Goal: Task Accomplishment & Management: Use online tool/utility

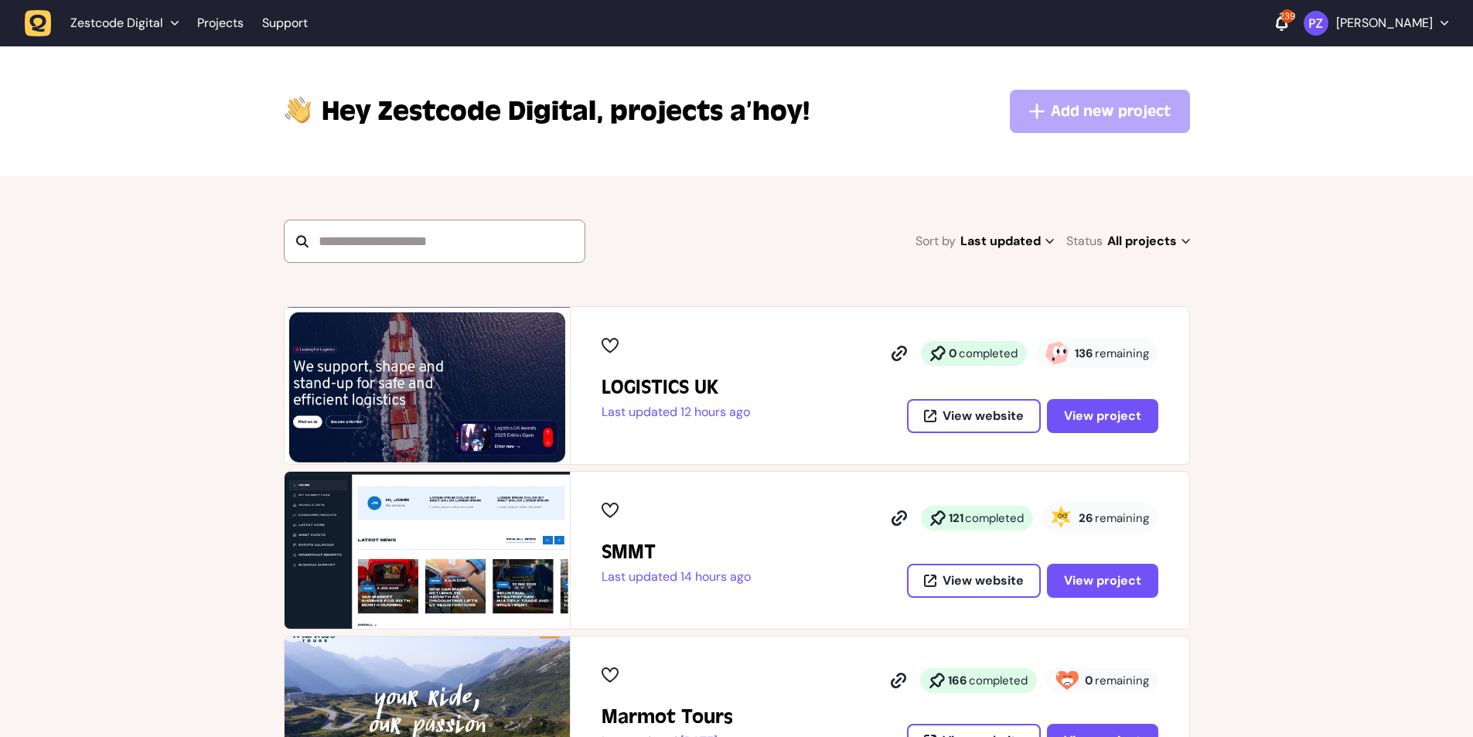
click at [623, 309] on div "LOGISTICS UK Last updated 12 hours ago 0 completed 136 remaining View website V…" at bounding box center [880, 385] width 619 height 157
click at [1086, 581] on span "View project" at bounding box center [1102, 580] width 77 height 12
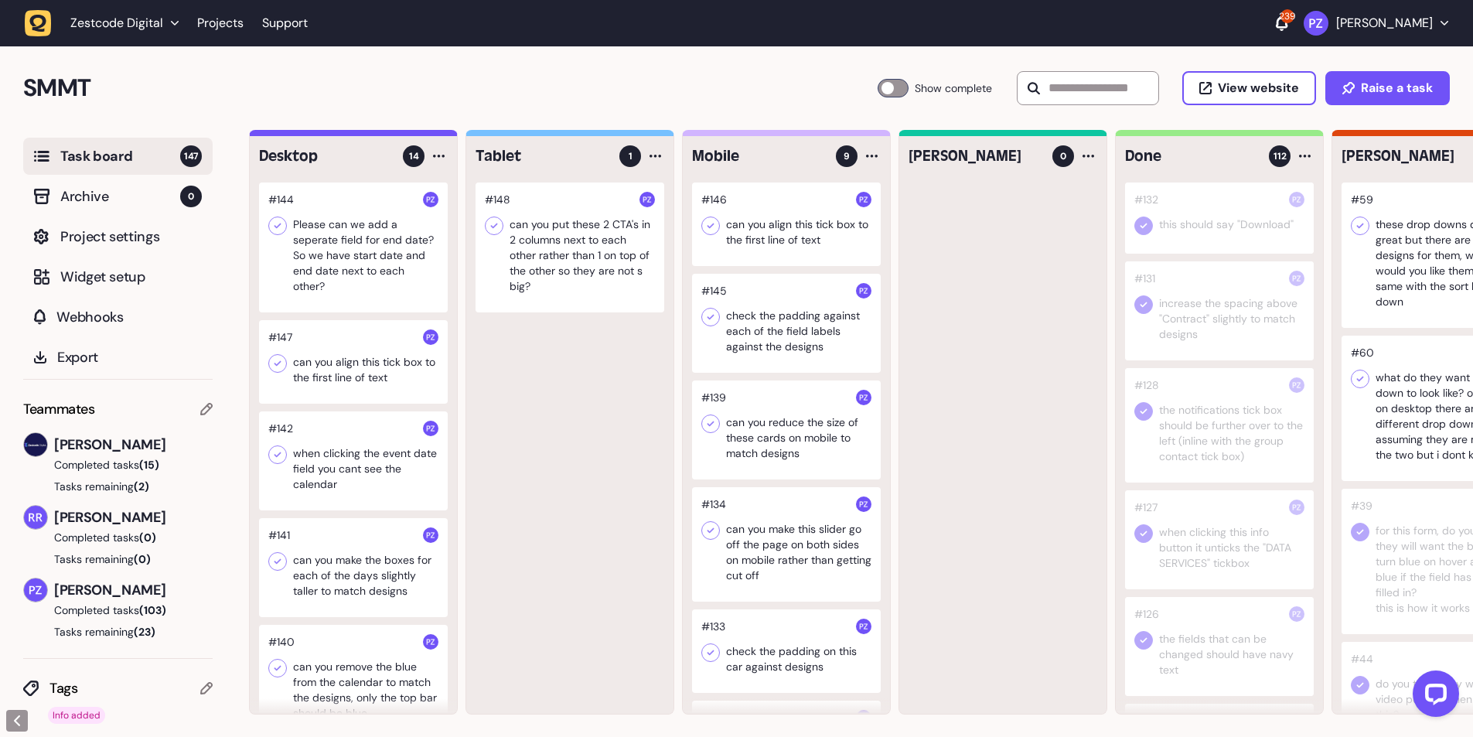
click at [1416, 522] on div at bounding box center [1436, 561] width 189 height 145
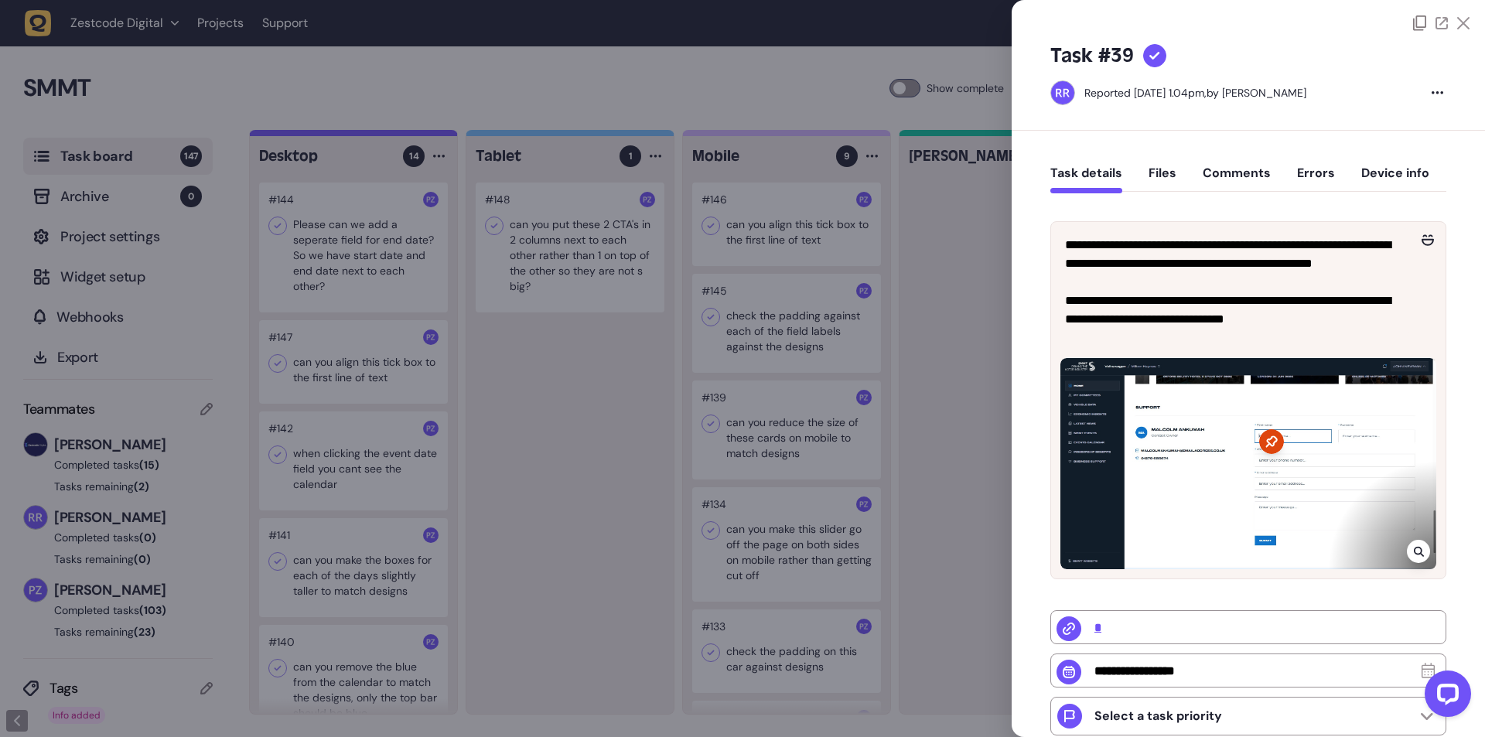
click at [868, 264] on div at bounding box center [742, 368] width 1485 height 737
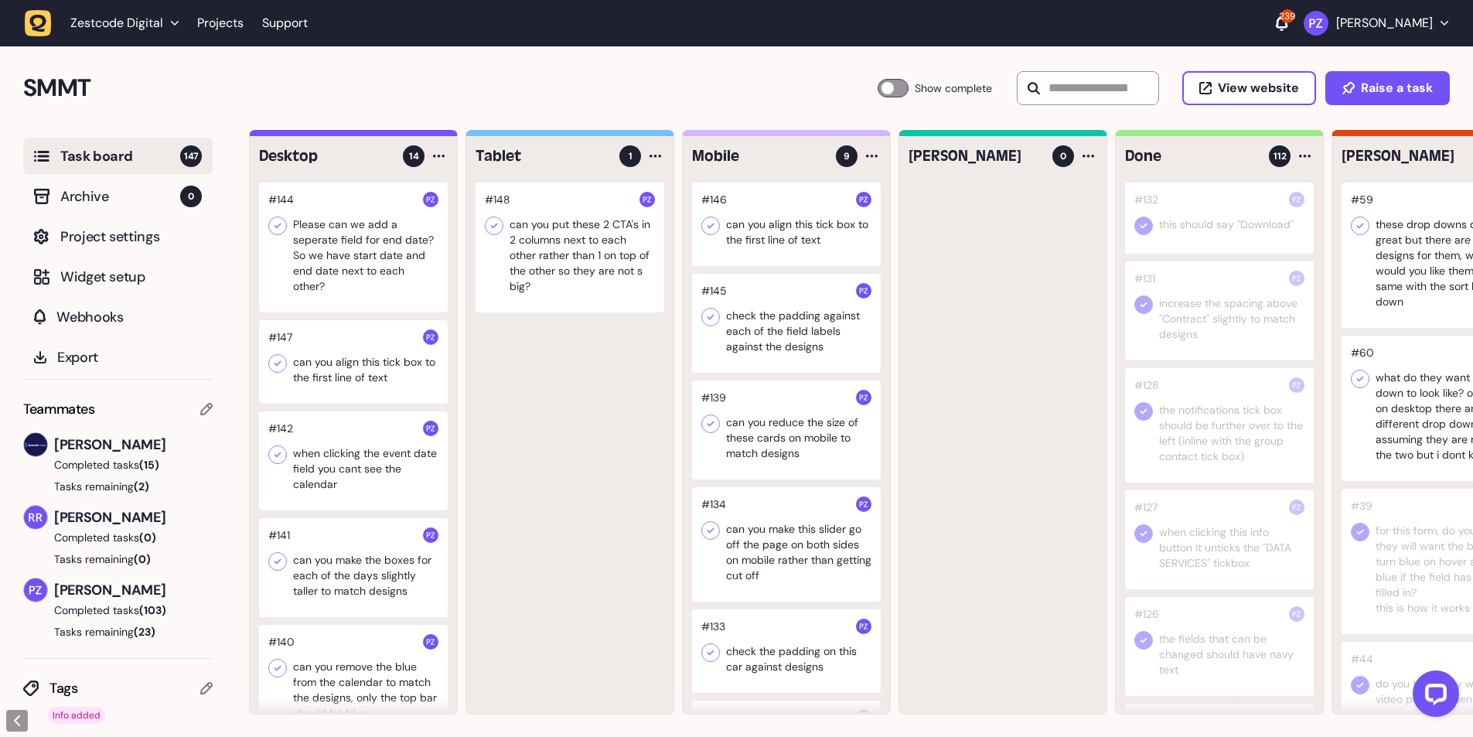
click at [36, 17] on icon "button" at bounding box center [38, 23] width 17 height 17
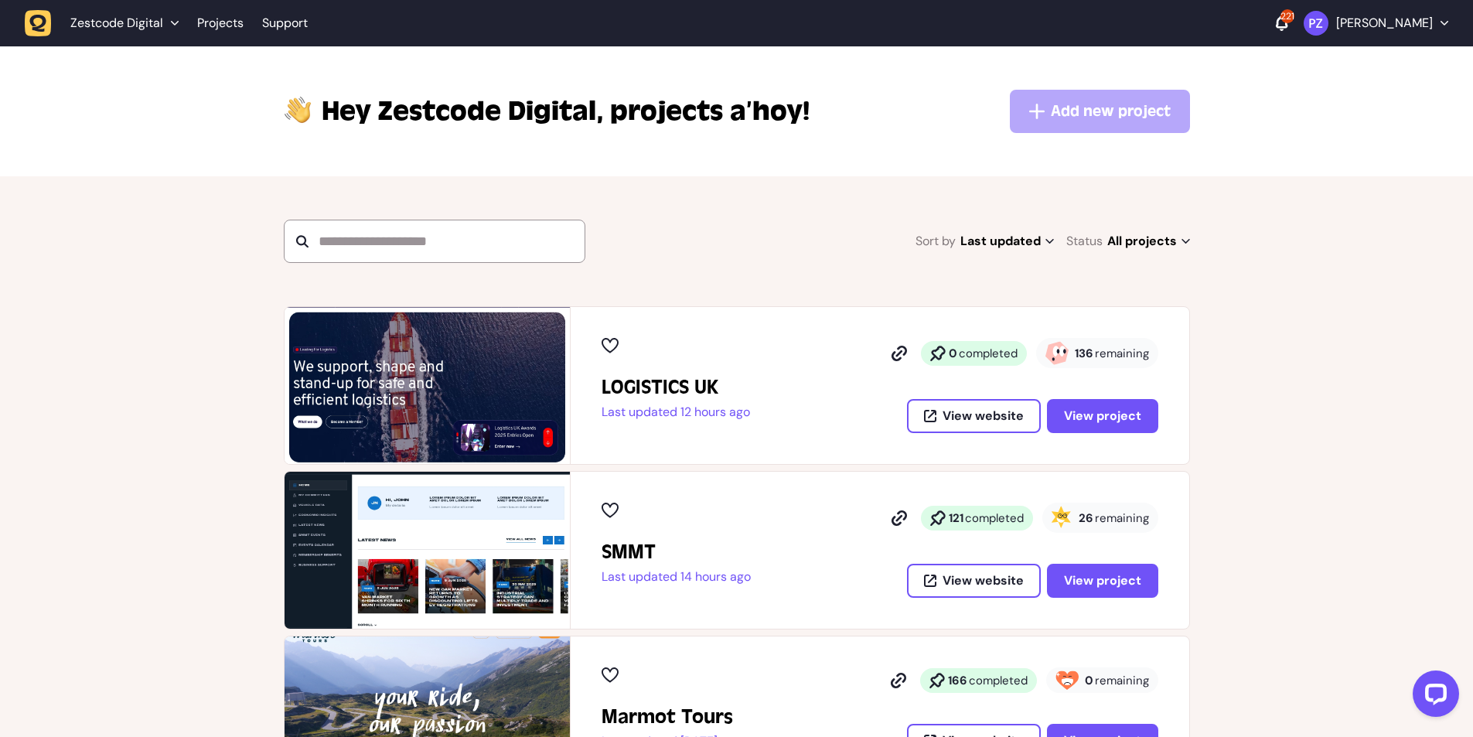
drag, startPoint x: 1078, startPoint y: 512, endPoint x: 1185, endPoint y: 516, distance: 107.5
click at [1185, 516] on div "SMMT Last updated 14 hours ago 121 completed 26 remaining View website View pro…" at bounding box center [880, 550] width 619 height 157
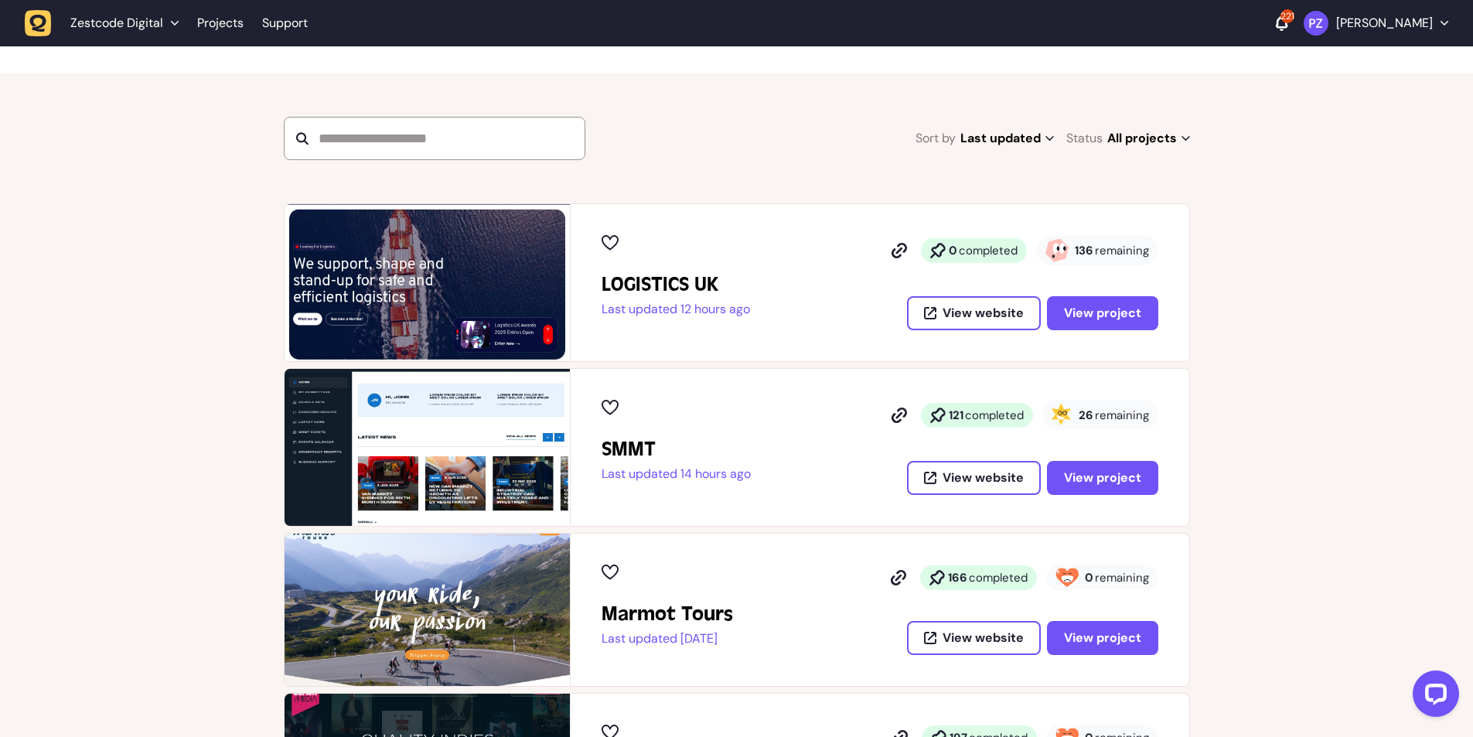
scroll to position [206, 0]
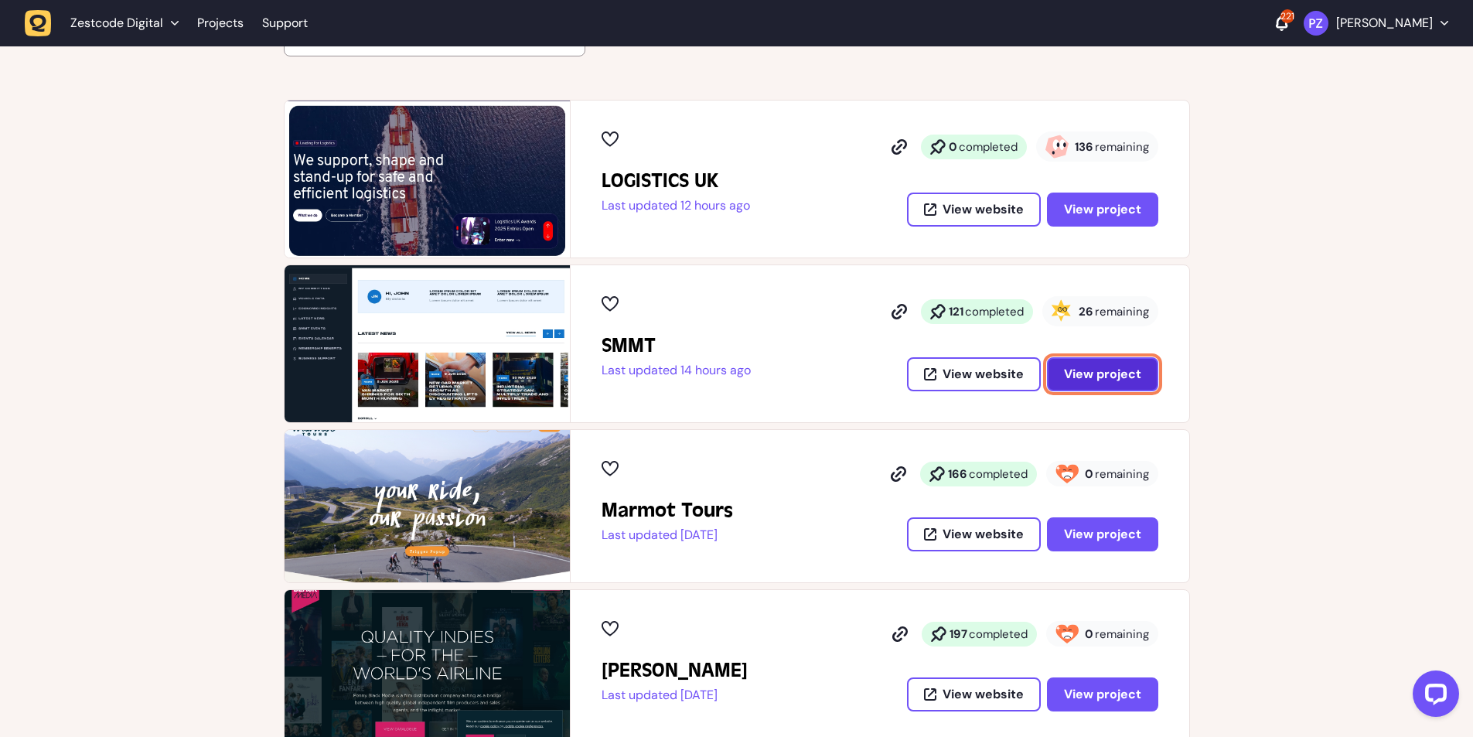
click at [1080, 368] on span "View project" at bounding box center [1102, 374] width 77 height 12
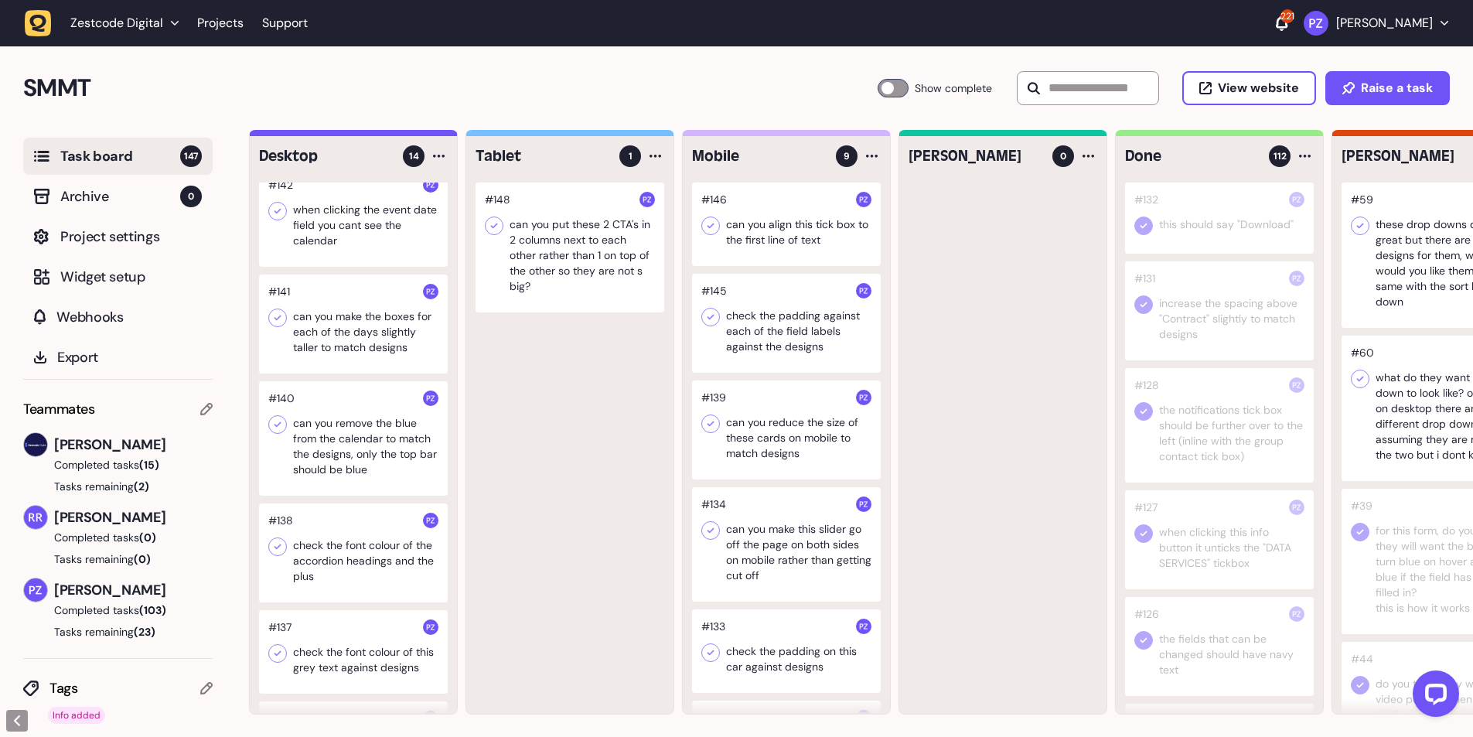
scroll to position [412, 0]
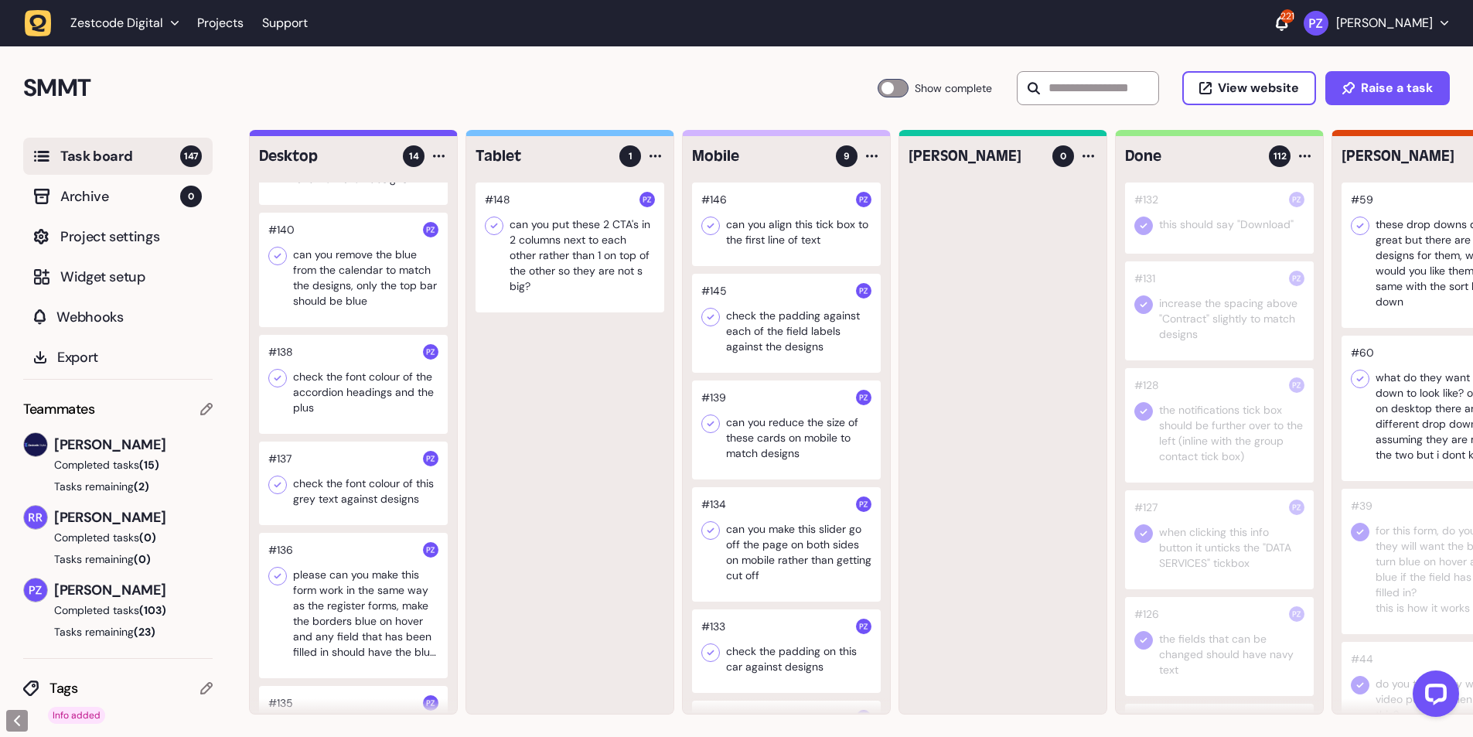
click at [370, 489] on div at bounding box center [353, 484] width 189 height 84
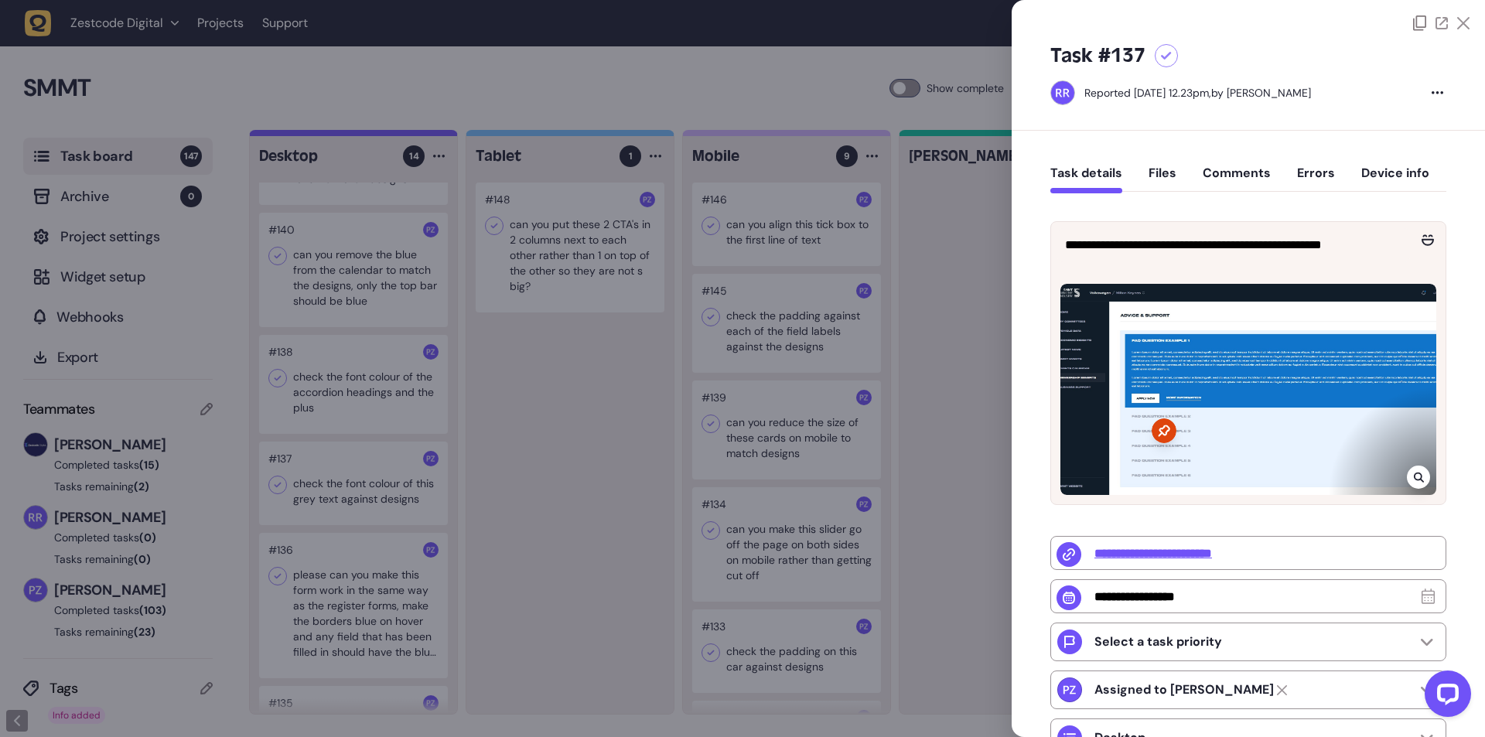
click at [370, 489] on div at bounding box center [742, 368] width 1485 height 737
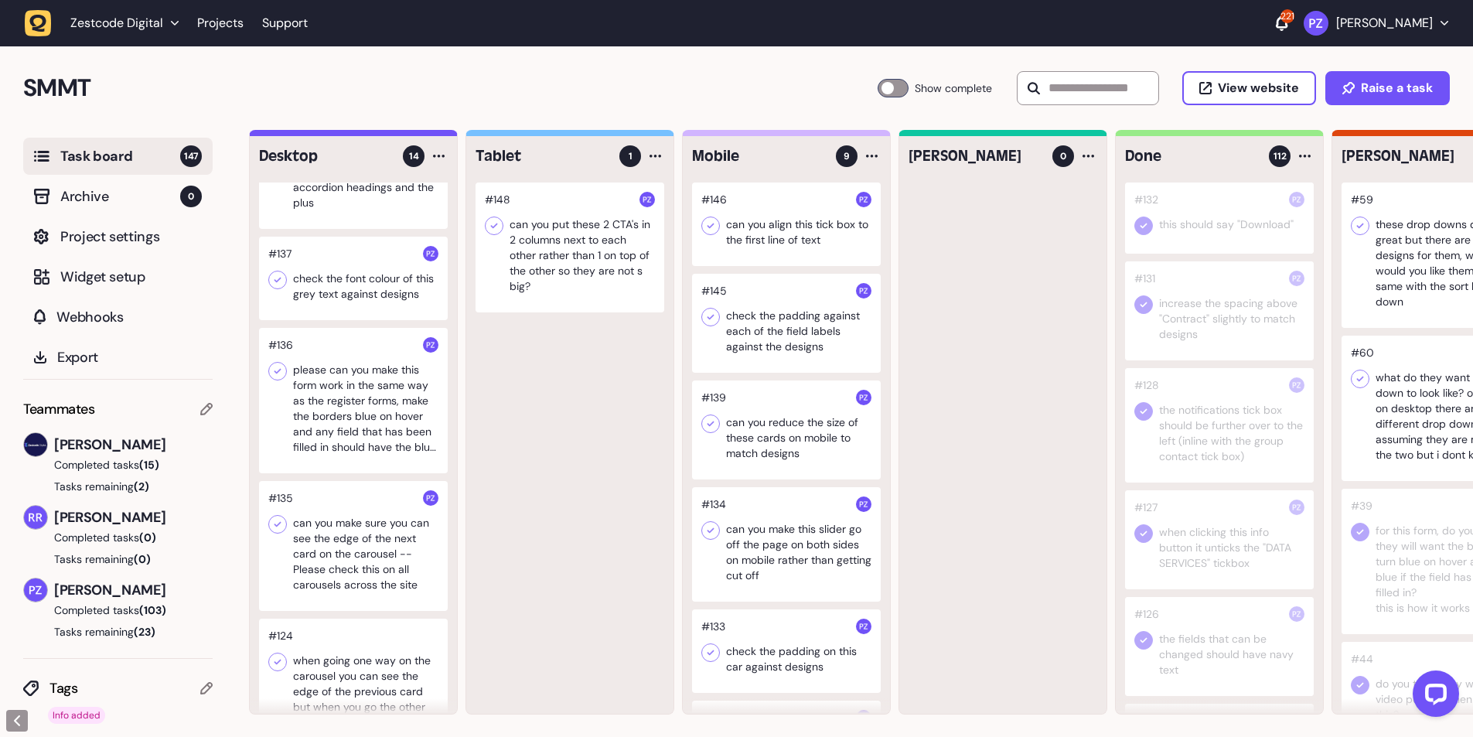
scroll to position [619, 0]
click at [349, 367] on div at bounding box center [353, 398] width 189 height 145
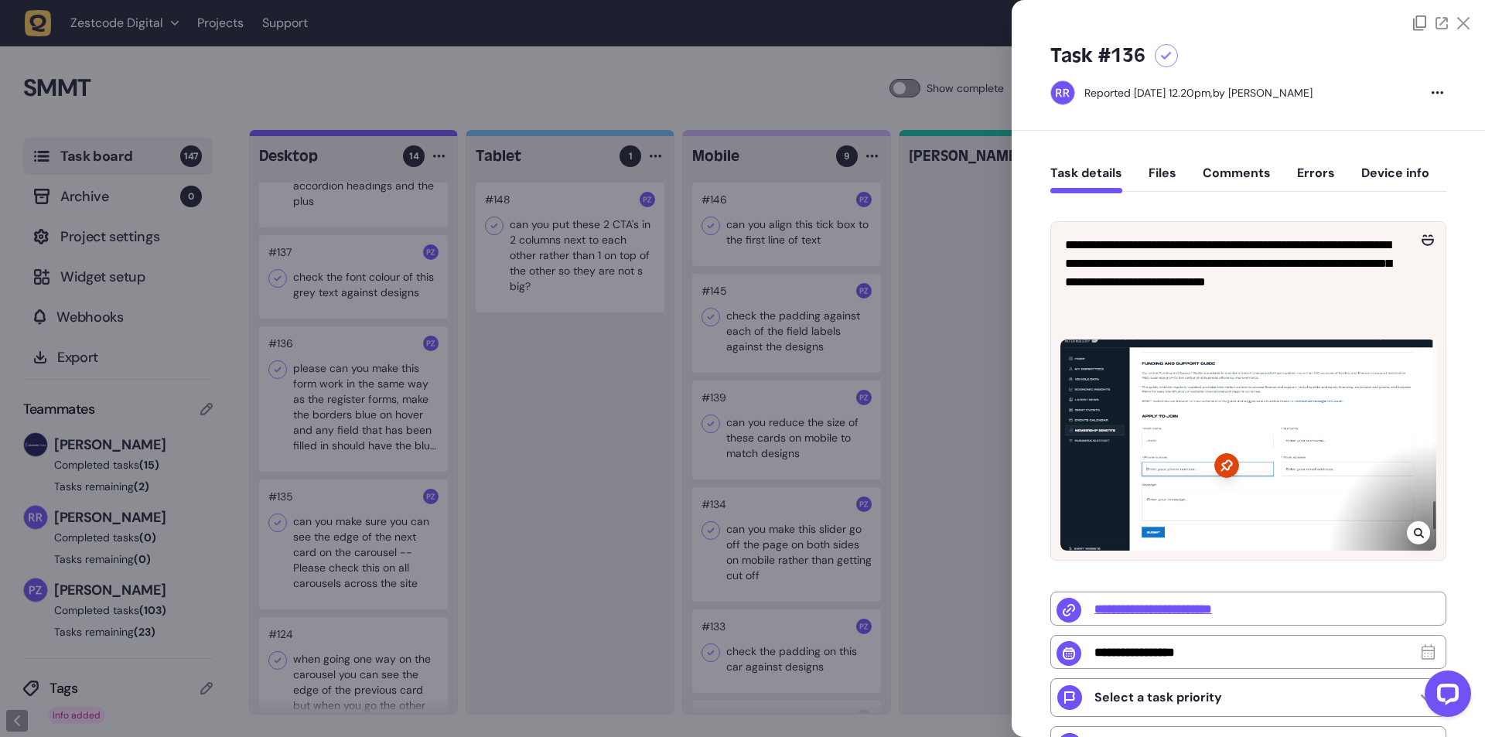
click at [353, 409] on div at bounding box center [742, 368] width 1485 height 737
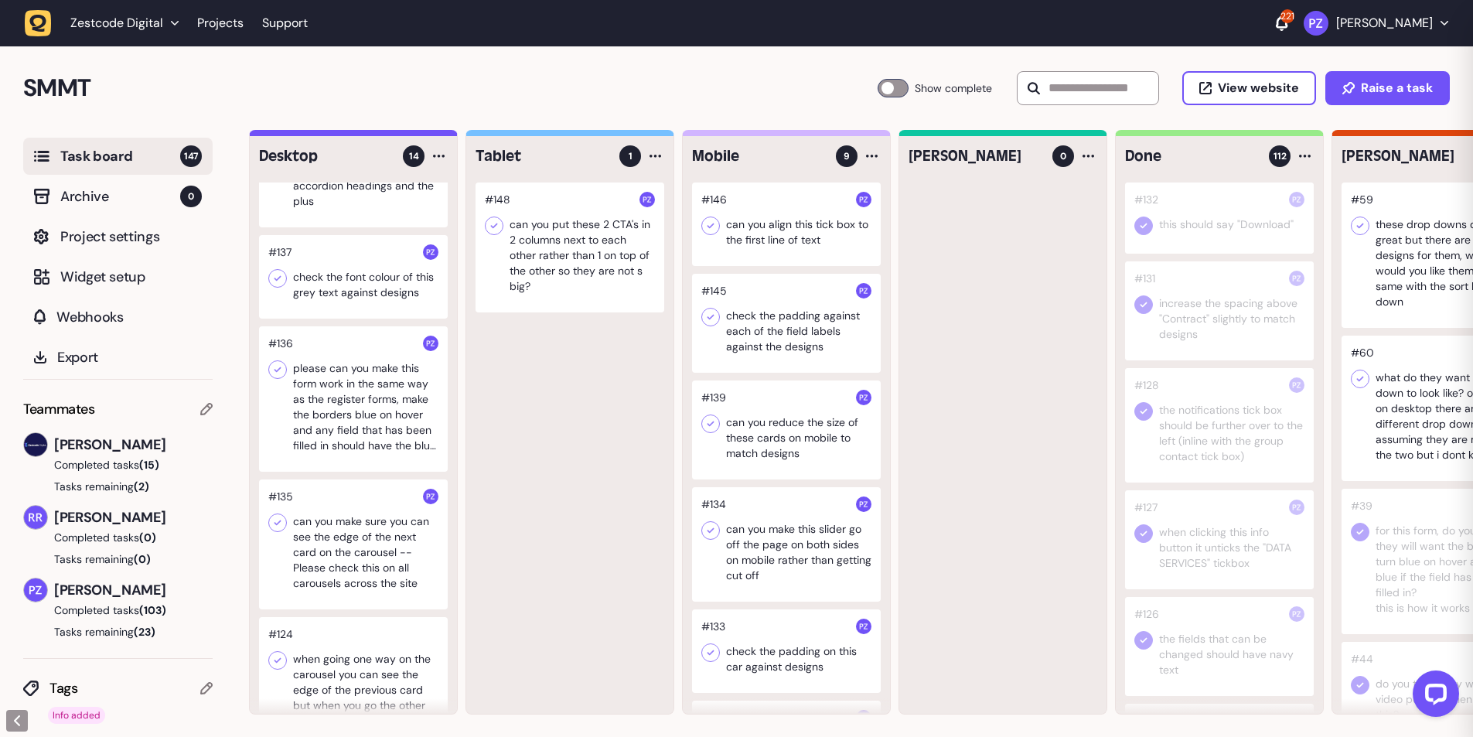
click at [338, 557] on div at bounding box center [353, 544] width 189 height 130
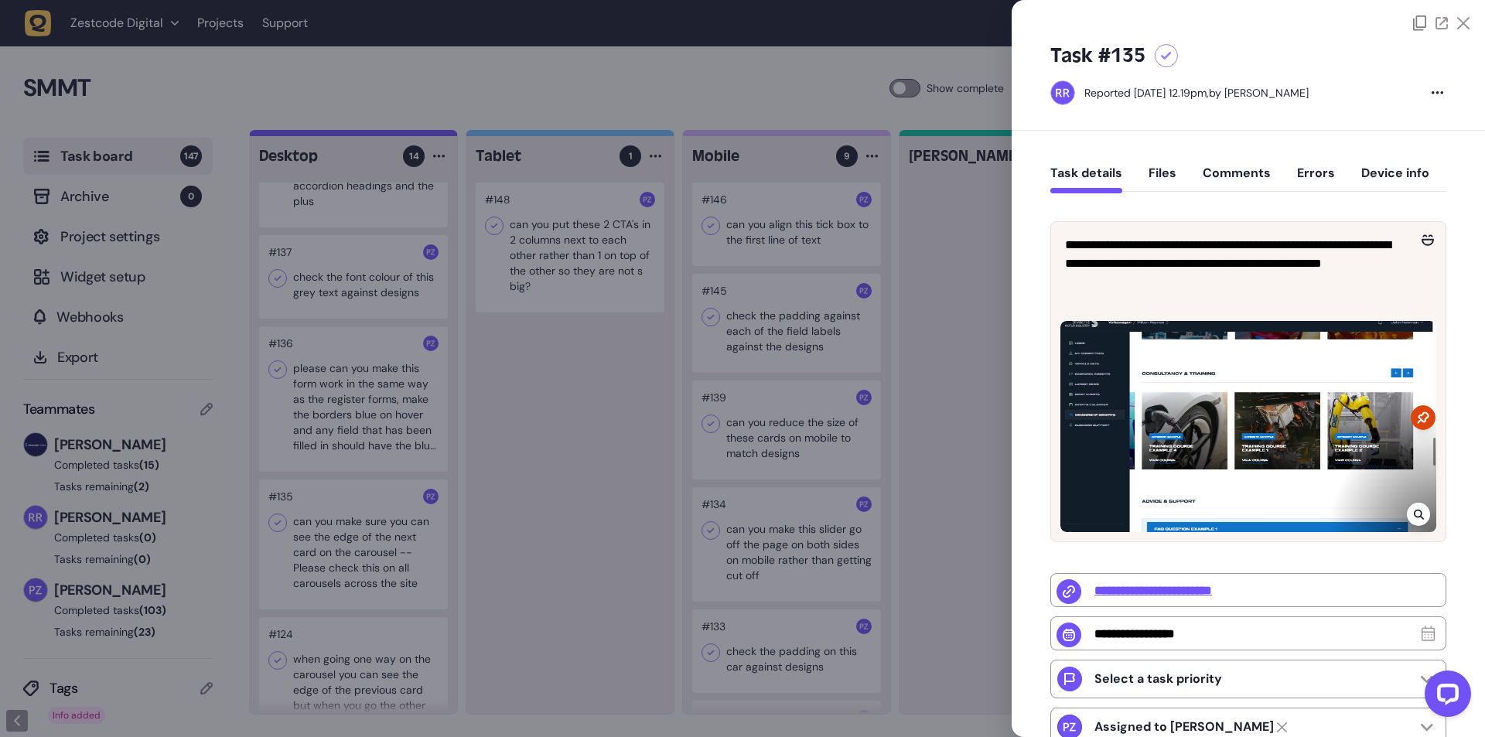
drag, startPoint x: 323, startPoint y: 467, endPoint x: 339, endPoint y: 581, distance: 114.8
click at [322, 467] on div at bounding box center [742, 368] width 1485 height 737
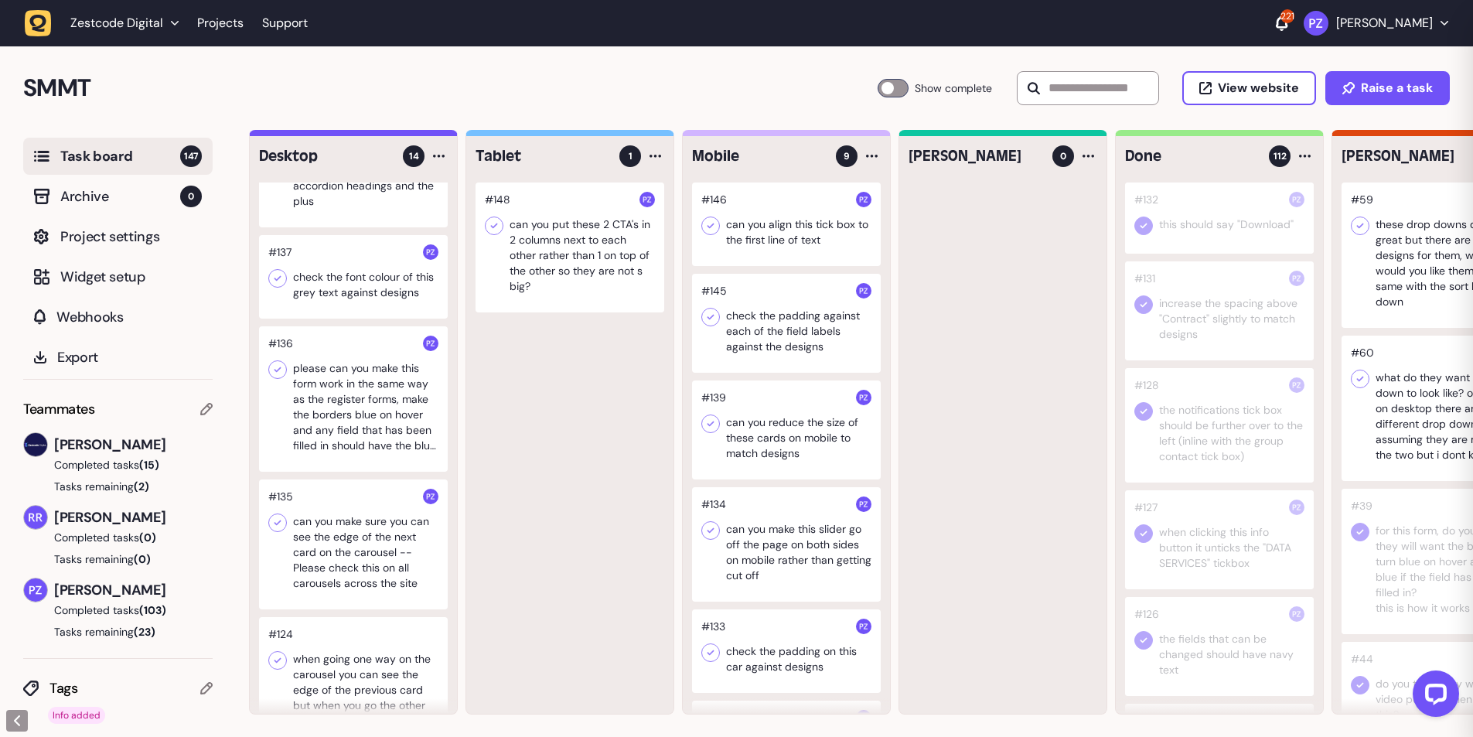
click at [336, 576] on div at bounding box center [353, 544] width 189 height 130
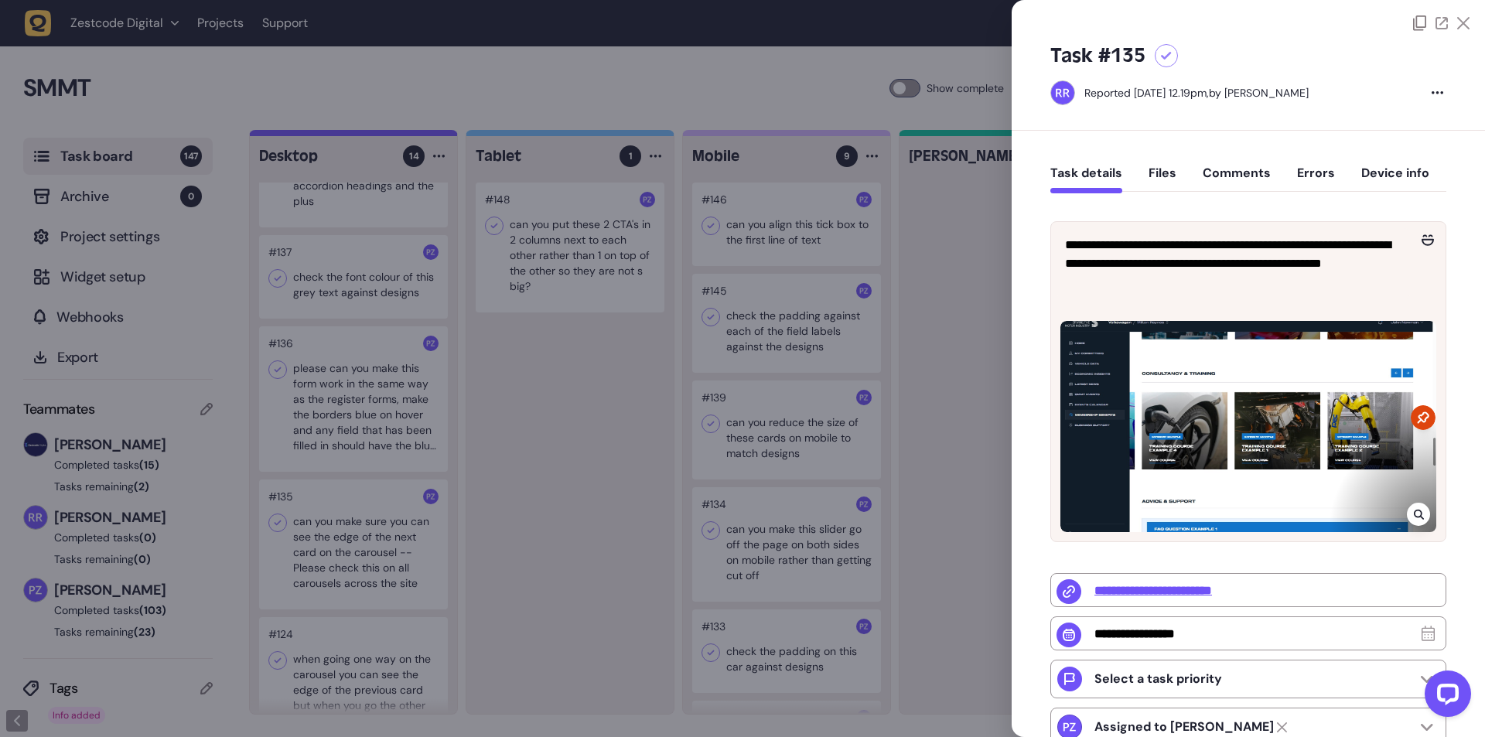
click at [375, 421] on div at bounding box center [742, 368] width 1485 height 737
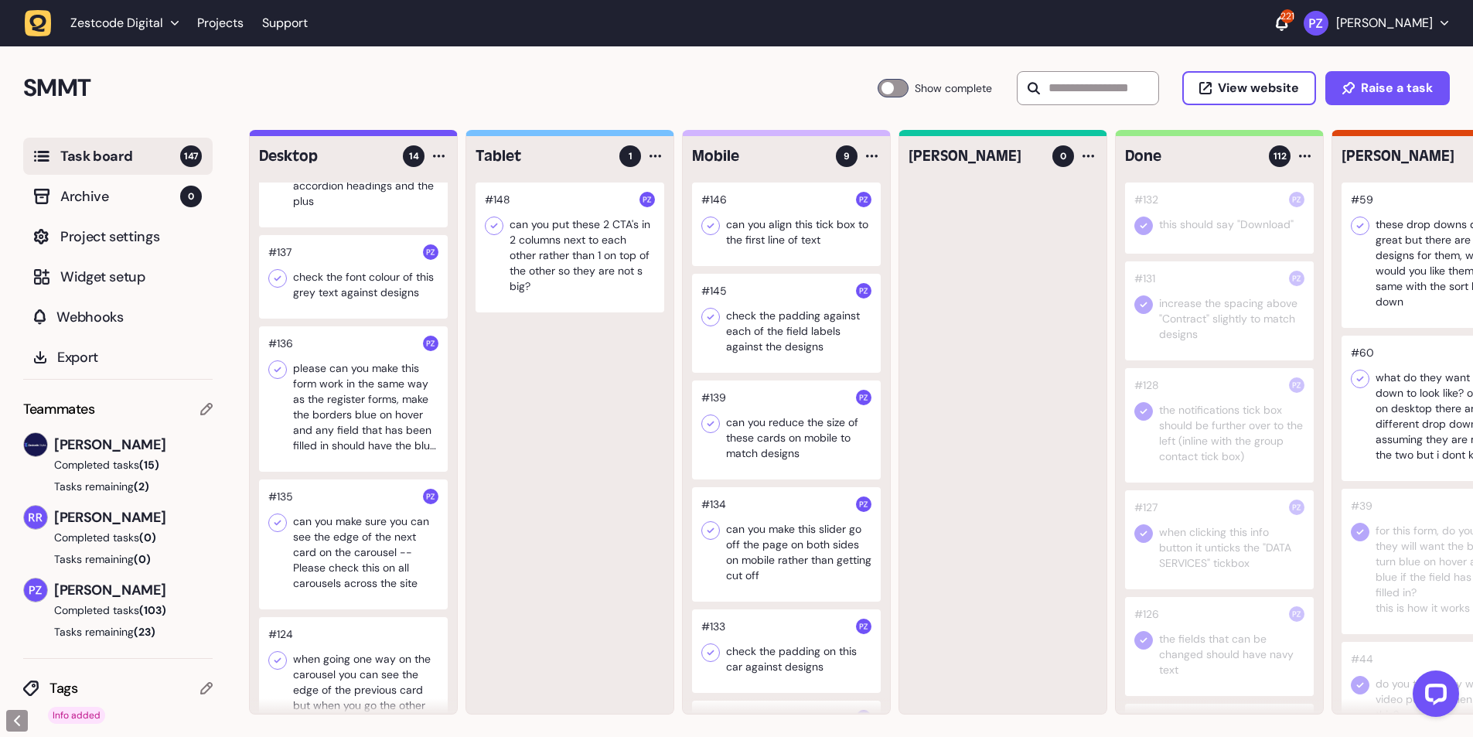
click at [315, 436] on div at bounding box center [353, 398] width 189 height 145
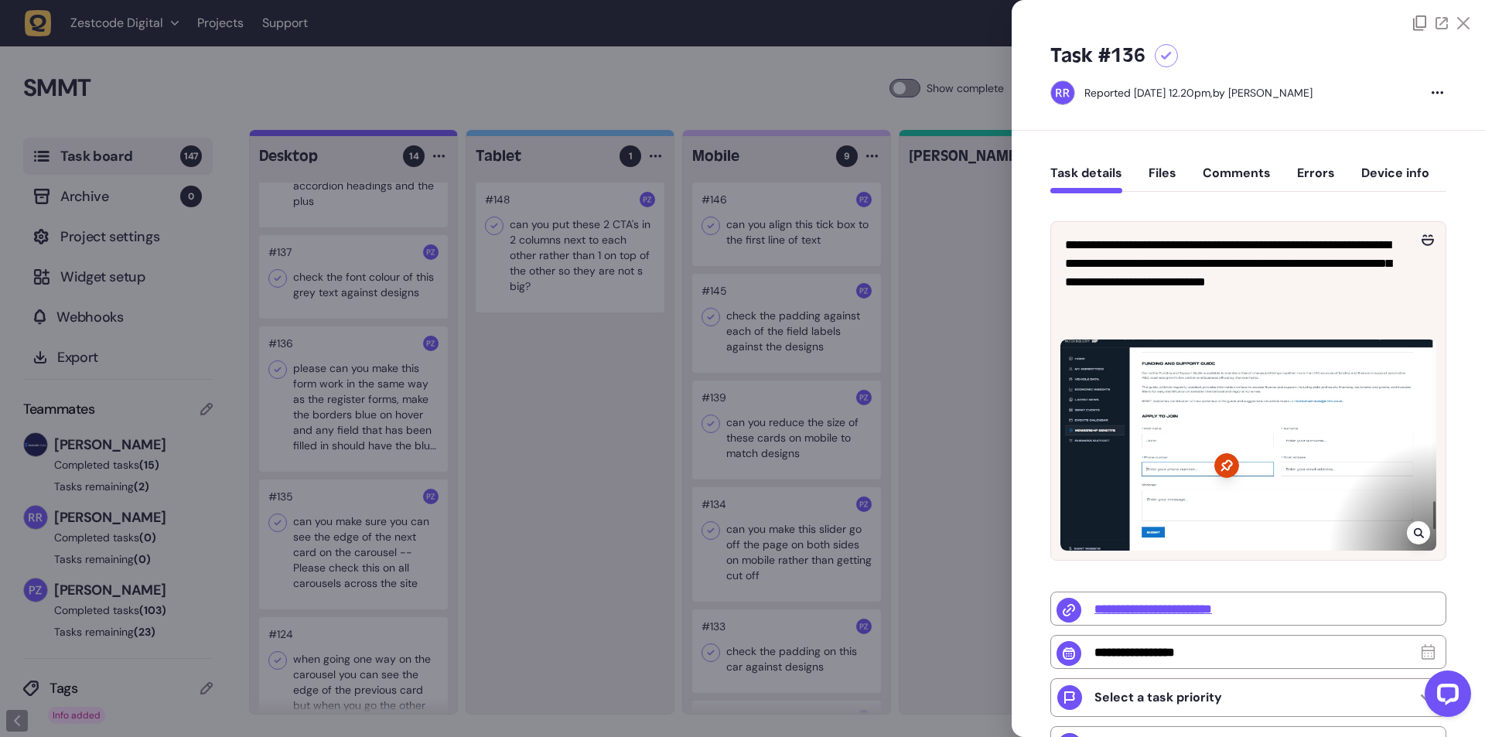
click at [878, 564] on div at bounding box center [742, 368] width 1485 height 737
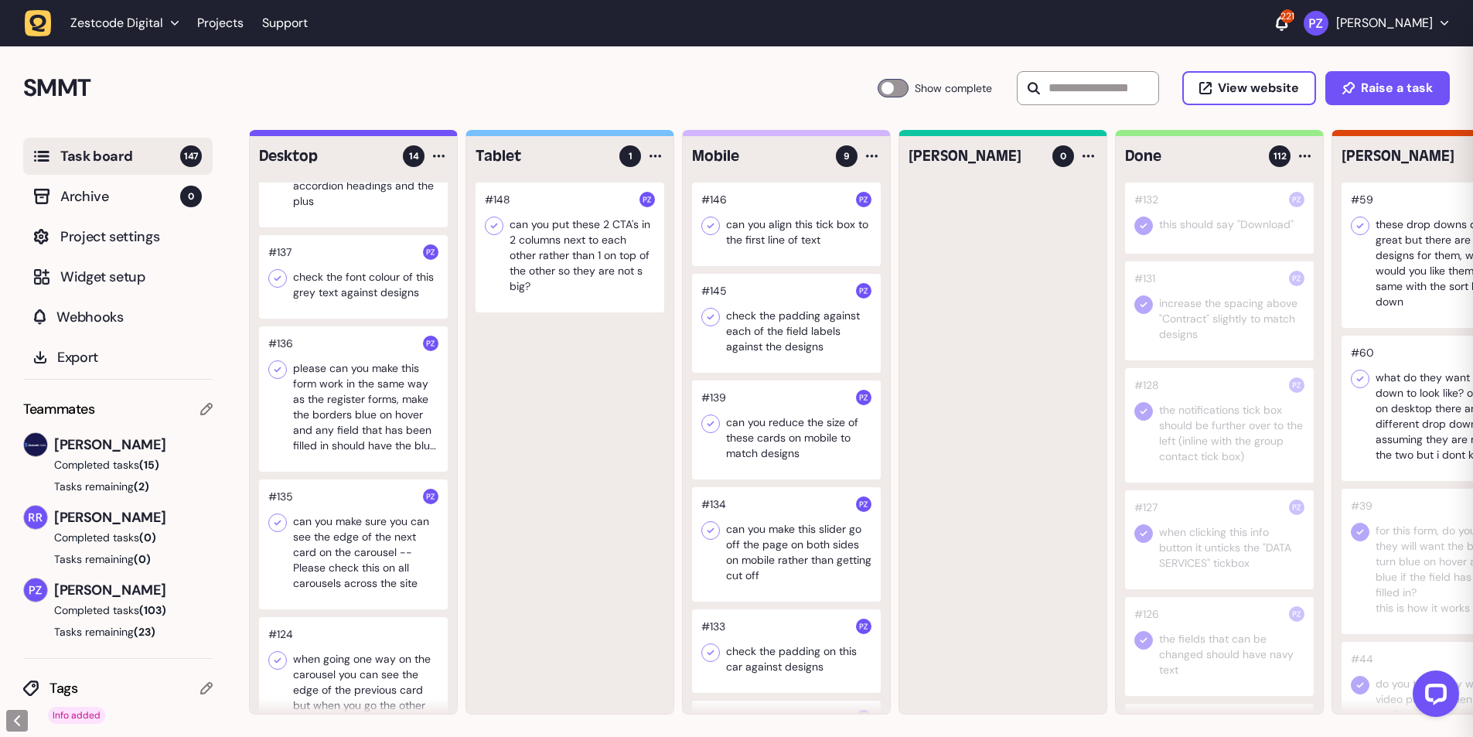
click at [422, 601] on div at bounding box center [353, 544] width 189 height 130
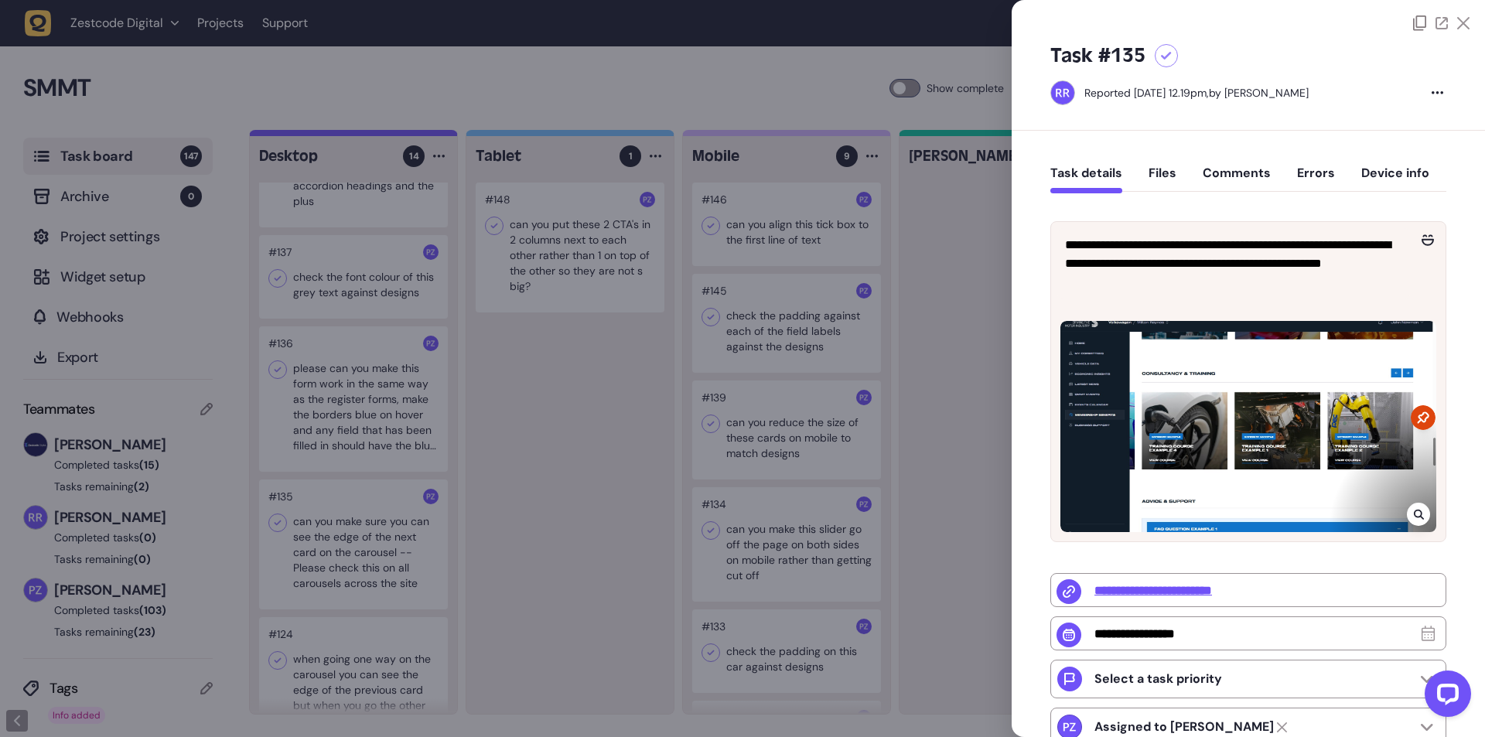
click at [635, 517] on div at bounding box center [742, 368] width 1485 height 737
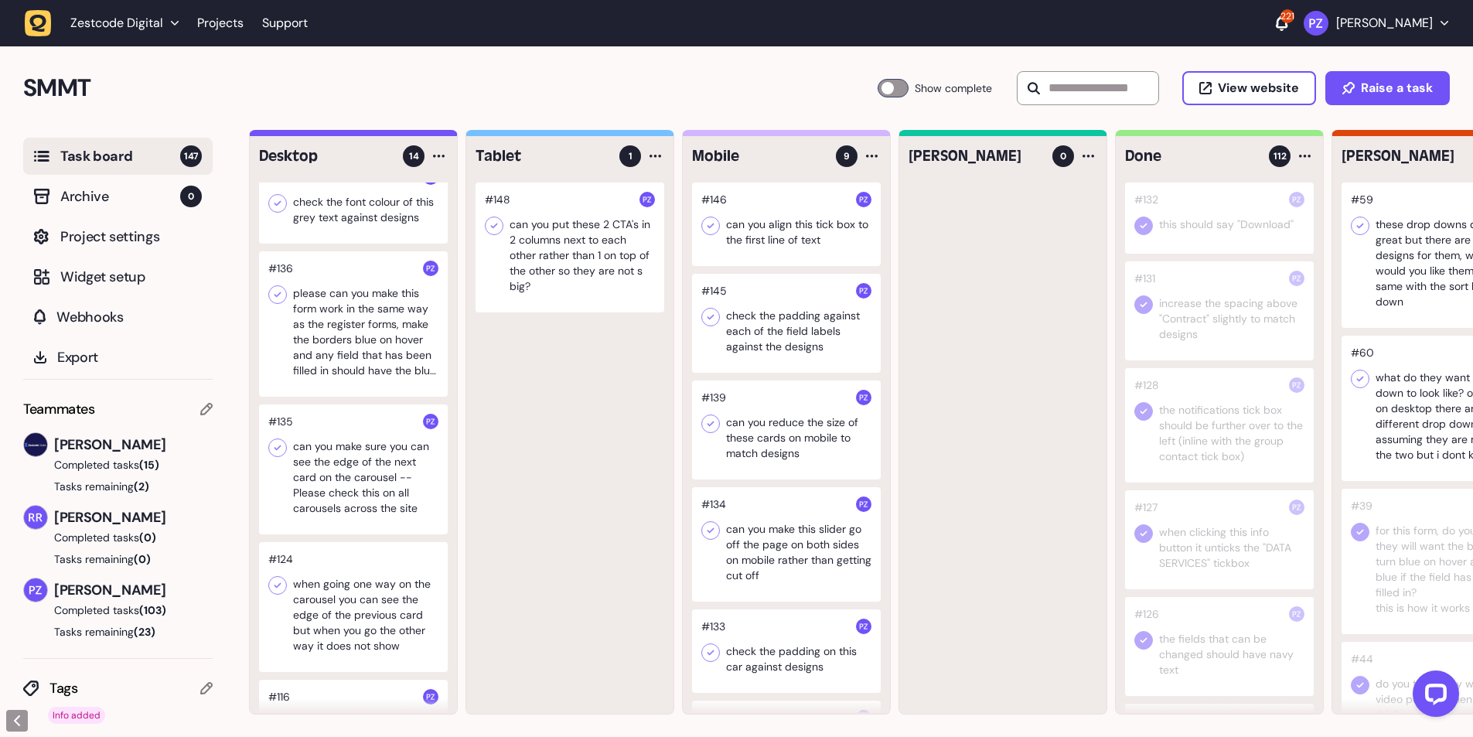
scroll to position [721, 0]
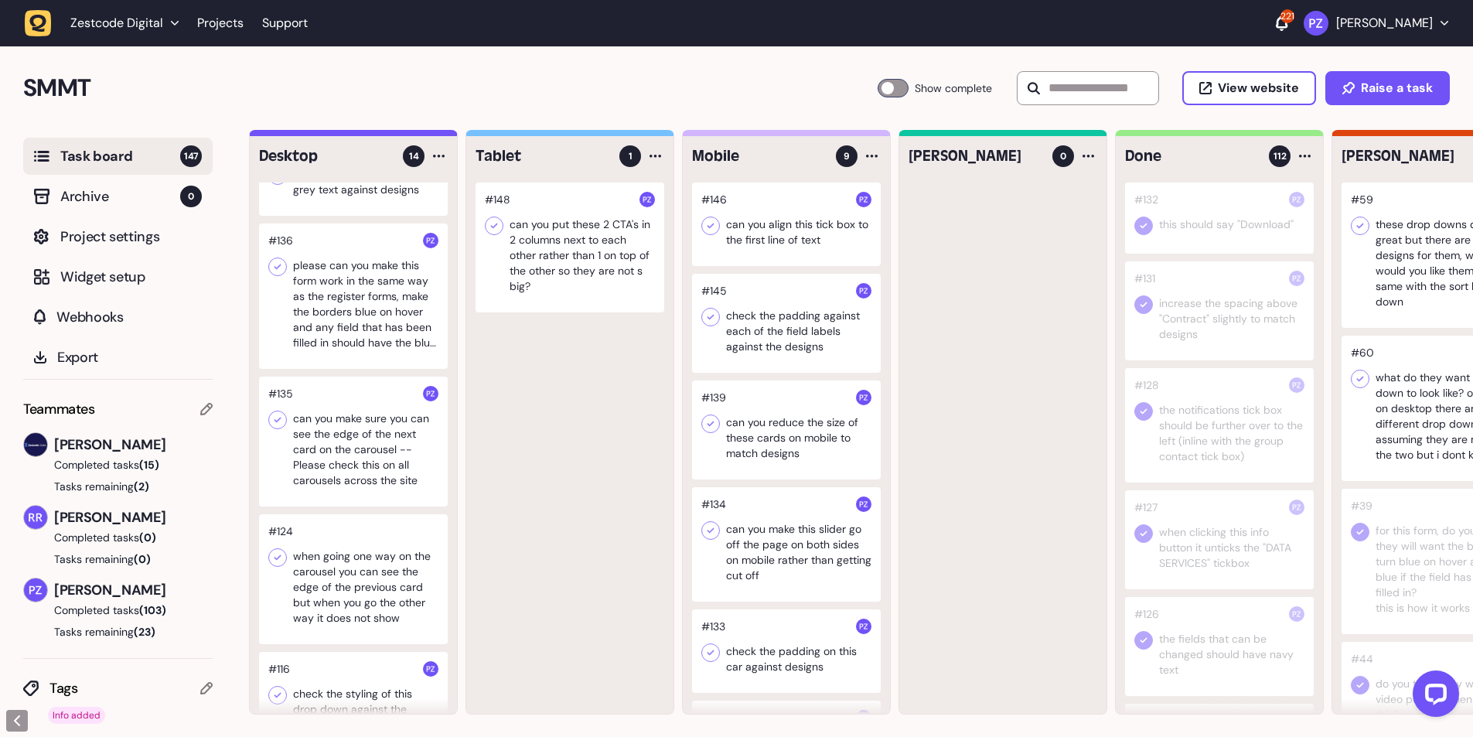
click at [332, 605] on div at bounding box center [353, 579] width 189 height 130
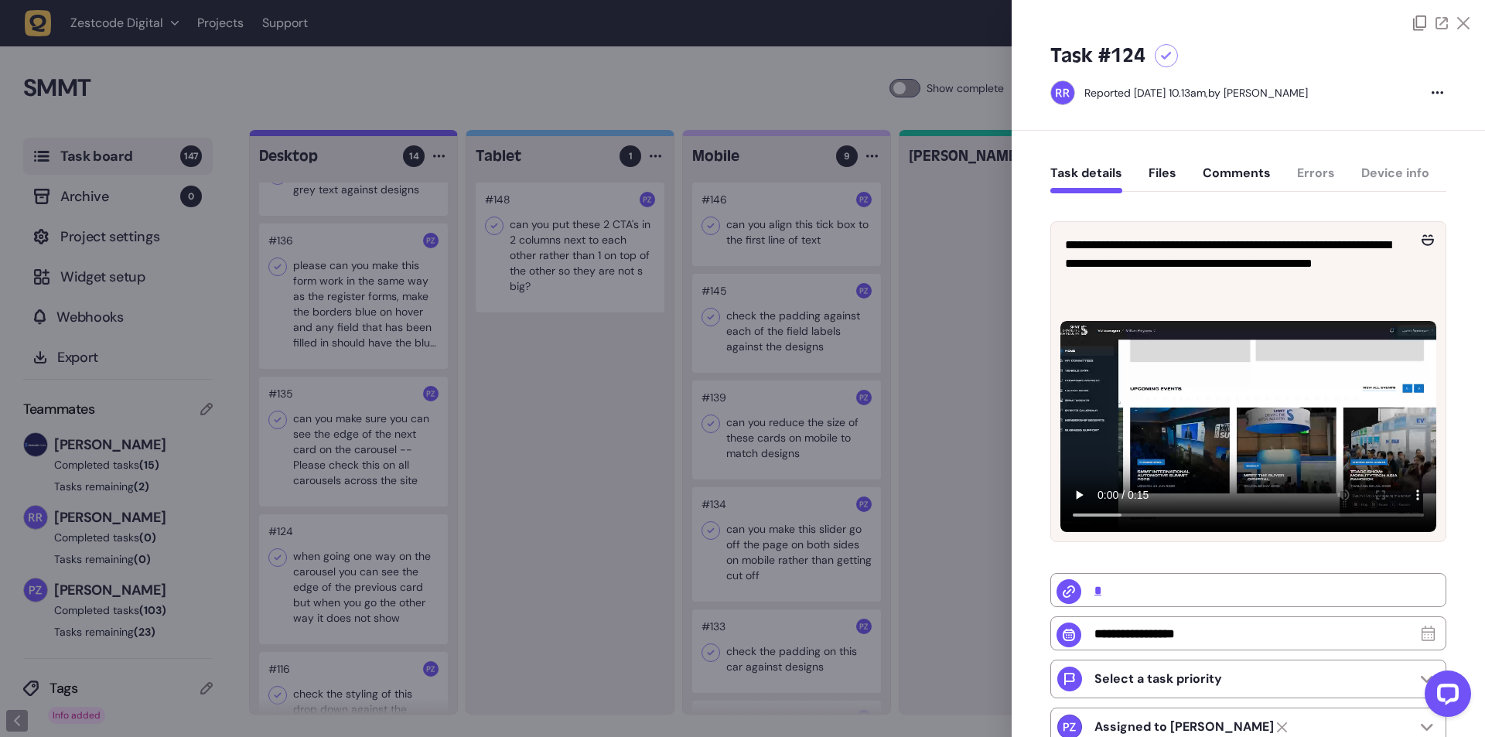
click at [504, 545] on div at bounding box center [742, 368] width 1485 height 737
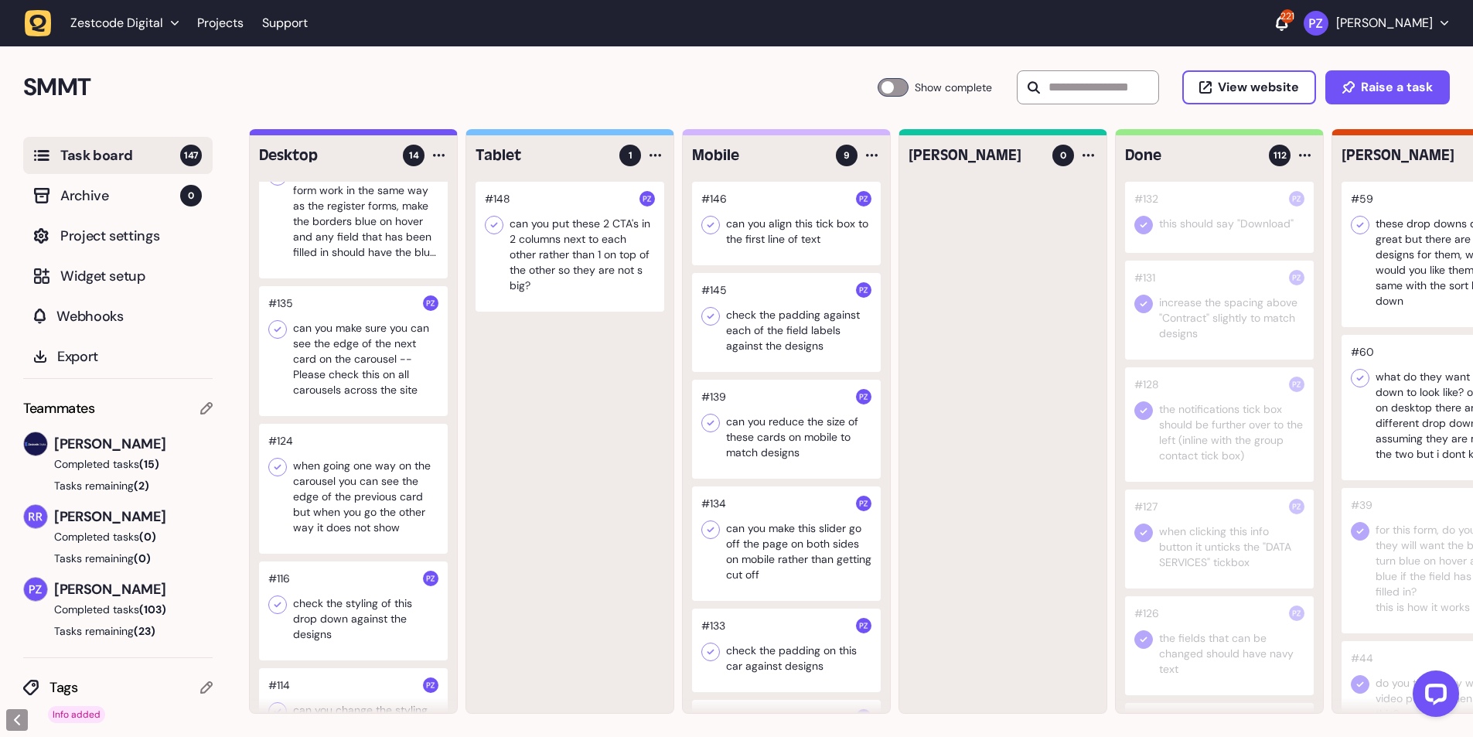
scroll to position [928, 0]
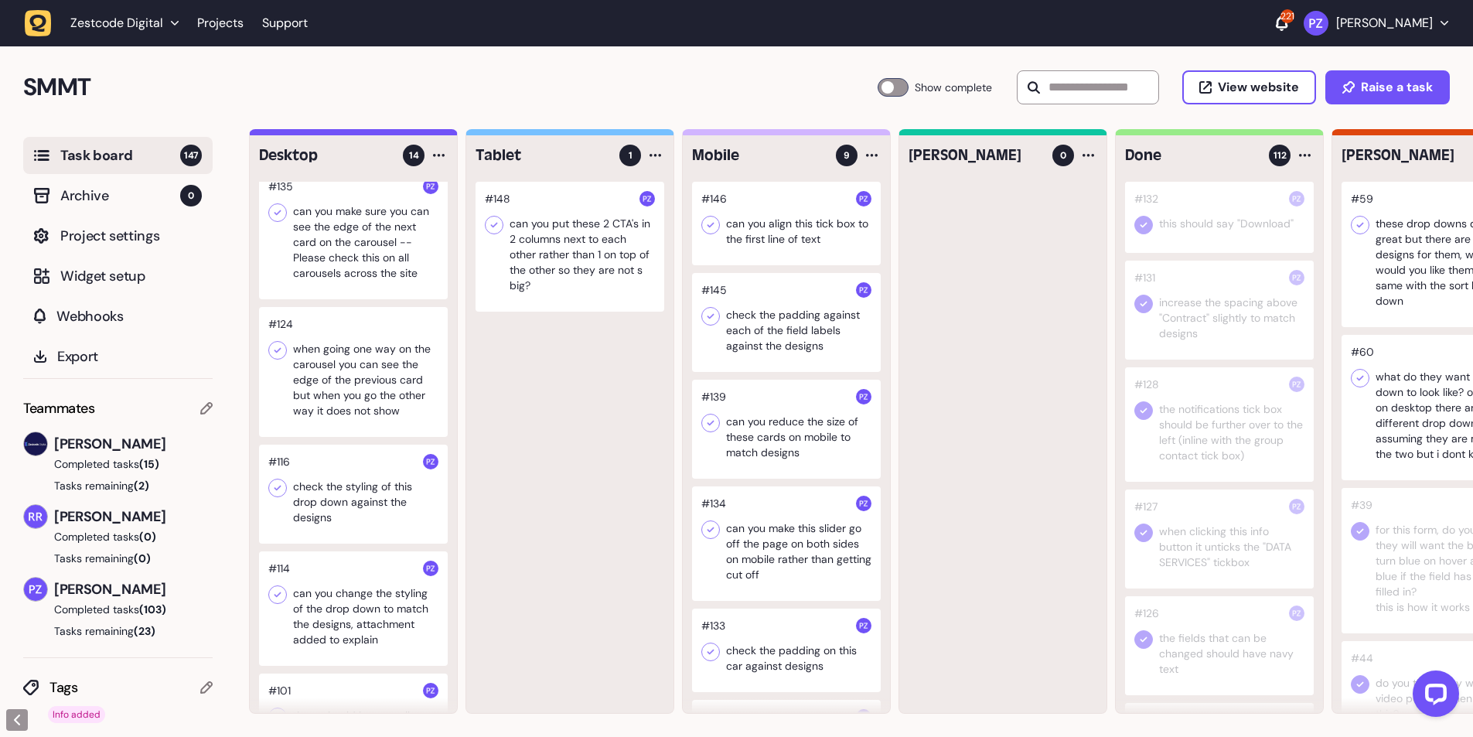
click at [330, 539] on div at bounding box center [353, 494] width 189 height 99
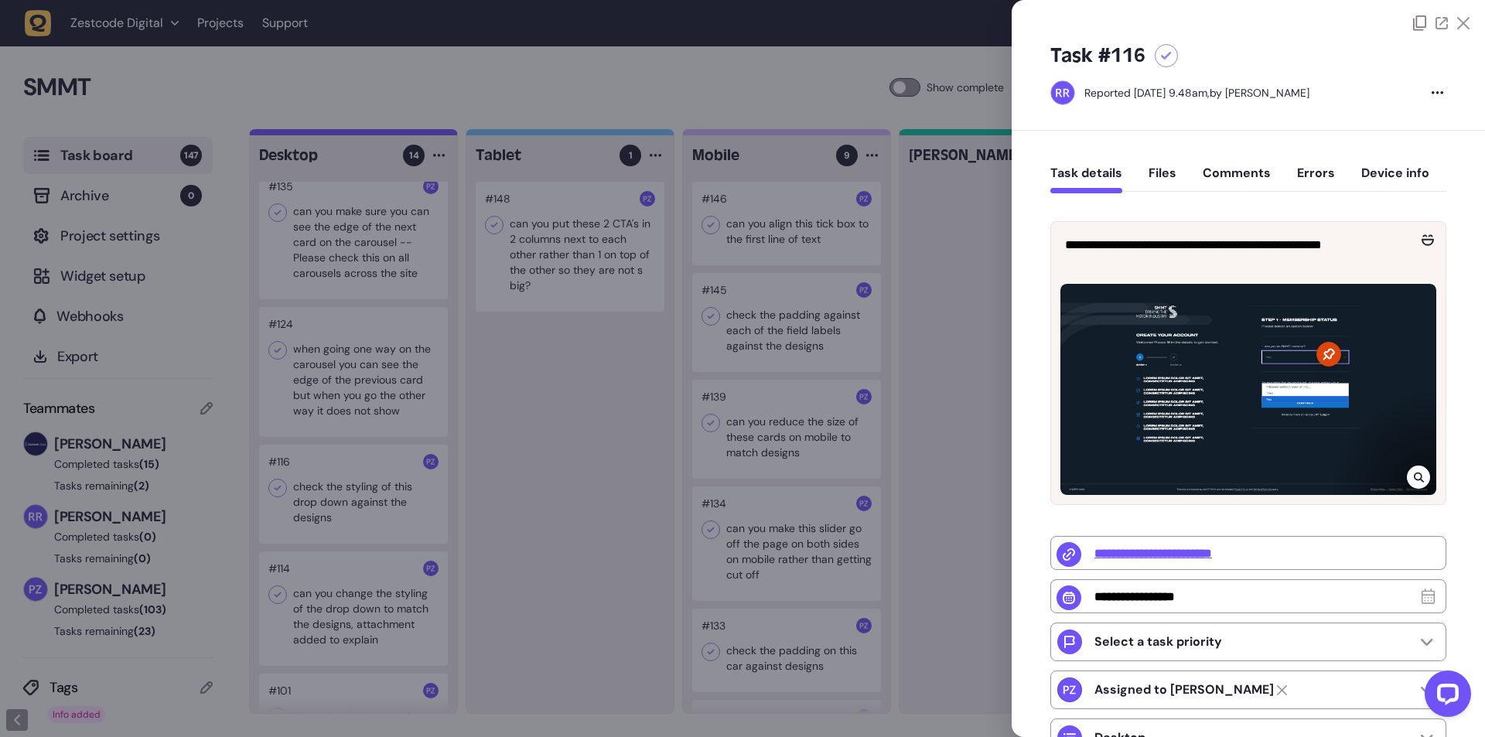
click at [523, 513] on div at bounding box center [742, 368] width 1485 height 737
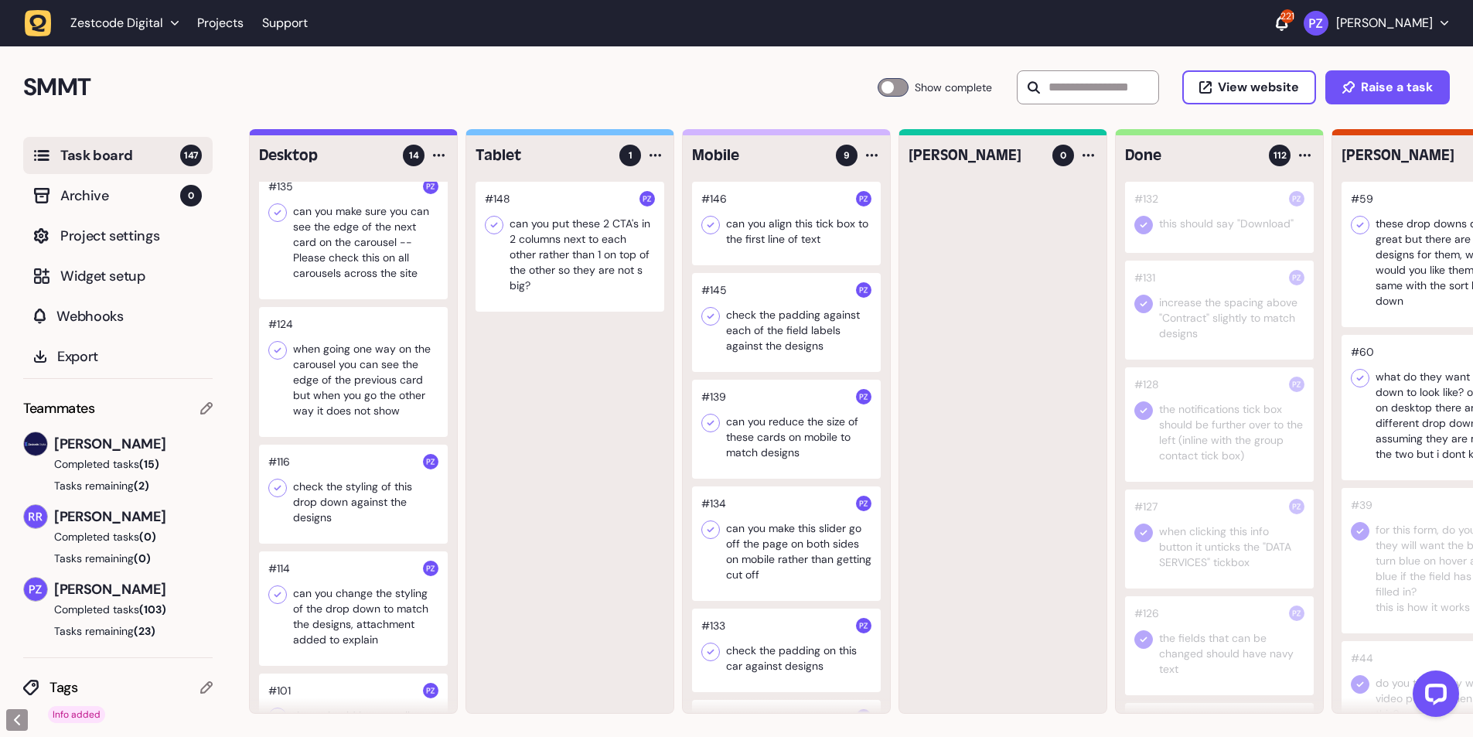
click at [339, 286] on div at bounding box center [353, 234] width 189 height 130
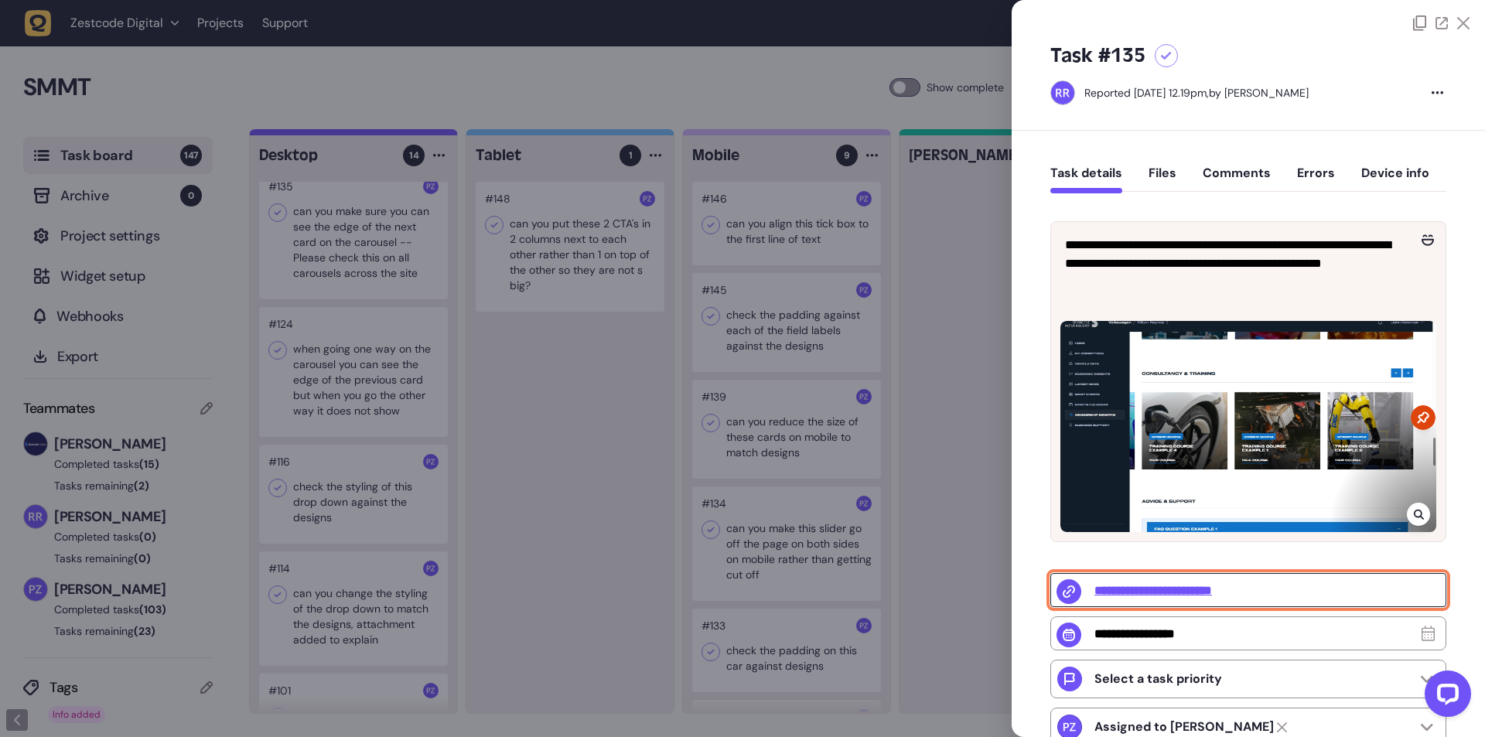
click at [1232, 590] on input "**********" at bounding box center [1248, 590] width 396 height 34
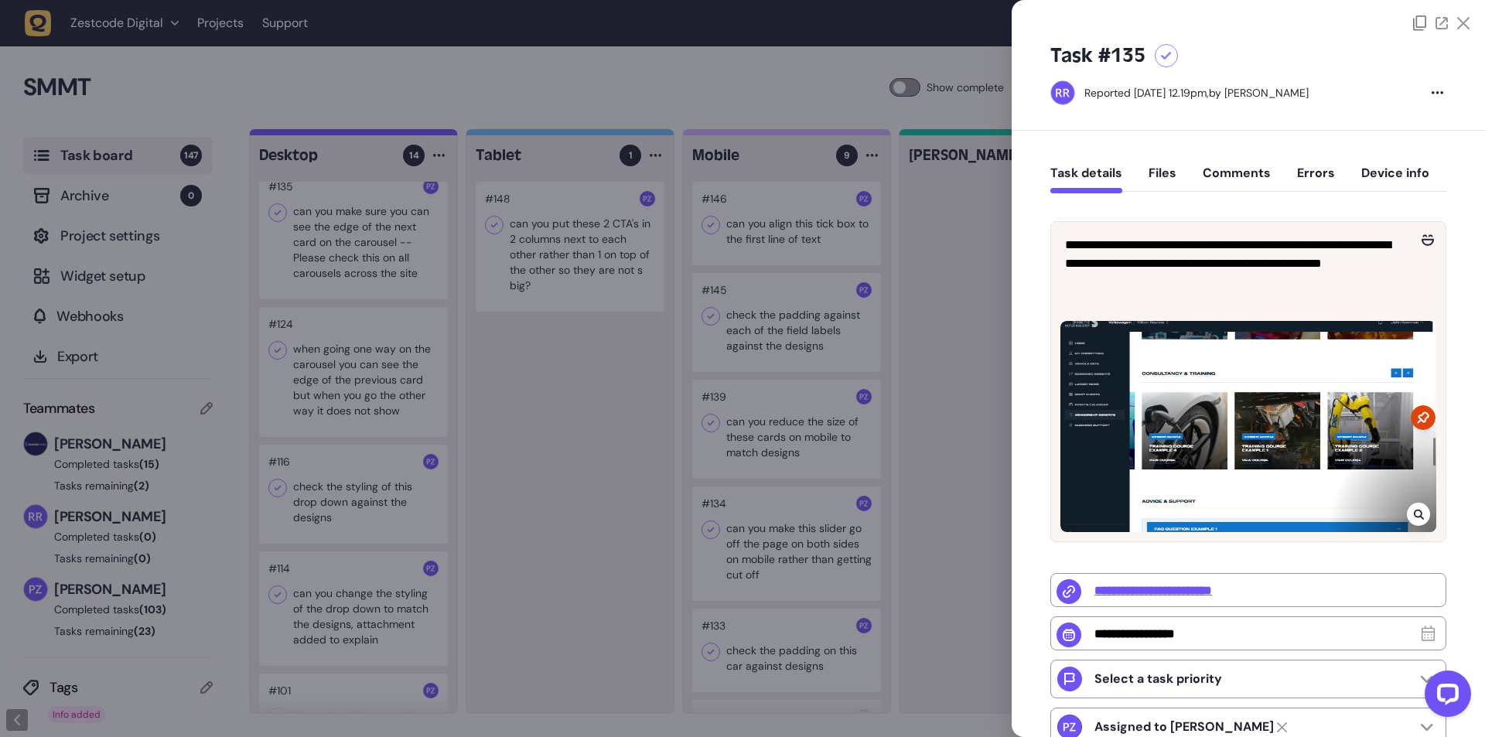
click at [564, 312] on div at bounding box center [742, 368] width 1485 height 737
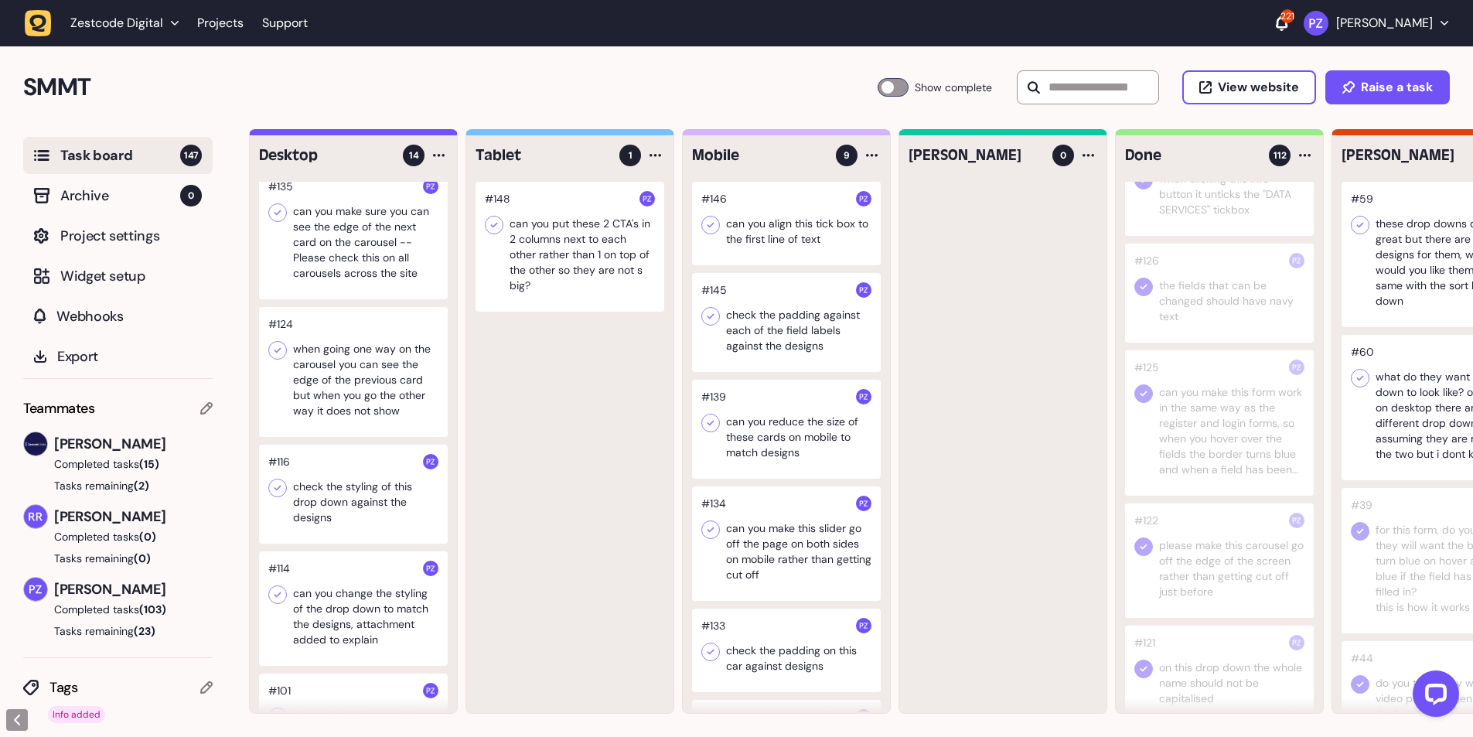
scroll to position [412, 0]
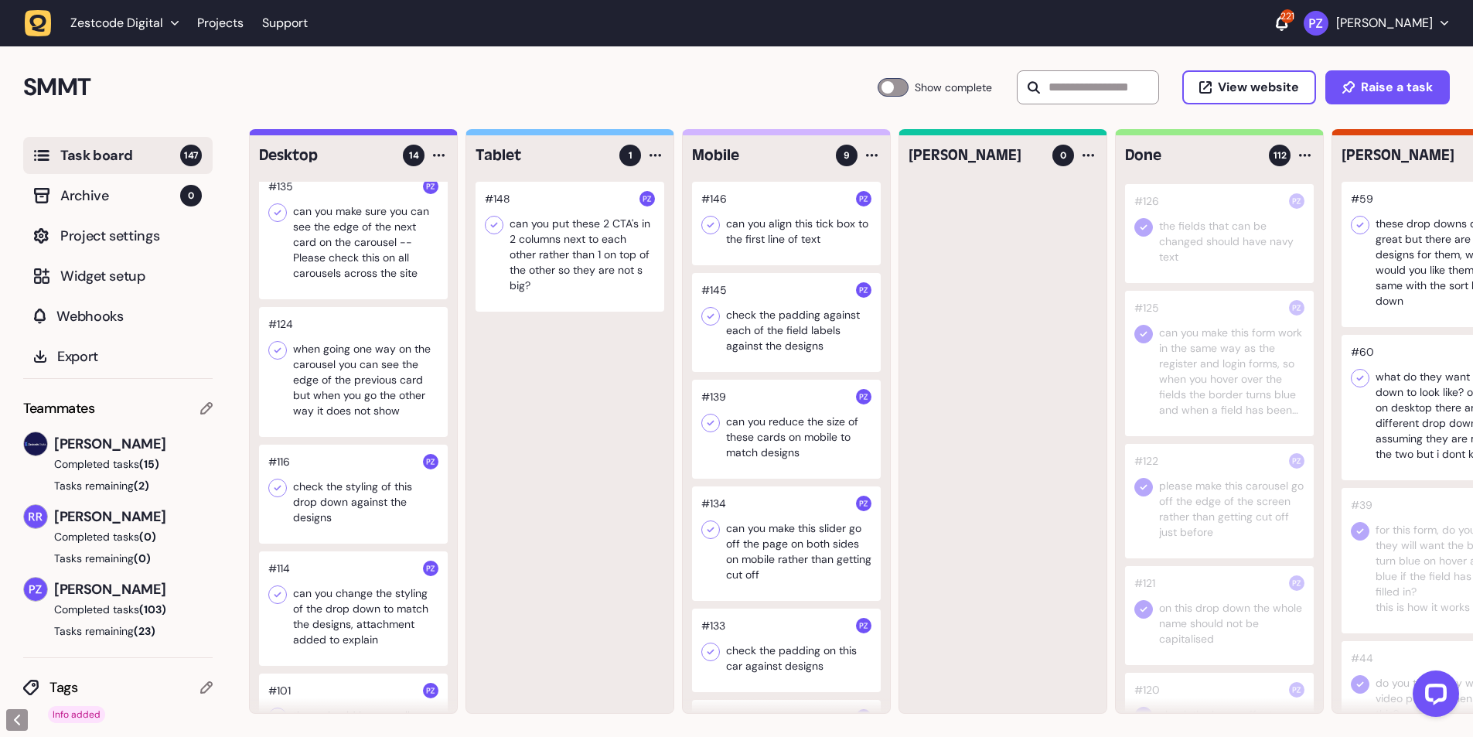
click at [1174, 402] on div at bounding box center [1219, 363] width 189 height 145
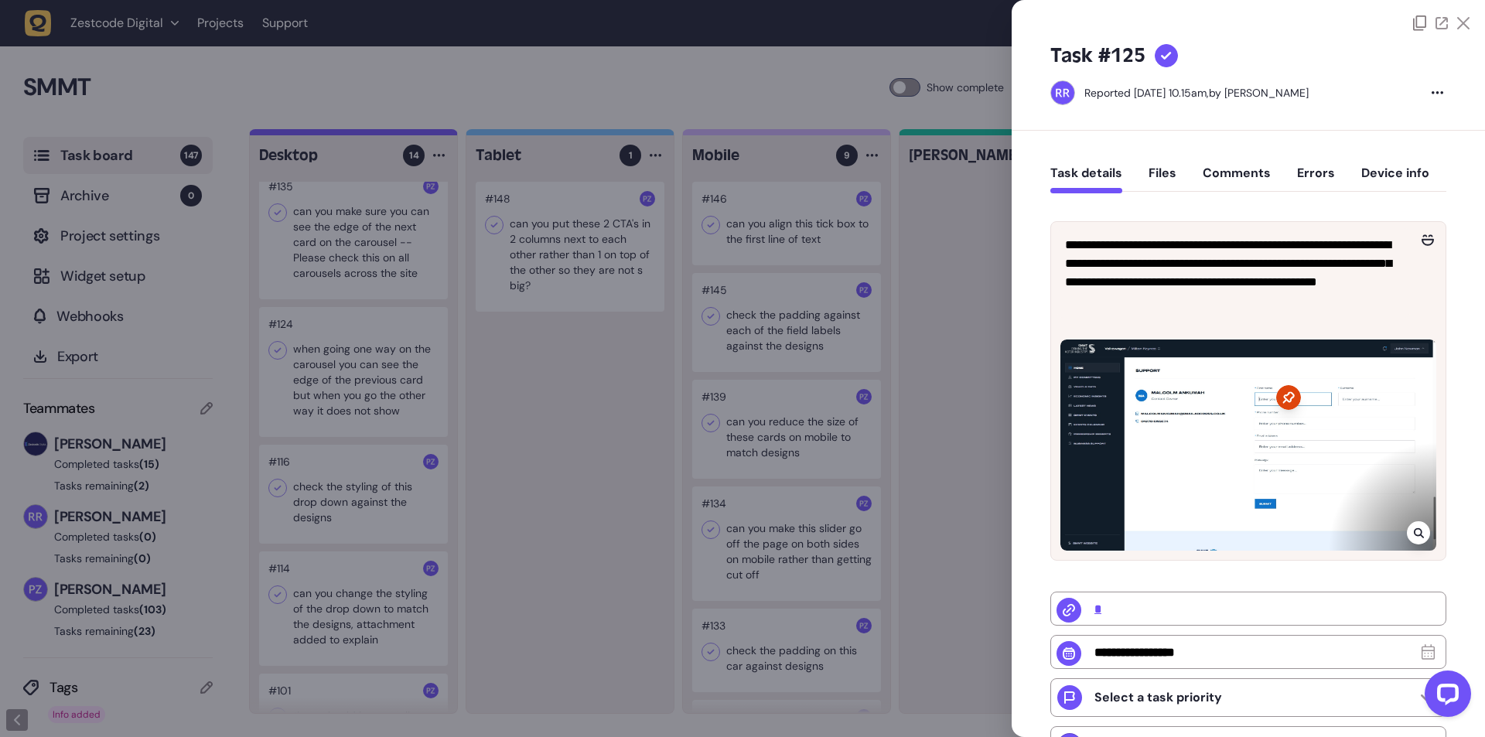
click at [943, 401] on div at bounding box center [742, 368] width 1485 height 737
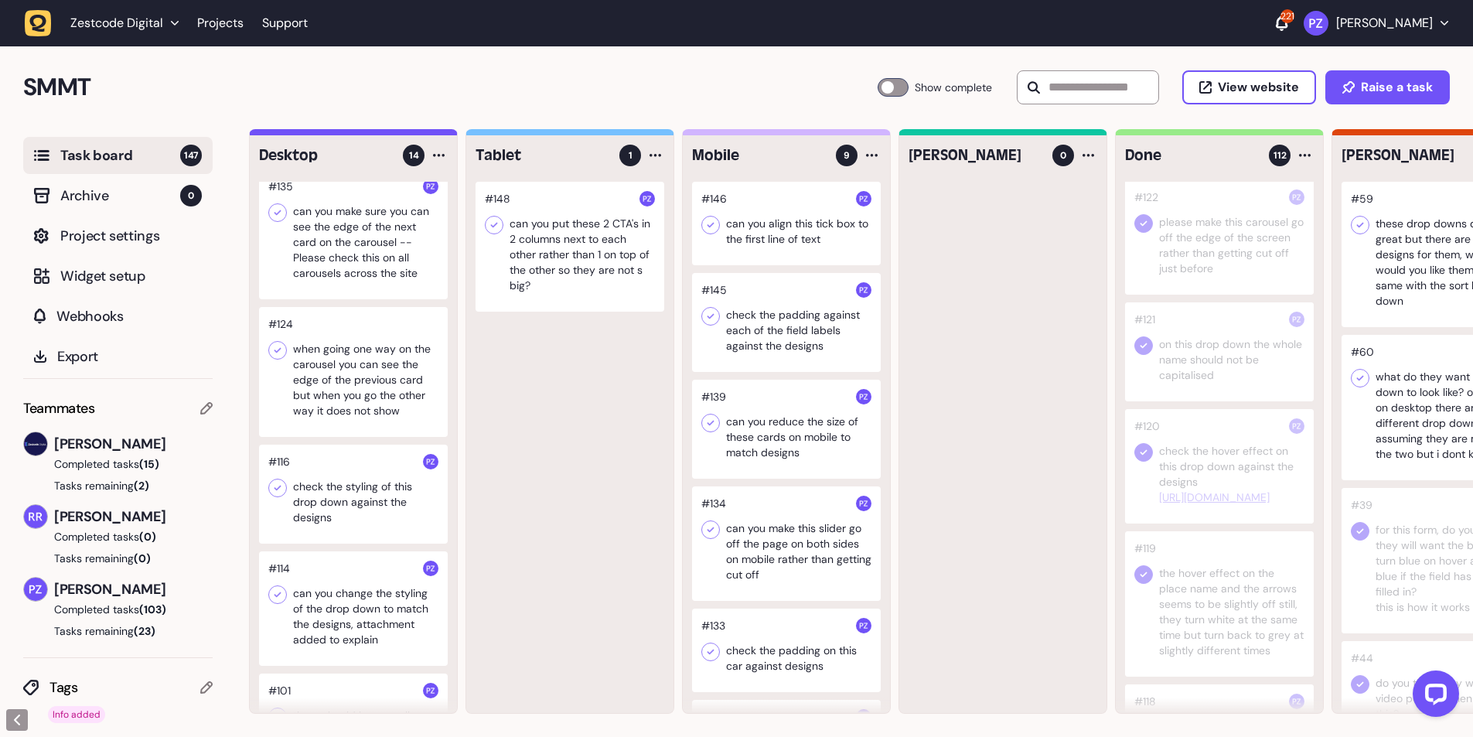
scroll to position [721, 0]
click at [1193, 587] on div at bounding box center [1219, 558] width 189 height 145
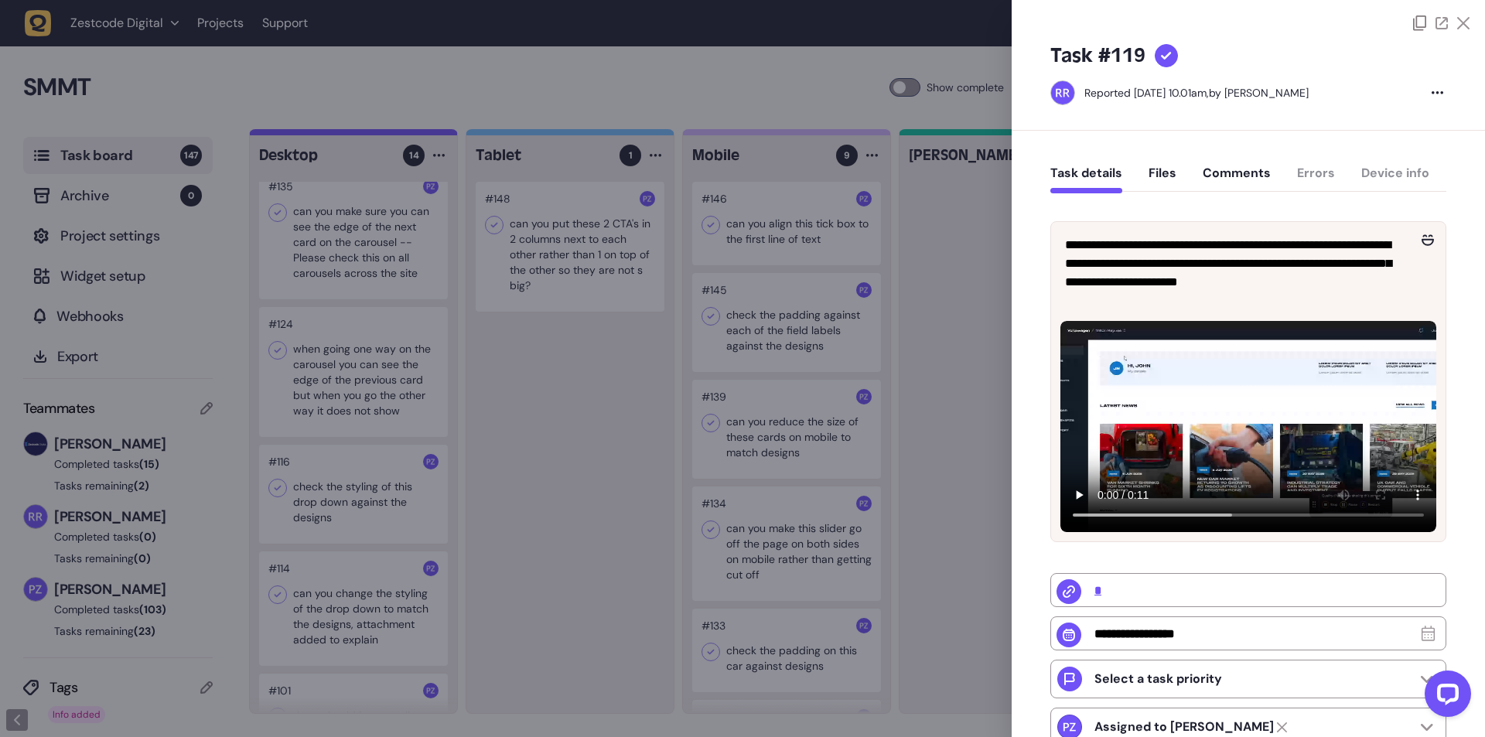
click at [964, 523] on div at bounding box center [742, 368] width 1485 height 737
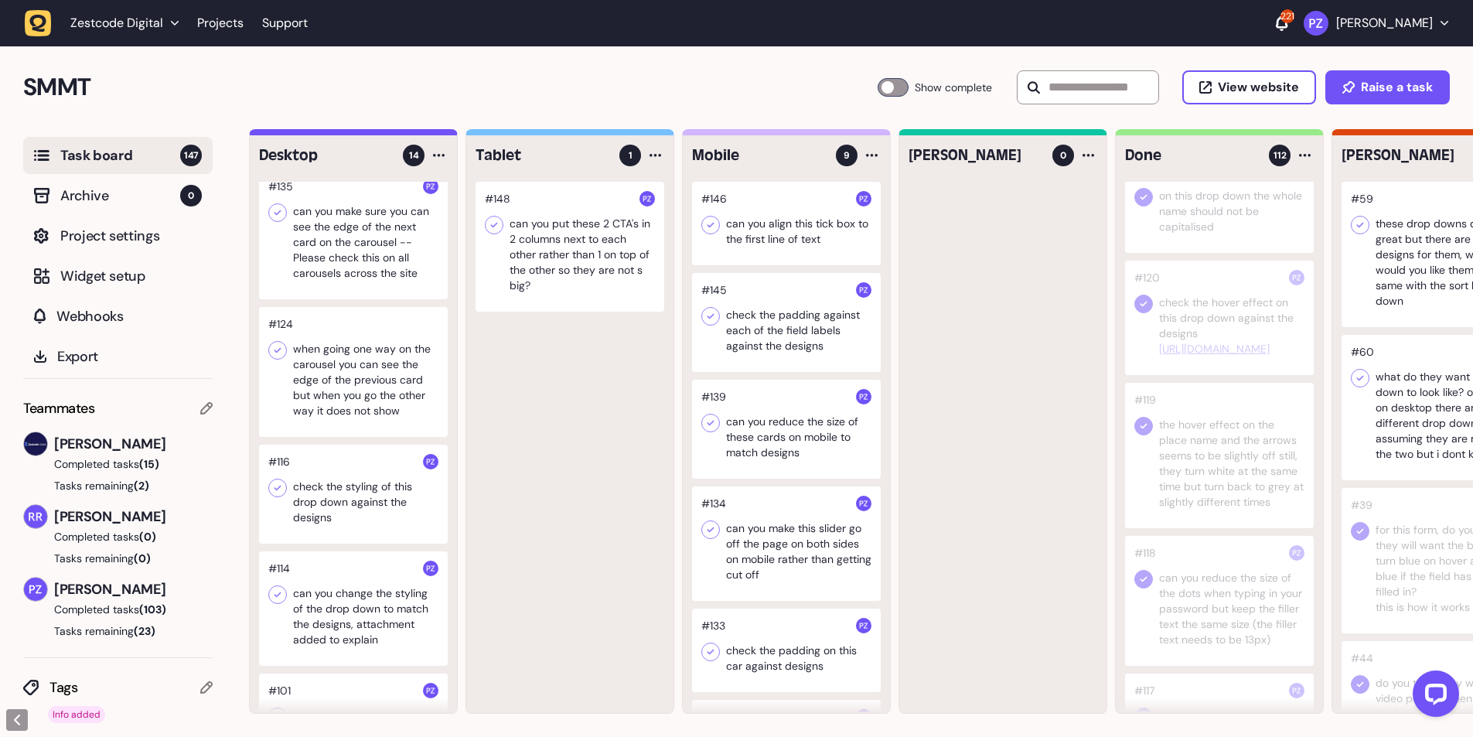
scroll to position [825, 0]
click at [1181, 494] on div at bounding box center [1219, 454] width 189 height 145
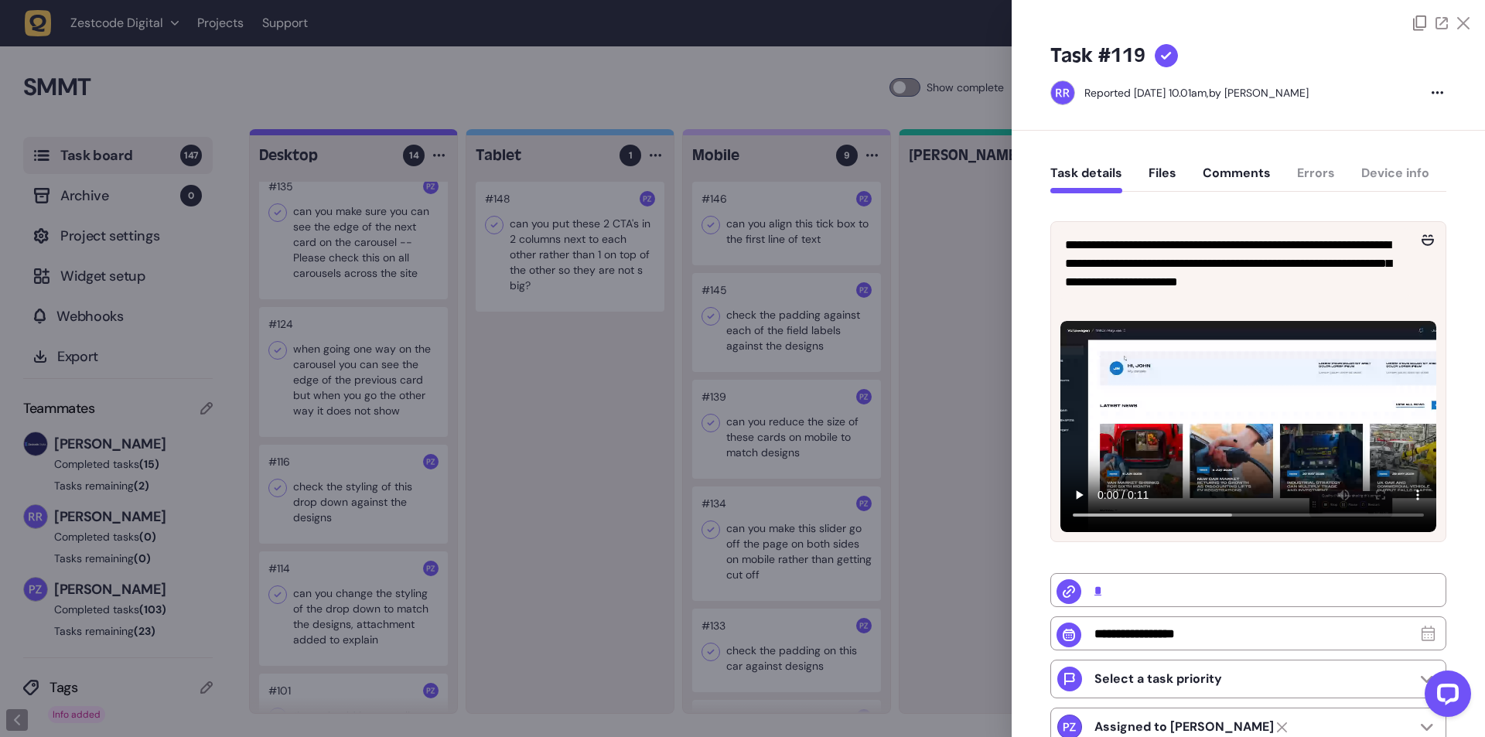
click at [932, 384] on div at bounding box center [742, 368] width 1485 height 737
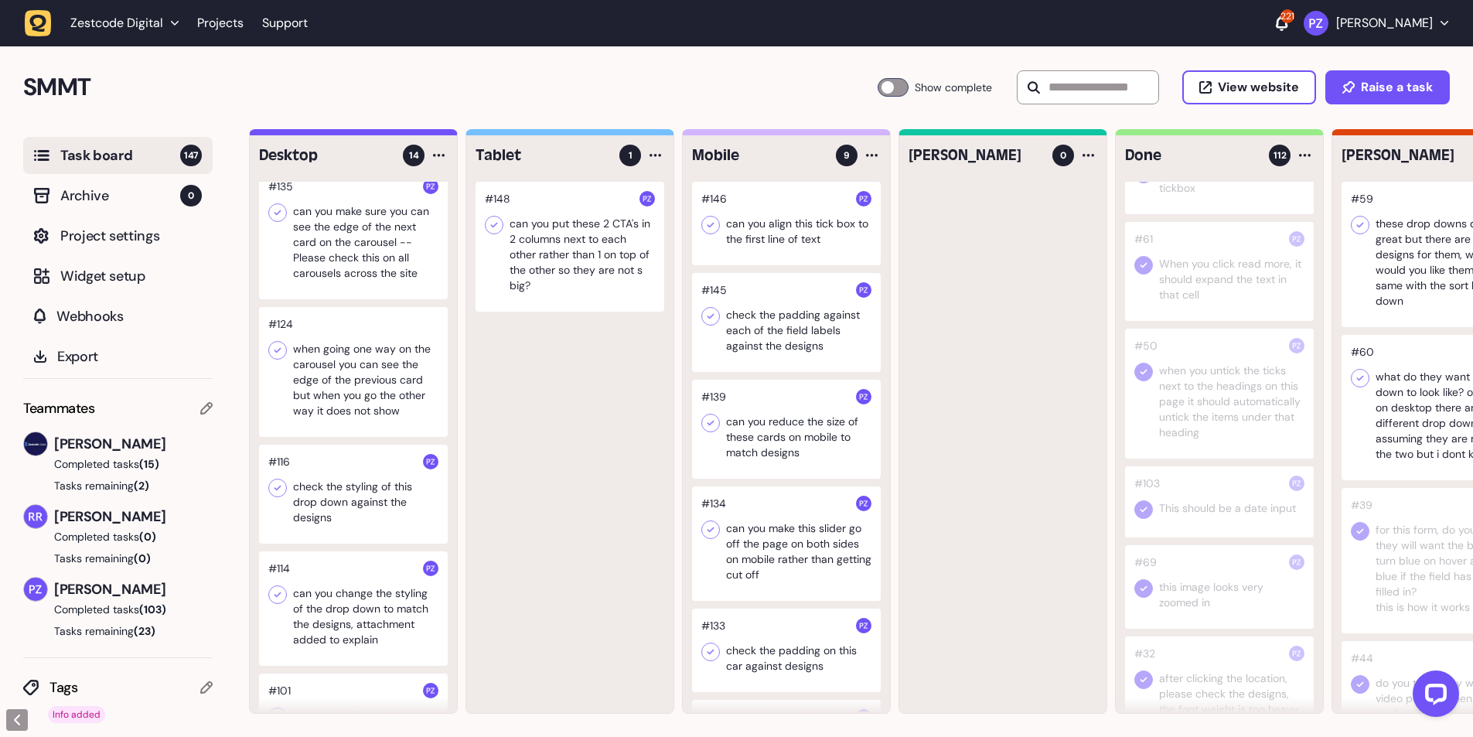
scroll to position [1959, 0]
click at [1216, 309] on div at bounding box center [1219, 259] width 189 height 99
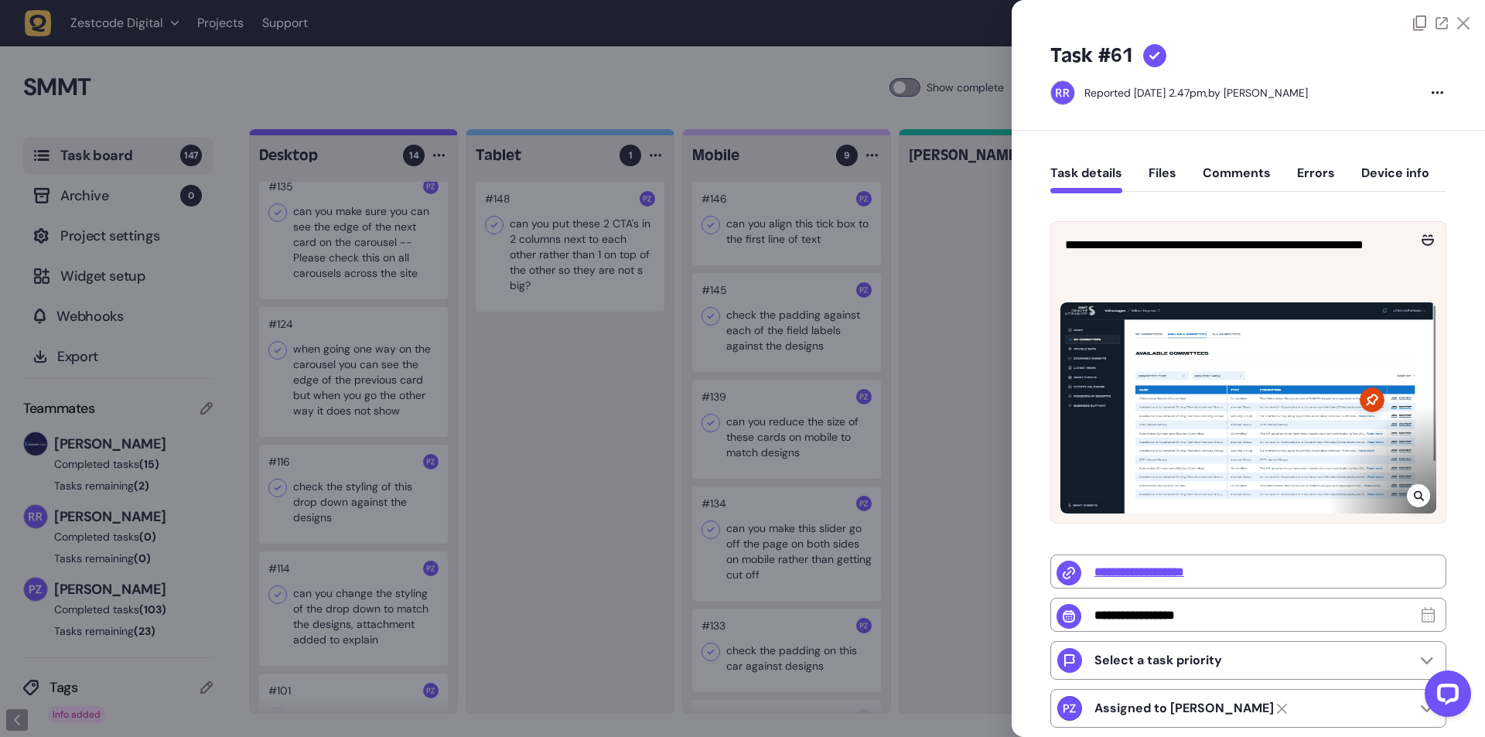
click at [890, 438] on div at bounding box center [742, 368] width 1485 height 737
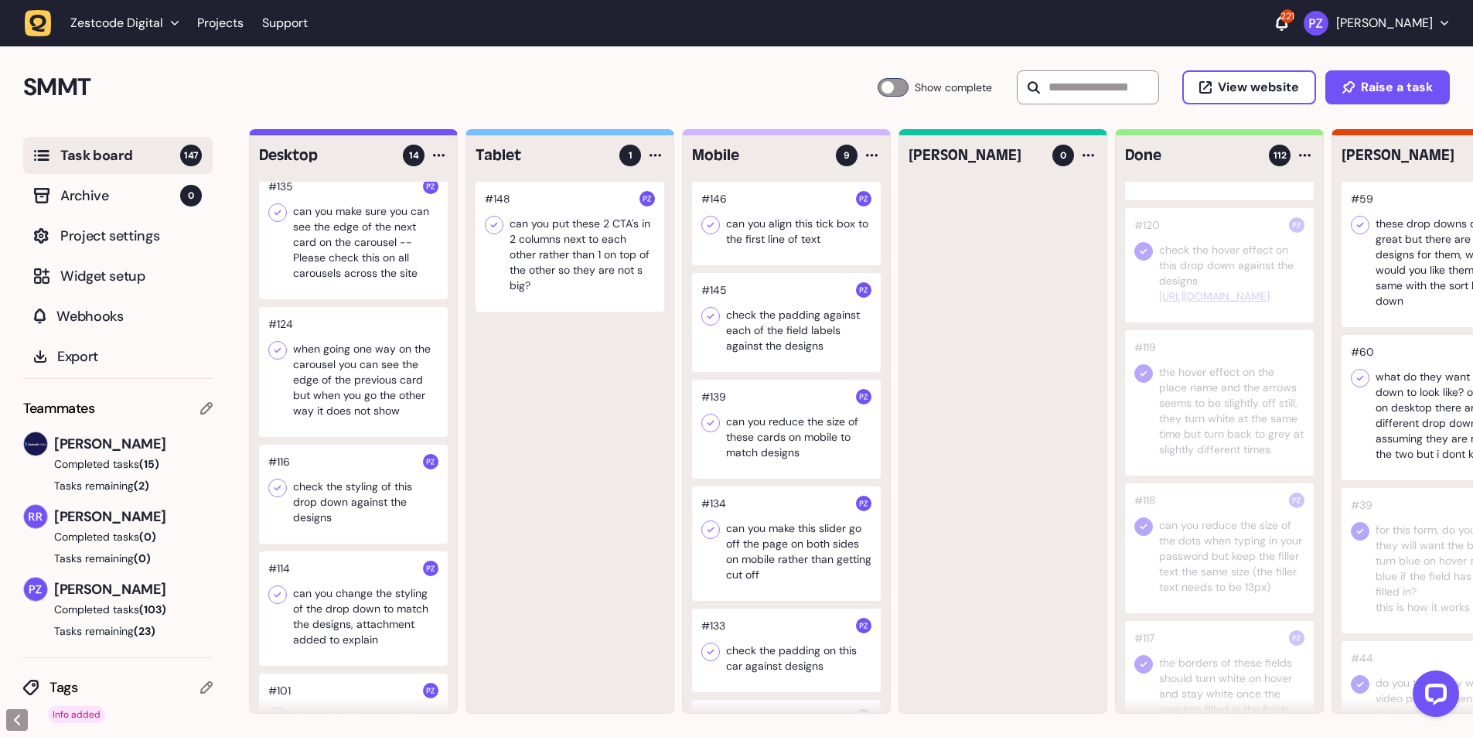
scroll to position [721, 0]
click at [1005, 391] on div at bounding box center [1002, 447] width 207 height 531
click at [365, 370] on div at bounding box center [353, 372] width 189 height 130
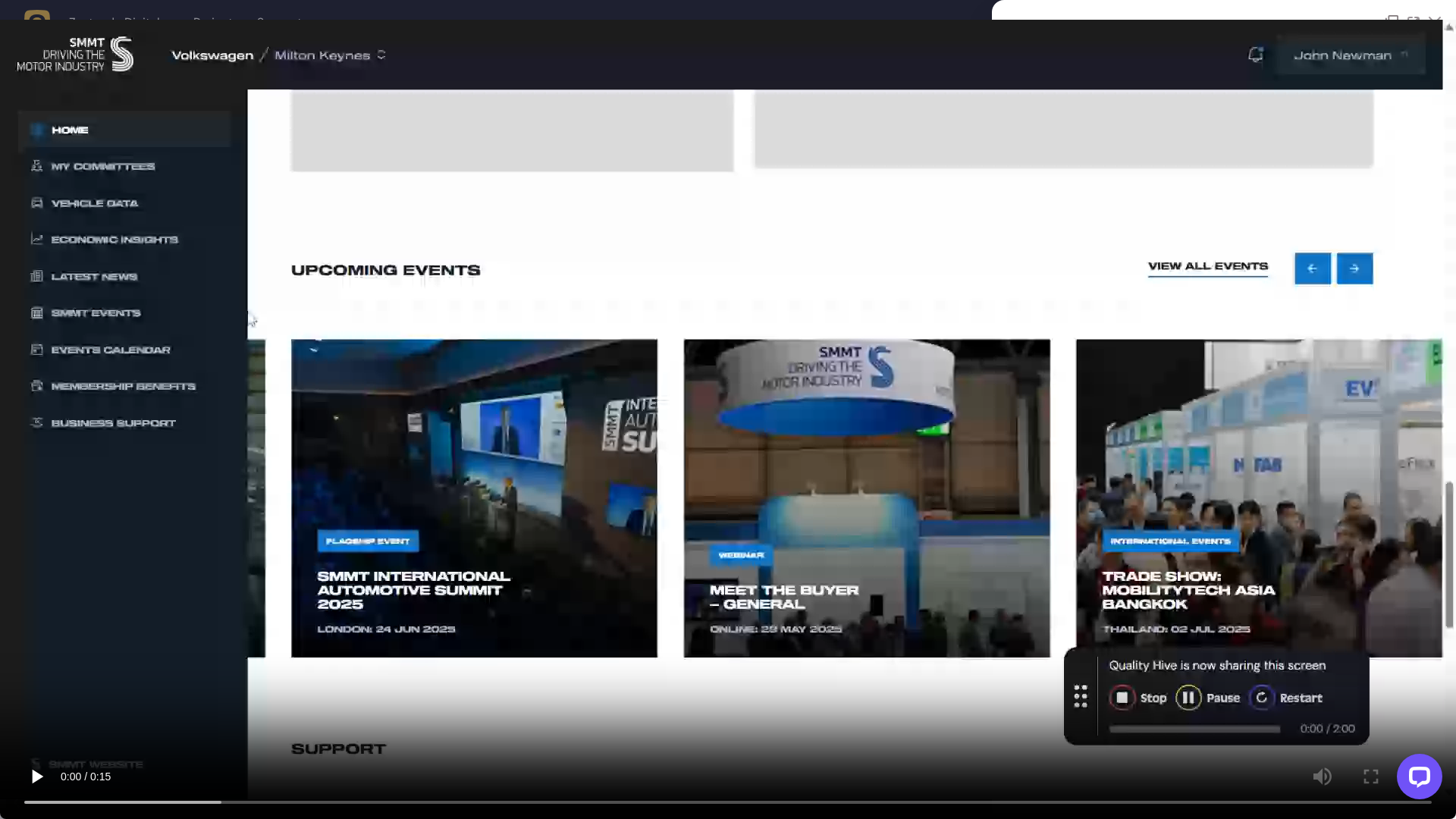
drag, startPoint x: 82, startPoint y: 657, endPoint x: 55, endPoint y: 701, distance: 51.6
click at [66, 688] on video at bounding box center [728, 409] width 1456 height 819
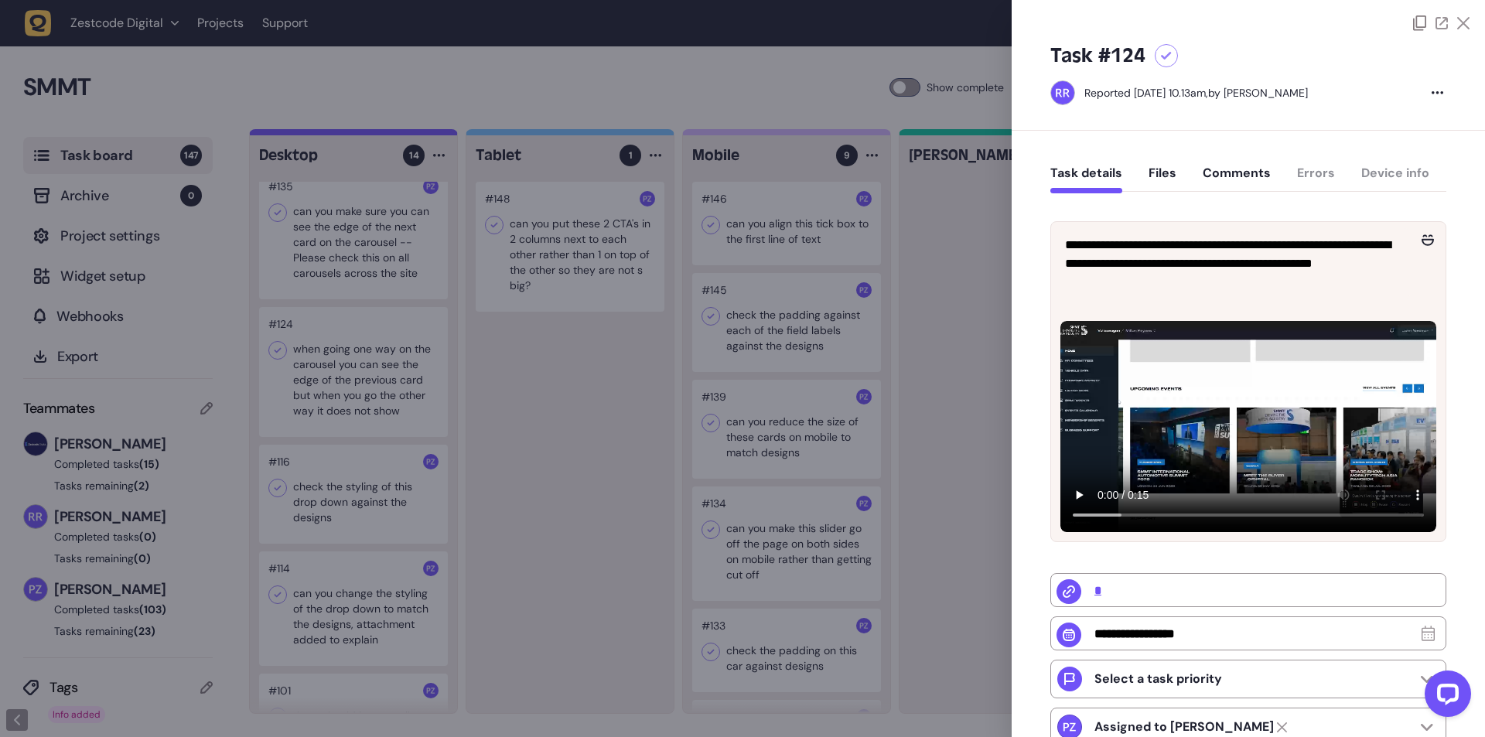
click at [768, 268] on div at bounding box center [742, 368] width 1485 height 737
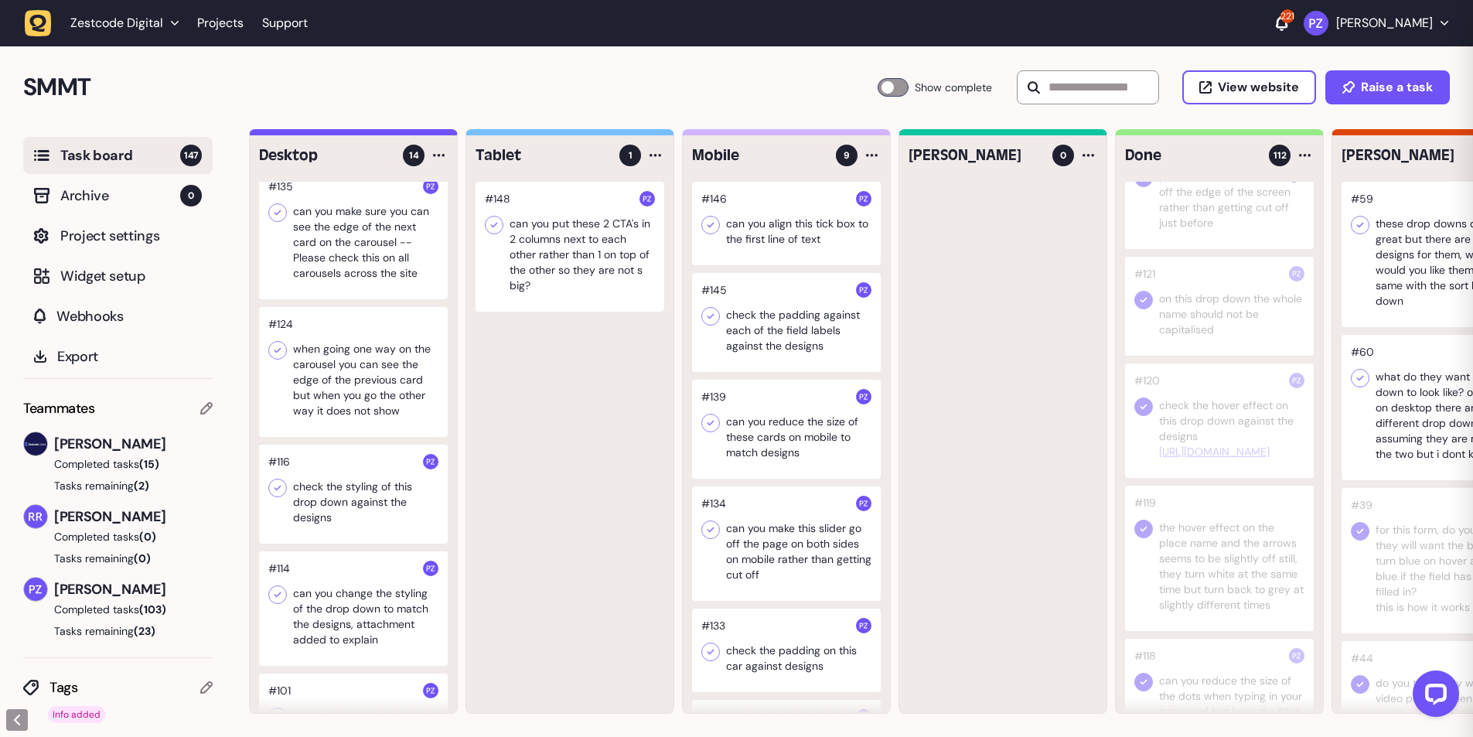
click at [341, 361] on div at bounding box center [353, 372] width 189 height 130
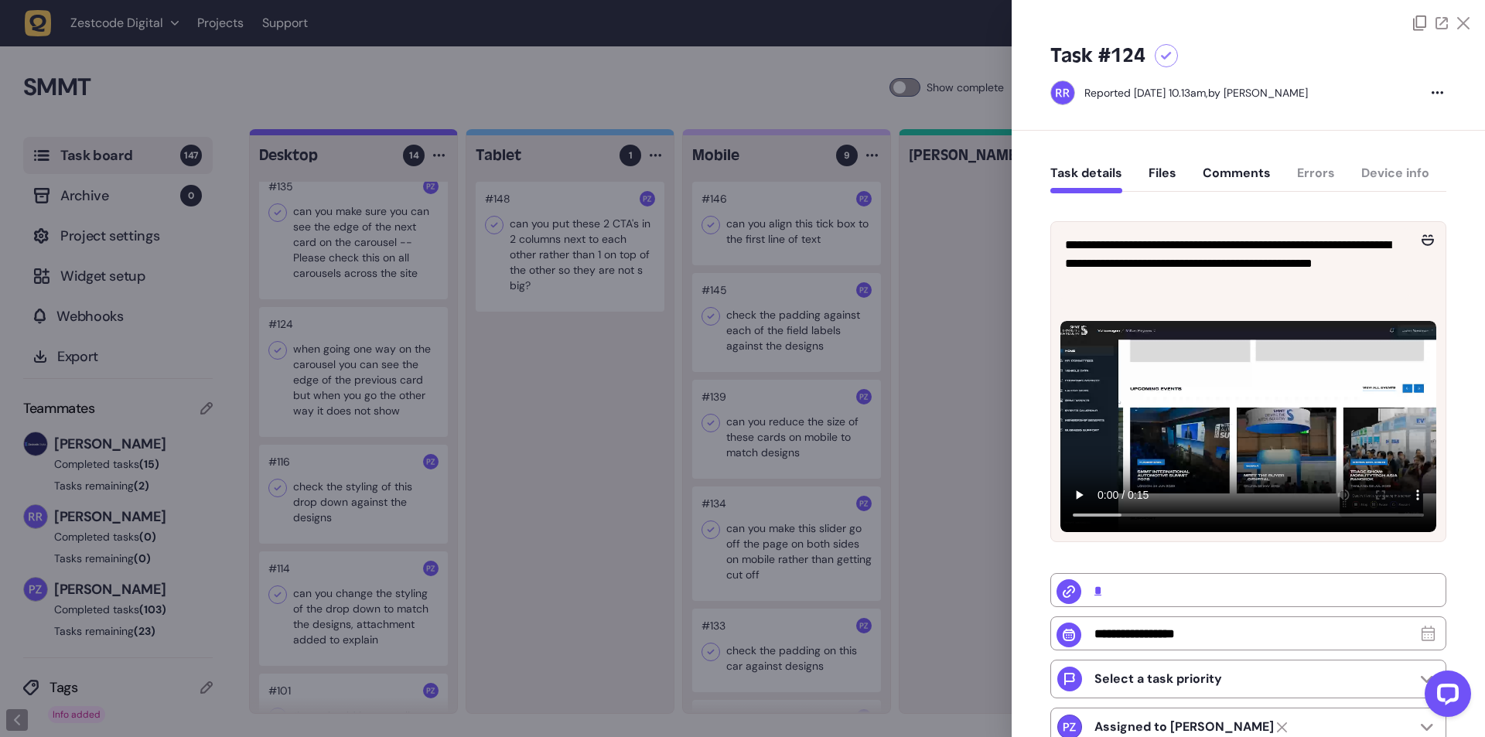
click at [557, 457] on div at bounding box center [742, 368] width 1485 height 737
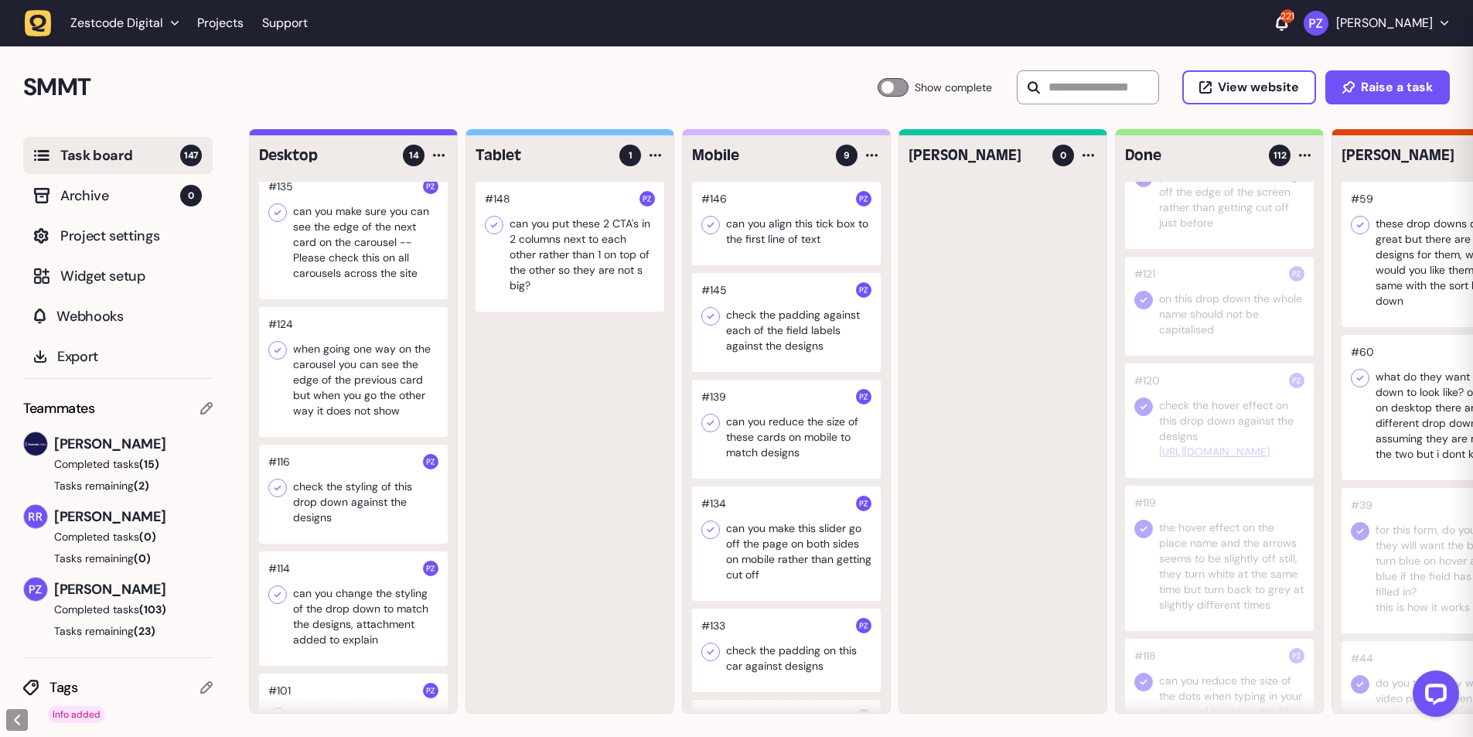
scroll to position [825, 0]
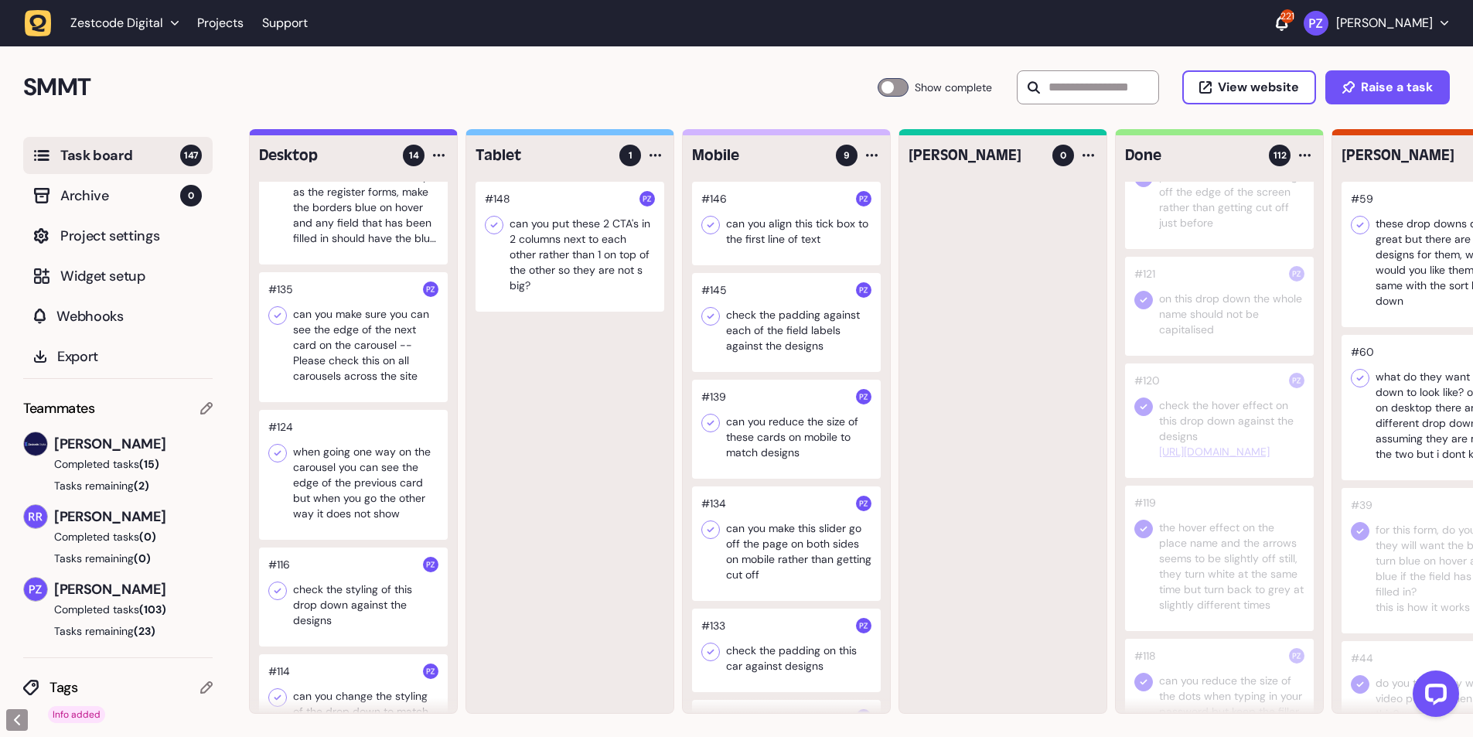
click at [333, 350] on div at bounding box center [353, 337] width 189 height 130
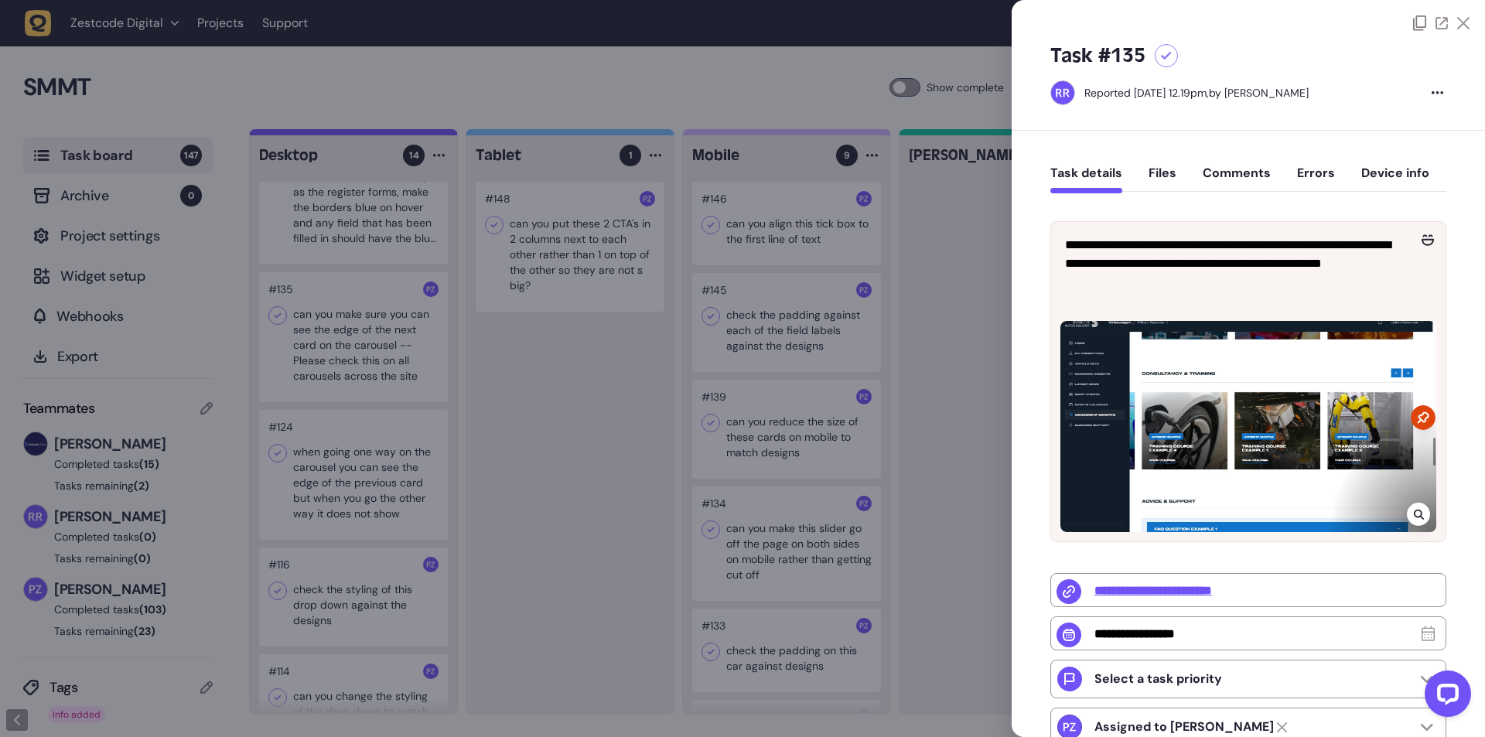
click at [339, 367] on div at bounding box center [742, 368] width 1485 height 737
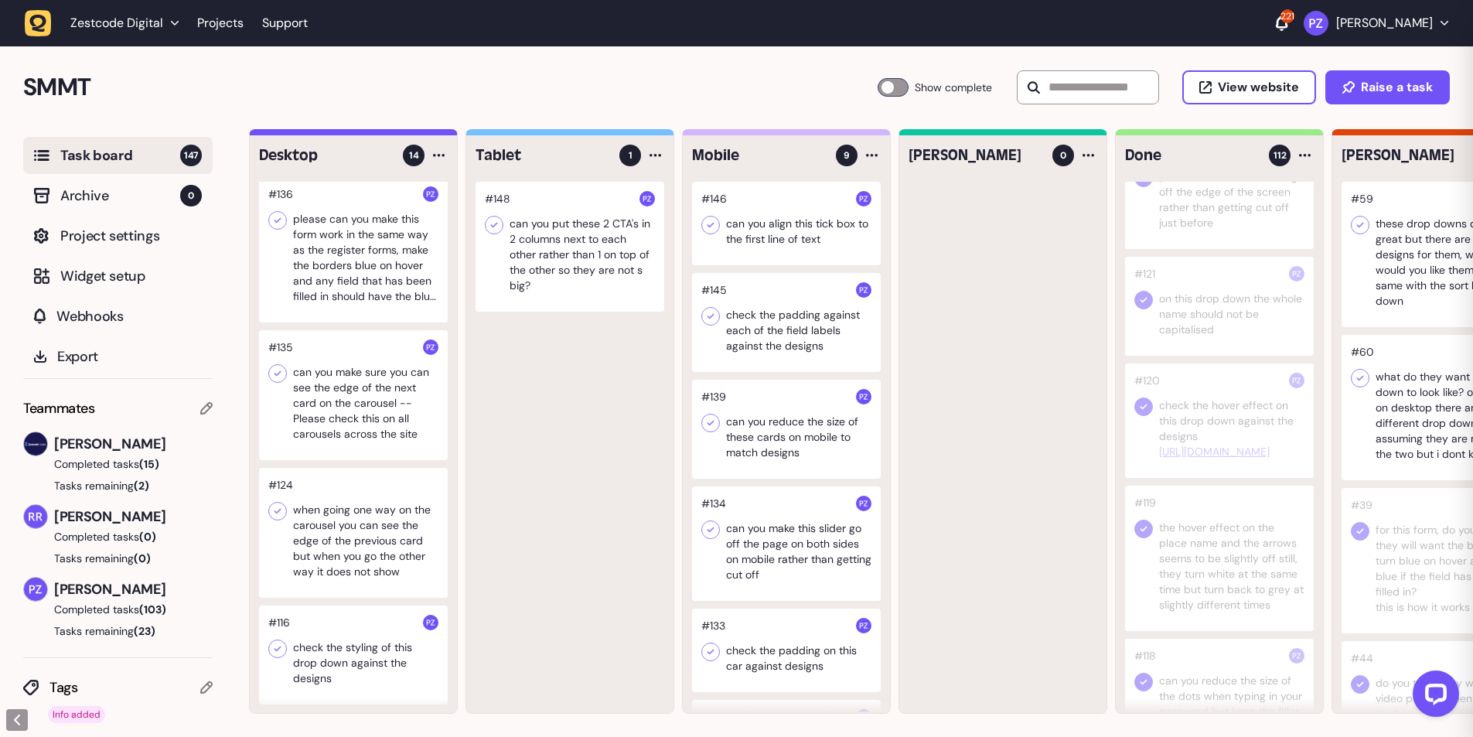
scroll to position [721, 0]
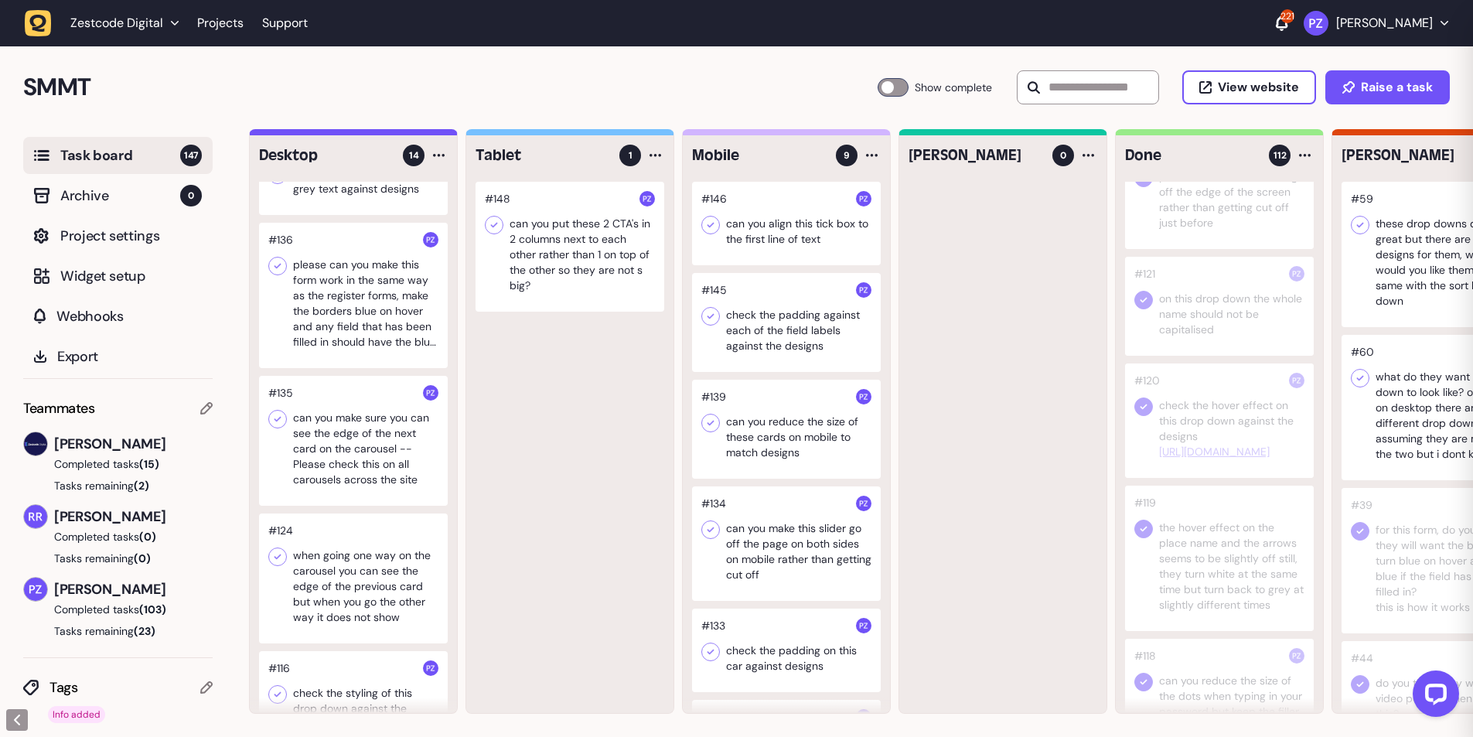
click at [325, 332] on div at bounding box center [353, 295] width 189 height 145
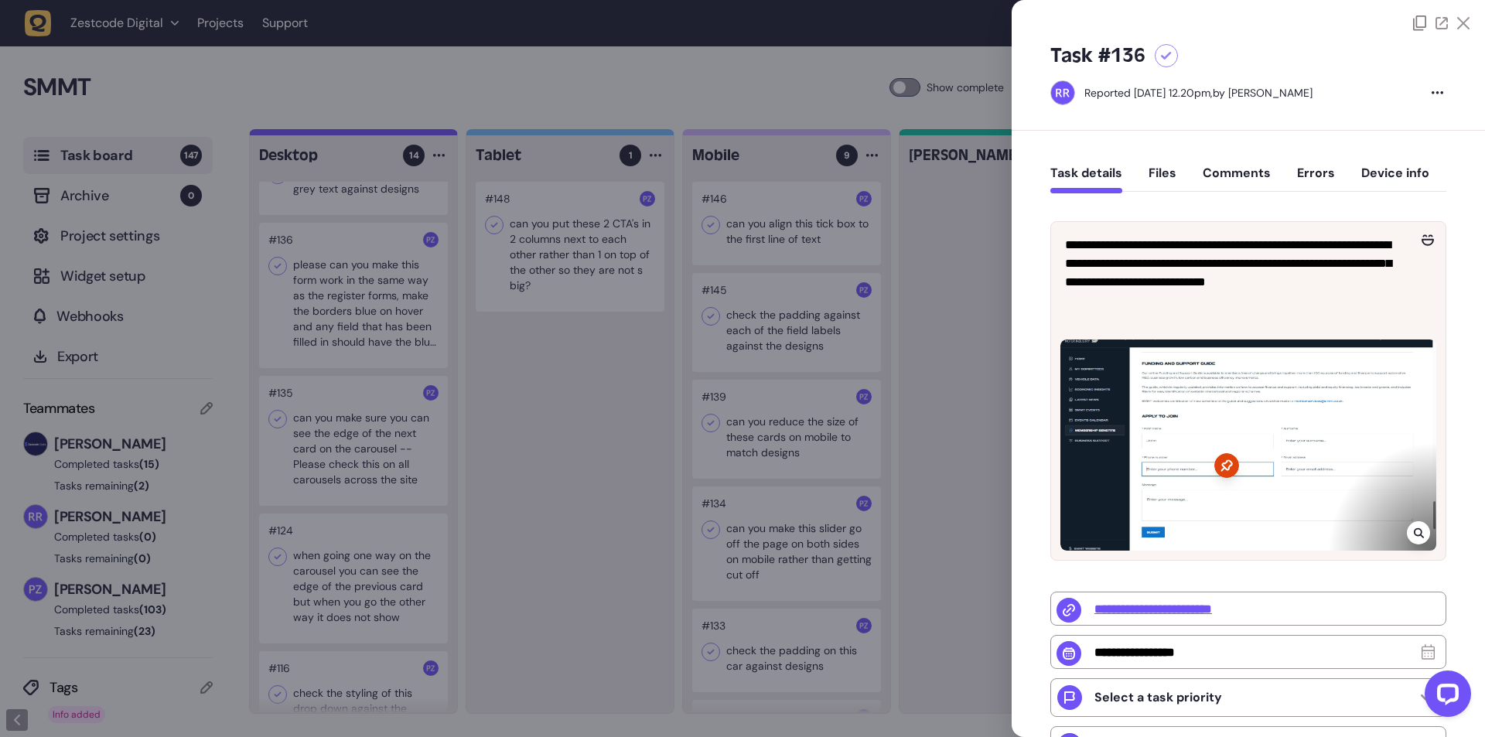
click at [612, 443] on div at bounding box center [742, 368] width 1485 height 737
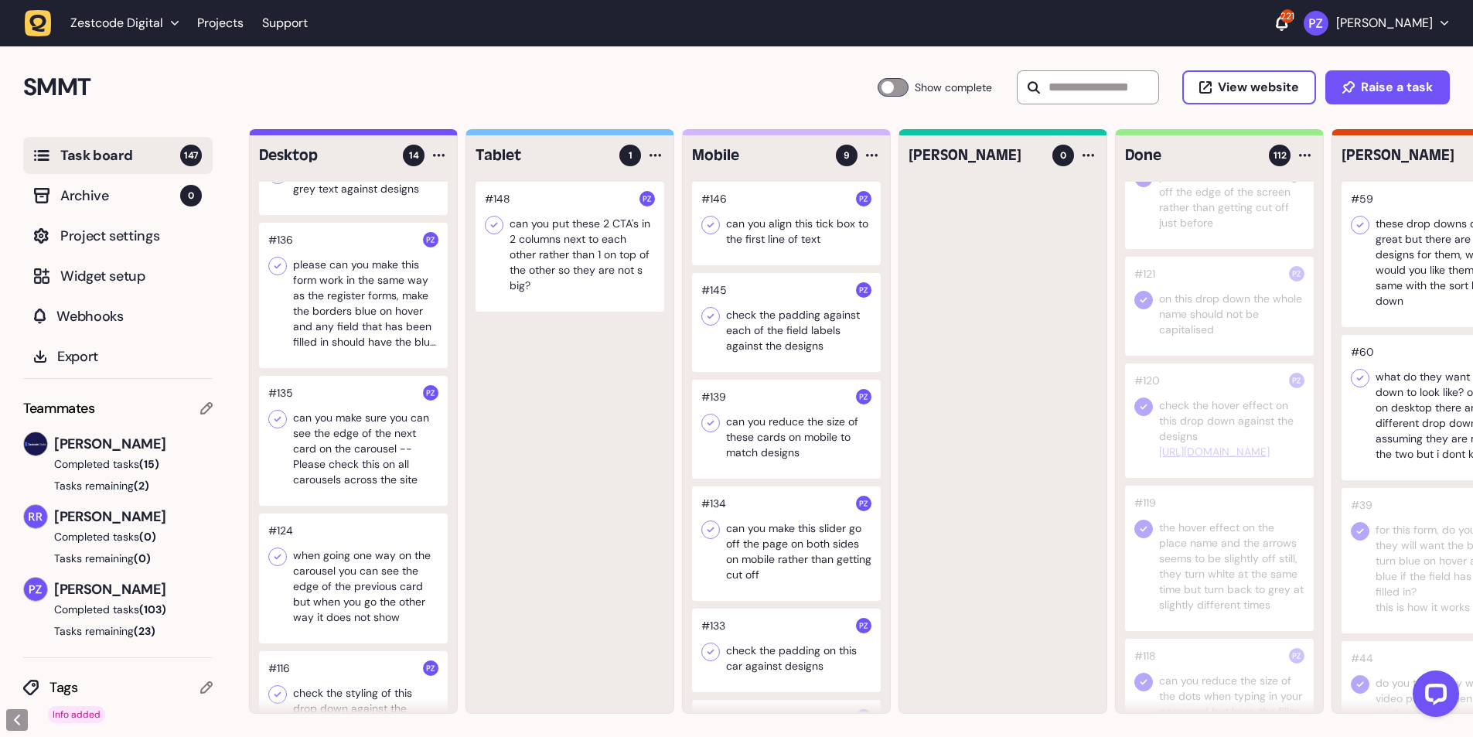
click at [355, 302] on div at bounding box center [353, 295] width 189 height 145
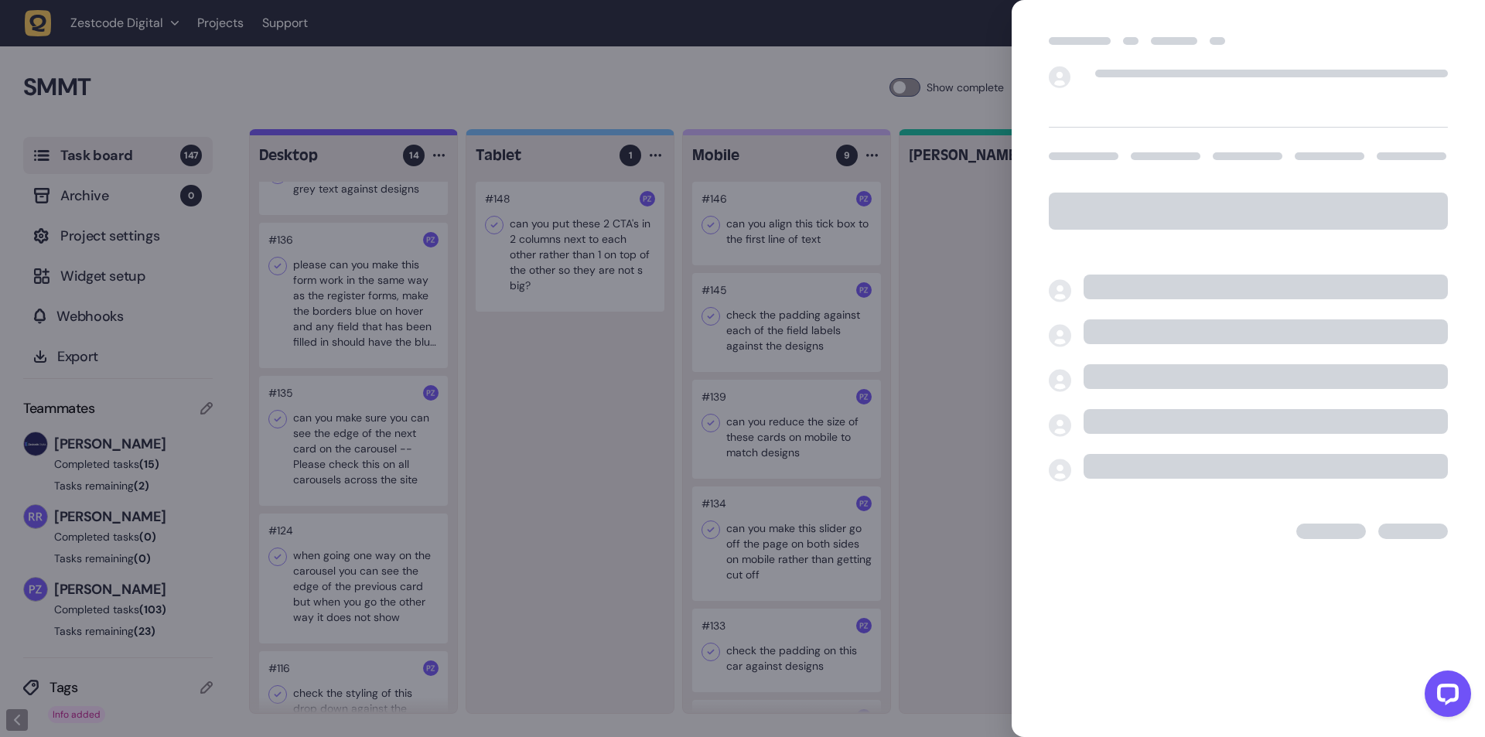
click at [333, 315] on div at bounding box center [742, 368] width 1485 height 737
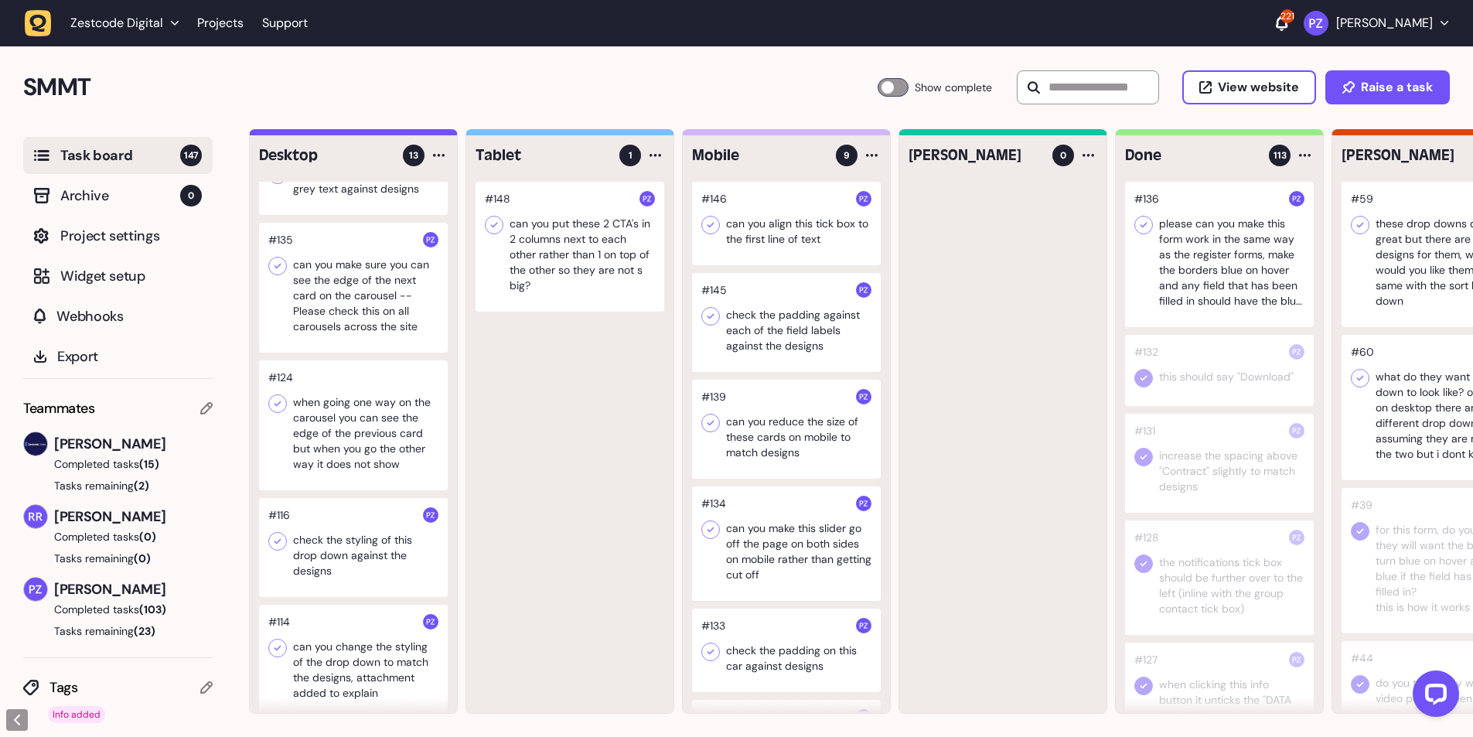
click at [1145, 217] on icon at bounding box center [1143, 224] width 15 height 15
click at [330, 310] on div at bounding box center [353, 288] width 189 height 130
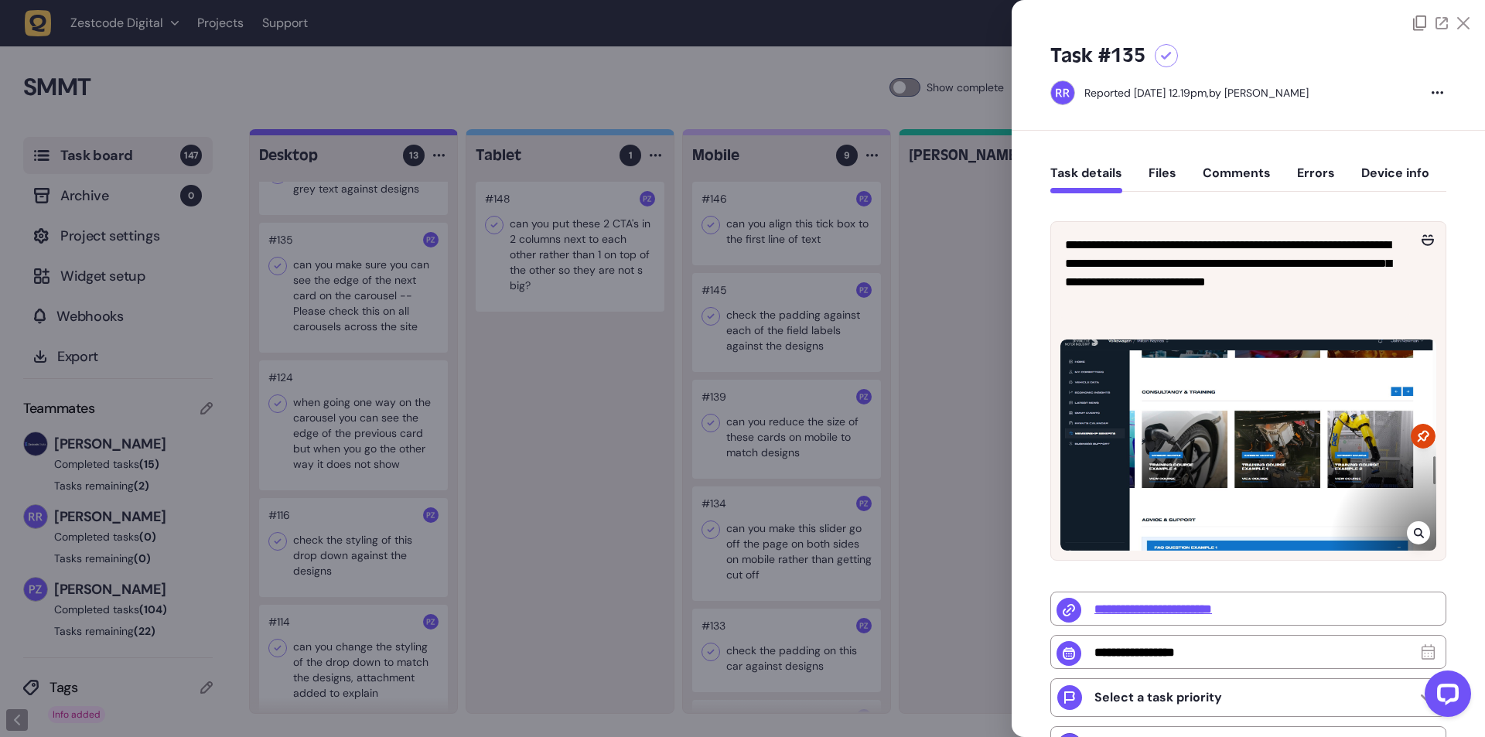
click at [330, 310] on div at bounding box center [742, 368] width 1485 height 737
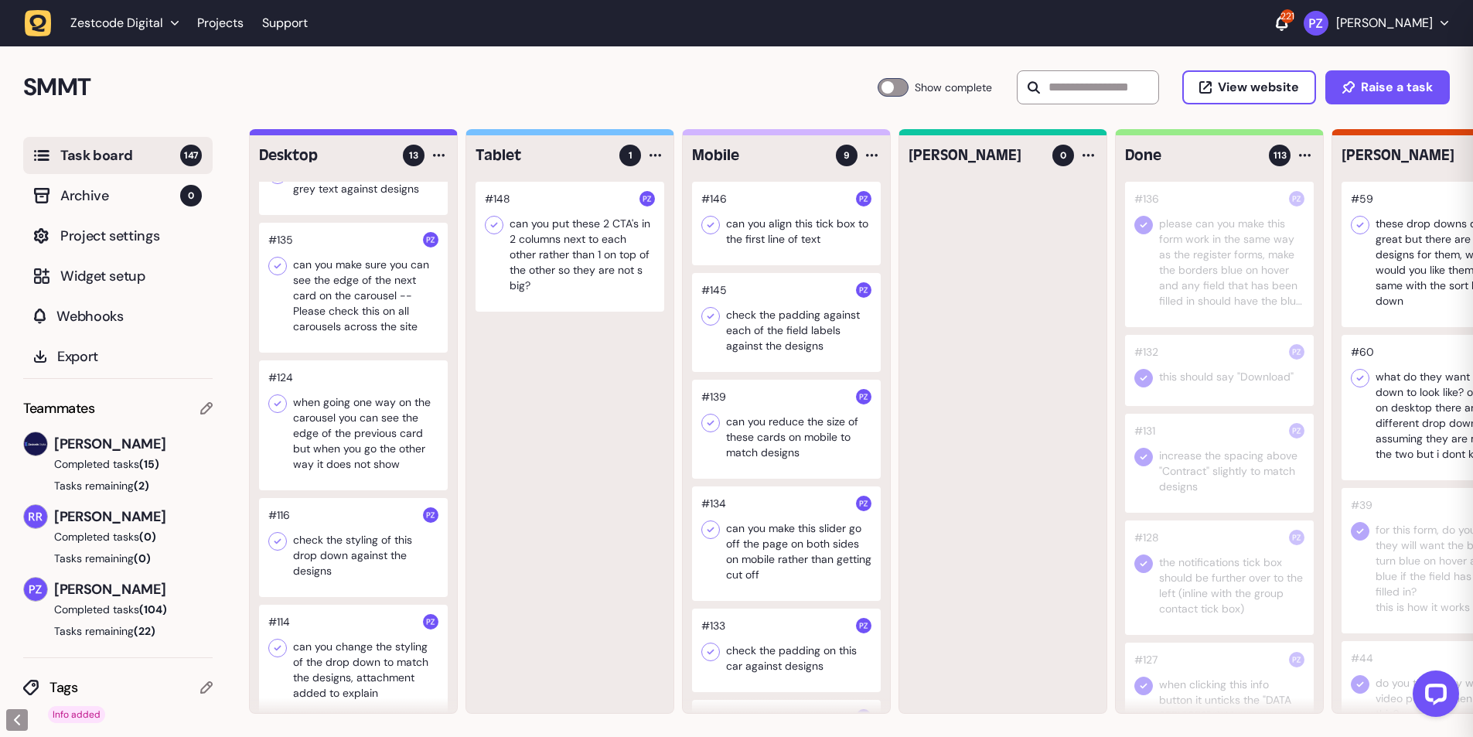
click at [302, 299] on div at bounding box center [353, 288] width 189 height 130
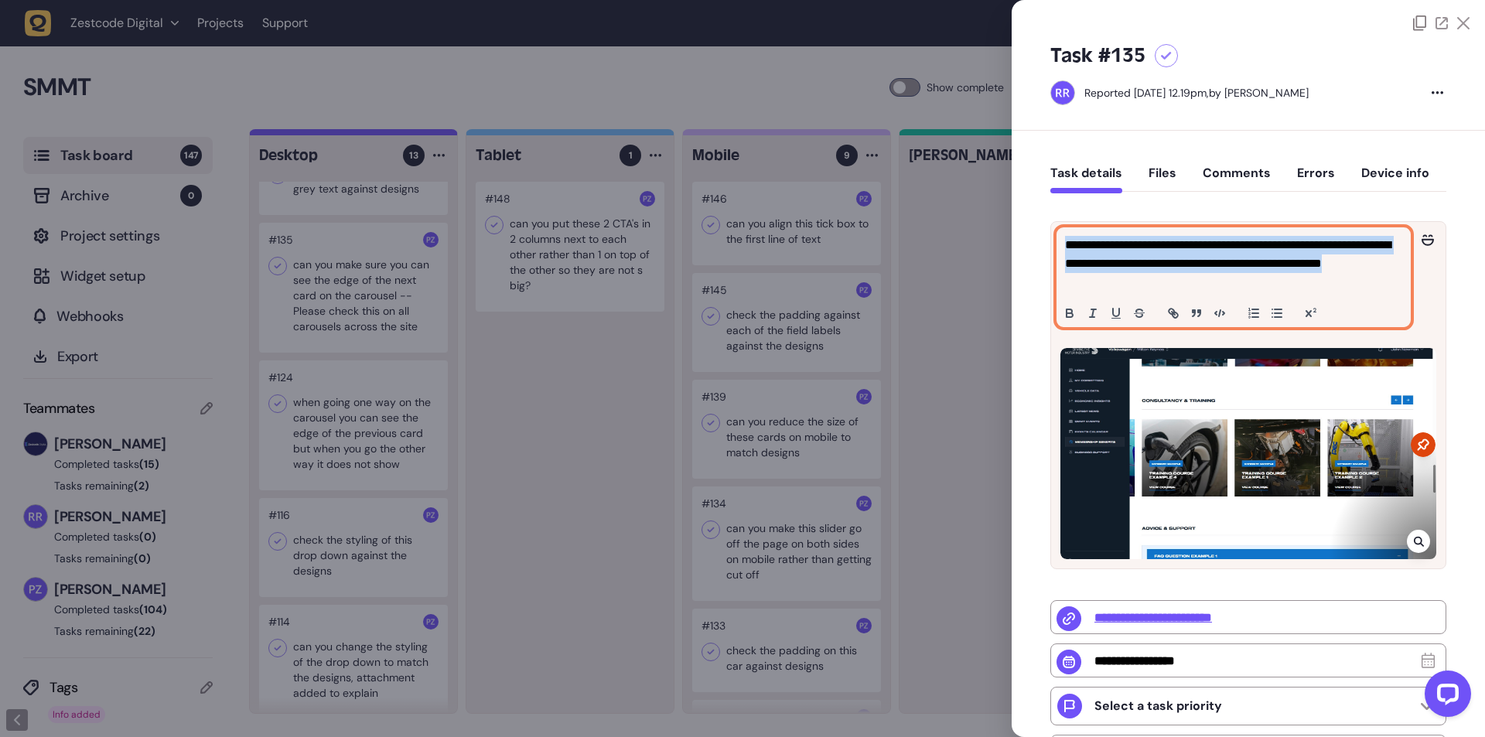
drag, startPoint x: 1177, startPoint y: 264, endPoint x: 1047, endPoint y: 231, distance: 134.1
click at [1047, 231] on div "**********" at bounding box center [1247, 592] width 473 height 922
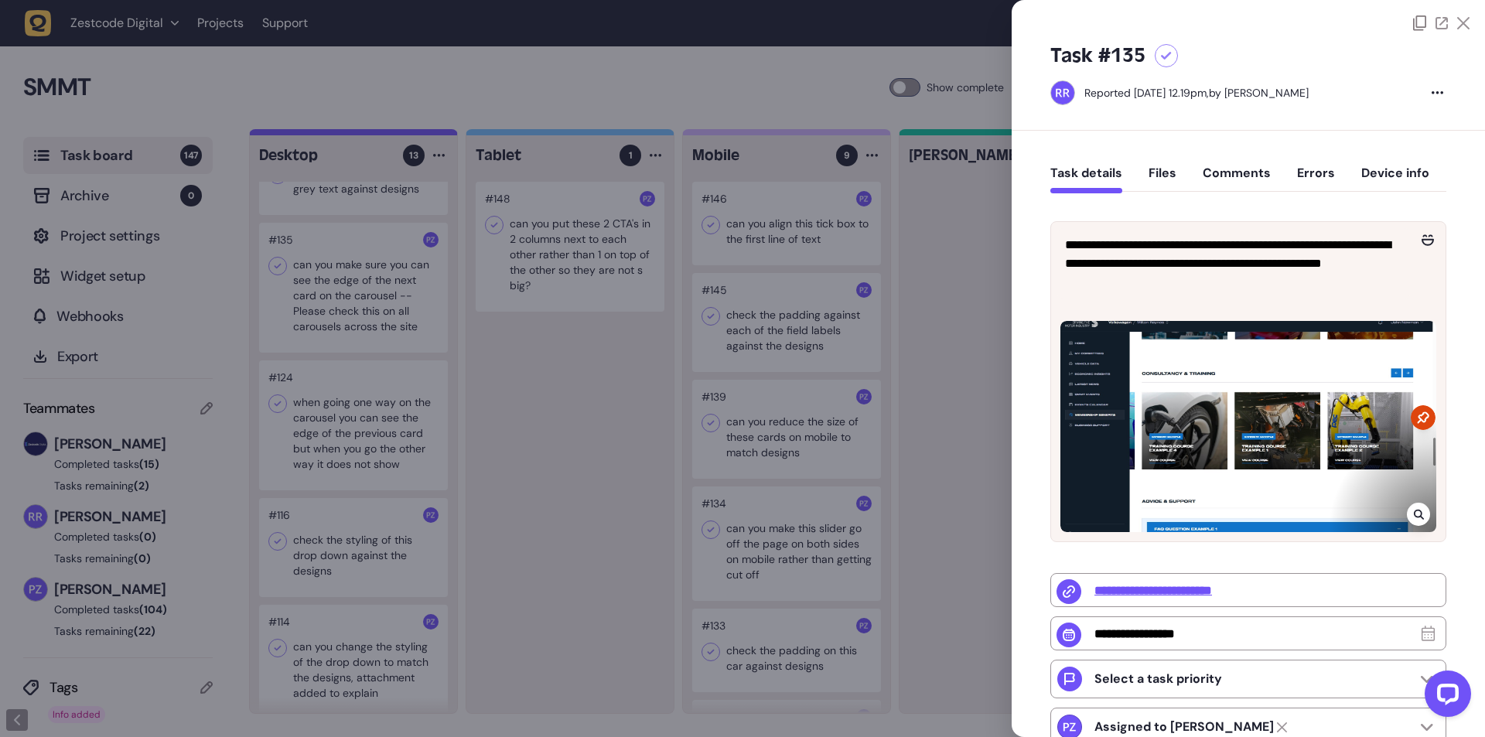
click at [783, 121] on div at bounding box center [742, 368] width 1485 height 737
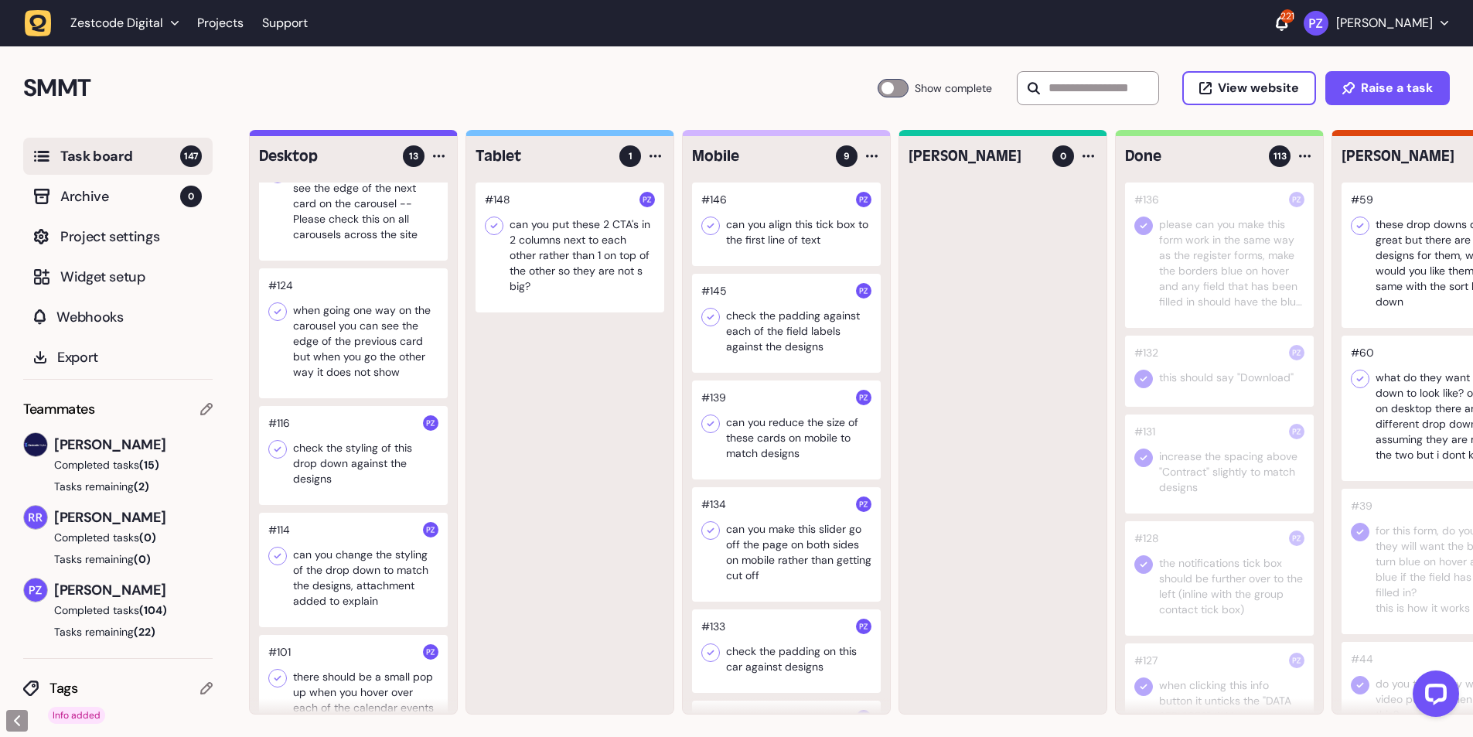
scroll to position [825, 0]
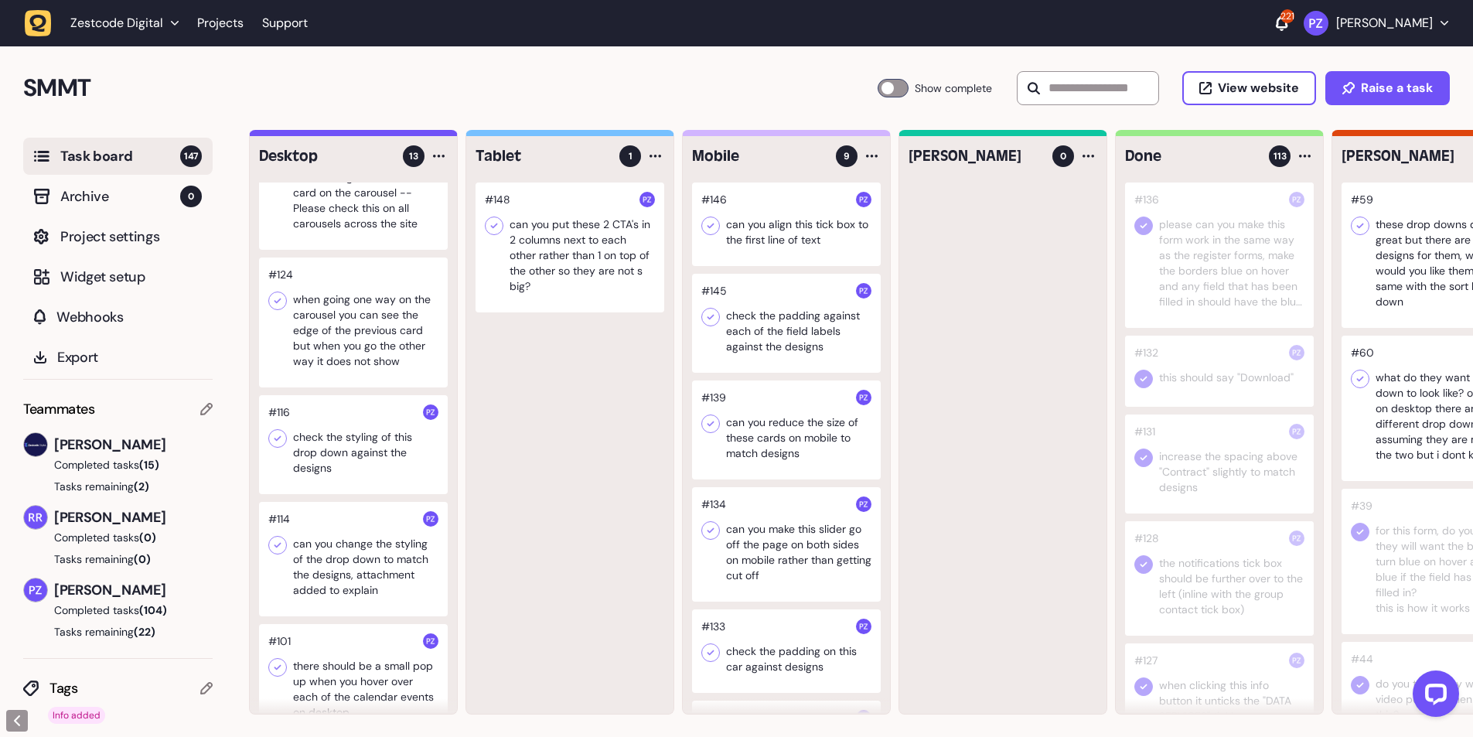
click at [329, 349] on div at bounding box center [353, 322] width 189 height 130
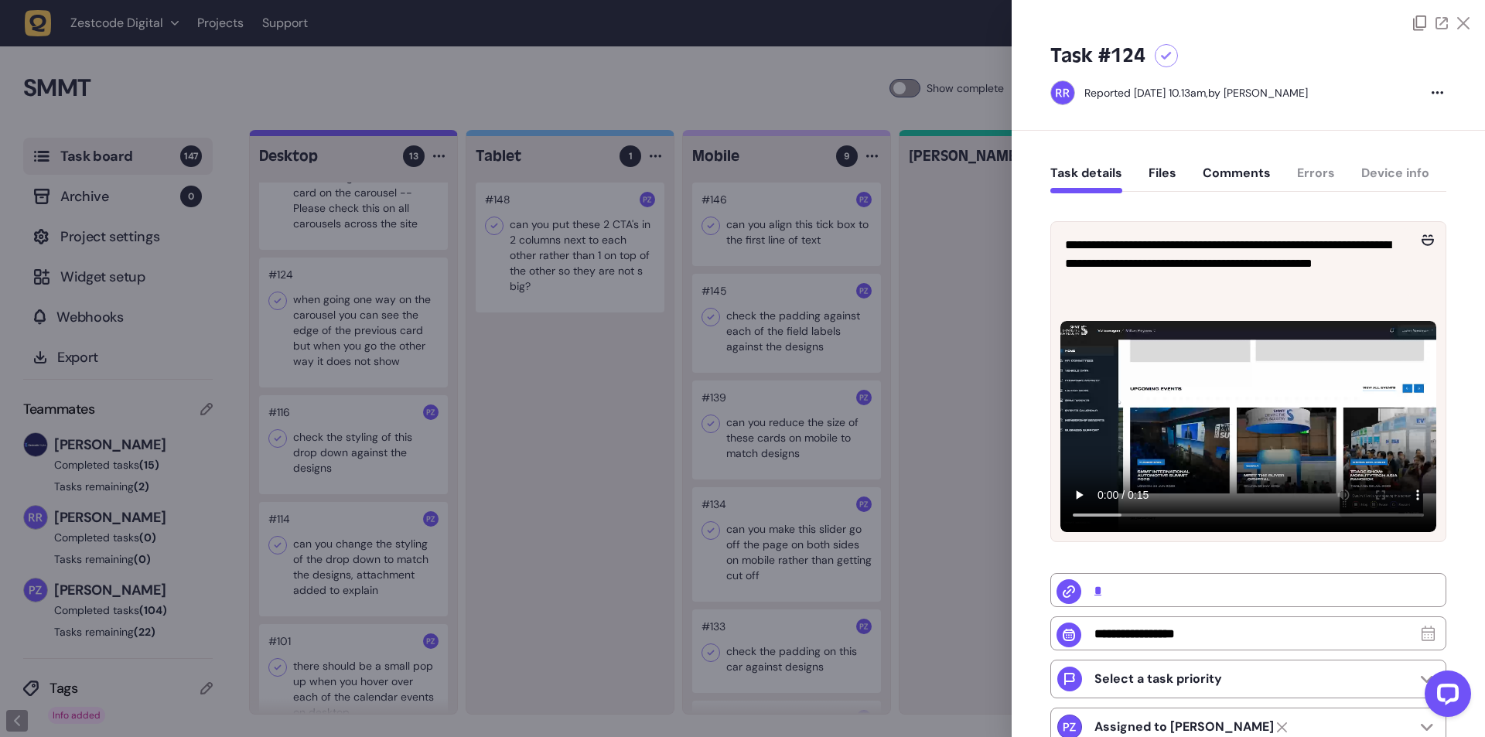
click at [334, 360] on div at bounding box center [742, 368] width 1485 height 737
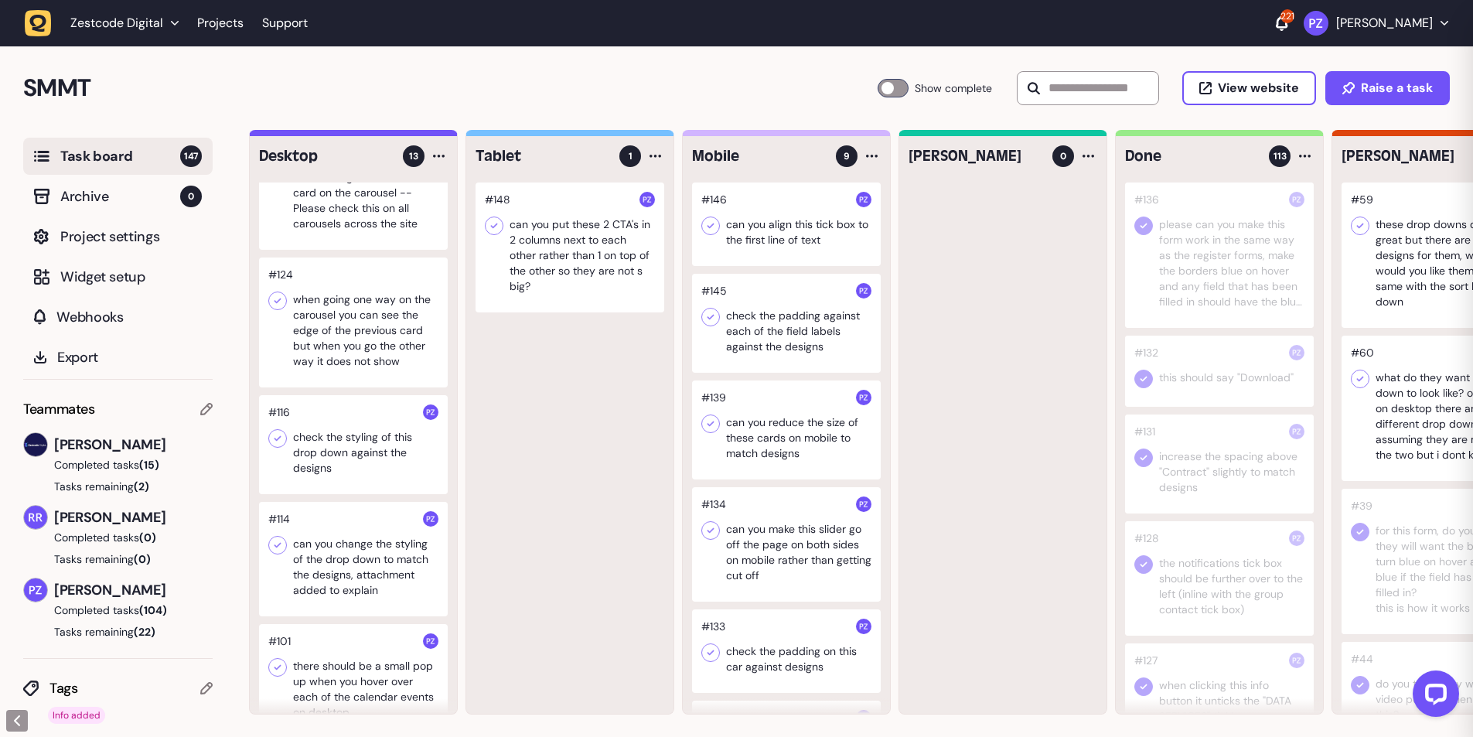
click at [330, 469] on div at bounding box center [353, 444] width 189 height 99
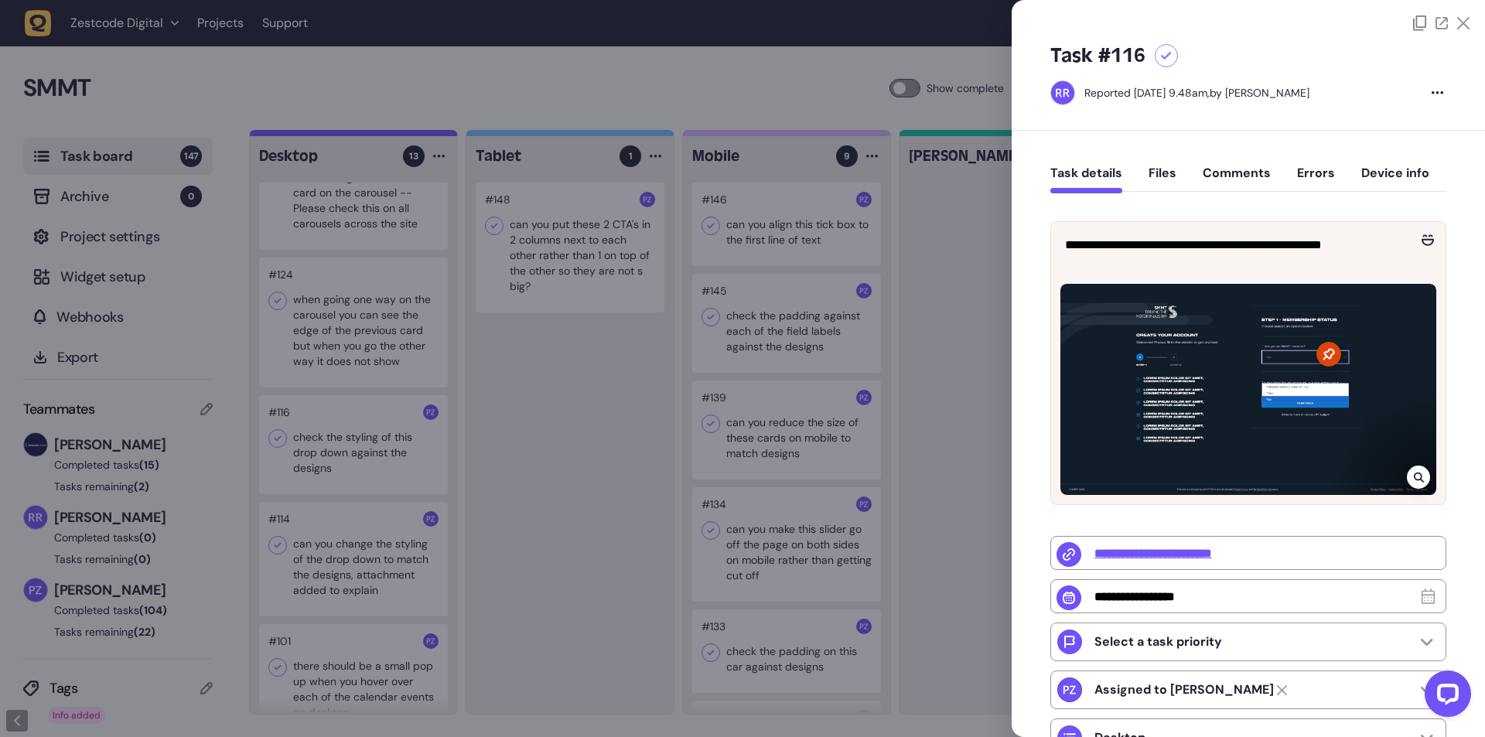
click at [349, 336] on div at bounding box center [742, 368] width 1485 height 737
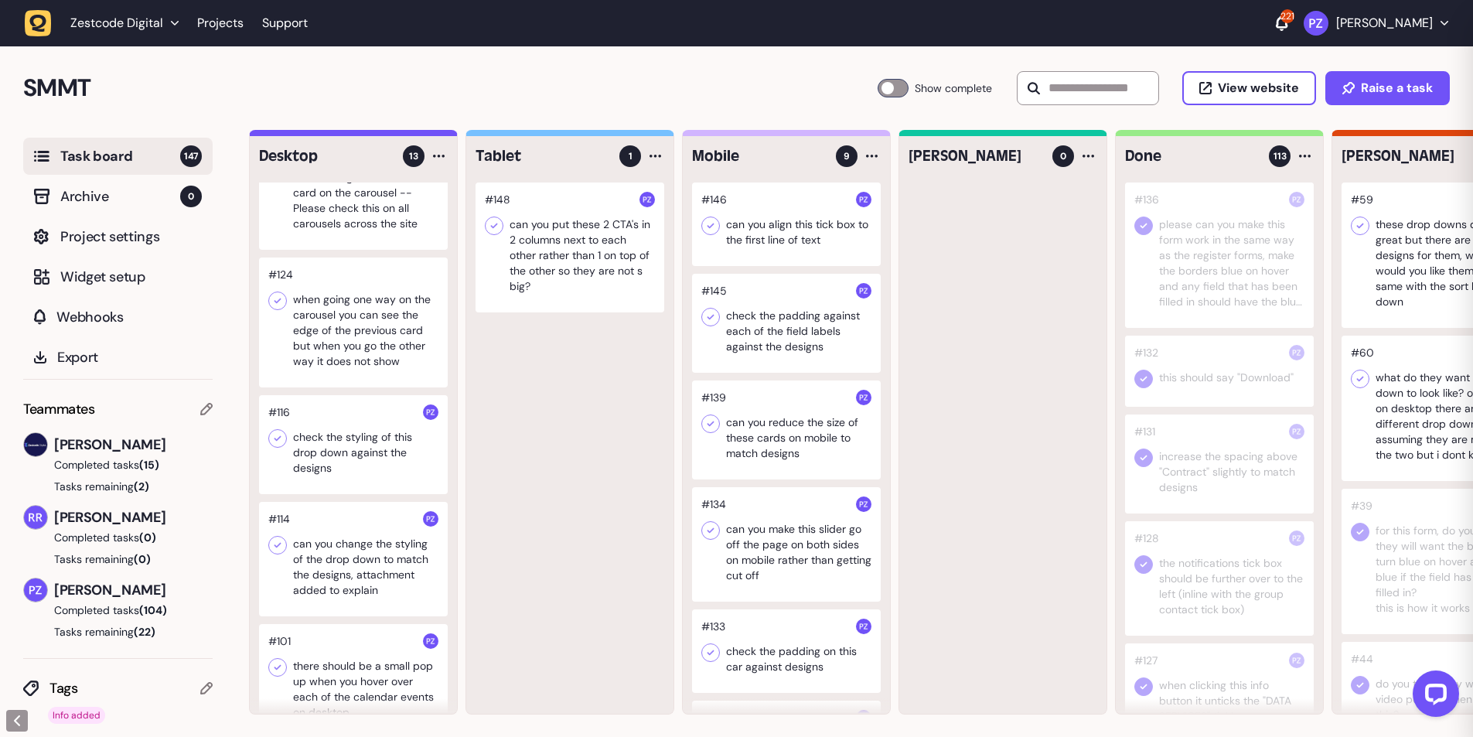
click at [335, 203] on div at bounding box center [353, 185] width 189 height 130
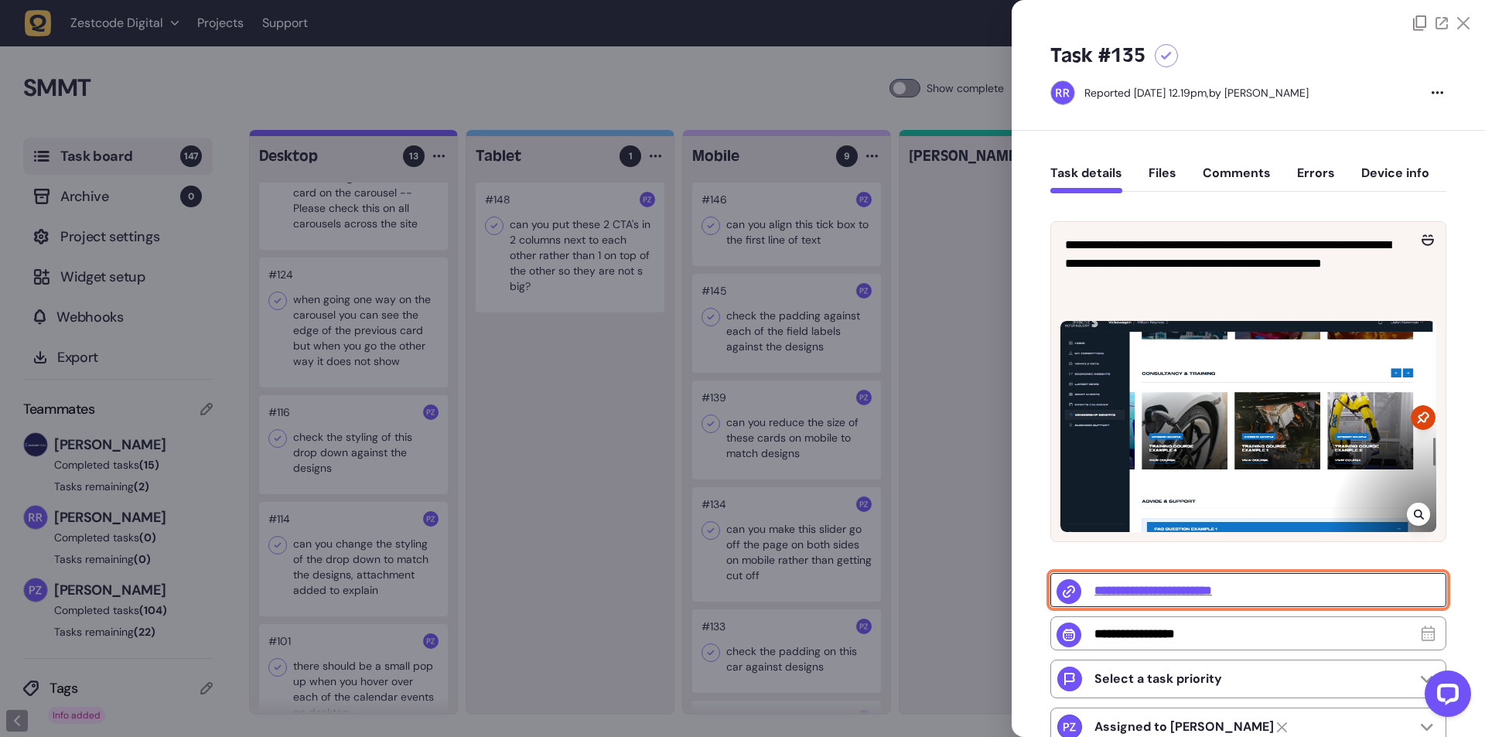
click at [1142, 593] on input "**********" at bounding box center [1248, 590] width 396 height 34
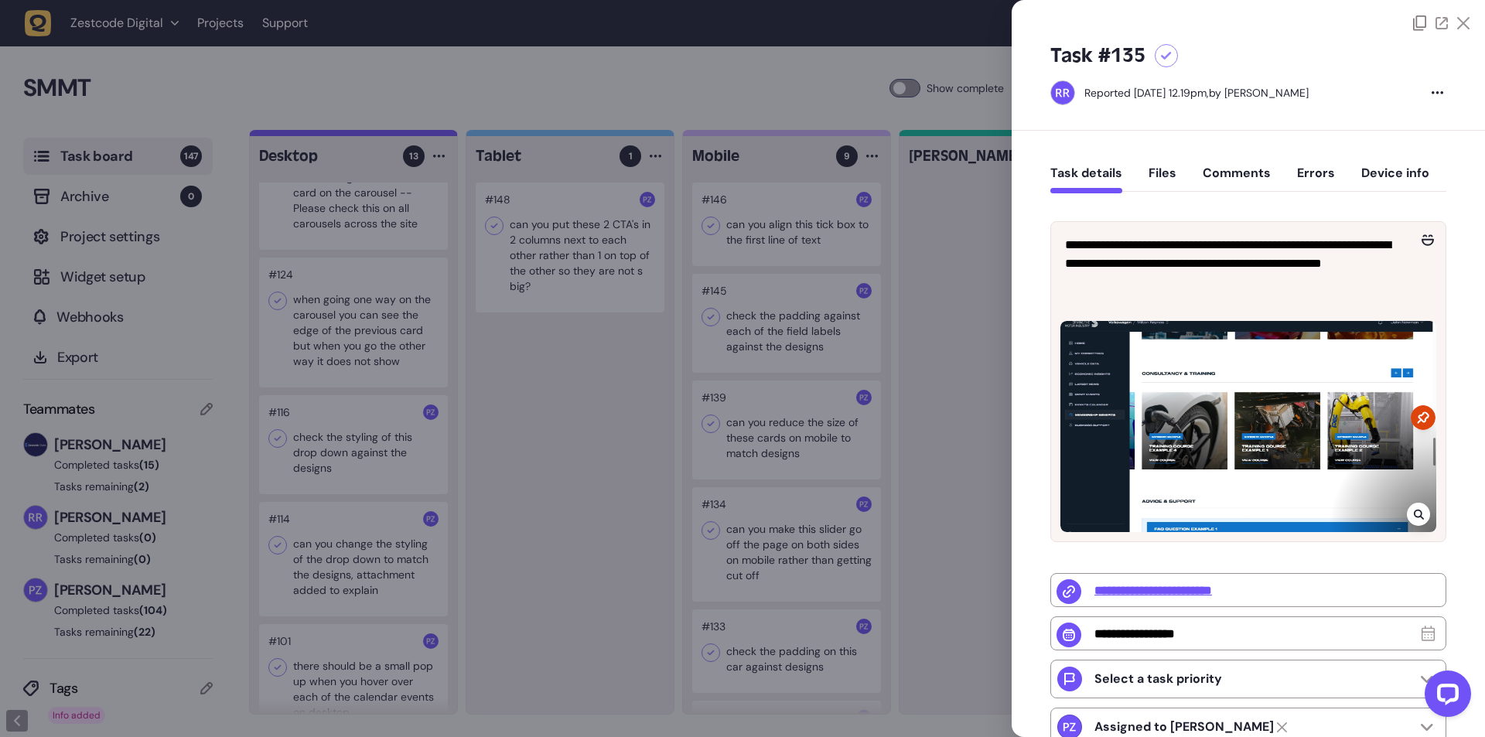
click at [459, 293] on div at bounding box center [742, 368] width 1485 height 737
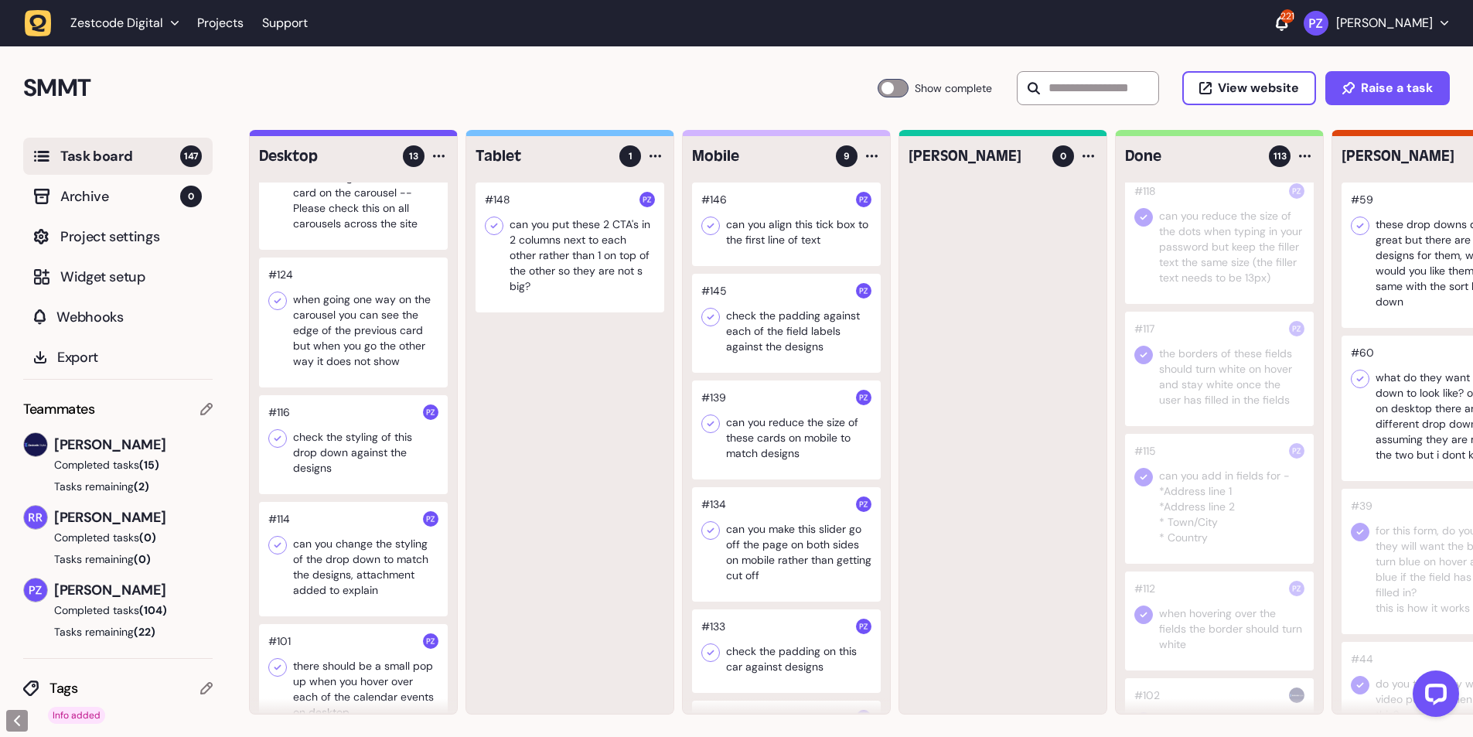
scroll to position [1856, 0]
drag, startPoint x: 1207, startPoint y: 482, endPoint x: 1196, endPoint y: 479, distance: 11.5
click at [1196, 459] on div at bounding box center [1219, 418] width 189 height 84
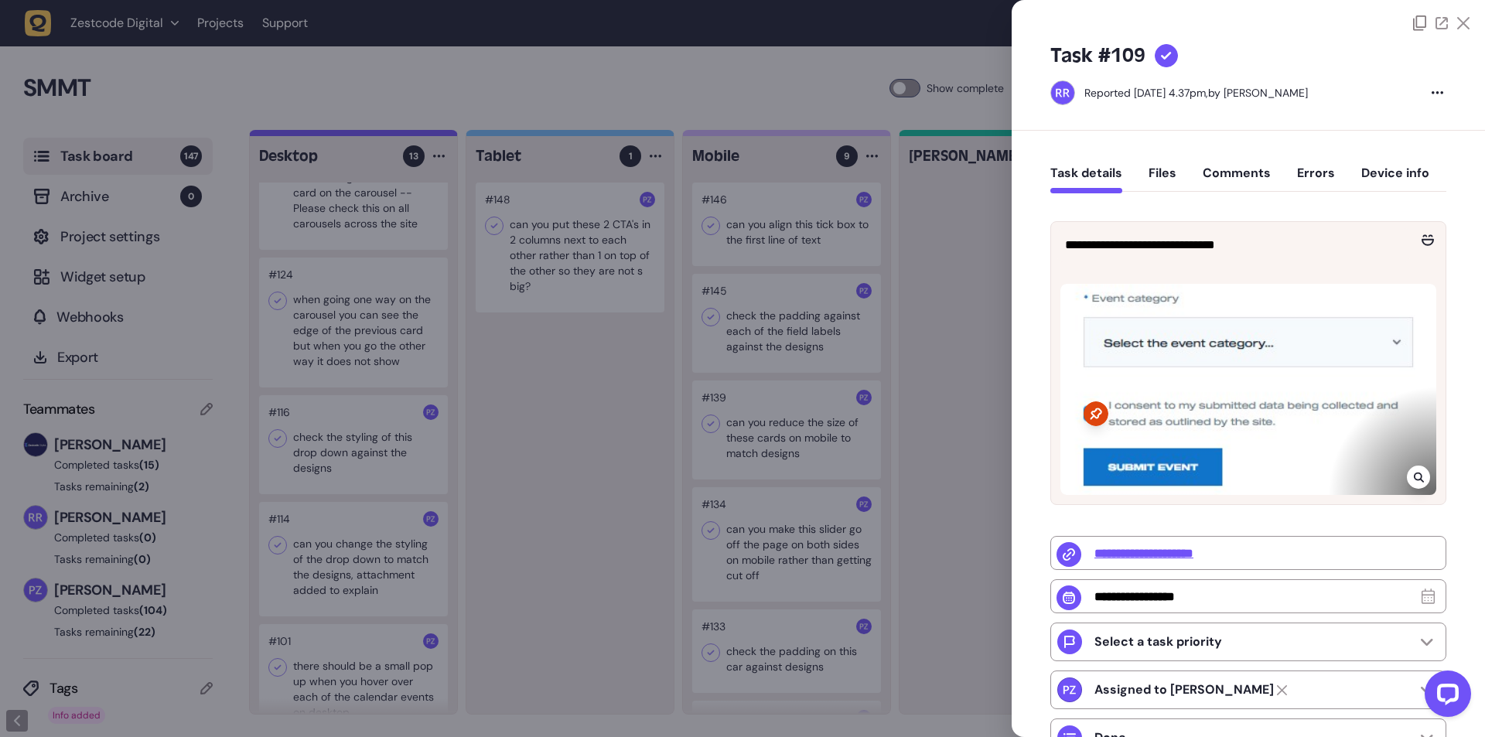
click at [951, 476] on div at bounding box center [742, 368] width 1485 height 737
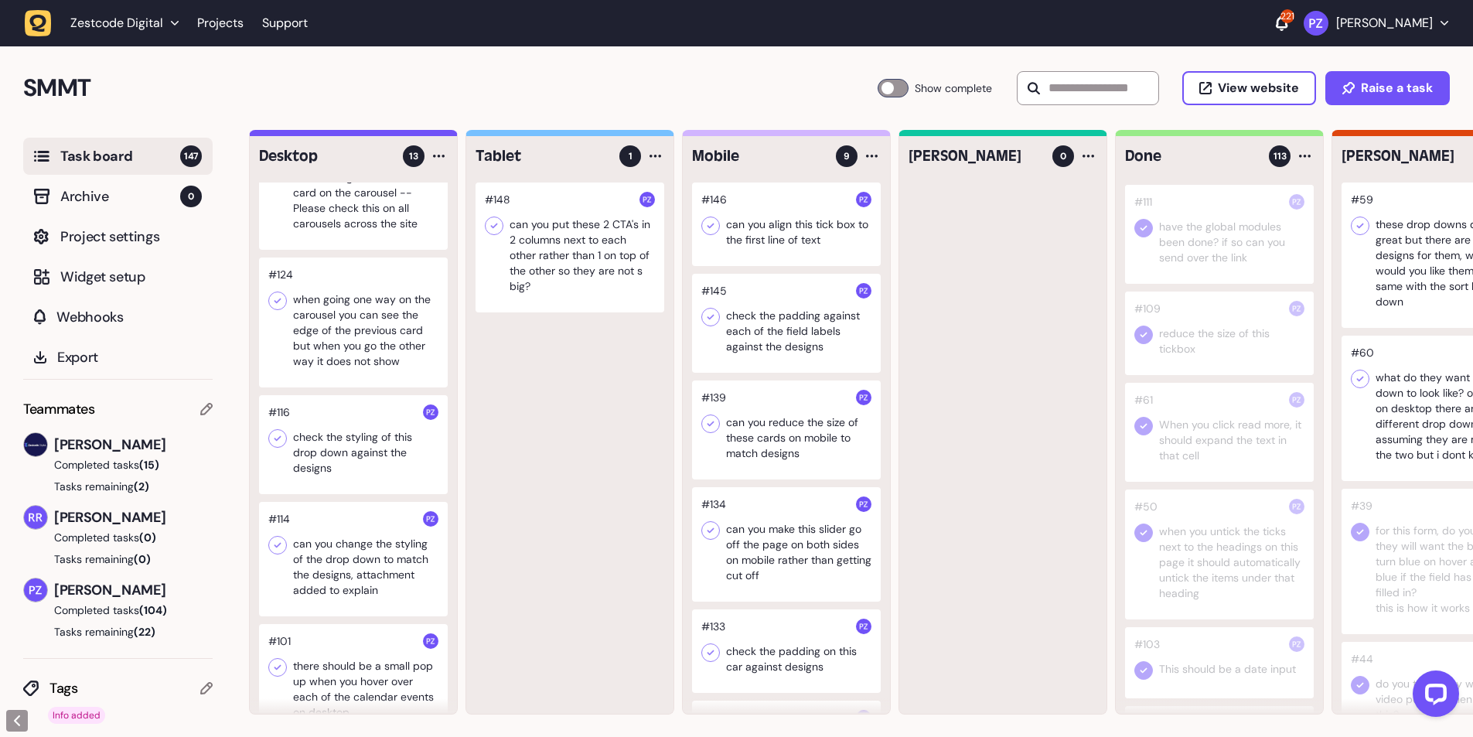
scroll to position [2062, 0]
click at [1196, 360] on div at bounding box center [1219, 310] width 189 height 99
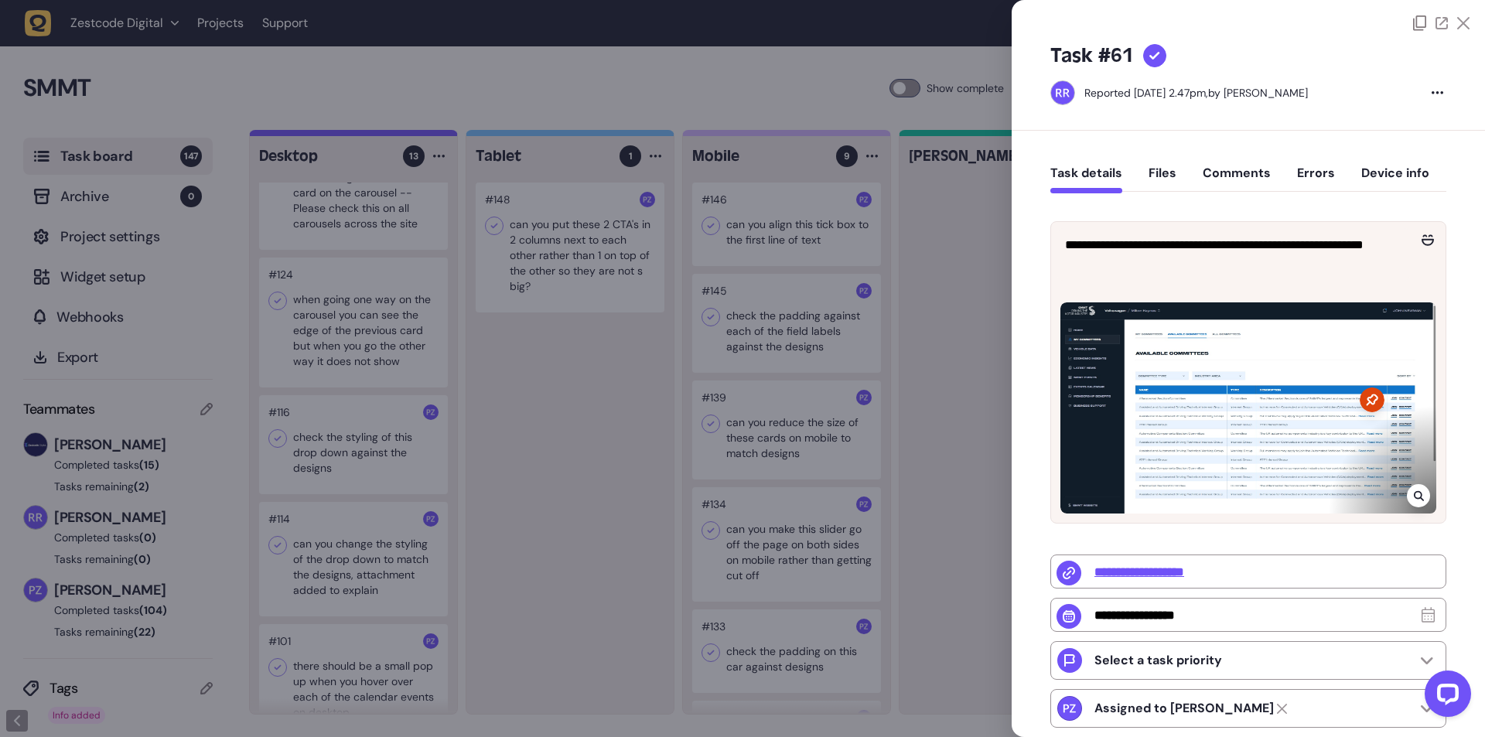
click at [979, 459] on div at bounding box center [742, 368] width 1485 height 737
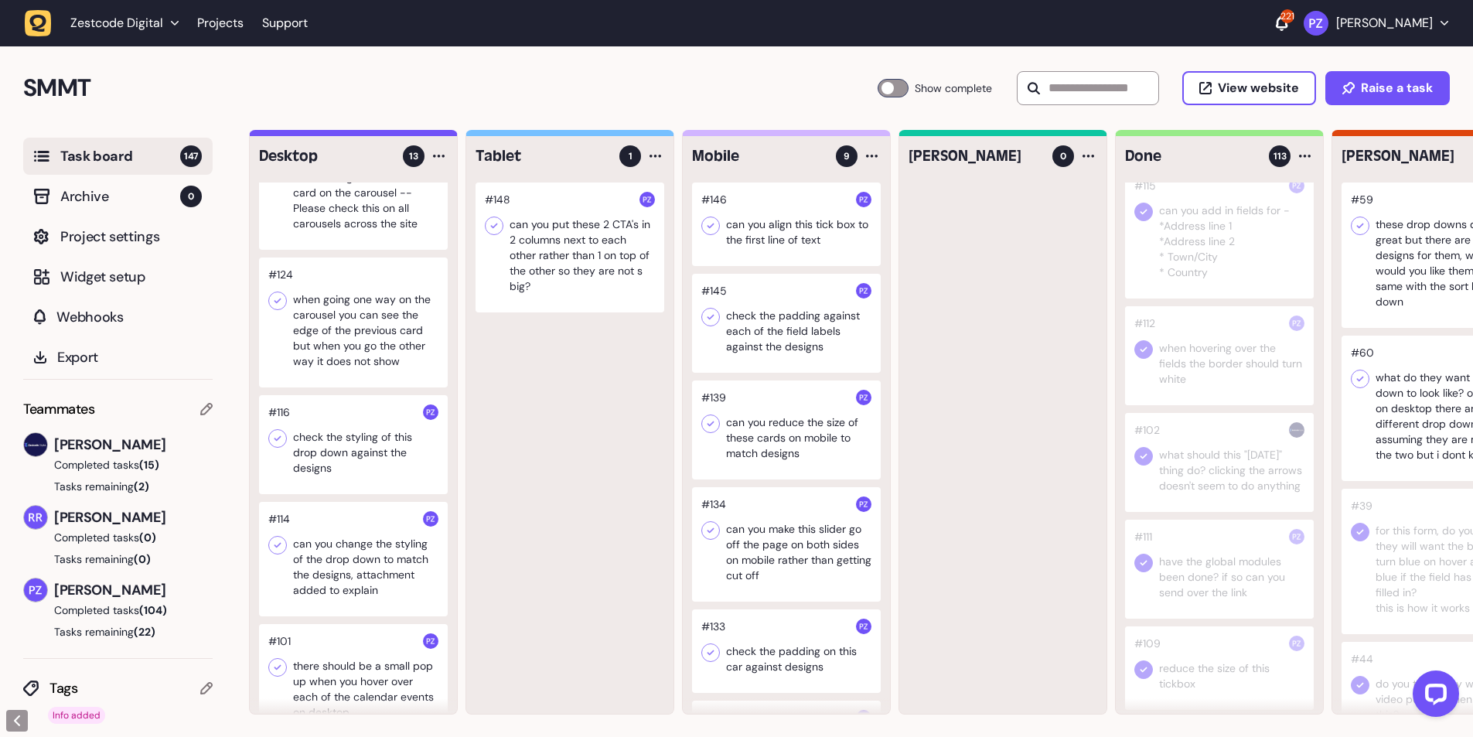
scroll to position [1649, 0]
click at [1217, 468] on div at bounding box center [1219, 418] width 189 height 99
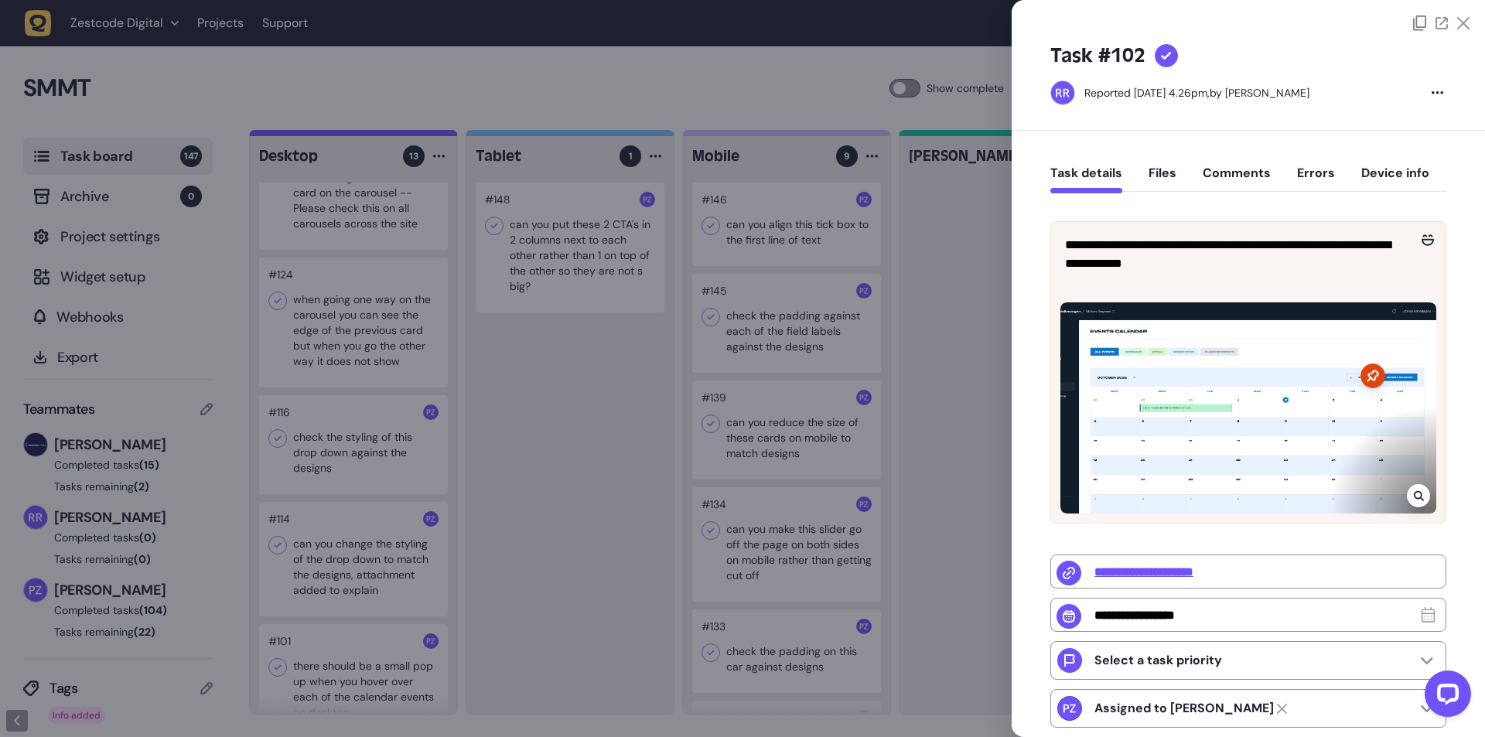
click at [990, 449] on div at bounding box center [742, 368] width 1485 height 737
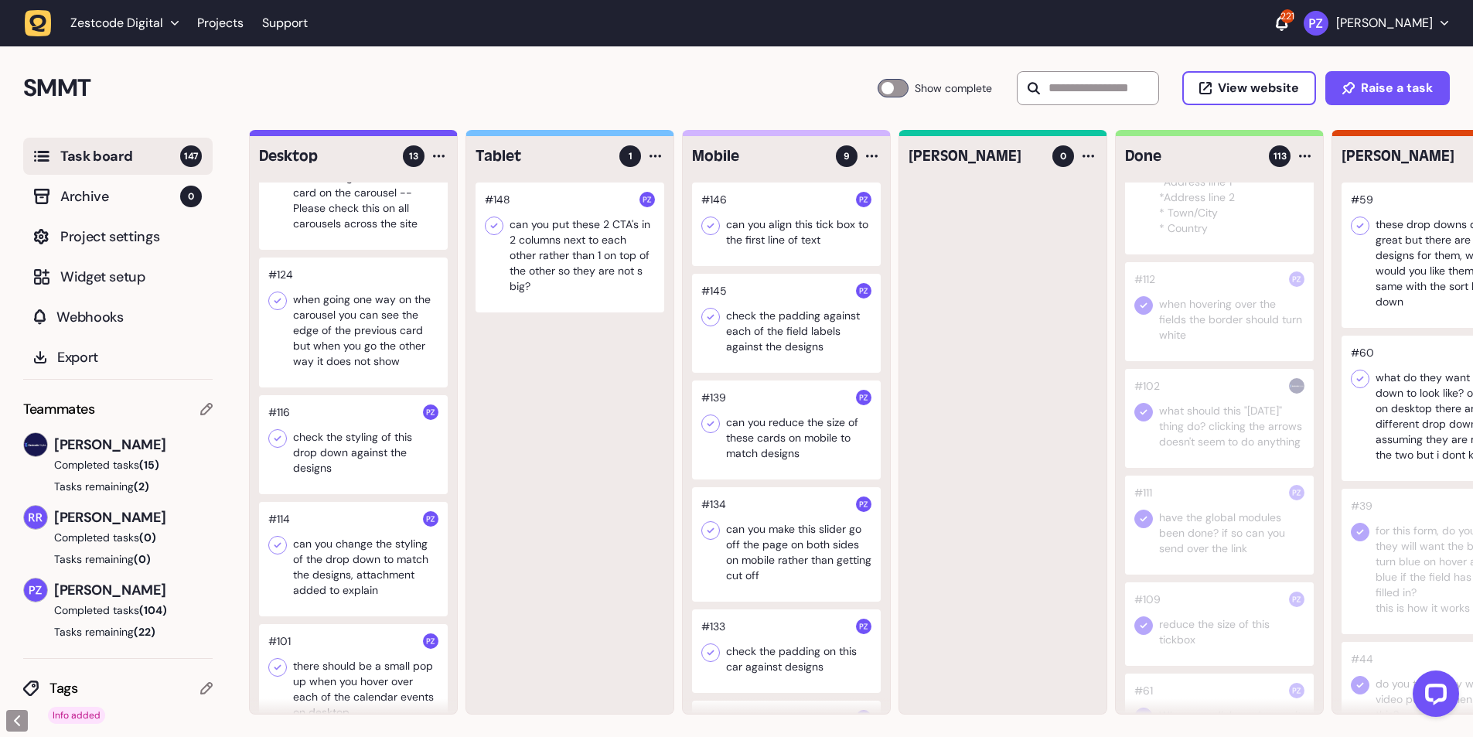
scroll to position [1546, 0]
click at [1221, 455] on div at bounding box center [1219, 414] width 189 height 99
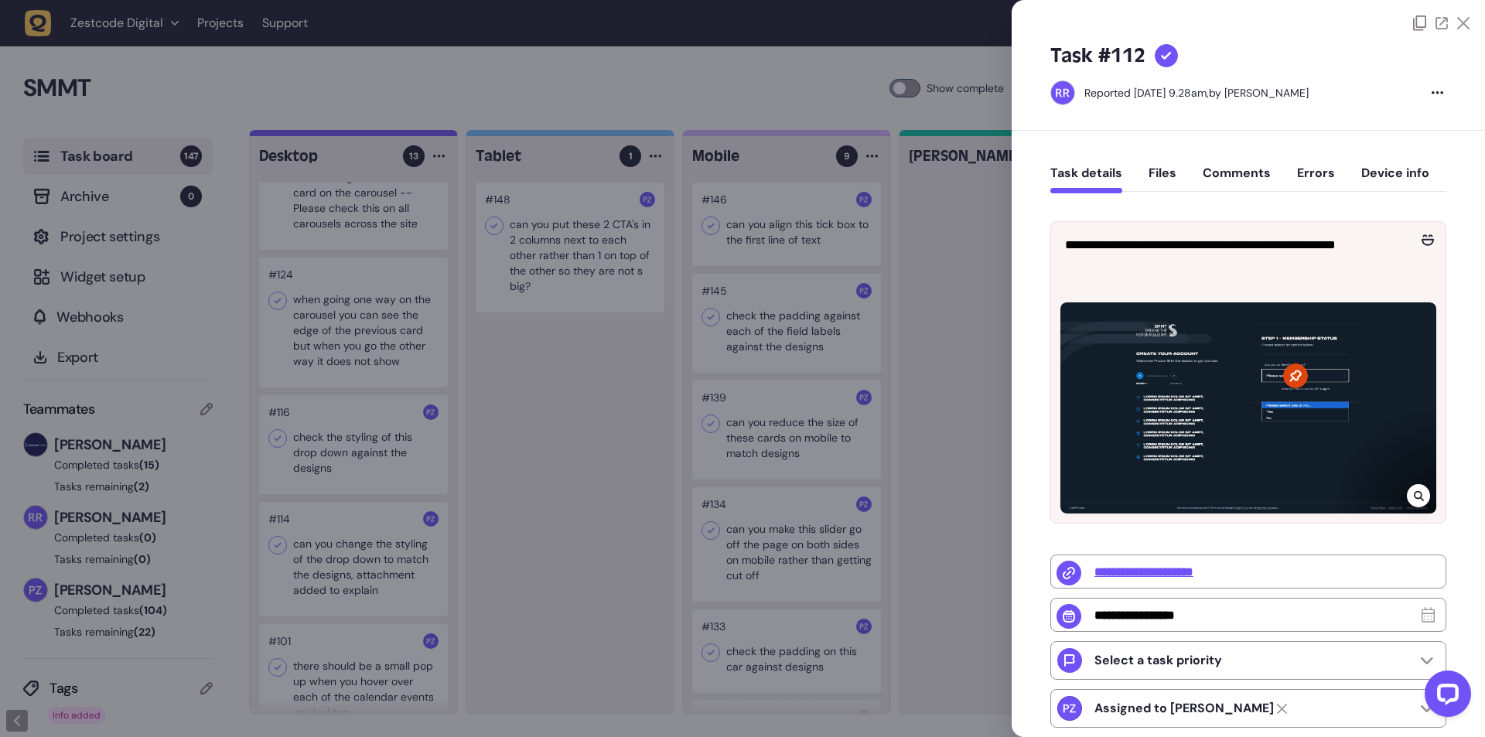
click at [1007, 452] on div at bounding box center [742, 368] width 1485 height 737
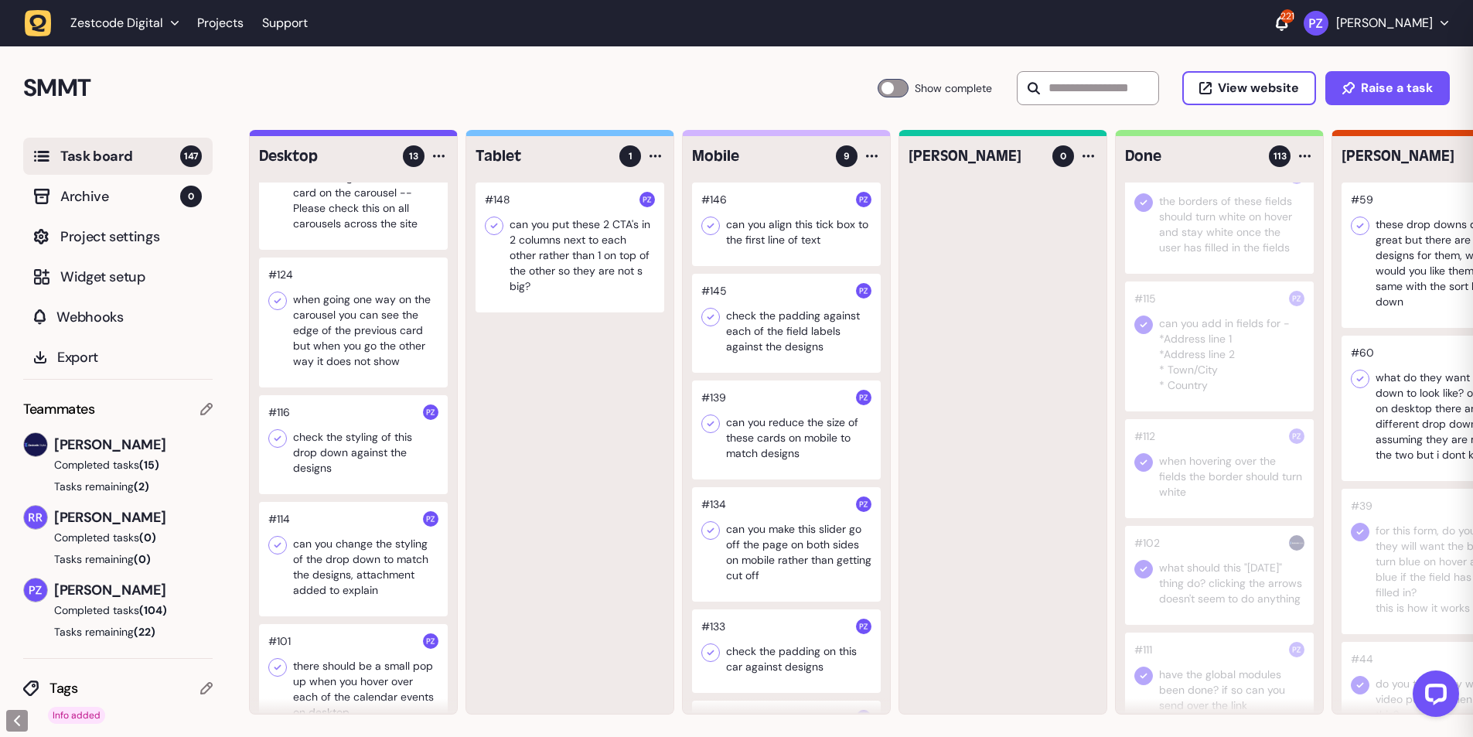
scroll to position [1444, 0]
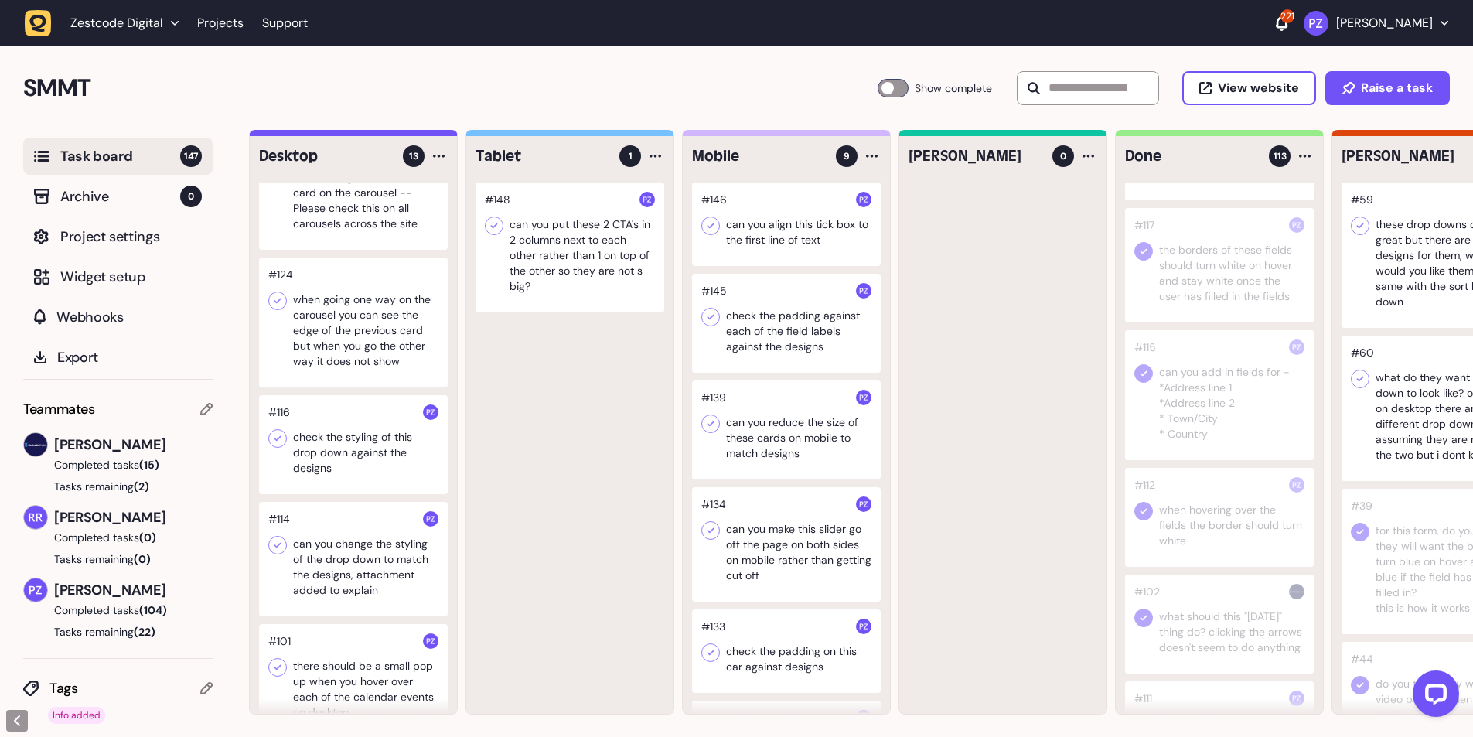
click at [1207, 455] on div at bounding box center [1219, 395] width 189 height 130
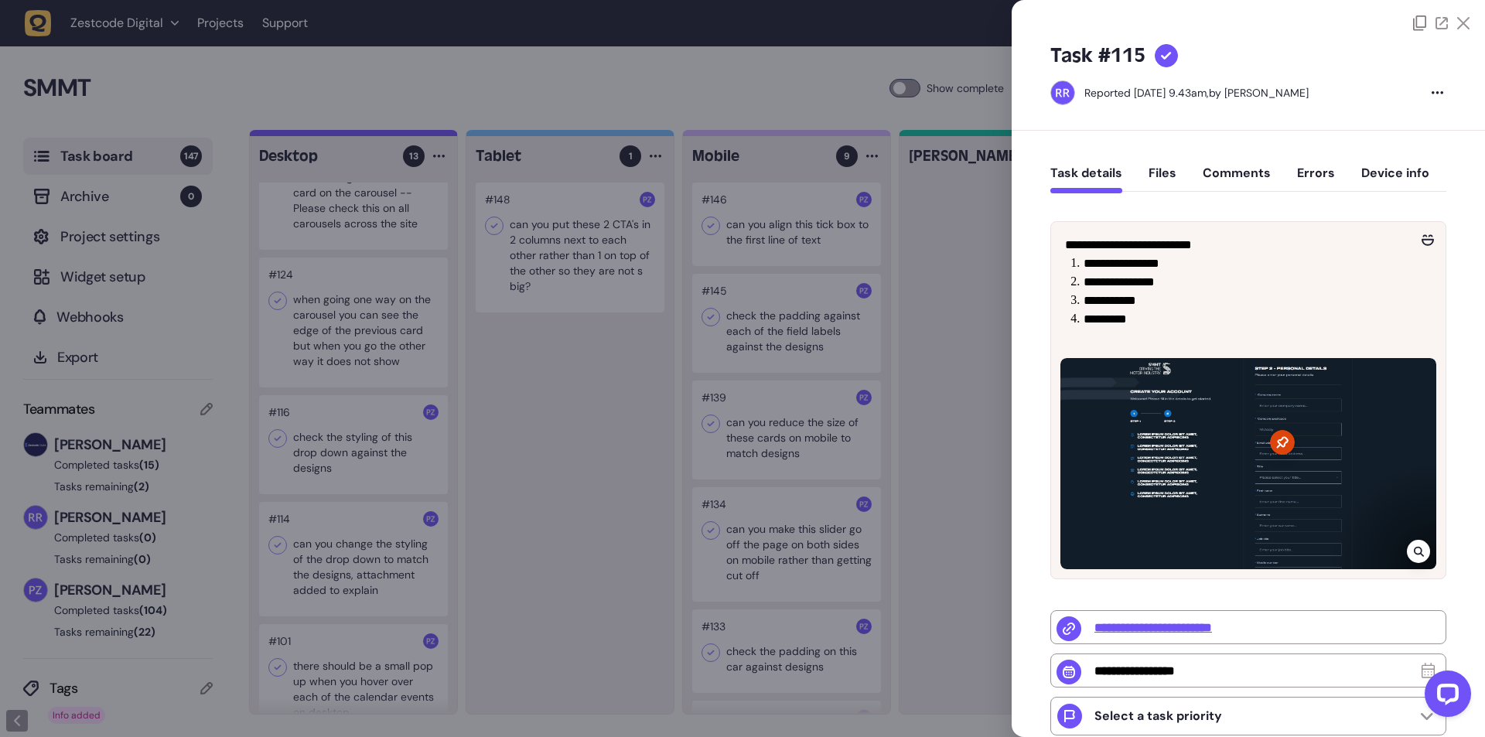
click at [937, 437] on div at bounding box center [742, 368] width 1485 height 737
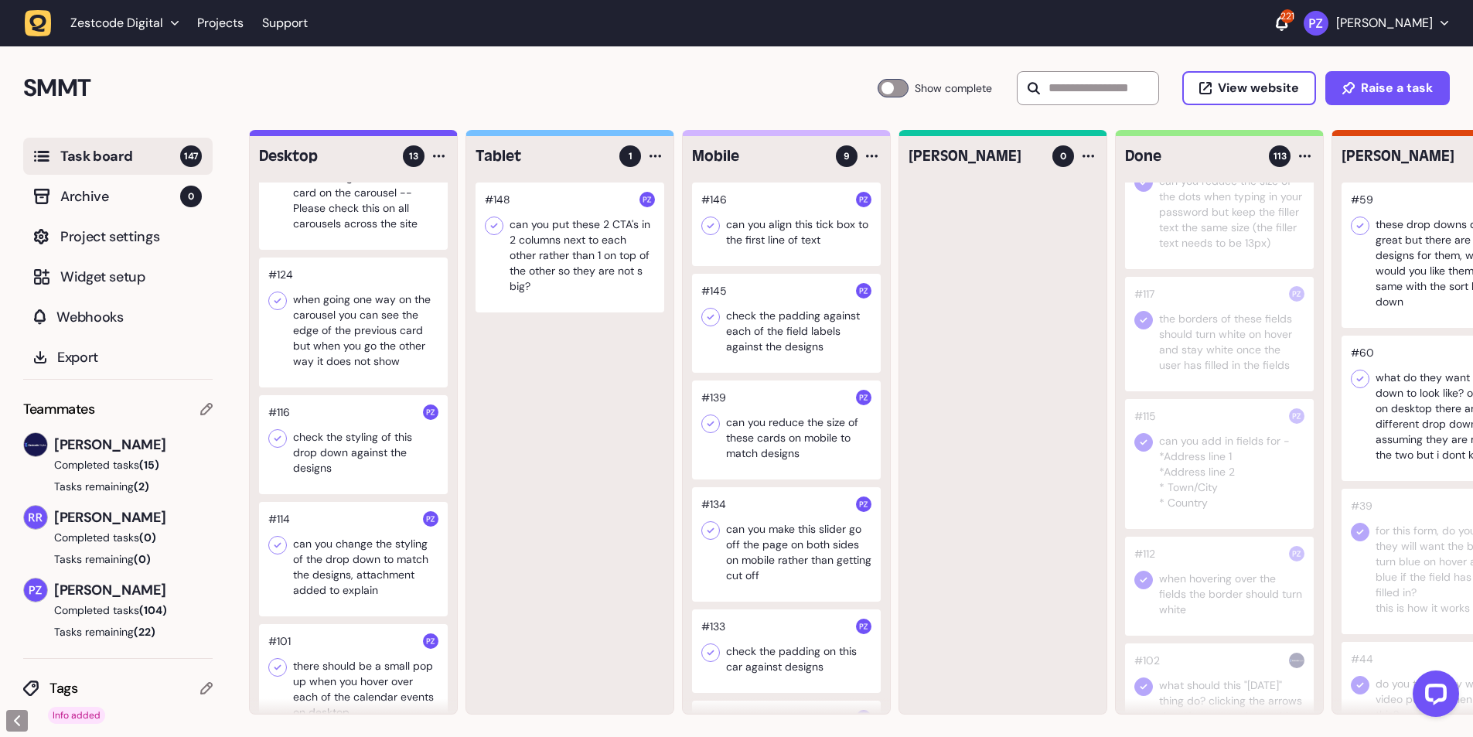
scroll to position [1340, 0]
click at [1192, 424] on div at bounding box center [1219, 369] width 189 height 114
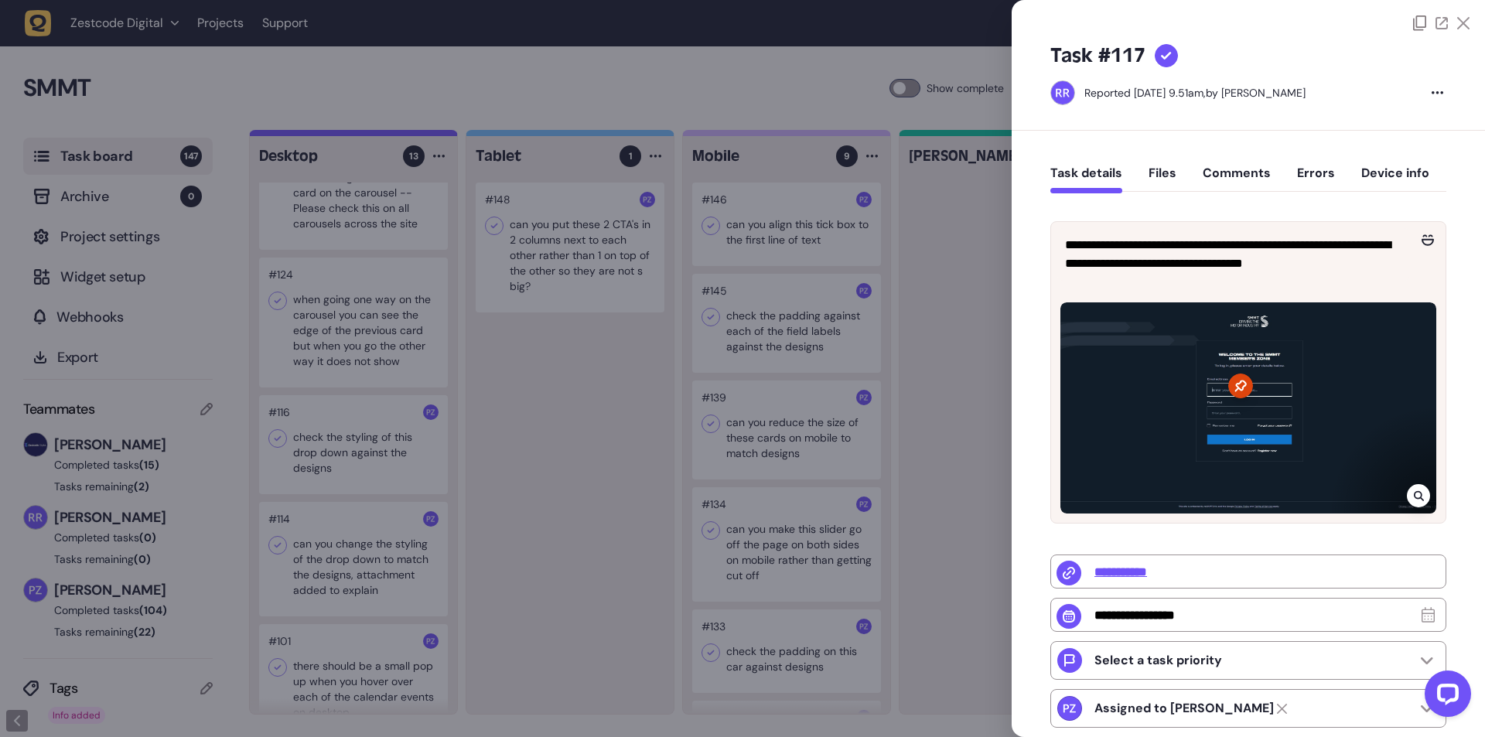
click at [991, 411] on div at bounding box center [742, 368] width 1485 height 737
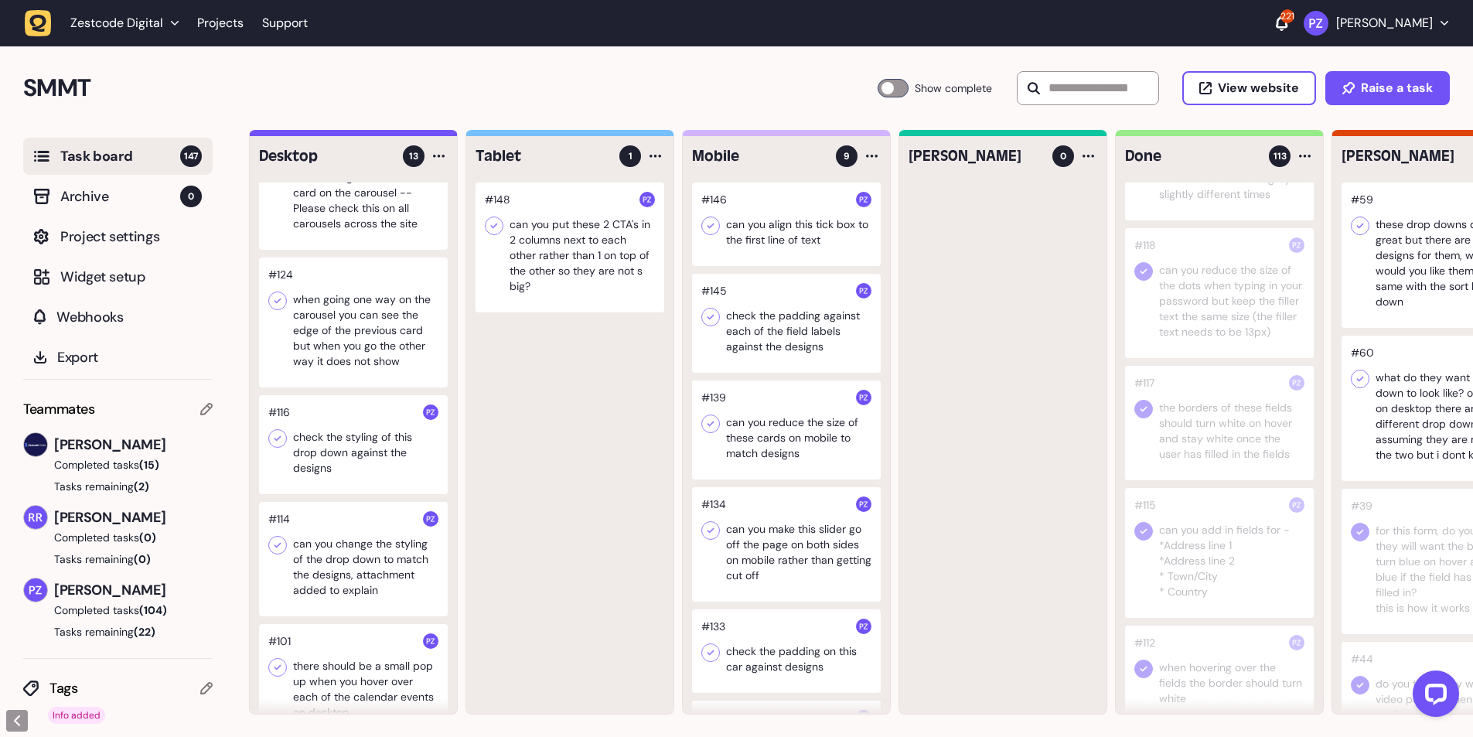
scroll to position [1237, 0]
click at [1189, 383] on div at bounding box center [1219, 342] width 189 height 130
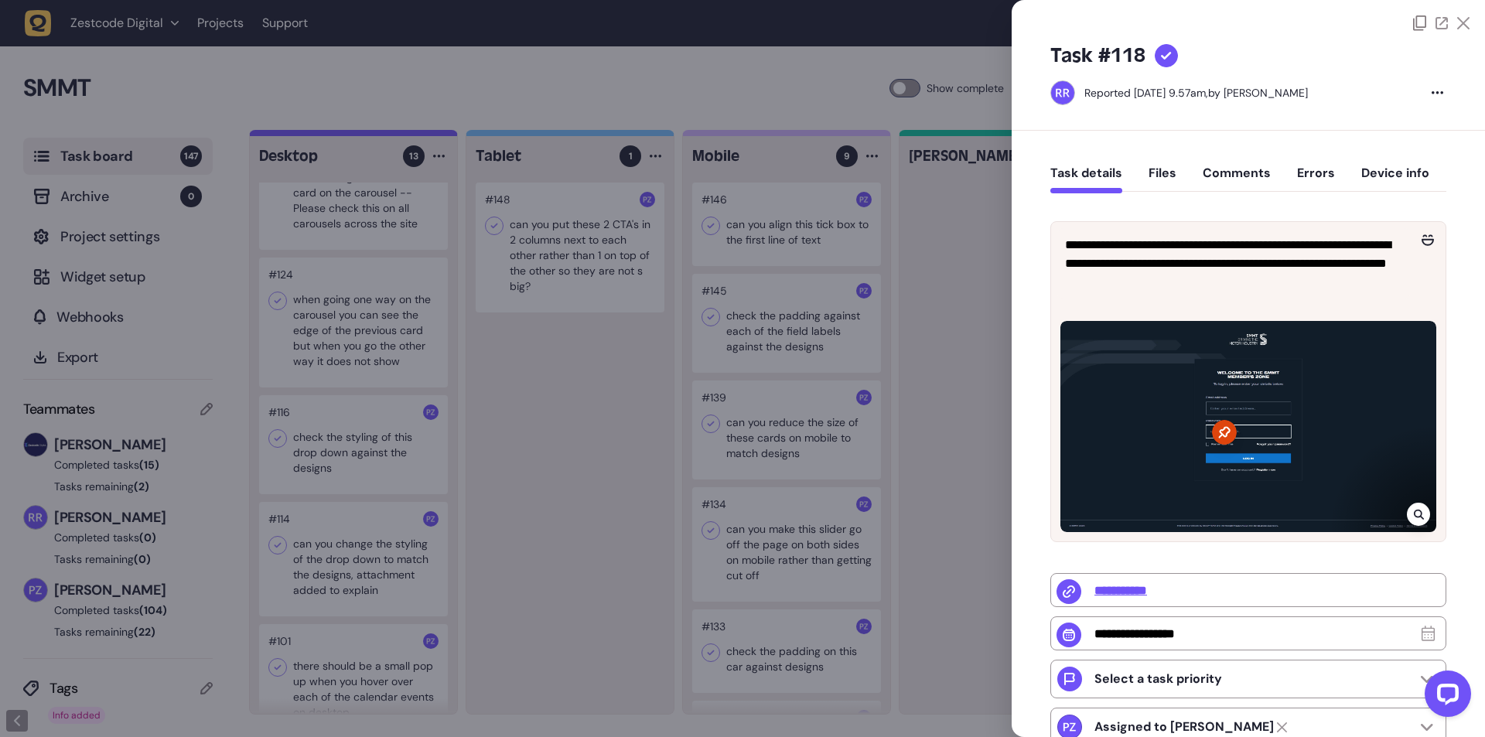
click at [961, 394] on div at bounding box center [742, 368] width 1485 height 737
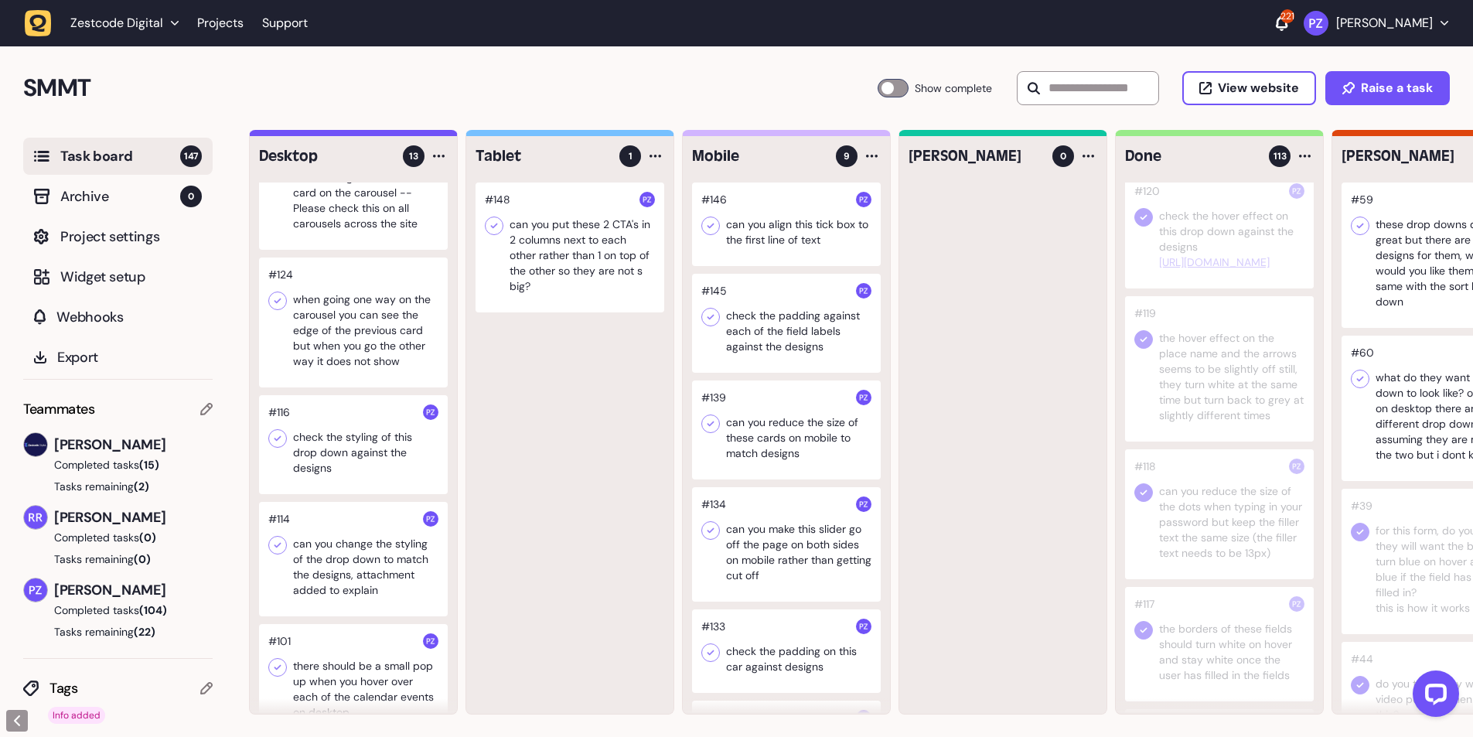
scroll to position [1031, 0]
click at [1183, 373] on div at bounding box center [1219, 402] width 189 height 145
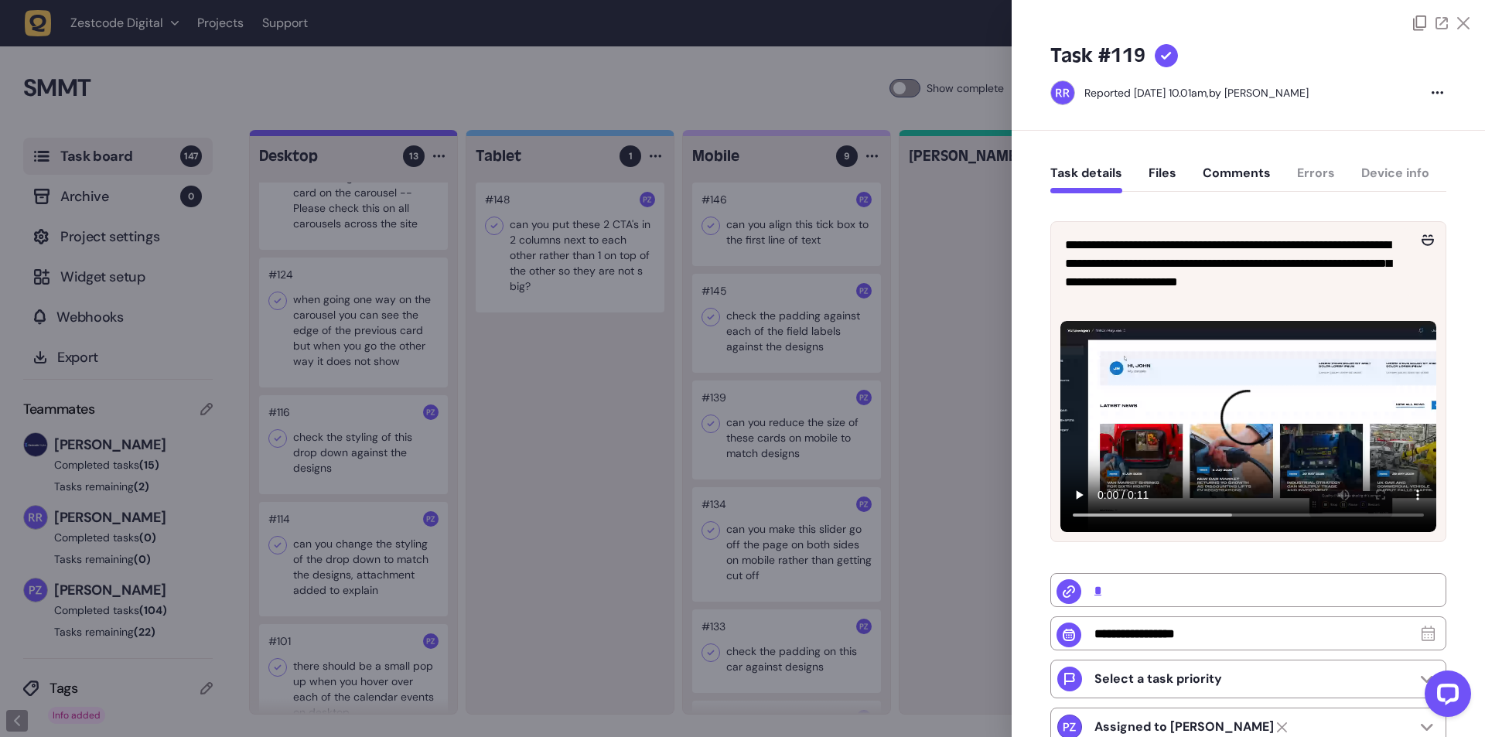
click at [981, 483] on div at bounding box center [742, 368] width 1485 height 737
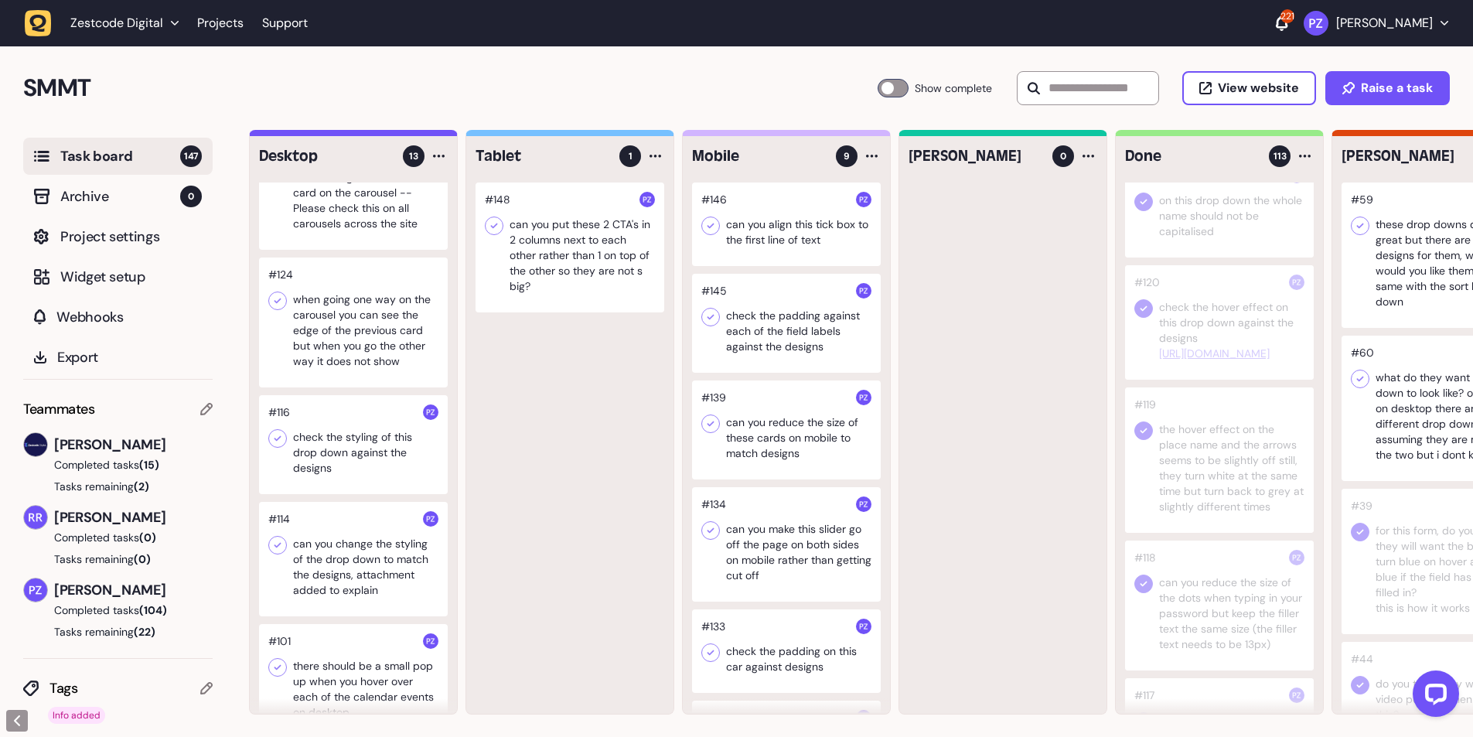
scroll to position [928, 0]
click at [1211, 349] on div at bounding box center [1219, 368] width 189 height 114
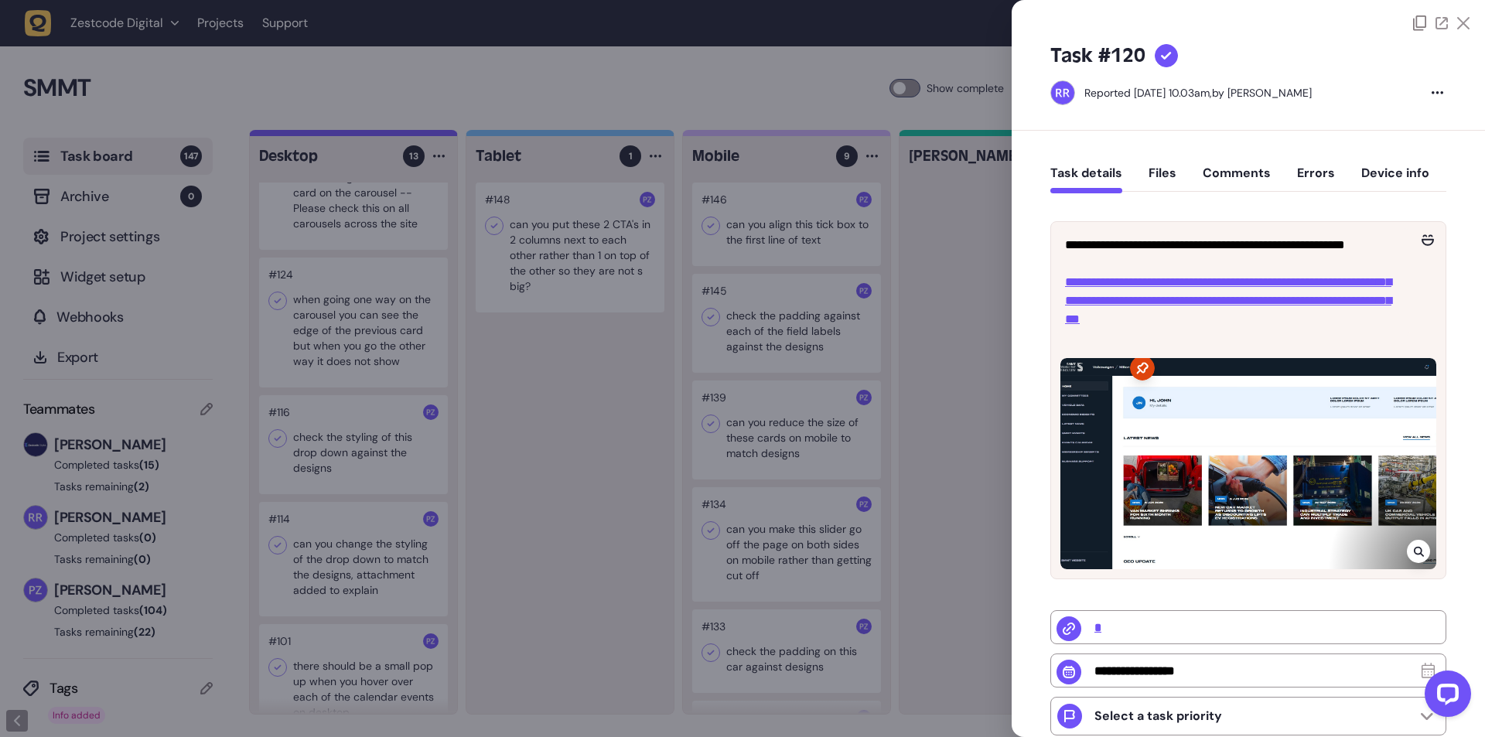
click at [1004, 447] on div at bounding box center [742, 368] width 1485 height 737
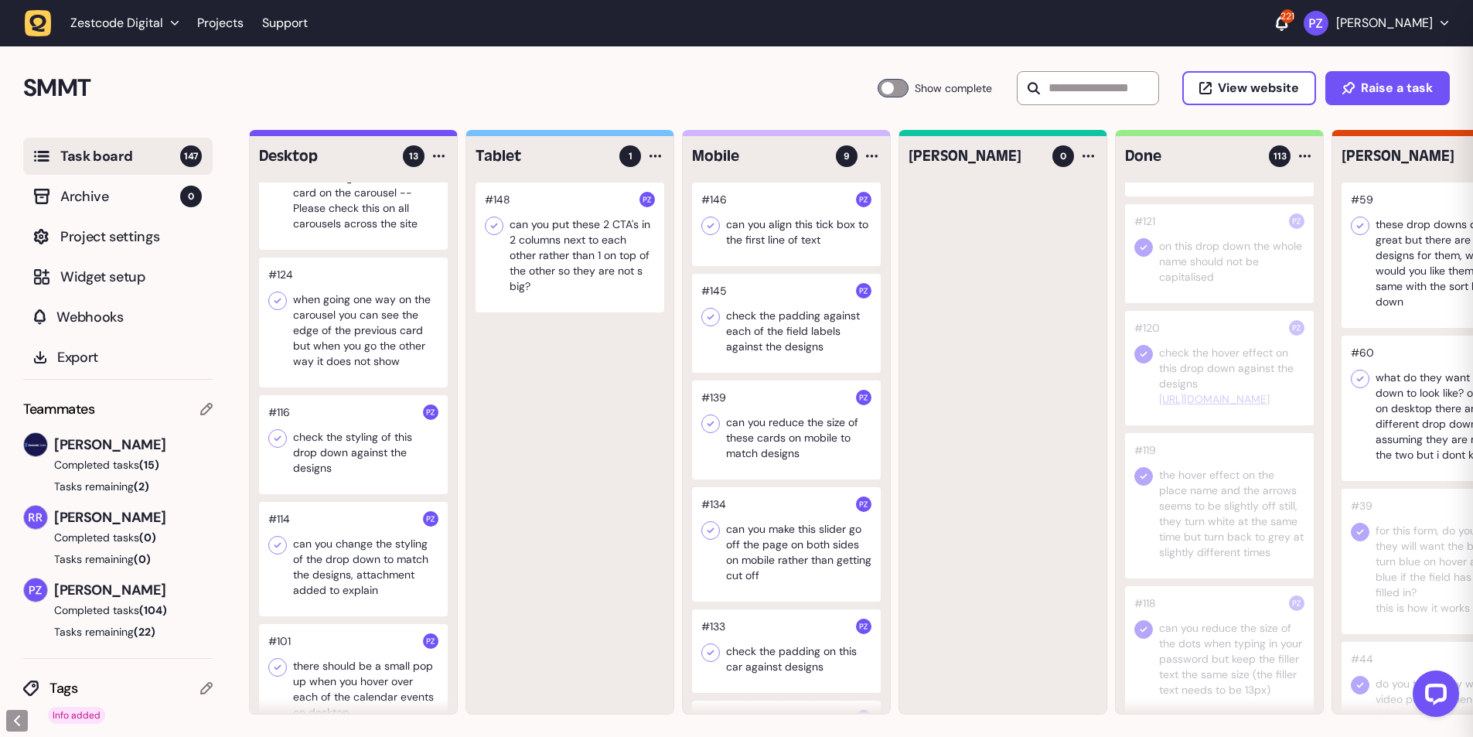
scroll to position [825, 0]
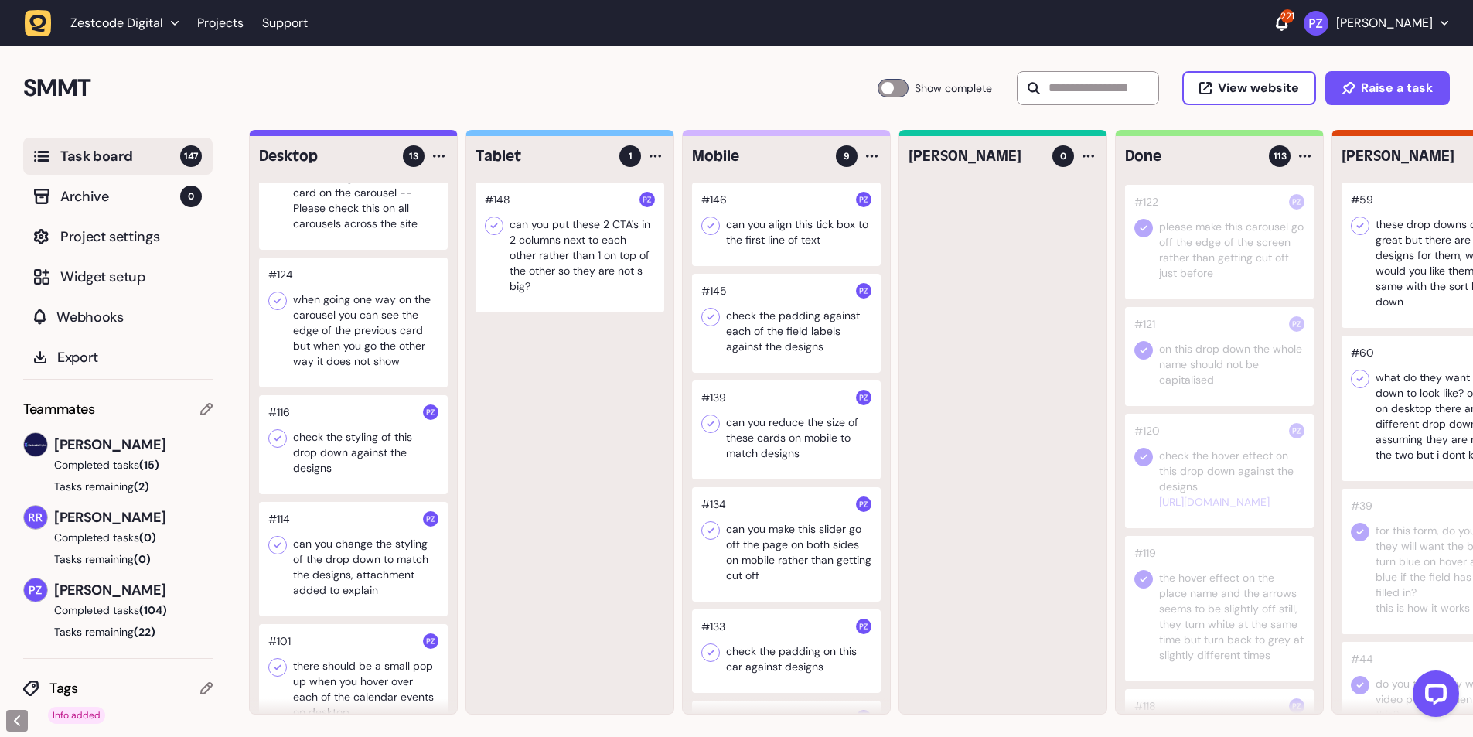
click at [1183, 379] on div at bounding box center [1219, 356] width 189 height 99
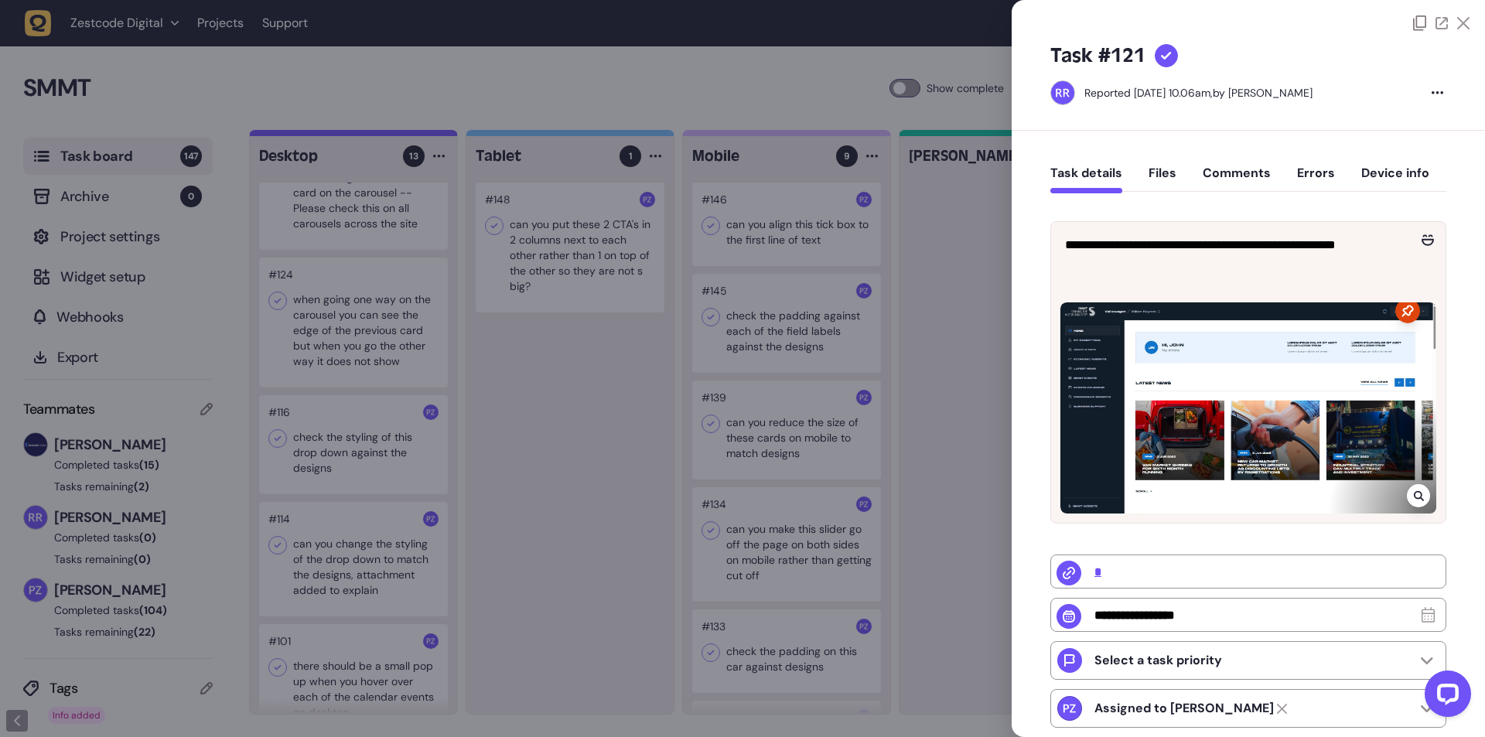
click at [1018, 449] on div "**********" at bounding box center [1247, 569] width 473 height 877
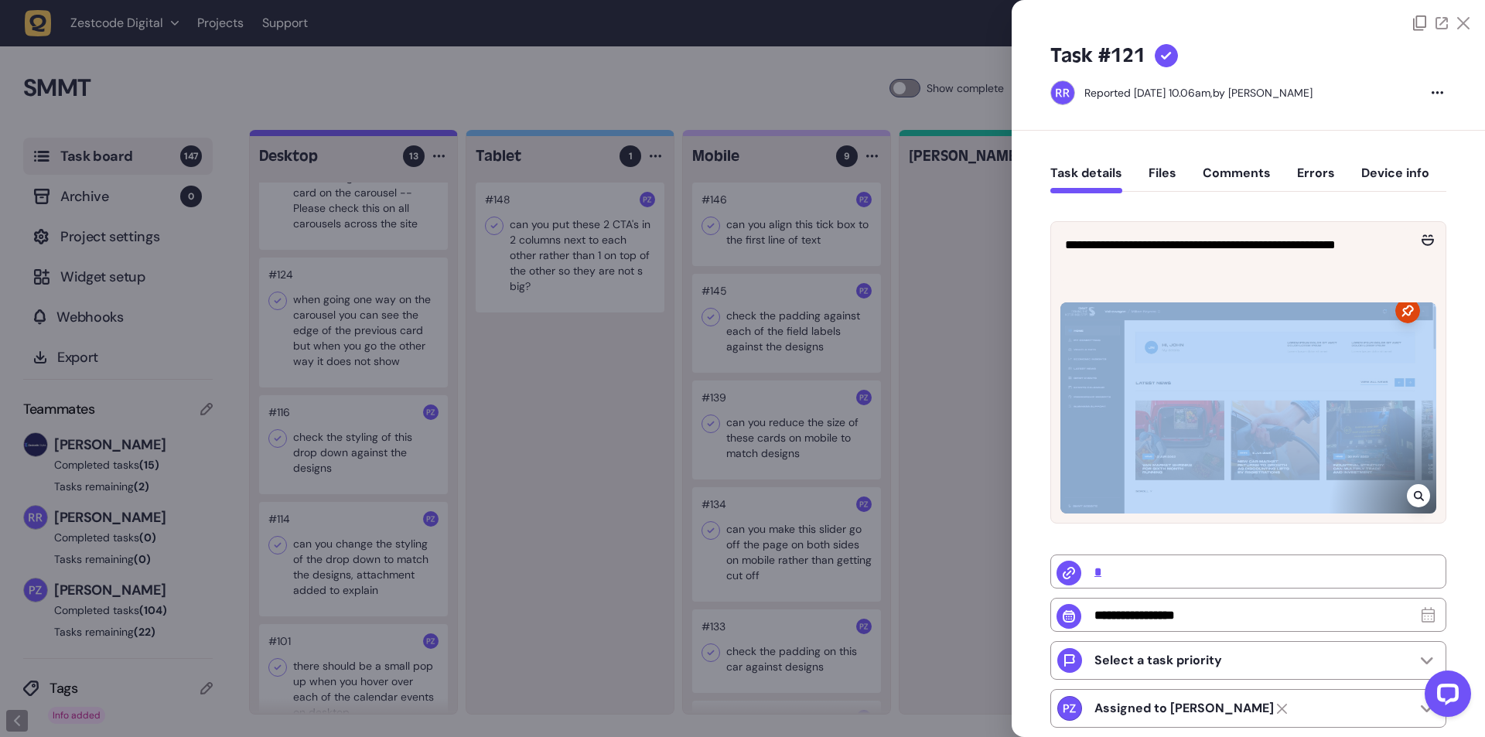
click at [1018, 449] on div "**********" at bounding box center [1247, 569] width 473 height 877
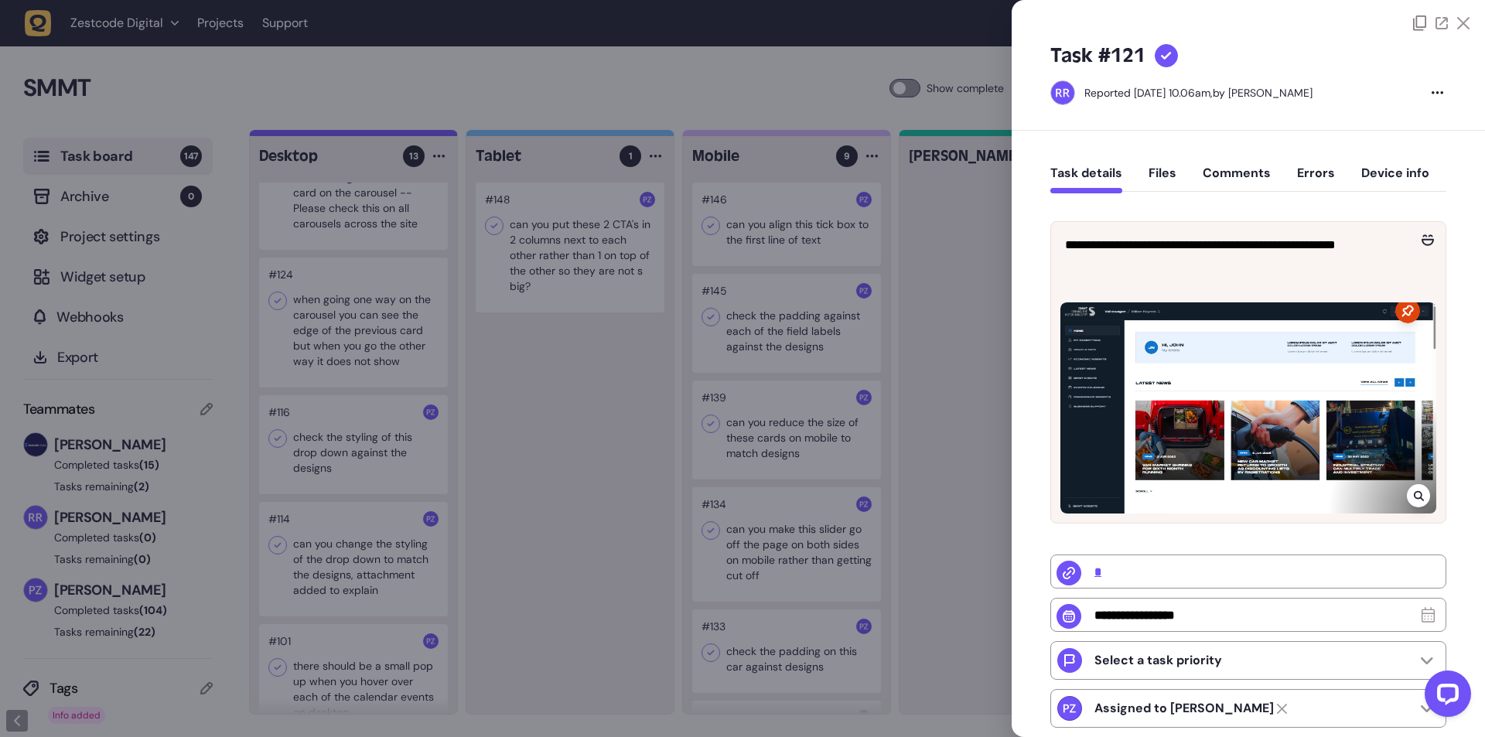
click at [990, 443] on div at bounding box center [742, 368] width 1485 height 737
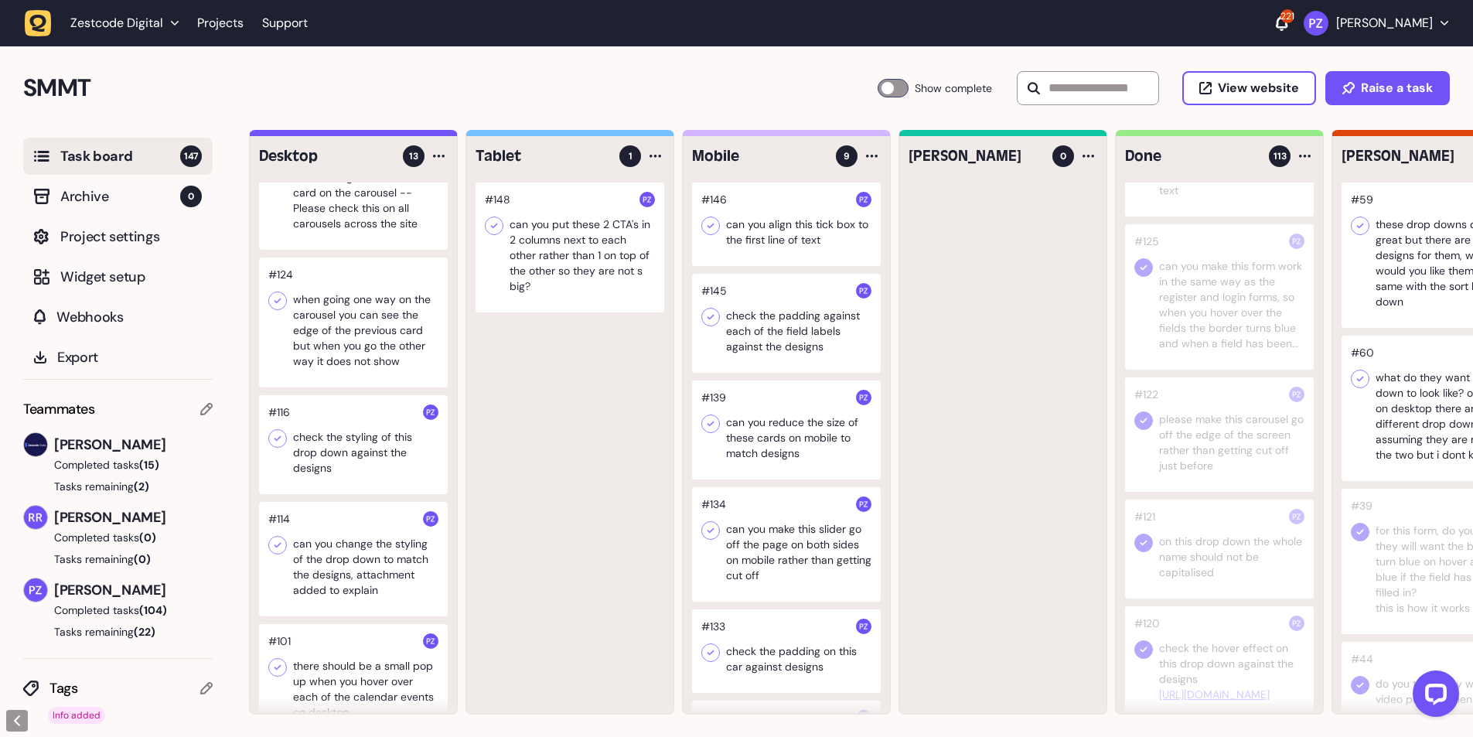
scroll to position [619, 0]
click at [1225, 453] on div at bounding box center [1219, 448] width 189 height 114
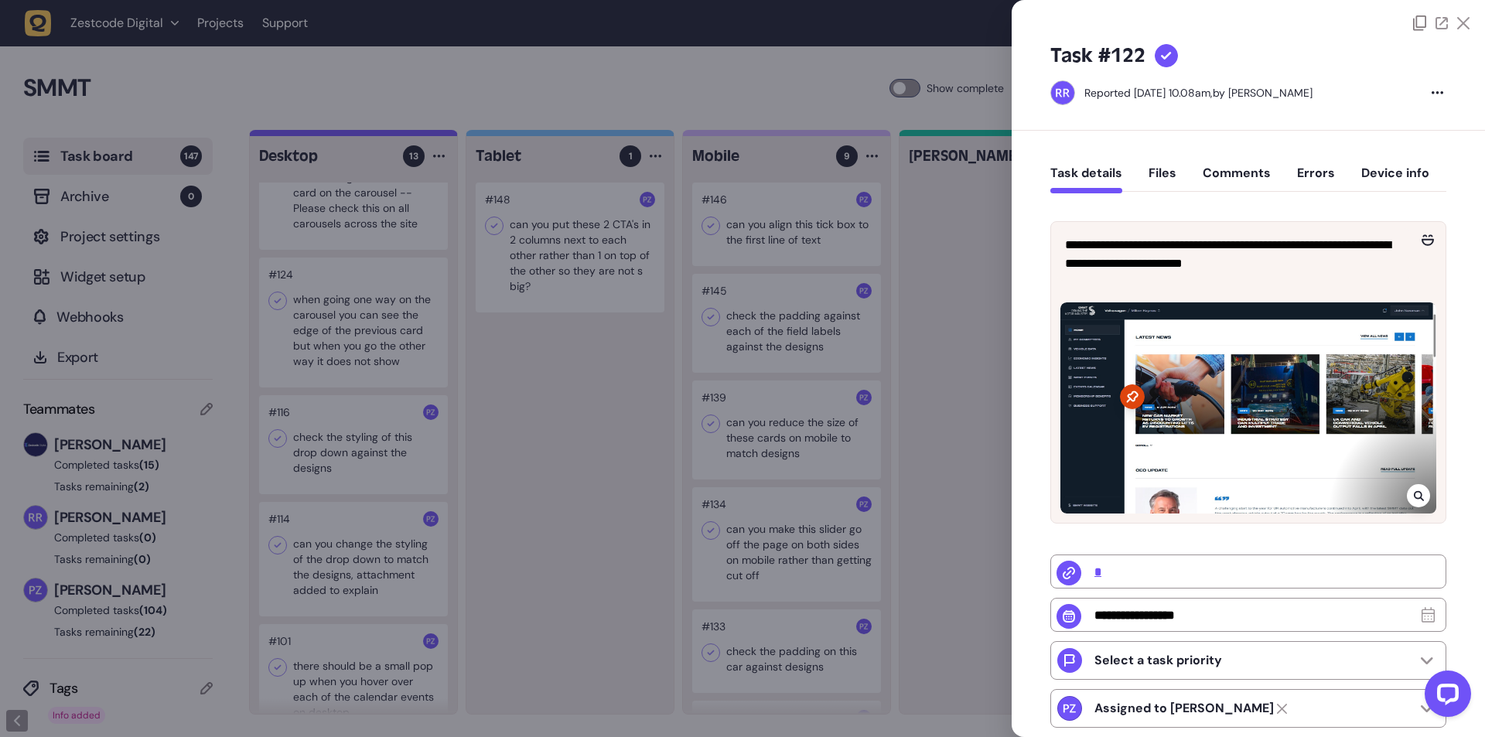
click at [1000, 478] on div at bounding box center [742, 368] width 1485 height 737
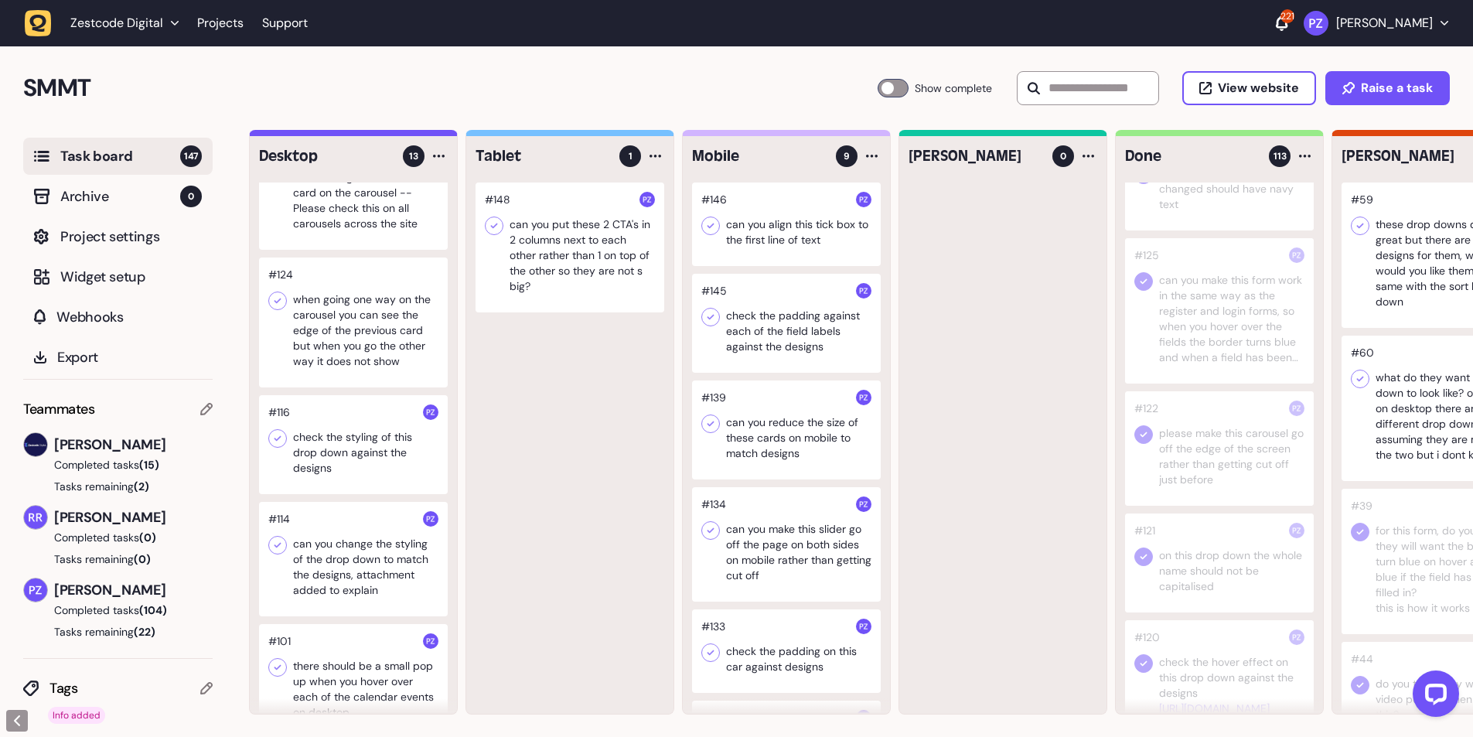
click at [1233, 465] on div at bounding box center [1219, 448] width 189 height 114
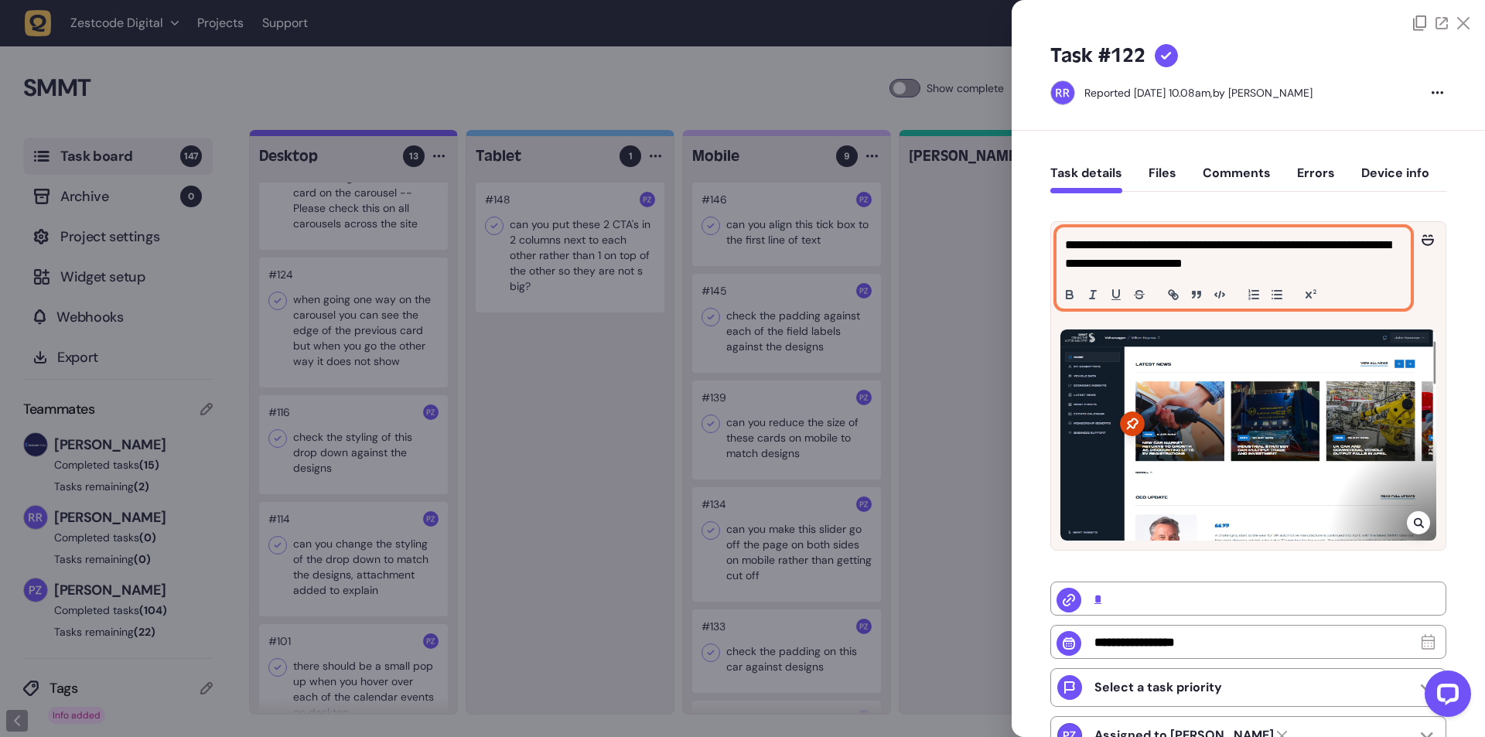
drag, startPoint x: 1289, startPoint y: 274, endPoint x: 1072, endPoint y: 241, distance: 219.7
click at [1072, 241] on p "**********" at bounding box center [1231, 254] width 333 height 37
drag, startPoint x: 1072, startPoint y: 241, endPoint x: 1377, endPoint y: 275, distance: 307.3
drag, startPoint x: 1377, startPoint y: 275, endPoint x: 1203, endPoint y: 254, distance: 175.2
click at [1203, 254] on p "**********" at bounding box center [1231, 254] width 333 height 37
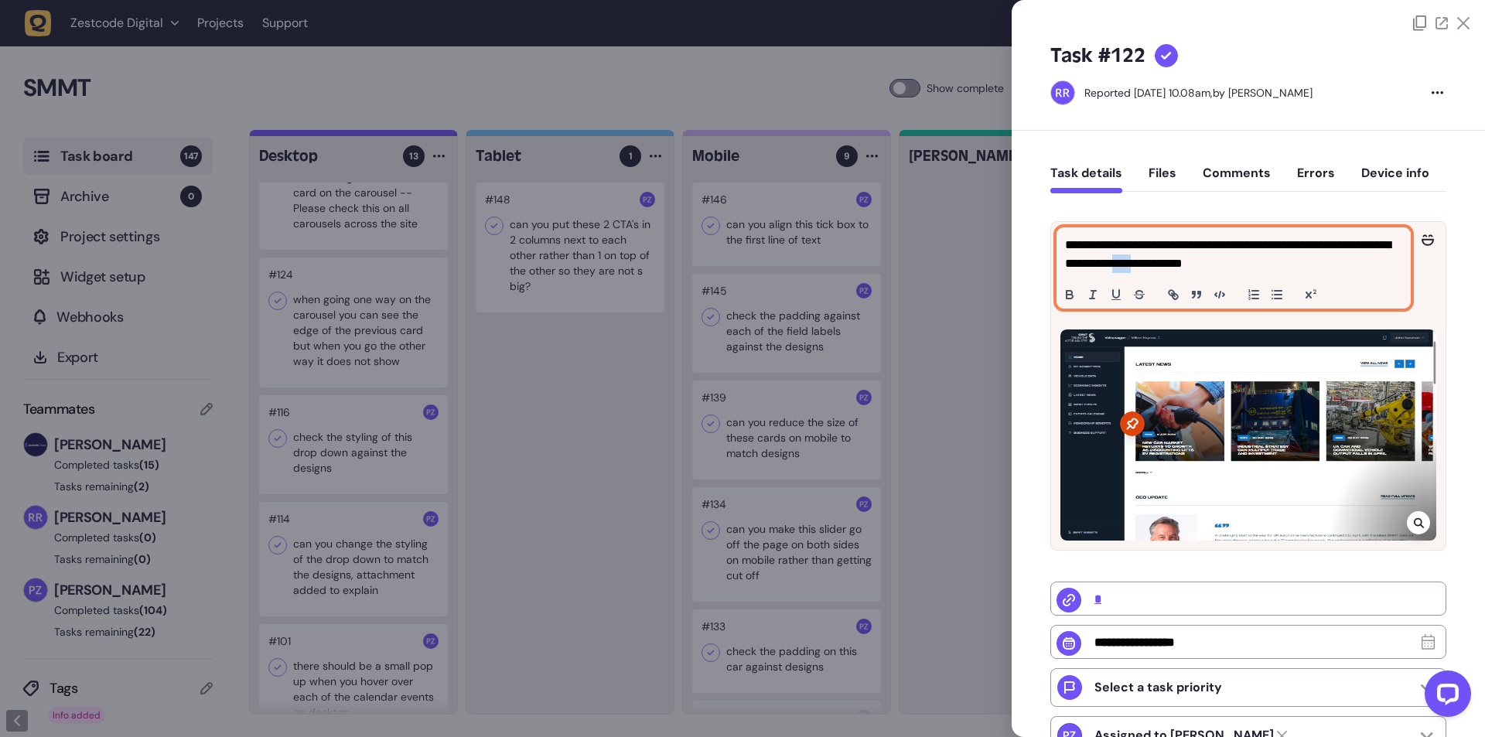
click at [1203, 254] on p "**********" at bounding box center [1231, 254] width 333 height 37
copy p "**********"
click at [1297, 266] on p "**********" at bounding box center [1231, 254] width 333 height 37
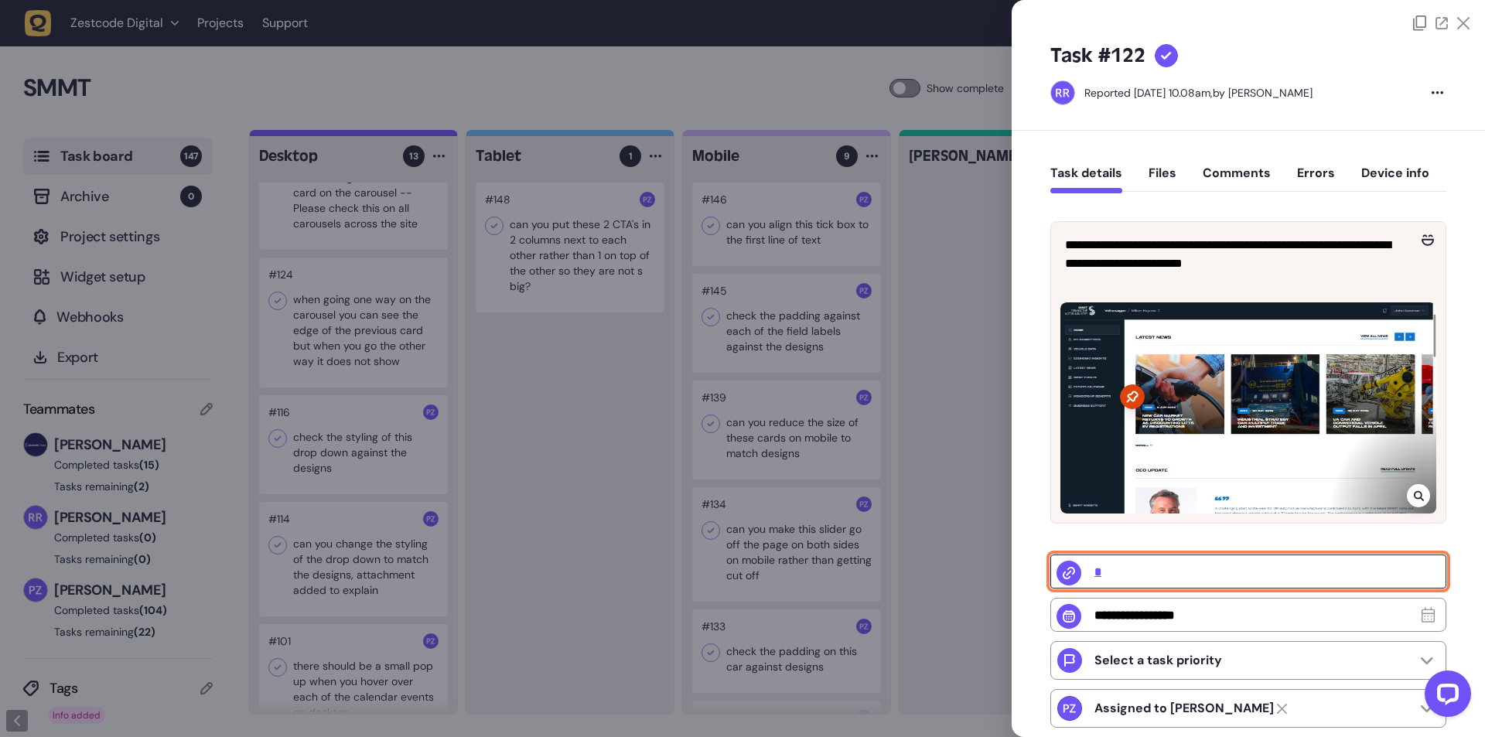
click at [1096, 588] on input "*" at bounding box center [1248, 571] width 396 height 34
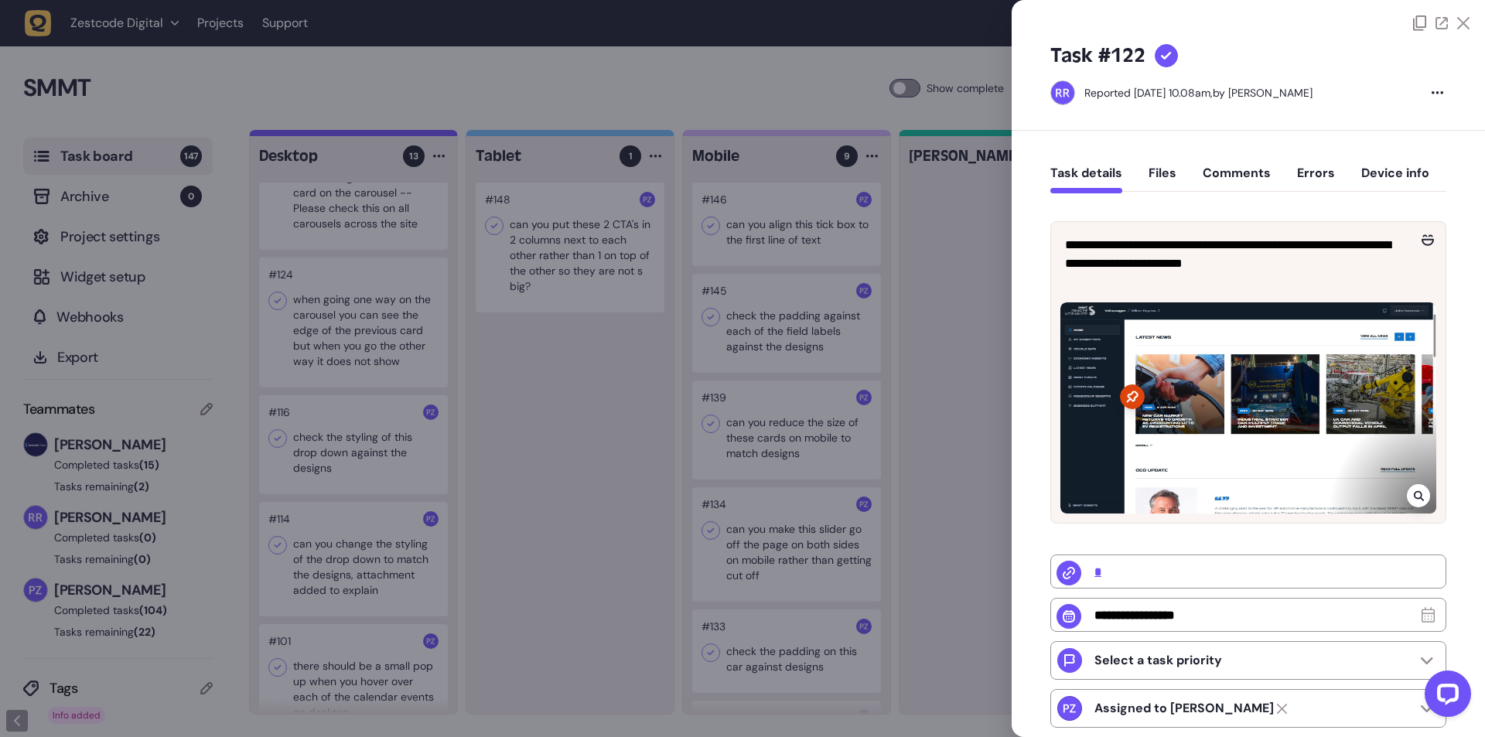
drag, startPoint x: 698, startPoint y: 288, endPoint x: 557, endPoint y: 340, distance: 151.0
click at [698, 288] on div at bounding box center [742, 368] width 1485 height 737
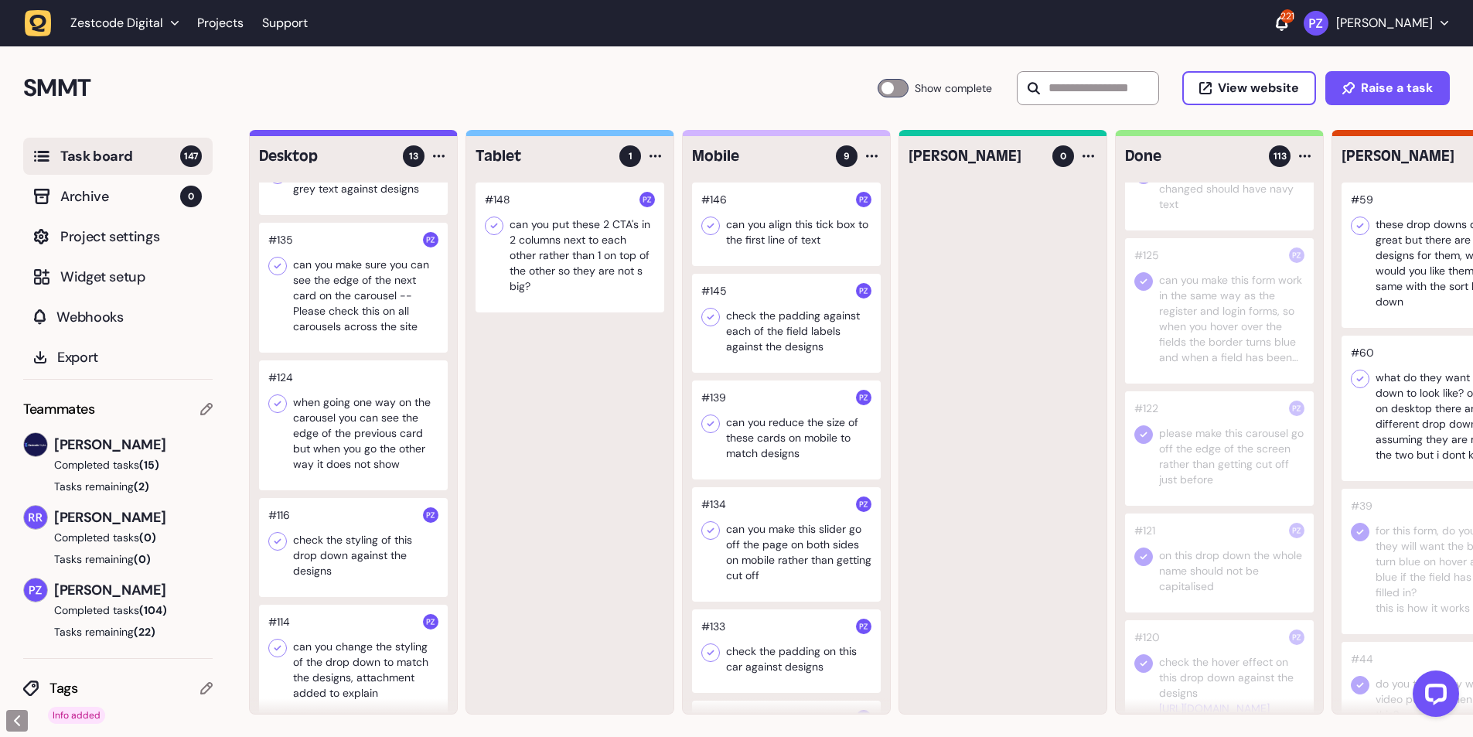
scroll to position [721, 0]
click at [343, 406] on div at bounding box center [353, 426] width 189 height 130
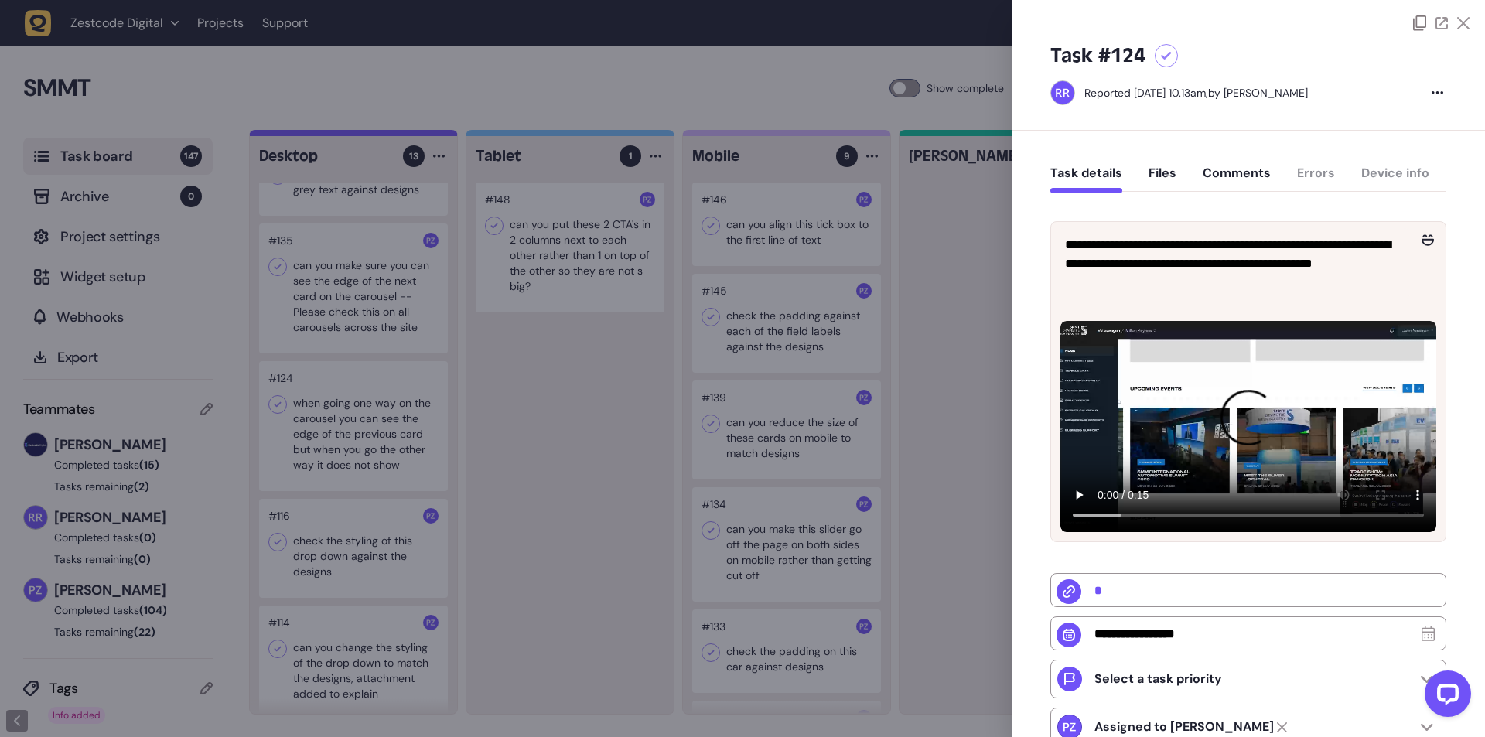
click at [734, 508] on div at bounding box center [742, 368] width 1485 height 737
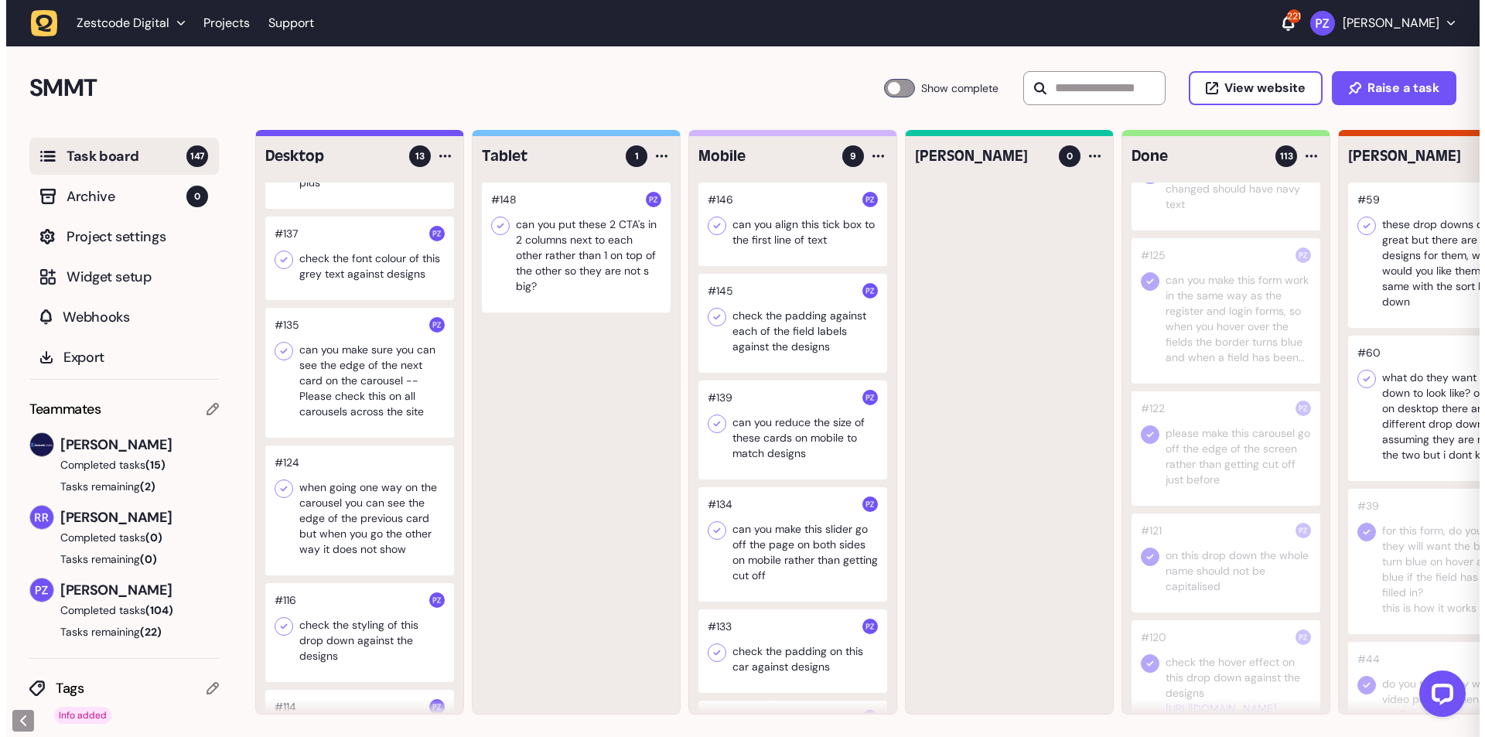
scroll to position [516, 0]
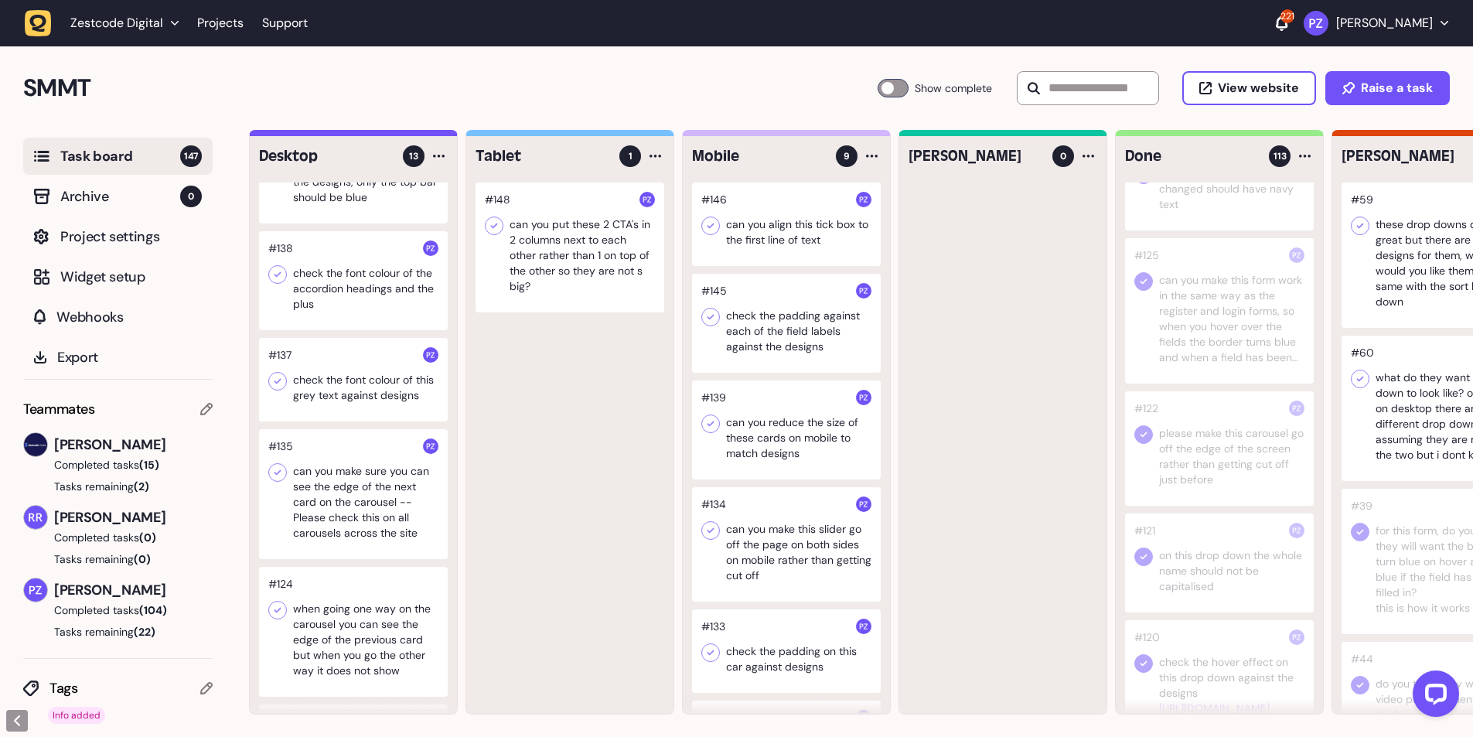
click at [331, 406] on div at bounding box center [353, 380] width 189 height 84
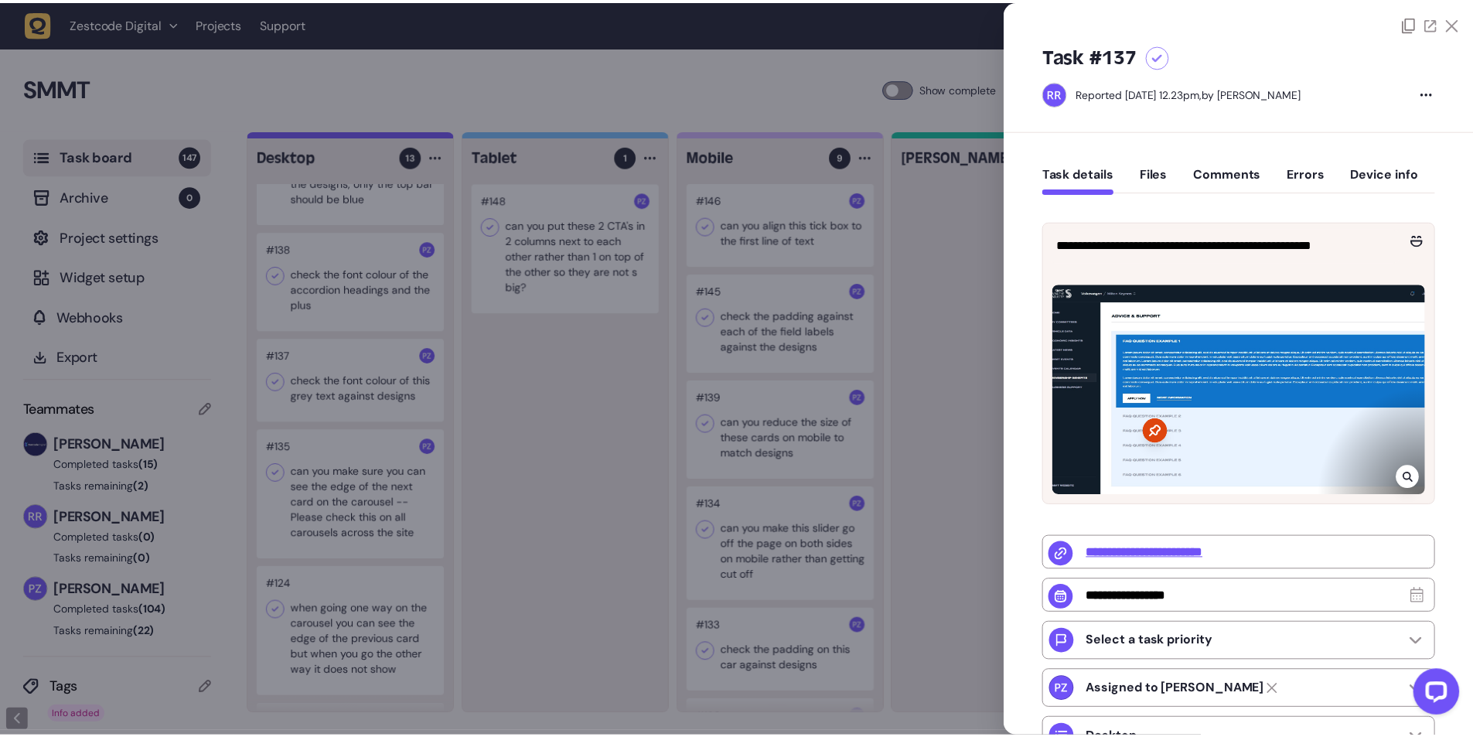
scroll to position [619, 0]
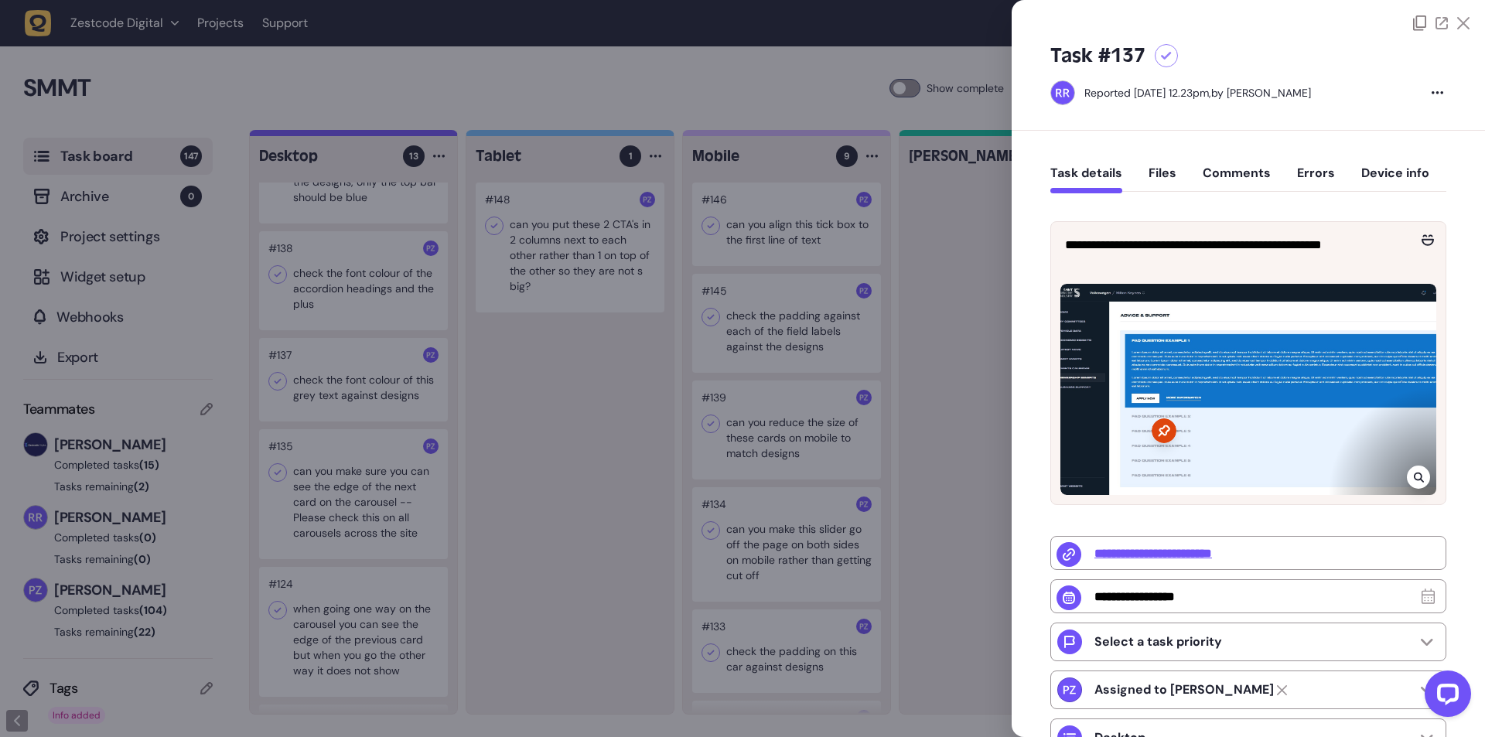
click at [367, 390] on div at bounding box center [742, 368] width 1485 height 737
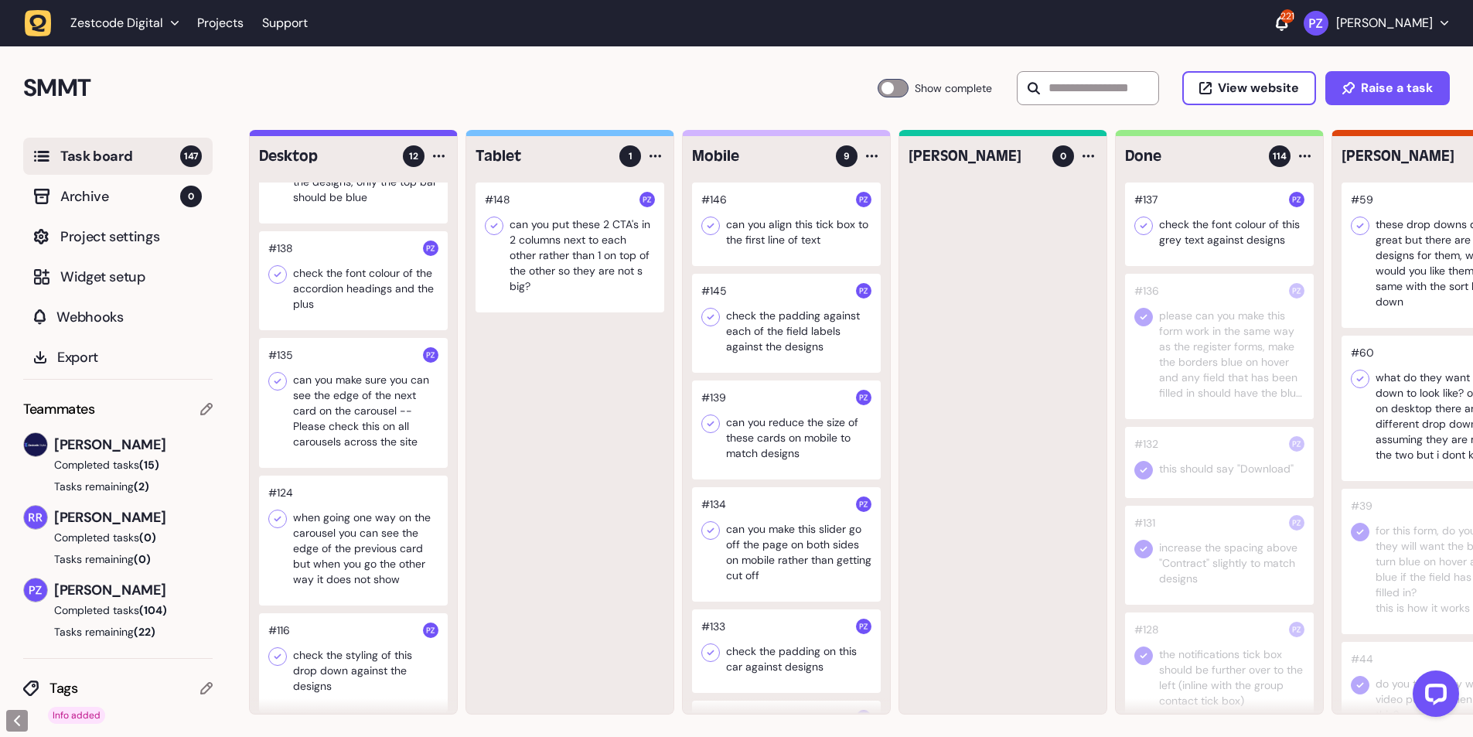
click at [1145, 225] on icon at bounding box center [1143, 225] width 7 height 5
click at [346, 390] on div at bounding box center [353, 403] width 189 height 130
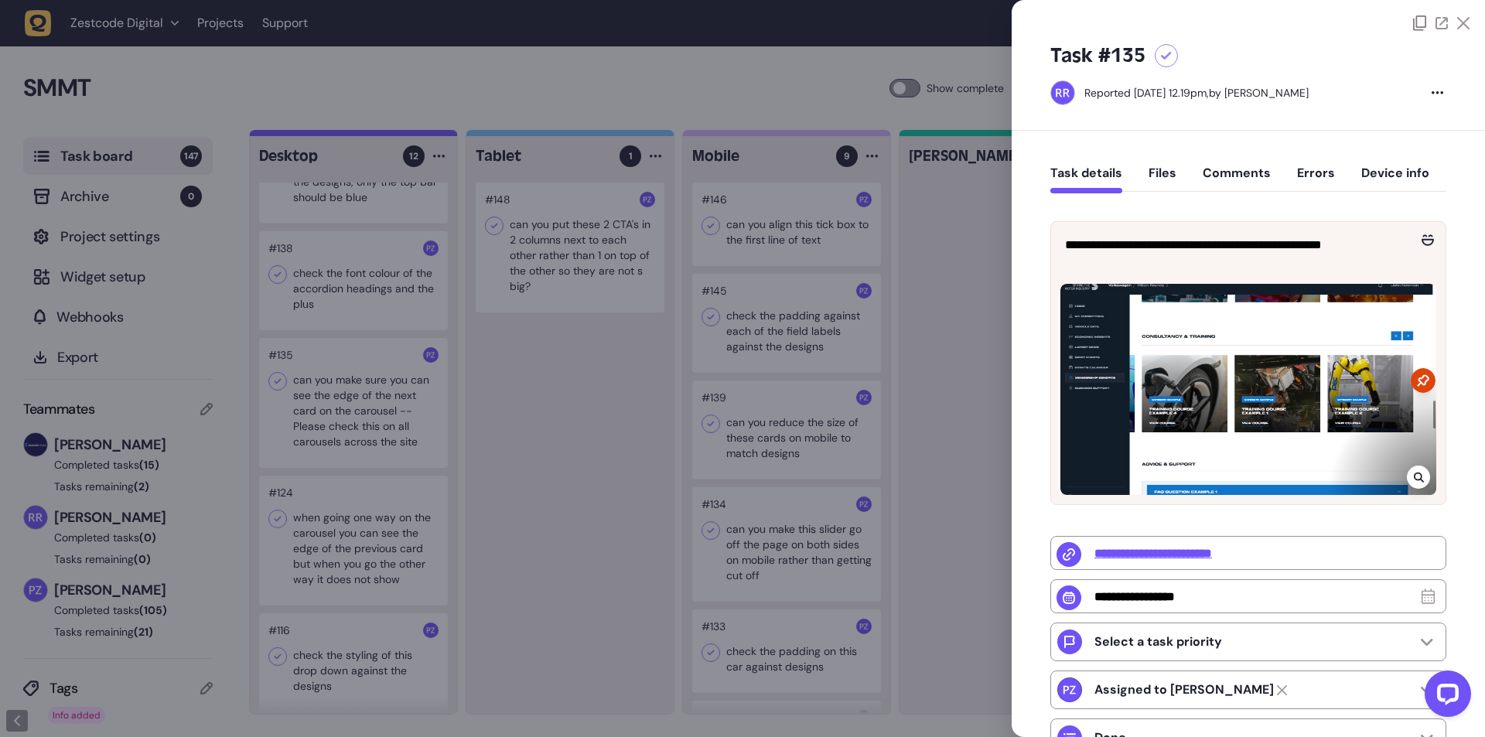
click at [348, 362] on div at bounding box center [742, 368] width 1485 height 737
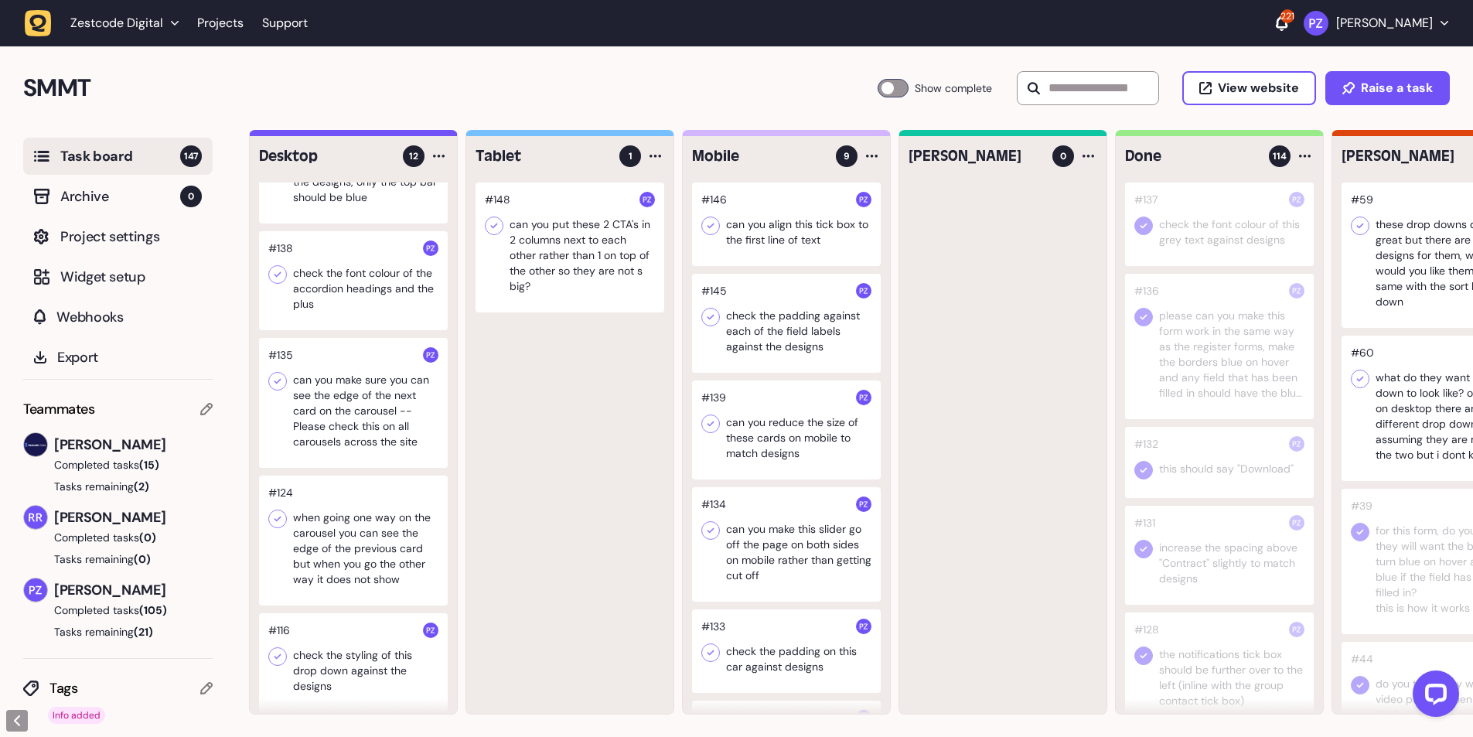
click at [349, 401] on div at bounding box center [353, 403] width 189 height 130
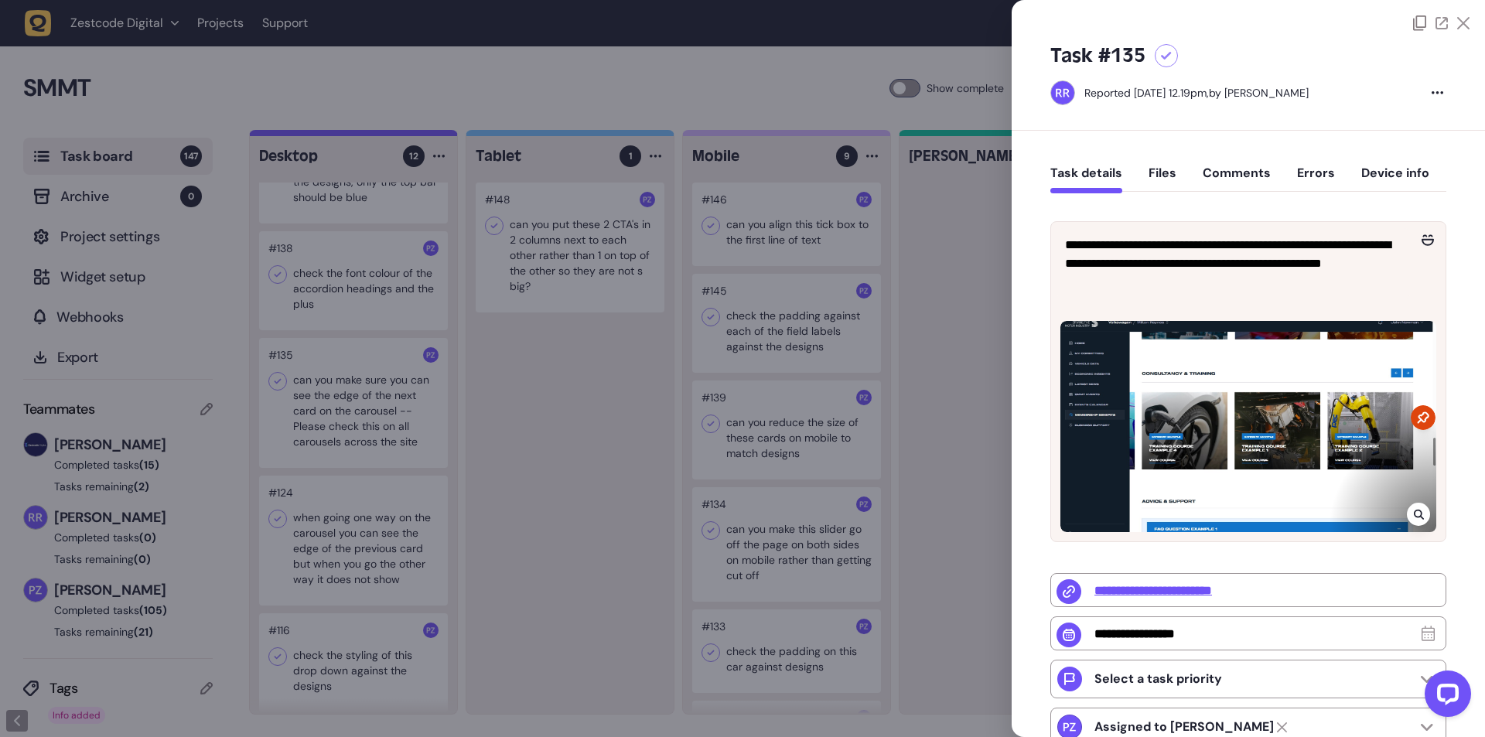
click at [364, 437] on div at bounding box center [742, 368] width 1485 height 737
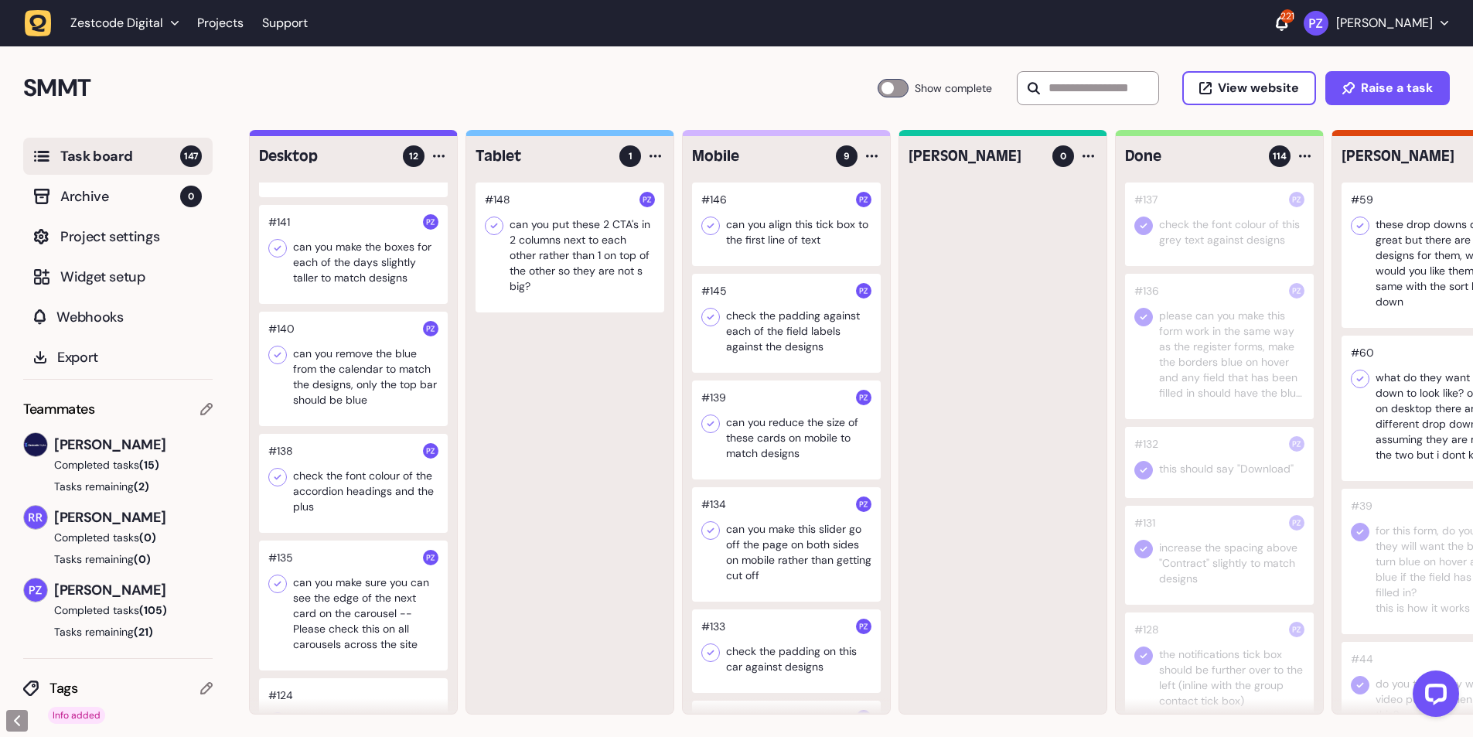
scroll to position [309, 0]
click at [329, 502] on div at bounding box center [353, 487] width 189 height 99
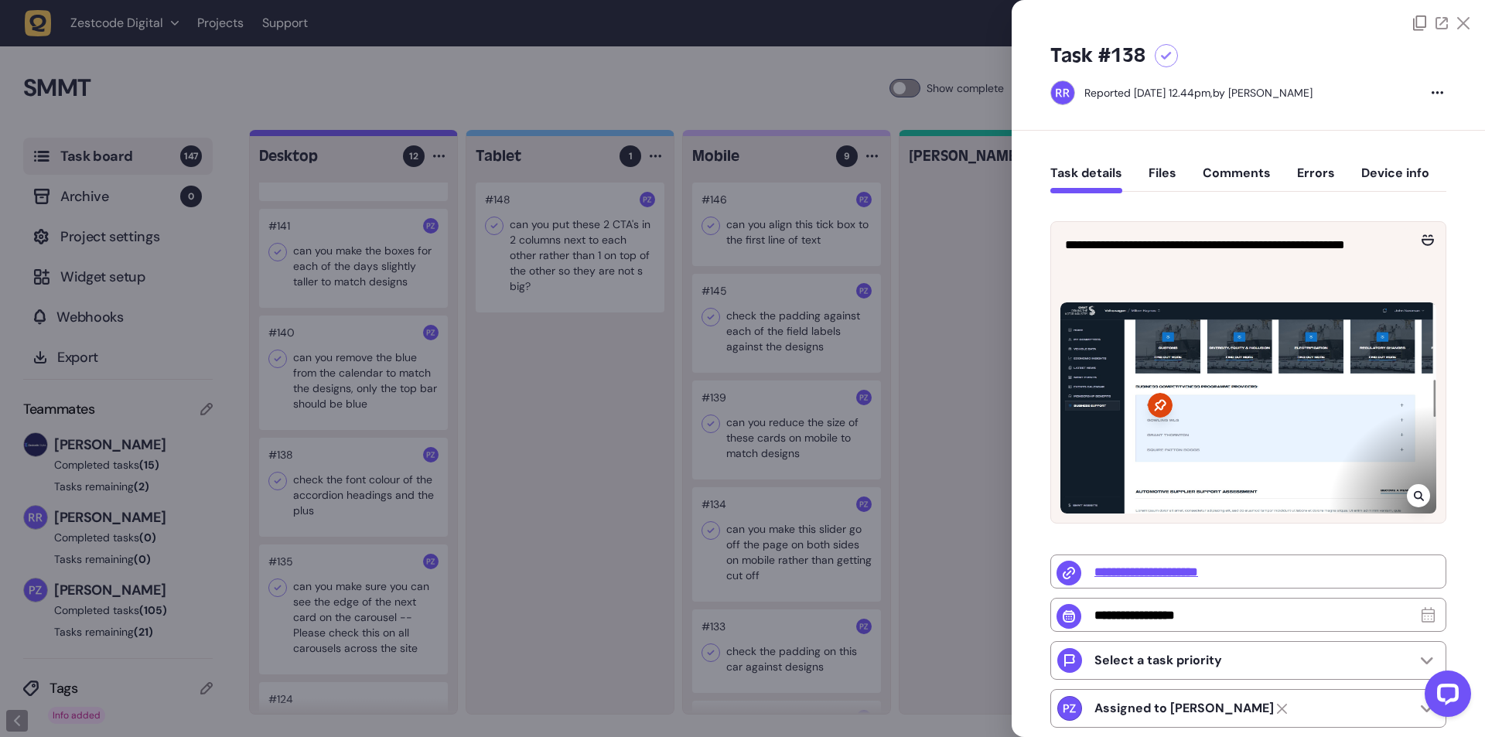
click at [336, 462] on div at bounding box center [742, 368] width 1485 height 737
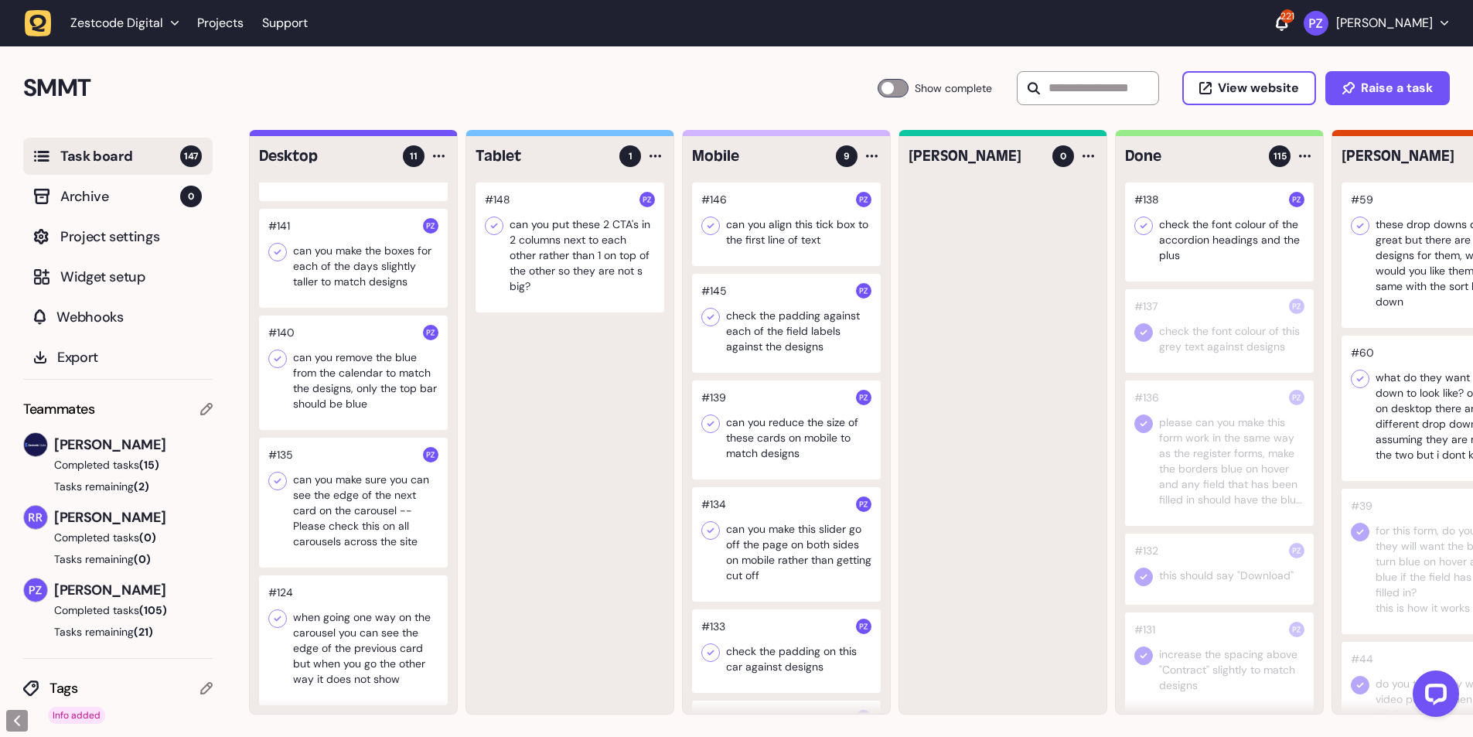
click at [1144, 227] on icon at bounding box center [1143, 225] width 7 height 5
click at [321, 393] on div at bounding box center [353, 372] width 189 height 114
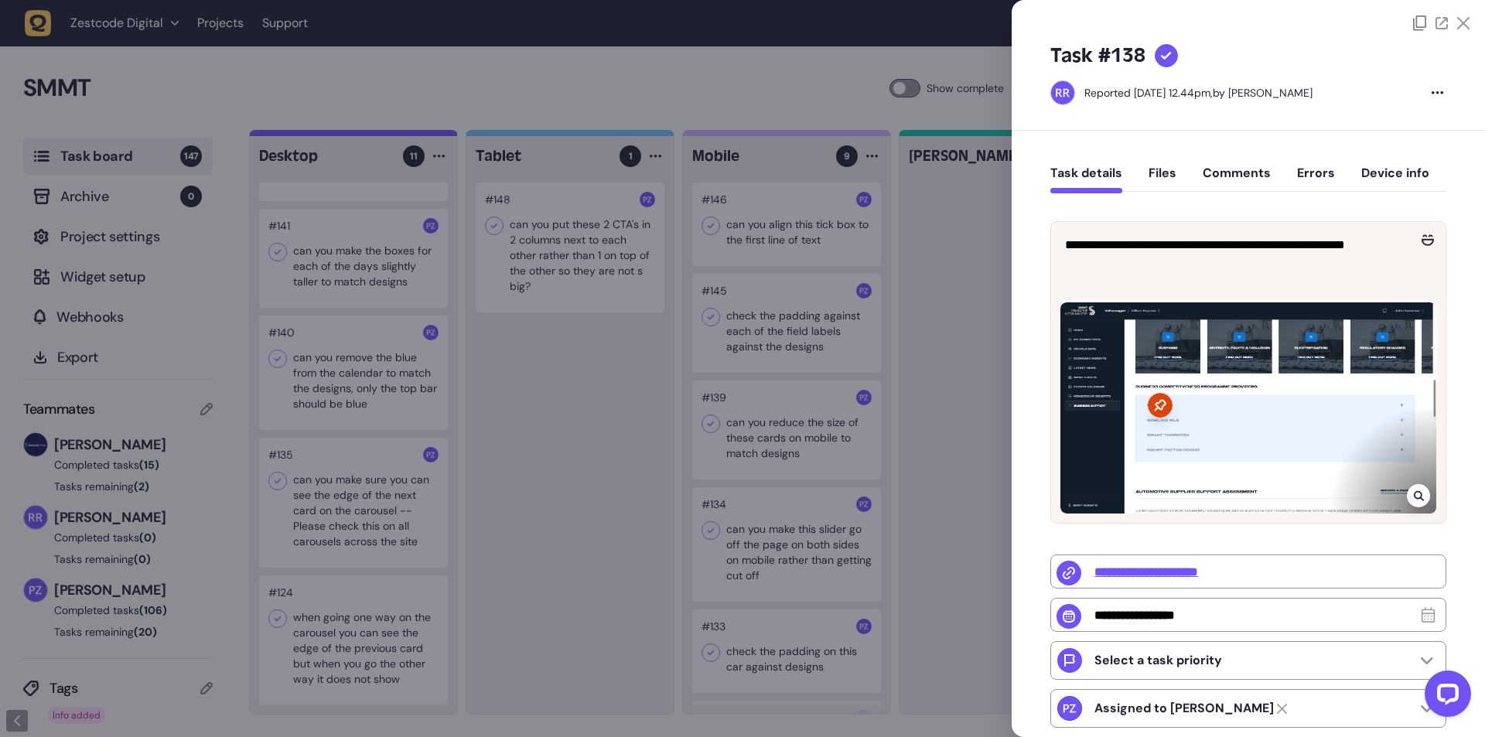
type input "**********"
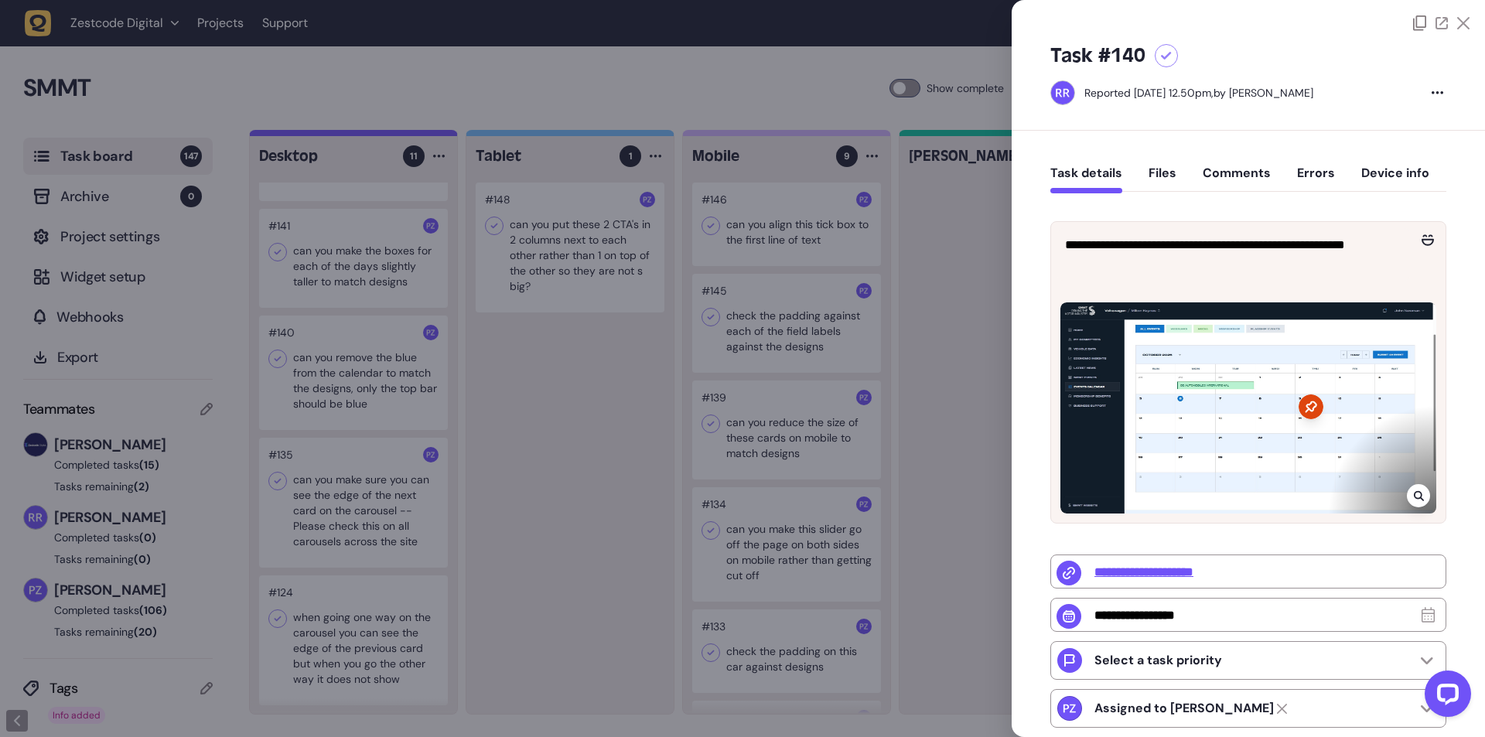
click at [322, 385] on div at bounding box center [742, 368] width 1485 height 737
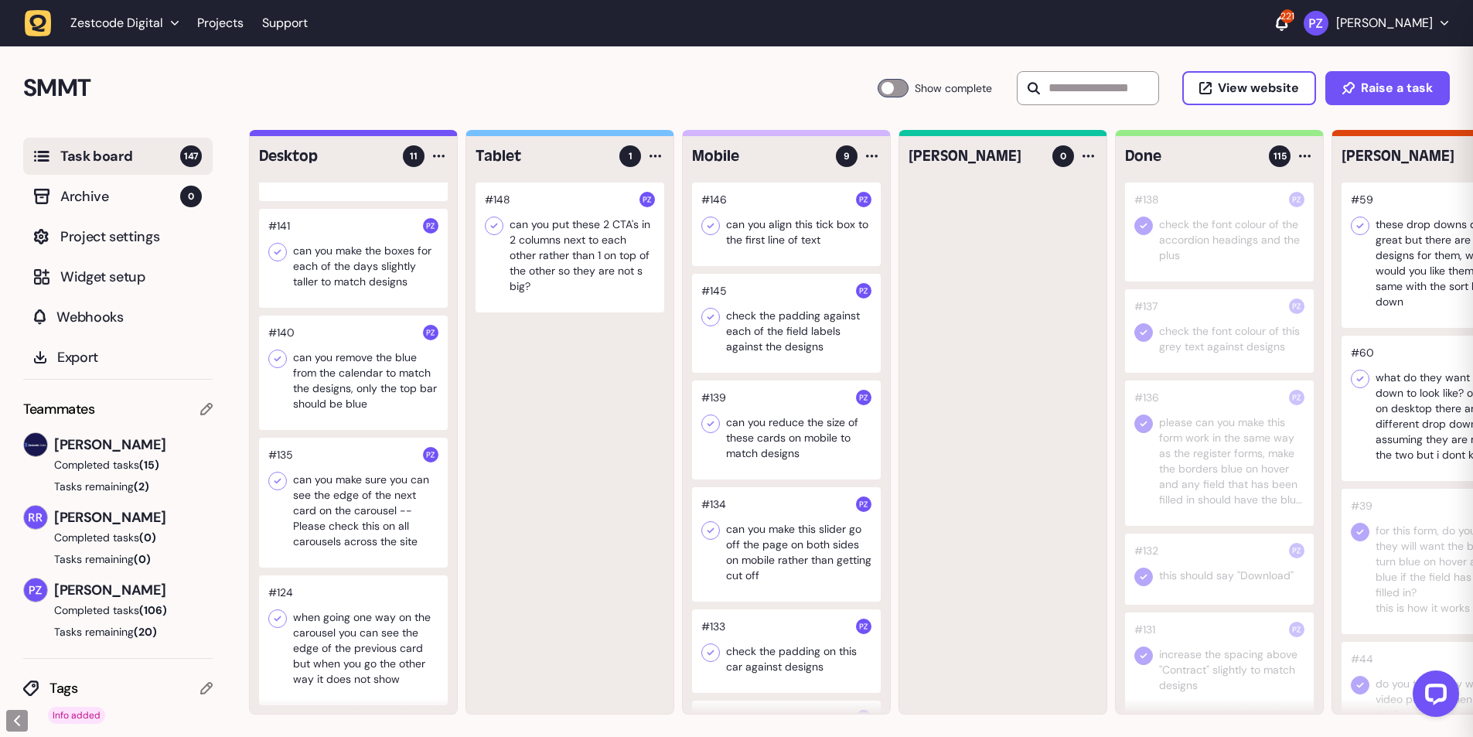
click at [331, 382] on div at bounding box center [353, 372] width 189 height 114
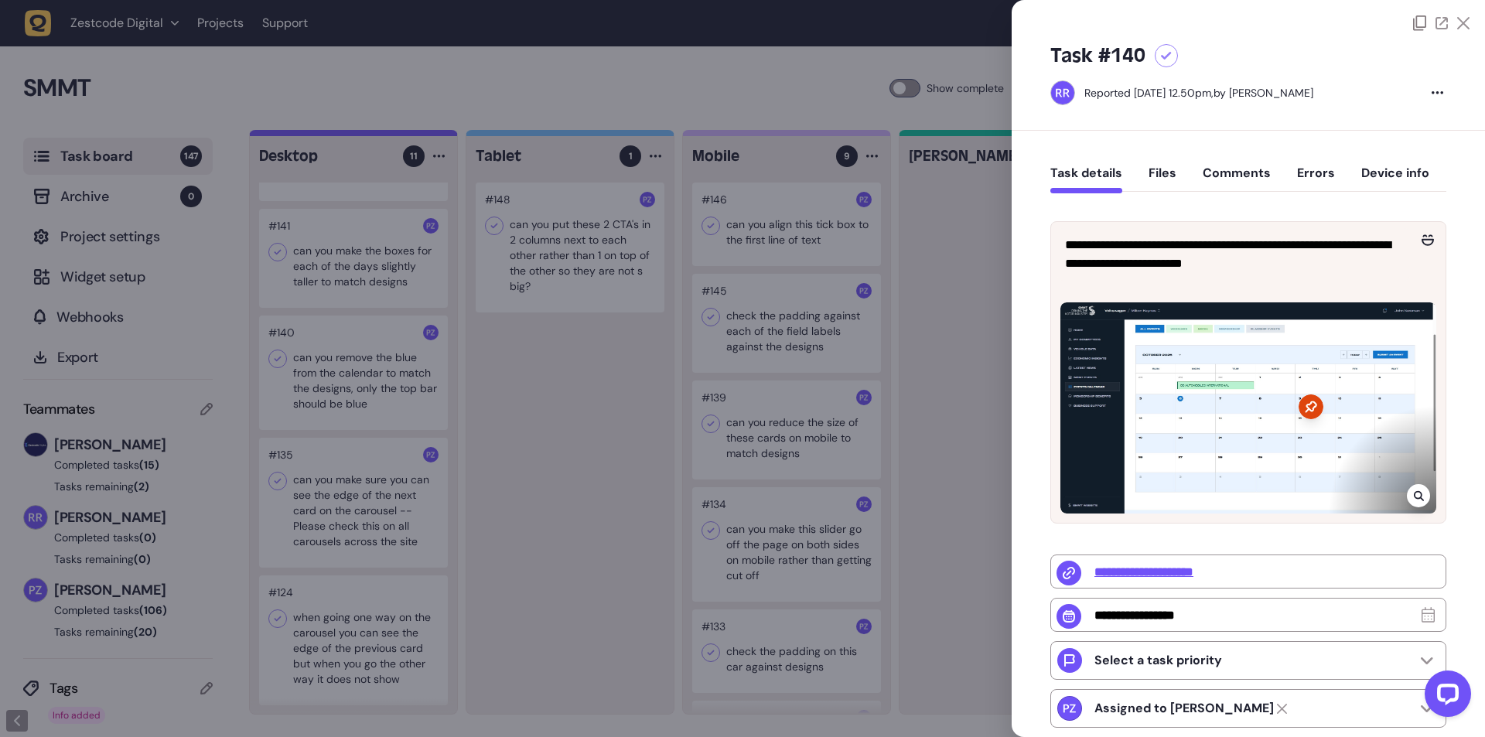
click at [1420, 494] on div at bounding box center [1417, 495] width 23 height 23
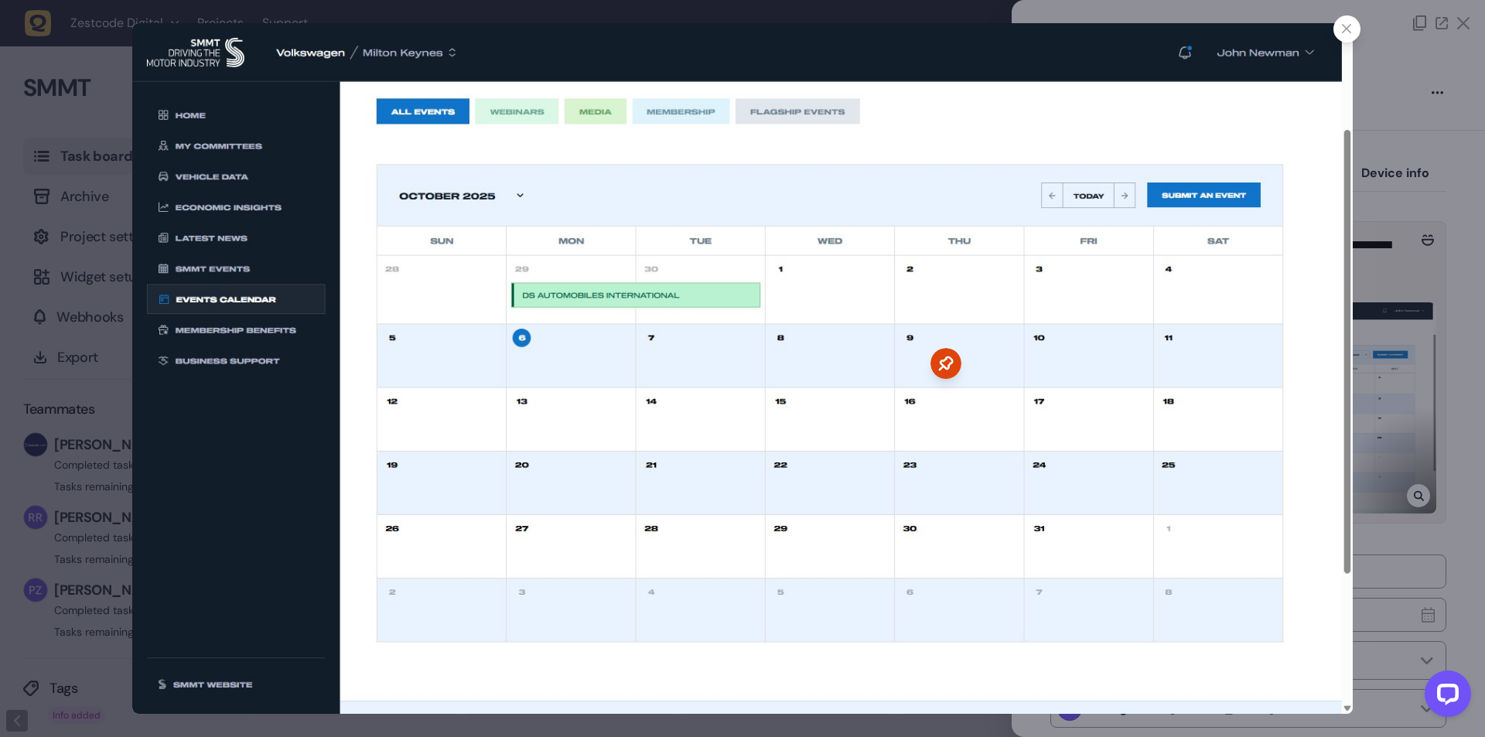
click at [1344, 31] on icon at bounding box center [1347, 29] width 10 height 10
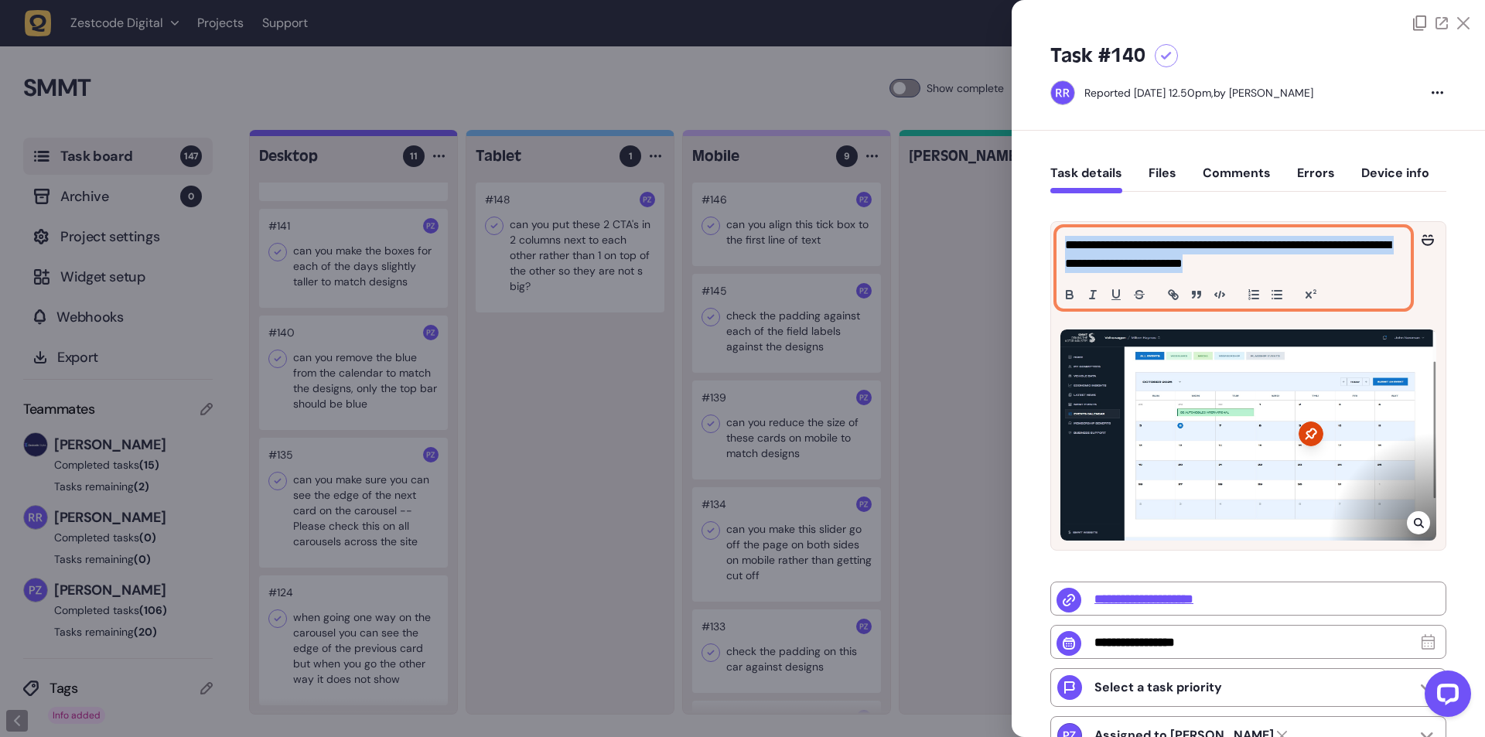
drag, startPoint x: 1295, startPoint y: 261, endPoint x: 1061, endPoint y: 235, distance: 235.8
click at [1061, 235] on div "**********" at bounding box center [1233, 268] width 353 height 80
copy p "**********"
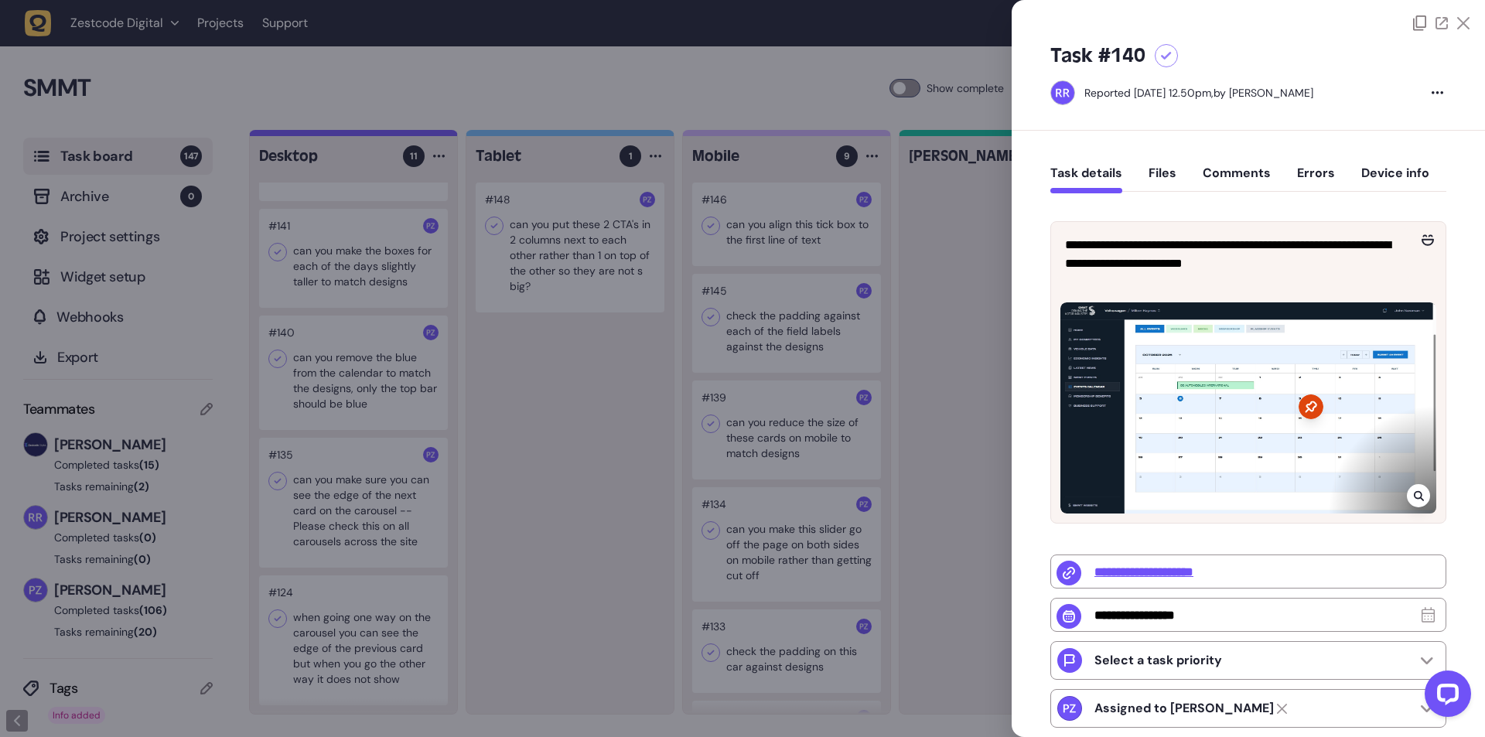
click at [536, 372] on div at bounding box center [742, 368] width 1485 height 737
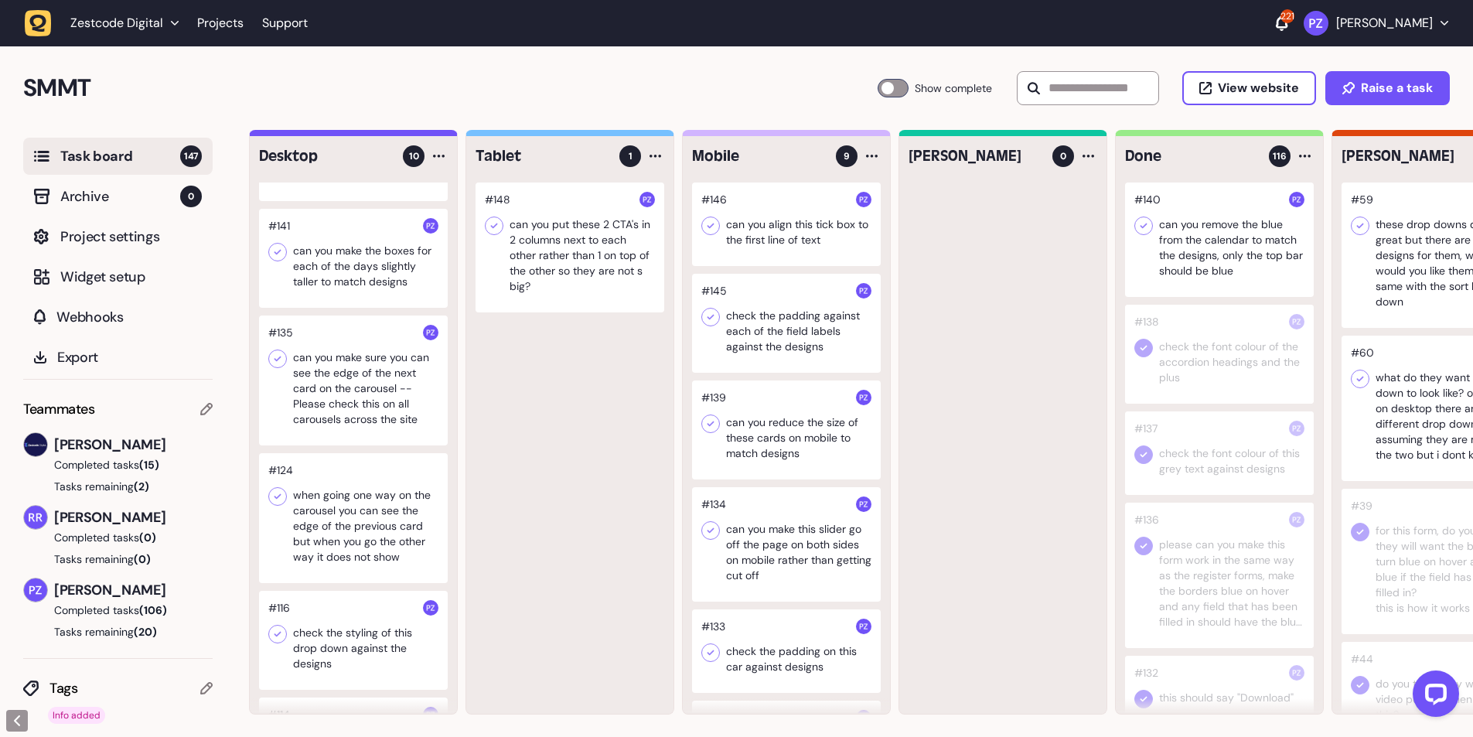
click at [1136, 228] on icon at bounding box center [1143, 225] width 15 height 15
click at [332, 372] on div at bounding box center [353, 380] width 189 height 130
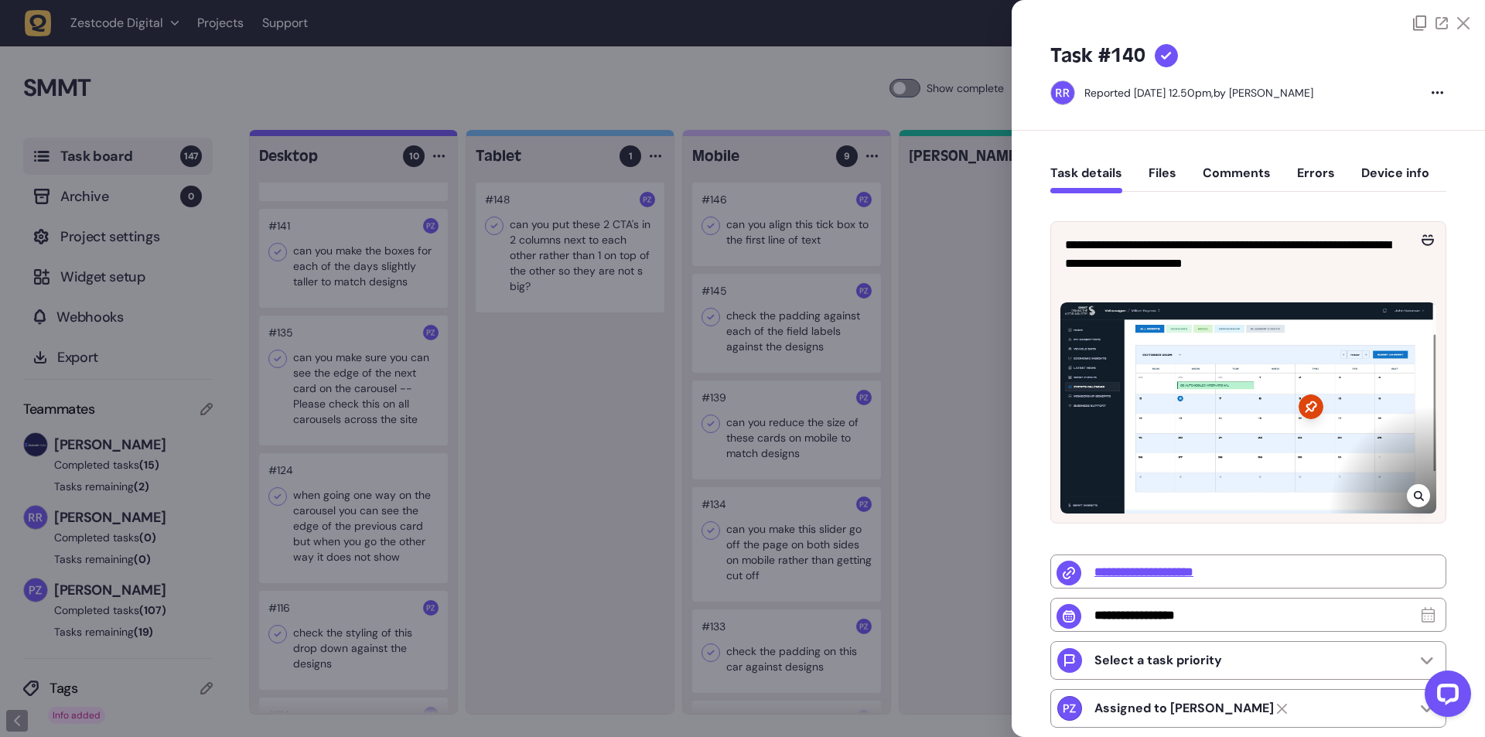
type input "**********"
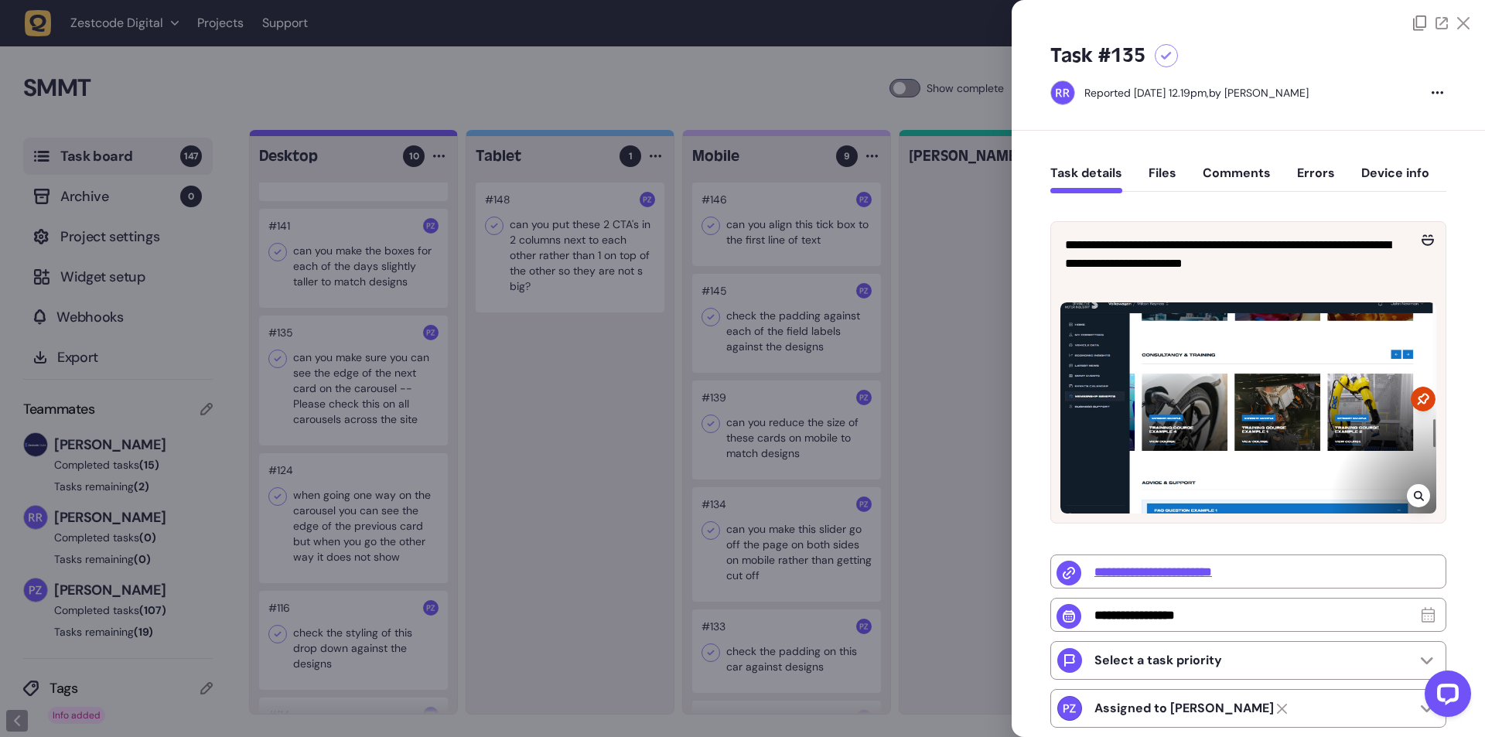
click at [332, 372] on div at bounding box center [742, 368] width 1485 height 737
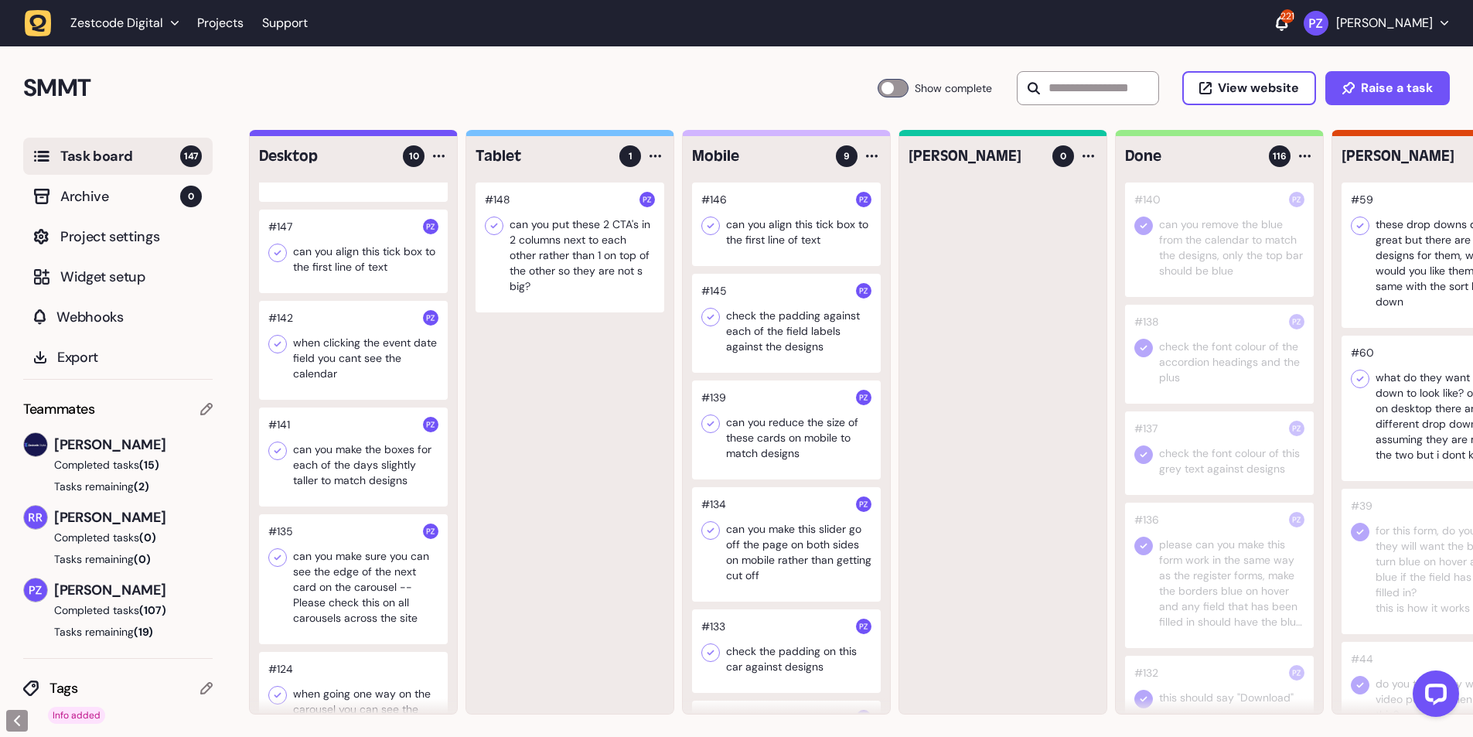
scroll to position [103, 0]
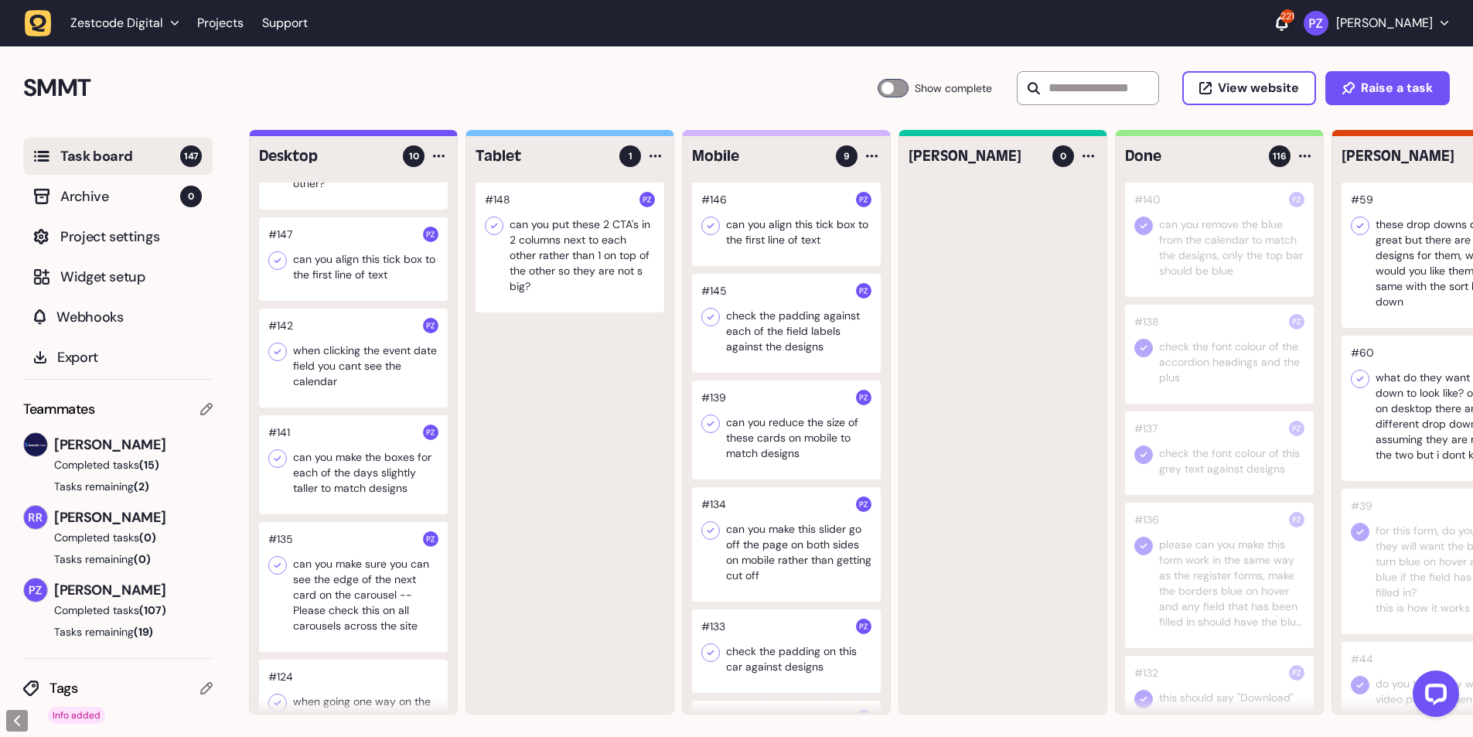
click at [315, 482] on div at bounding box center [353, 464] width 189 height 99
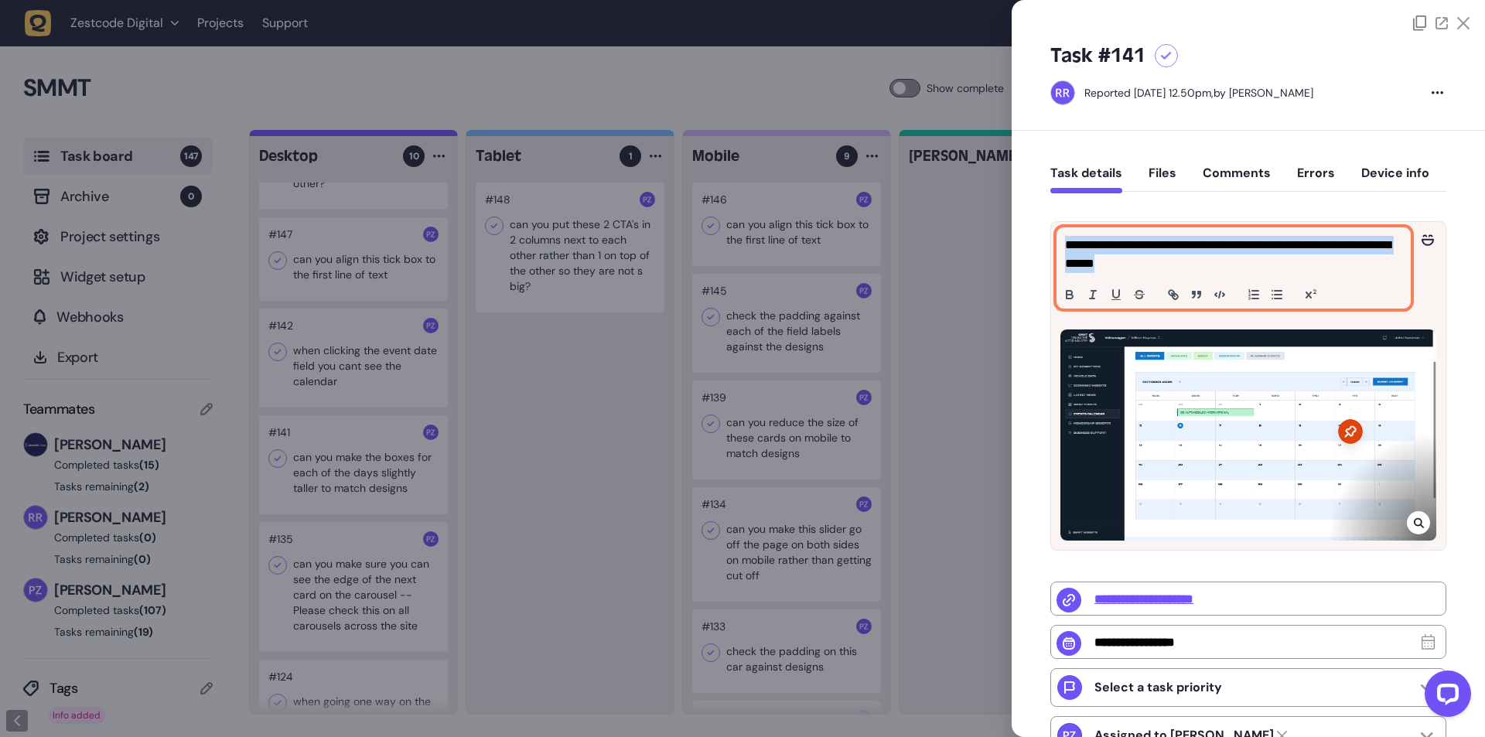
drag, startPoint x: 1190, startPoint y: 264, endPoint x: 1062, endPoint y: 244, distance: 129.9
click at [1062, 244] on div "**********" at bounding box center [1233, 268] width 353 height 80
copy p "**********"
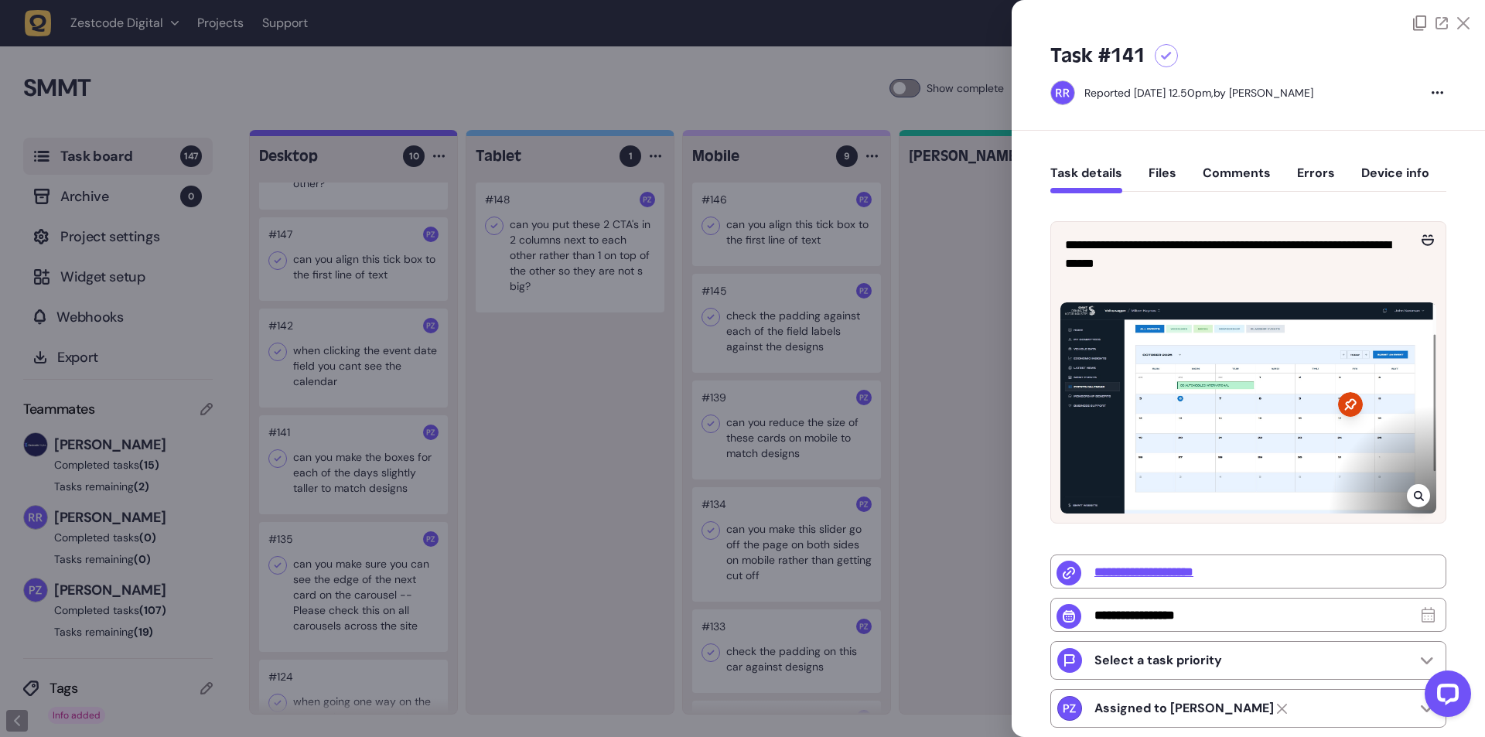
click at [1030, 326] on div "**********" at bounding box center [1247, 569] width 473 height 877
click at [1414, 501] on div at bounding box center [1417, 495] width 23 height 23
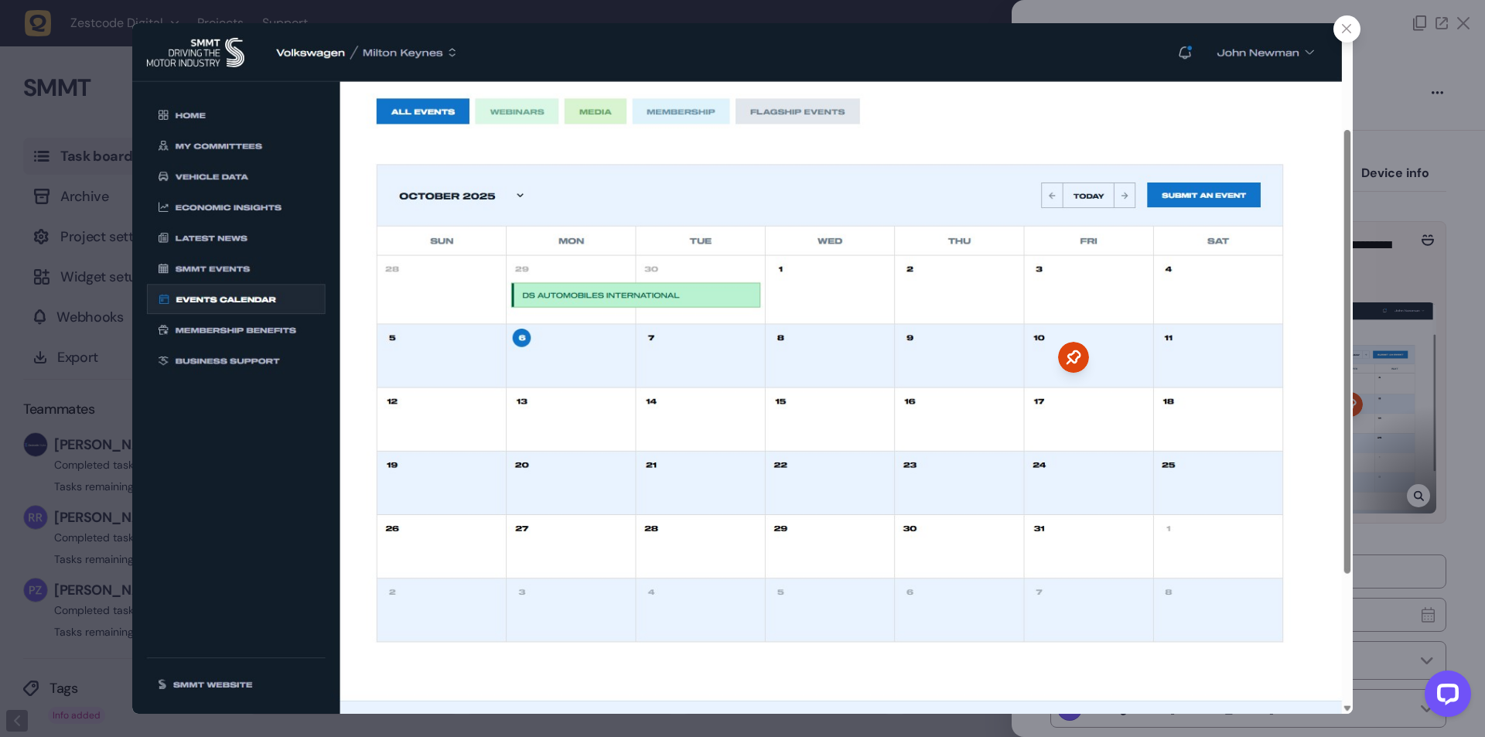
click at [1354, 32] on div at bounding box center [1346, 28] width 27 height 27
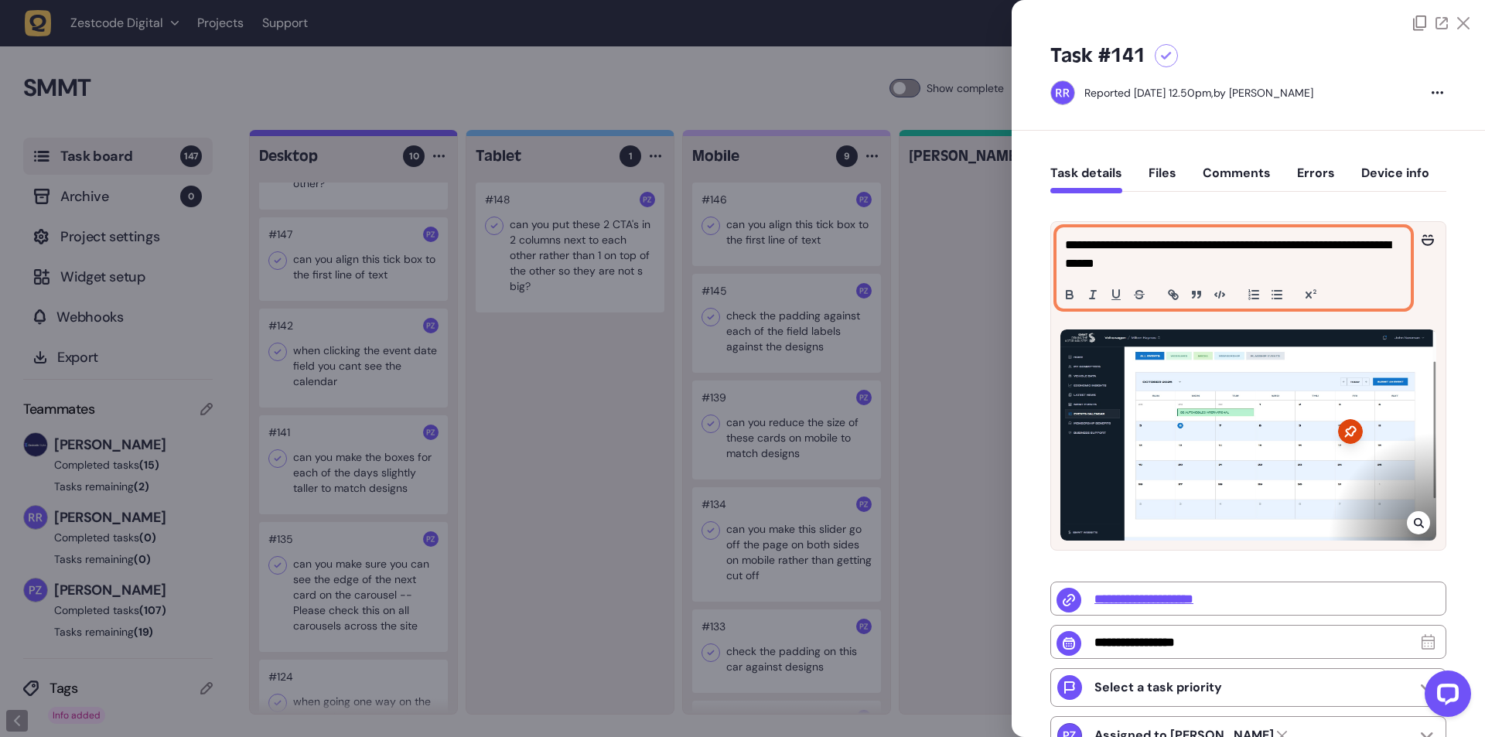
click at [1390, 240] on p "**********" at bounding box center [1231, 254] width 333 height 37
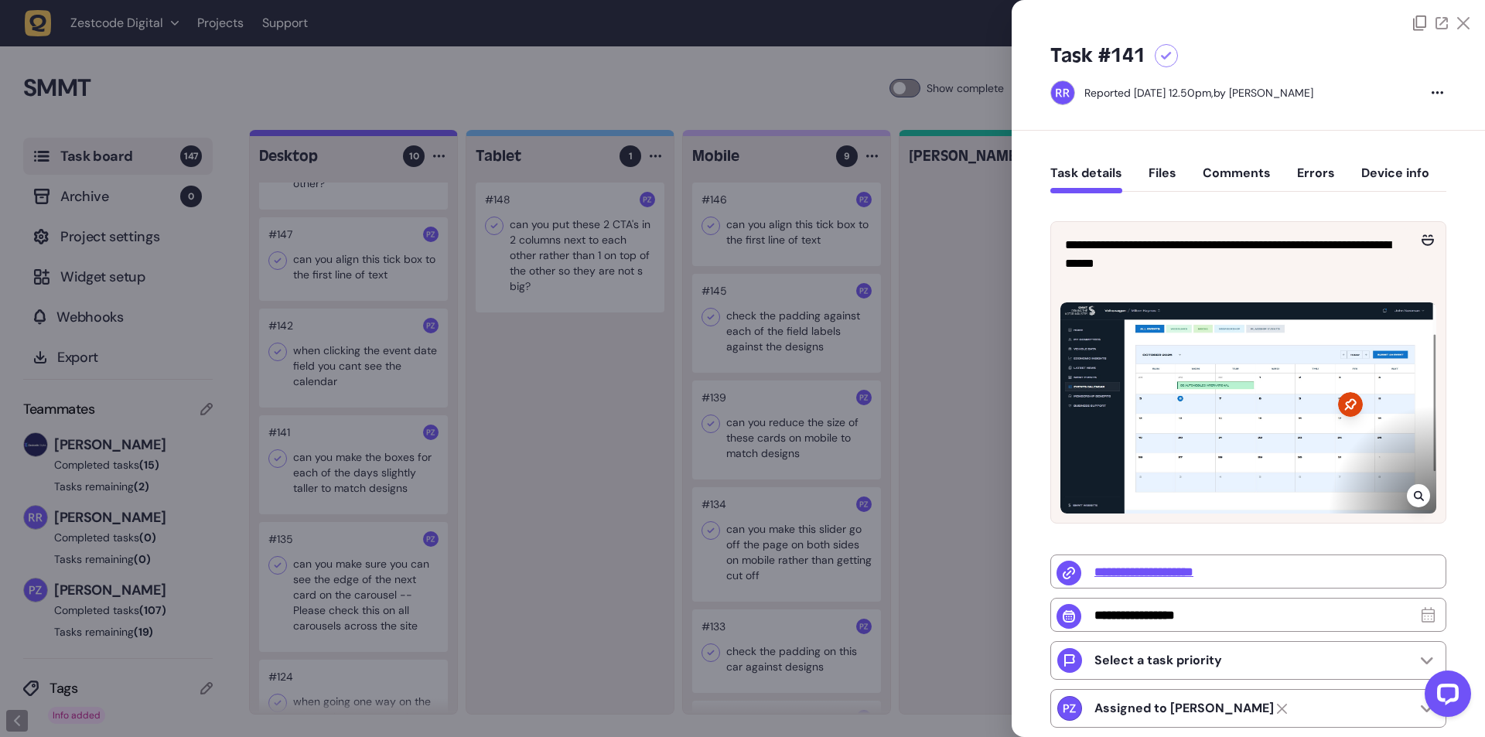
click at [526, 380] on div at bounding box center [742, 368] width 1485 height 737
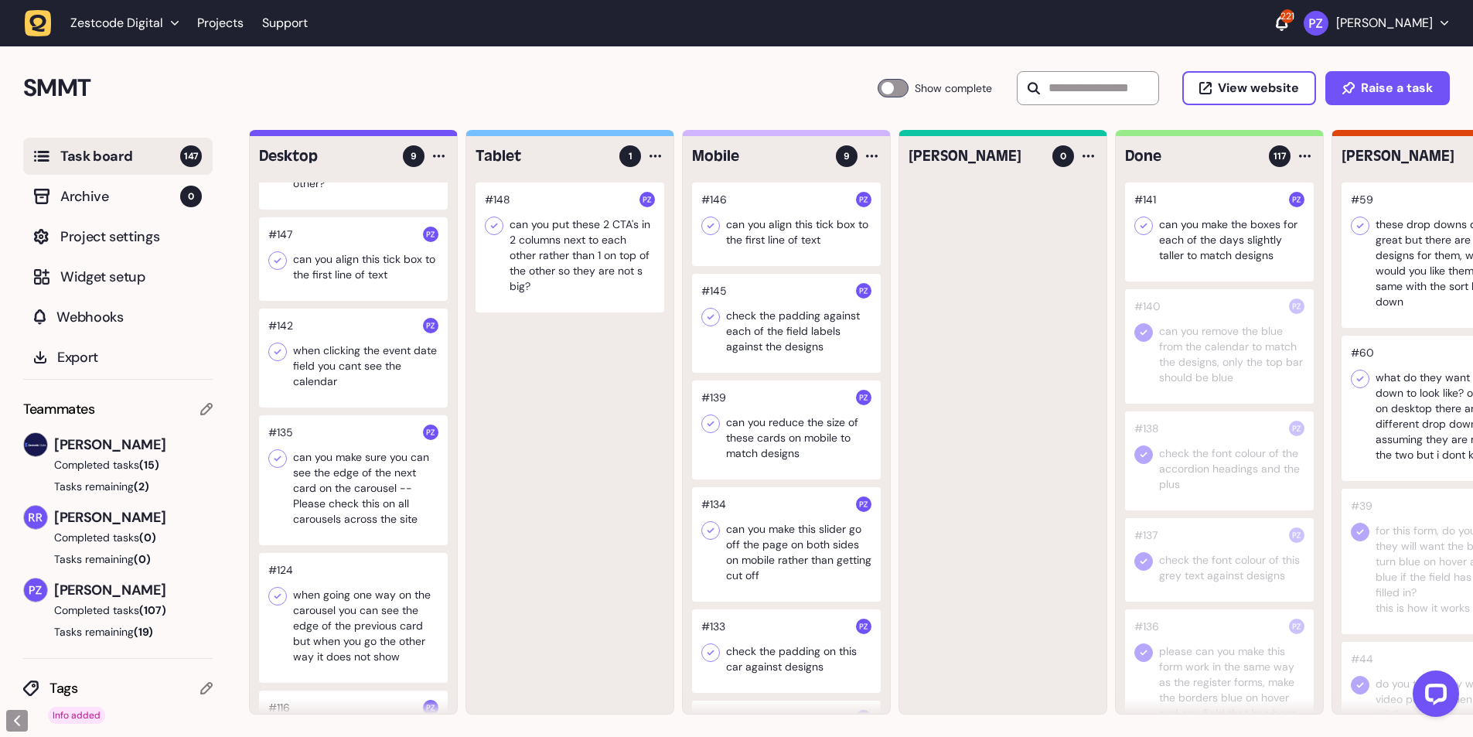
click at [1140, 220] on icon at bounding box center [1143, 225] width 15 height 15
click at [331, 346] on div at bounding box center [353, 358] width 189 height 99
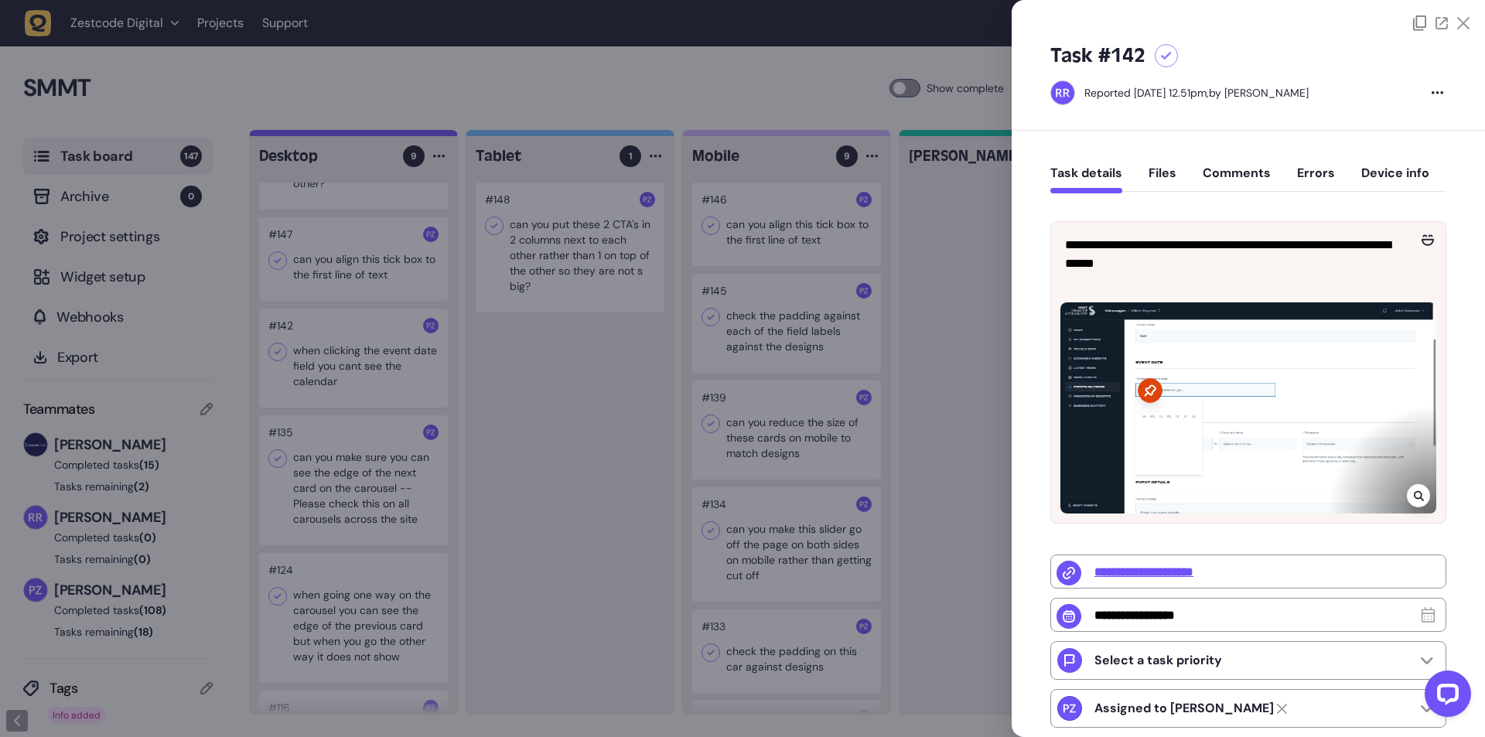
click at [331, 364] on div at bounding box center [742, 368] width 1485 height 737
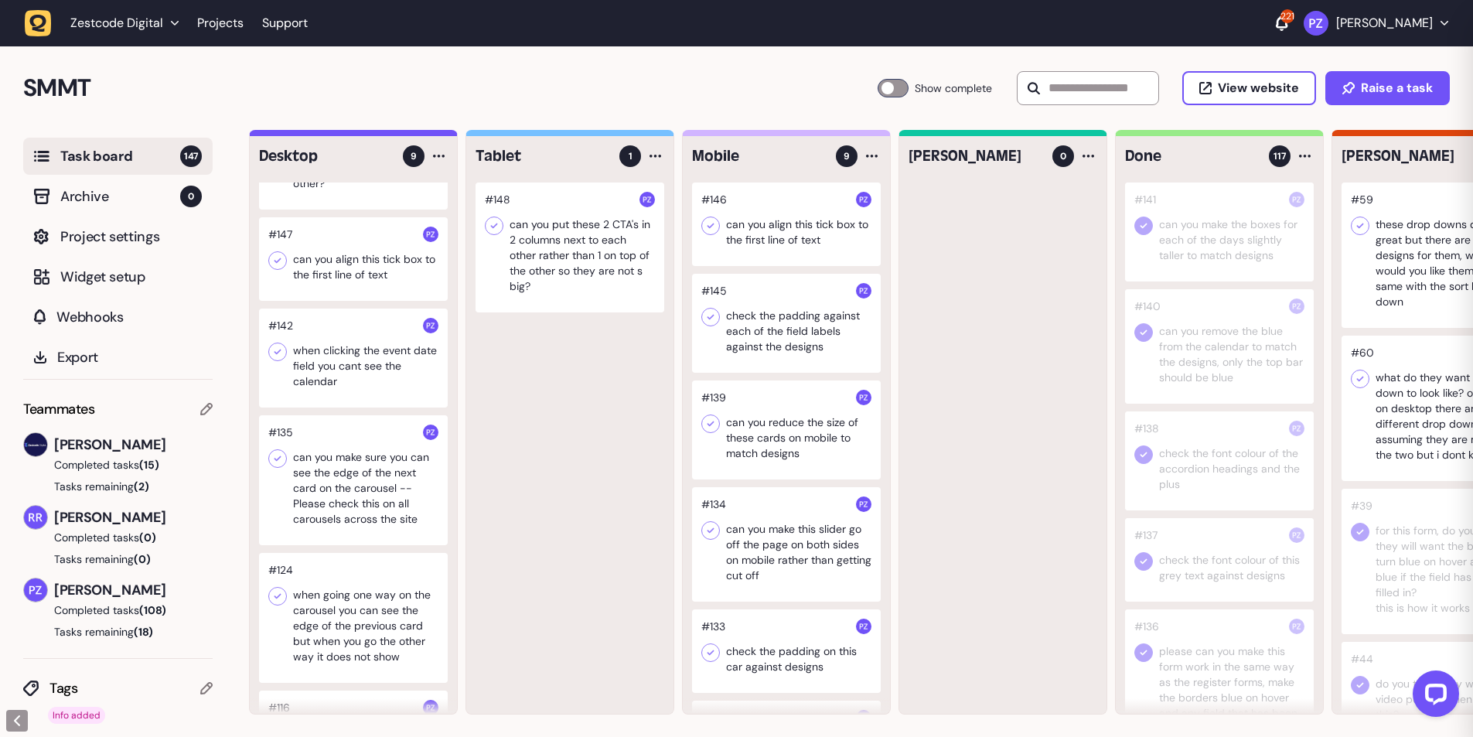
click at [326, 358] on div at bounding box center [353, 358] width 189 height 99
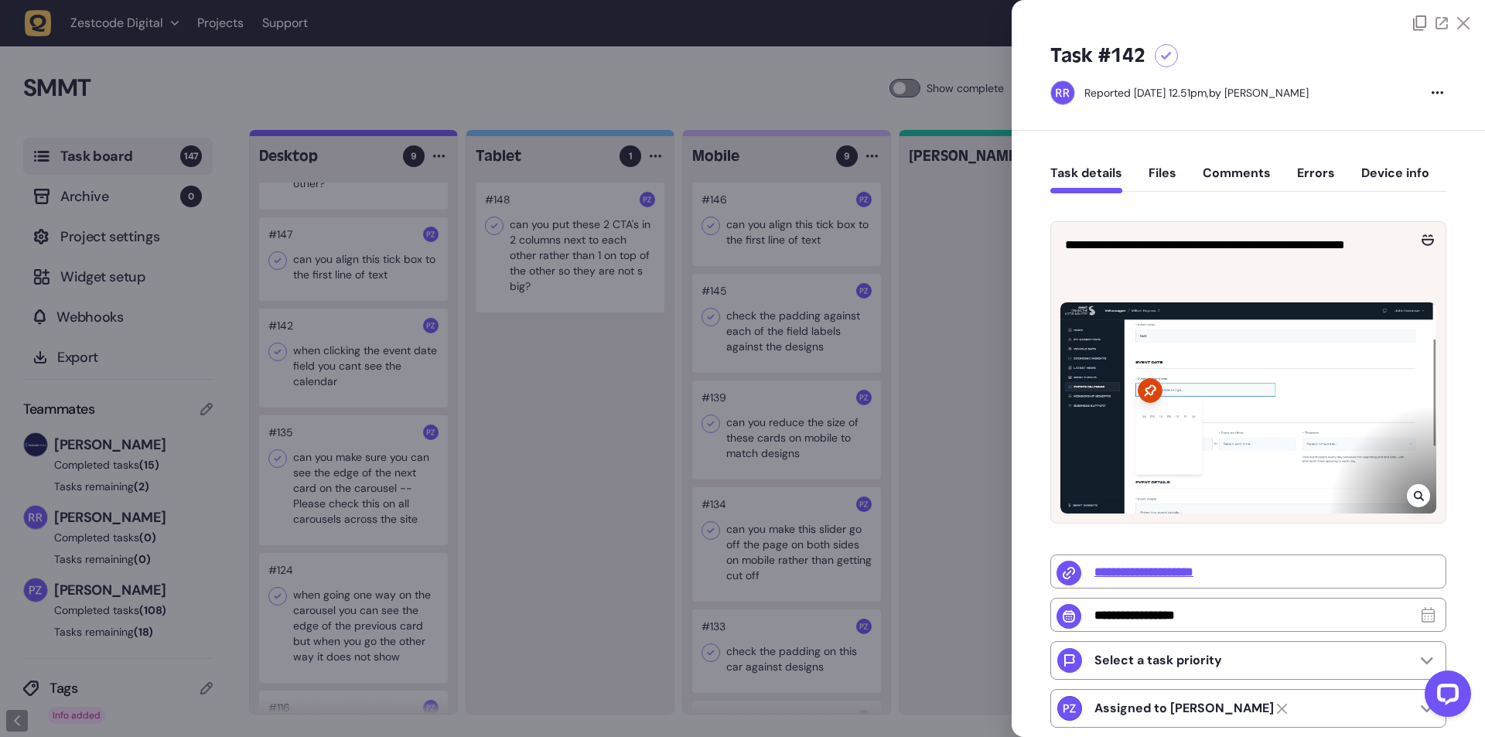
click at [1420, 490] on div at bounding box center [1417, 495] width 23 height 23
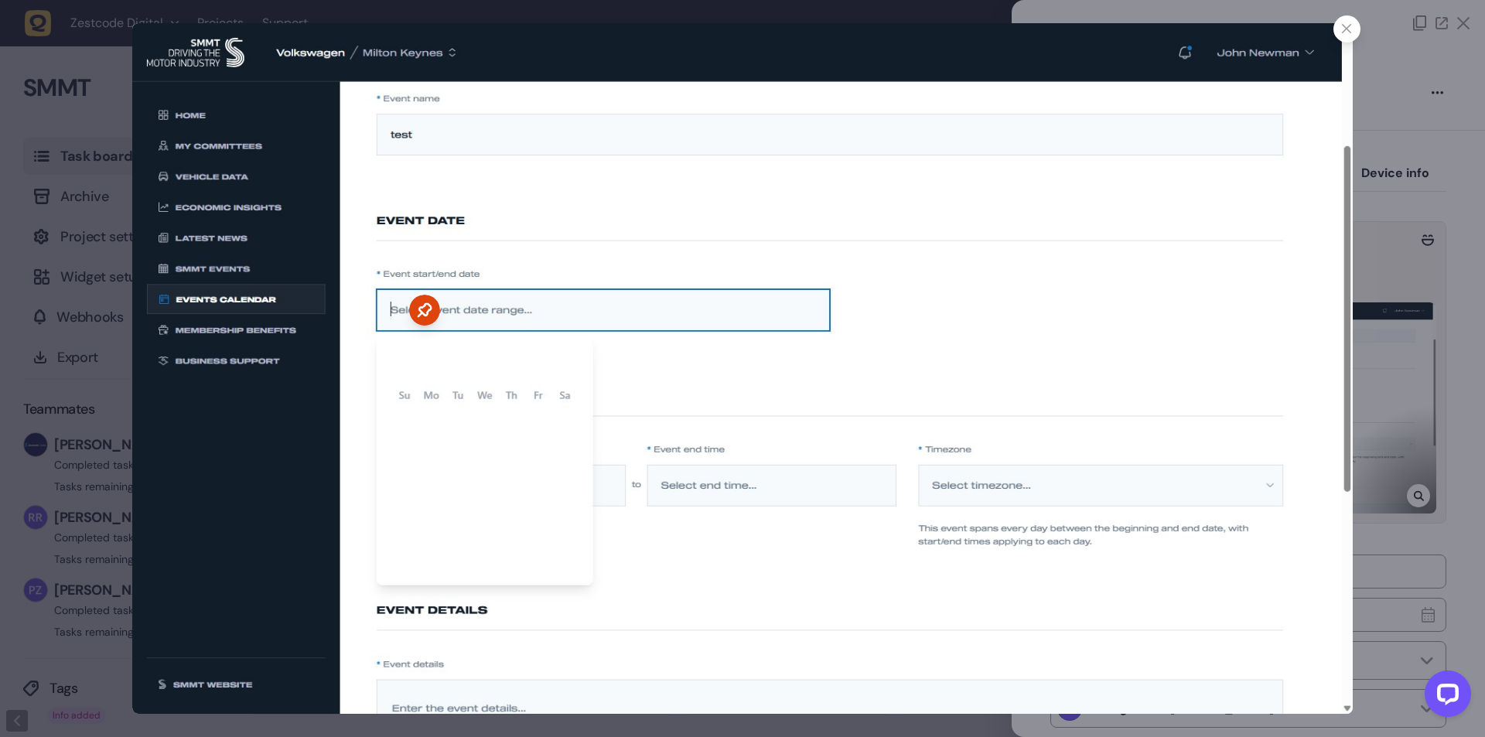
click at [1397, 379] on div at bounding box center [742, 368] width 1485 height 737
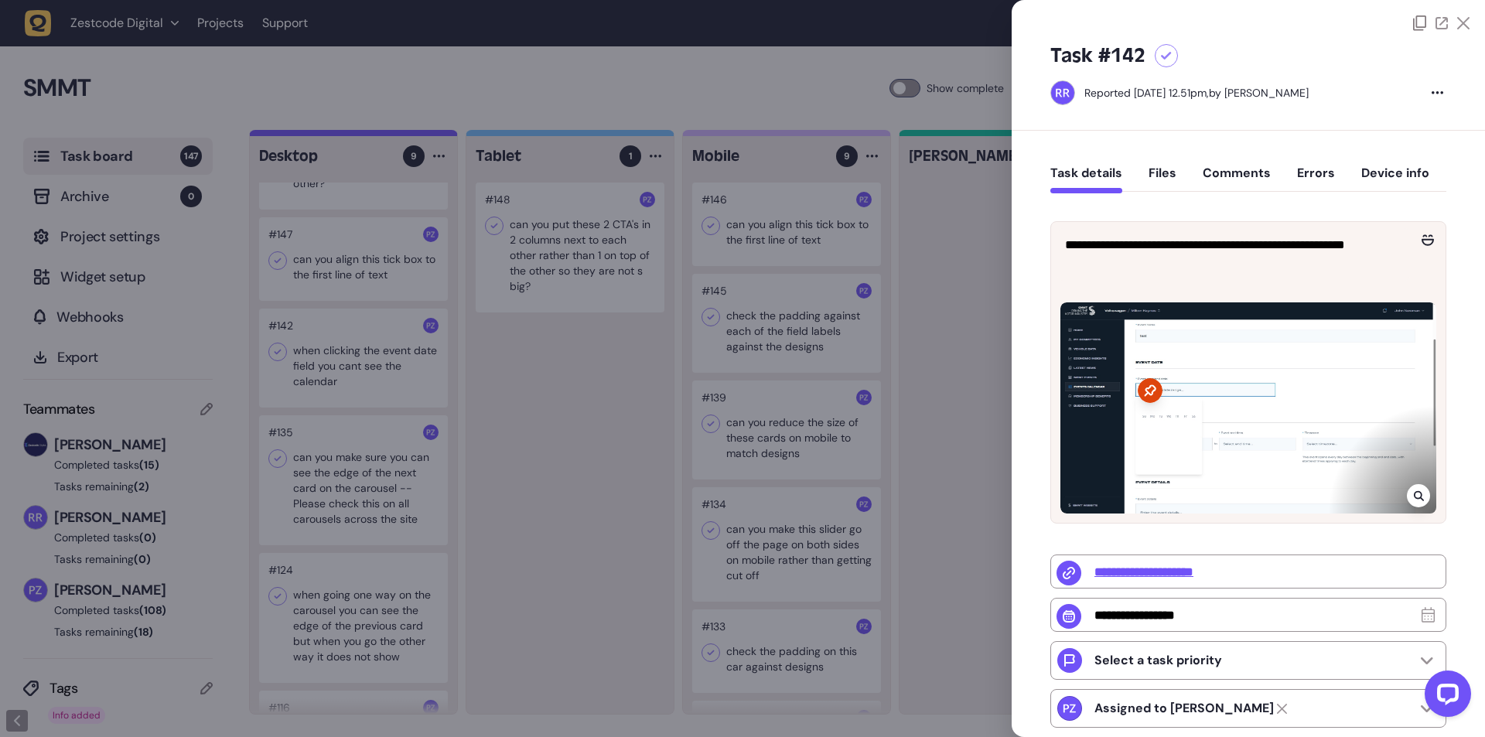
click at [1406, 489] on div at bounding box center [1417, 495] width 23 height 23
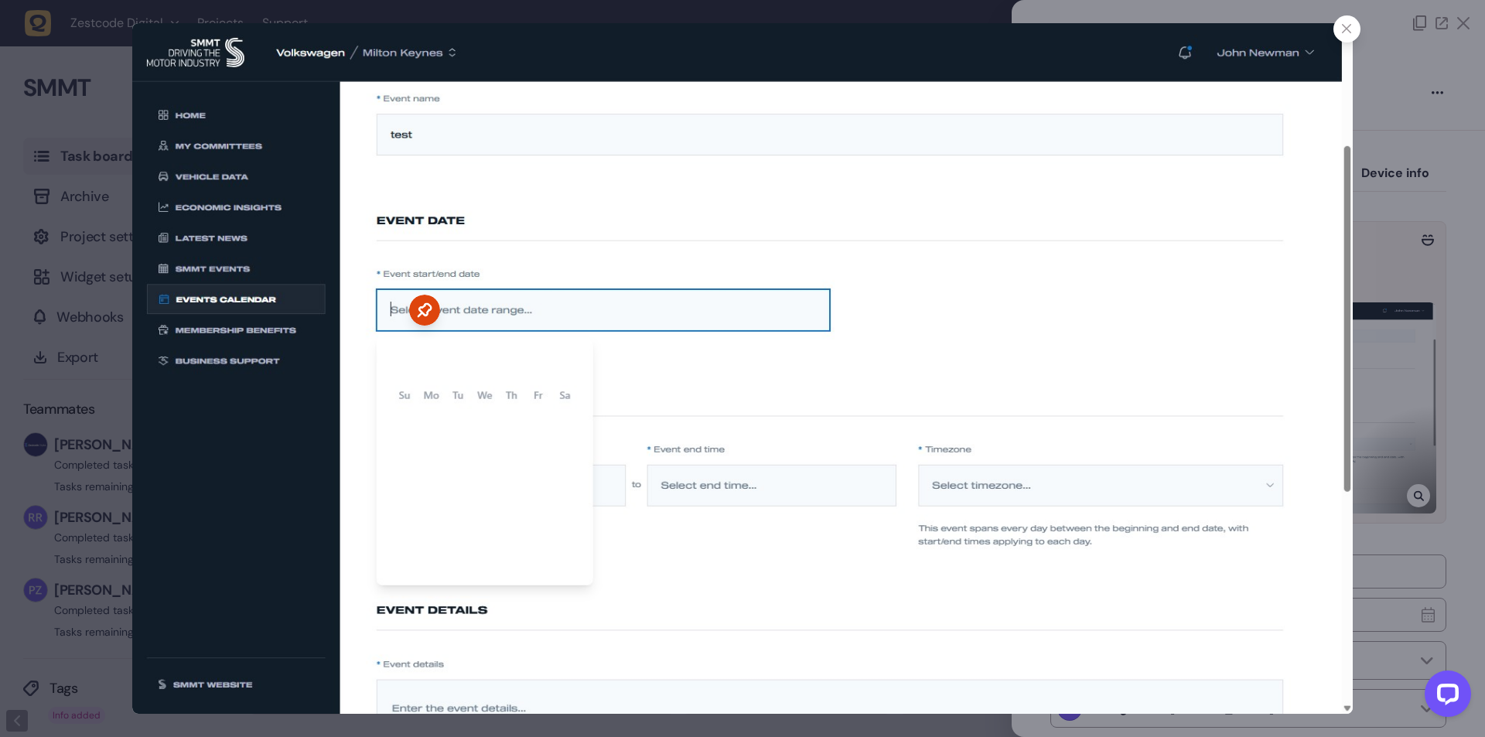
click at [1336, 300] on img at bounding box center [741, 368] width 1219 height 690
click at [1398, 432] on div at bounding box center [742, 368] width 1485 height 737
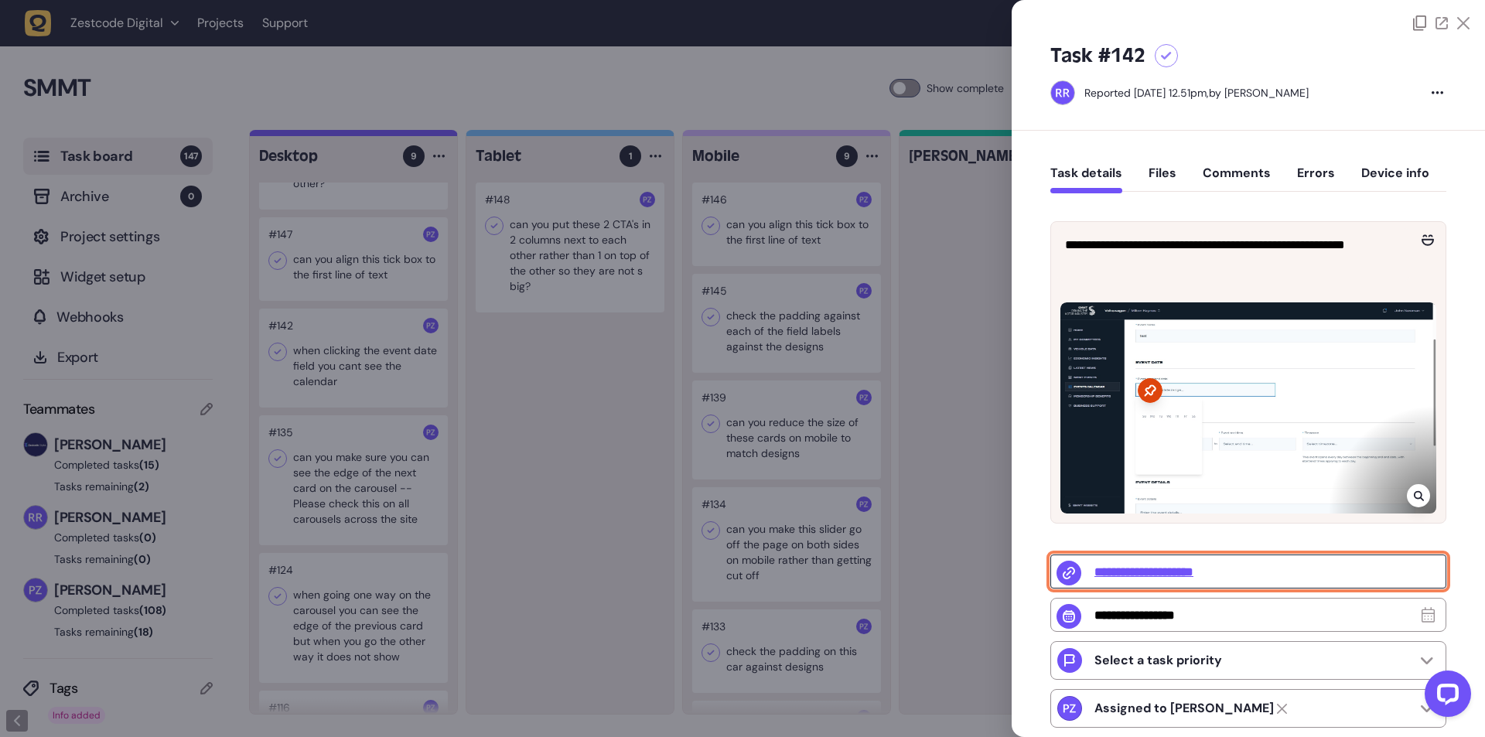
click at [1188, 573] on input "**********" at bounding box center [1248, 571] width 396 height 34
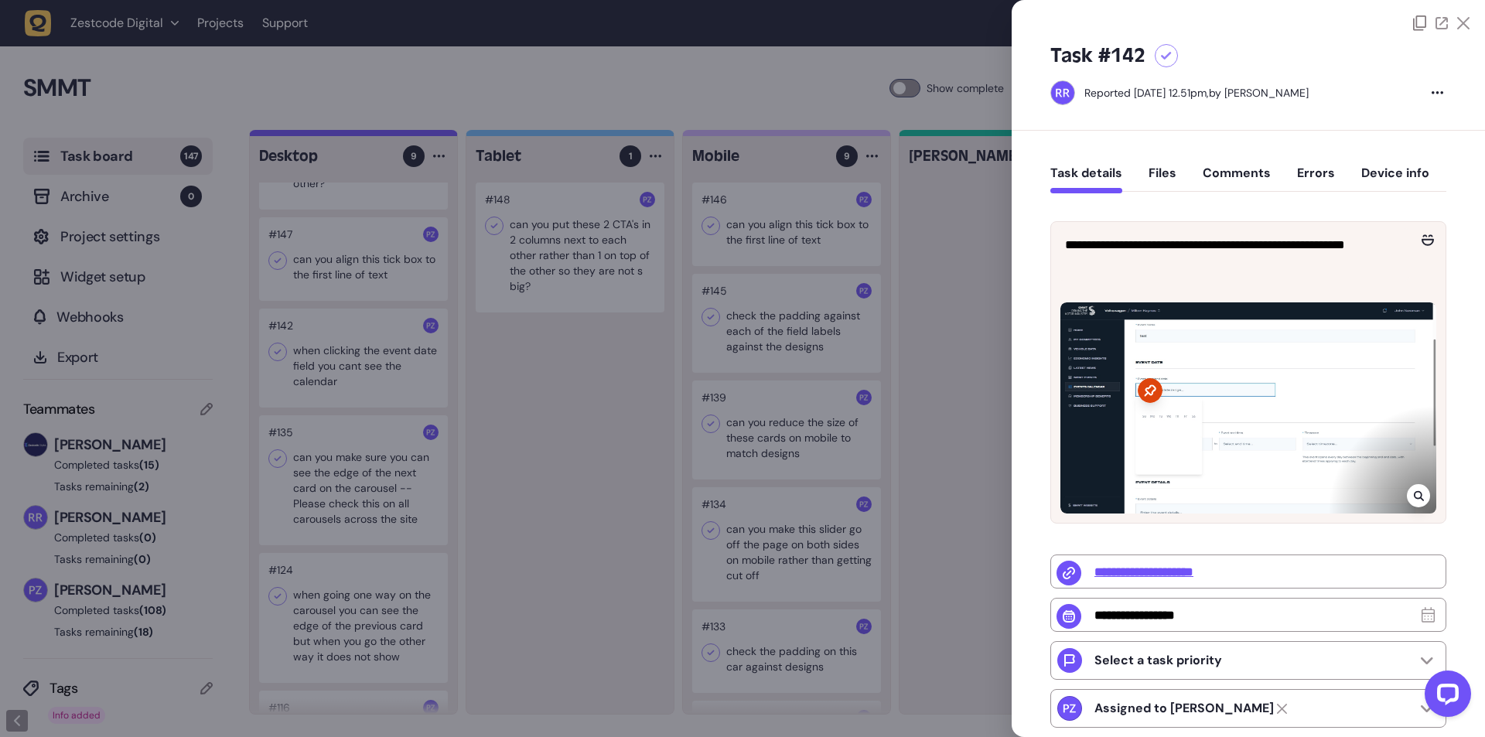
click at [1284, 475] on div at bounding box center [1248, 407] width 376 height 211
click at [1413, 489] on icon at bounding box center [1418, 495] width 10 height 12
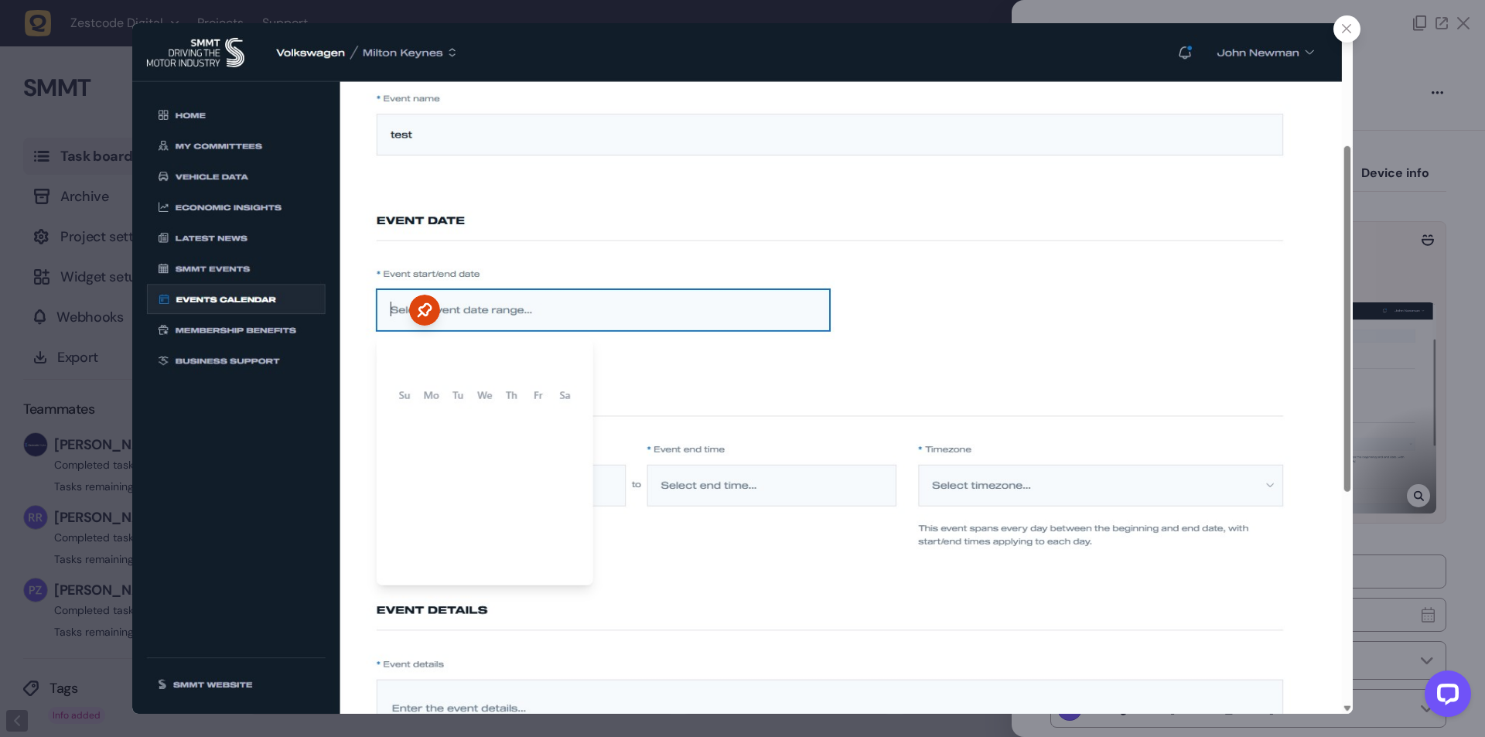
click at [1348, 29] on icon at bounding box center [1347, 29] width 10 height 10
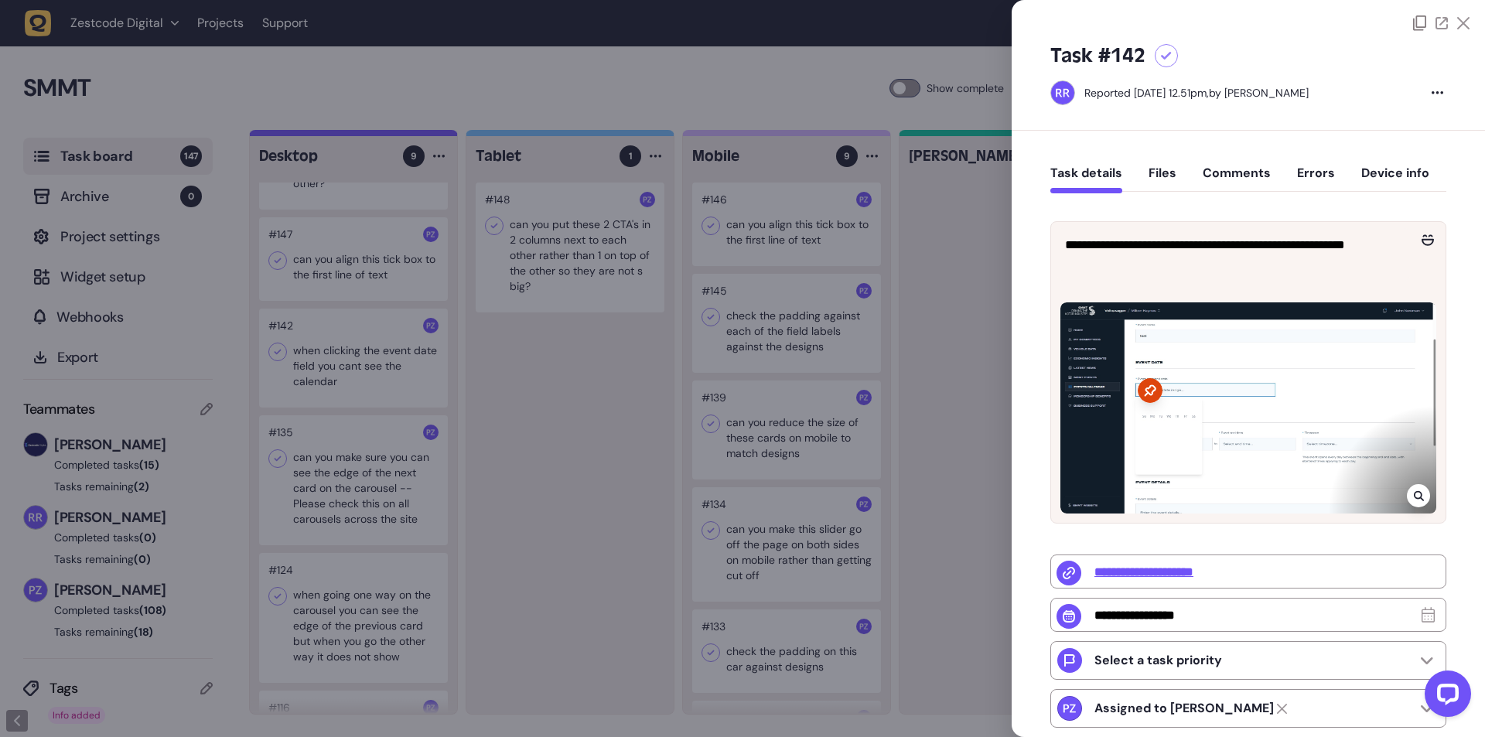
click at [476, 334] on div at bounding box center [742, 368] width 1485 height 737
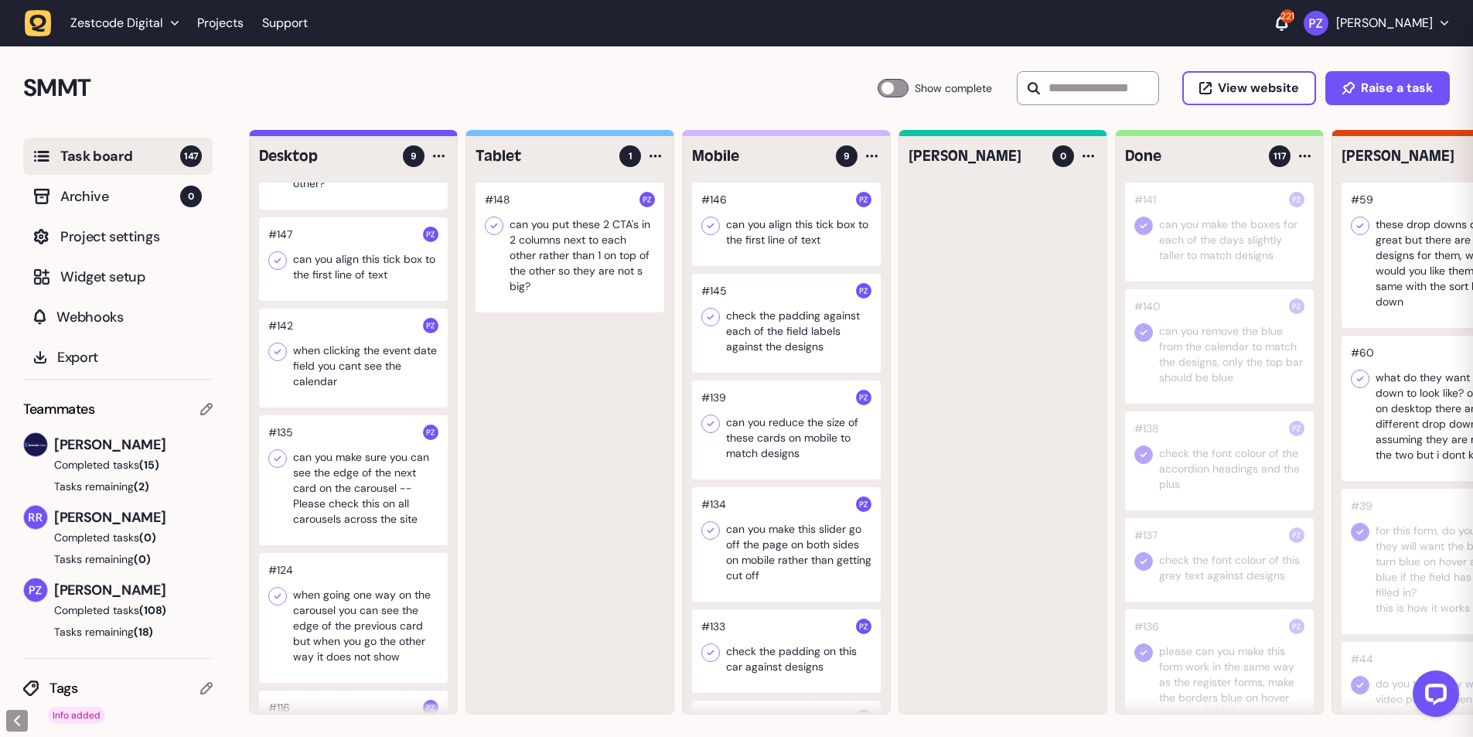
click at [297, 344] on div at bounding box center [353, 358] width 189 height 99
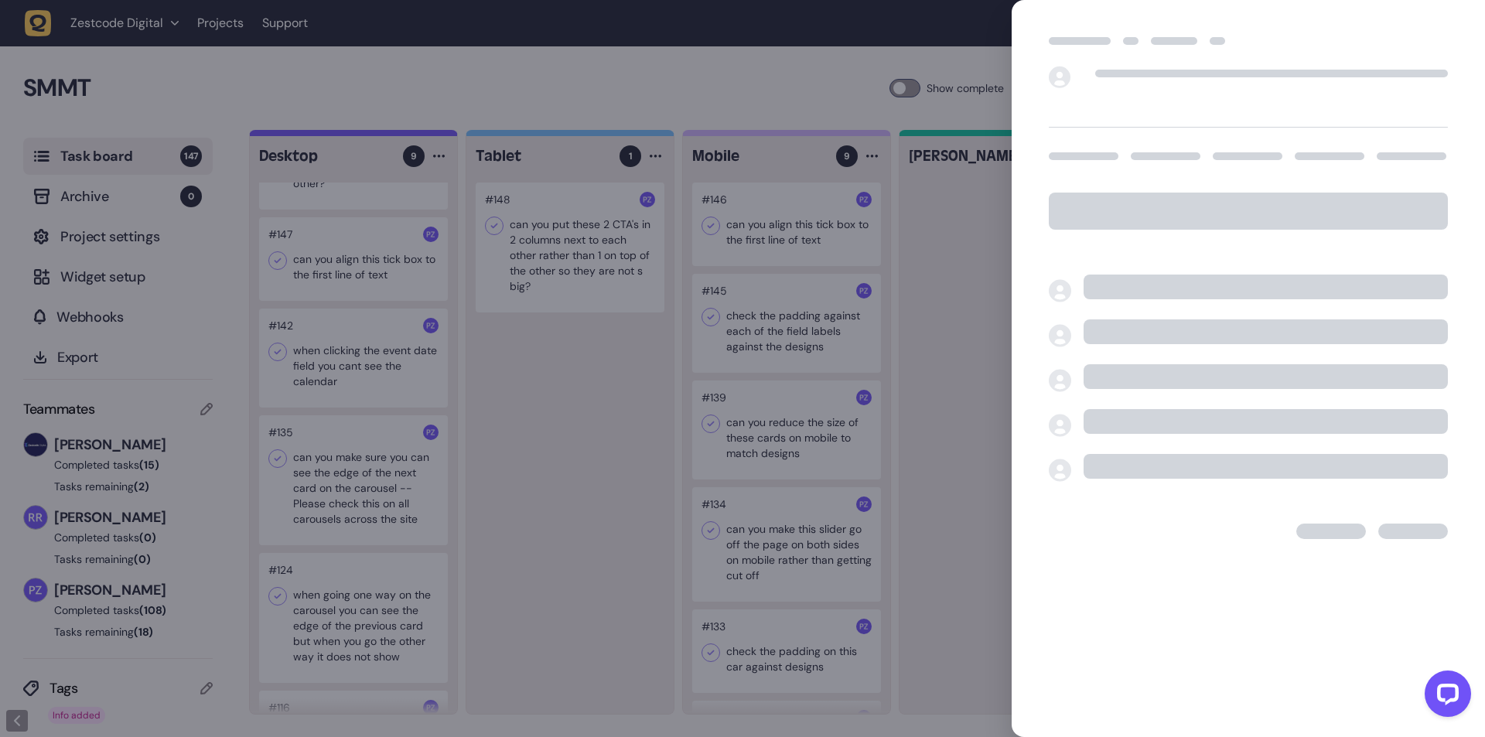
click at [336, 360] on div at bounding box center [742, 368] width 1485 height 737
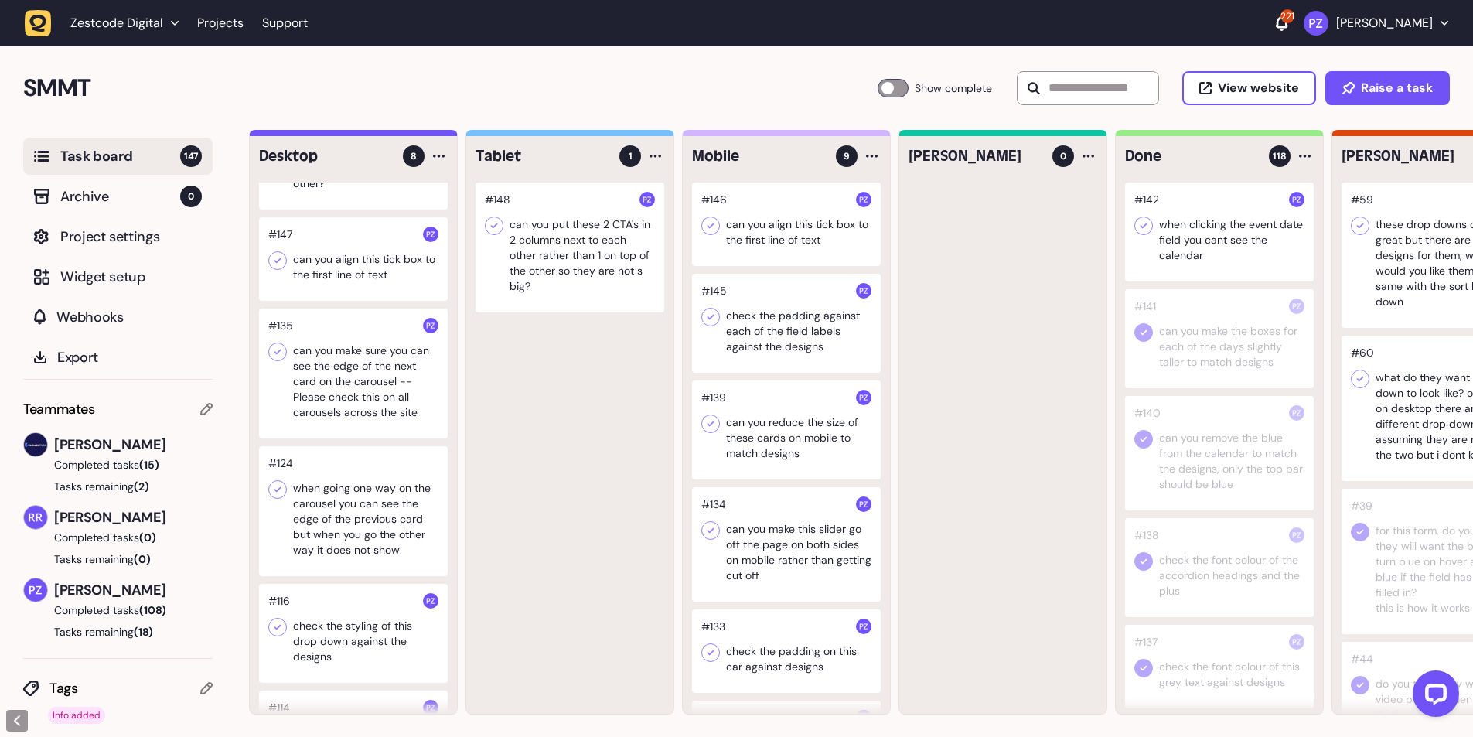
click at [1139, 230] on icon at bounding box center [1143, 225] width 15 height 15
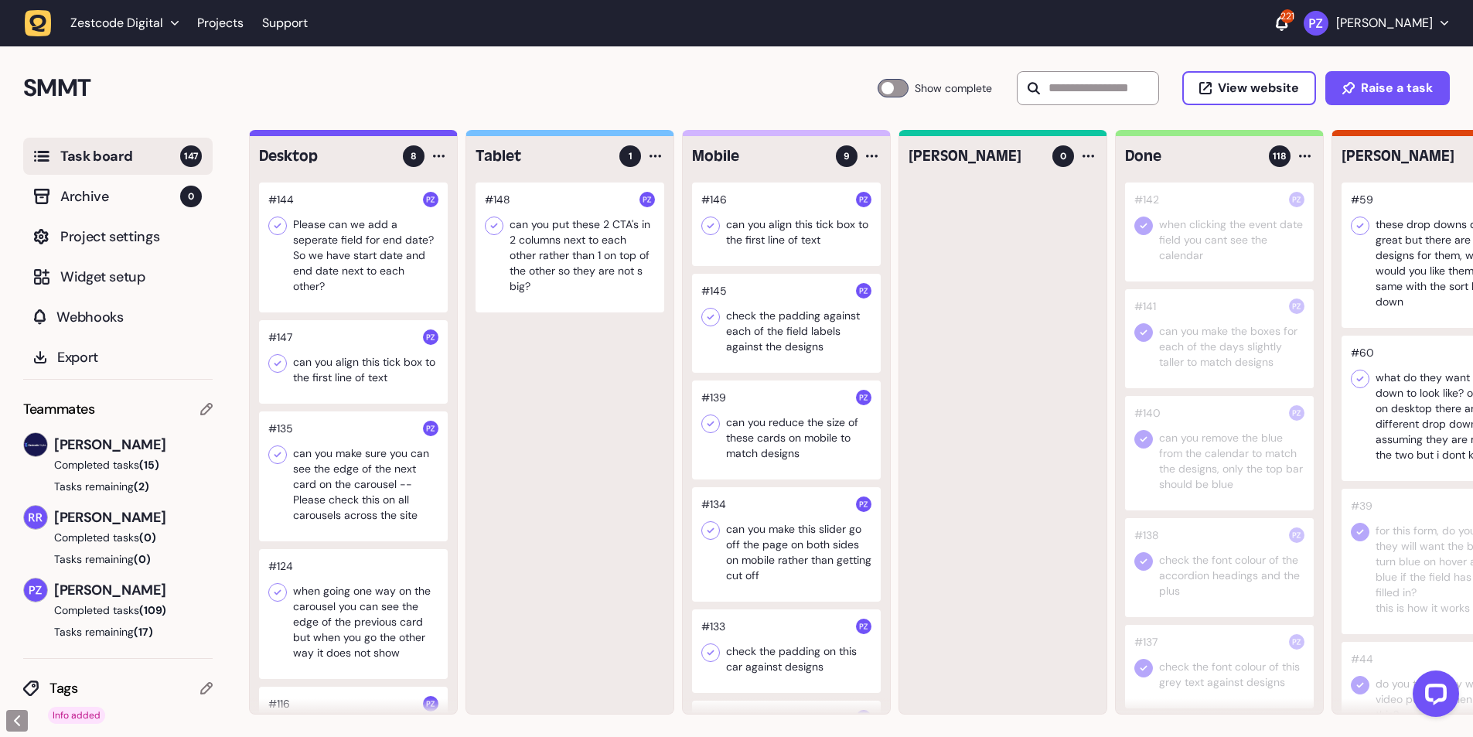
click at [329, 362] on div at bounding box center [353, 362] width 189 height 84
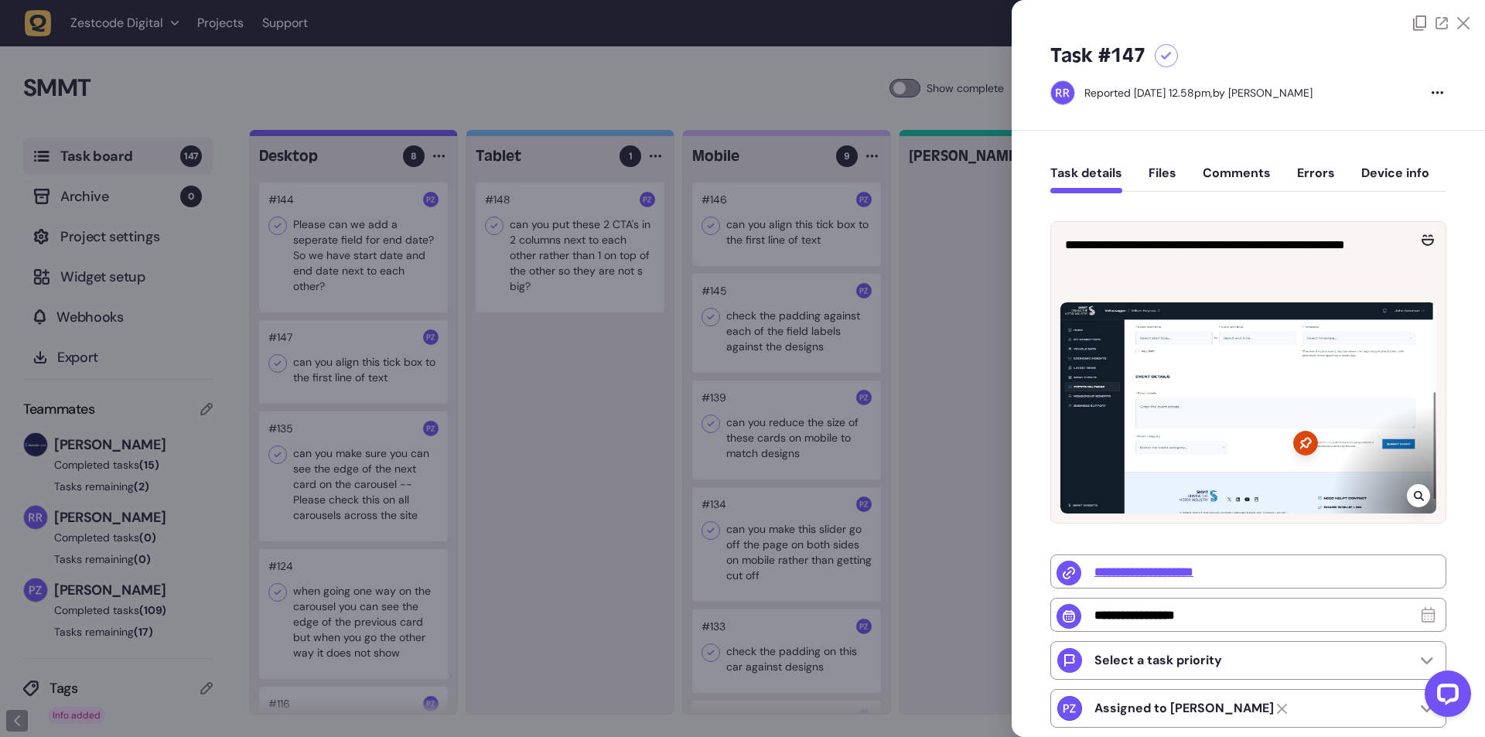
click at [332, 370] on div at bounding box center [742, 368] width 1485 height 737
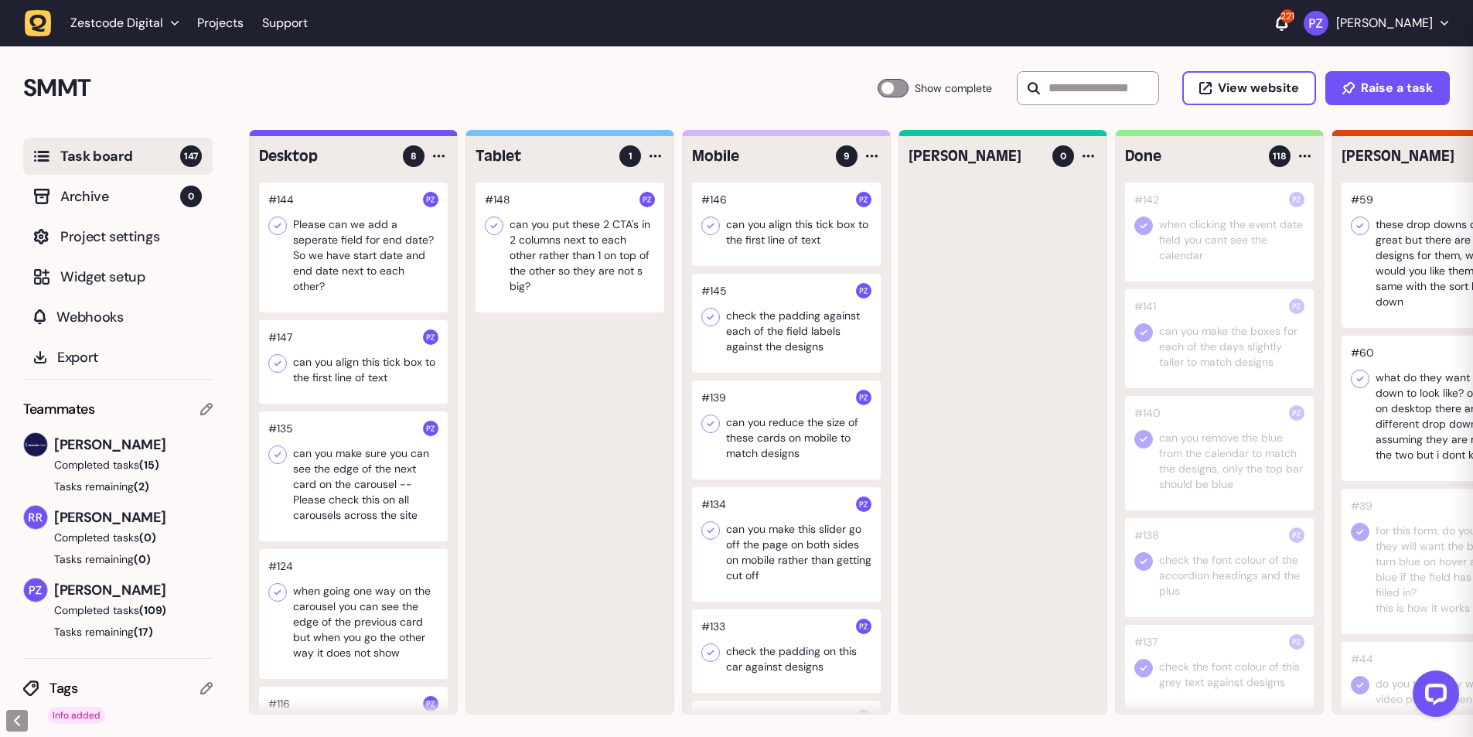
click at [332, 357] on div at bounding box center [353, 362] width 189 height 84
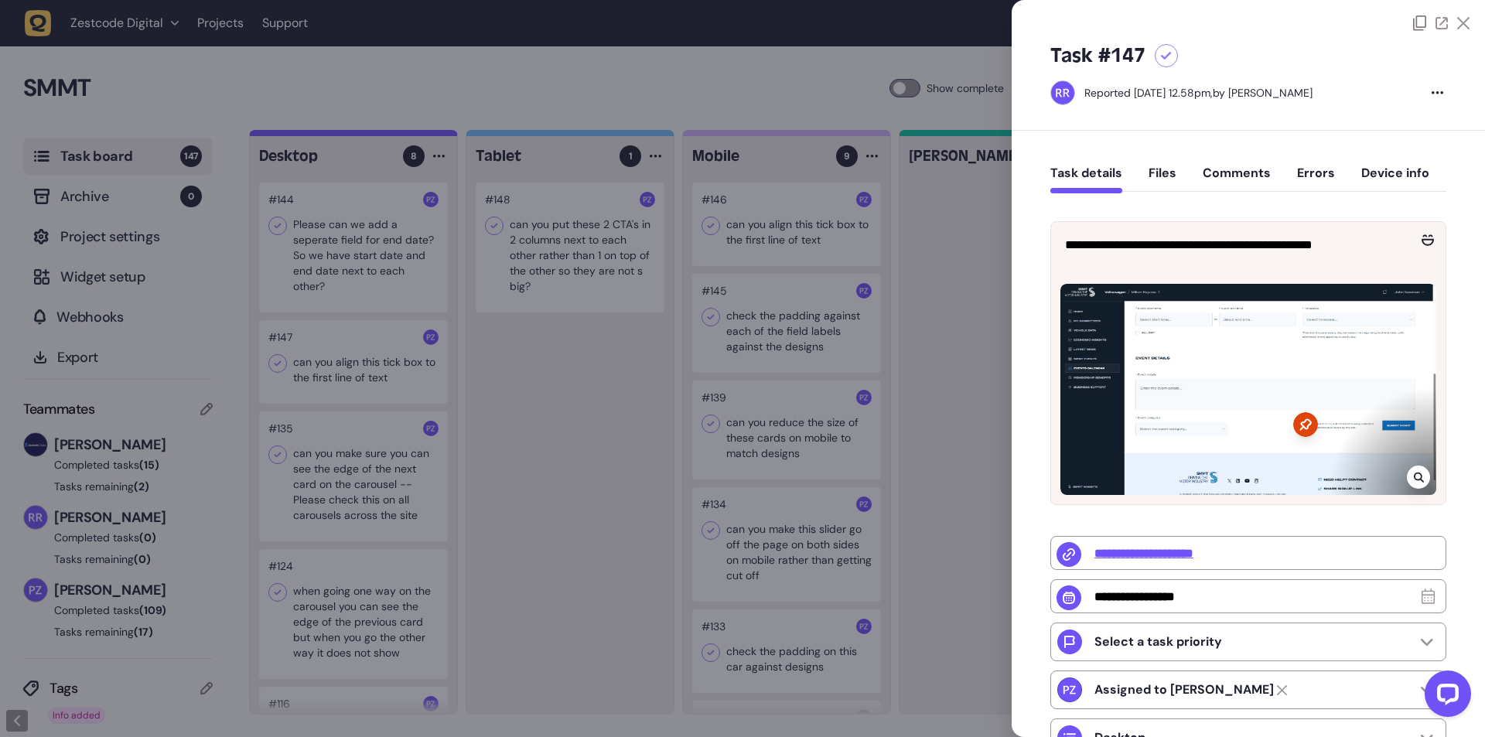
click at [1416, 472] on icon at bounding box center [1418, 477] width 10 height 10
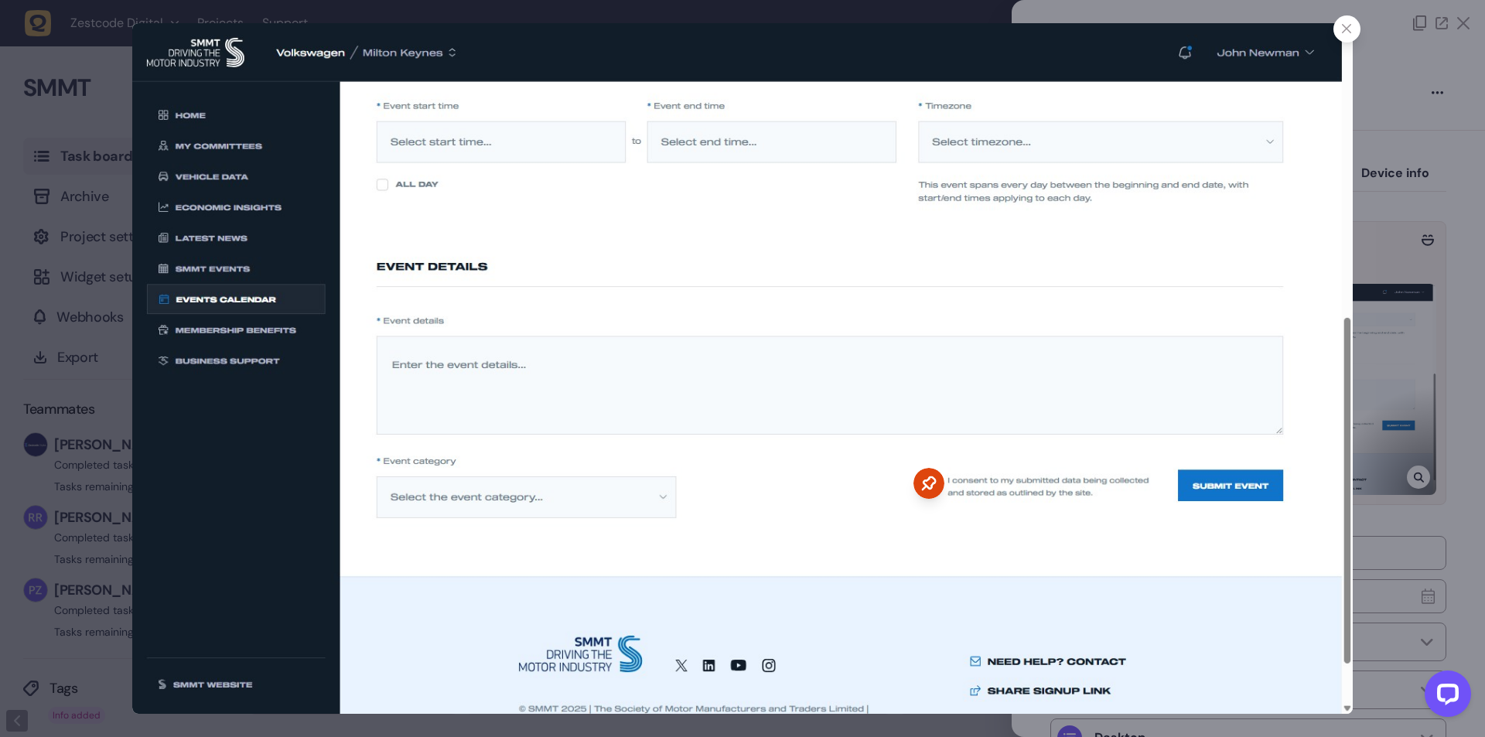
click at [1374, 360] on div at bounding box center [742, 368] width 1485 height 737
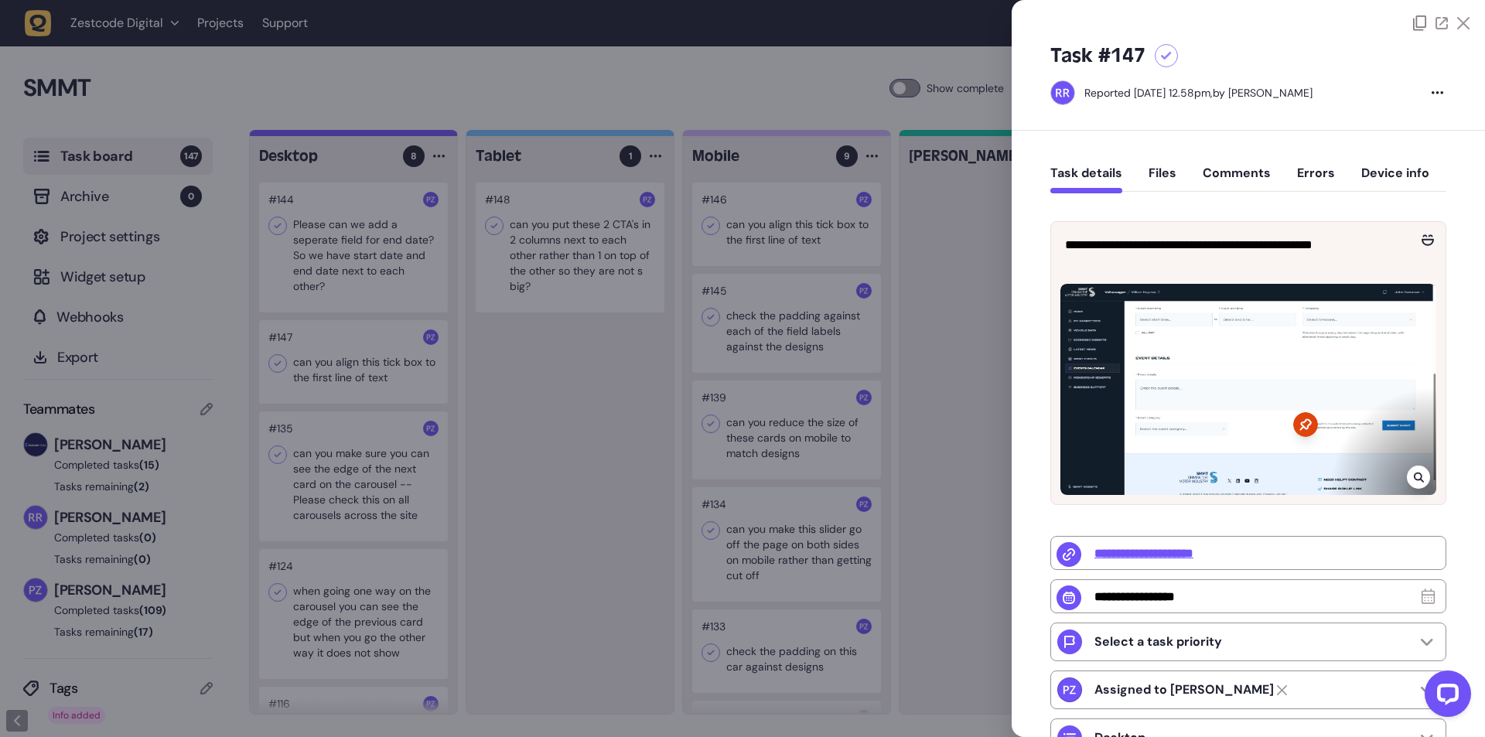
click at [491, 360] on div at bounding box center [742, 368] width 1485 height 737
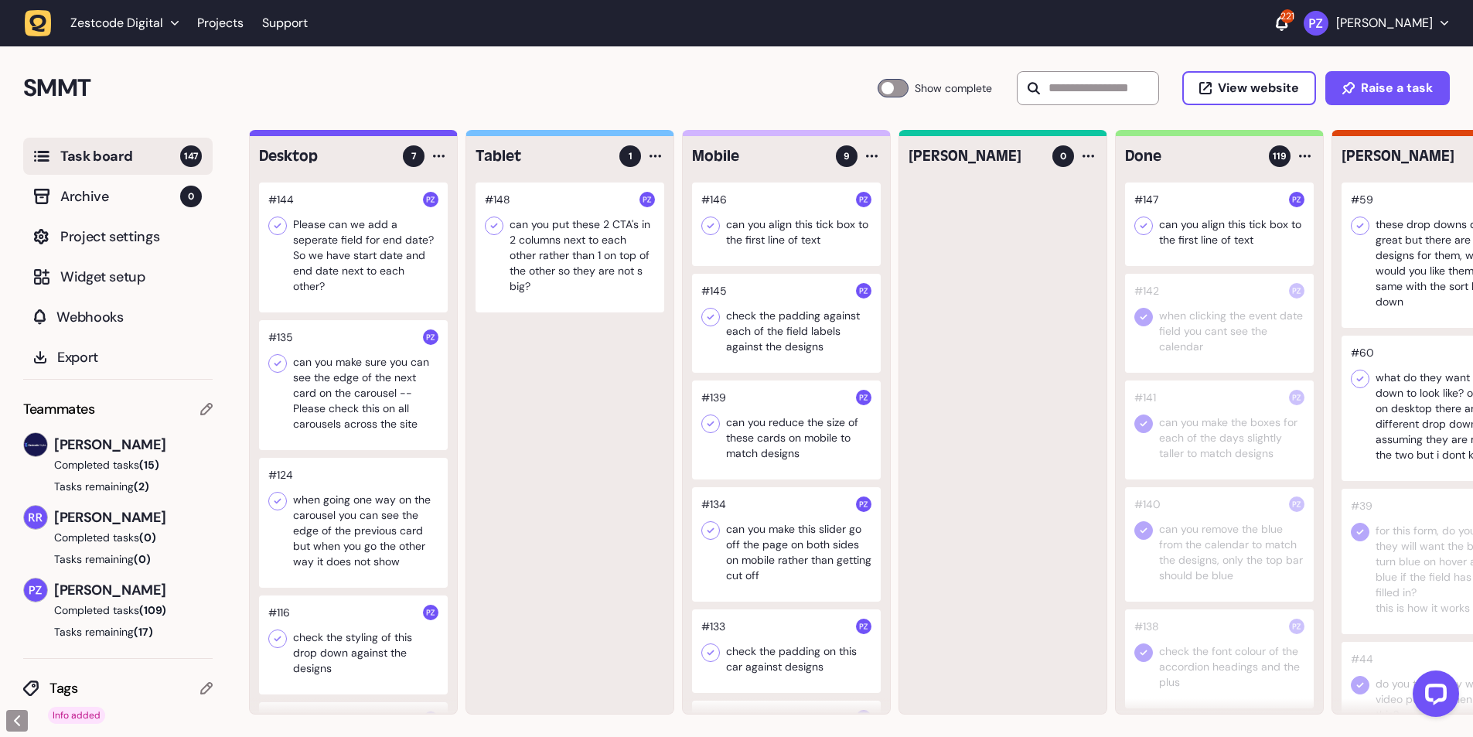
click at [1168, 222] on div at bounding box center [1219, 224] width 189 height 84
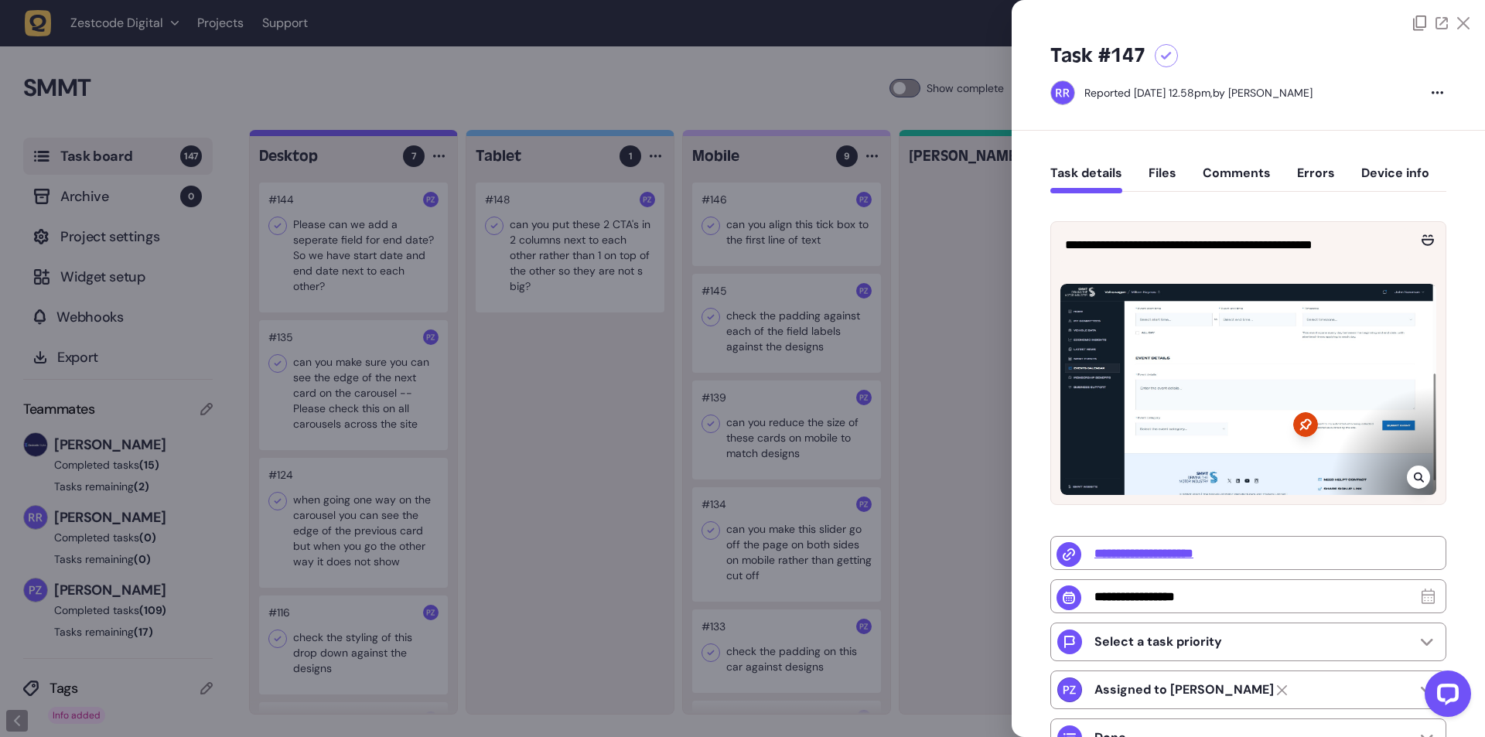
click at [1151, 227] on div "**********" at bounding box center [1248, 245] width 394 height 46
click at [987, 251] on div at bounding box center [742, 368] width 1485 height 737
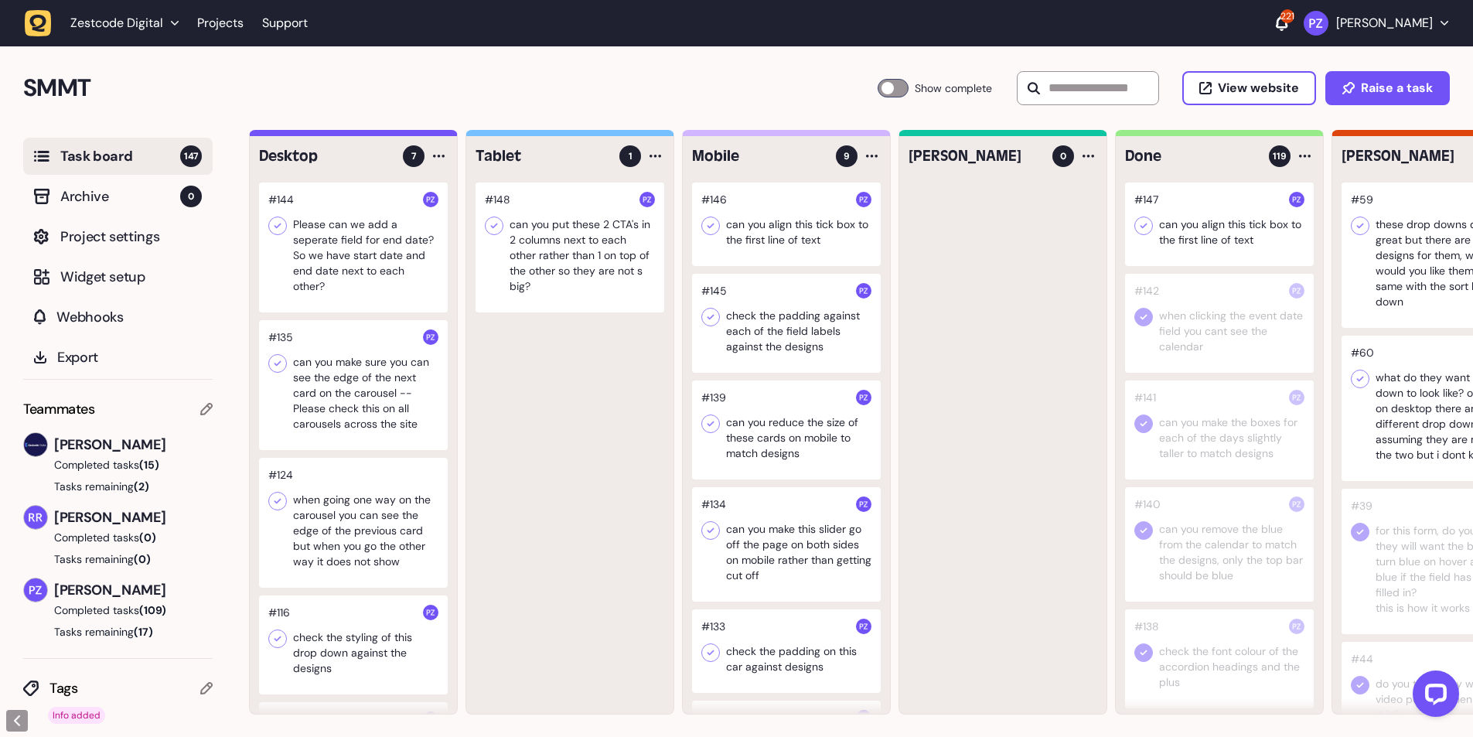
click at [1121, 230] on div "#147 can you align this tick box to the first line of text #142 when clicking t…" at bounding box center [1219, 447] width 207 height 531
click at [1151, 226] on div at bounding box center [1143, 225] width 19 height 19
click at [350, 244] on div at bounding box center [353, 247] width 189 height 130
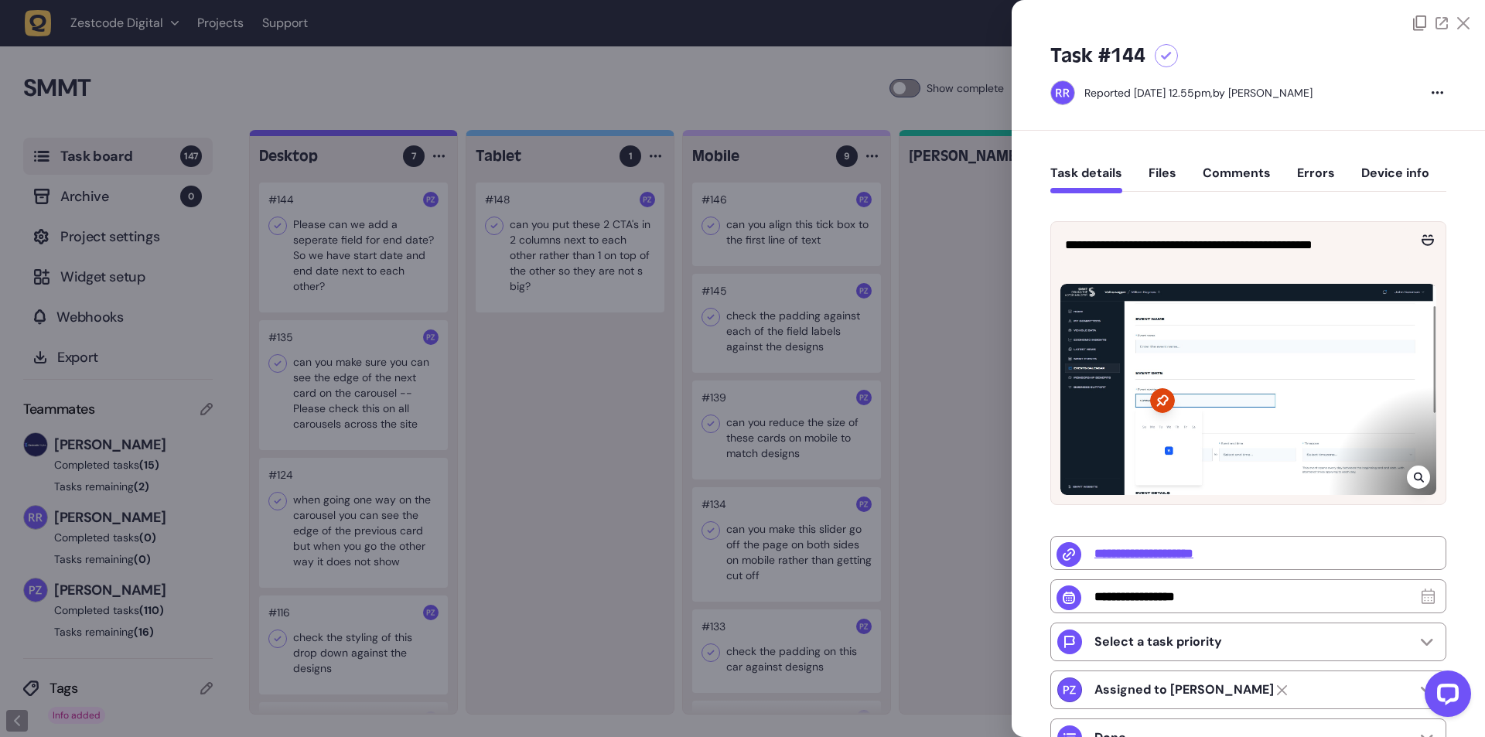
click at [350, 244] on div at bounding box center [742, 368] width 1485 height 737
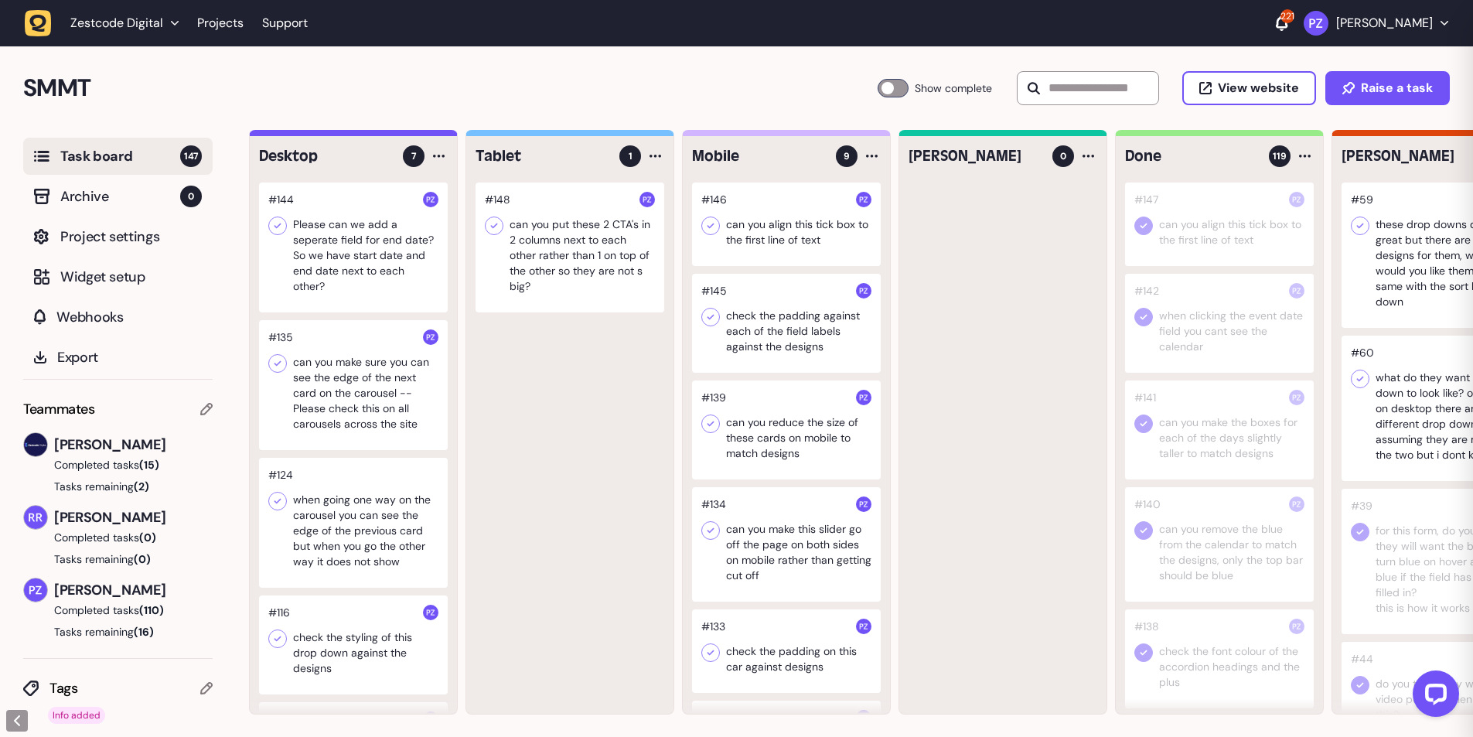
click at [338, 259] on div at bounding box center [353, 247] width 189 height 130
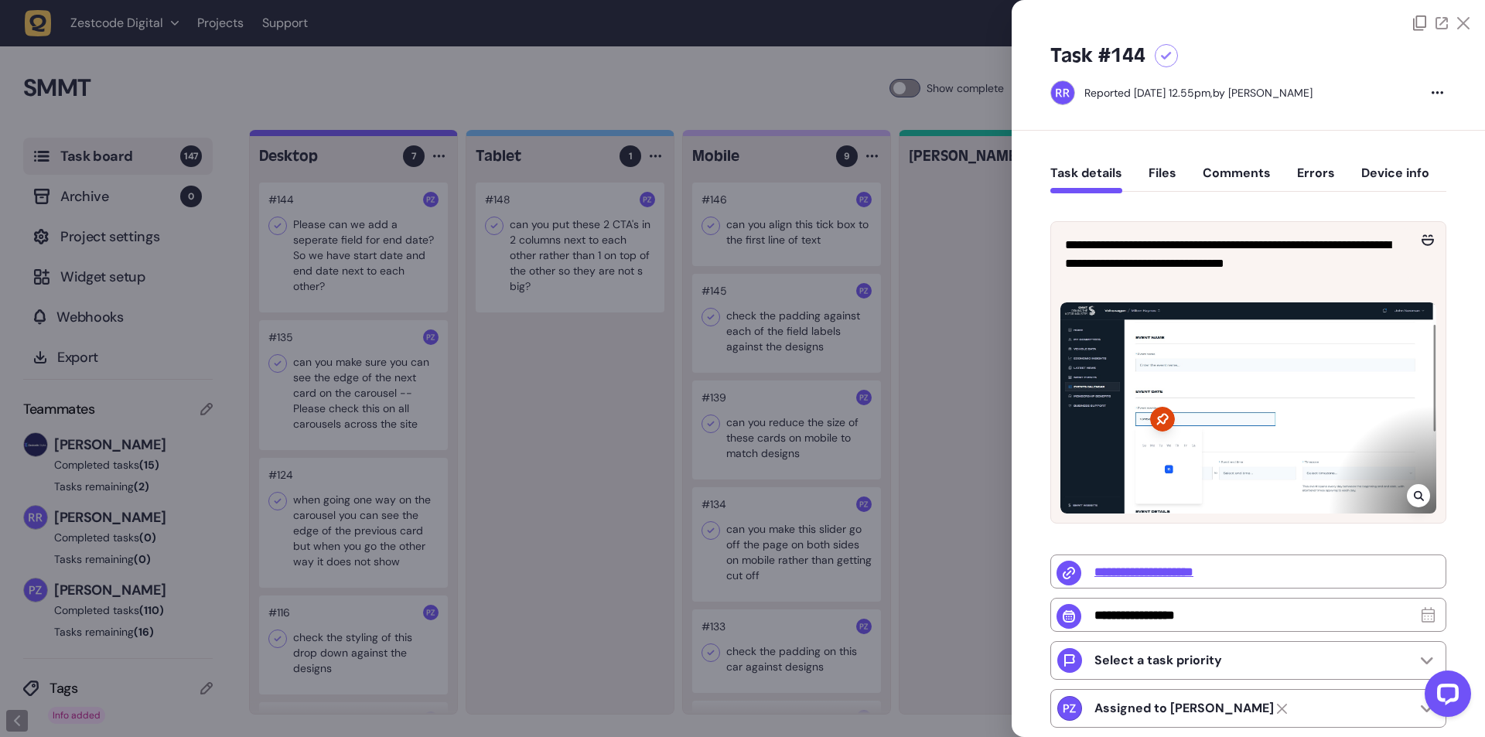
drag, startPoint x: 234, startPoint y: 249, endPoint x: 309, endPoint y: 251, distance: 74.3
click at [237, 249] on div at bounding box center [742, 368] width 1485 height 737
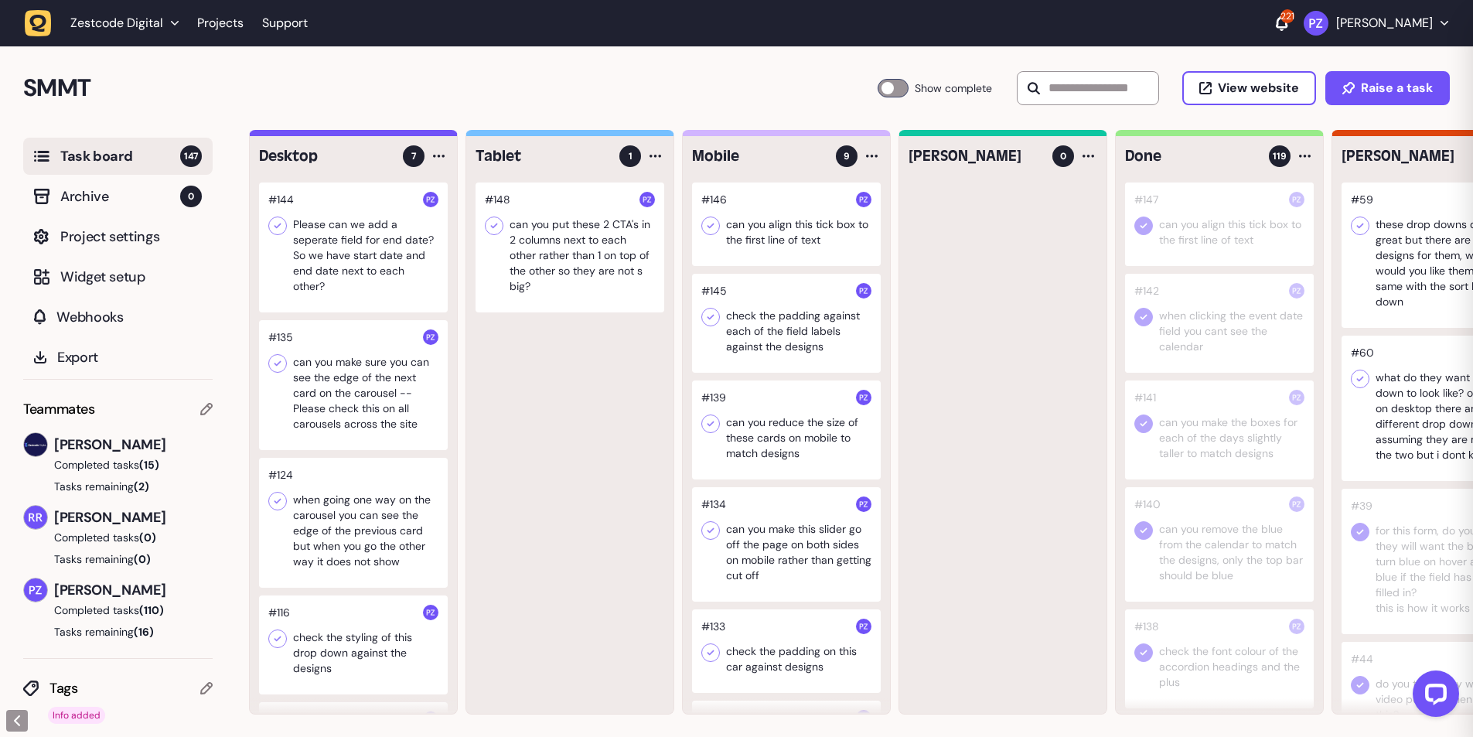
click at [322, 242] on div at bounding box center [353, 247] width 189 height 130
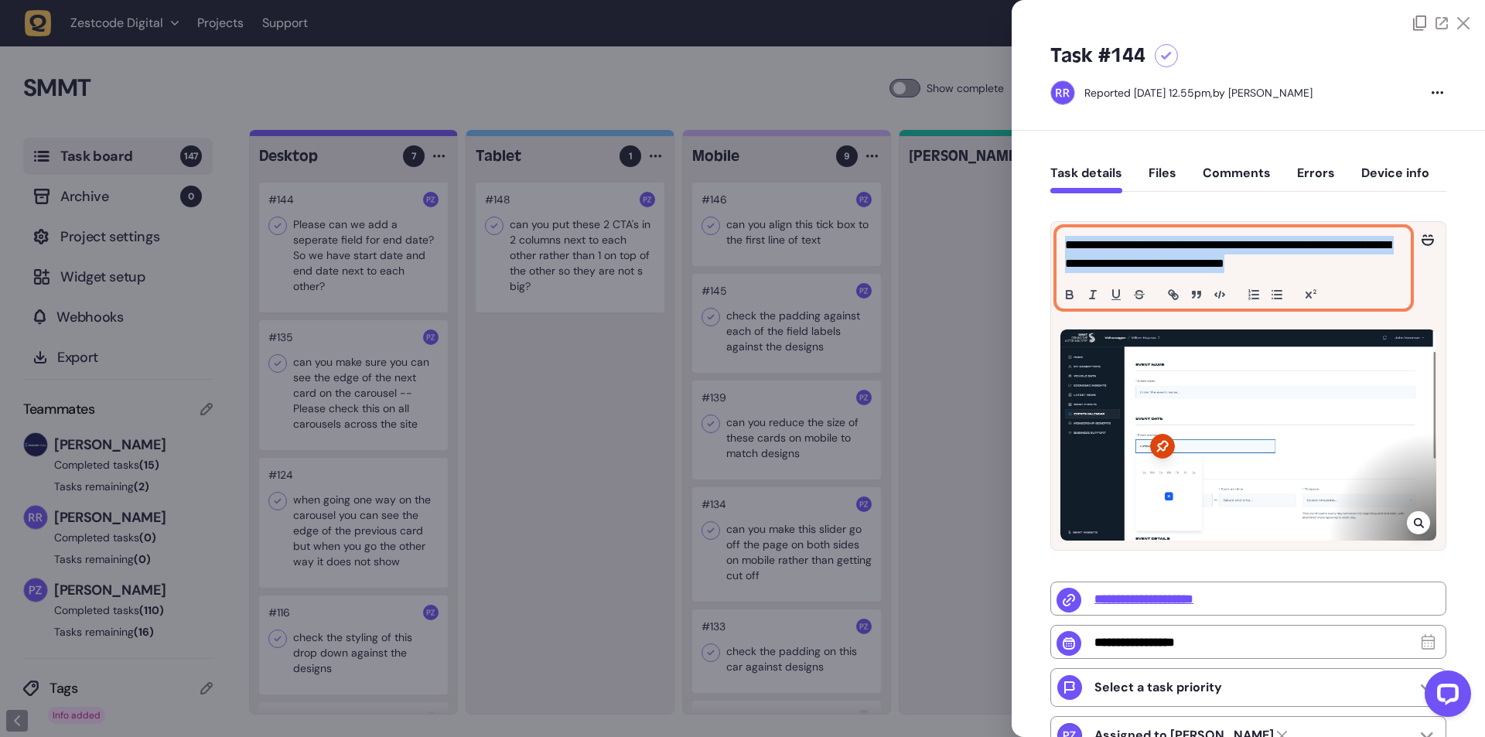
drag, startPoint x: 1345, startPoint y: 260, endPoint x: 1044, endPoint y: 243, distance: 301.3
click at [1044, 243] on div "**********" at bounding box center [1247, 583] width 473 height 904
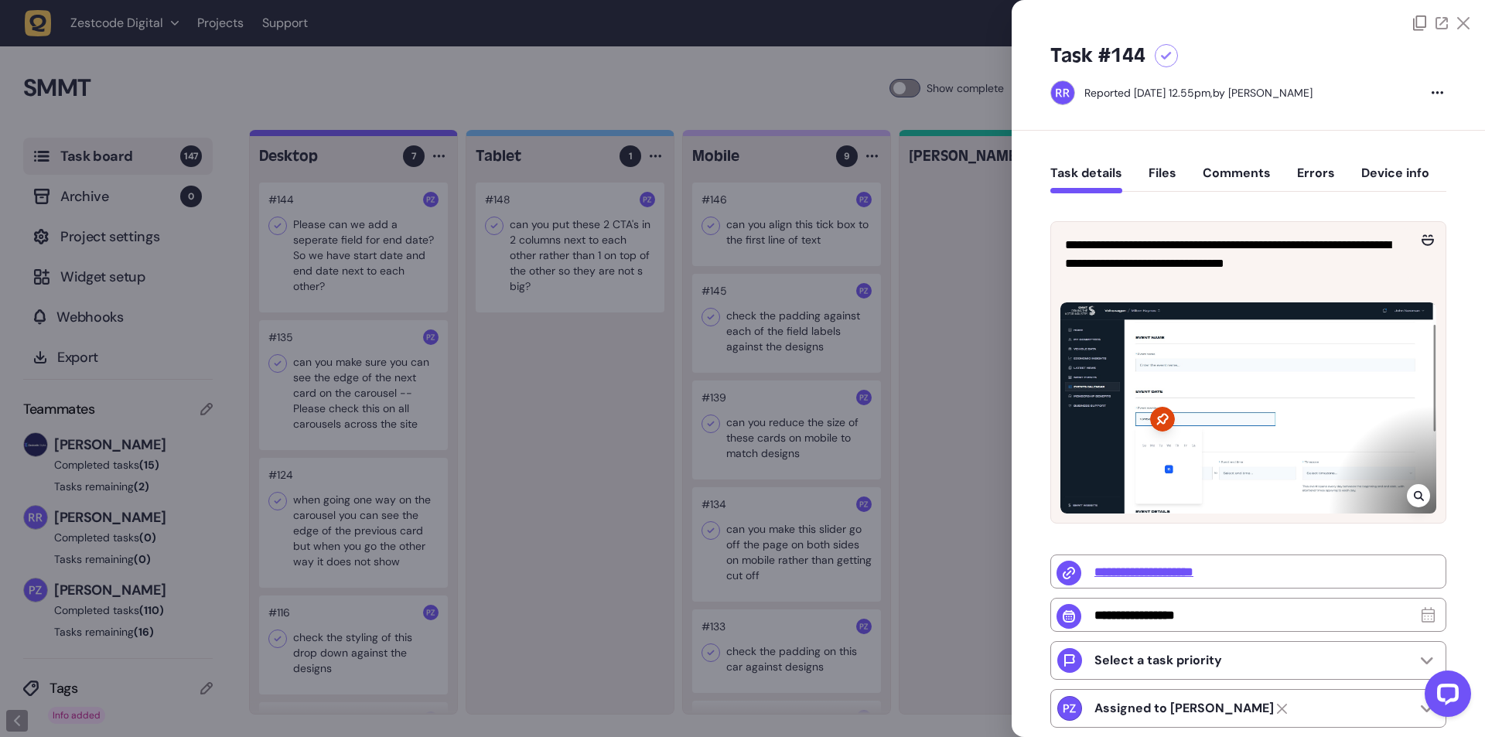
click at [1172, 344] on div at bounding box center [1248, 407] width 376 height 211
click at [1414, 501] on div at bounding box center [1417, 495] width 23 height 23
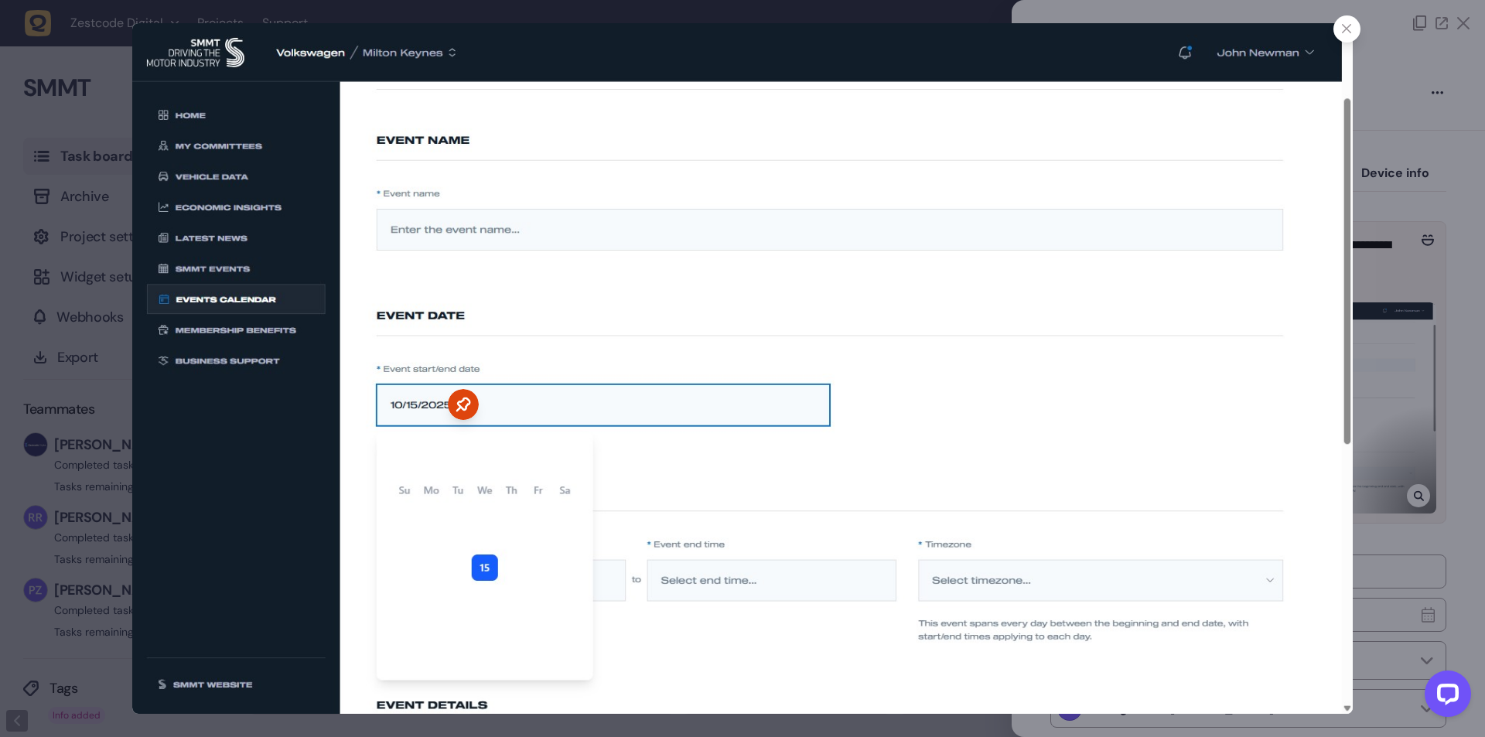
click at [915, 437] on img at bounding box center [741, 368] width 1219 height 690
click at [1396, 271] on div at bounding box center [742, 368] width 1485 height 737
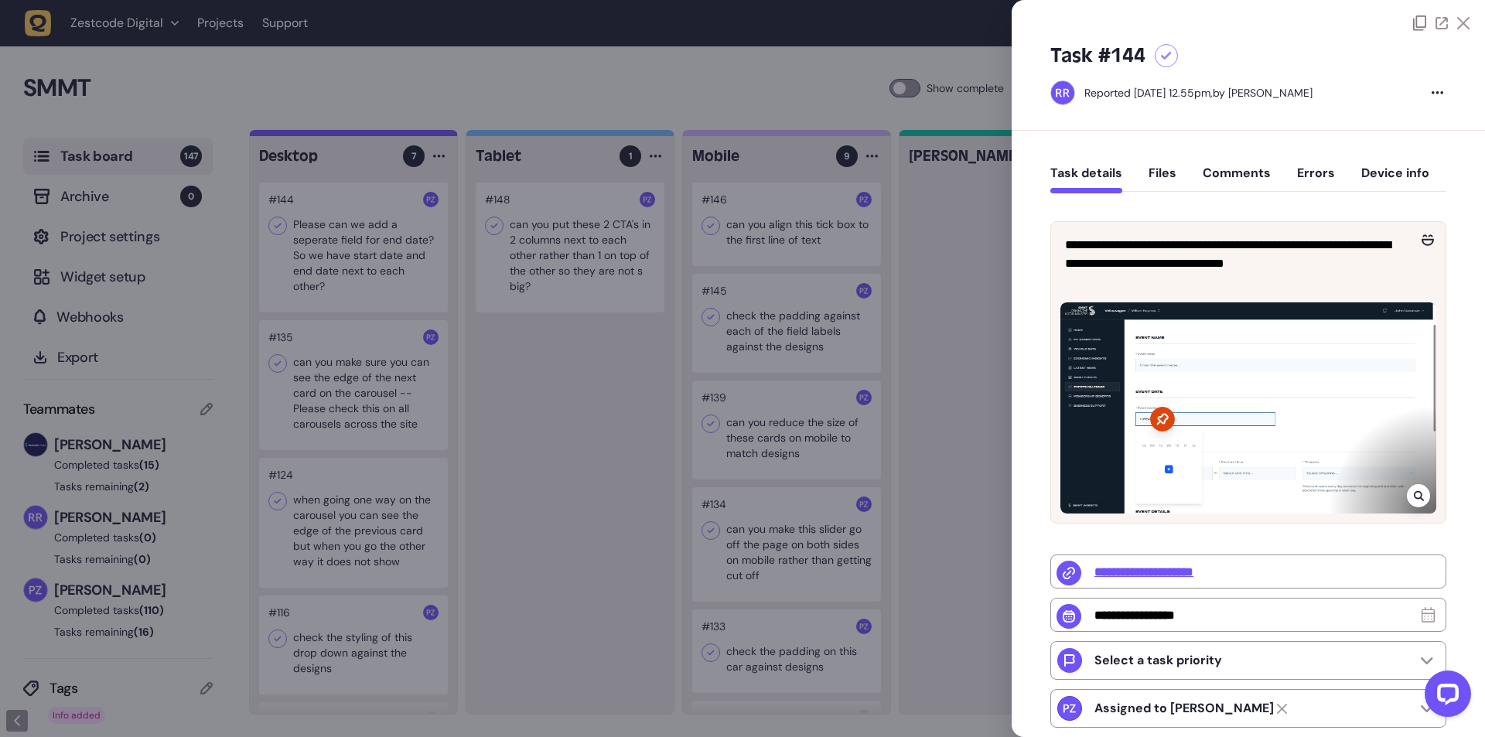
click at [523, 326] on div at bounding box center [742, 368] width 1485 height 737
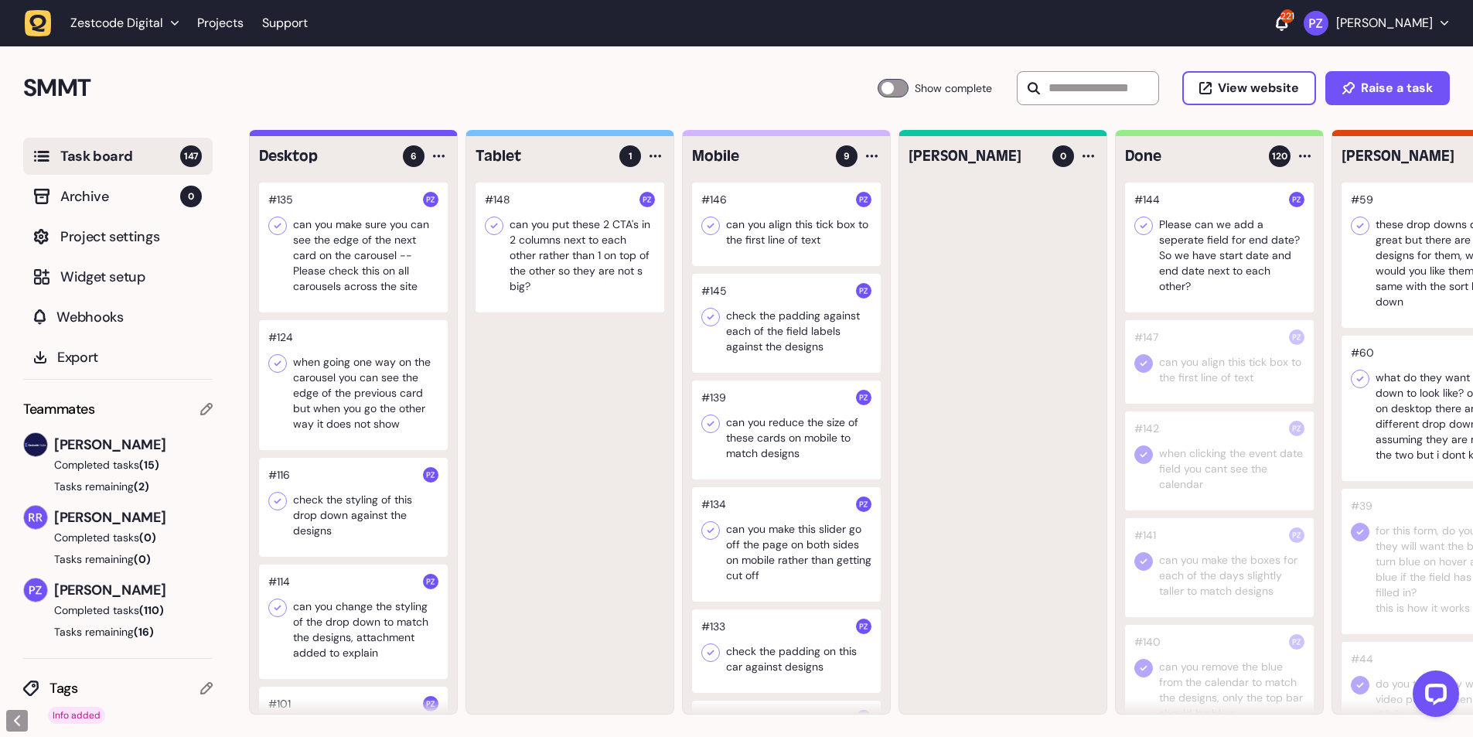
click at [1137, 210] on div at bounding box center [1219, 247] width 189 height 130
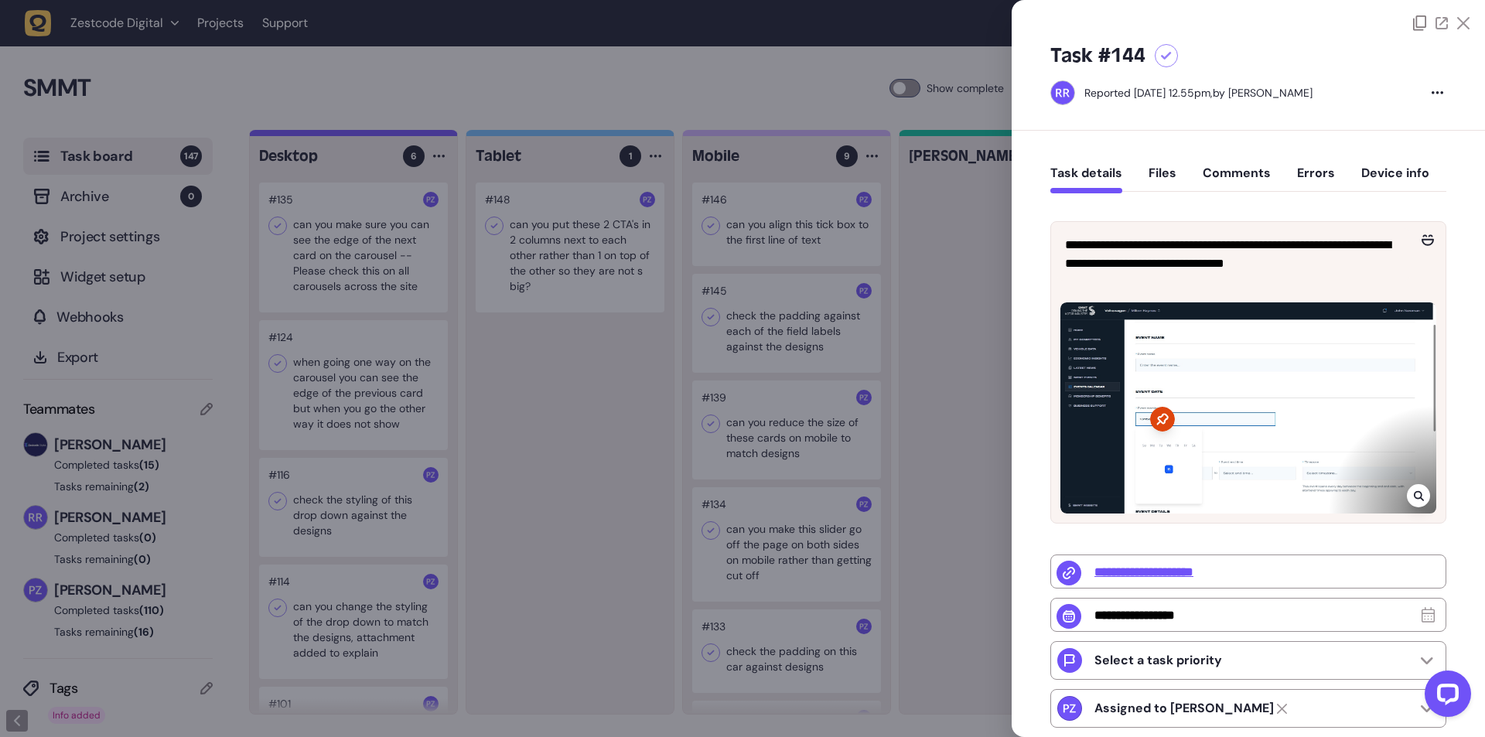
click at [926, 242] on div at bounding box center [742, 368] width 1485 height 737
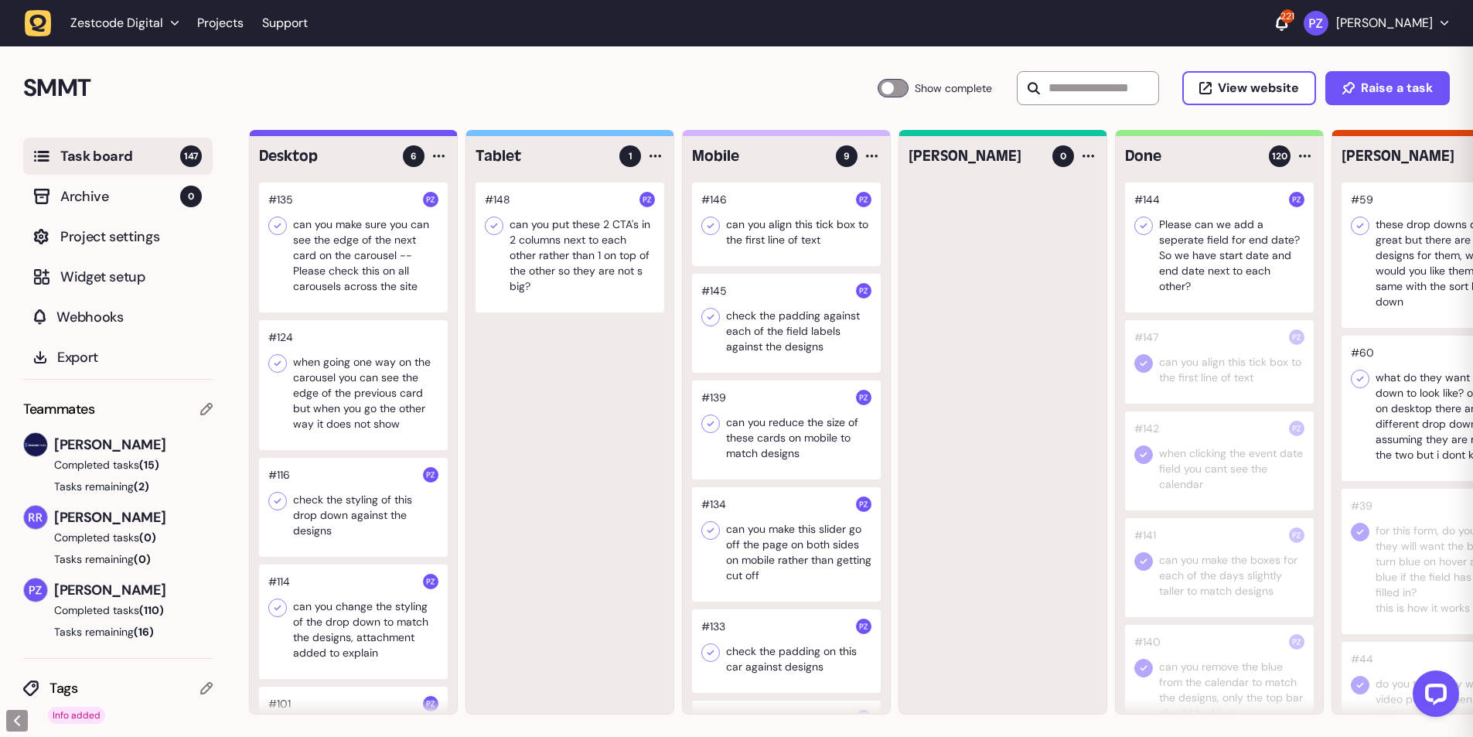
click at [1161, 227] on div at bounding box center [1219, 247] width 189 height 130
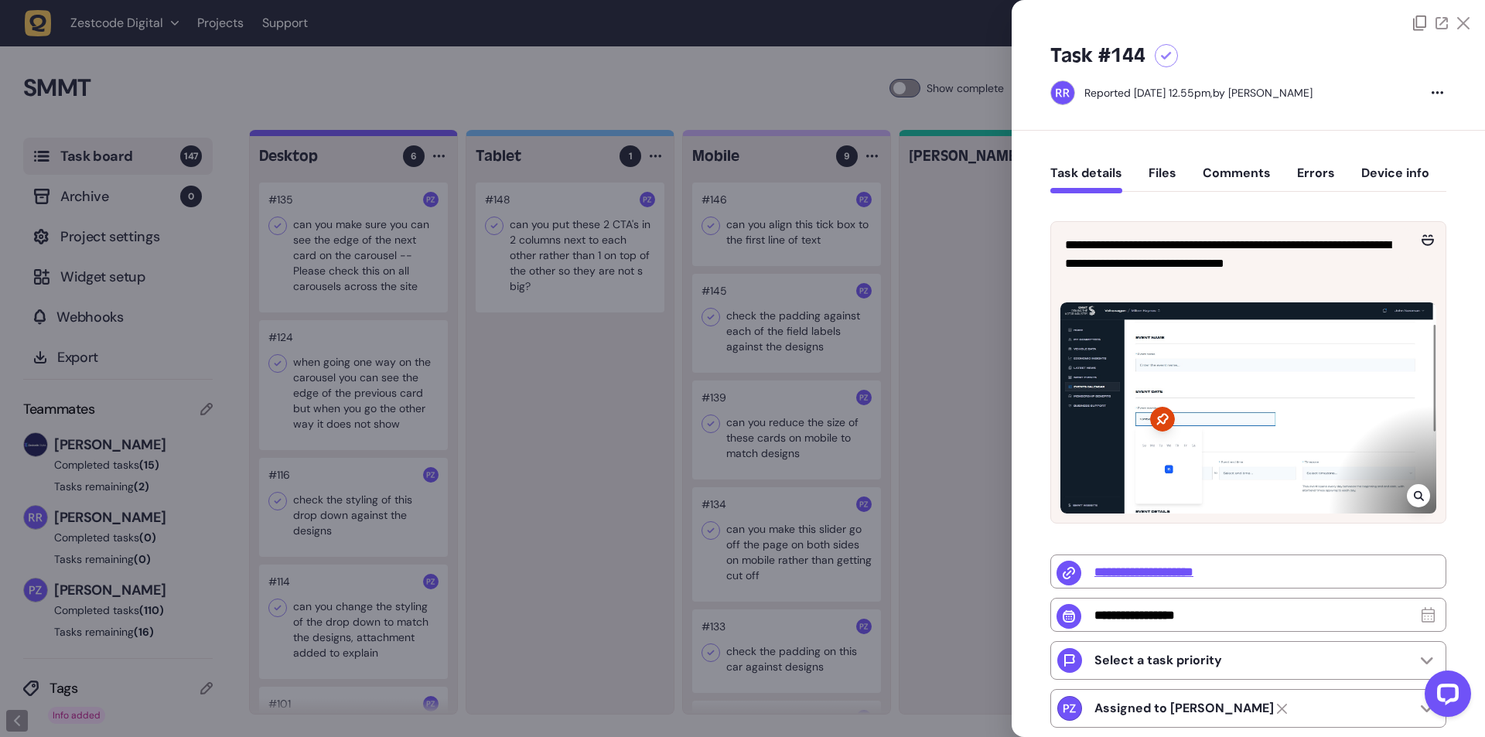
click at [963, 228] on div at bounding box center [742, 368] width 1485 height 737
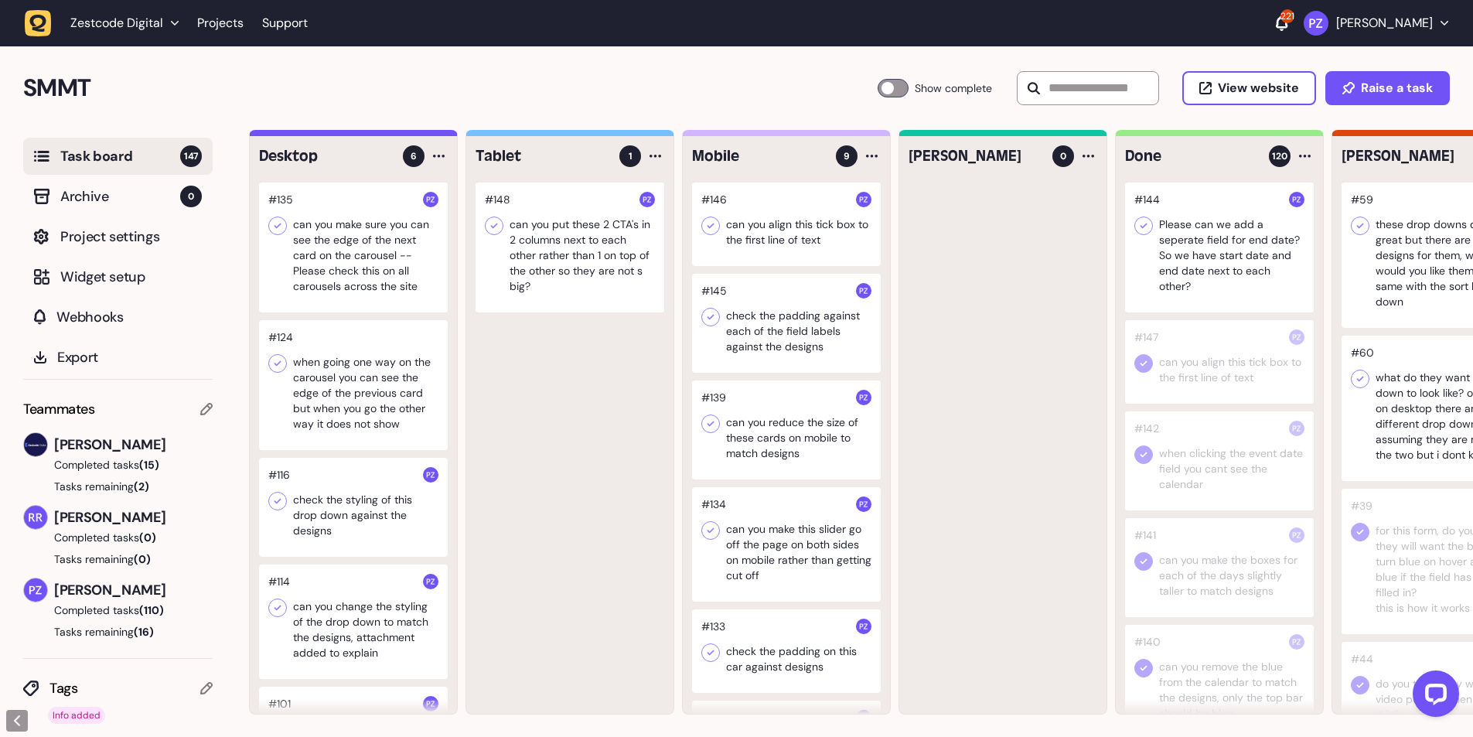
click at [1140, 227] on icon at bounding box center [1143, 225] width 15 height 15
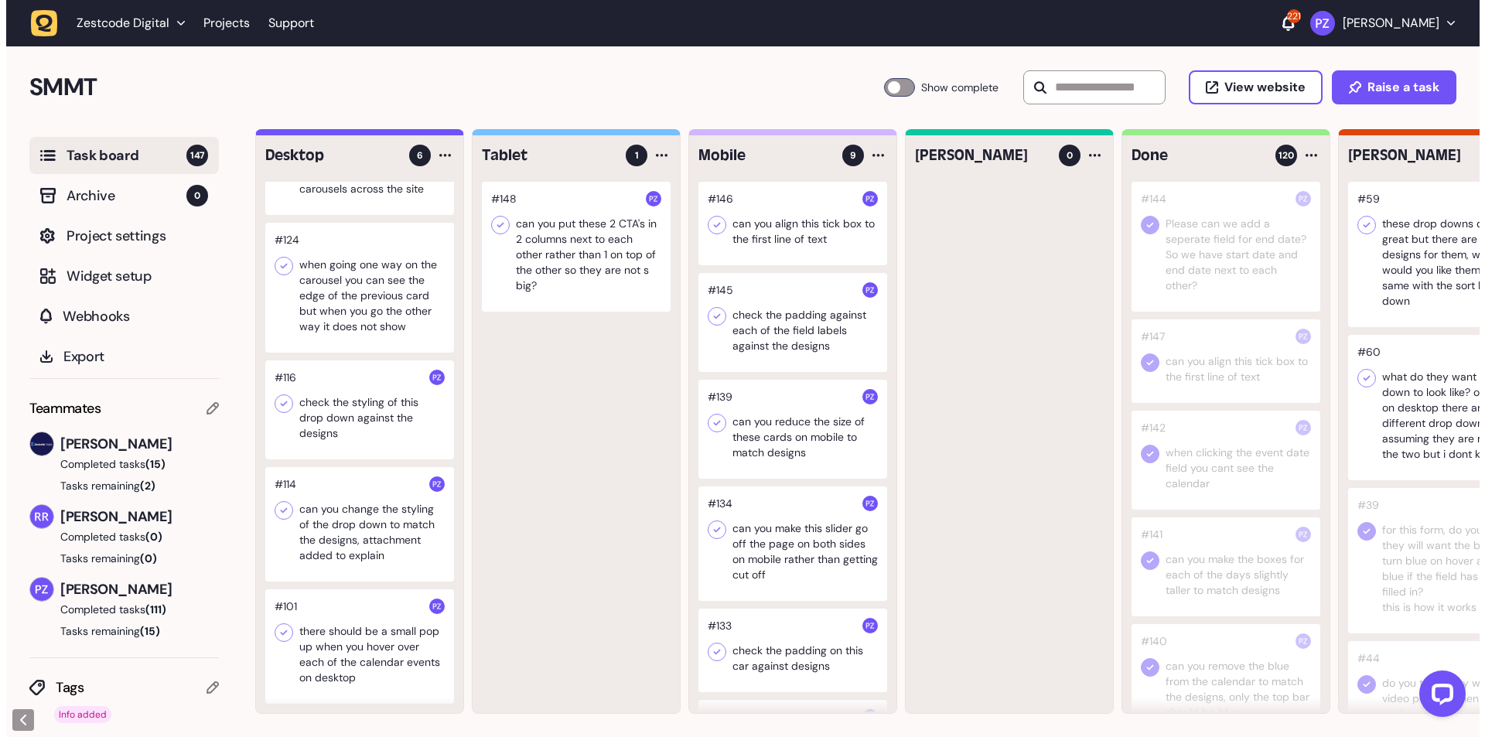
scroll to position [215, 0]
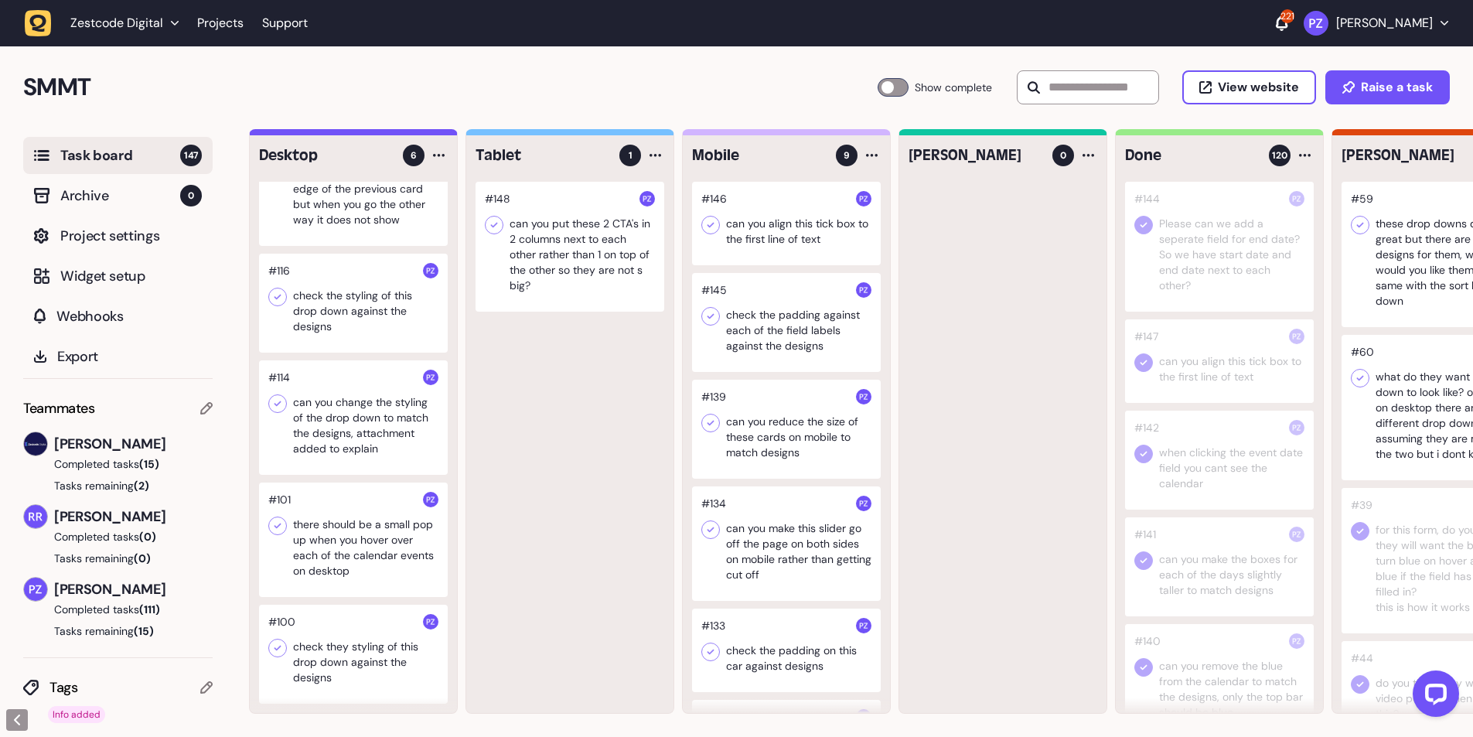
click at [345, 614] on div at bounding box center [353, 654] width 189 height 99
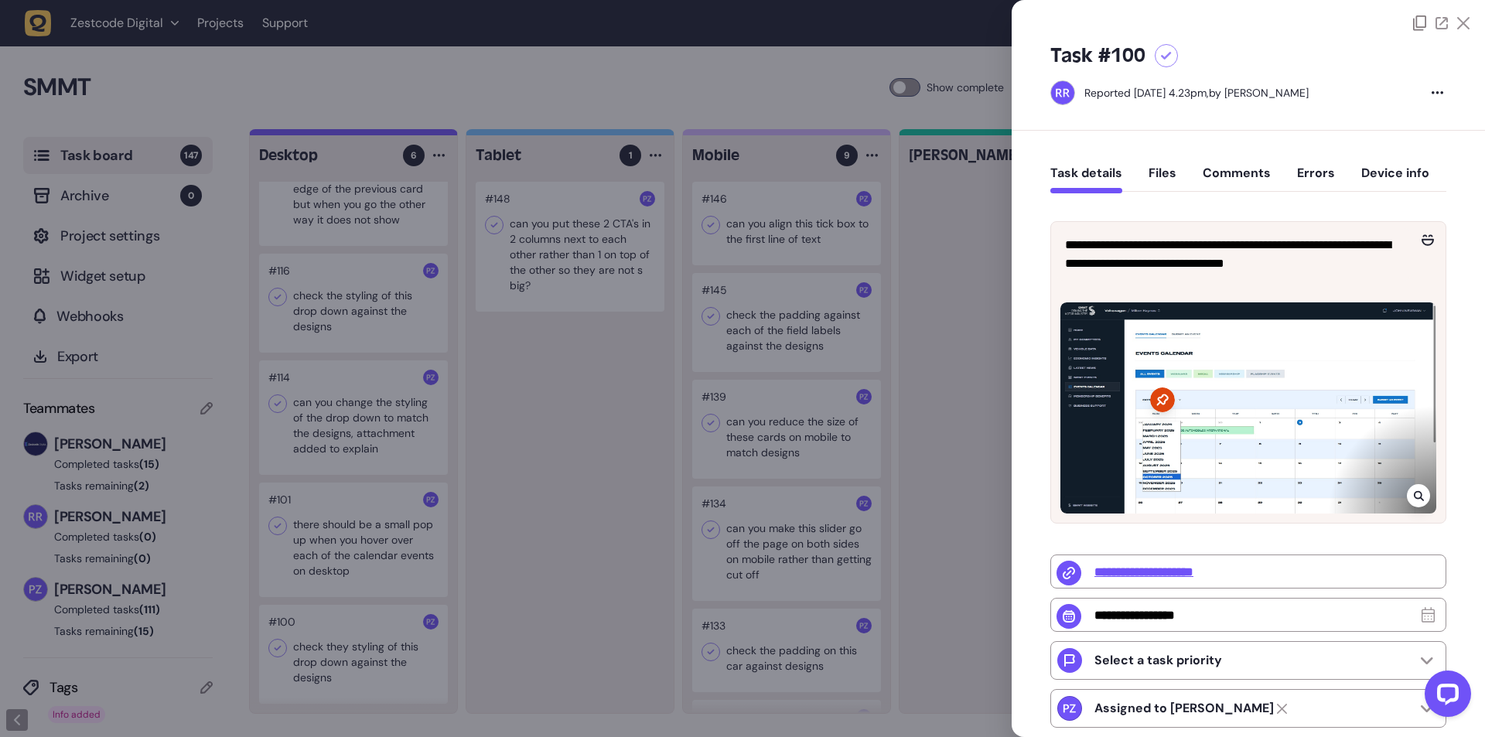
click at [364, 632] on div at bounding box center [742, 368] width 1485 height 737
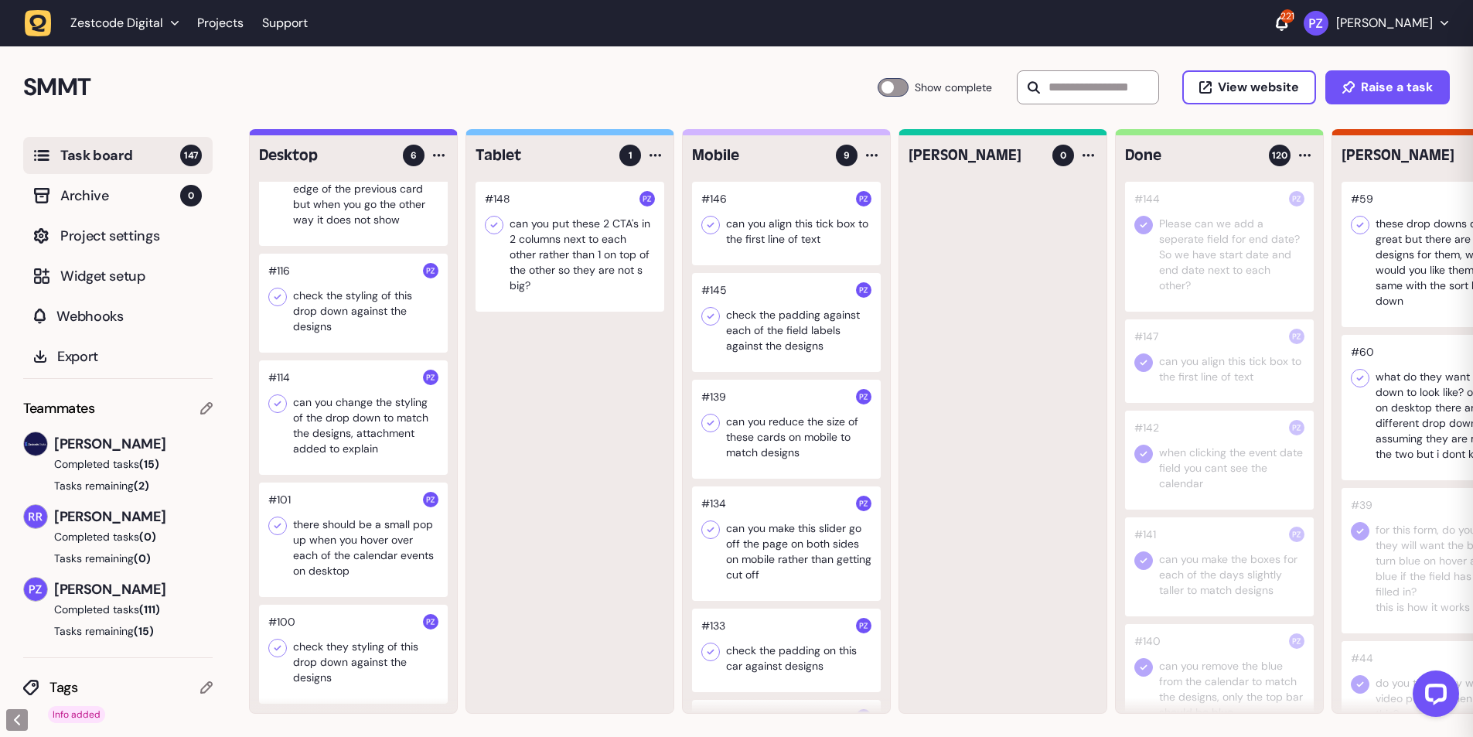
click at [373, 646] on div at bounding box center [353, 654] width 189 height 99
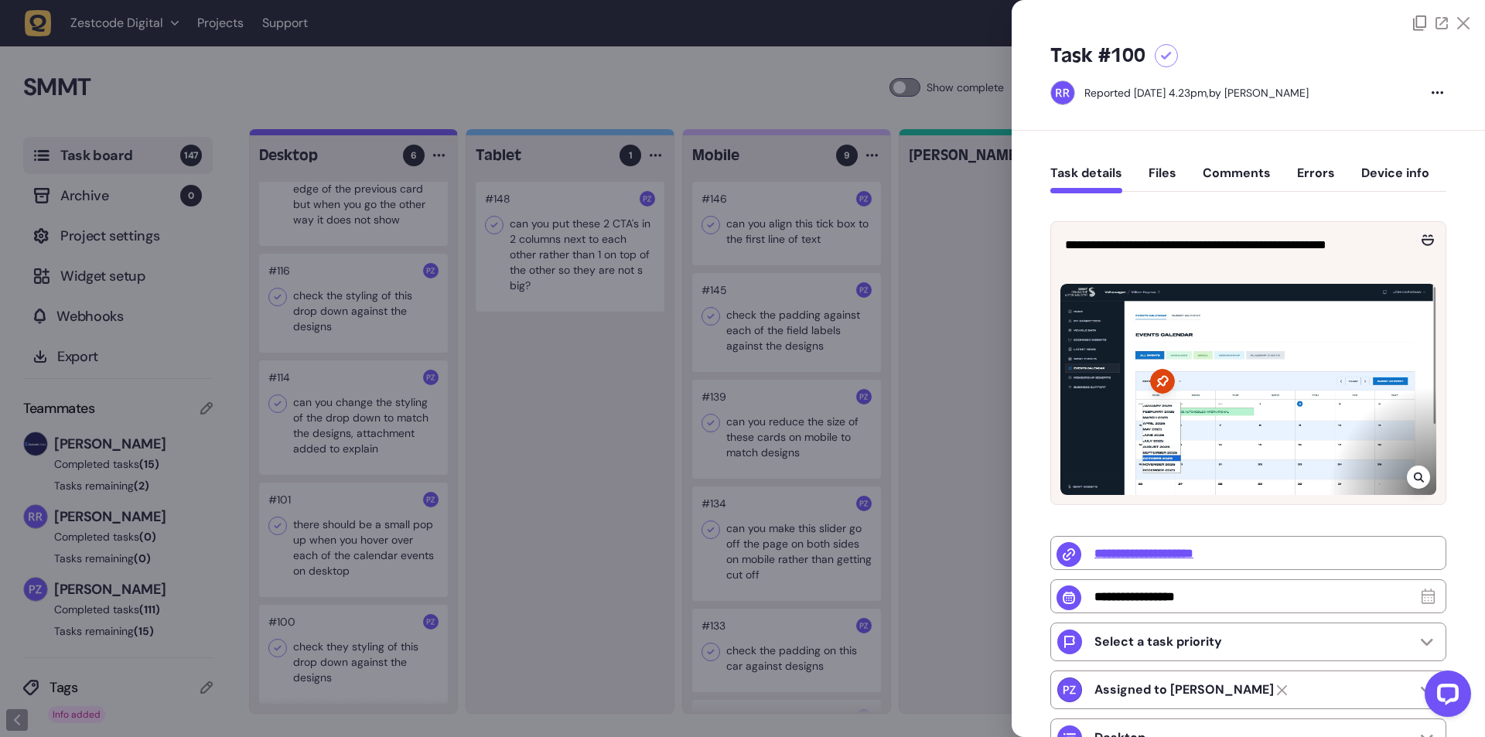
click at [380, 635] on div at bounding box center [742, 368] width 1485 height 737
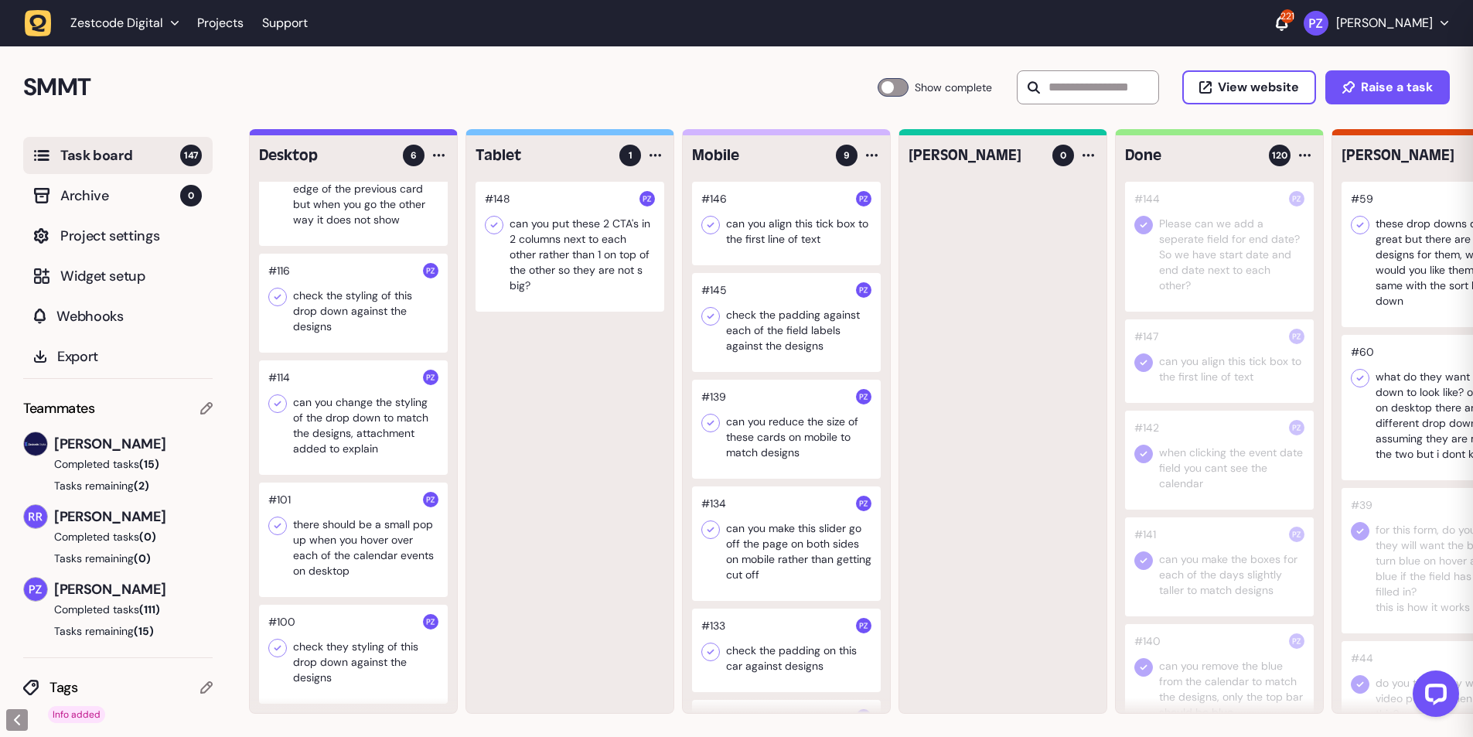
click at [382, 515] on div at bounding box center [353, 539] width 189 height 114
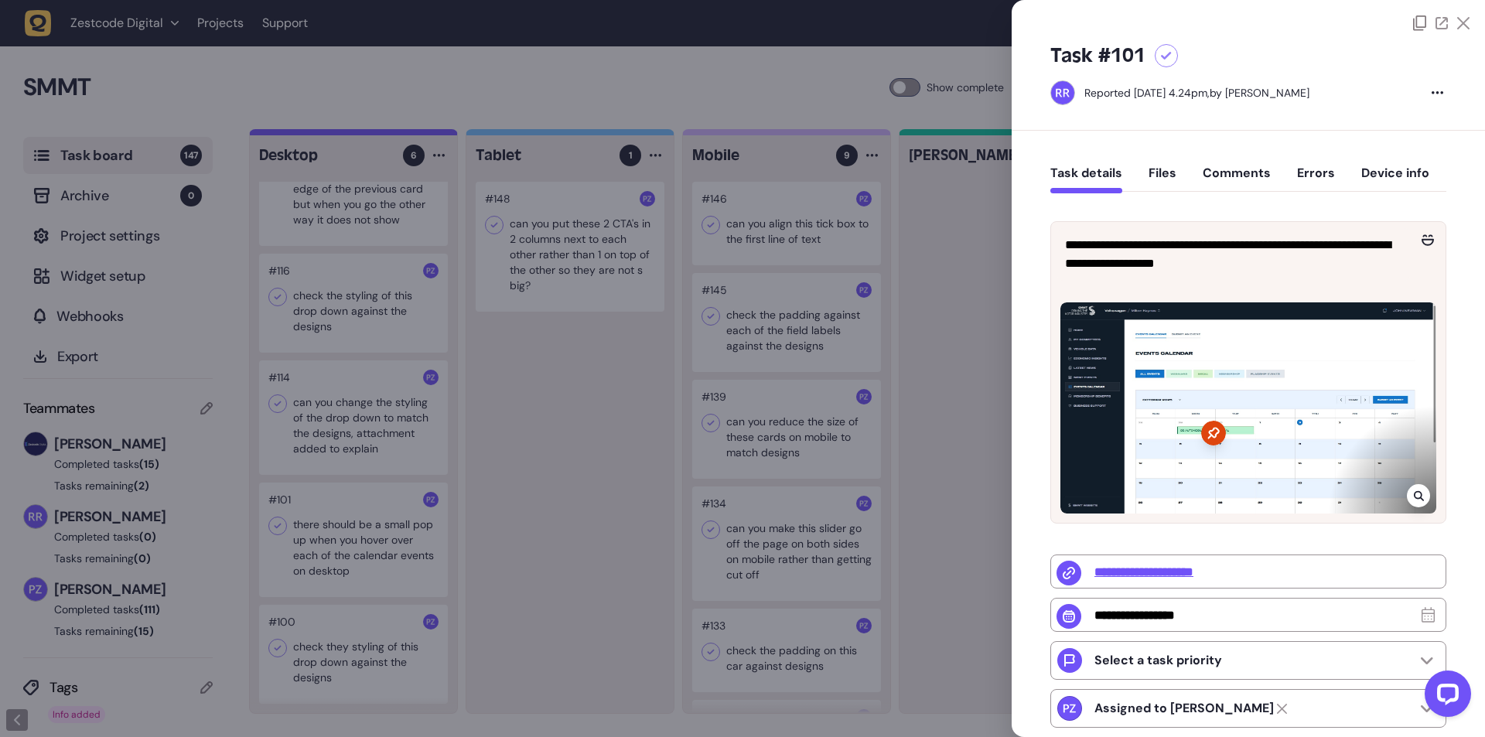
click at [377, 513] on div at bounding box center [742, 368] width 1485 height 737
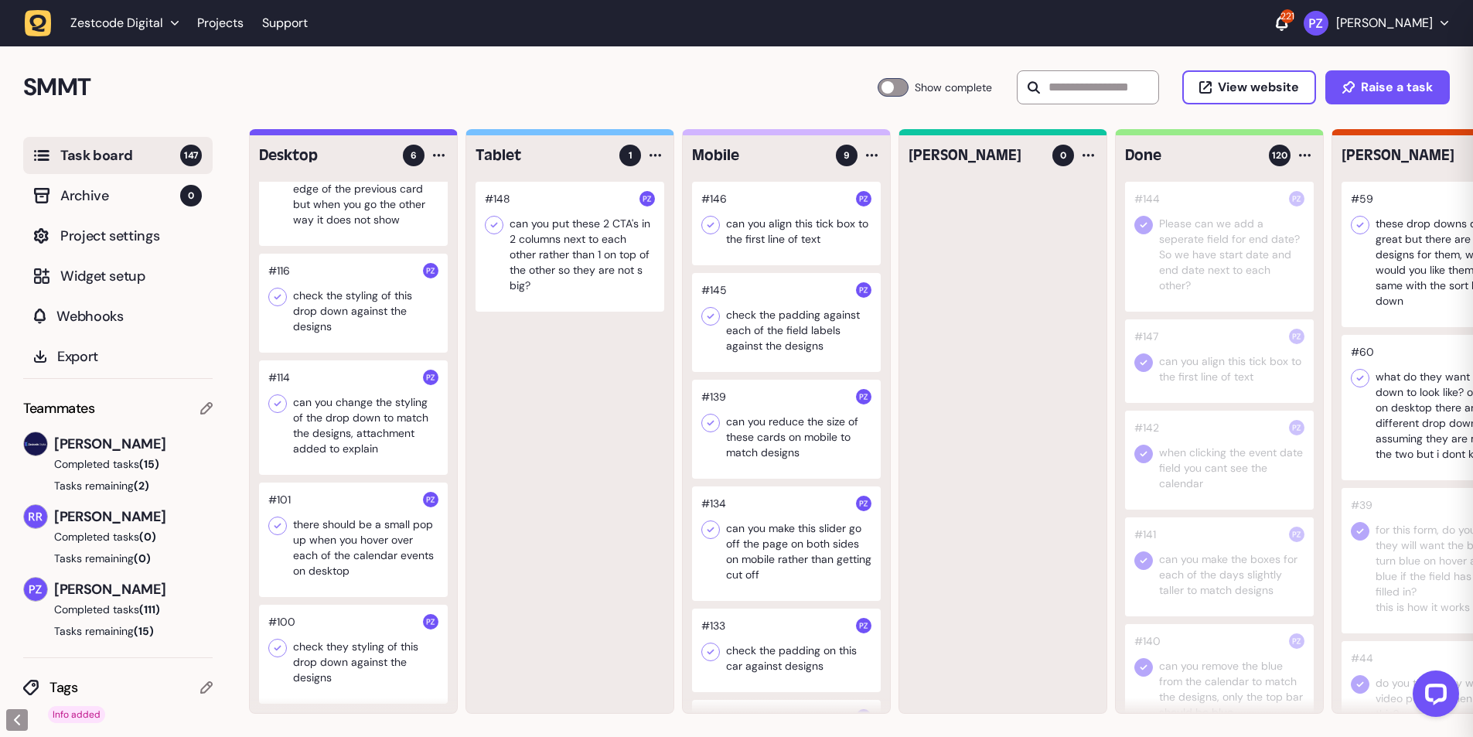
click at [346, 527] on div at bounding box center [353, 539] width 189 height 114
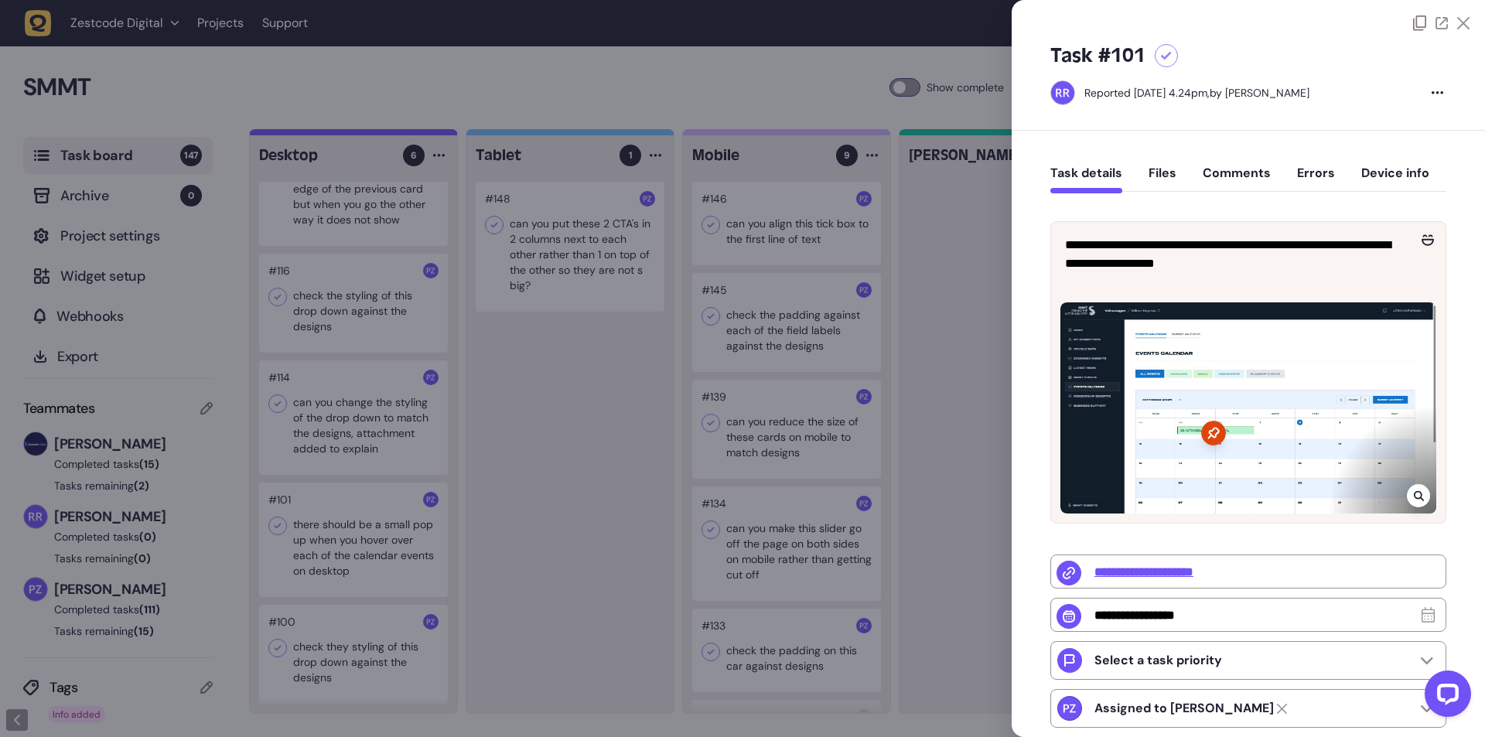
click at [346, 518] on div at bounding box center [742, 368] width 1485 height 737
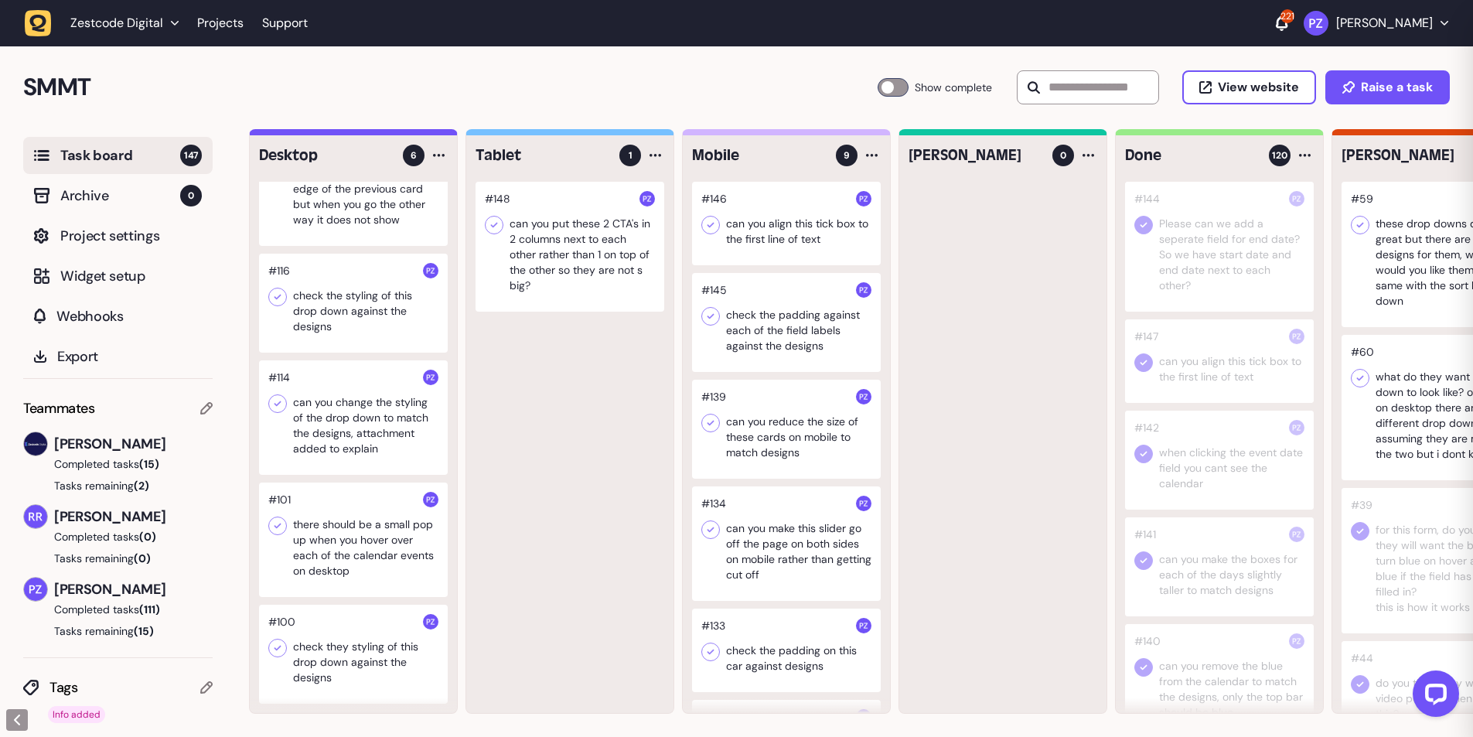
click at [382, 418] on div at bounding box center [353, 417] width 189 height 114
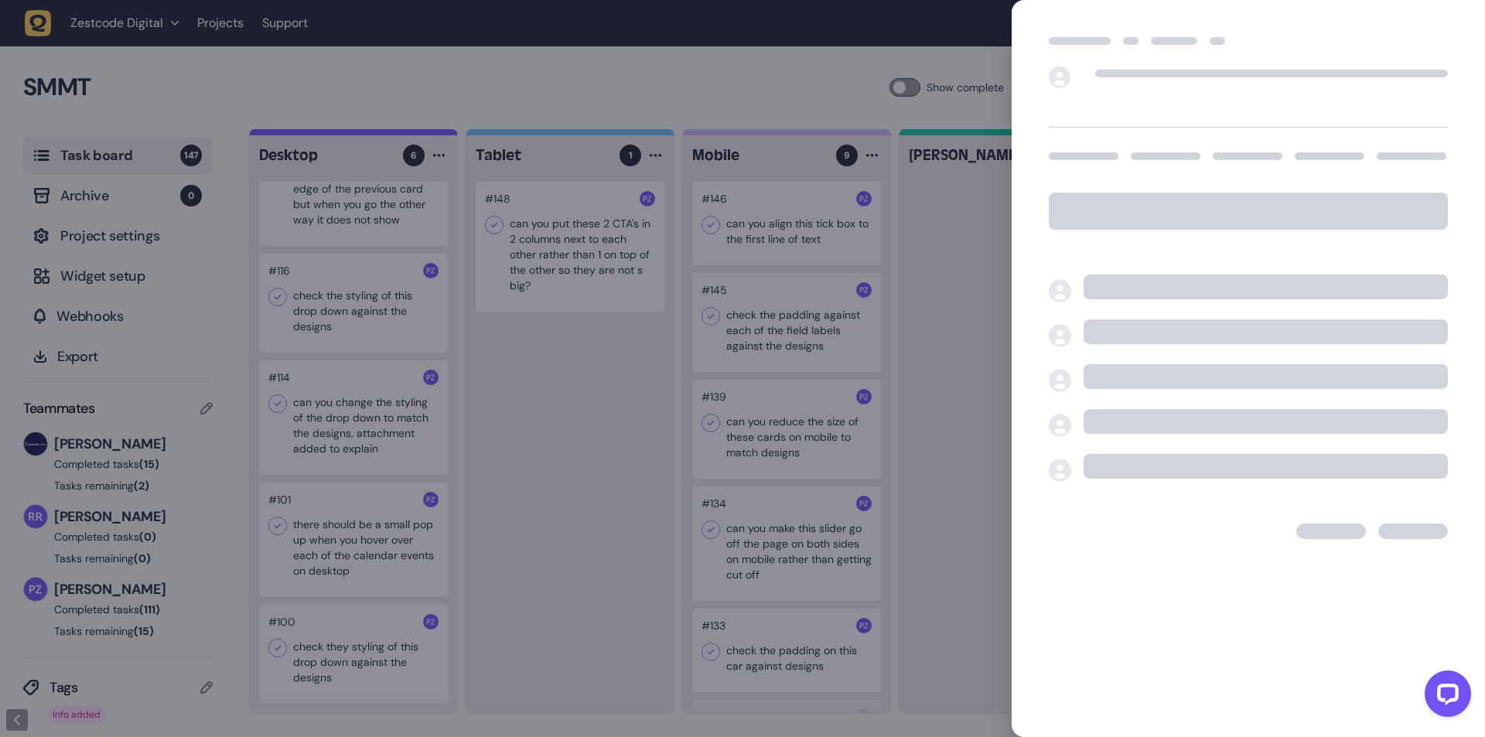
click at [335, 405] on div at bounding box center [742, 368] width 1485 height 737
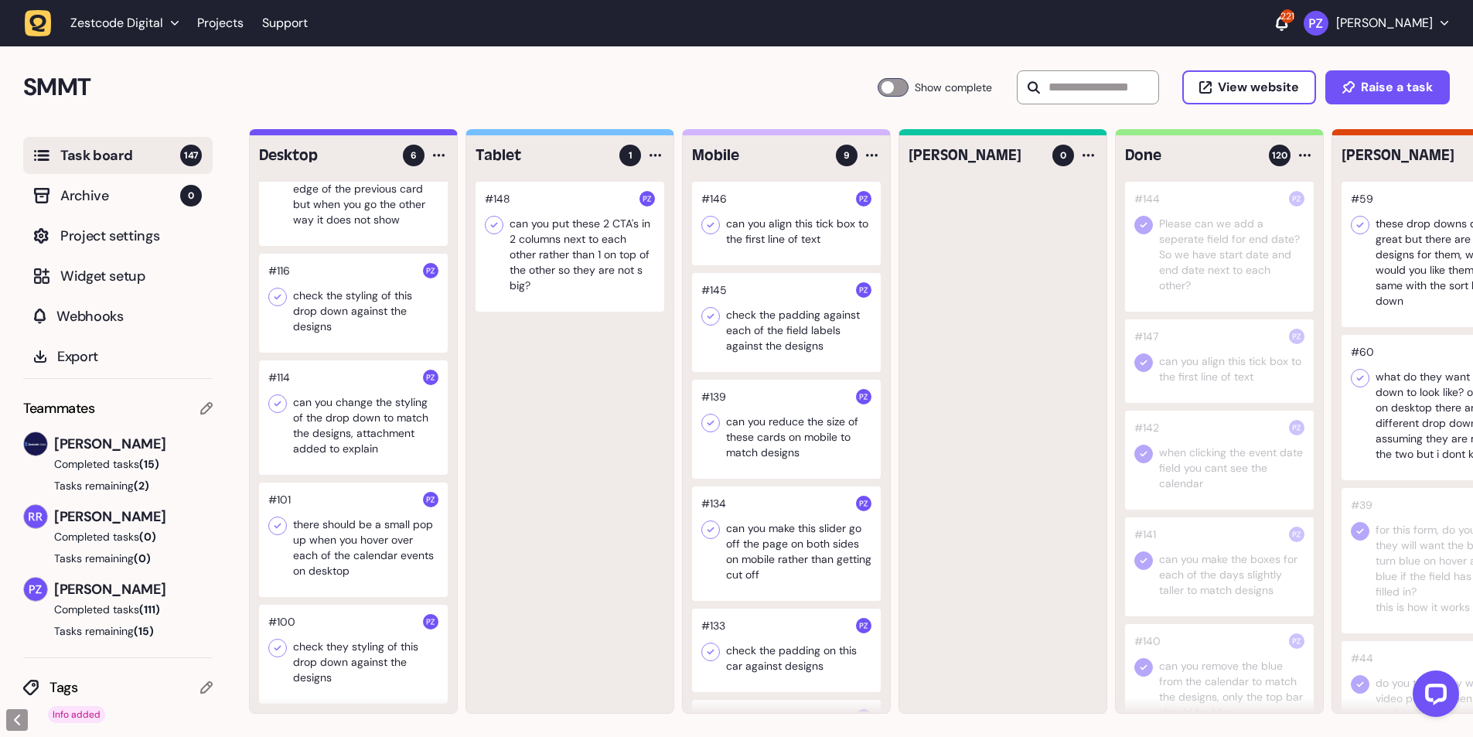
click at [335, 405] on div at bounding box center [353, 417] width 189 height 114
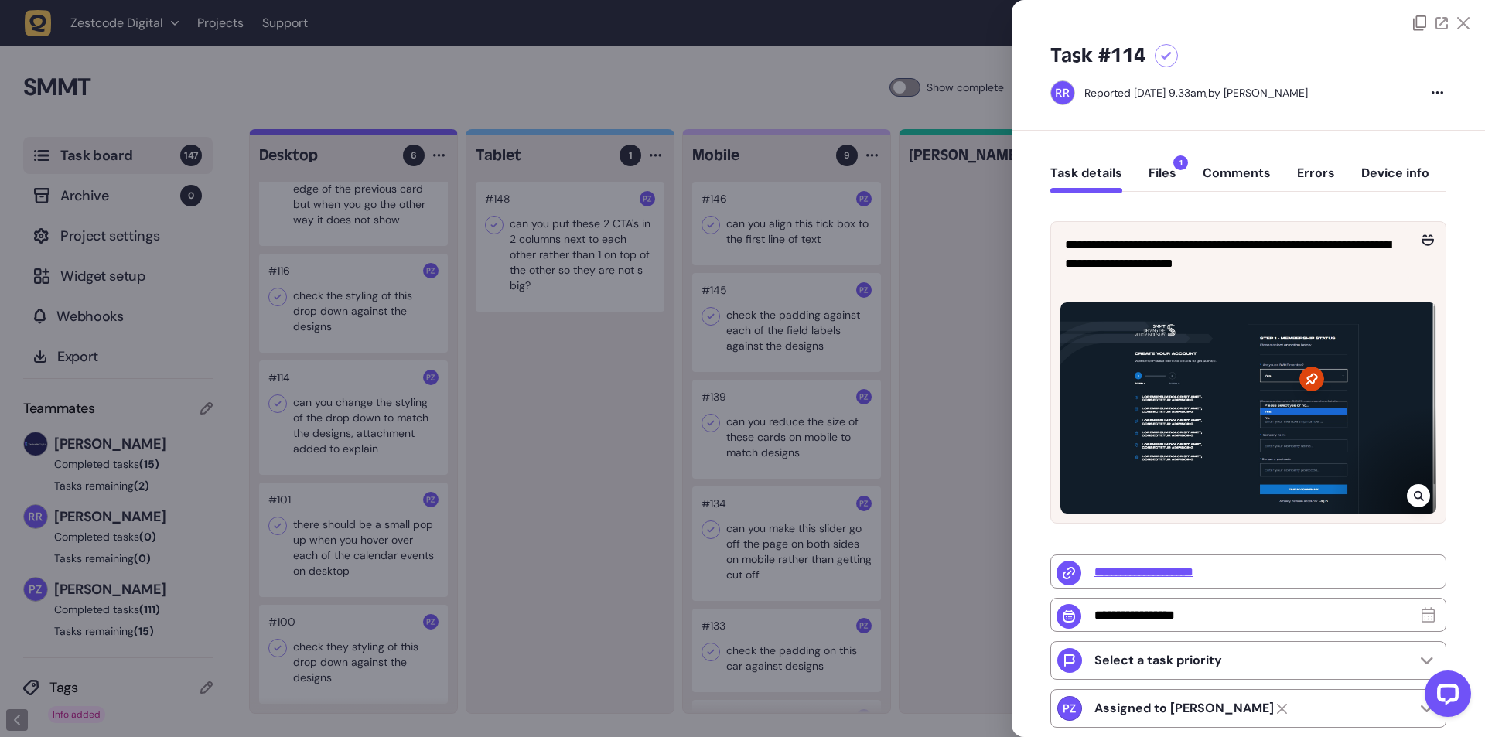
scroll to position [215, 0]
click at [1420, 489] on div at bounding box center [1417, 495] width 23 height 23
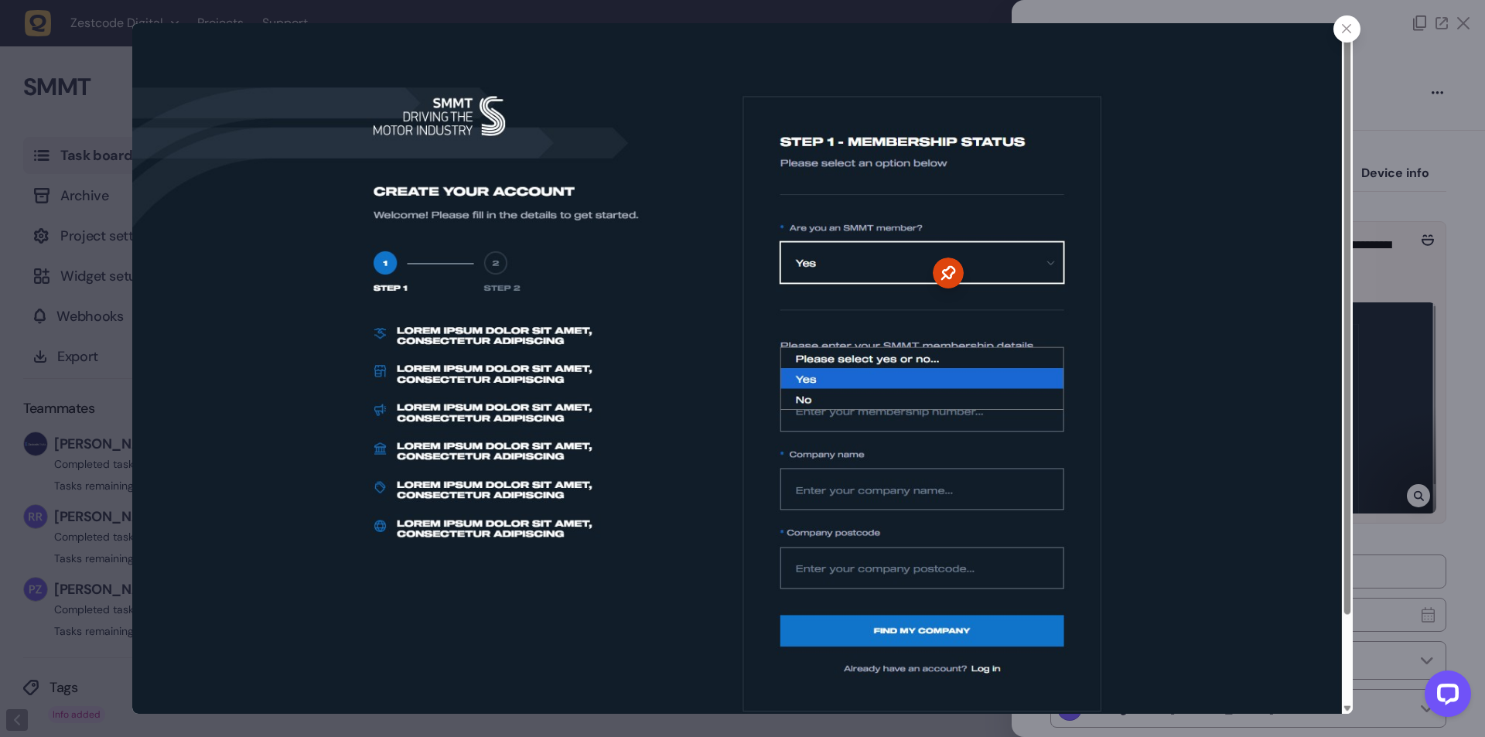
click at [1350, 26] on icon at bounding box center [1347, 29] width 10 height 10
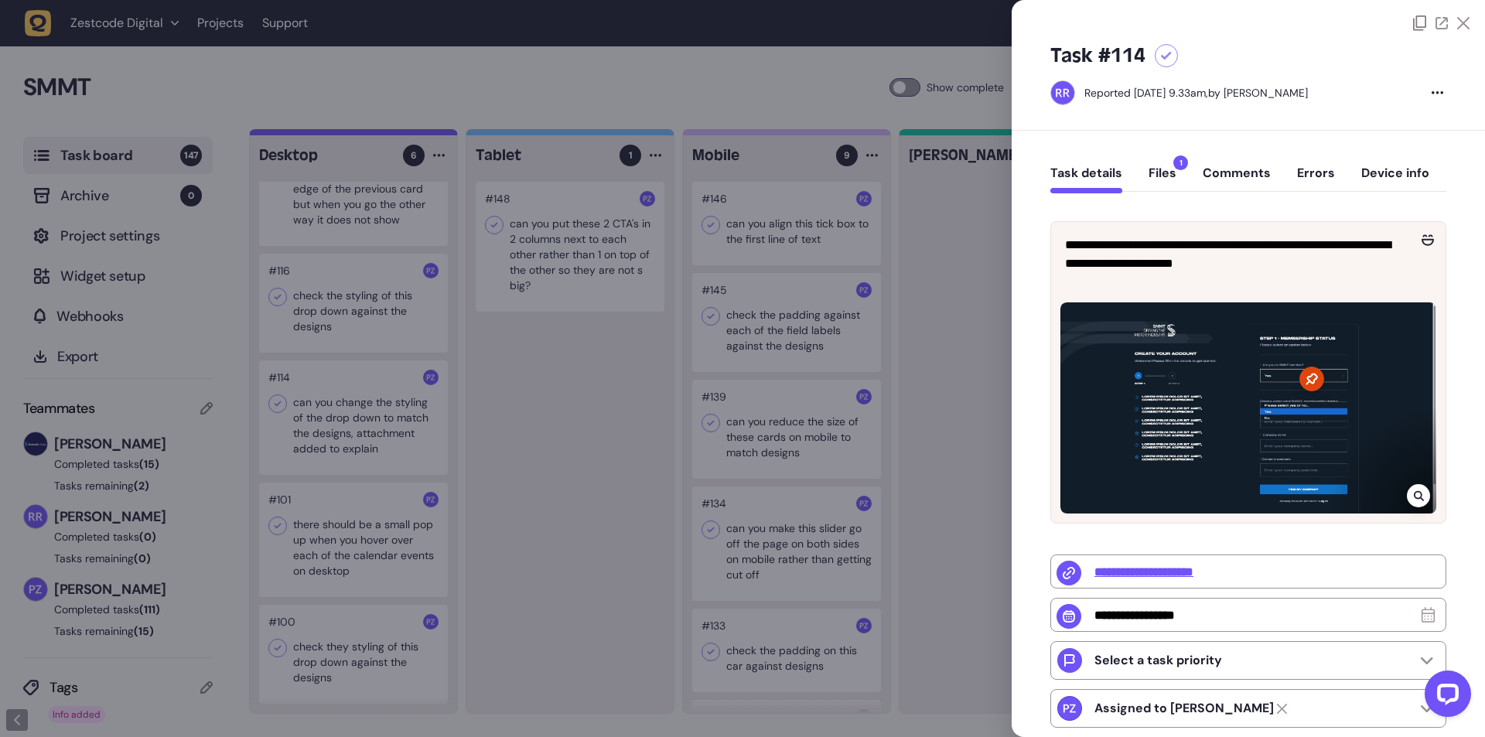
click at [1410, 486] on div at bounding box center [1417, 495] width 23 height 23
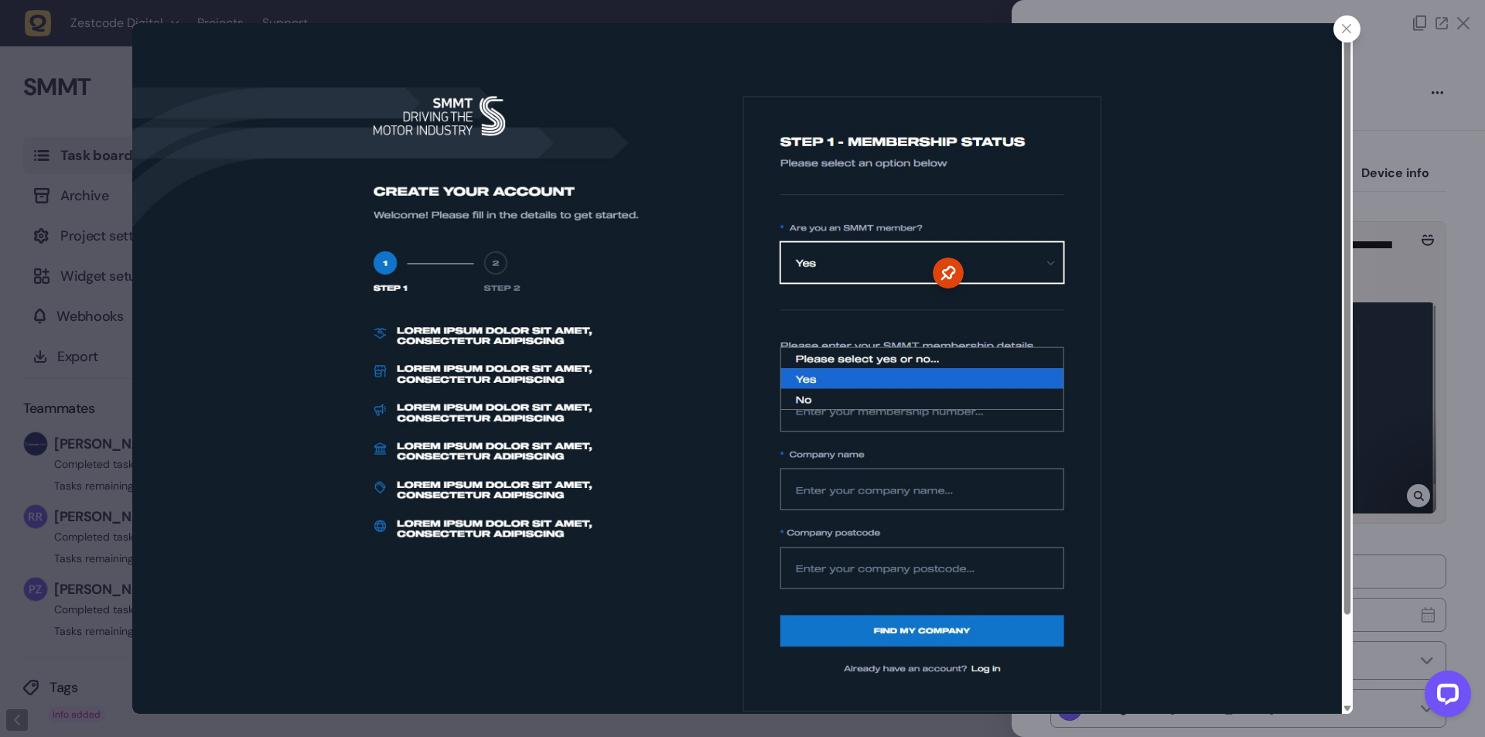
click at [1348, 31] on icon at bounding box center [1347, 29] width 10 height 10
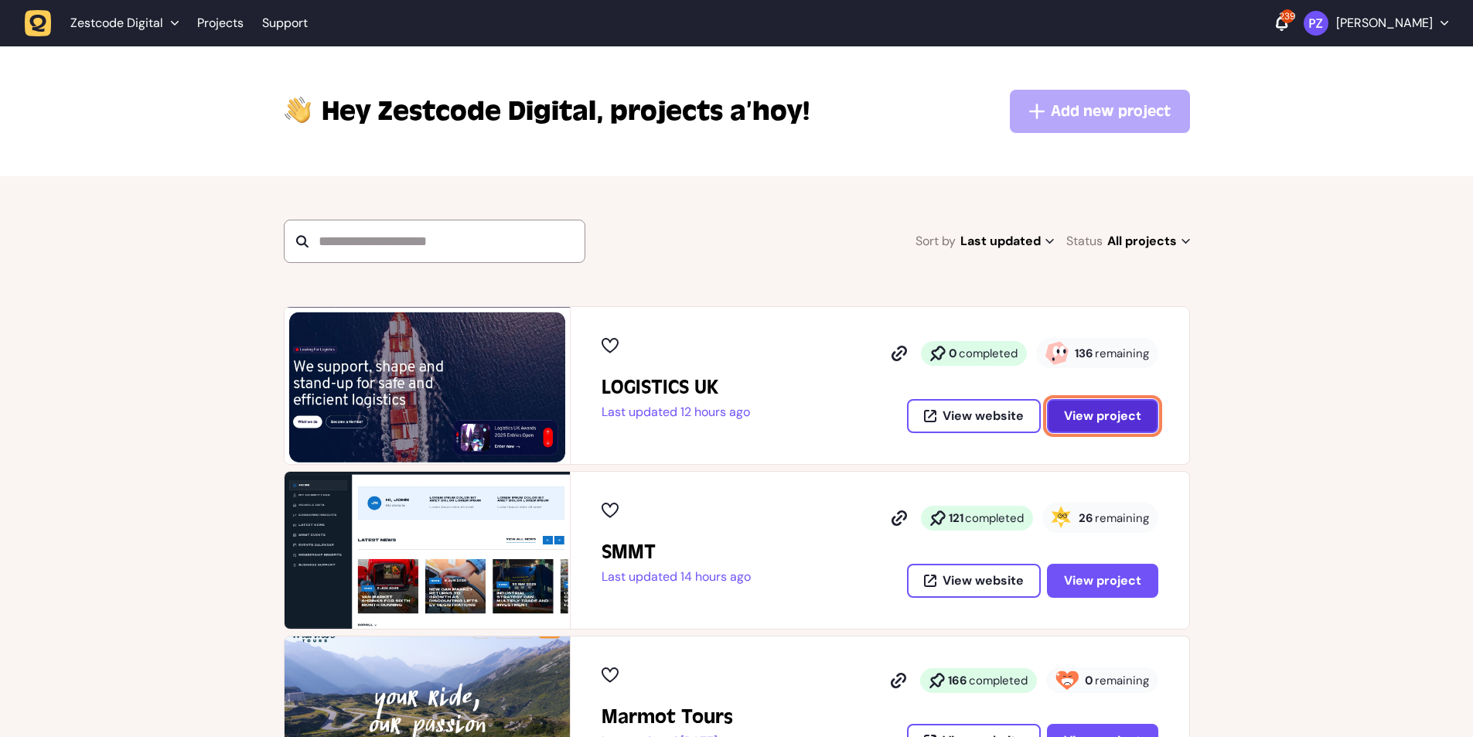
click at [1092, 422] on span "View project" at bounding box center [1102, 416] width 77 height 12
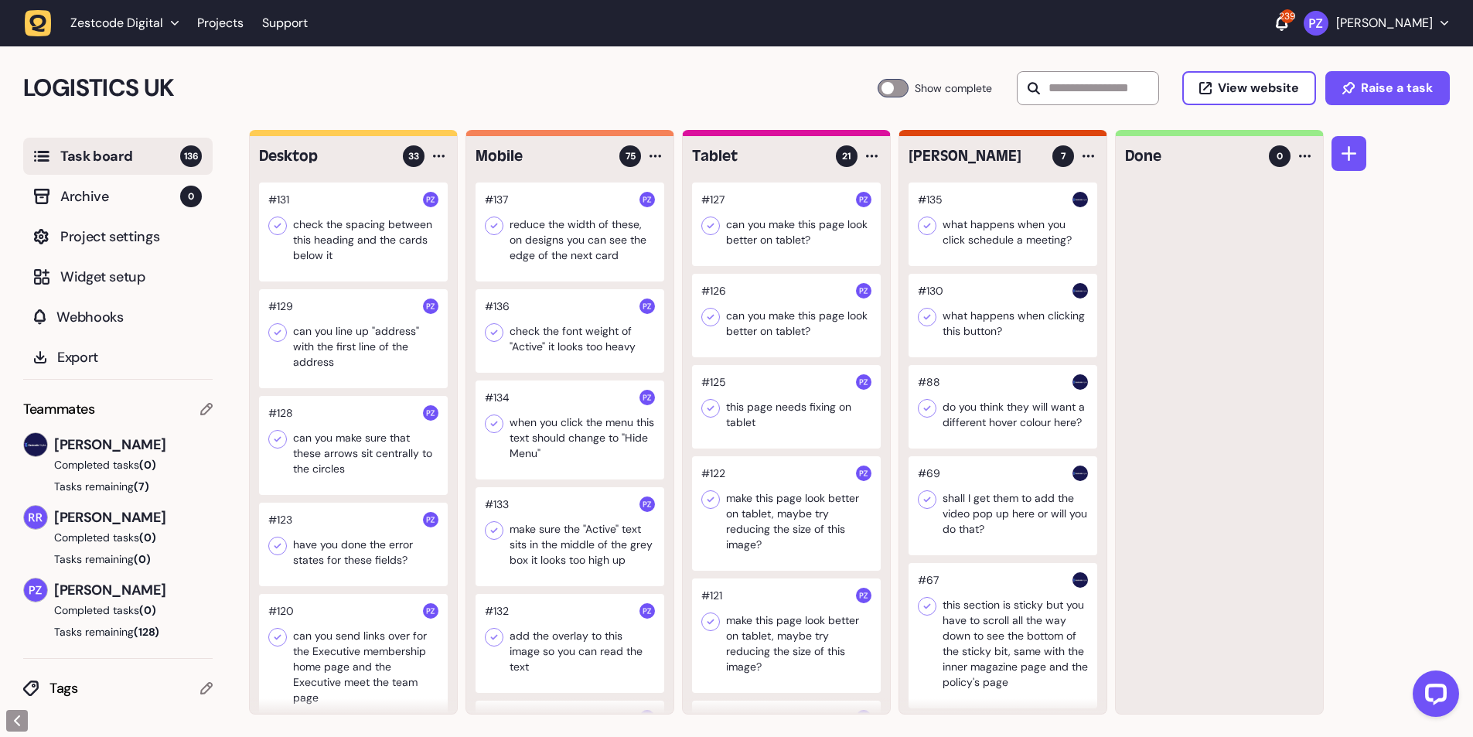
click at [326, 238] on div at bounding box center [353, 231] width 189 height 99
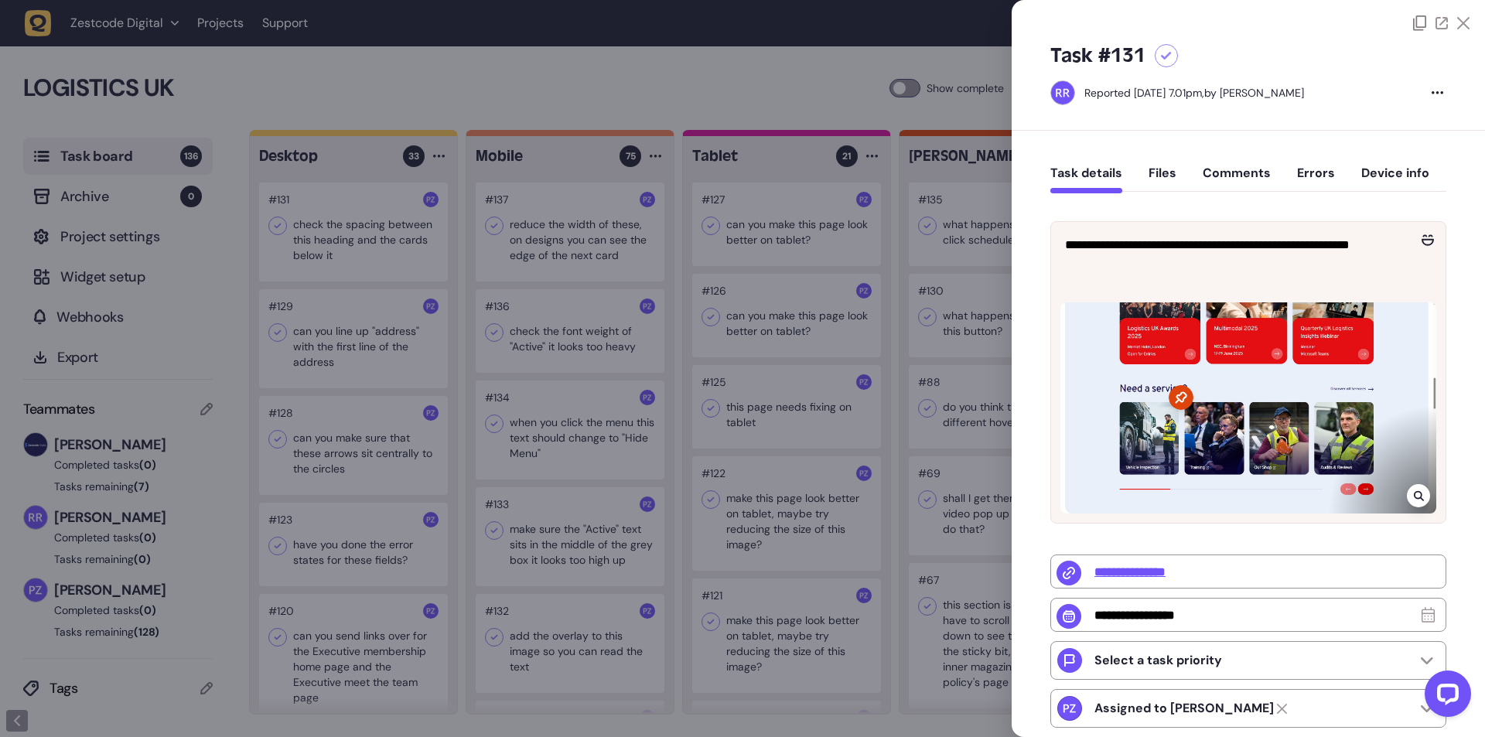
click at [1417, 494] on icon at bounding box center [1418, 495] width 10 height 12
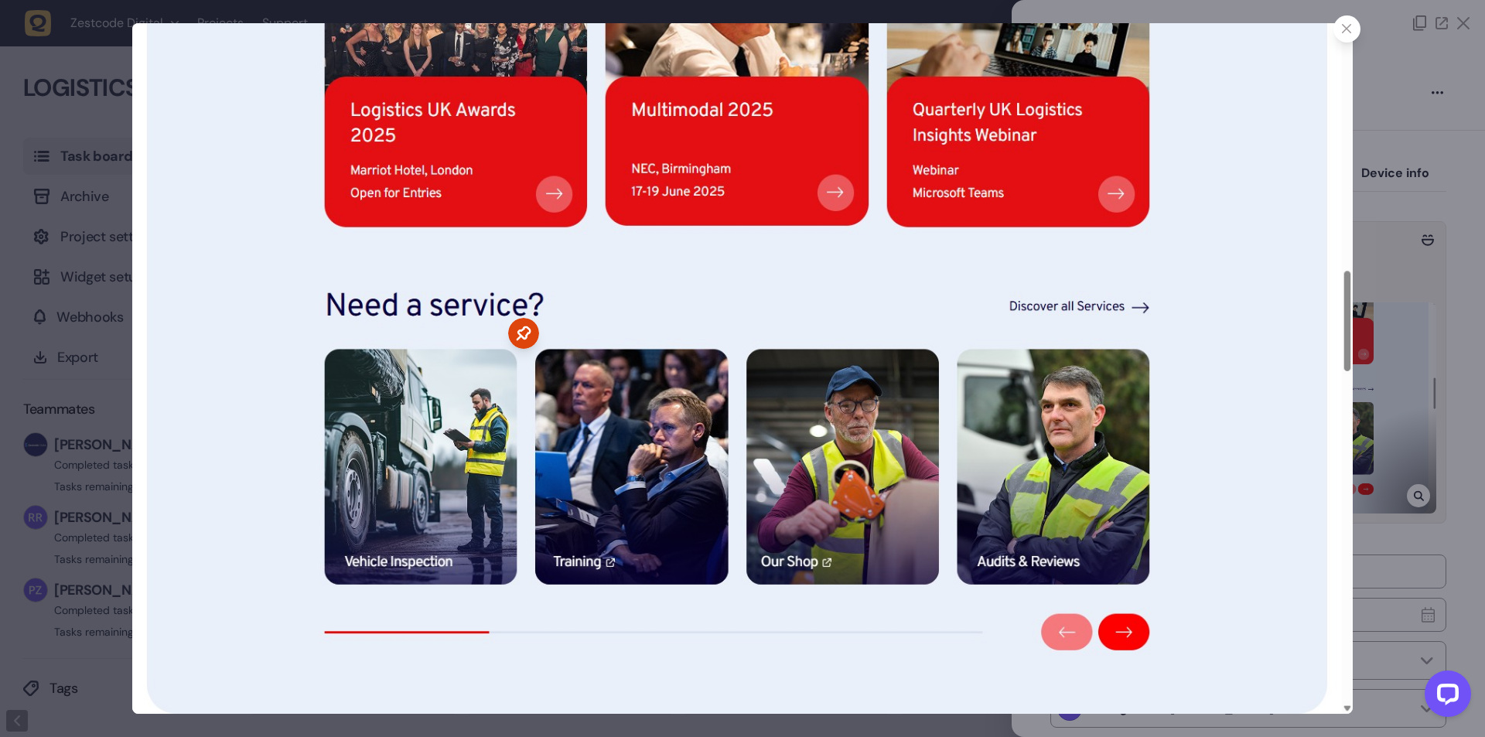
click at [1385, 281] on div at bounding box center [742, 368] width 1485 height 737
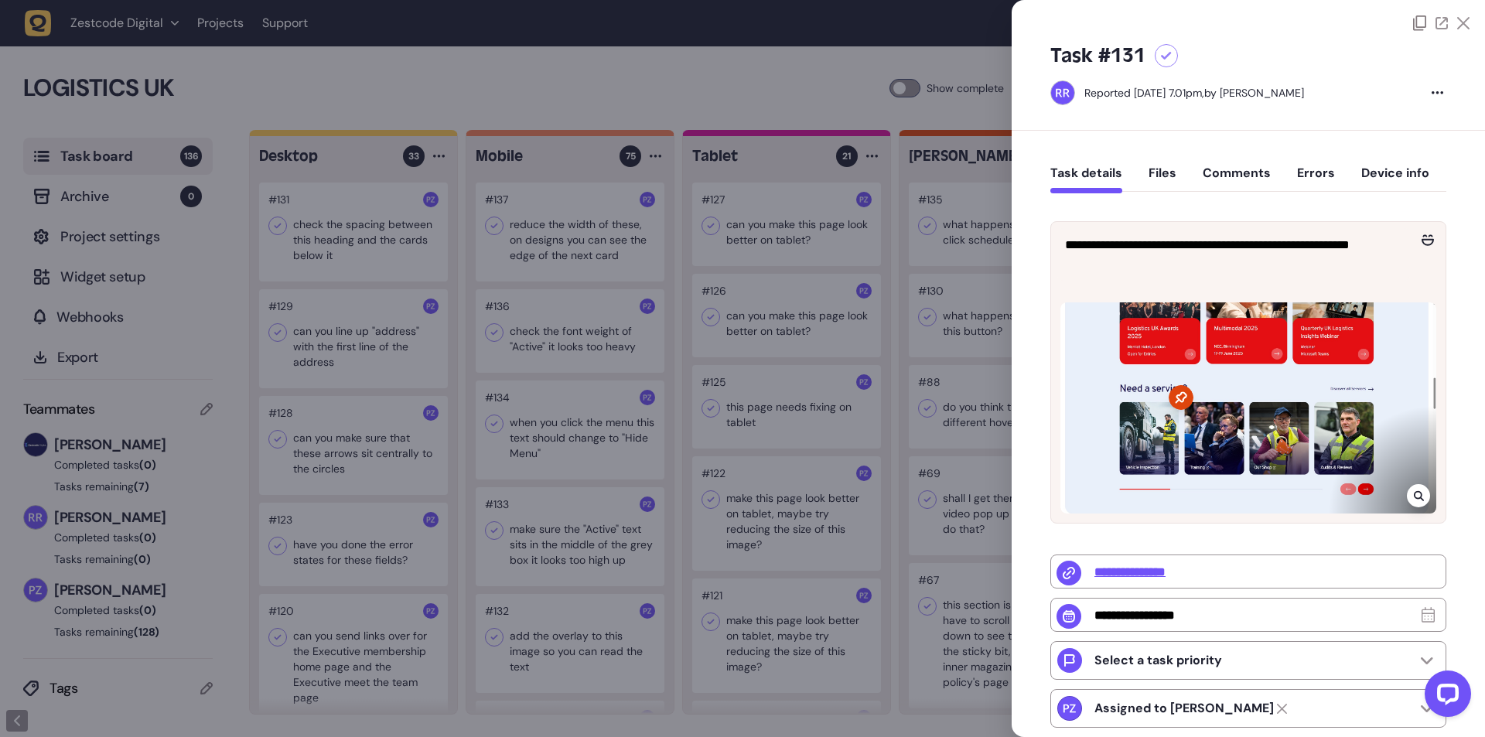
click at [1455, 29] on div at bounding box center [1441, 22] width 56 height 15
click at [705, 236] on div at bounding box center [742, 368] width 1485 height 737
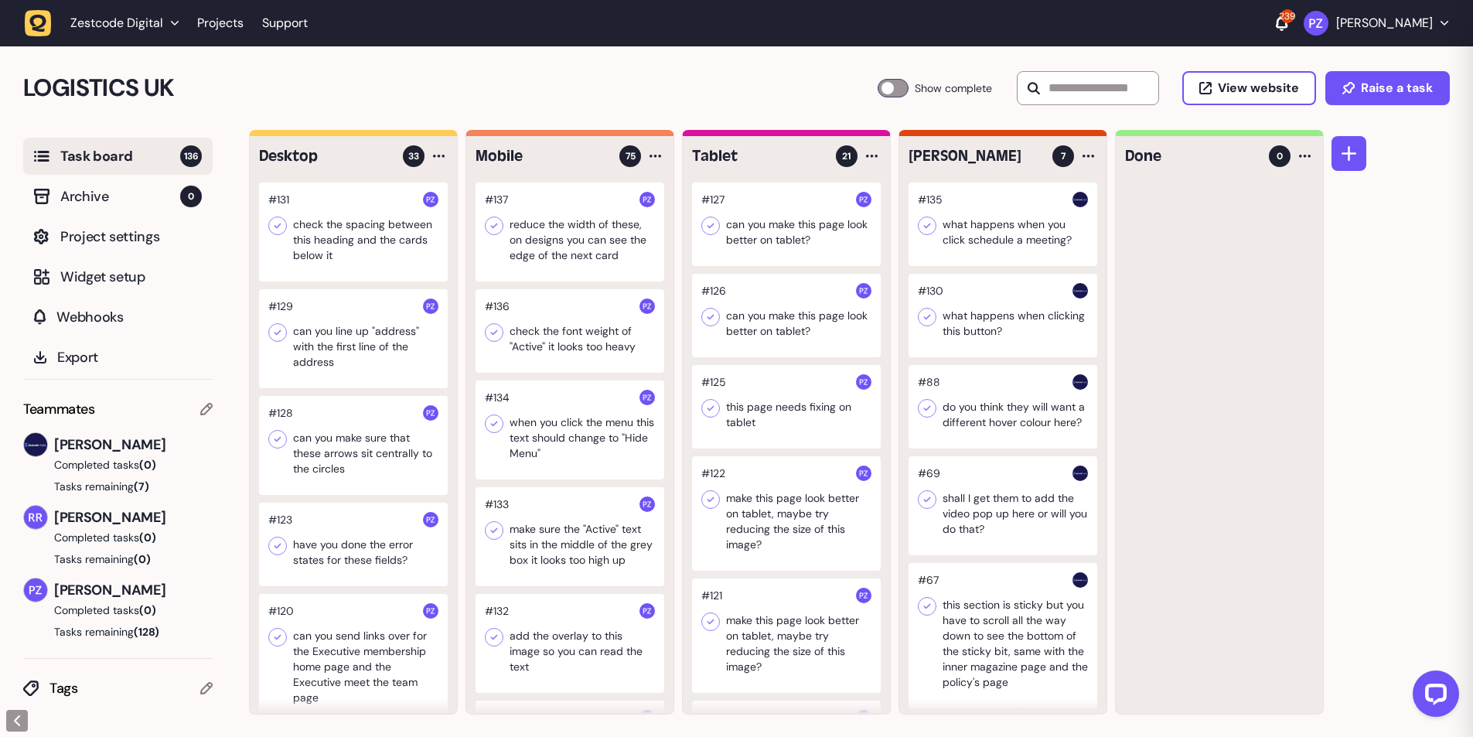
click at [580, 223] on div at bounding box center [570, 231] width 189 height 99
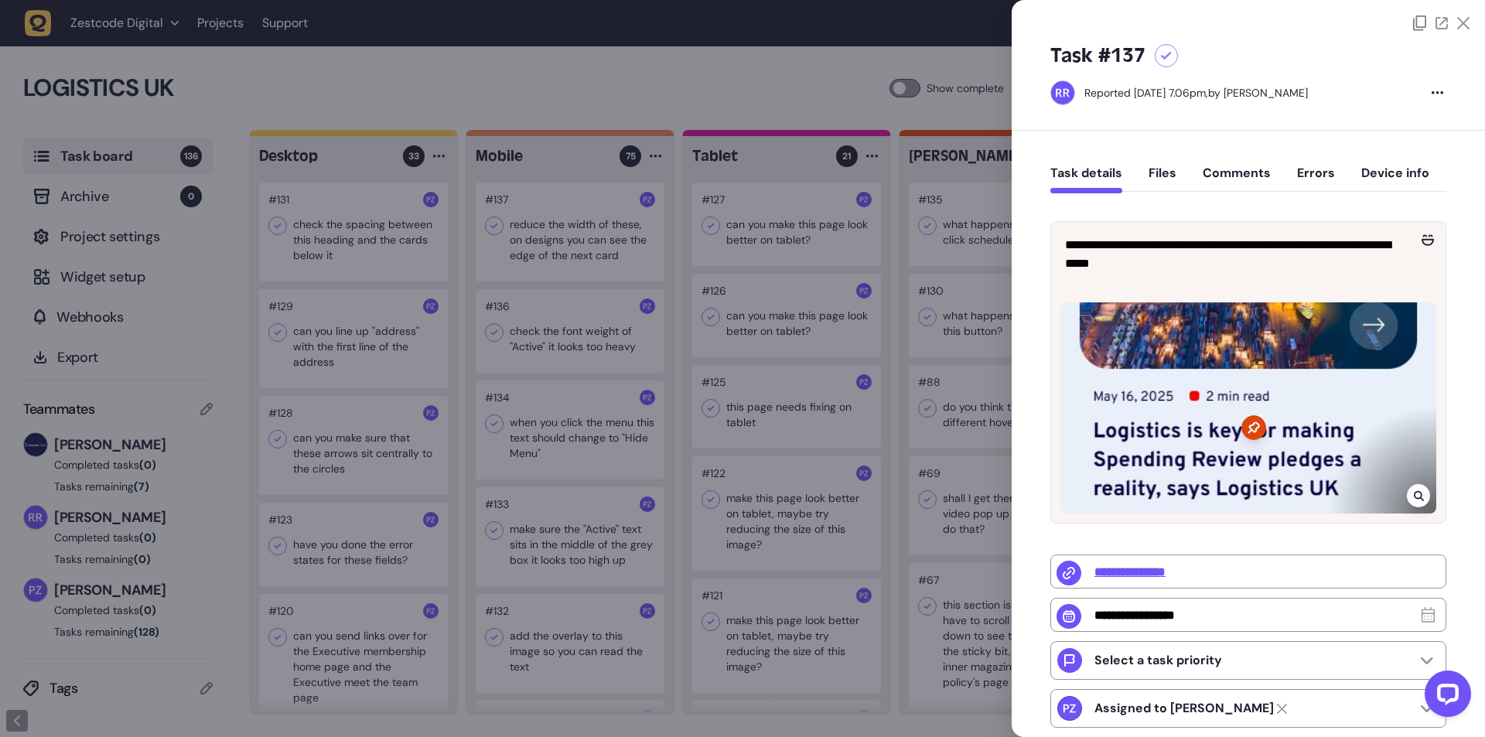
click at [919, 341] on div at bounding box center [742, 368] width 1485 height 737
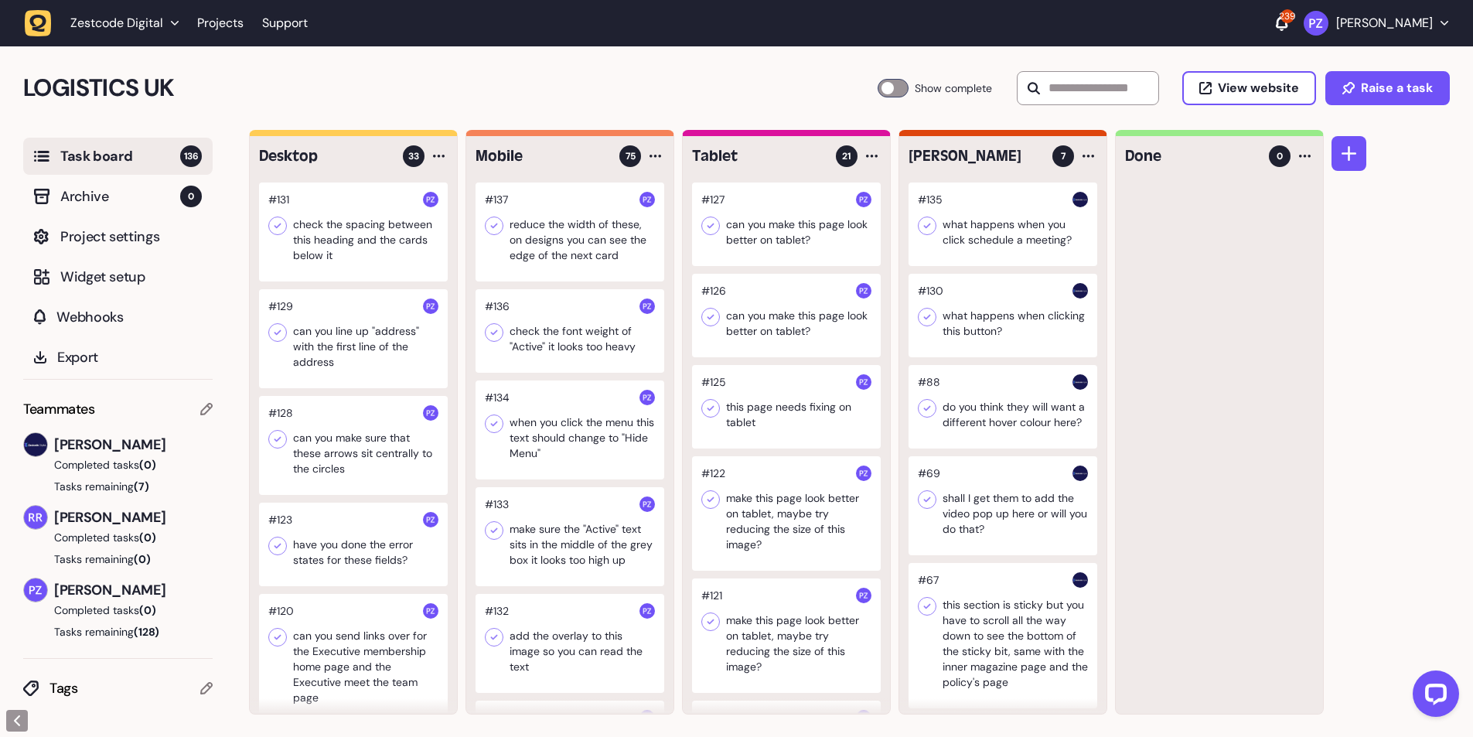
click at [534, 339] on div at bounding box center [570, 331] width 189 height 84
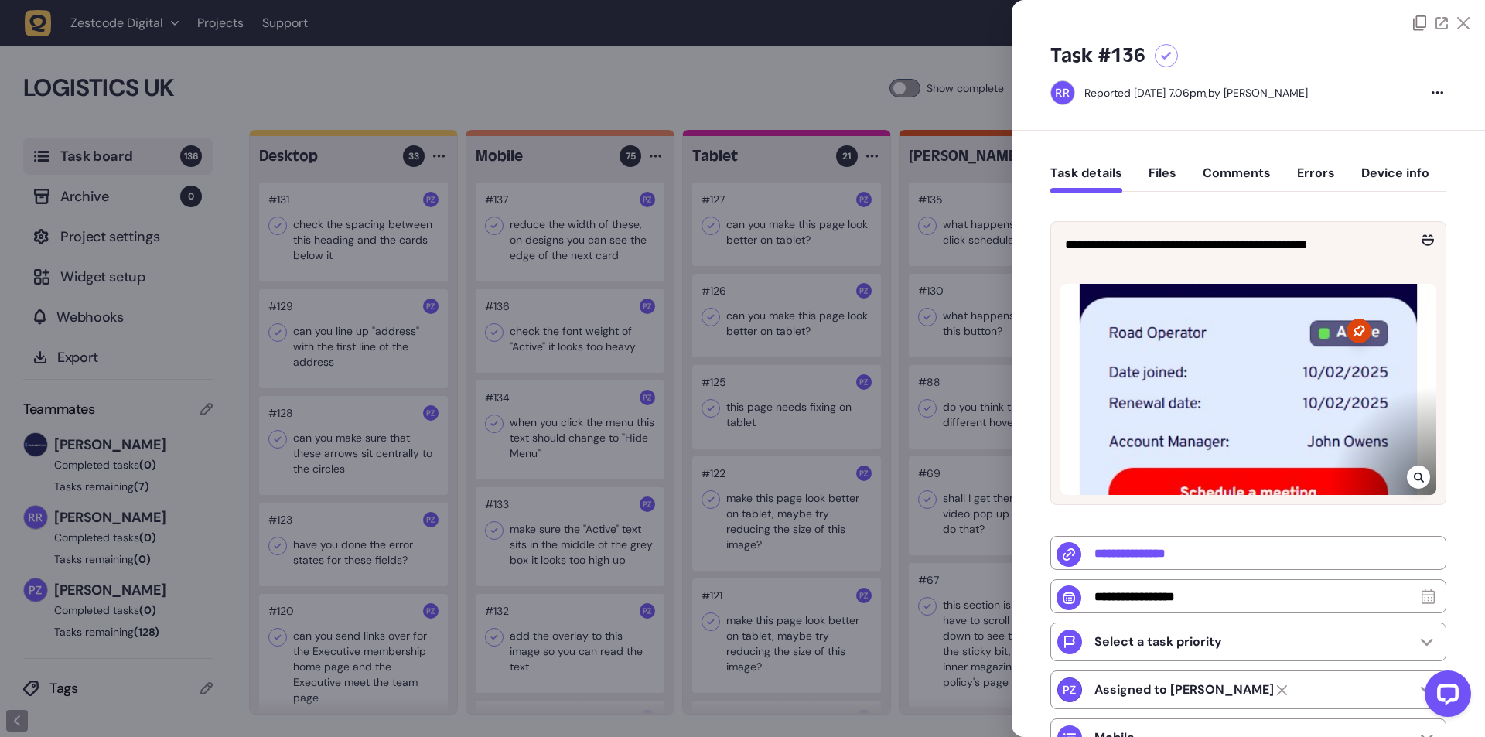
click at [961, 351] on div at bounding box center [742, 368] width 1485 height 737
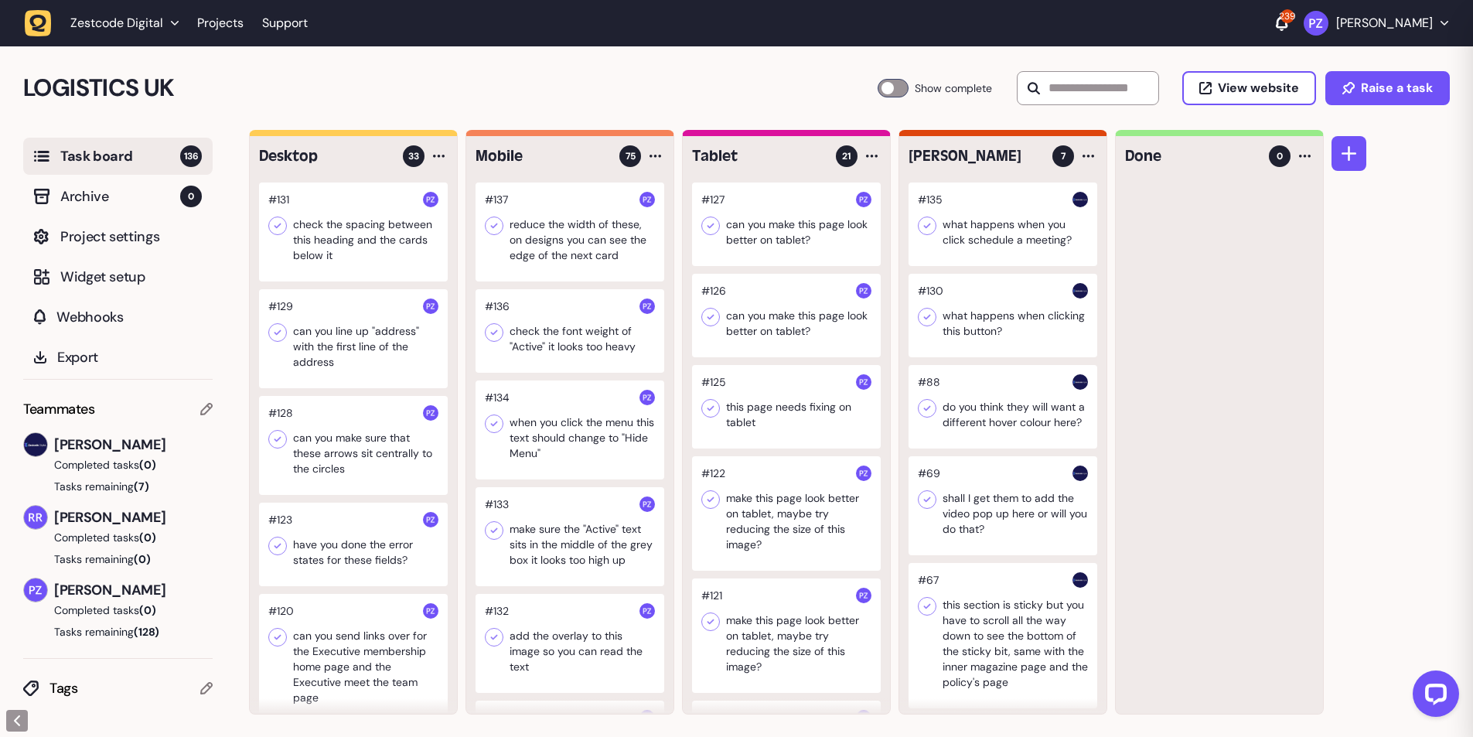
click at [615, 431] on div at bounding box center [570, 429] width 189 height 99
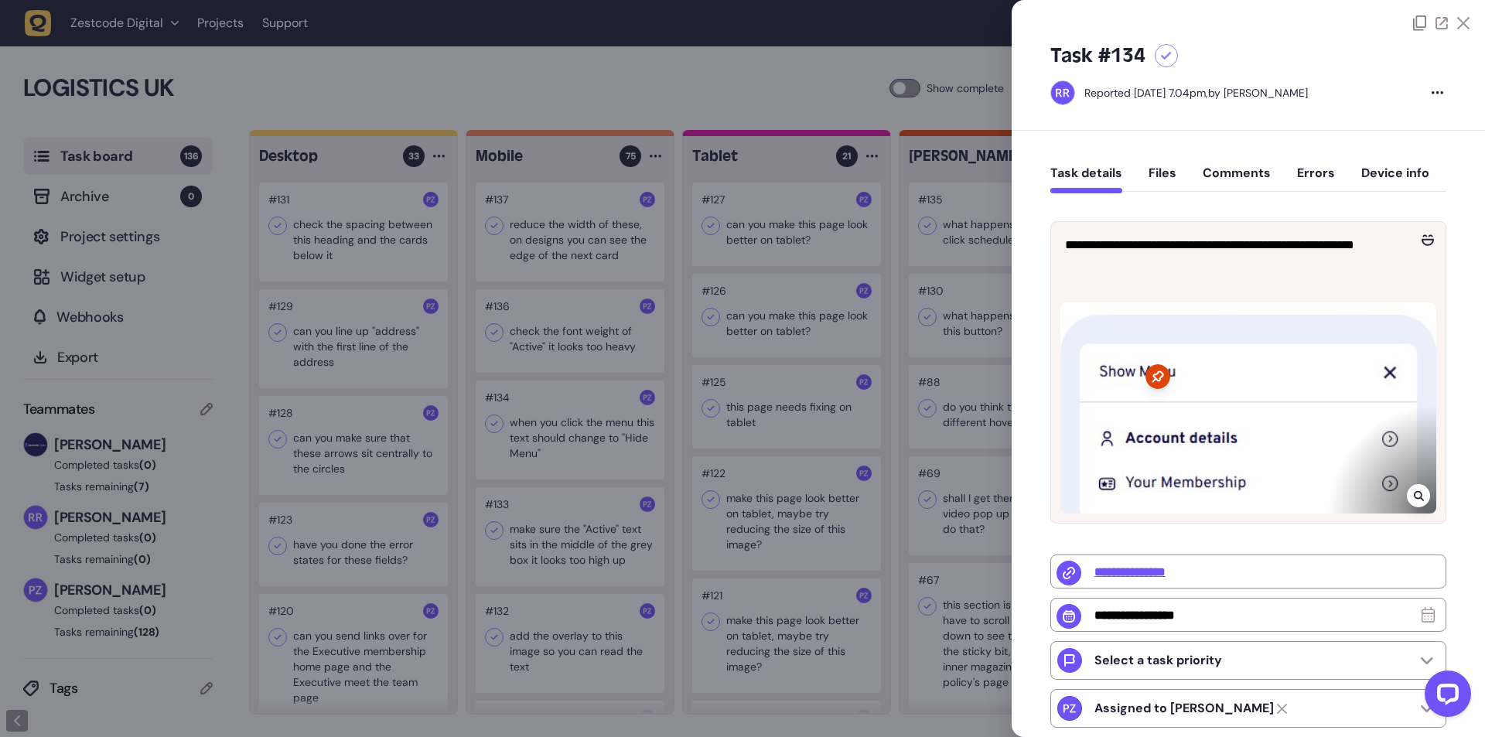
click at [868, 421] on div at bounding box center [742, 368] width 1485 height 737
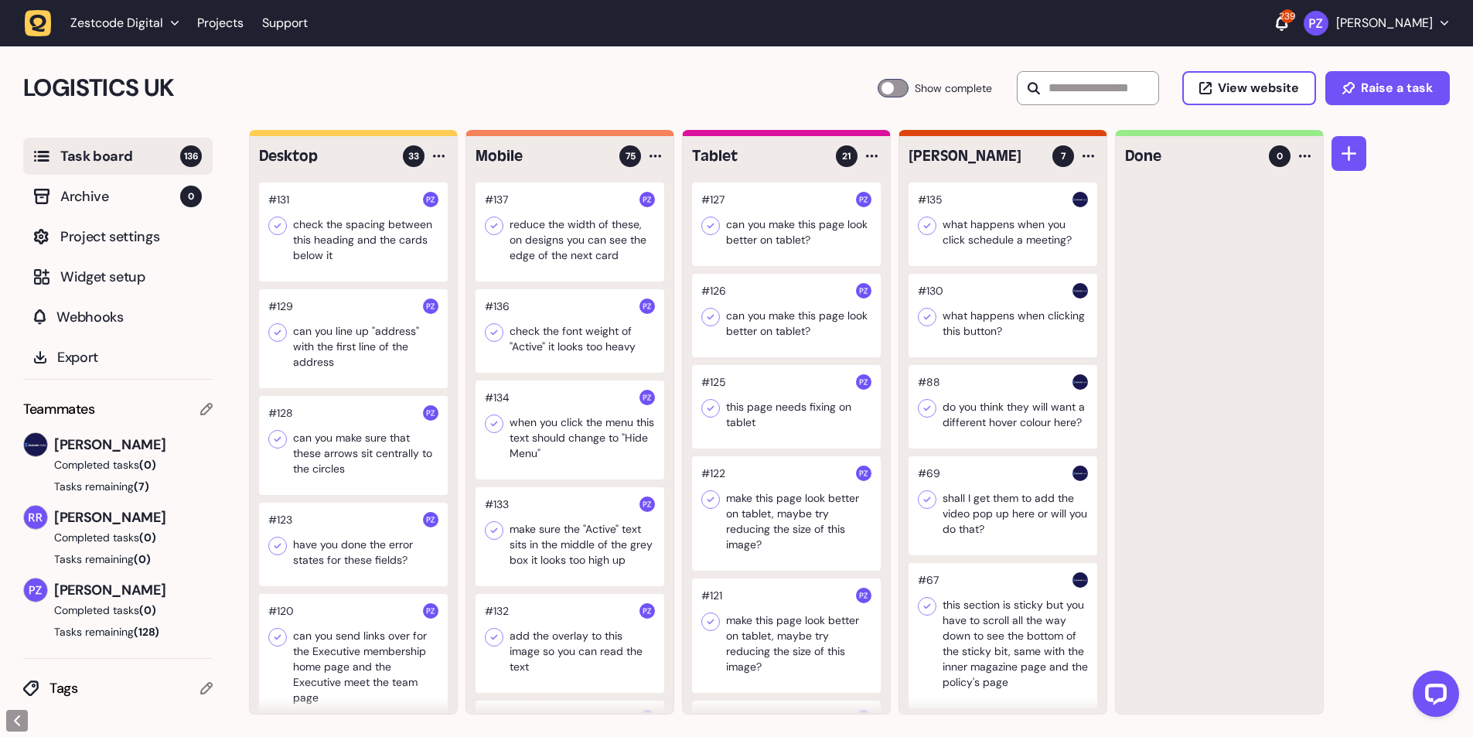
click at [589, 533] on div at bounding box center [570, 536] width 189 height 99
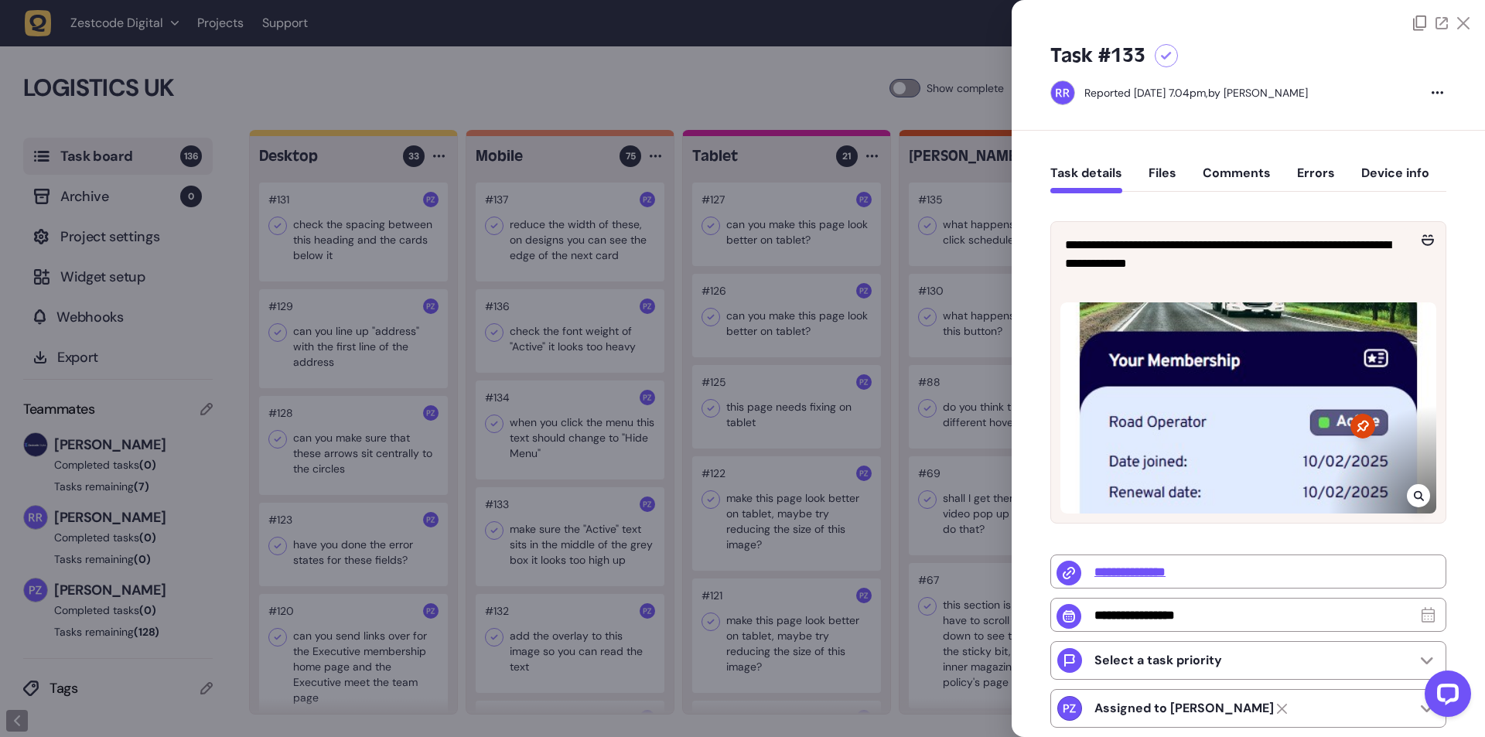
click at [804, 363] on div at bounding box center [742, 368] width 1485 height 737
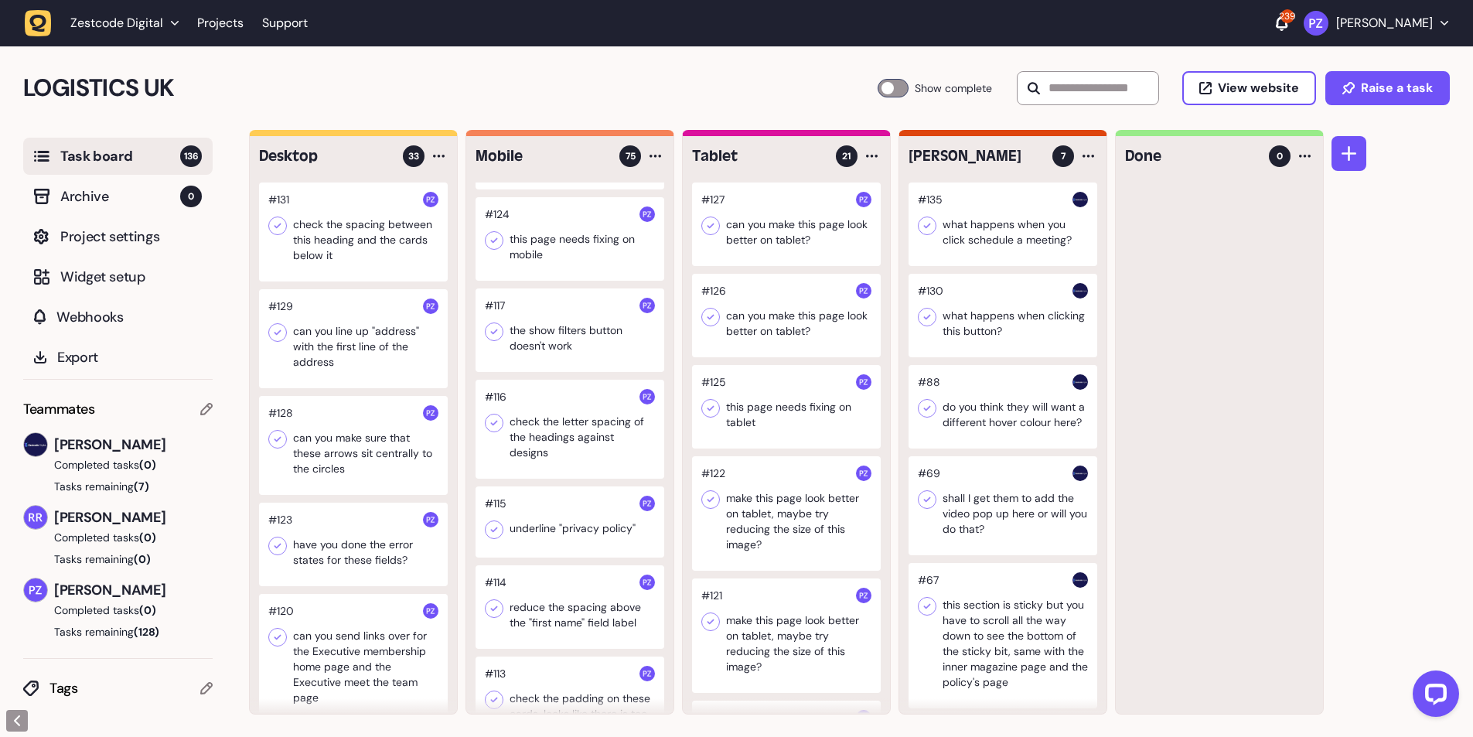
scroll to position [619, 0]
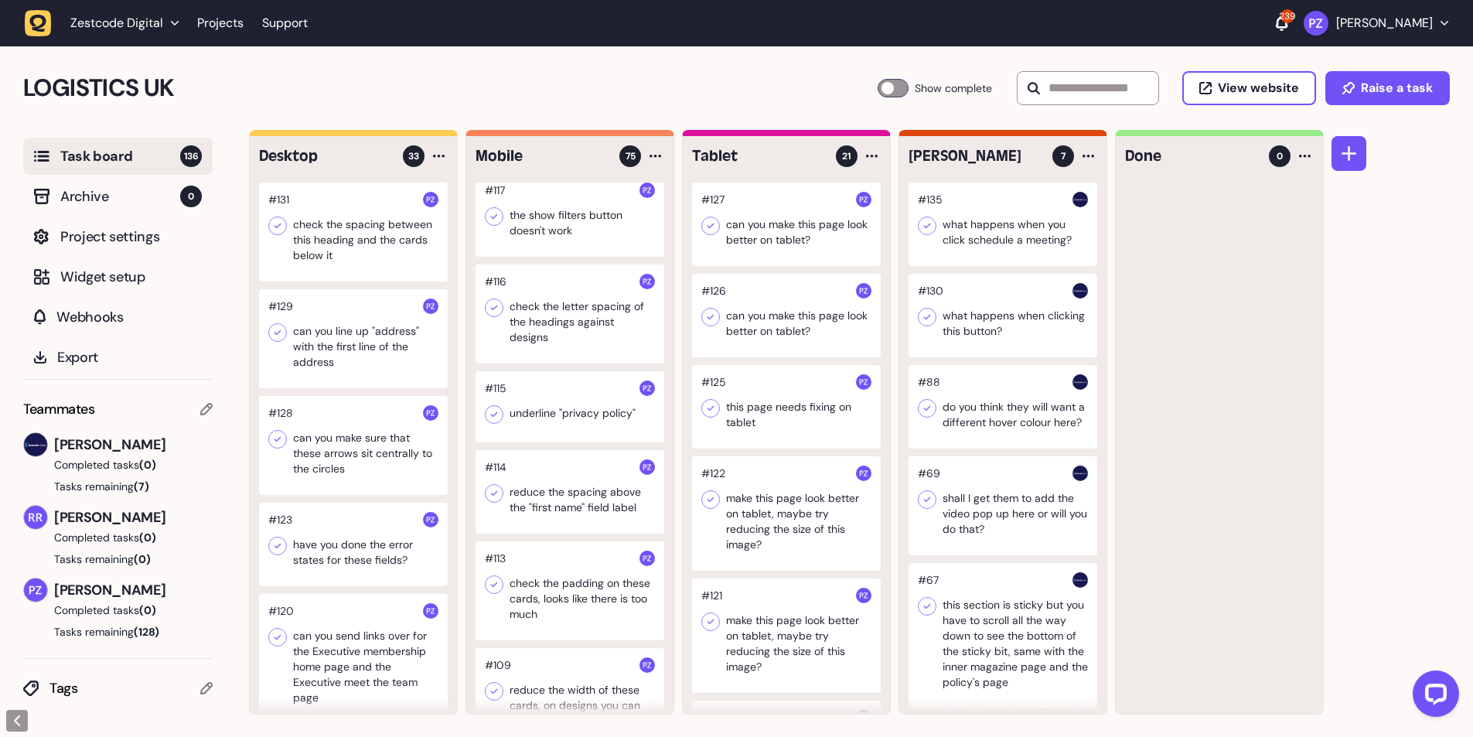
click at [584, 493] on div at bounding box center [570, 492] width 189 height 84
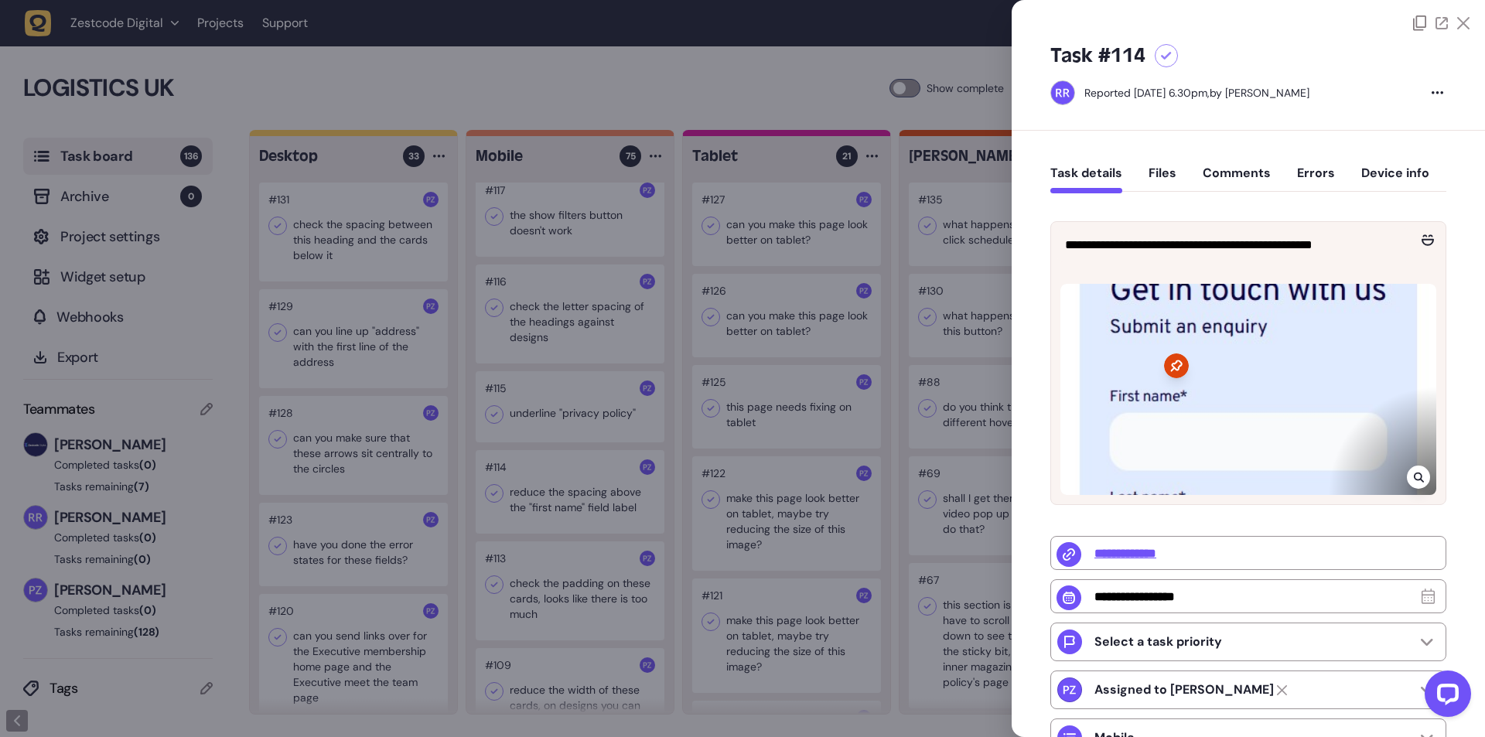
click at [830, 417] on div at bounding box center [742, 368] width 1485 height 737
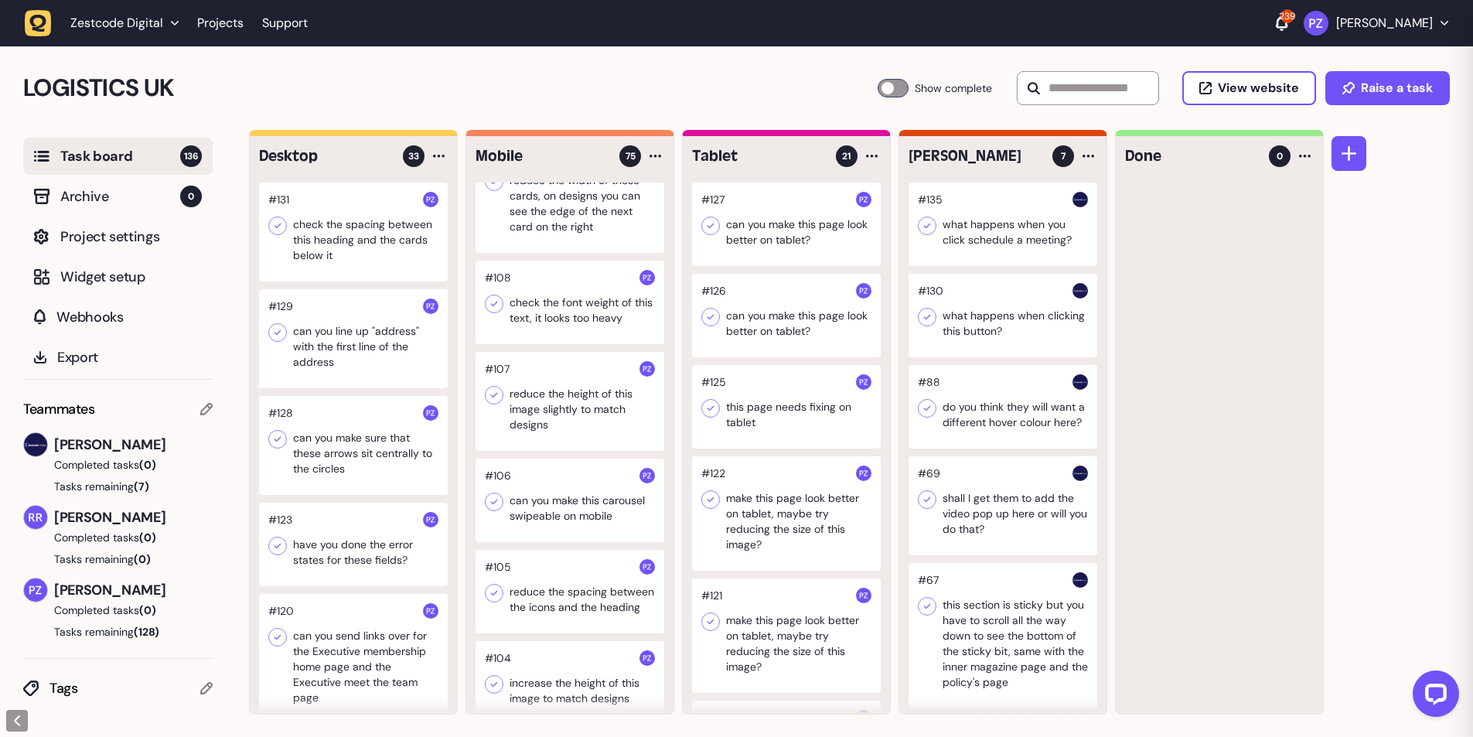
scroll to position [1134, 0]
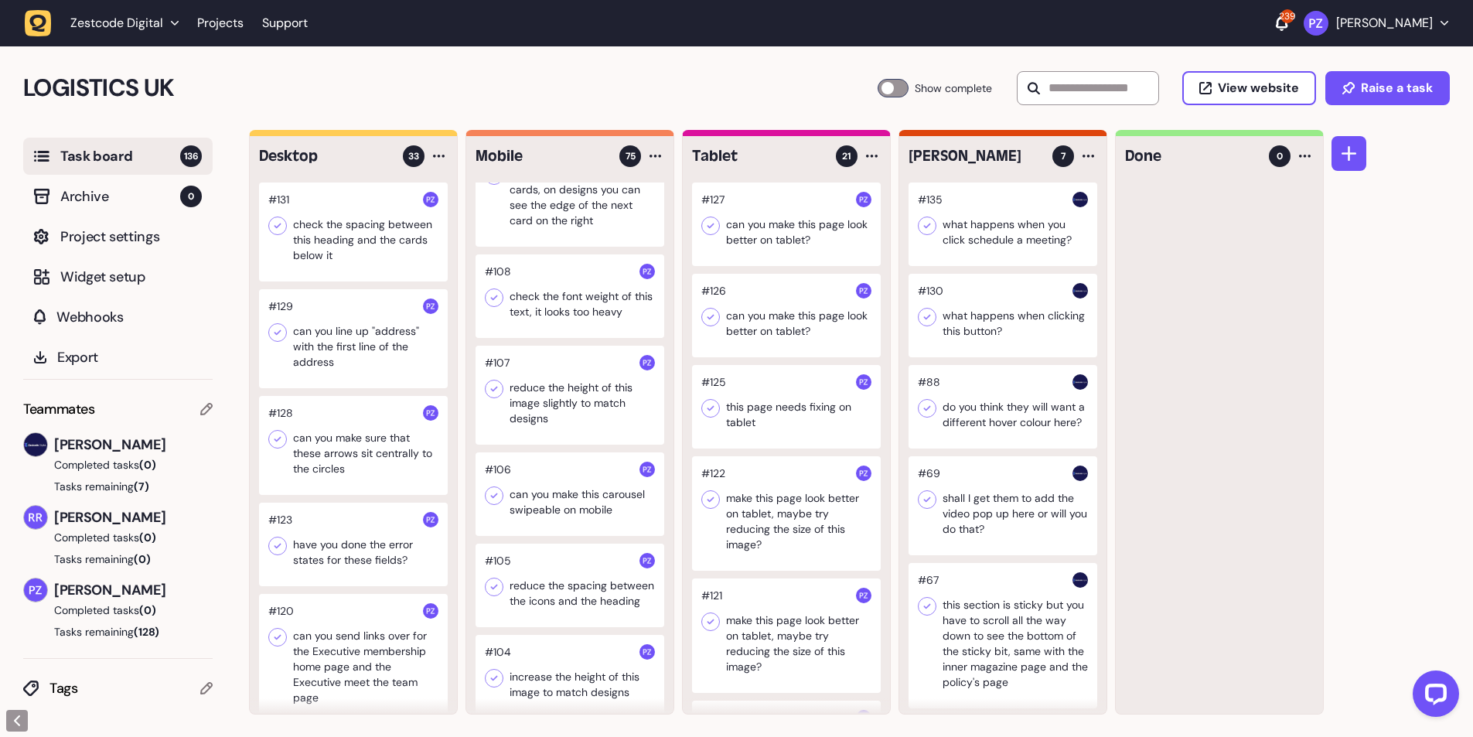
click at [585, 562] on div at bounding box center [570, 586] width 189 height 84
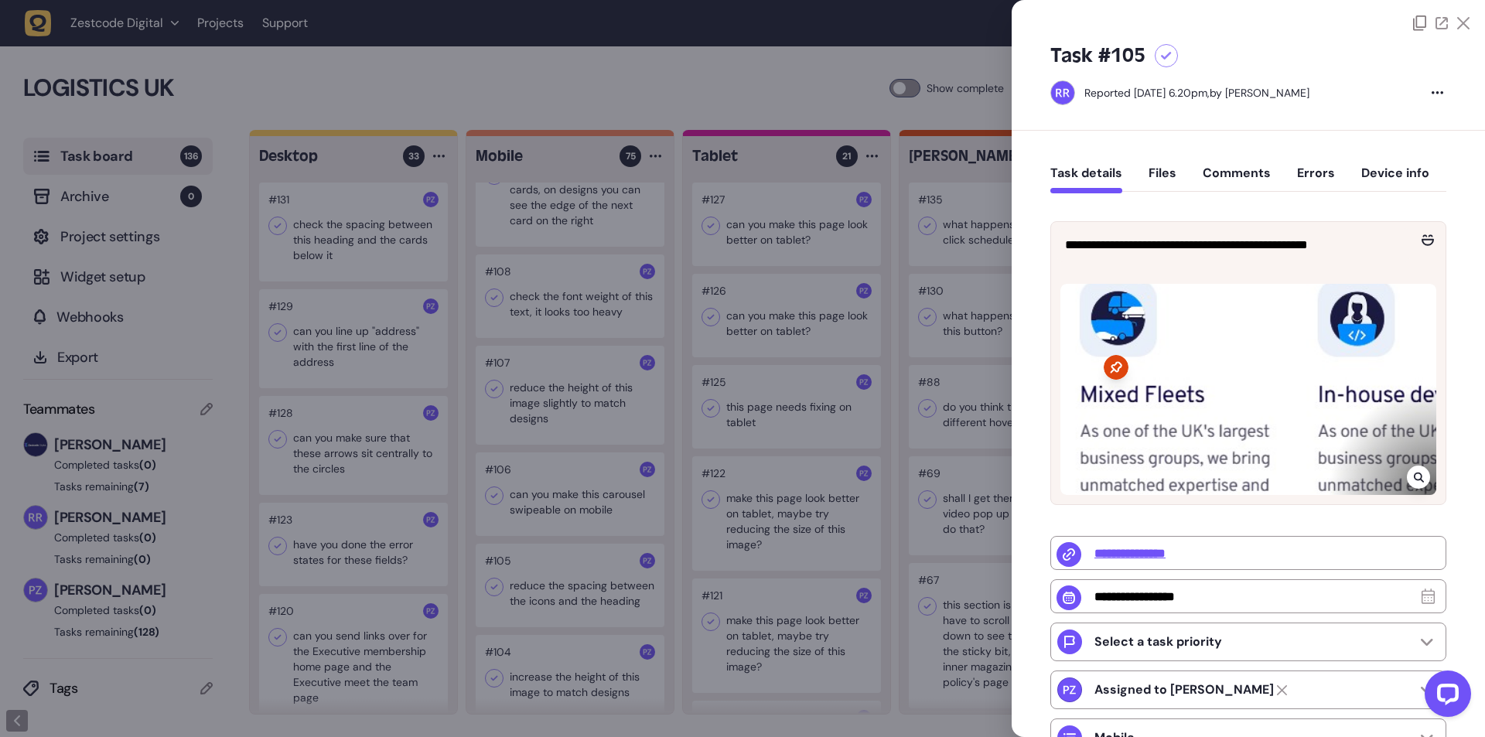
click at [680, 544] on div at bounding box center [742, 368] width 1485 height 737
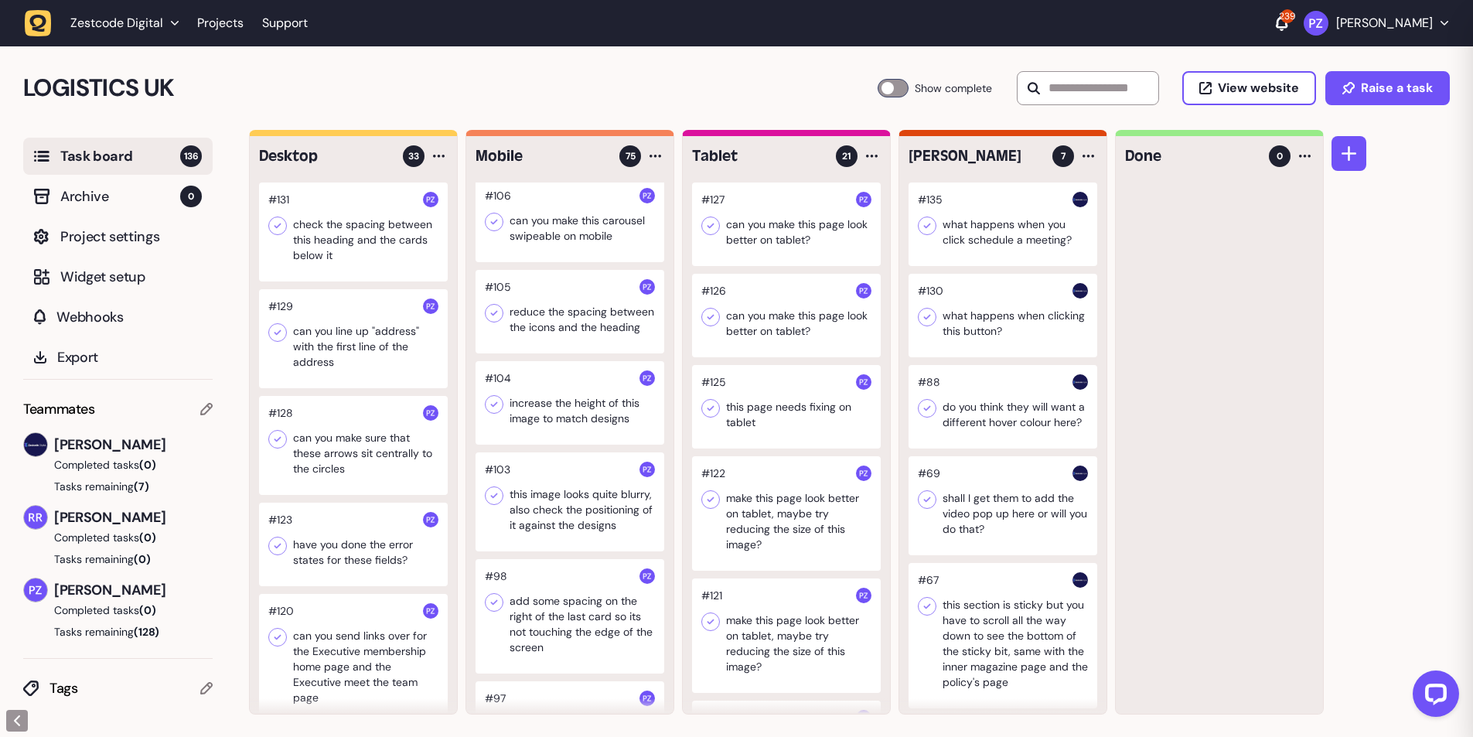
scroll to position [1444, 0]
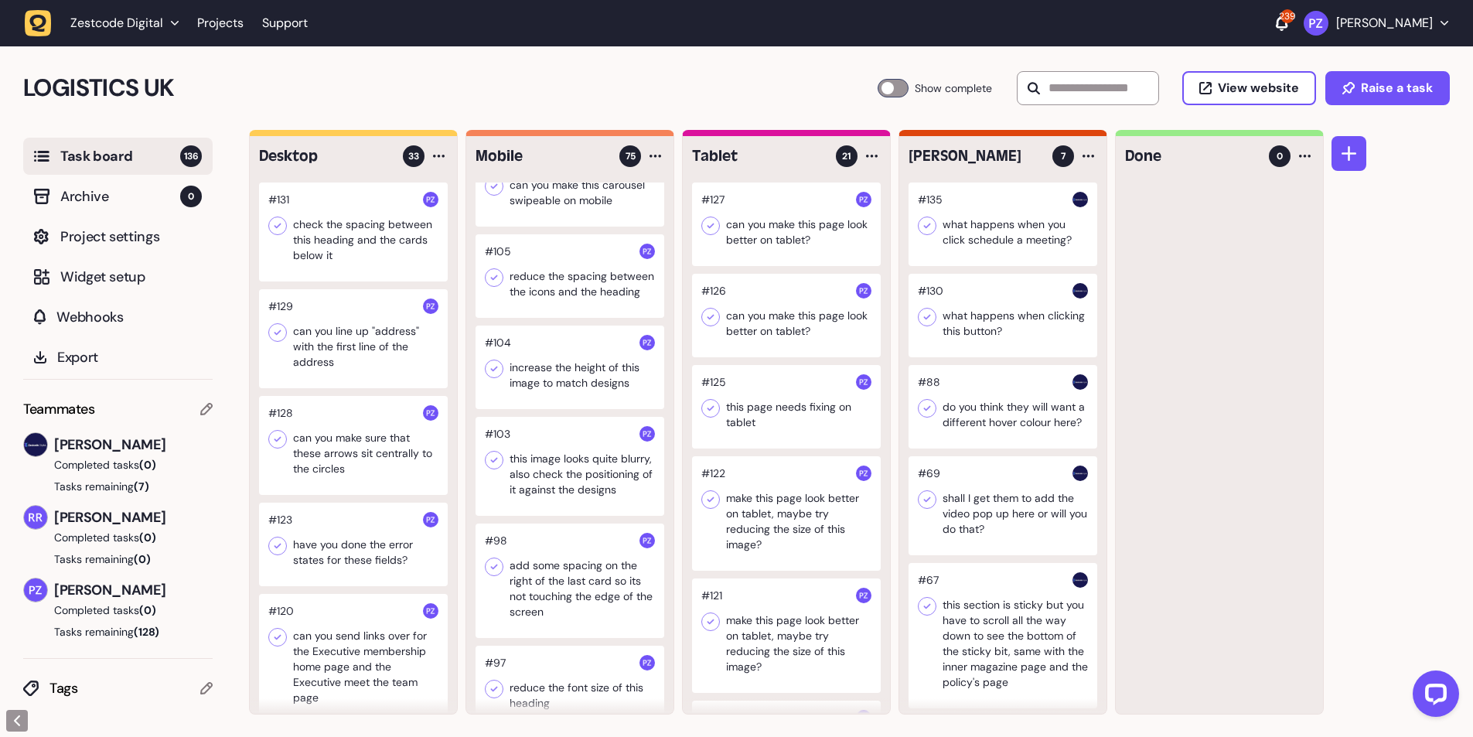
click at [548, 504] on div at bounding box center [570, 466] width 189 height 99
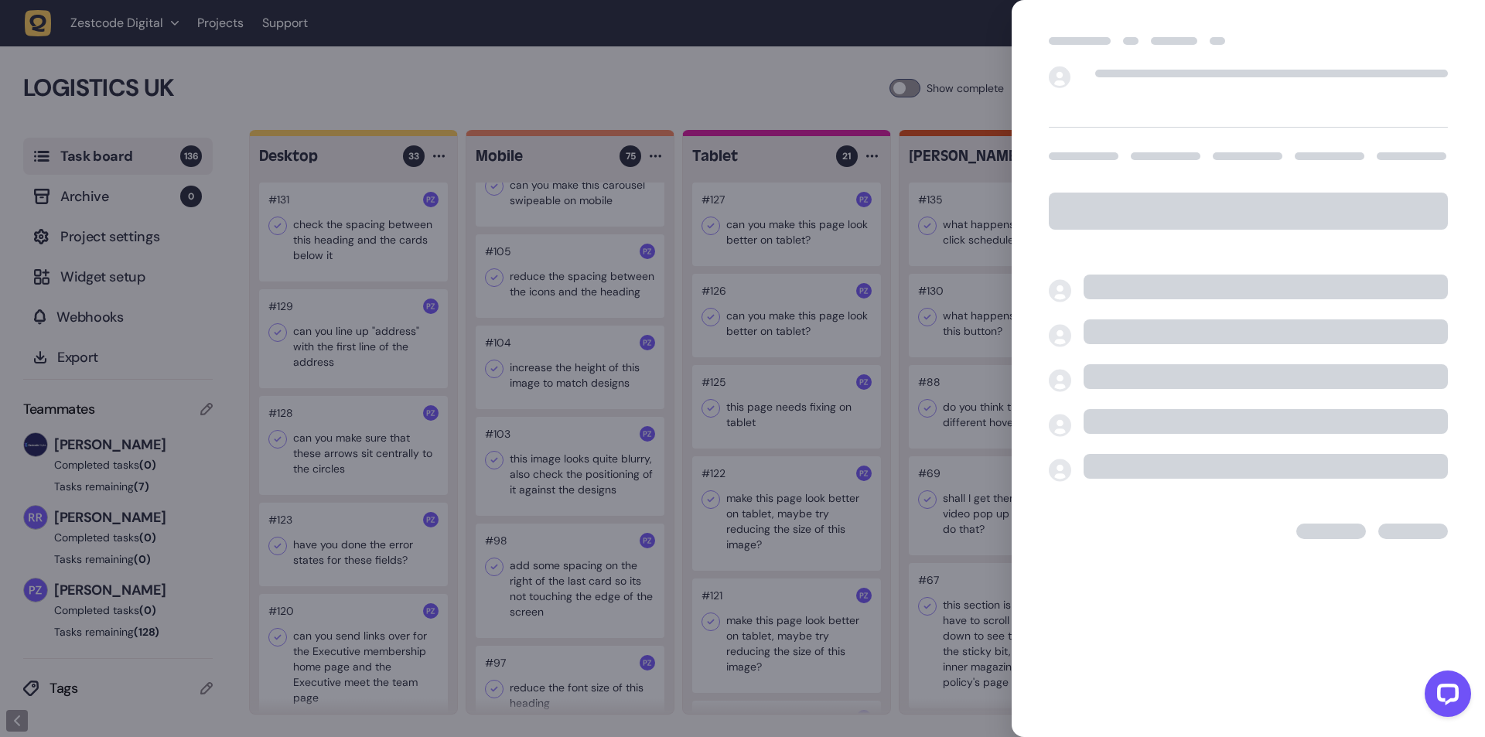
click at [636, 461] on div at bounding box center [742, 368] width 1485 height 737
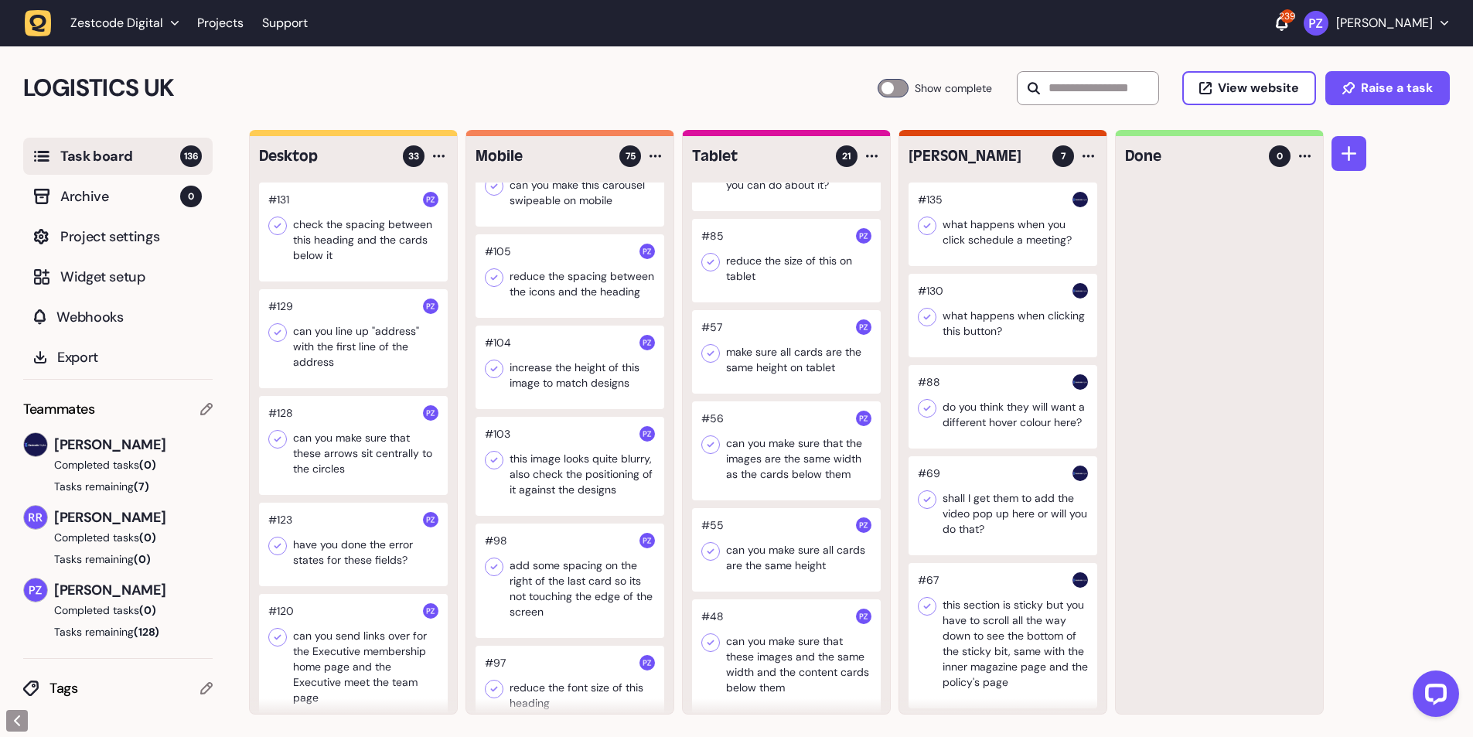
scroll to position [1237, 0]
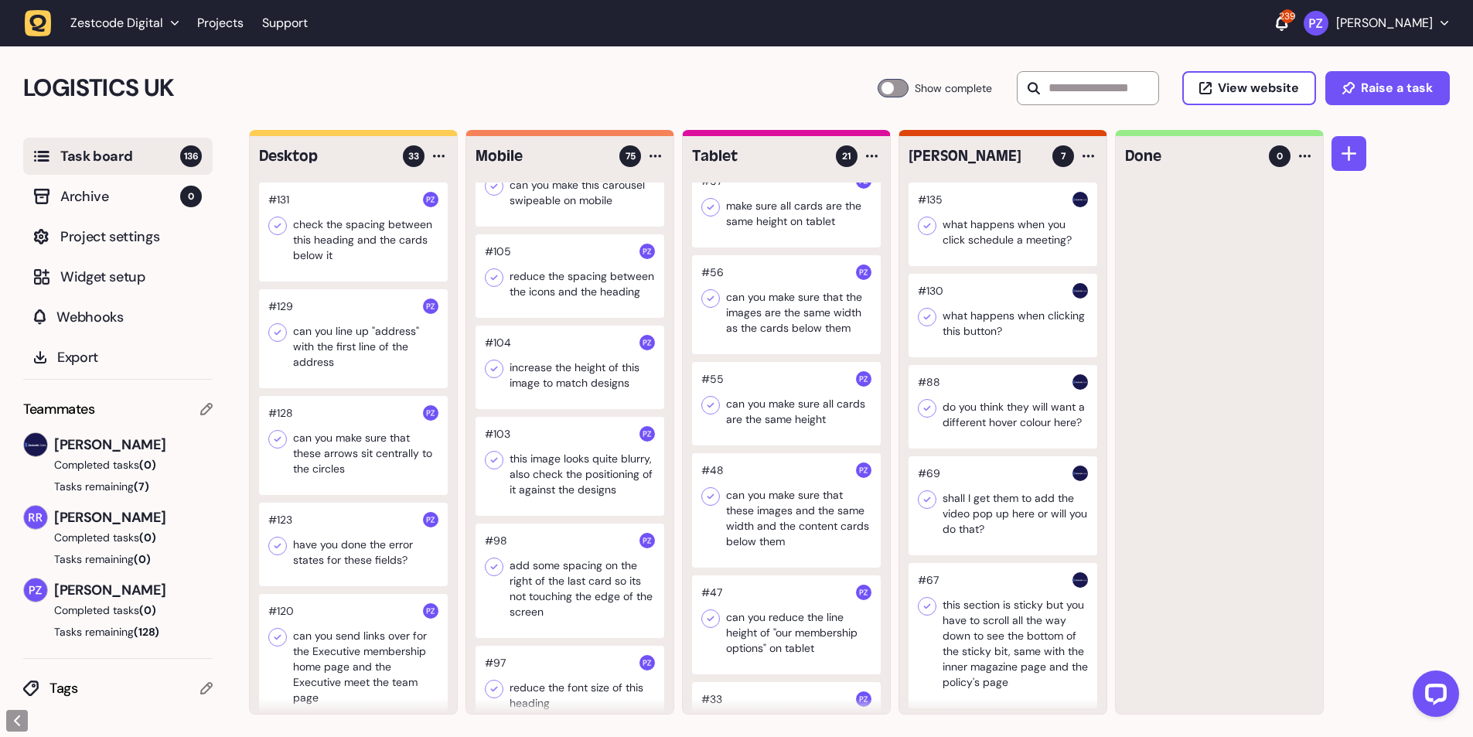
click at [827, 589] on div at bounding box center [786, 624] width 189 height 99
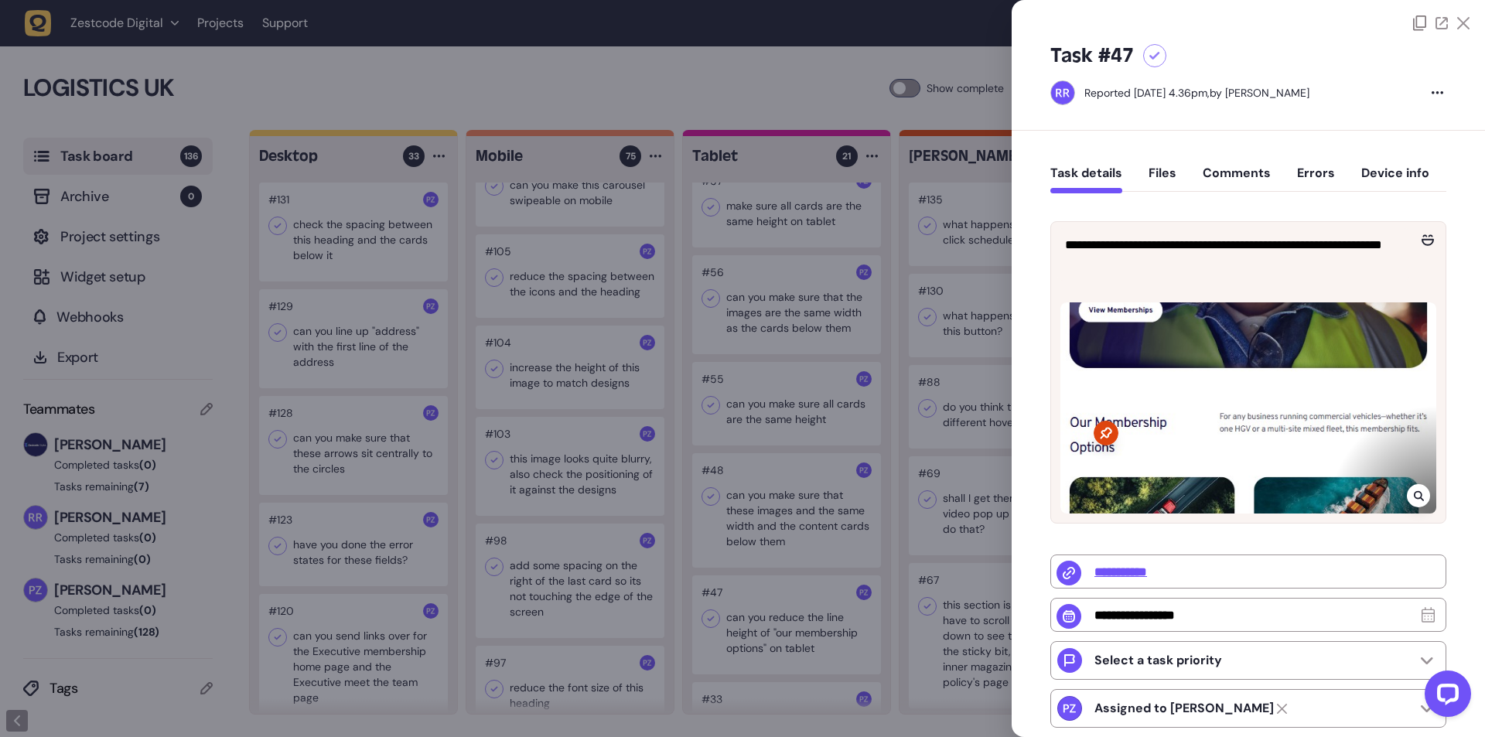
click at [869, 332] on div at bounding box center [742, 368] width 1485 height 737
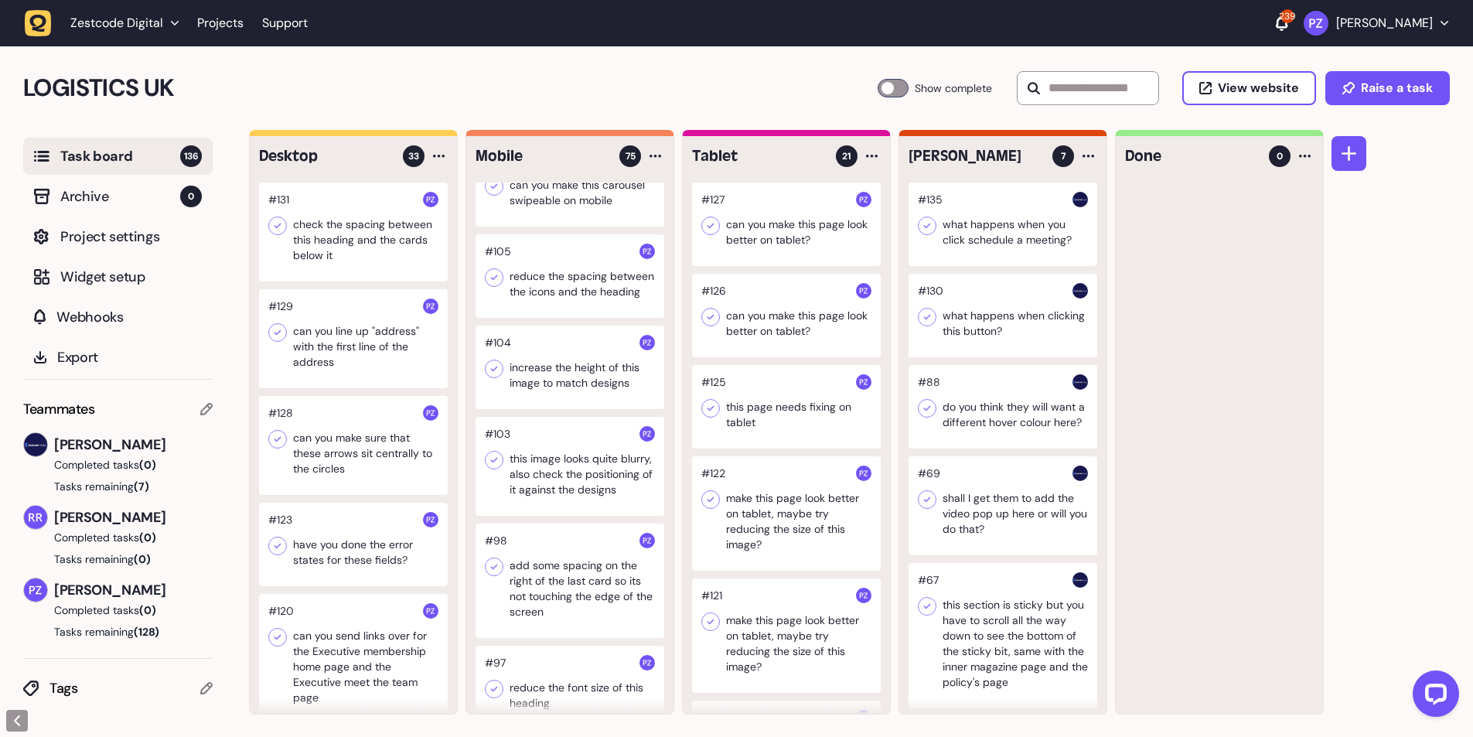
click at [32, 15] on icon "button" at bounding box center [38, 23] width 27 height 27
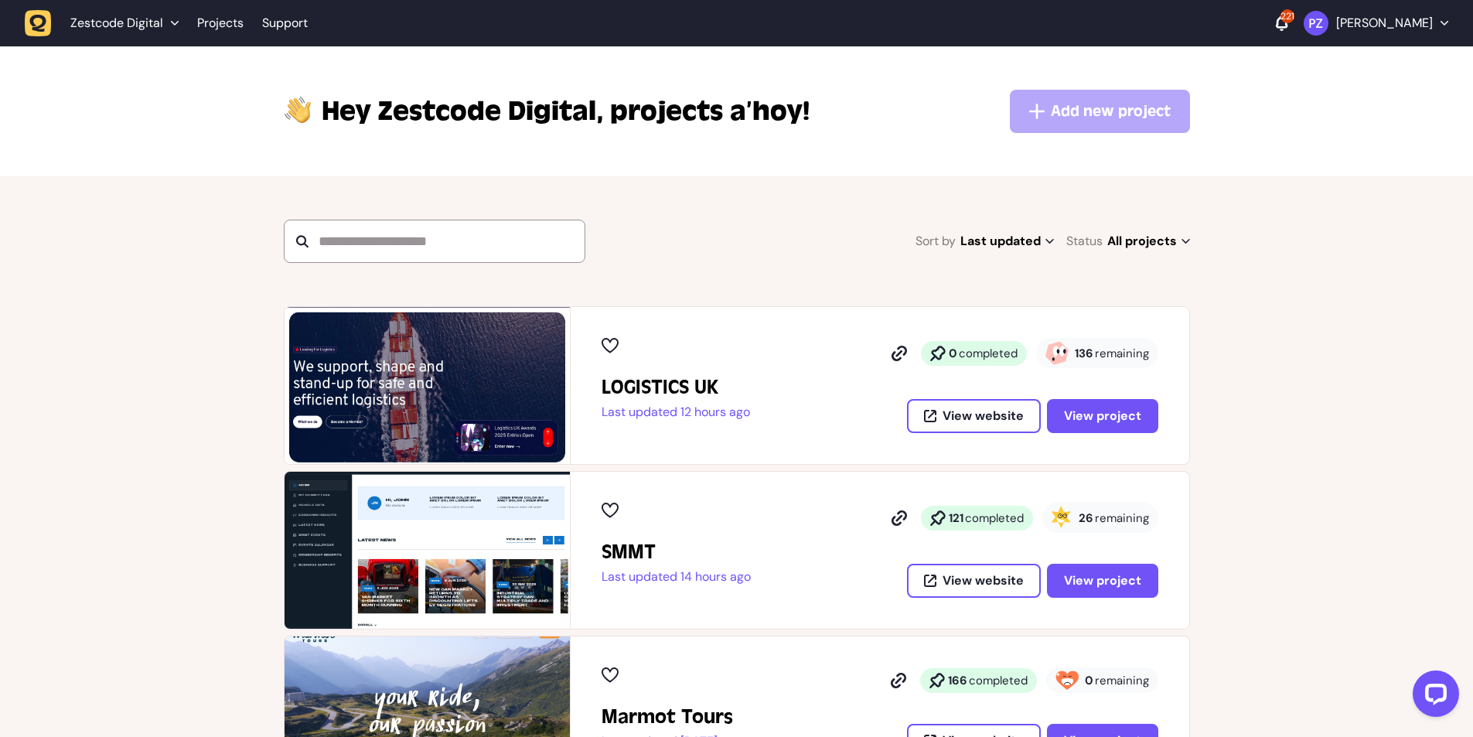
drag, startPoint x: 1074, startPoint y: 349, endPoint x: 1205, endPoint y: 348, distance: 131.4
click at [1072, 424] on button "View project" at bounding box center [1102, 416] width 111 height 34
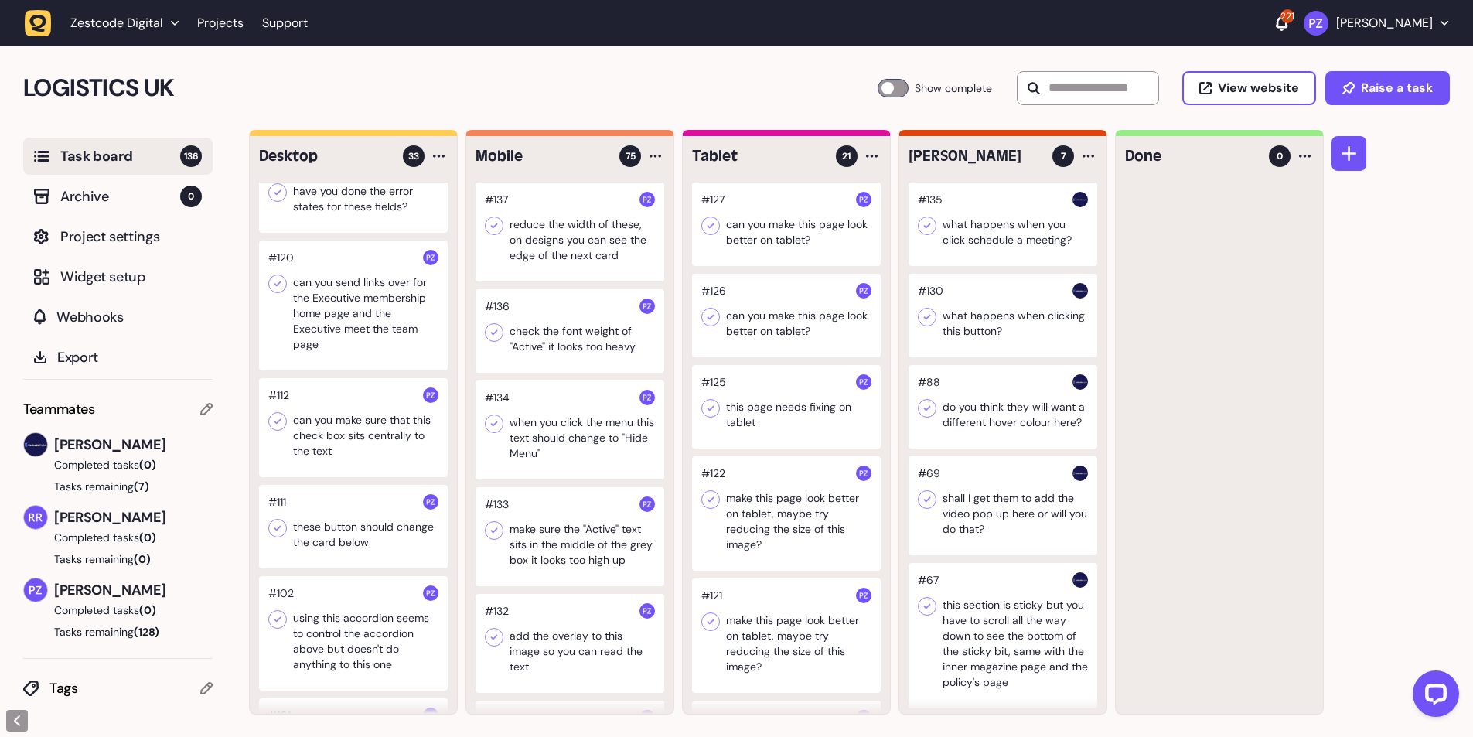
scroll to position [309, 0]
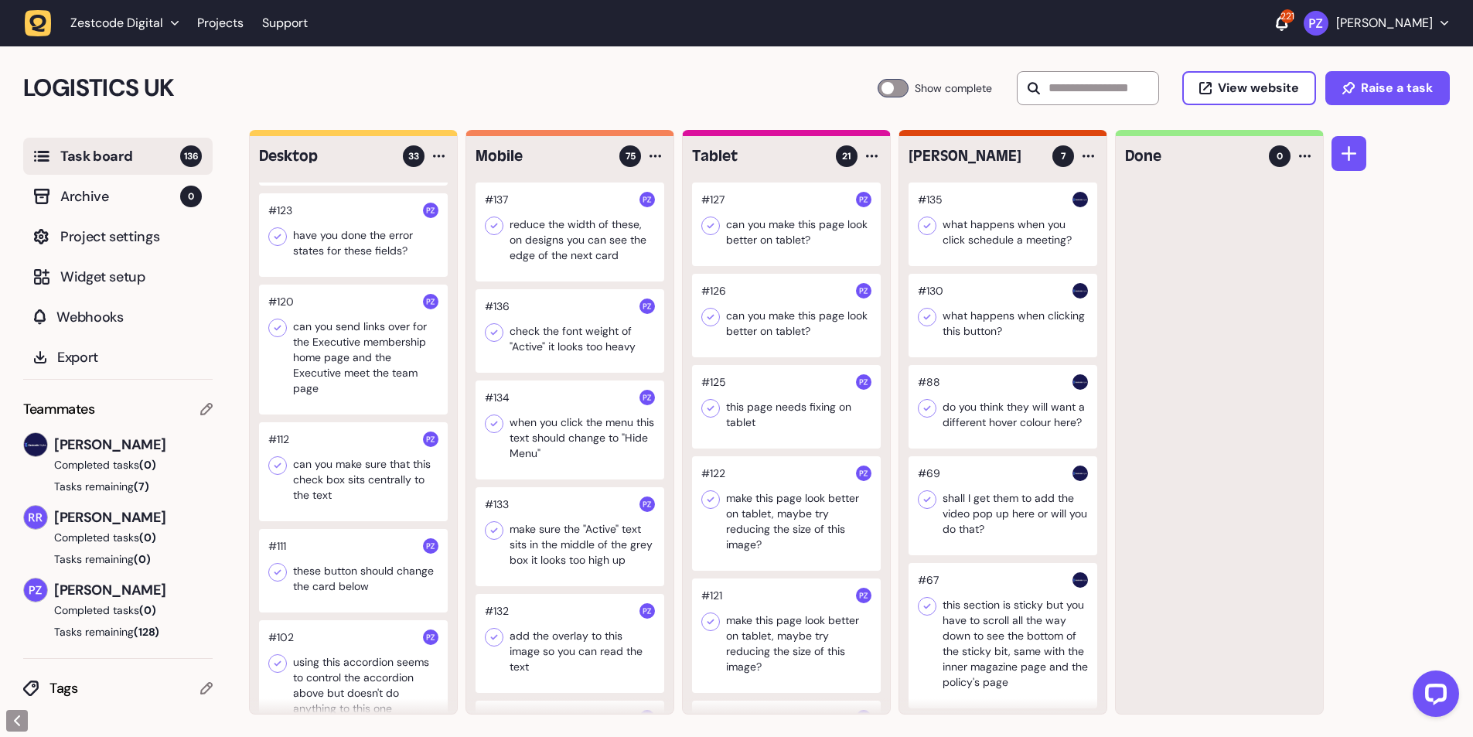
click at [334, 361] on div at bounding box center [353, 350] width 189 height 130
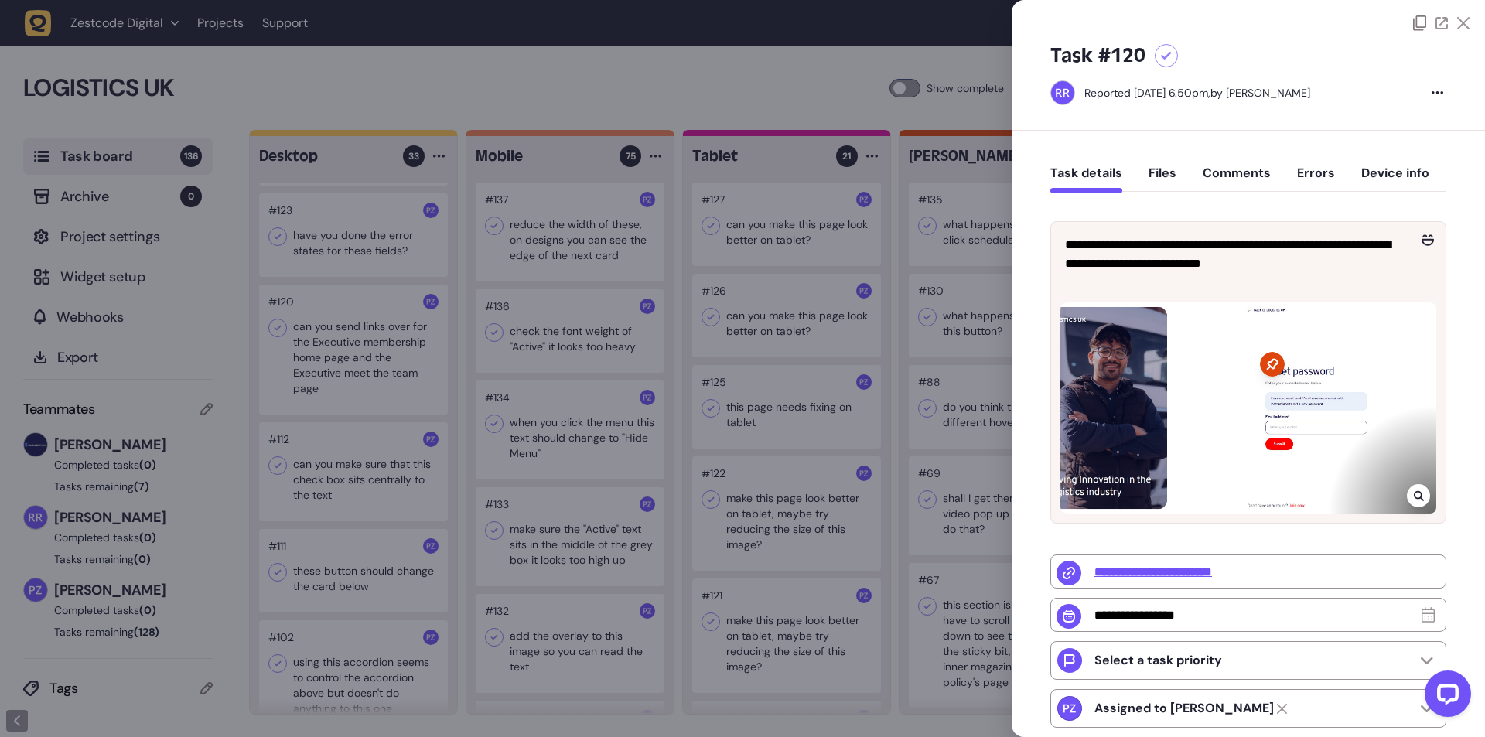
click at [947, 377] on div at bounding box center [742, 368] width 1485 height 737
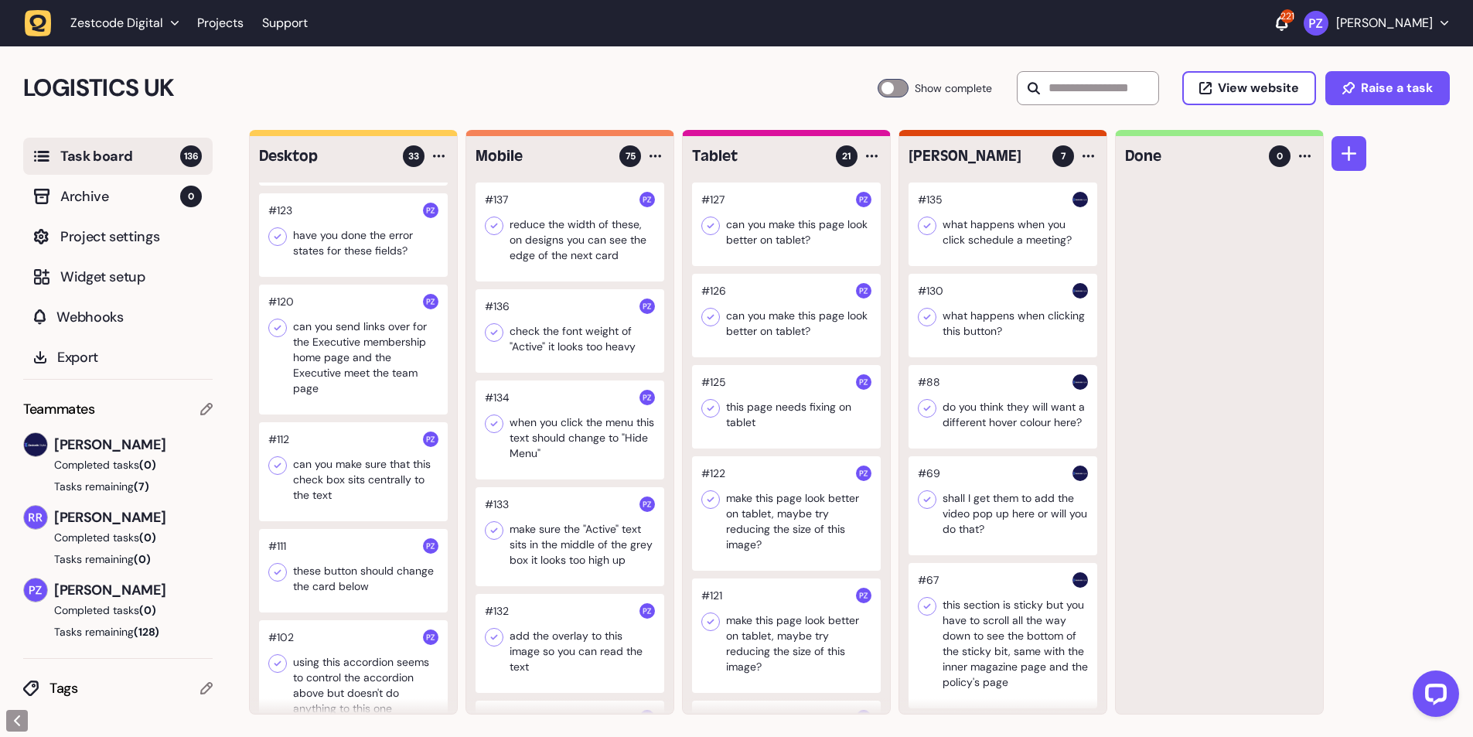
scroll to position [309, 0]
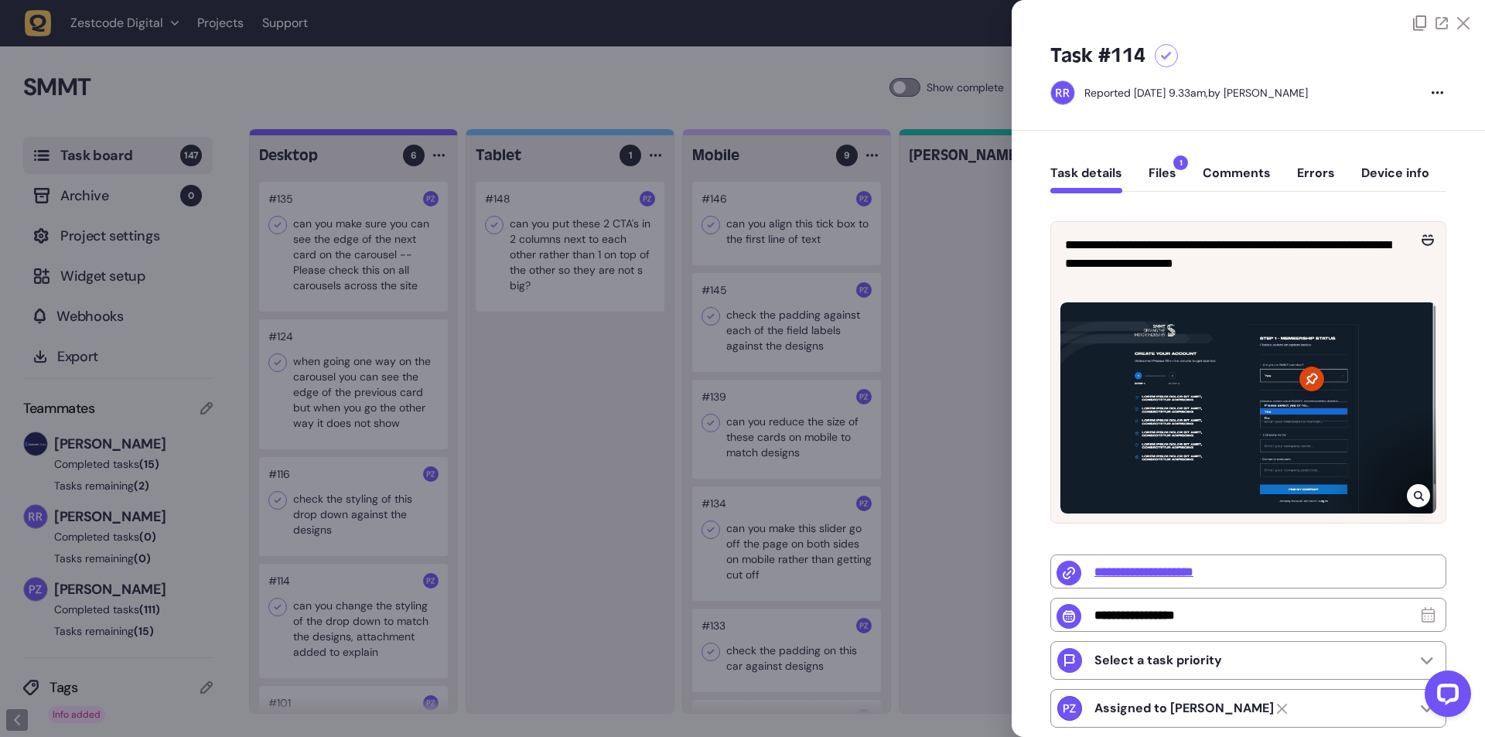
click at [537, 349] on div at bounding box center [742, 368] width 1485 height 737
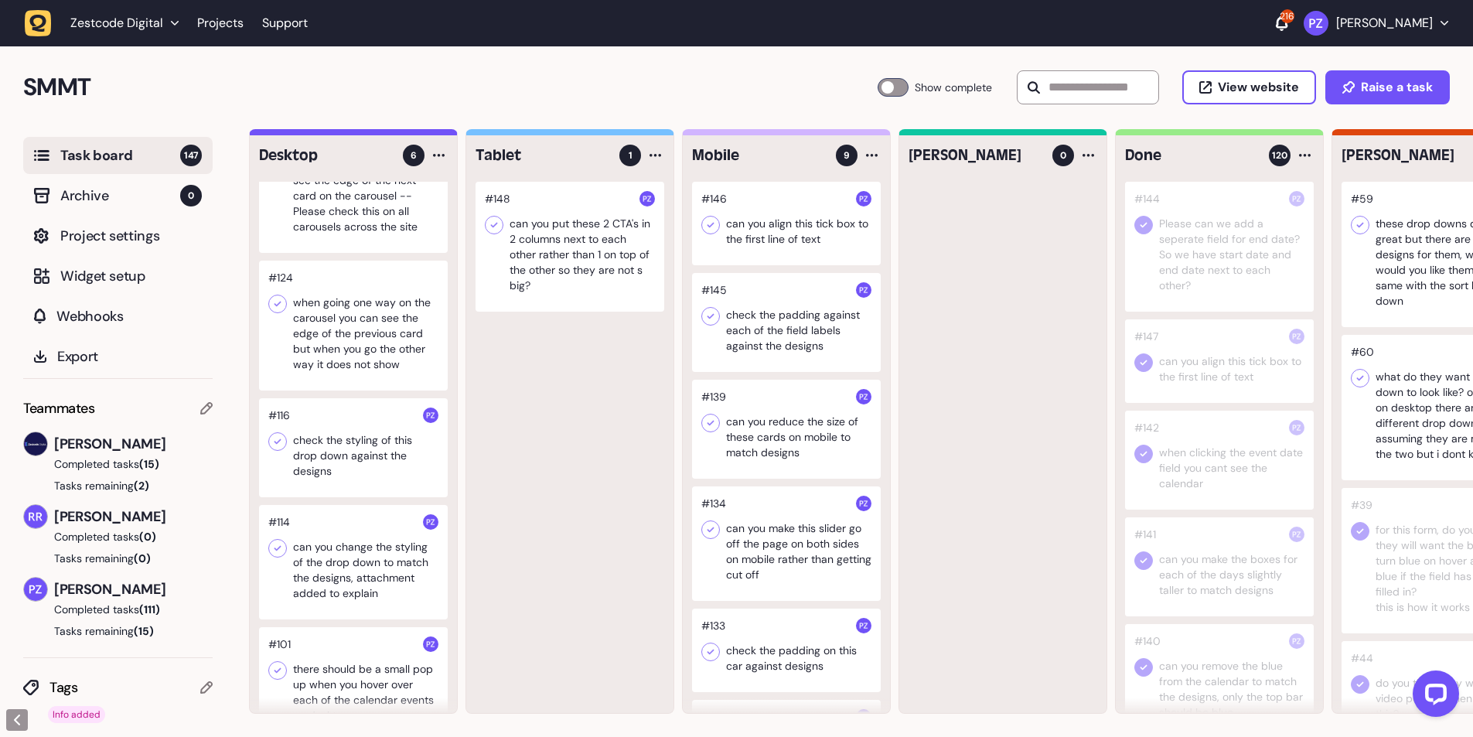
scroll to position [215, 0]
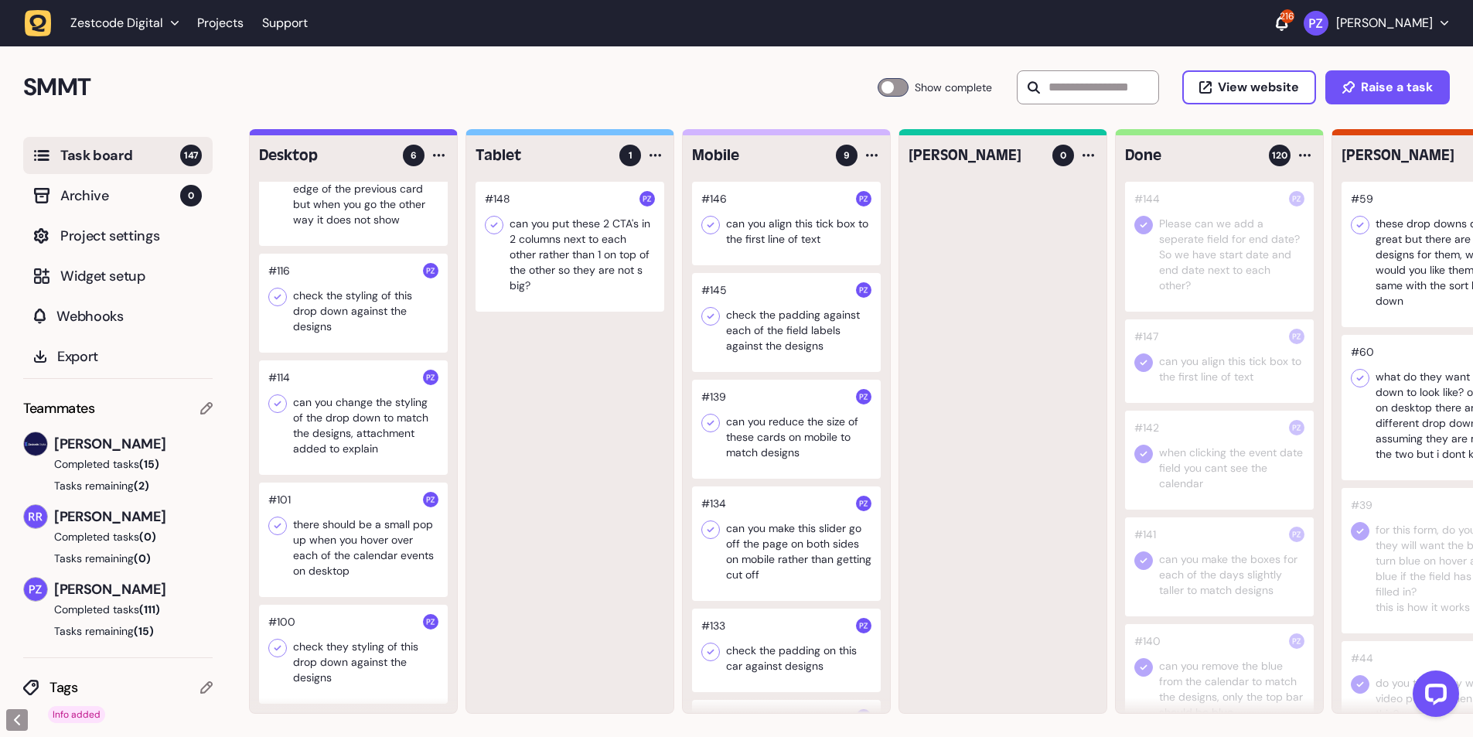
click at [357, 432] on div at bounding box center [353, 417] width 189 height 114
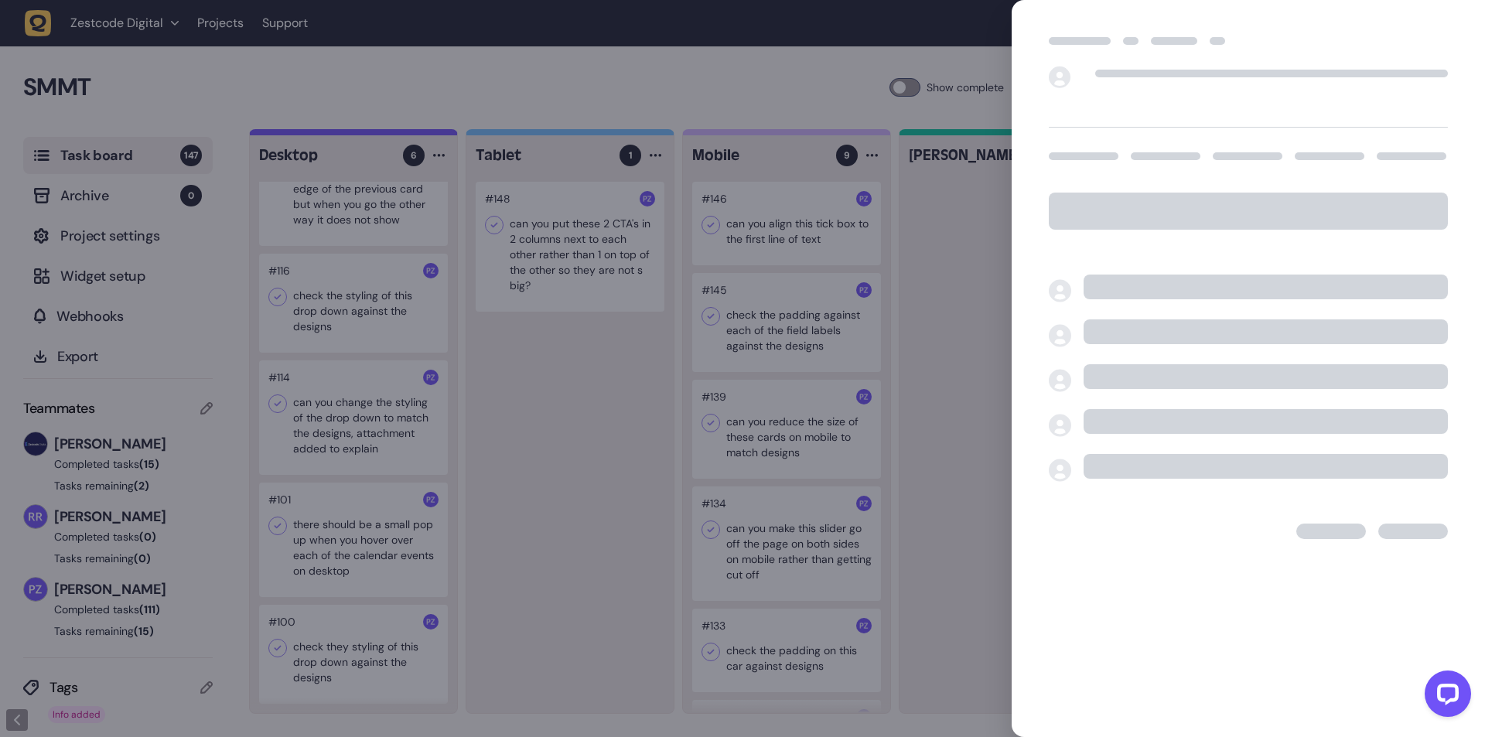
click at [344, 420] on div at bounding box center [742, 368] width 1485 height 737
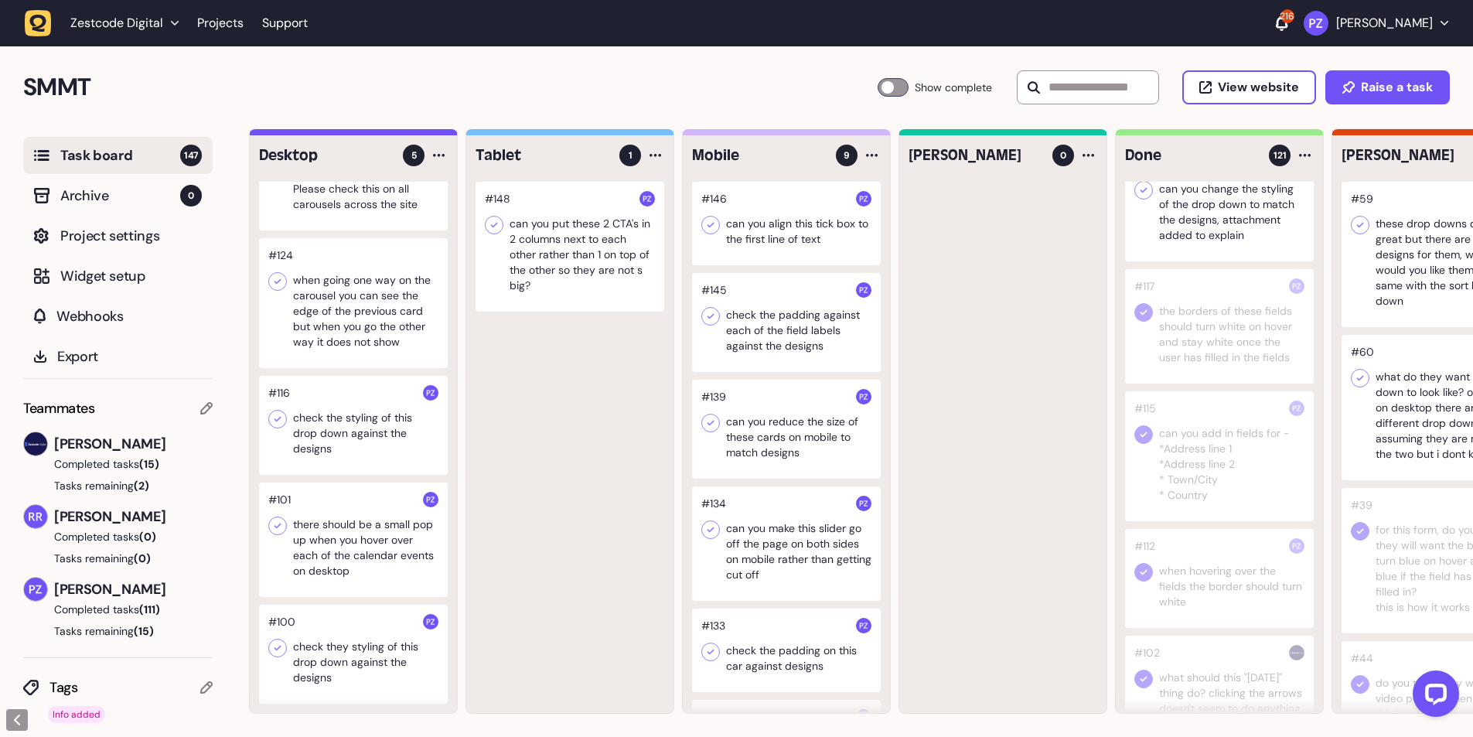
scroll to position [2268, 0]
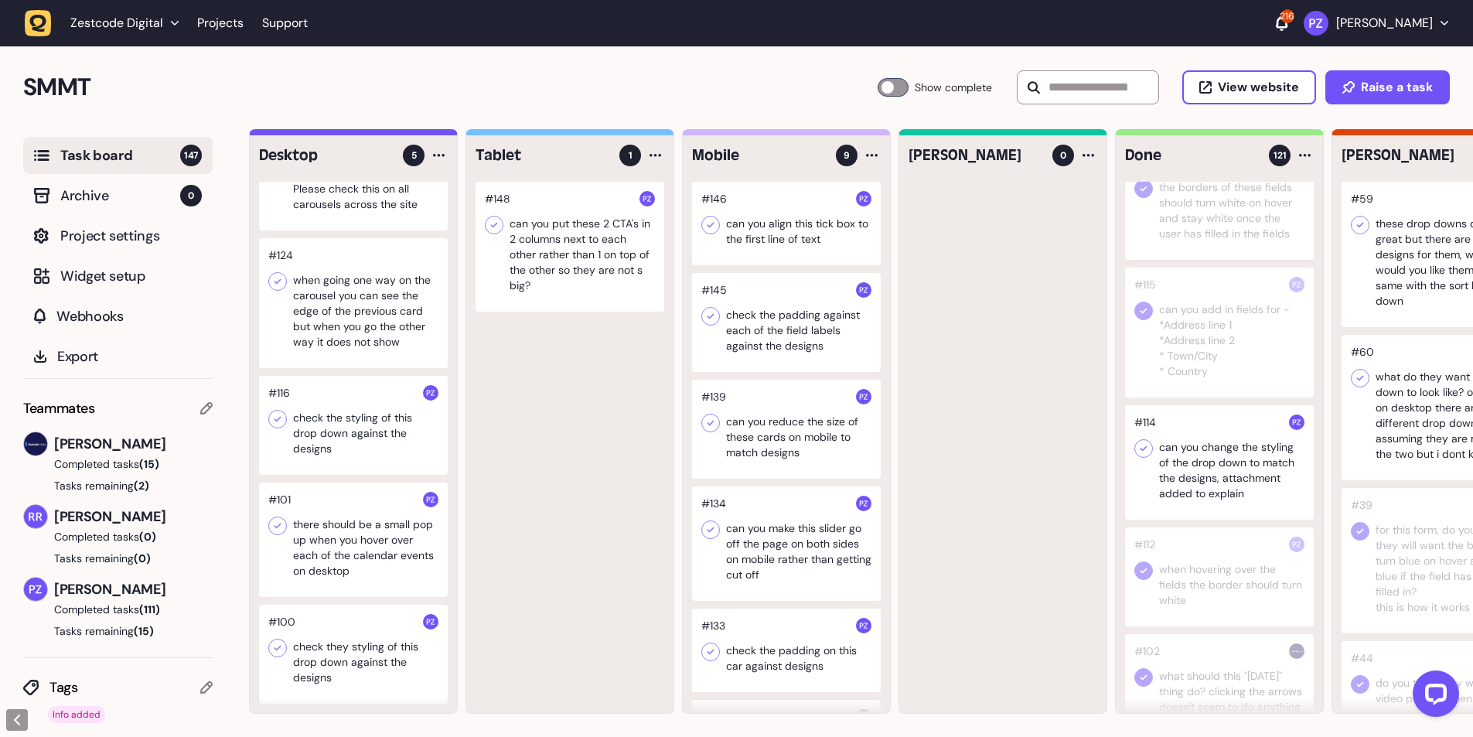
click at [1143, 456] on icon at bounding box center [1143, 448] width 15 height 15
click at [1141, 484] on div at bounding box center [1219, 462] width 189 height 114
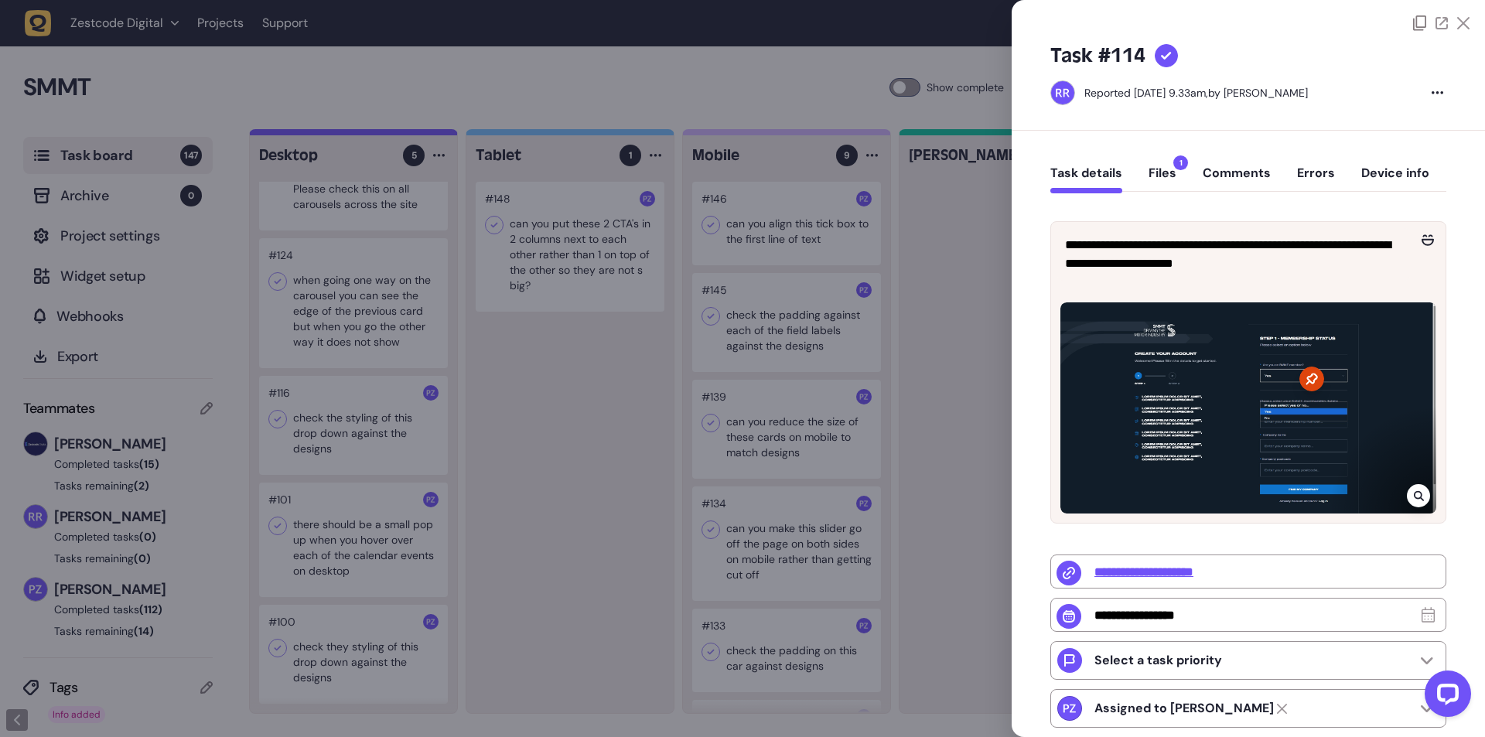
click at [919, 339] on div at bounding box center [742, 368] width 1485 height 737
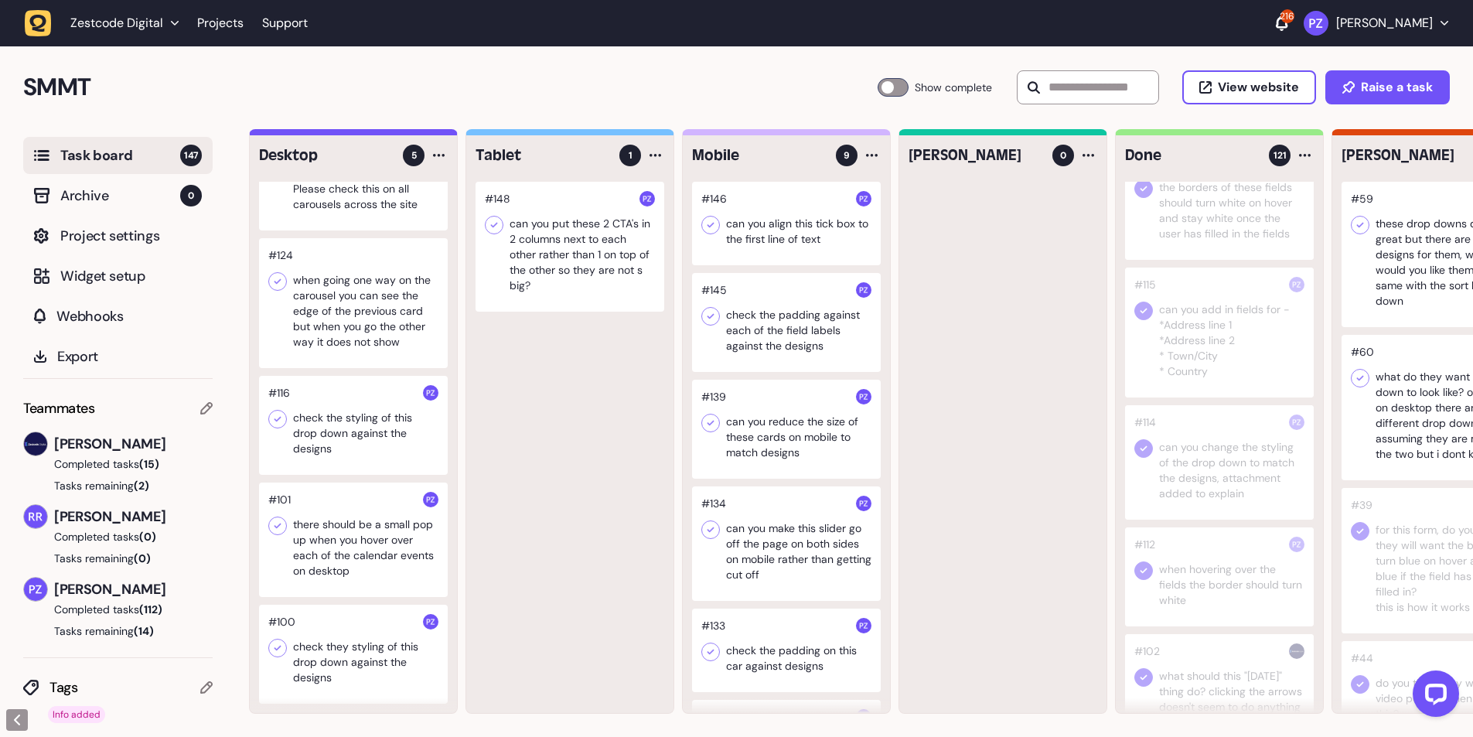
click at [325, 319] on div at bounding box center [353, 303] width 189 height 130
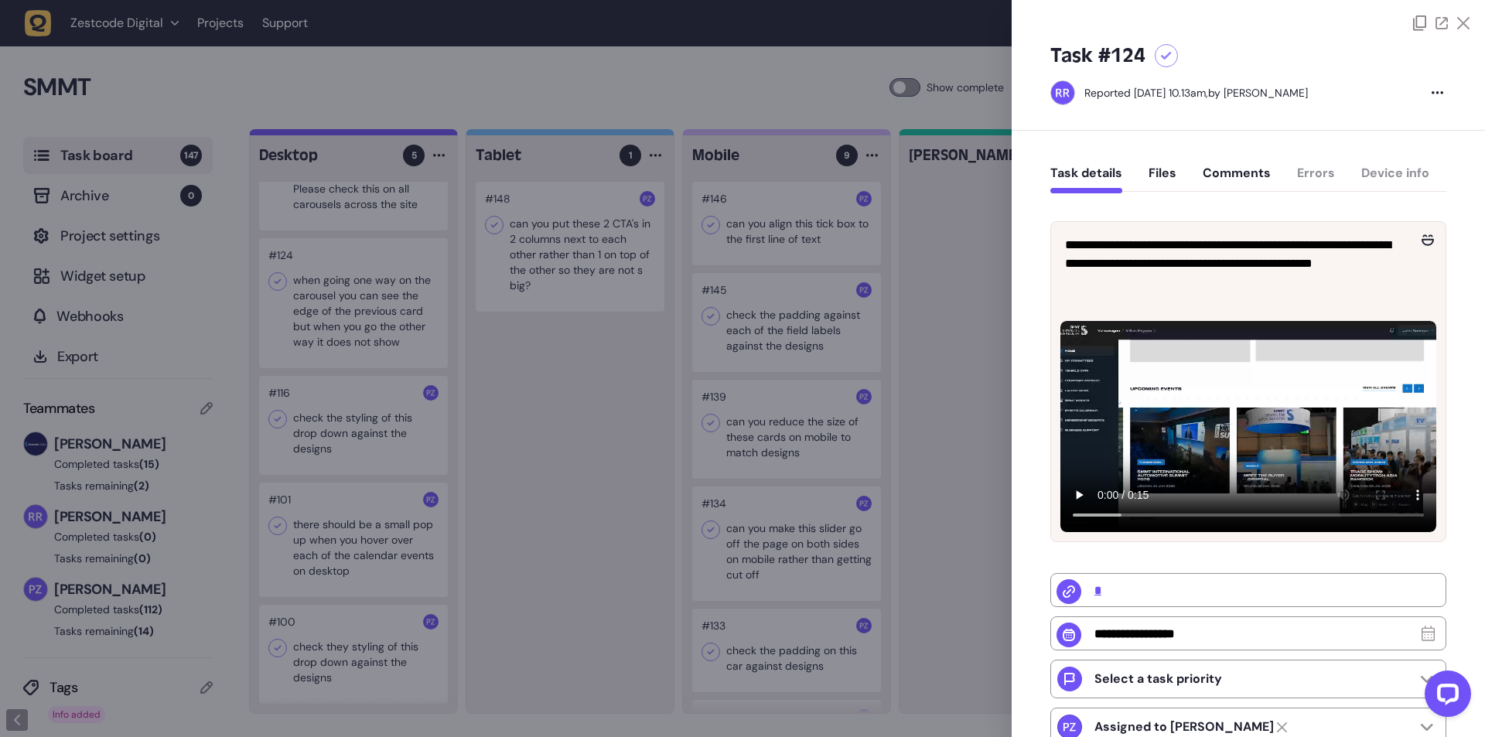
click at [354, 346] on div at bounding box center [742, 368] width 1485 height 737
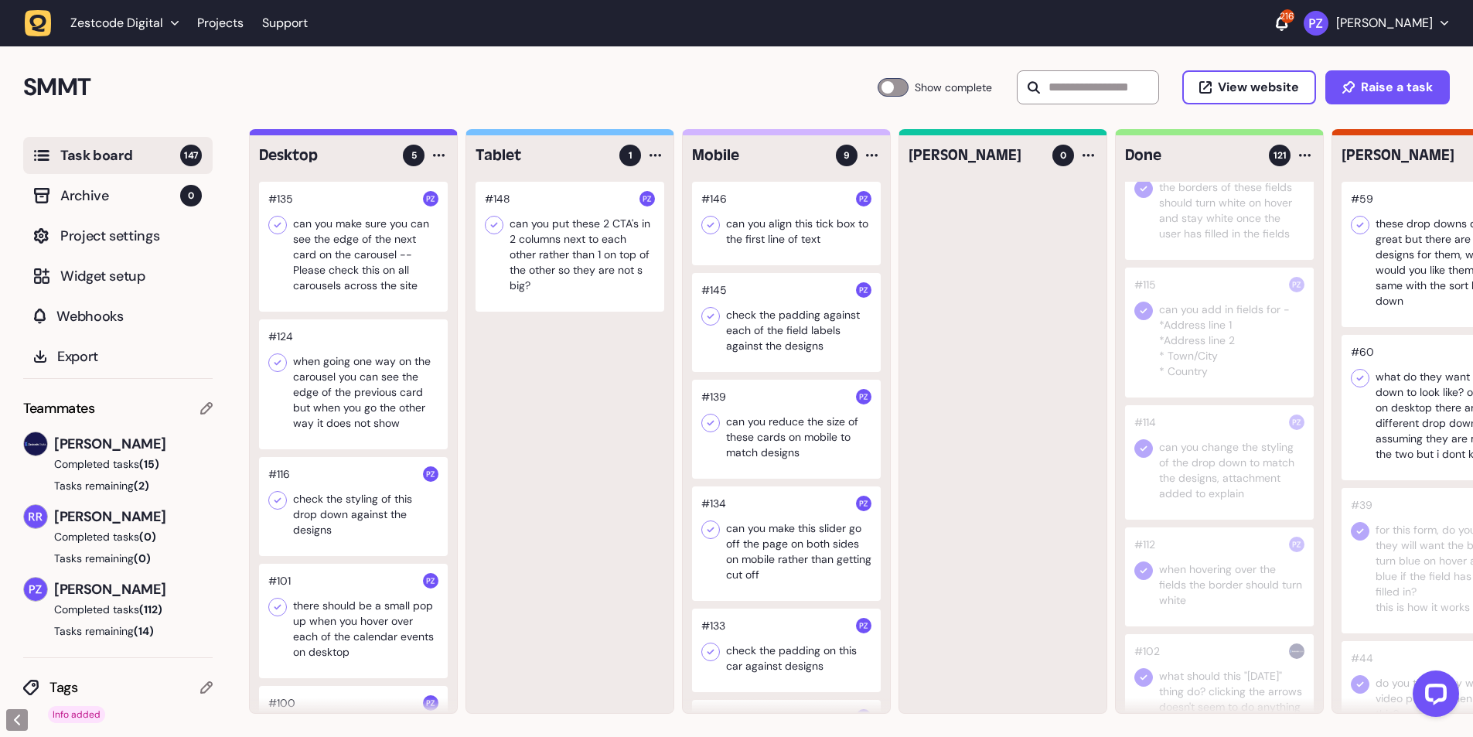
click at [342, 250] on div at bounding box center [353, 247] width 189 height 130
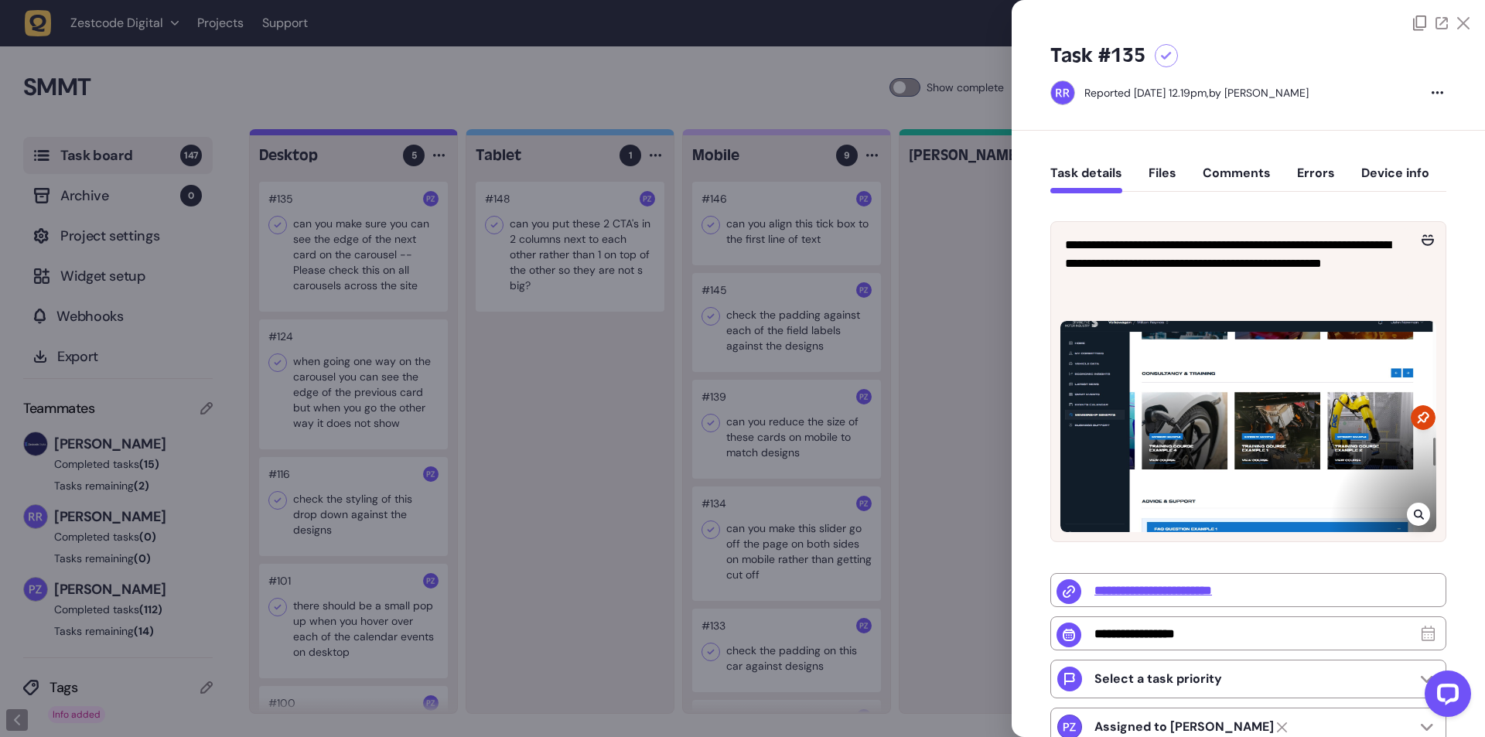
click at [322, 252] on div at bounding box center [742, 368] width 1485 height 737
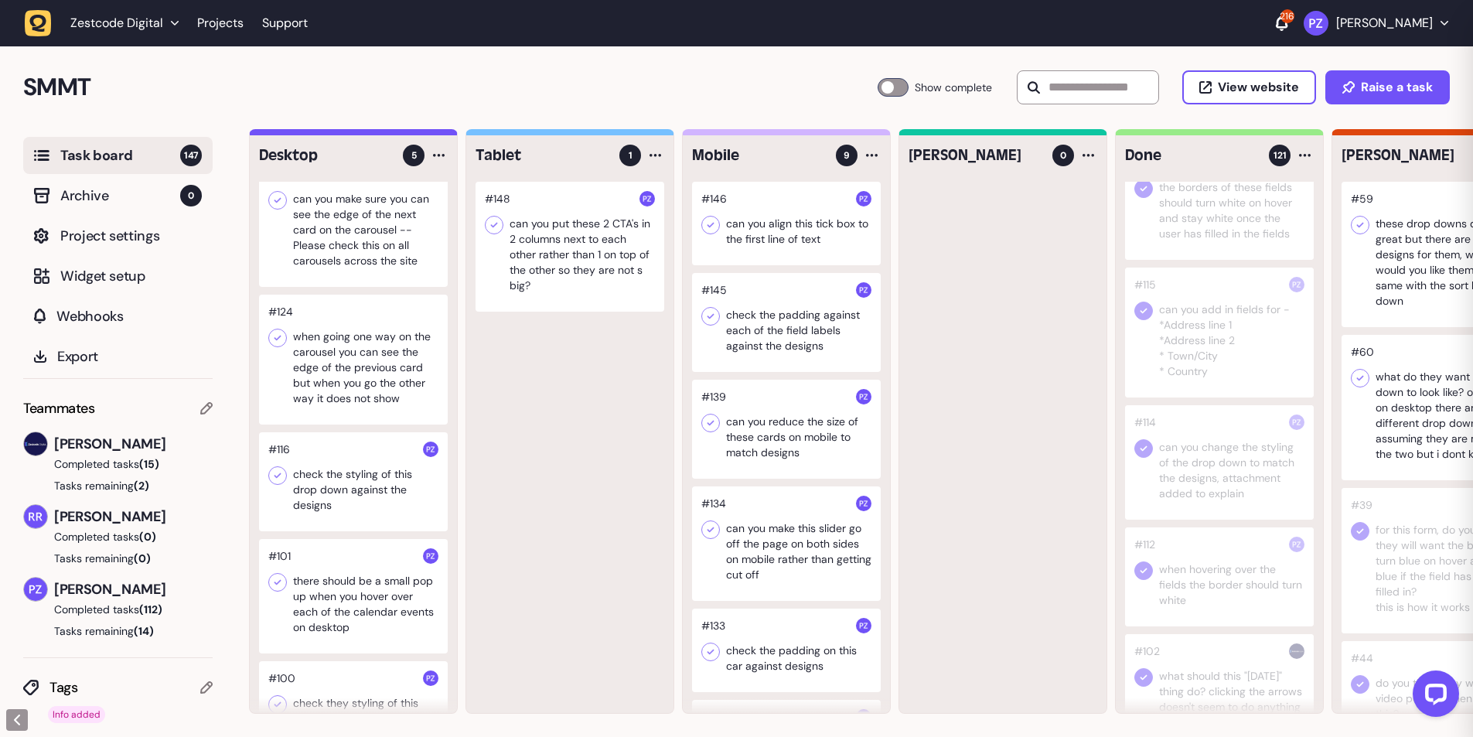
scroll to position [93, 0]
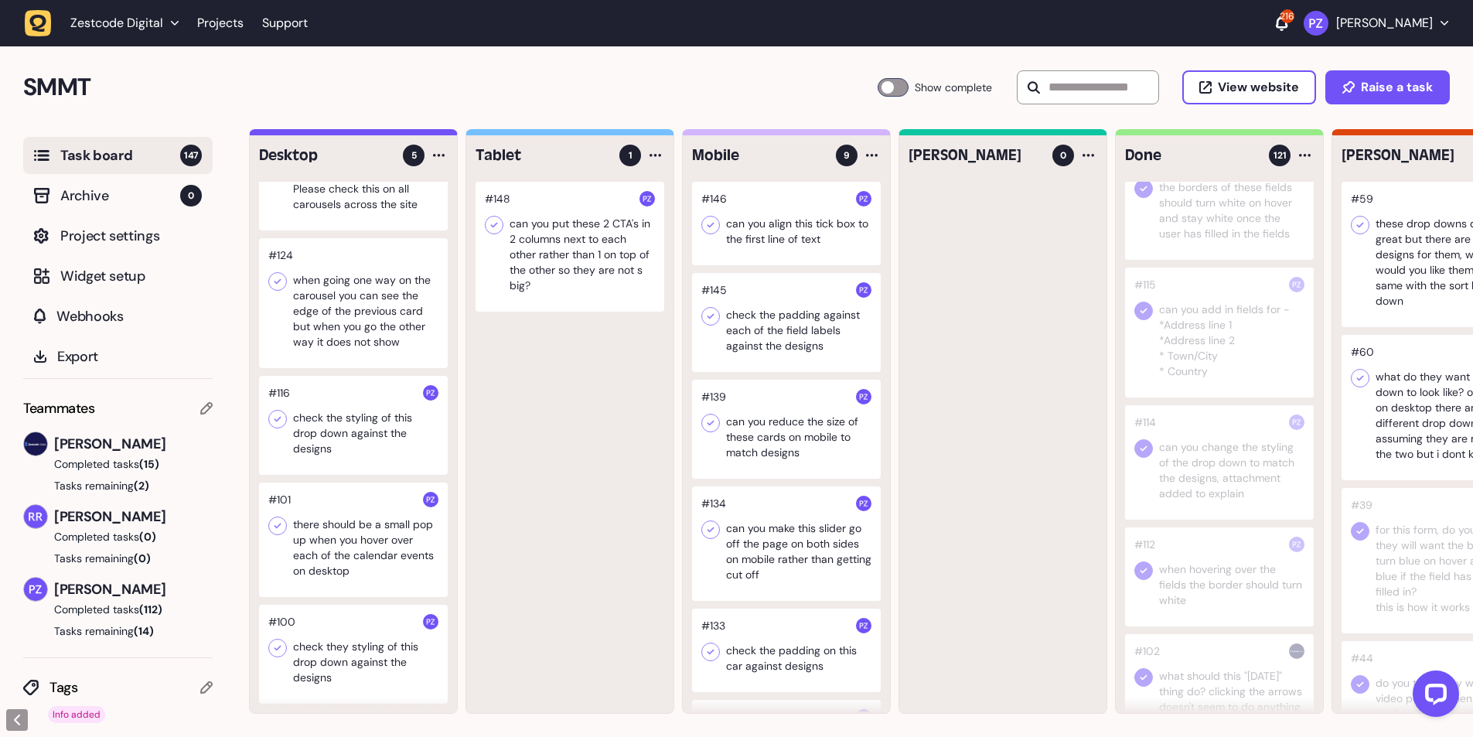
click at [315, 428] on div at bounding box center [353, 425] width 189 height 99
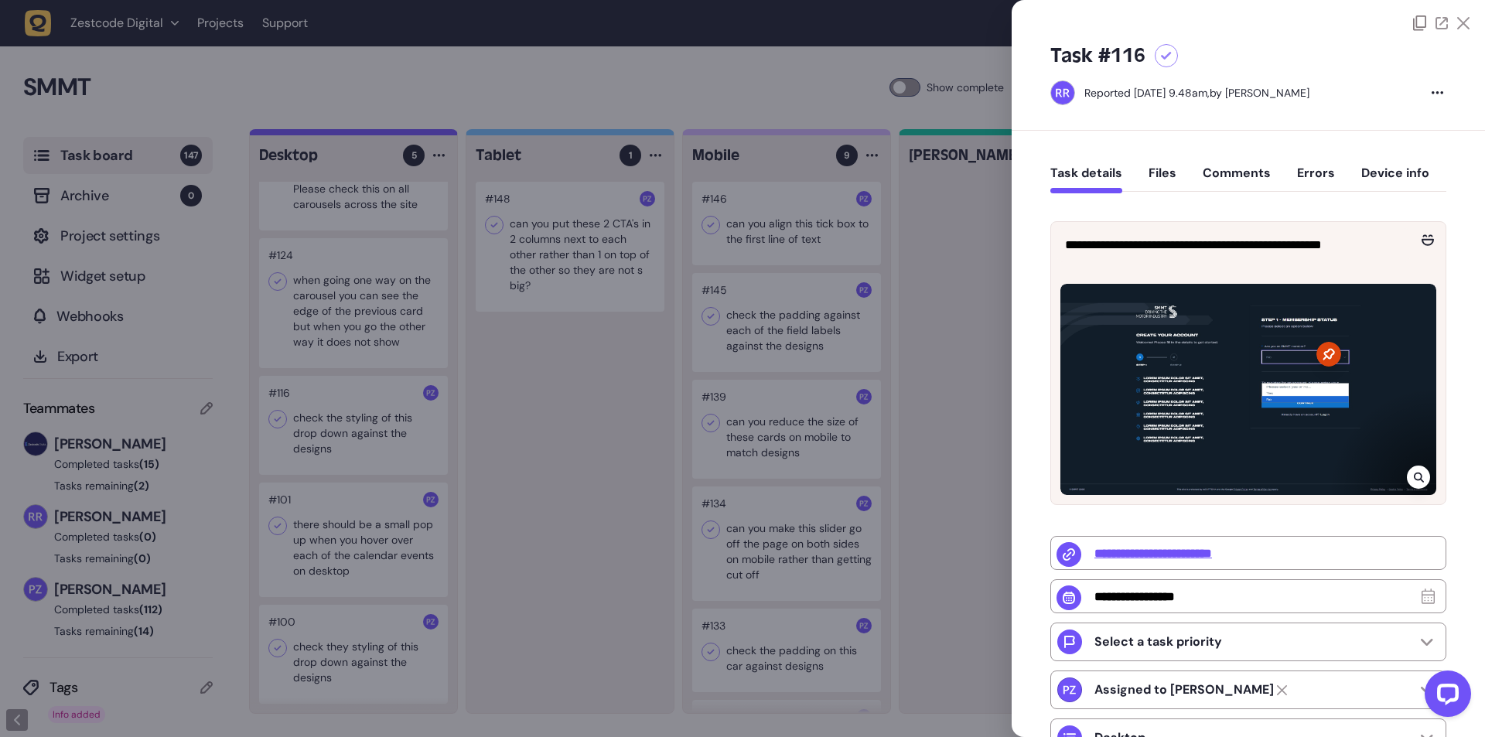
click at [317, 429] on div at bounding box center [742, 368] width 1485 height 737
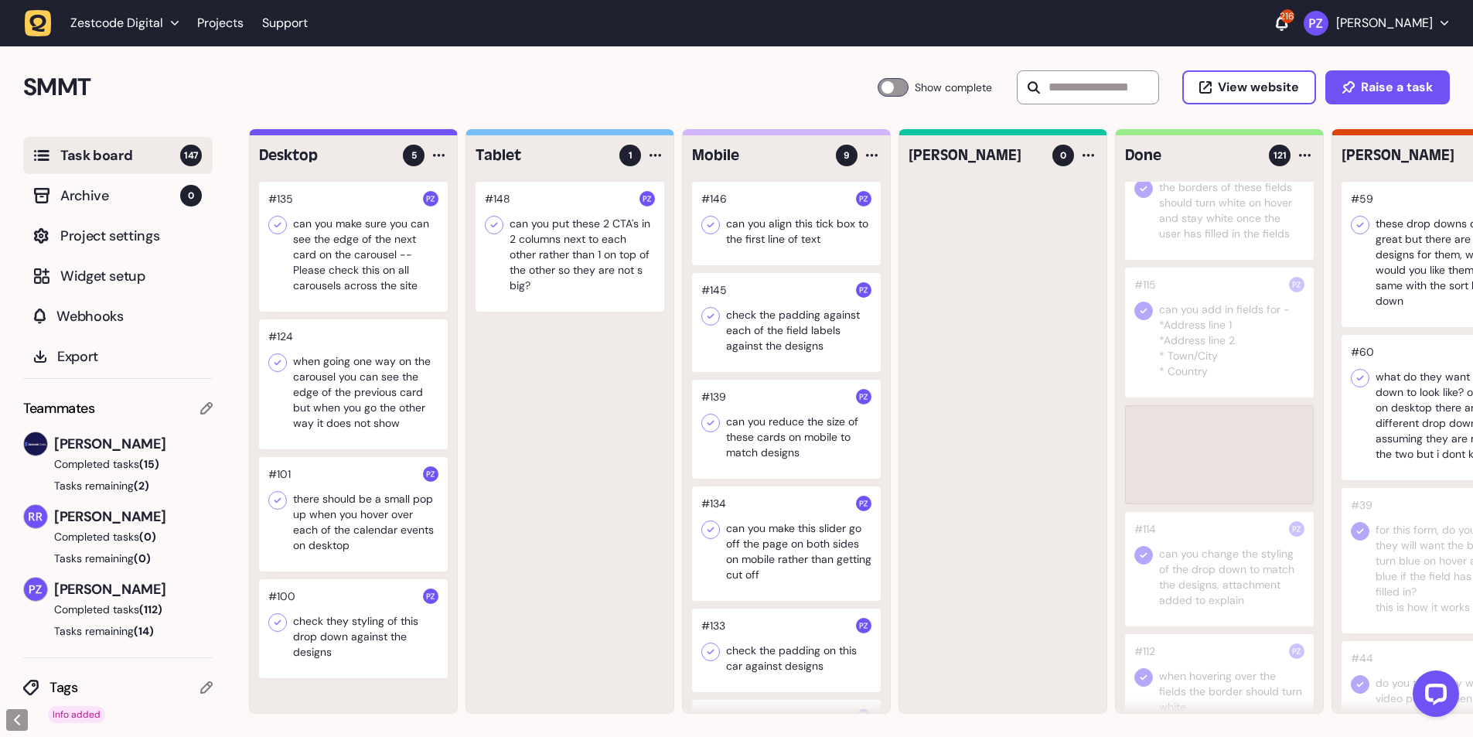
scroll to position [2268, 0]
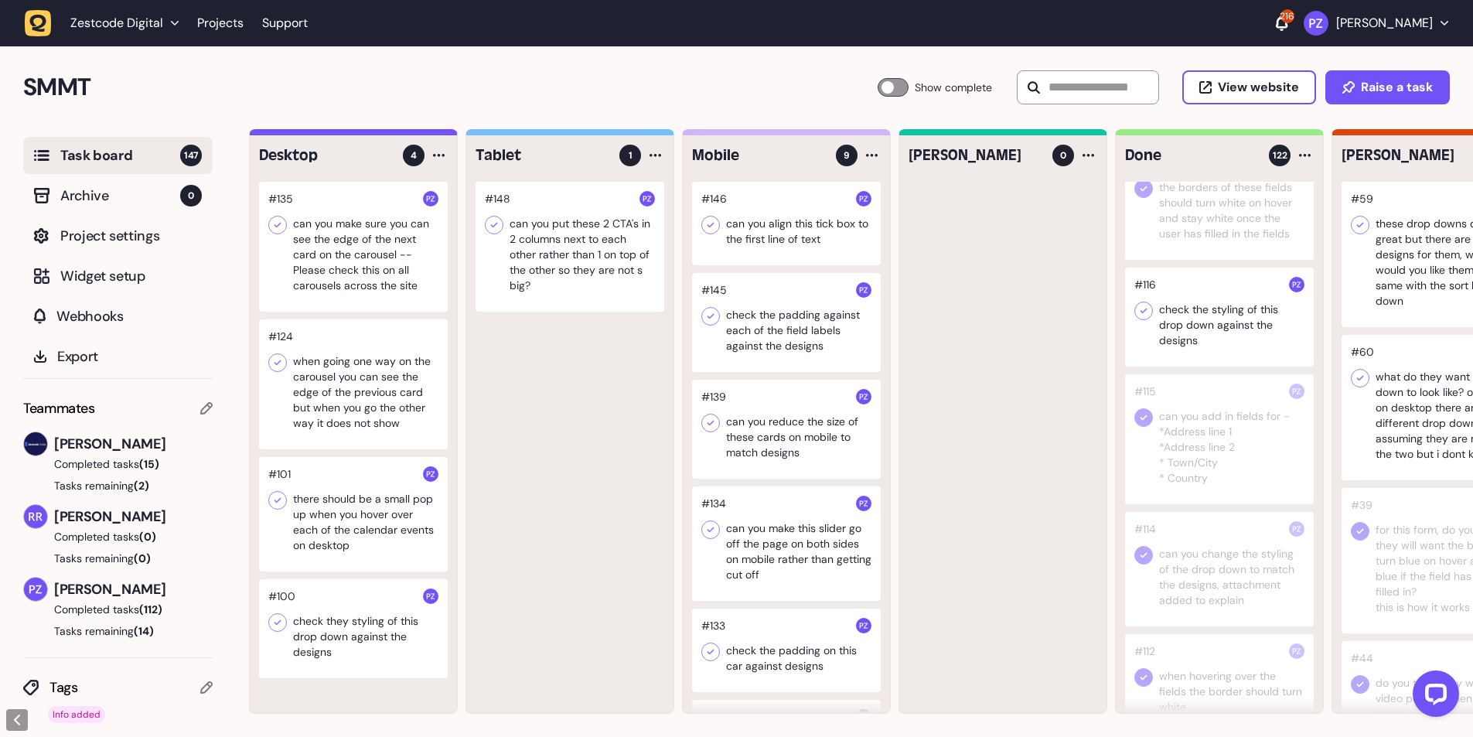
click at [1144, 319] on icon at bounding box center [1143, 310] width 15 height 15
click at [1099, 387] on div at bounding box center [1002, 447] width 207 height 531
click at [1232, 355] on div at bounding box center [1219, 317] width 189 height 99
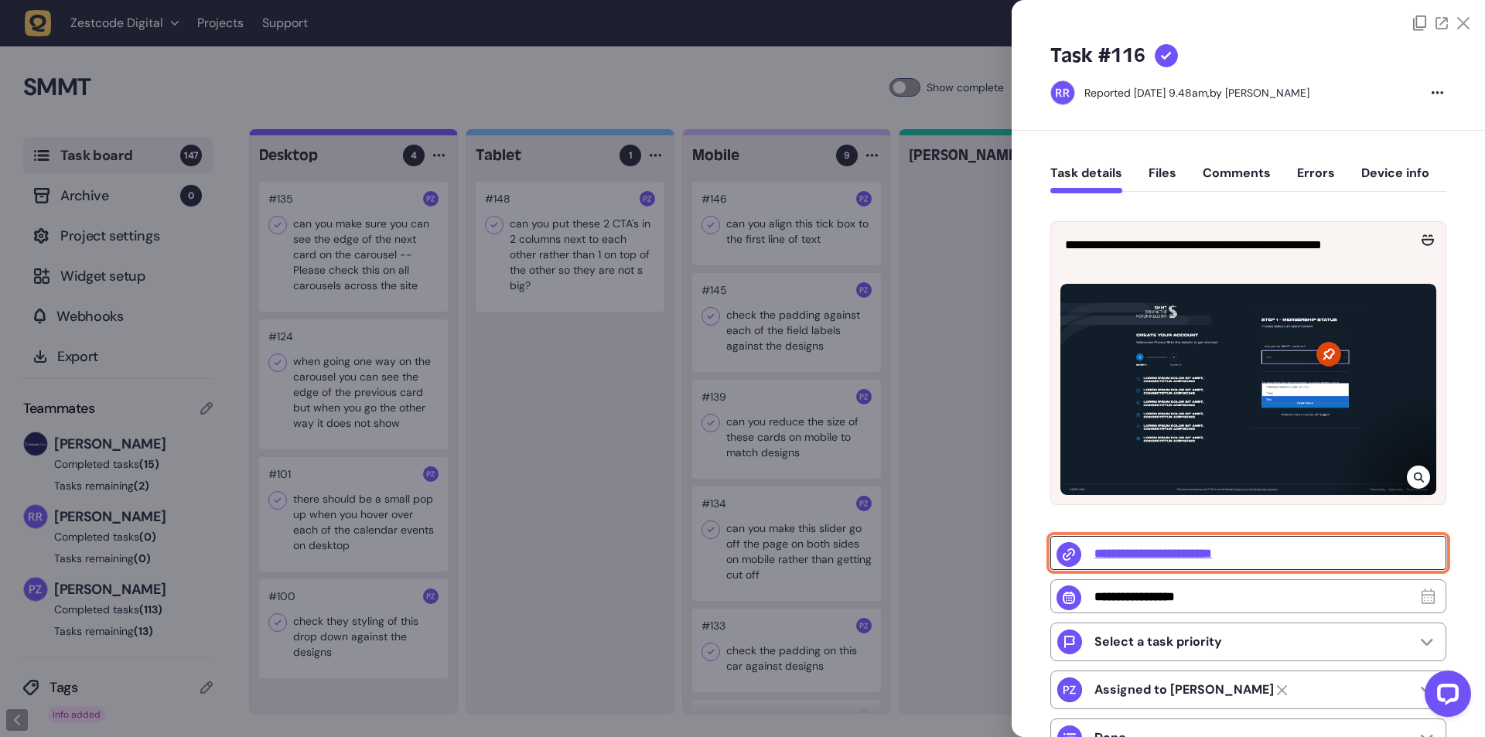
click at [1252, 547] on input "**********" at bounding box center [1248, 553] width 396 height 34
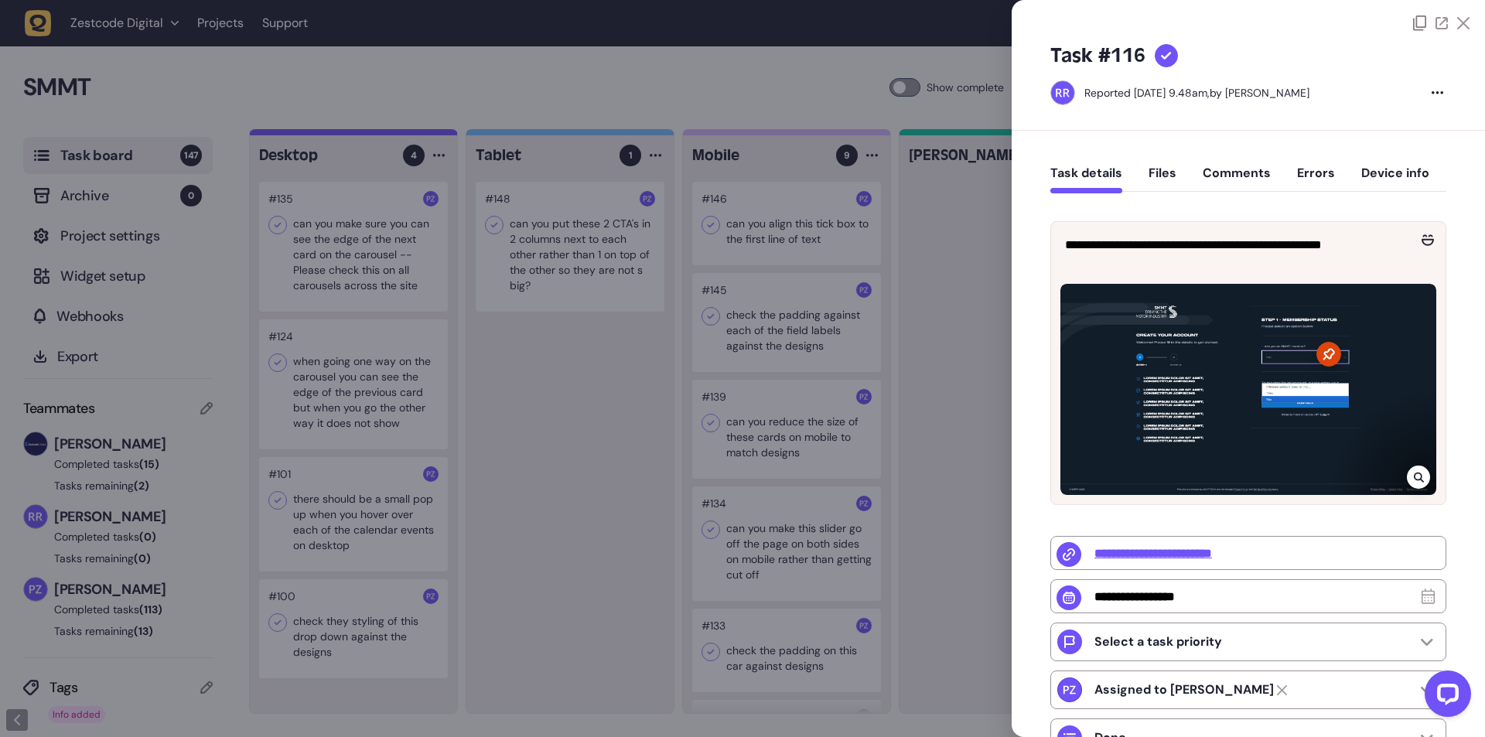
click at [960, 281] on div at bounding box center [742, 368] width 1485 height 737
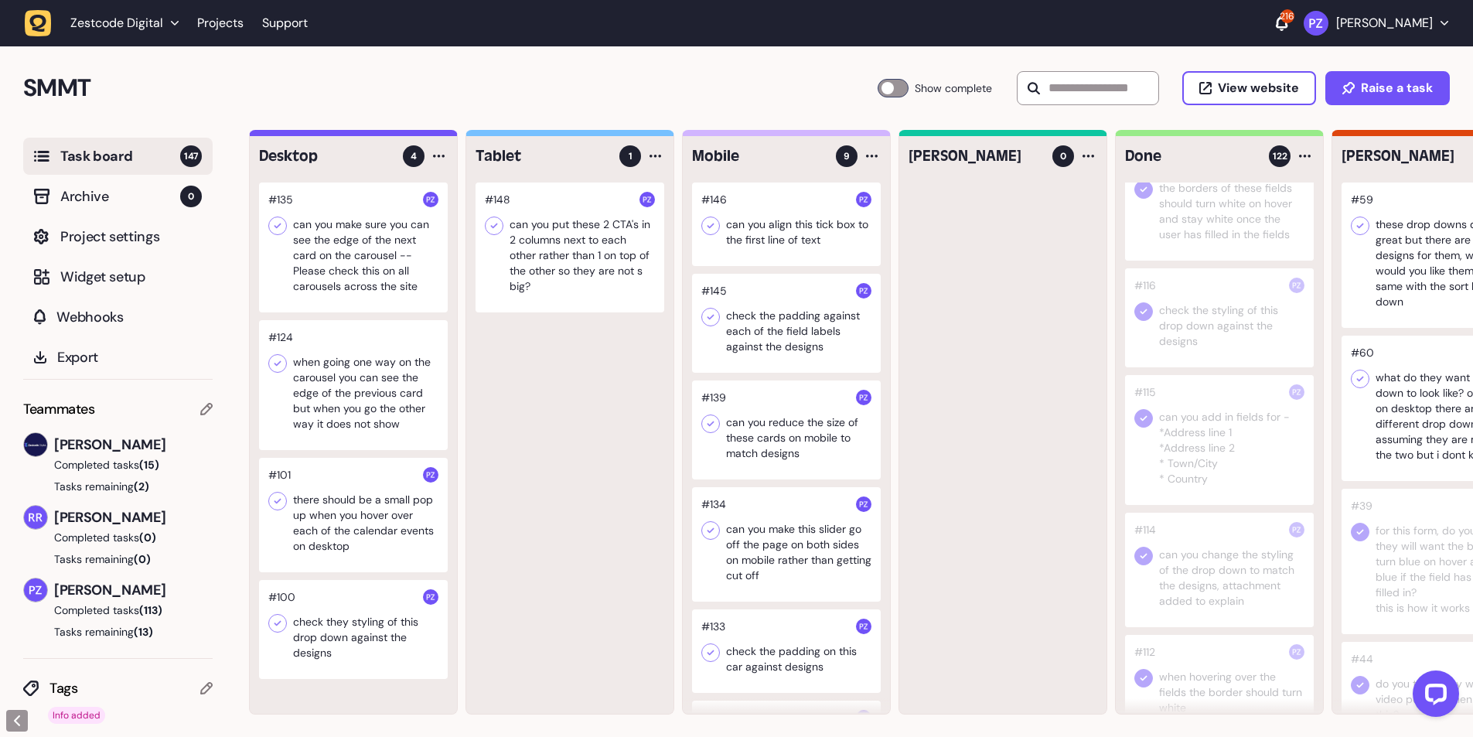
click at [538, 264] on div at bounding box center [570, 247] width 189 height 130
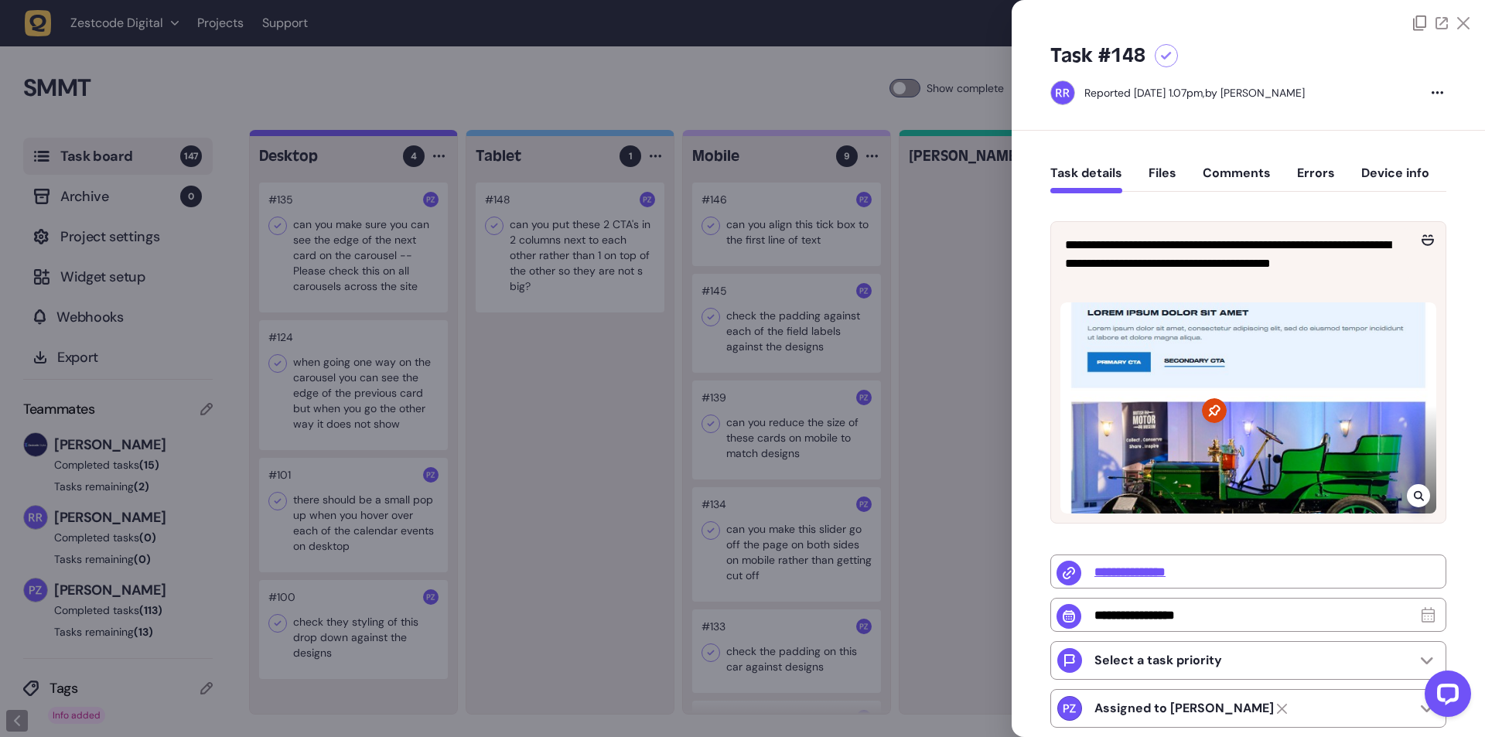
click at [1413, 489] on icon at bounding box center [1418, 495] width 10 height 12
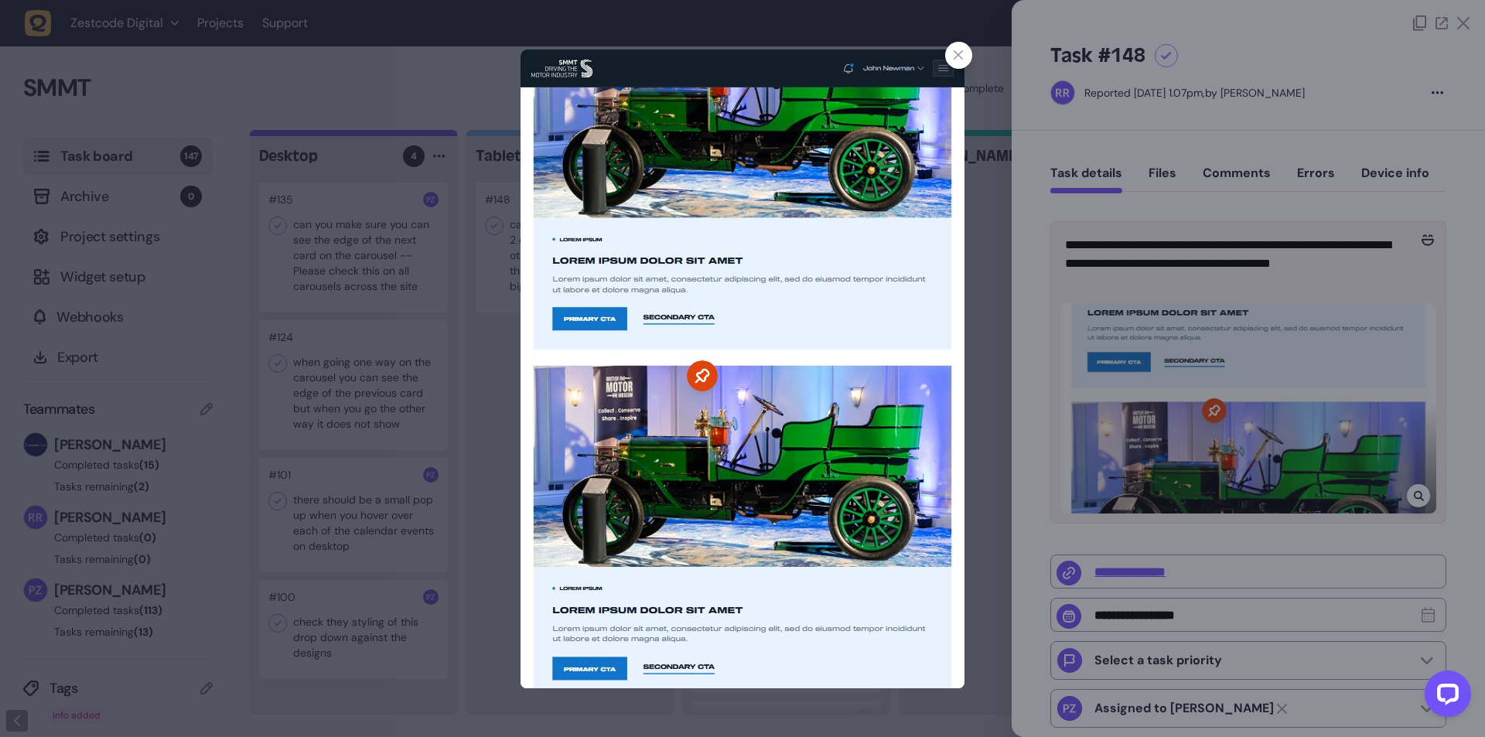
click at [1081, 278] on div at bounding box center [742, 368] width 1485 height 737
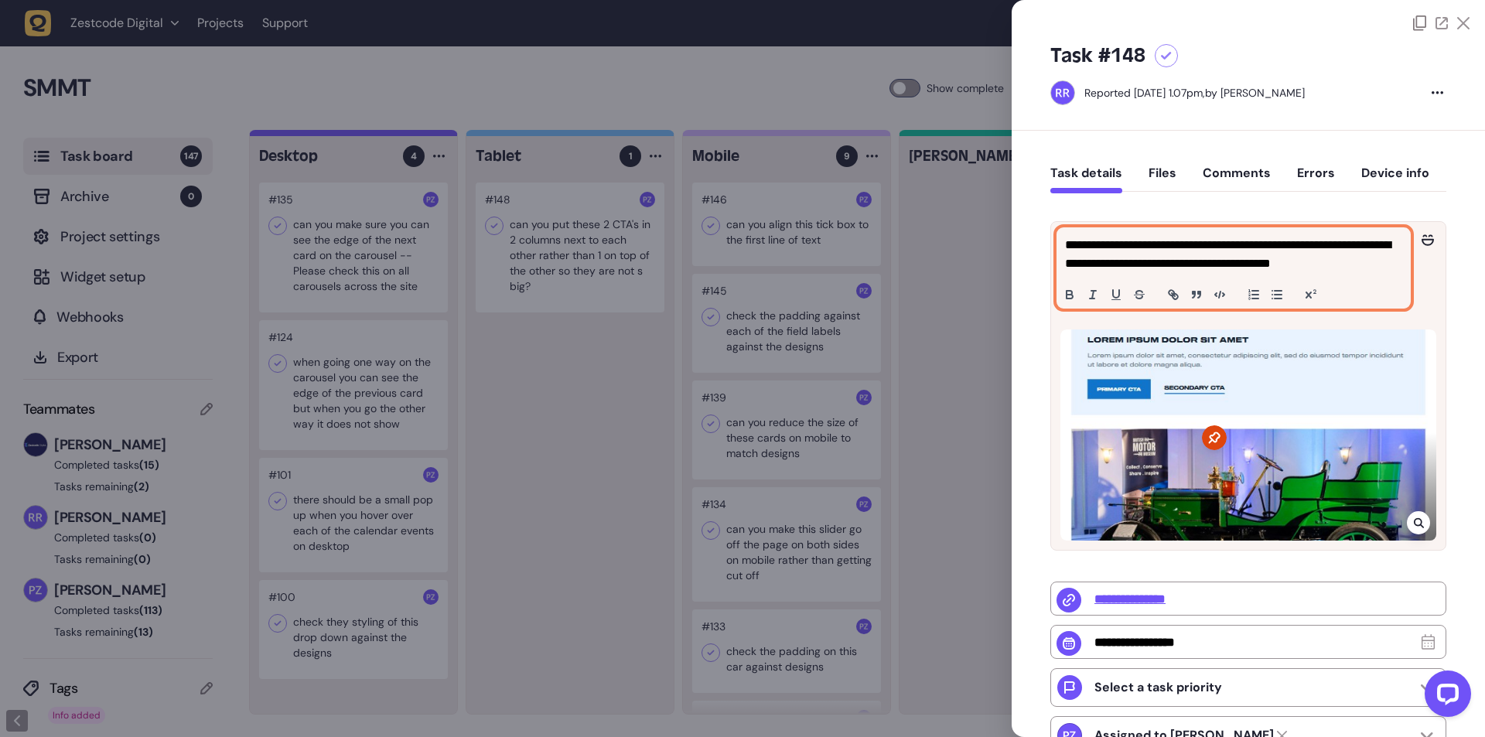
click at [1081, 249] on p "**********" at bounding box center [1231, 254] width 333 height 37
copy p "**********"
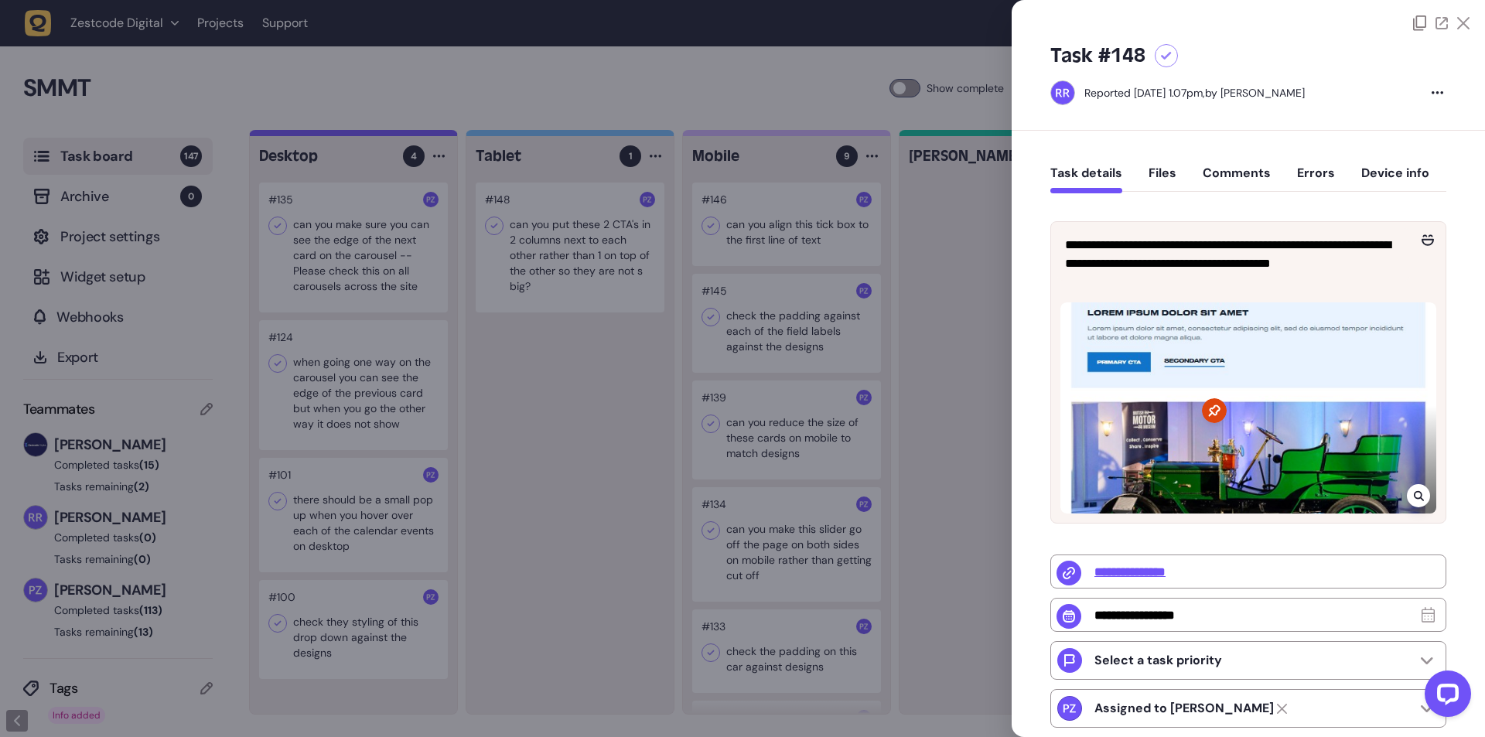
click at [609, 249] on div at bounding box center [742, 368] width 1485 height 737
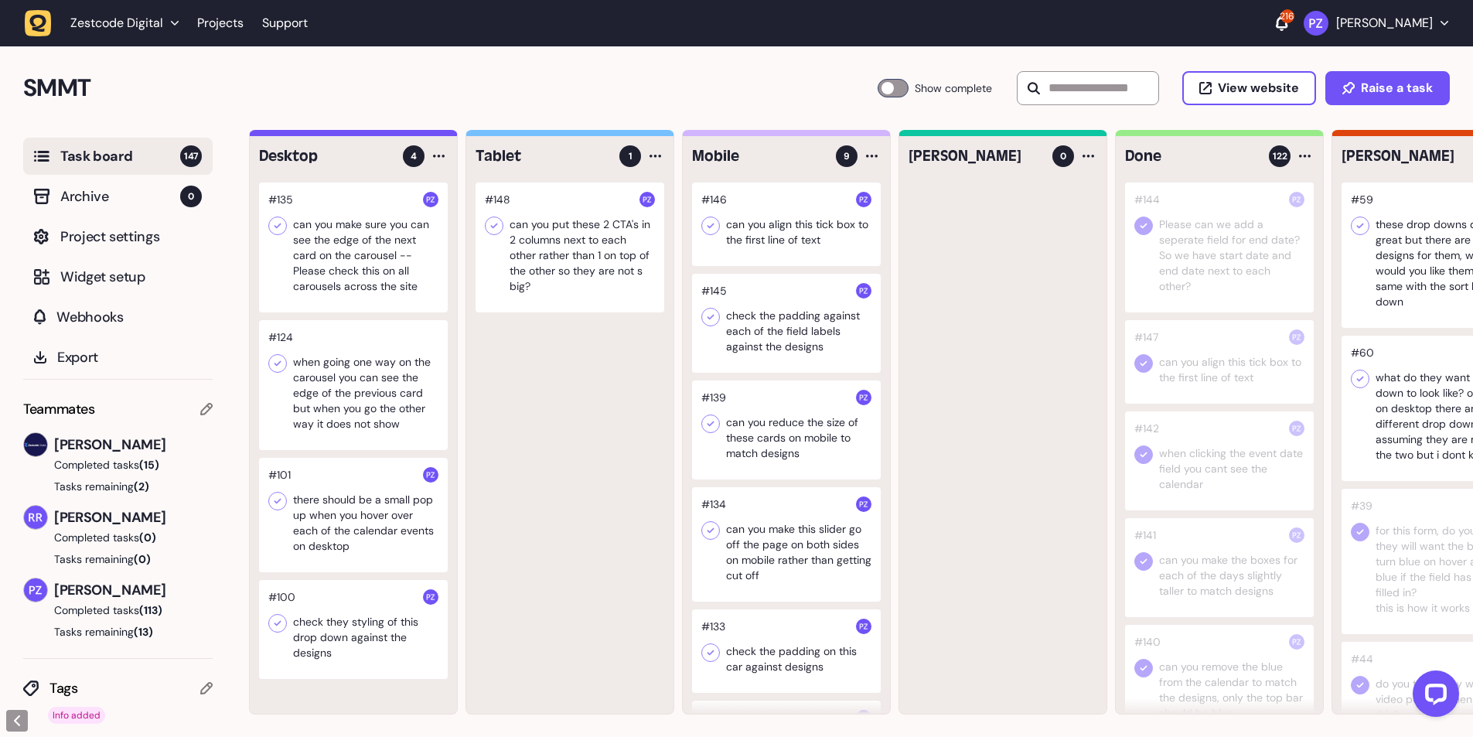
click at [560, 249] on div at bounding box center [570, 247] width 189 height 130
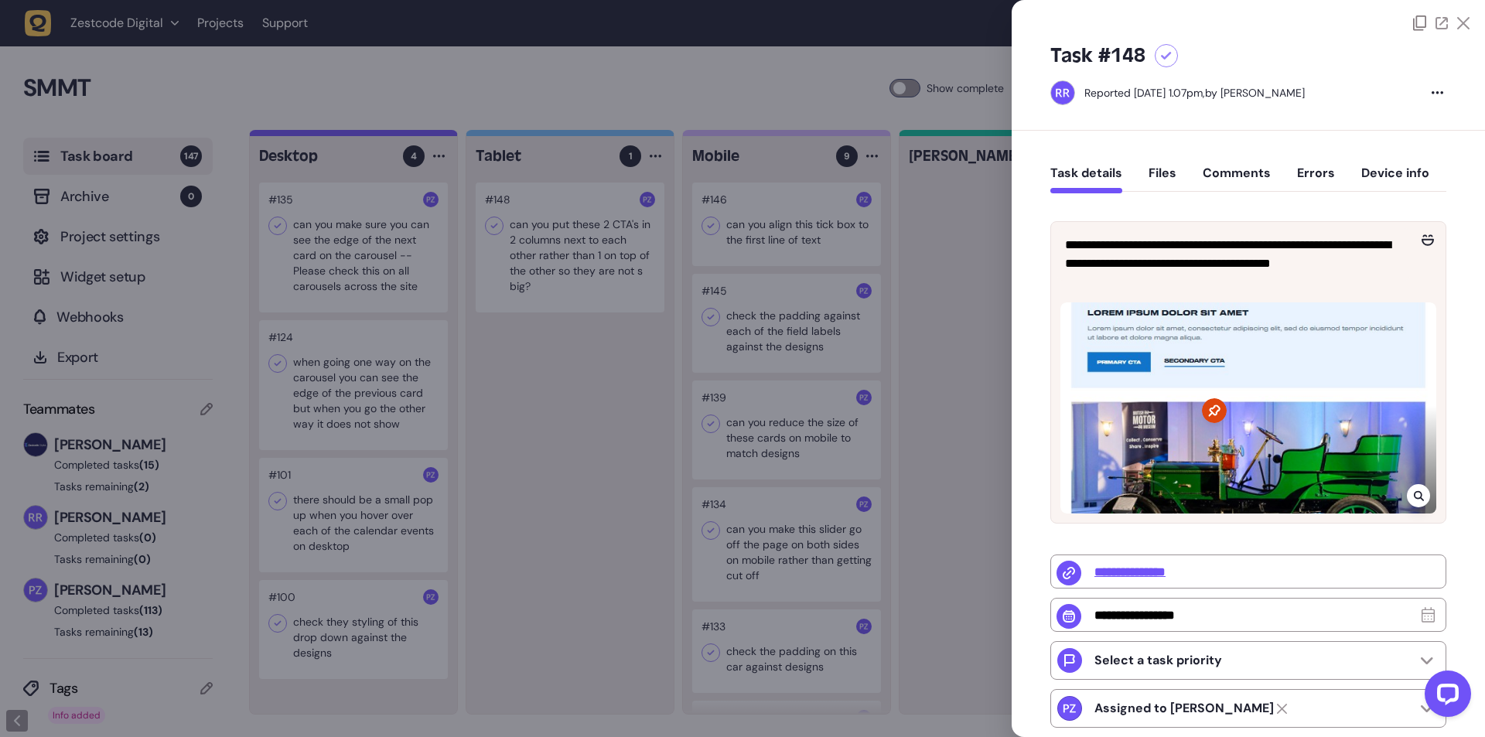
drag, startPoint x: 535, startPoint y: 231, endPoint x: 609, endPoint y: 282, distance: 89.4
click at [609, 282] on div at bounding box center [742, 368] width 1485 height 737
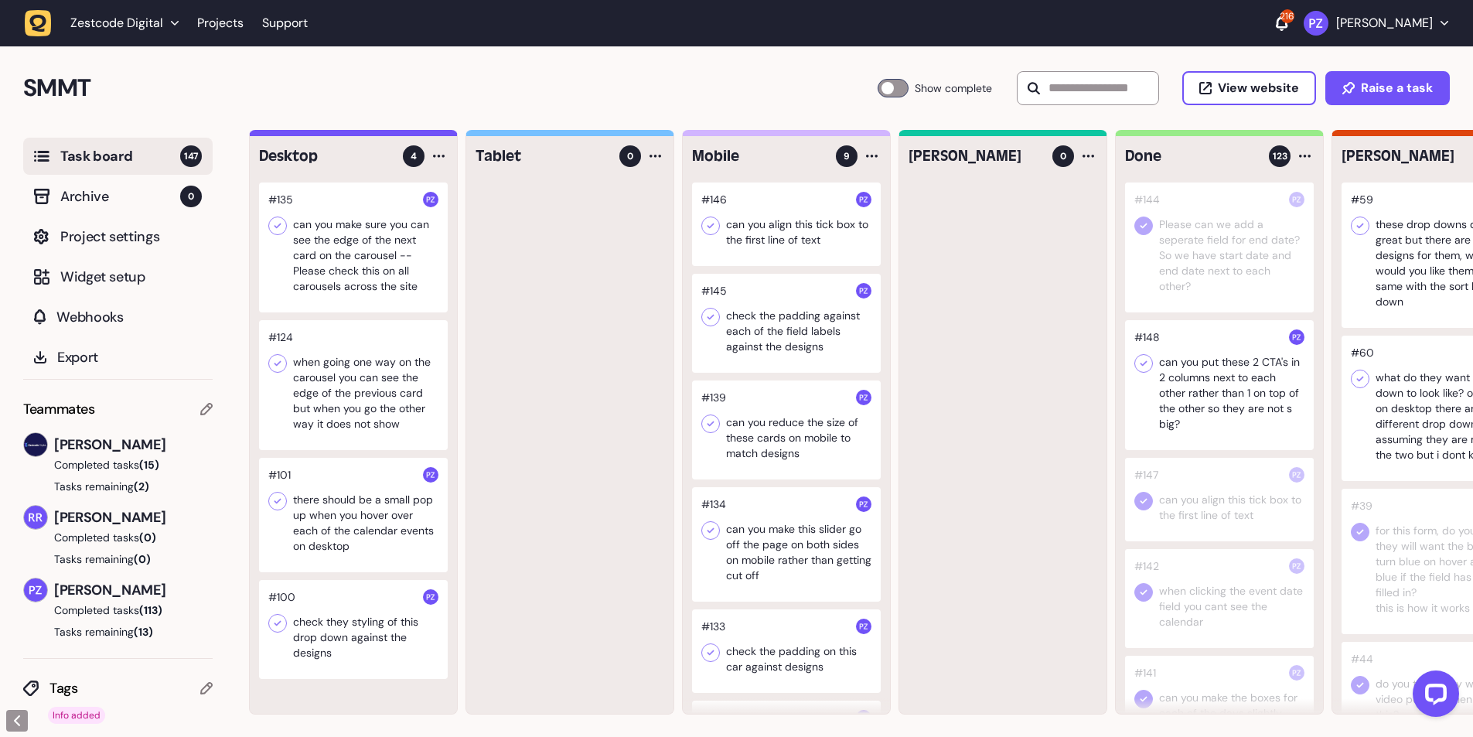
click at [1139, 359] on icon at bounding box center [1143, 363] width 15 height 15
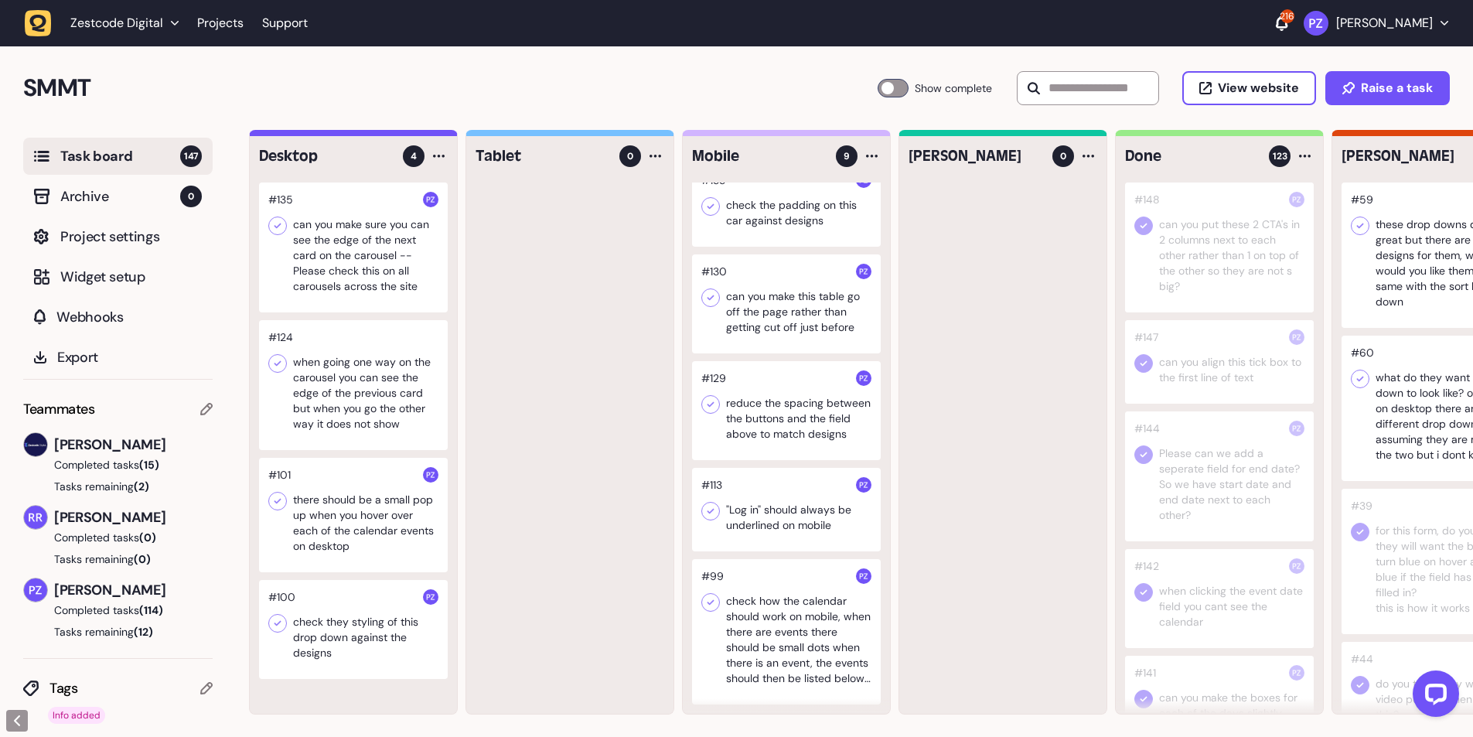
scroll to position [1, 0]
click at [762, 600] on div at bounding box center [786, 630] width 189 height 145
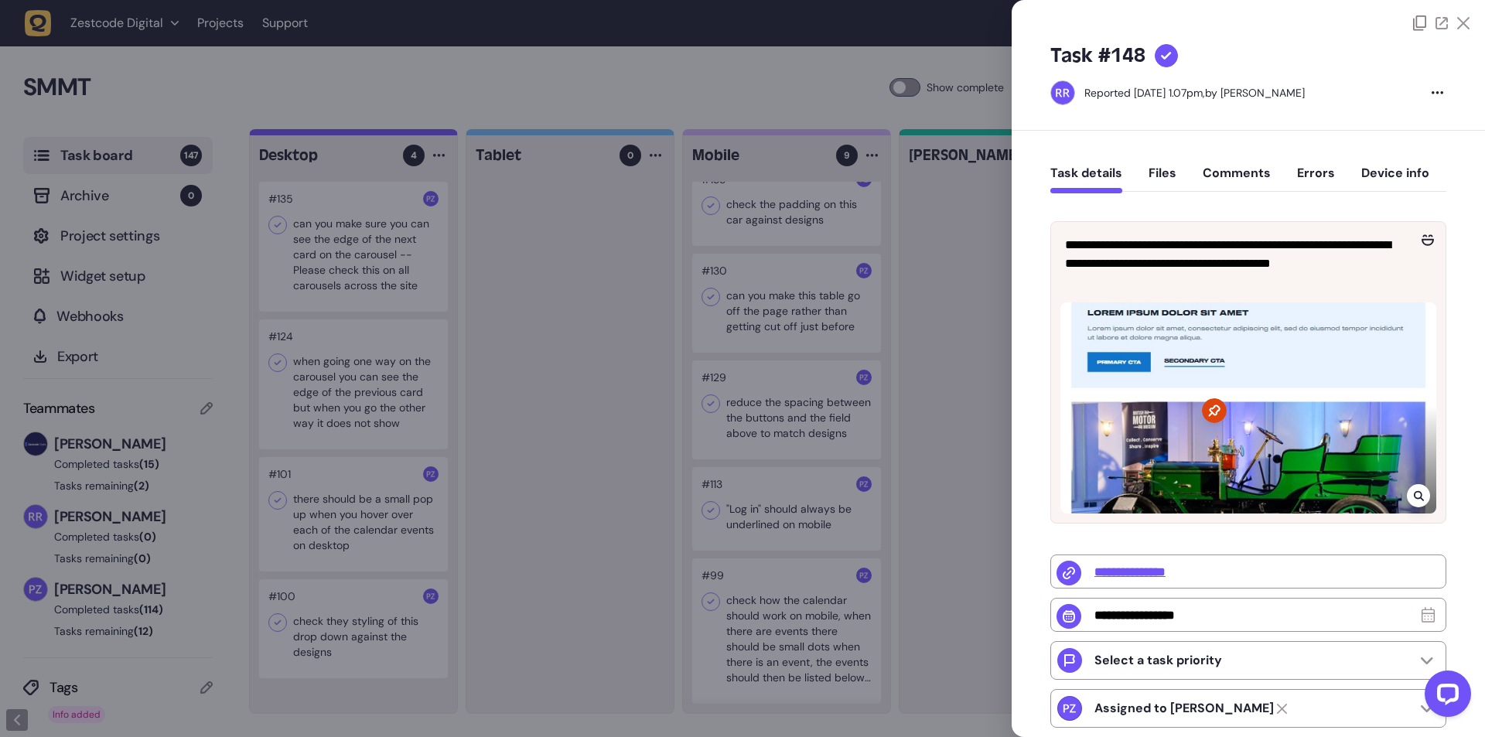
type input "**********"
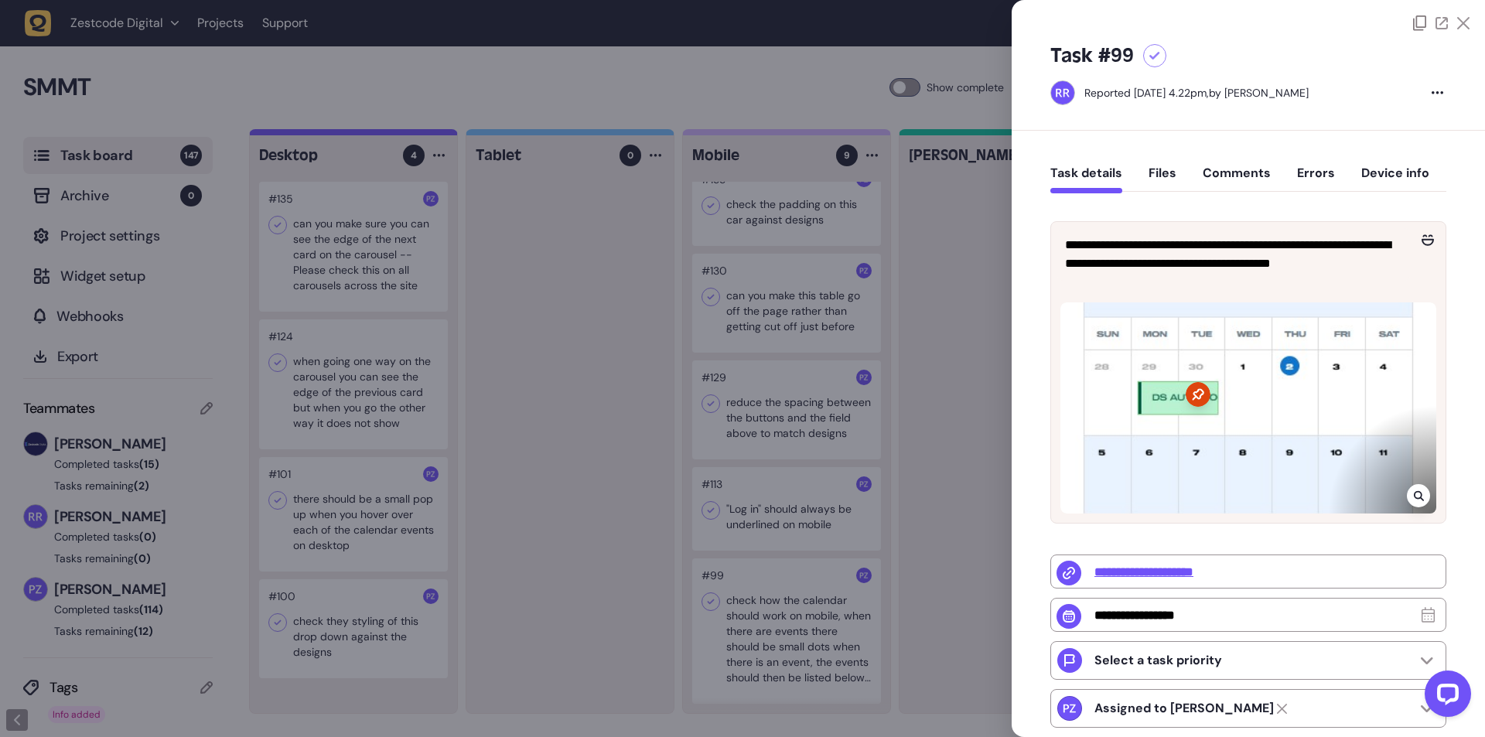
drag, startPoint x: 769, startPoint y: 616, endPoint x: 748, endPoint y: 616, distance: 20.9
click at [769, 617] on div at bounding box center [742, 368] width 1485 height 737
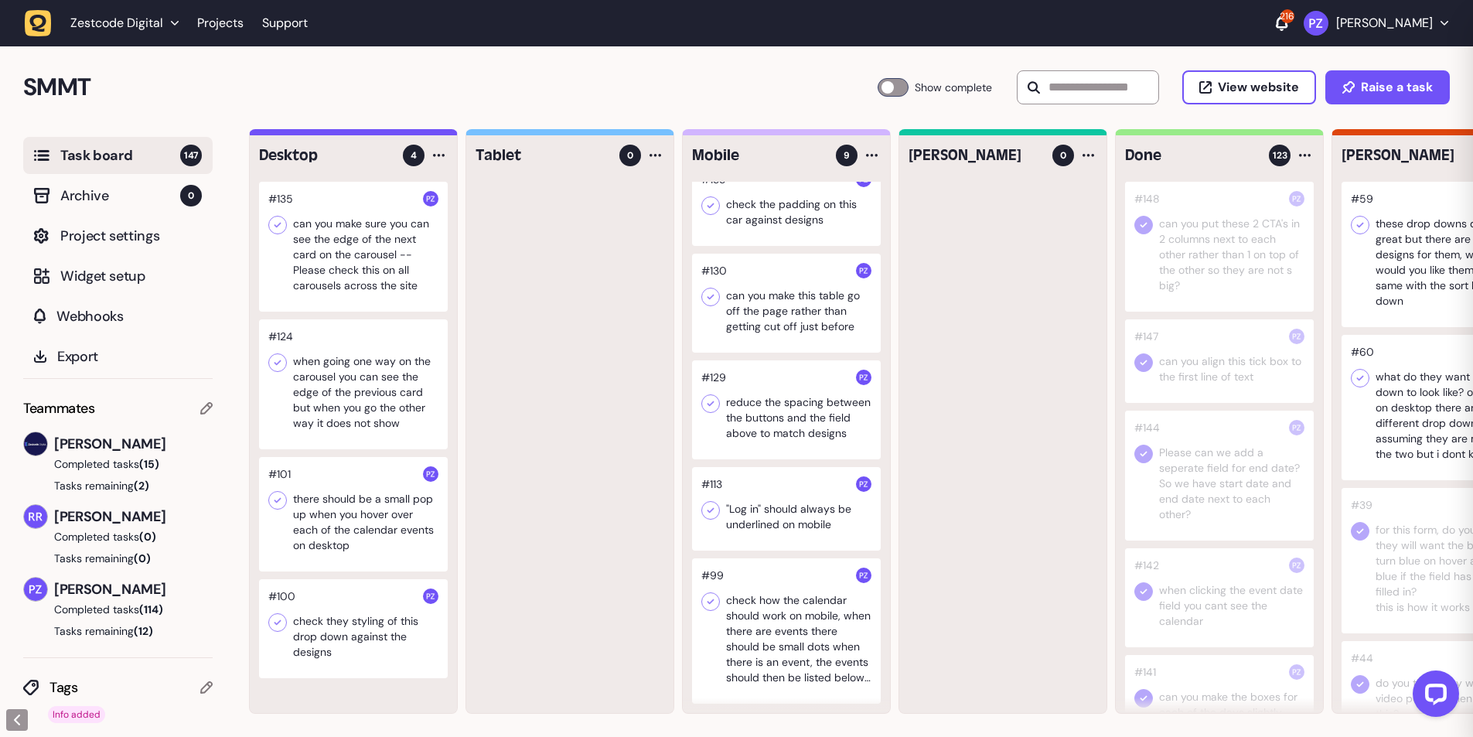
click at [736, 610] on div at bounding box center [786, 630] width 189 height 145
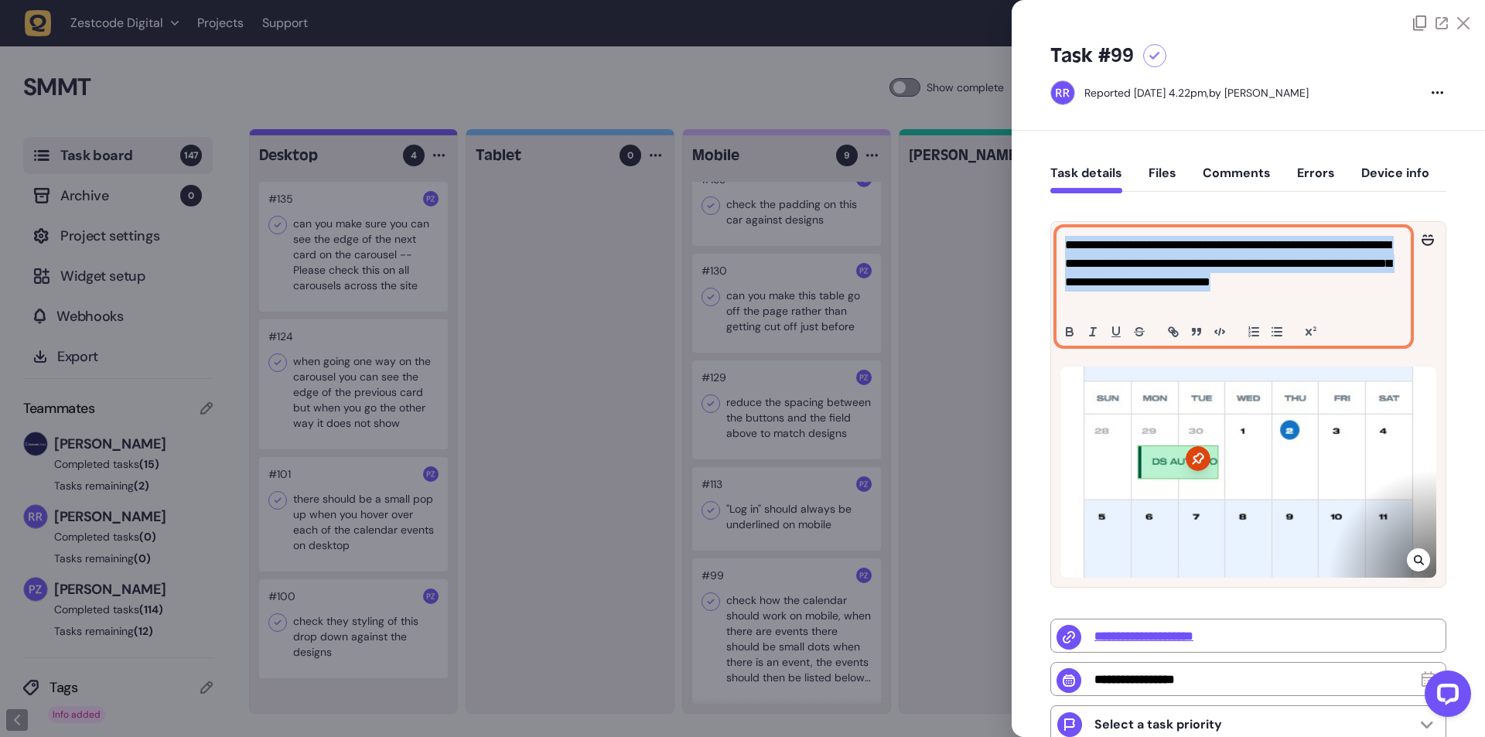
drag, startPoint x: 1139, startPoint y: 297, endPoint x: 1066, endPoint y: 246, distance: 88.8
click at [1066, 246] on p "**********" at bounding box center [1231, 273] width 333 height 74
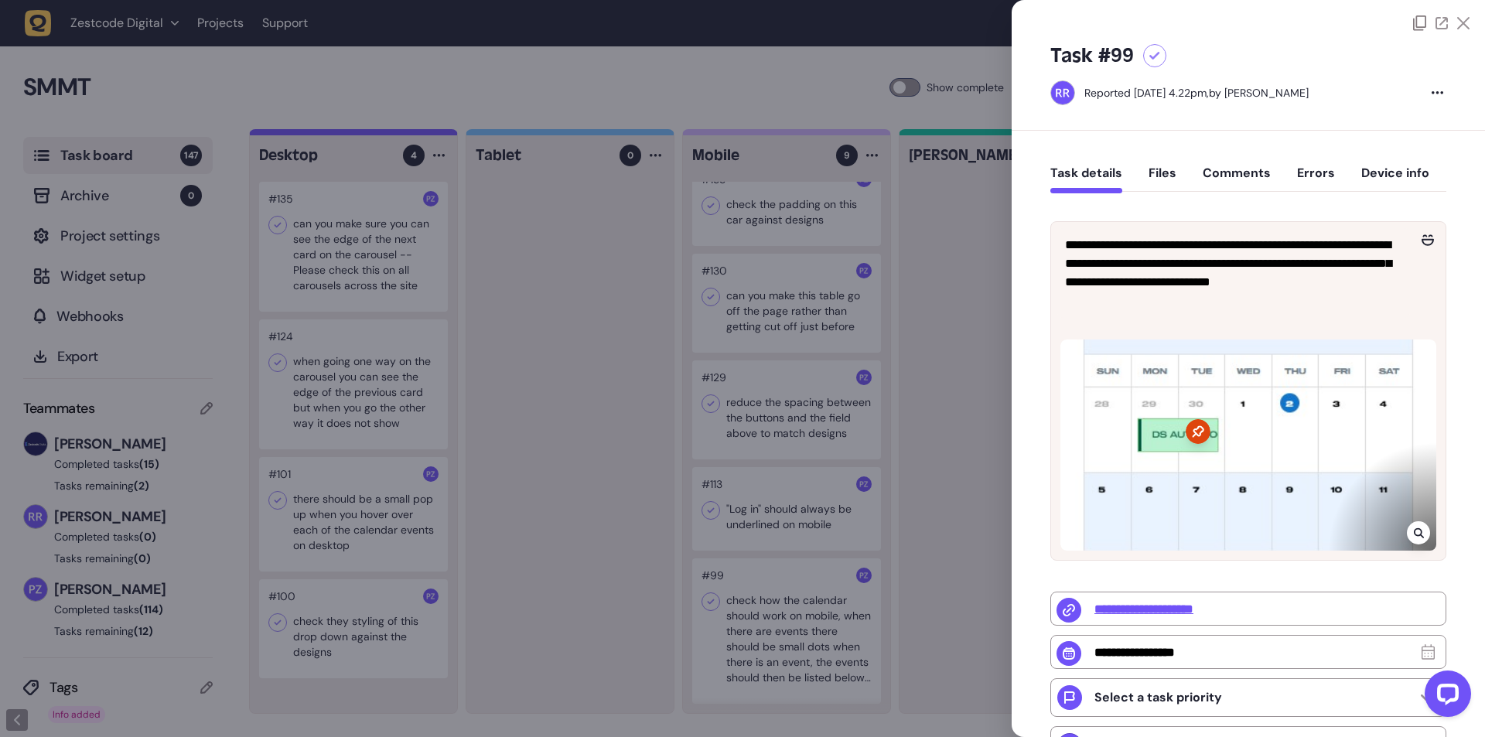
click at [775, 546] on div at bounding box center [742, 368] width 1485 height 737
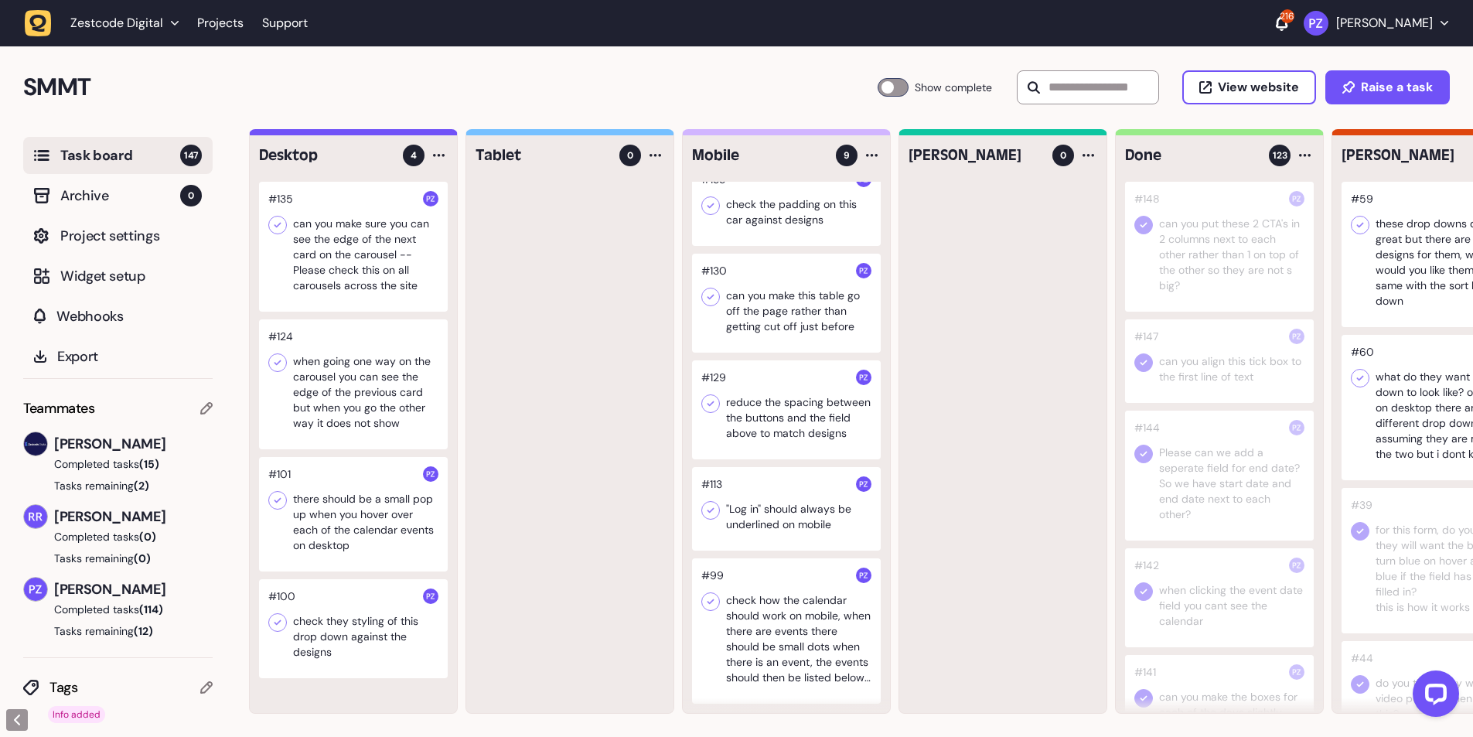
click at [752, 478] on div at bounding box center [786, 509] width 189 height 84
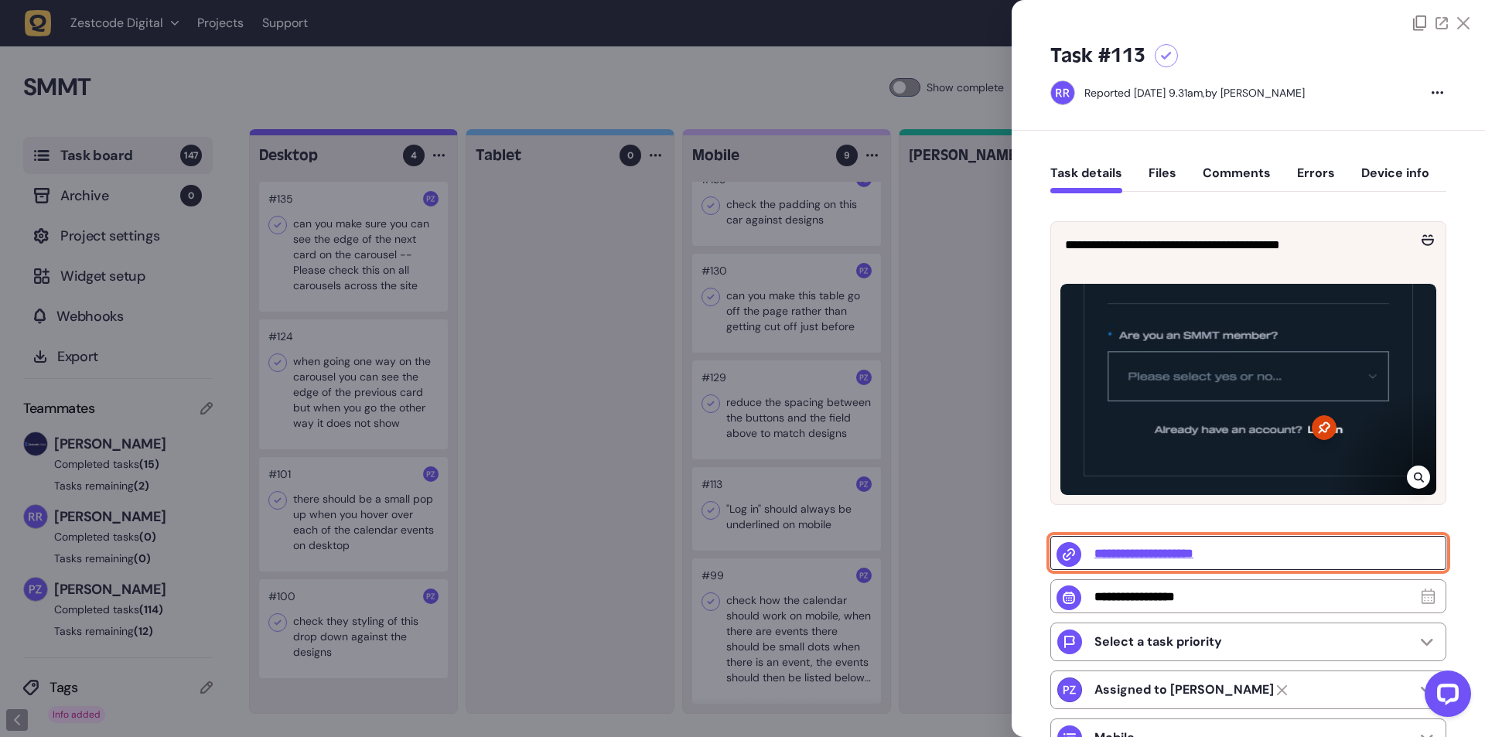
click at [1212, 545] on input "**********" at bounding box center [1248, 553] width 396 height 34
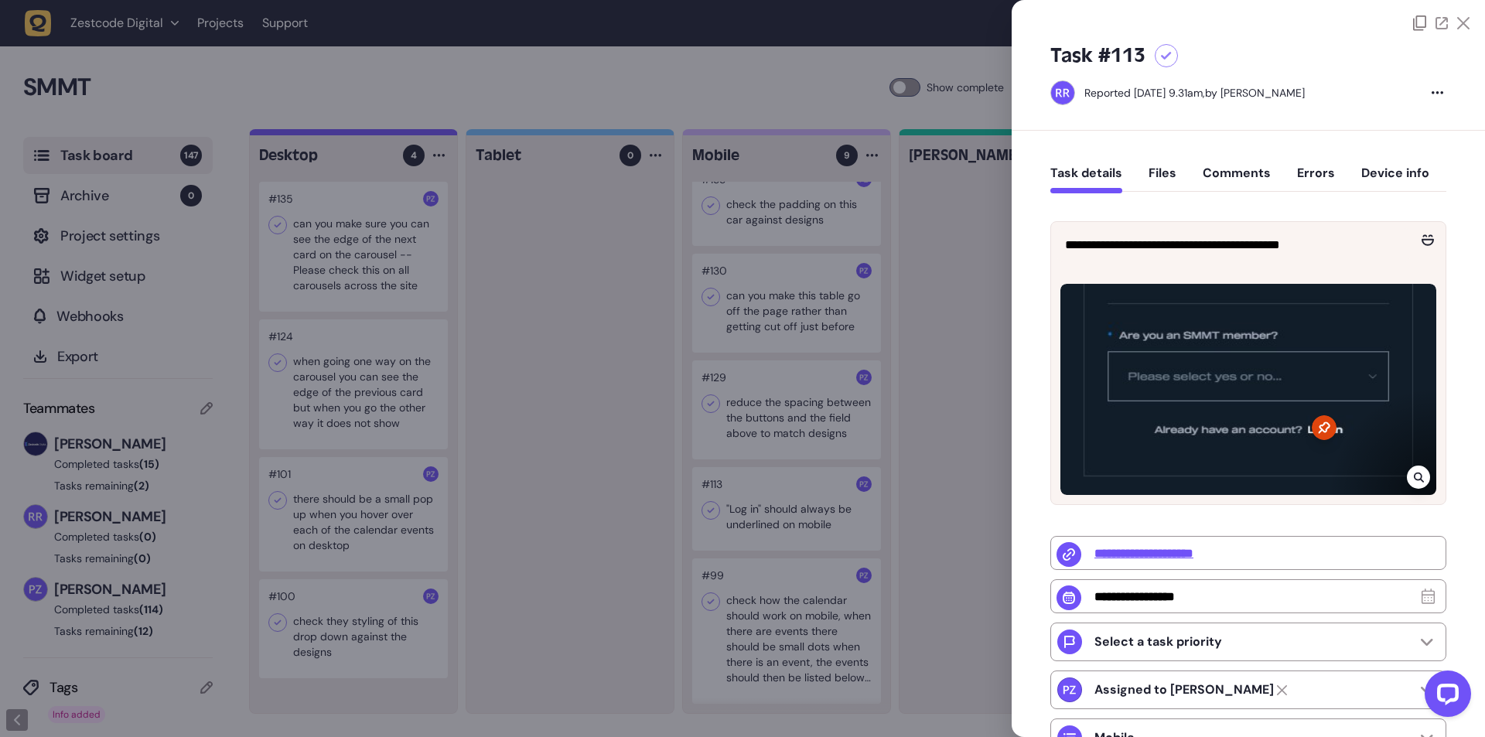
click at [626, 462] on div at bounding box center [742, 368] width 1485 height 737
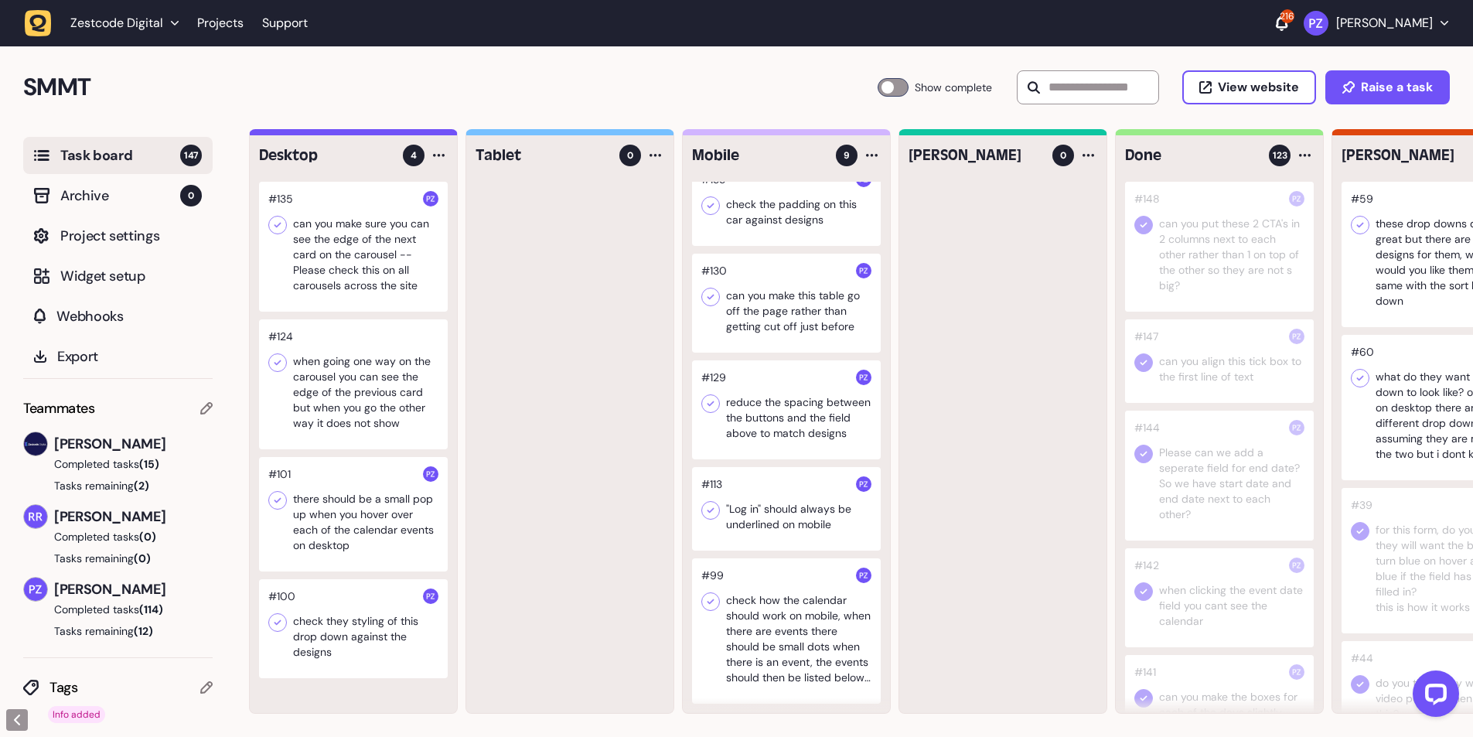
click at [753, 501] on div at bounding box center [786, 509] width 189 height 84
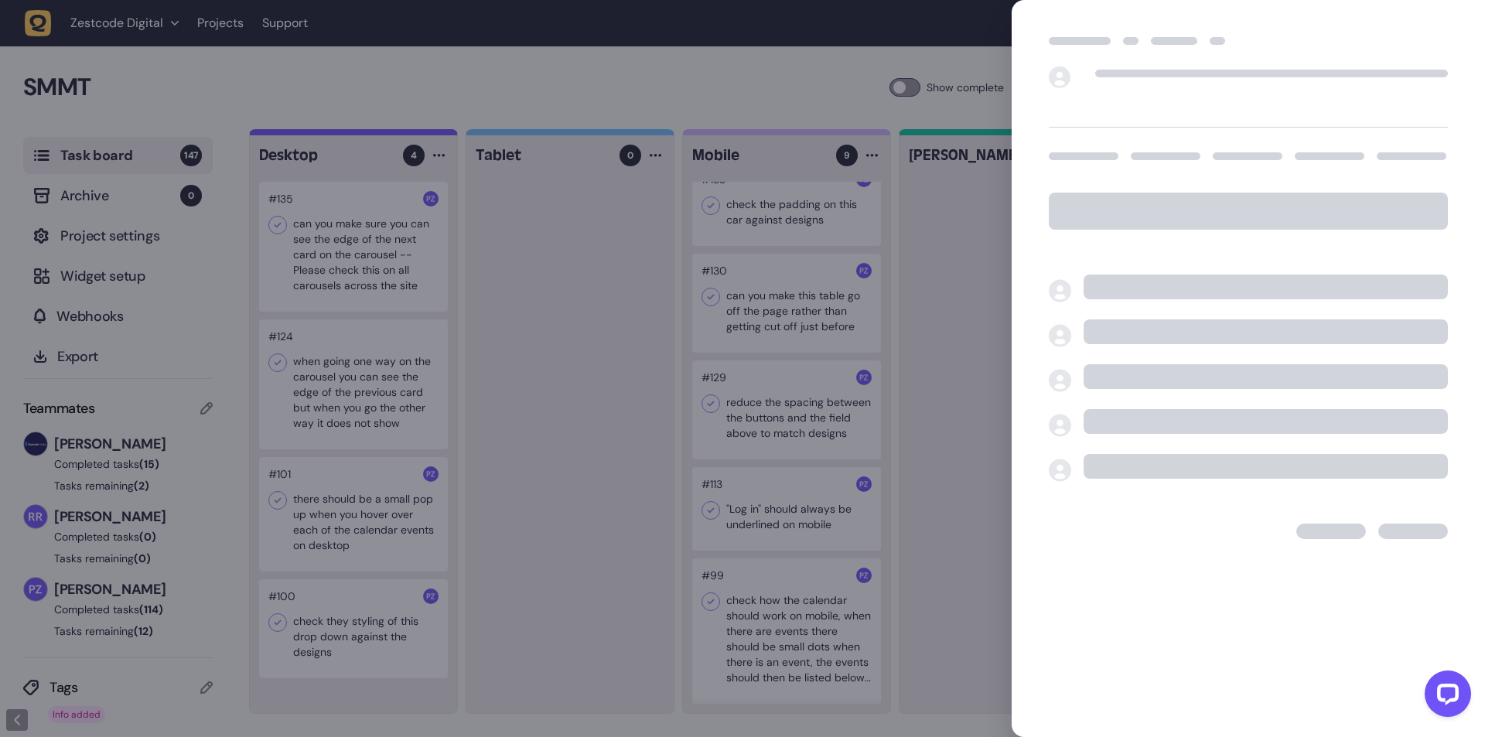
click at [867, 514] on div at bounding box center [742, 368] width 1485 height 737
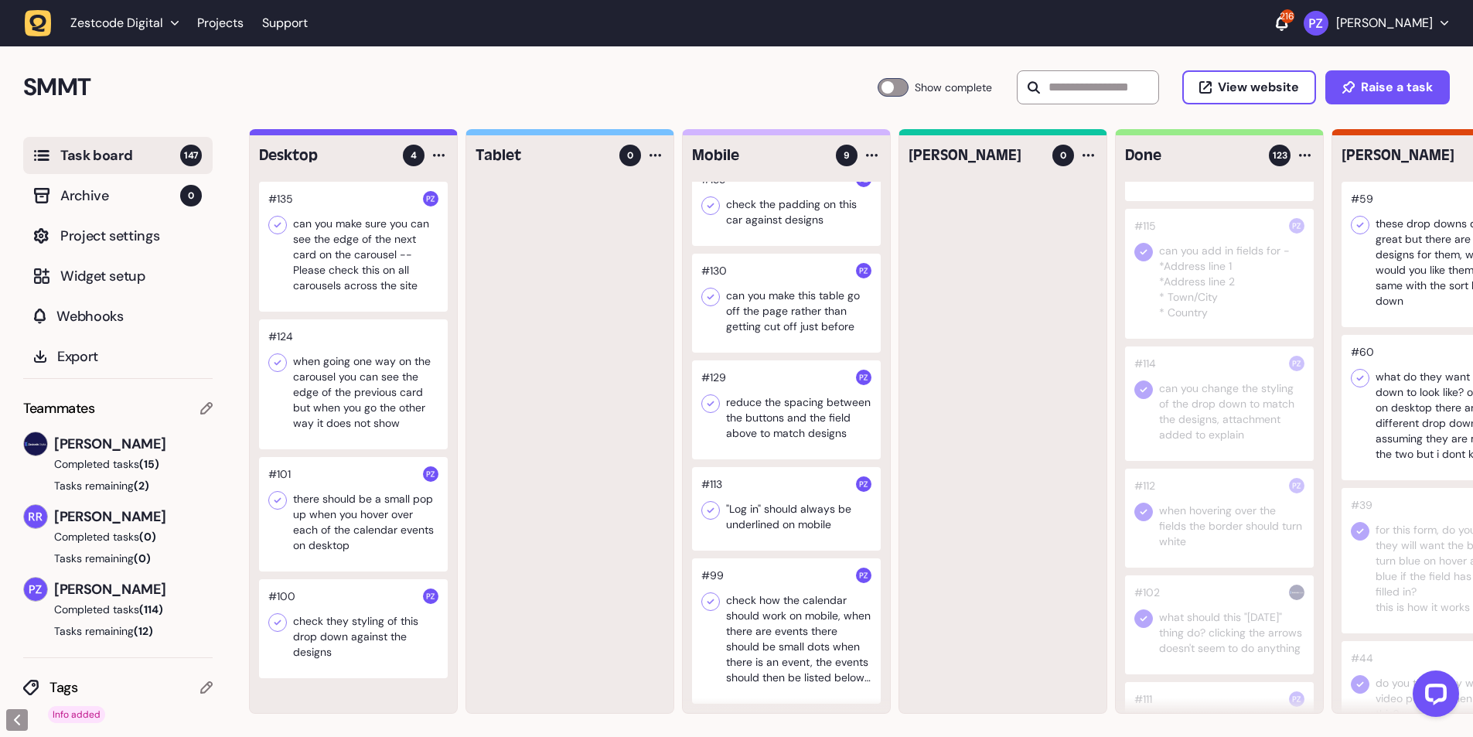
scroll to position [2577, 0]
click at [759, 528] on div at bounding box center [786, 509] width 189 height 84
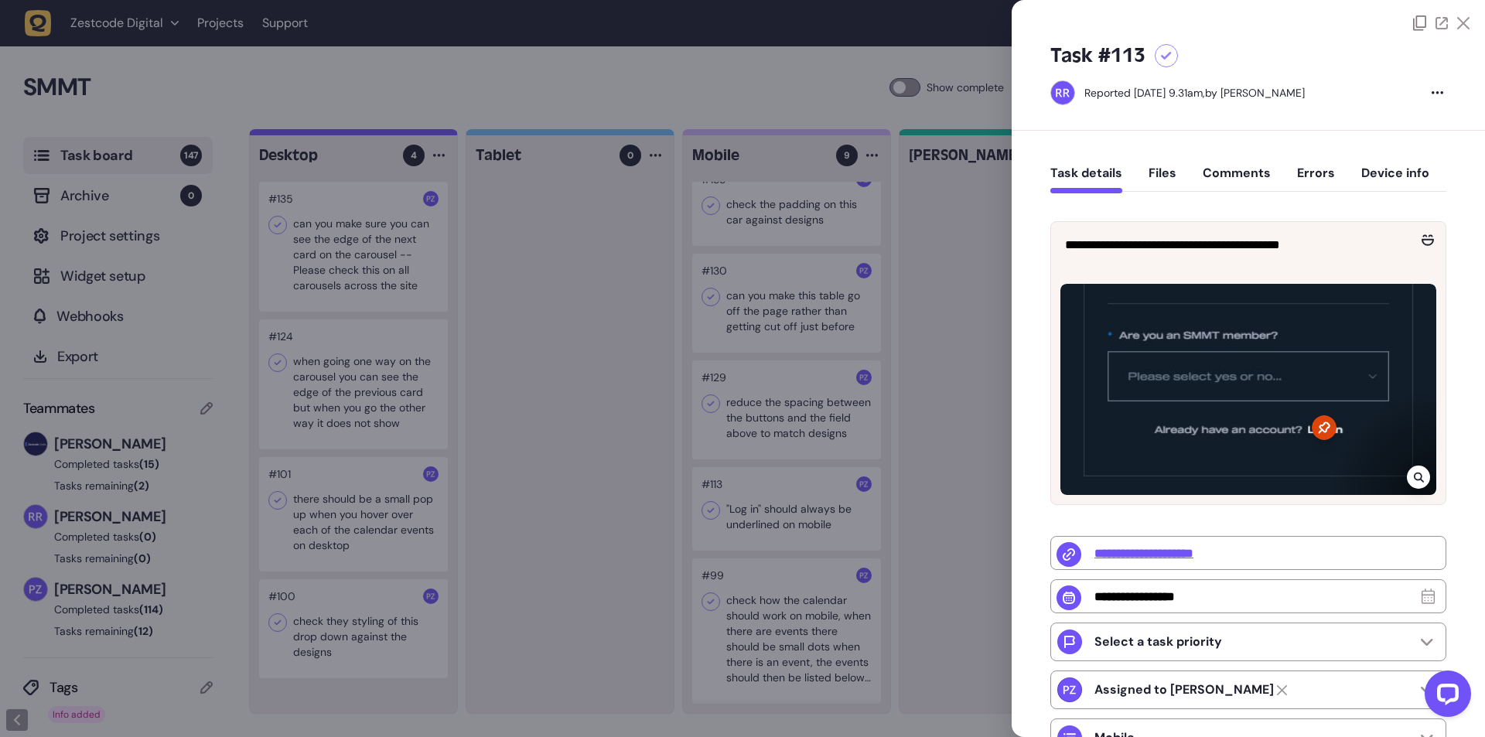
drag, startPoint x: 756, startPoint y: 507, endPoint x: 766, endPoint y: 518, distance: 14.8
click at [766, 518] on div at bounding box center [742, 368] width 1485 height 737
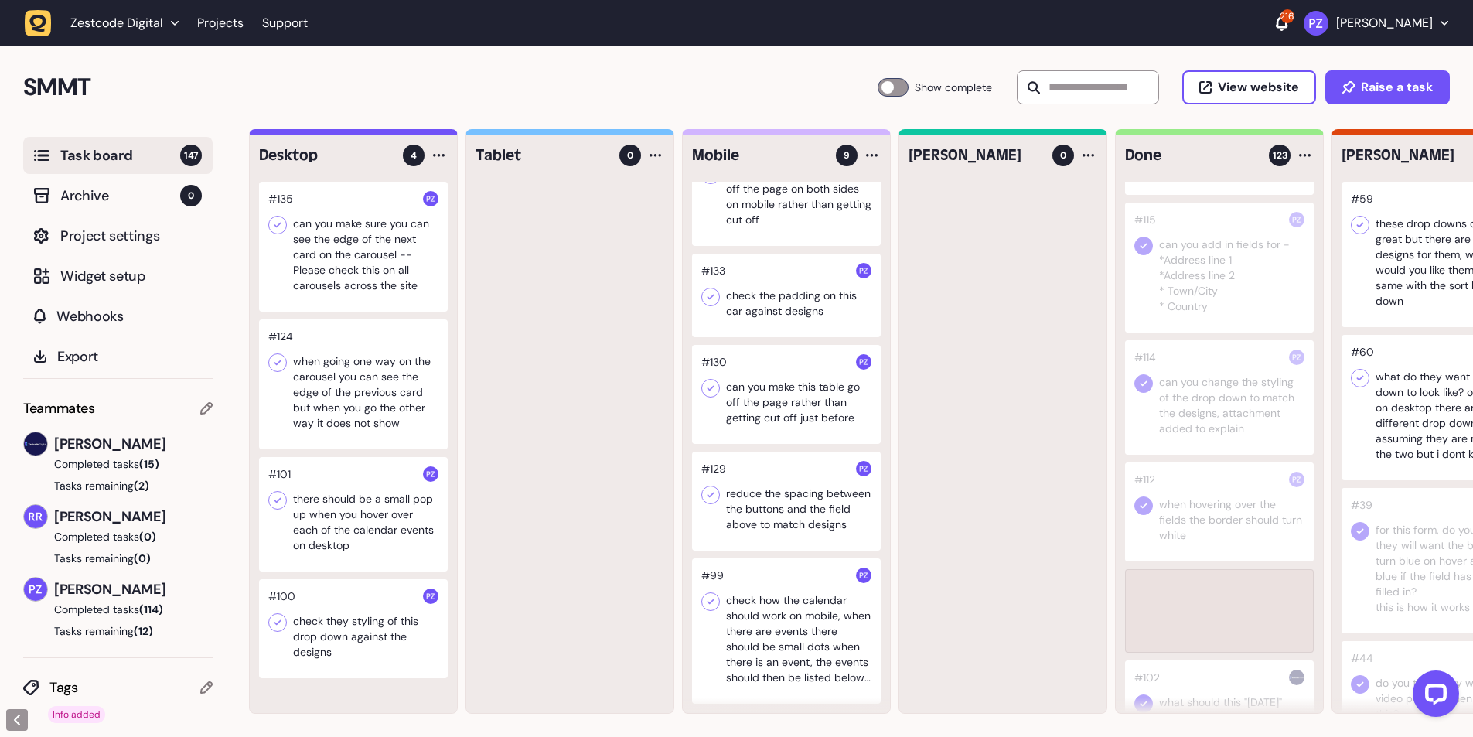
scroll to position [2577, 0]
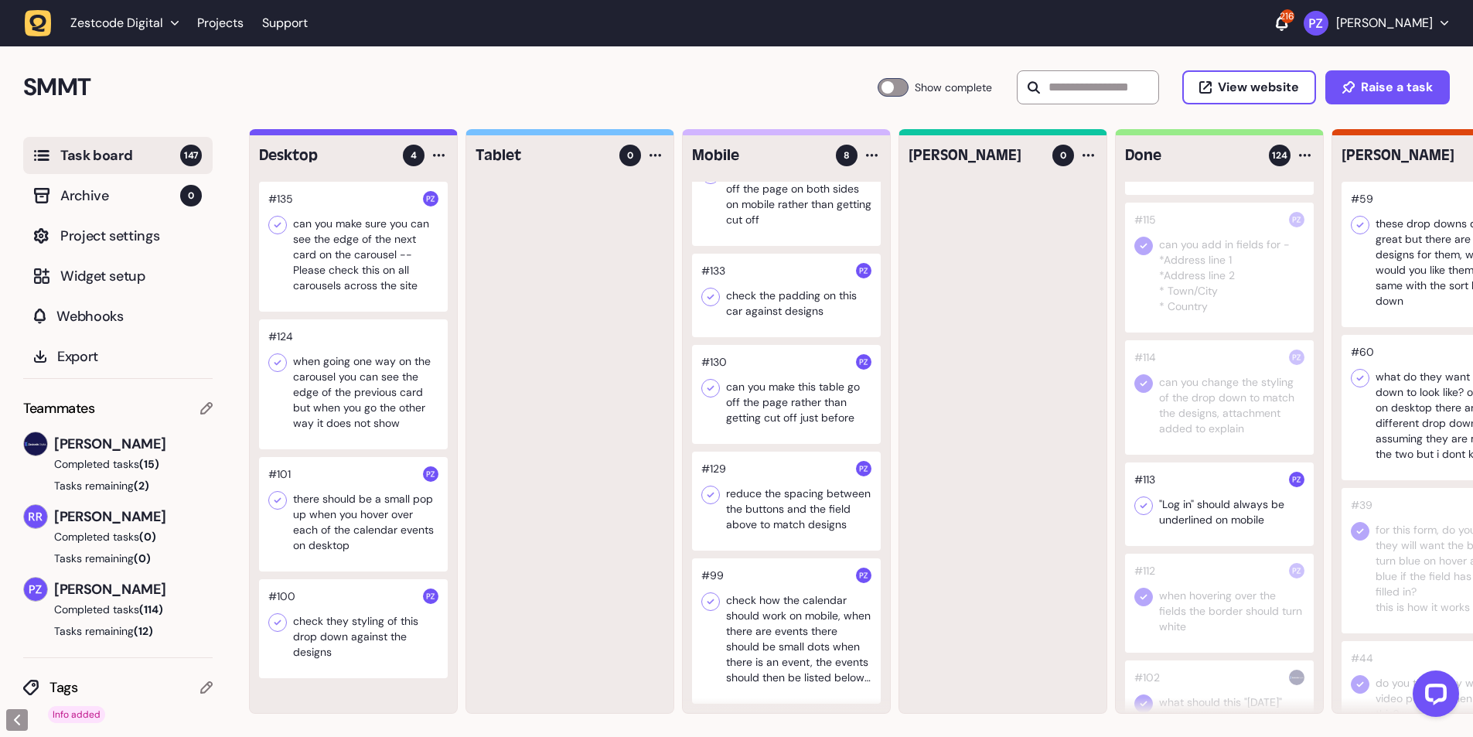
click at [1144, 513] on icon at bounding box center [1143, 505] width 15 height 15
click at [741, 493] on div at bounding box center [786, 501] width 189 height 99
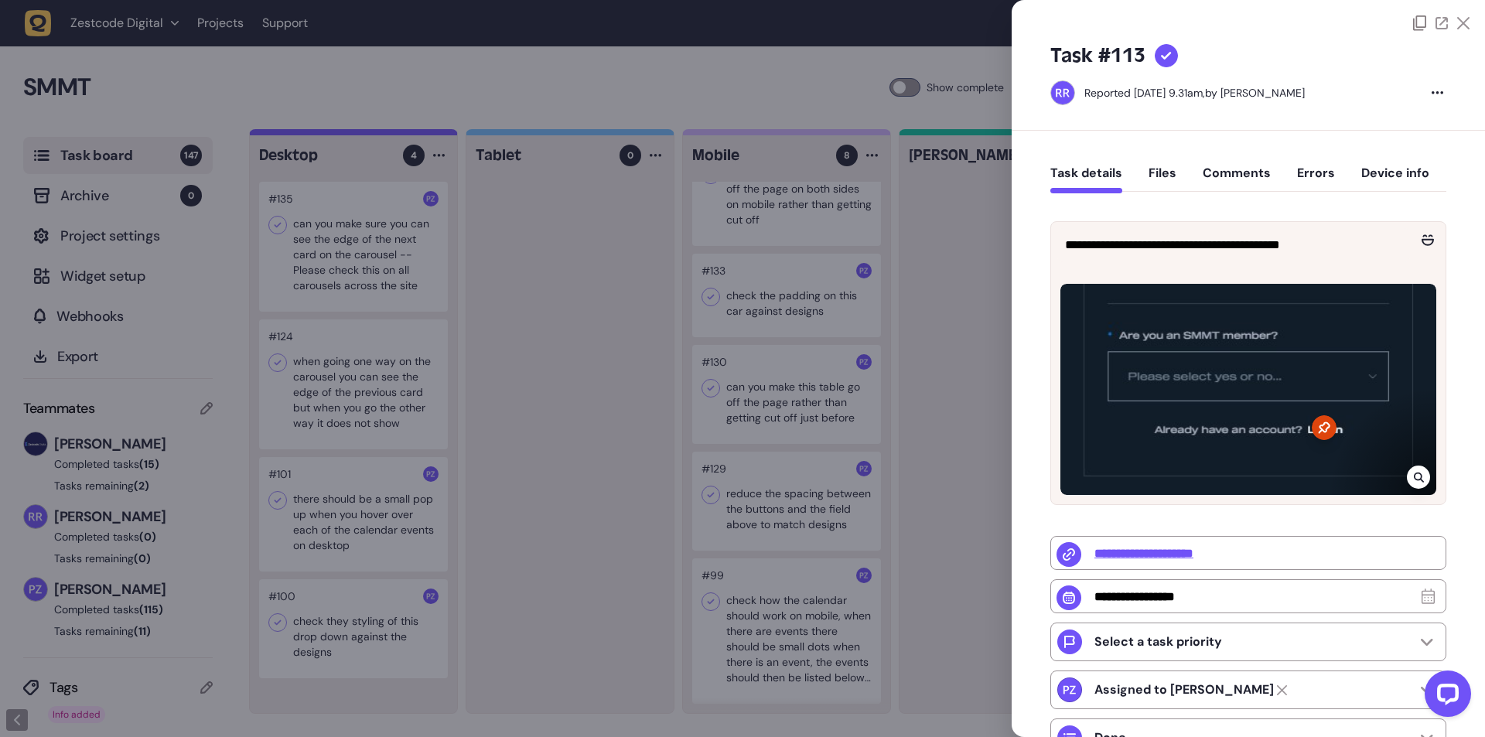
type input "**********"
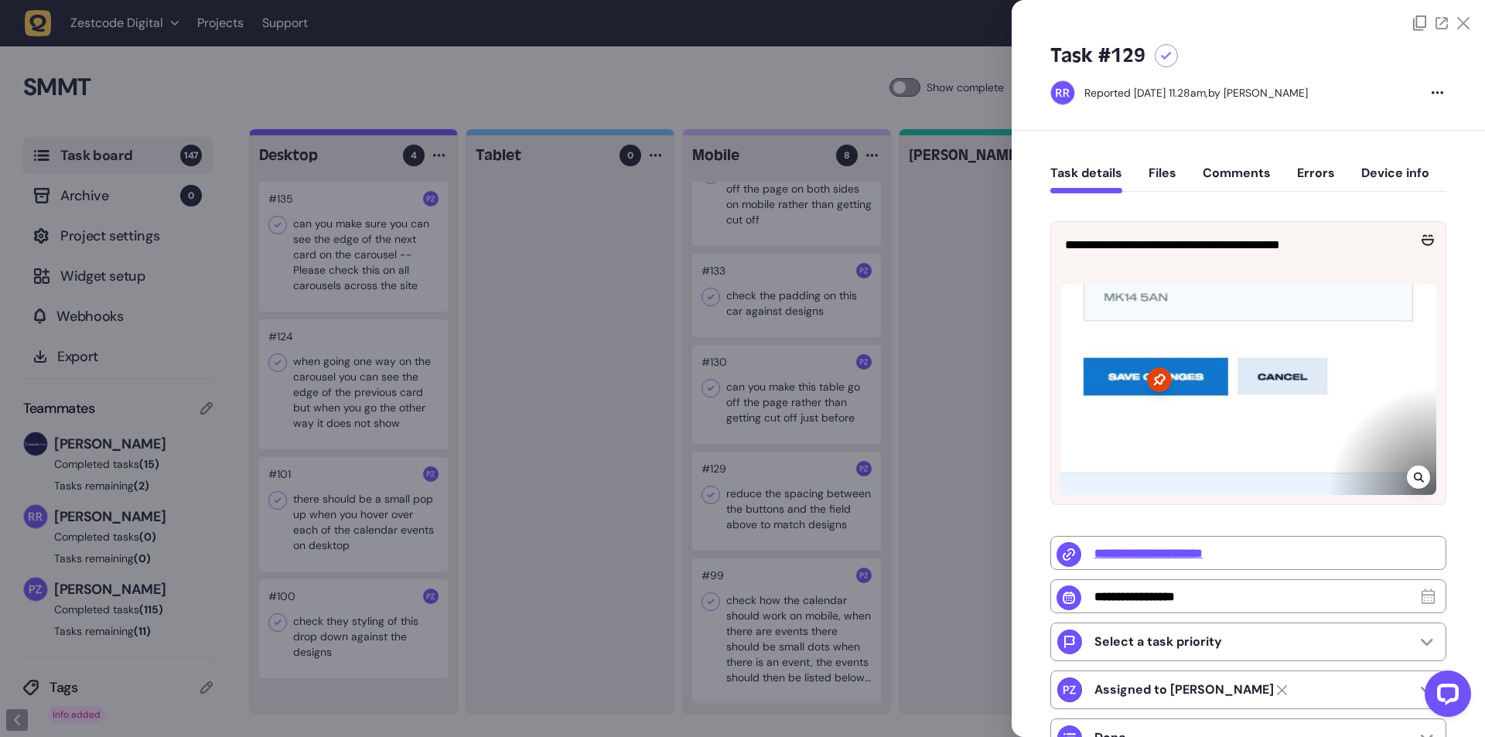
click at [794, 509] on div at bounding box center [742, 368] width 1485 height 737
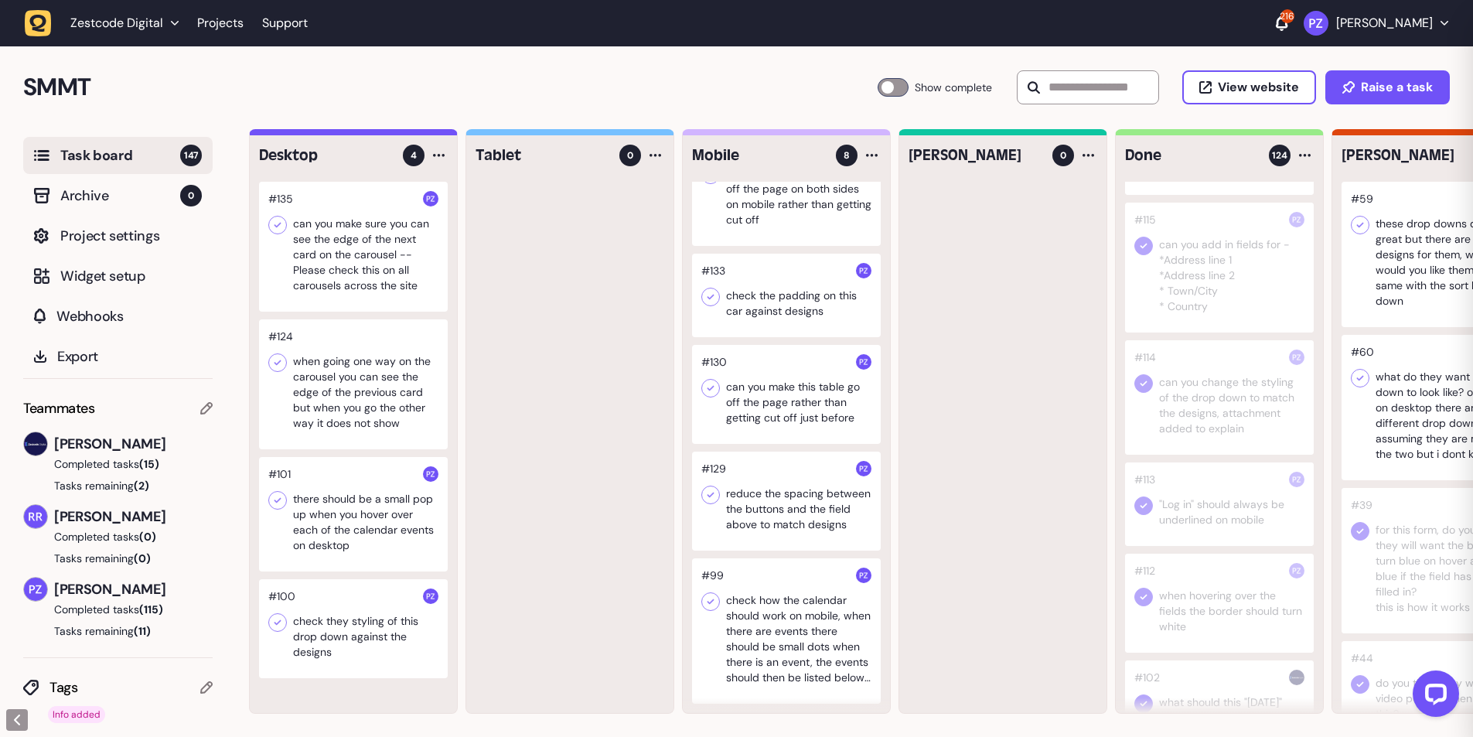
click at [777, 502] on div at bounding box center [786, 501] width 189 height 99
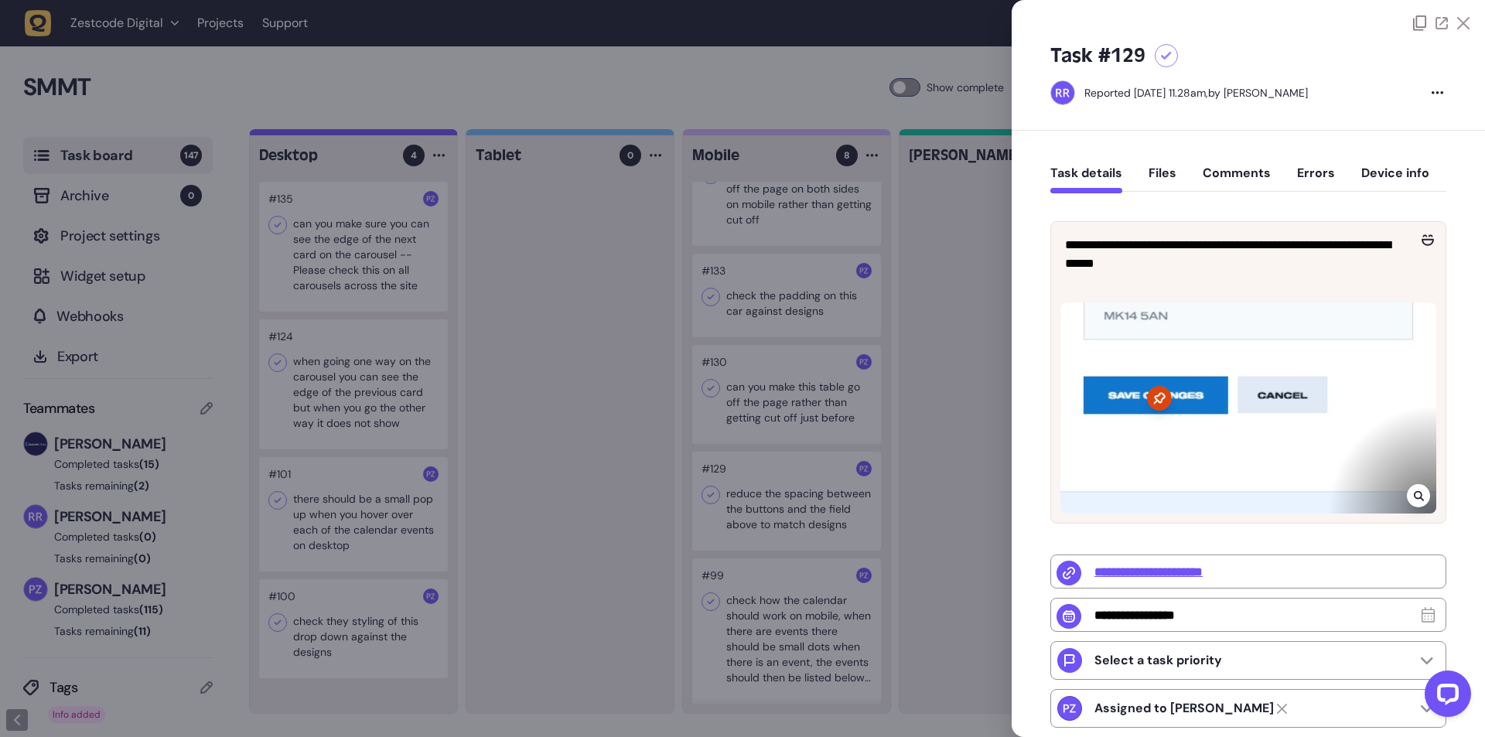
click at [1413, 489] on icon at bounding box center [1418, 495] width 10 height 12
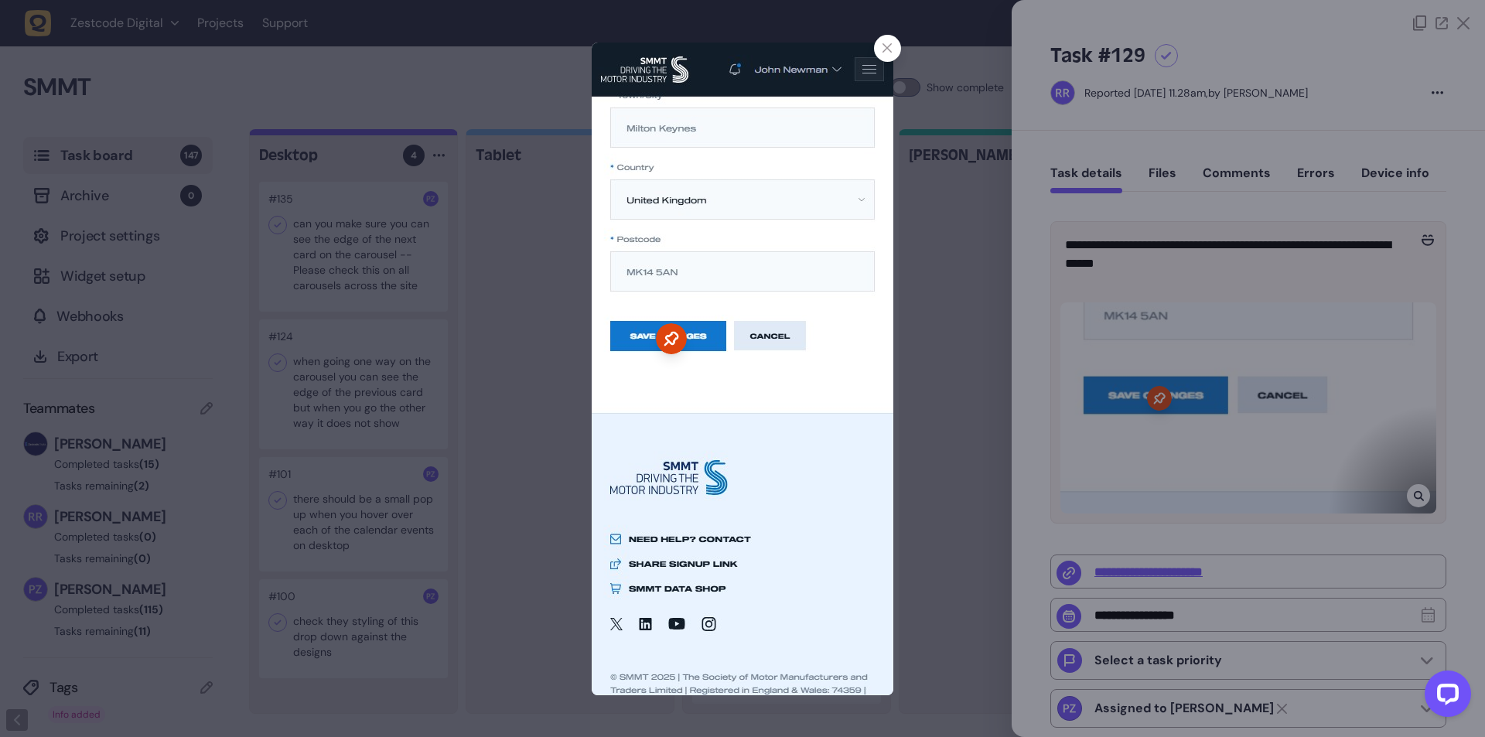
click at [1136, 335] on div at bounding box center [742, 368] width 1485 height 737
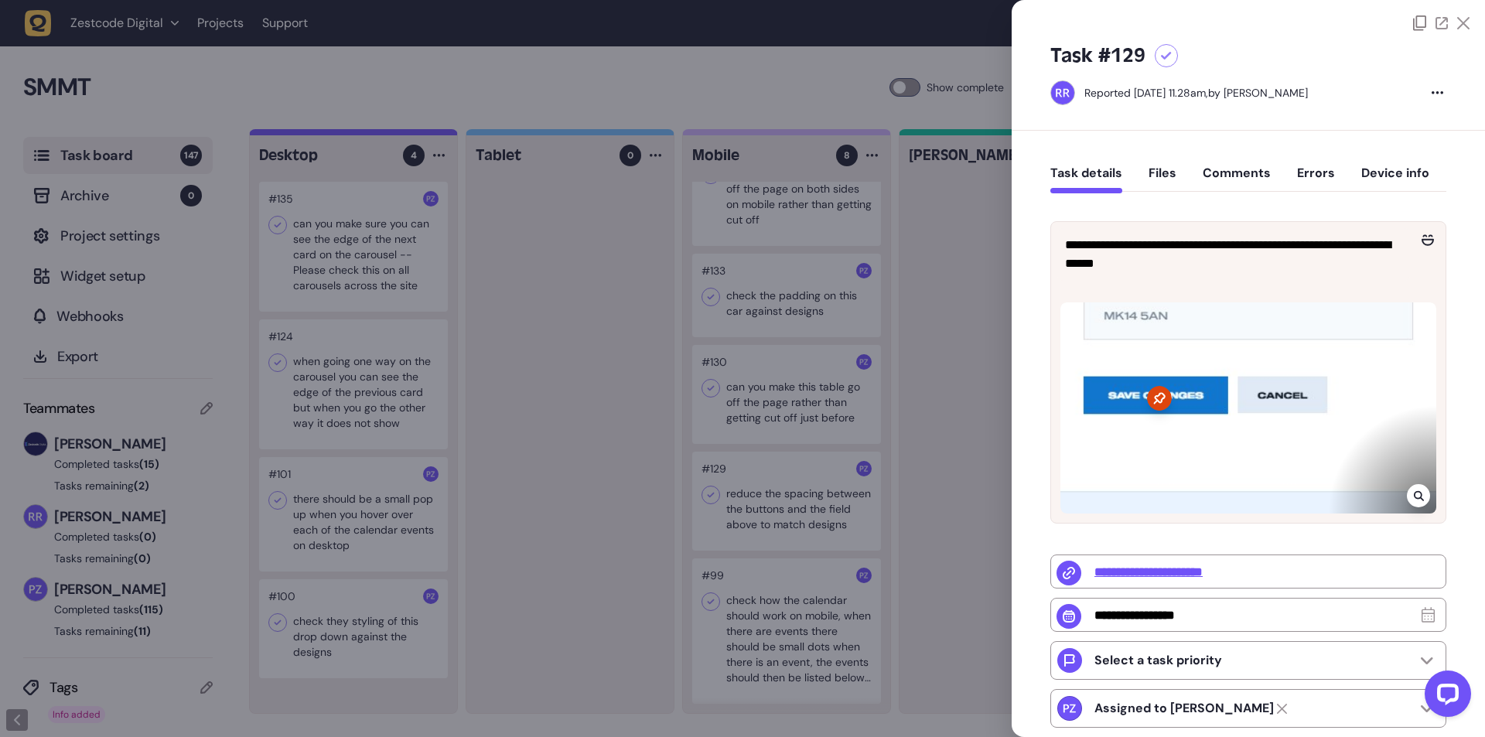
click at [817, 387] on div at bounding box center [742, 368] width 1485 height 737
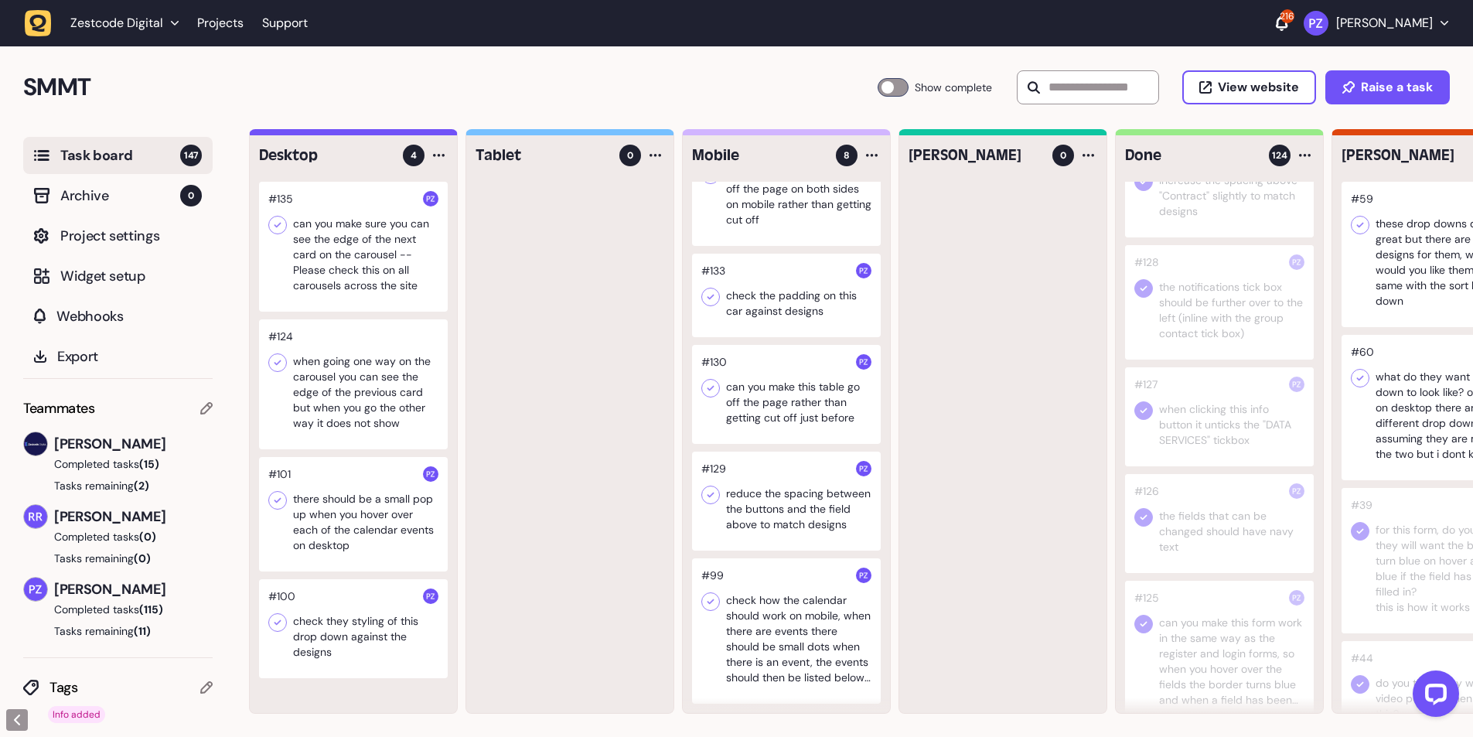
scroll to position [1134, 0]
click at [773, 462] on div at bounding box center [786, 501] width 189 height 99
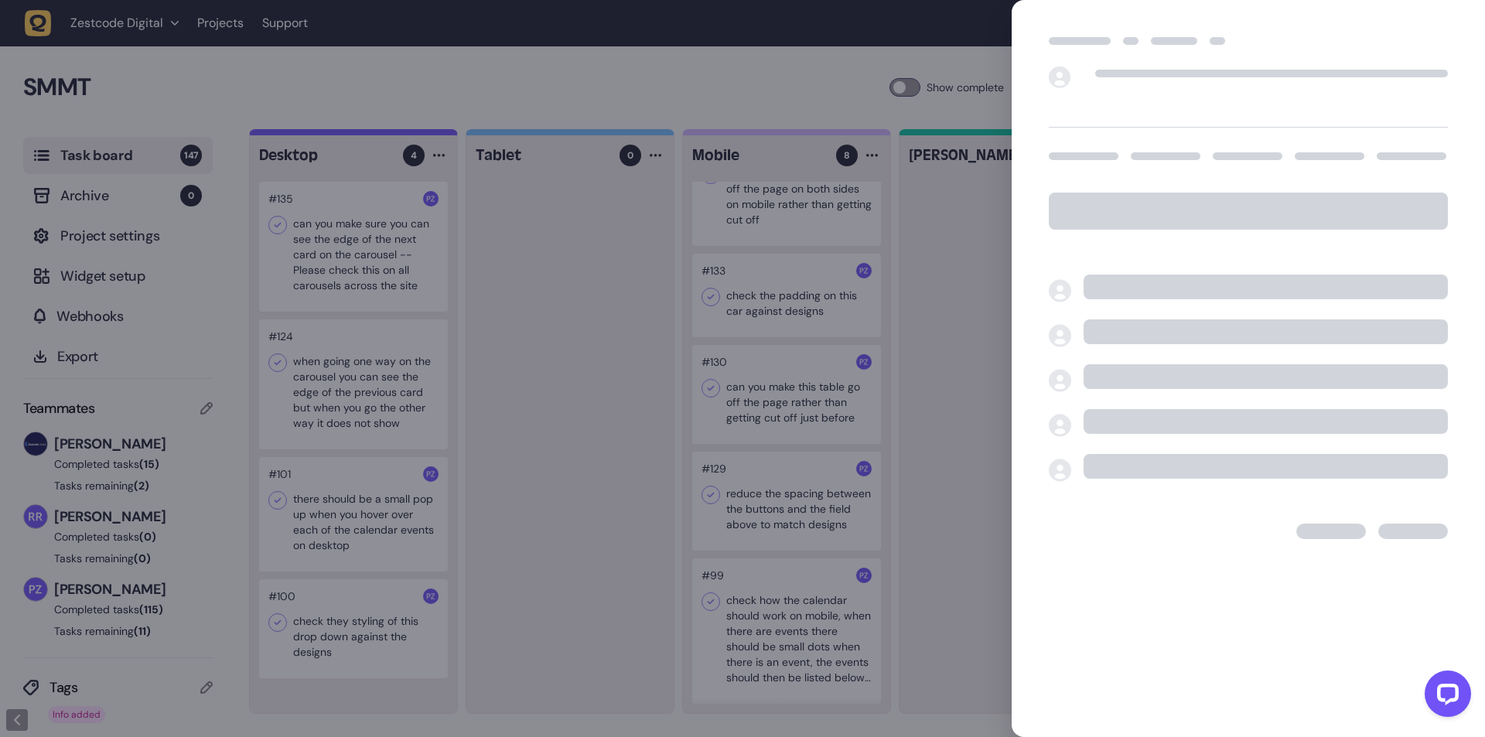
click at [757, 475] on div at bounding box center [742, 368] width 1485 height 737
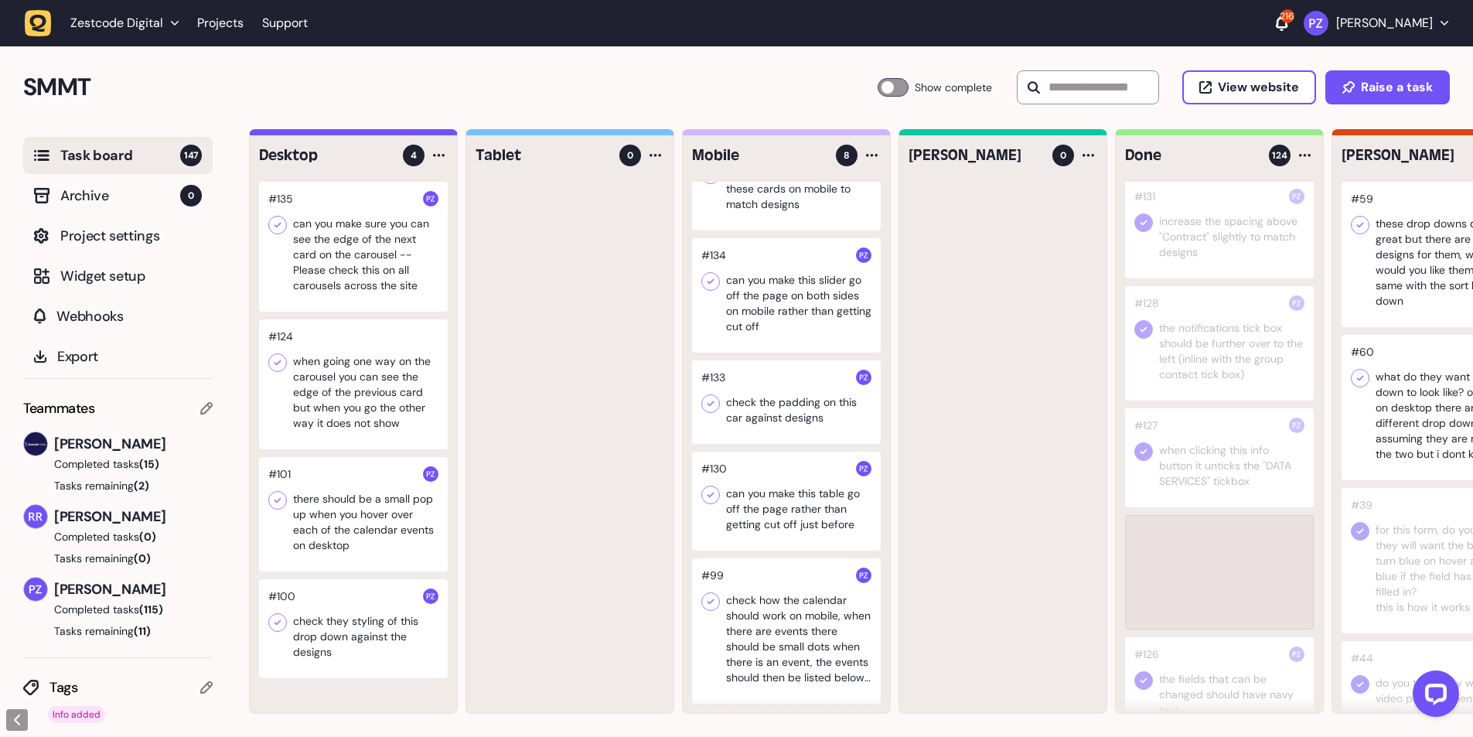
scroll to position [1134, 0]
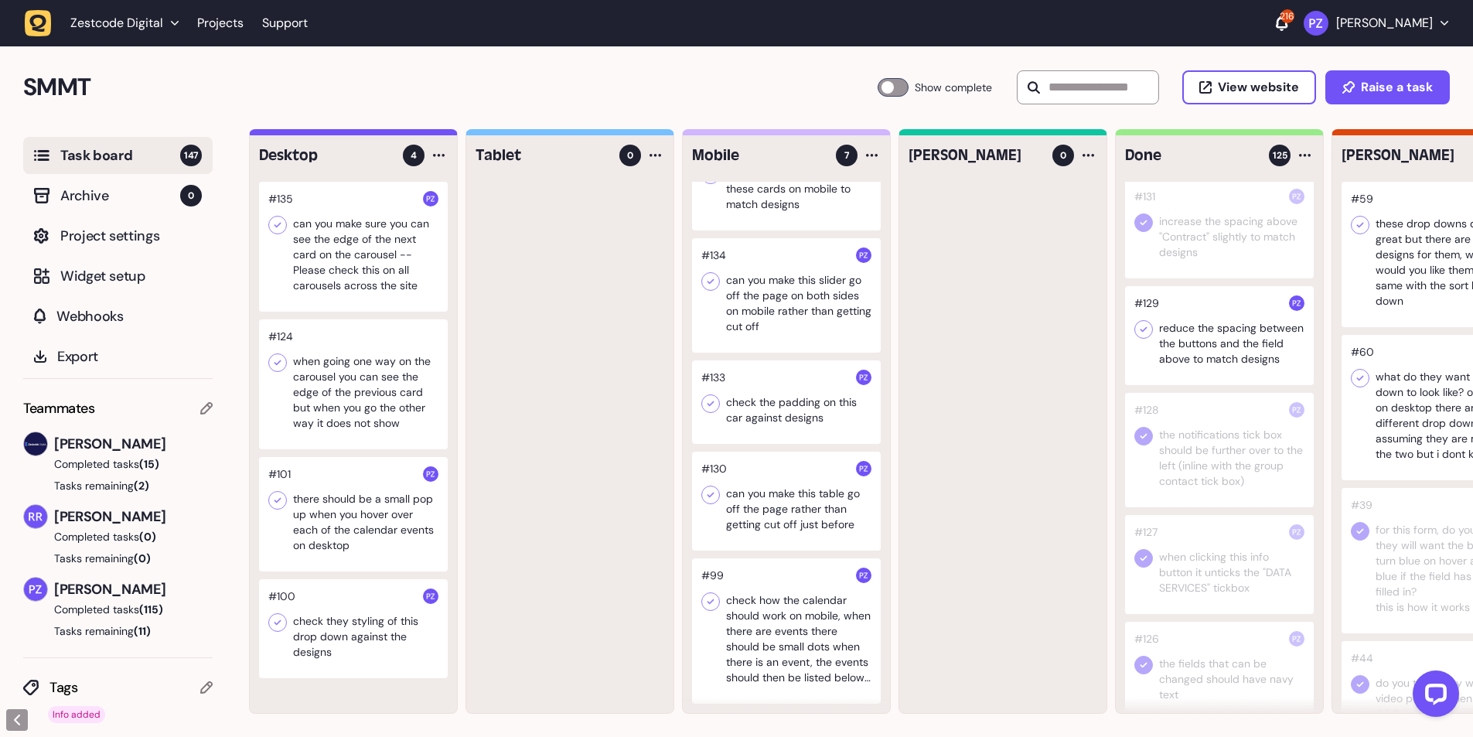
click at [1146, 357] on div at bounding box center [1219, 335] width 189 height 99
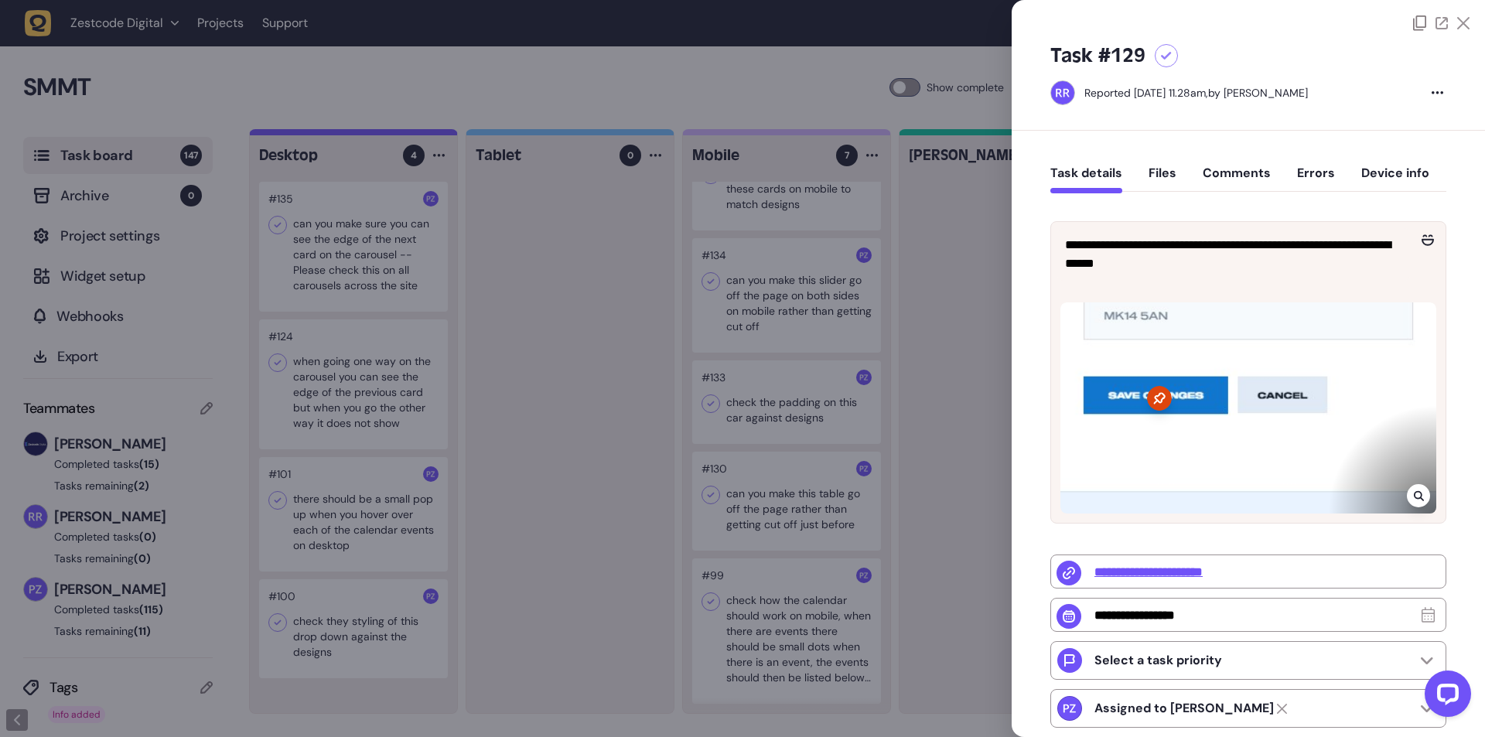
click at [1146, 349] on div at bounding box center [1248, 407] width 376 height 211
click at [942, 350] on div at bounding box center [742, 368] width 1485 height 737
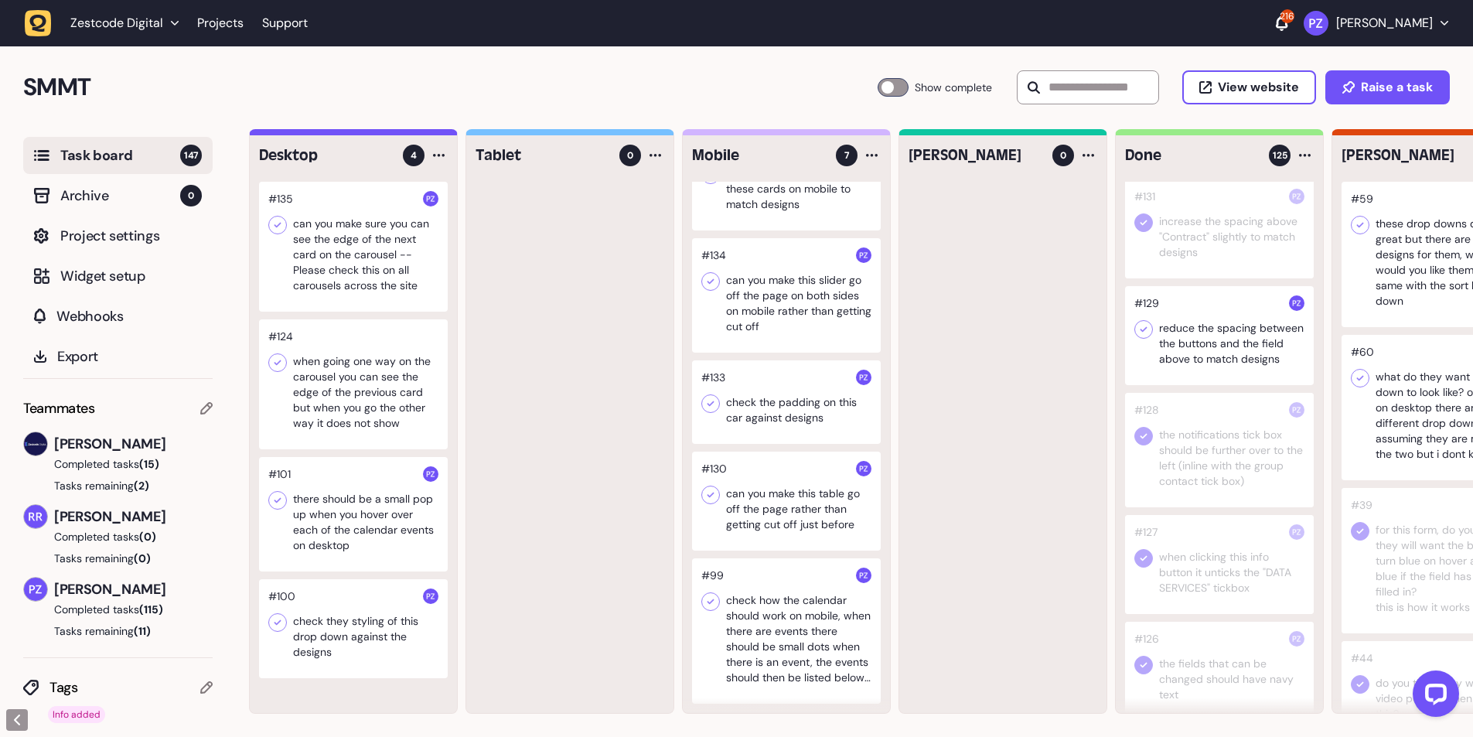
click at [1139, 337] on icon at bounding box center [1143, 329] width 15 height 15
click at [766, 493] on div at bounding box center [786, 501] width 189 height 99
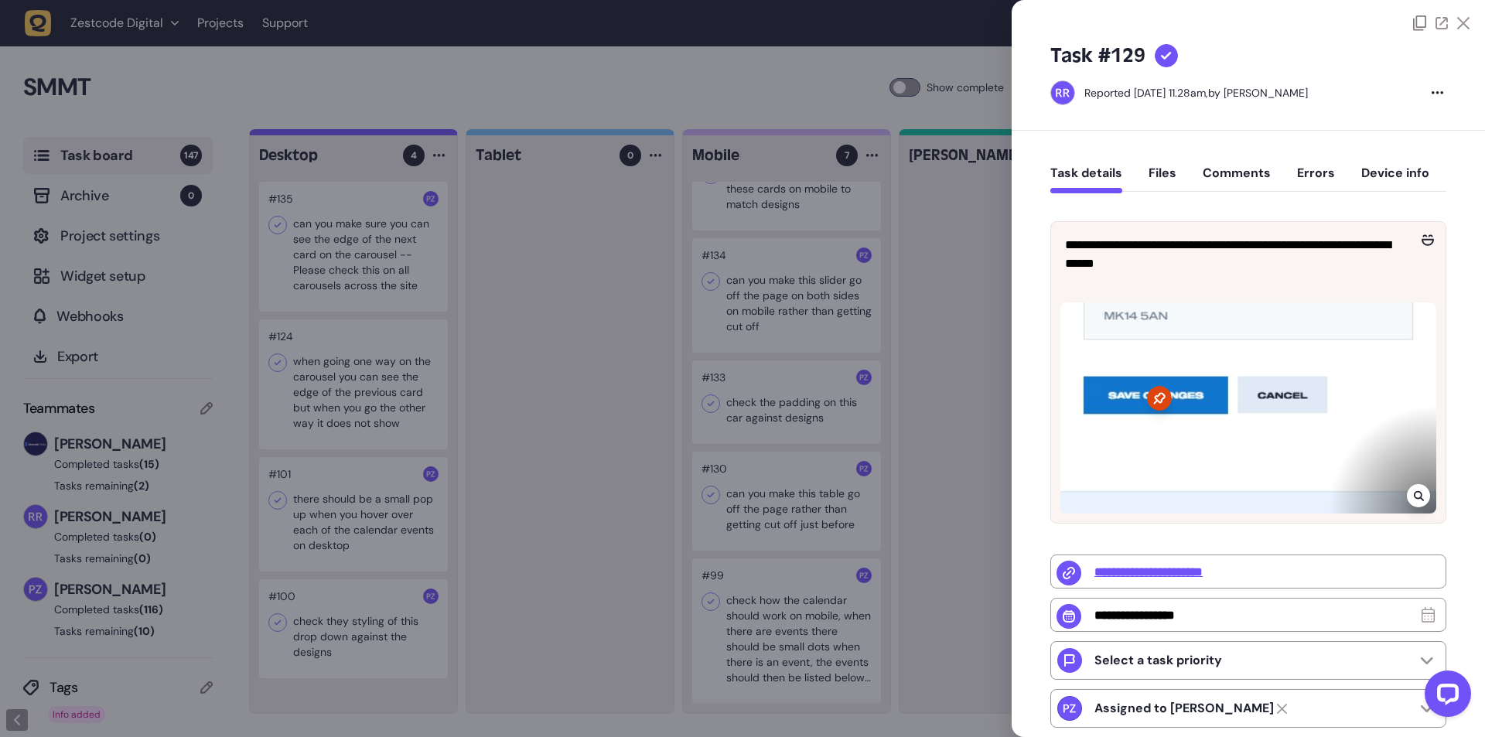
type input "**********"
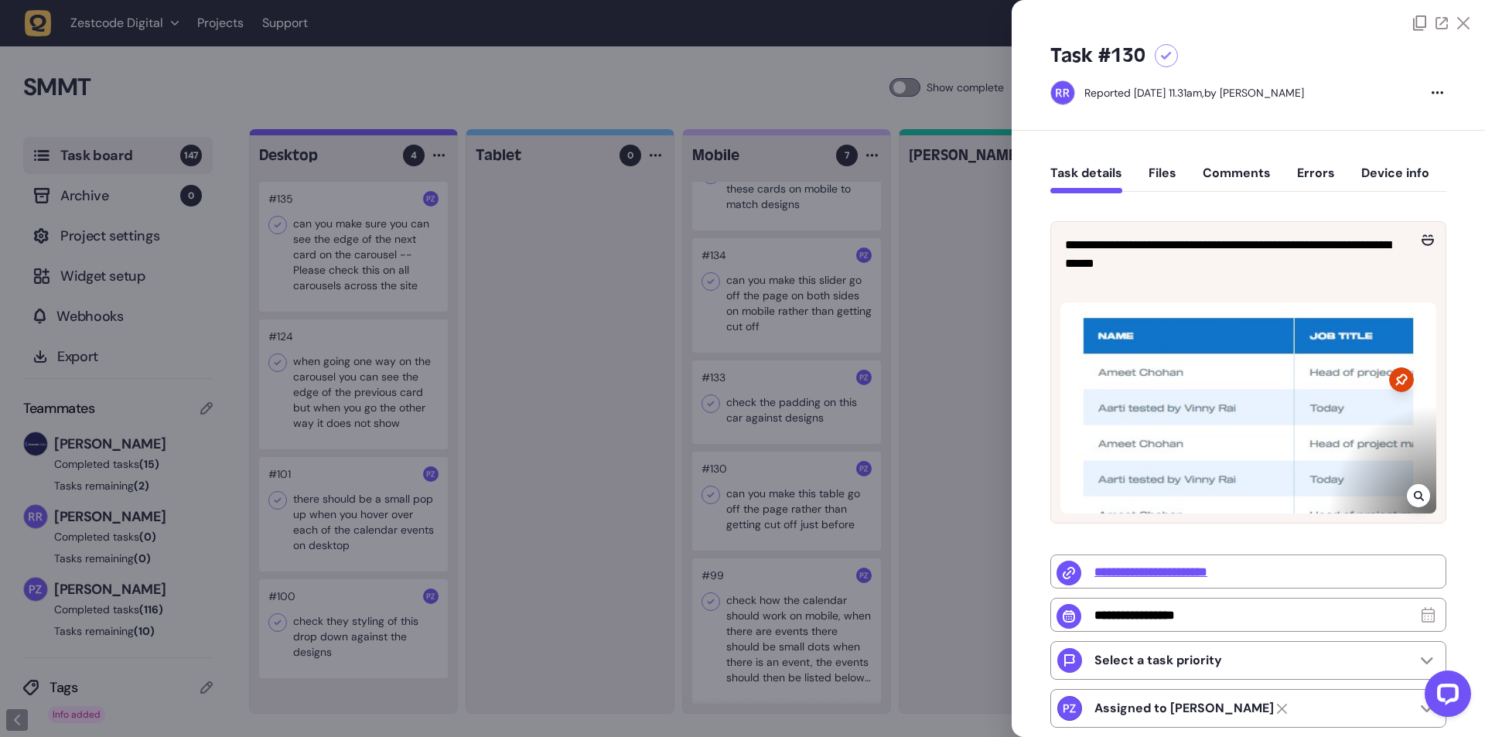
click at [765, 493] on div at bounding box center [742, 368] width 1485 height 737
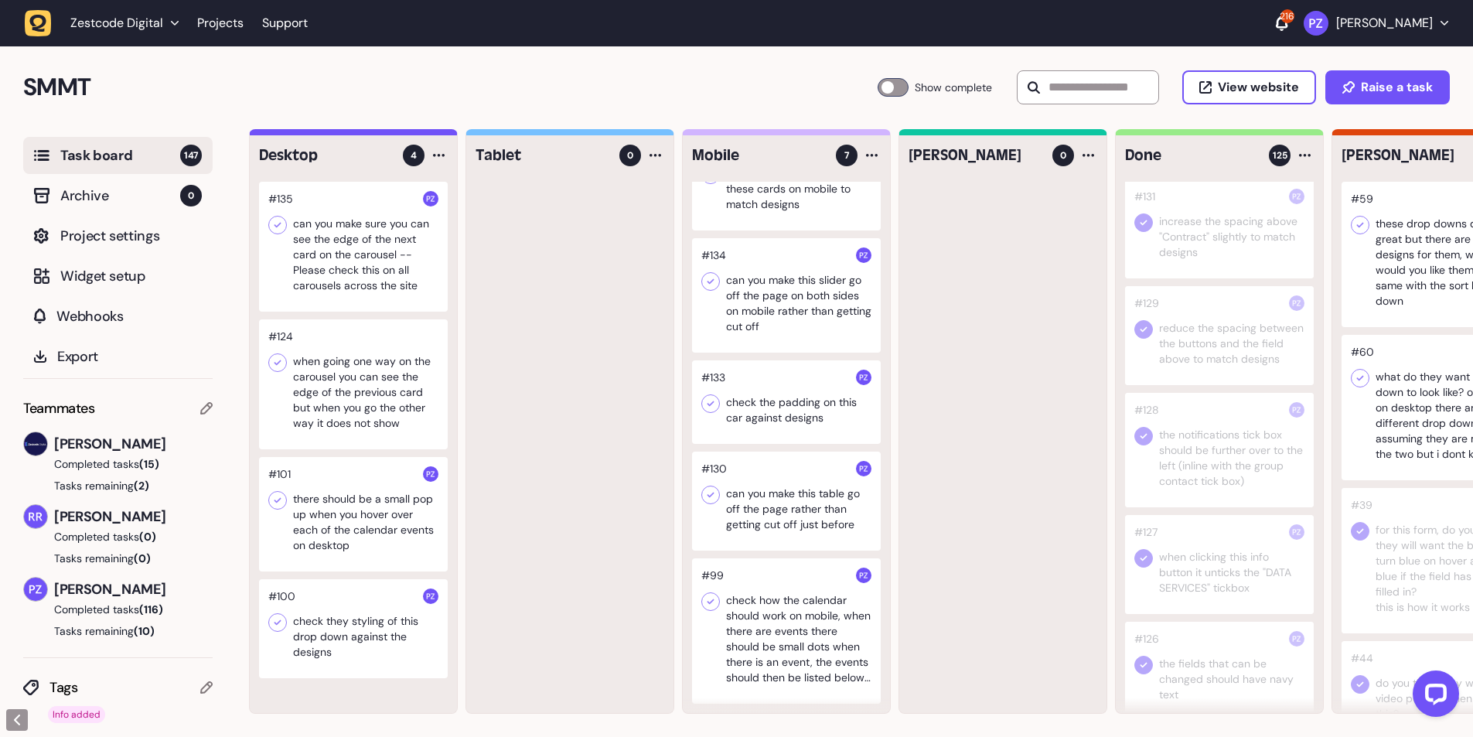
click at [762, 494] on div at bounding box center [786, 501] width 189 height 99
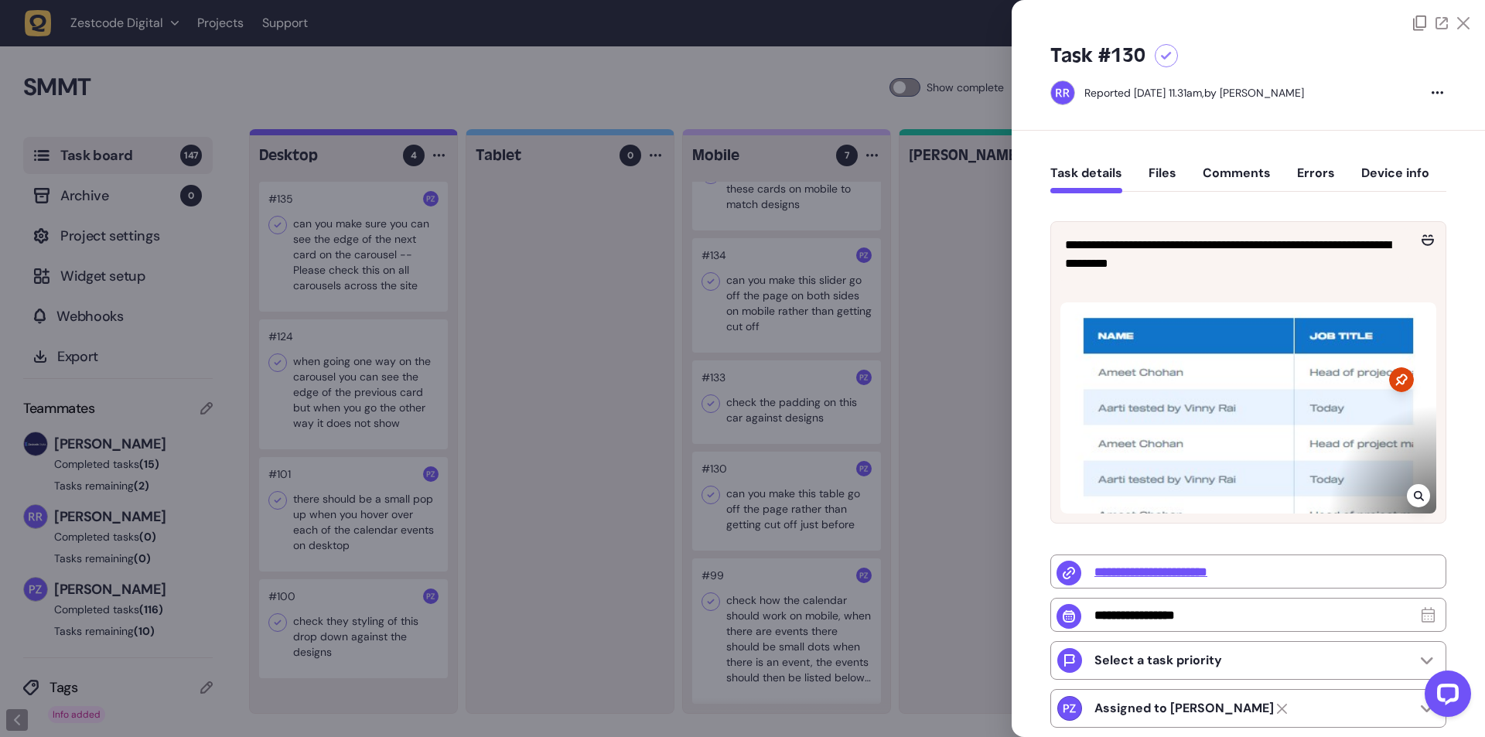
click at [1414, 492] on icon at bounding box center [1418, 495] width 10 height 12
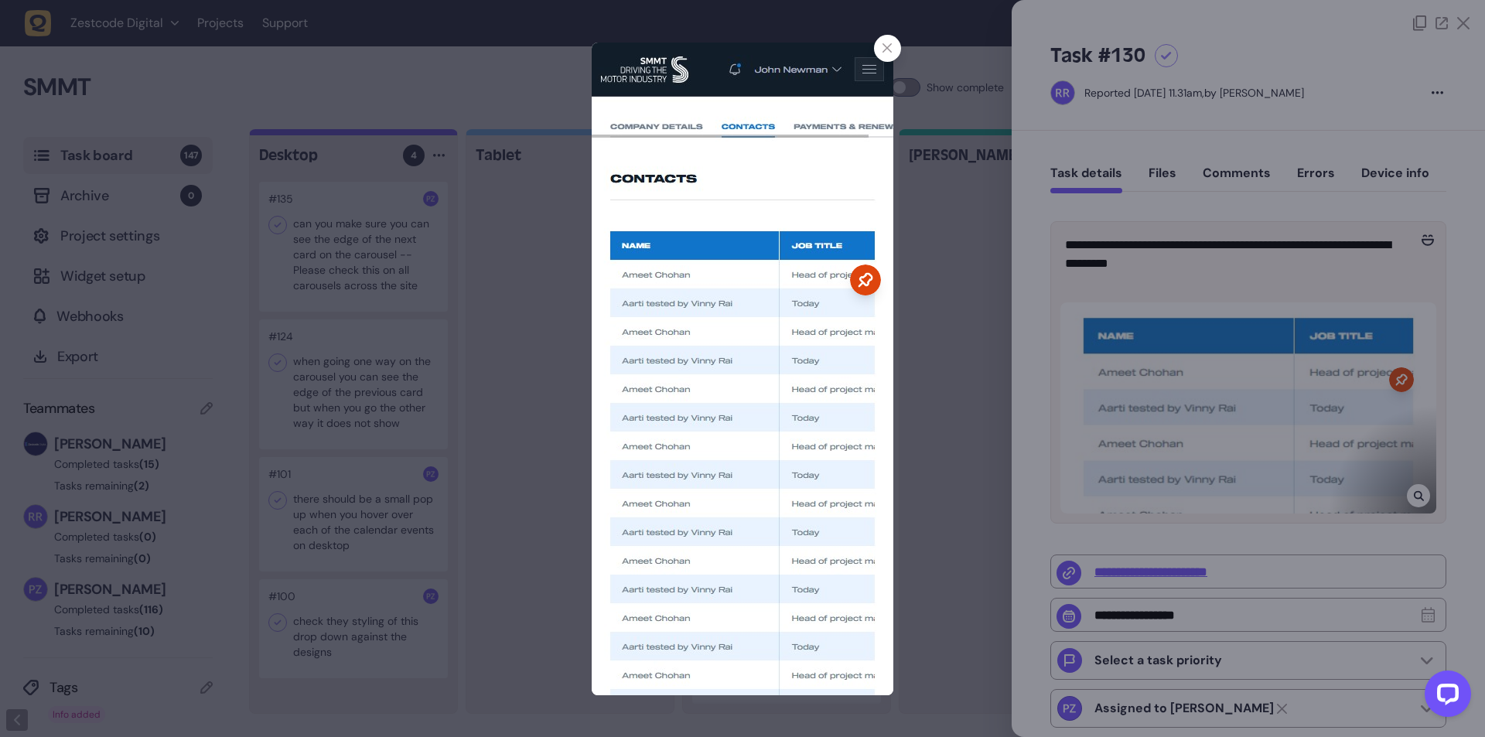
click at [1414, 492] on div at bounding box center [742, 368] width 1485 height 737
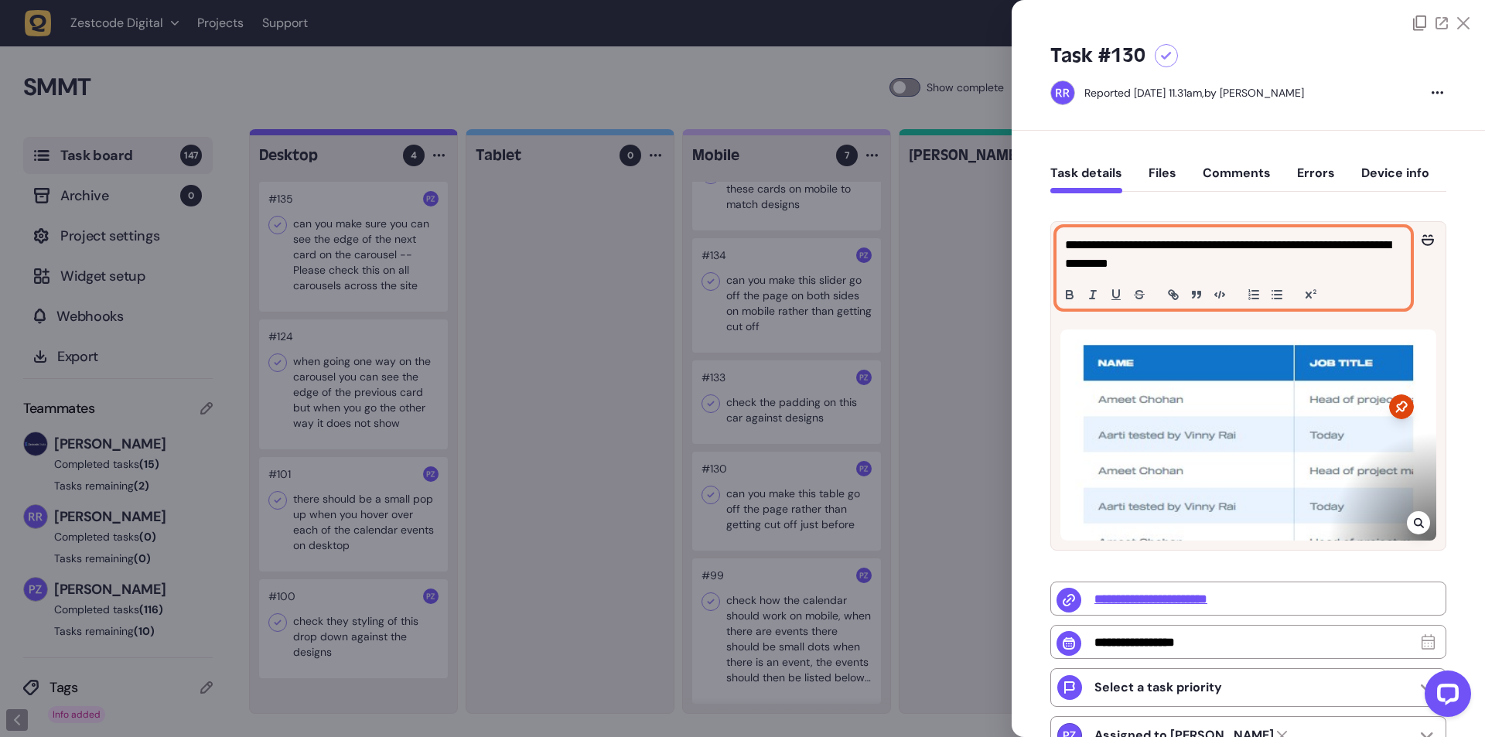
click at [1106, 252] on p "**********" at bounding box center [1231, 254] width 333 height 37
copy p "*"
copy p "**********"
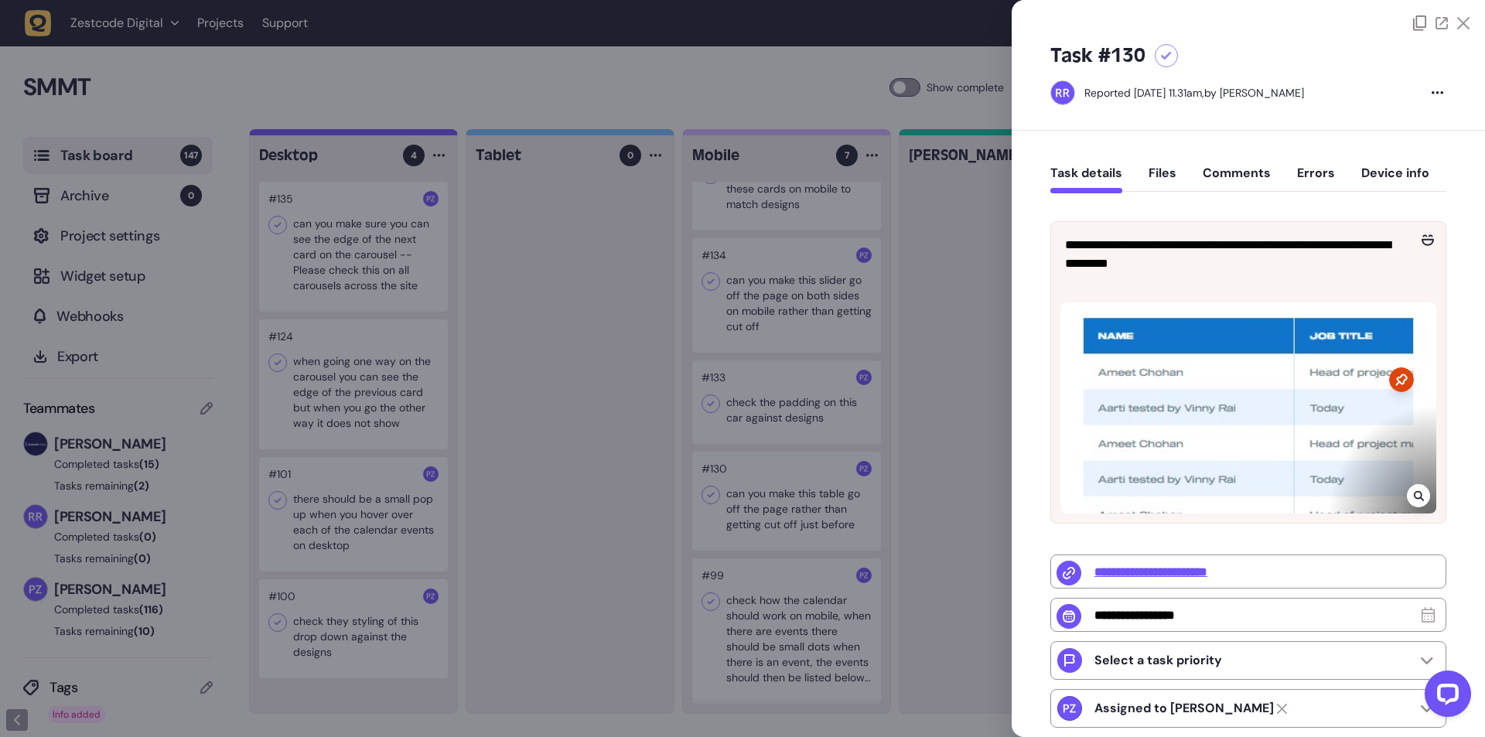
click at [770, 330] on div at bounding box center [742, 368] width 1485 height 737
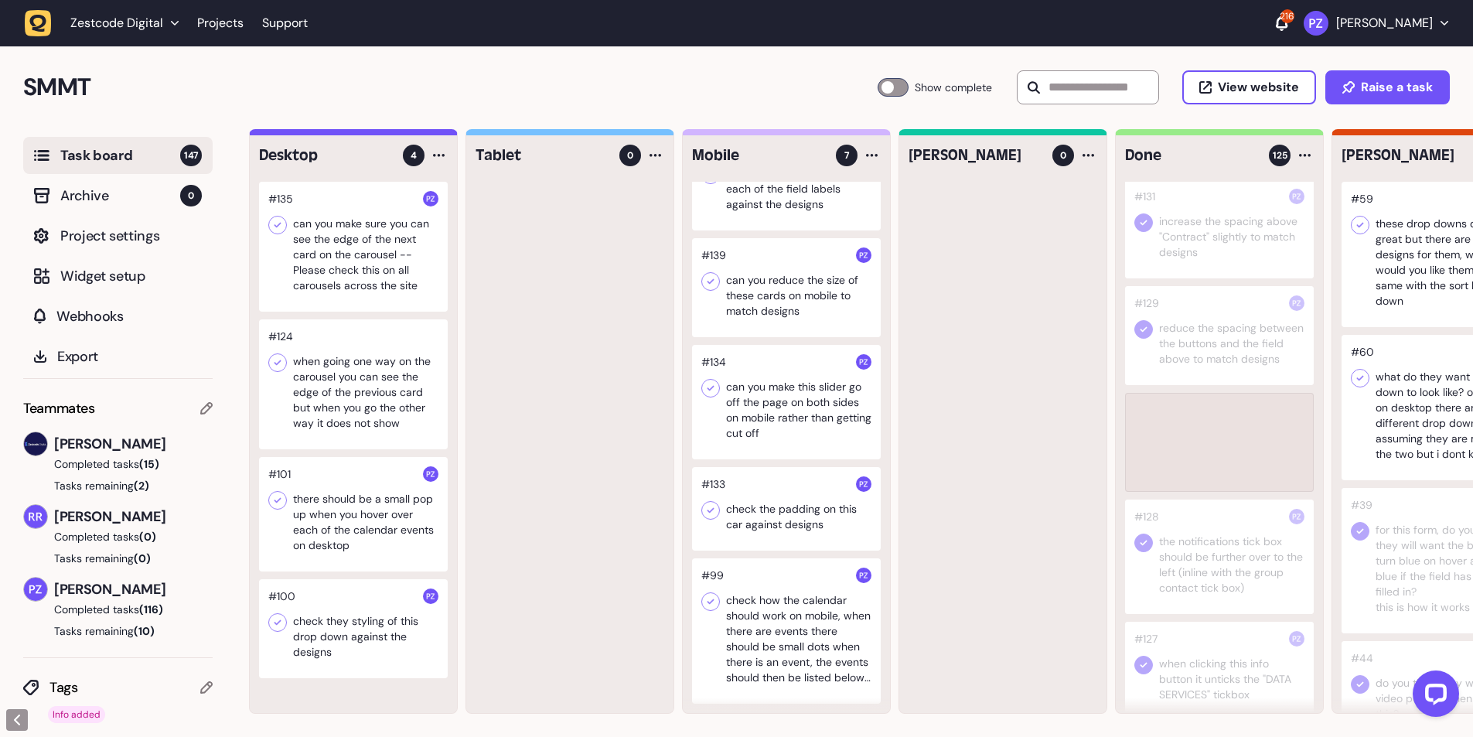
scroll to position [1134, 0]
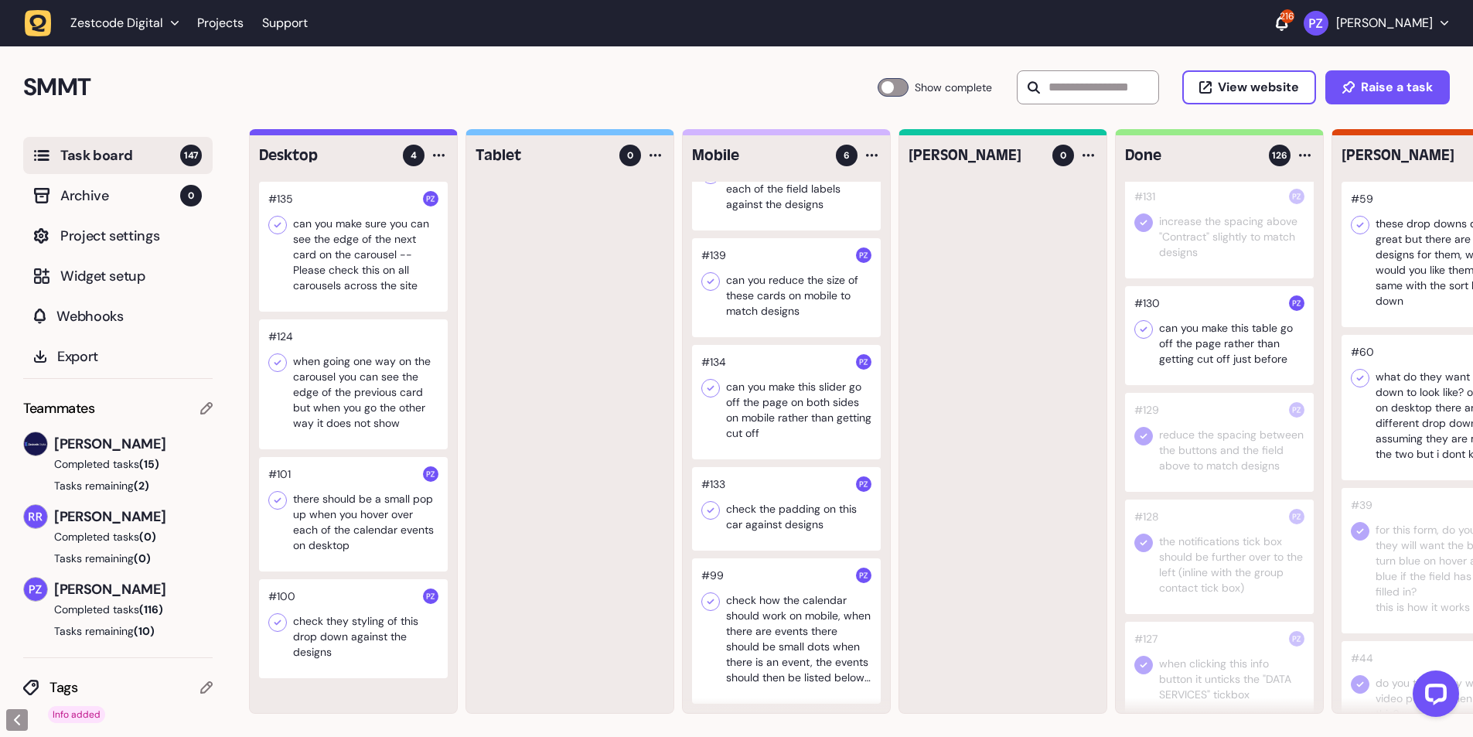
click at [1143, 337] on icon at bounding box center [1143, 329] width 15 height 15
click at [753, 479] on div at bounding box center [786, 509] width 189 height 84
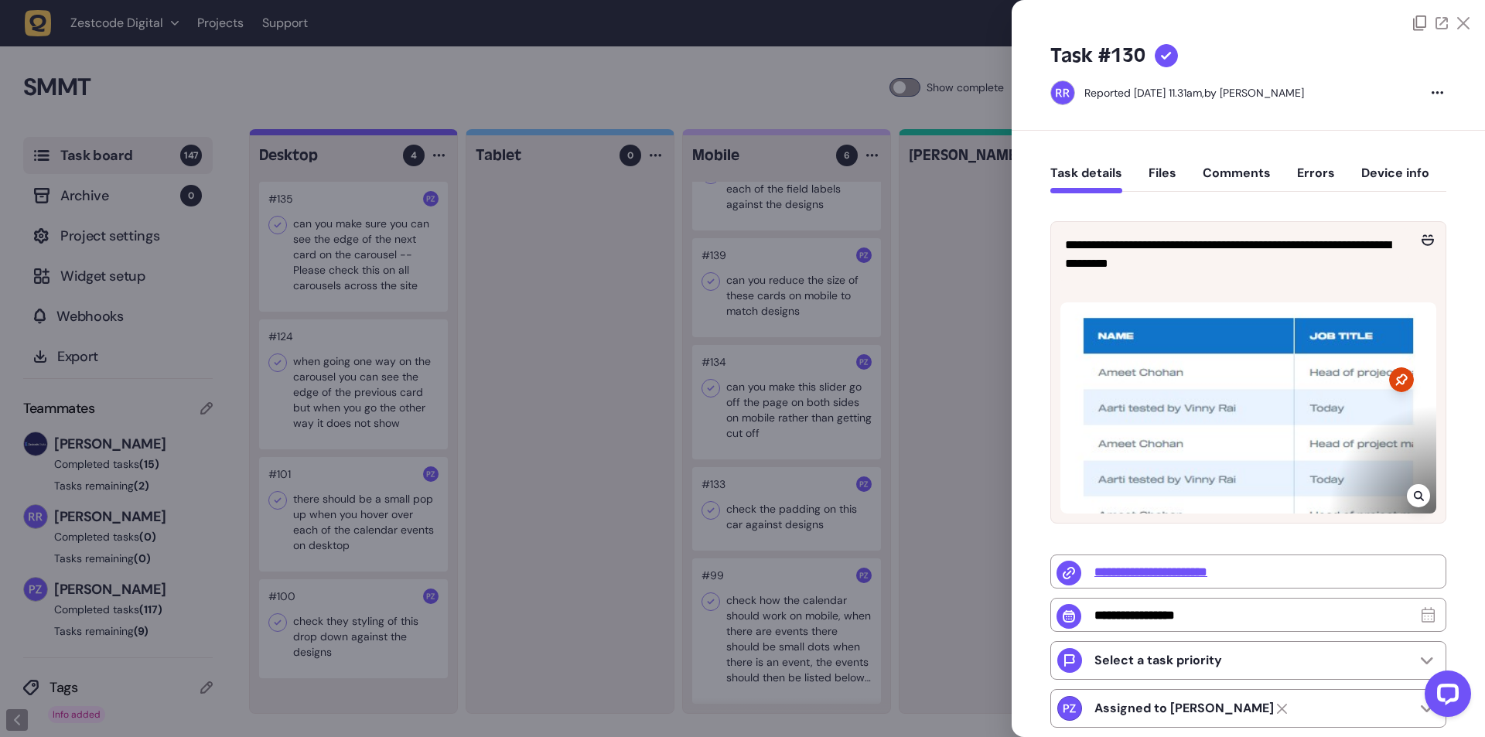
type input "**********"
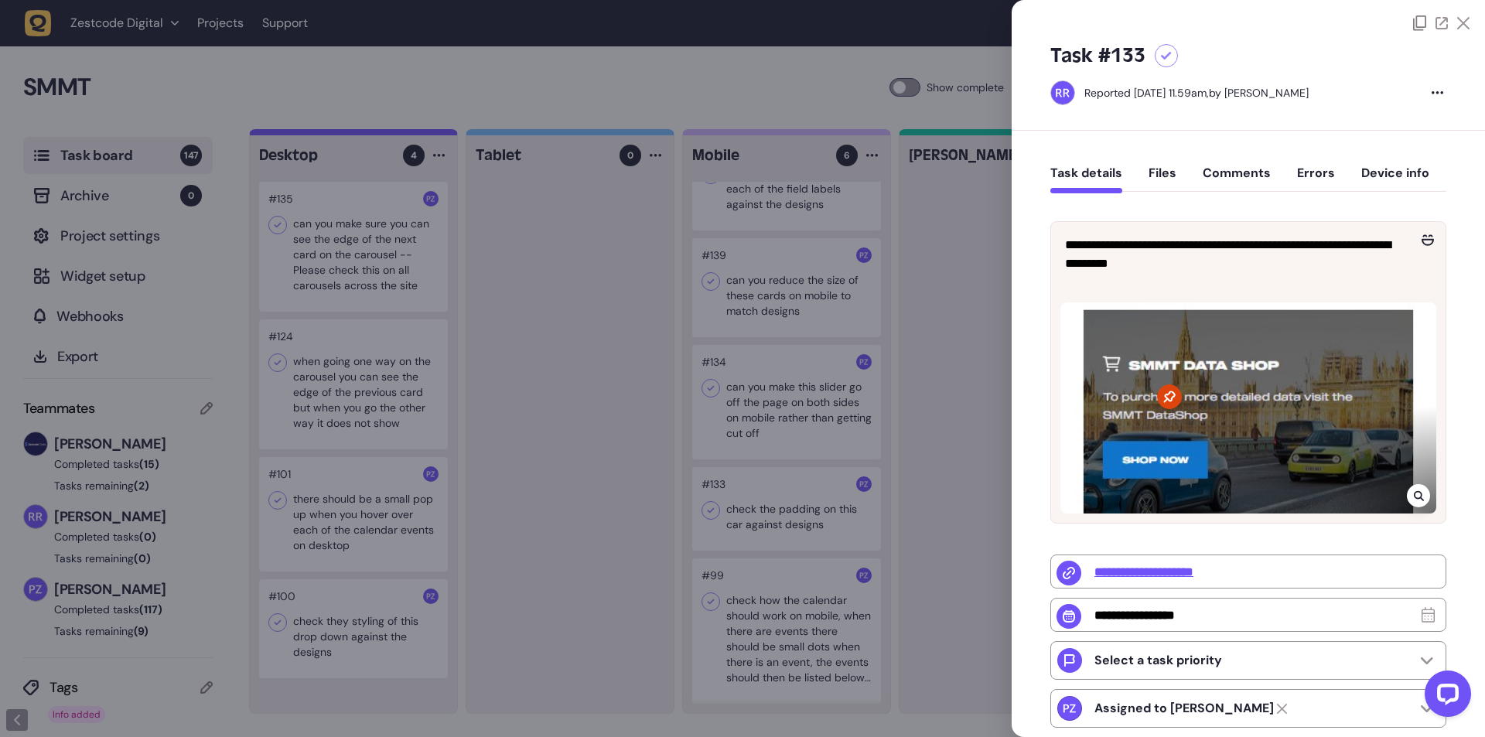
click at [742, 496] on div at bounding box center [742, 368] width 1485 height 737
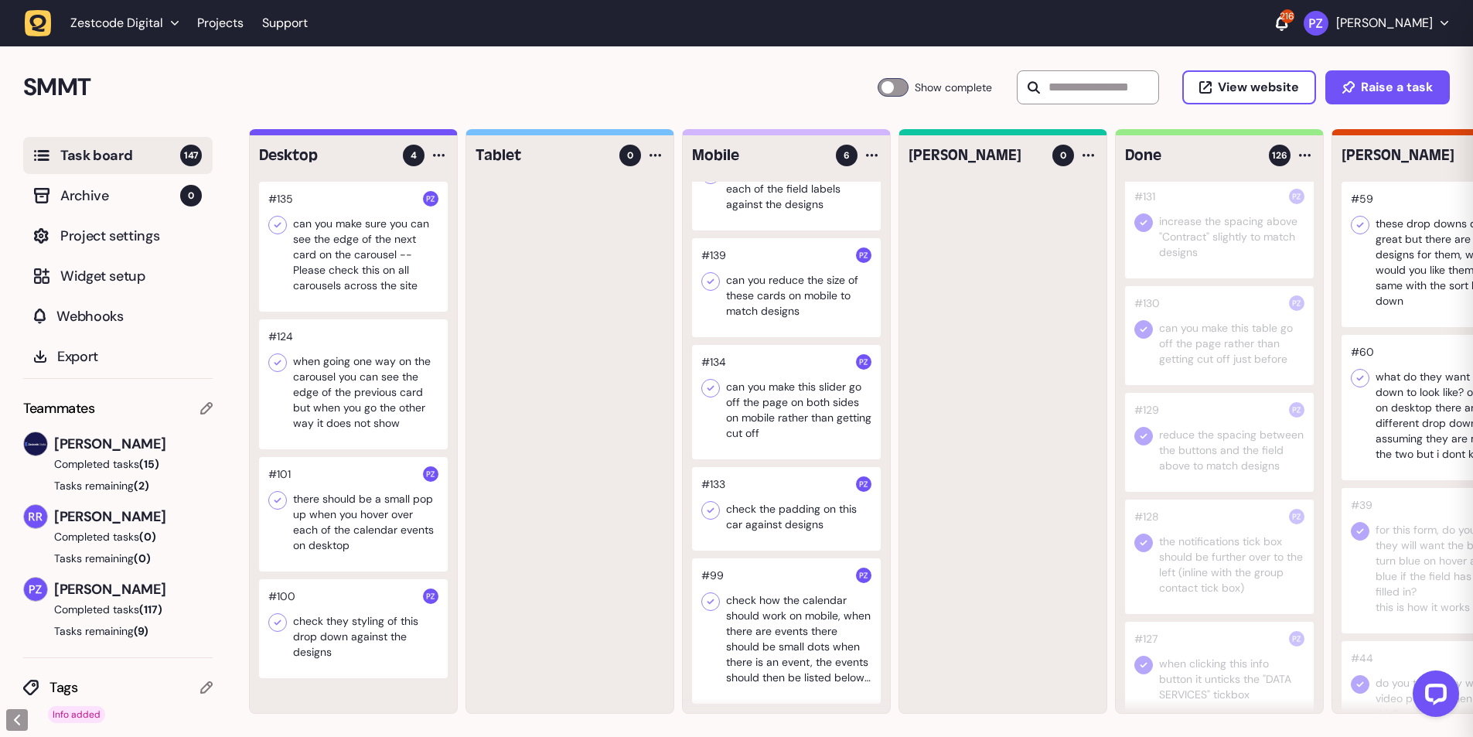
click at [759, 486] on div at bounding box center [786, 509] width 189 height 84
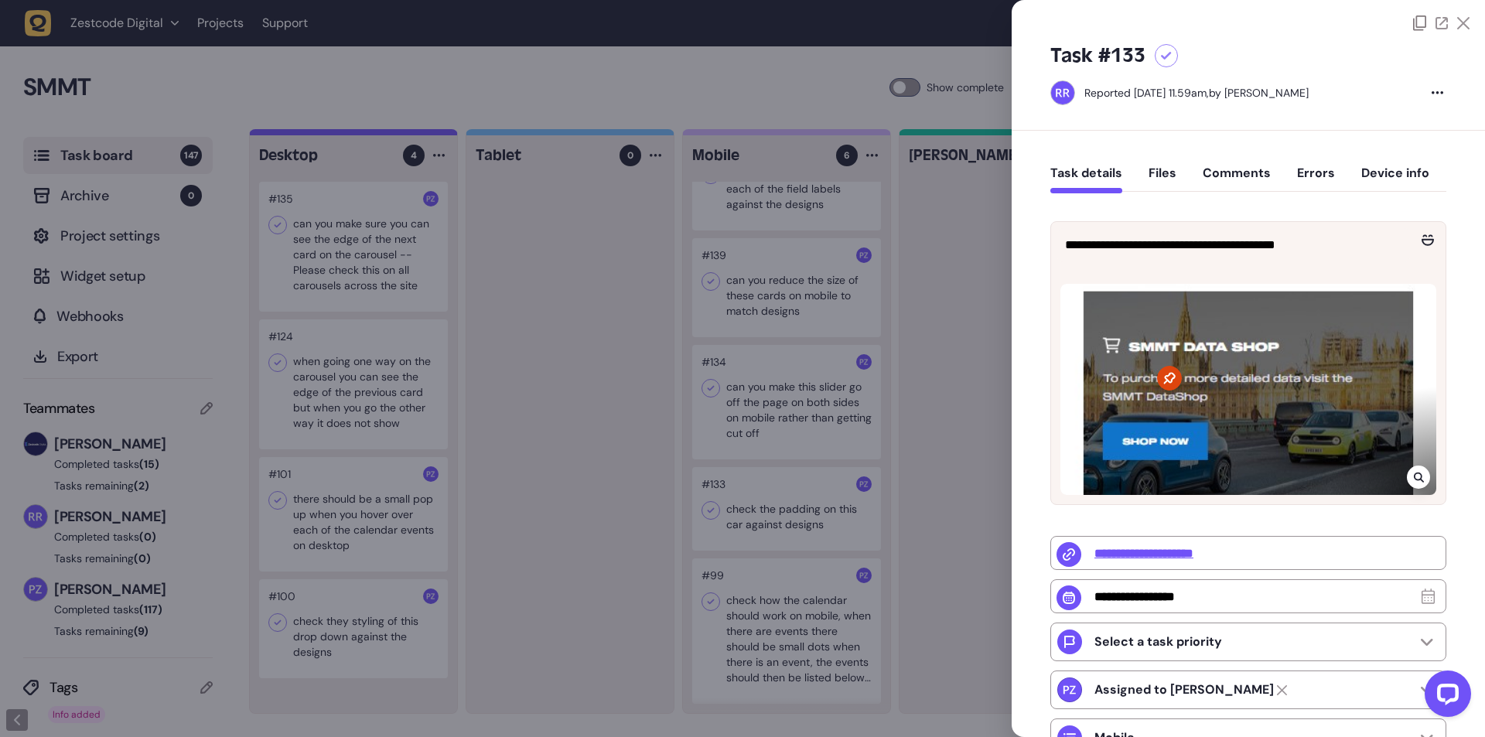
click at [1418, 471] on icon at bounding box center [1418, 477] width 10 height 12
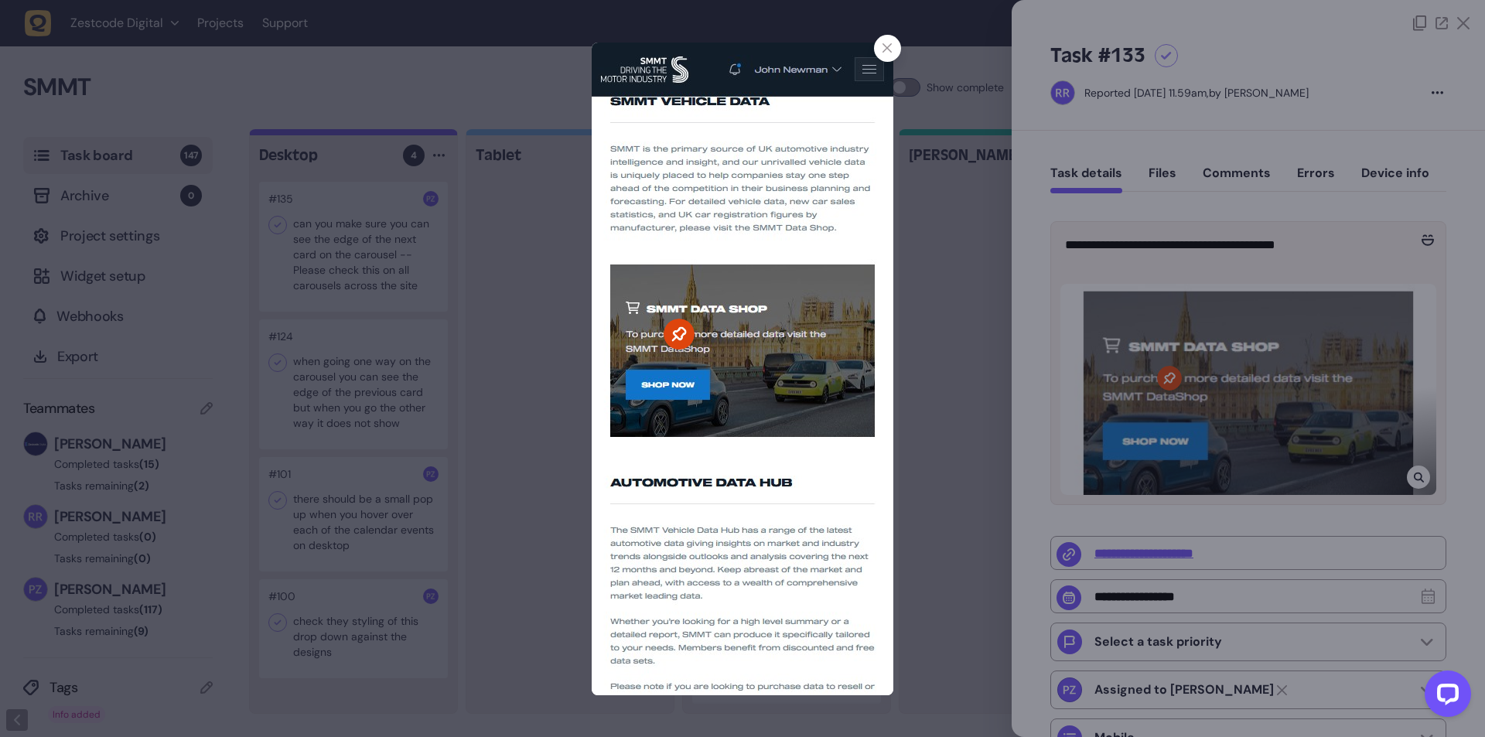
click at [1082, 447] on div at bounding box center [742, 368] width 1485 height 737
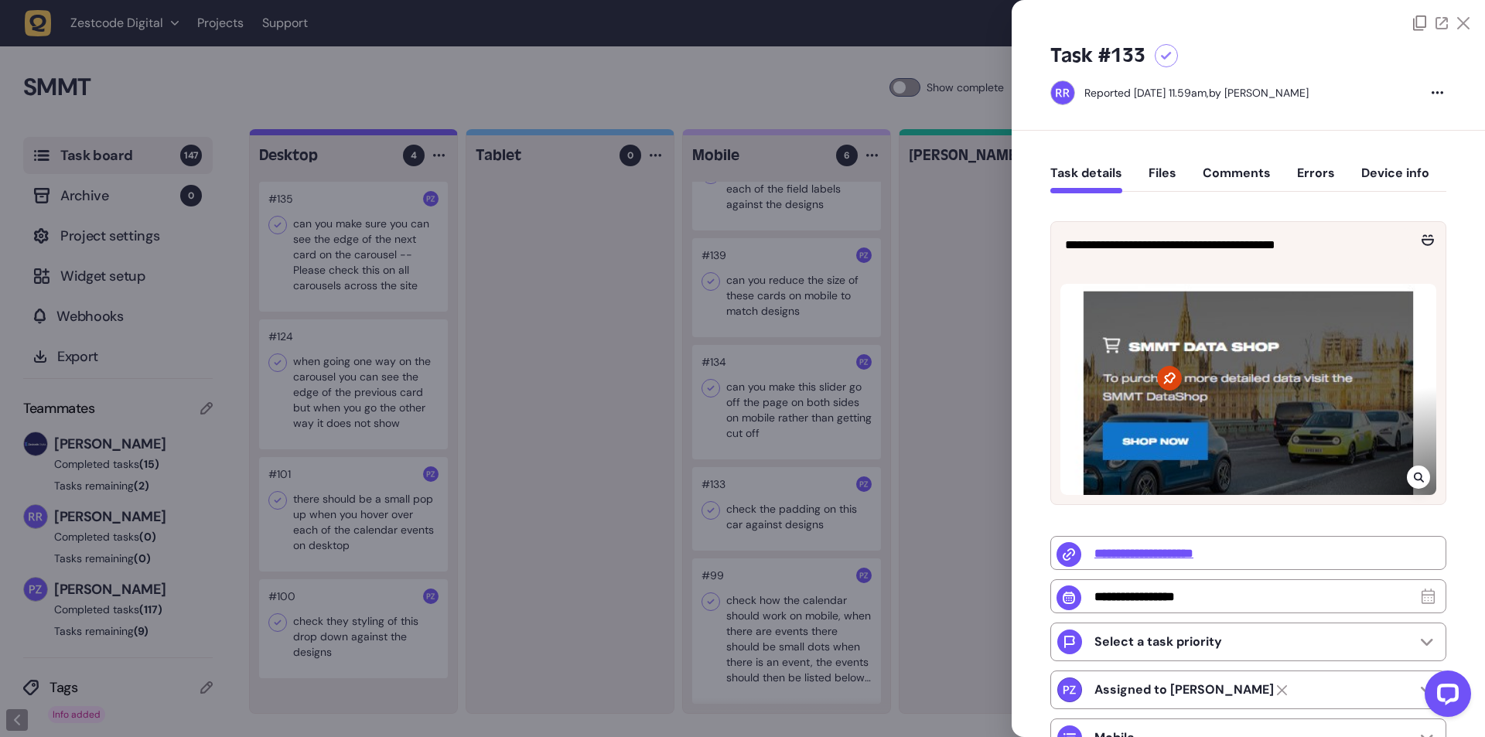
click at [807, 396] on div at bounding box center [742, 368] width 1485 height 737
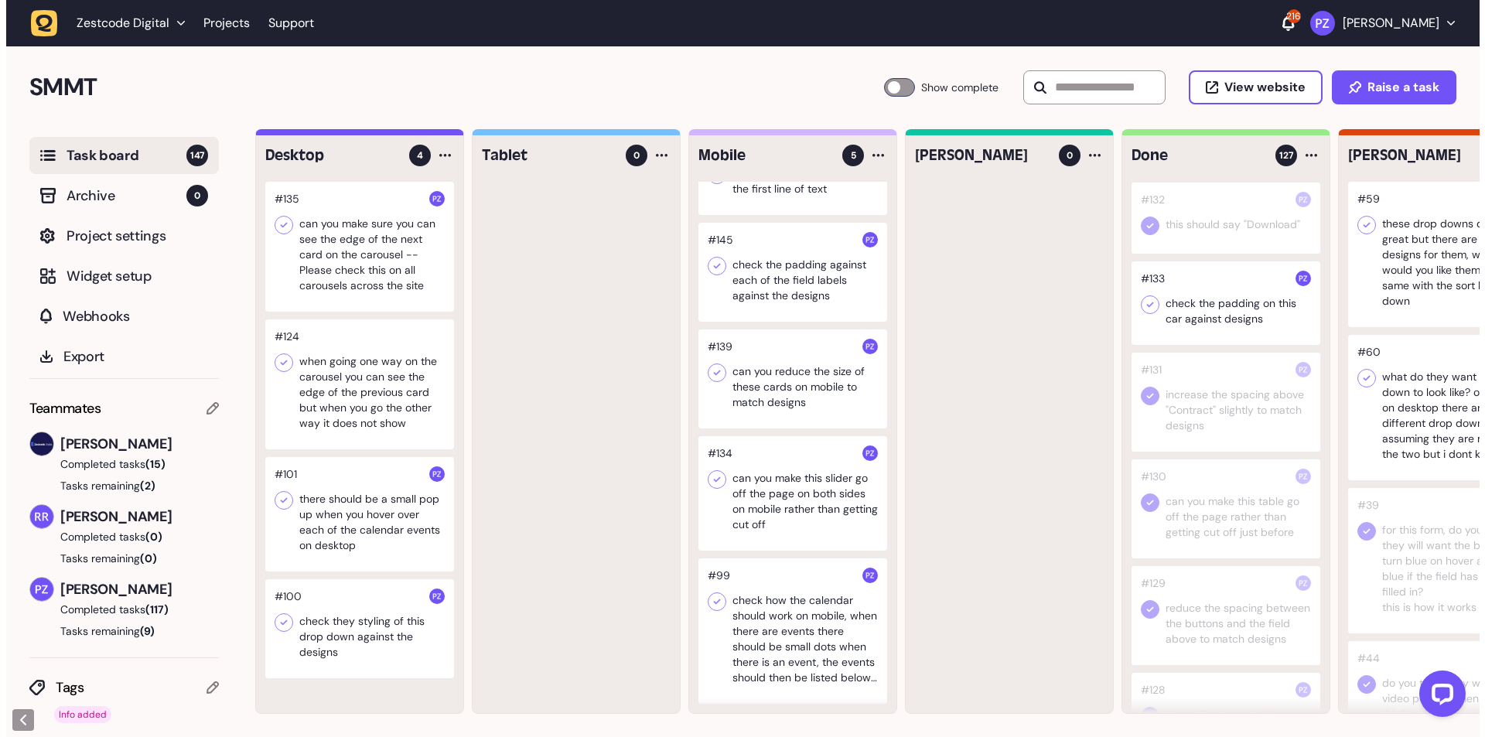
scroll to position [928, 0]
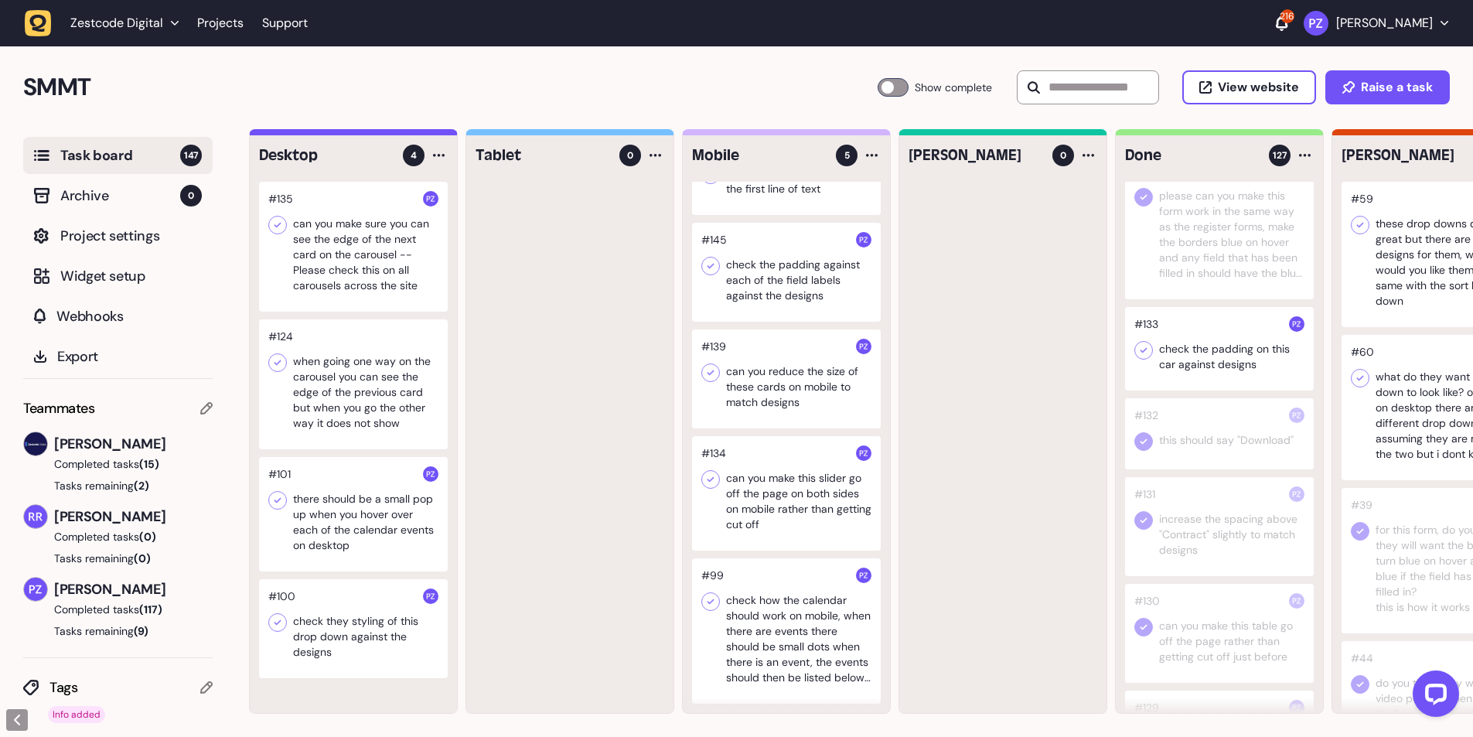
click at [1147, 358] on icon at bounding box center [1143, 350] width 15 height 15
click at [756, 478] on div at bounding box center [786, 493] width 189 height 114
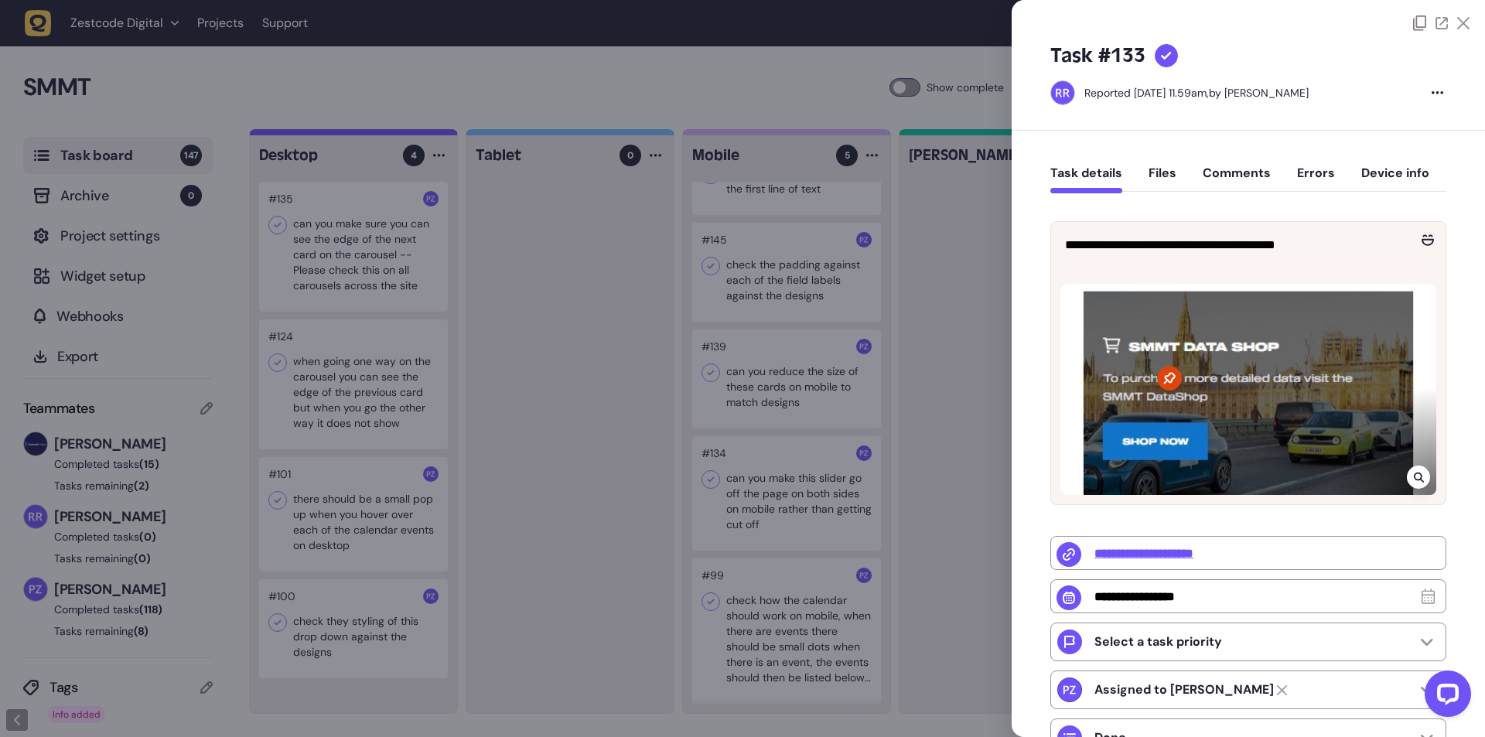
type input "**********"
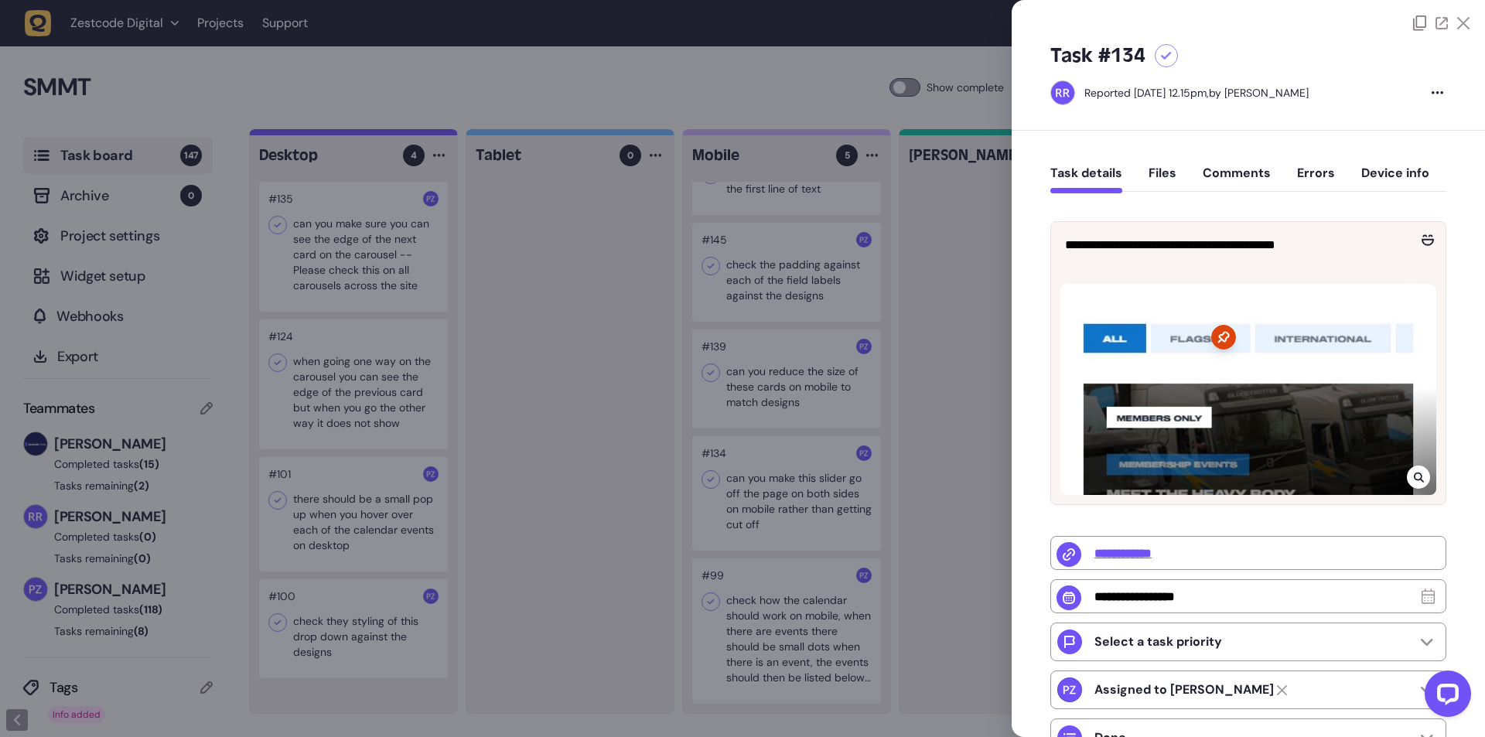
click at [803, 482] on div at bounding box center [742, 368] width 1485 height 737
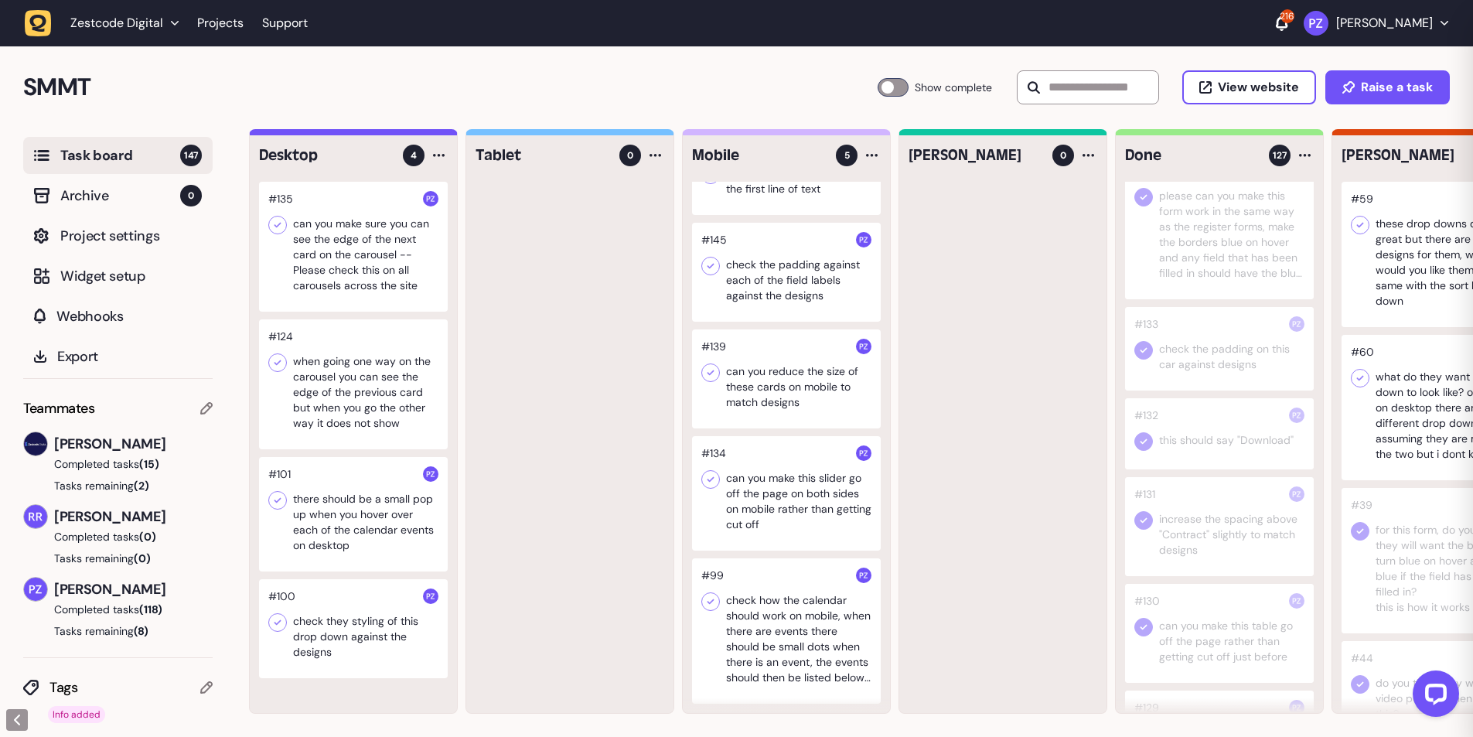
click at [783, 486] on div at bounding box center [786, 493] width 189 height 114
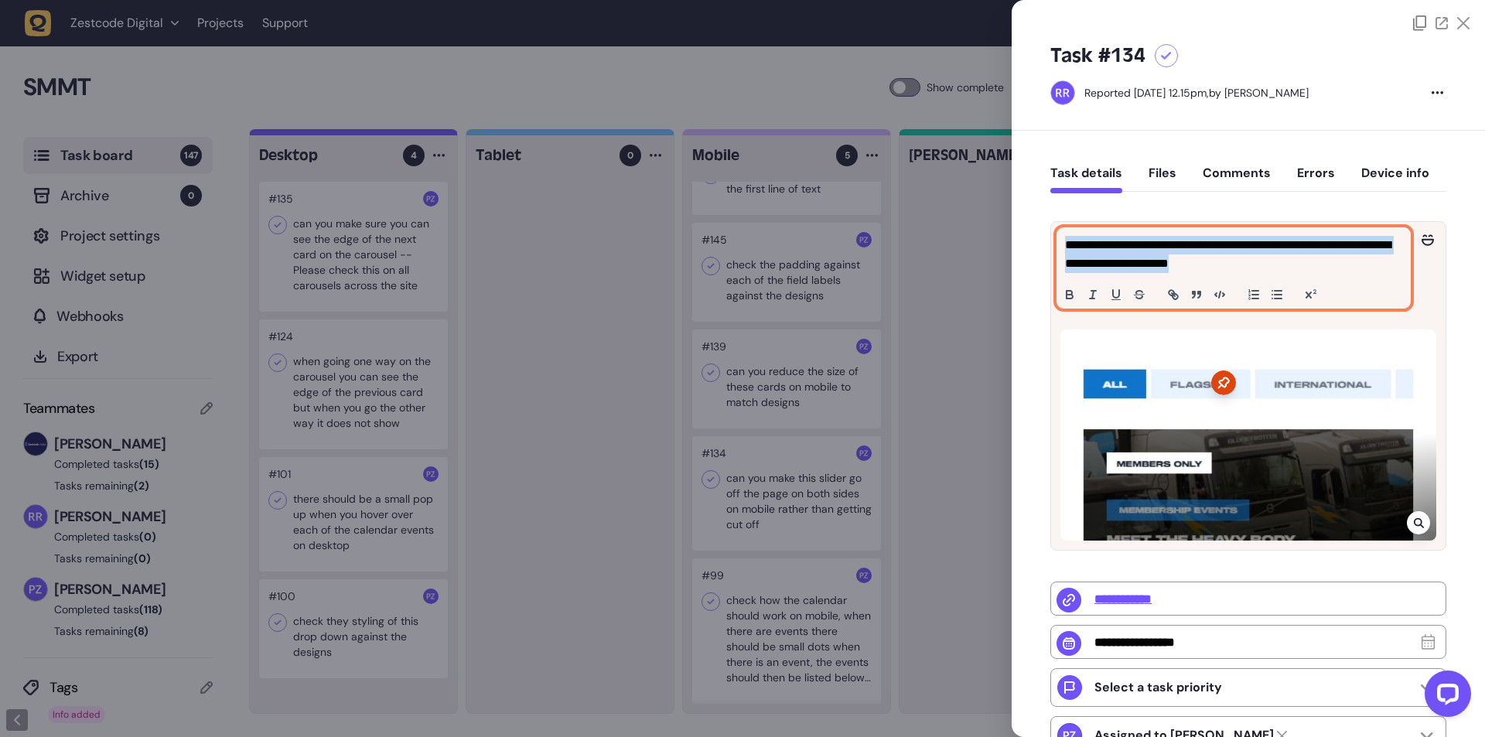
drag, startPoint x: 1277, startPoint y: 261, endPoint x: 1042, endPoint y: 240, distance: 236.0
click at [1042, 240] on div "**********" at bounding box center [1247, 583] width 473 height 904
copy p "**********"
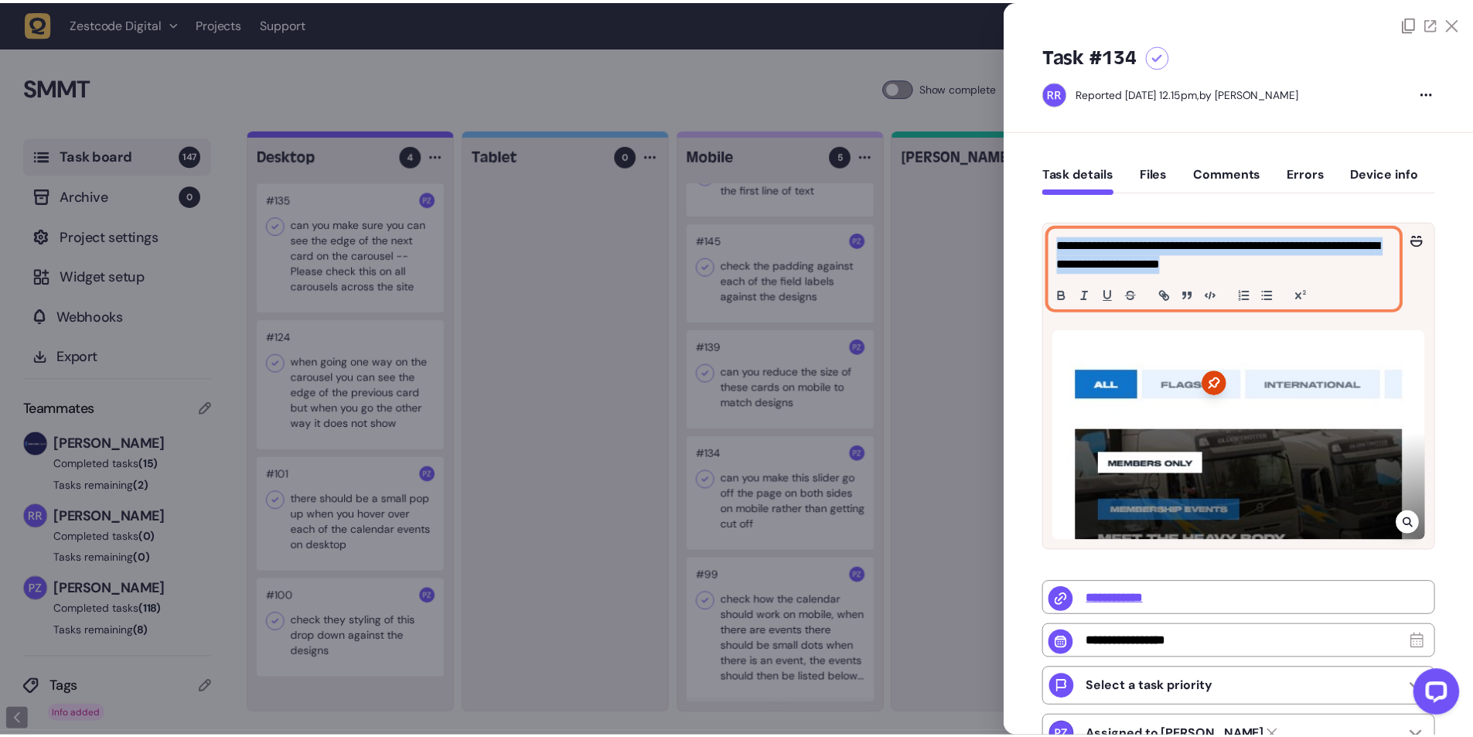
scroll to position [928, 0]
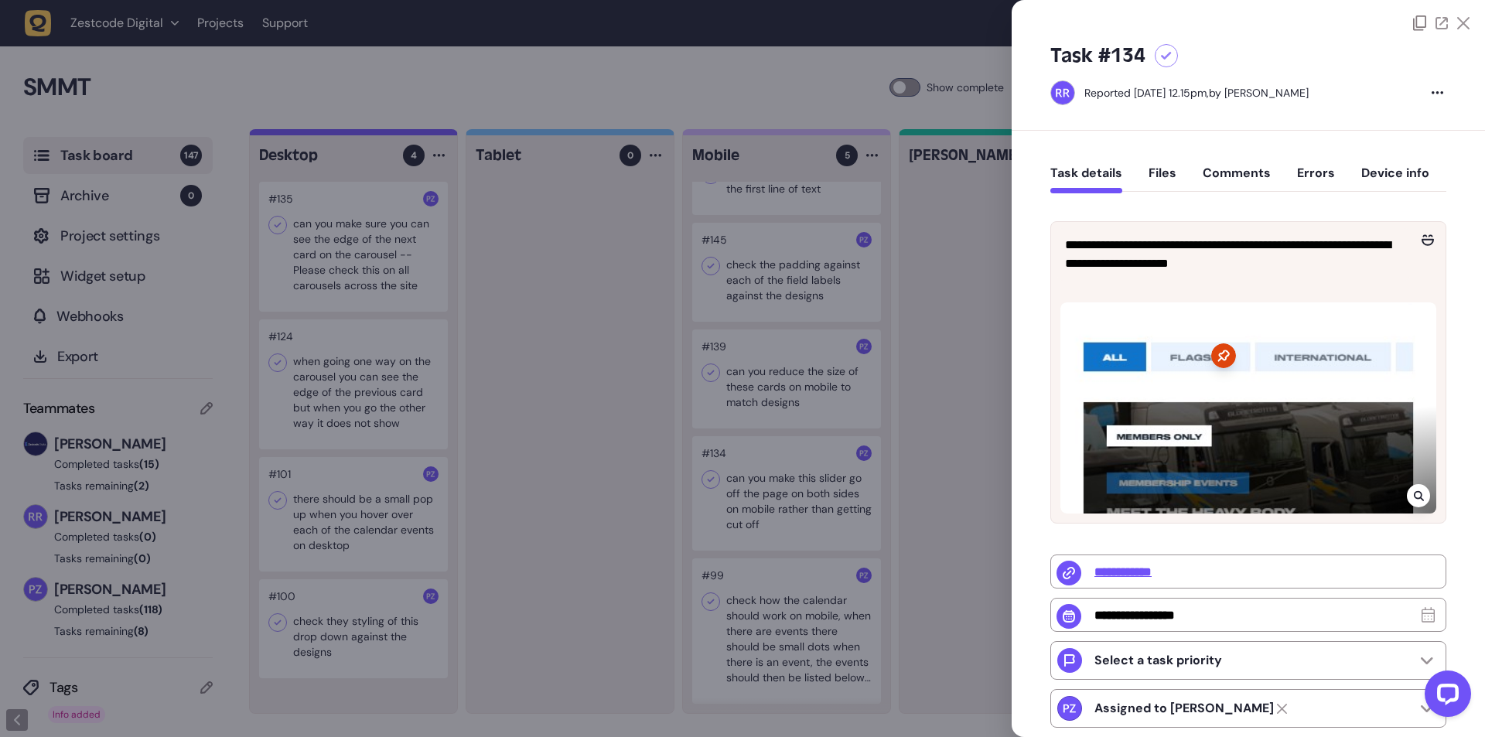
click at [933, 414] on div at bounding box center [742, 368] width 1485 height 737
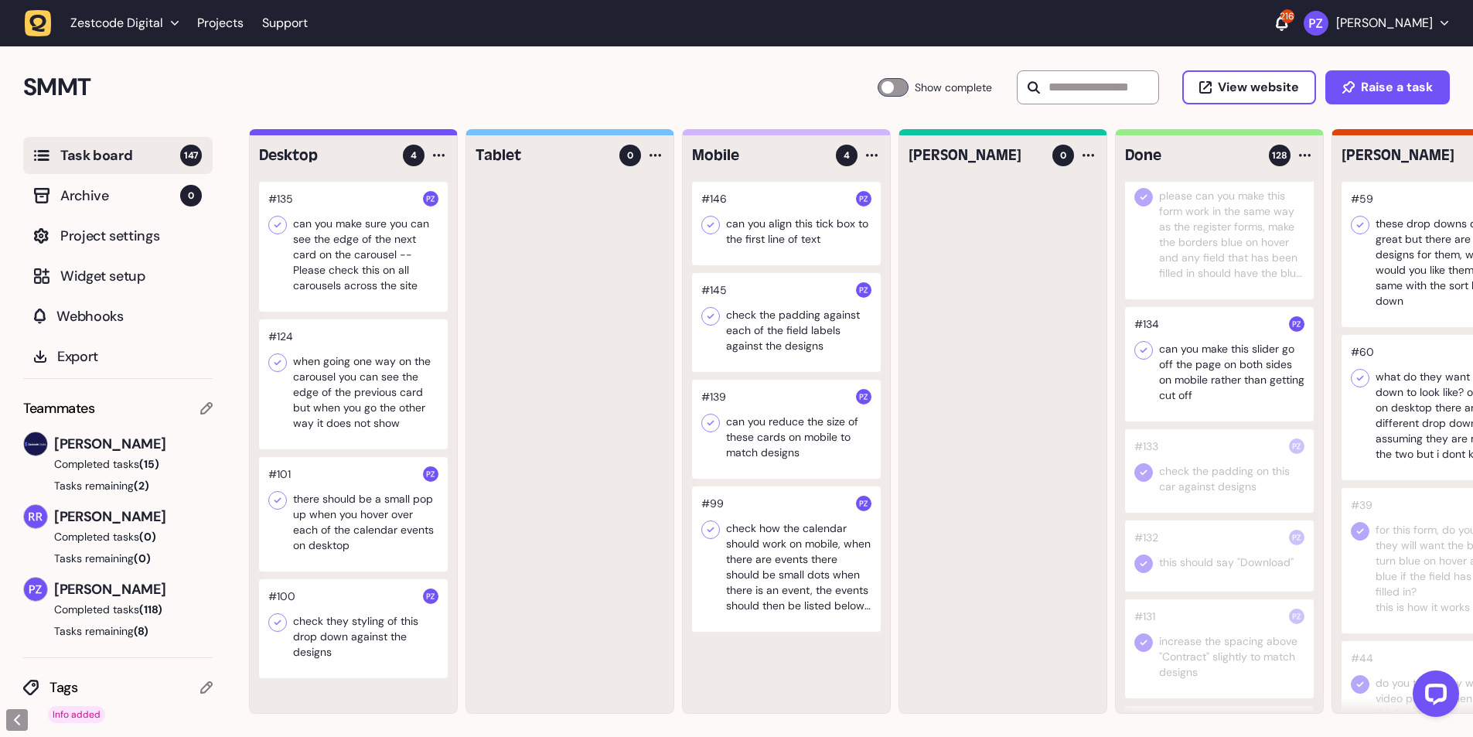
click at [1145, 358] on icon at bounding box center [1143, 350] width 15 height 15
click at [779, 425] on div at bounding box center [786, 429] width 189 height 99
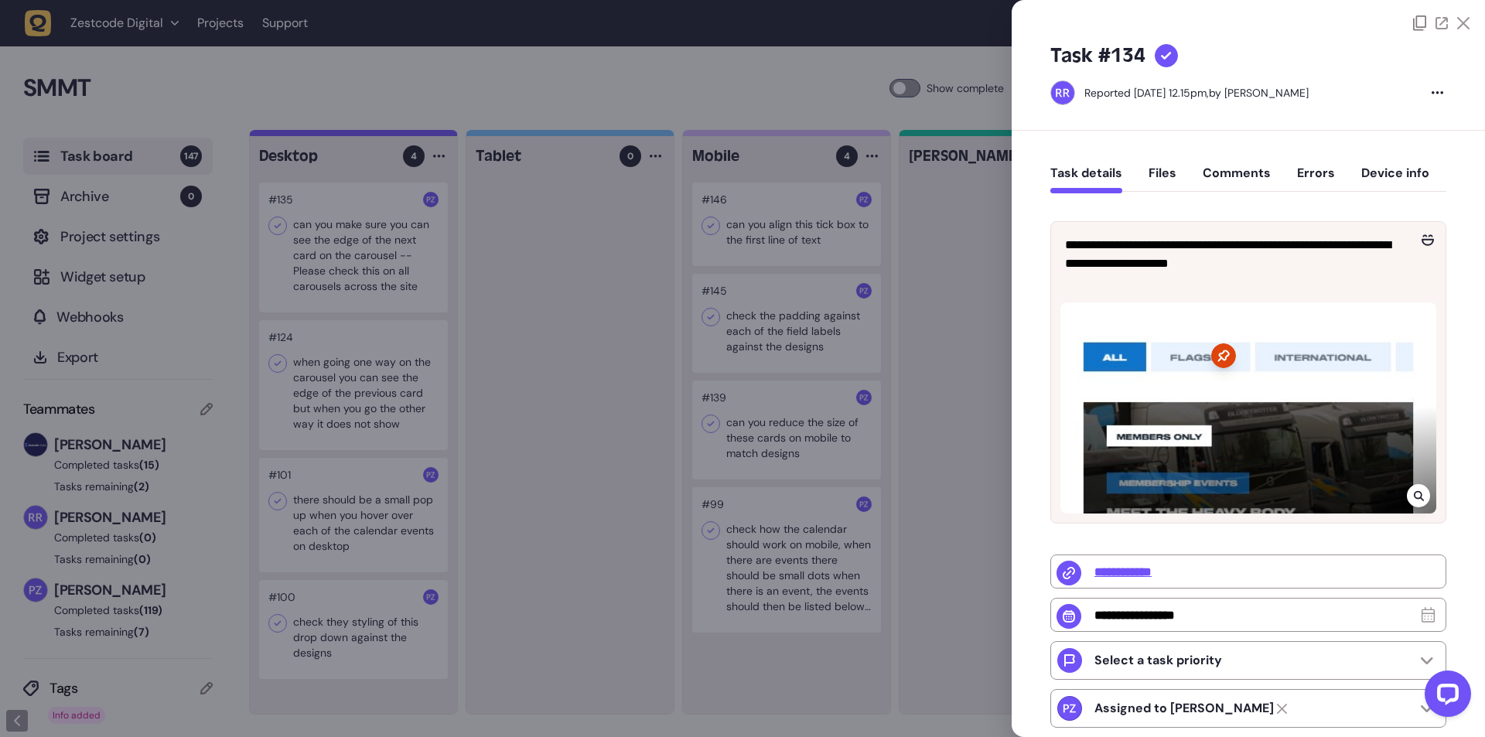
type input "**********"
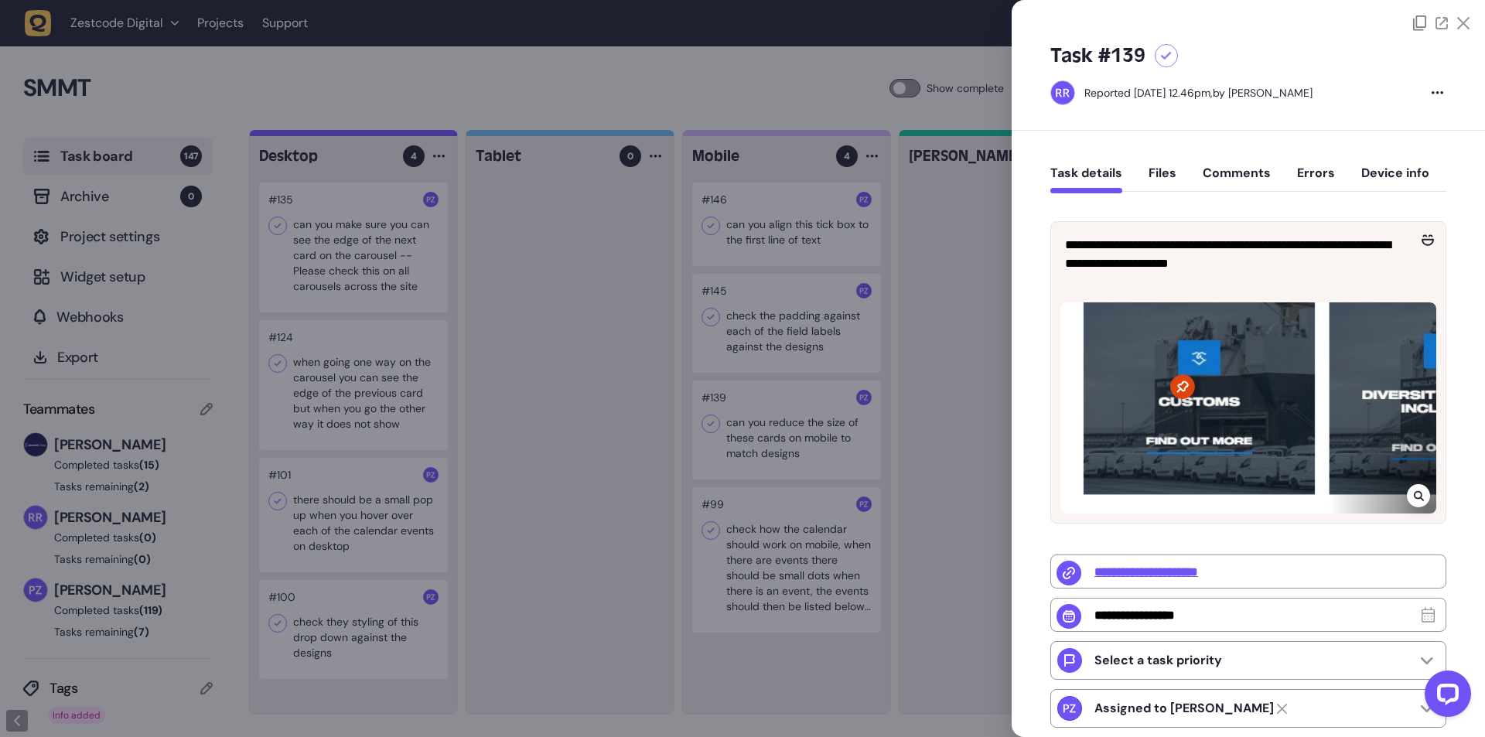
click at [798, 445] on div at bounding box center [742, 368] width 1485 height 737
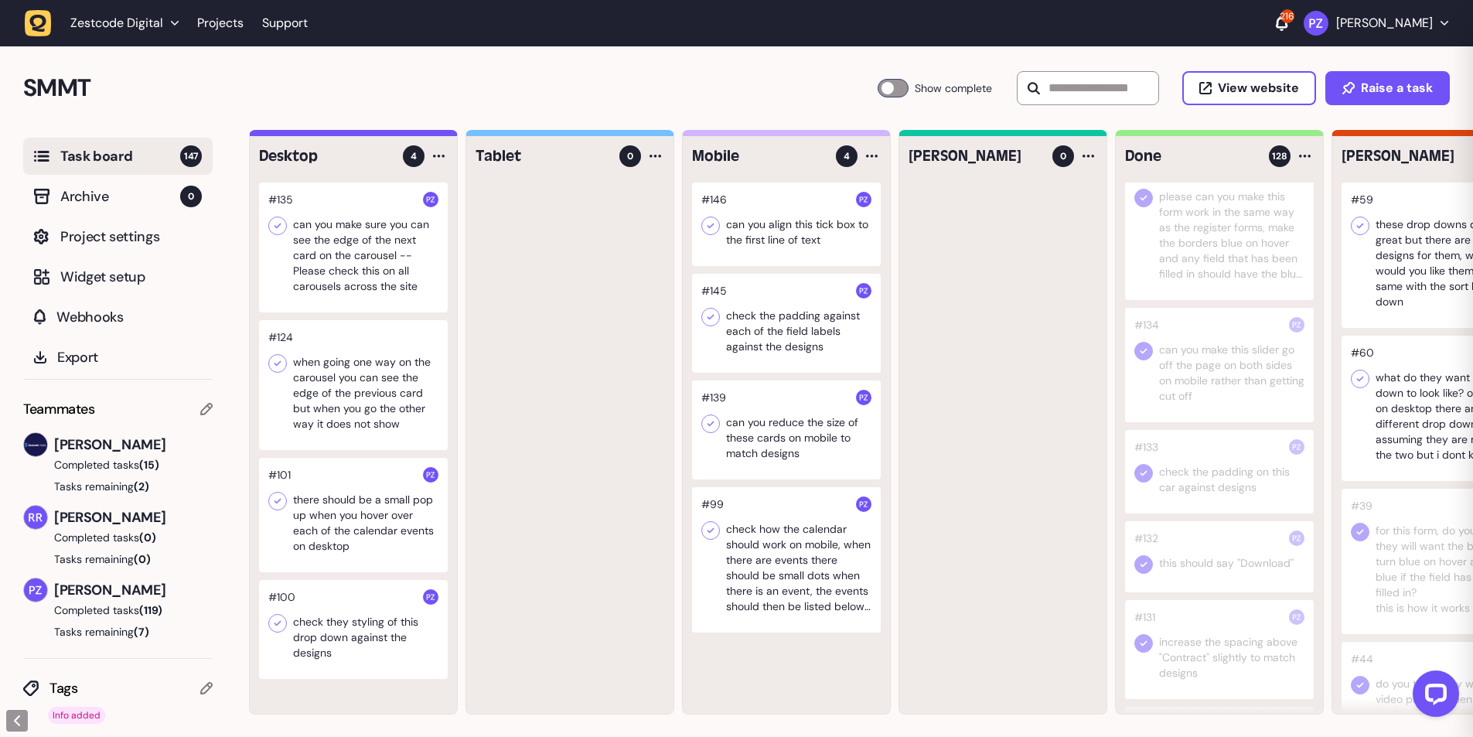
click at [767, 435] on div at bounding box center [786, 429] width 189 height 99
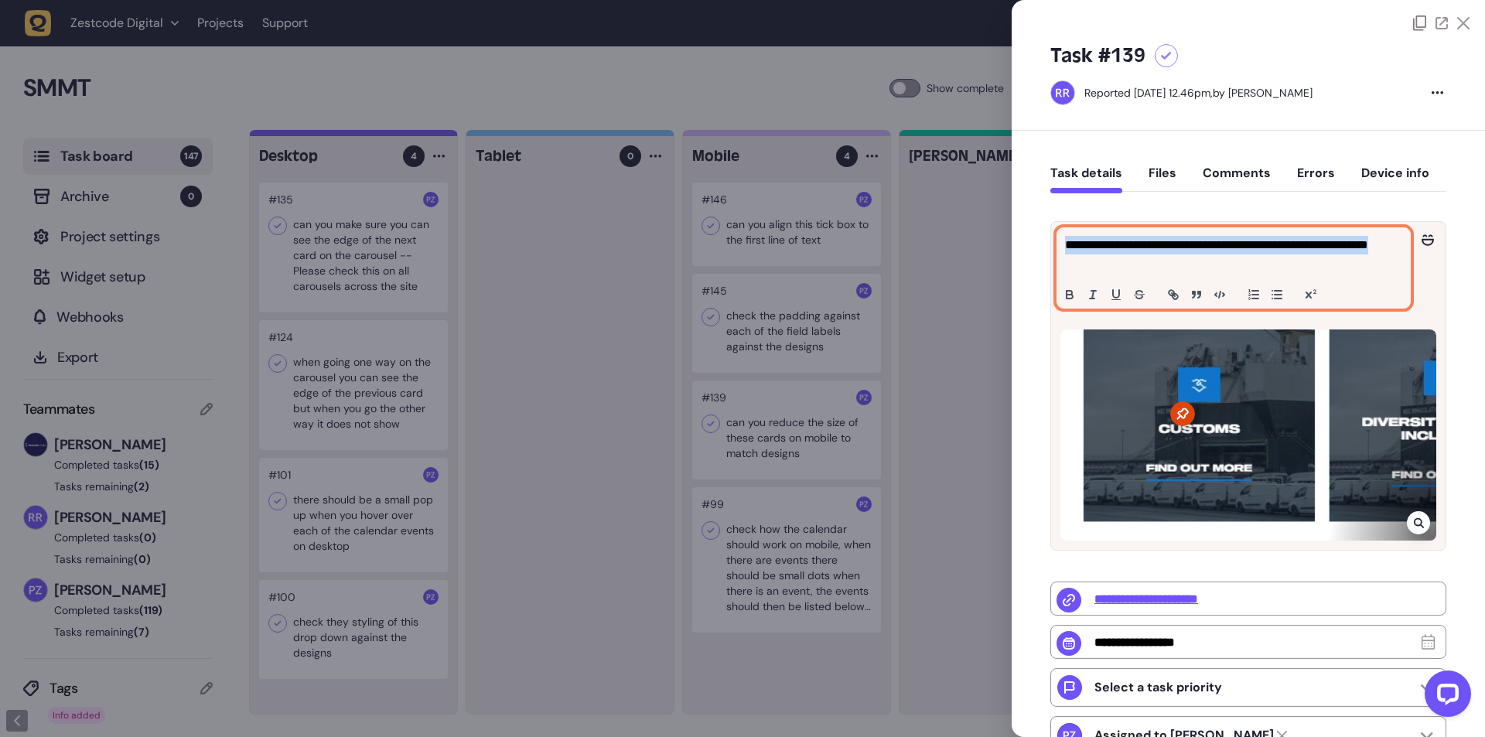
drag, startPoint x: 1141, startPoint y: 265, endPoint x: 1060, endPoint y: 249, distance: 82.8
click at [1060, 249] on div "**********" at bounding box center [1233, 268] width 353 height 80
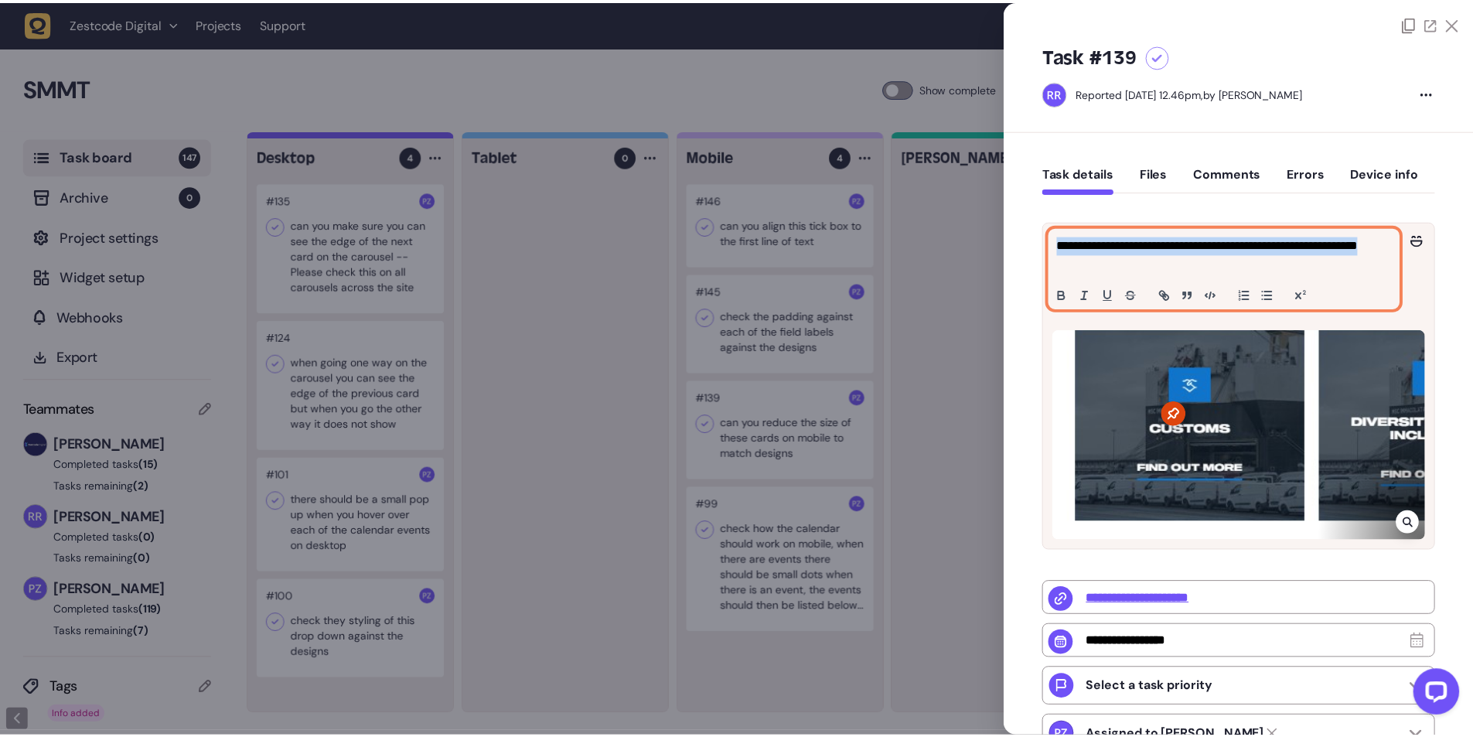
scroll to position [928, 0]
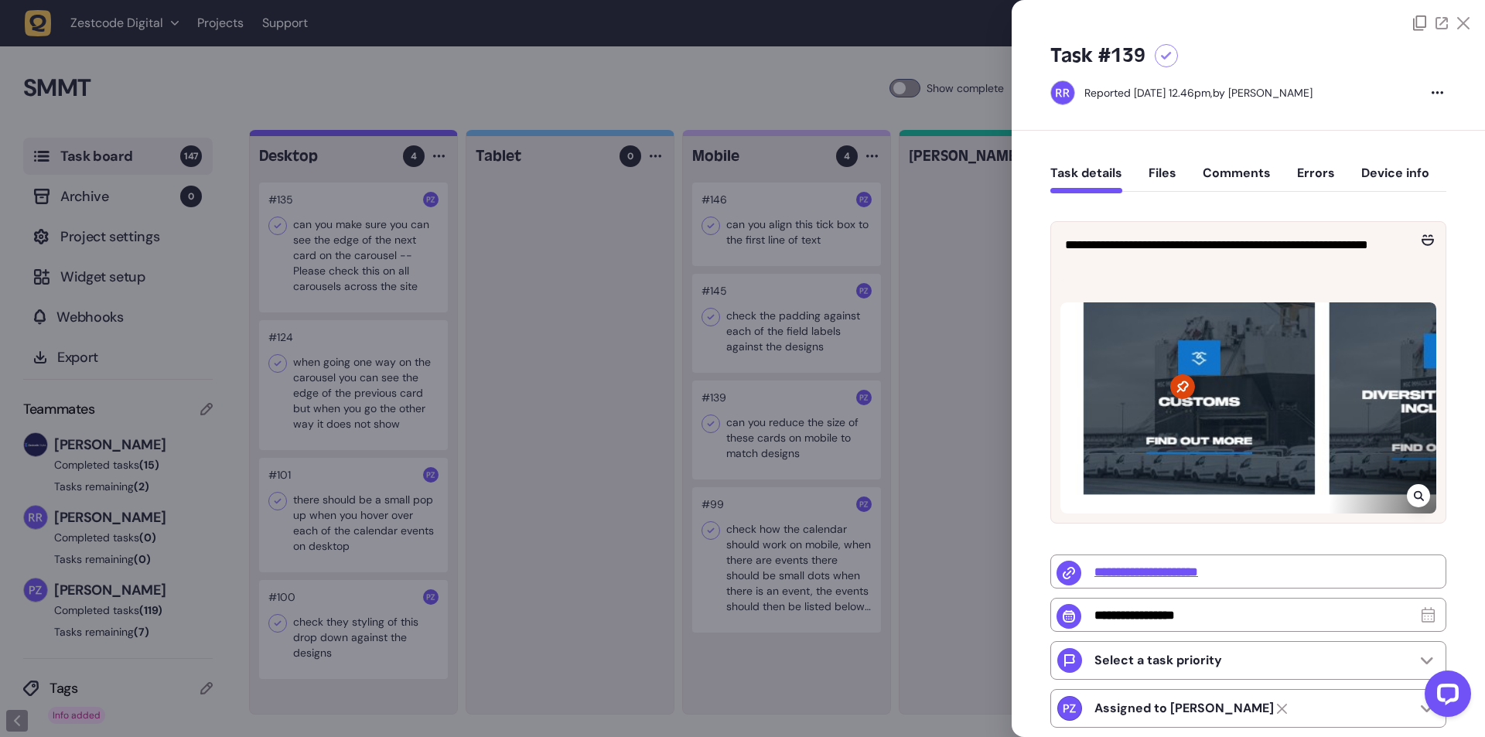
click at [1001, 356] on div at bounding box center [742, 368] width 1485 height 737
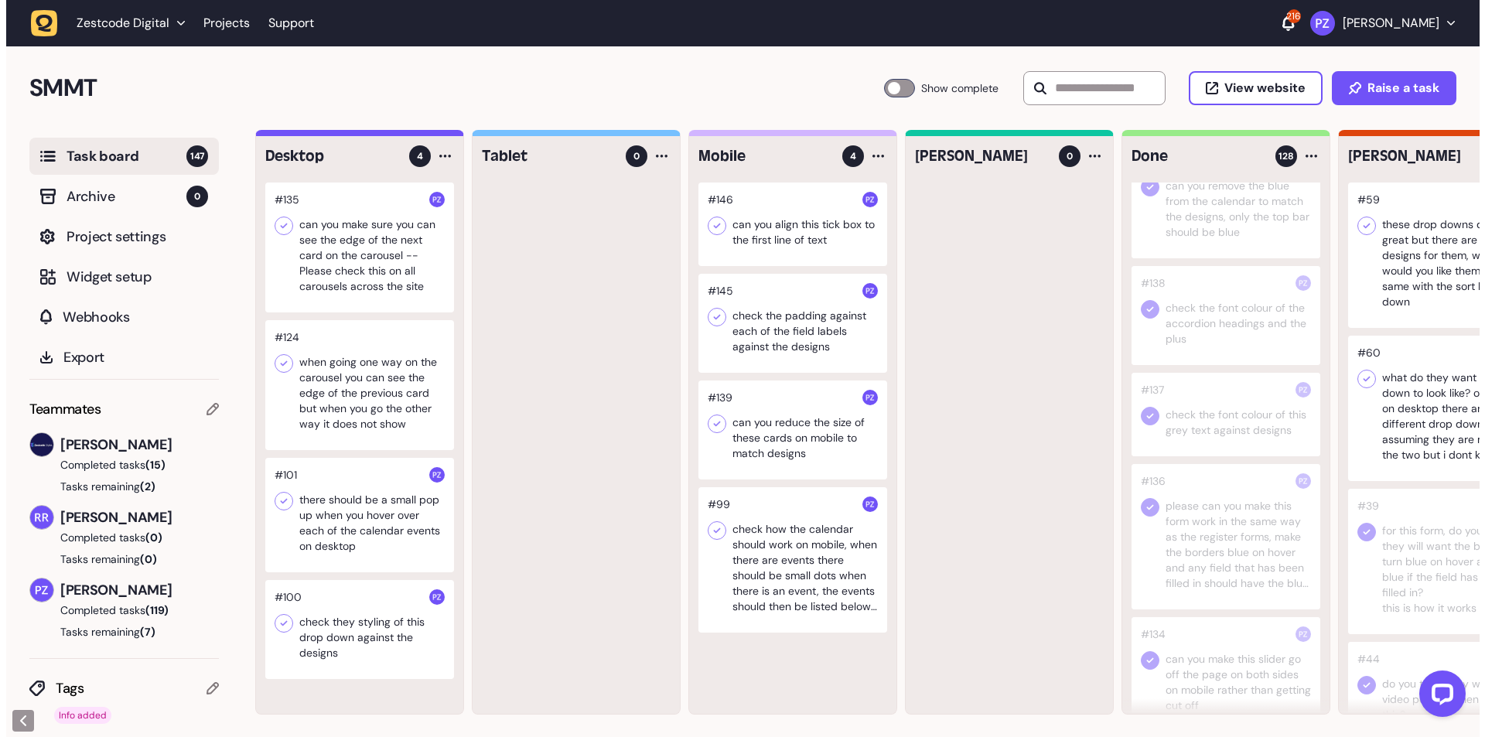
scroll to position [516, 0]
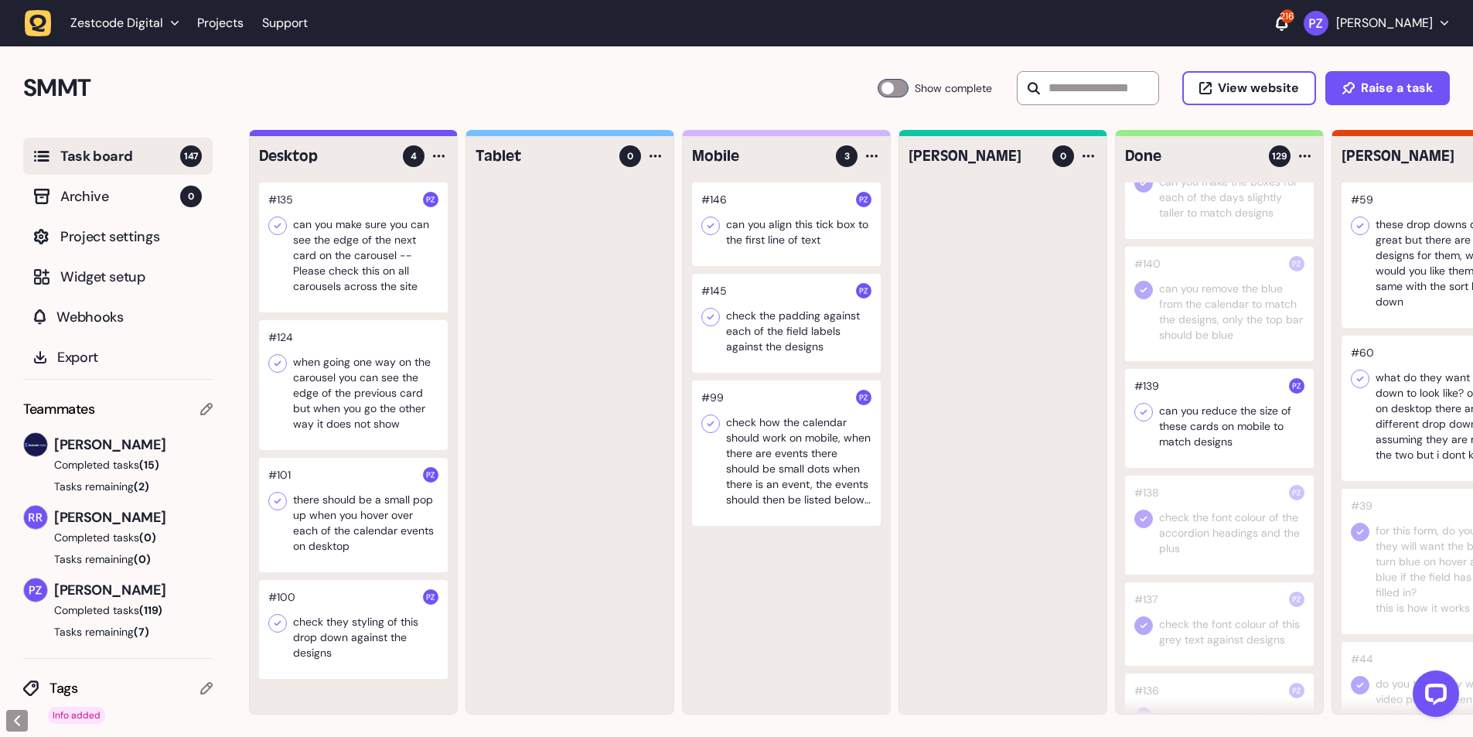
click at [1140, 414] on icon at bounding box center [1143, 411] width 15 height 15
click at [766, 341] on div at bounding box center [786, 323] width 189 height 99
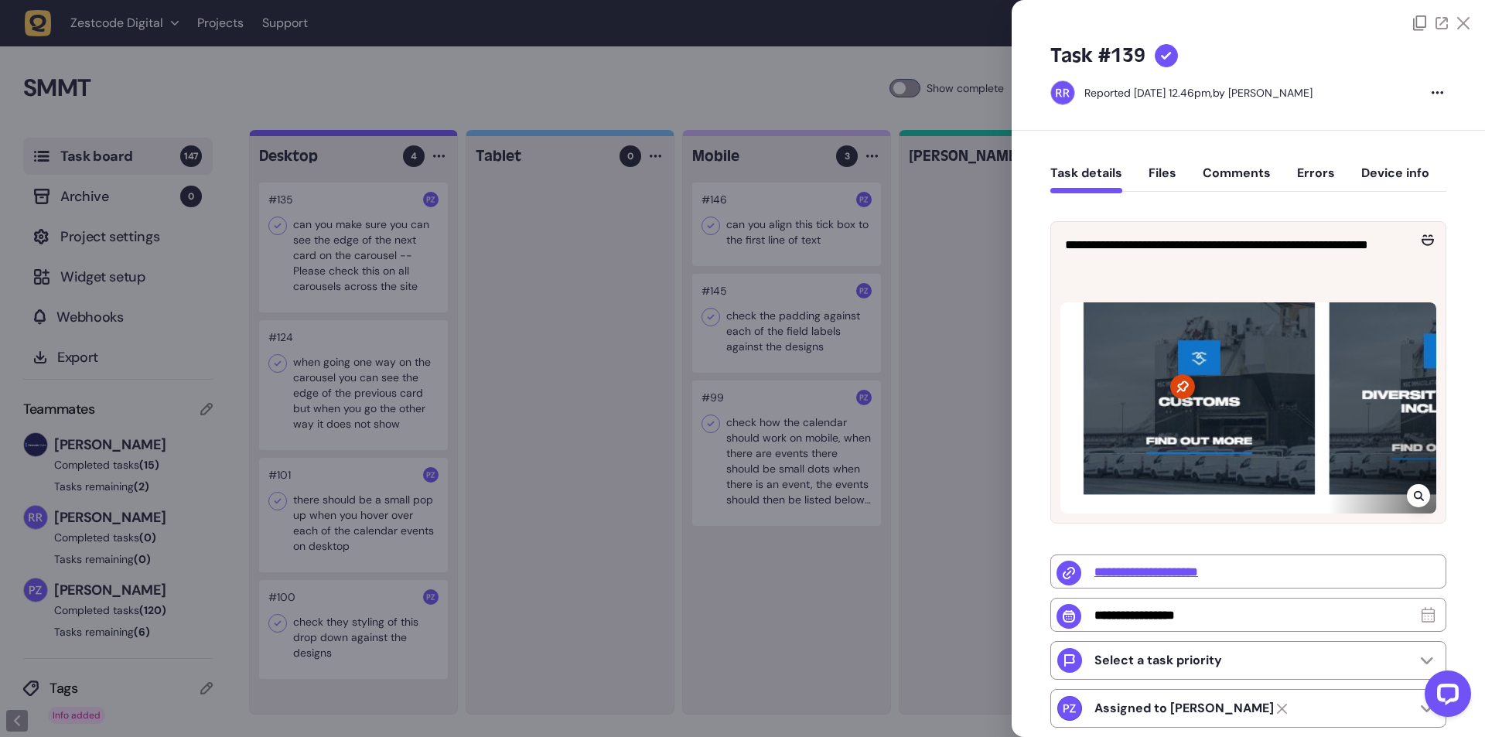
type input "**********"
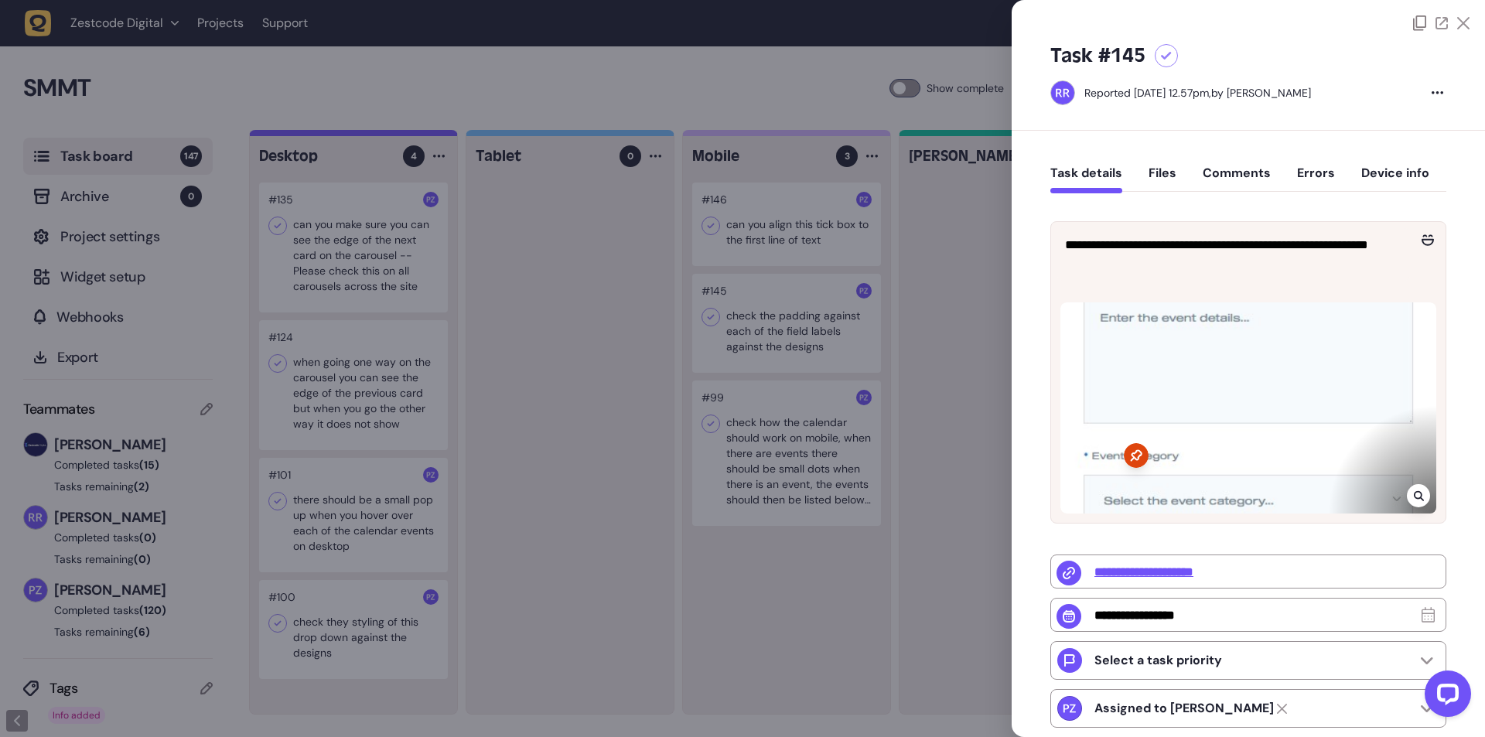
click at [830, 327] on div at bounding box center [742, 368] width 1485 height 737
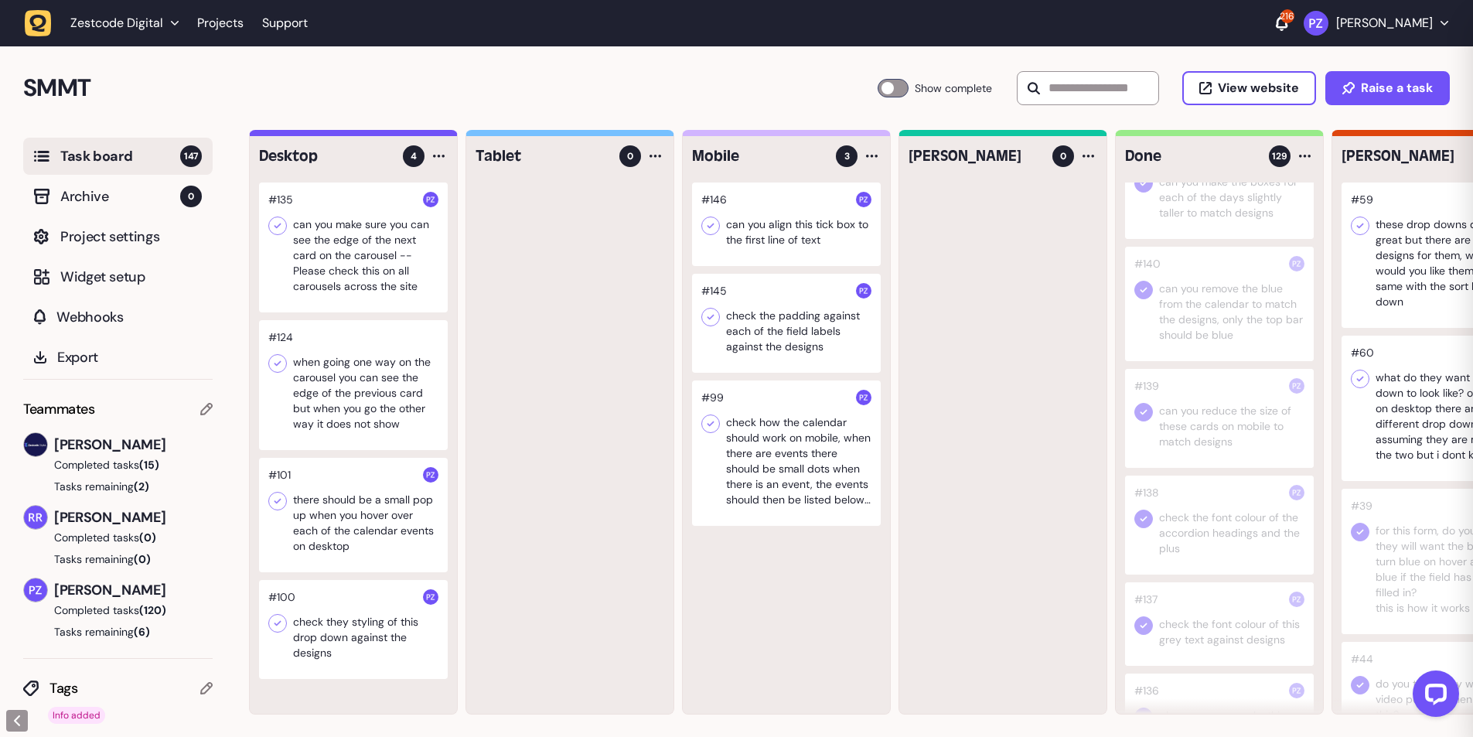
click at [735, 332] on div at bounding box center [786, 323] width 189 height 99
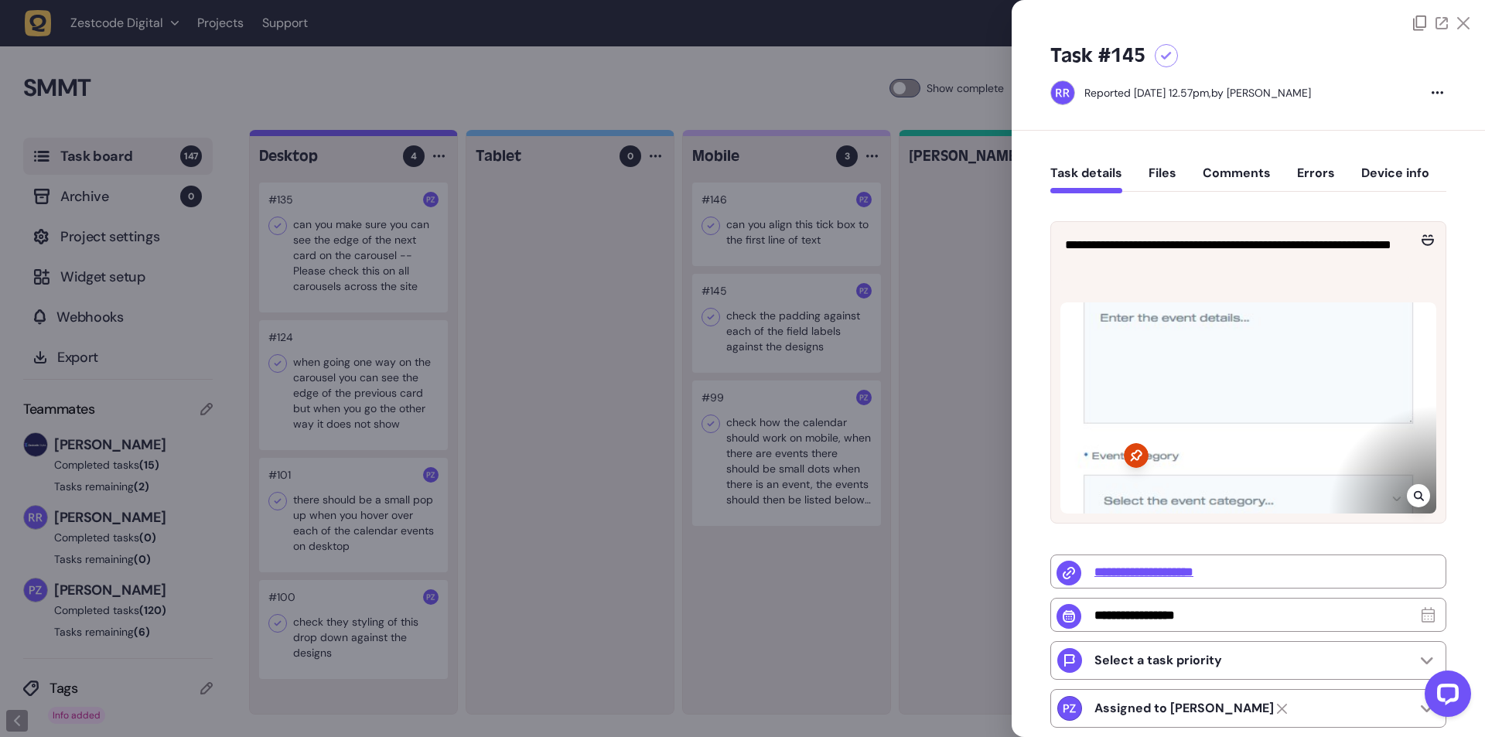
click at [1415, 502] on div at bounding box center [1417, 495] width 23 height 23
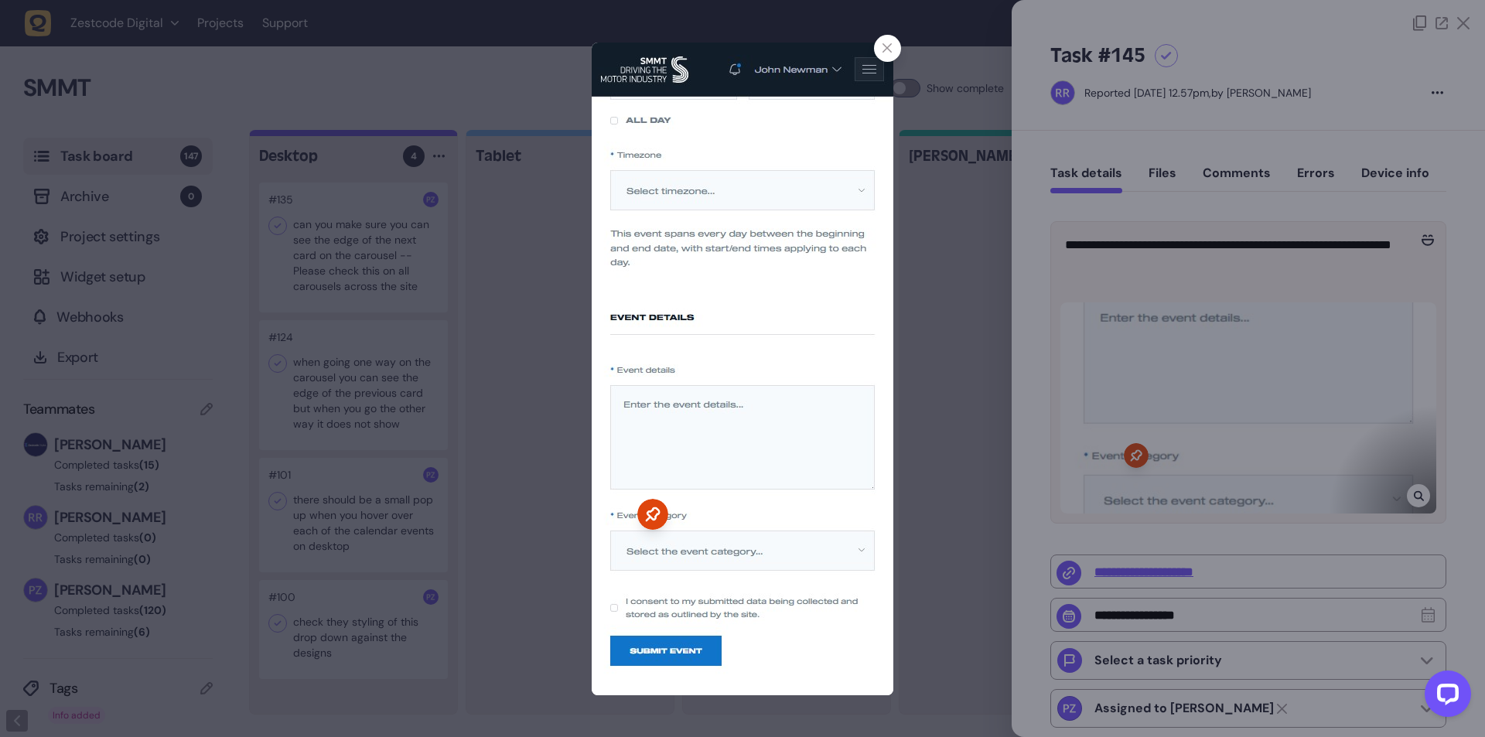
click at [880, 42] on div at bounding box center [887, 48] width 27 height 27
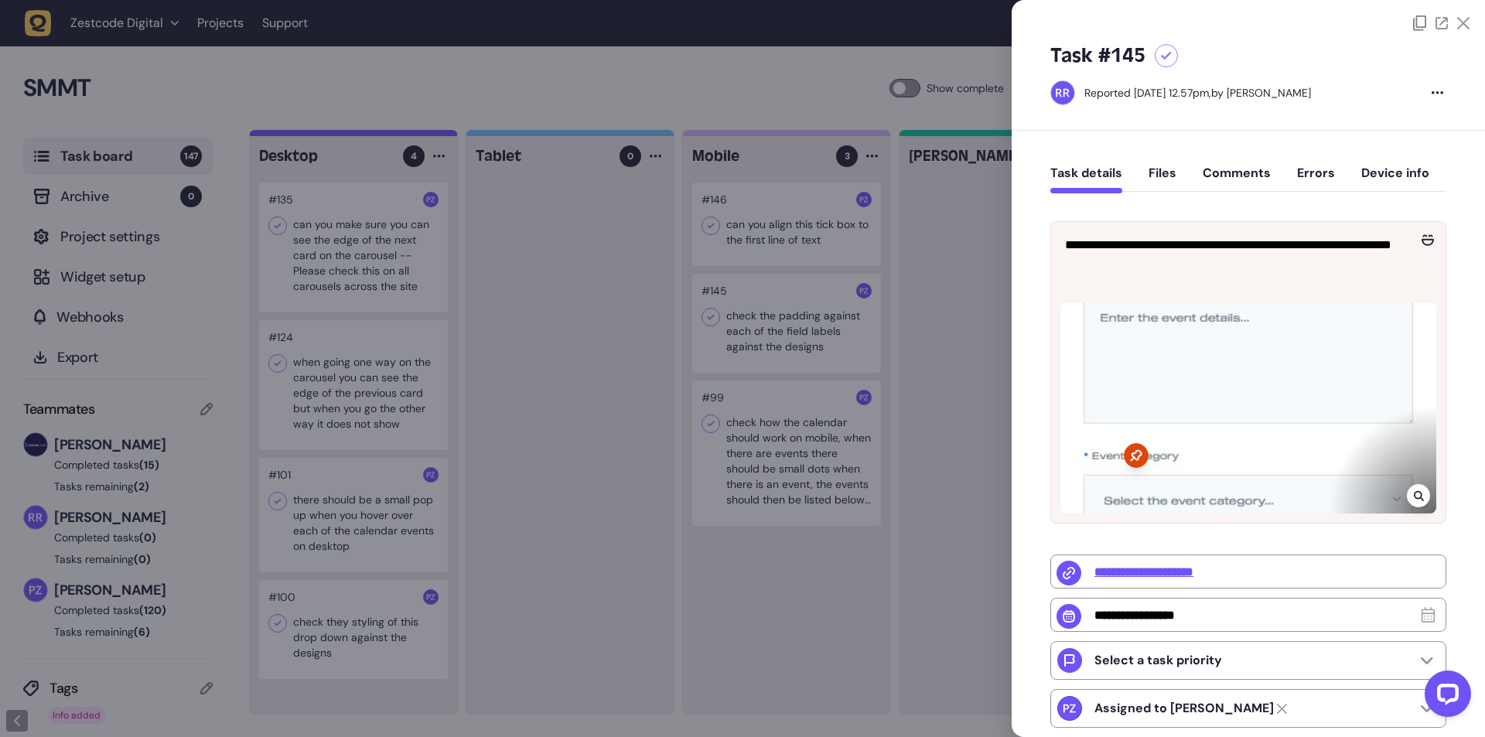
click at [747, 377] on div at bounding box center [742, 368] width 1485 height 737
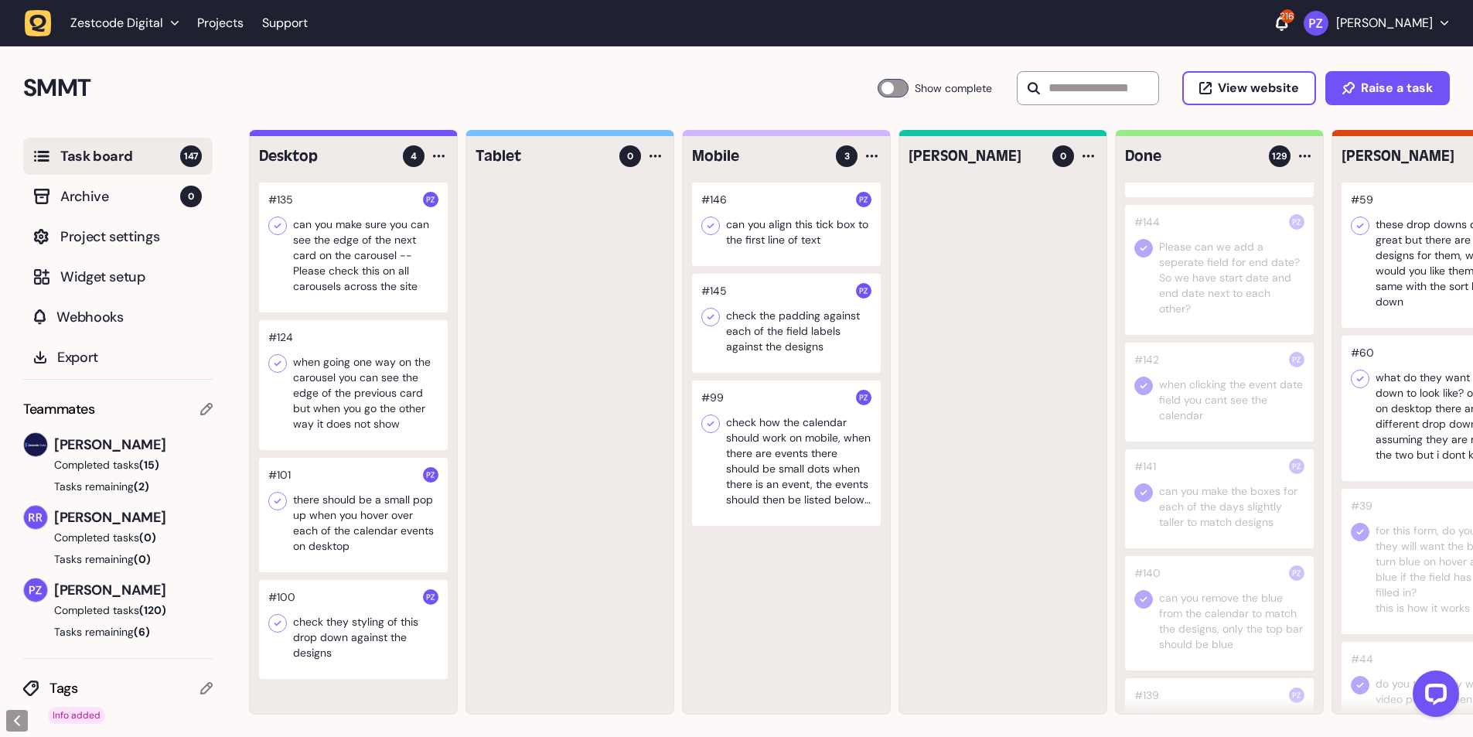
scroll to position [103, 0]
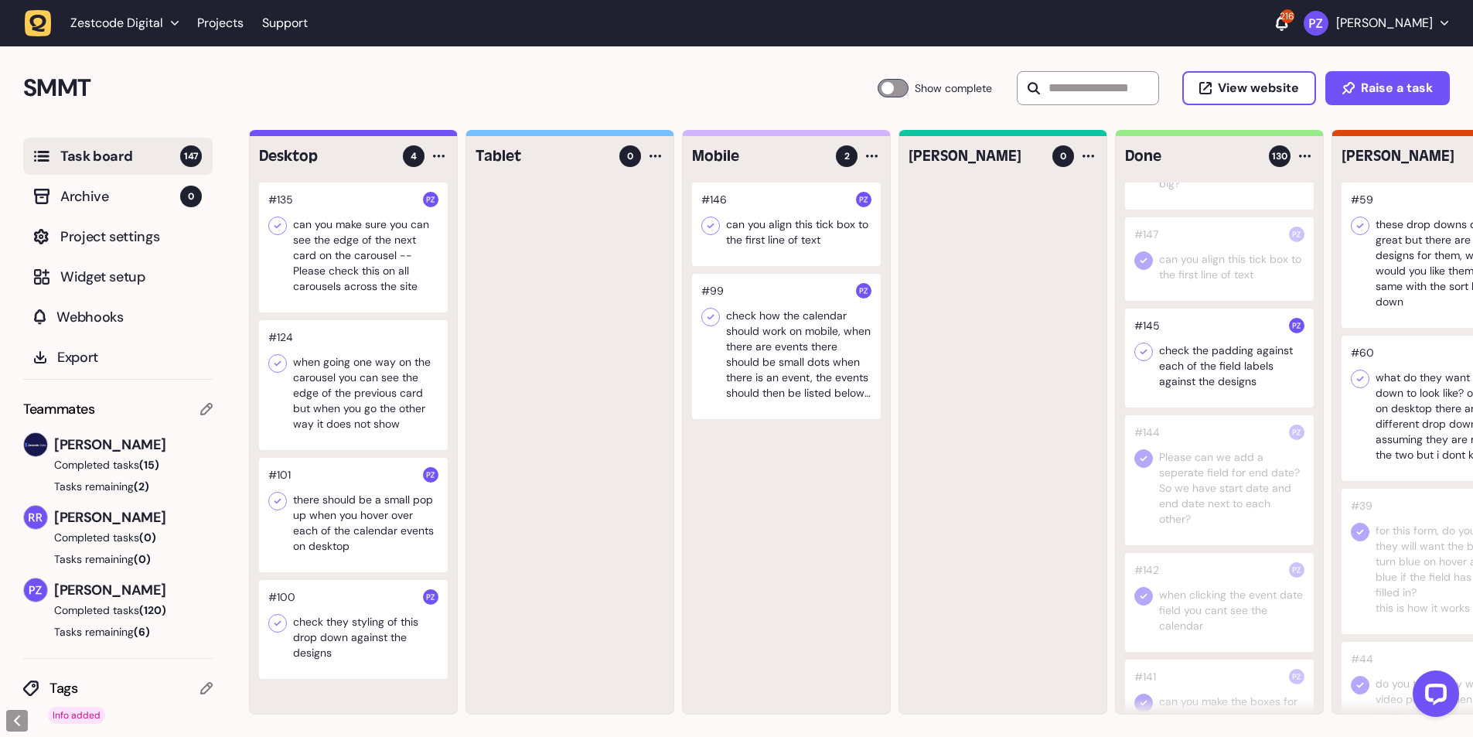
click at [1140, 348] on icon at bounding box center [1143, 351] width 15 height 15
click at [781, 234] on div at bounding box center [786, 224] width 189 height 84
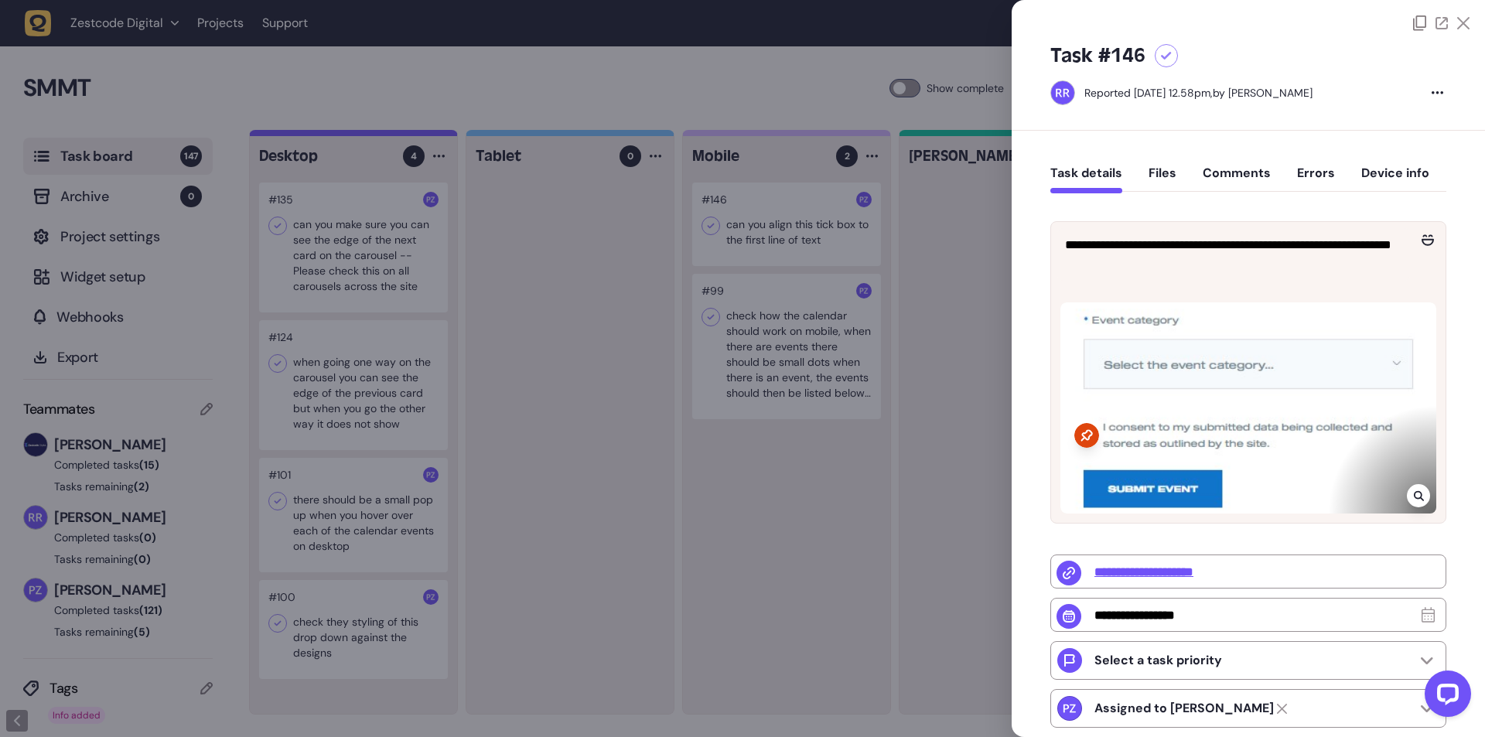
click at [781, 234] on div at bounding box center [742, 368] width 1485 height 737
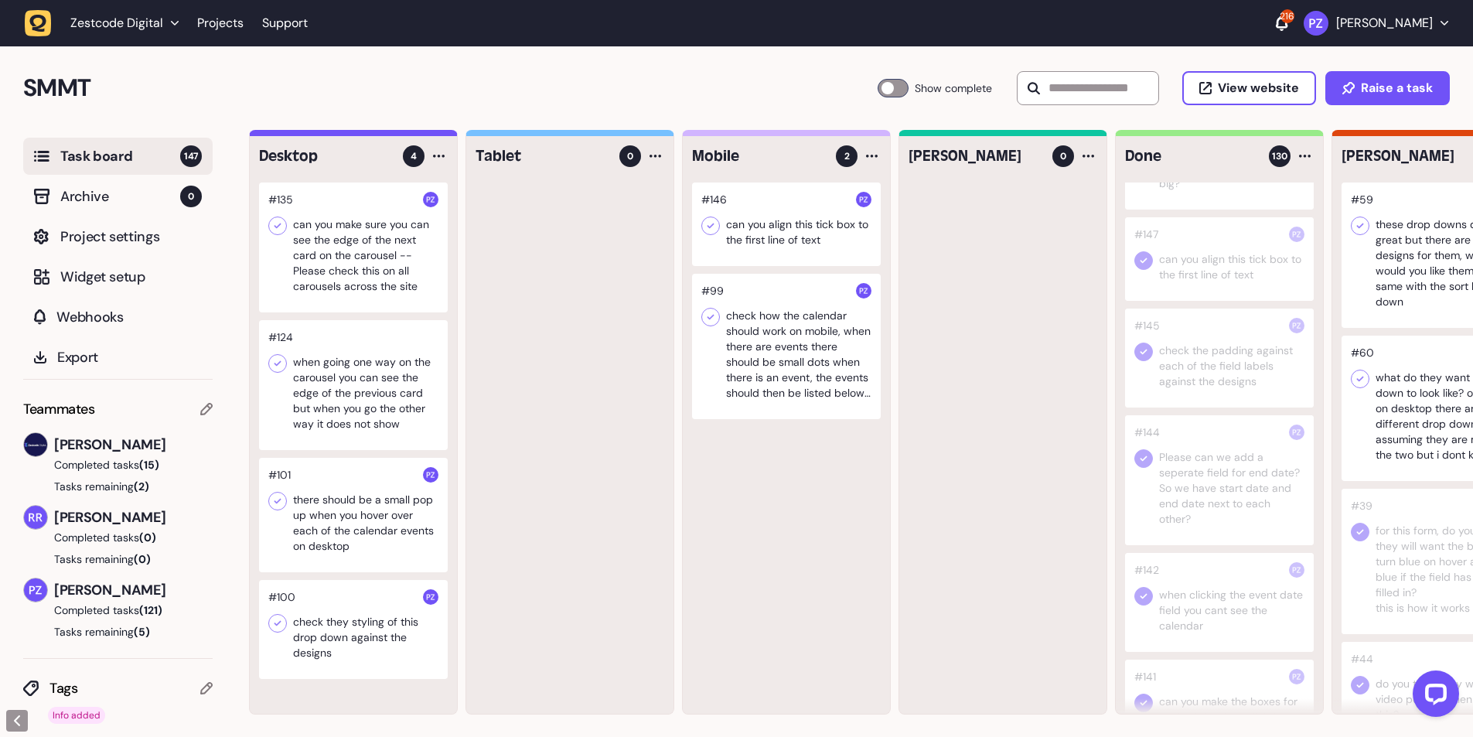
click at [775, 231] on div at bounding box center [786, 224] width 189 height 84
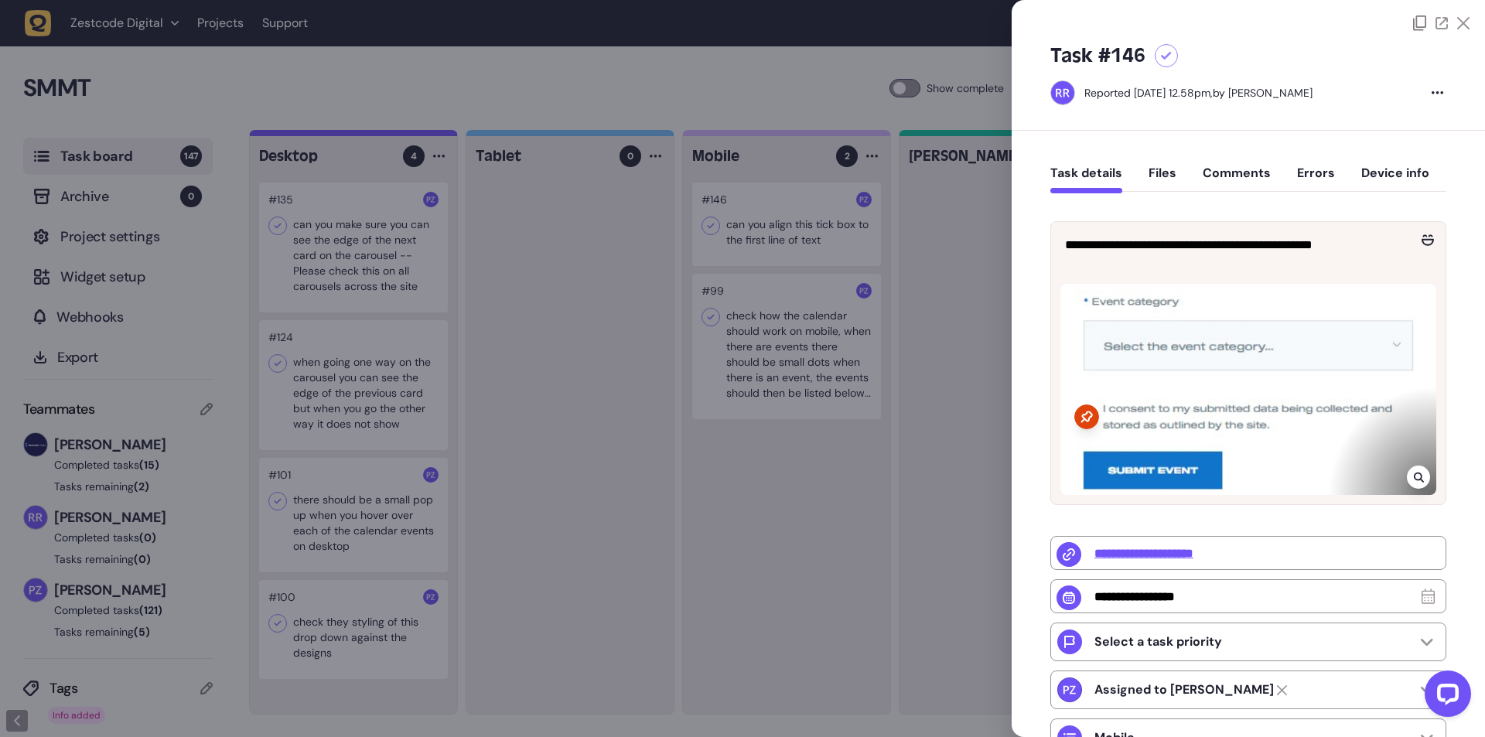
click at [1413, 472] on icon at bounding box center [1418, 477] width 10 height 10
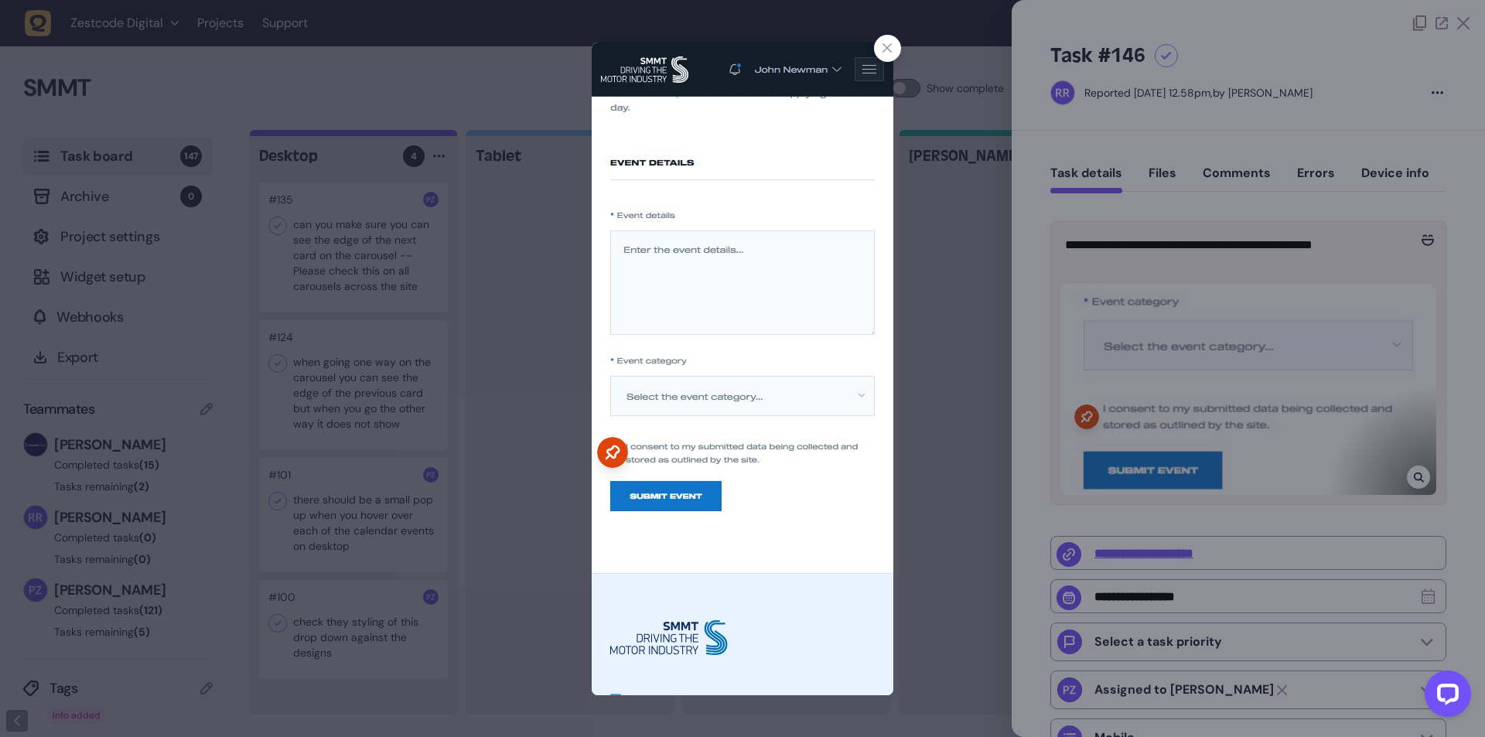
click at [769, 467] on img at bounding box center [743, 369] width 302 height 653
click at [875, 40] on div at bounding box center [742, 368] width 1485 height 737
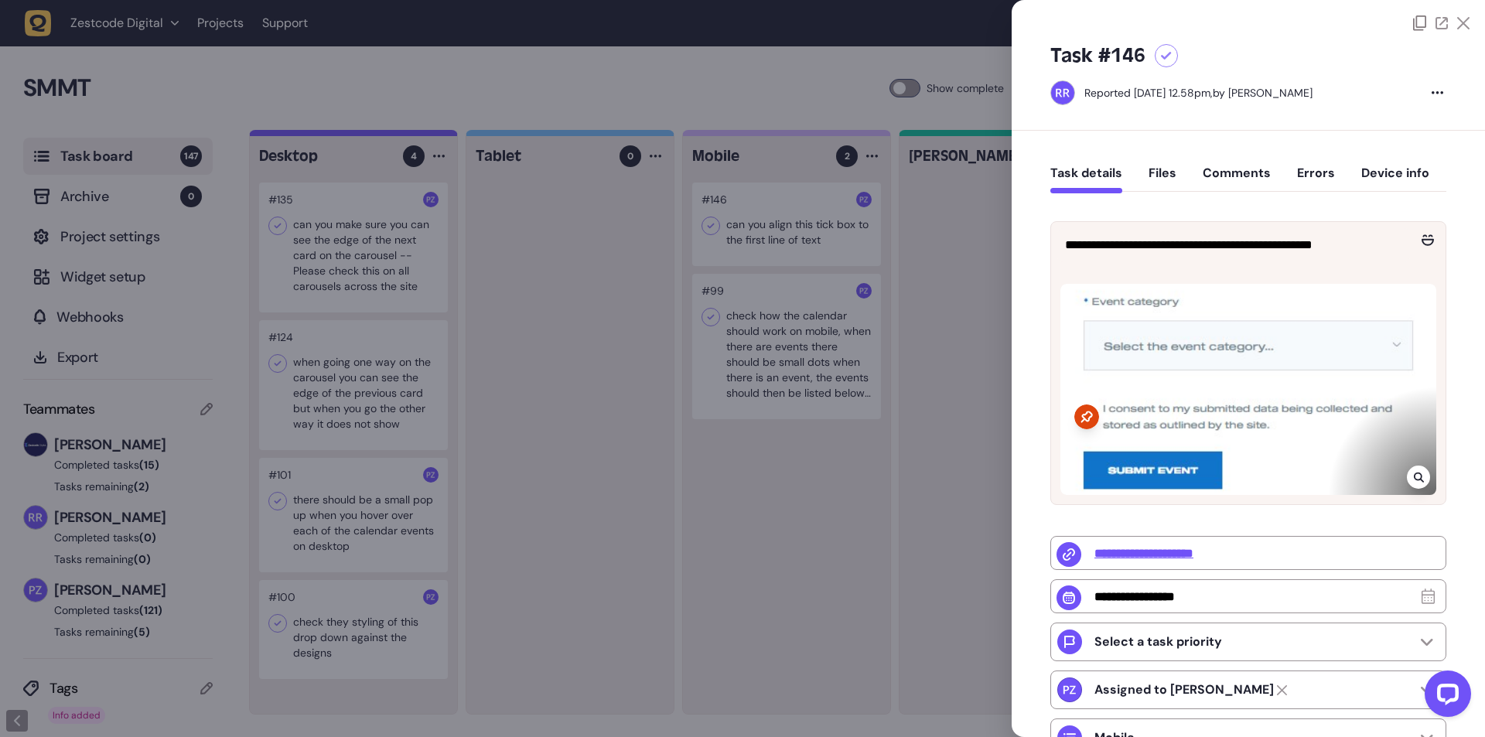
click at [729, 324] on div at bounding box center [742, 368] width 1485 height 737
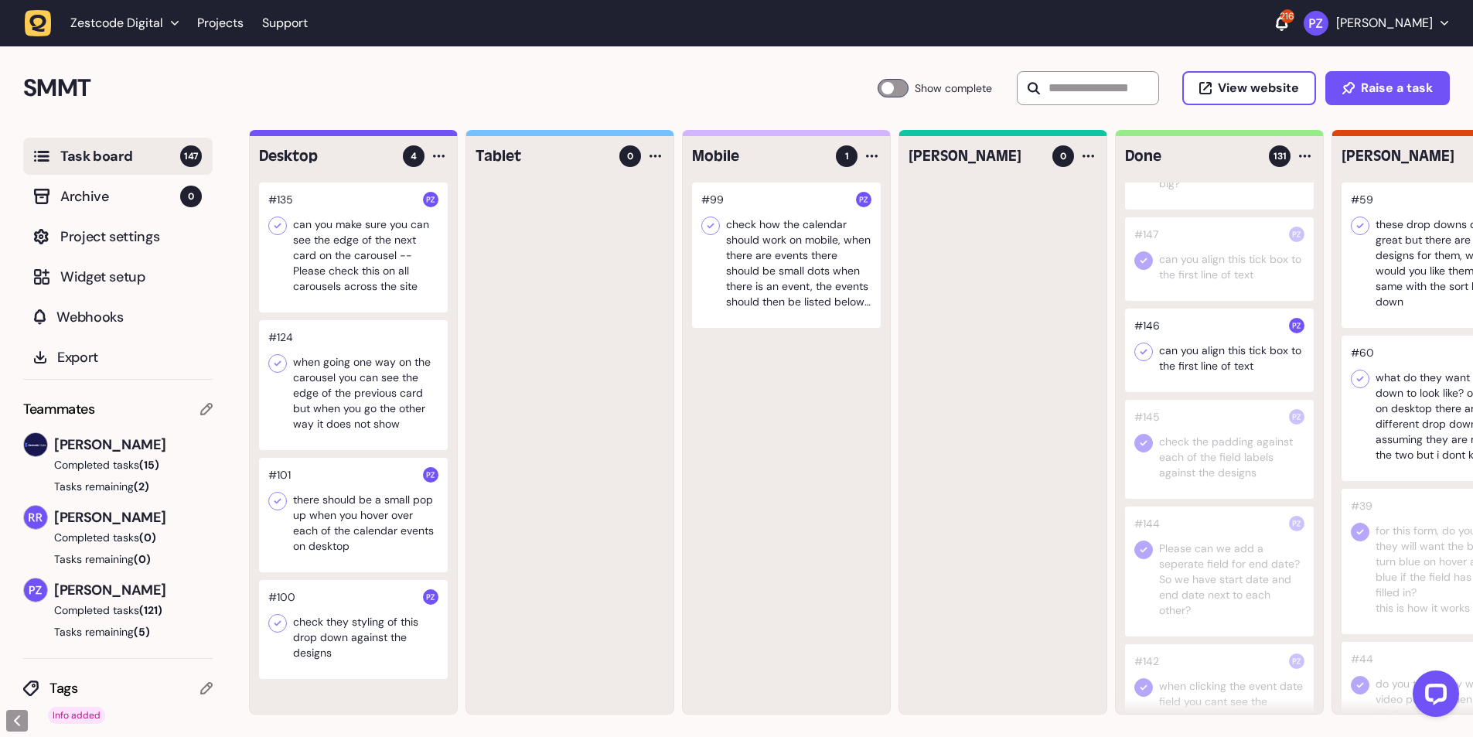
click at [1143, 354] on icon at bounding box center [1143, 351] width 7 height 5
click at [757, 408] on div "#99 check how the calendar should work on mobile, when there are events there s…" at bounding box center [786, 447] width 207 height 531
click at [262, 94] on h2 "SMMT" at bounding box center [450, 88] width 854 height 37
click at [46, 17] on icon "button" at bounding box center [38, 23] width 27 height 27
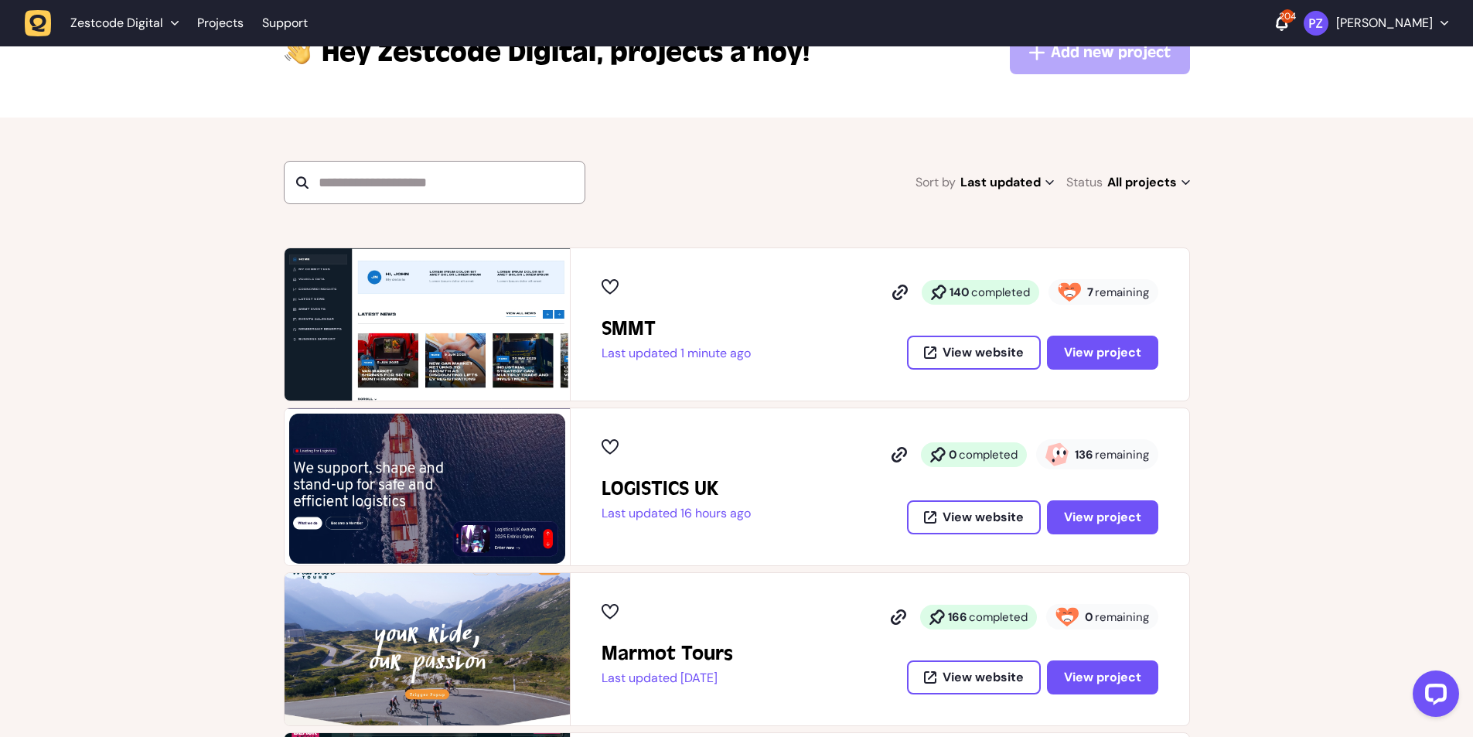
scroll to position [103, 0]
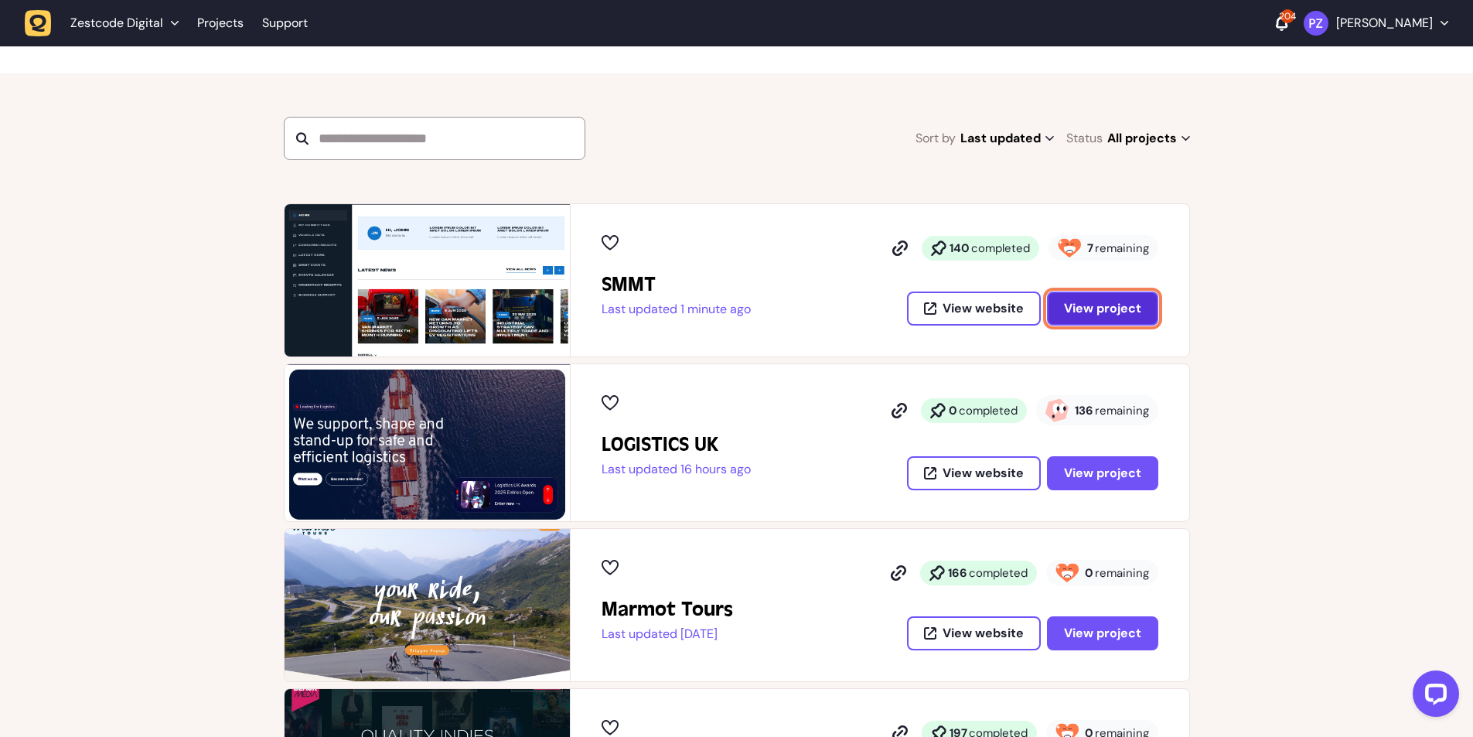
click at [1102, 303] on span "View project" at bounding box center [1102, 308] width 77 height 12
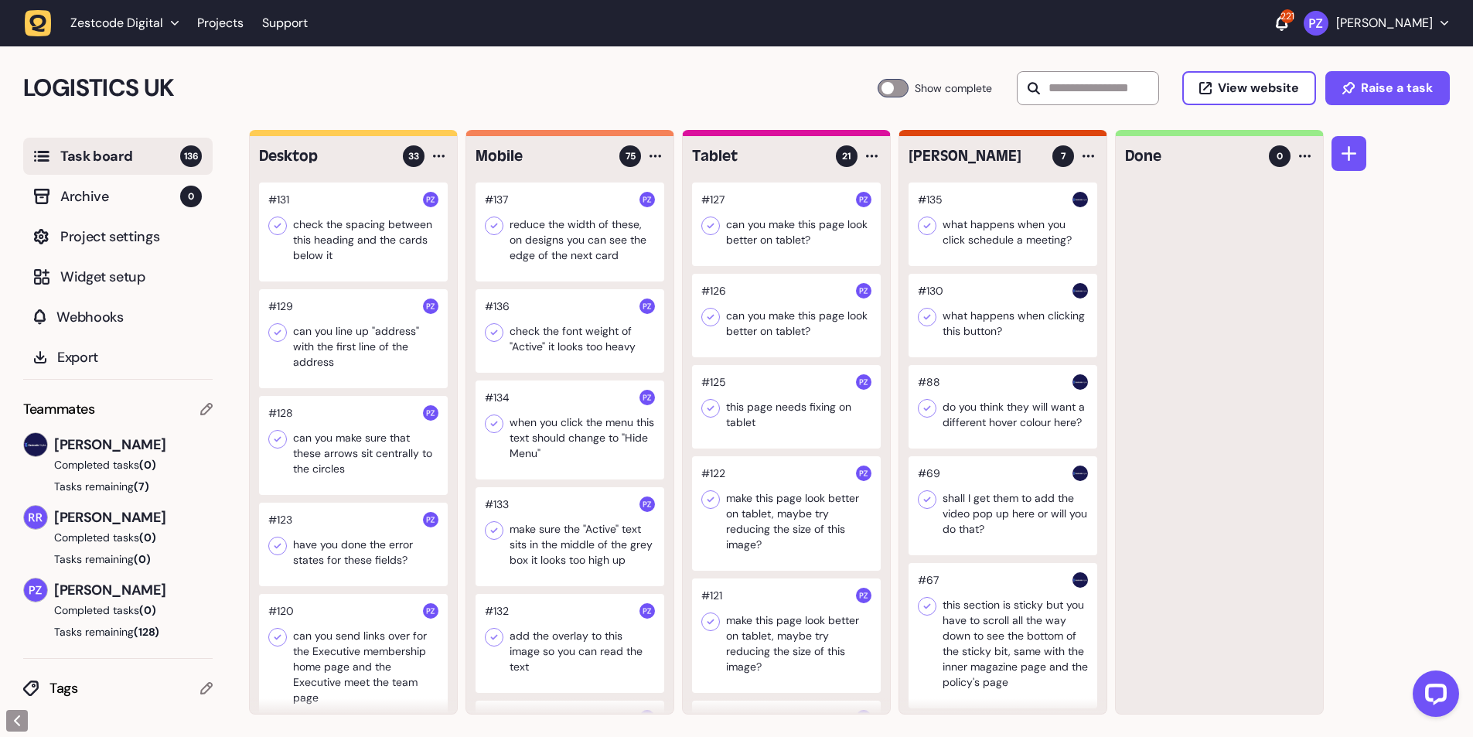
click at [43, 19] on icon "button" at bounding box center [38, 23] width 17 height 17
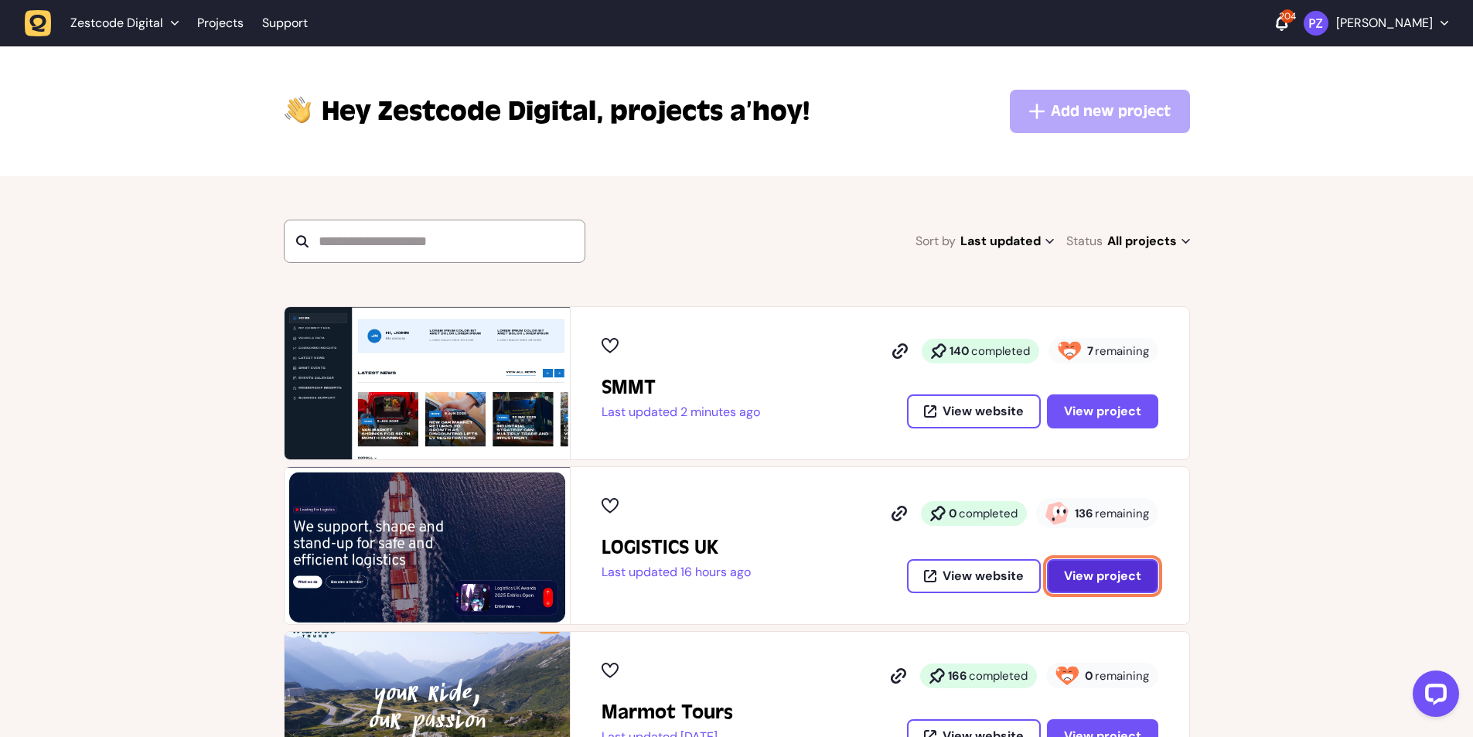
click at [1093, 579] on span "View project" at bounding box center [1102, 576] width 77 height 12
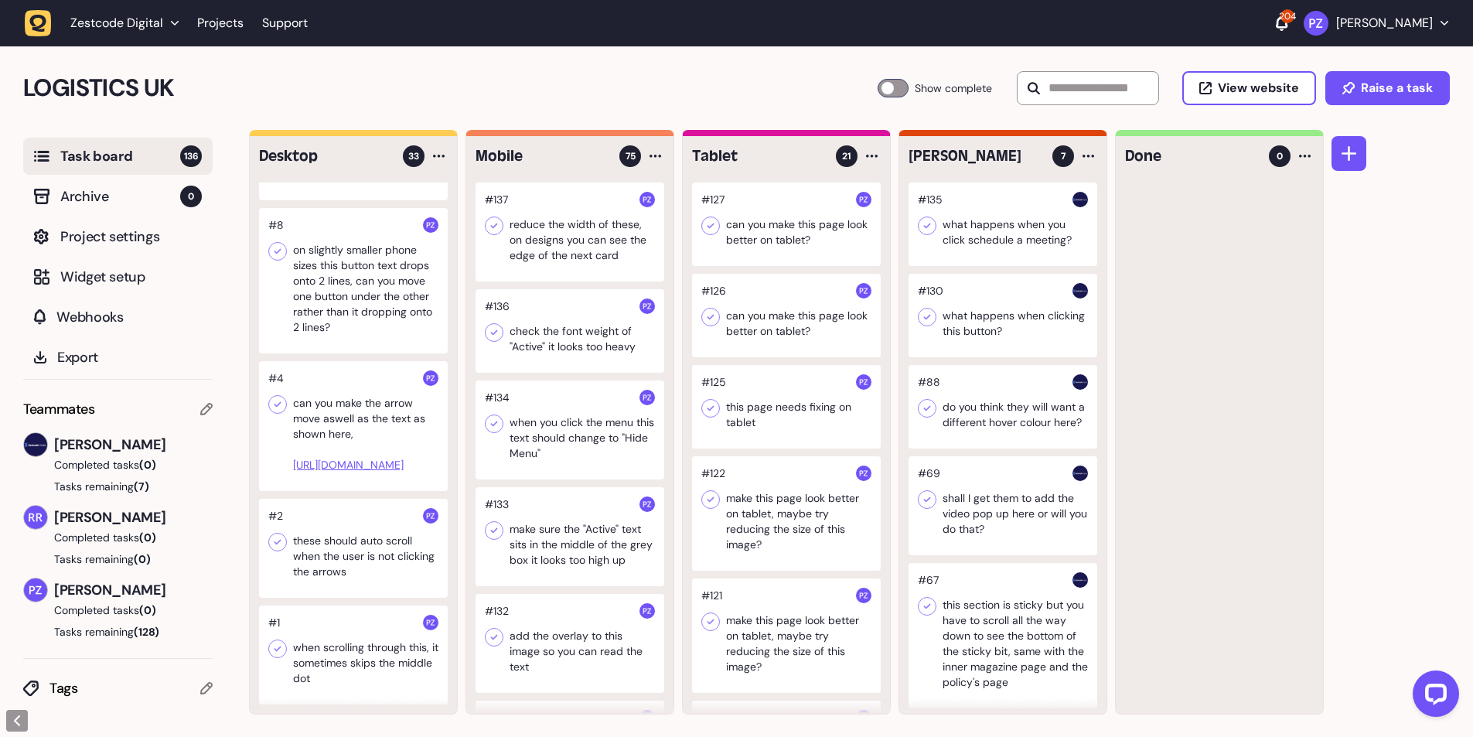
scroll to position [1, 0]
click at [349, 639] on div at bounding box center [353, 654] width 189 height 99
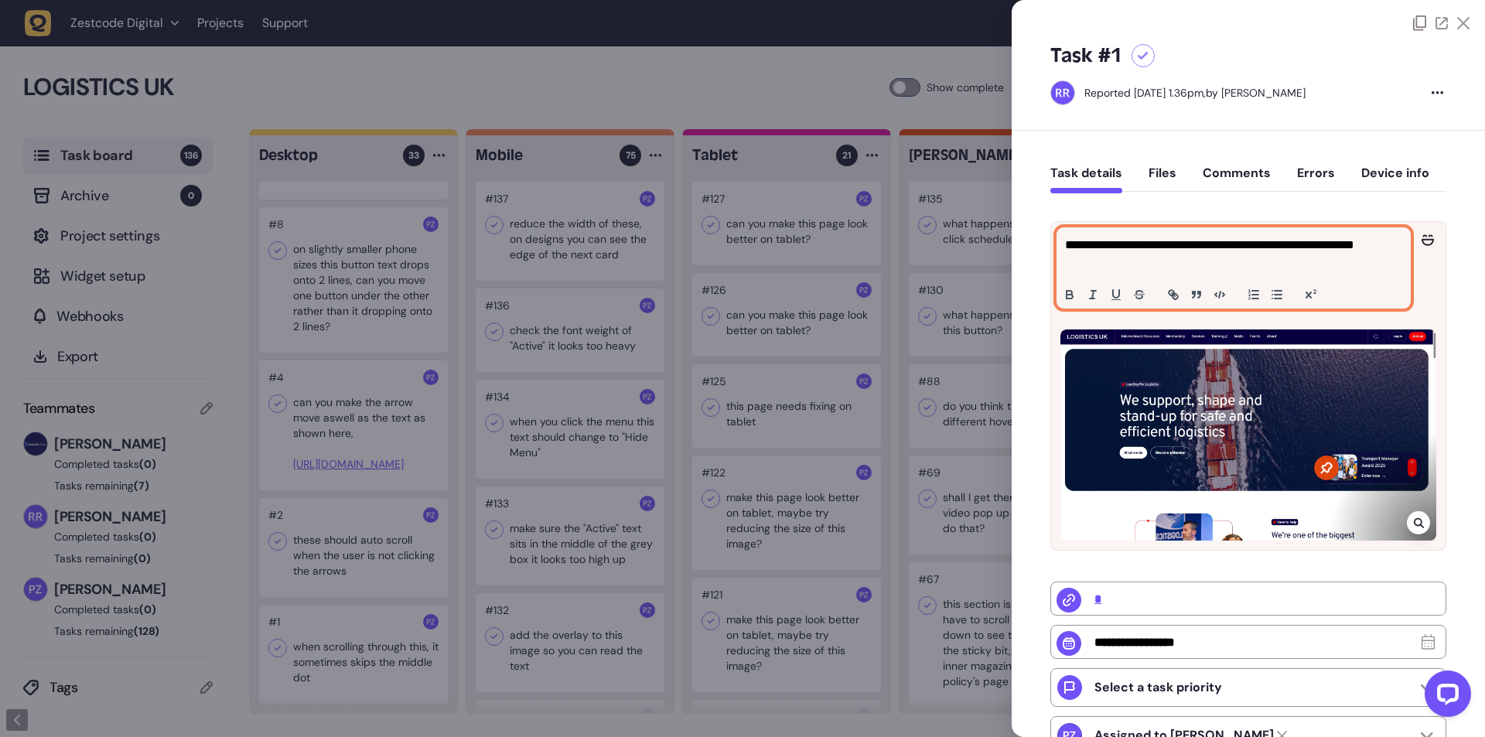
click at [1113, 243] on p "**********" at bounding box center [1231, 254] width 333 height 37
copy p "**********"
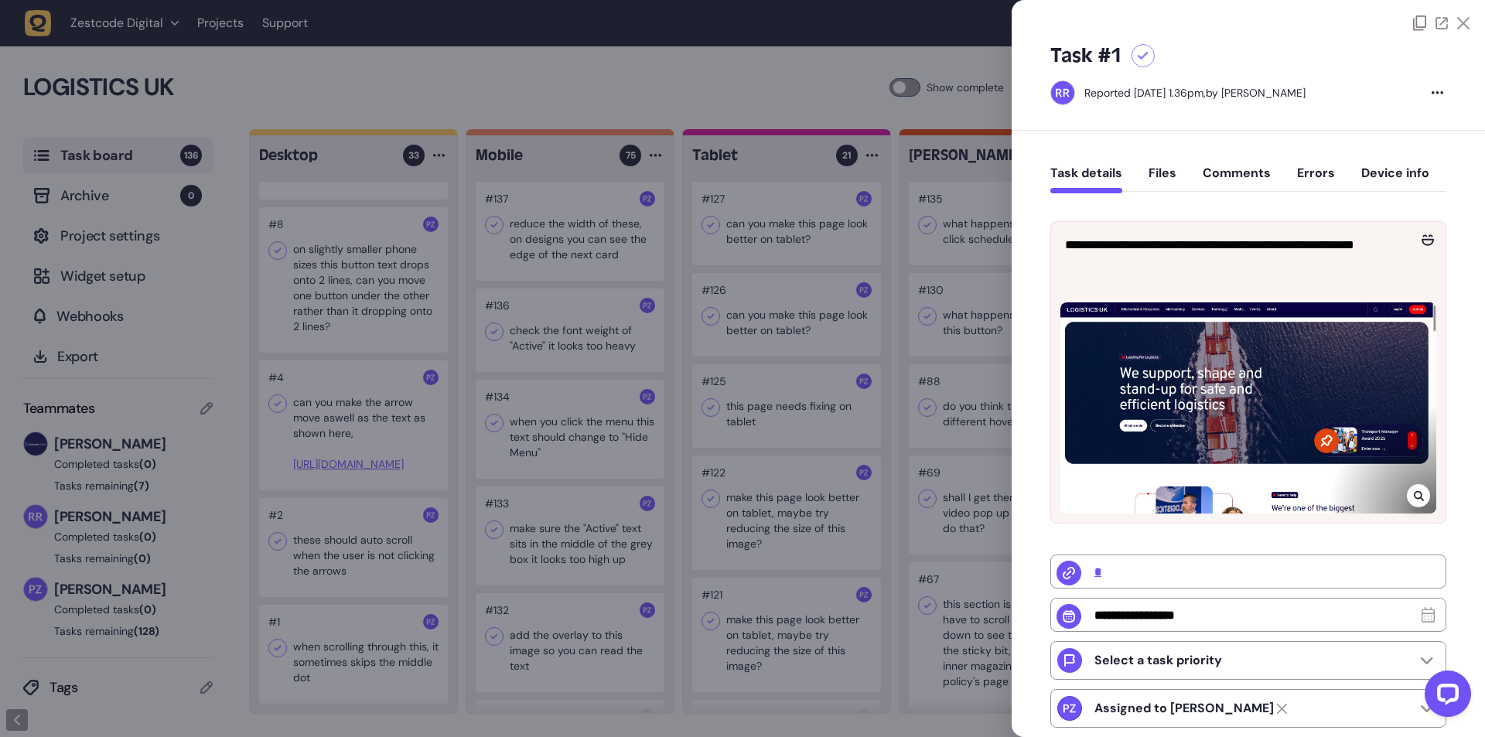
click at [351, 87] on div at bounding box center [742, 368] width 1485 height 737
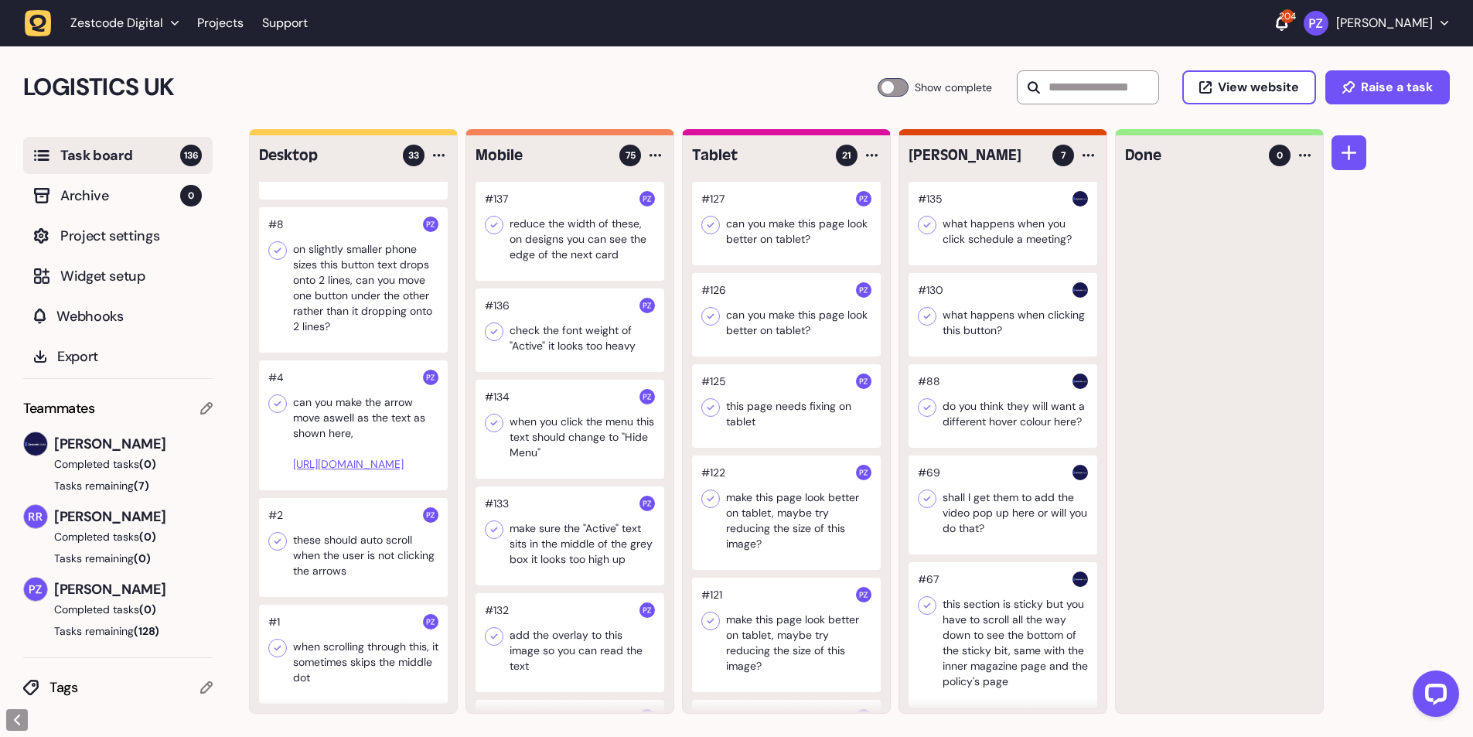
click at [38, 30] on icon "button" at bounding box center [38, 23] width 17 height 17
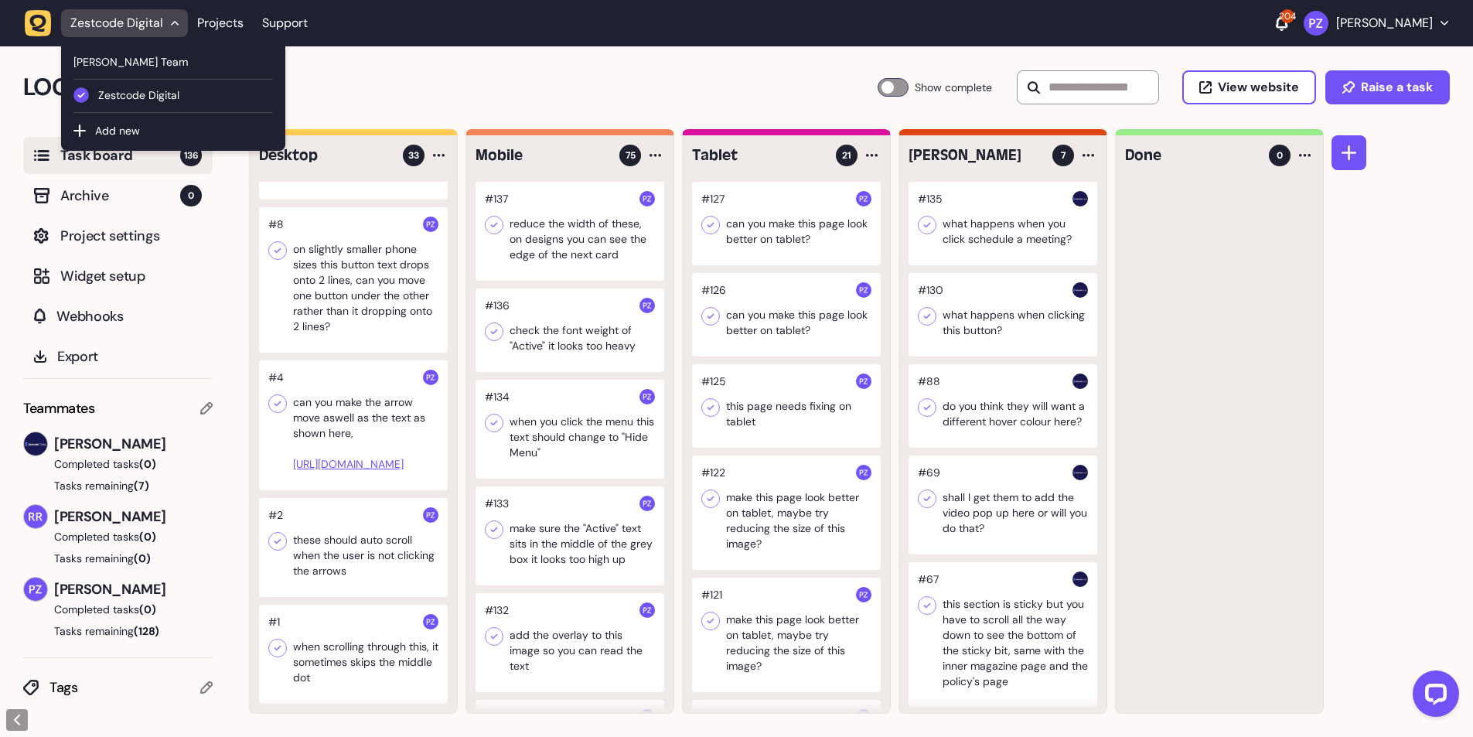
click at [33, 28] on icon "button" at bounding box center [38, 23] width 17 height 17
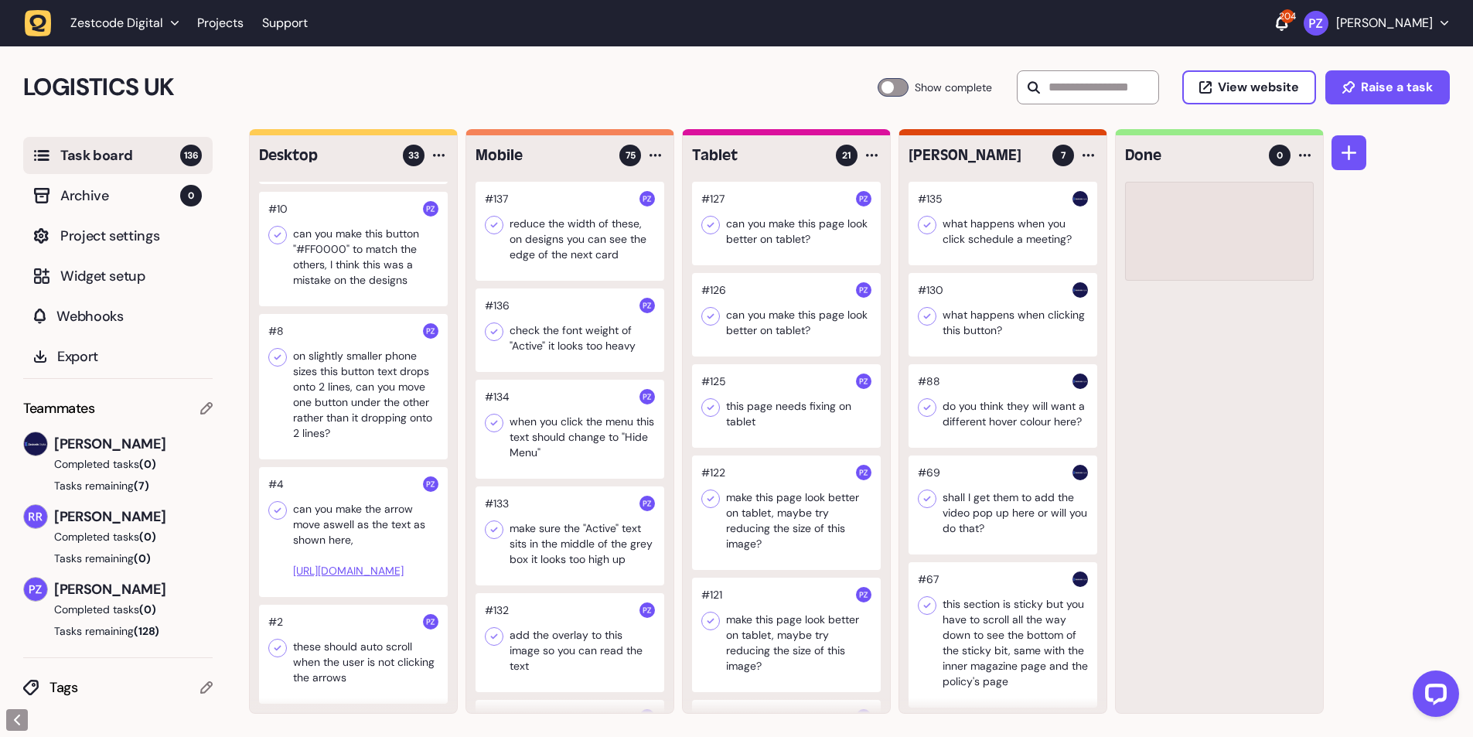
scroll to position [3030, 0]
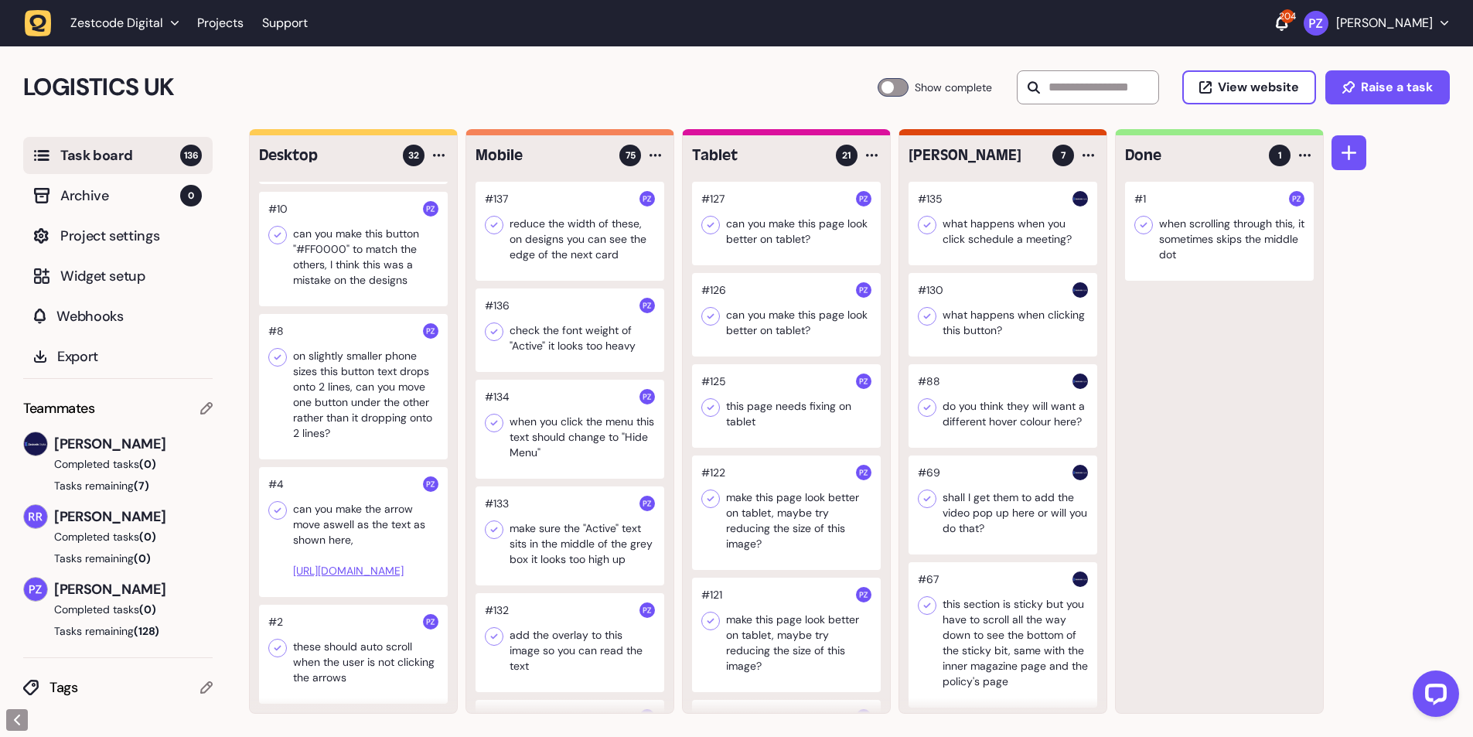
click at [1143, 225] on icon at bounding box center [1143, 224] width 15 height 15
click at [346, 639] on div at bounding box center [353, 654] width 189 height 99
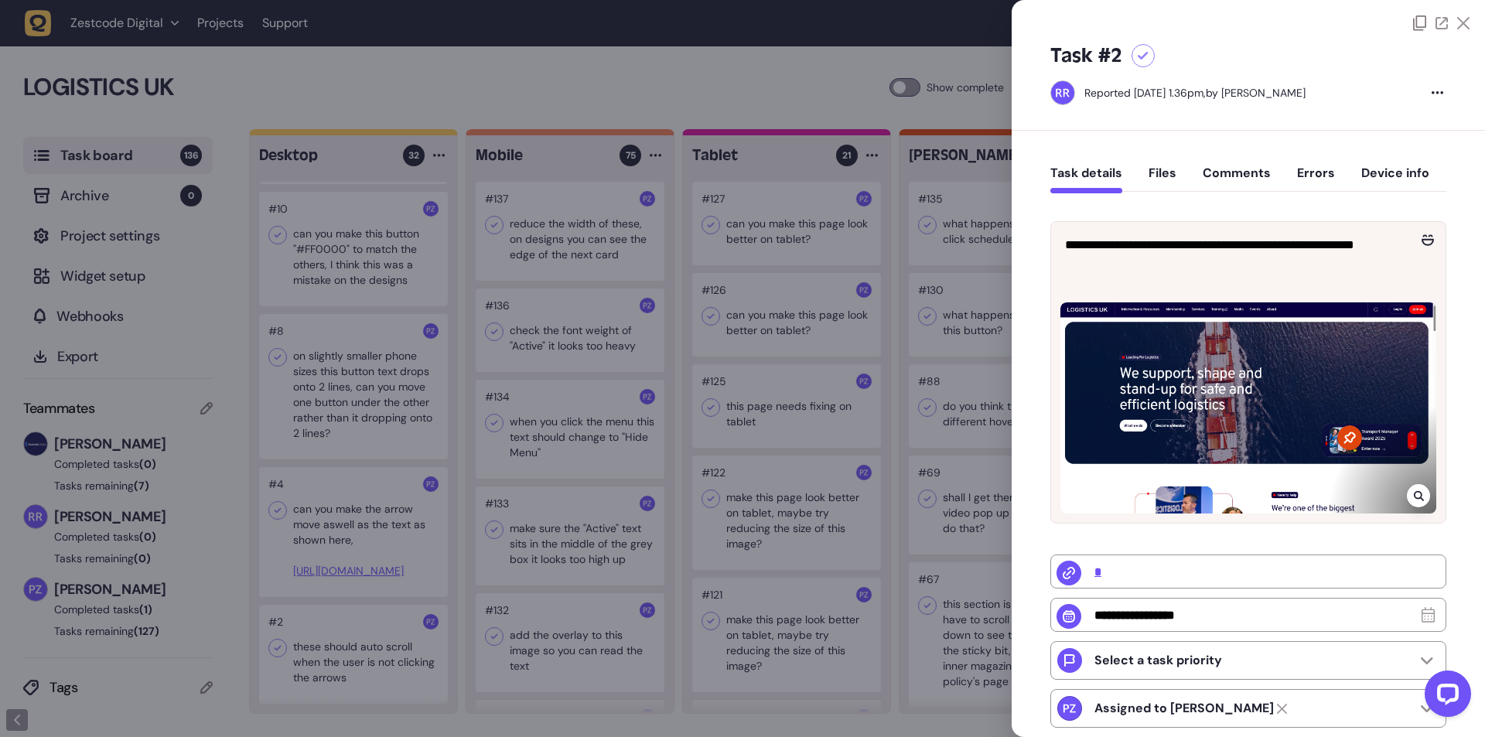
click at [346, 638] on div at bounding box center [742, 368] width 1485 height 737
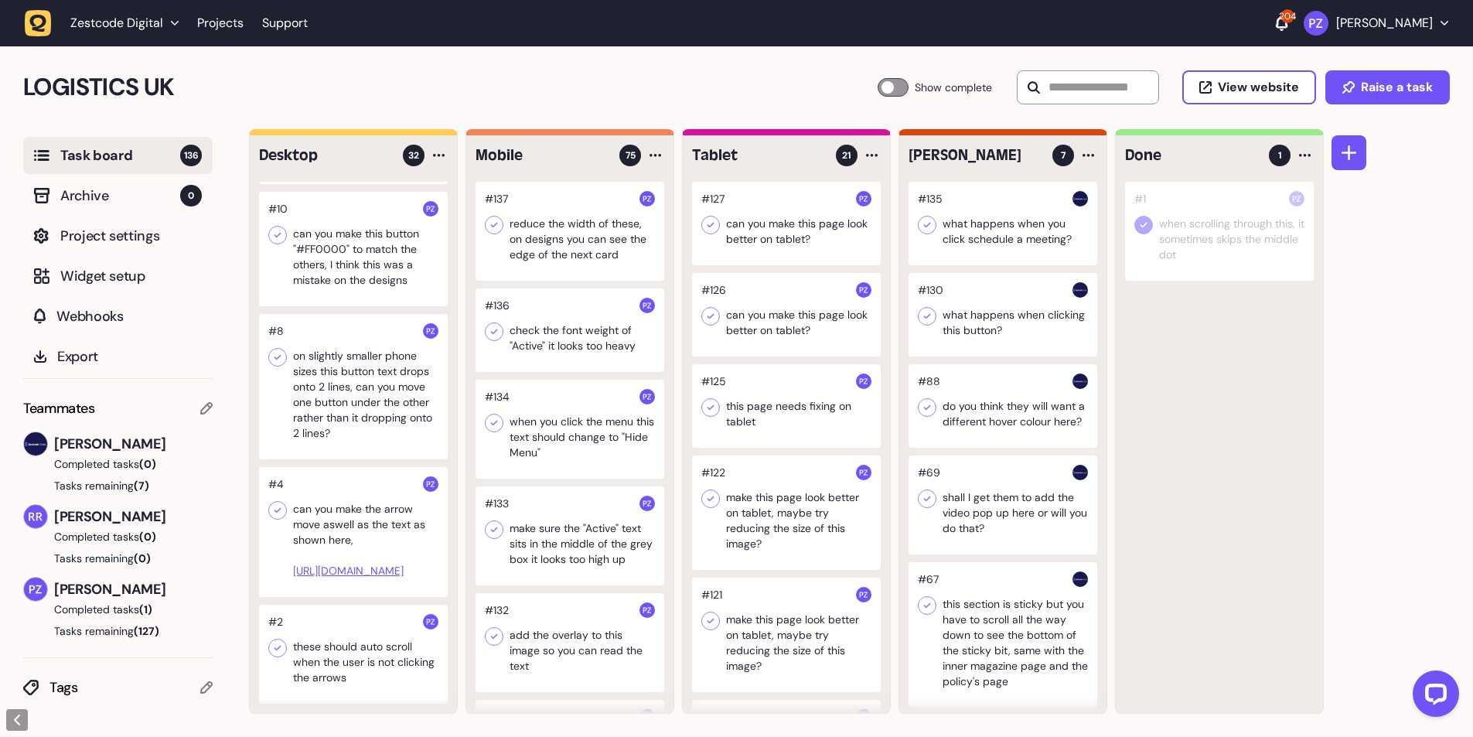
click at [346, 638] on div at bounding box center [353, 654] width 189 height 99
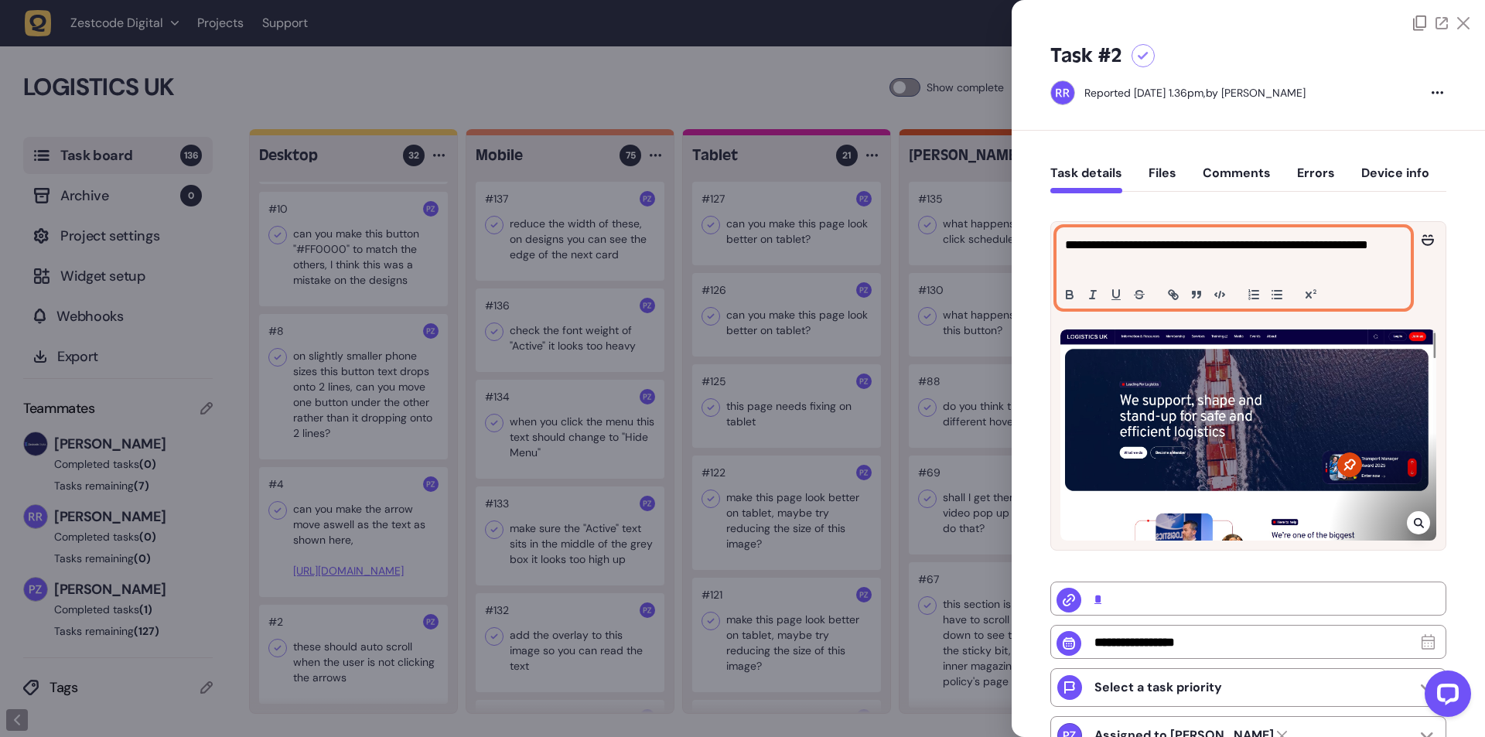
click at [1127, 261] on p "**********" at bounding box center [1231, 254] width 333 height 37
copy p "**********"
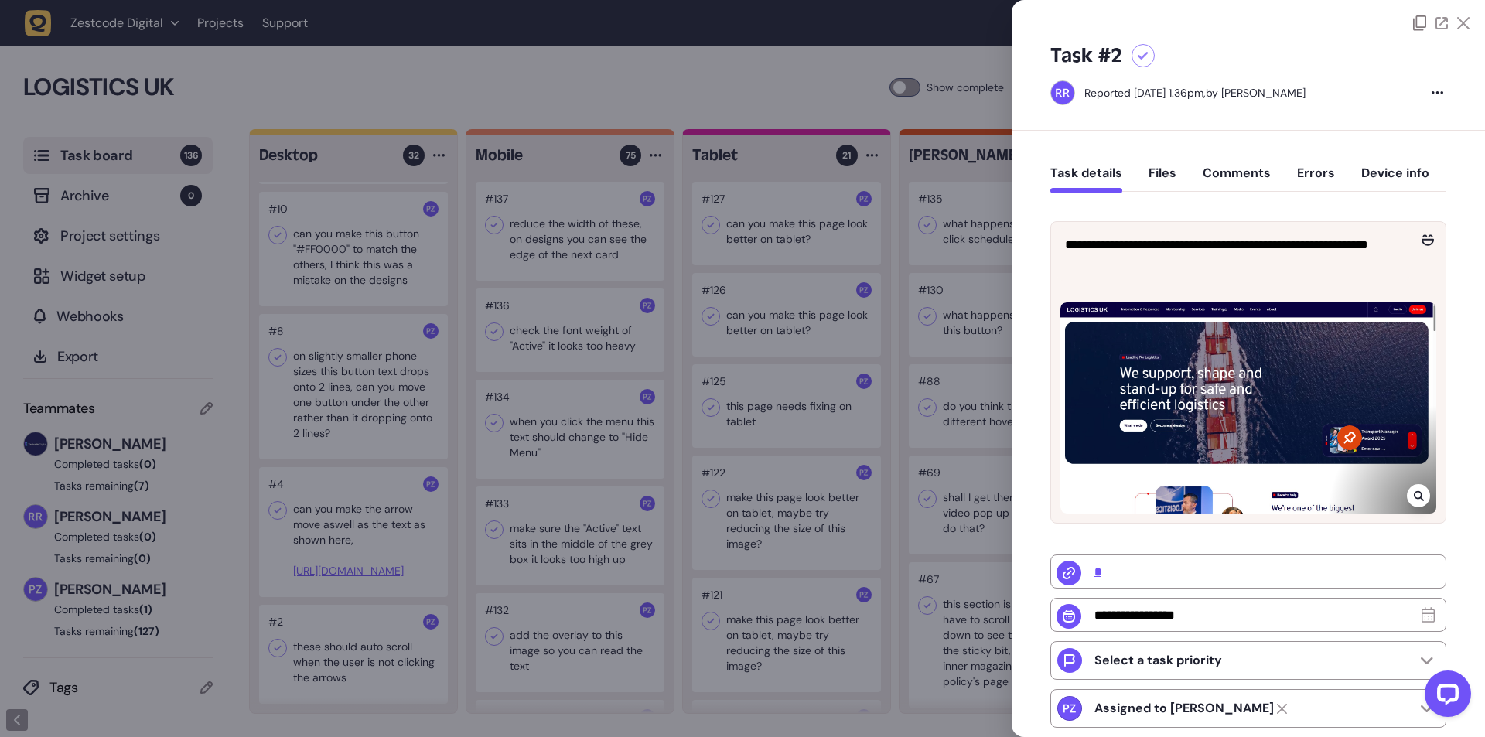
click at [365, 626] on div at bounding box center [742, 368] width 1485 height 737
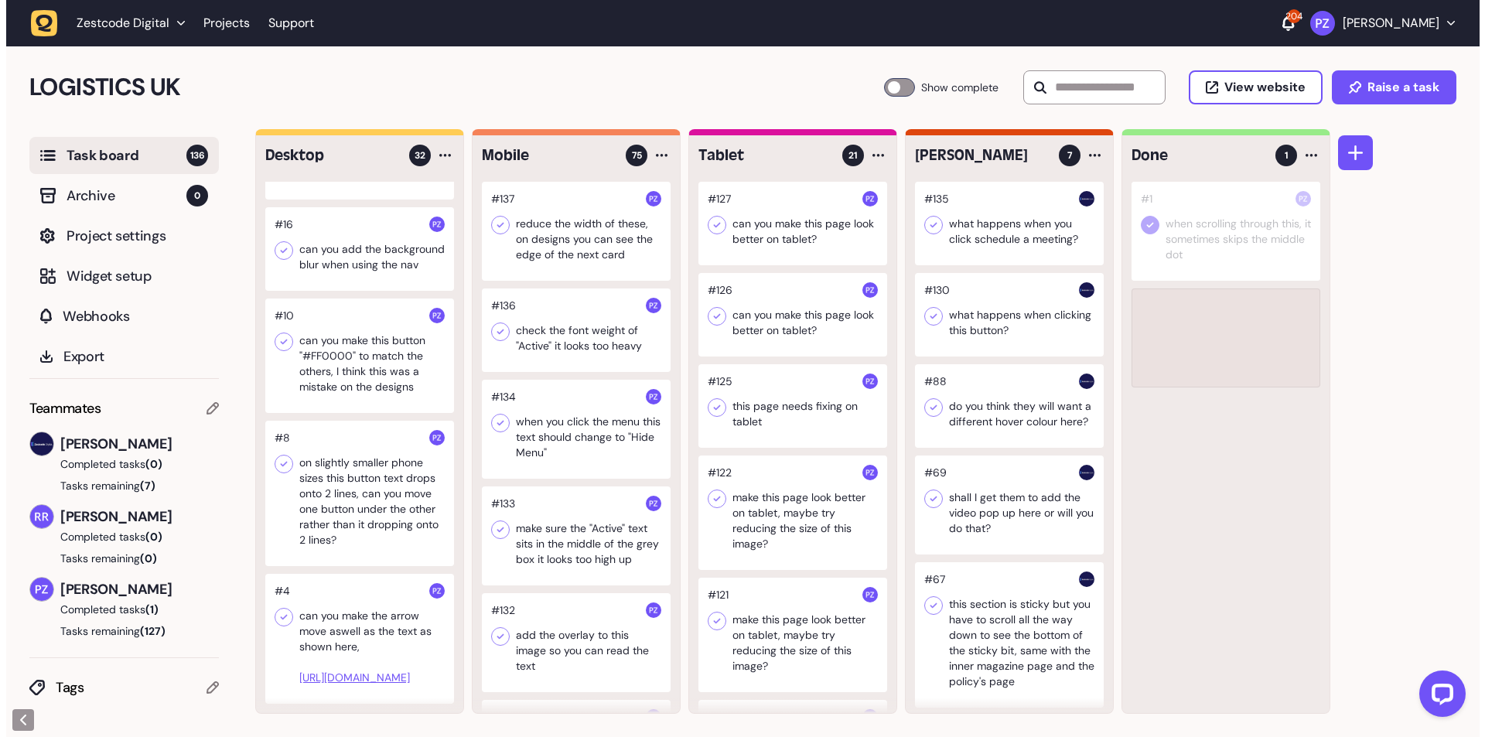
scroll to position [2924, 0]
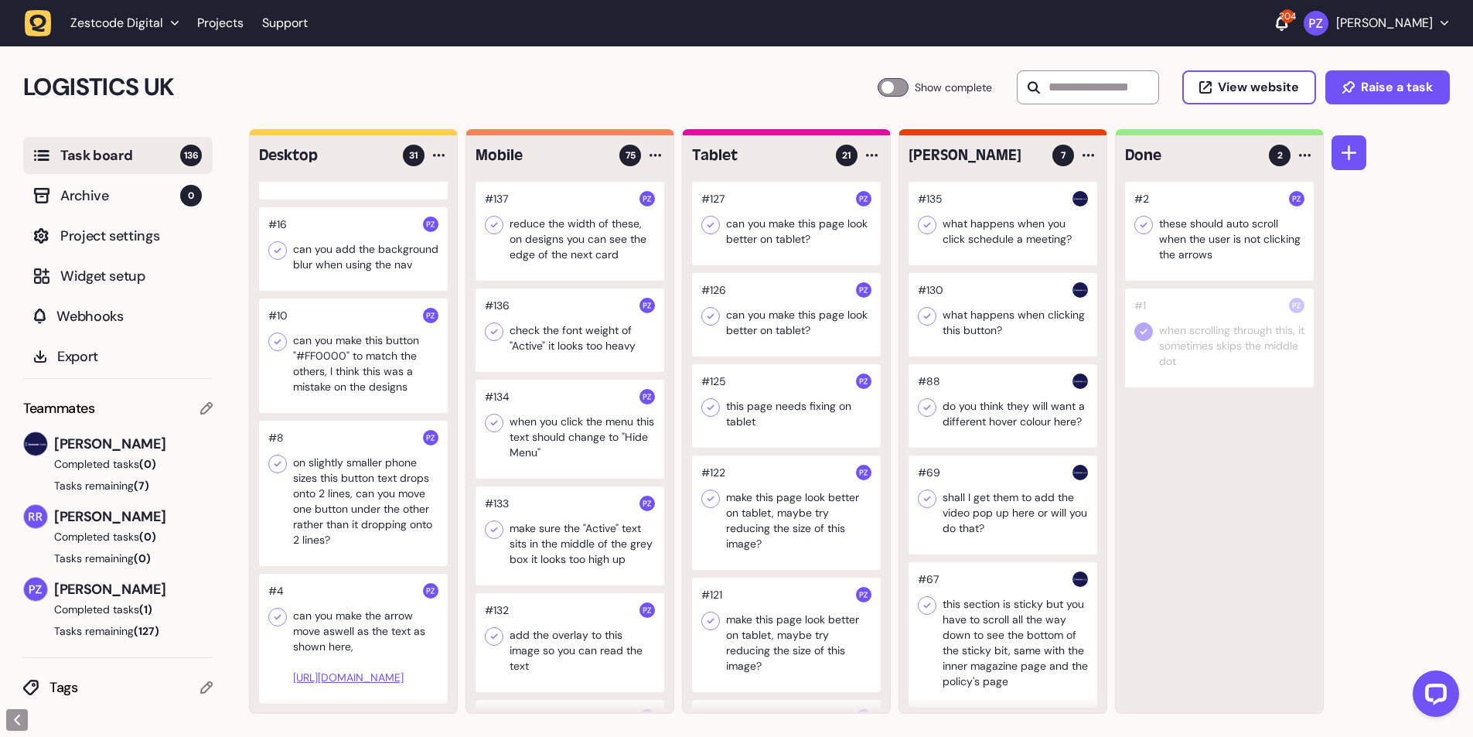
click at [1140, 223] on icon at bounding box center [1143, 224] width 15 height 15
click at [337, 600] on div at bounding box center [353, 639] width 189 height 130
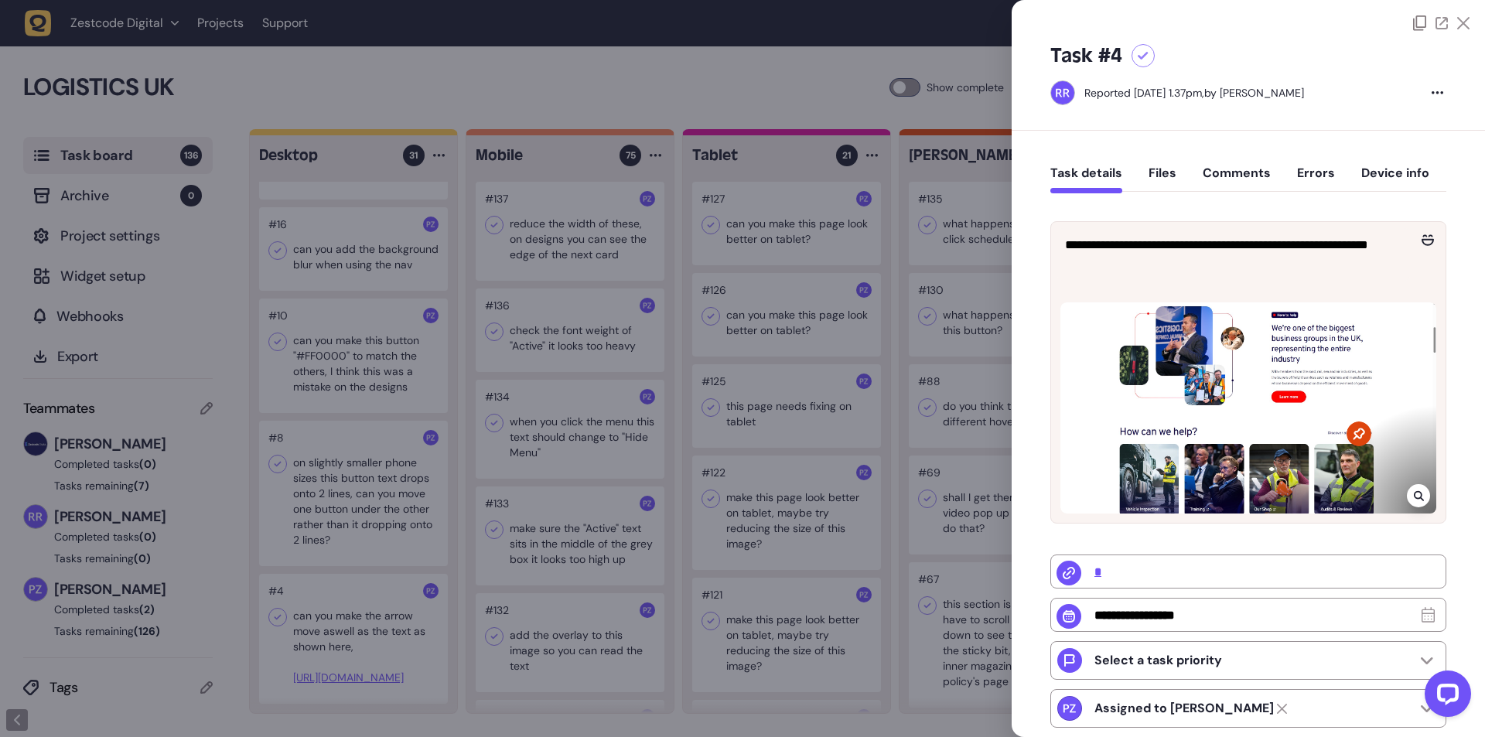
click at [322, 600] on div at bounding box center [742, 368] width 1485 height 737
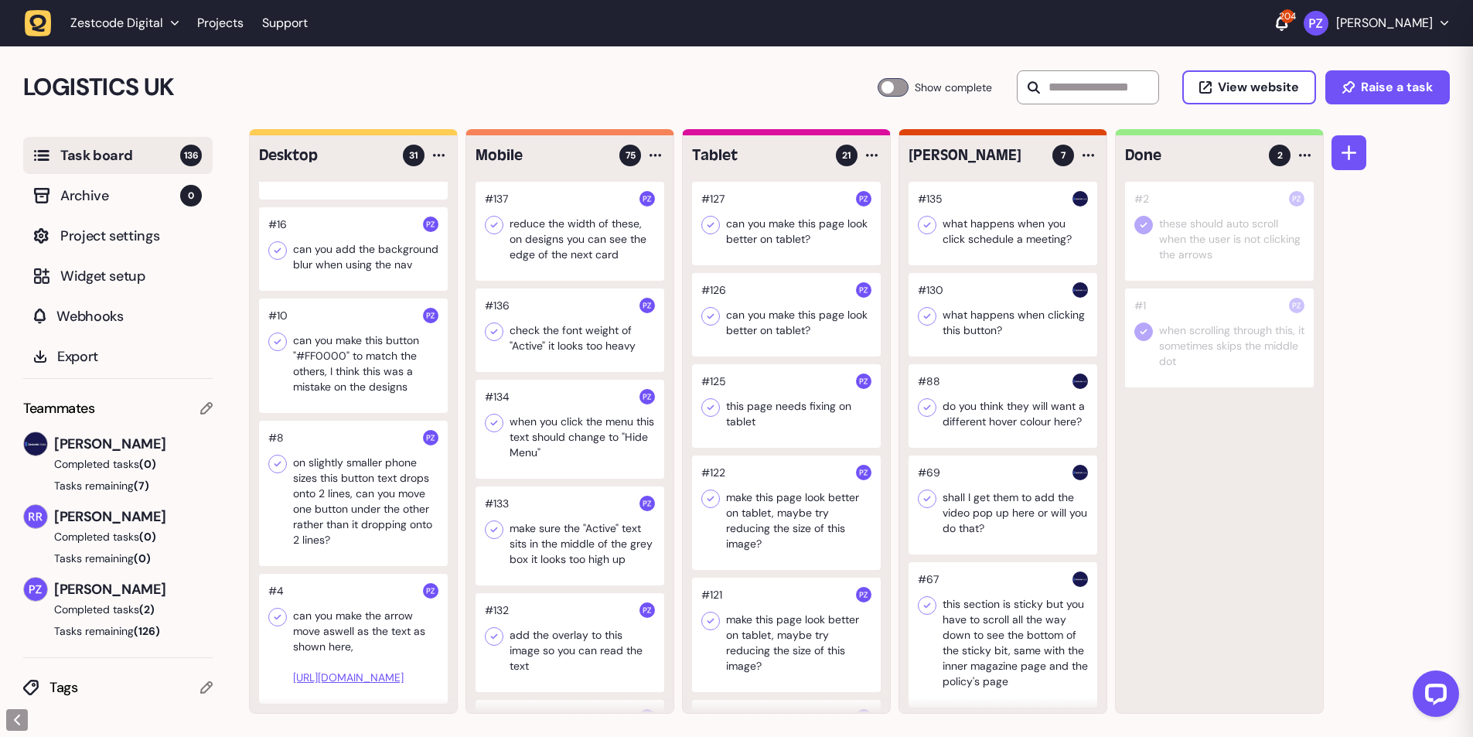
click at [322, 600] on div at bounding box center [353, 639] width 189 height 130
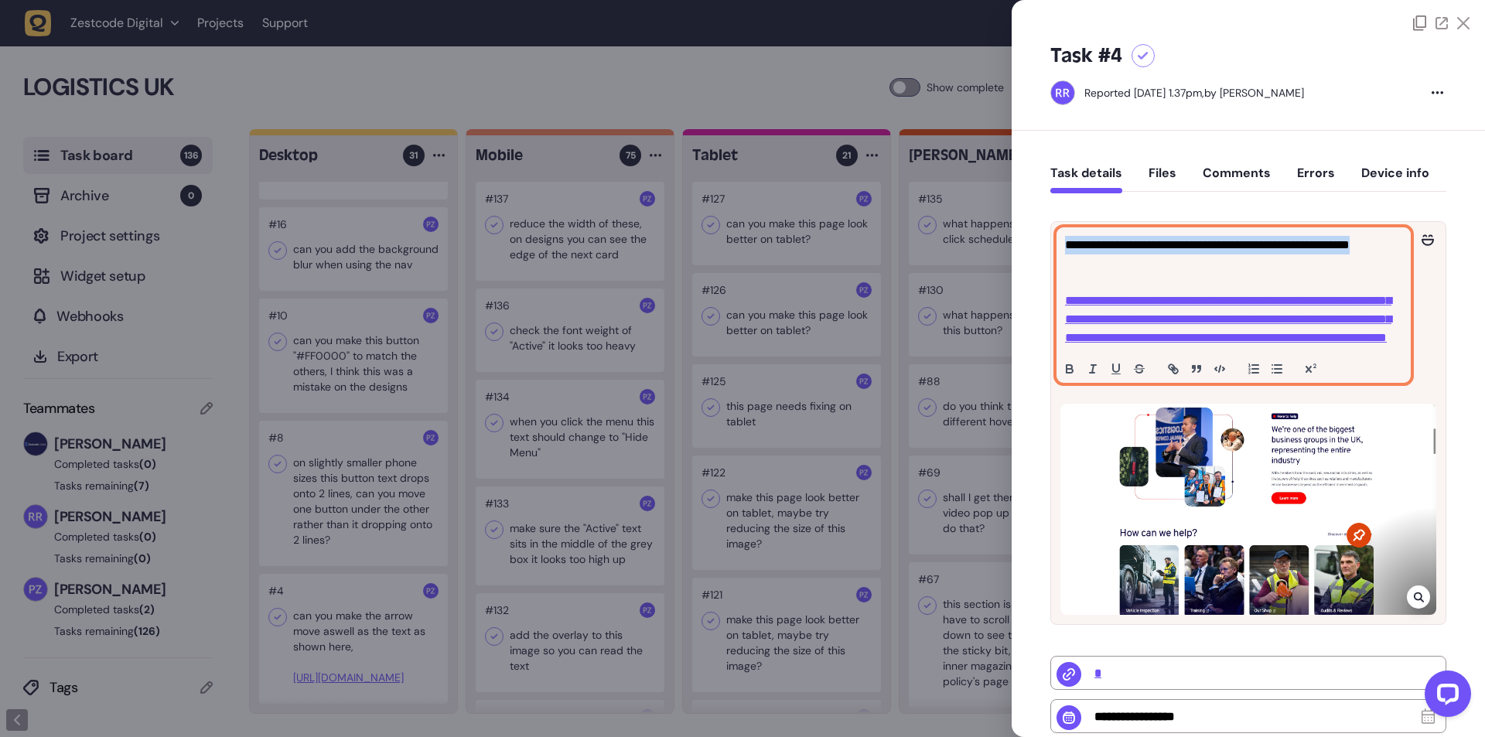
drag, startPoint x: 1102, startPoint y: 260, endPoint x: 1064, endPoint y: 247, distance: 40.1
click at [1064, 247] on div "**********" at bounding box center [1233, 305] width 353 height 154
copy p "**********"
click at [1106, 343] on link "**********" at bounding box center [1228, 319] width 326 height 49
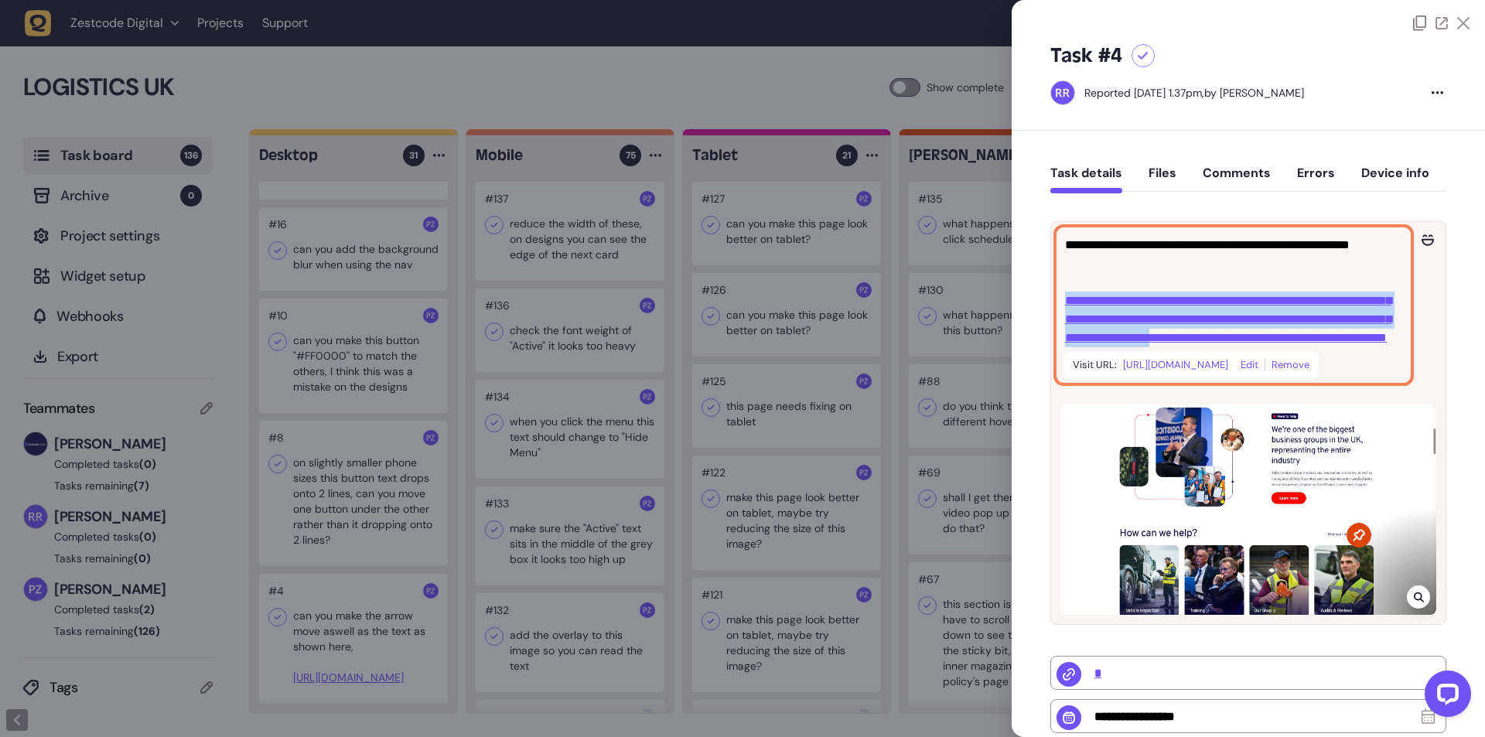
drag, startPoint x: 1065, startPoint y: 295, endPoint x: 1294, endPoint y: 353, distance: 236.3
click at [1291, 347] on p "**********" at bounding box center [1233, 320] width 337 height 56
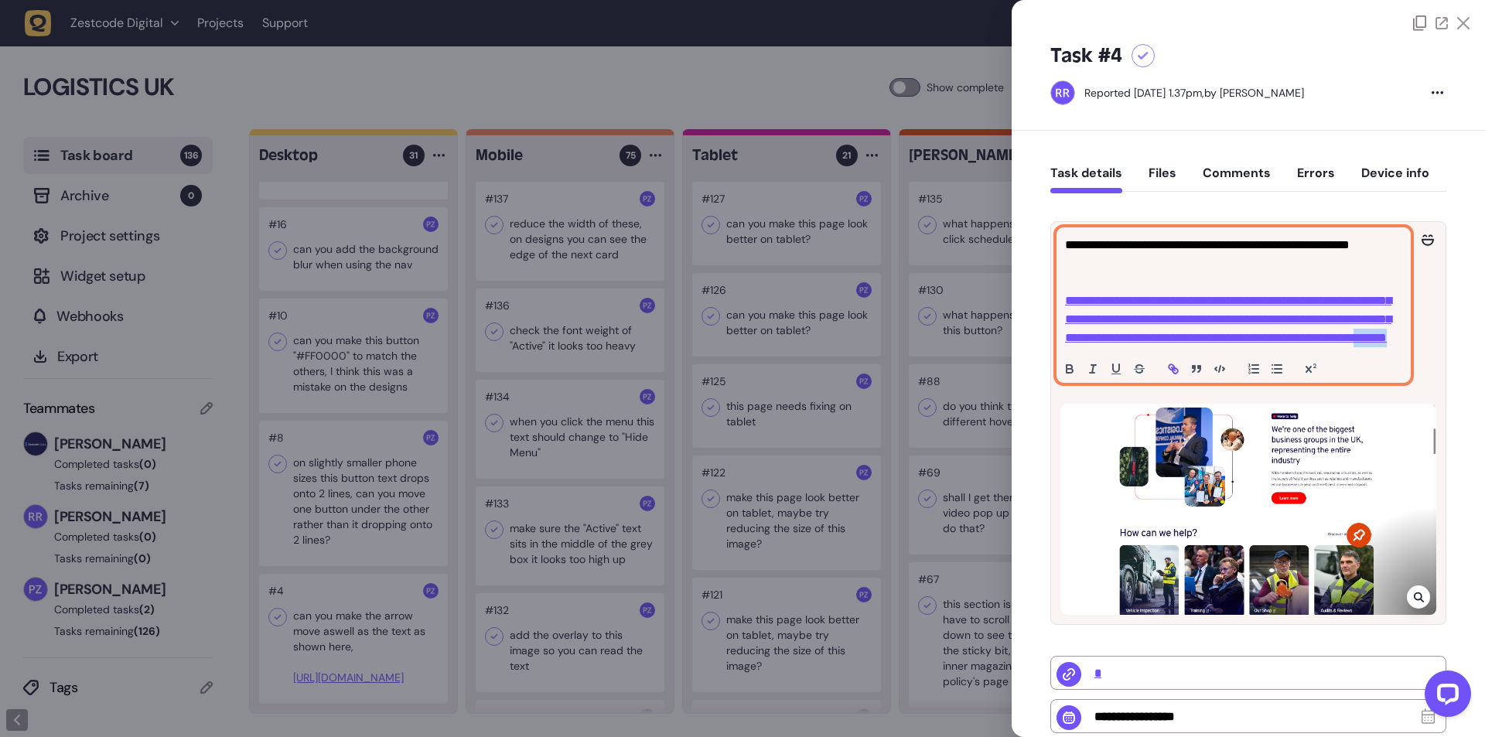
drag, startPoint x: 1359, startPoint y: 369, endPoint x: 1394, endPoint y: 375, distance: 36.1
click at [1394, 347] on p "**********" at bounding box center [1233, 320] width 337 height 56
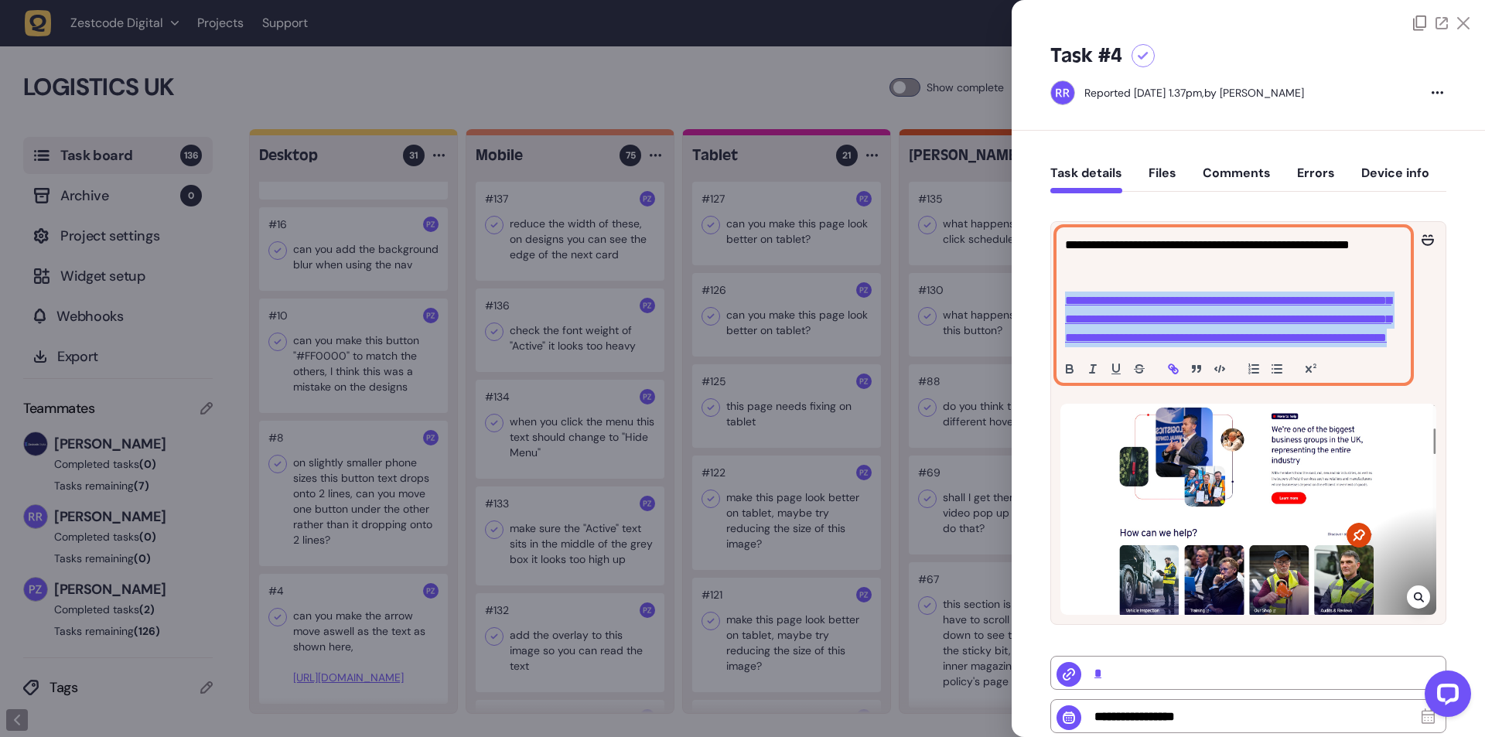
drag, startPoint x: 1394, startPoint y: 375, endPoint x: 1059, endPoint y: 300, distance: 343.9
click at [1059, 300] on div "**********" at bounding box center [1233, 305] width 353 height 154
copy link "**********"
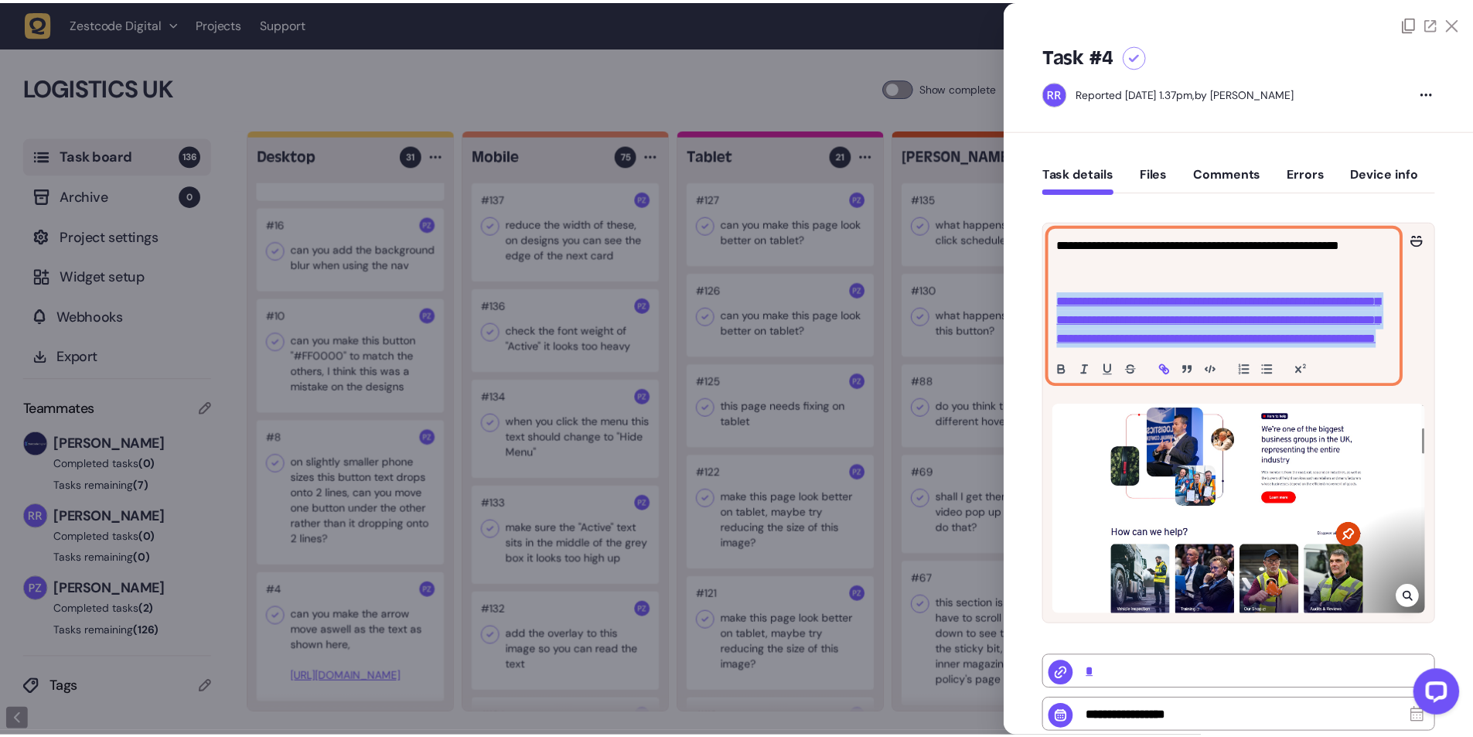
scroll to position [2907, 0]
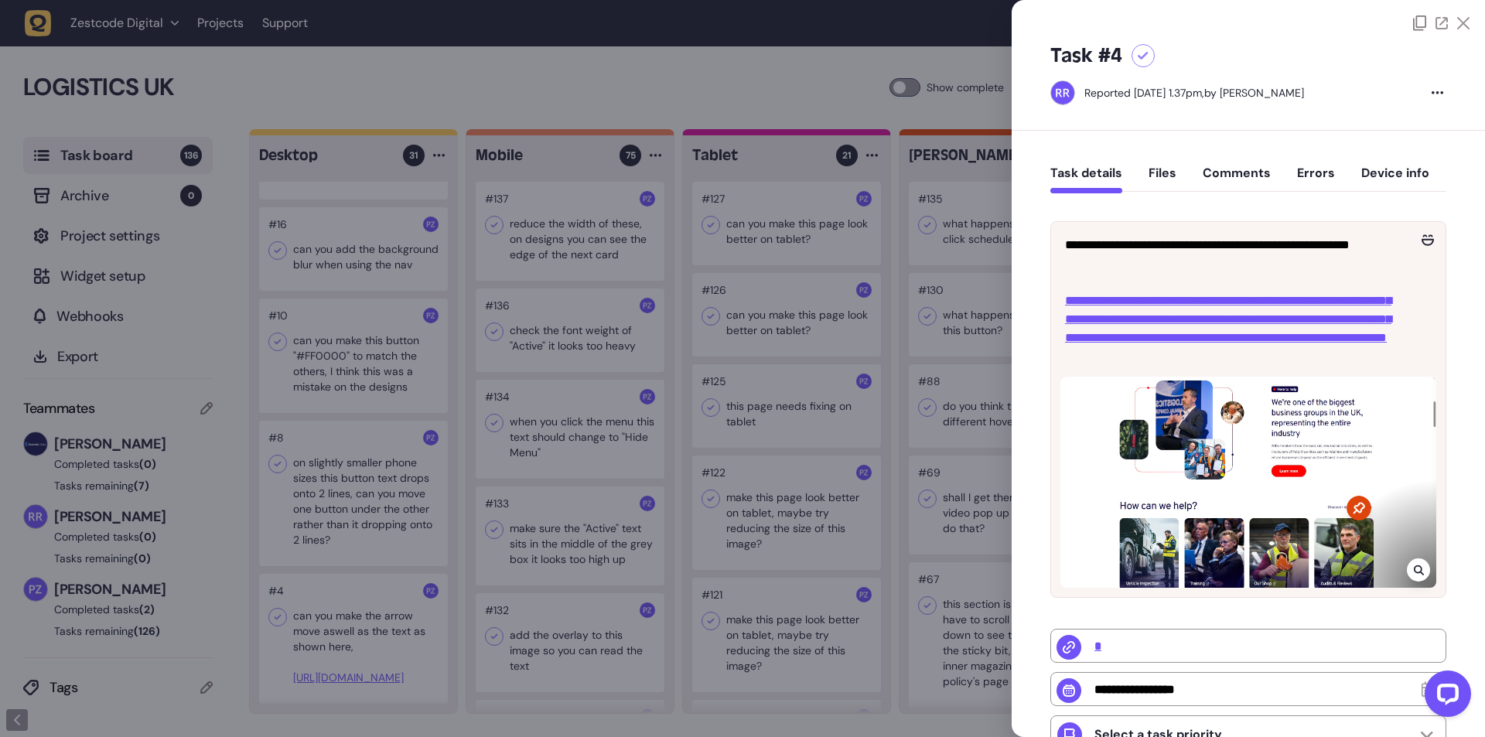
click at [472, 558] on div at bounding box center [742, 368] width 1485 height 737
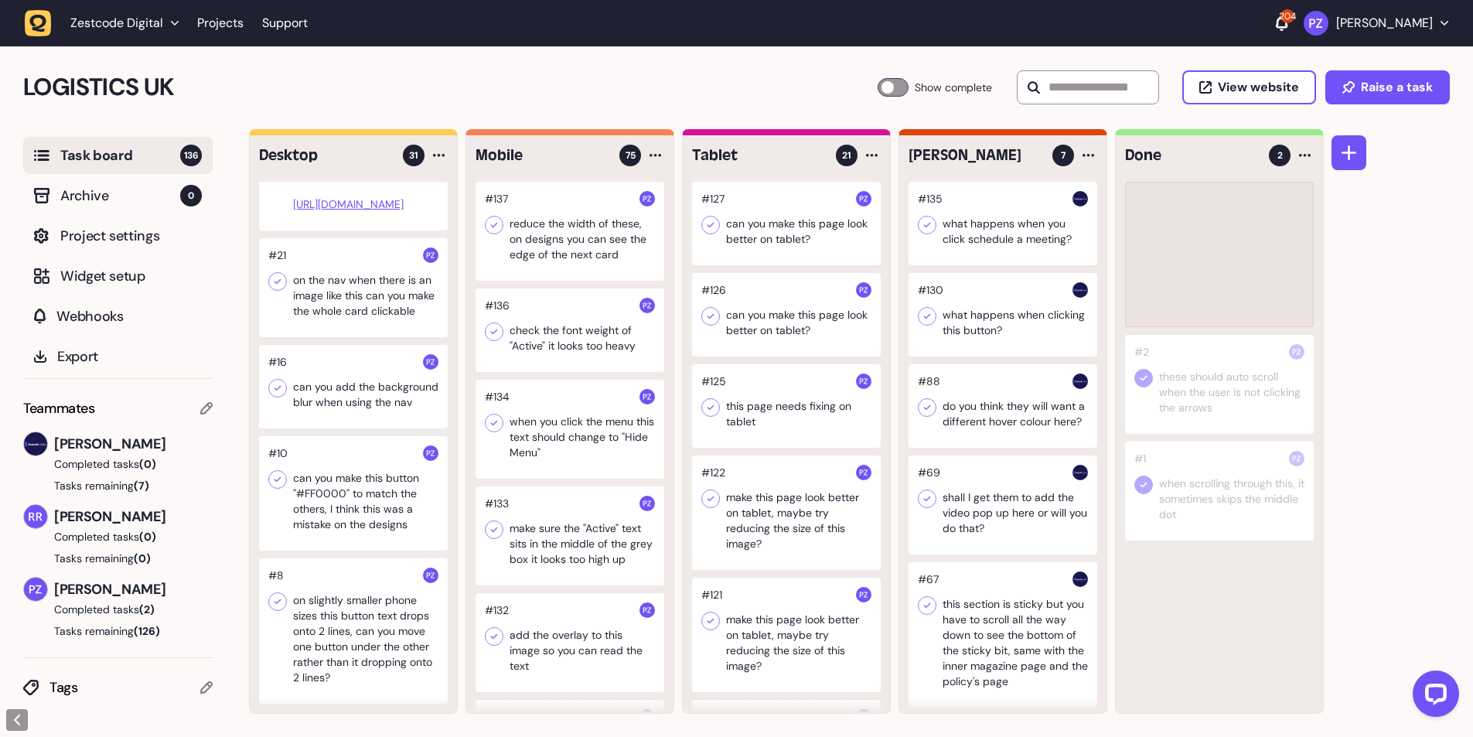
scroll to position [2770, 0]
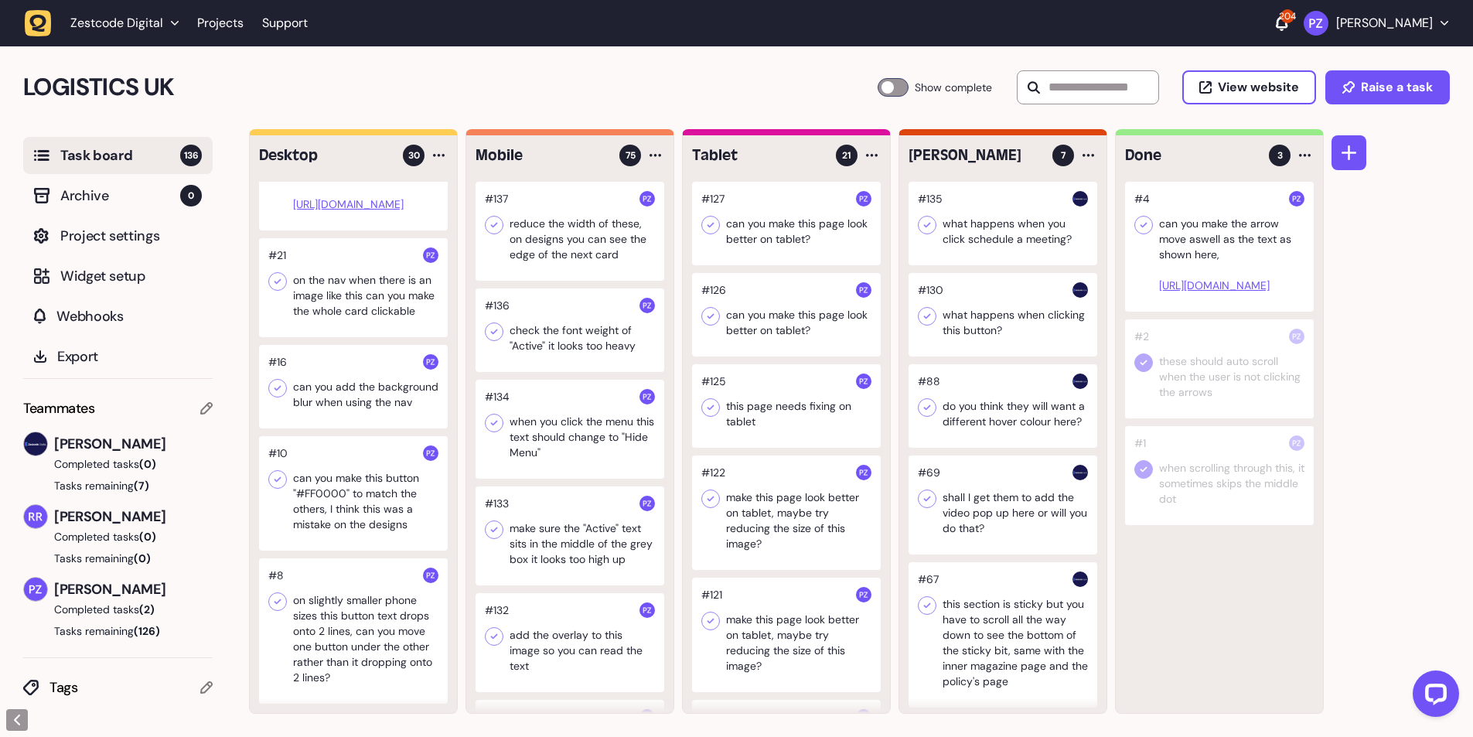
click at [1216, 233] on div at bounding box center [1219, 247] width 189 height 130
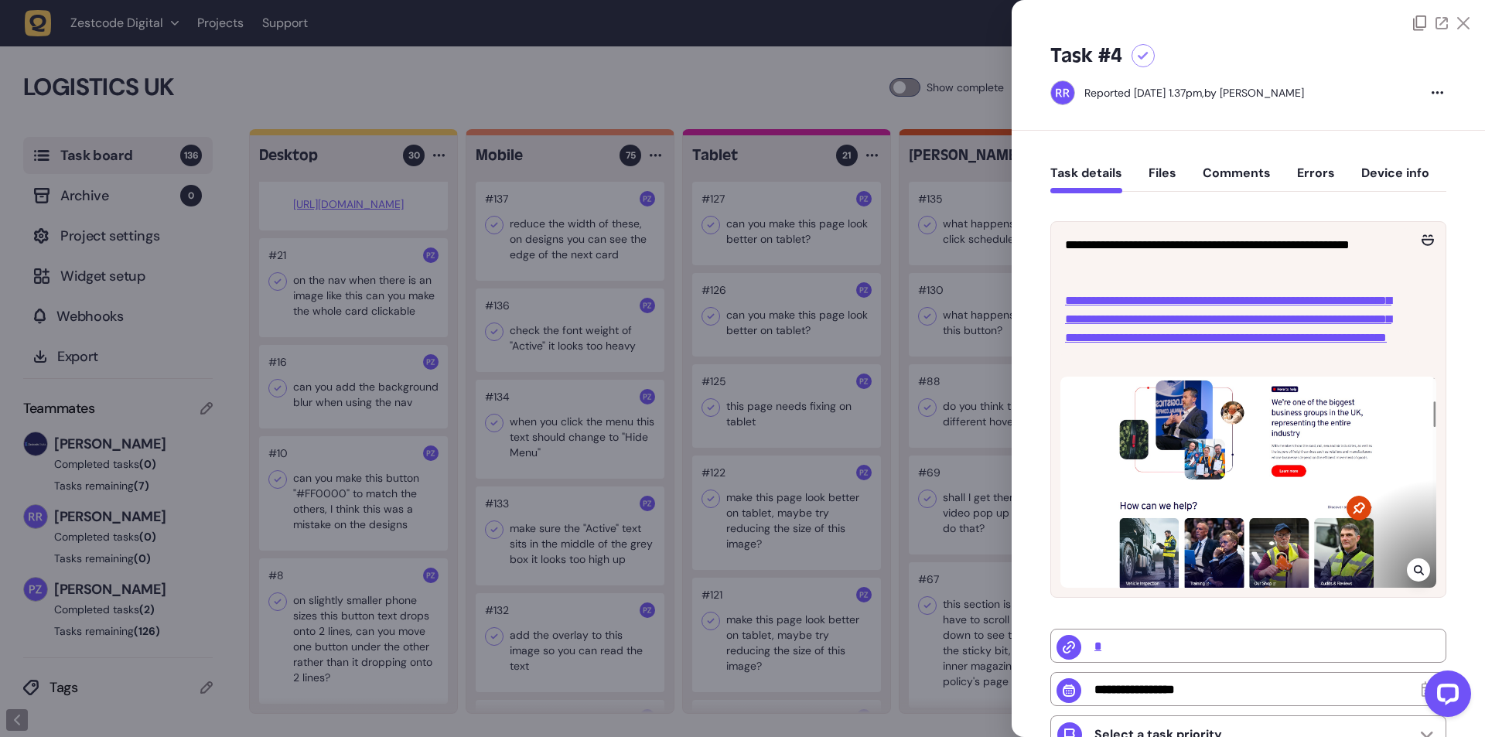
click at [763, 304] on div at bounding box center [742, 368] width 1485 height 737
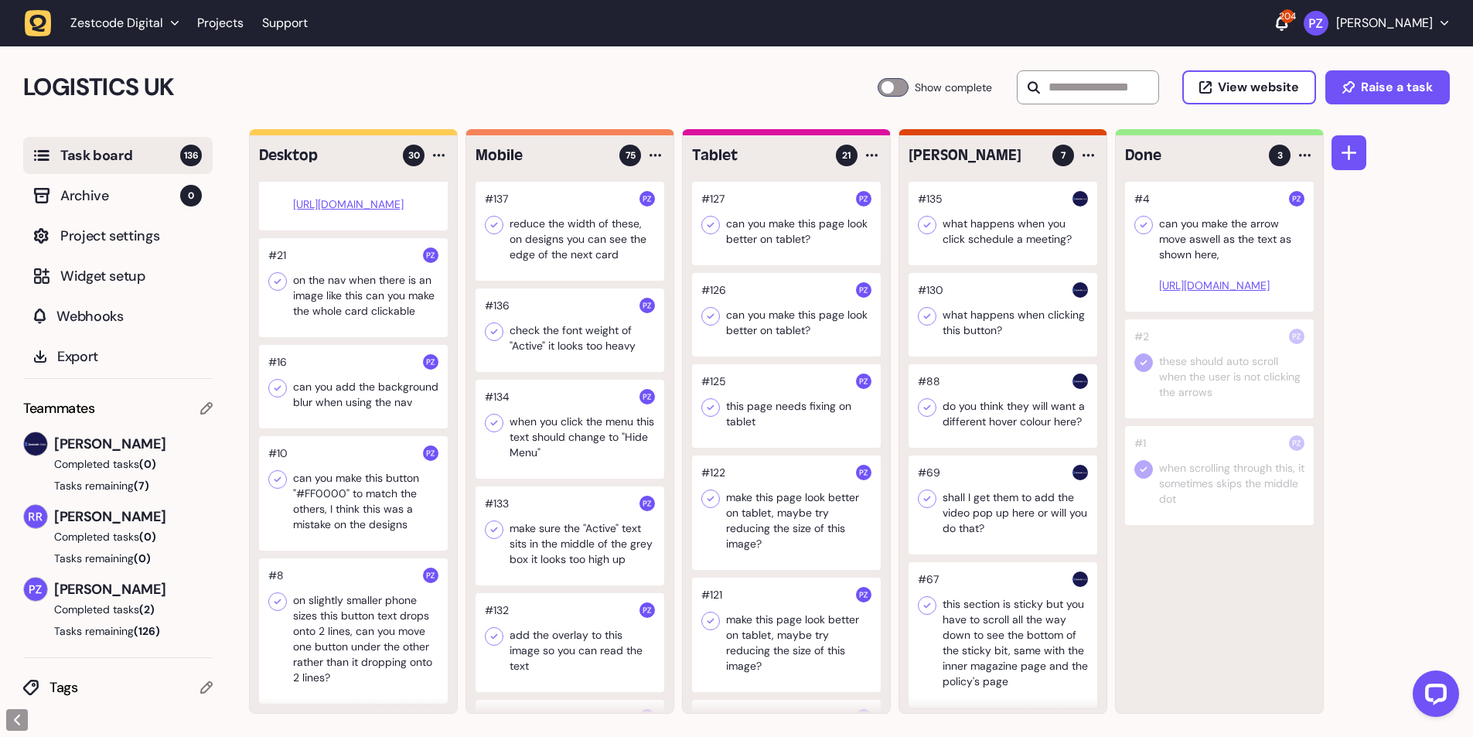
click at [1140, 223] on icon at bounding box center [1143, 224] width 15 height 15
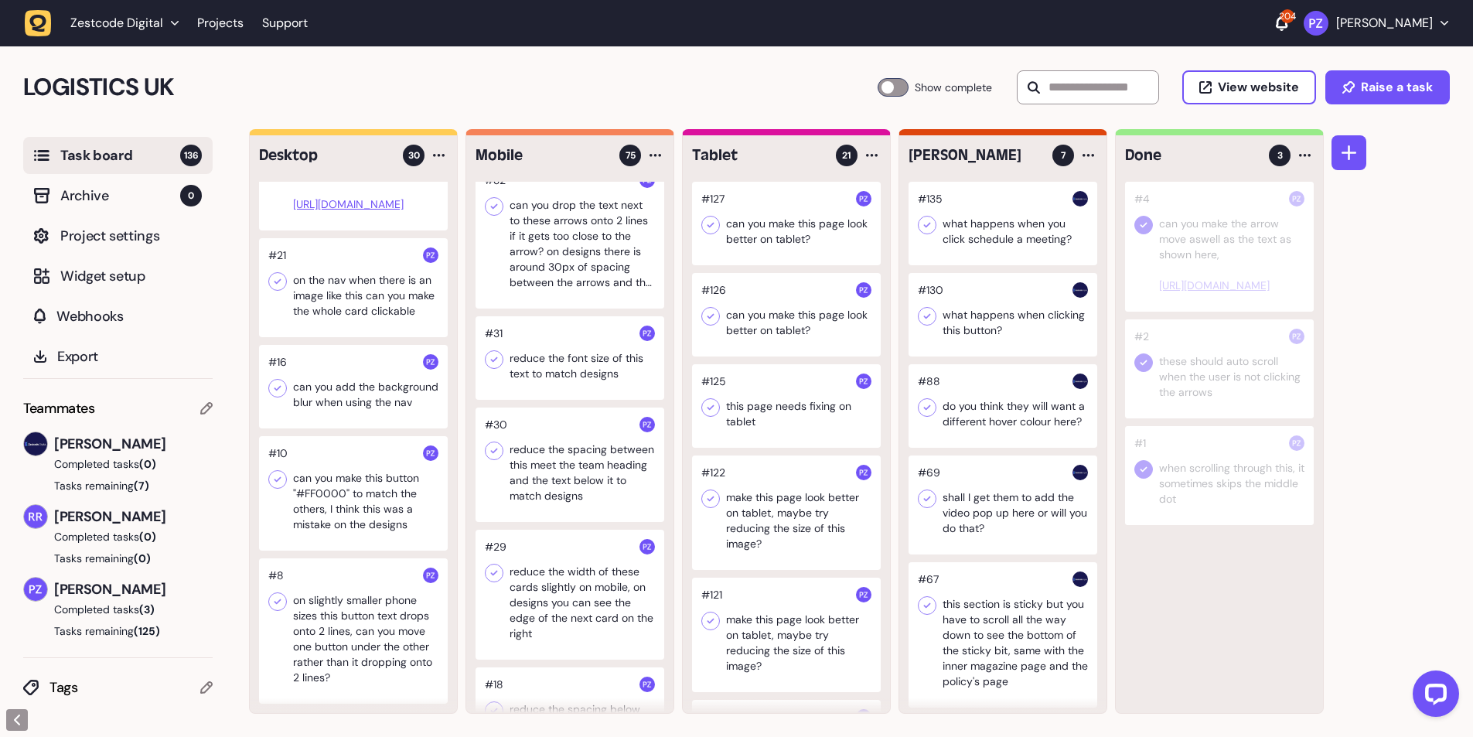
scroll to position [6804, 0]
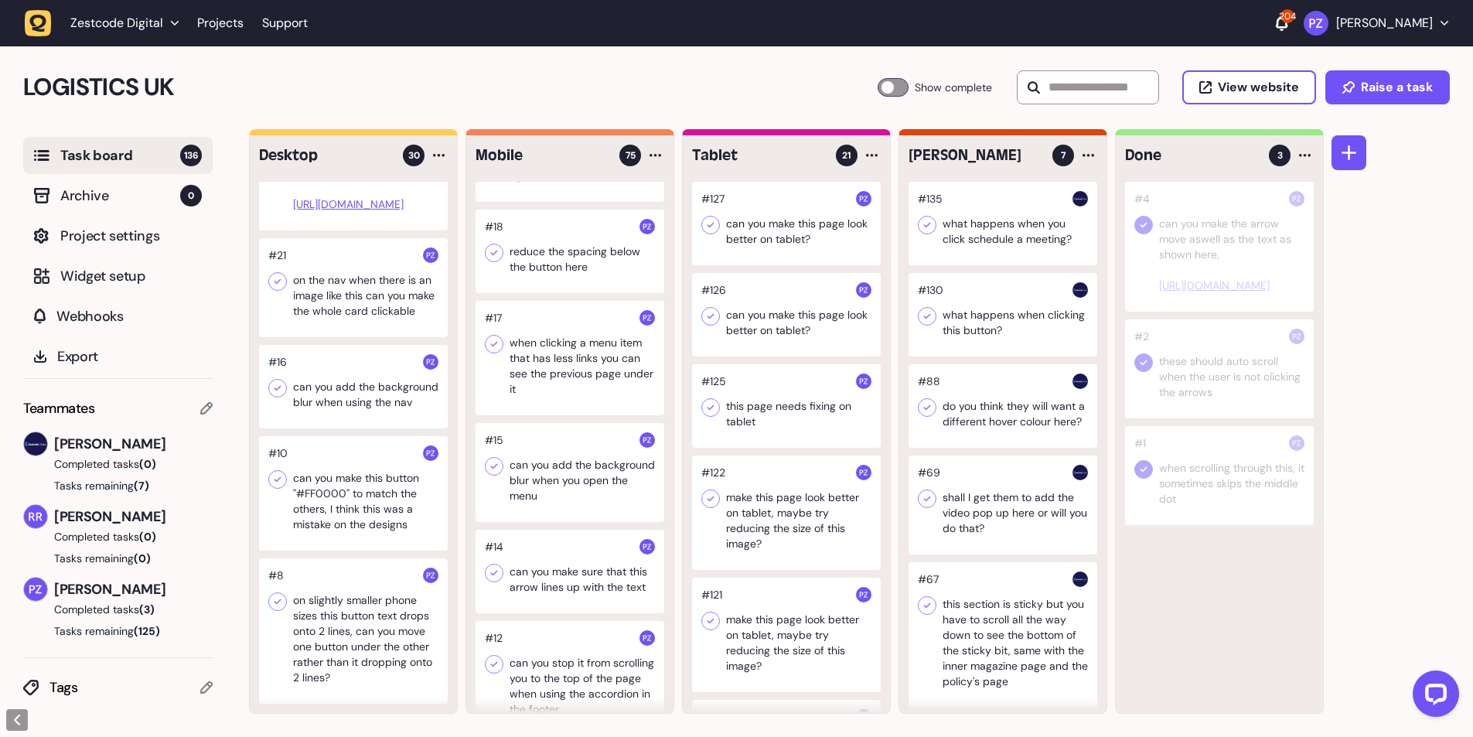
click at [374, 604] on div at bounding box center [353, 630] width 189 height 145
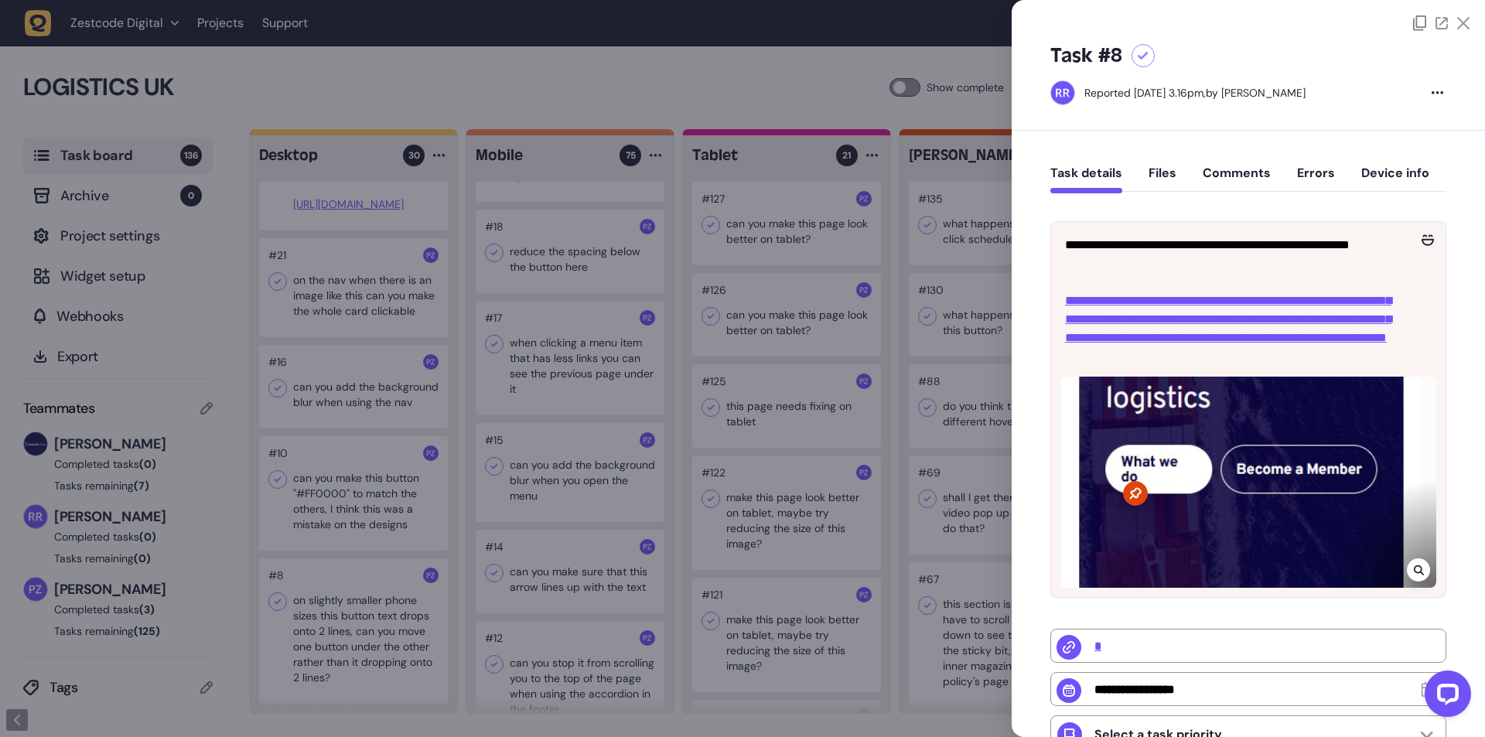
click at [338, 619] on div at bounding box center [742, 368] width 1485 height 737
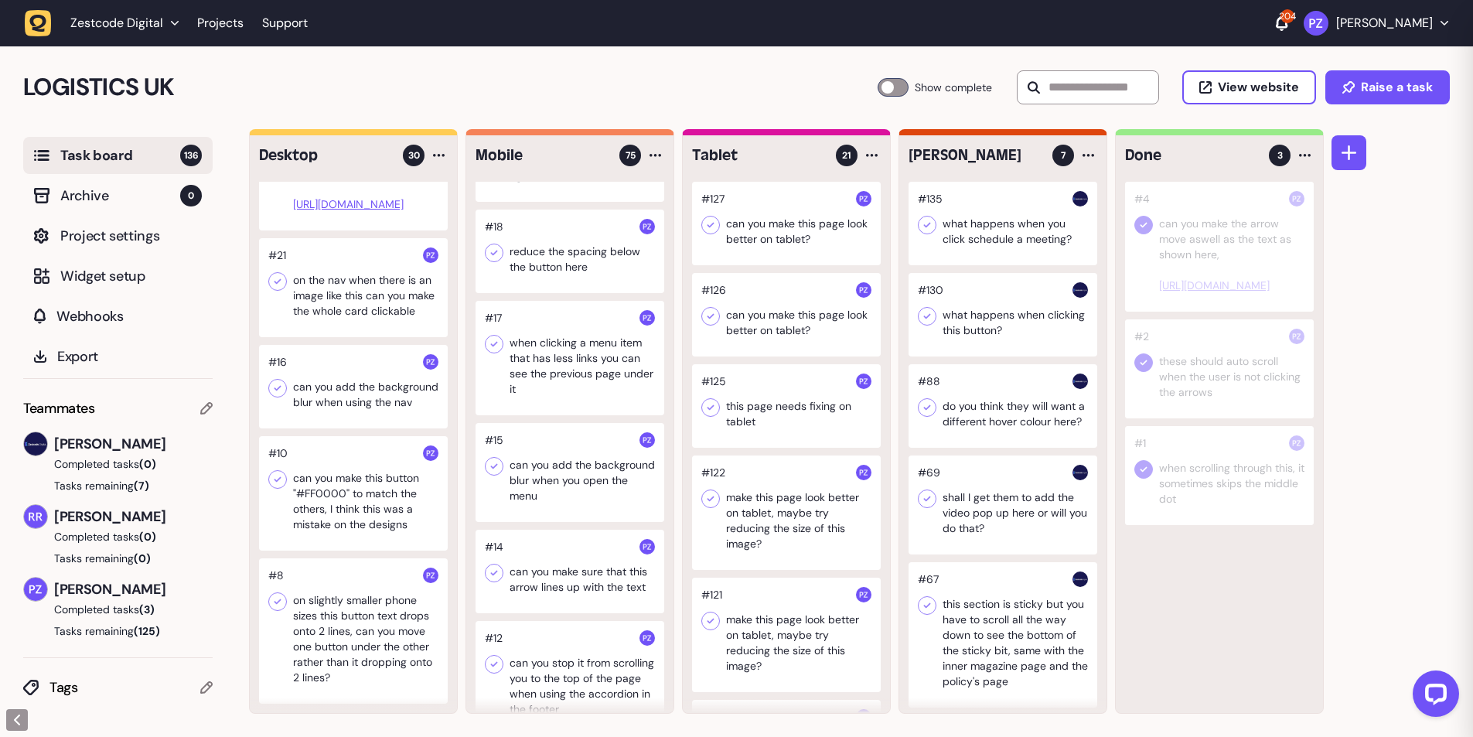
click at [340, 623] on div at bounding box center [353, 630] width 189 height 145
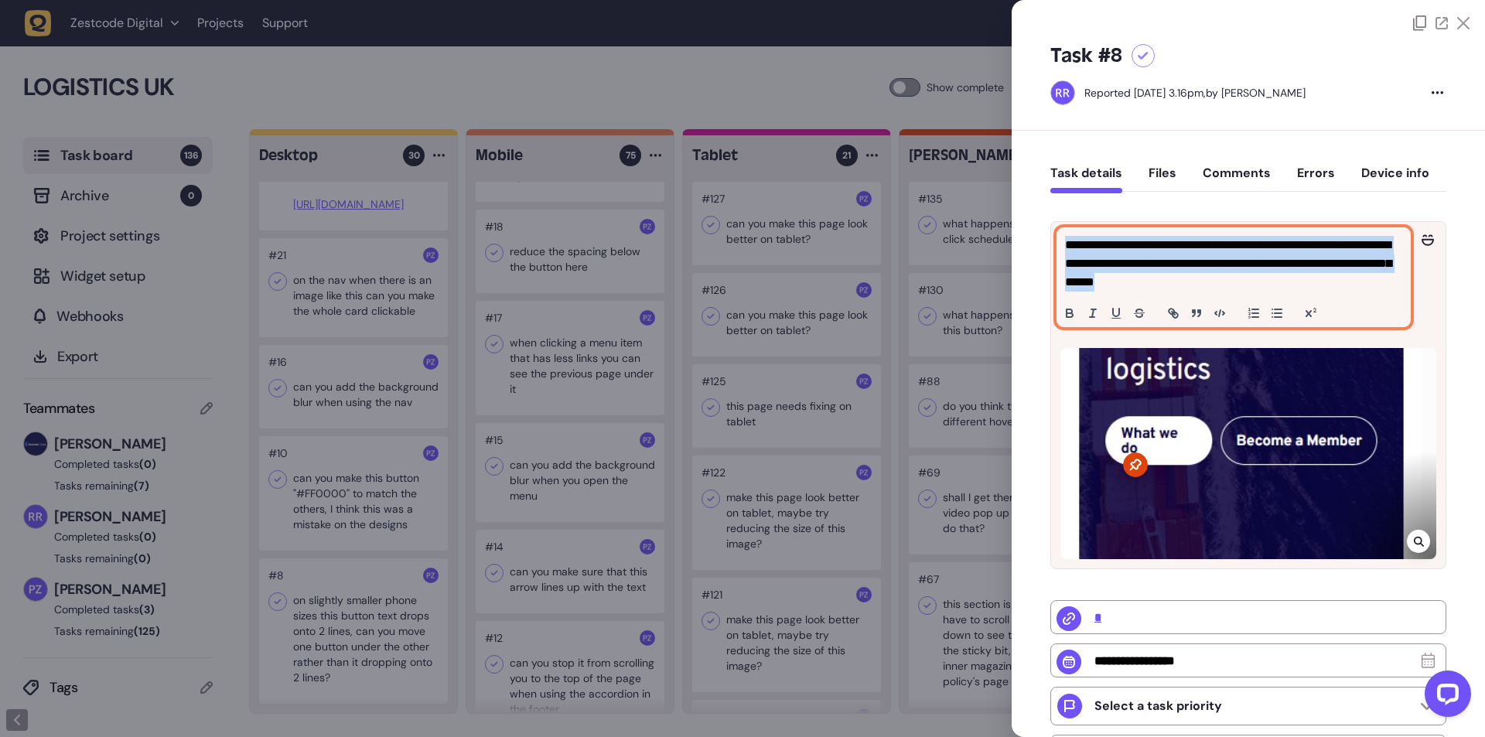
drag, startPoint x: 1063, startPoint y: 240, endPoint x: 1260, endPoint y: 277, distance: 200.5
click at [1260, 277] on div "**********" at bounding box center [1233, 277] width 353 height 98
copy p "**********"
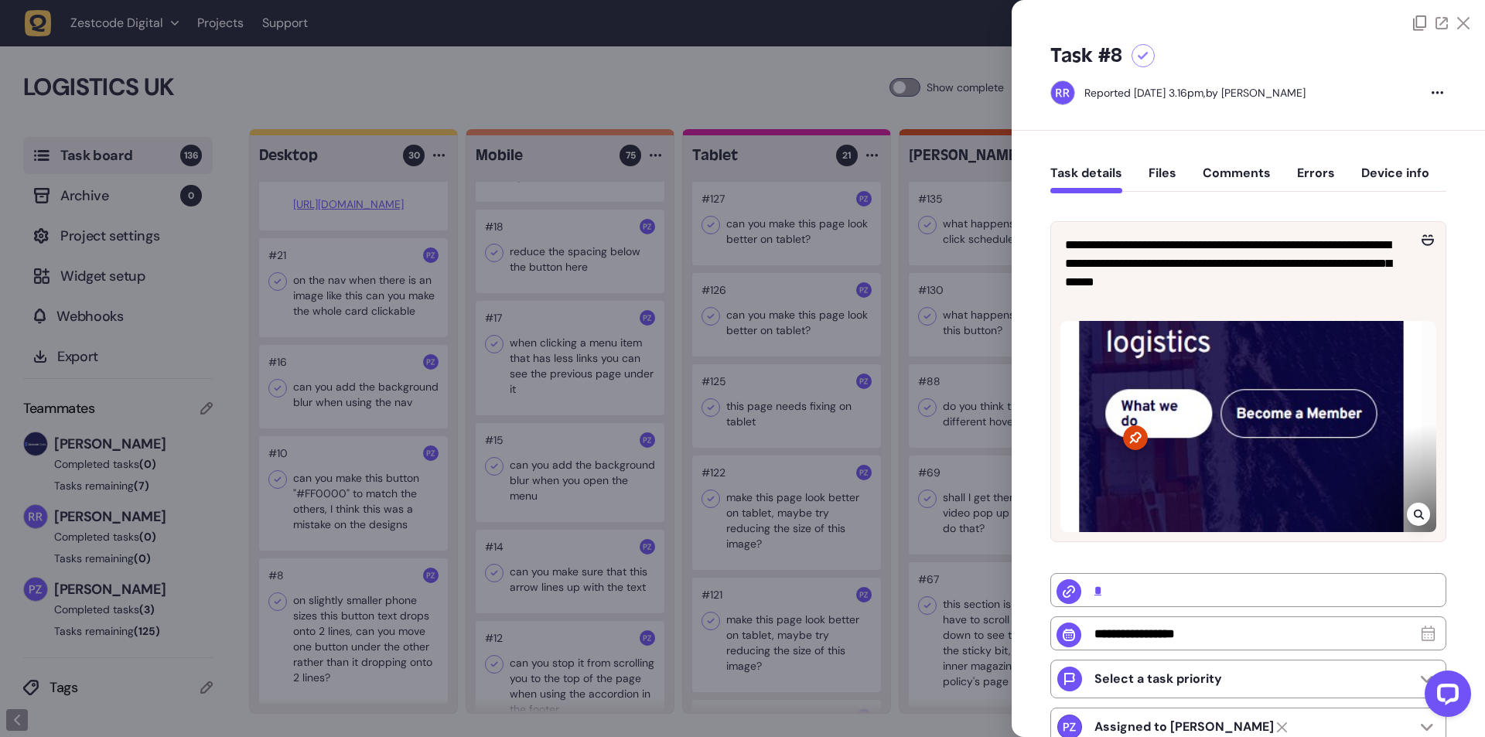
click at [339, 580] on div at bounding box center [742, 368] width 1485 height 737
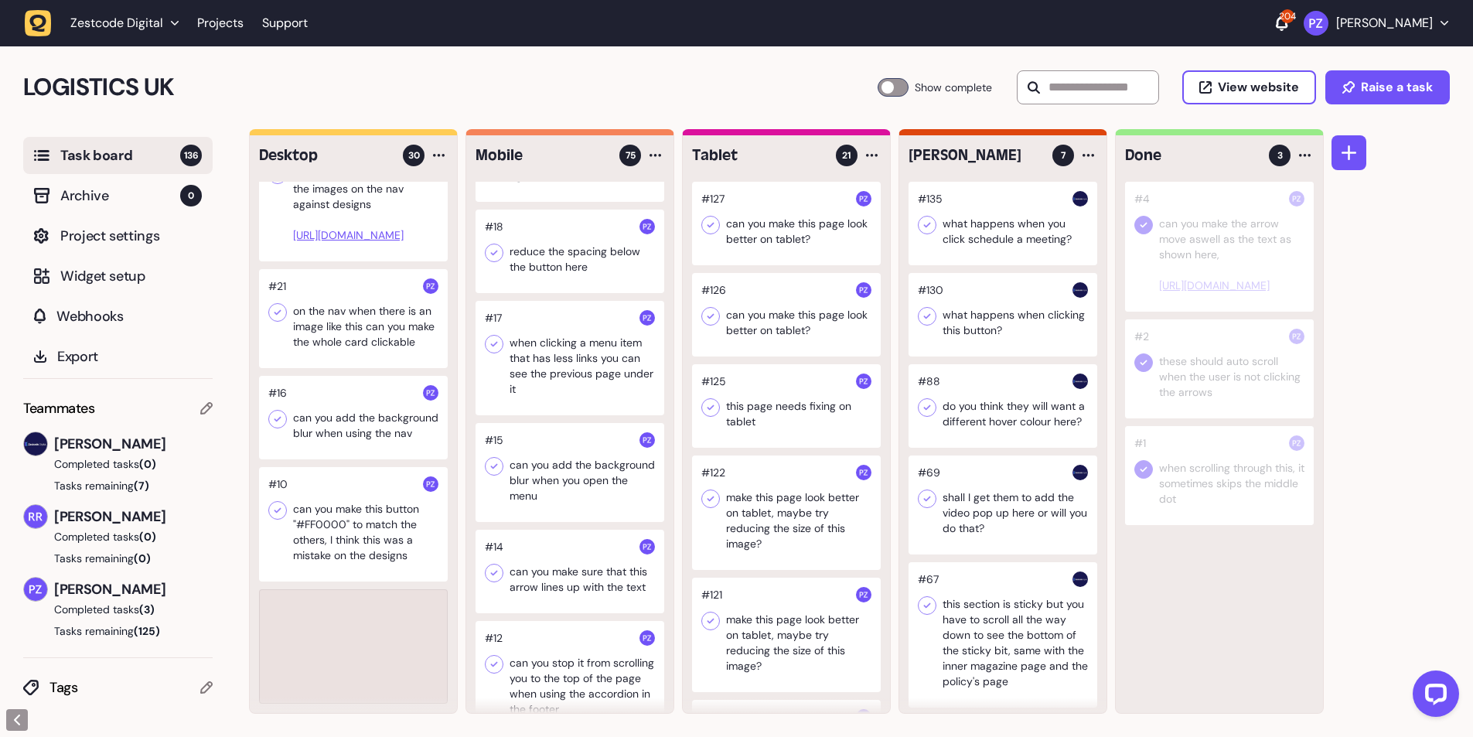
scroll to position [2617, 0]
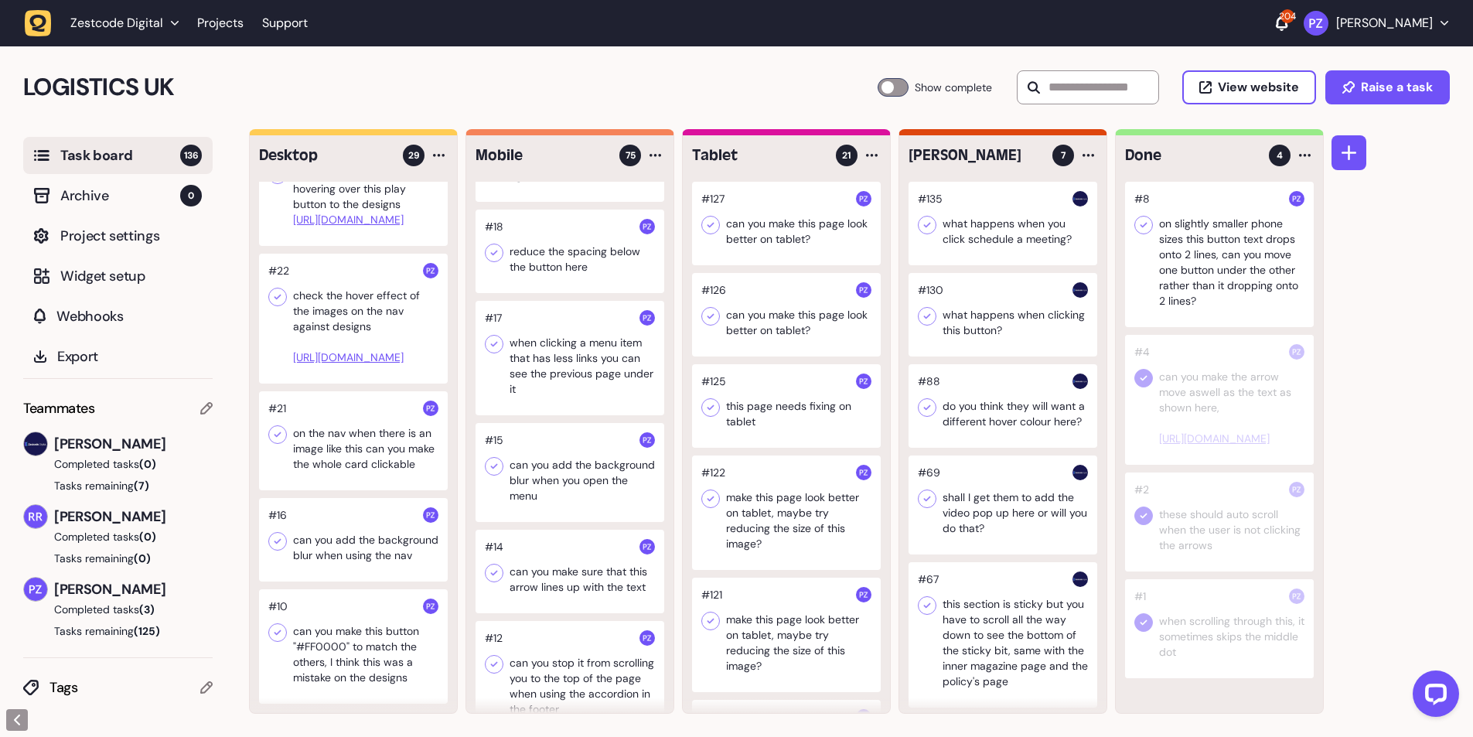
click at [1140, 227] on icon at bounding box center [1143, 224] width 15 height 15
click at [1143, 225] on icon at bounding box center [1143, 224] width 15 height 15
click at [1142, 217] on icon at bounding box center [1143, 224] width 15 height 15
click at [339, 644] on div at bounding box center [353, 646] width 189 height 114
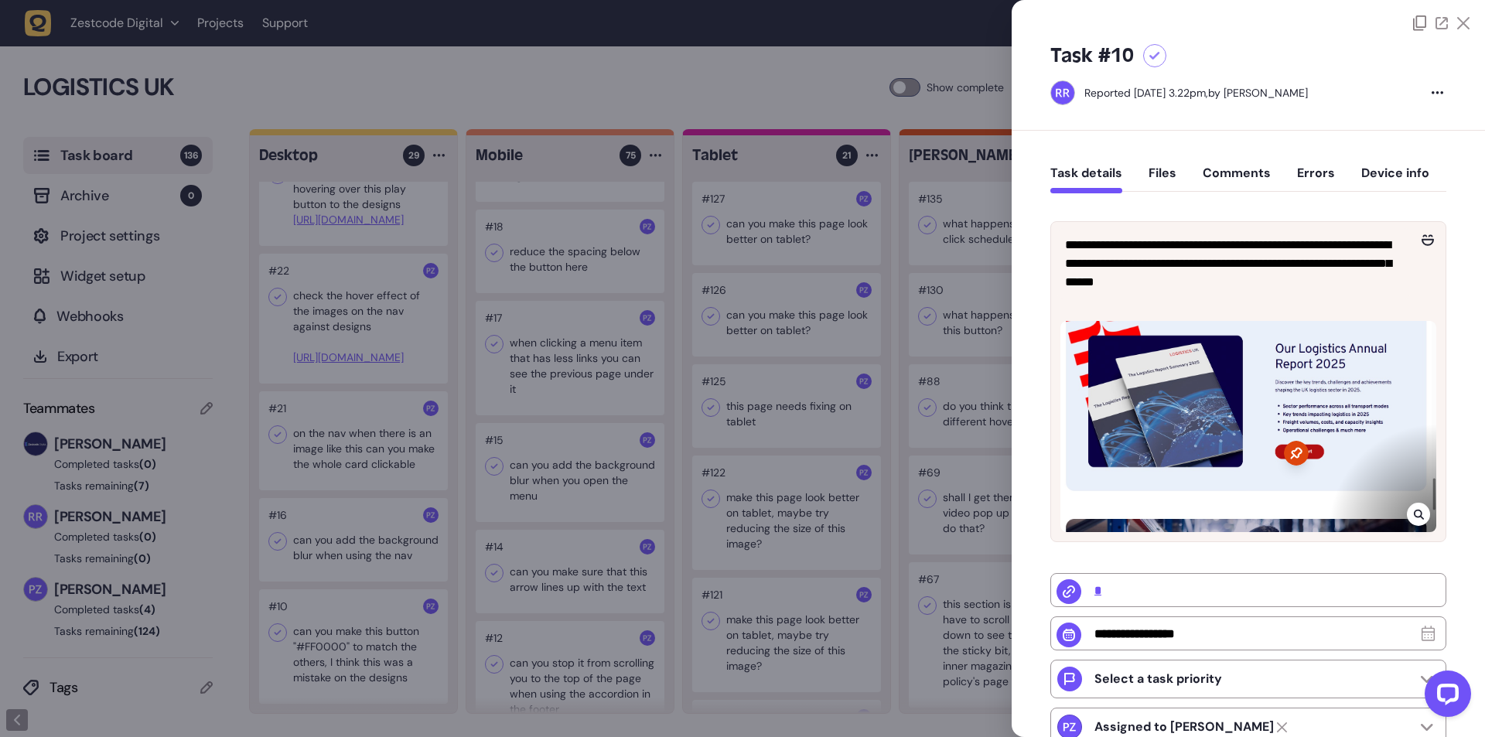
click at [374, 649] on div at bounding box center [742, 368] width 1485 height 737
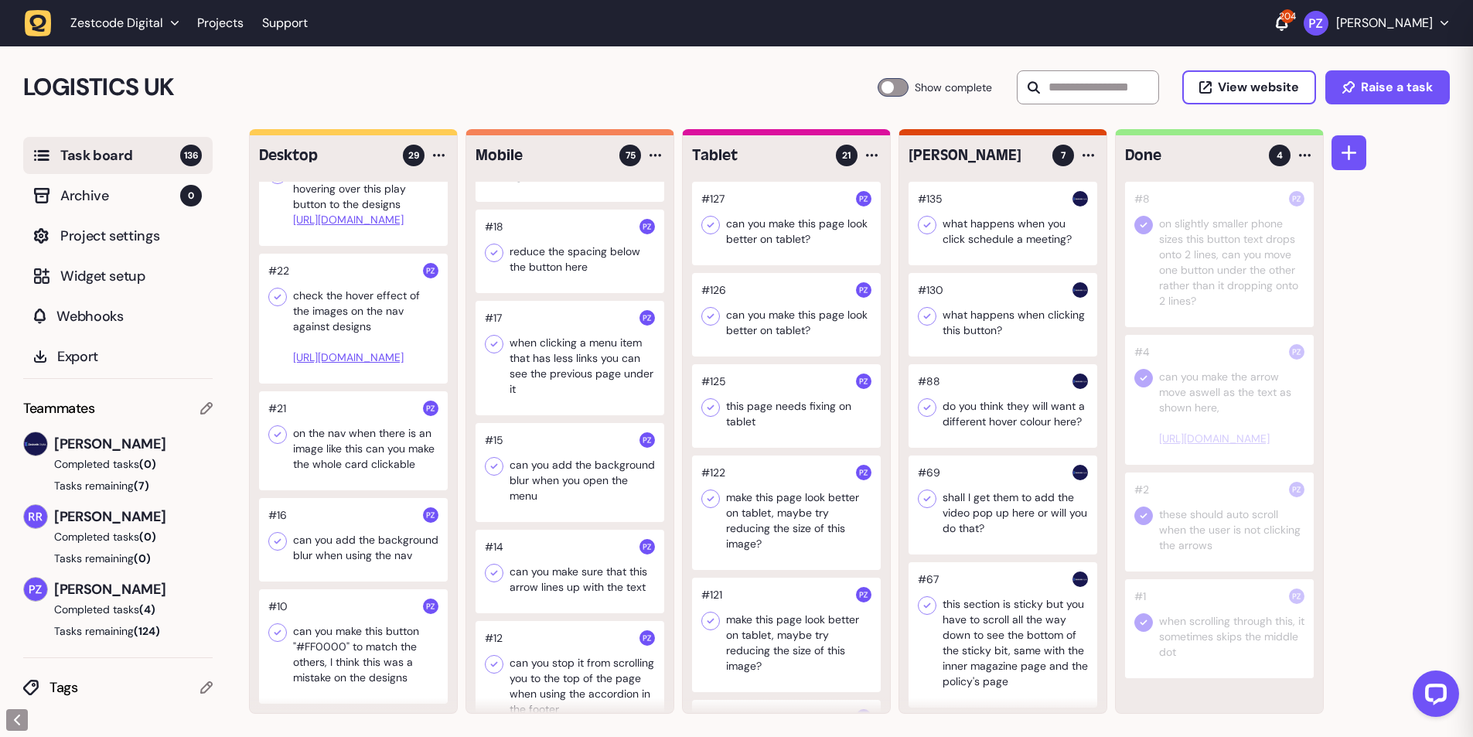
click at [346, 649] on div at bounding box center [353, 646] width 189 height 114
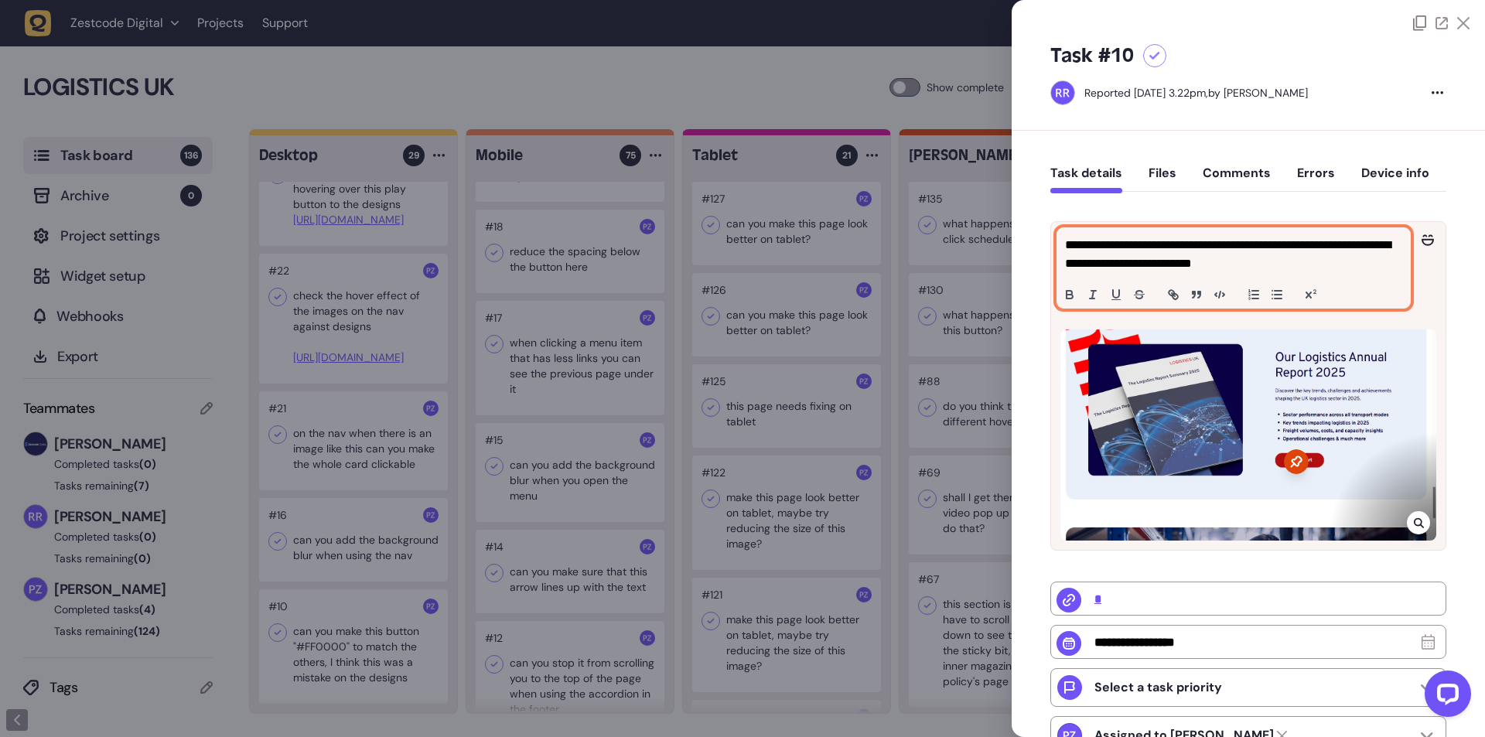
click at [1239, 247] on p "**********" at bounding box center [1231, 254] width 333 height 37
copy p "******"
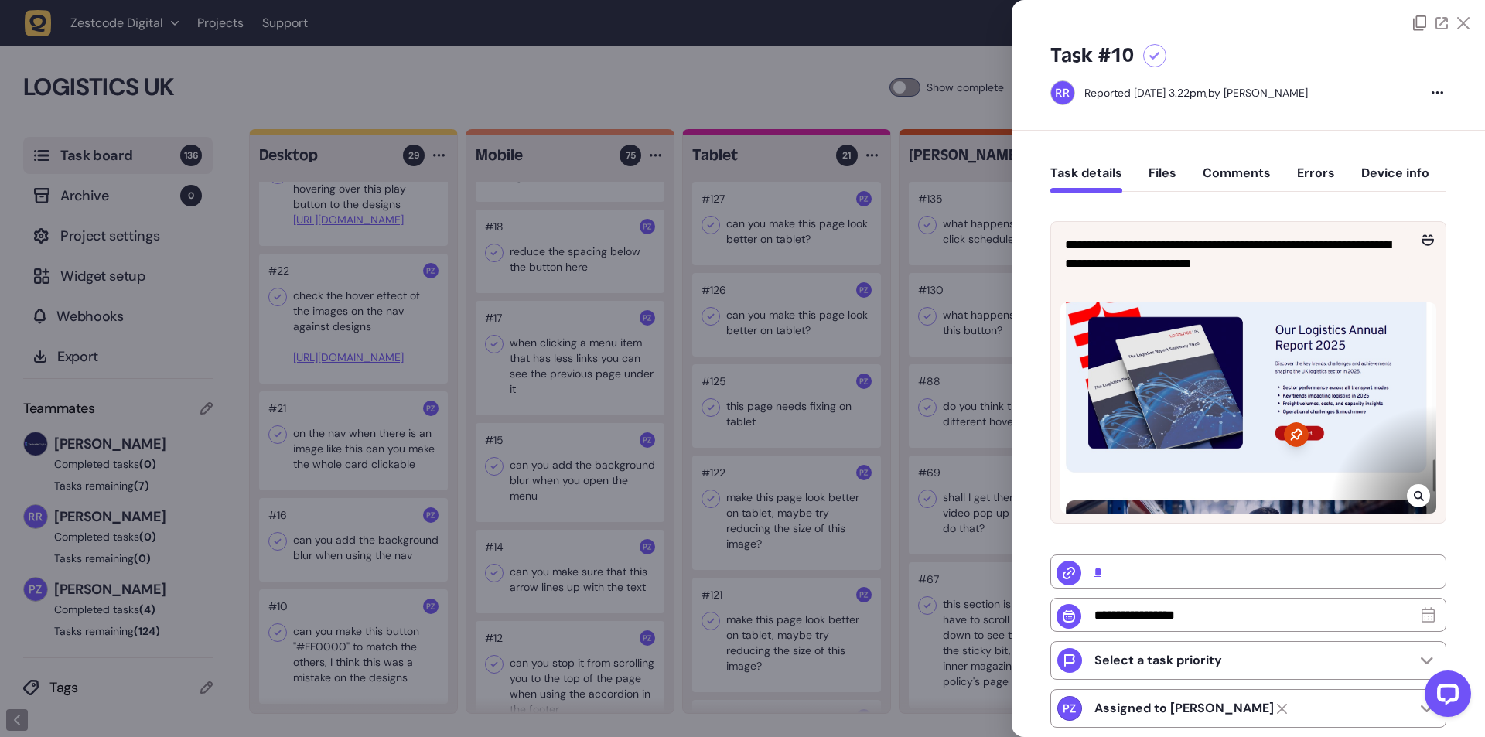
click at [1028, 281] on div "**********" at bounding box center [1247, 545] width 473 height 829
click at [440, 356] on div at bounding box center [742, 368] width 1485 height 737
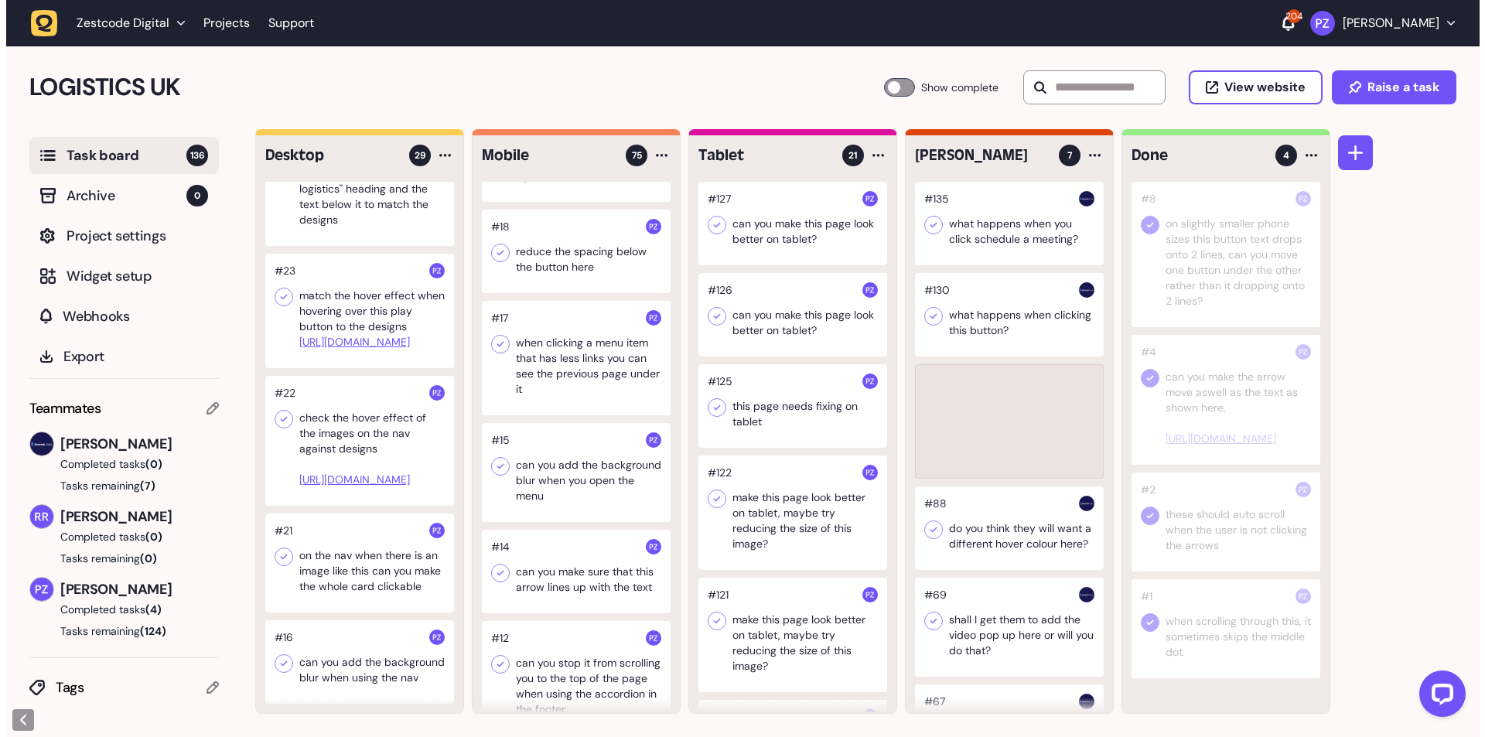
scroll to position [2495, 0]
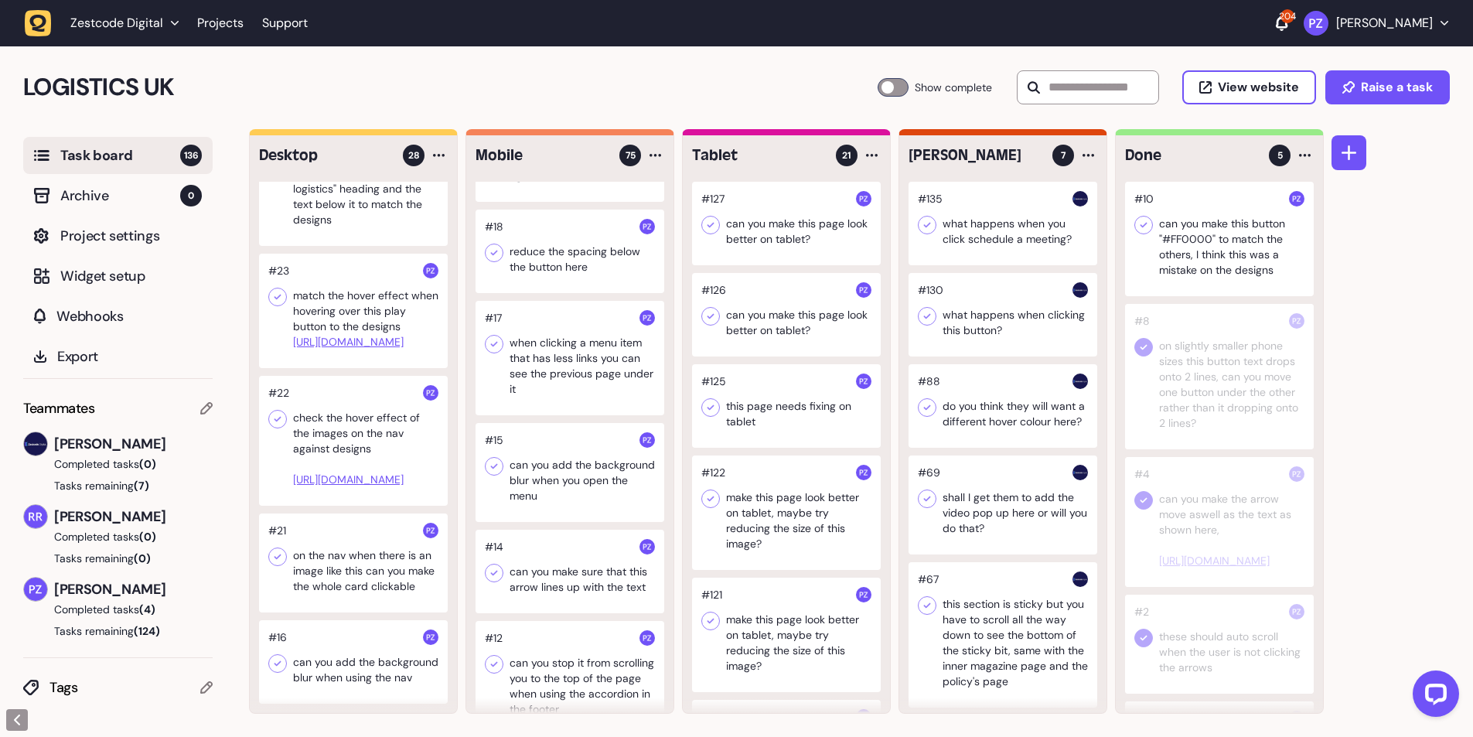
click at [1143, 222] on icon at bounding box center [1143, 224] width 15 height 15
click at [336, 657] on div at bounding box center [353, 662] width 189 height 84
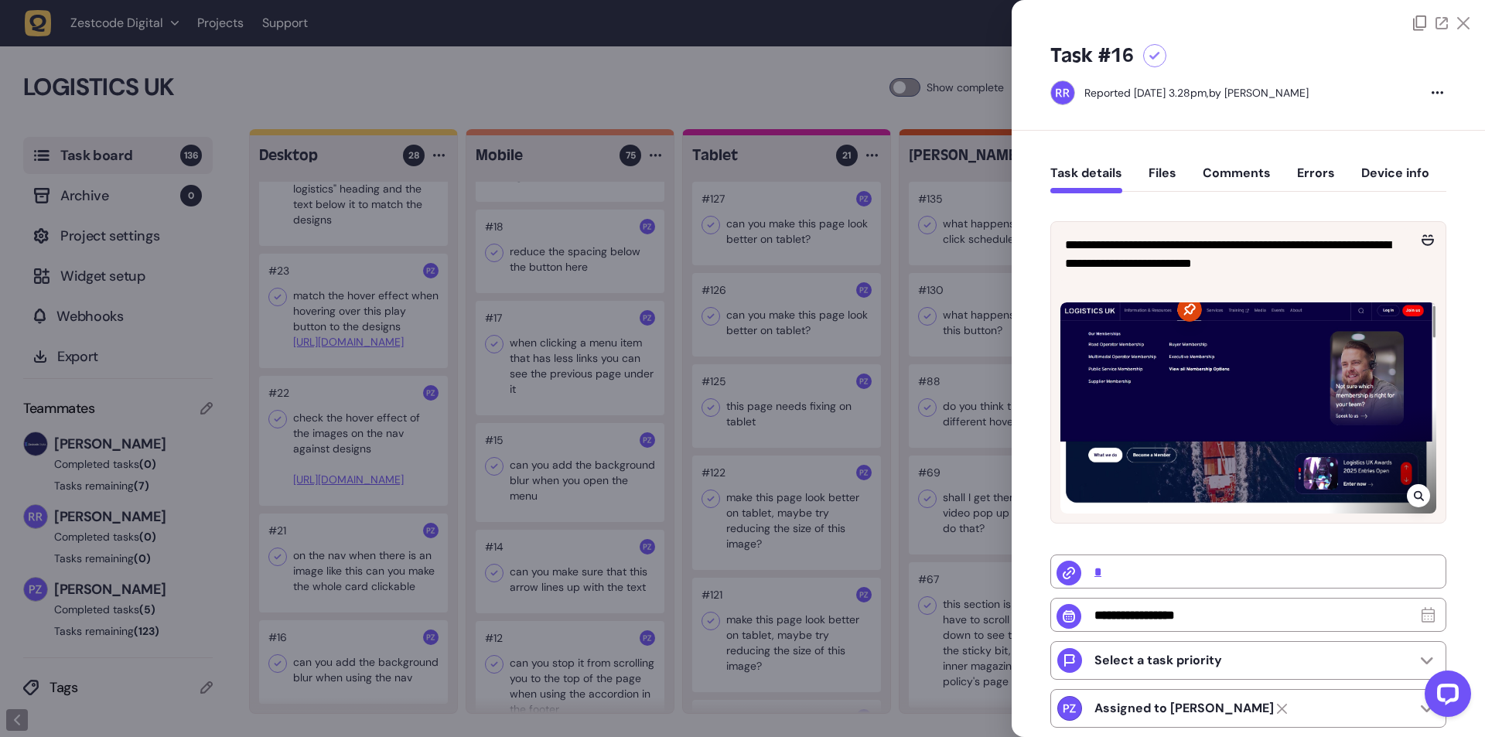
click at [326, 606] on div at bounding box center [742, 368] width 1485 height 737
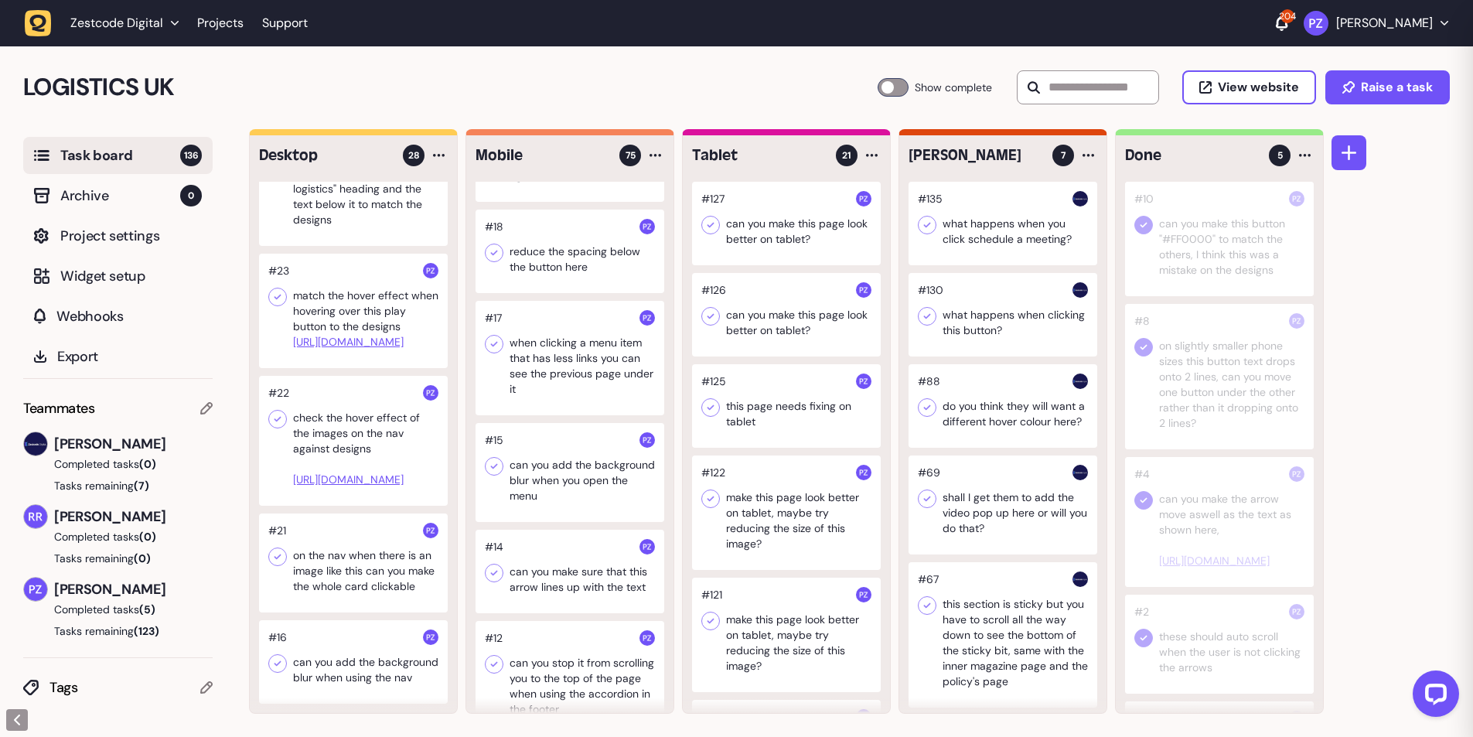
click at [328, 653] on div at bounding box center [353, 662] width 189 height 84
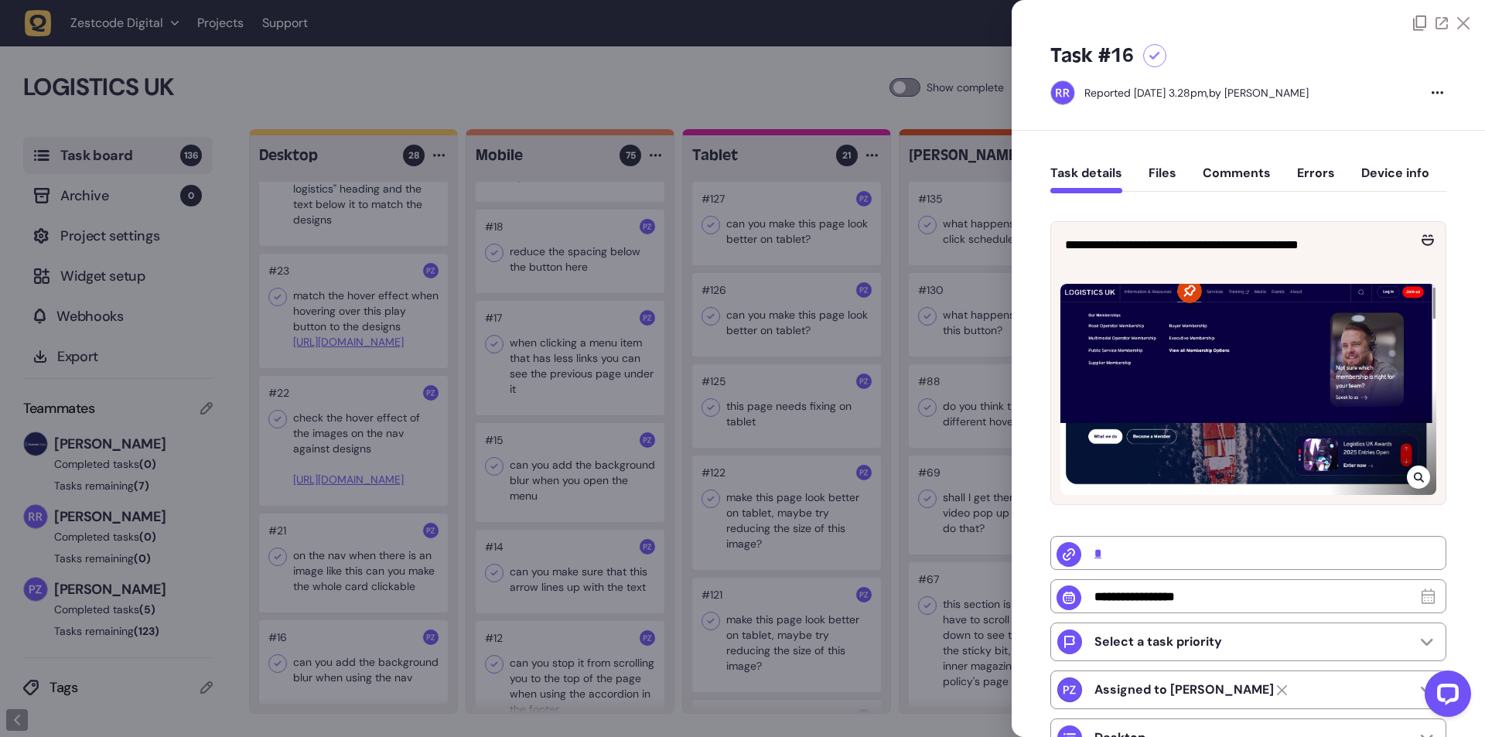
click at [1413, 477] on icon at bounding box center [1418, 477] width 10 height 10
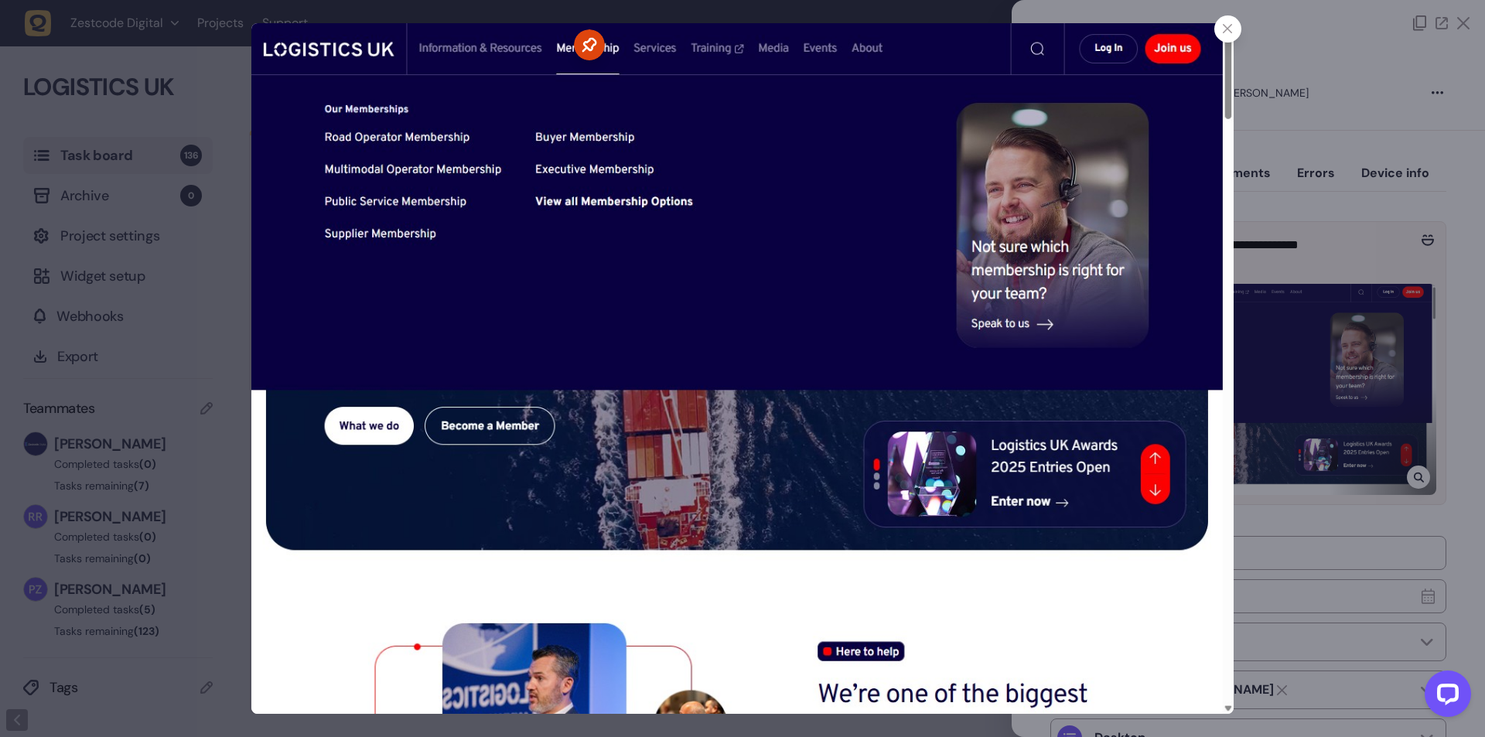
click at [1229, 31] on icon at bounding box center [1227, 29] width 10 height 10
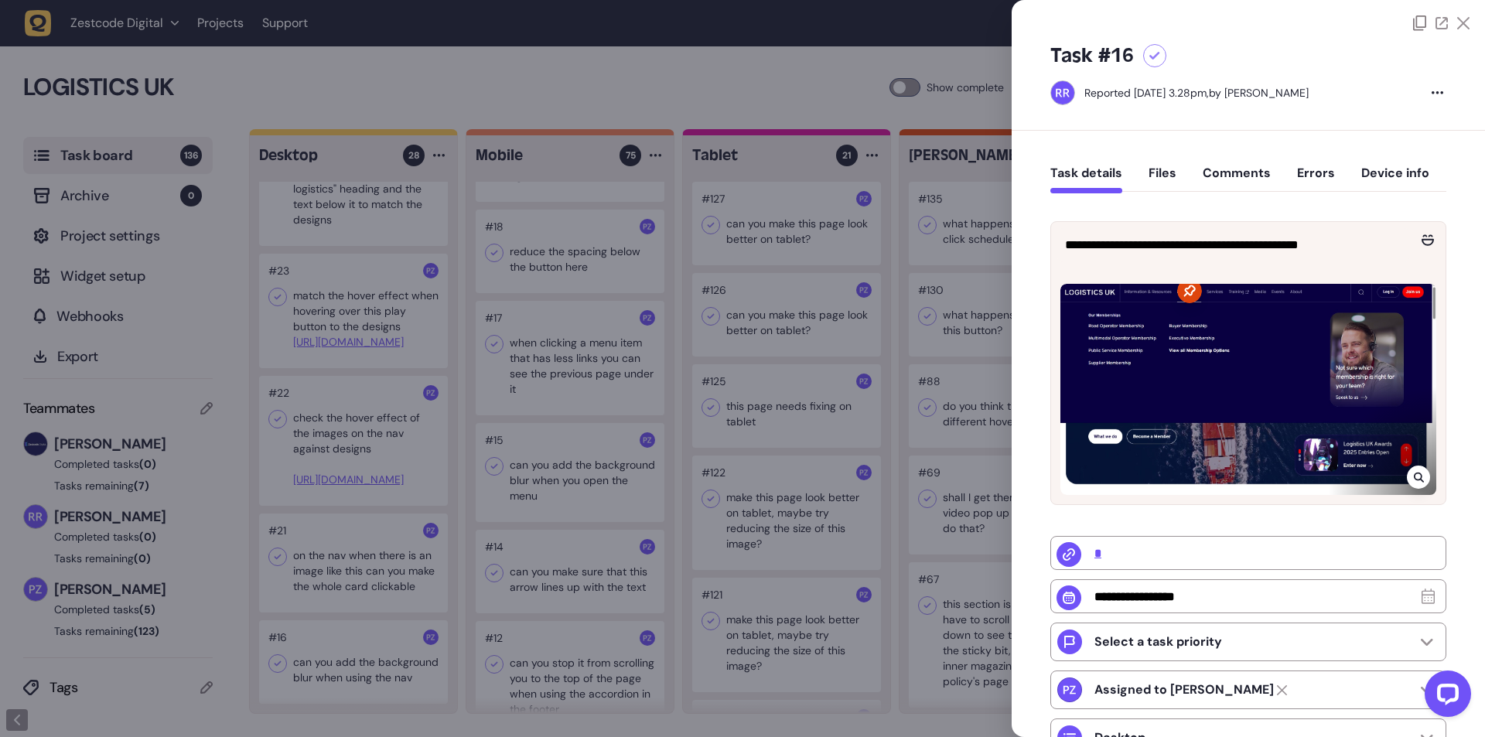
click at [345, 602] on div at bounding box center [742, 368] width 1485 height 737
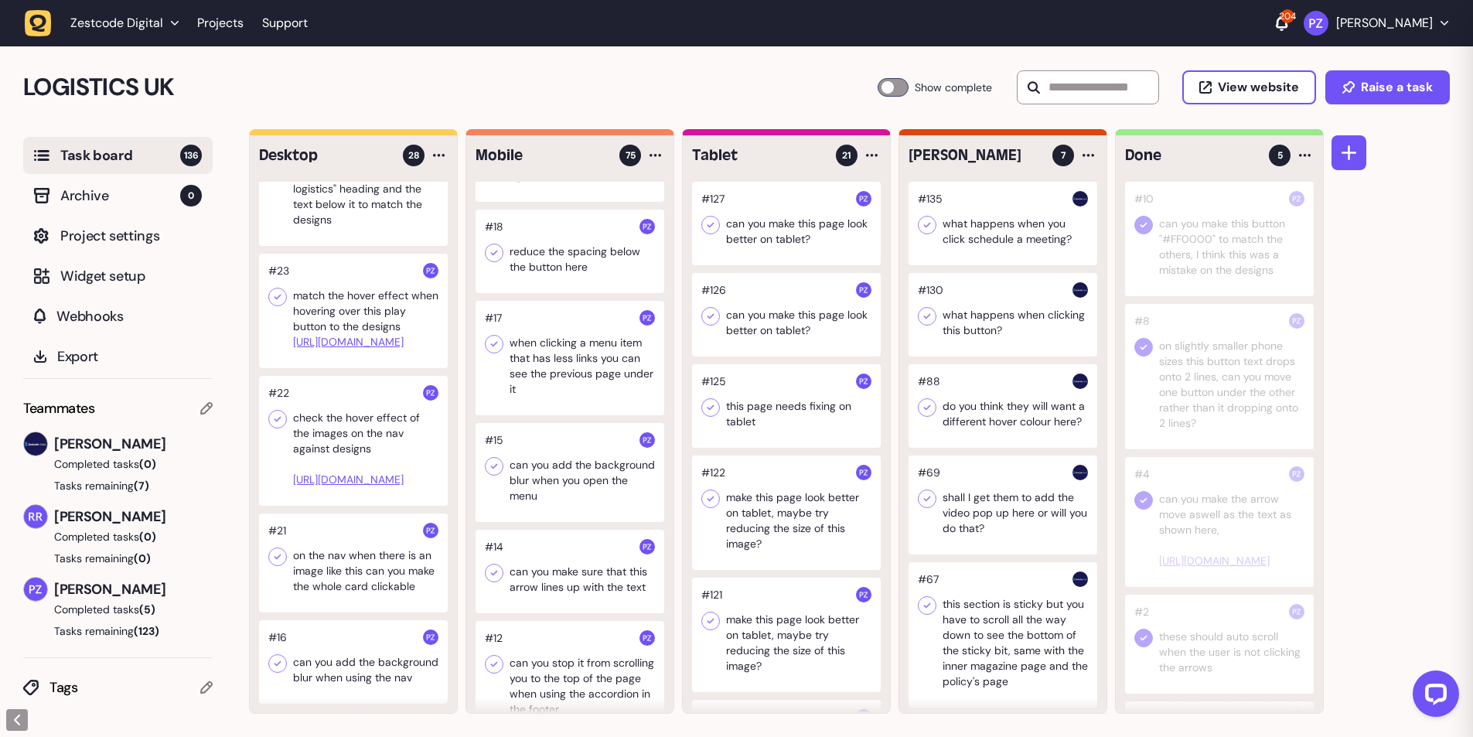
click at [325, 526] on div at bounding box center [353, 562] width 189 height 99
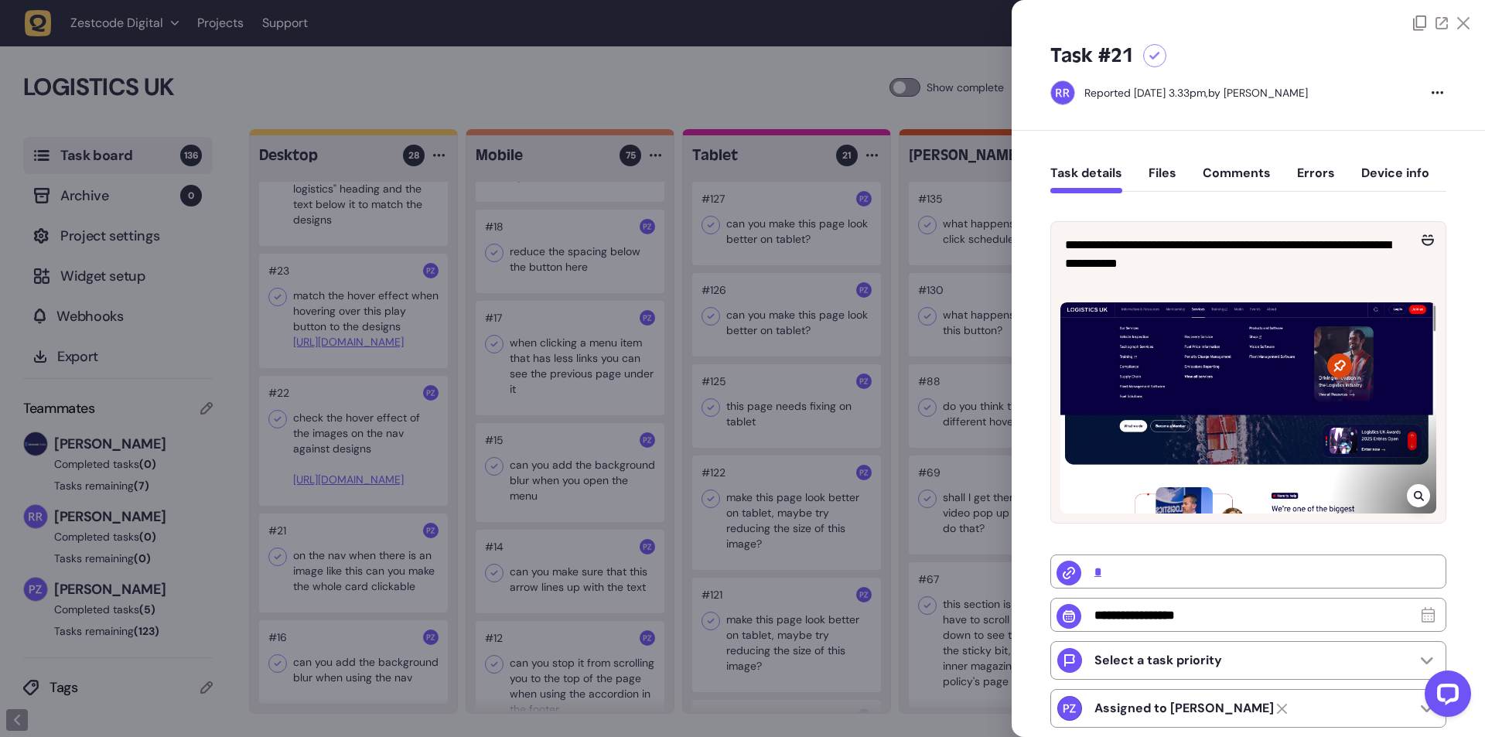
click at [325, 526] on div at bounding box center [742, 368] width 1485 height 737
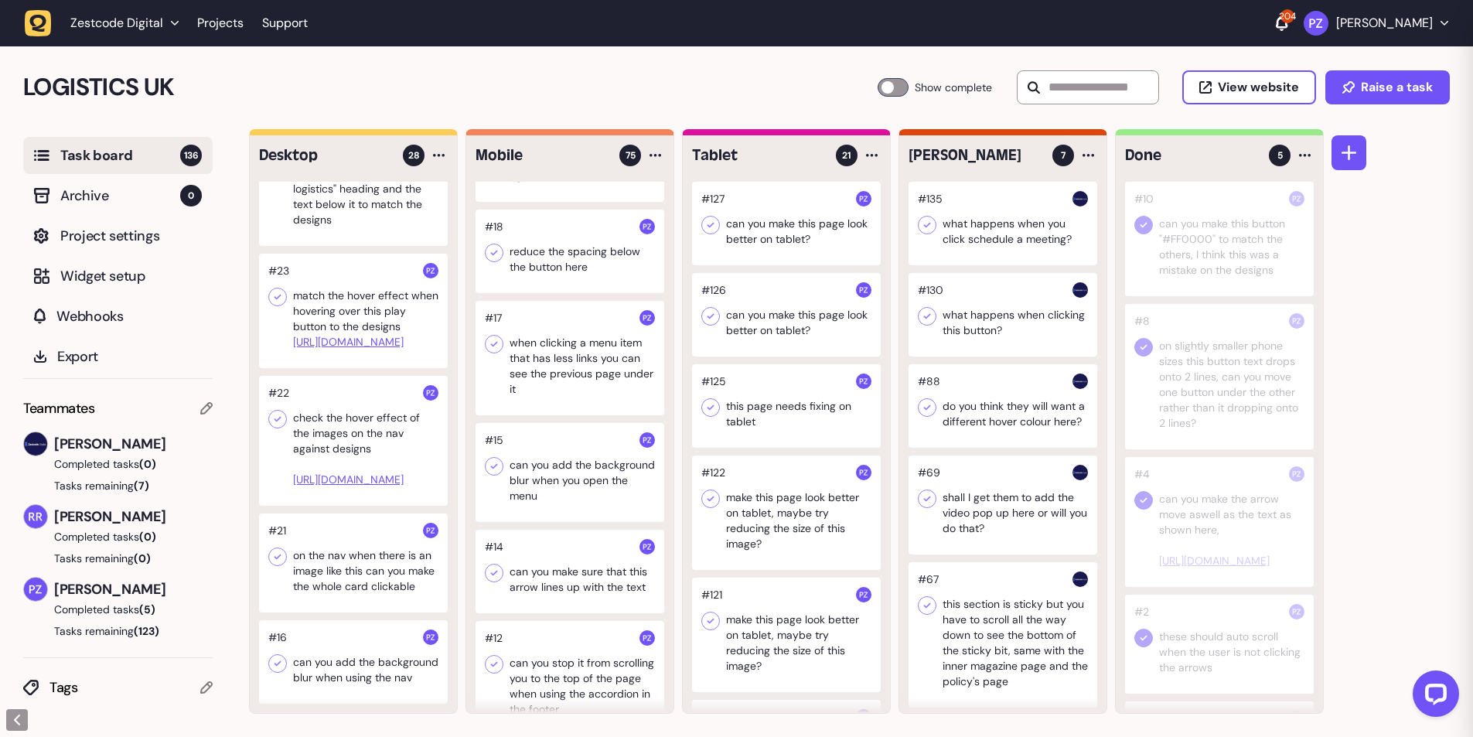
click at [325, 526] on div at bounding box center [353, 562] width 189 height 99
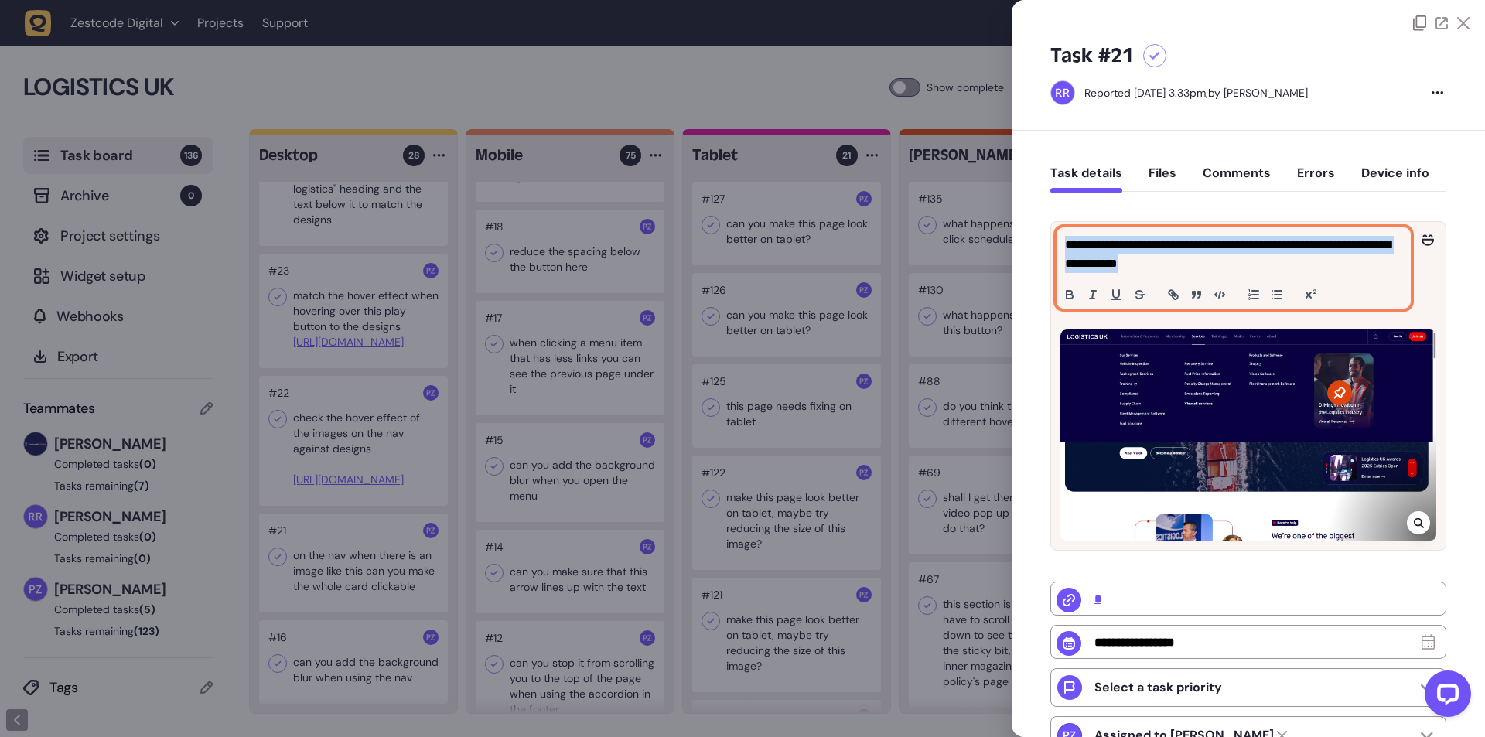
drag, startPoint x: 1168, startPoint y: 260, endPoint x: 1055, endPoint y: 247, distance: 112.9
click at [1055, 247] on div "**********" at bounding box center [1248, 268] width 394 height 92
copy p "**********"
click at [1070, 248] on p "**********" at bounding box center [1231, 254] width 333 height 37
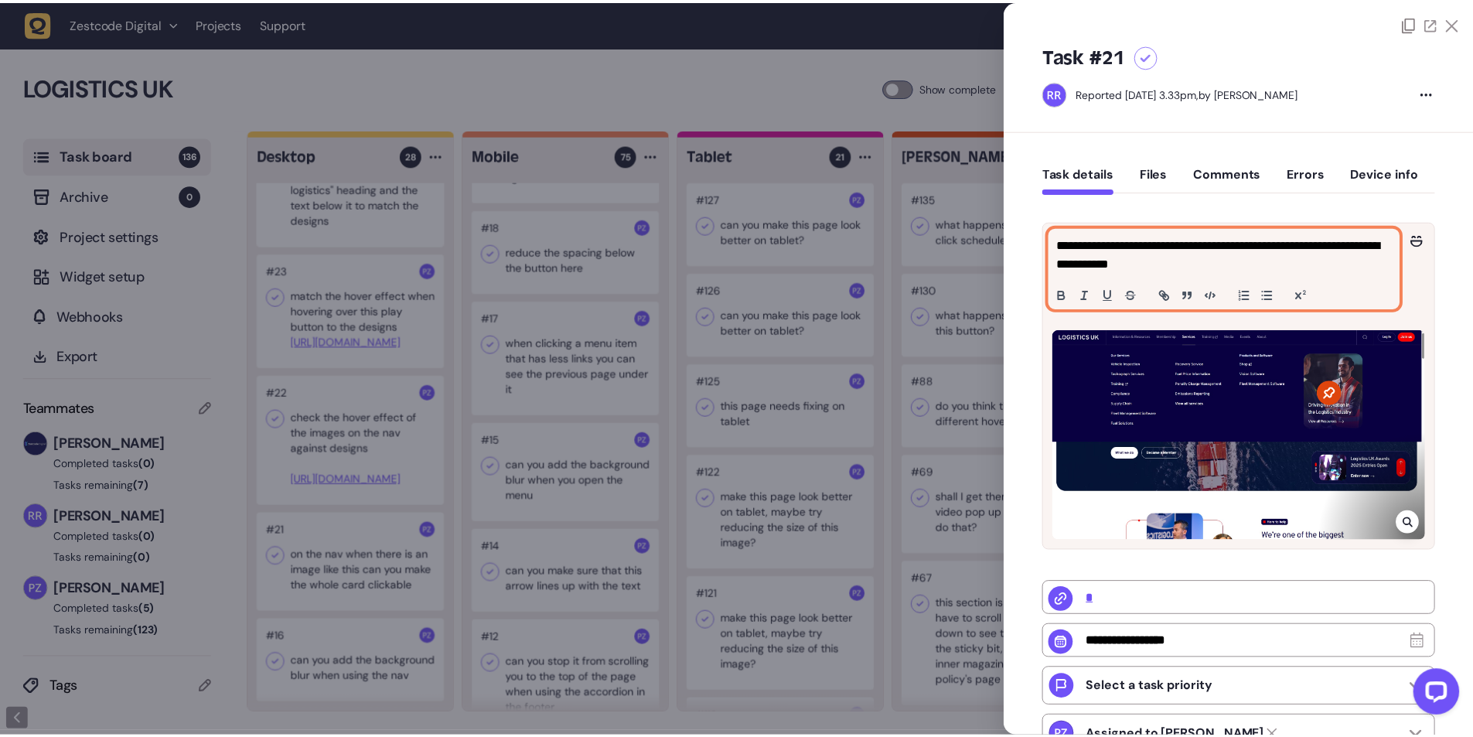
scroll to position [6959, 0]
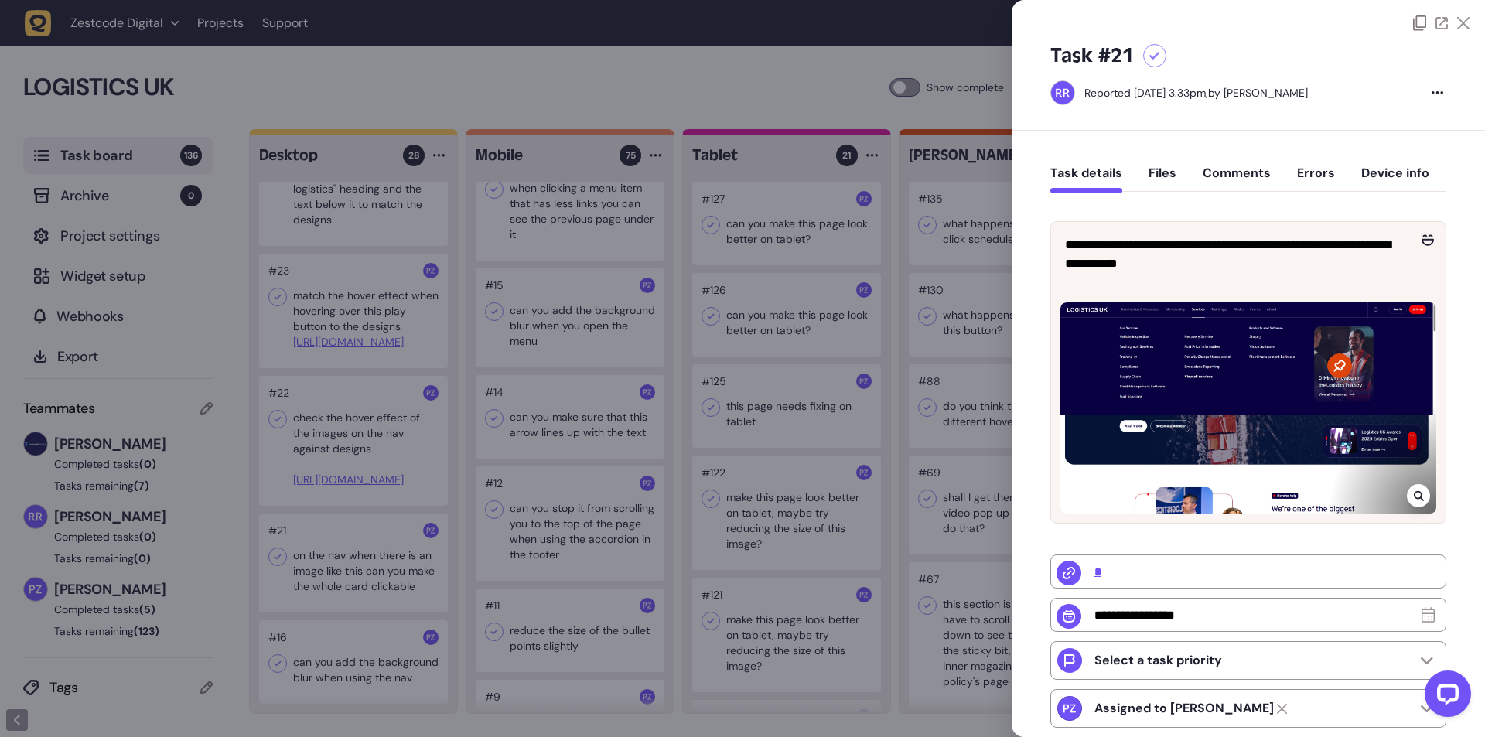
click at [1031, 267] on div "**********" at bounding box center [1247, 545] width 473 height 829
click at [323, 535] on div at bounding box center [742, 368] width 1485 height 737
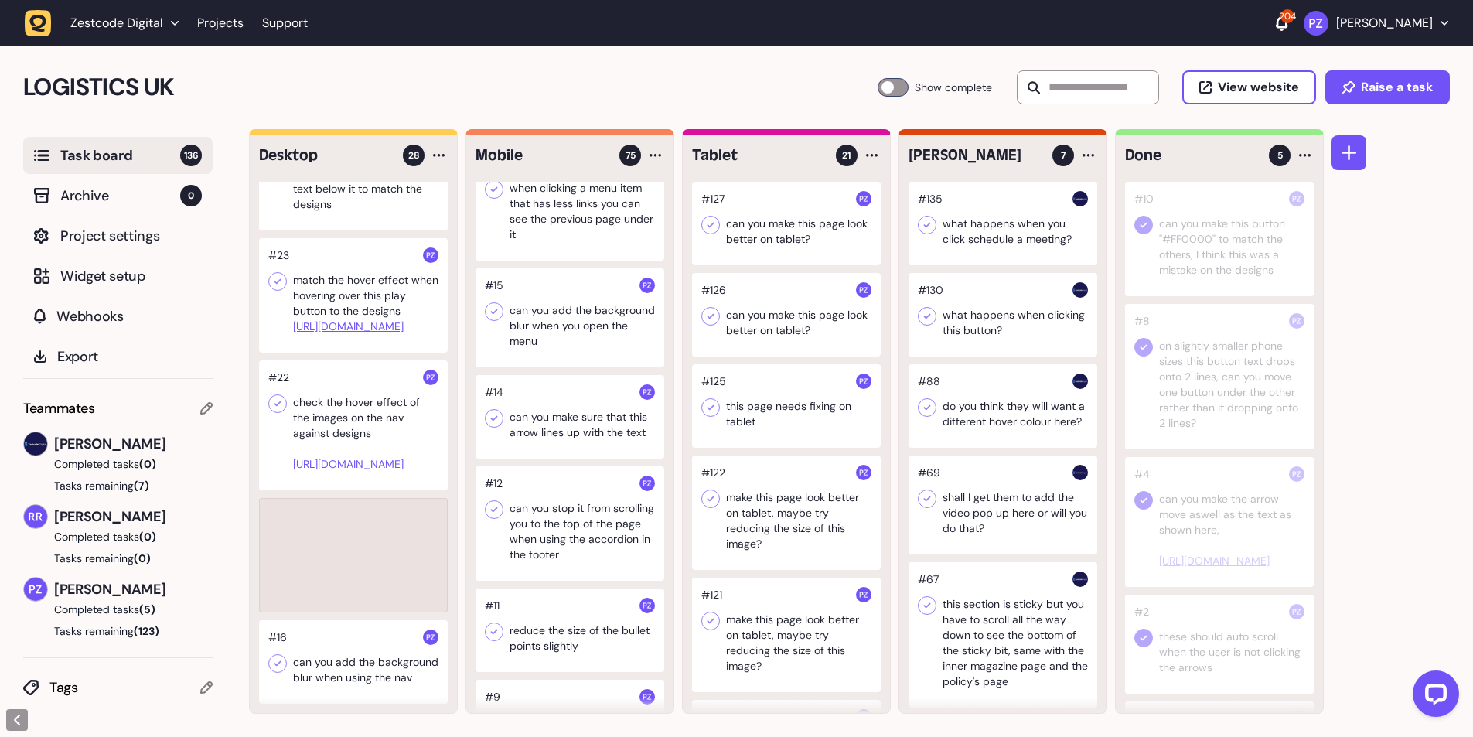
scroll to position [2373, 0]
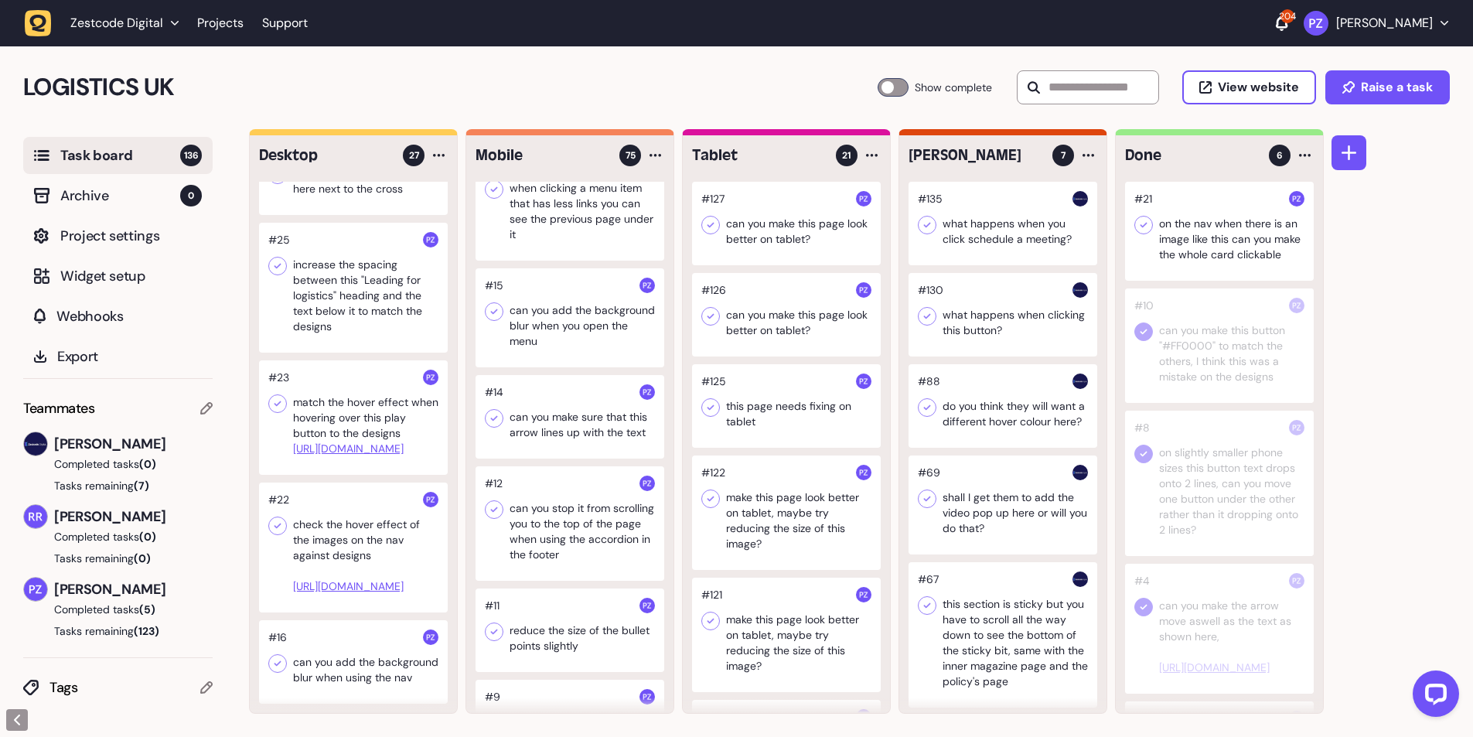
click at [1138, 225] on icon at bounding box center [1143, 224] width 15 height 15
click at [332, 482] on div at bounding box center [353, 547] width 189 height 130
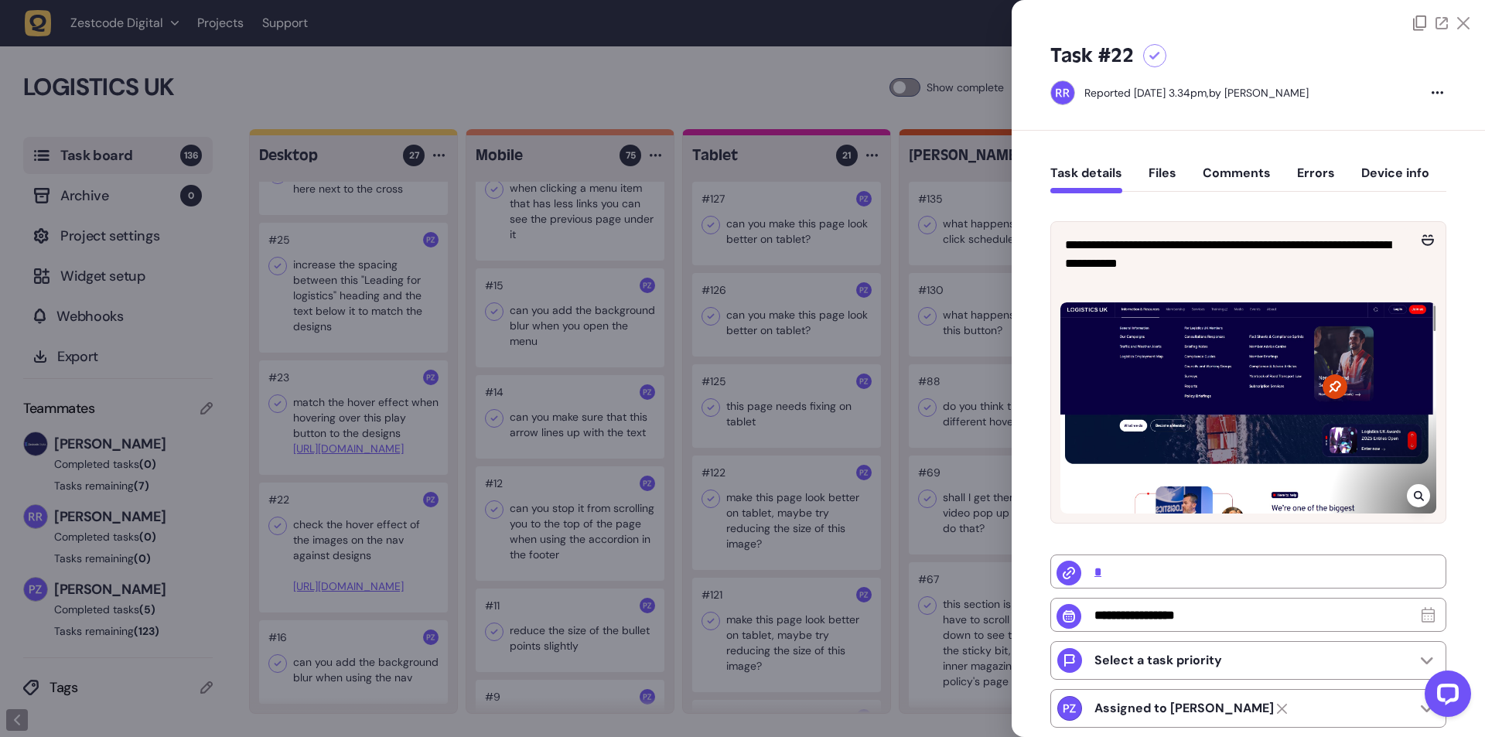
click at [332, 491] on div at bounding box center [742, 368] width 1485 height 737
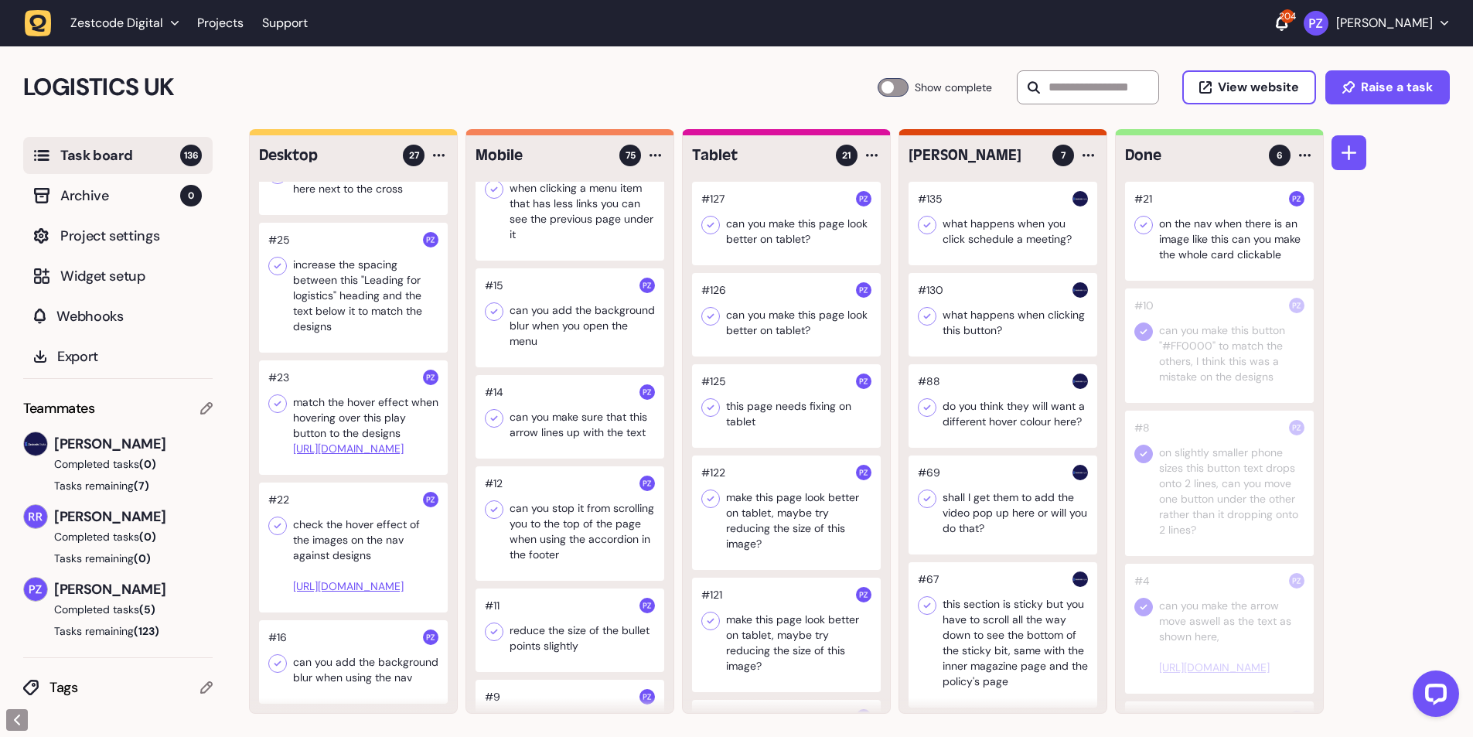
click at [332, 491] on div at bounding box center [353, 547] width 189 height 130
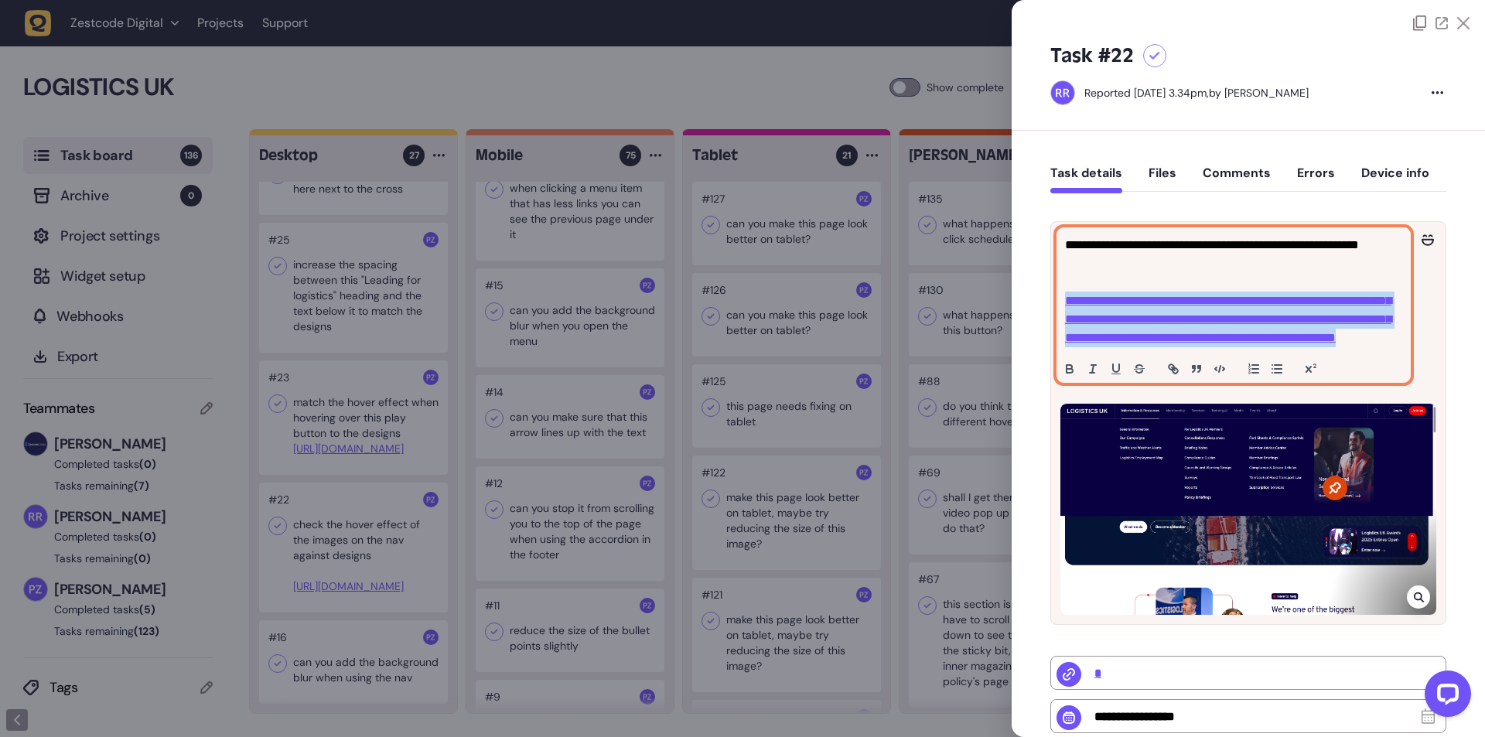
drag, startPoint x: 1209, startPoint y: 374, endPoint x: 1048, endPoint y: 304, distance: 174.8
click at [1048, 304] on div "**********" at bounding box center [1247, 596] width 473 height 930
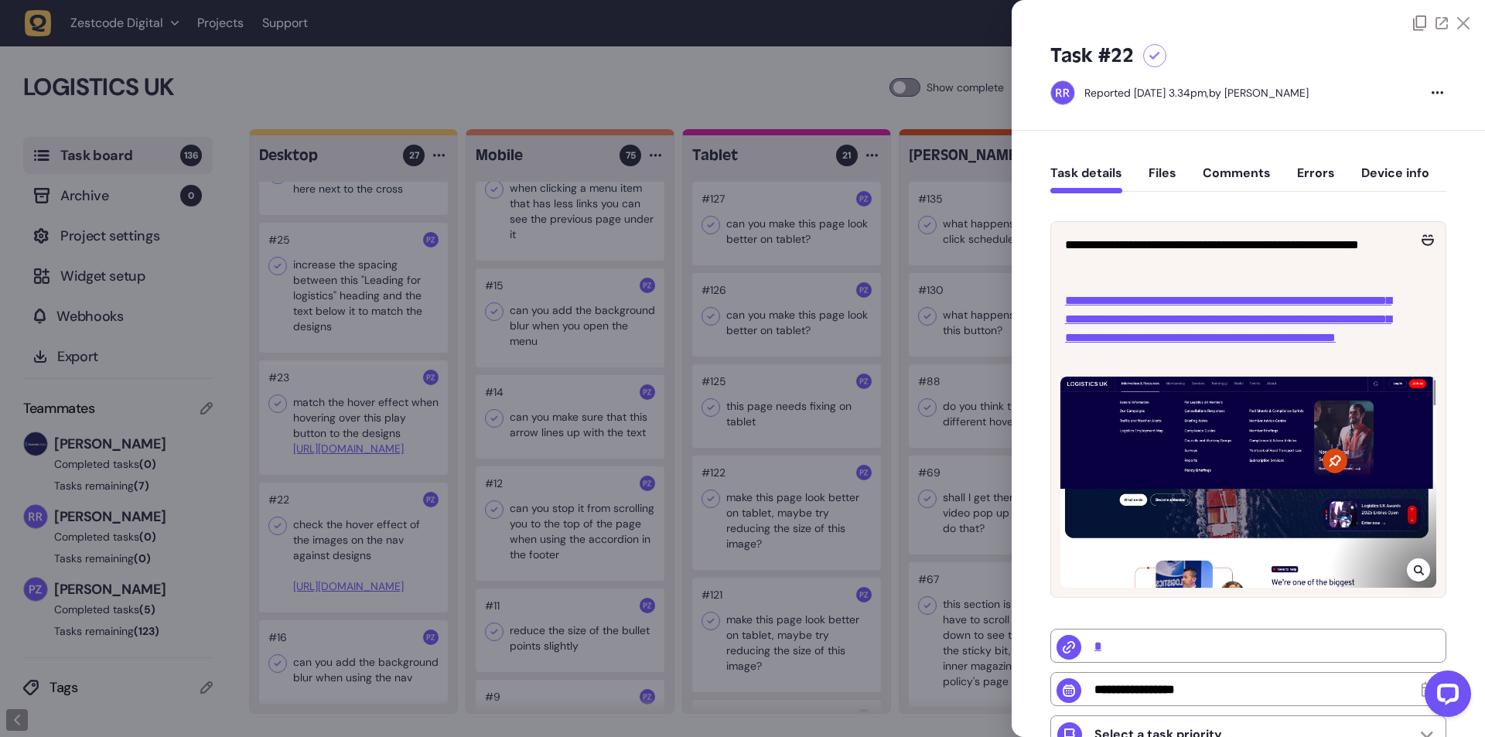
click at [302, 496] on div at bounding box center [742, 368] width 1485 height 737
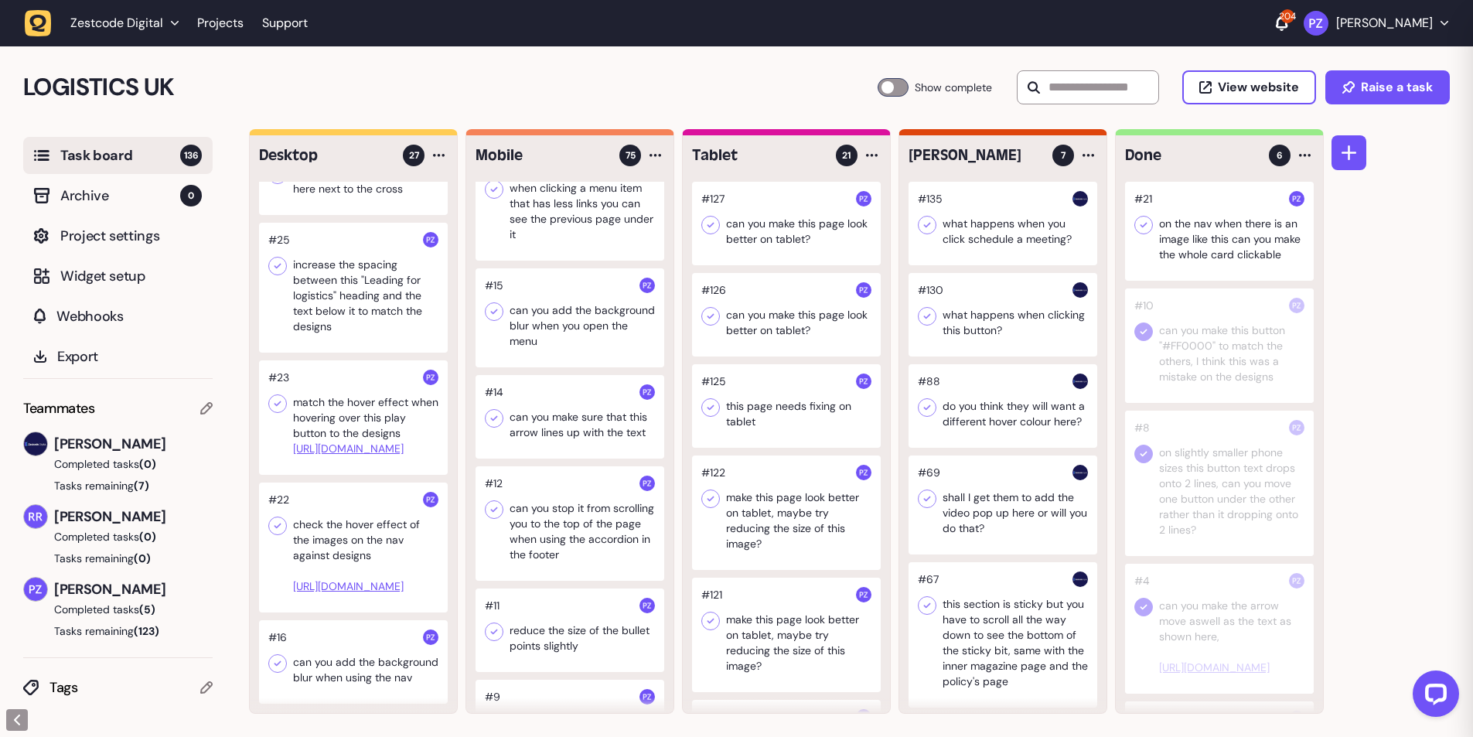
click at [348, 364] on div at bounding box center [353, 417] width 189 height 114
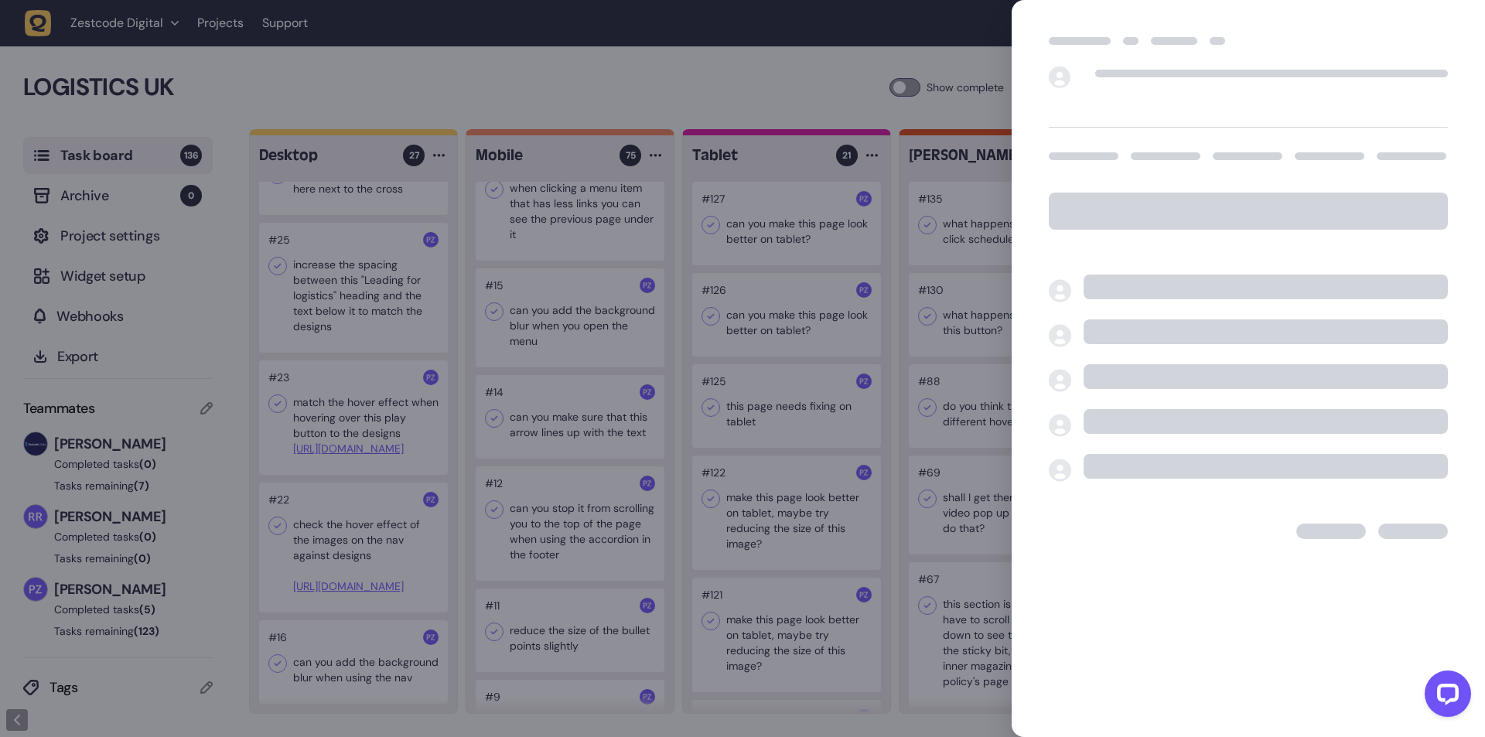
click at [343, 356] on div at bounding box center [742, 368] width 1485 height 737
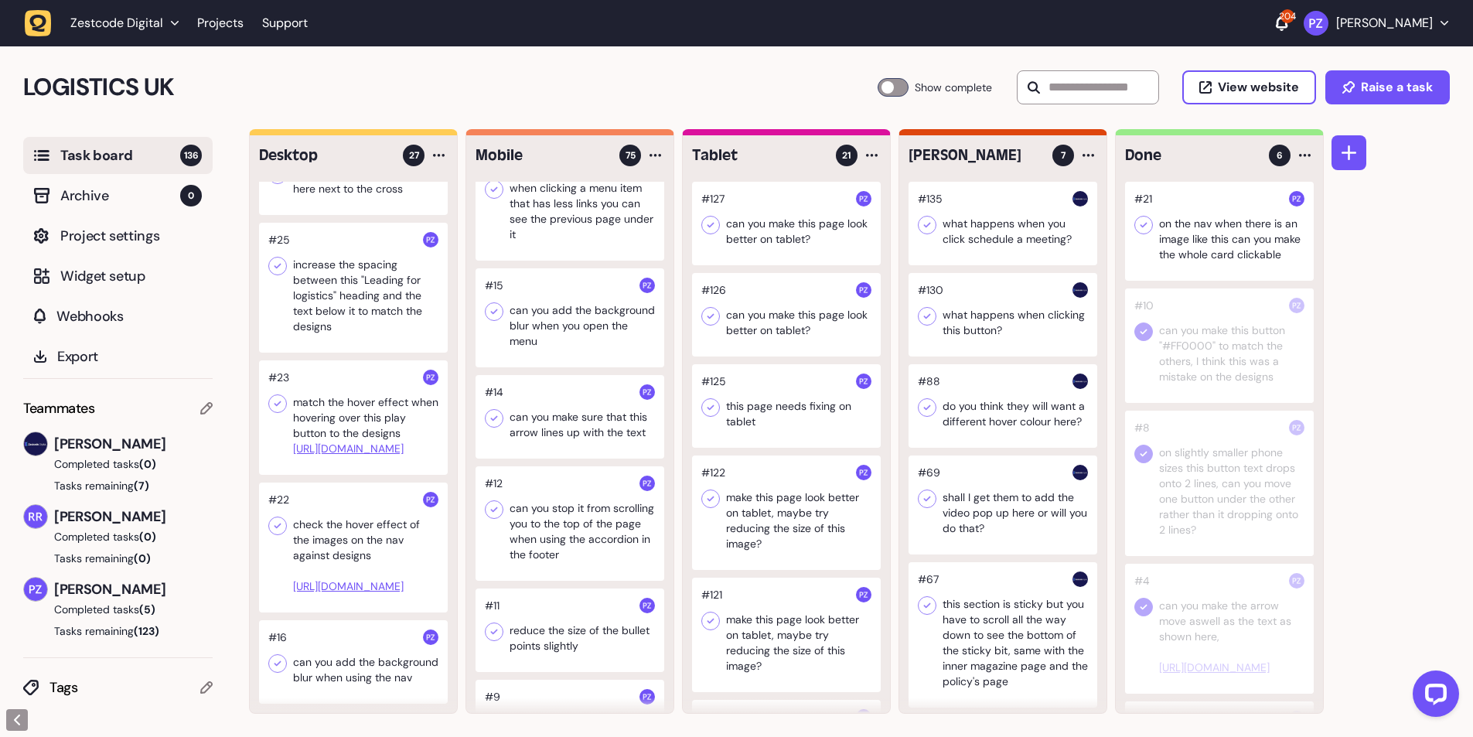
click at [345, 360] on div at bounding box center [353, 417] width 189 height 114
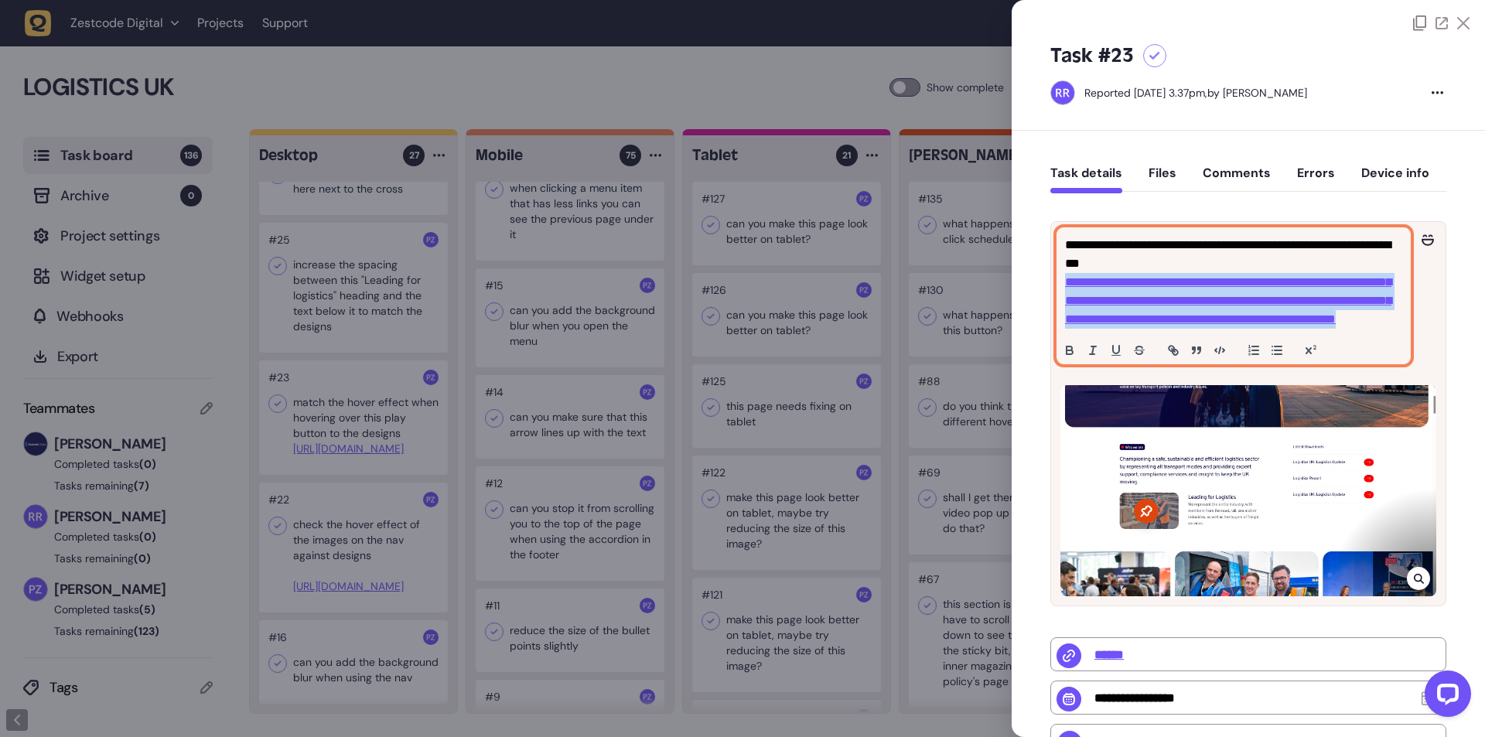
drag, startPoint x: 1200, startPoint y: 372, endPoint x: 1055, endPoint y: 284, distance: 170.0
click at [1055, 284] on div "**********" at bounding box center [1248, 296] width 394 height 148
copy link "**********"
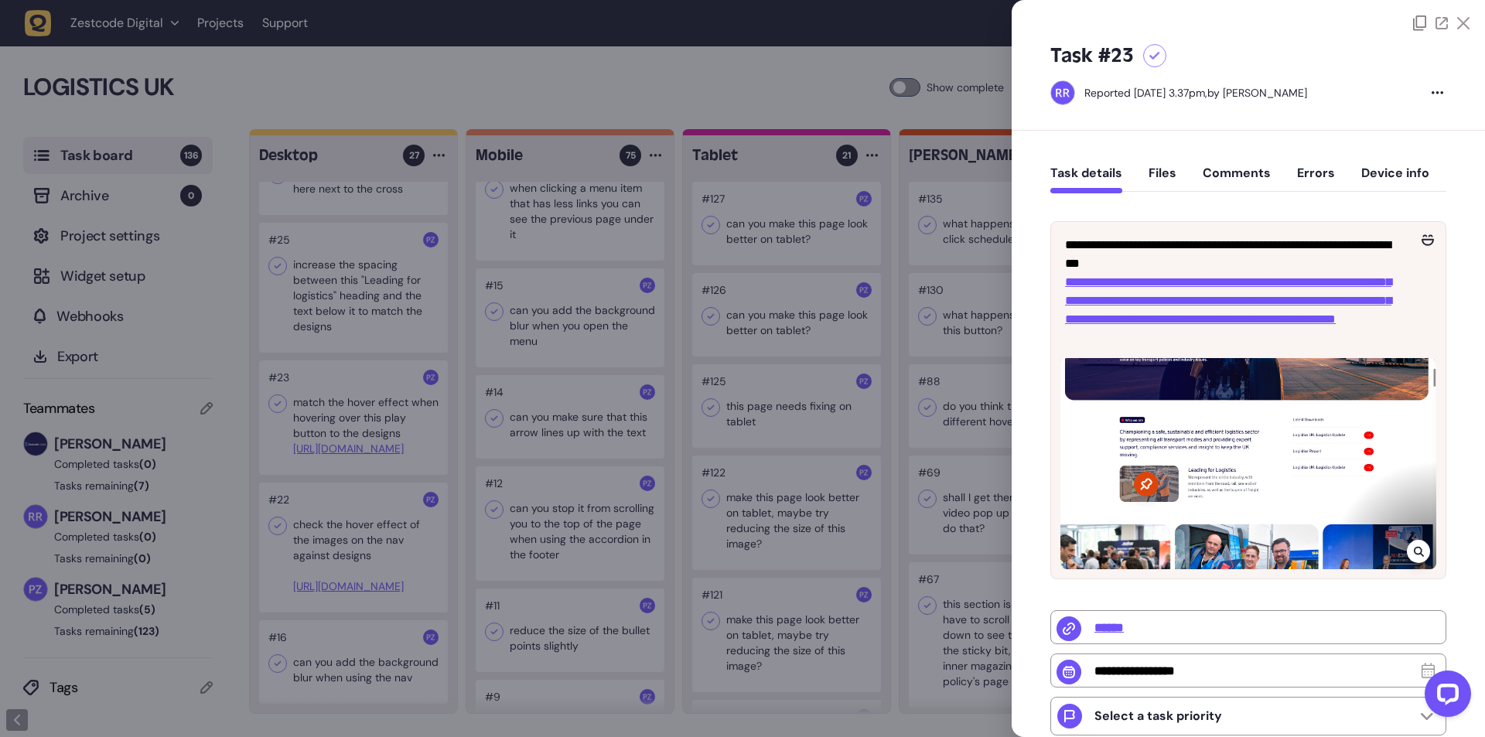
click at [373, 355] on div at bounding box center [742, 368] width 1485 height 737
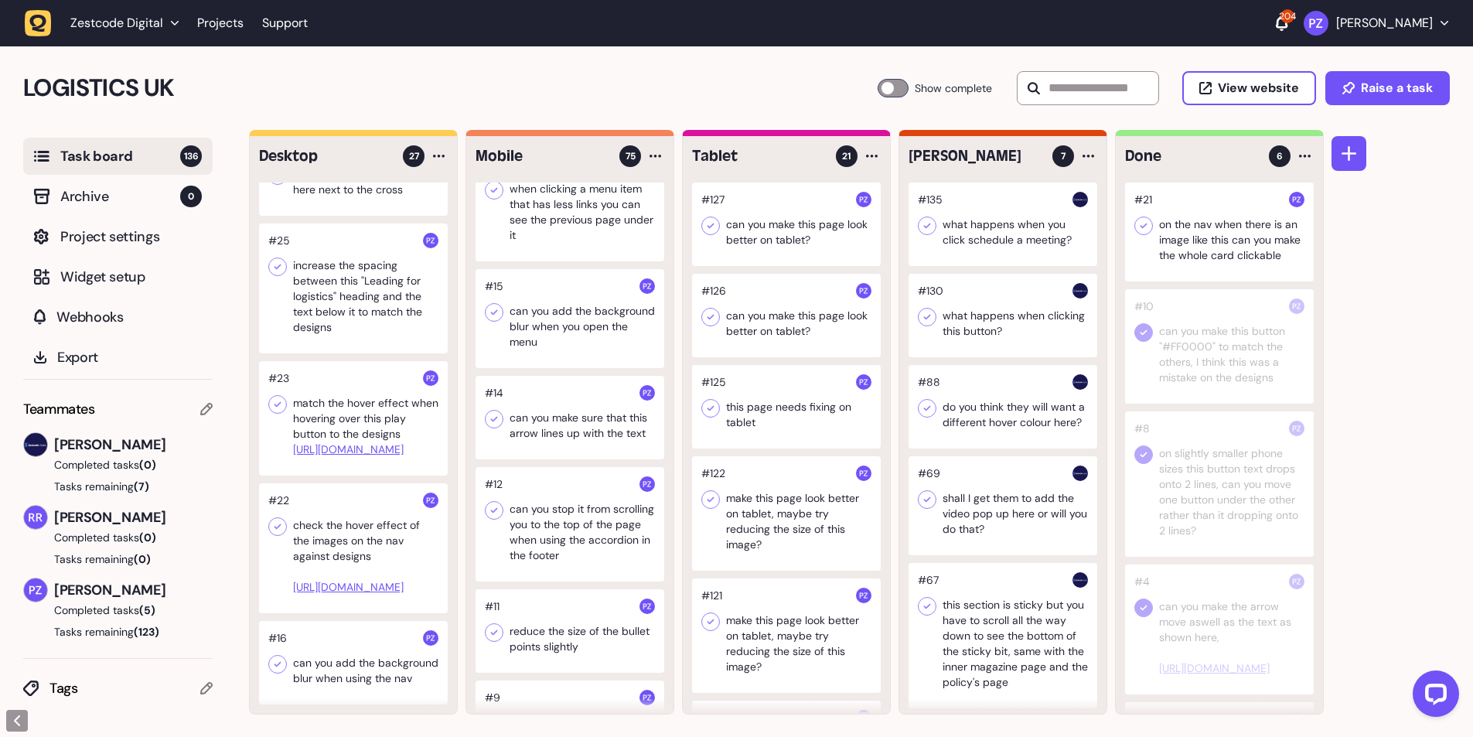
click at [1147, 222] on icon at bounding box center [1143, 225] width 15 height 15
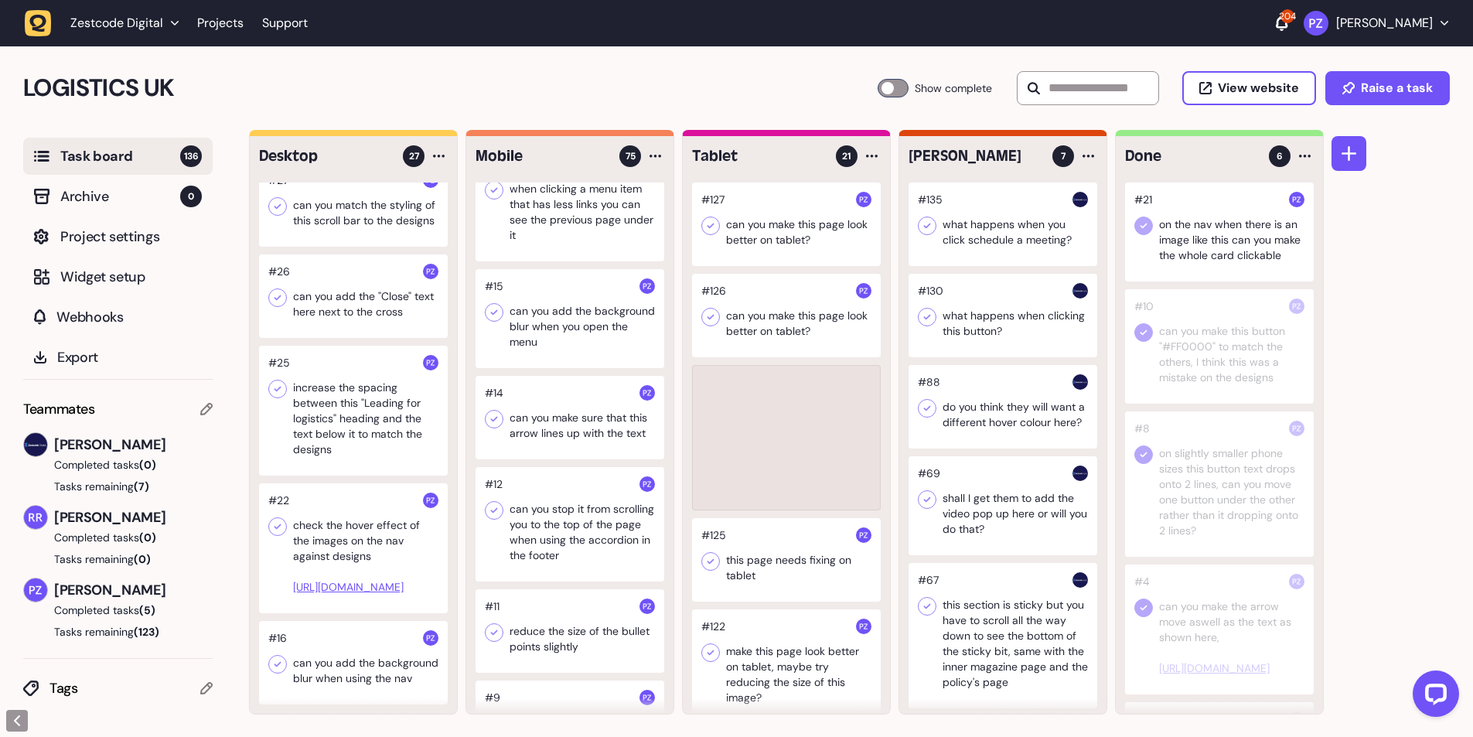
scroll to position [2220, 0]
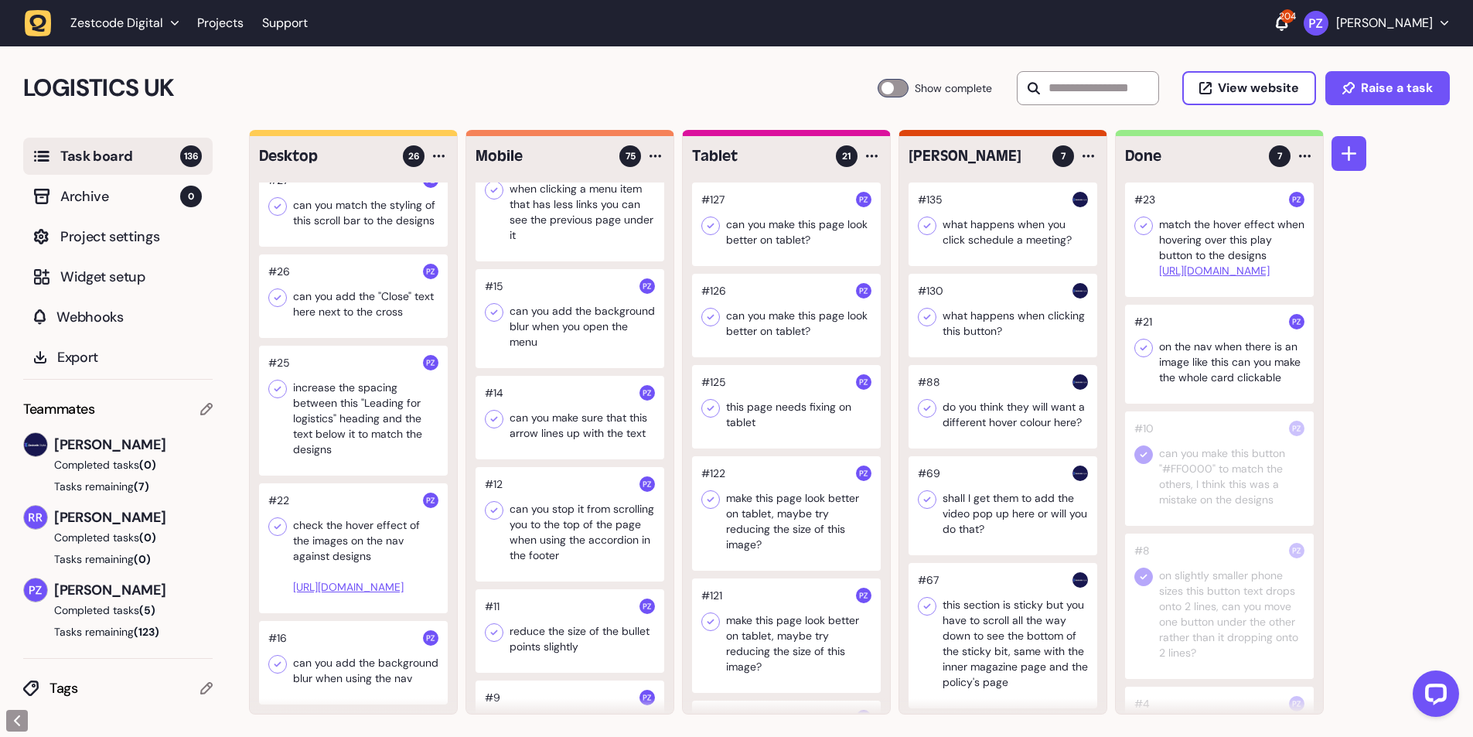
click at [1144, 226] on icon at bounding box center [1143, 225] width 7 height 5
click at [1143, 356] on icon at bounding box center [1143, 347] width 15 height 15
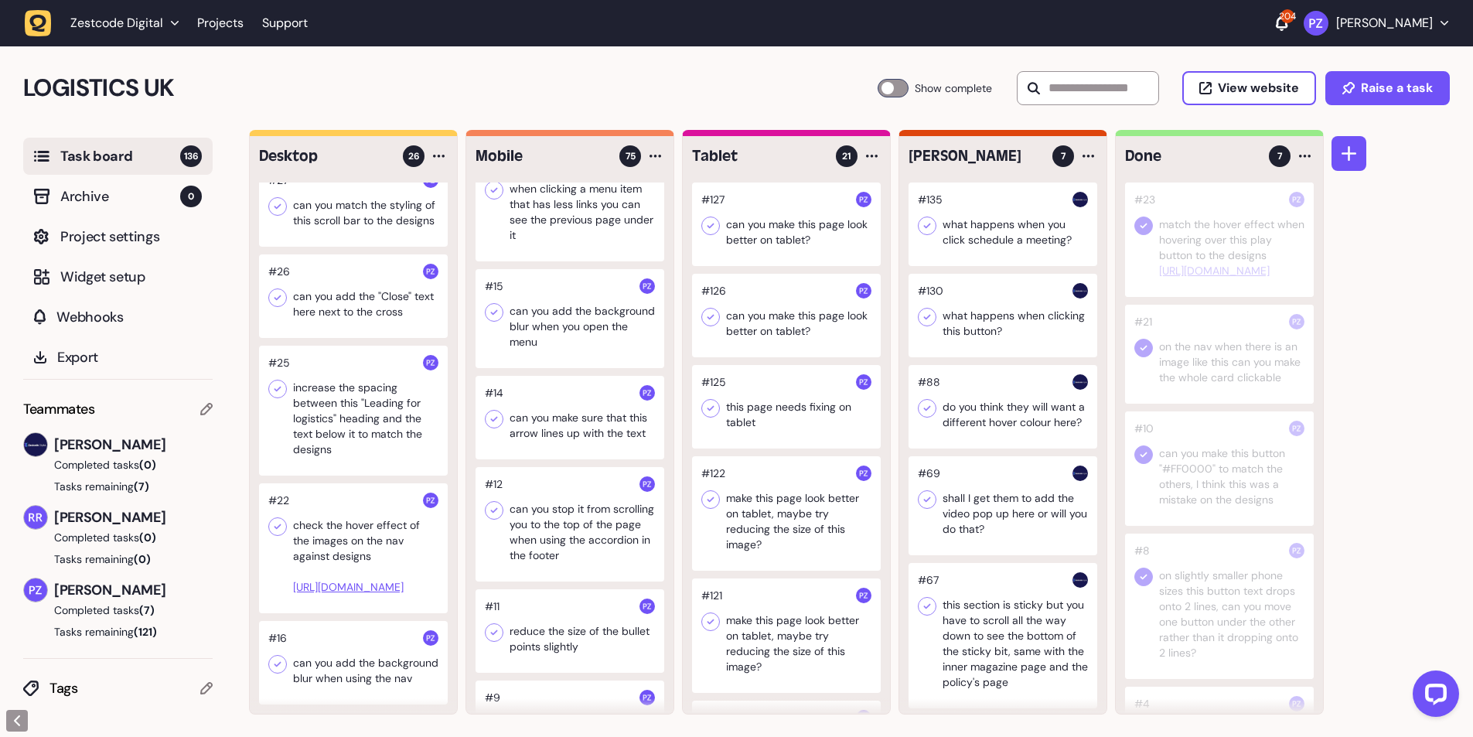
click at [330, 385] on div at bounding box center [353, 411] width 189 height 130
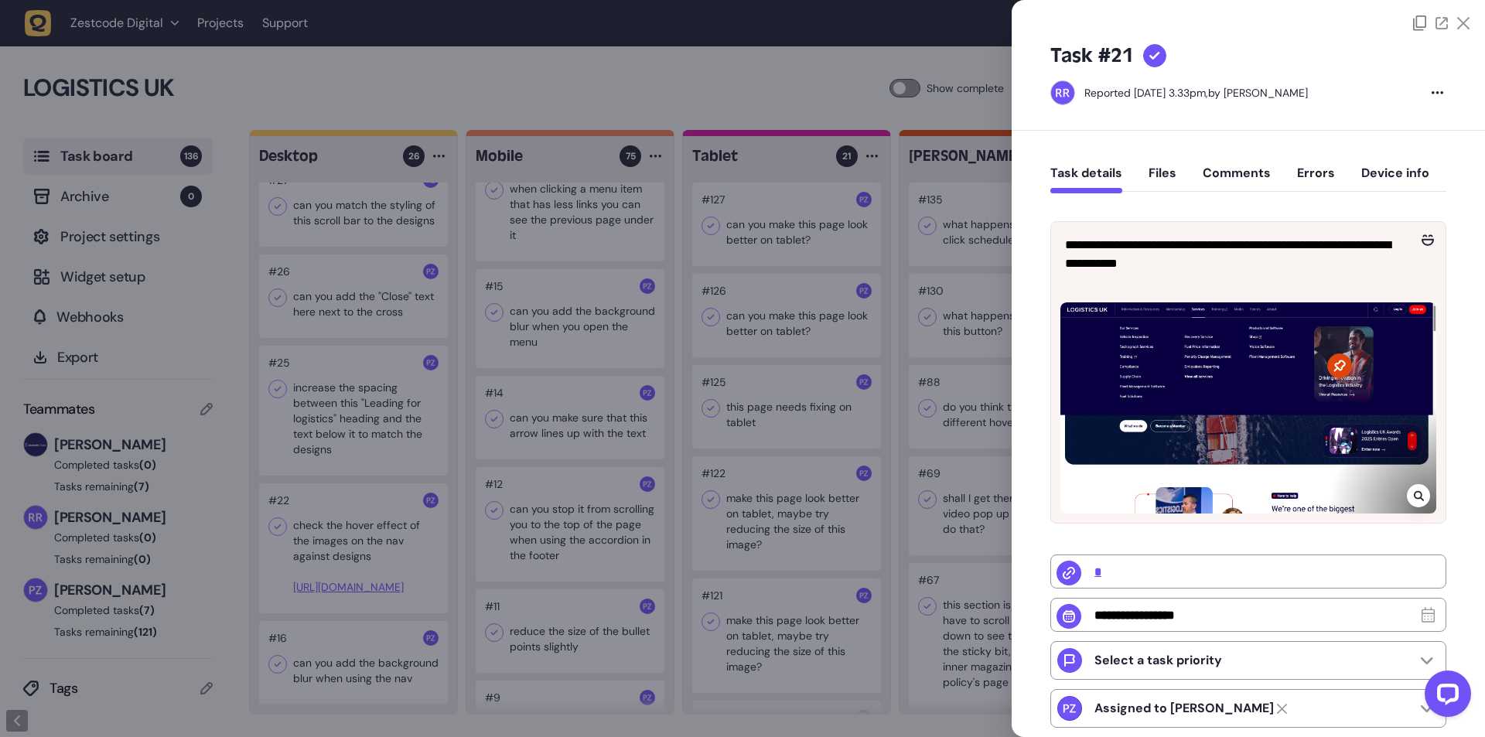
type input "******"
click at [324, 380] on div at bounding box center [742, 368] width 1485 height 737
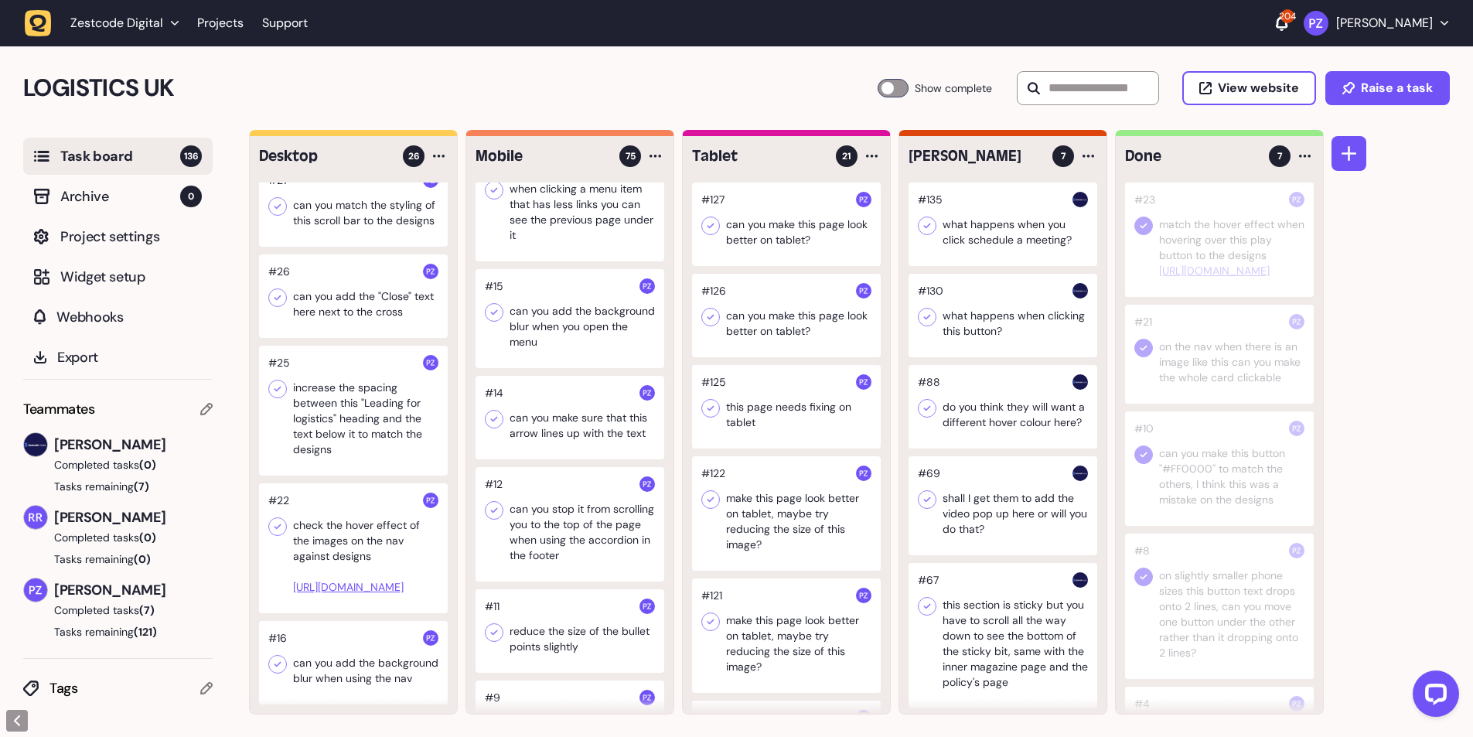
click at [324, 380] on div at bounding box center [353, 411] width 189 height 130
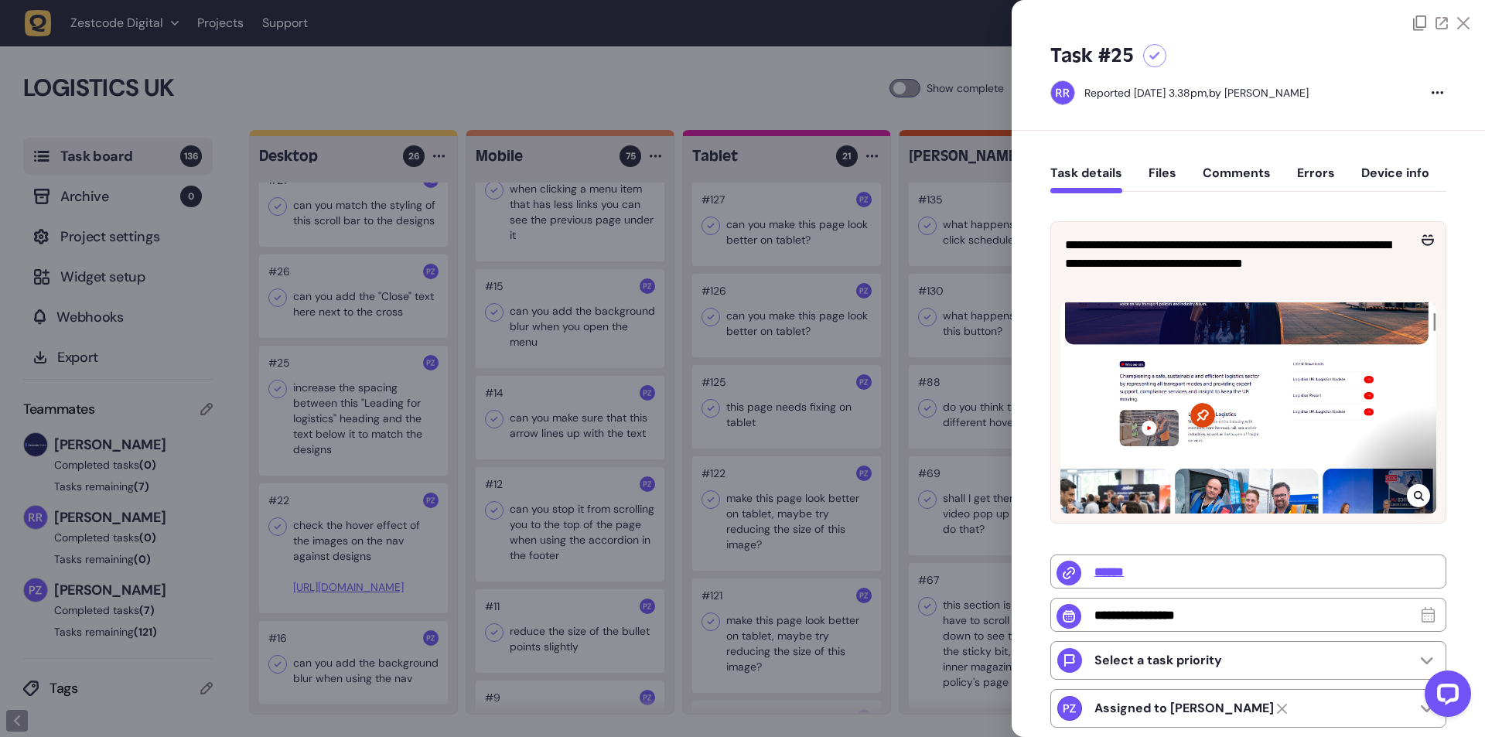
click at [1413, 491] on icon at bounding box center [1418, 496] width 10 height 10
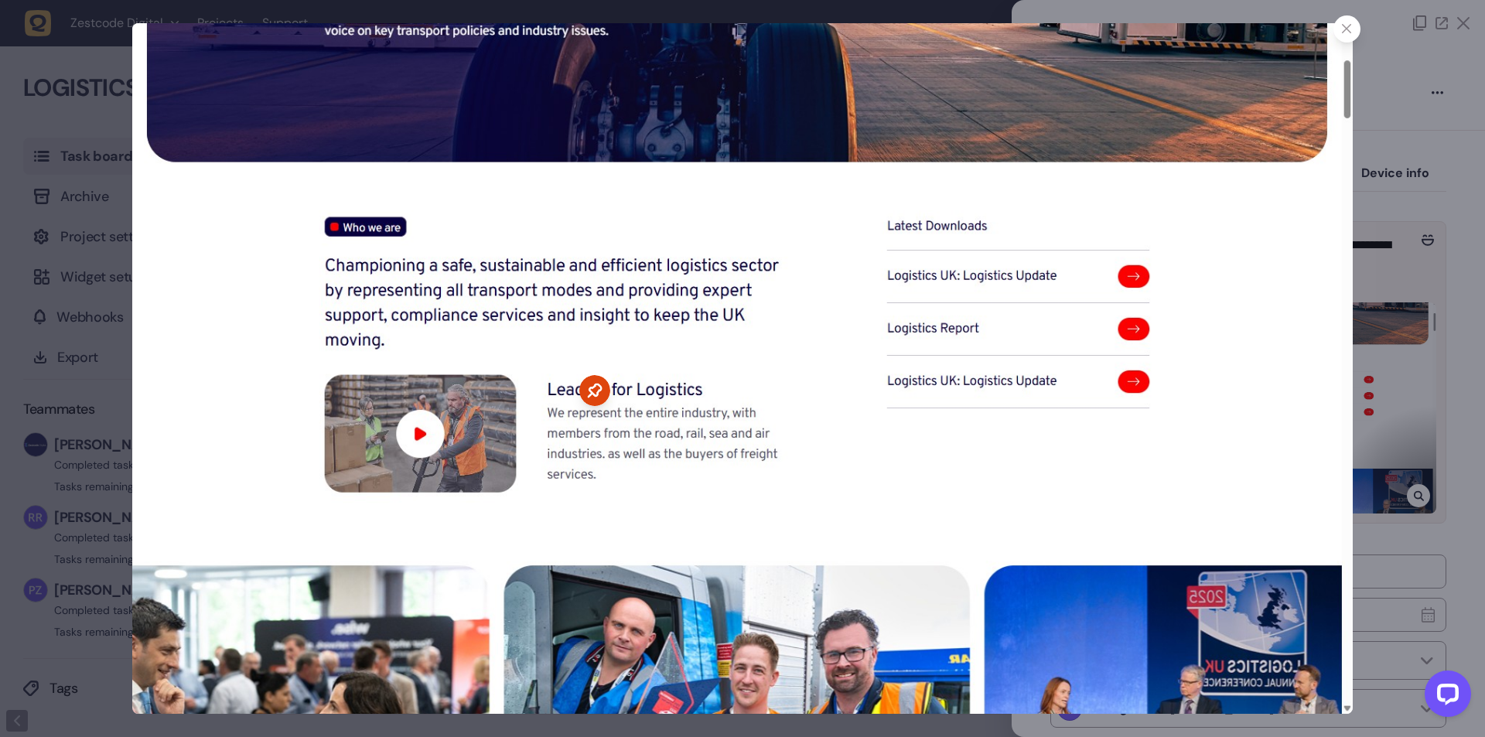
click at [1342, 30] on icon at bounding box center [1347, 29] width 10 height 10
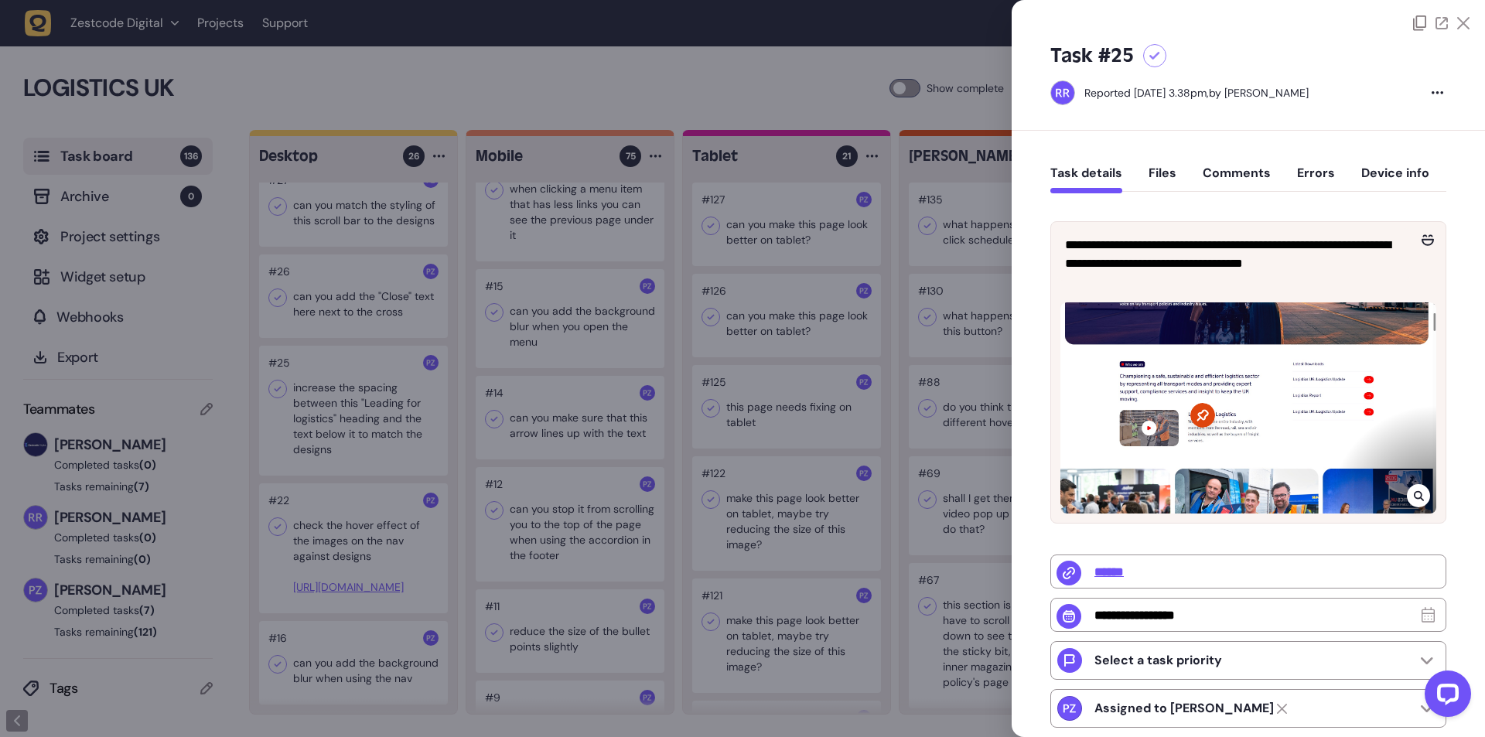
click at [414, 405] on div at bounding box center [742, 368] width 1485 height 737
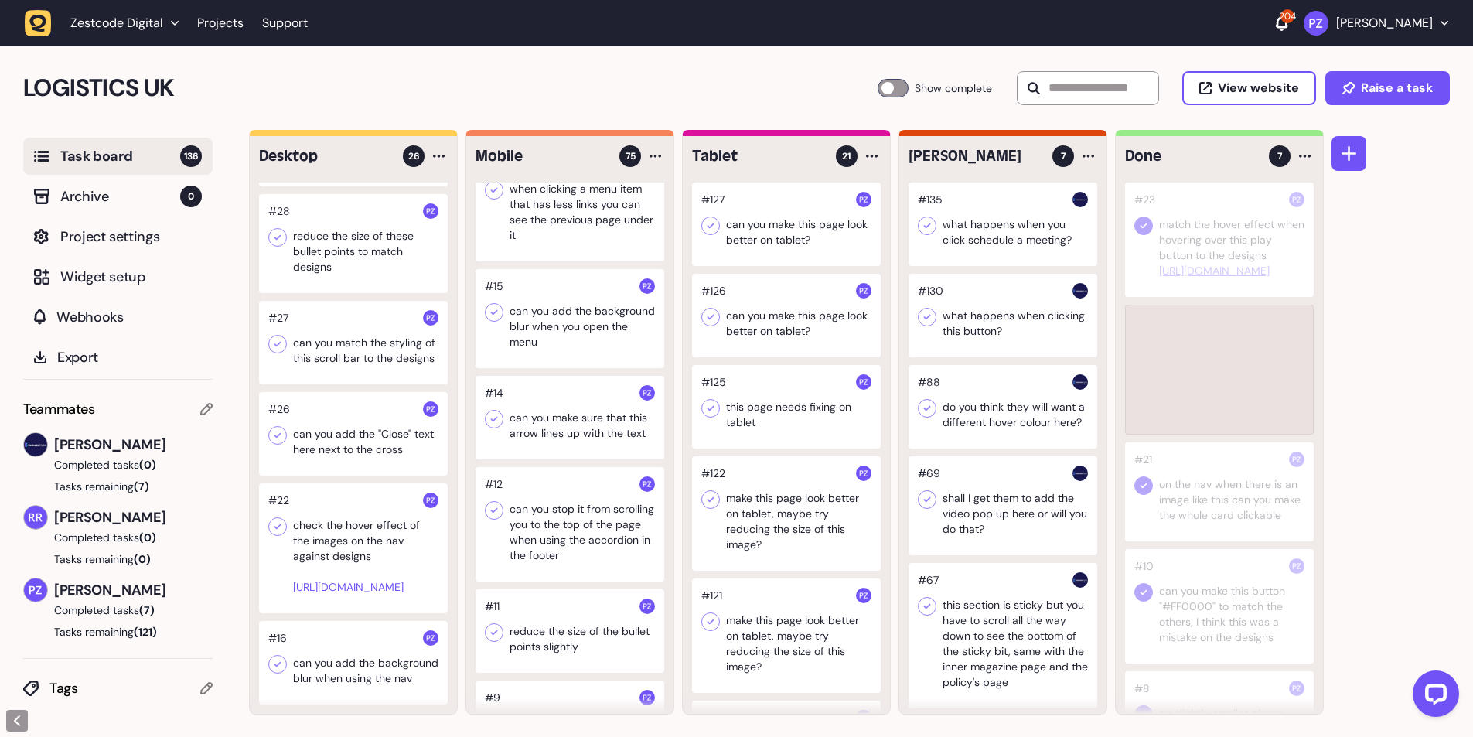
scroll to position [2082, 0]
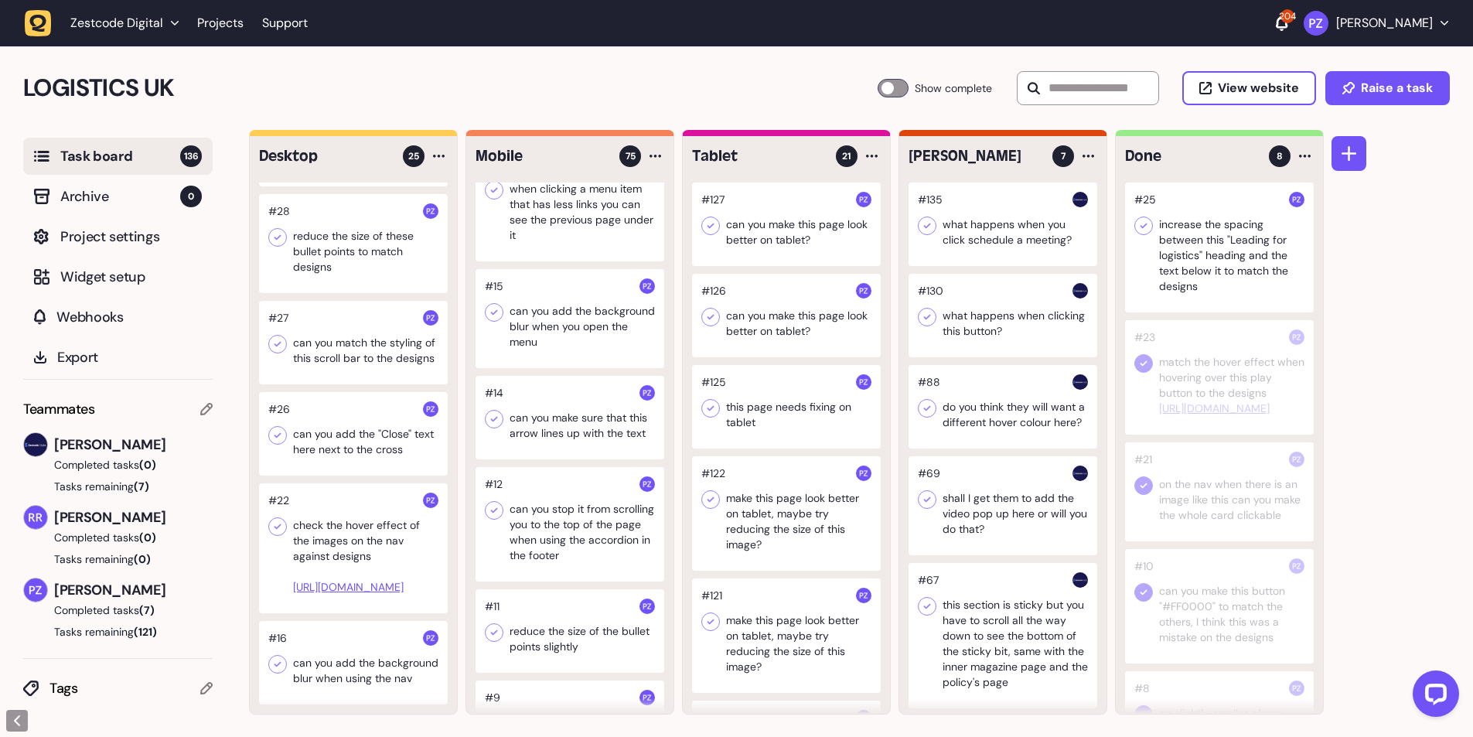
click at [1143, 222] on icon at bounding box center [1143, 225] width 15 height 15
click at [1155, 295] on div at bounding box center [1219, 247] width 189 height 130
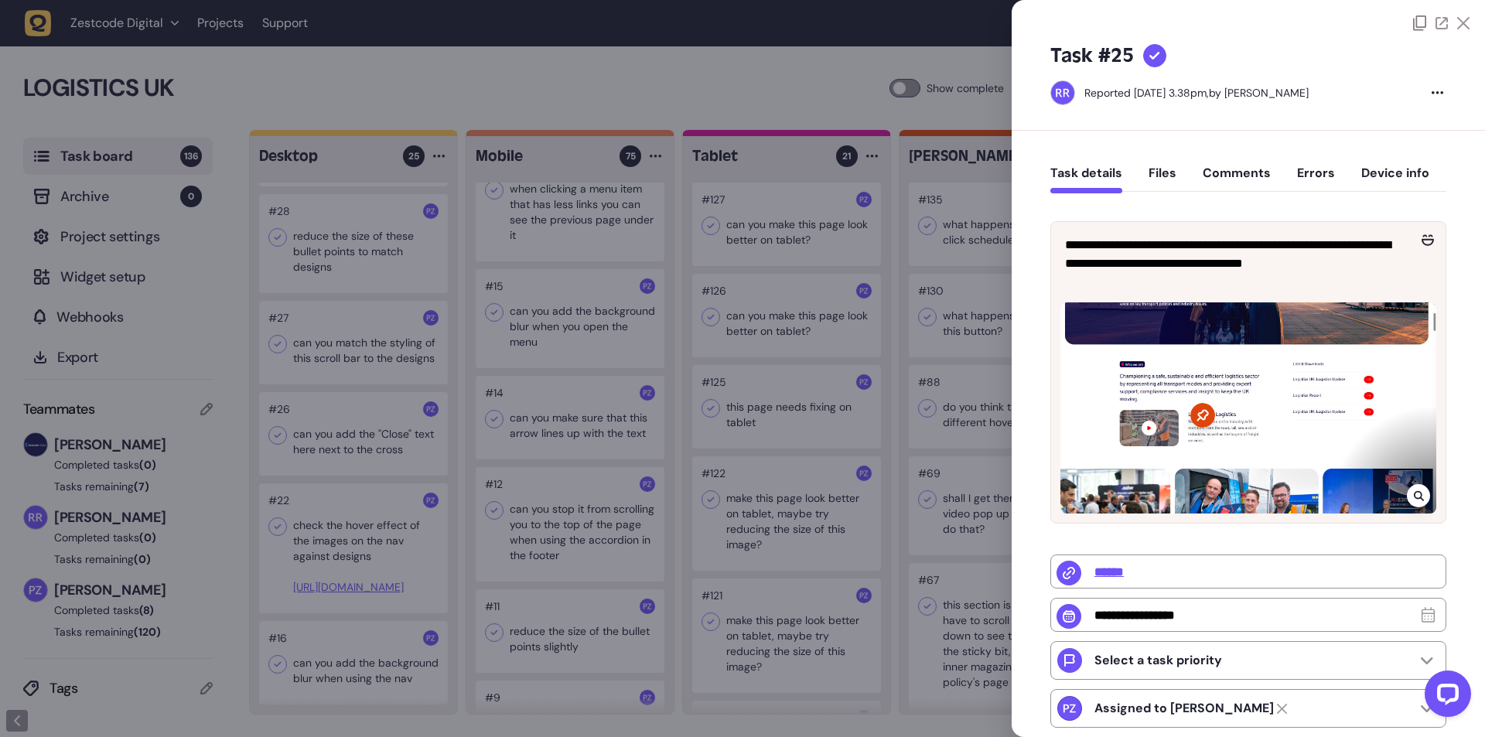
click at [859, 195] on div at bounding box center [742, 368] width 1485 height 737
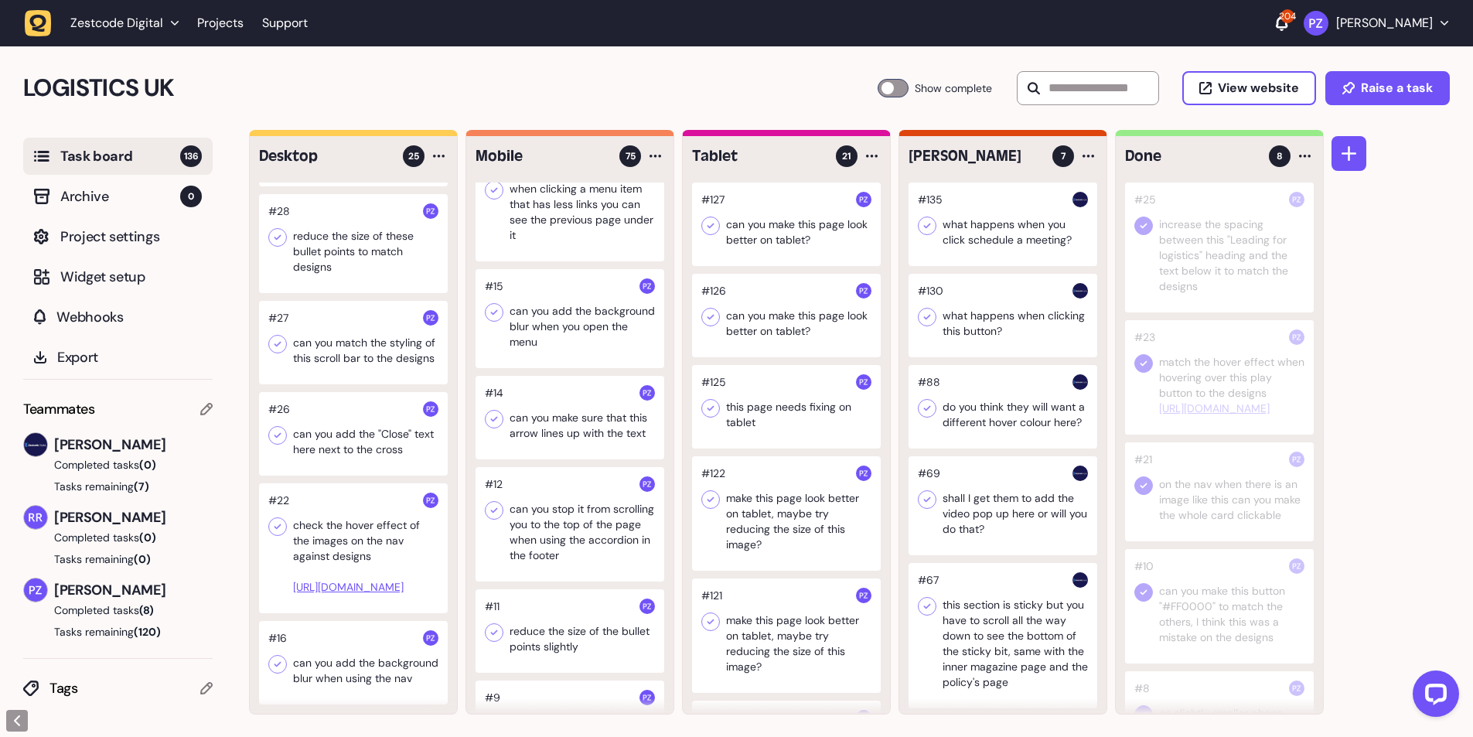
scroll to position [1, 0]
click at [332, 399] on div at bounding box center [353, 433] width 189 height 84
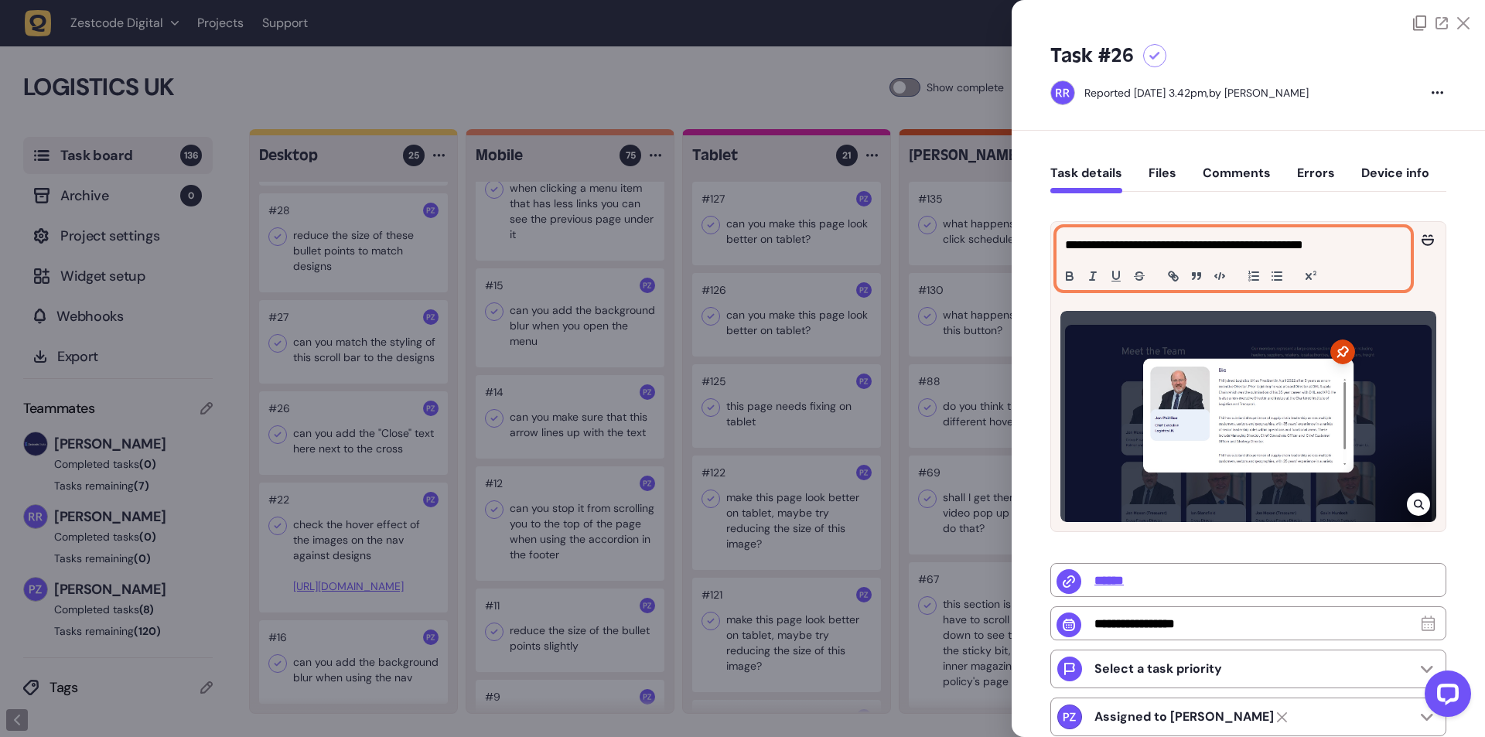
click at [1268, 253] on p "**********" at bounding box center [1231, 245] width 333 height 19
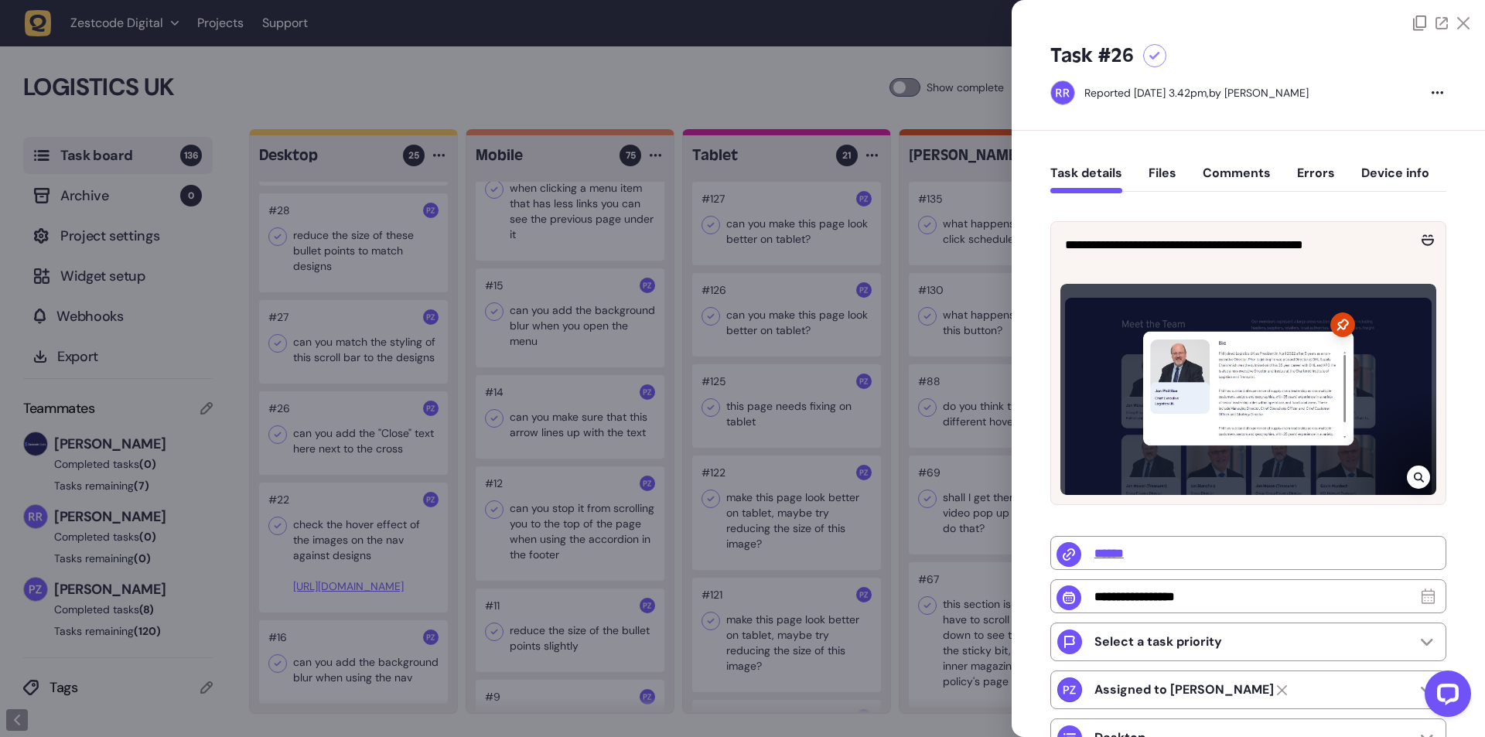
click at [357, 388] on div at bounding box center [742, 368] width 1485 height 737
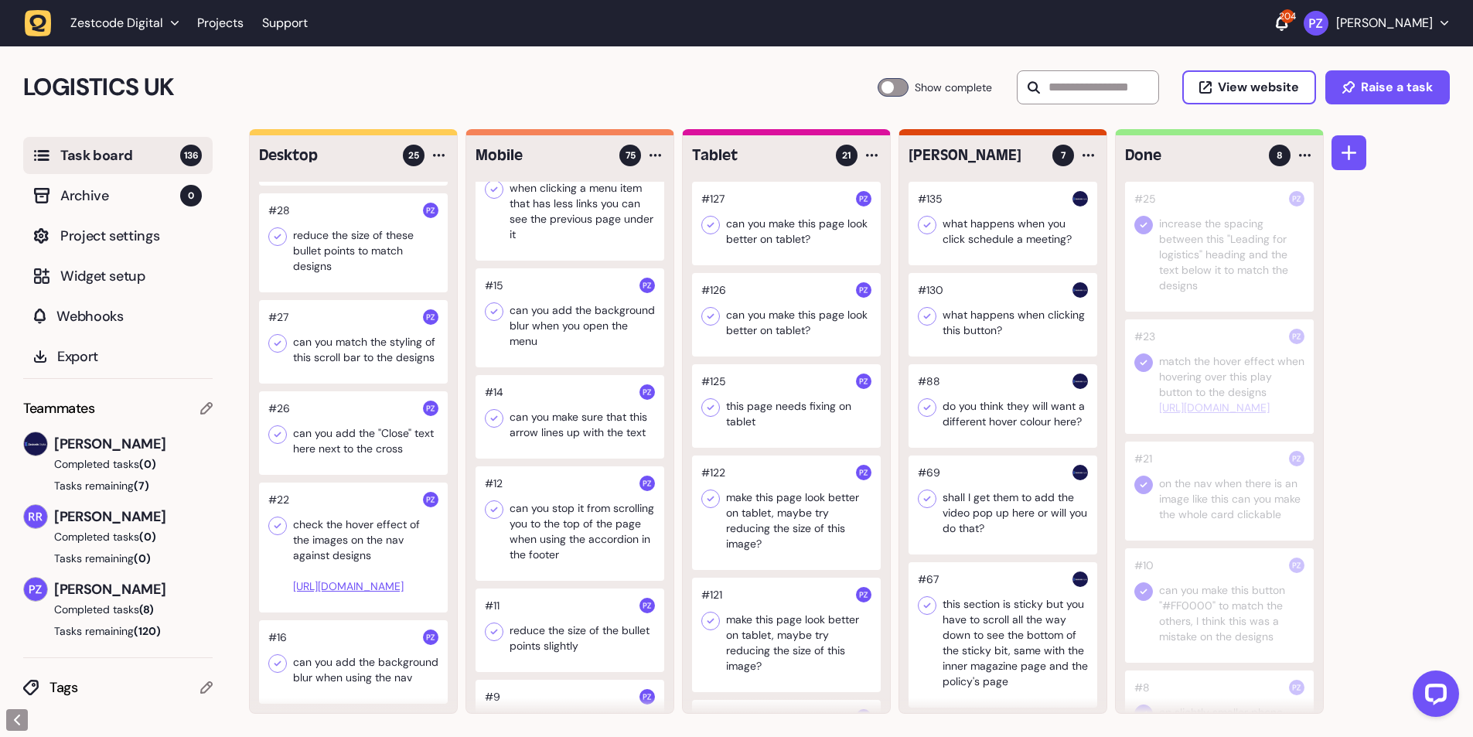
click at [362, 410] on div at bounding box center [353, 433] width 189 height 84
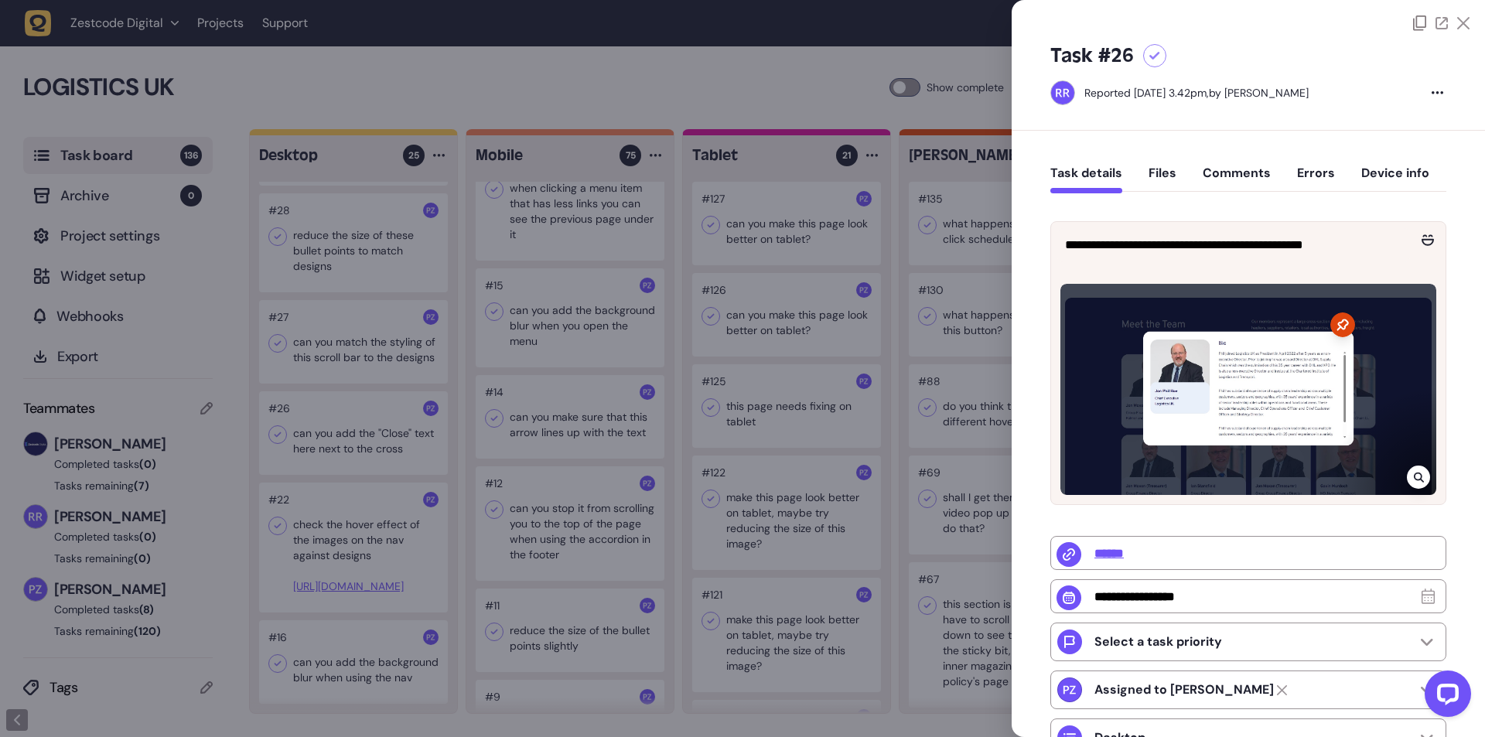
click at [485, 378] on div at bounding box center [742, 368] width 1485 height 737
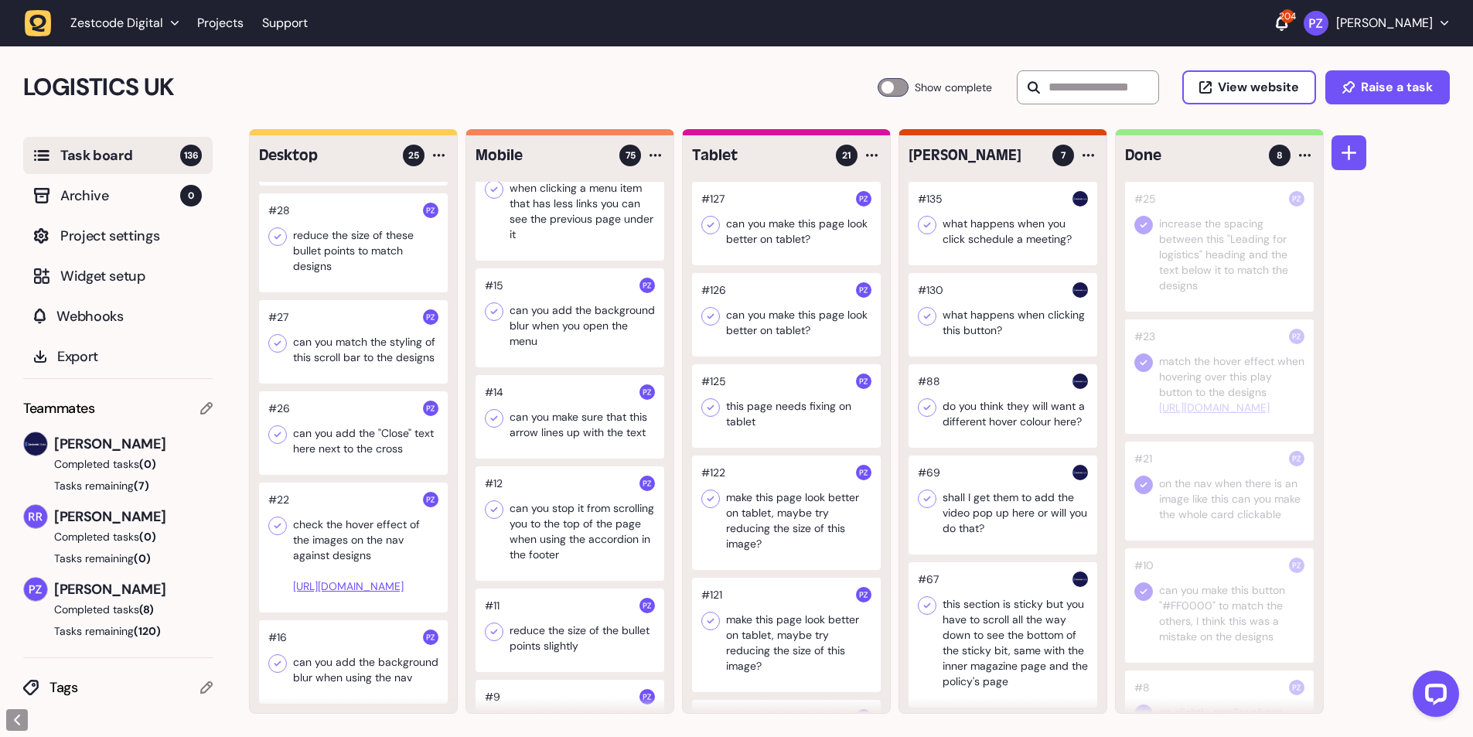
click at [319, 405] on div at bounding box center [353, 433] width 189 height 84
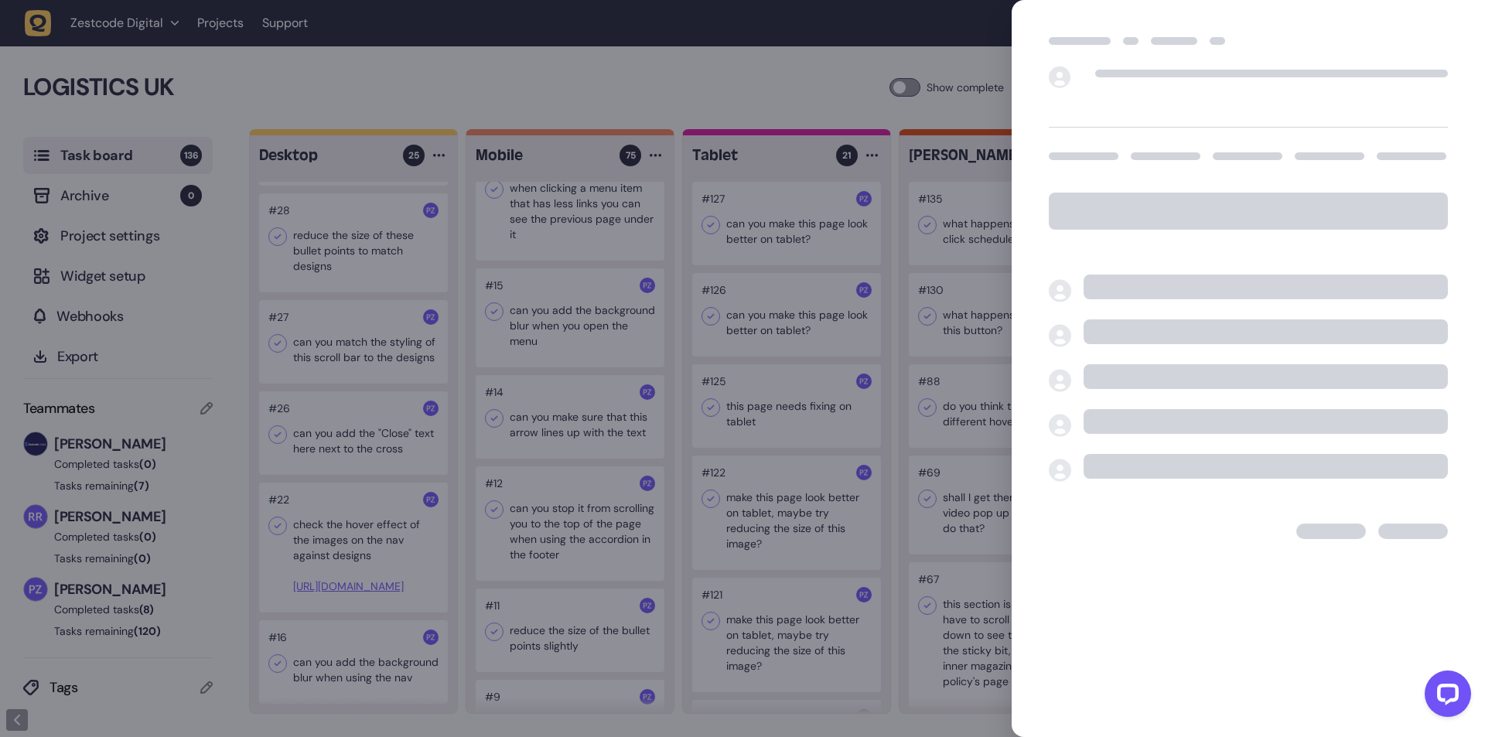
click at [333, 410] on div at bounding box center [742, 368] width 1485 height 737
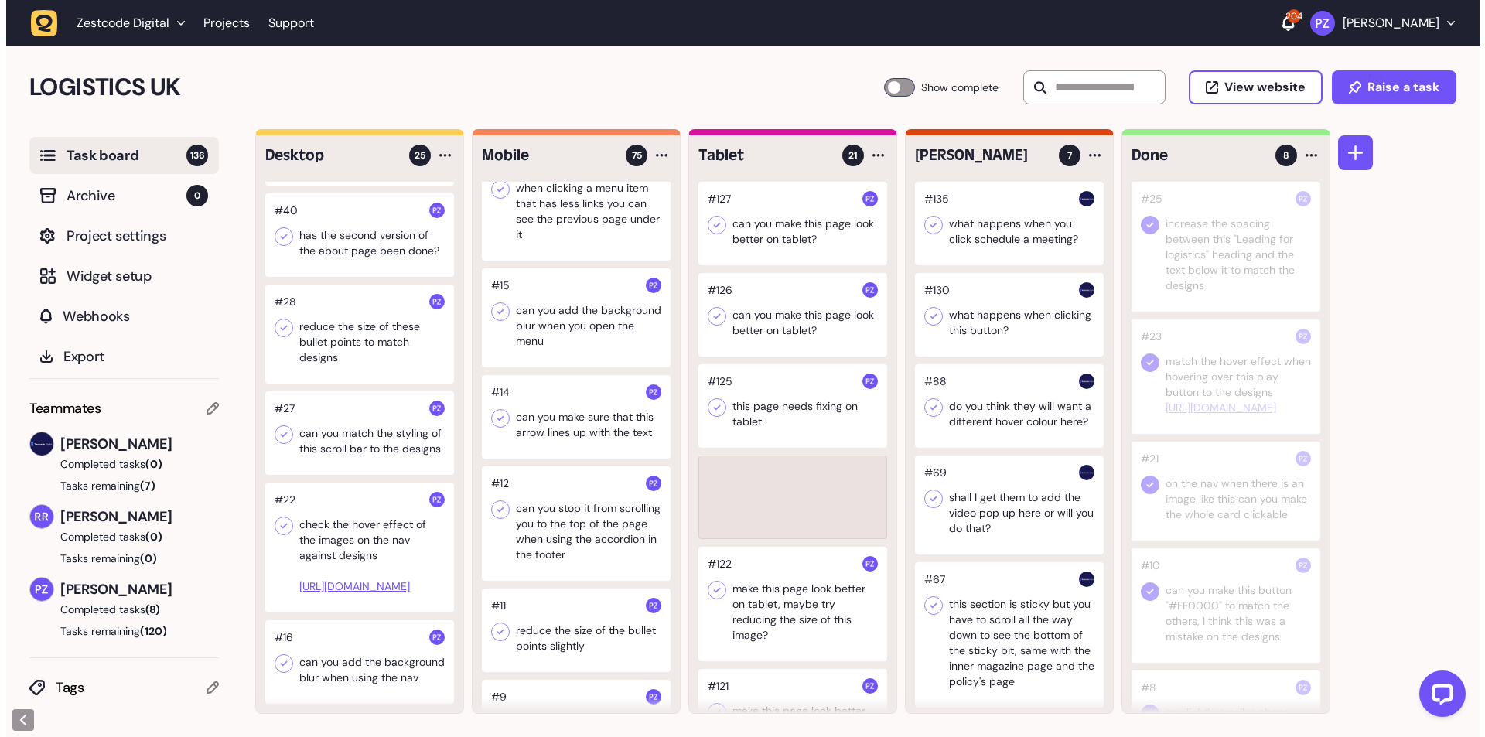
scroll to position [1991, 0]
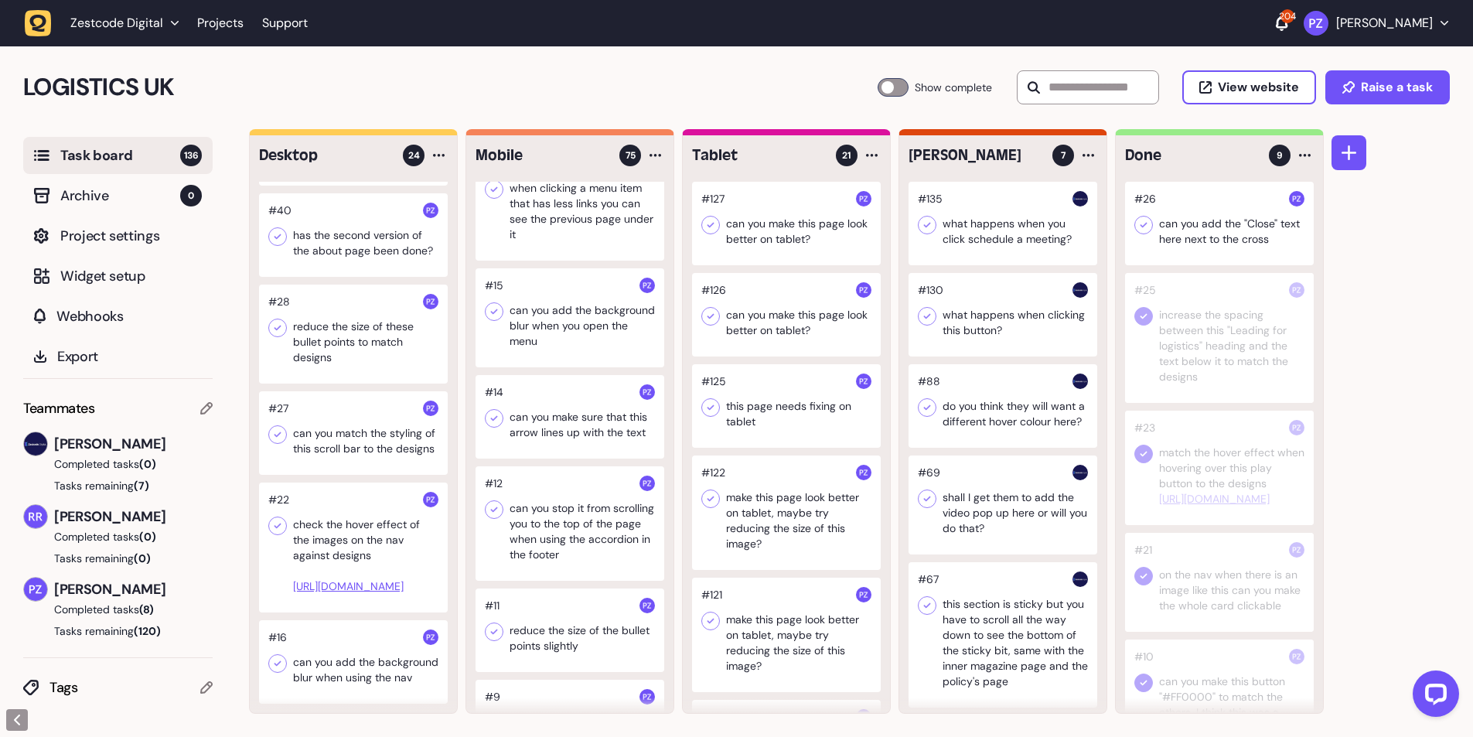
click at [1147, 230] on icon at bounding box center [1143, 224] width 15 height 15
click at [326, 397] on div at bounding box center [353, 433] width 189 height 84
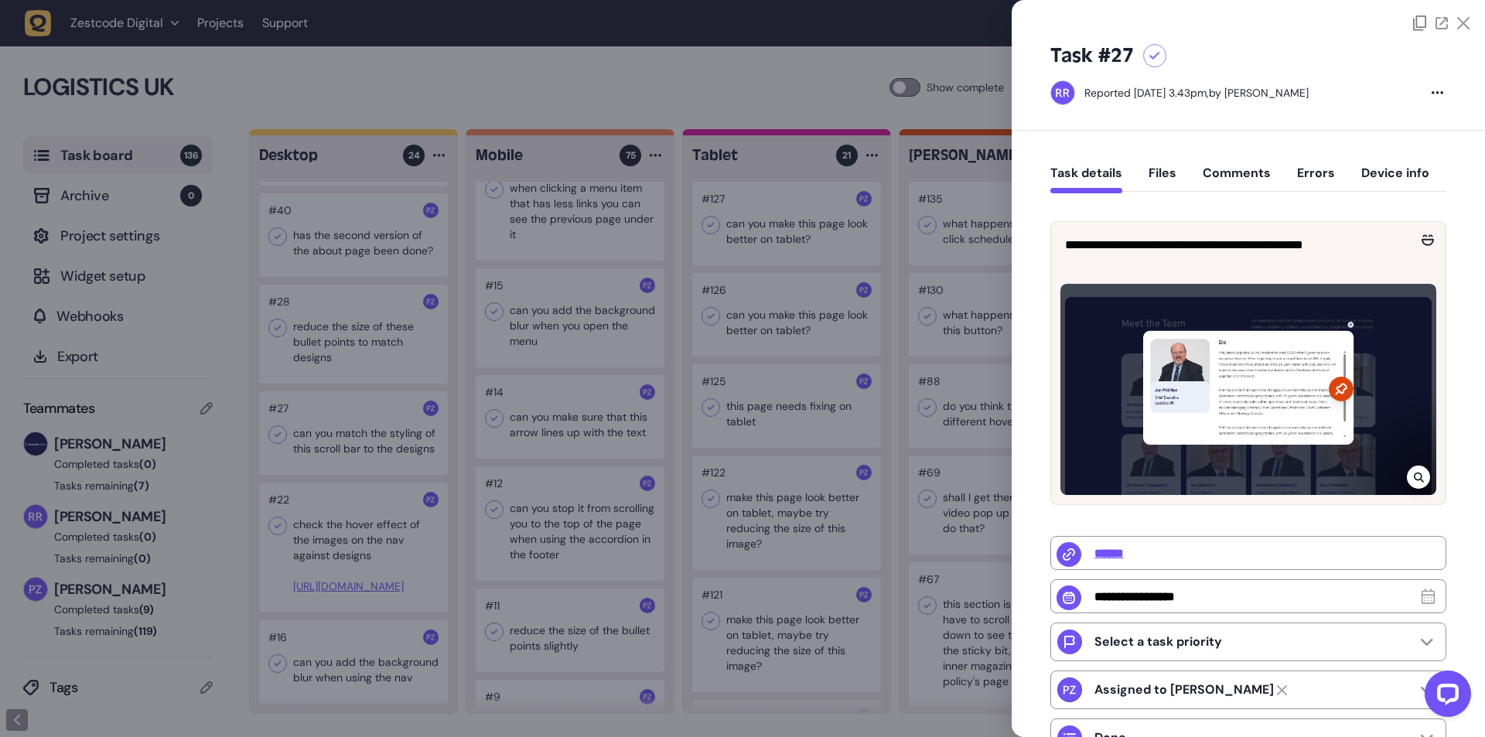
click at [325, 396] on div at bounding box center [742, 368] width 1485 height 737
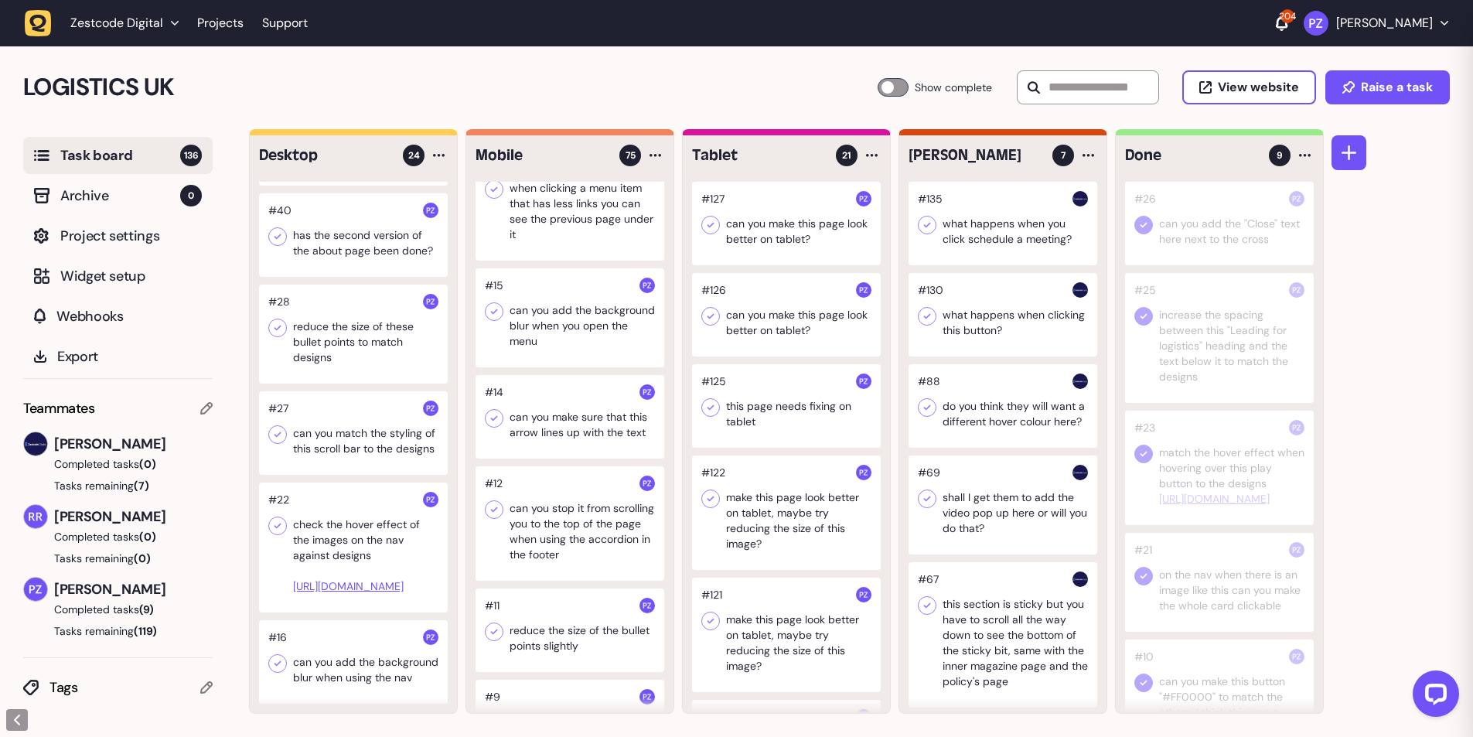
click at [322, 391] on div at bounding box center [353, 433] width 189 height 84
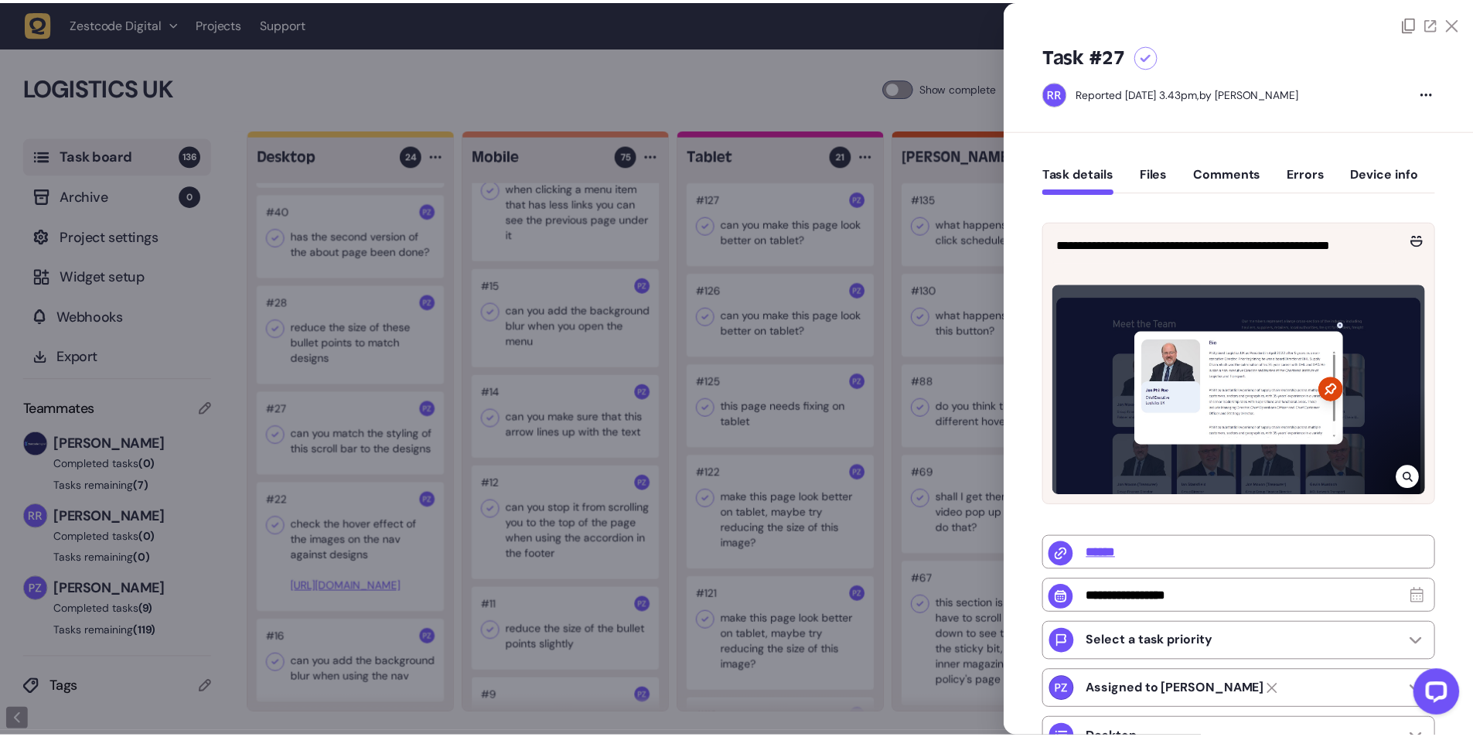
scroll to position [7036, 0]
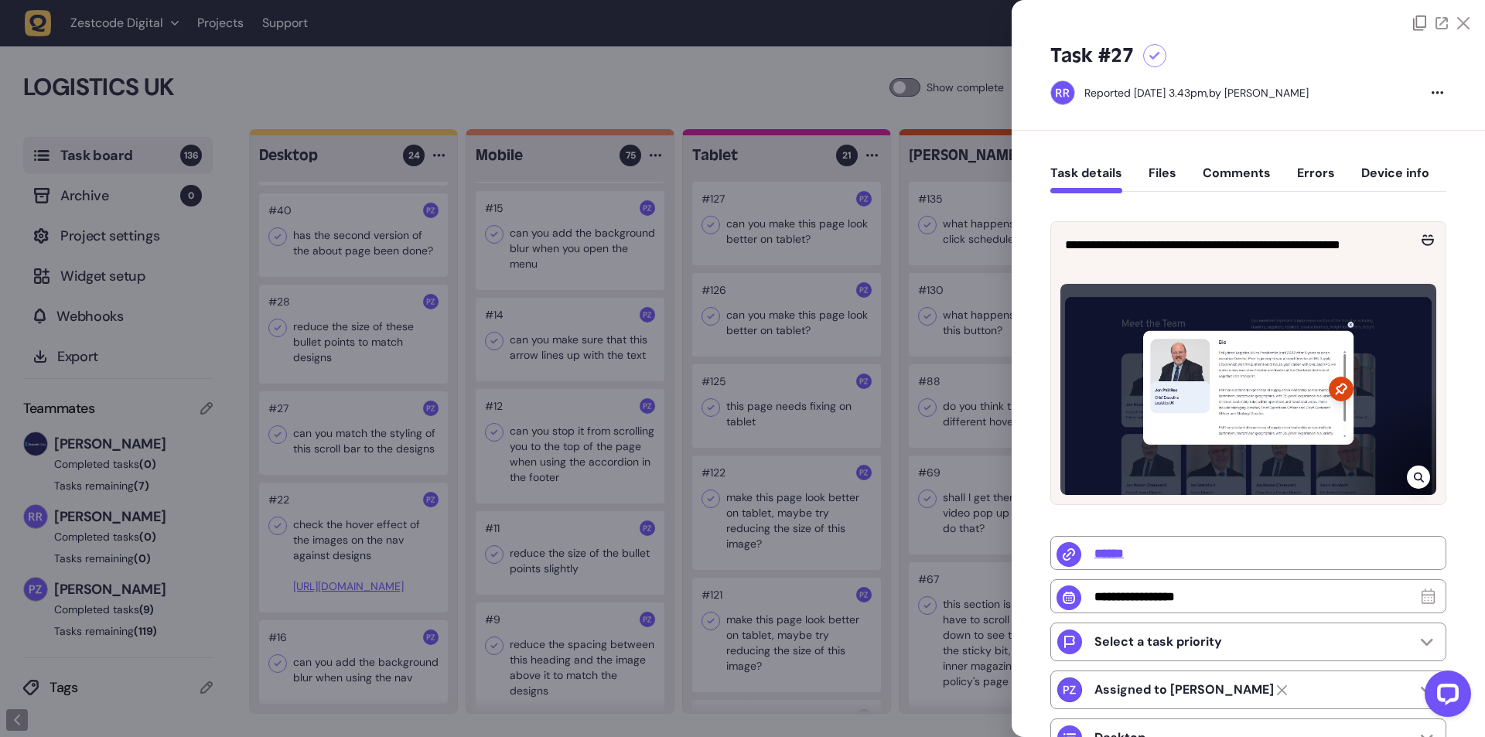
click at [356, 403] on div at bounding box center [742, 368] width 1485 height 737
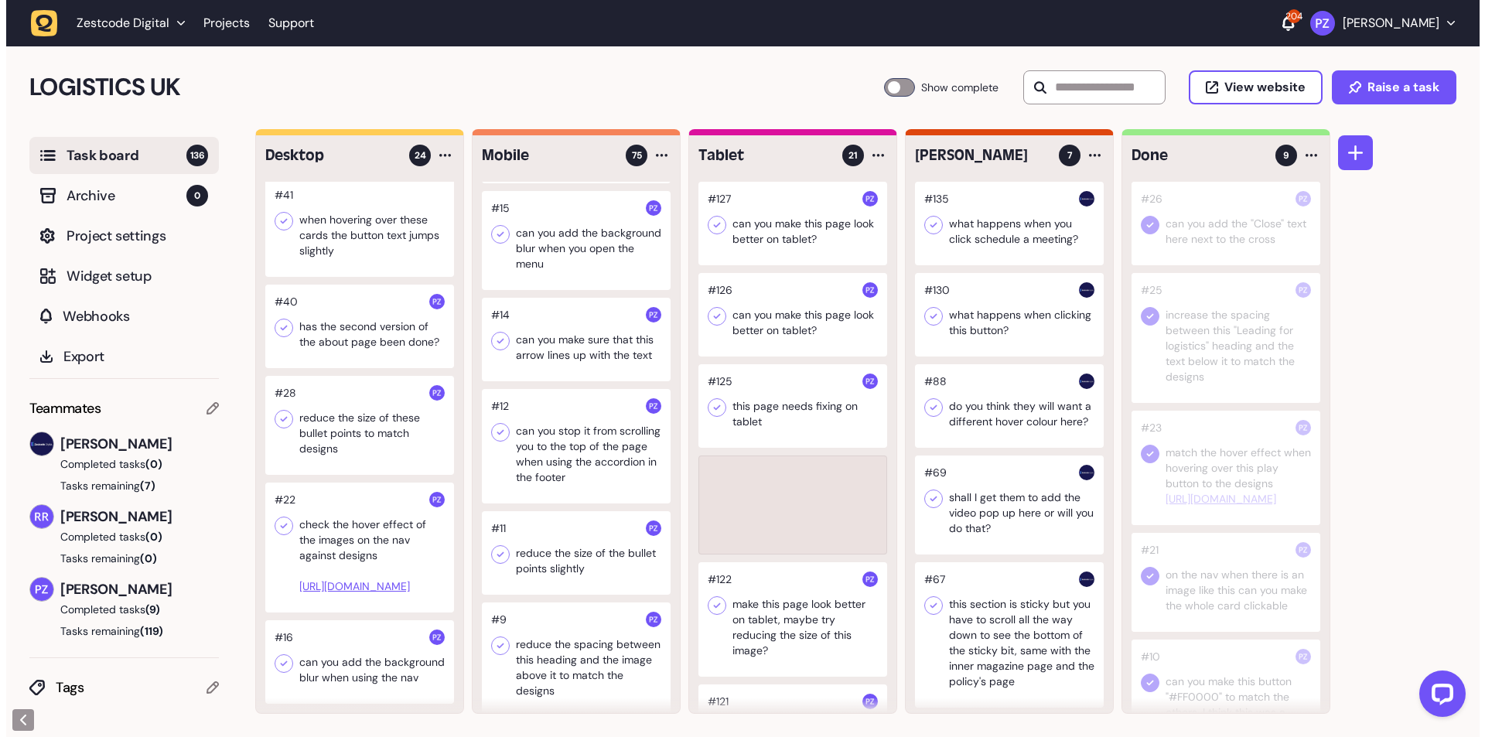
scroll to position [1884, 0]
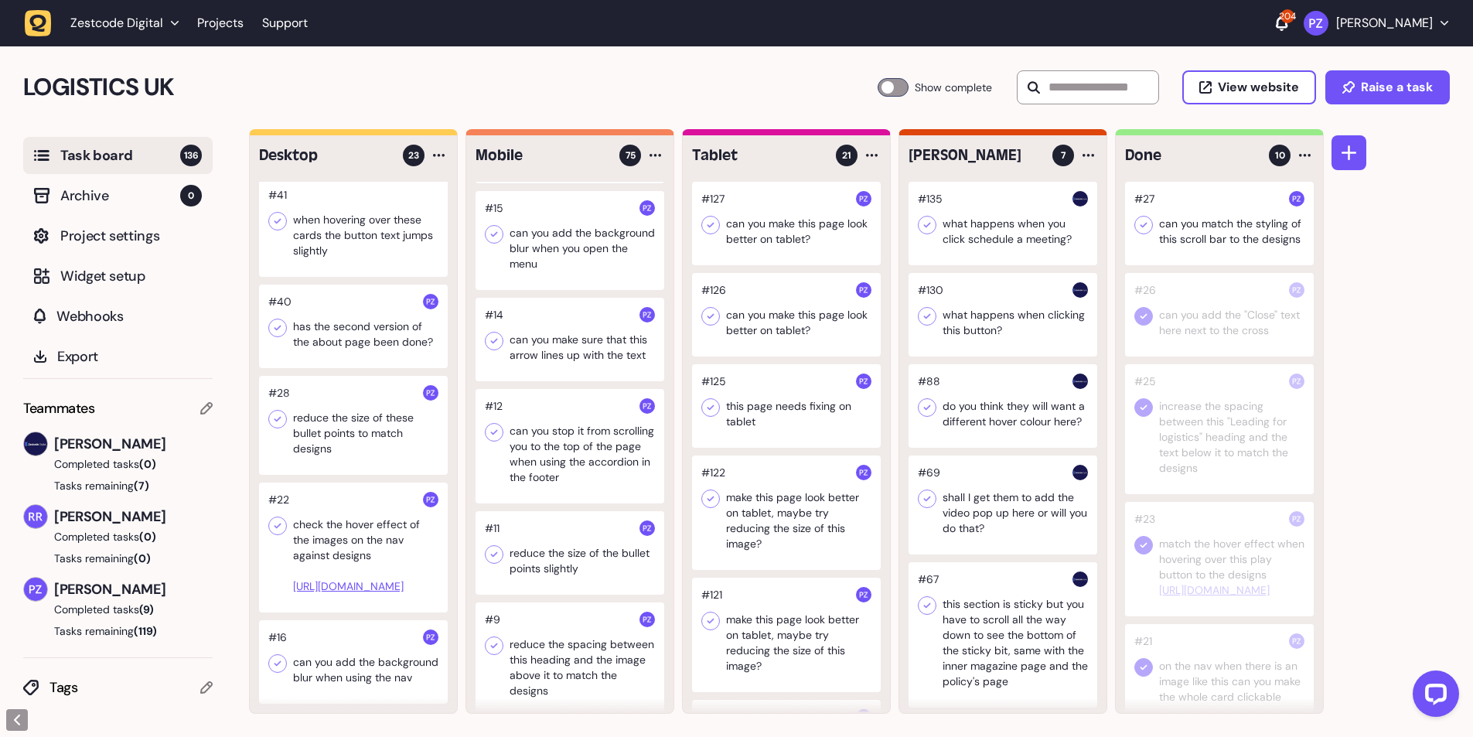
click at [1147, 226] on icon at bounding box center [1143, 224] width 15 height 15
click at [356, 415] on div at bounding box center [353, 425] width 189 height 99
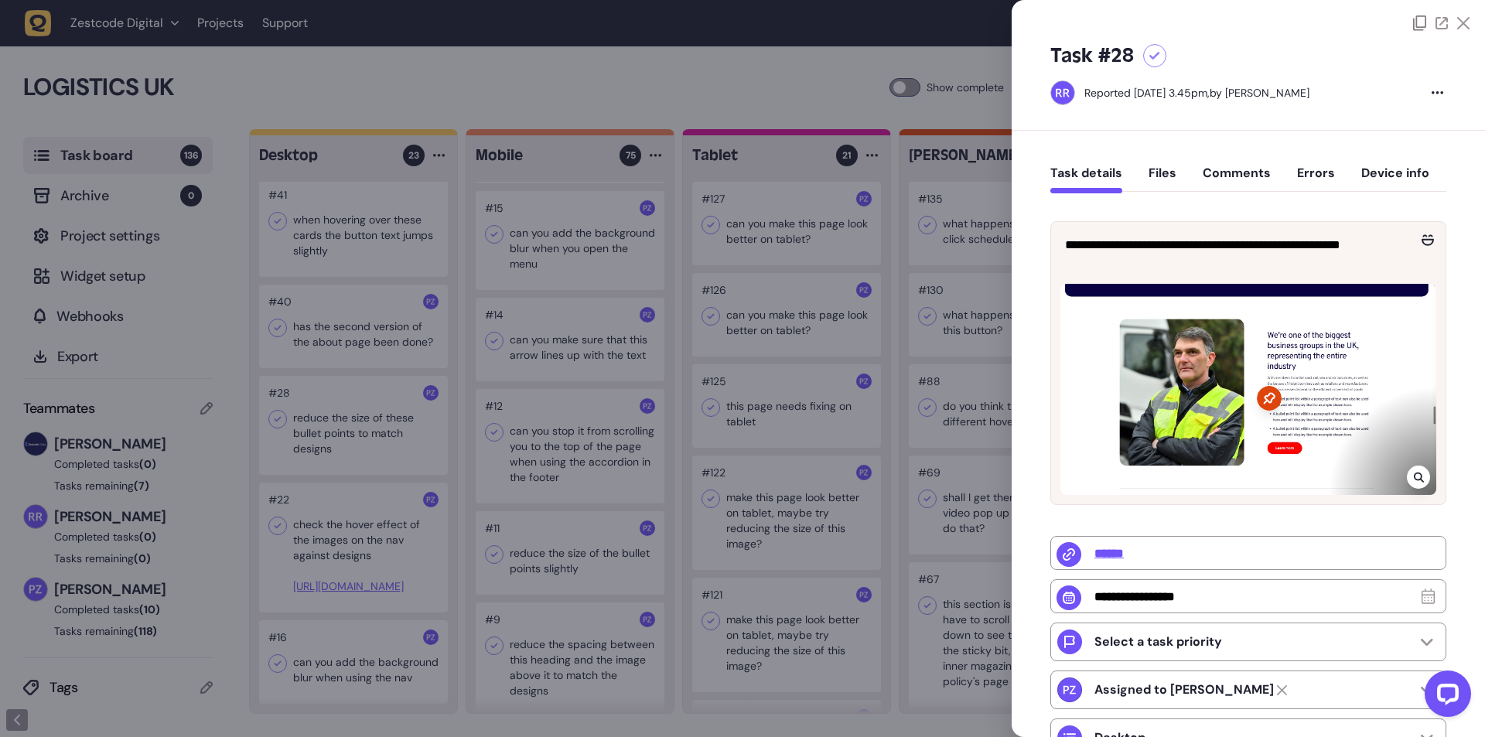
click at [319, 411] on div at bounding box center [742, 368] width 1485 height 737
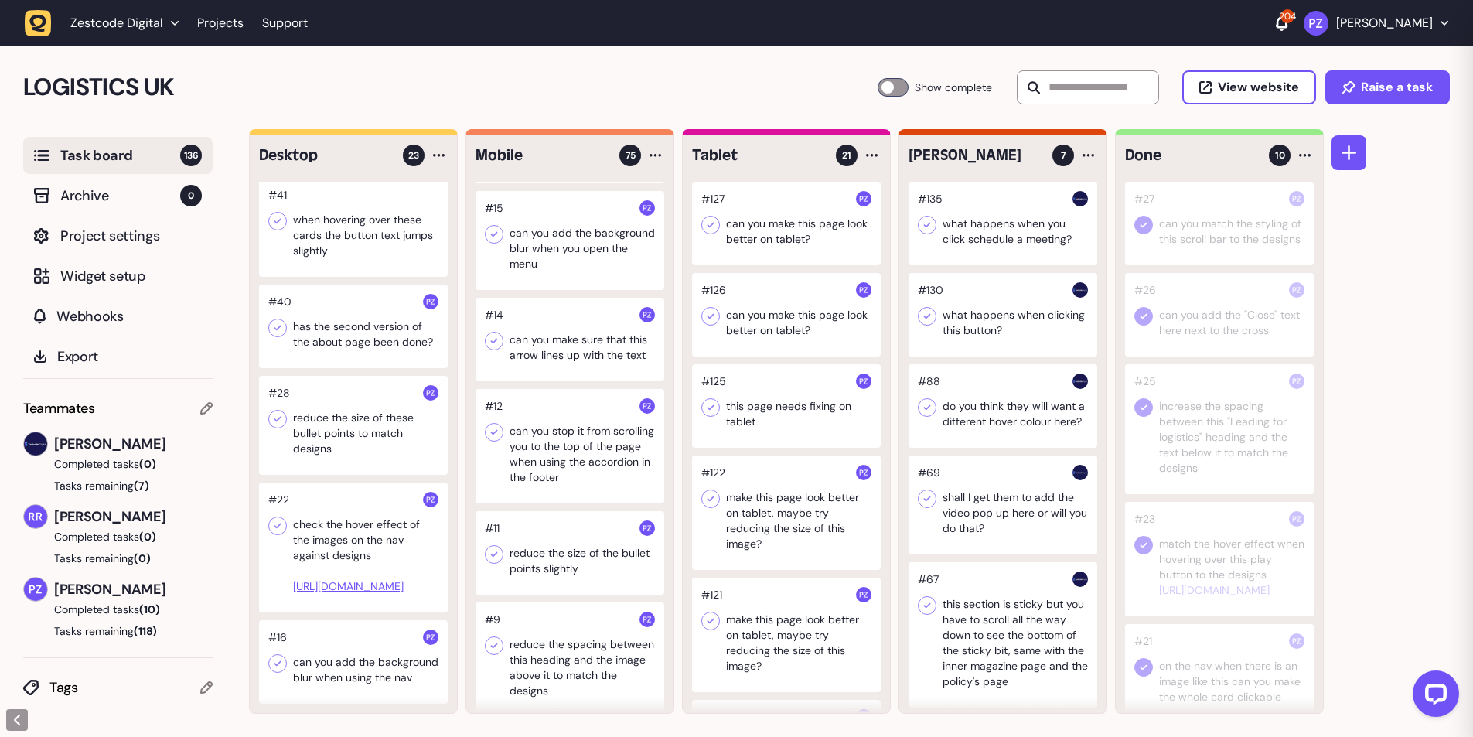
click at [313, 406] on div at bounding box center [353, 425] width 189 height 99
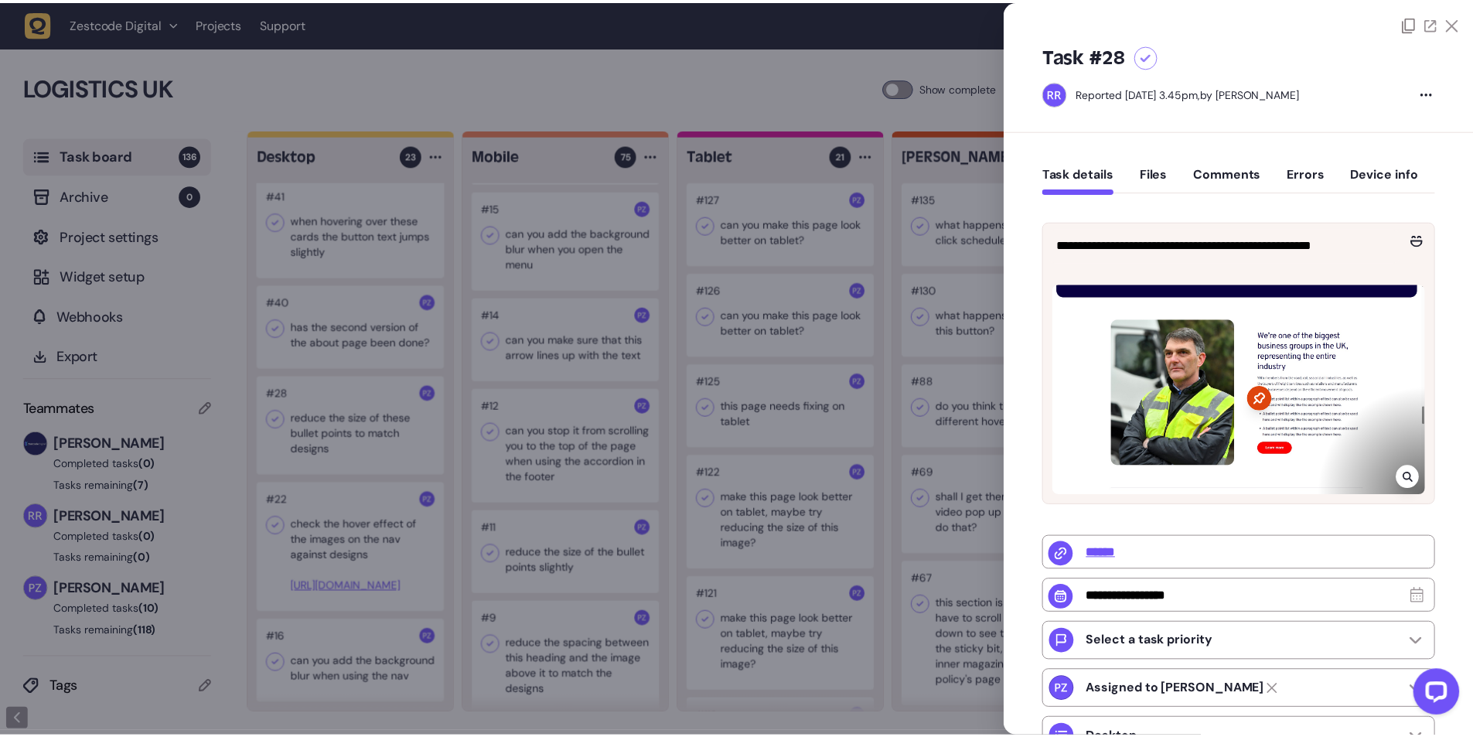
scroll to position [7191, 0]
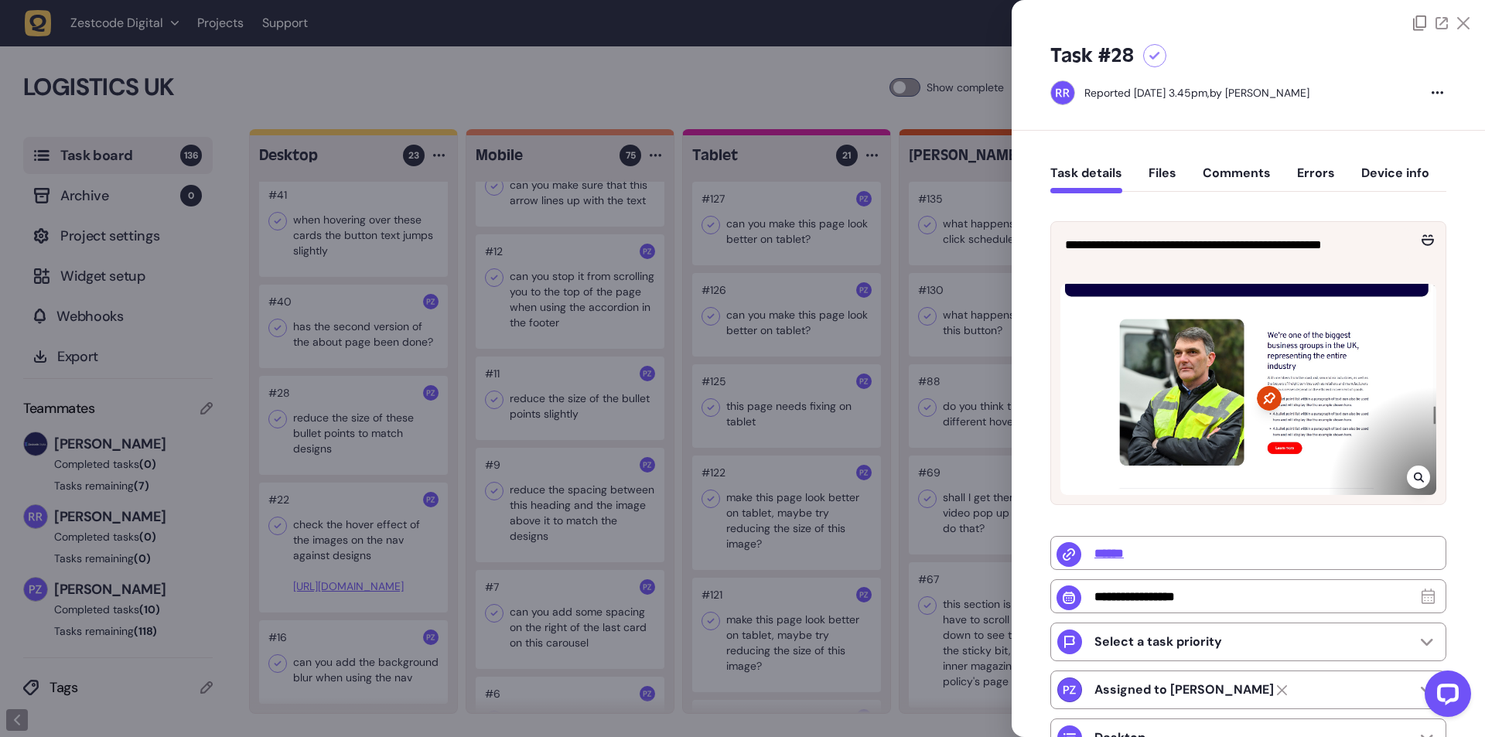
click at [492, 469] on div at bounding box center [742, 368] width 1485 height 737
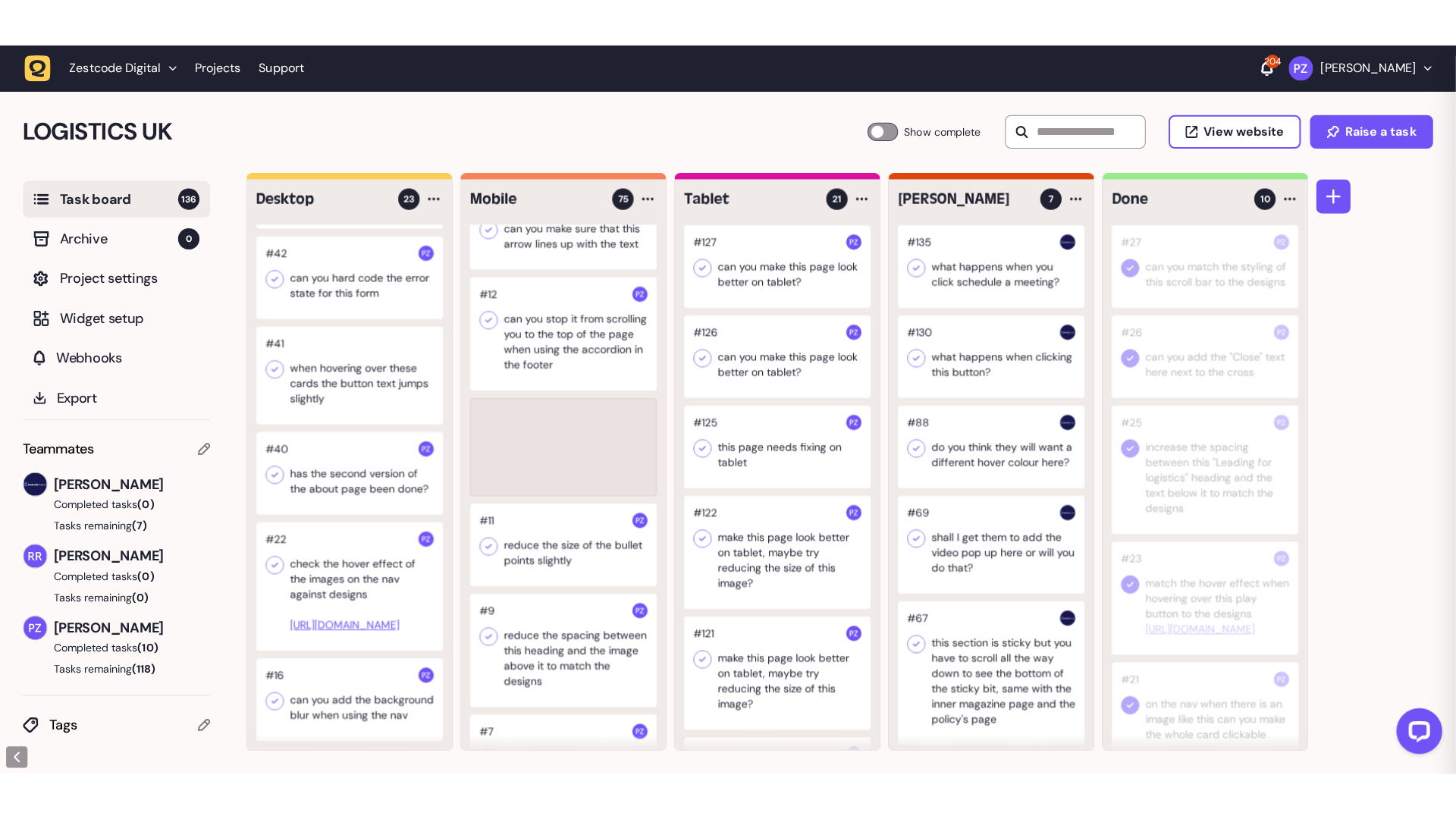
scroll to position [1744, 0]
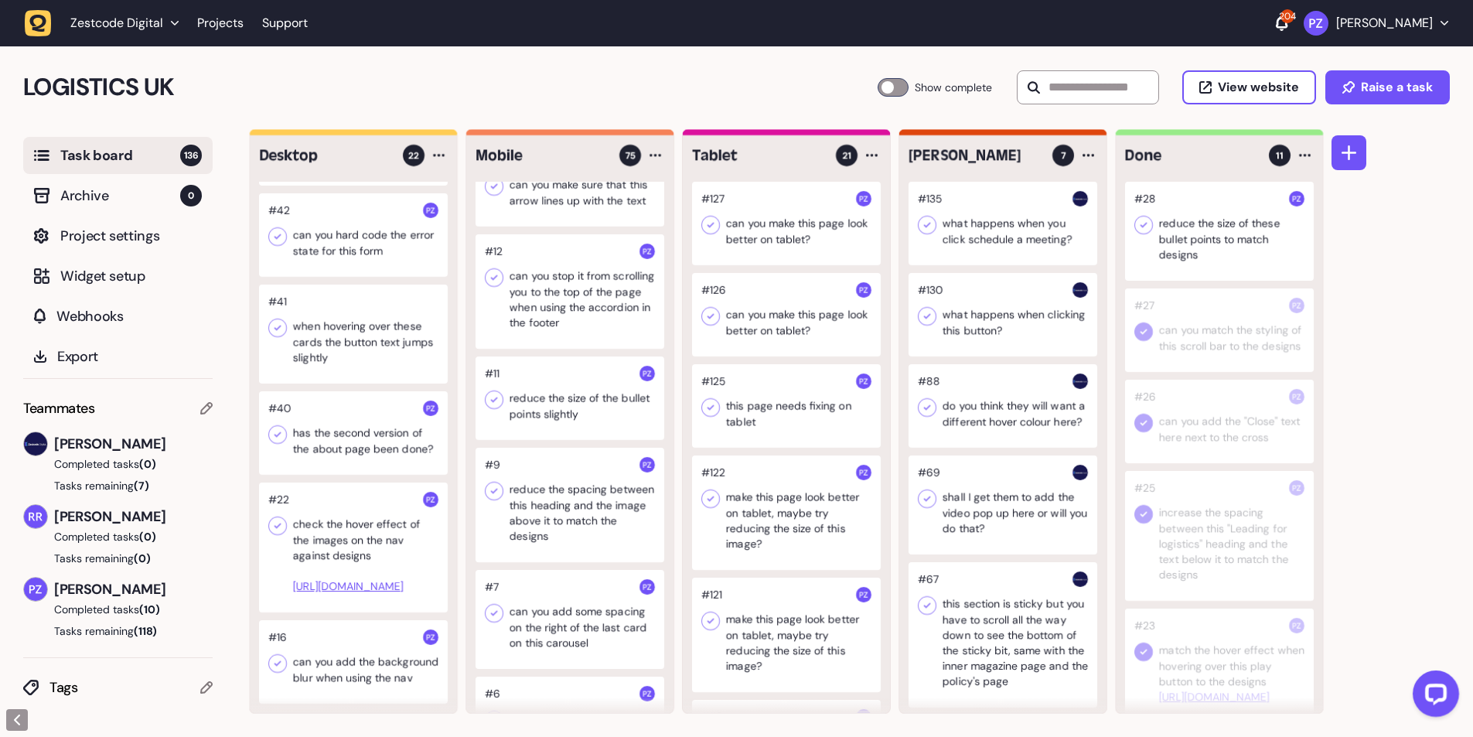
click at [1140, 225] on icon at bounding box center [1143, 224] width 15 height 15
click at [312, 401] on div at bounding box center [353, 433] width 189 height 84
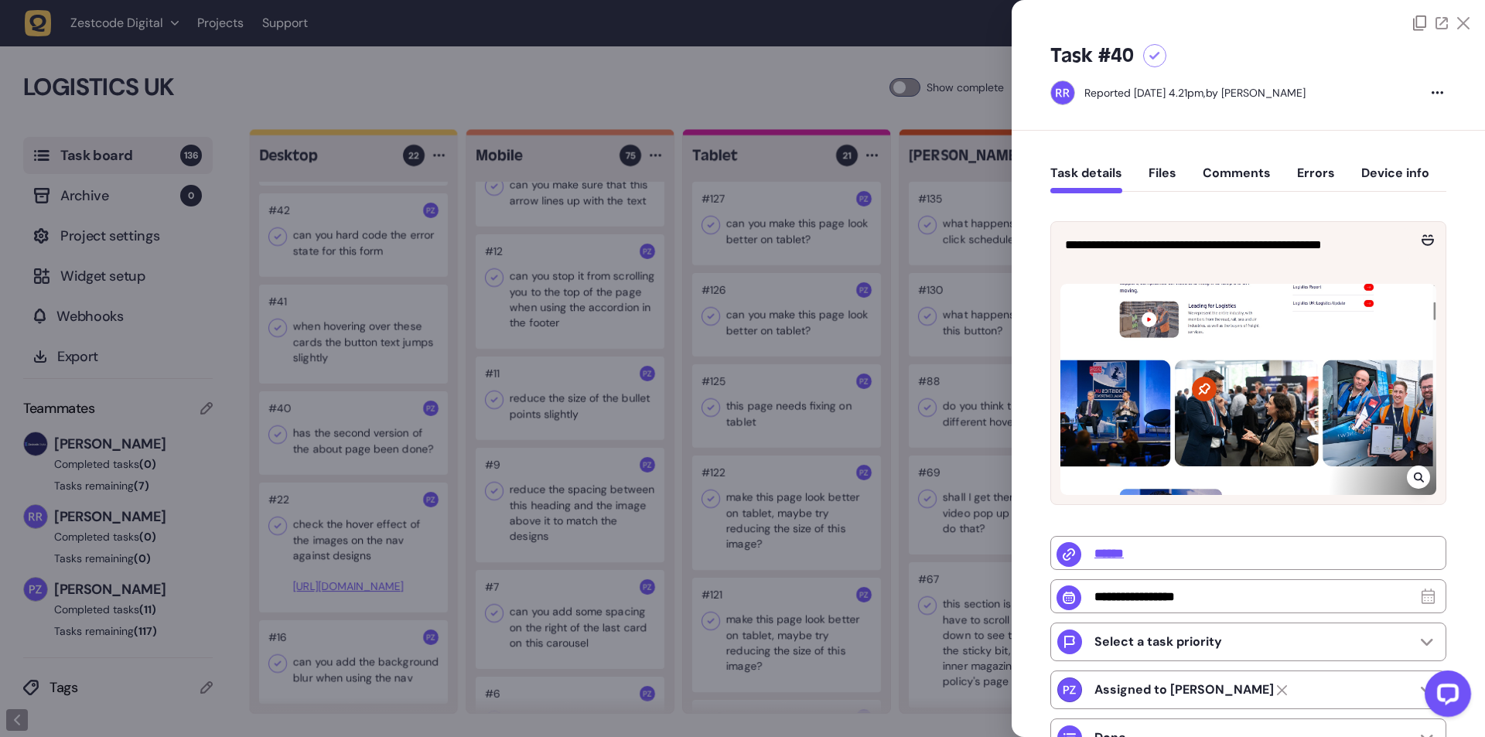
click at [316, 402] on div at bounding box center [742, 368] width 1485 height 737
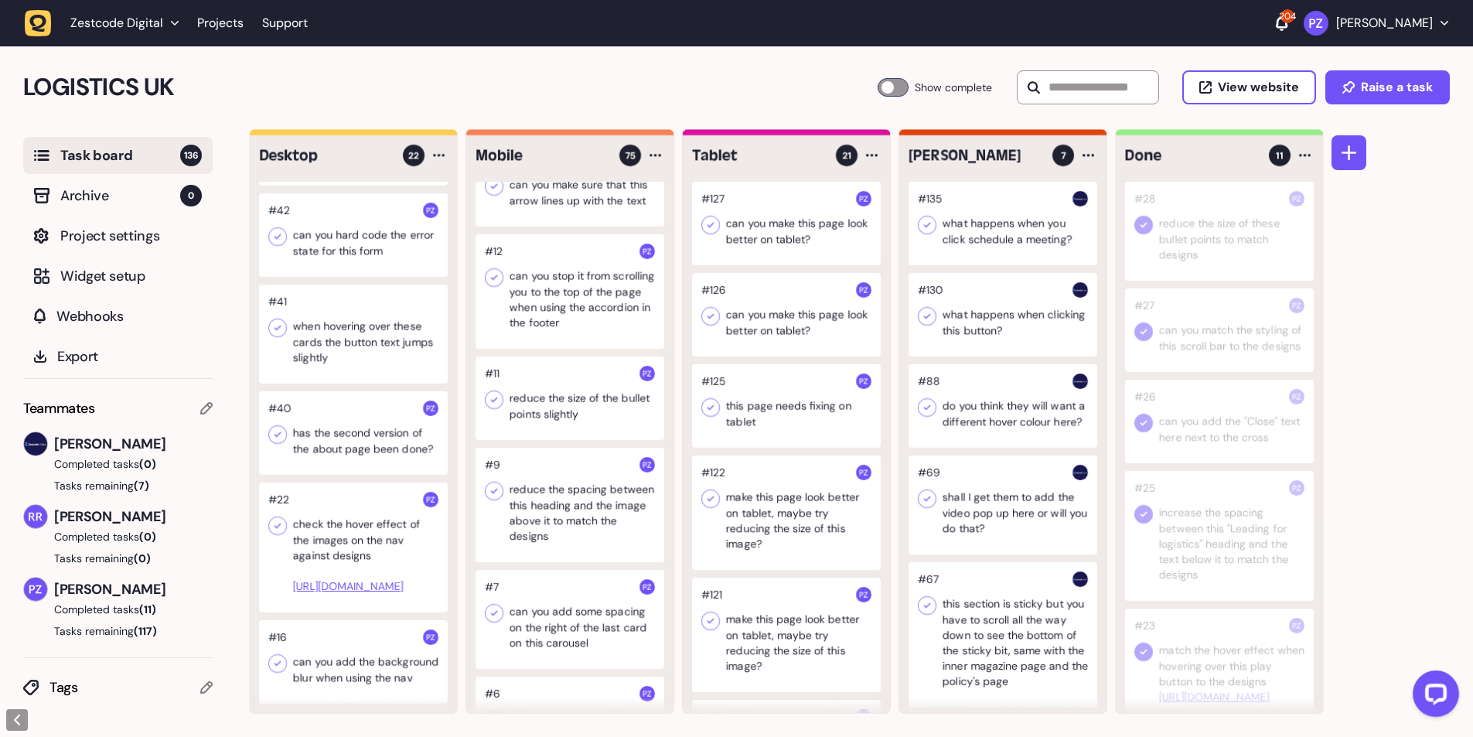
click at [320, 398] on div at bounding box center [353, 433] width 189 height 84
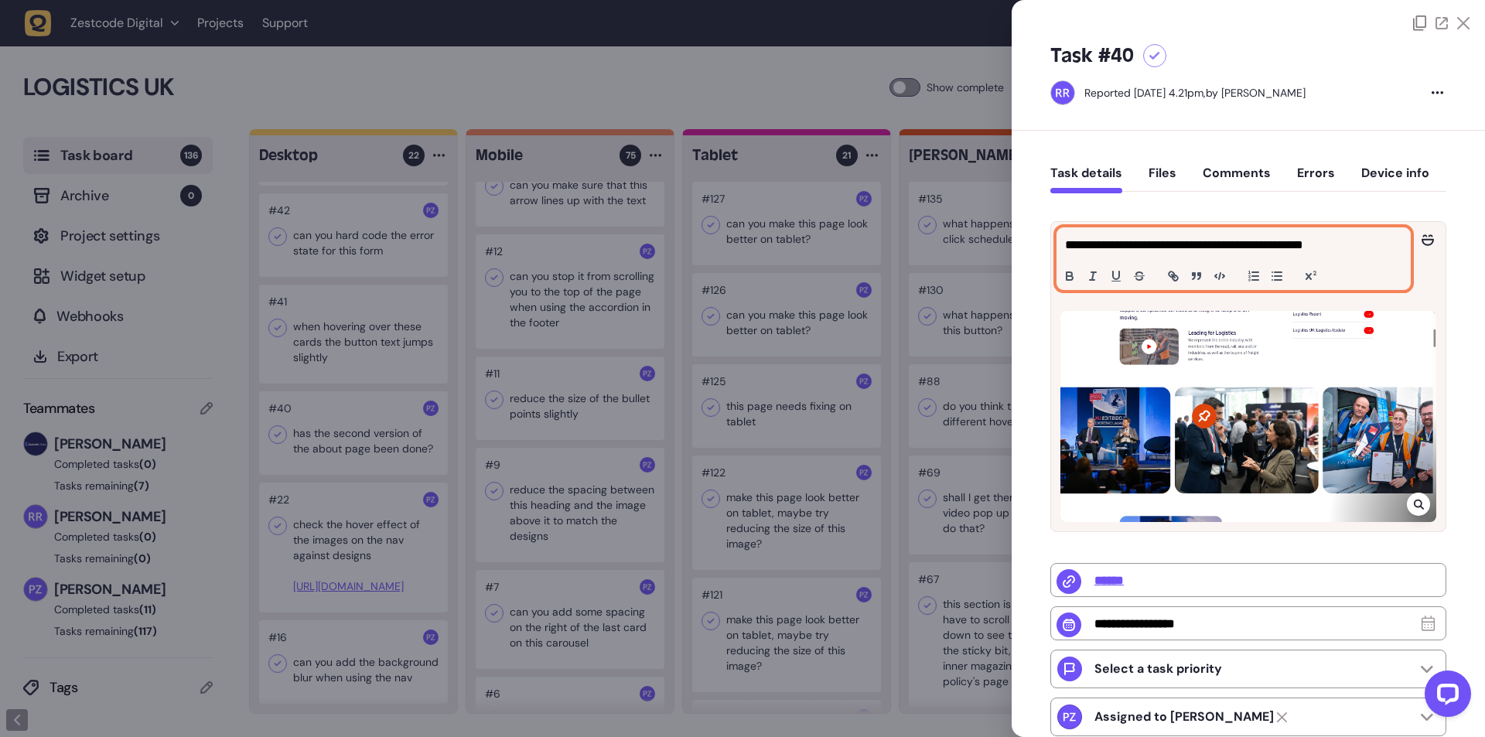
click at [1307, 245] on p "**********" at bounding box center [1231, 245] width 333 height 19
copy p "**********"
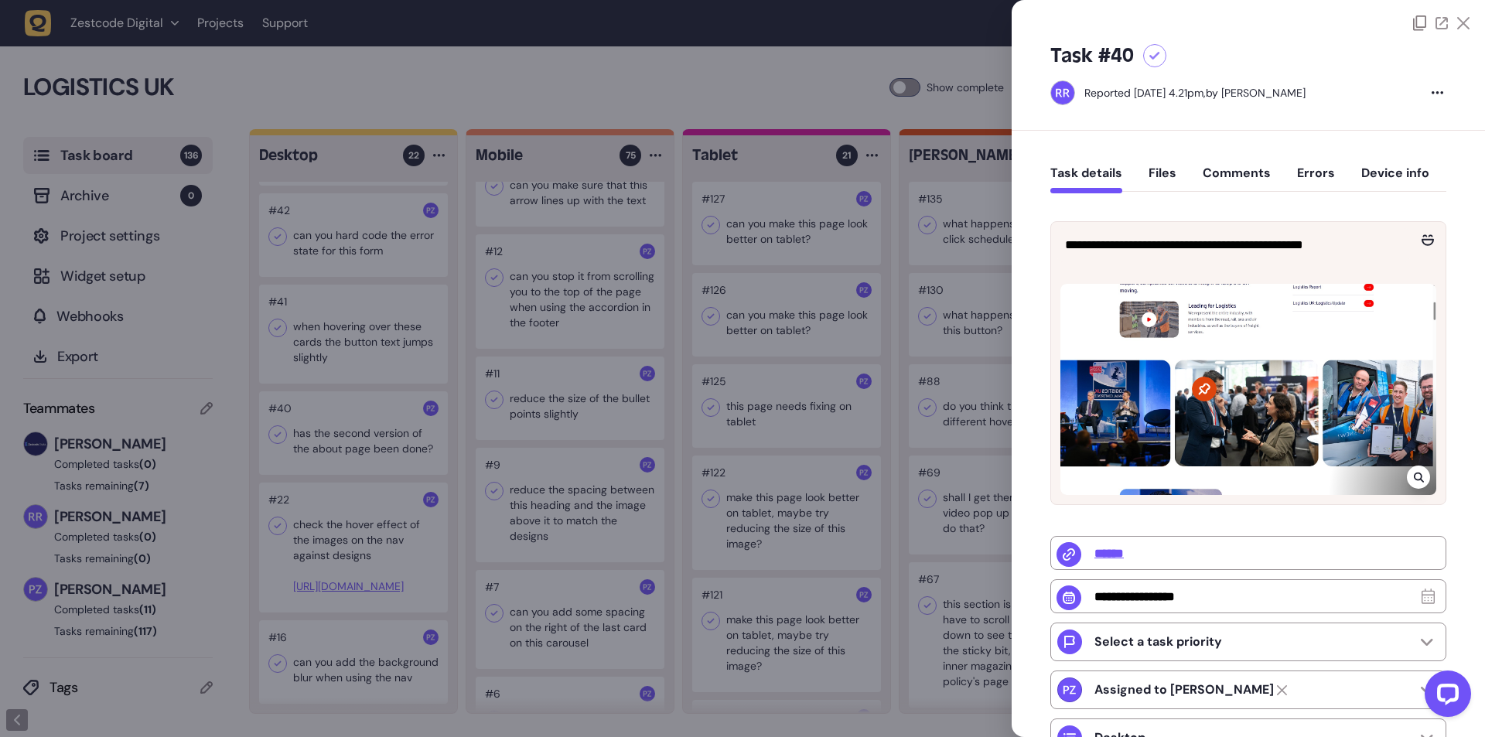
click at [1420, 489] on div at bounding box center [1417, 476] width 23 height 23
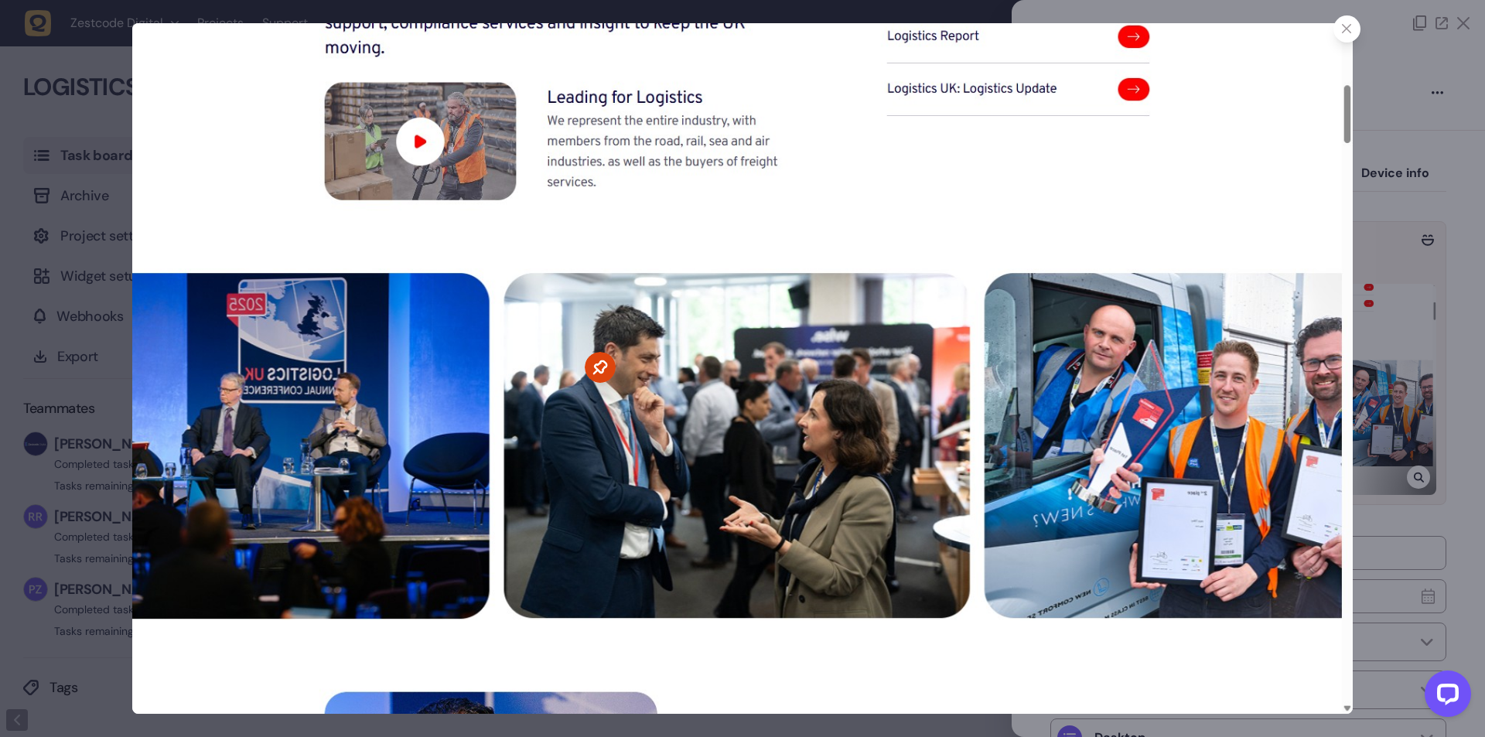
click at [594, 364] on icon at bounding box center [600, 367] width 31 height 31
click at [1406, 265] on div at bounding box center [742, 368] width 1485 height 737
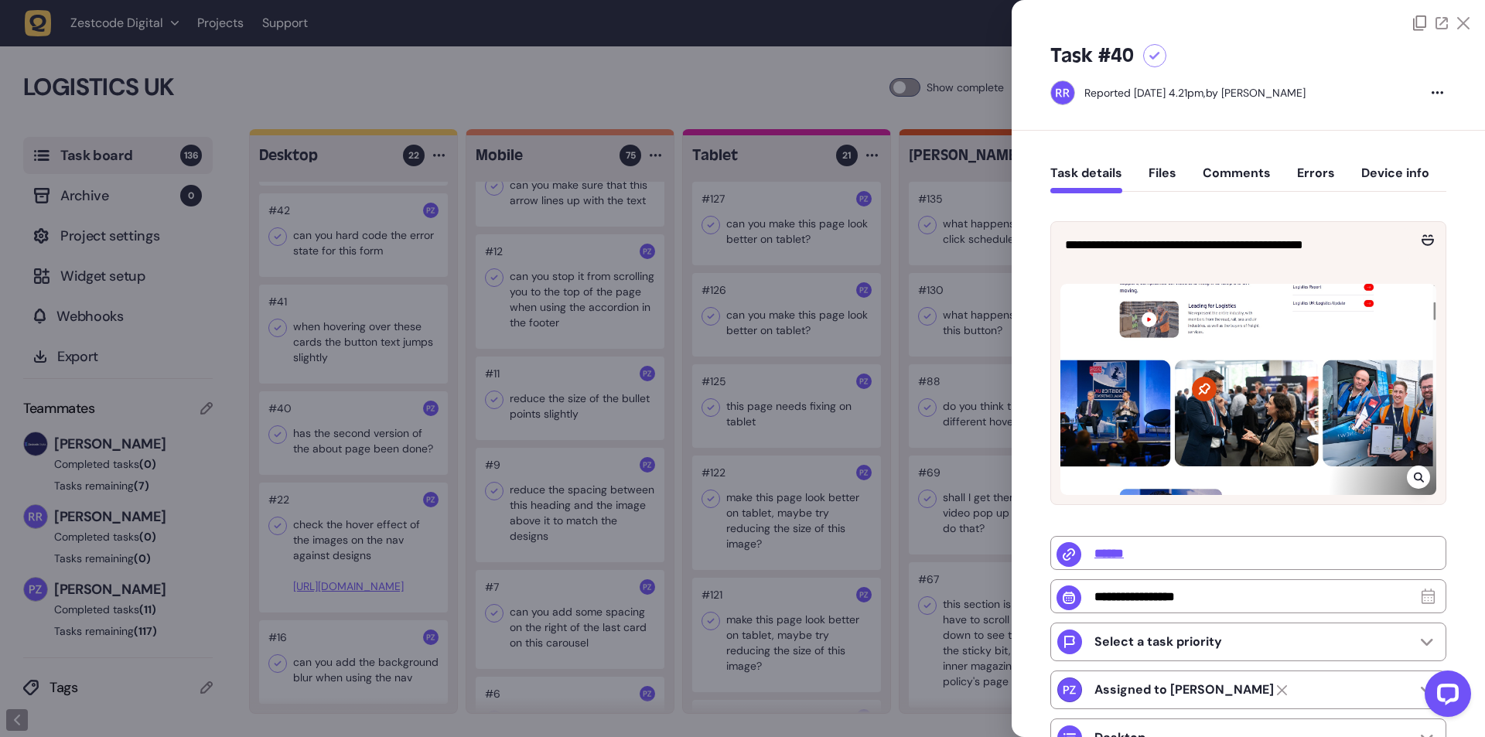
click at [404, 380] on div at bounding box center [742, 368] width 1485 height 737
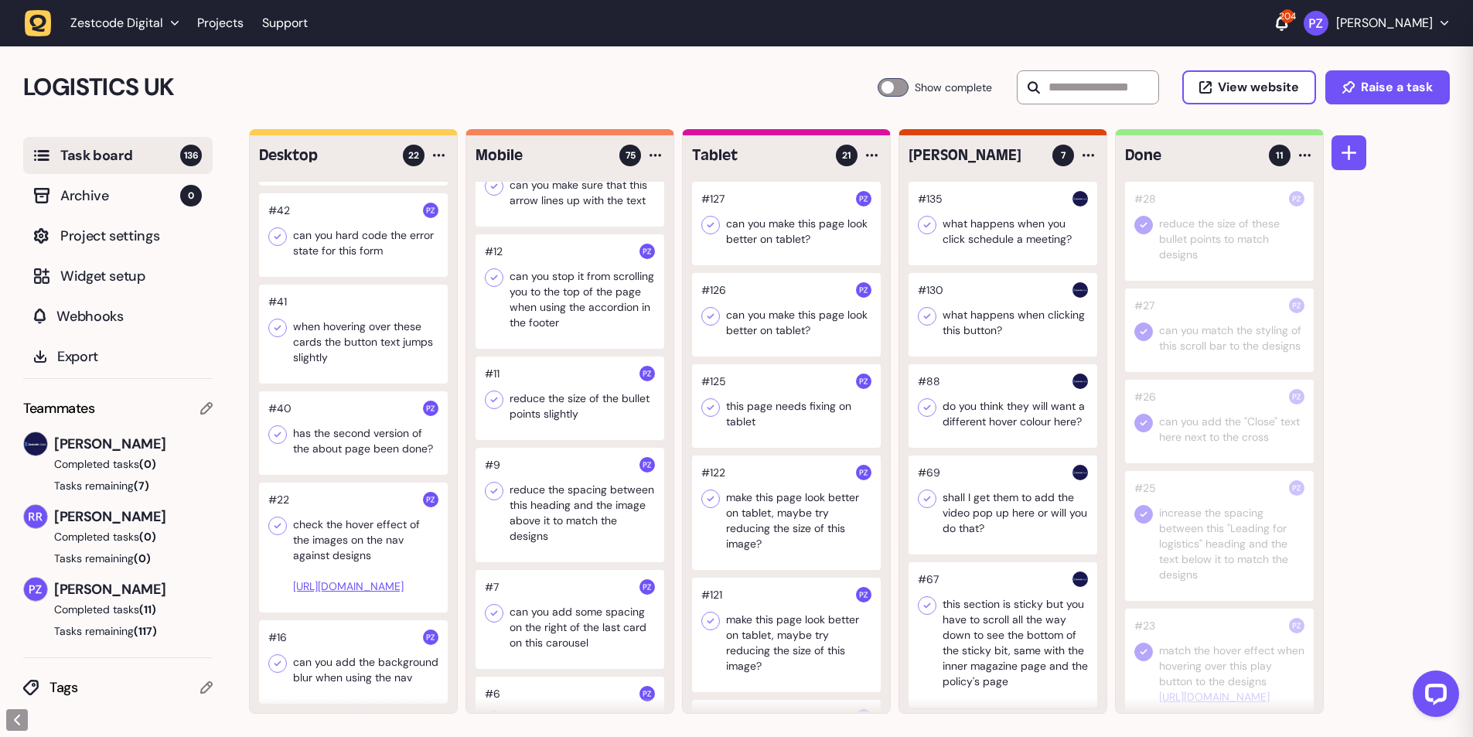
click at [354, 285] on div at bounding box center [353, 334] width 189 height 99
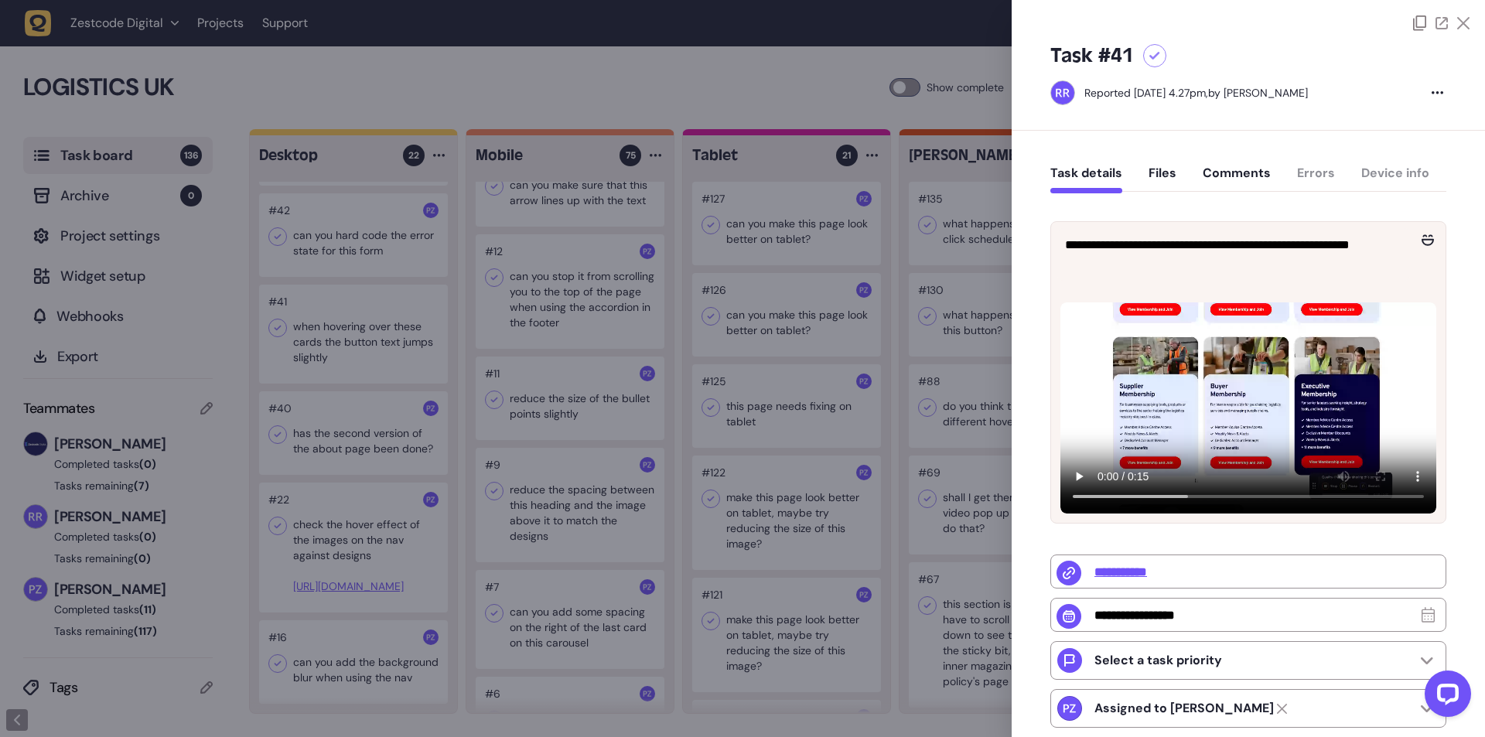
click at [353, 298] on div at bounding box center [742, 368] width 1485 height 737
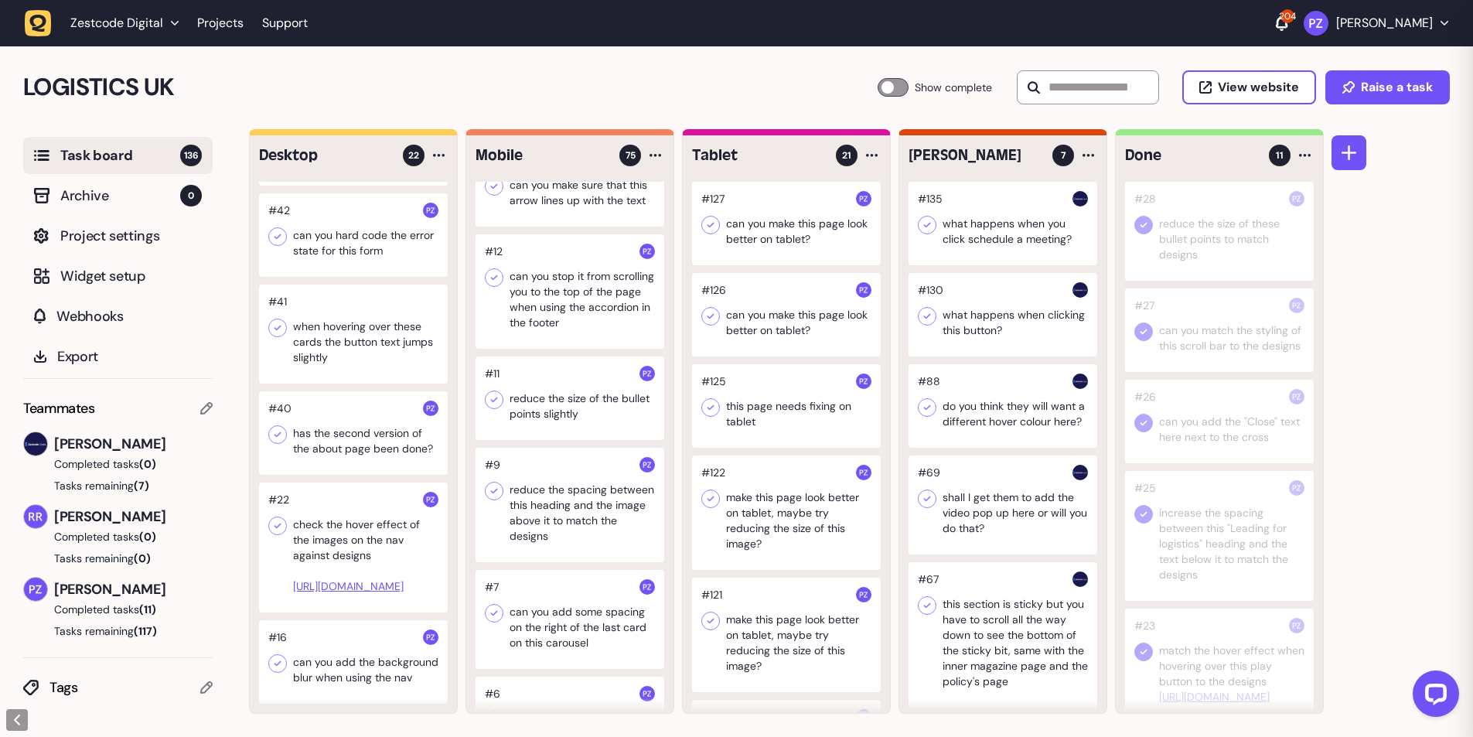
click at [349, 298] on div at bounding box center [353, 334] width 189 height 99
click at [359, 316] on div at bounding box center [353, 334] width 189 height 99
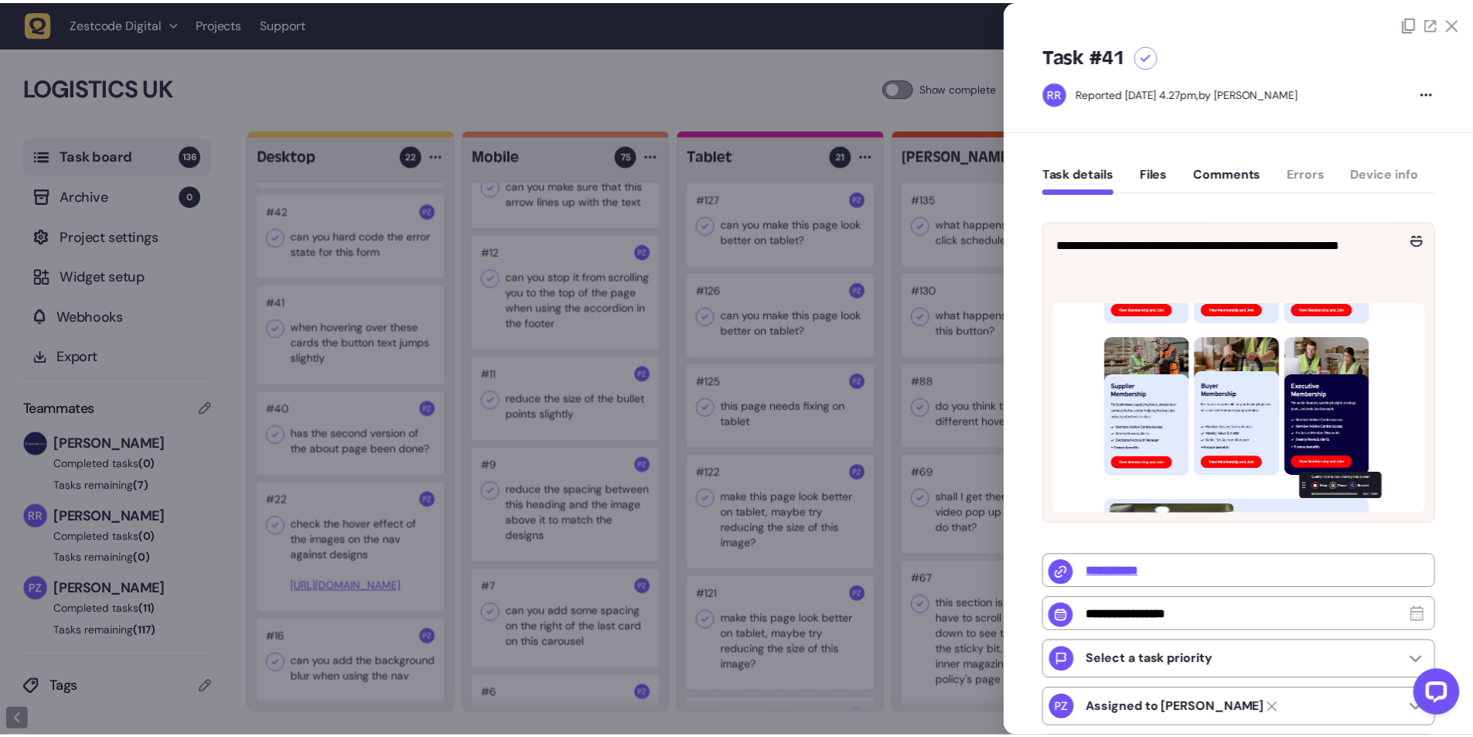
scroll to position [7268, 0]
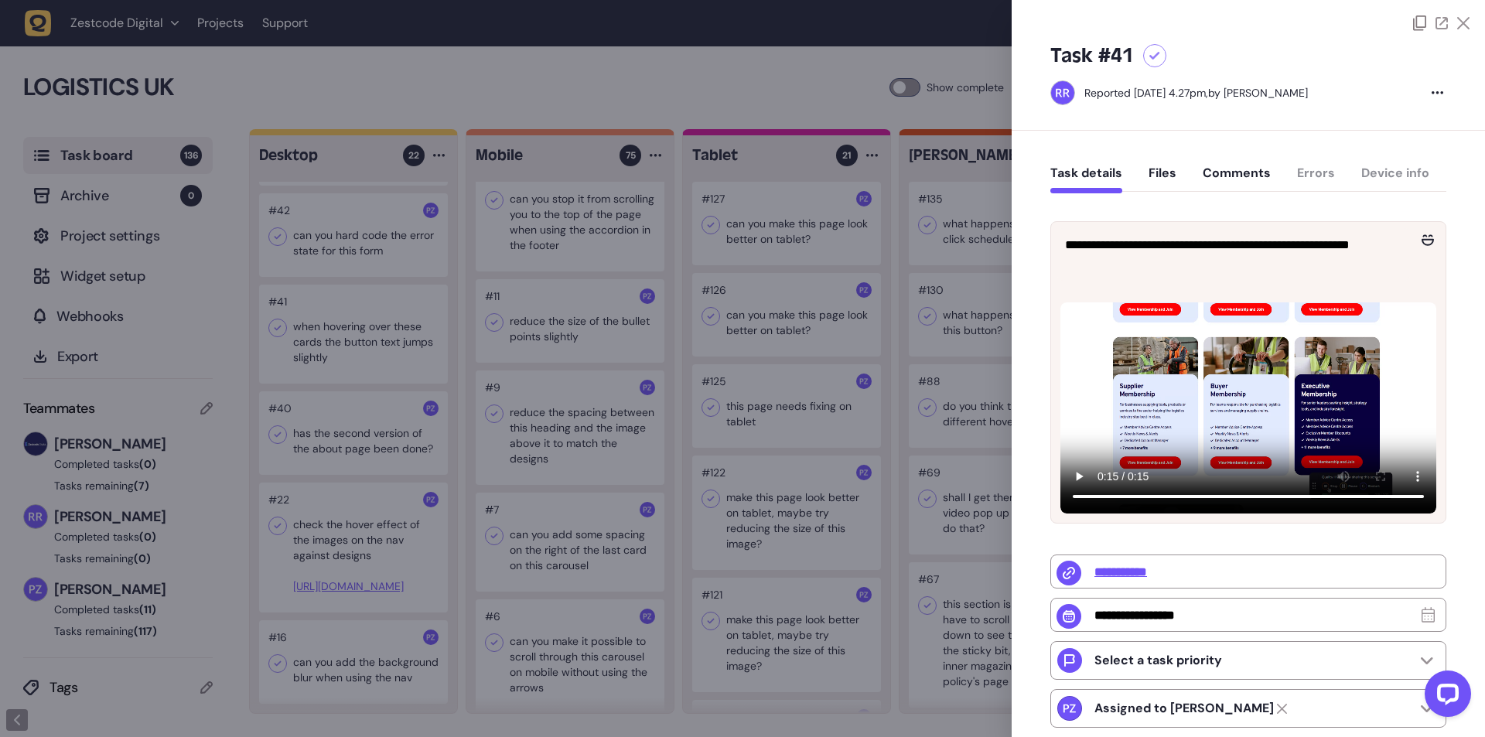
click at [425, 389] on div at bounding box center [742, 368] width 1485 height 737
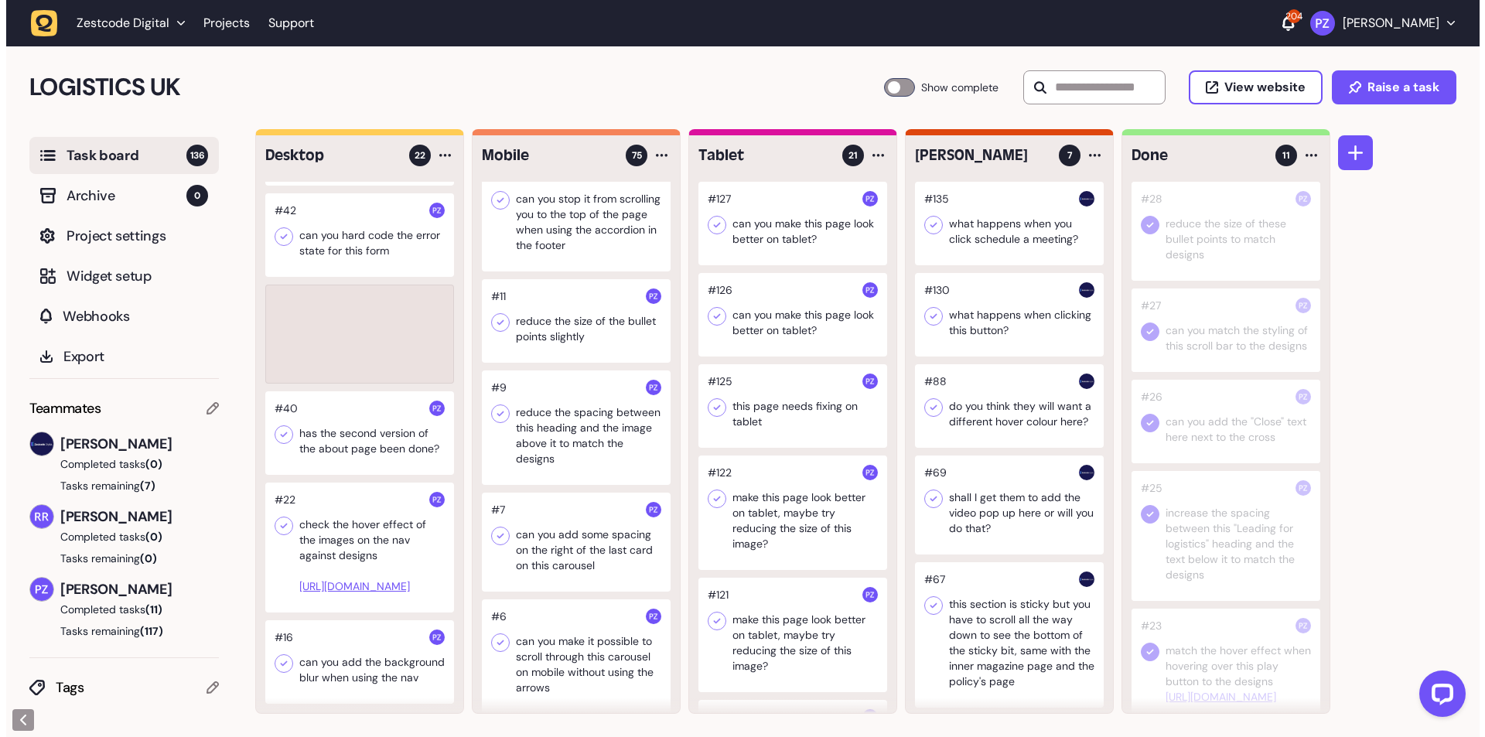
scroll to position [1671, 0]
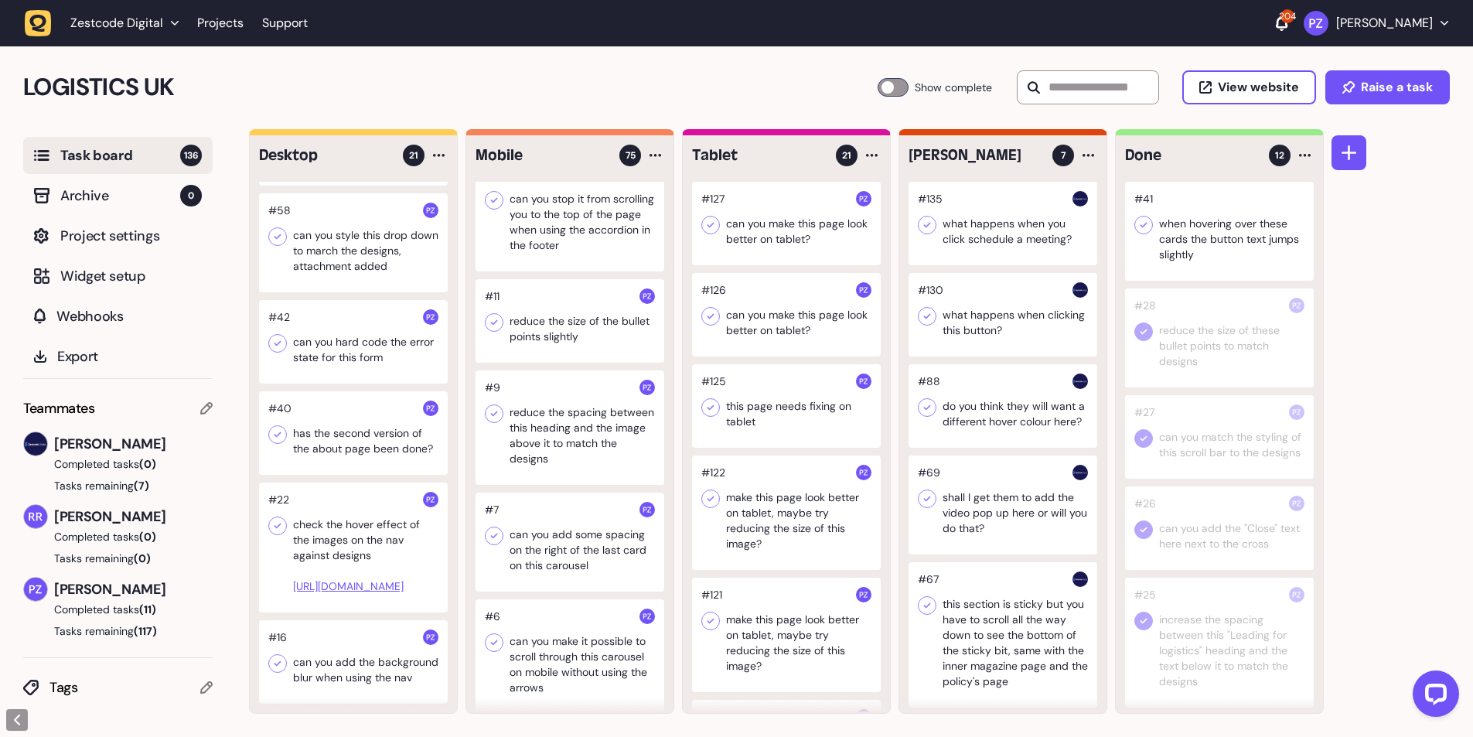
click at [1144, 225] on icon at bounding box center [1143, 225] width 7 height 5
click at [376, 402] on div at bounding box center [353, 433] width 189 height 84
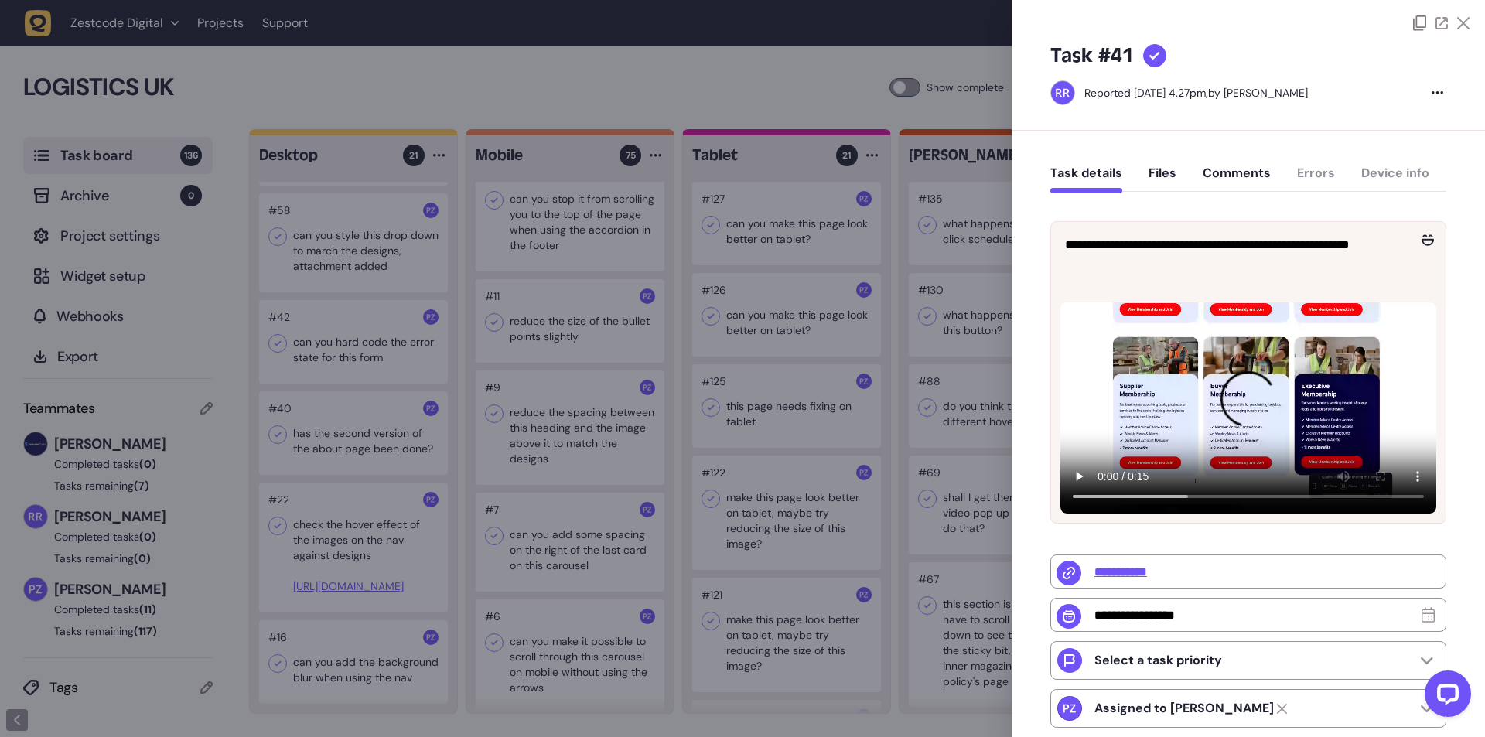
type input "******"
click at [376, 402] on div at bounding box center [742, 368] width 1485 height 737
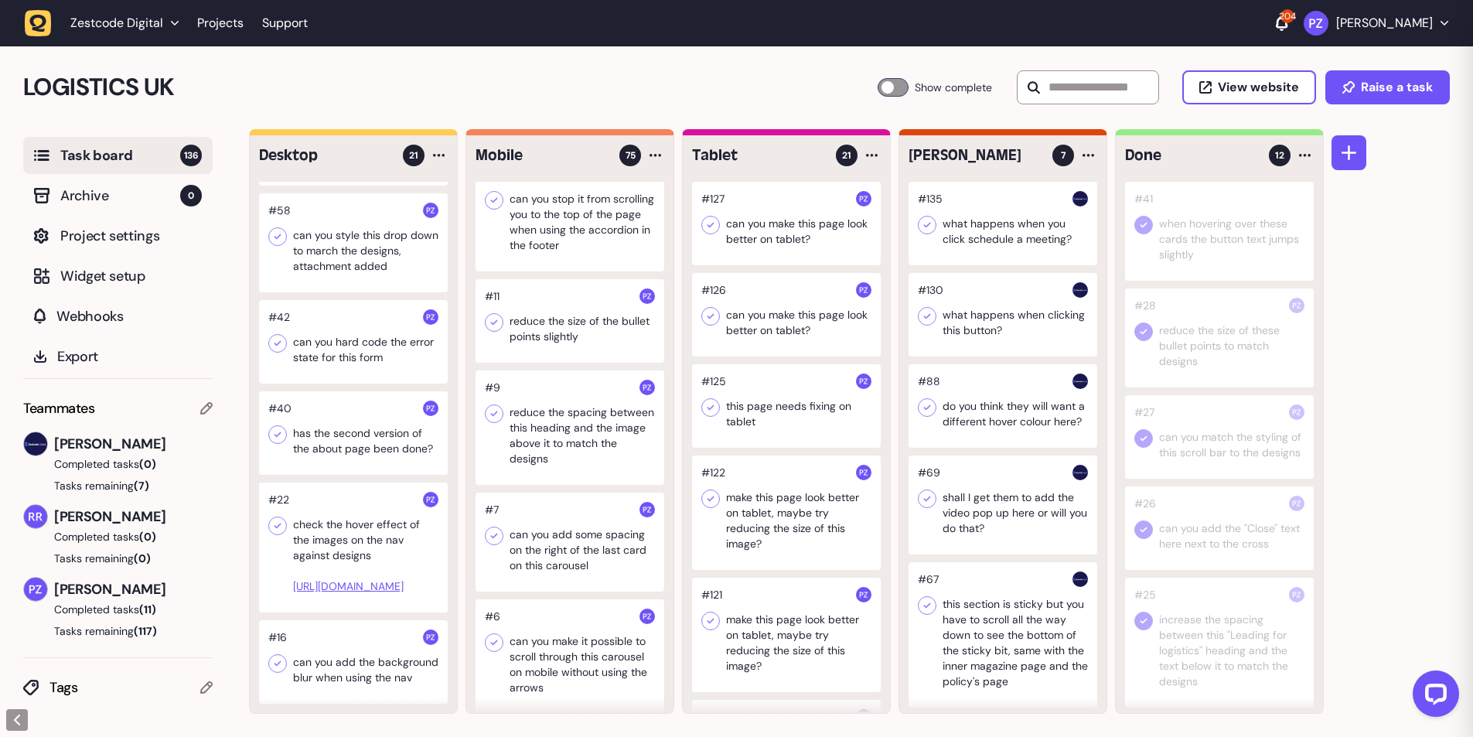
click at [355, 328] on div at bounding box center [353, 342] width 189 height 84
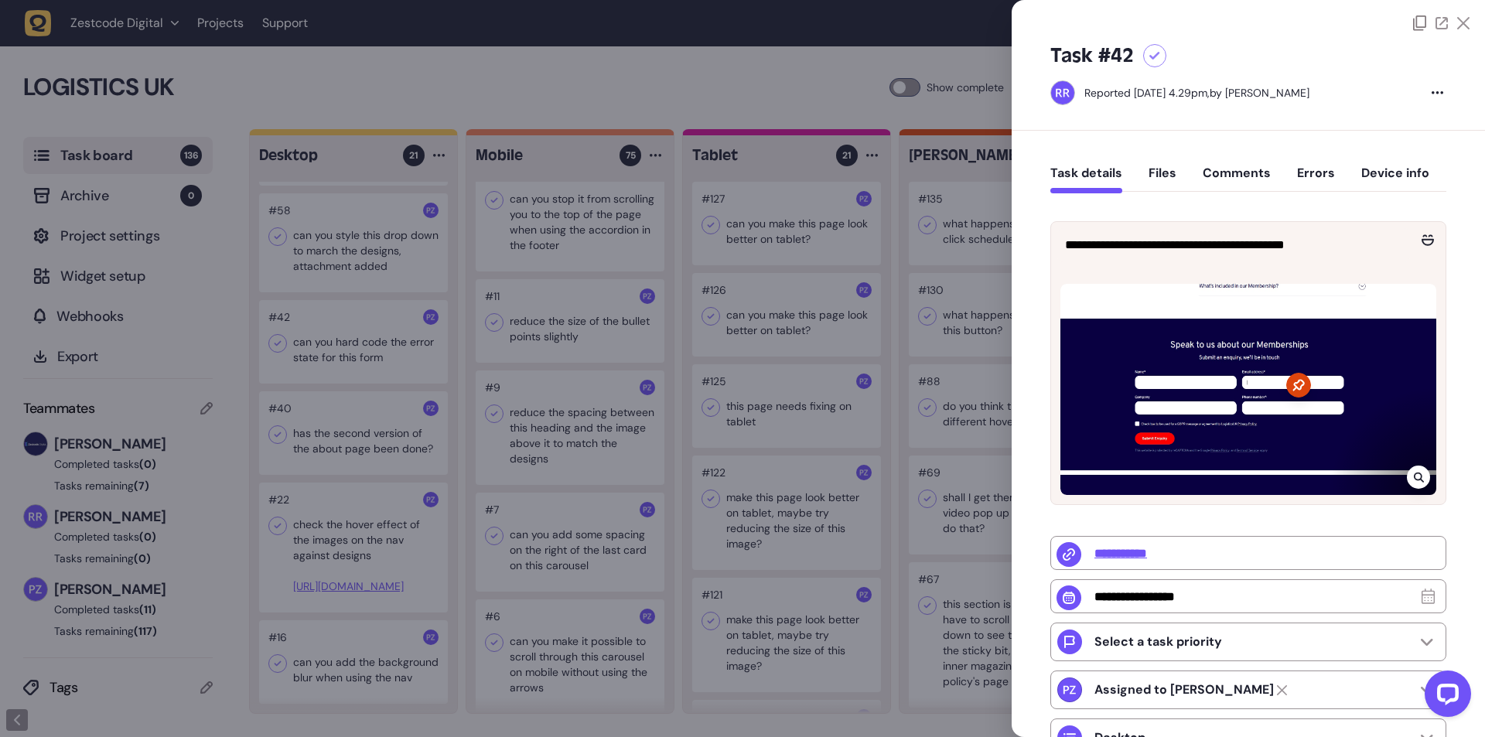
drag, startPoint x: 327, startPoint y: 380, endPoint x: 335, endPoint y: 398, distance: 20.1
click at [327, 381] on div at bounding box center [742, 368] width 1485 height 737
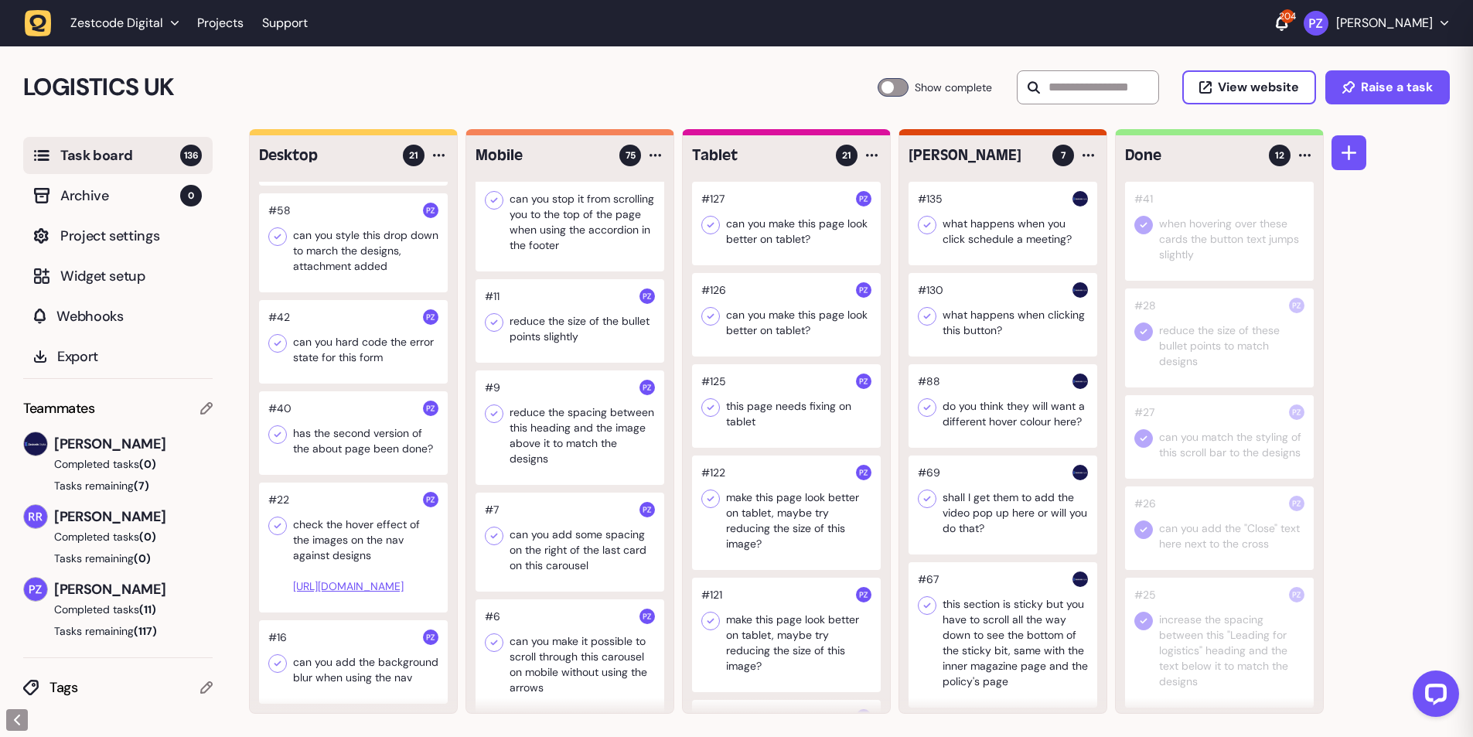
click at [337, 330] on div at bounding box center [353, 342] width 189 height 84
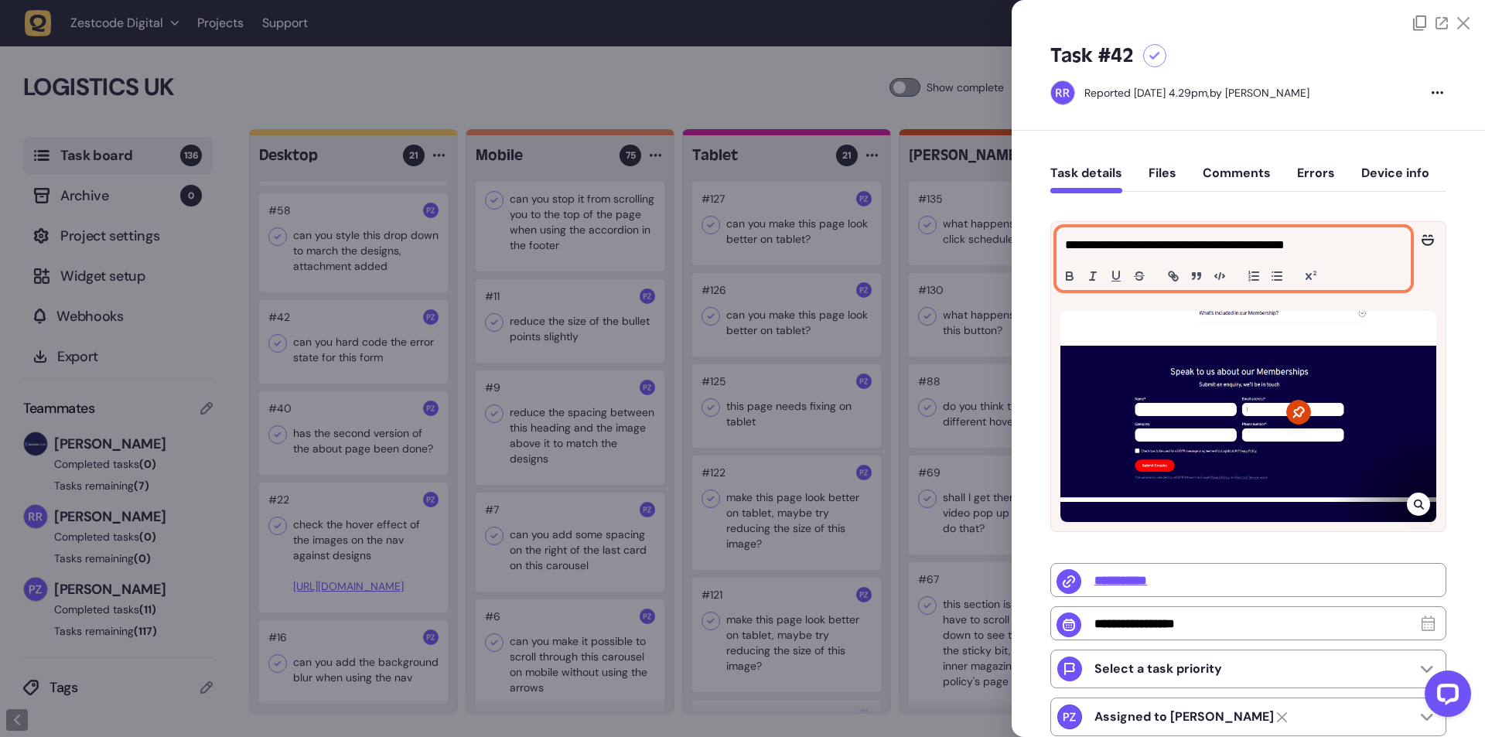
click at [1204, 245] on p "**********" at bounding box center [1231, 245] width 333 height 19
copy p "**********"
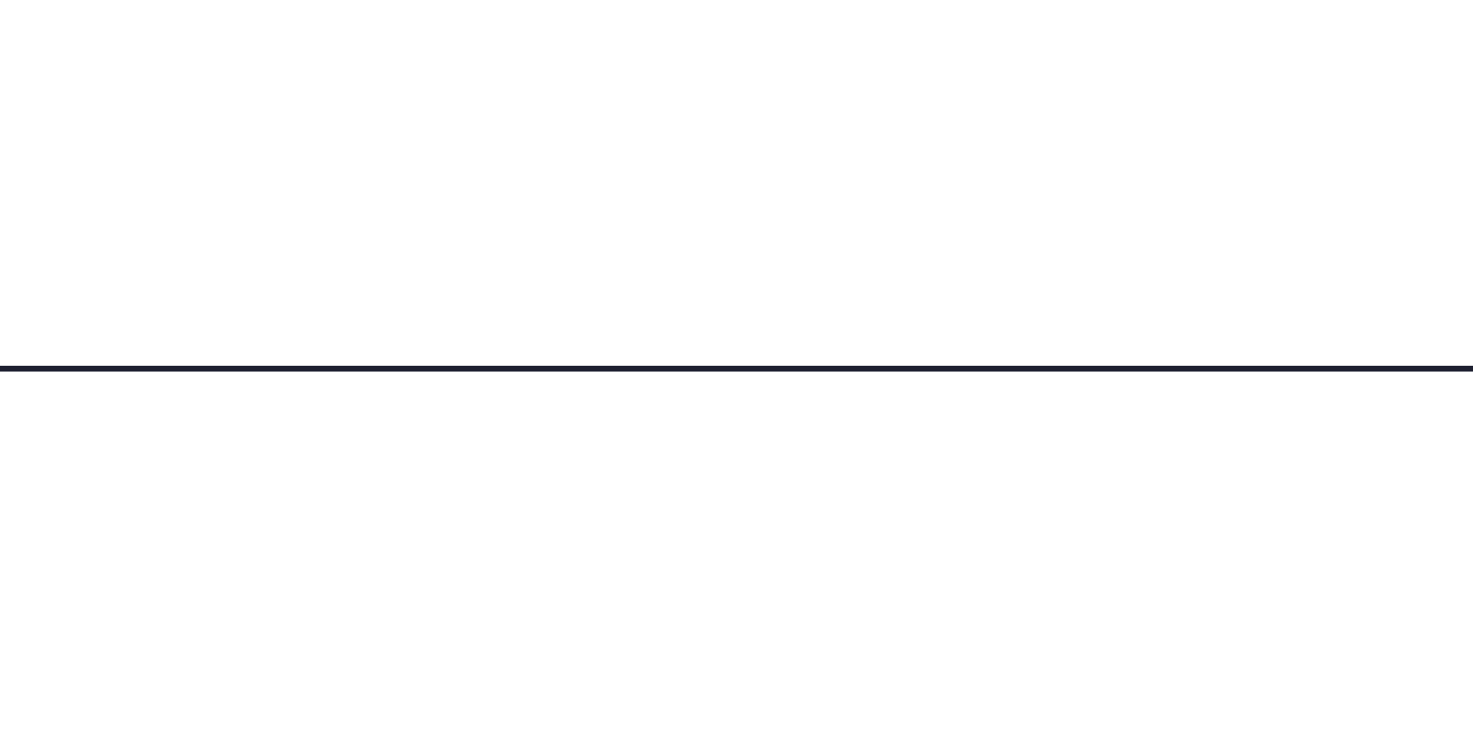
scroll to position [7334, 0]
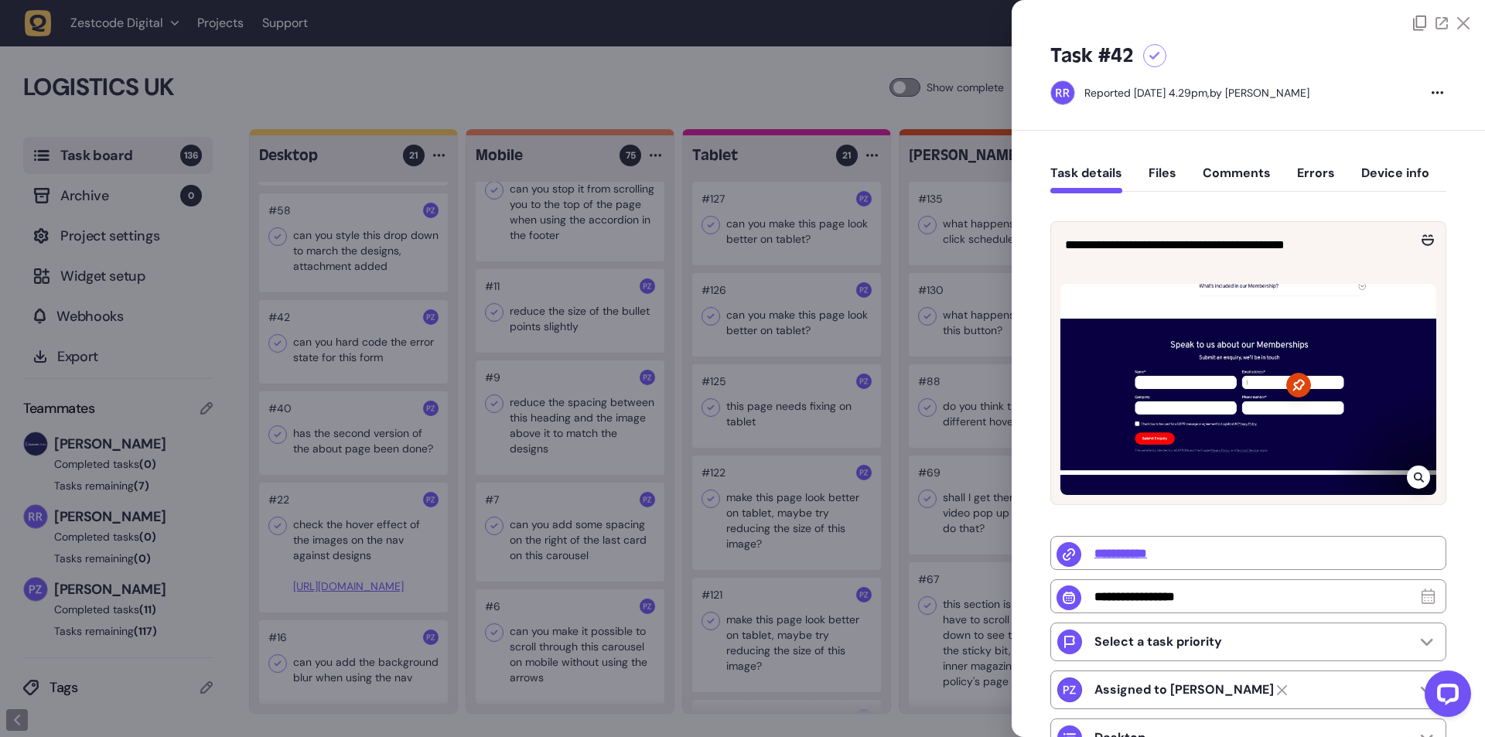
click at [1033, 268] on div "**********" at bounding box center [1247, 536] width 473 height 810
click at [875, 384] on div at bounding box center [742, 368] width 1485 height 737
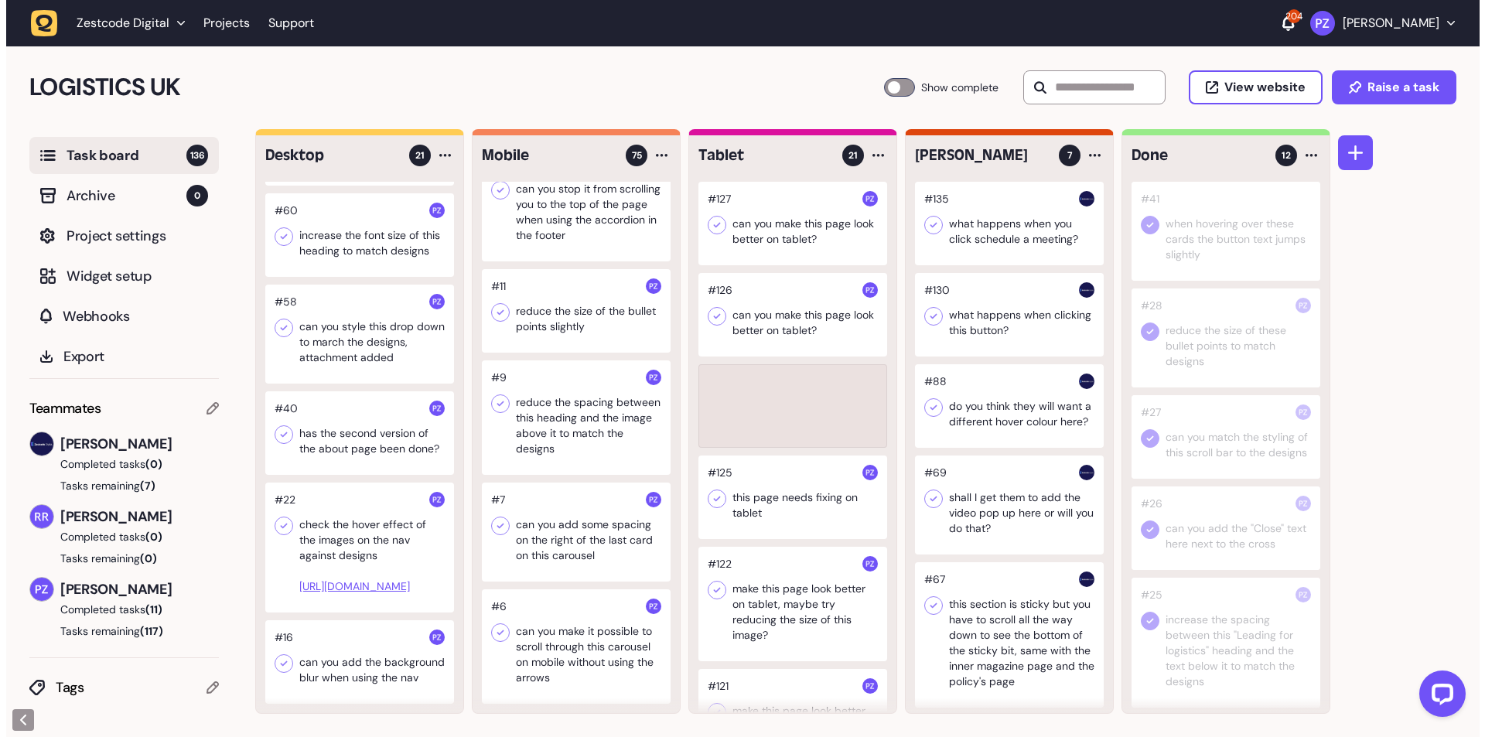
scroll to position [7334, 0]
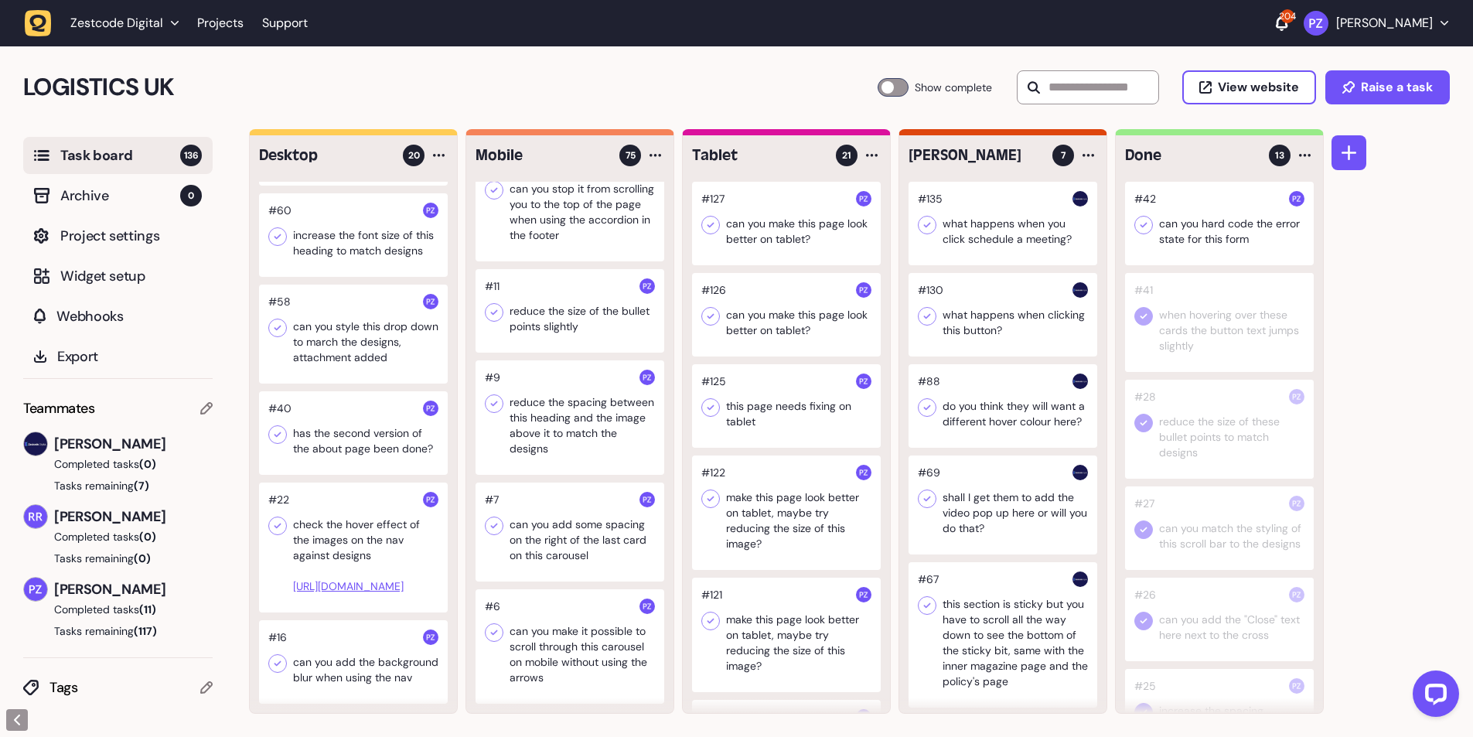
click at [1147, 226] on icon at bounding box center [1143, 224] width 15 height 15
click at [344, 412] on div at bounding box center [353, 433] width 189 height 84
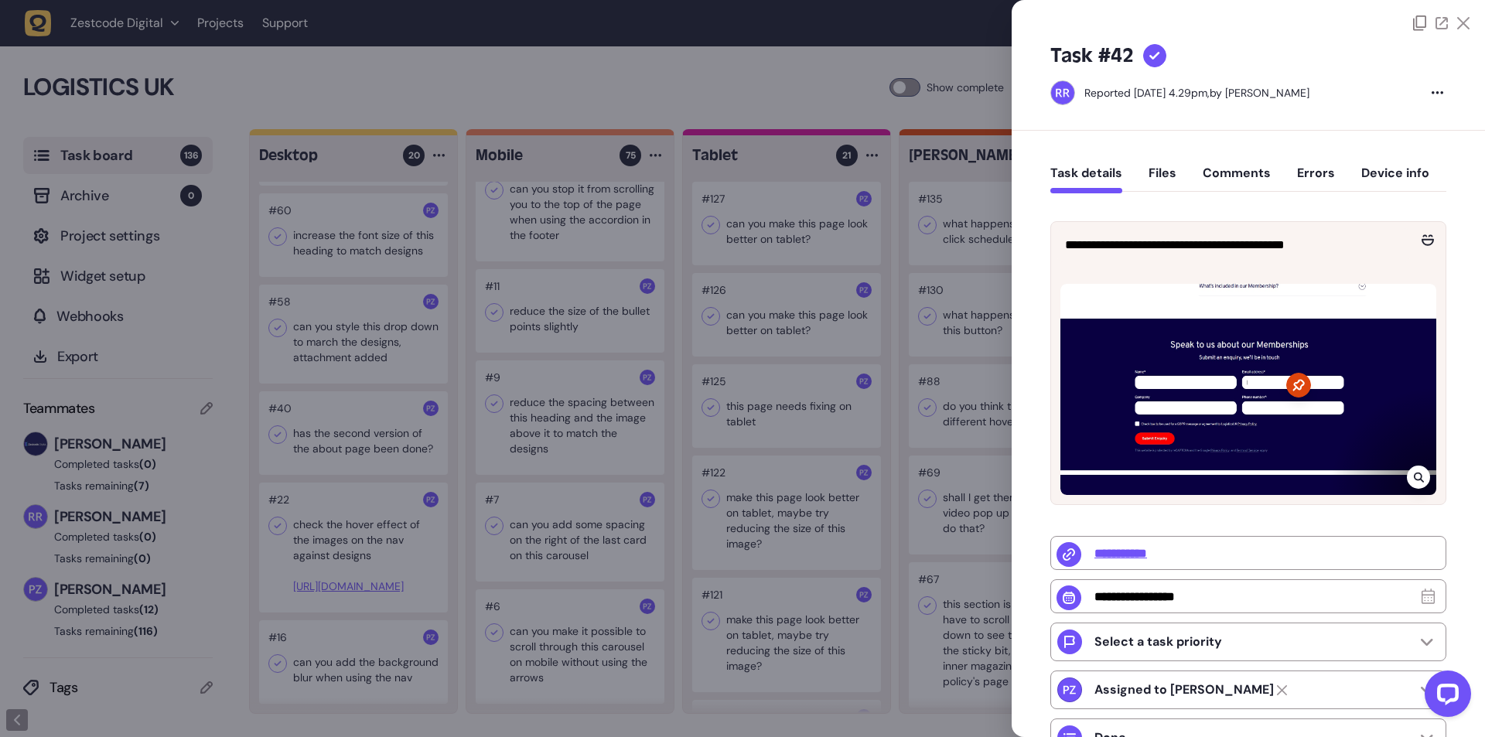
type input "******"
click at [344, 412] on div at bounding box center [742, 368] width 1485 height 737
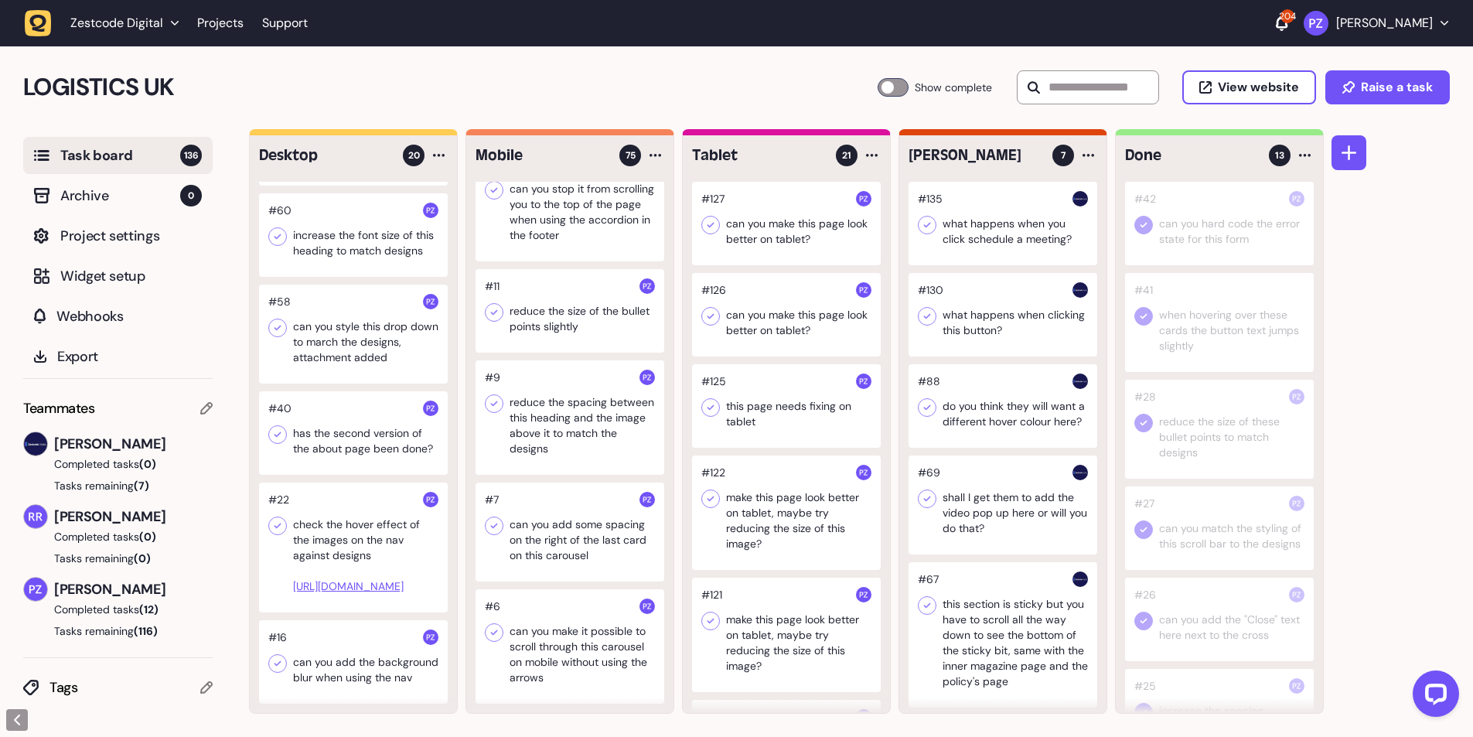
click at [334, 322] on div at bounding box center [353, 334] width 189 height 99
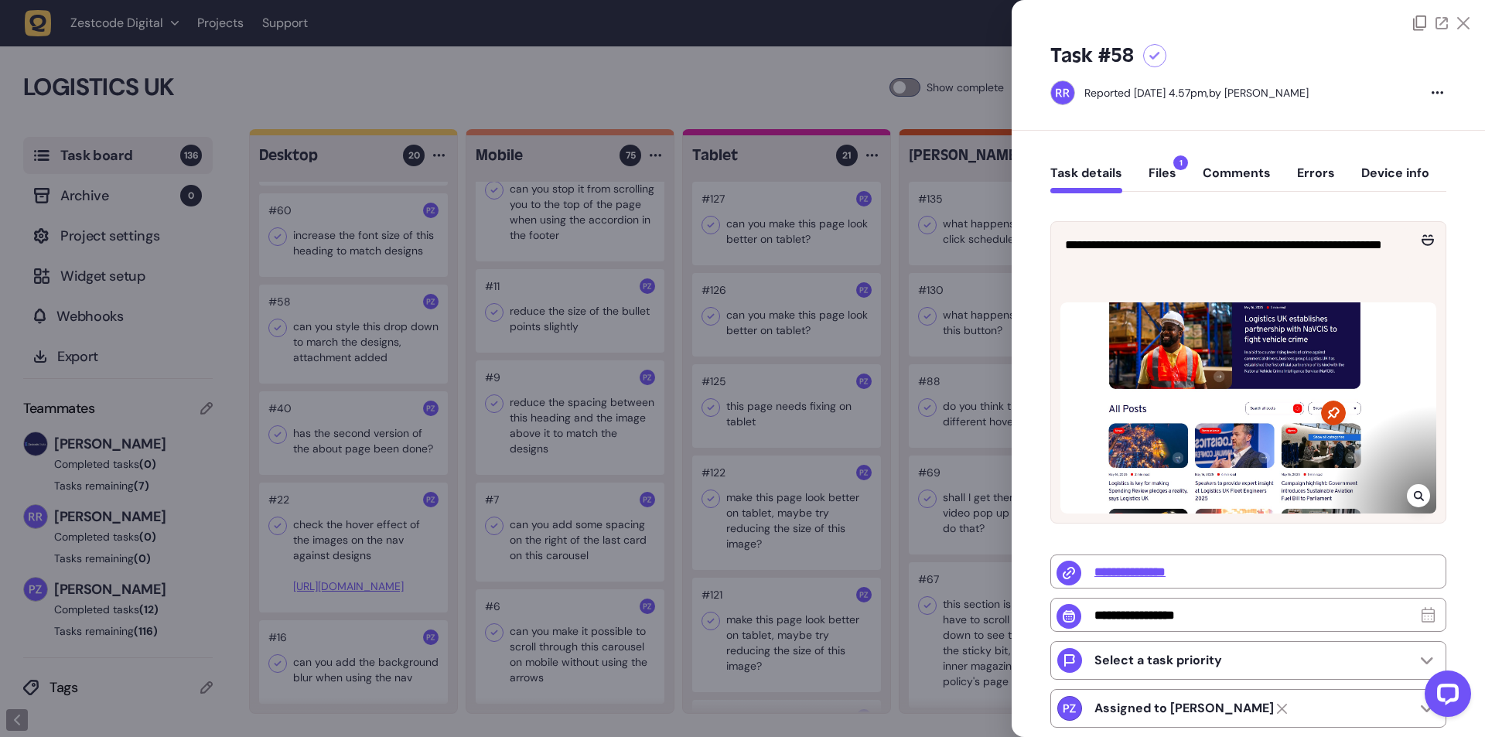
click at [377, 313] on div at bounding box center [742, 368] width 1485 height 737
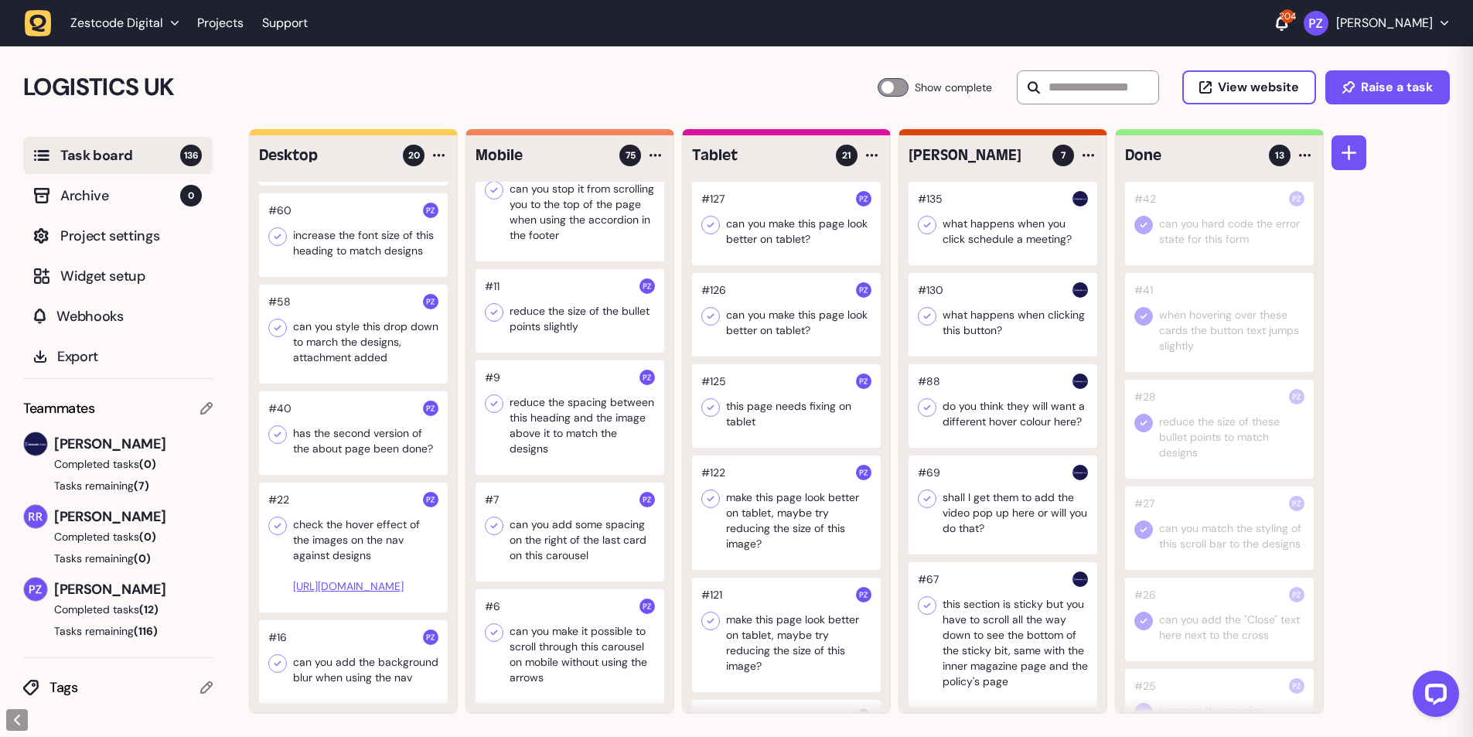
click at [348, 308] on div at bounding box center [353, 334] width 189 height 99
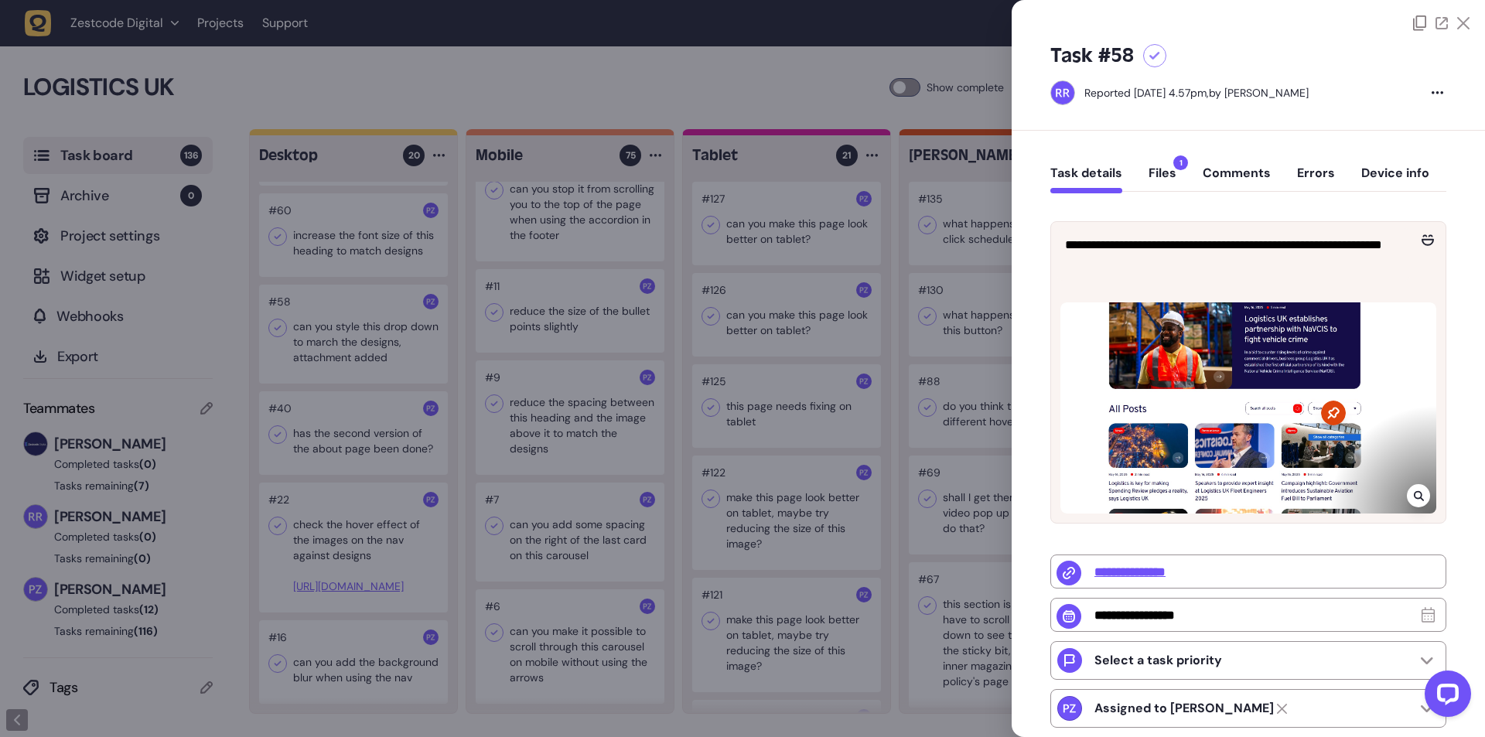
click at [1172, 179] on button "Files 1" at bounding box center [1162, 179] width 28 height 28
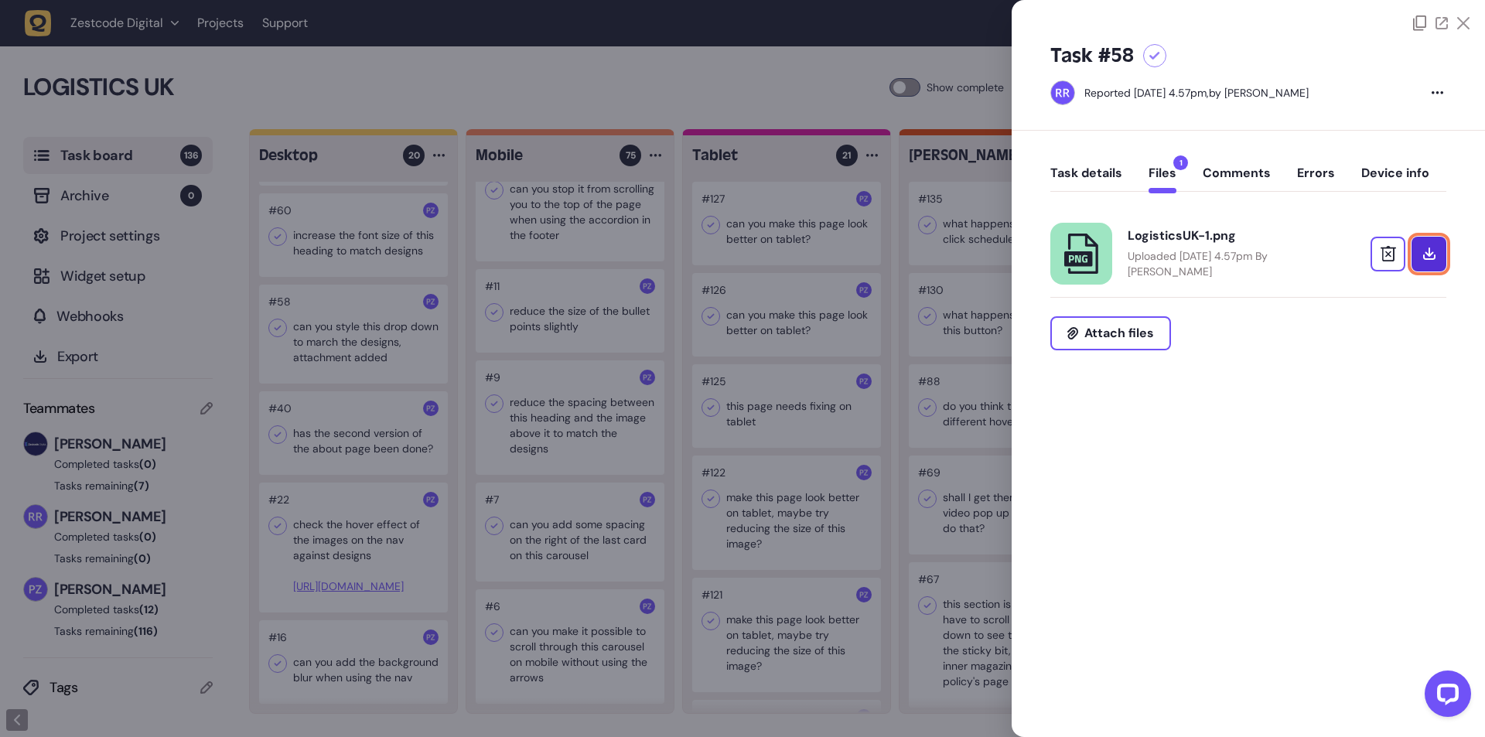
click at [1431, 253] on icon at bounding box center [1428, 251] width 9 height 9
click at [1101, 167] on button "Task details" at bounding box center [1086, 179] width 72 height 28
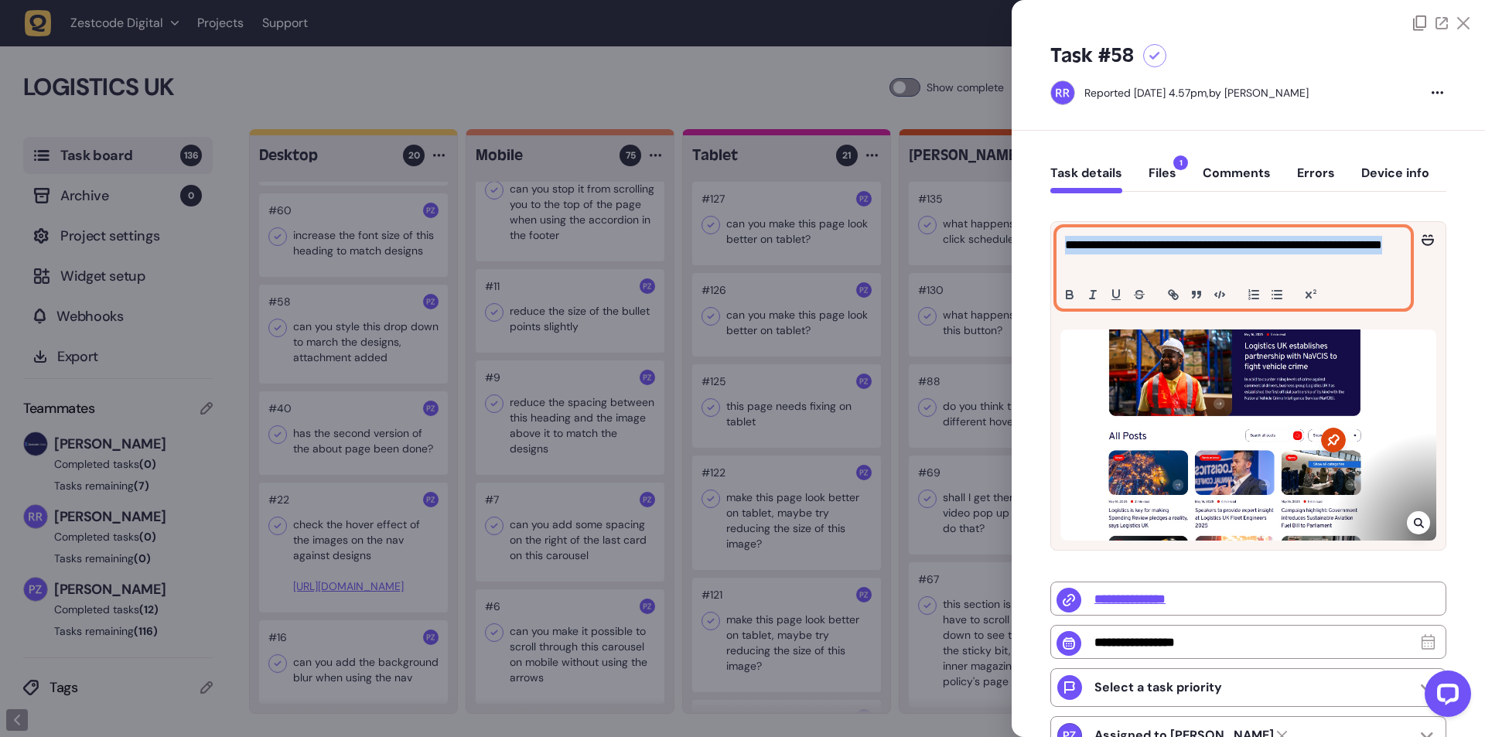
drag, startPoint x: 1059, startPoint y: 249, endPoint x: 1215, endPoint y: 272, distance: 157.9
click at [1215, 272] on div "**********" at bounding box center [1233, 268] width 353 height 80
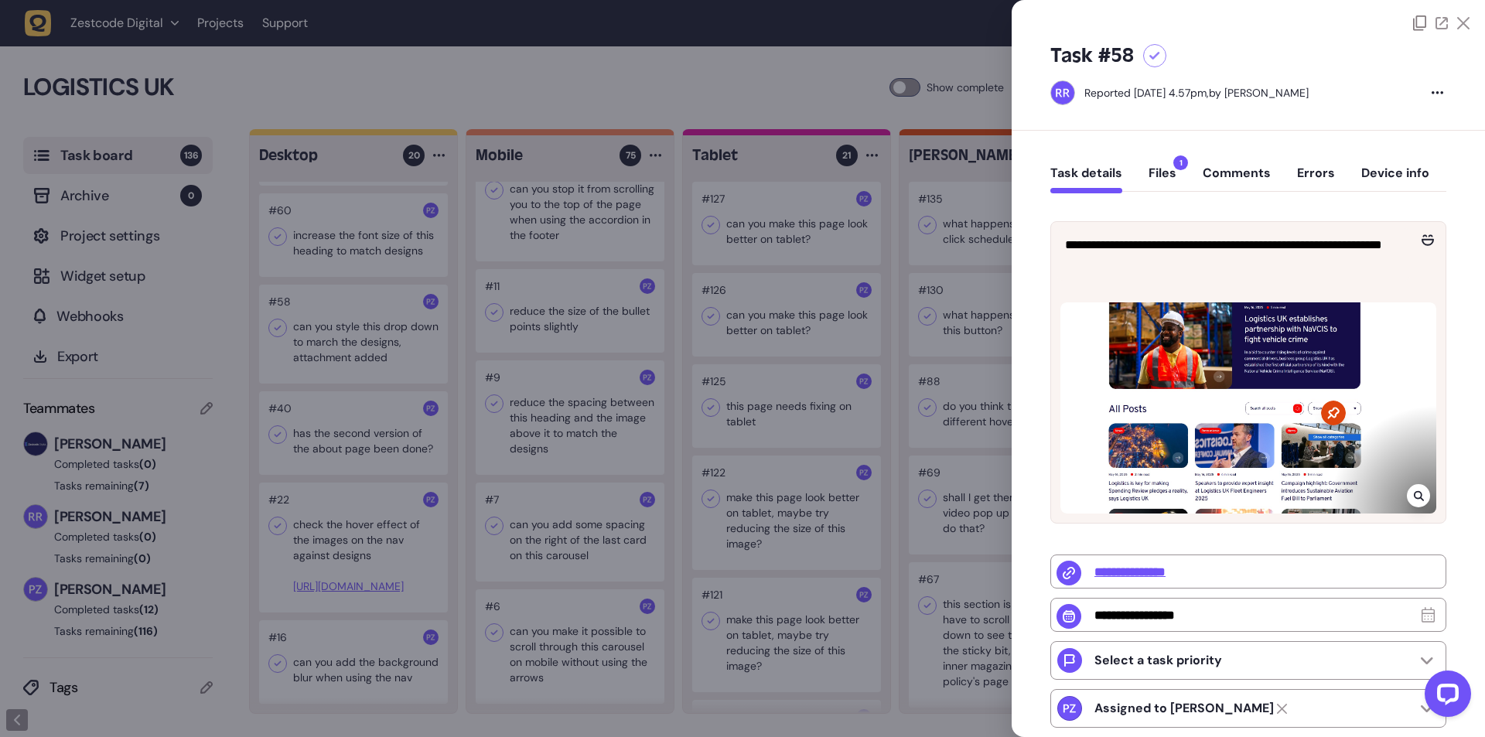
click at [1420, 507] on div at bounding box center [1417, 495] width 23 height 23
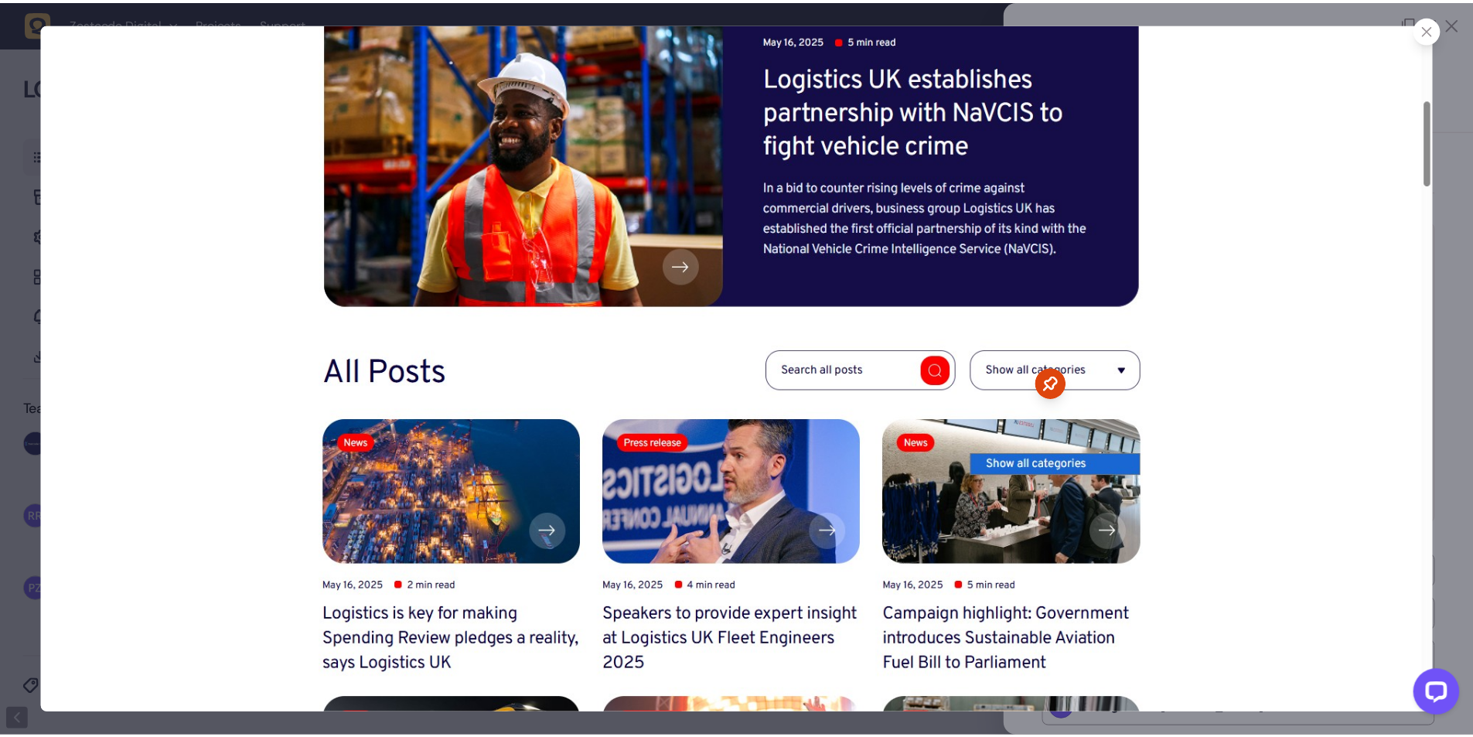
scroll to position [7324, 0]
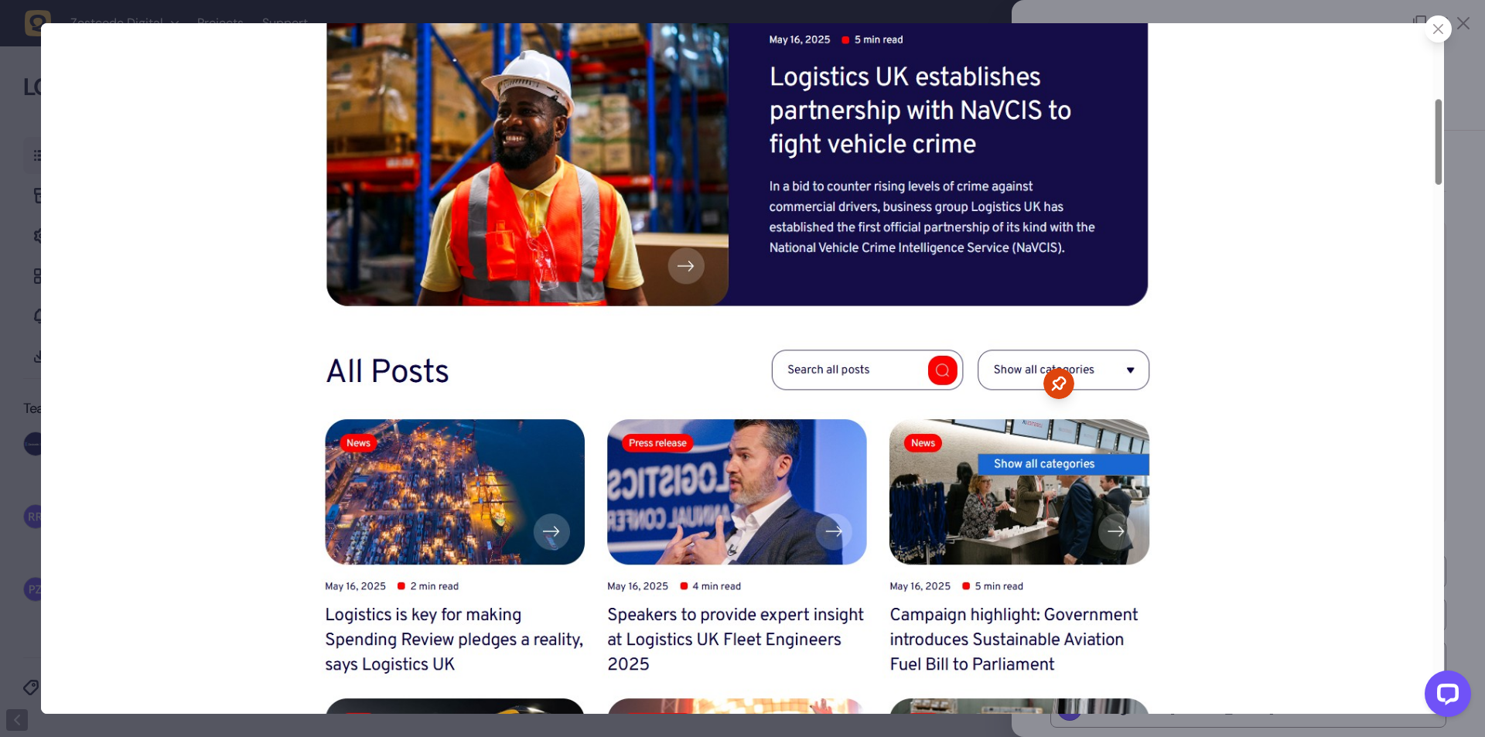
click at [1438, 27] on icon at bounding box center [1438, 29] width 10 height 10
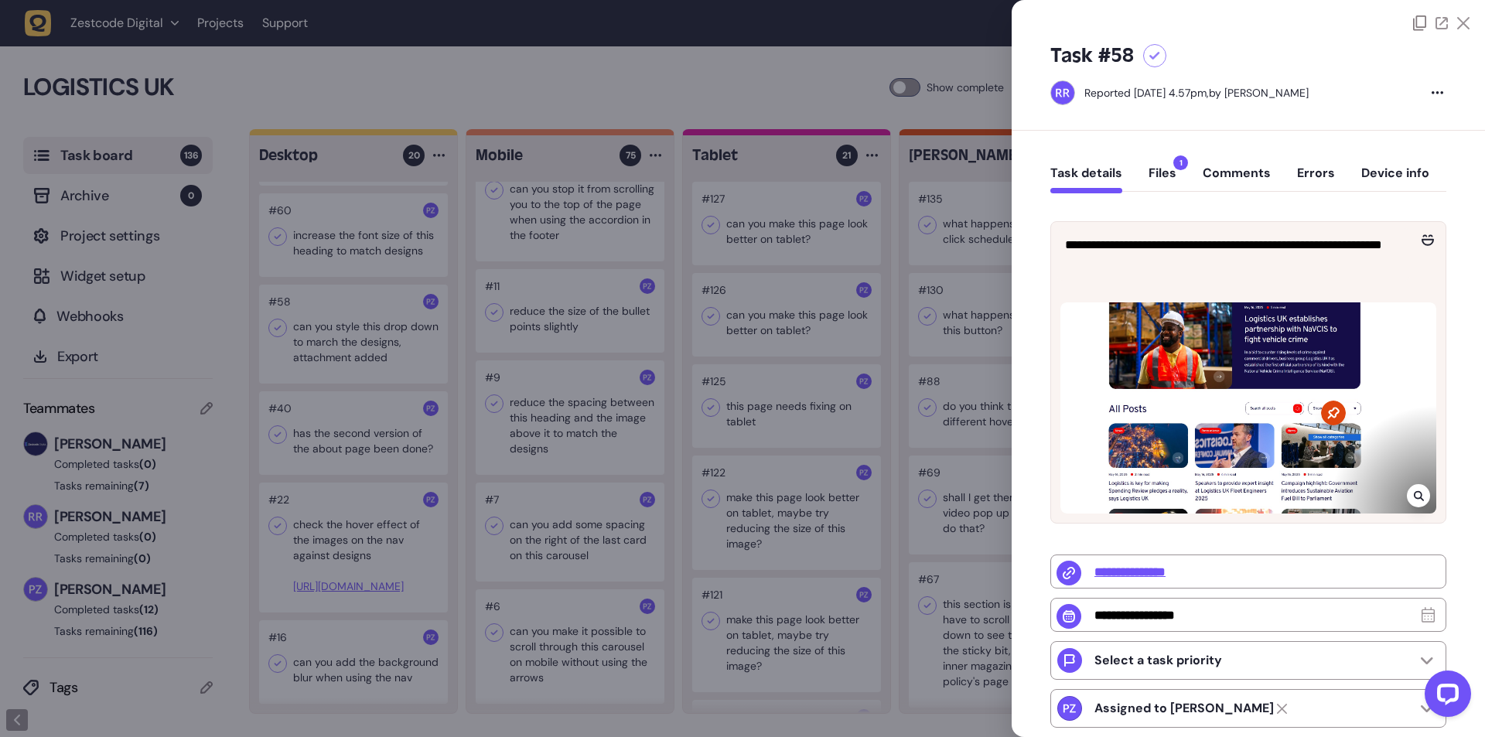
click at [699, 213] on div at bounding box center [742, 368] width 1485 height 737
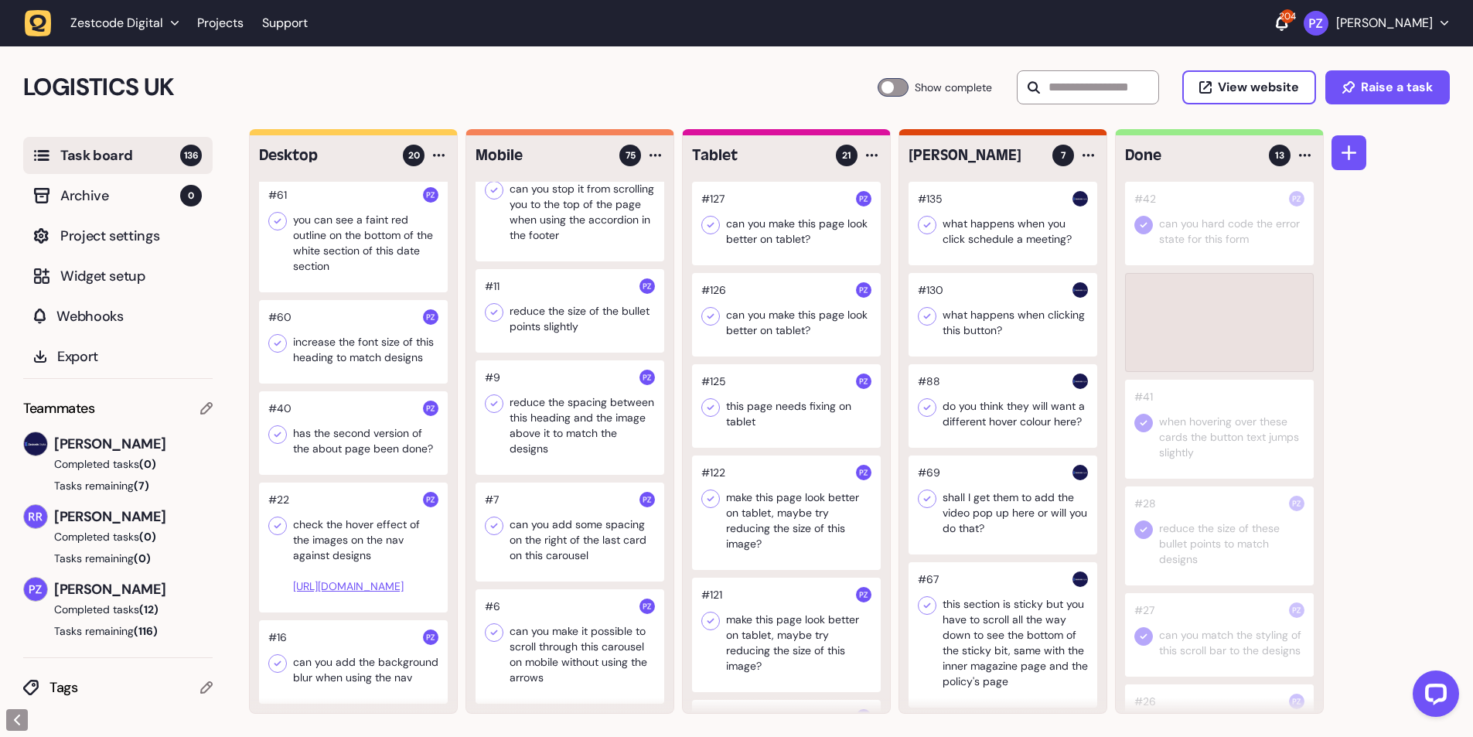
scroll to position [1473, 0]
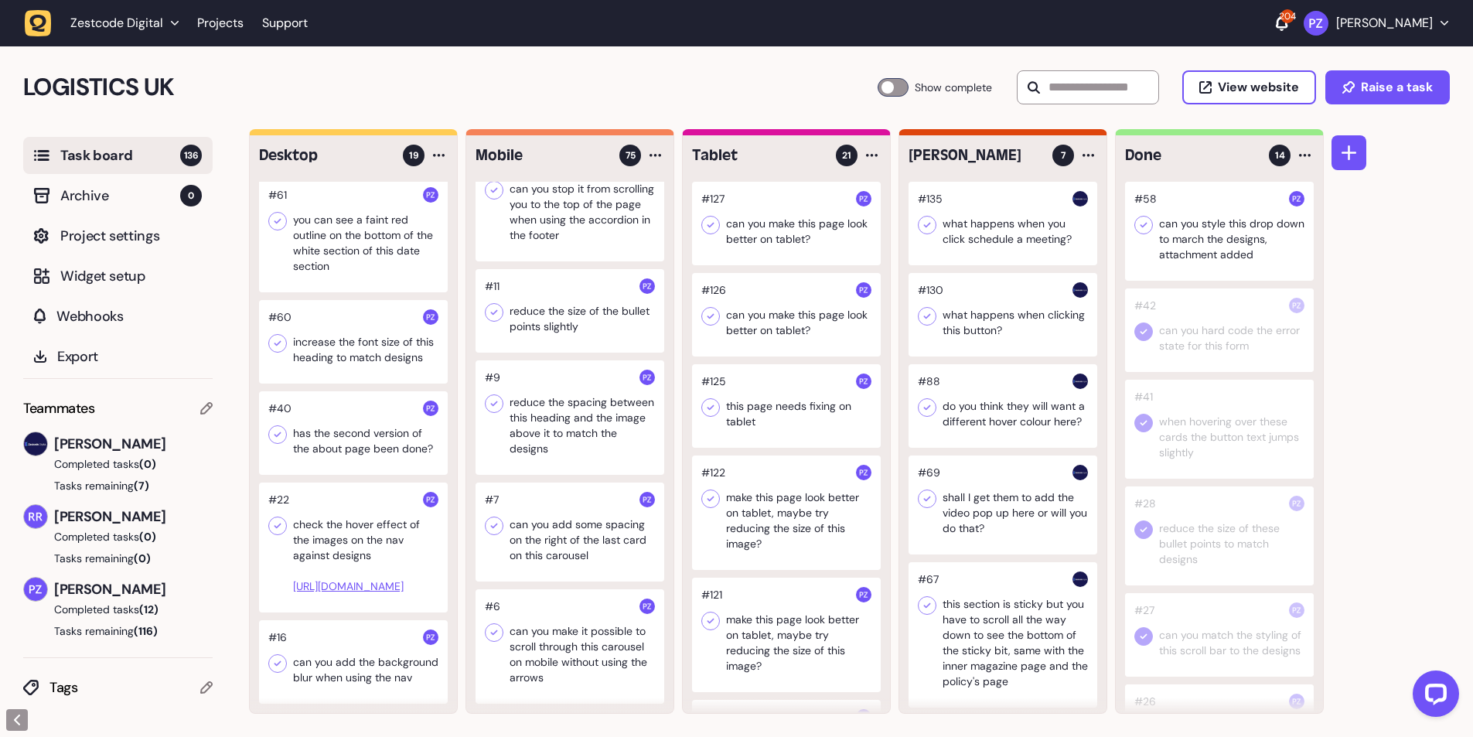
click at [1140, 224] on icon at bounding box center [1143, 224] width 15 height 15
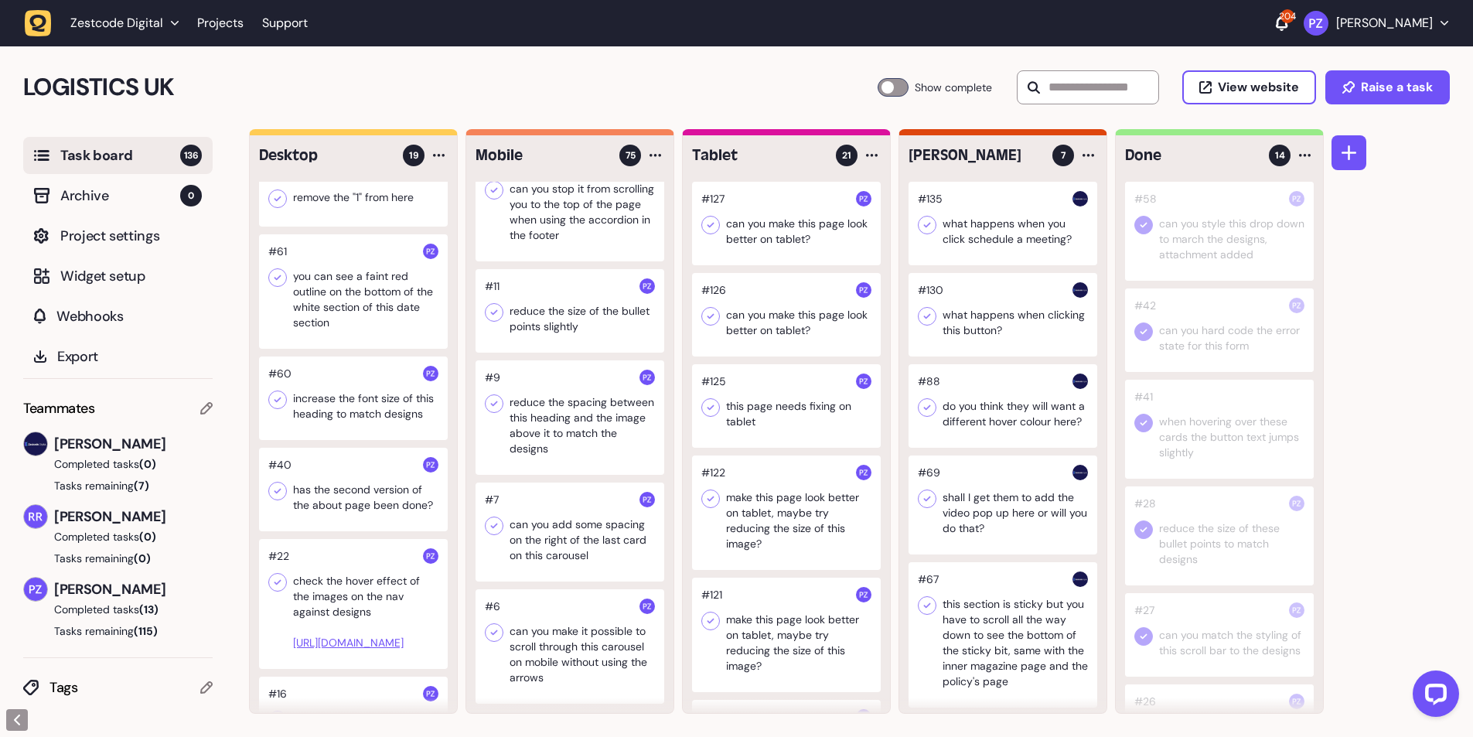
click at [308, 418] on div at bounding box center [353, 398] width 189 height 84
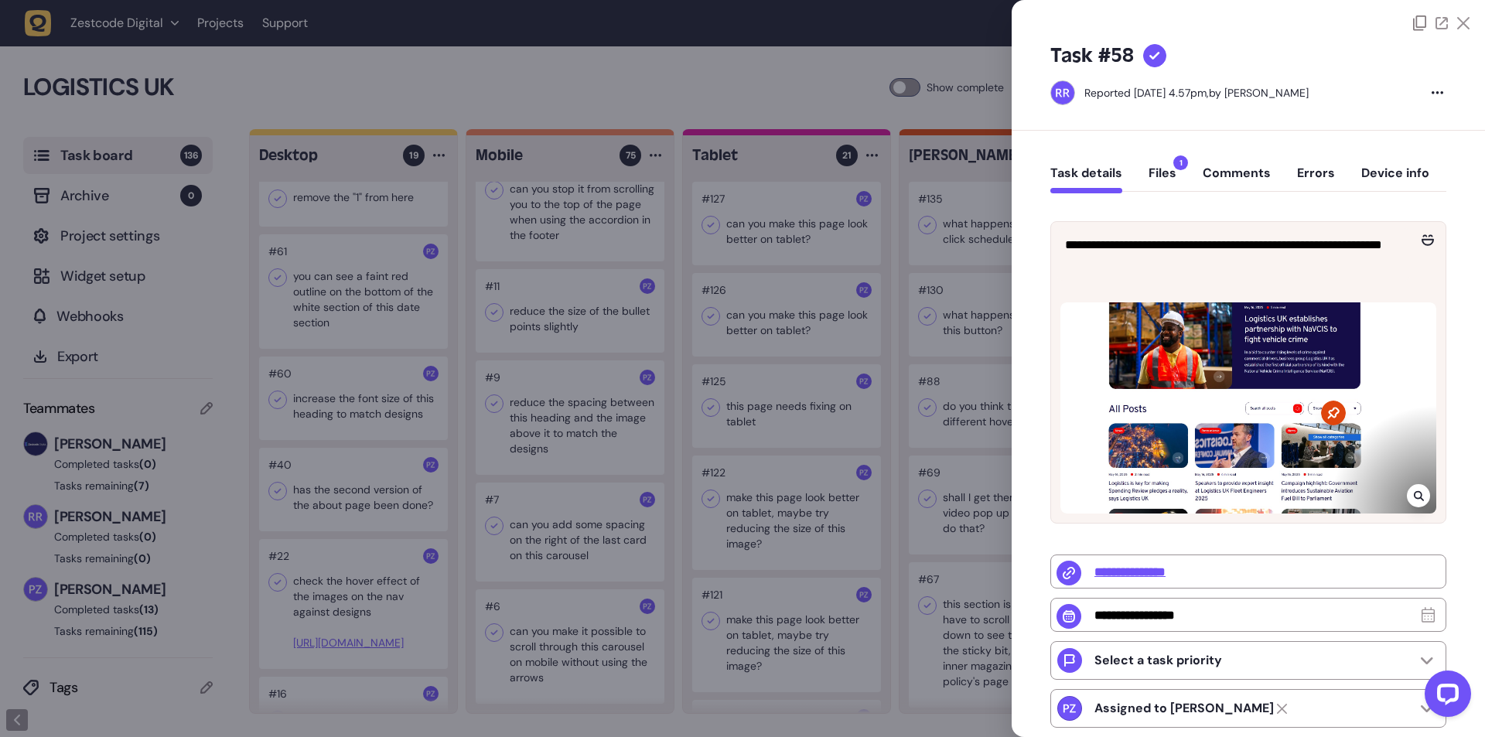
type input "**********"
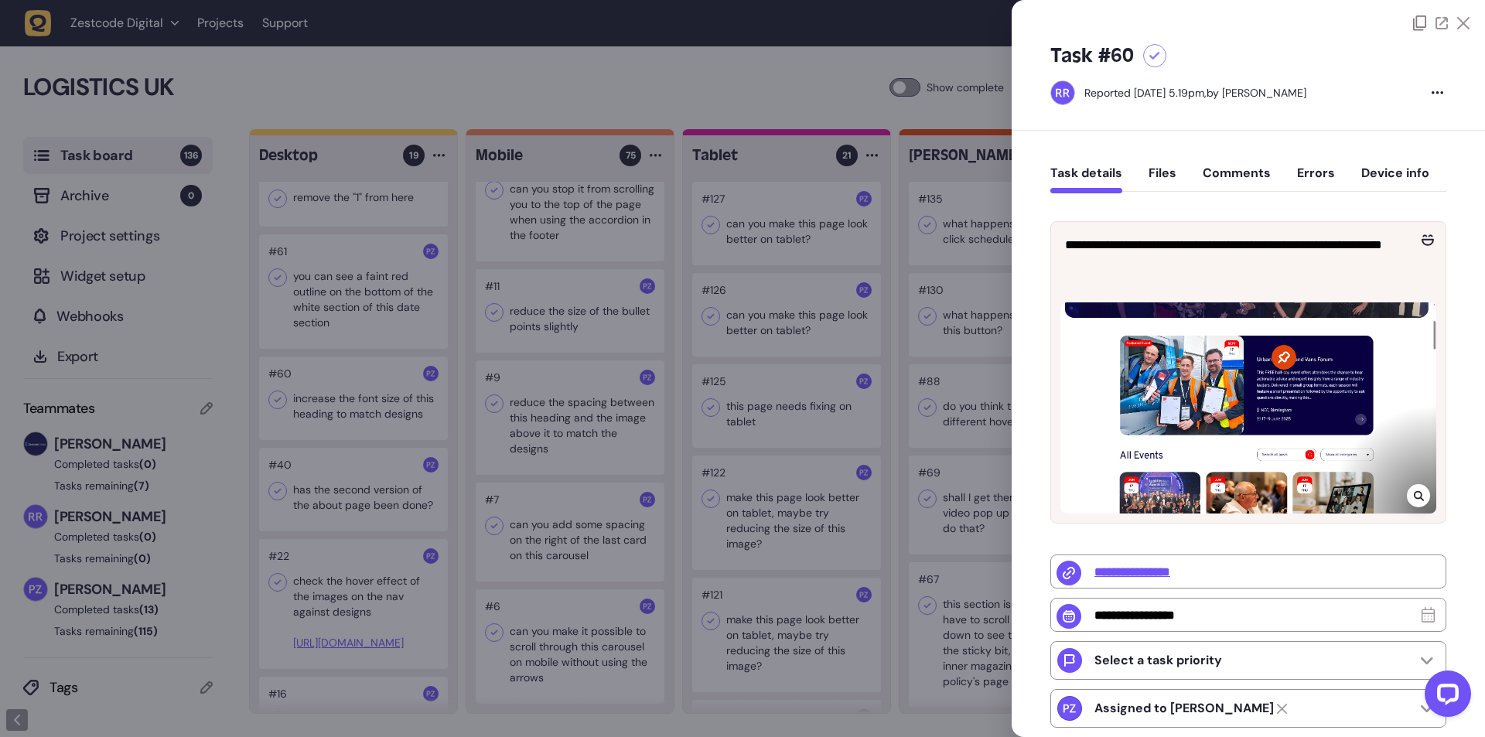
click at [302, 401] on div at bounding box center [742, 368] width 1485 height 737
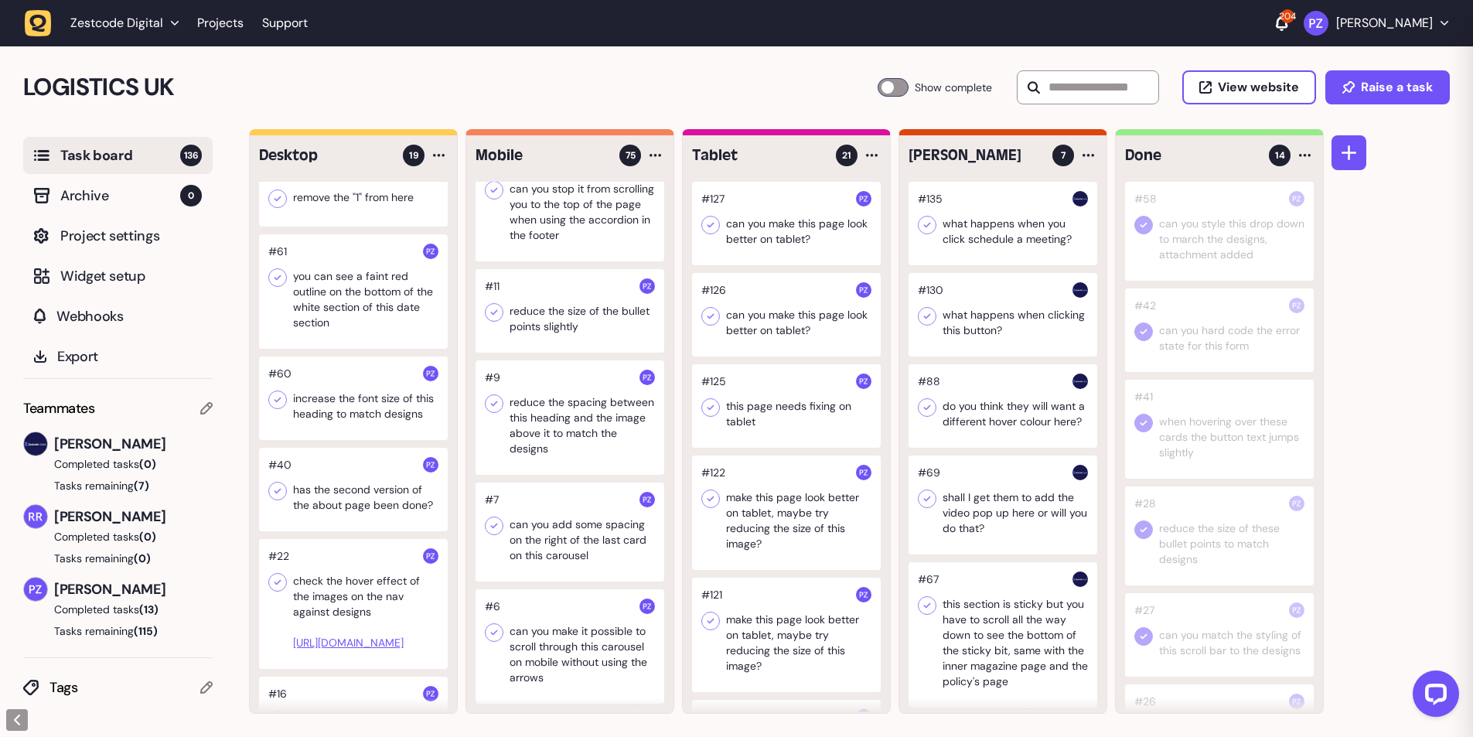
click at [355, 406] on div at bounding box center [353, 398] width 189 height 84
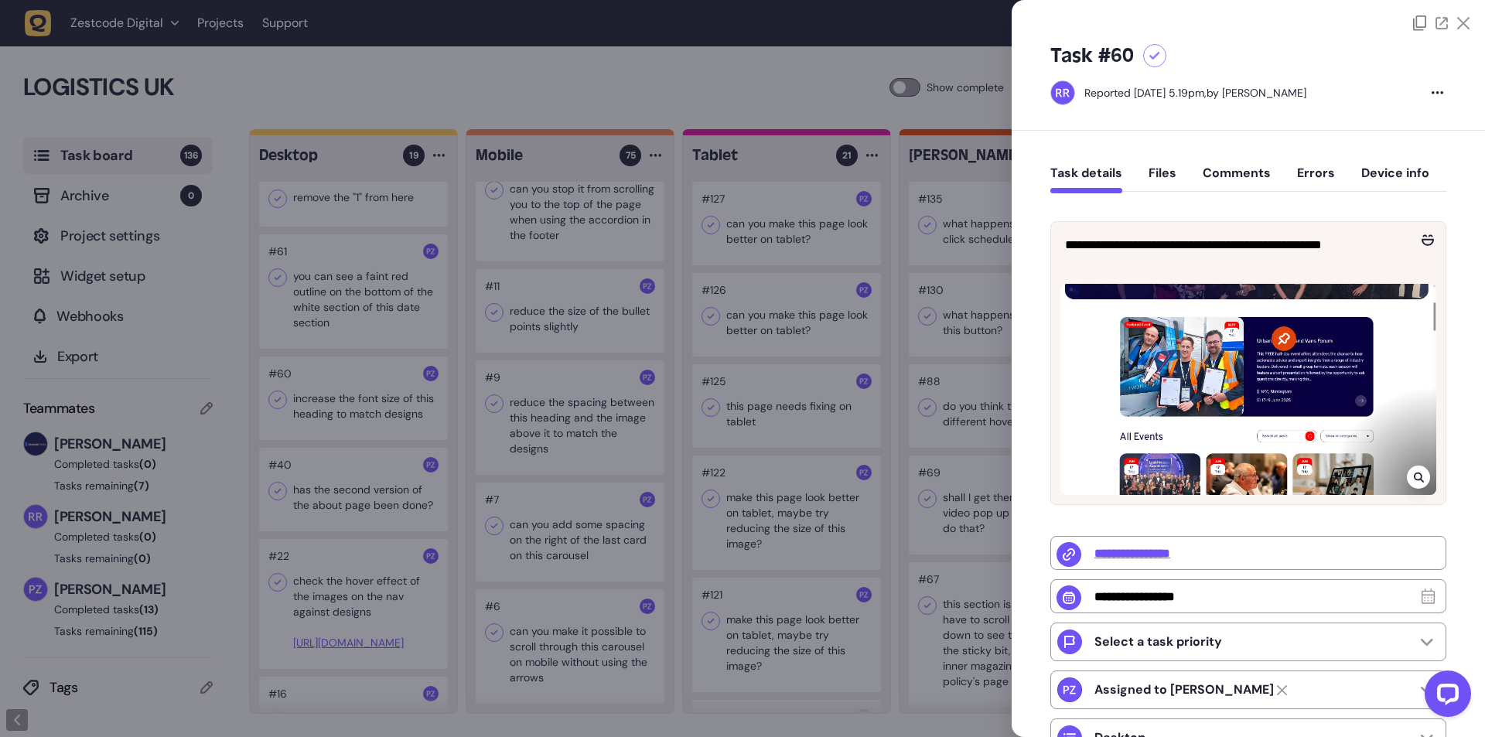
click at [1406, 472] on div at bounding box center [1417, 476] width 23 height 23
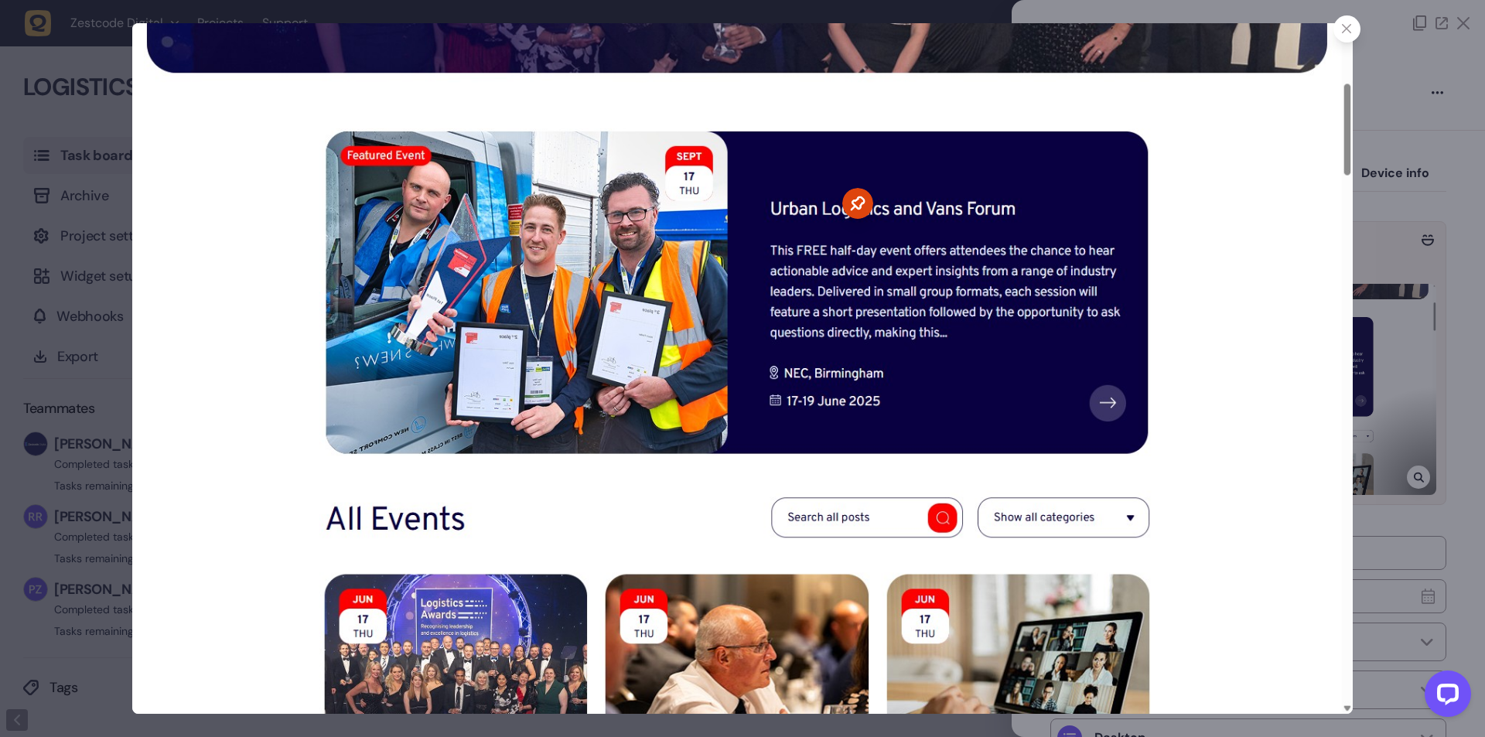
click at [1375, 273] on div at bounding box center [742, 368] width 1485 height 737
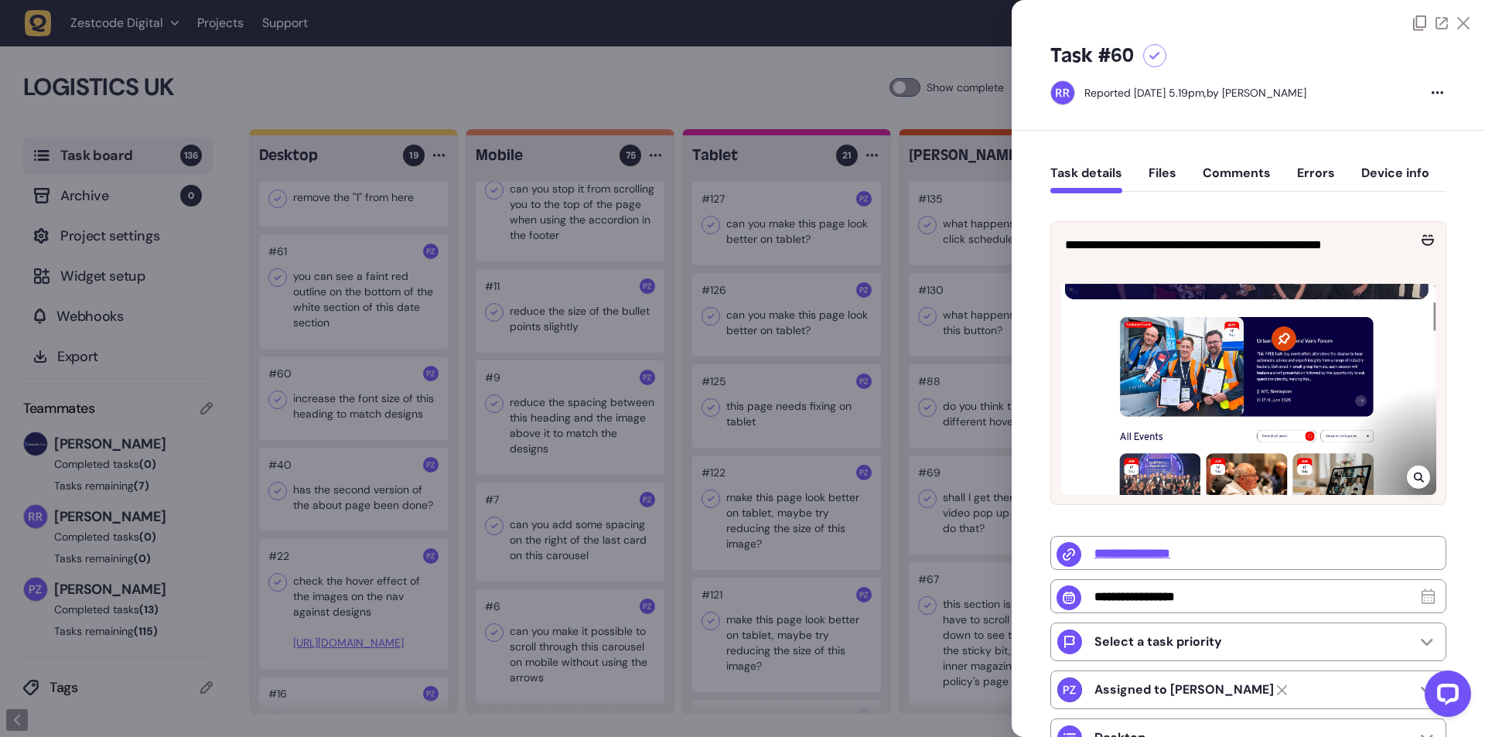
click at [653, 325] on div at bounding box center [742, 368] width 1485 height 737
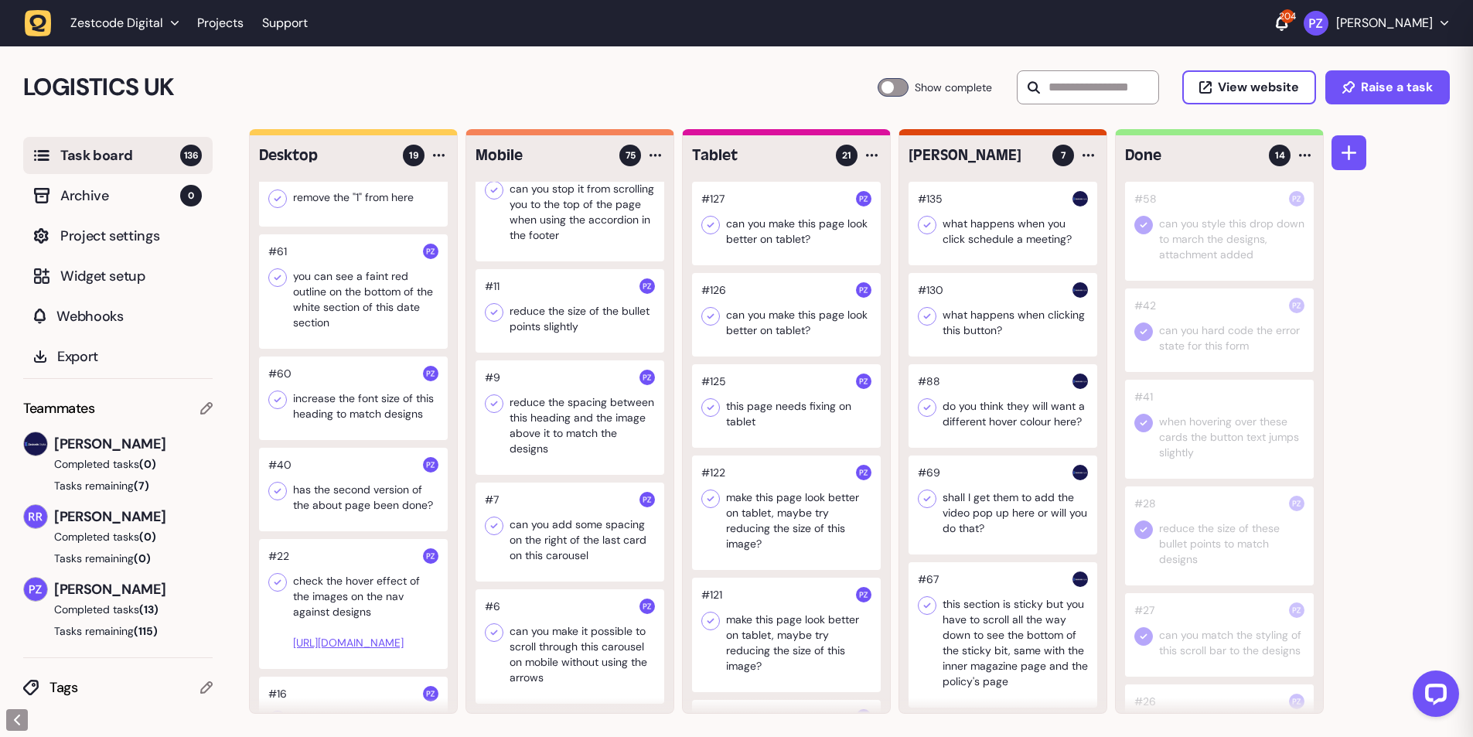
click at [337, 430] on div at bounding box center [353, 398] width 189 height 84
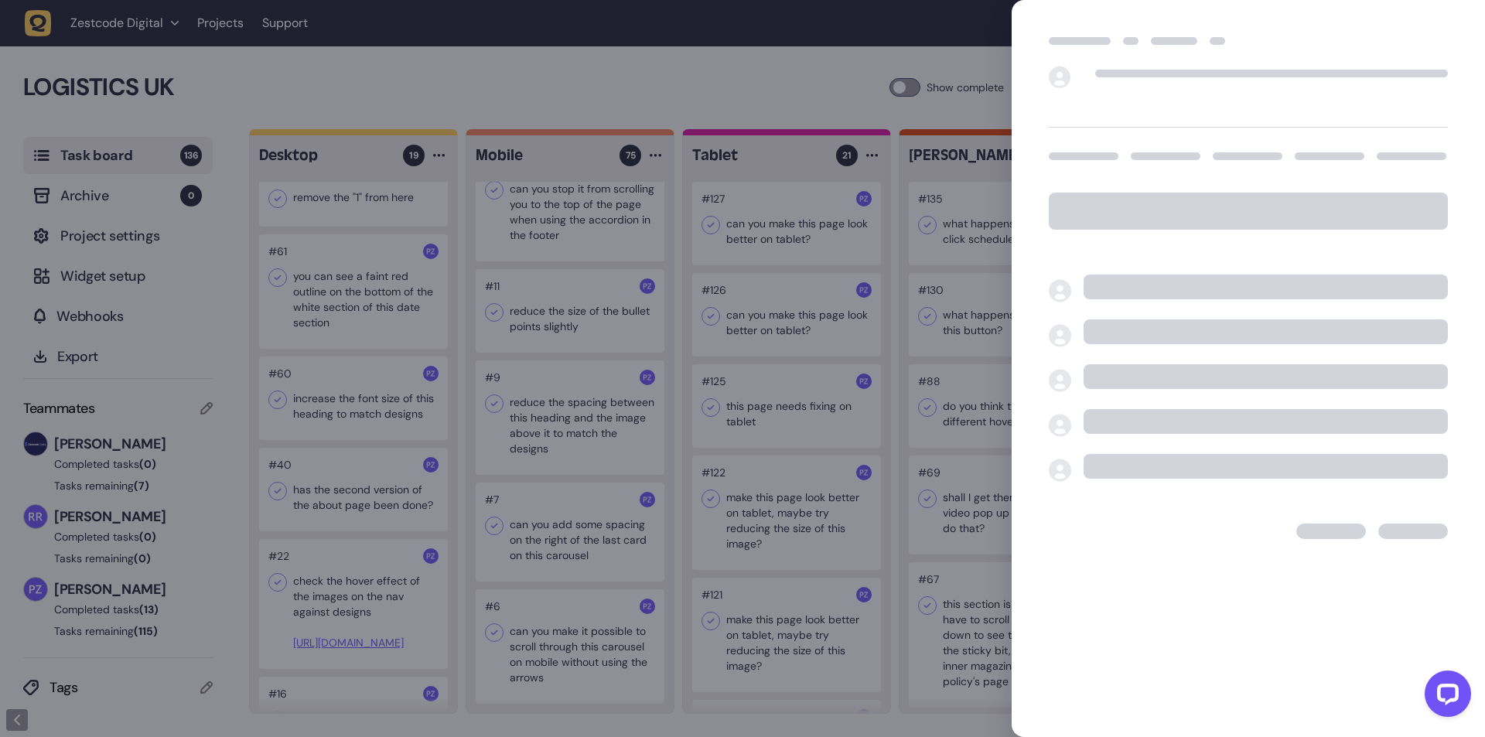
drag, startPoint x: 324, startPoint y: 408, endPoint x: 463, endPoint y: 445, distance: 144.0
click at [463, 445] on div at bounding box center [742, 368] width 1485 height 737
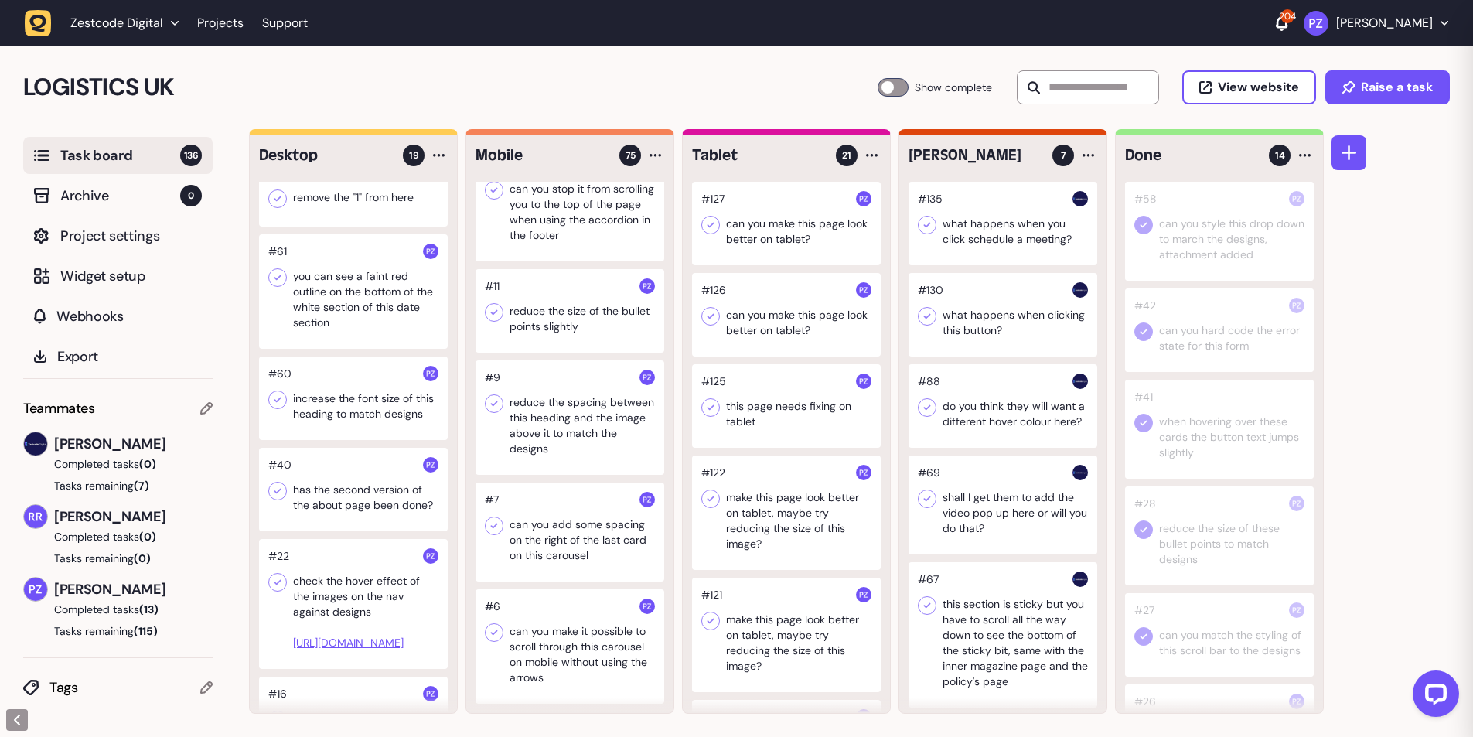
click at [349, 405] on div at bounding box center [353, 398] width 189 height 84
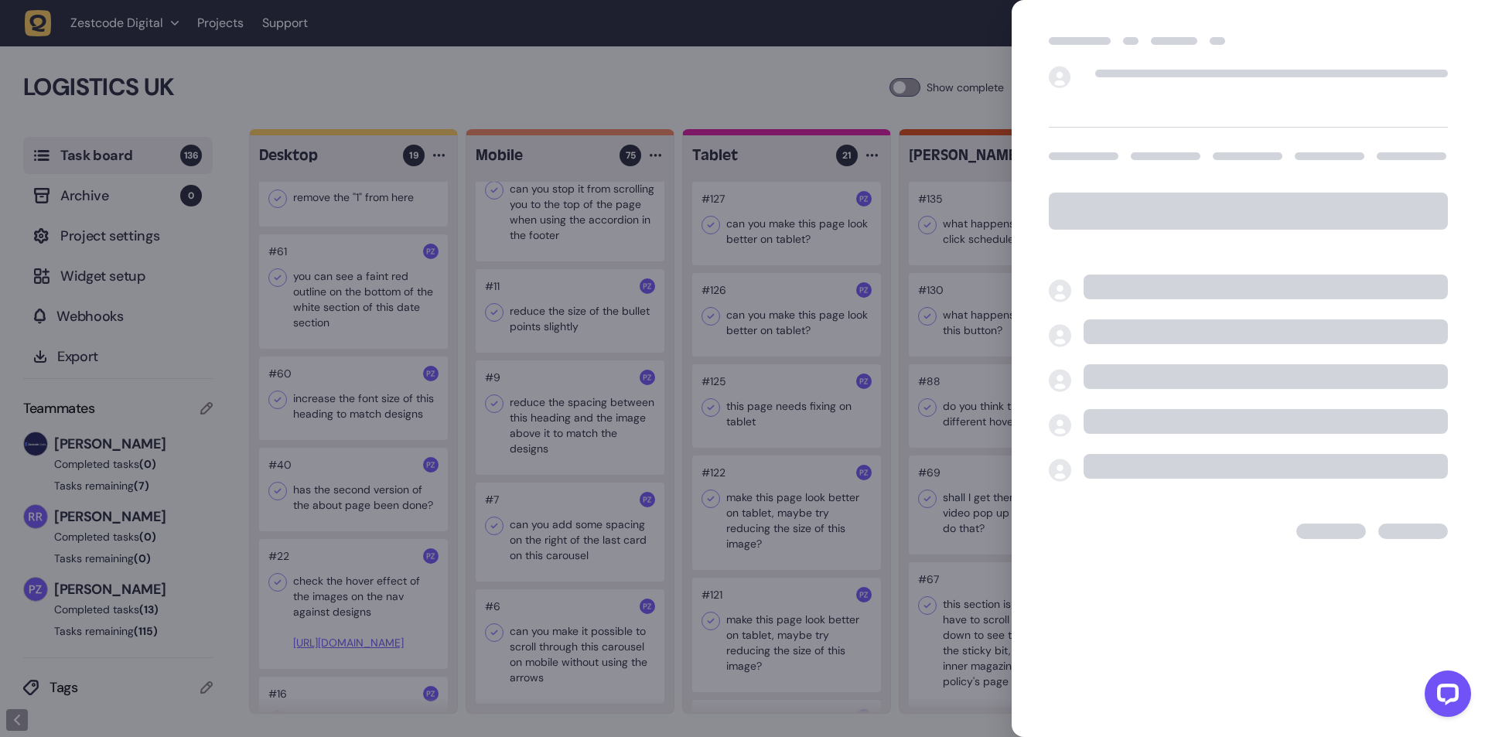
click at [336, 406] on div at bounding box center [742, 368] width 1485 height 737
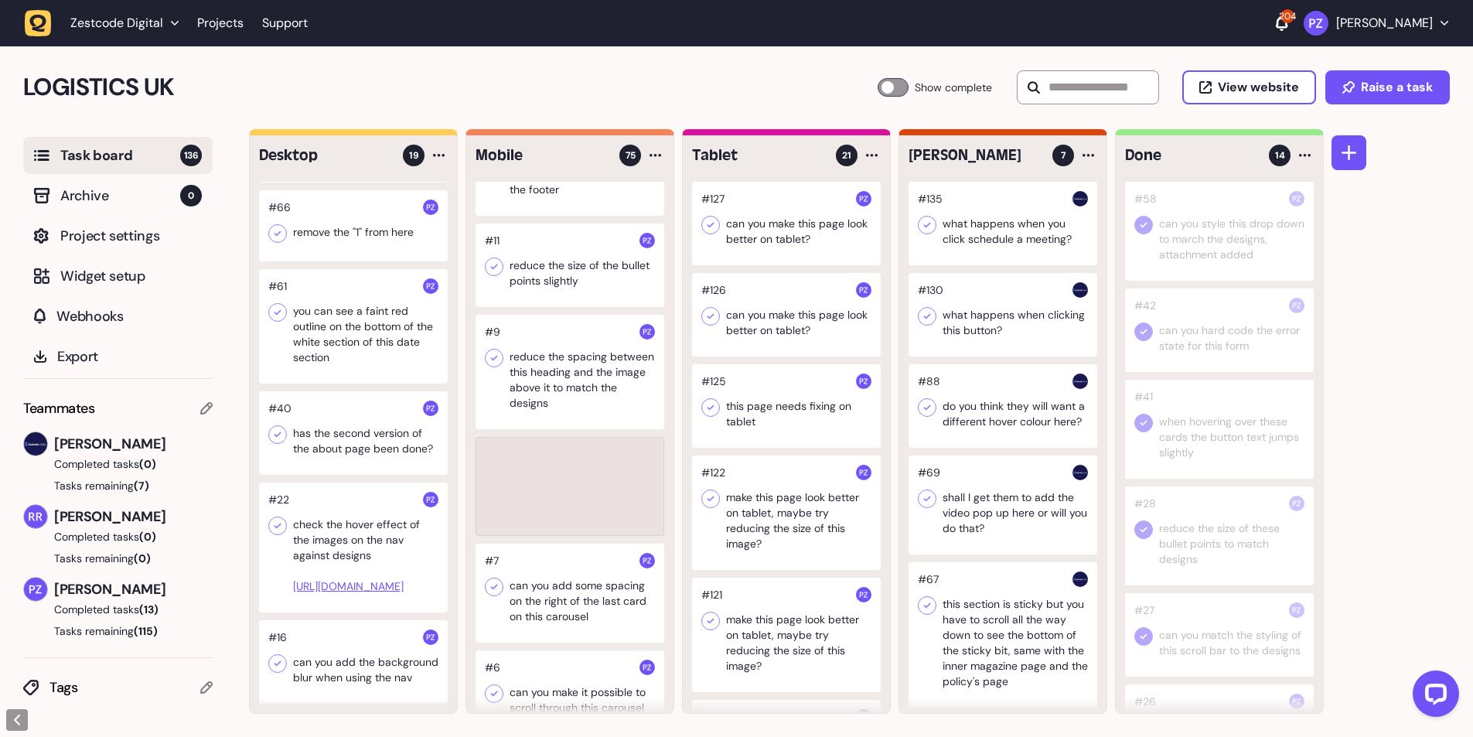
scroll to position [1366, 0]
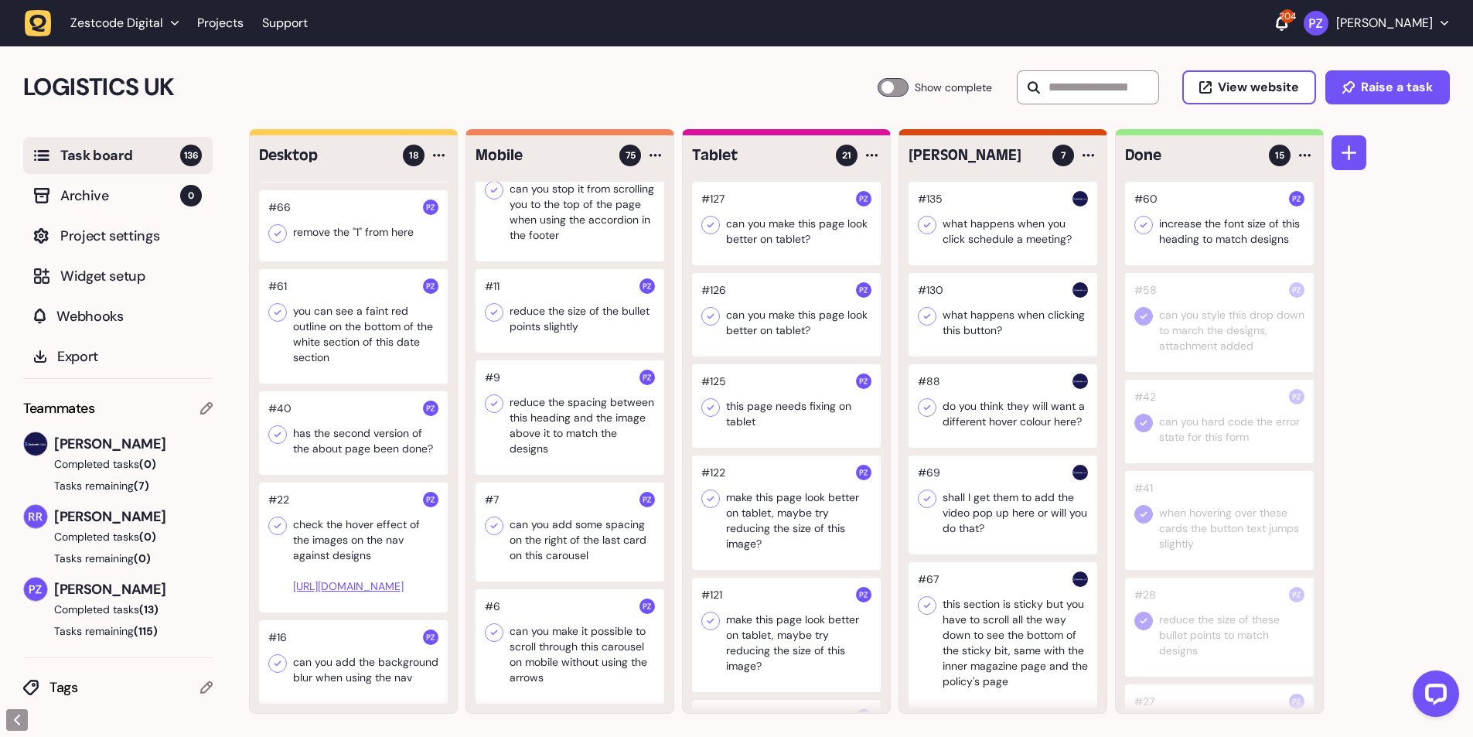
click at [1144, 223] on icon at bounding box center [1143, 224] width 15 height 15
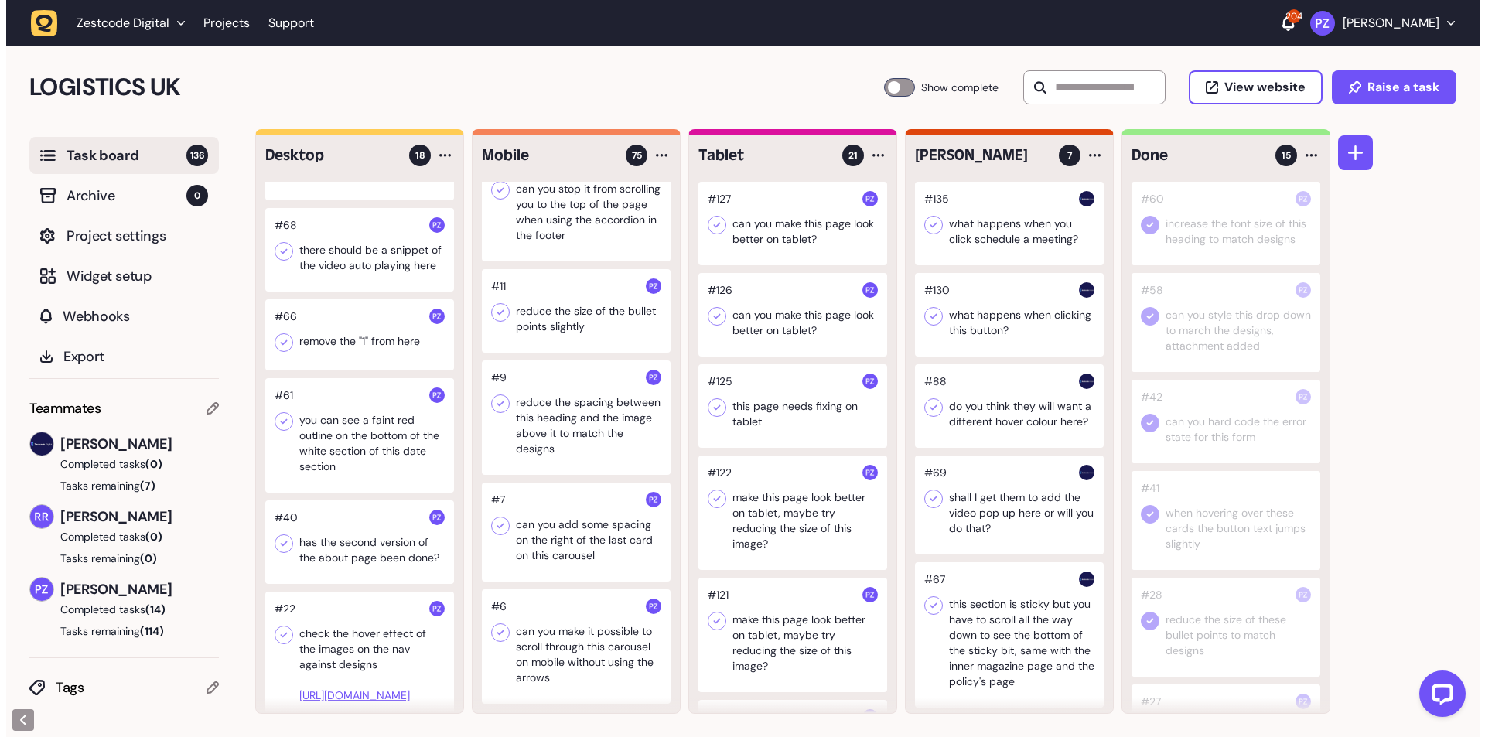
scroll to position [1263, 0]
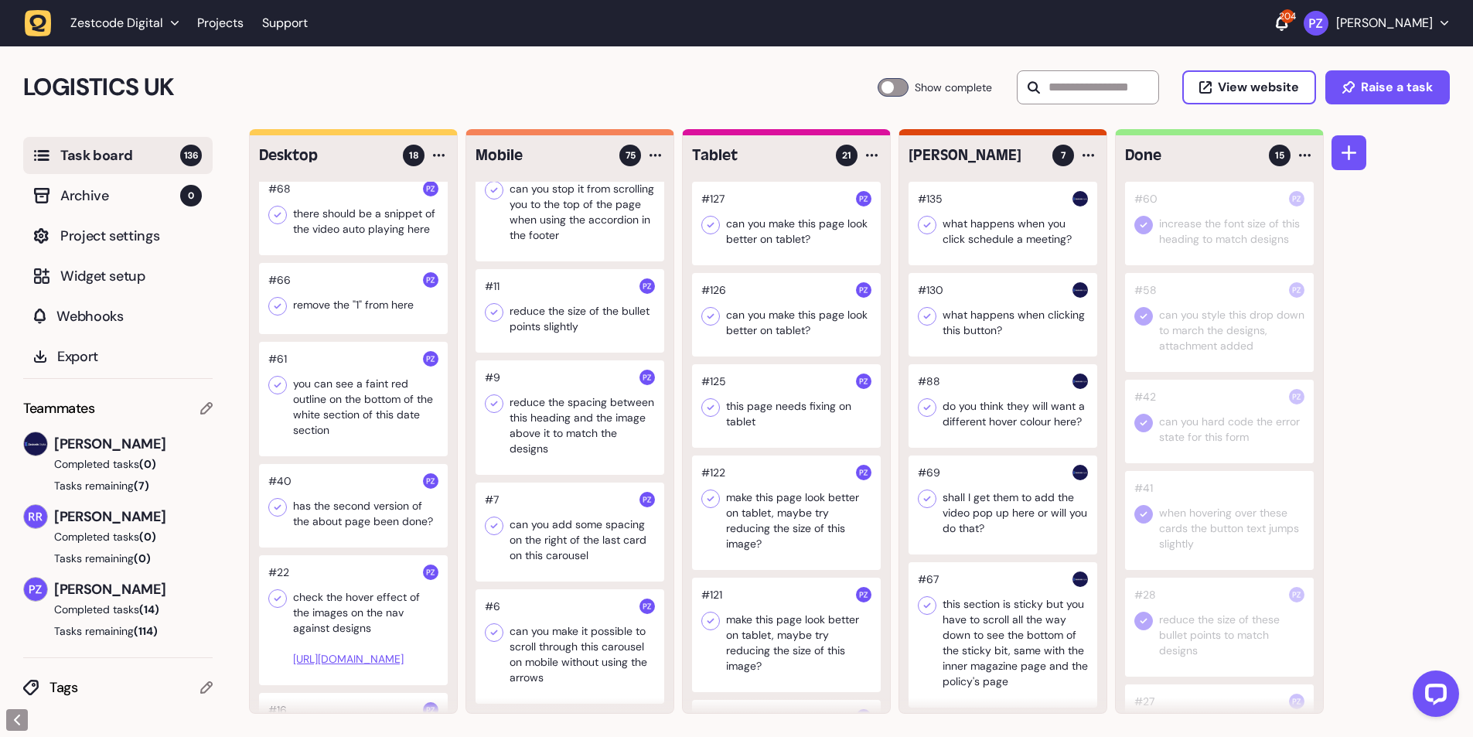
click at [332, 392] on div at bounding box center [353, 399] width 189 height 114
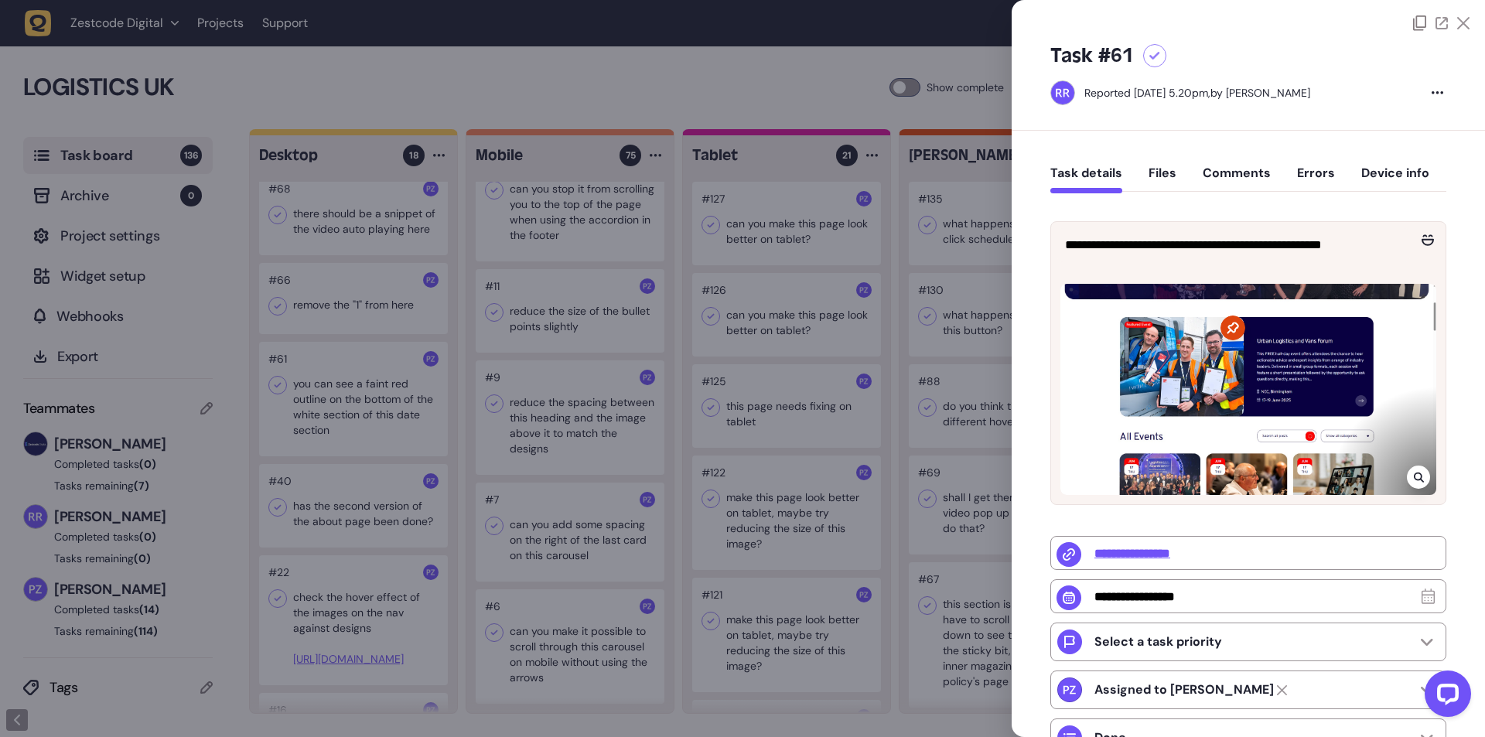
click at [367, 394] on div at bounding box center [742, 368] width 1485 height 737
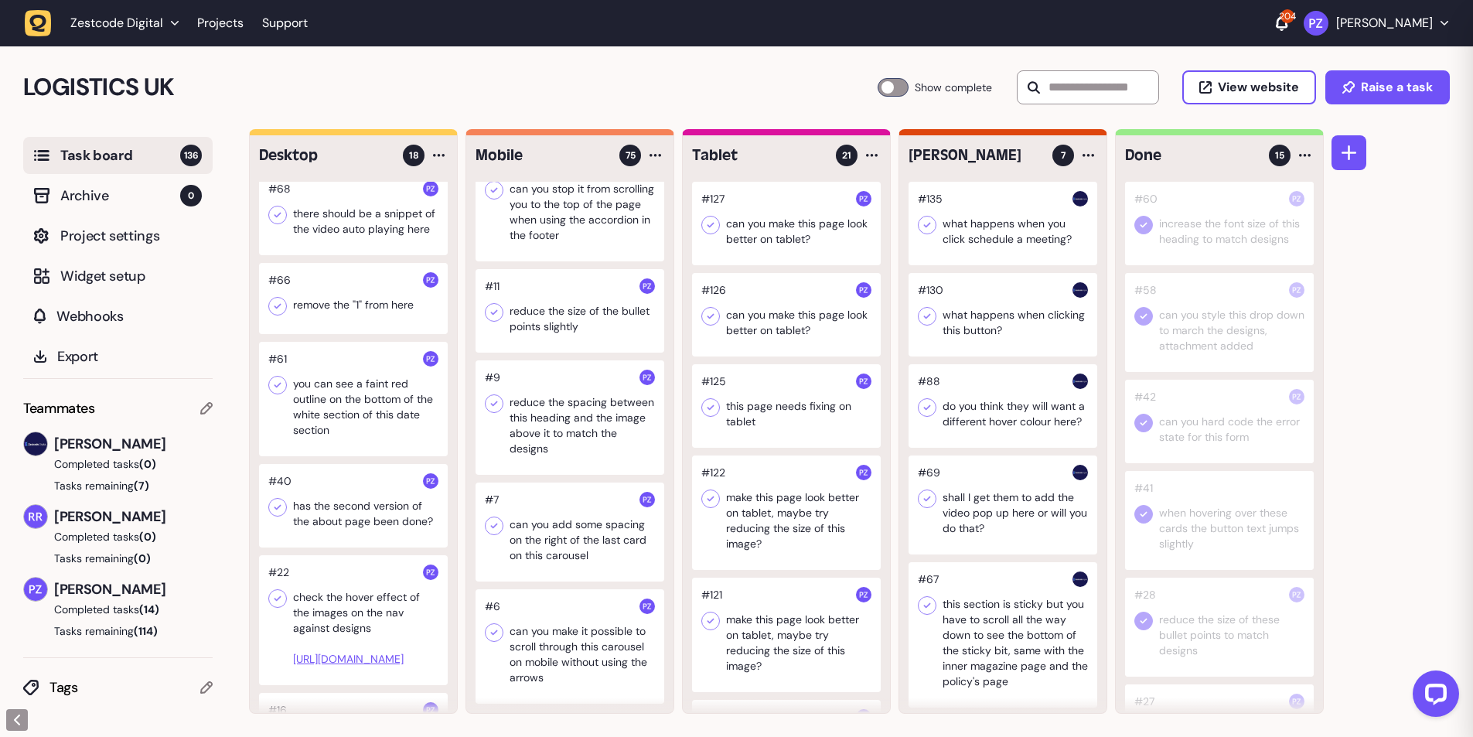
click at [320, 404] on div at bounding box center [353, 399] width 189 height 114
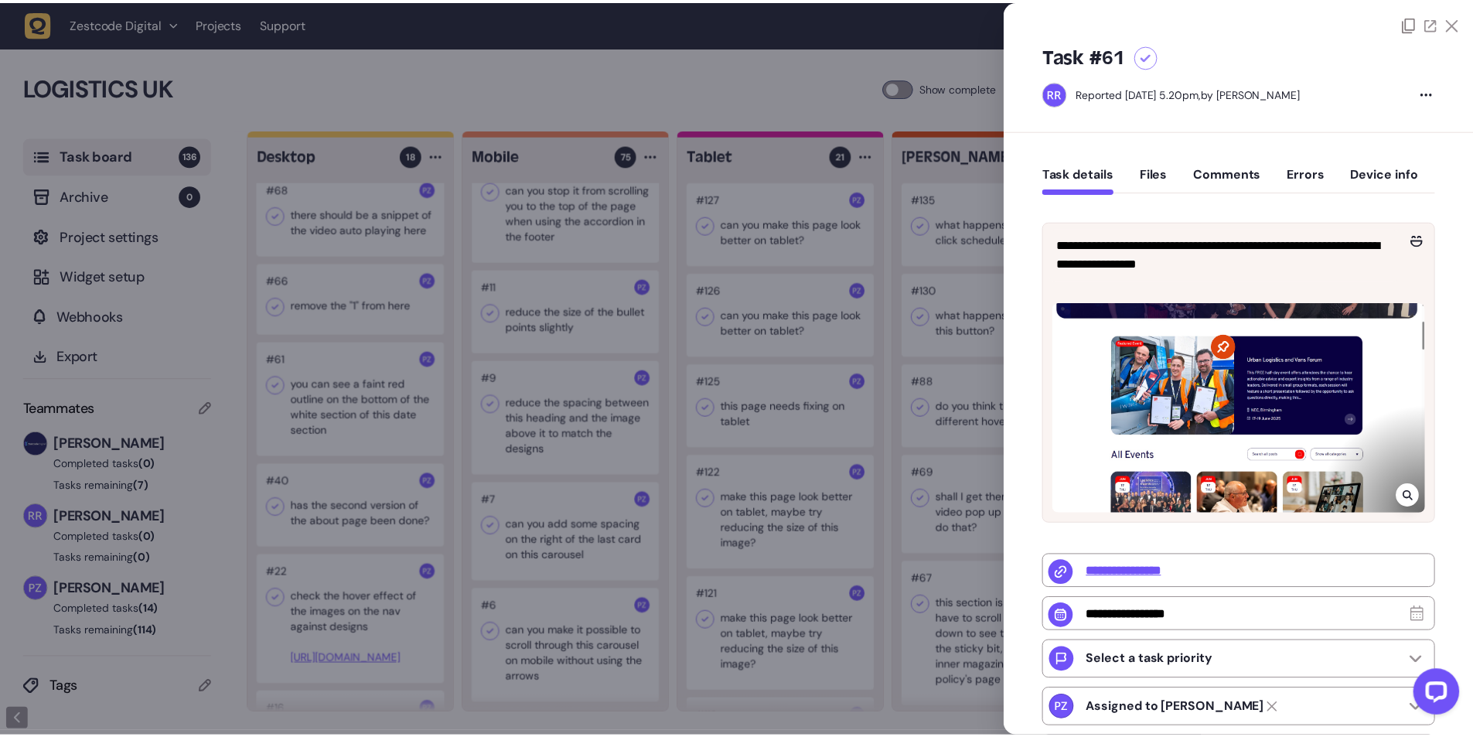
scroll to position [7324, 0]
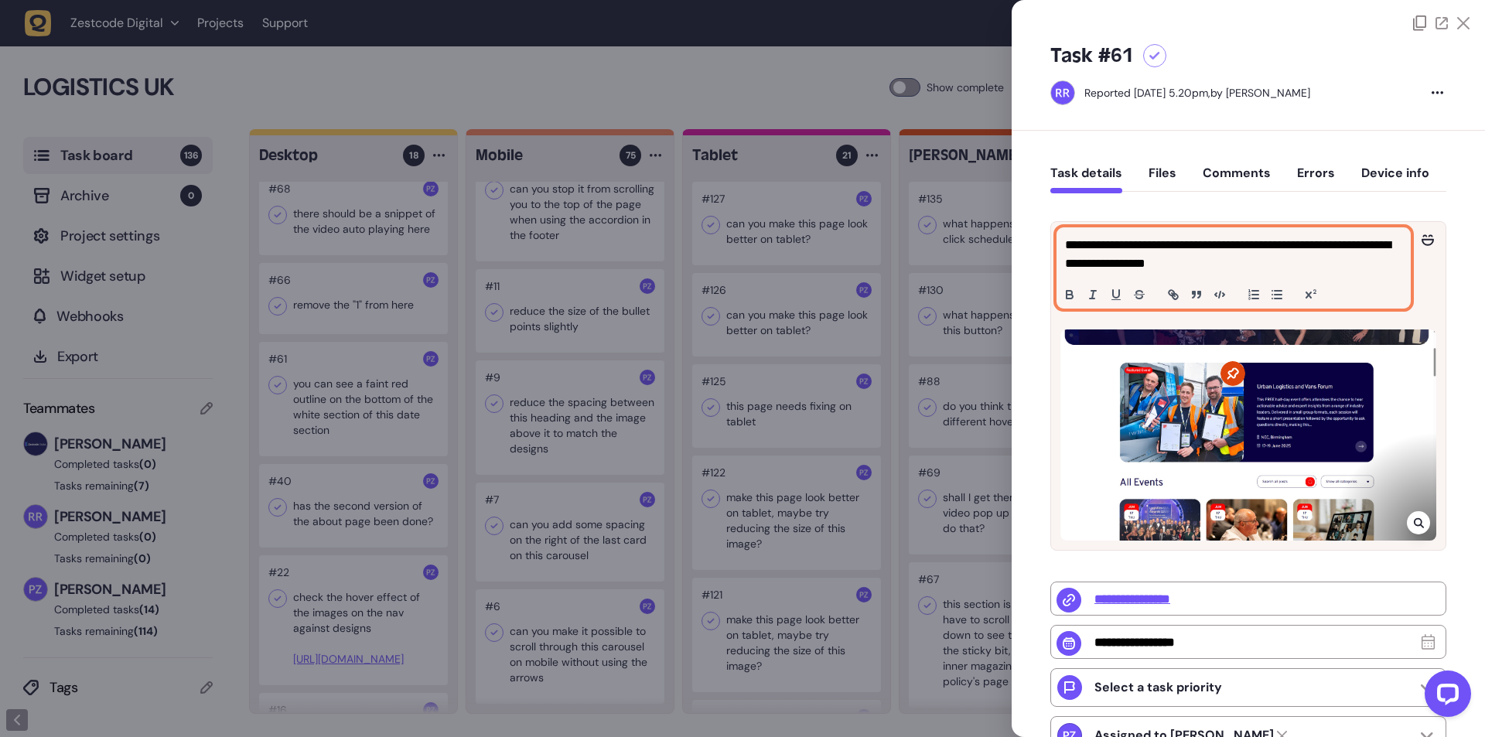
click at [1118, 249] on p "**********" at bounding box center [1231, 254] width 333 height 37
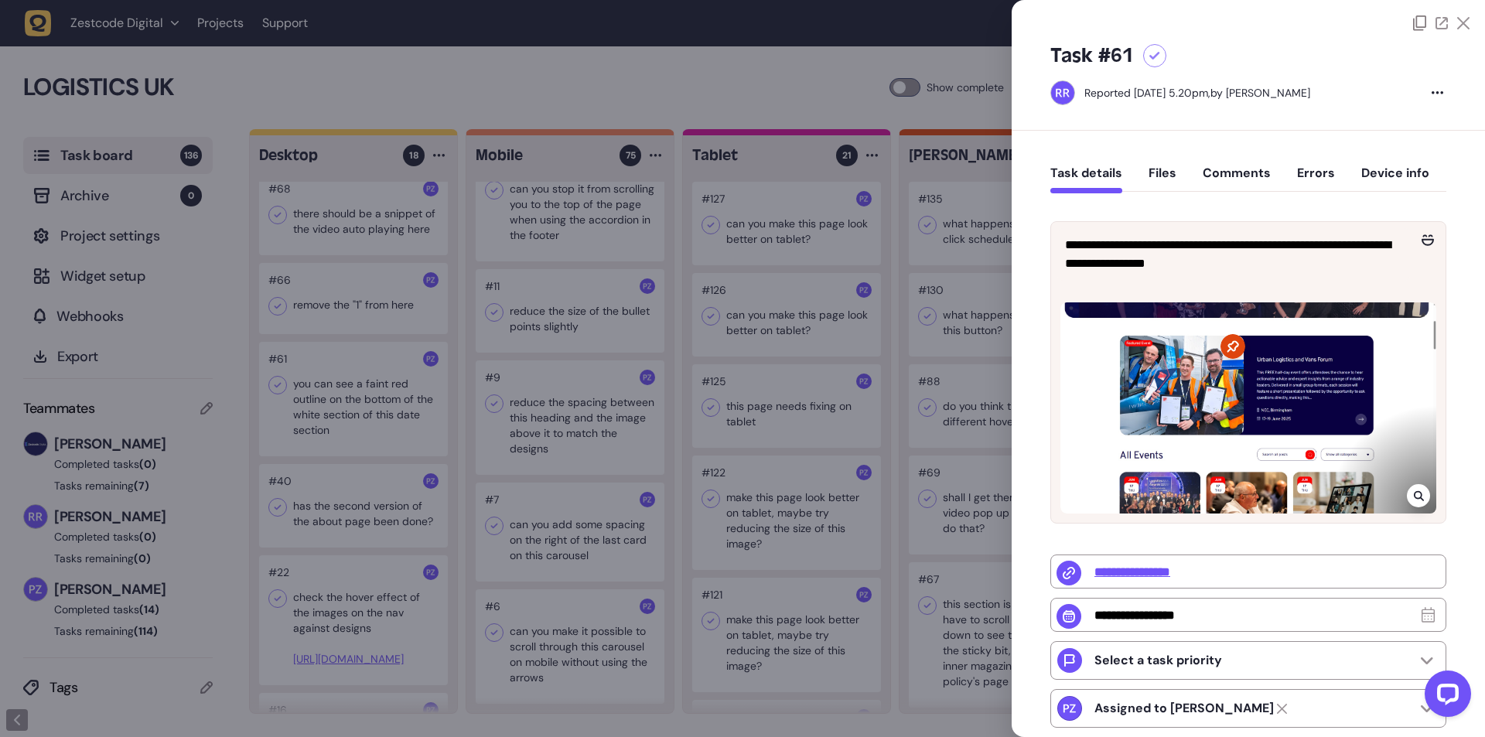
click at [1422, 507] on div at bounding box center [1417, 495] width 23 height 23
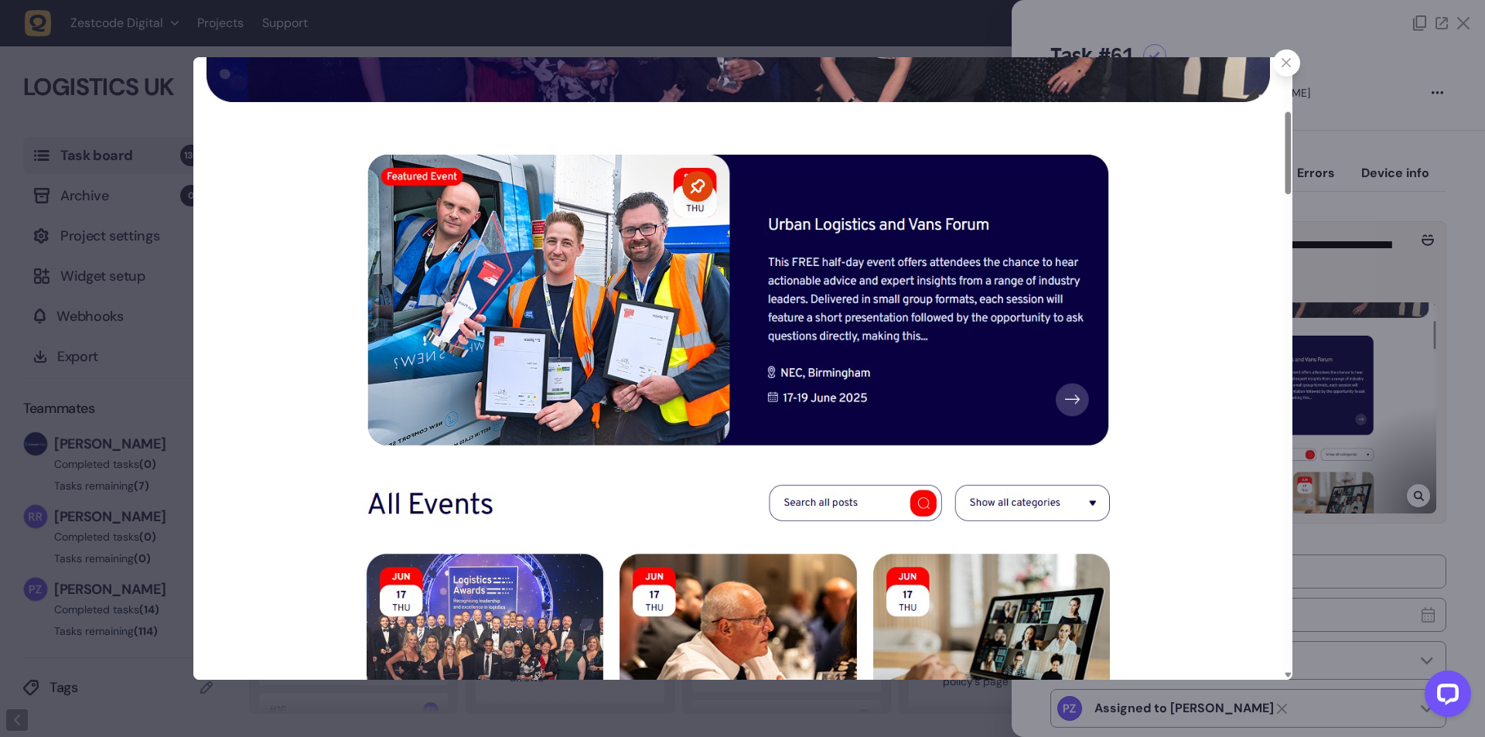
click at [1321, 279] on div at bounding box center [742, 368] width 1485 height 737
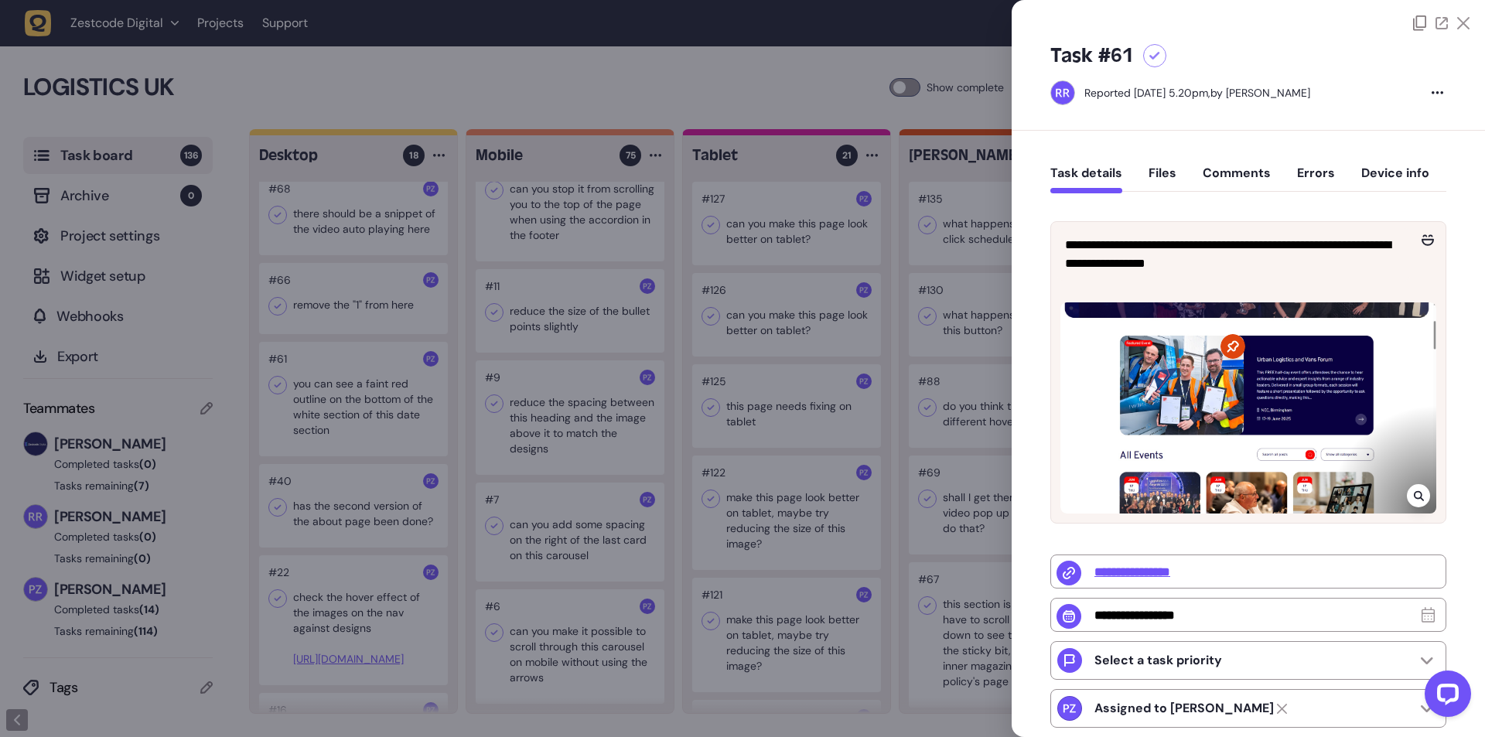
click at [608, 242] on div at bounding box center [742, 368] width 1485 height 737
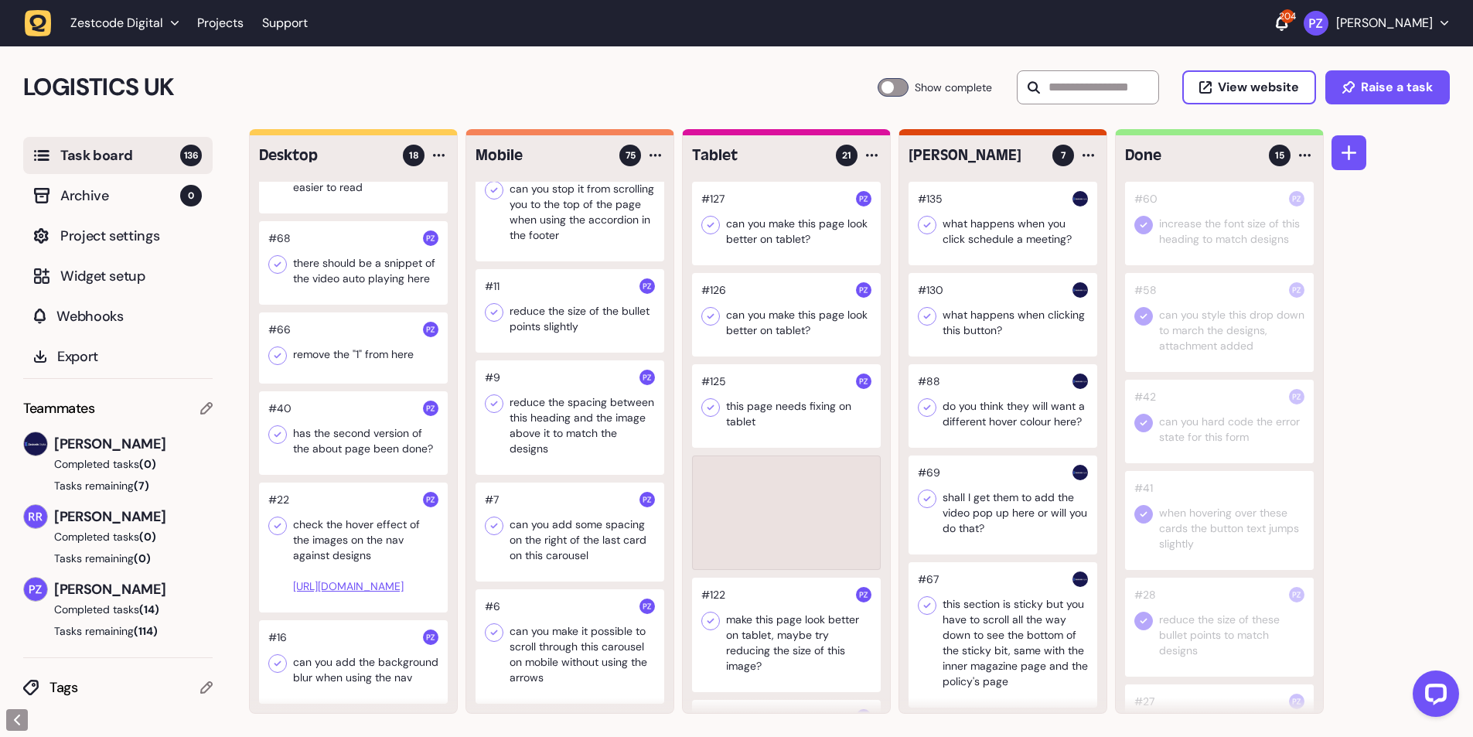
scroll to position [1244, 0]
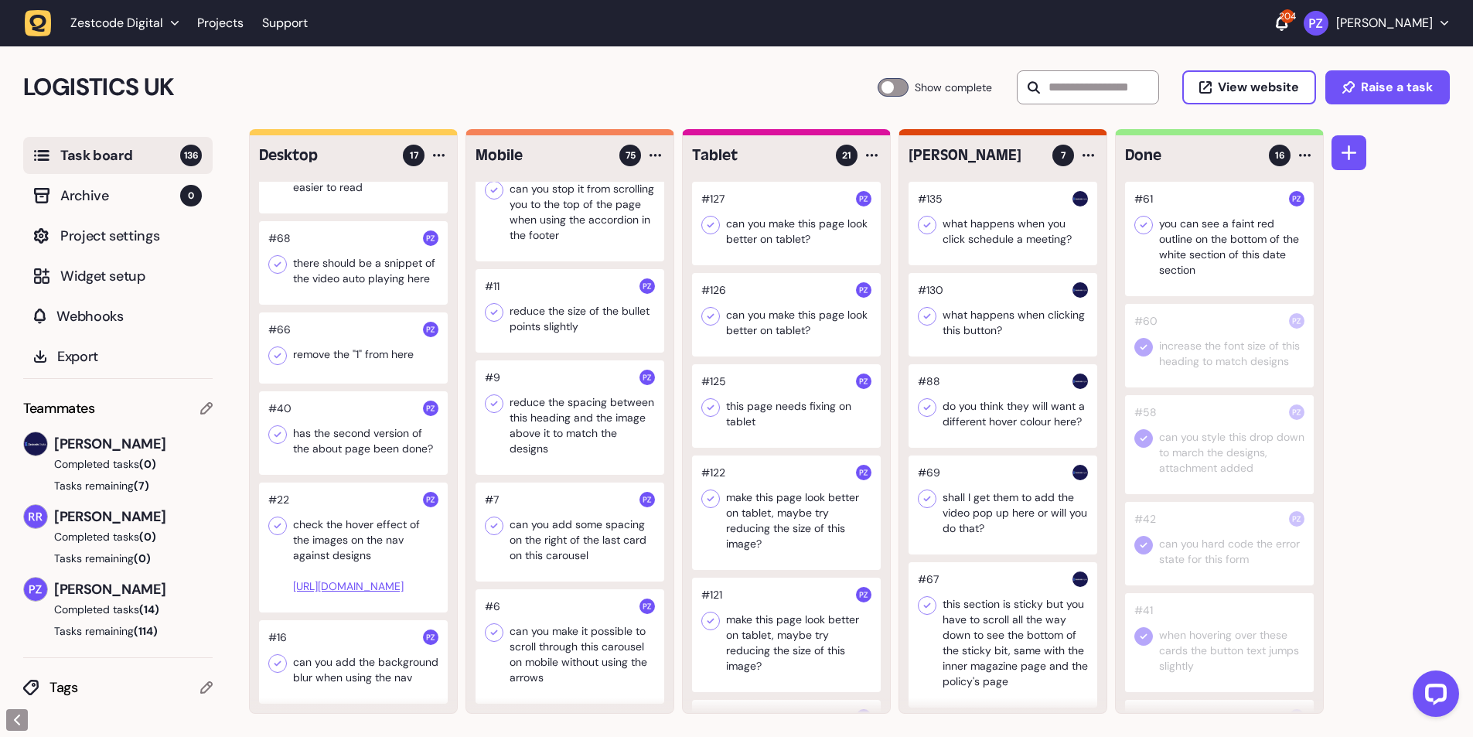
click at [1144, 223] on icon at bounding box center [1143, 224] width 15 height 15
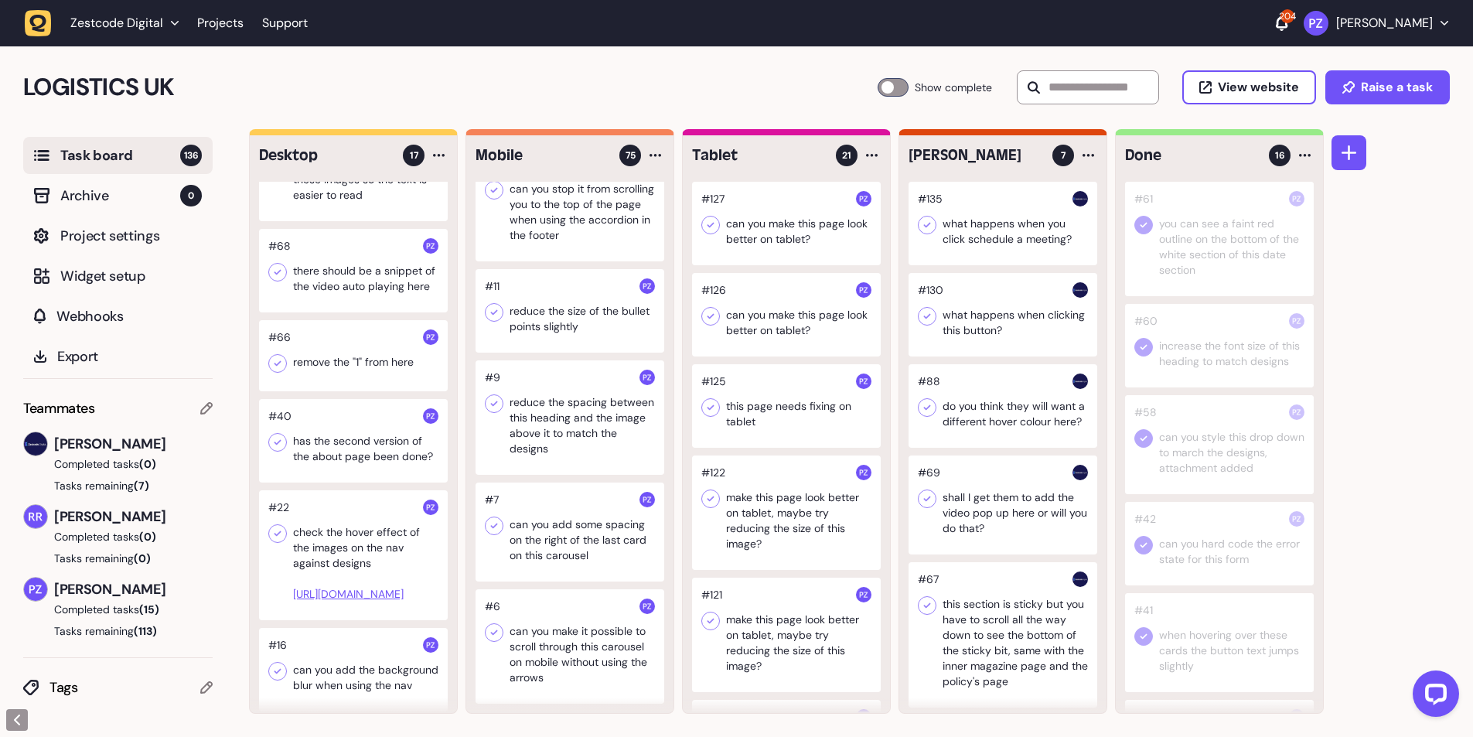
scroll to position [1141, 0]
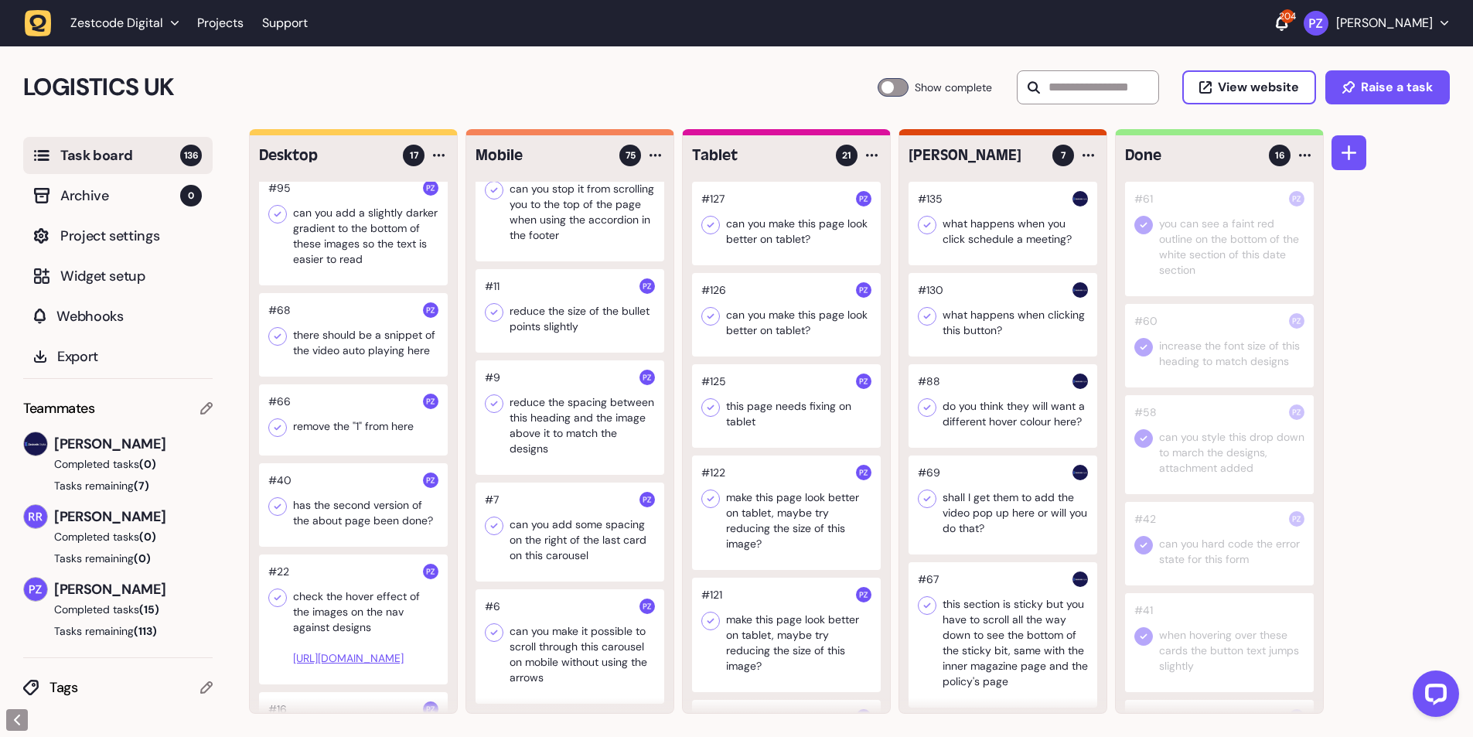
click at [332, 435] on div at bounding box center [353, 419] width 189 height 71
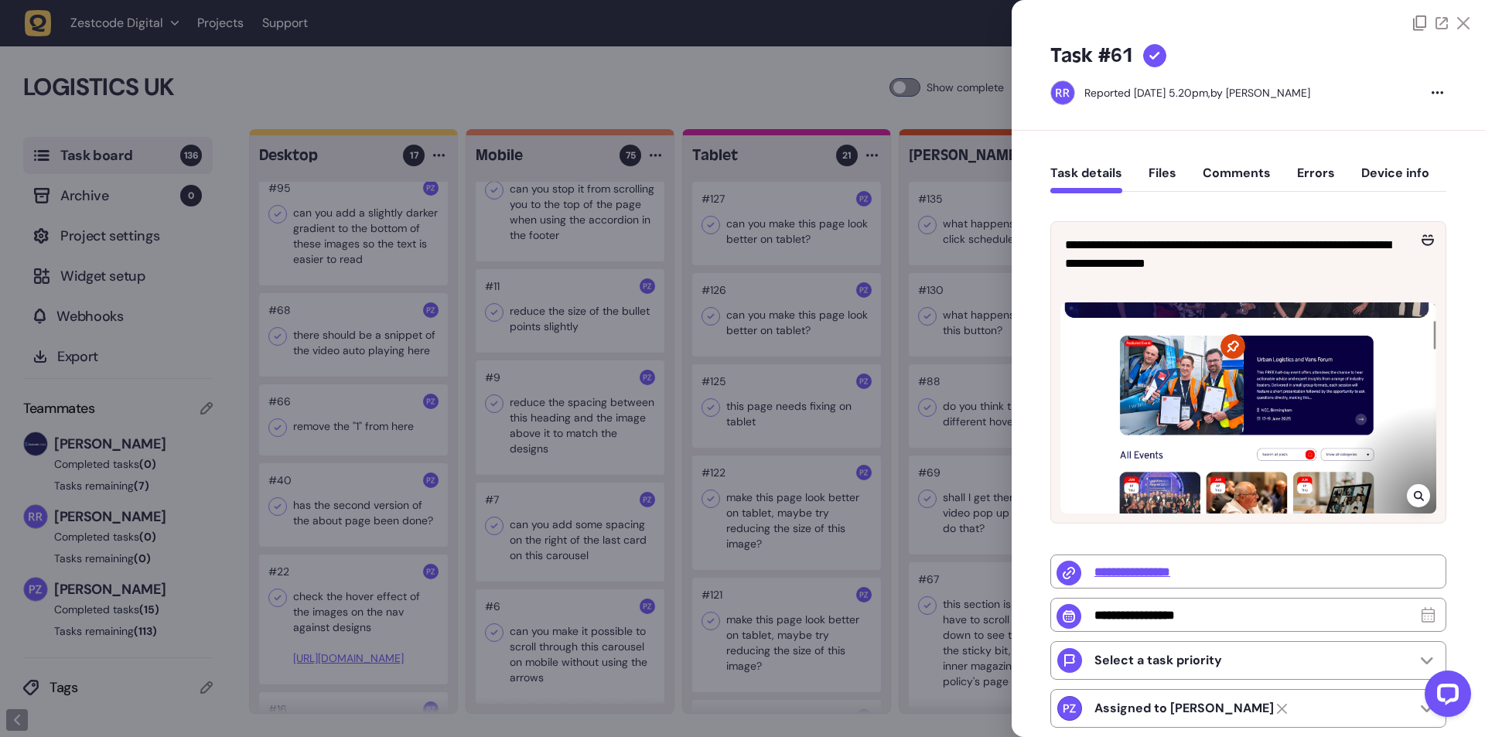
type input "**********"
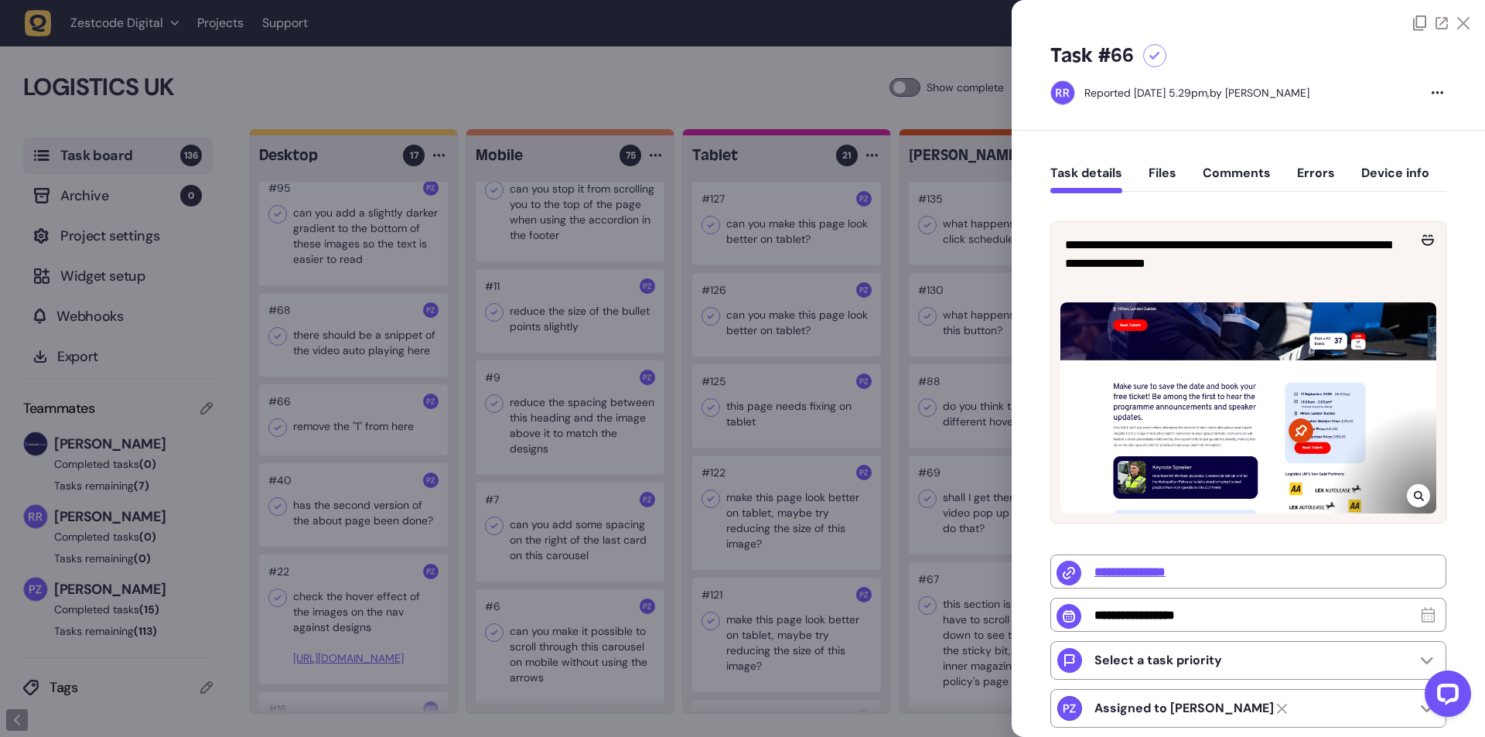
click at [1413, 494] on icon at bounding box center [1418, 496] width 10 height 10
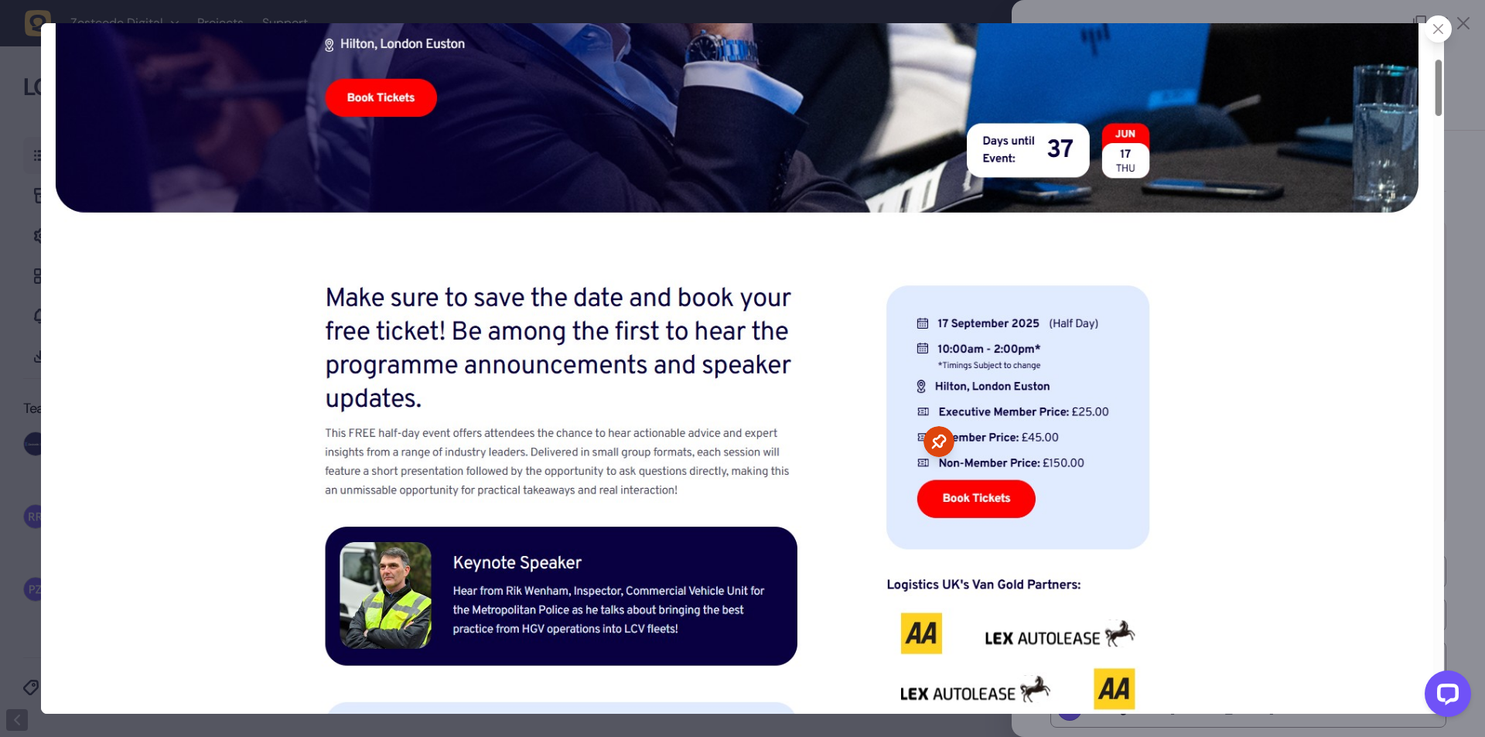
click at [945, 452] on icon at bounding box center [938, 441] width 31 height 31
click at [1083, 454] on img at bounding box center [742, 368] width 1403 height 690
click at [1181, 452] on img at bounding box center [742, 368] width 1403 height 690
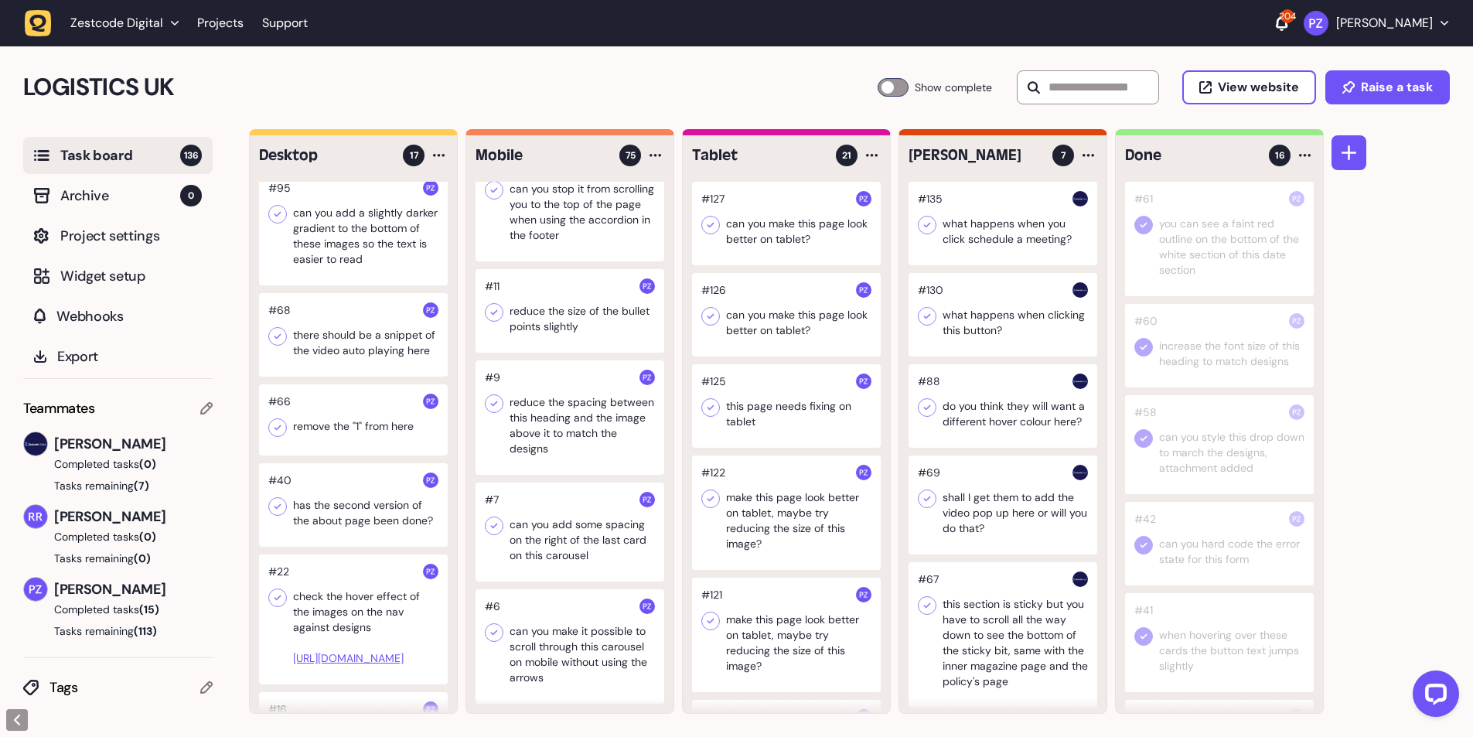
click at [350, 404] on div at bounding box center [353, 419] width 189 height 71
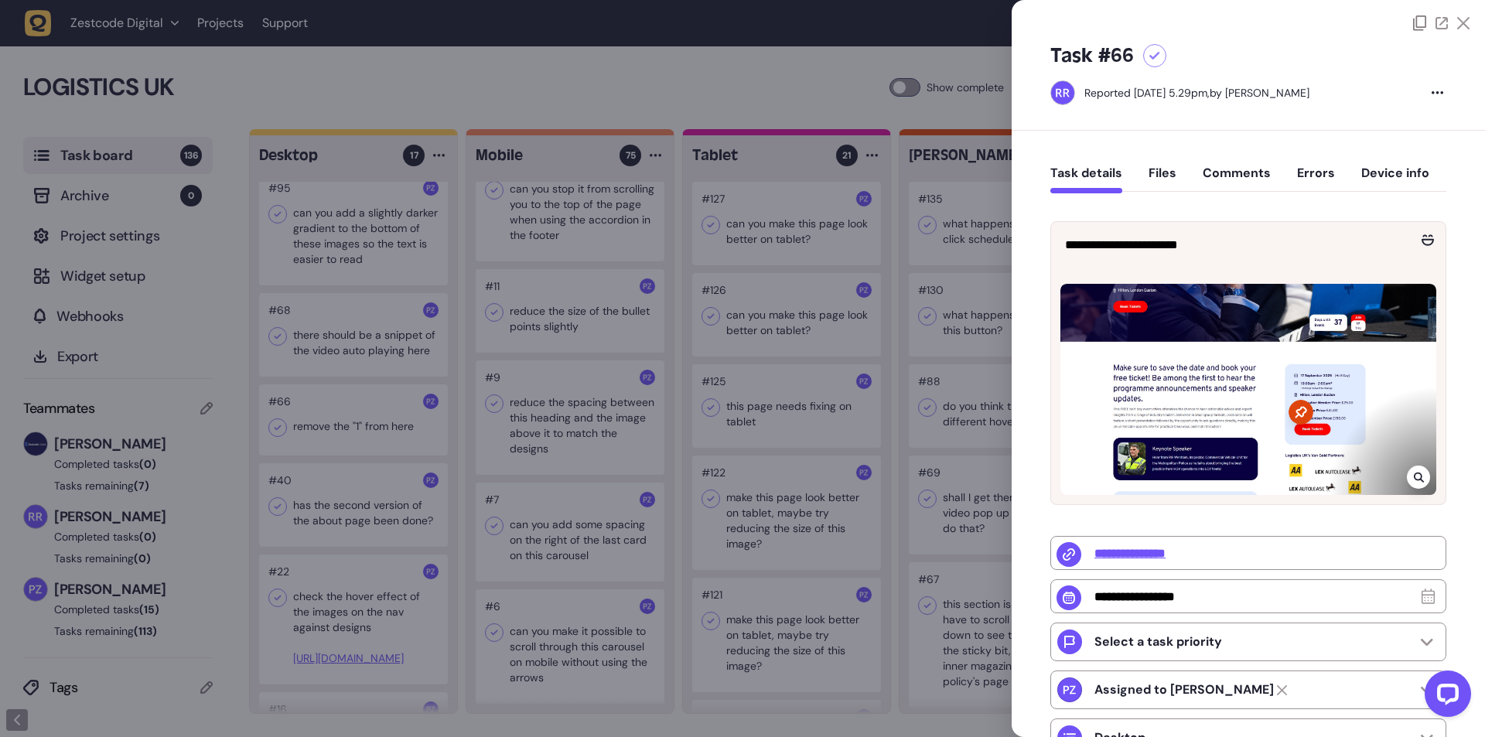
click at [552, 382] on div at bounding box center [742, 368] width 1485 height 737
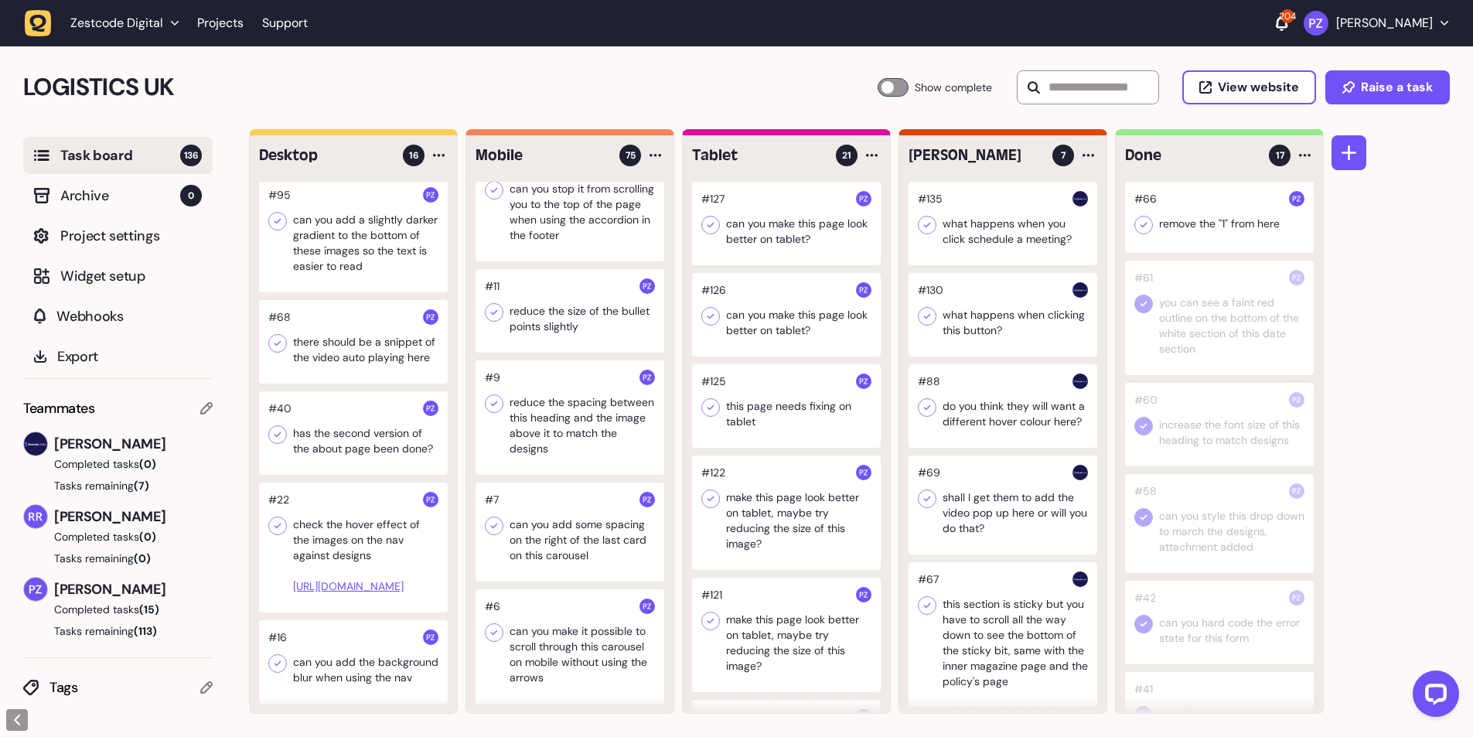
click at [1137, 228] on icon at bounding box center [1143, 224] width 15 height 15
click at [280, 343] on icon at bounding box center [277, 343] width 15 height 15
click at [312, 343] on div at bounding box center [353, 342] width 189 height 84
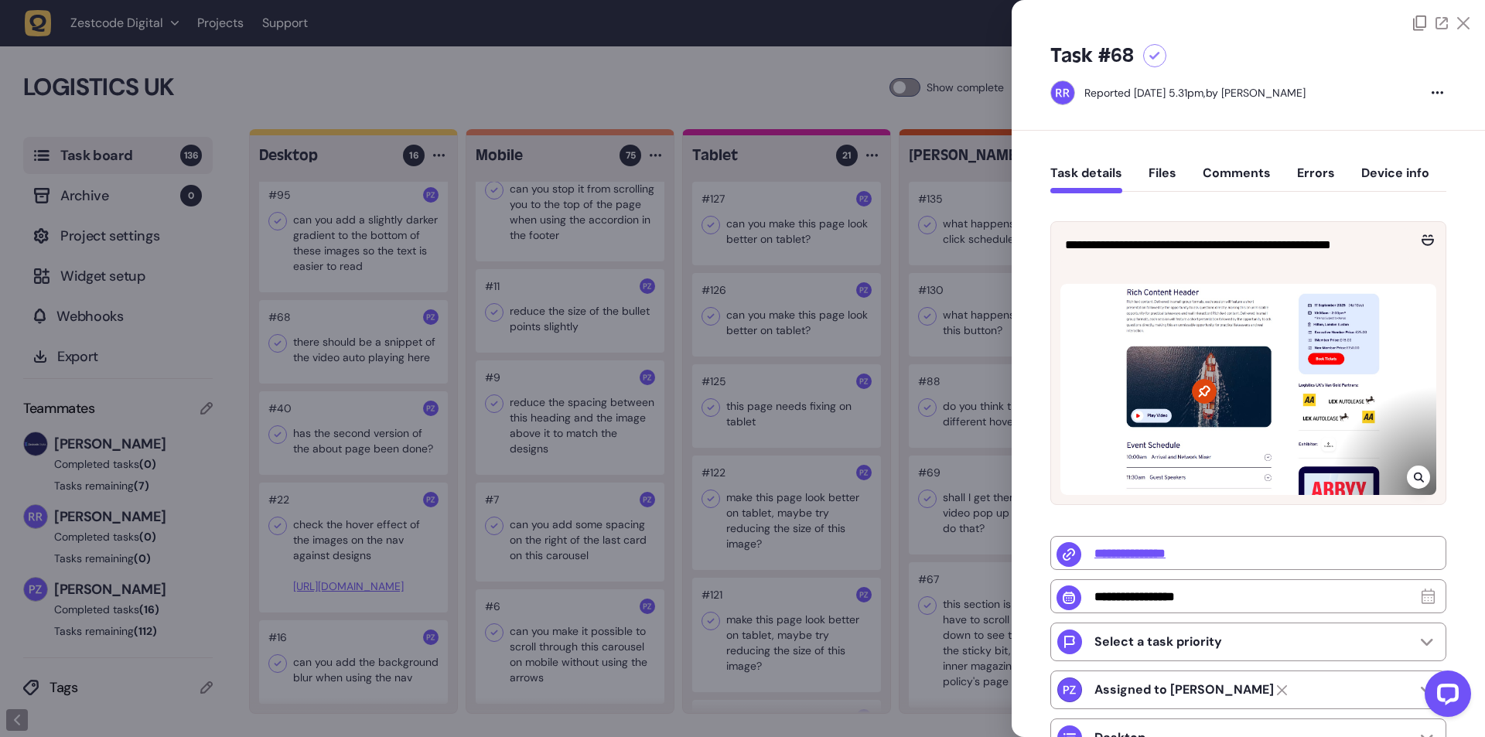
click at [342, 341] on div at bounding box center [742, 368] width 1485 height 737
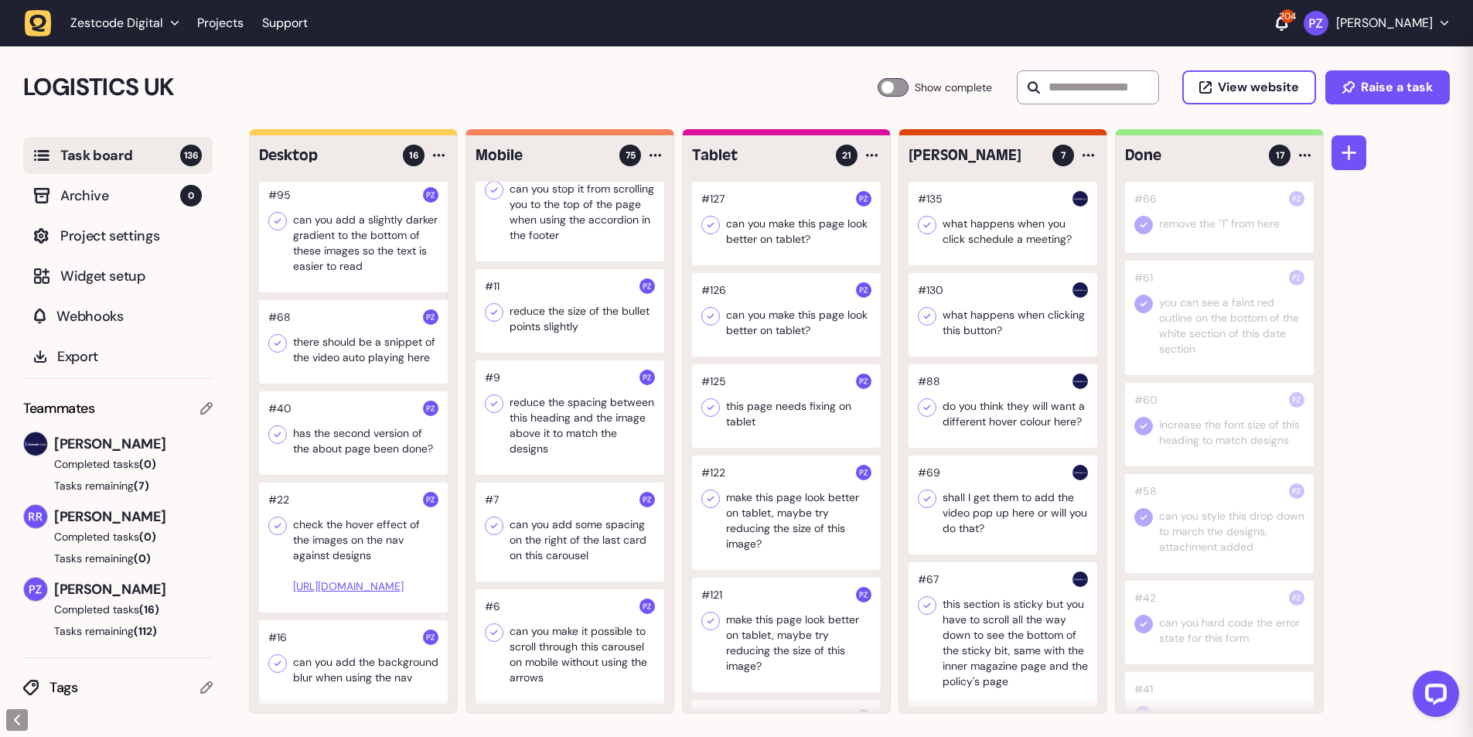
click at [352, 338] on div at bounding box center [353, 342] width 189 height 84
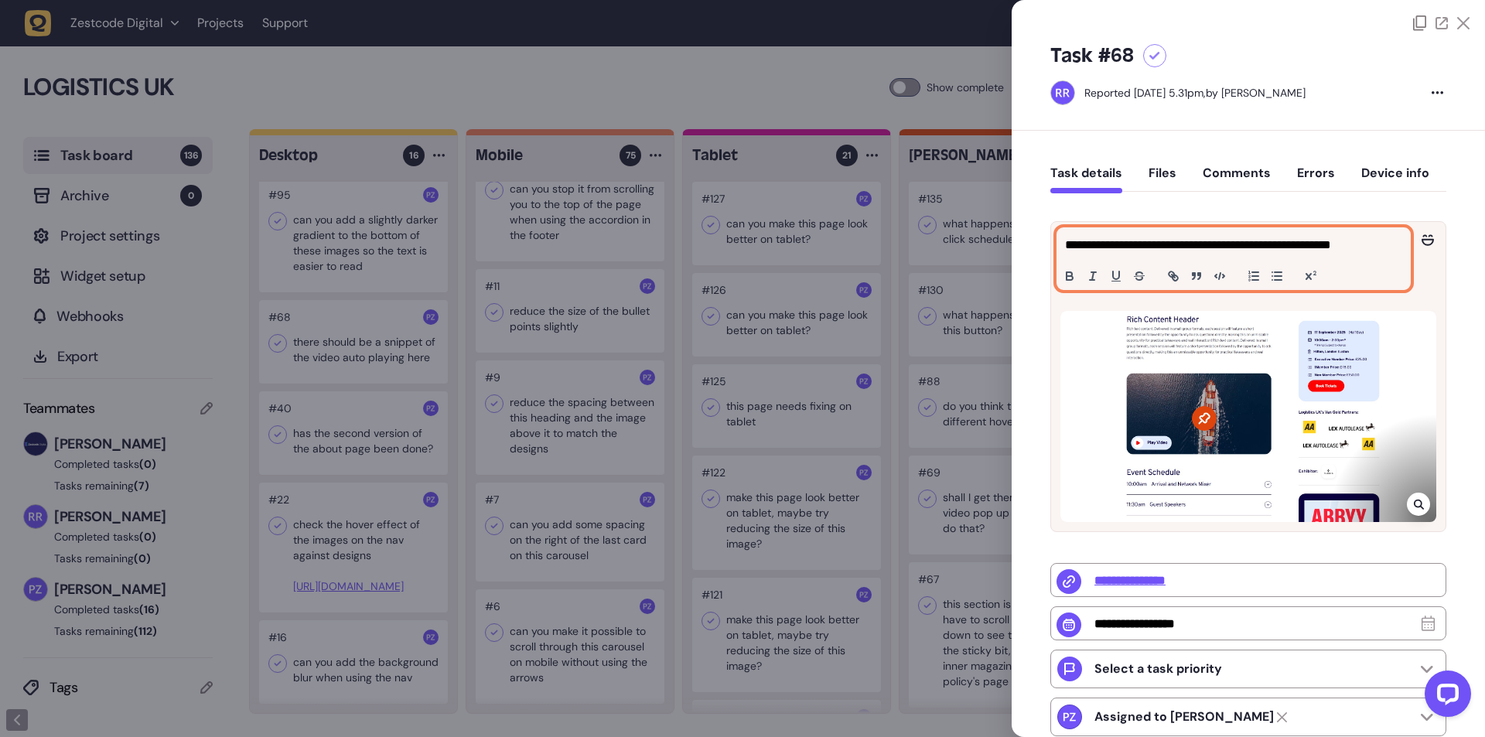
click at [1209, 250] on p "**********" at bounding box center [1231, 245] width 333 height 19
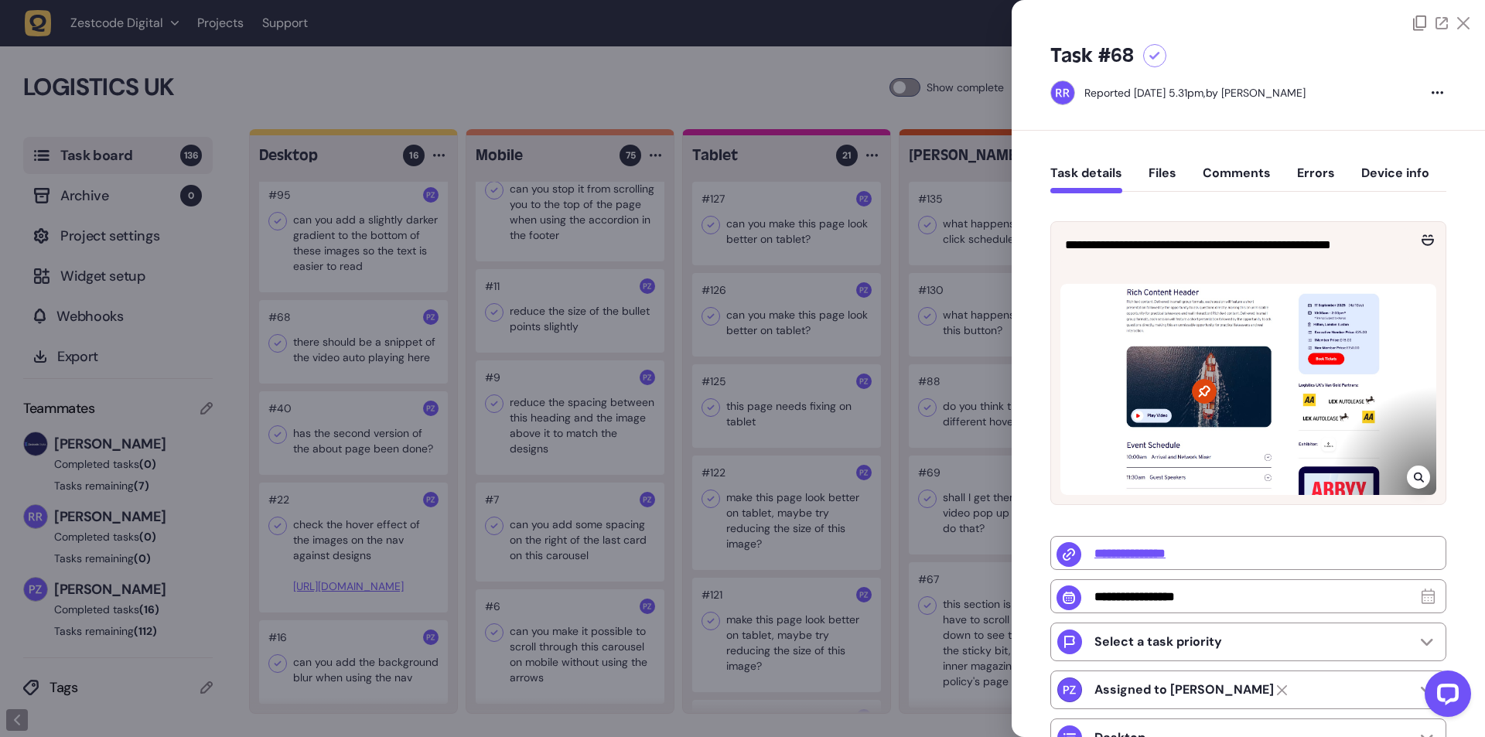
click at [789, 344] on div at bounding box center [742, 368] width 1485 height 737
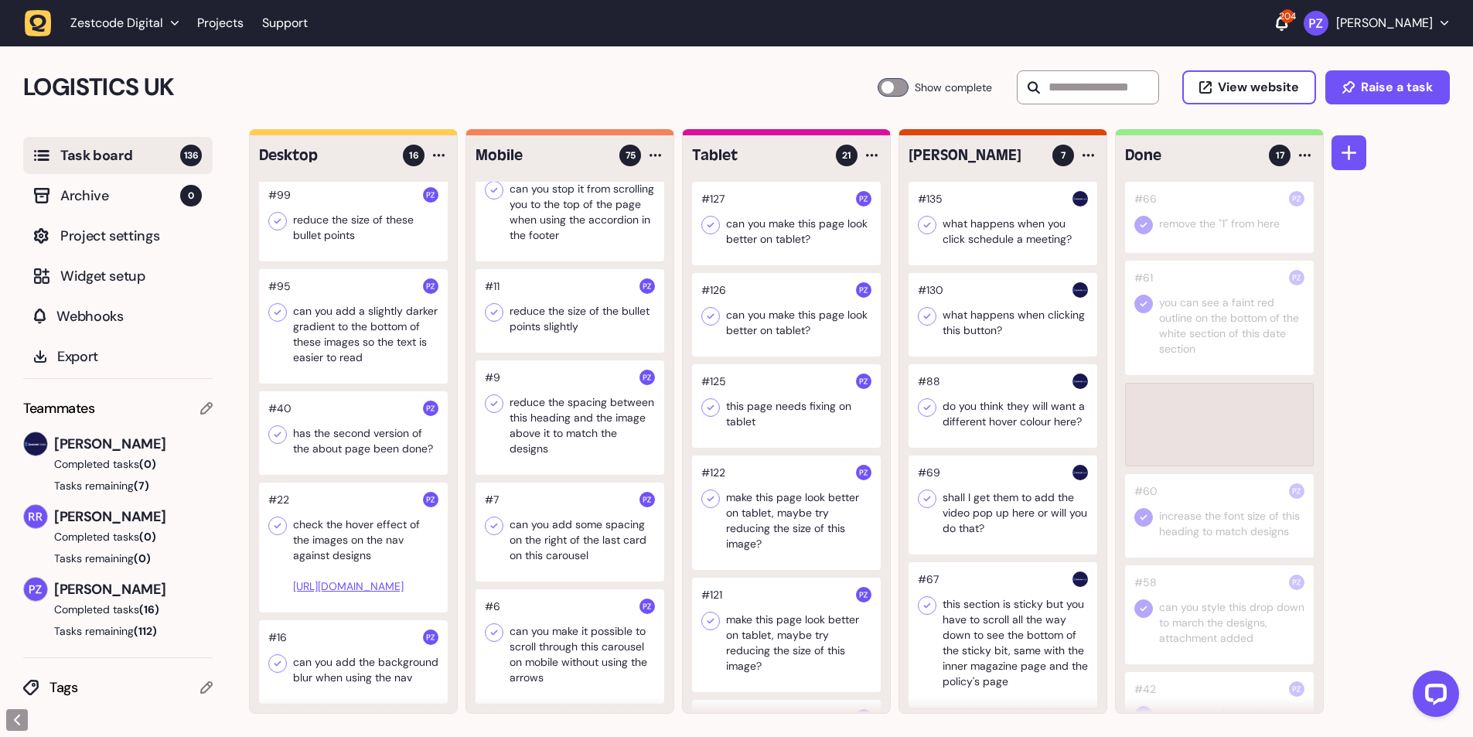
scroll to position [1074, 0]
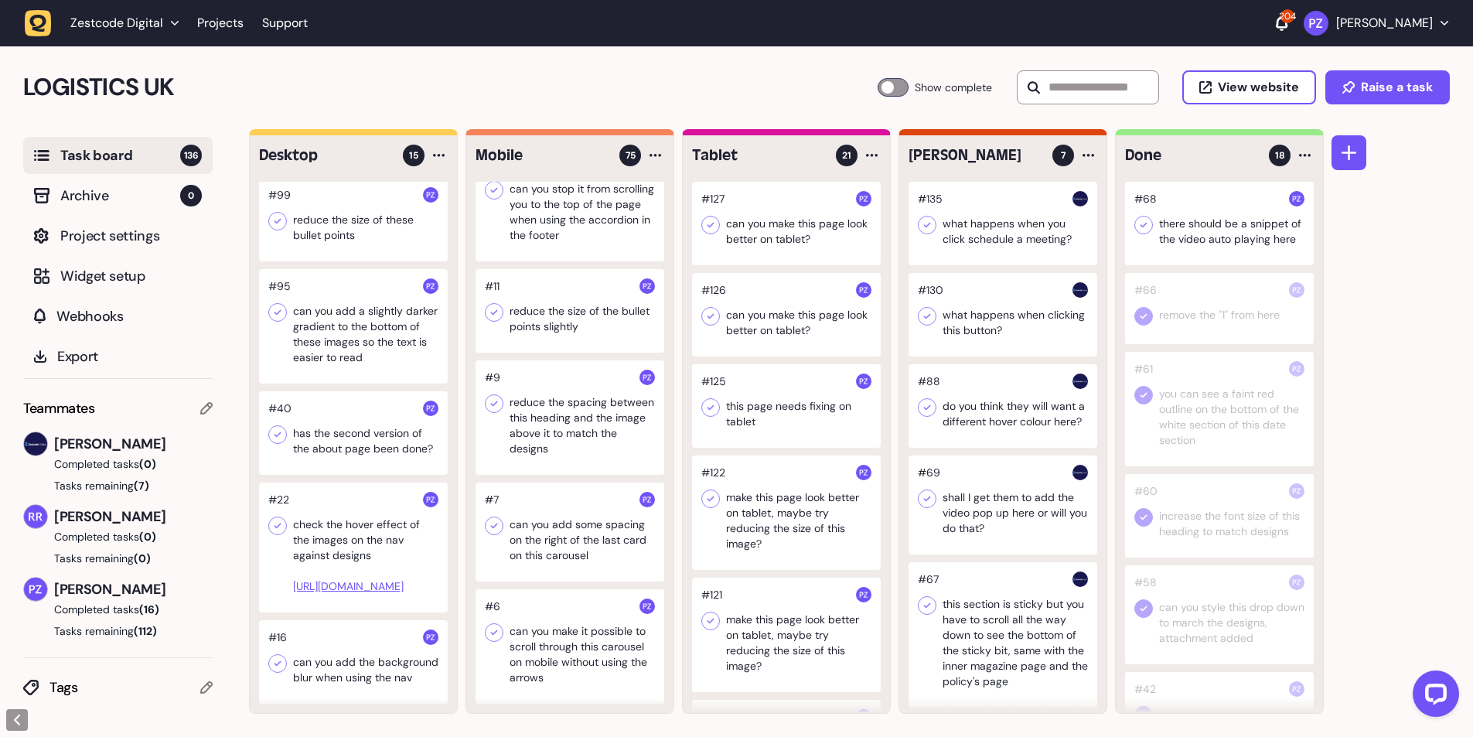
click at [1134, 230] on div at bounding box center [1219, 224] width 189 height 84
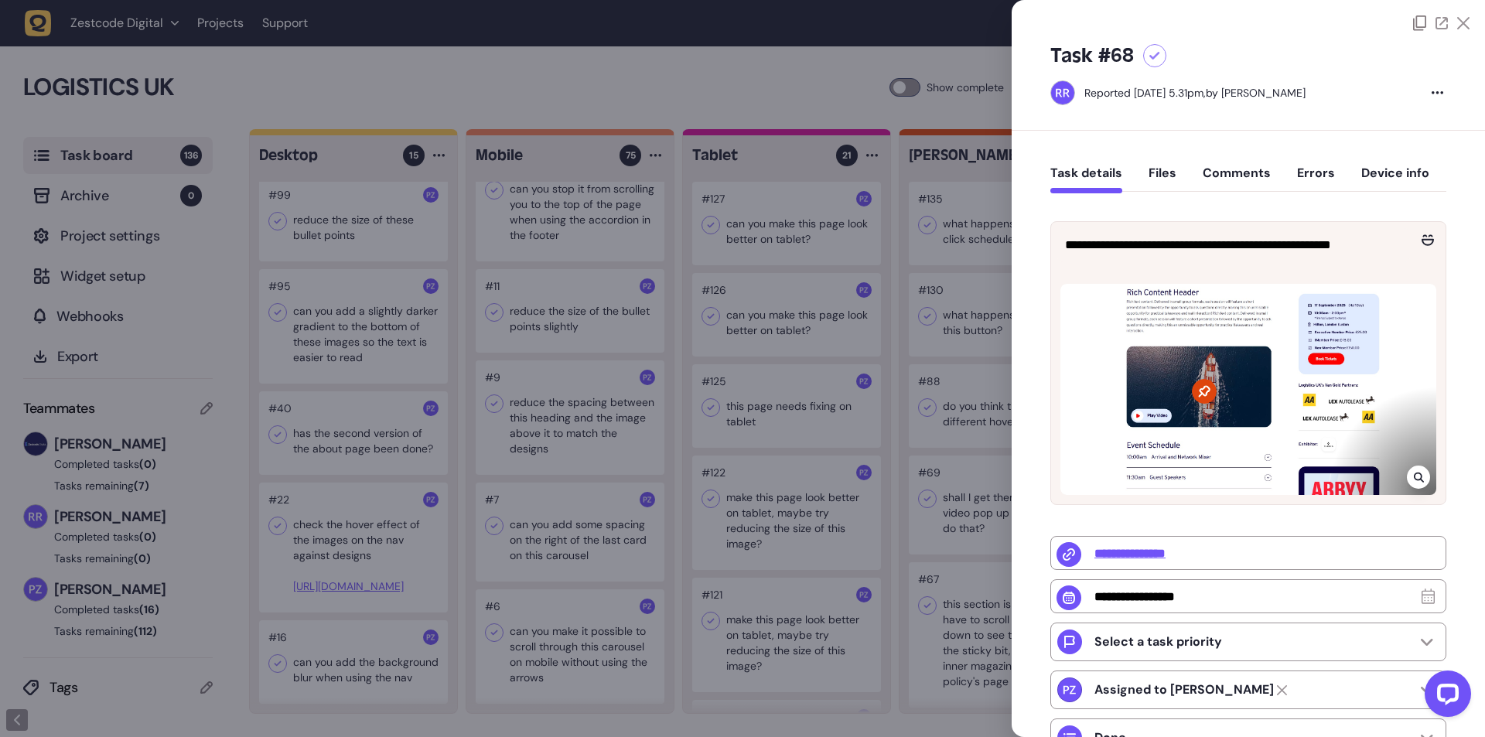
click at [907, 241] on div at bounding box center [742, 368] width 1485 height 737
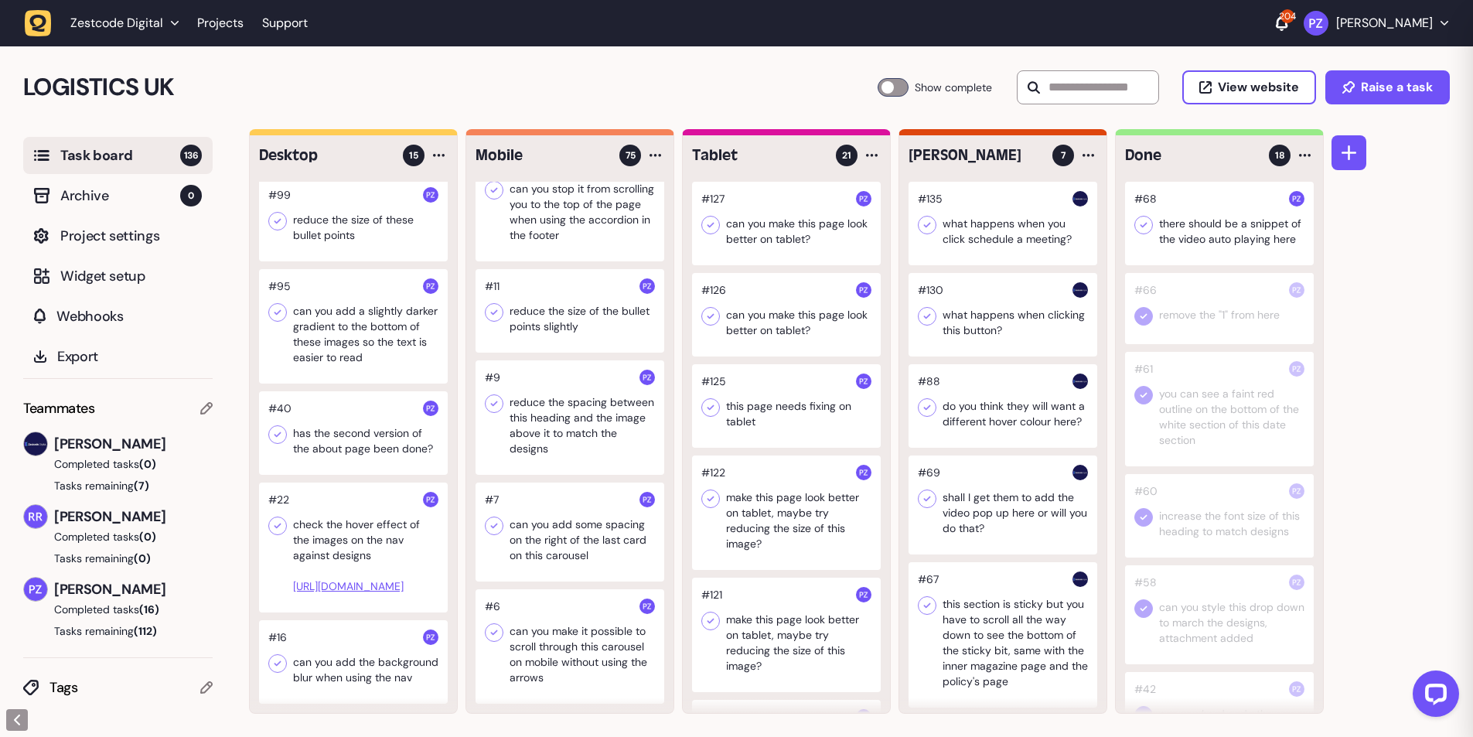
click at [1138, 220] on icon at bounding box center [1143, 224] width 15 height 15
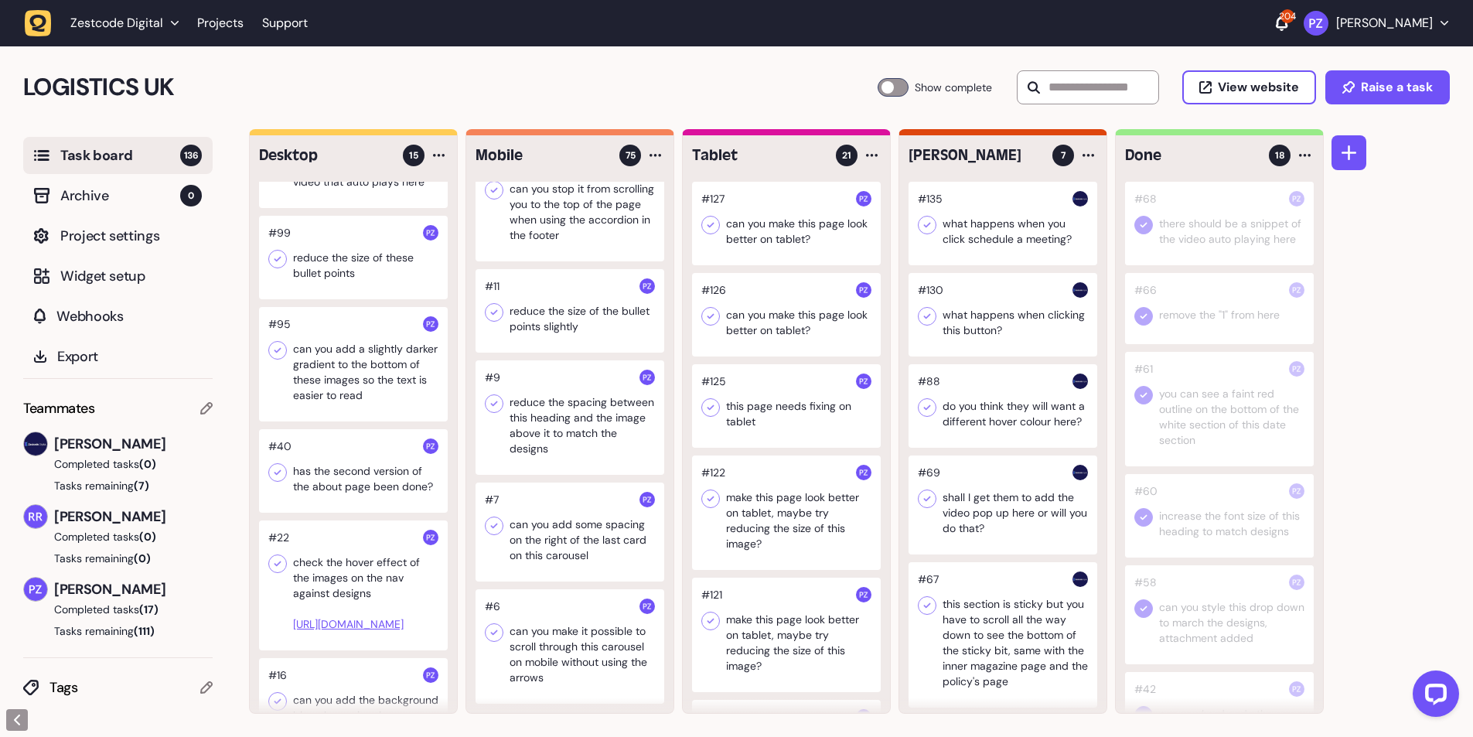
scroll to position [971, 0]
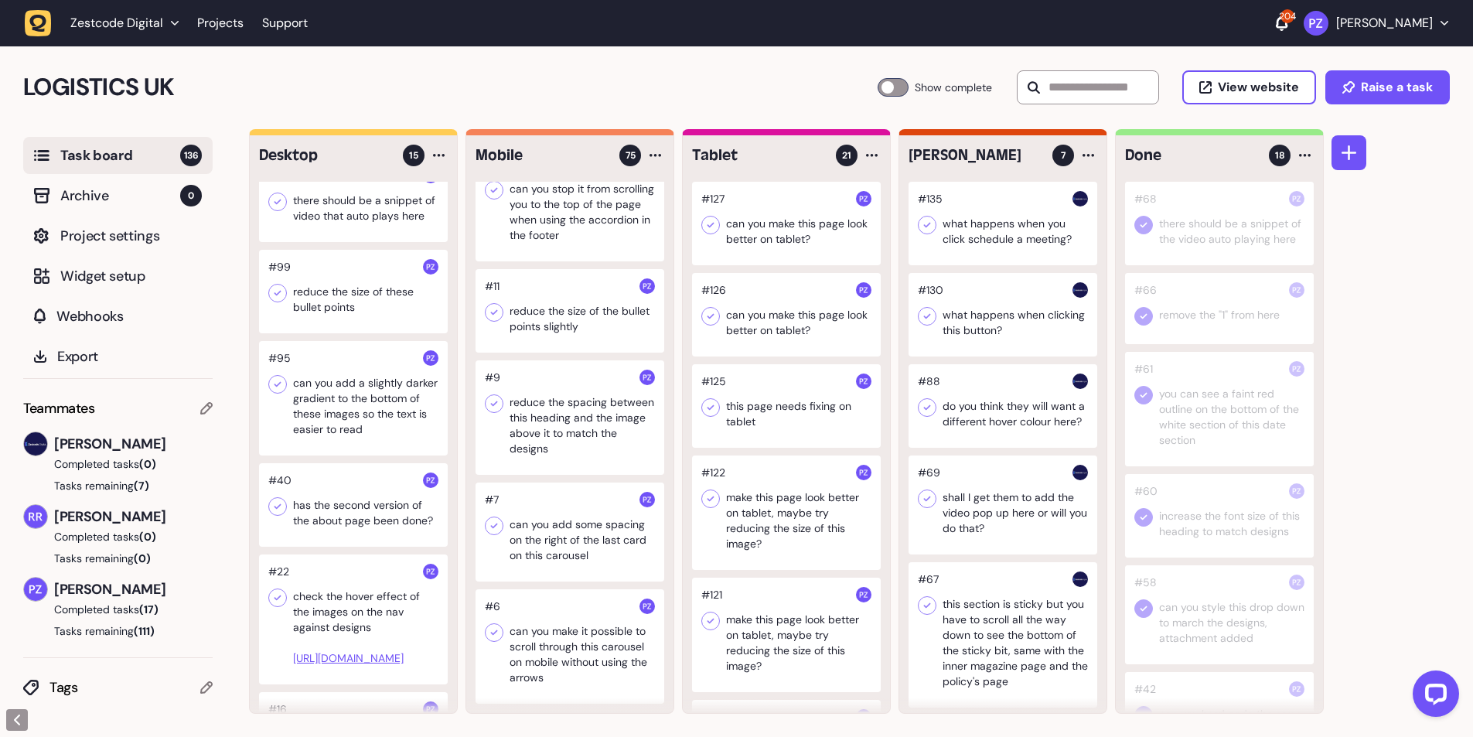
click at [305, 349] on div at bounding box center [353, 398] width 189 height 114
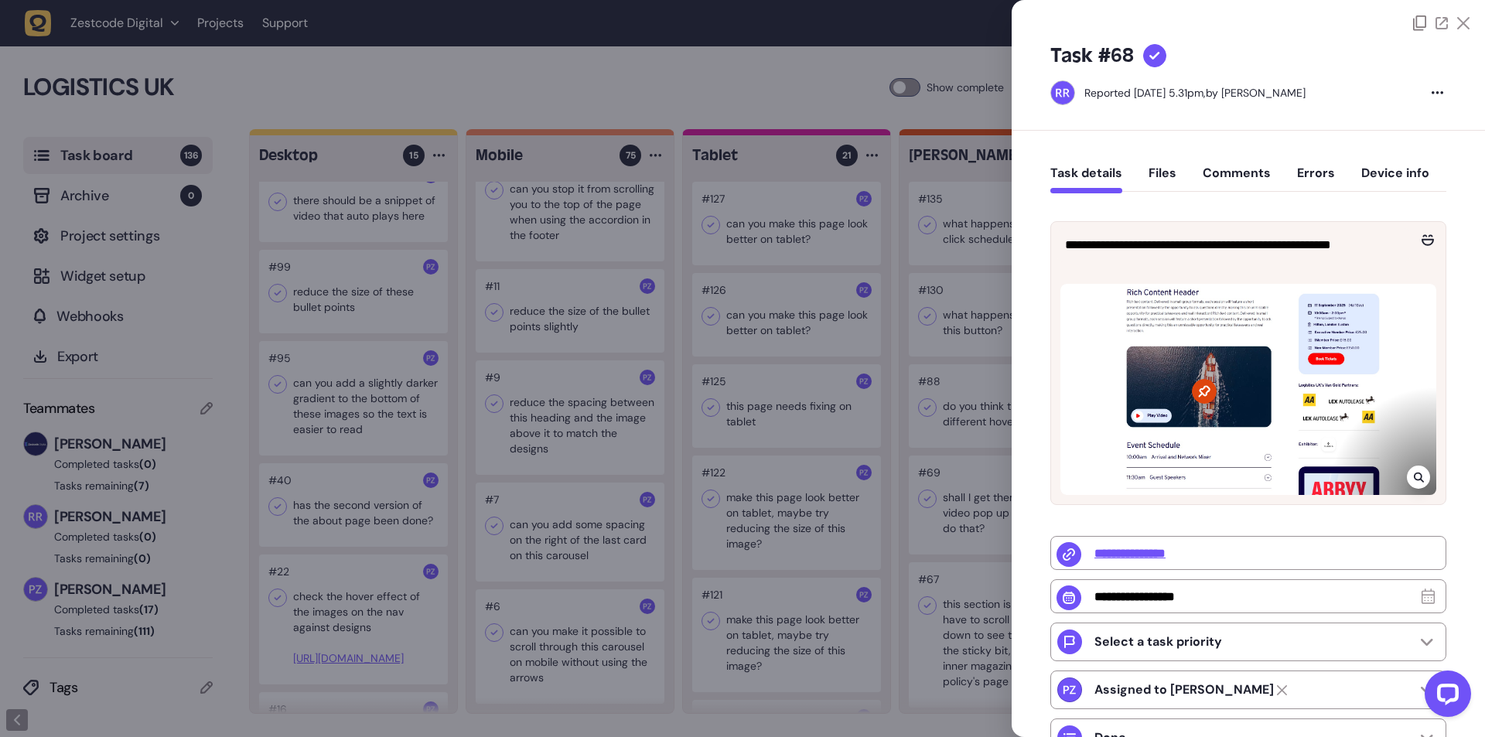
type input "**********"
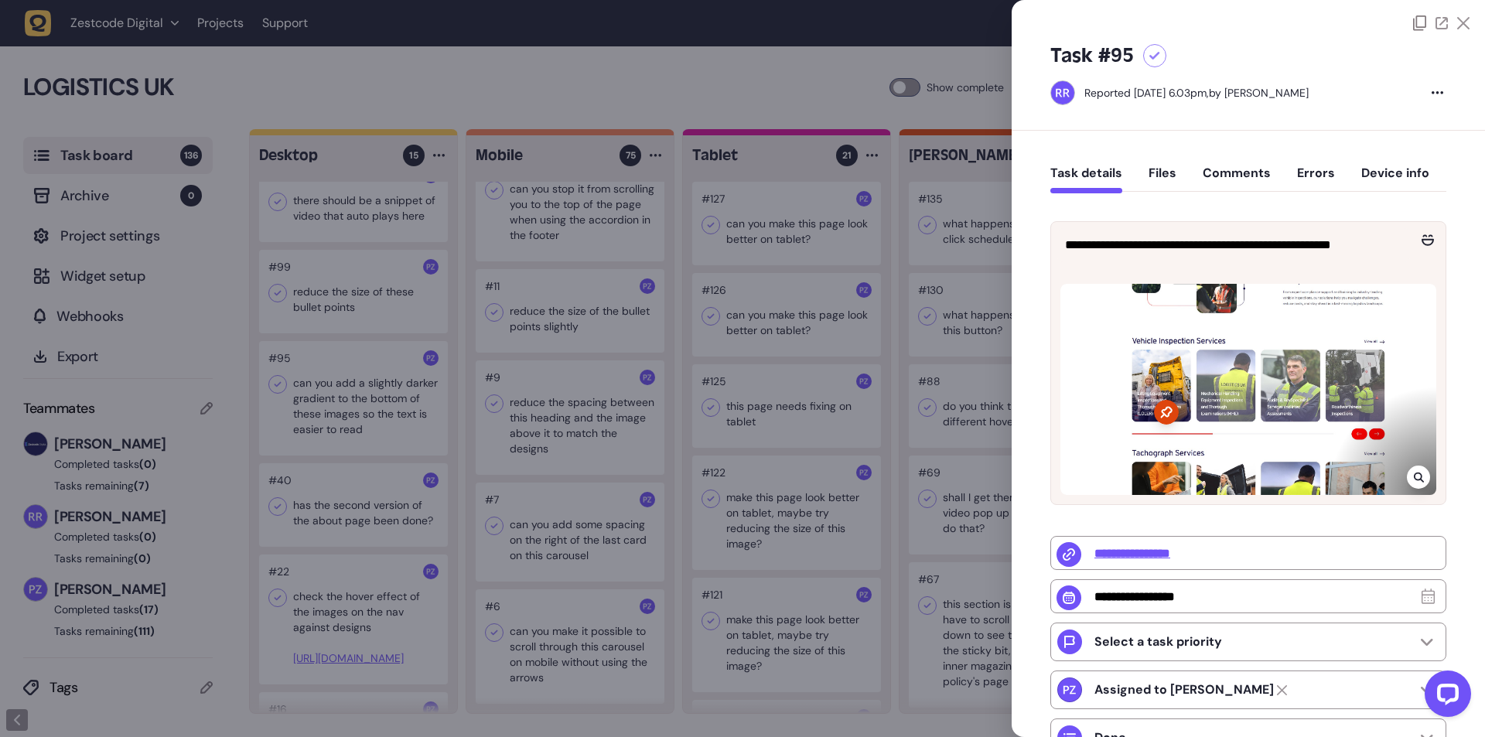
click at [339, 395] on div at bounding box center [742, 368] width 1485 height 737
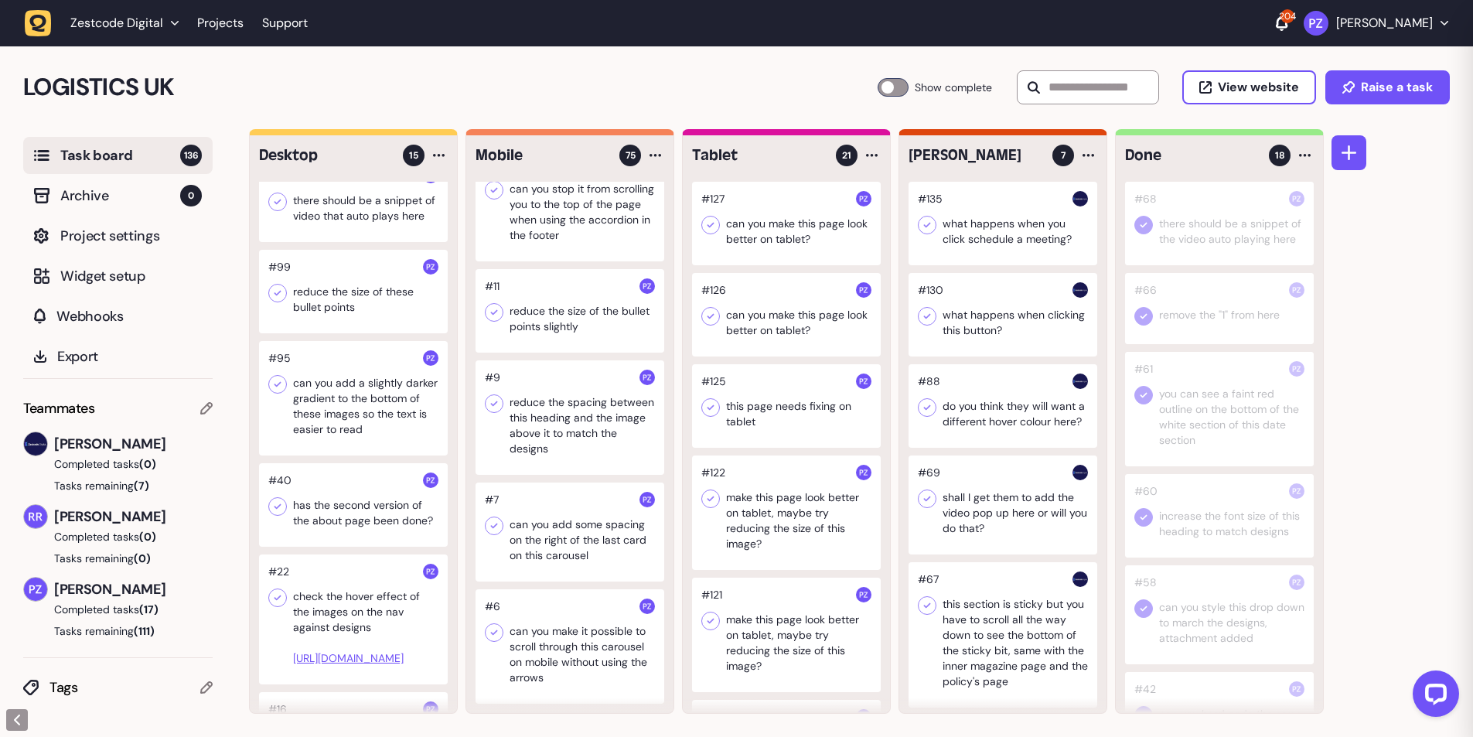
click at [295, 397] on div at bounding box center [353, 398] width 189 height 114
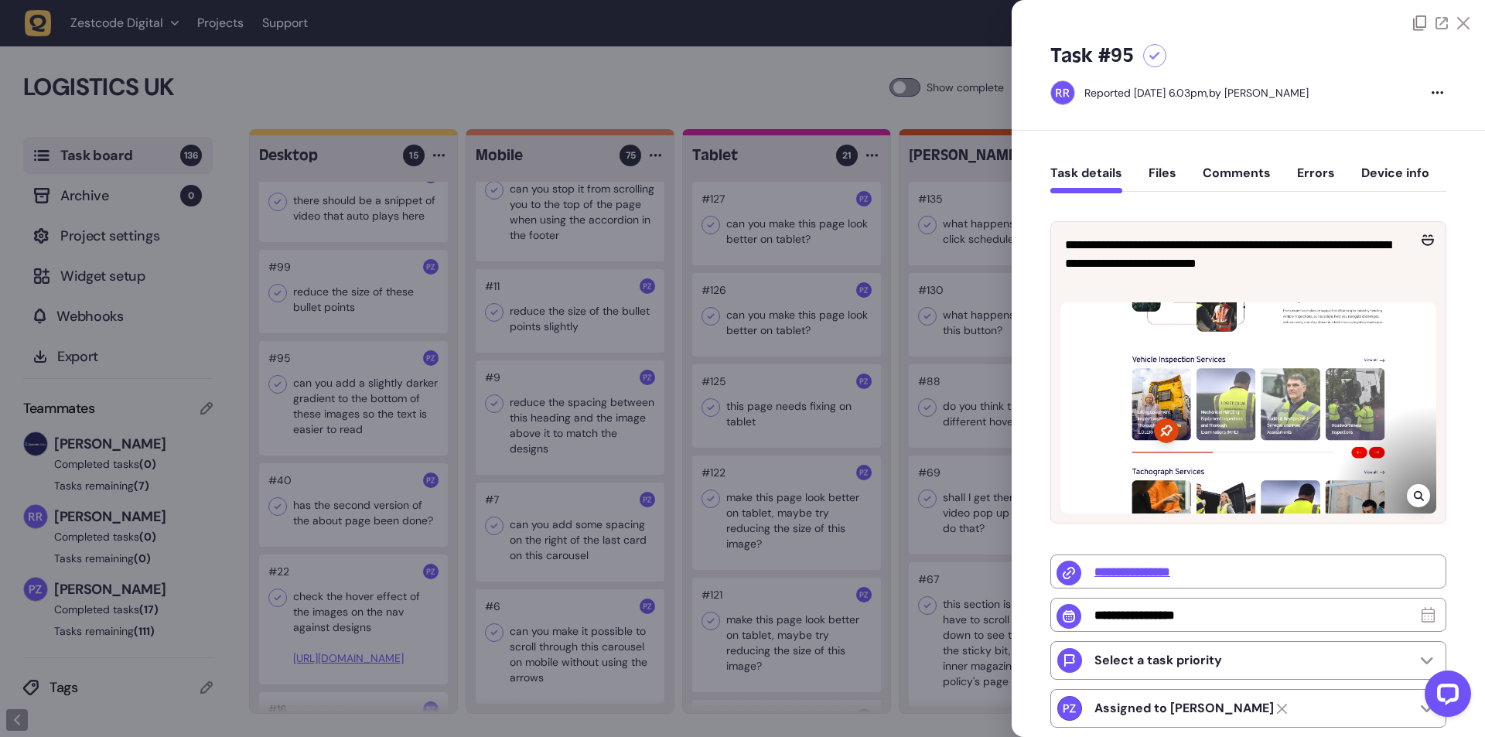
click at [1413, 491] on icon at bounding box center [1418, 496] width 10 height 10
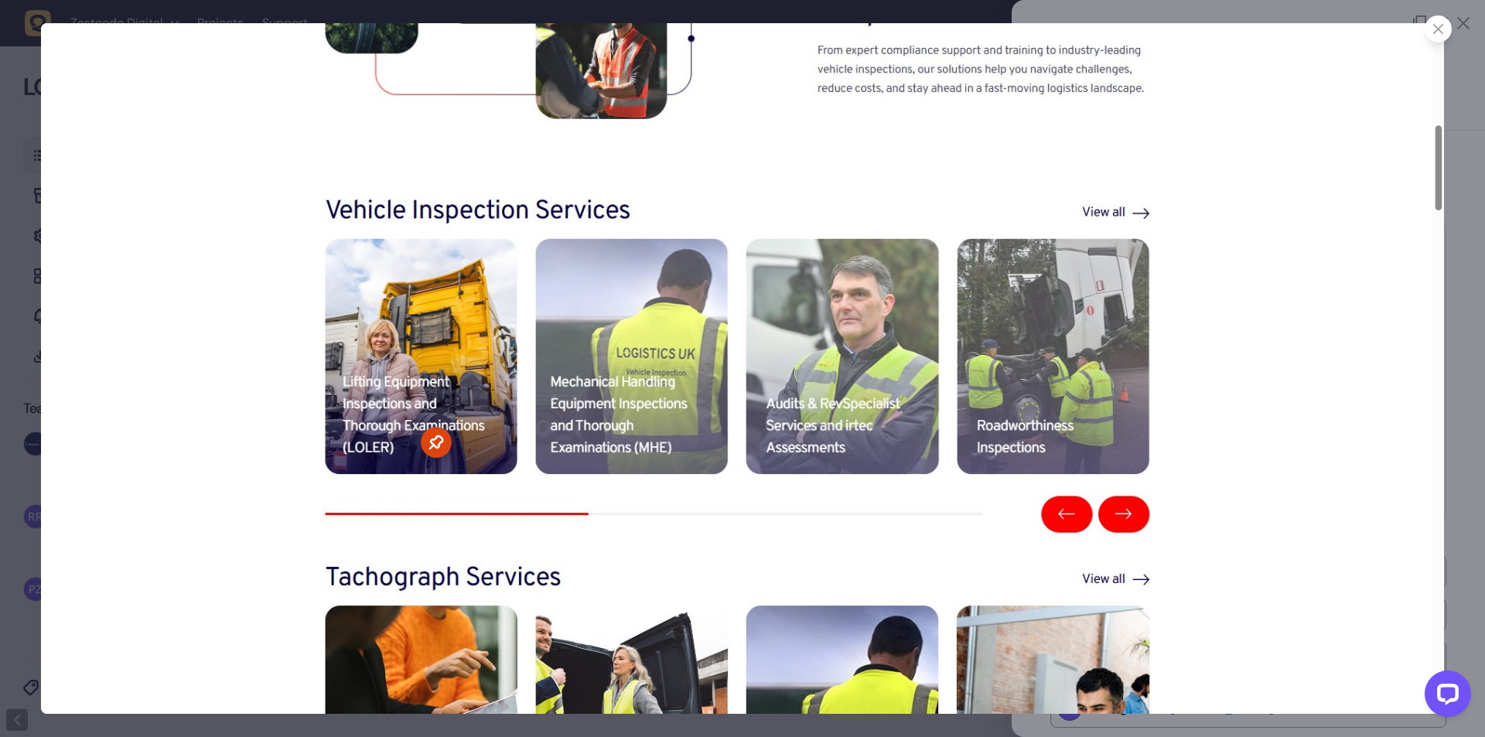
click at [1434, 25] on icon at bounding box center [1438, 29] width 10 height 10
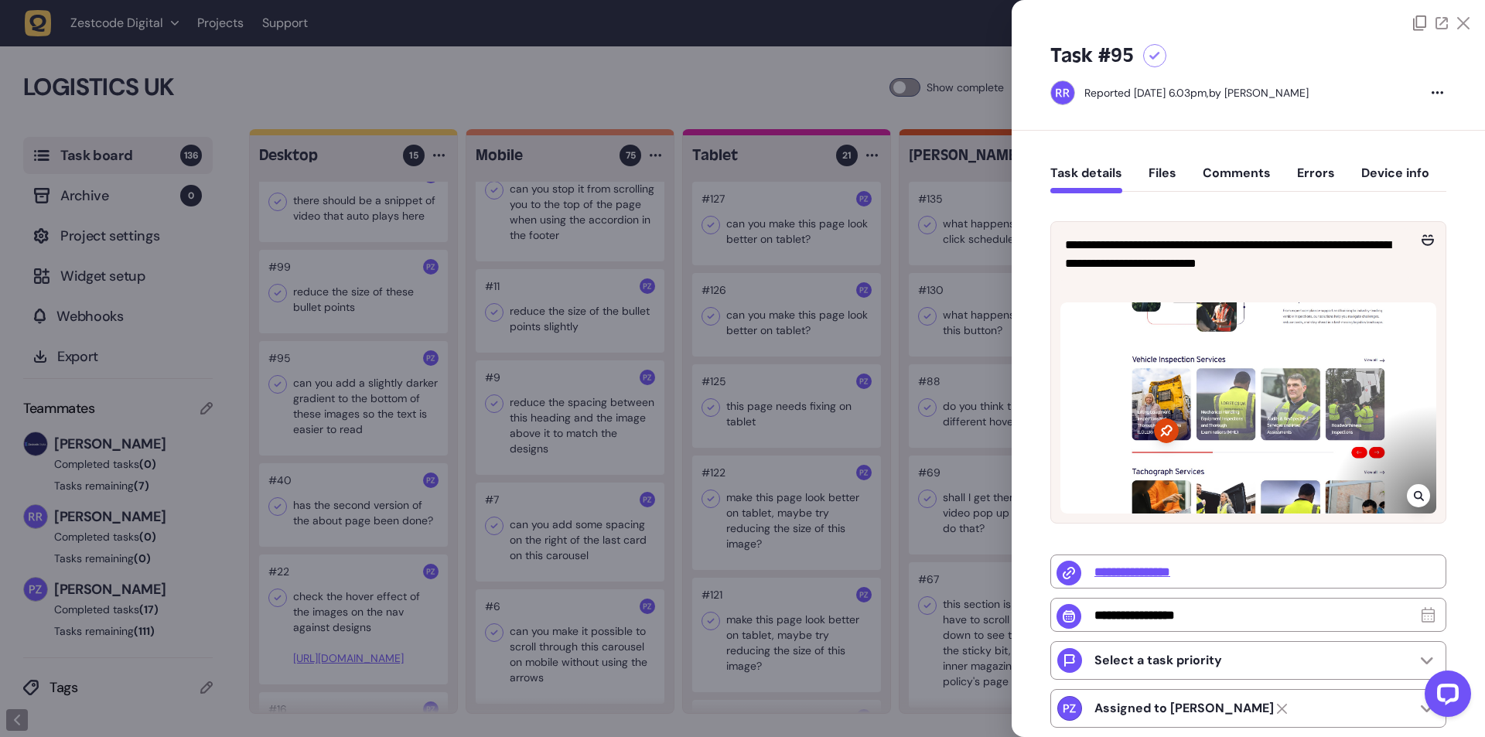
click at [312, 411] on div at bounding box center [742, 368] width 1485 height 737
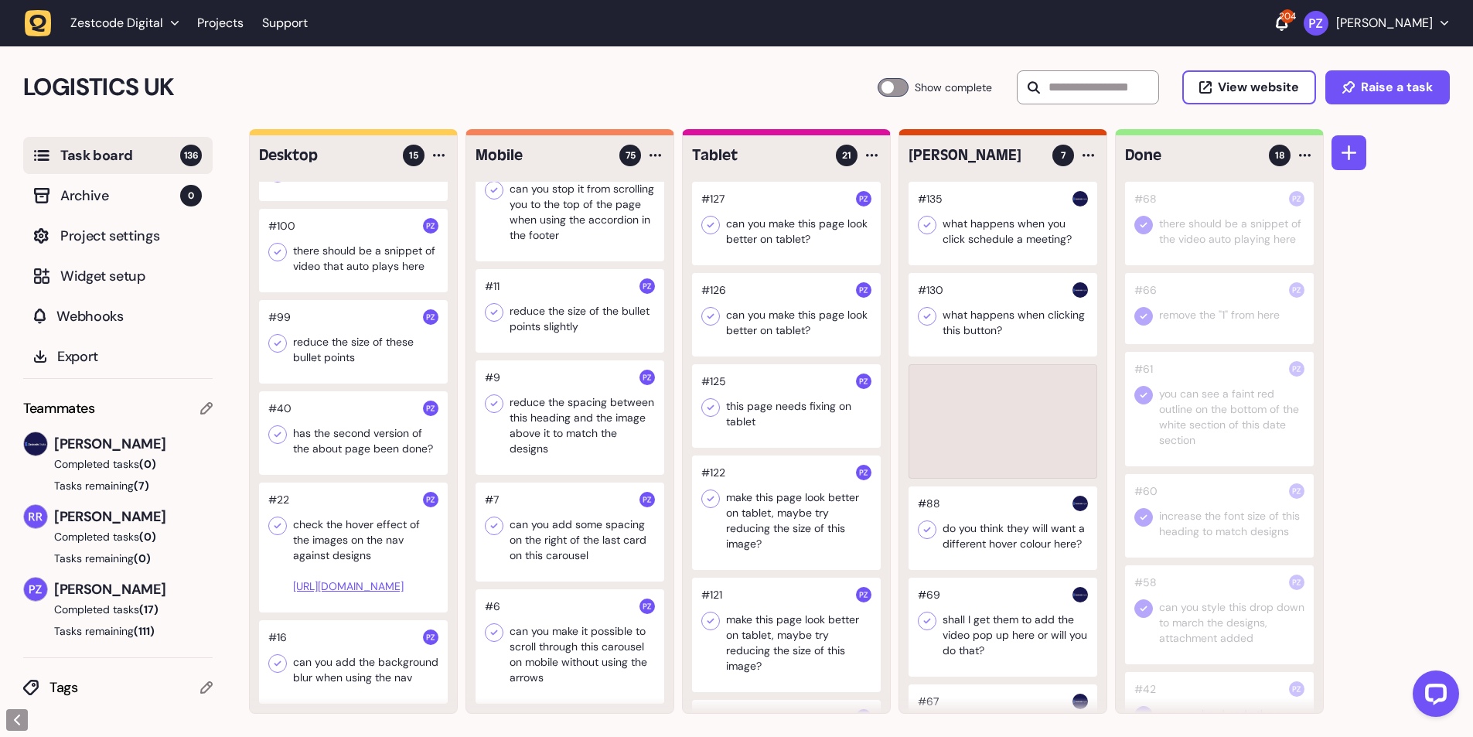
scroll to position [952, 0]
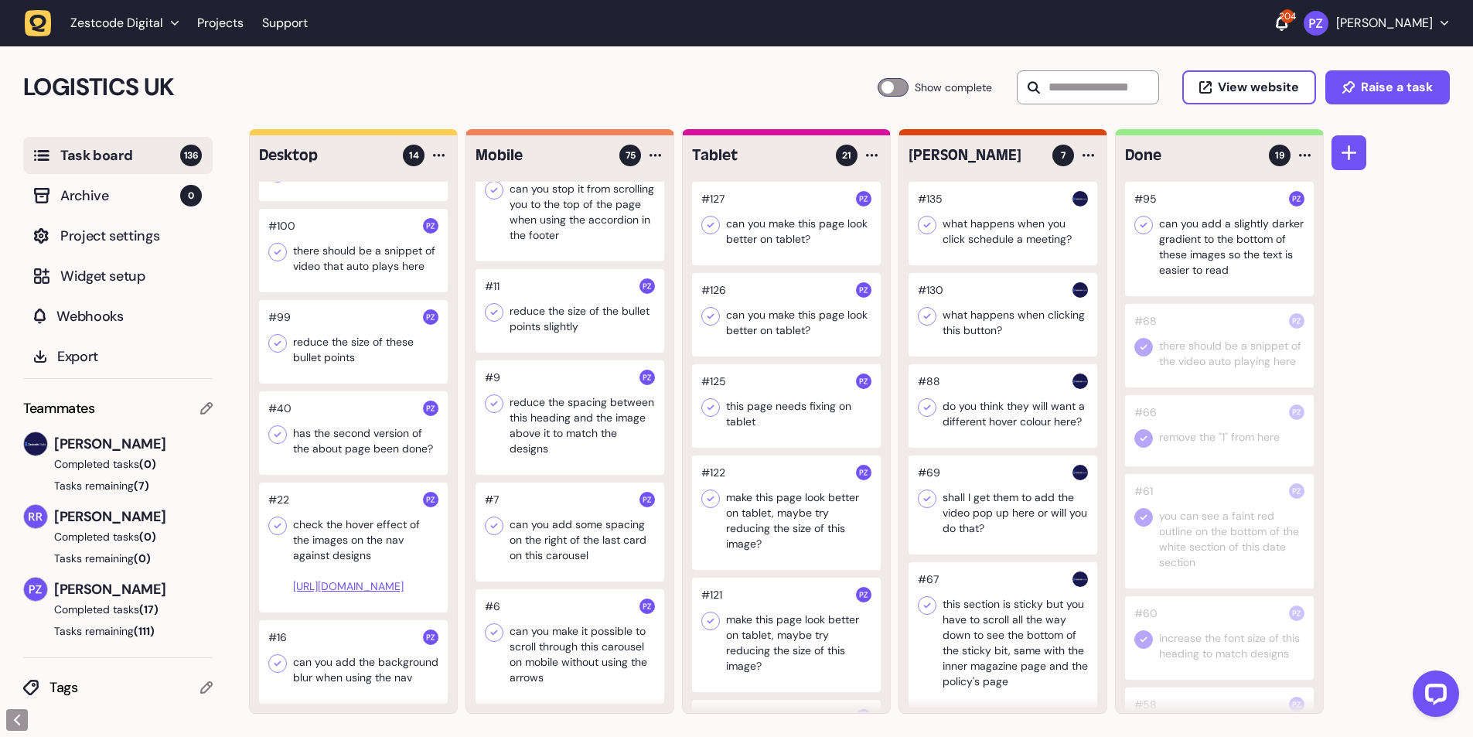
click at [1150, 220] on icon at bounding box center [1143, 224] width 15 height 15
click at [349, 315] on div at bounding box center [353, 342] width 189 height 84
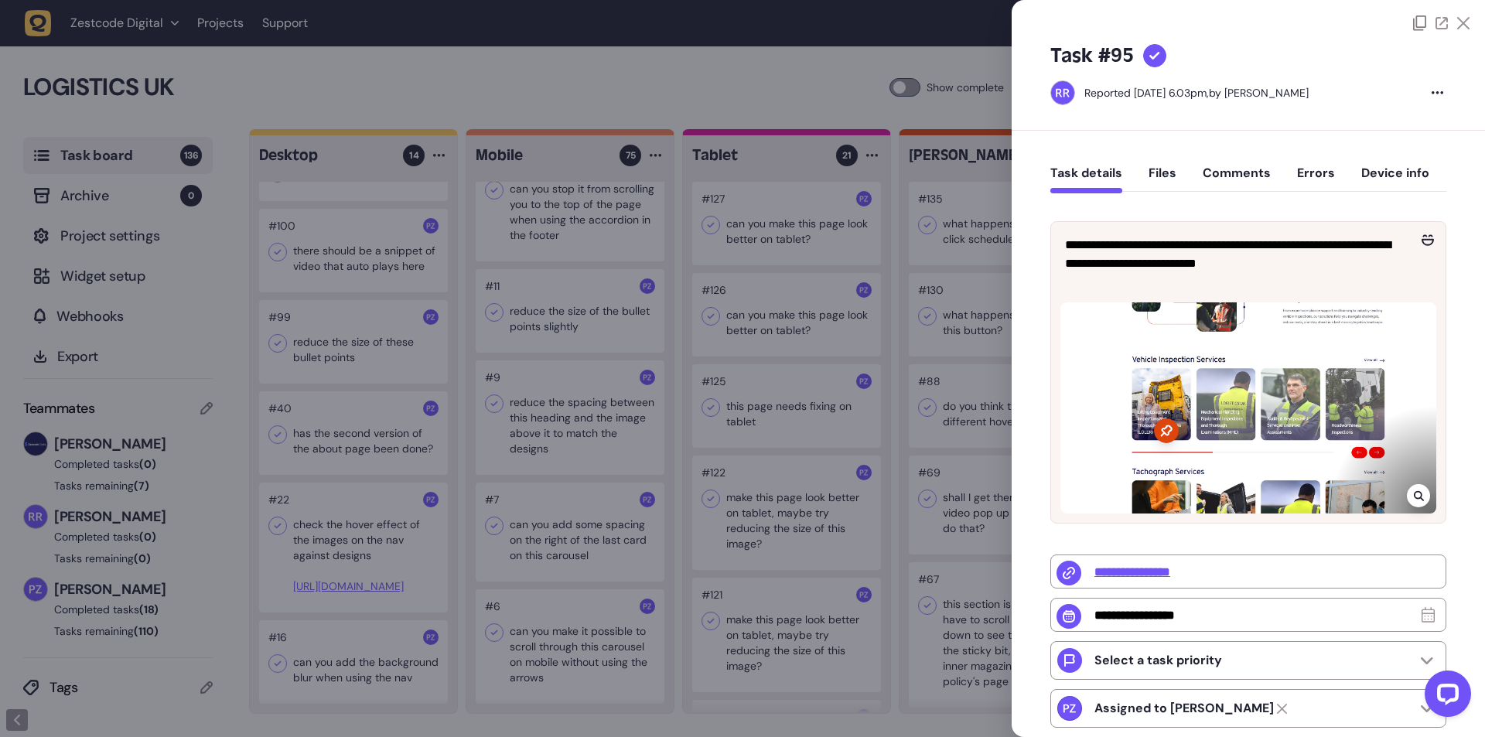
type input "**********"
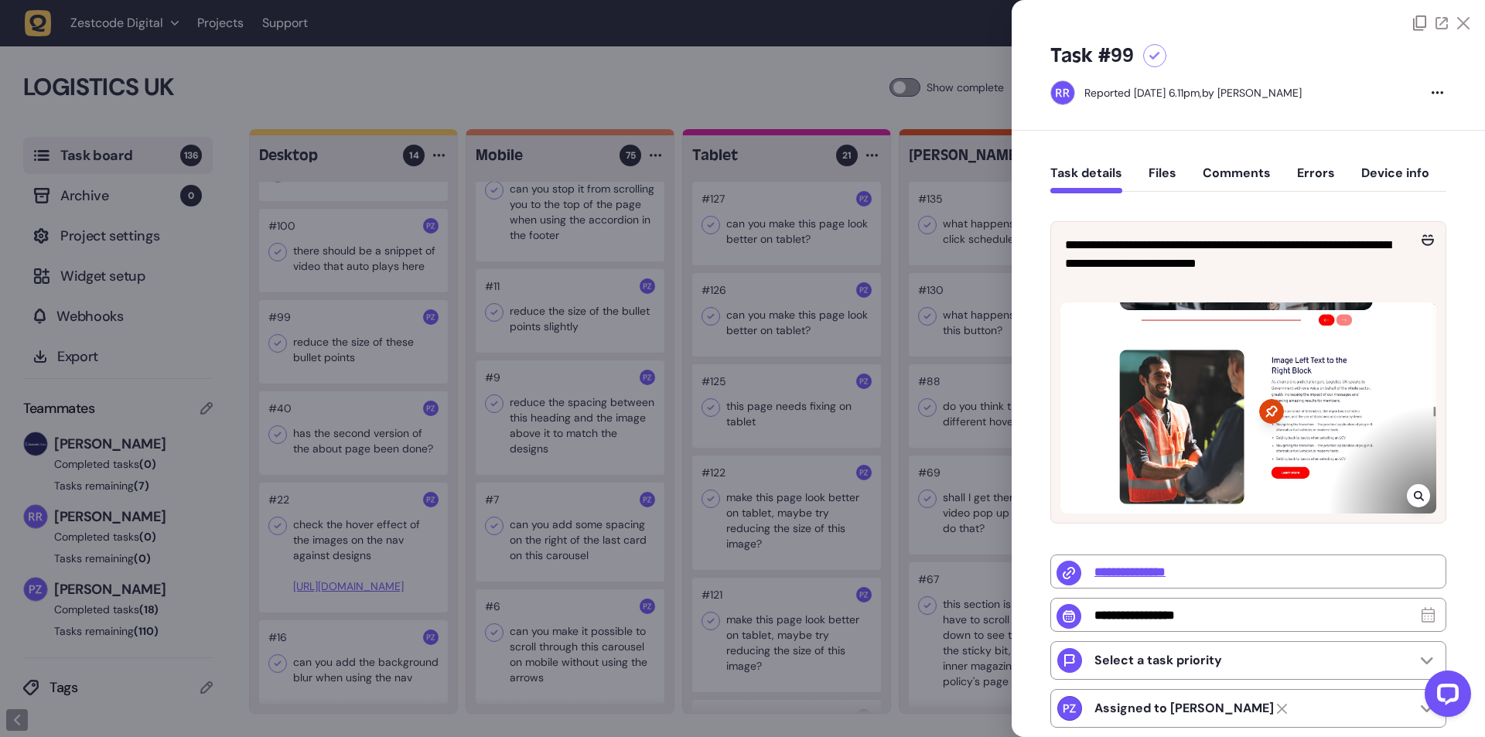
click at [346, 316] on div at bounding box center [742, 368] width 1485 height 737
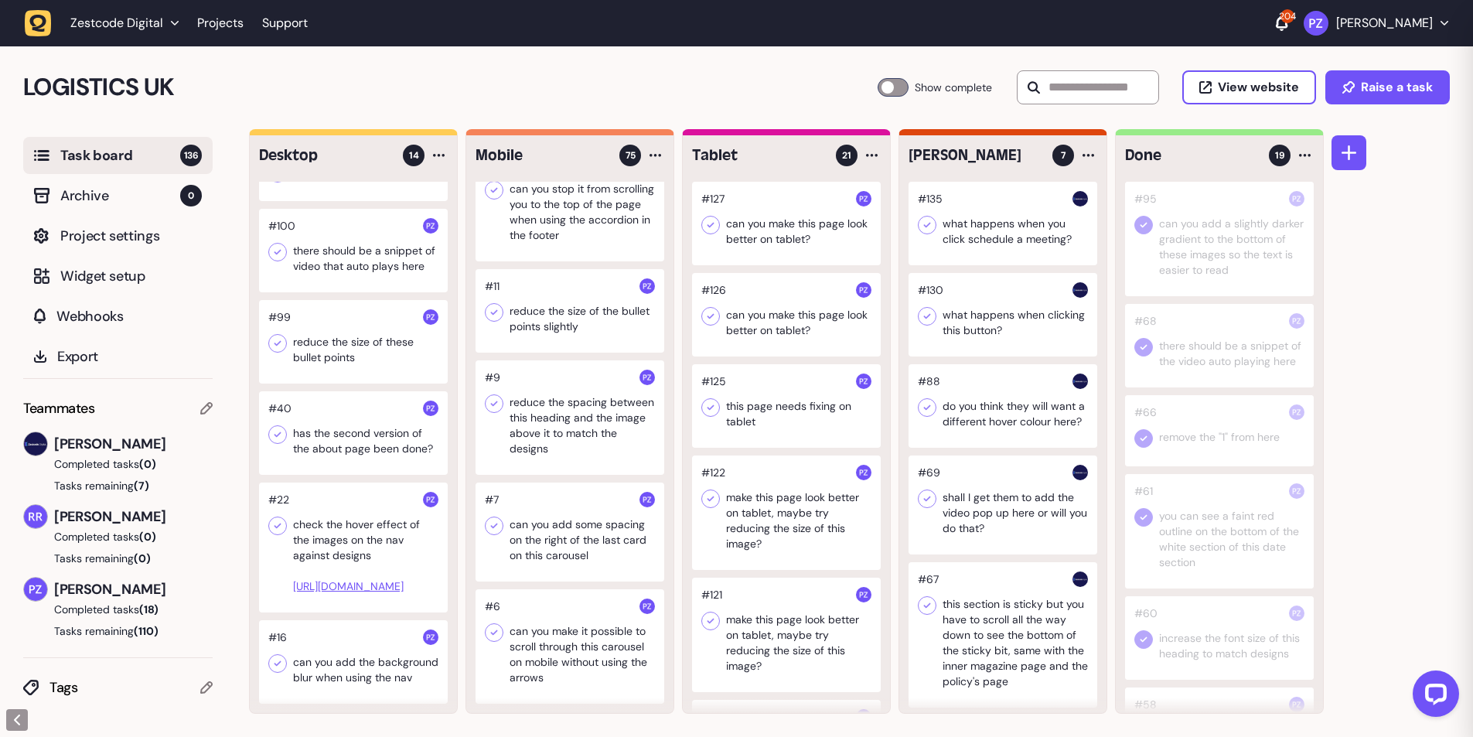
click at [346, 316] on div at bounding box center [353, 342] width 189 height 84
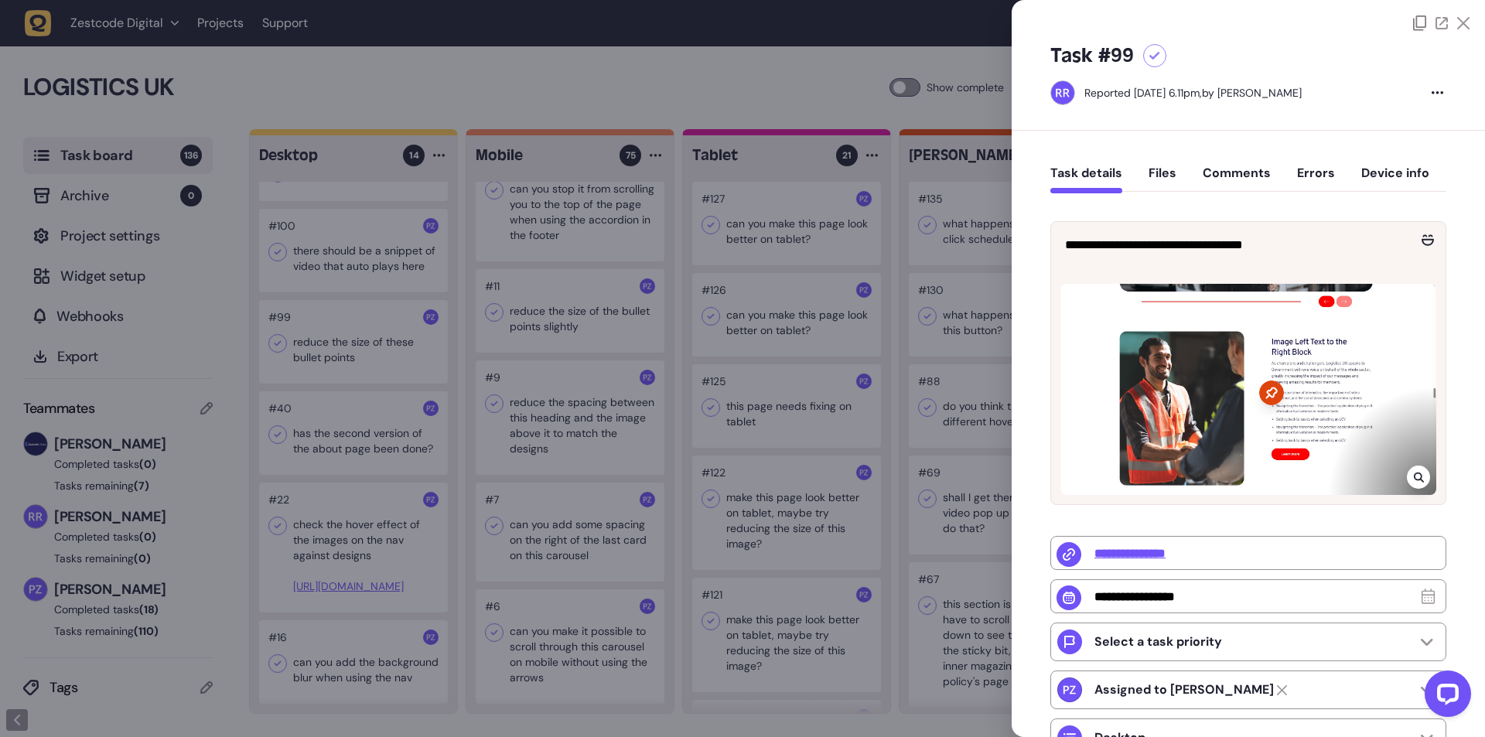
click at [623, 230] on div at bounding box center [742, 368] width 1485 height 737
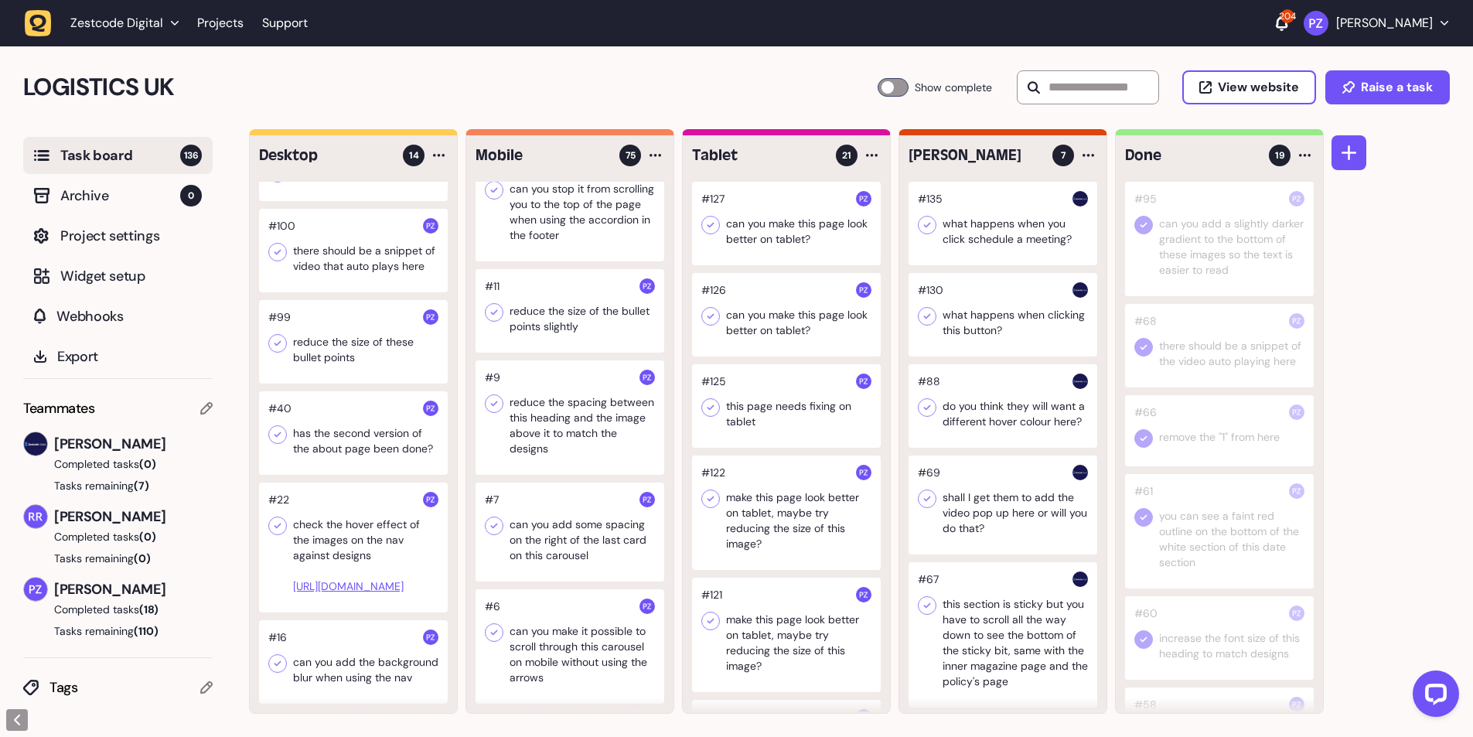
click at [1178, 260] on div at bounding box center [1219, 239] width 189 height 114
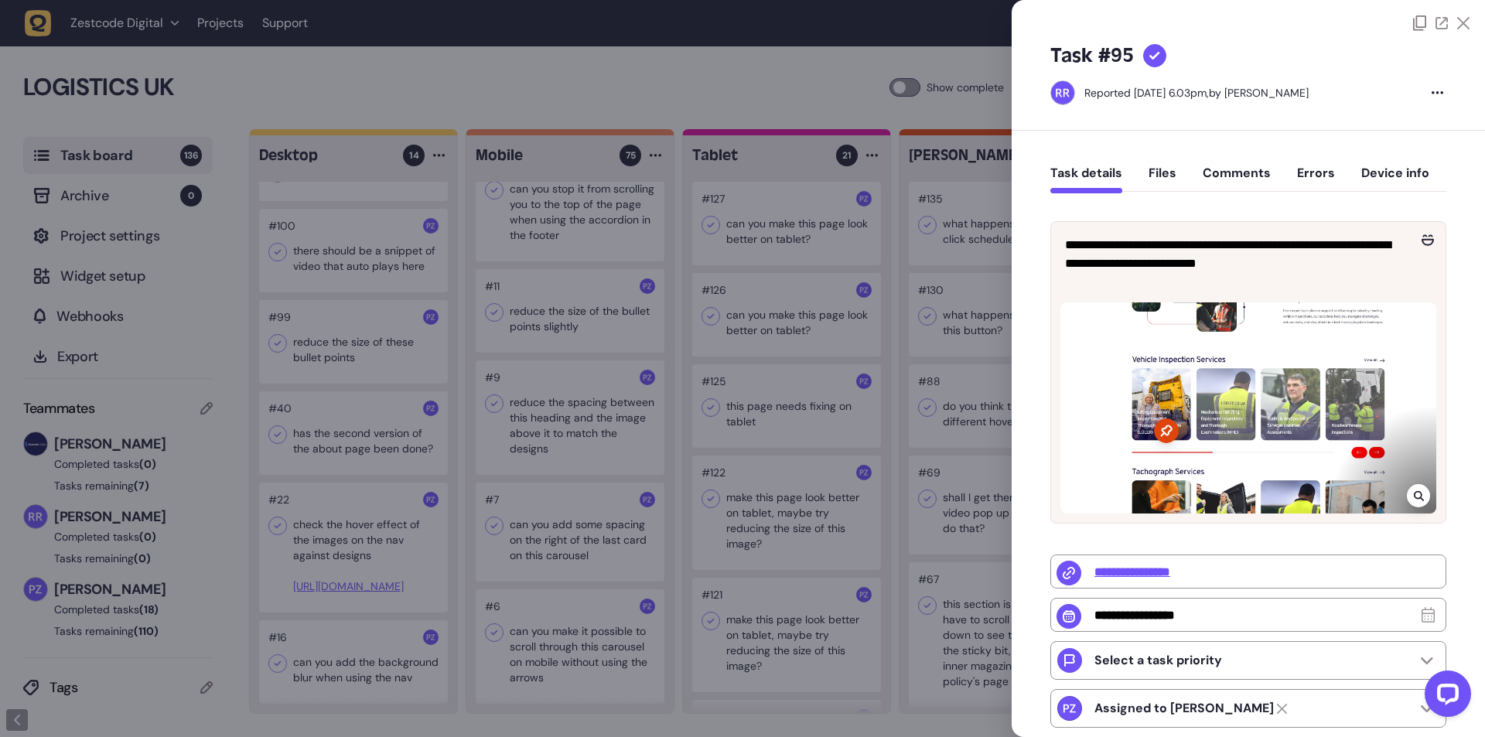
click at [779, 363] on div at bounding box center [742, 368] width 1485 height 737
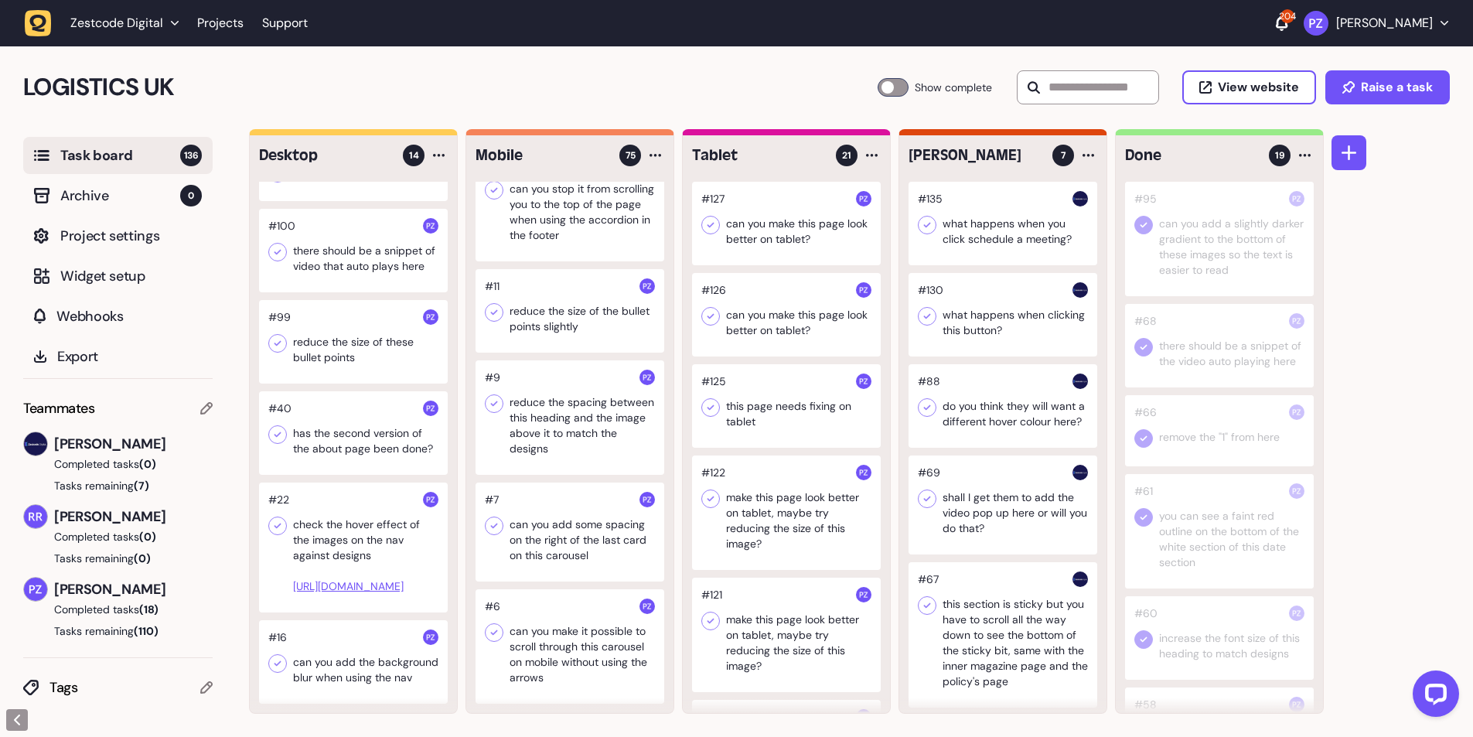
click at [312, 300] on div at bounding box center [353, 342] width 189 height 84
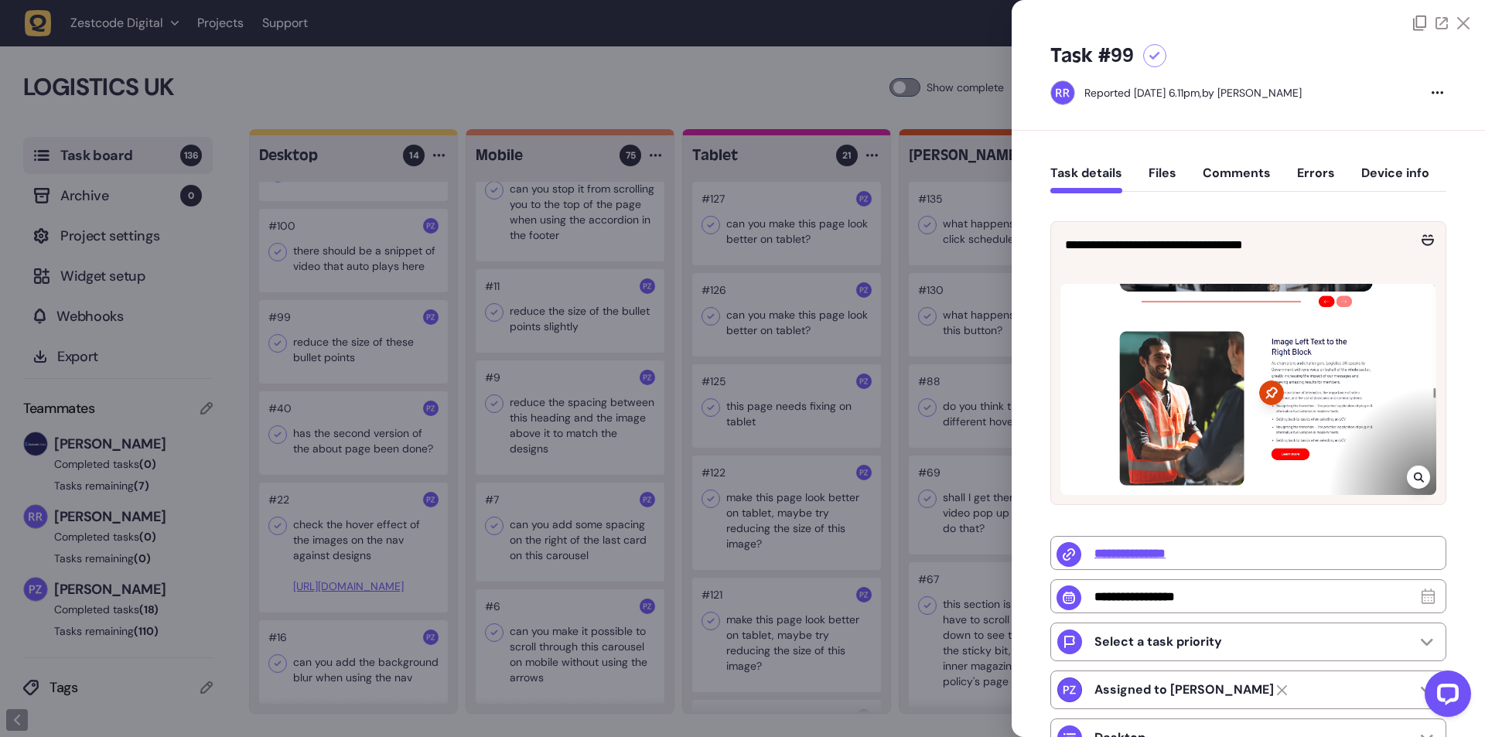
click at [705, 295] on div at bounding box center [742, 368] width 1485 height 737
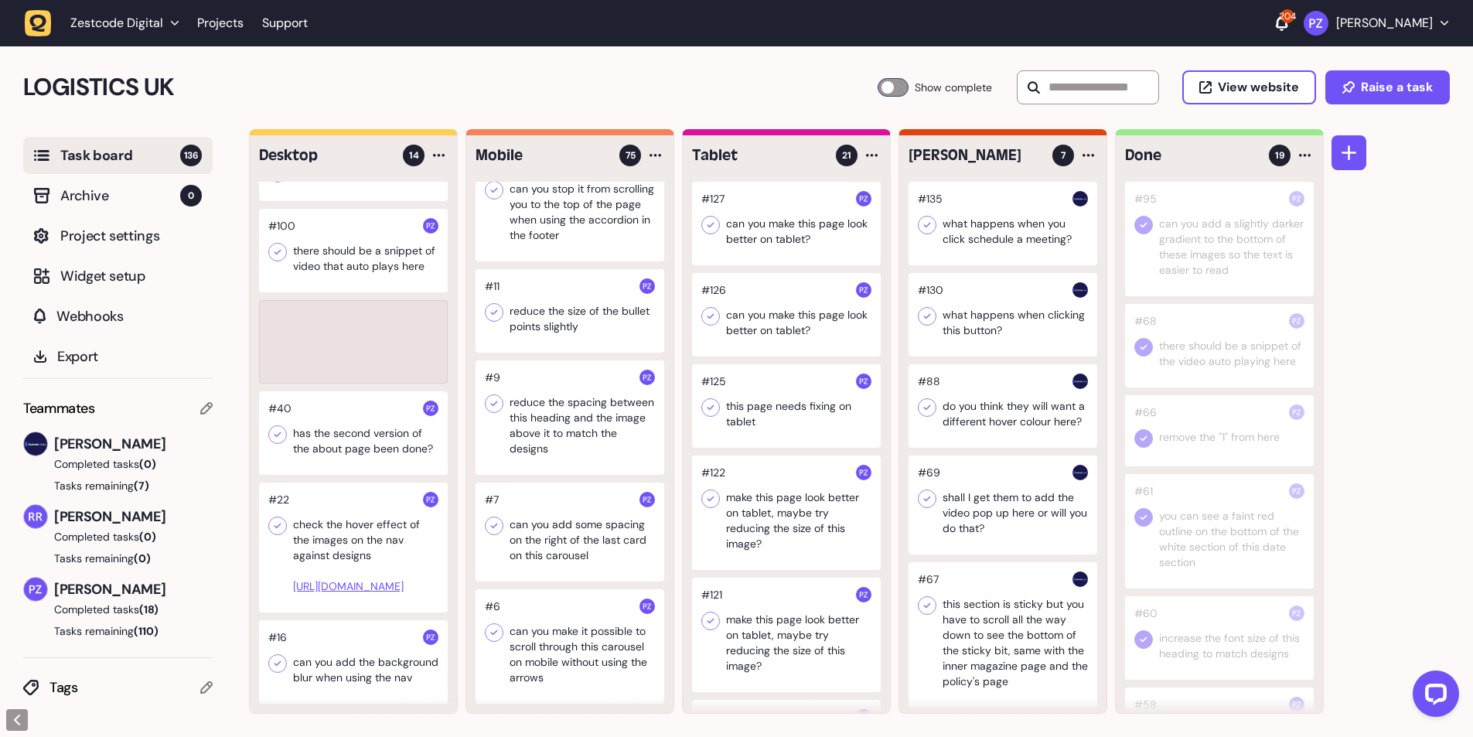
scroll to position [861, 0]
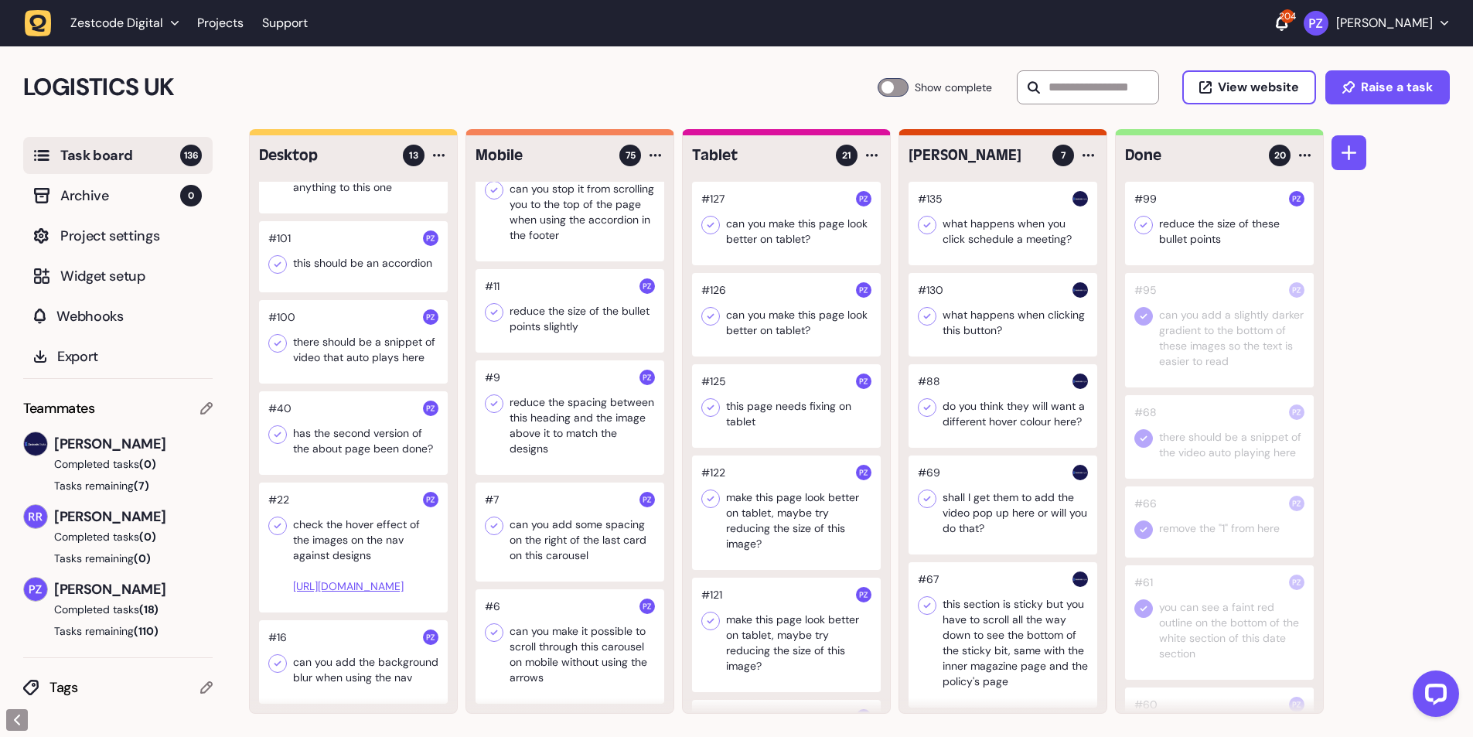
click at [1138, 227] on icon at bounding box center [1143, 224] width 15 height 15
click at [321, 300] on div at bounding box center [353, 342] width 189 height 84
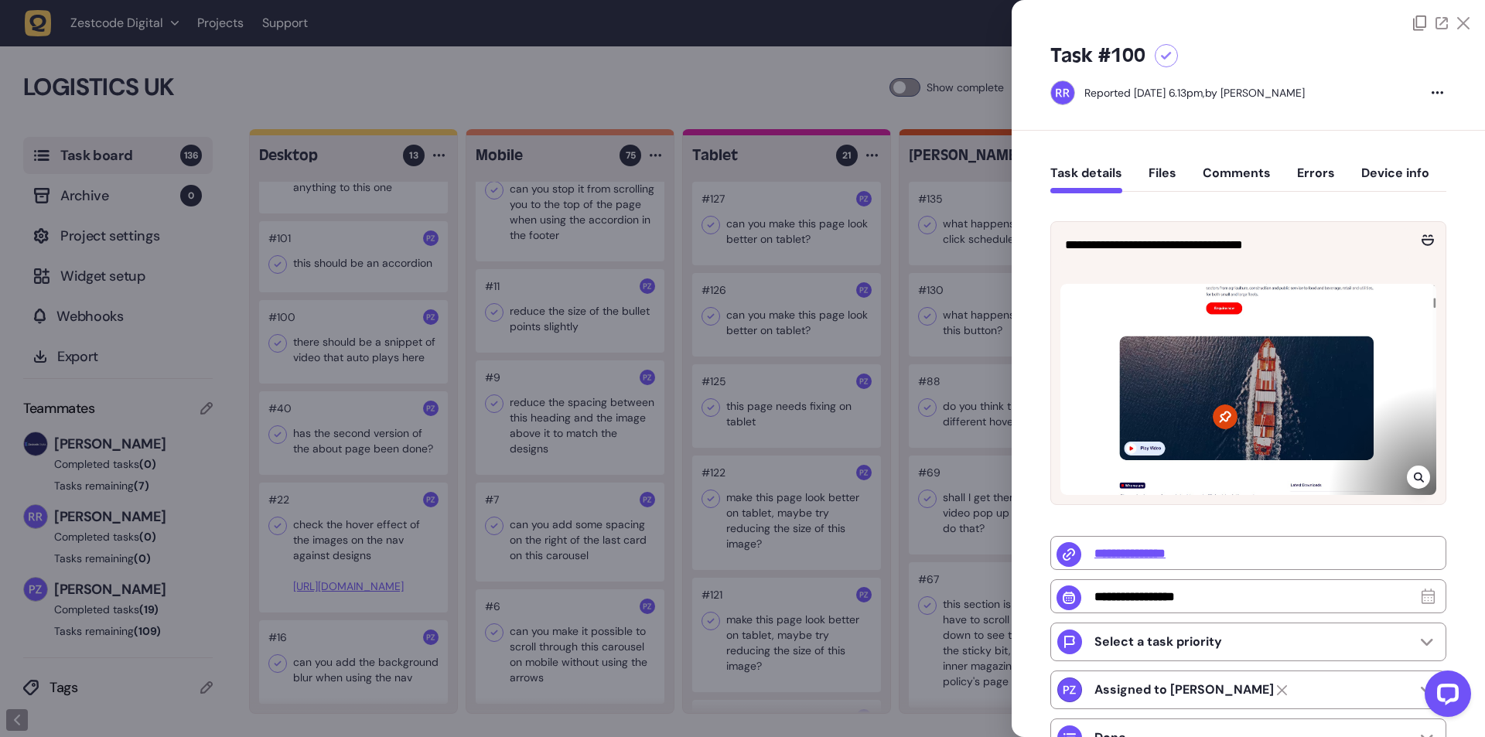
click at [344, 307] on div at bounding box center [742, 368] width 1485 height 737
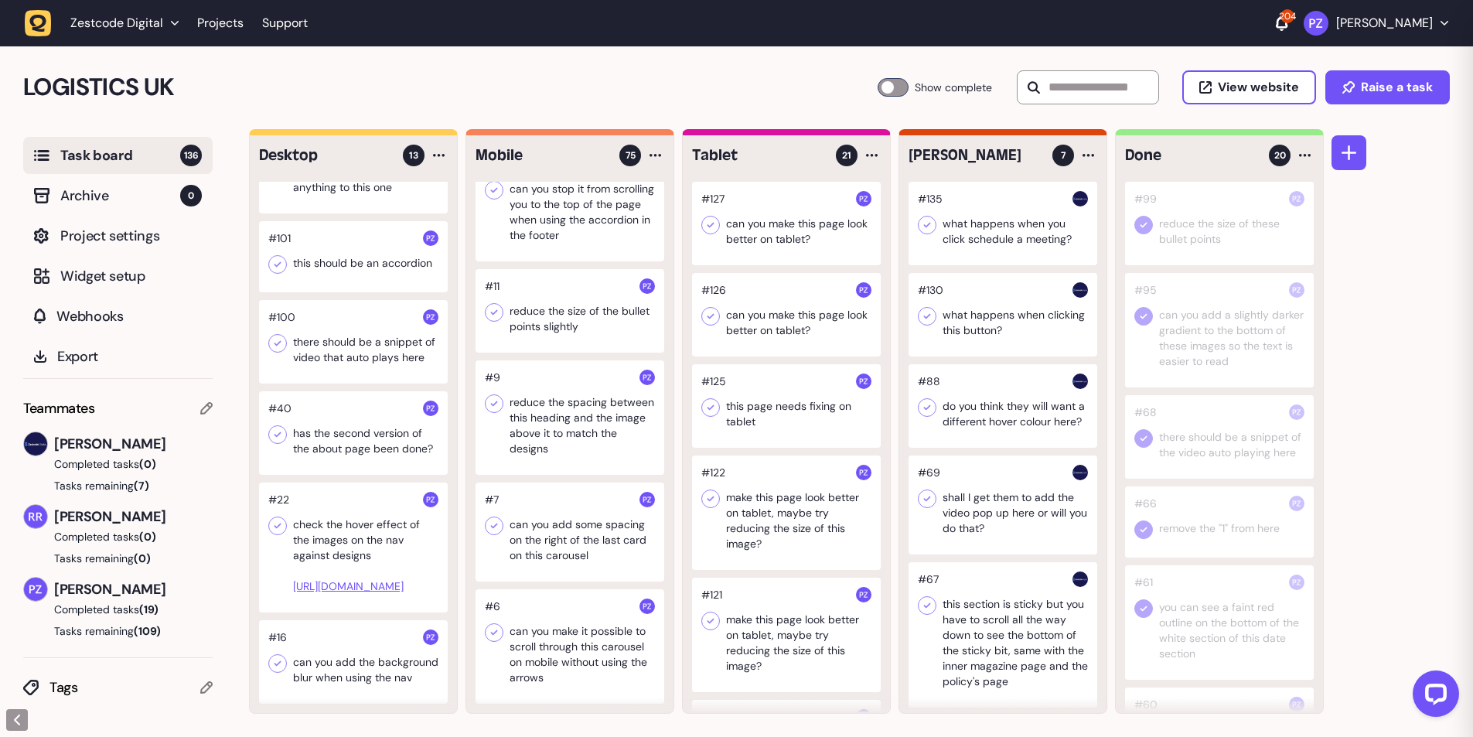
click at [362, 311] on div at bounding box center [353, 342] width 189 height 84
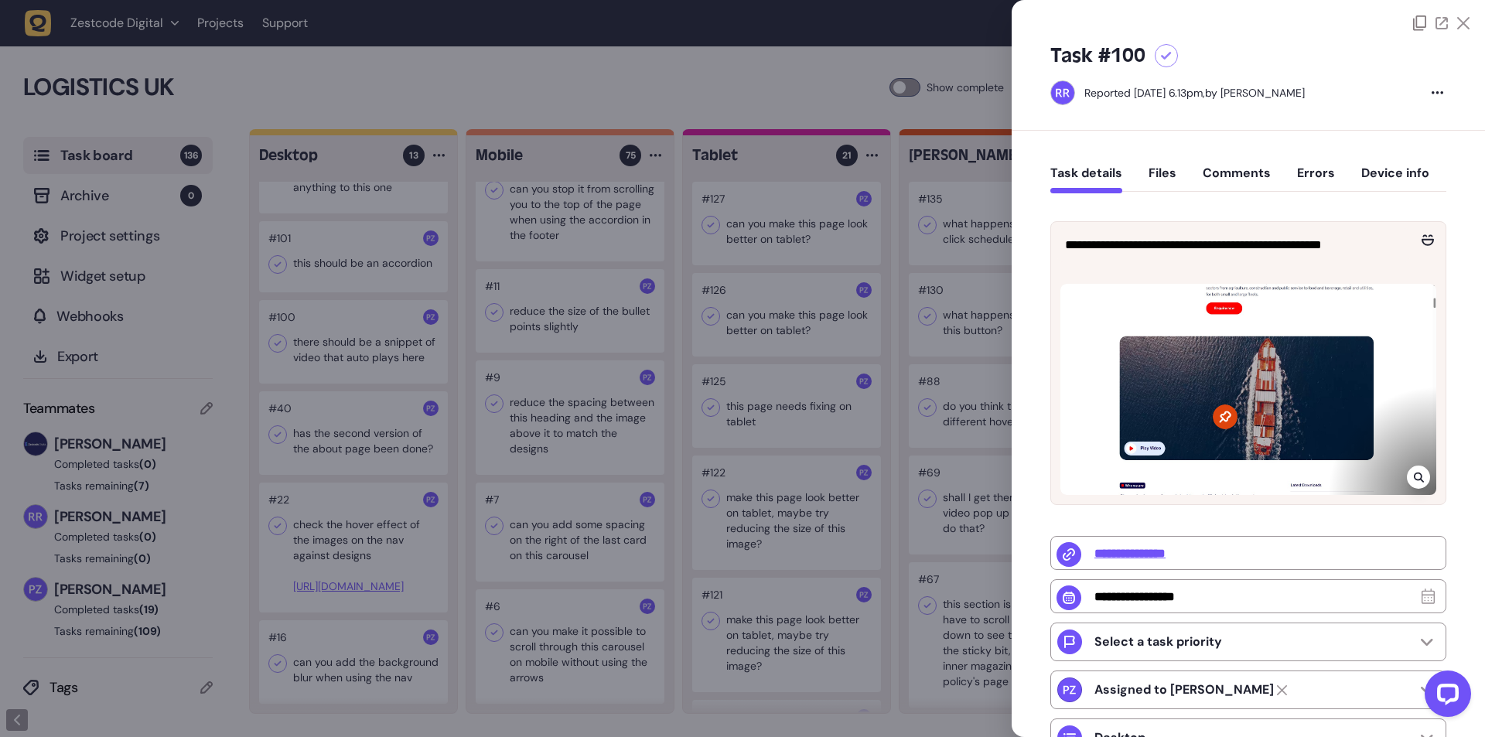
click at [860, 408] on div at bounding box center [742, 368] width 1485 height 737
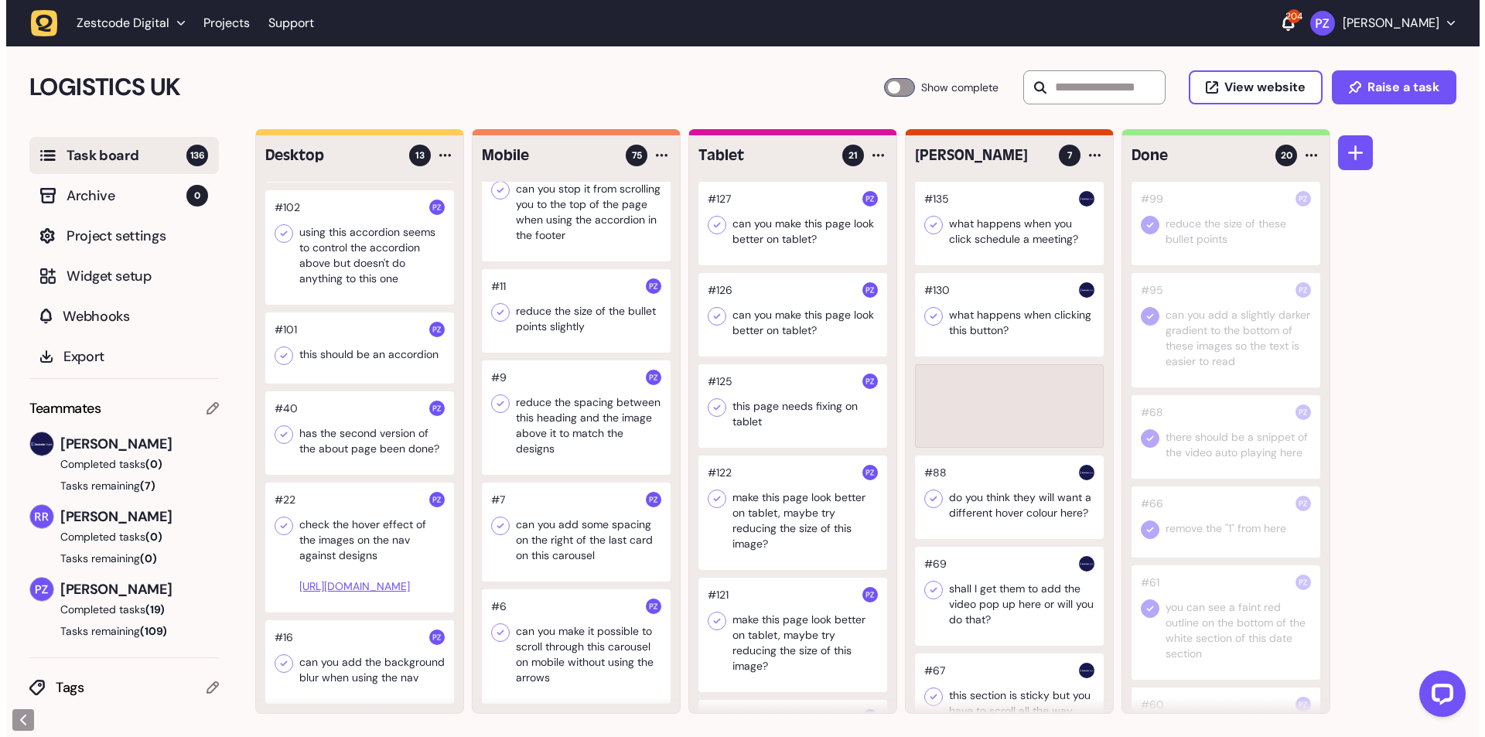
scroll to position [769, 0]
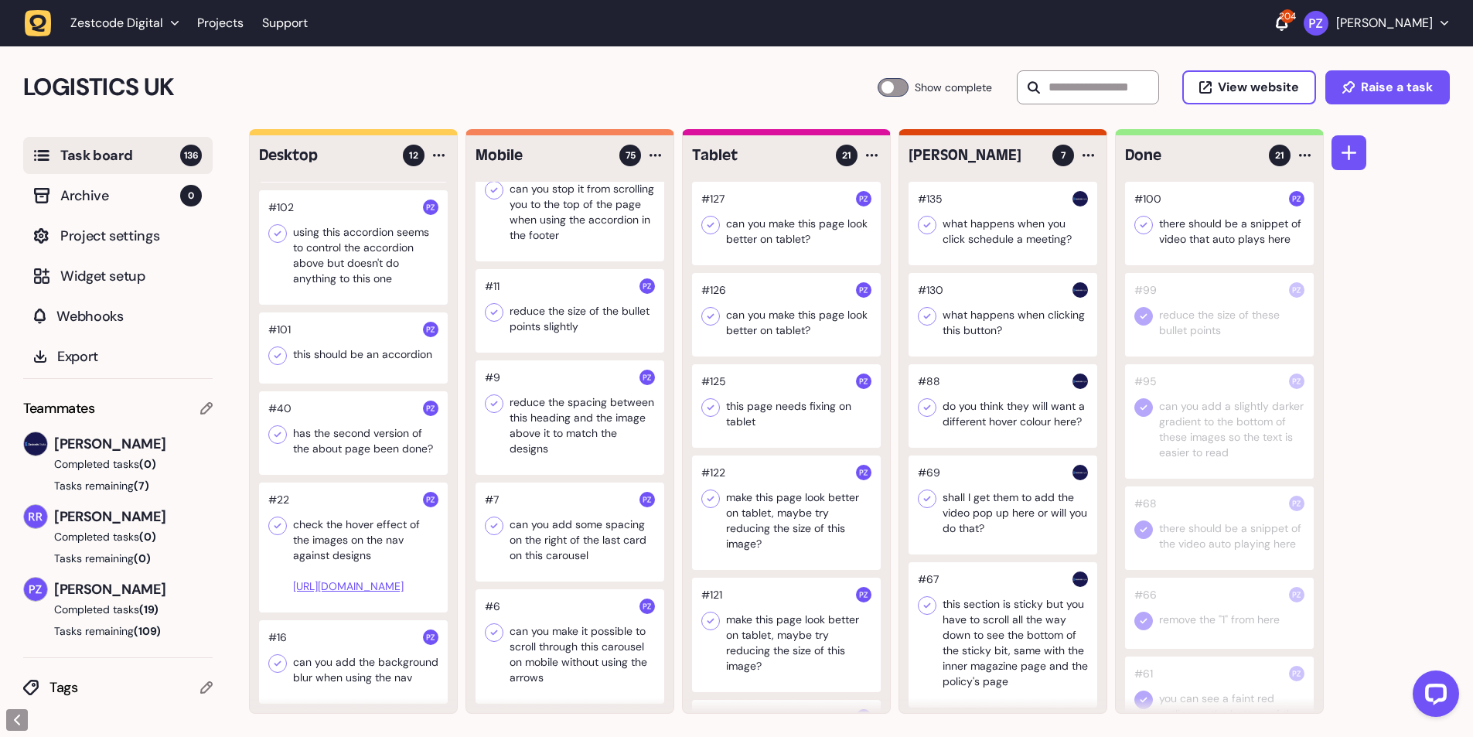
click at [1144, 228] on icon at bounding box center [1143, 224] width 15 height 15
click at [330, 312] on div at bounding box center [353, 347] width 189 height 71
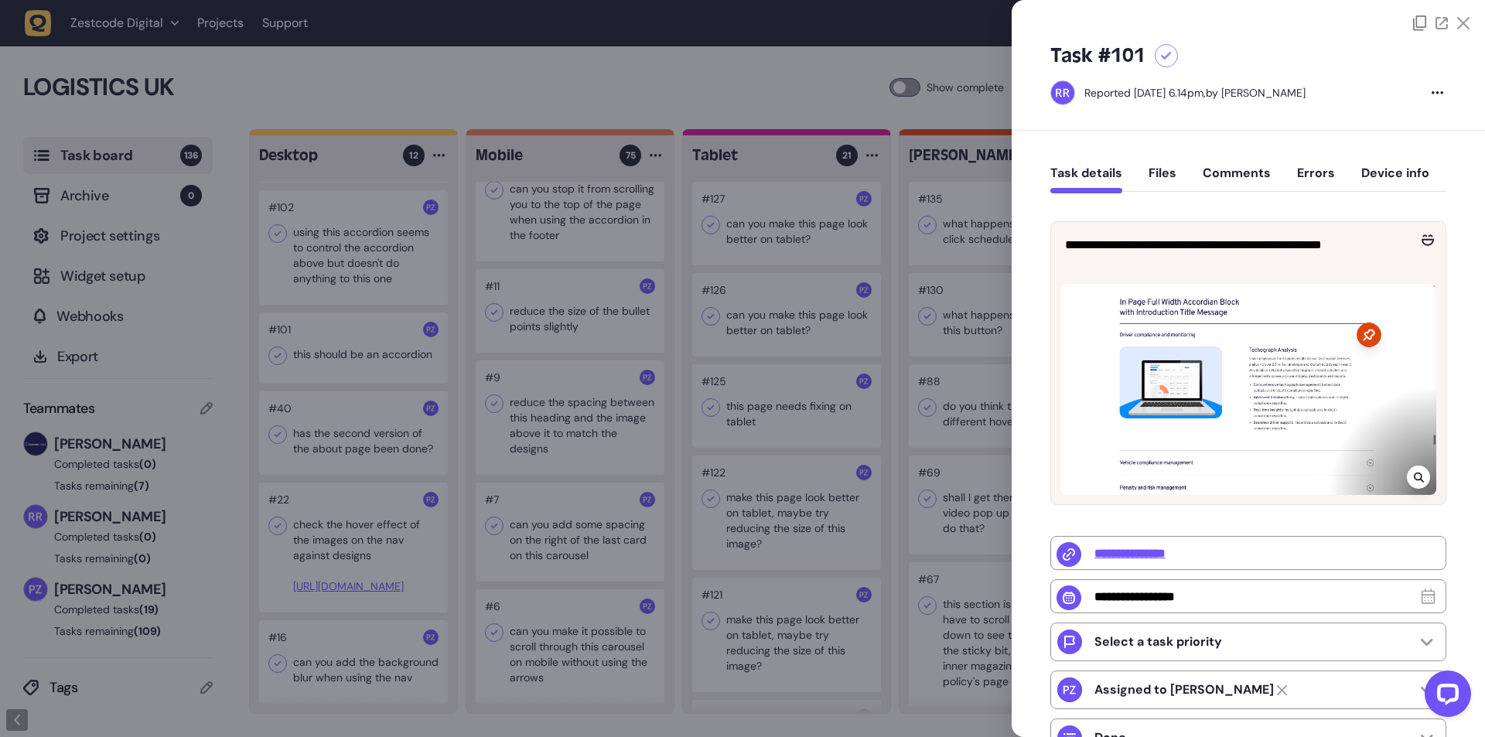
click at [329, 306] on div at bounding box center [742, 368] width 1485 height 737
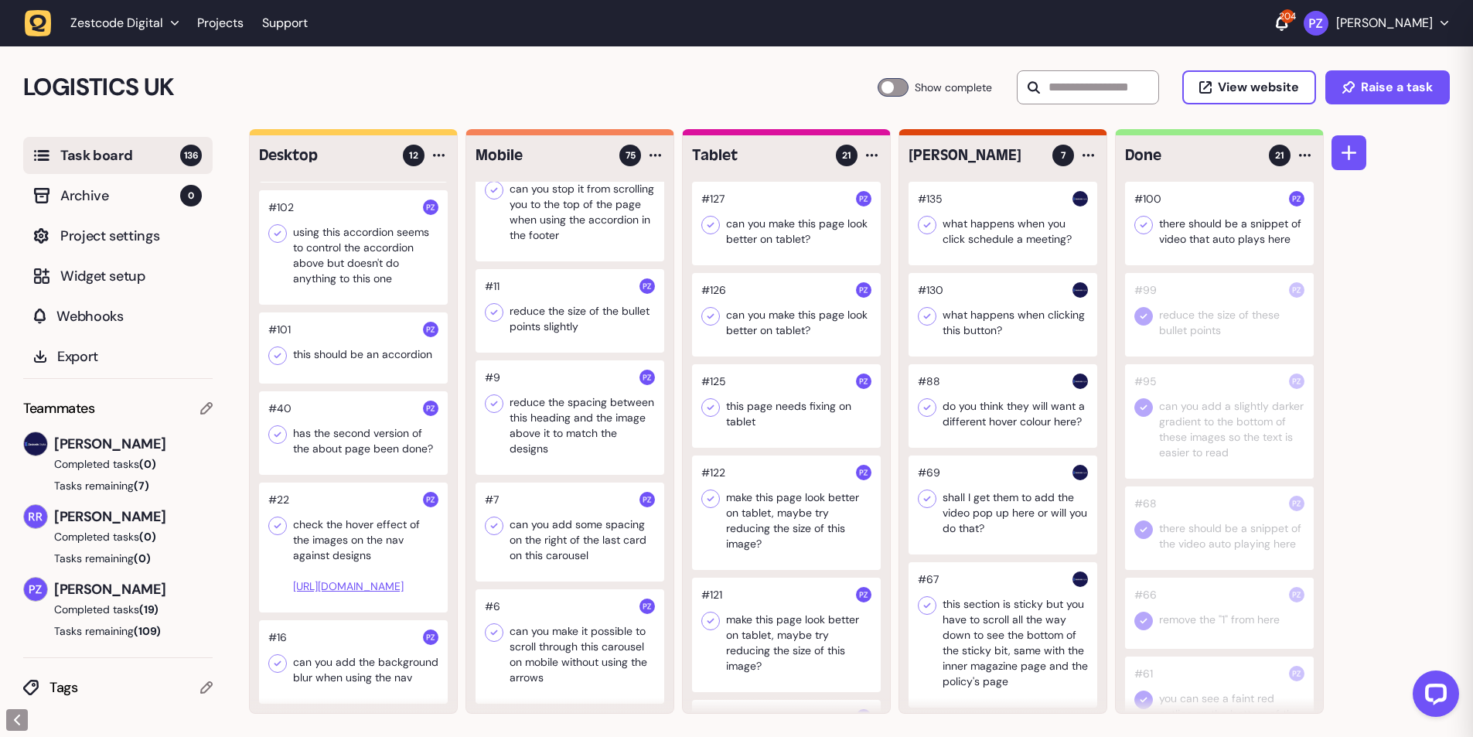
click at [311, 312] on div at bounding box center [353, 347] width 189 height 71
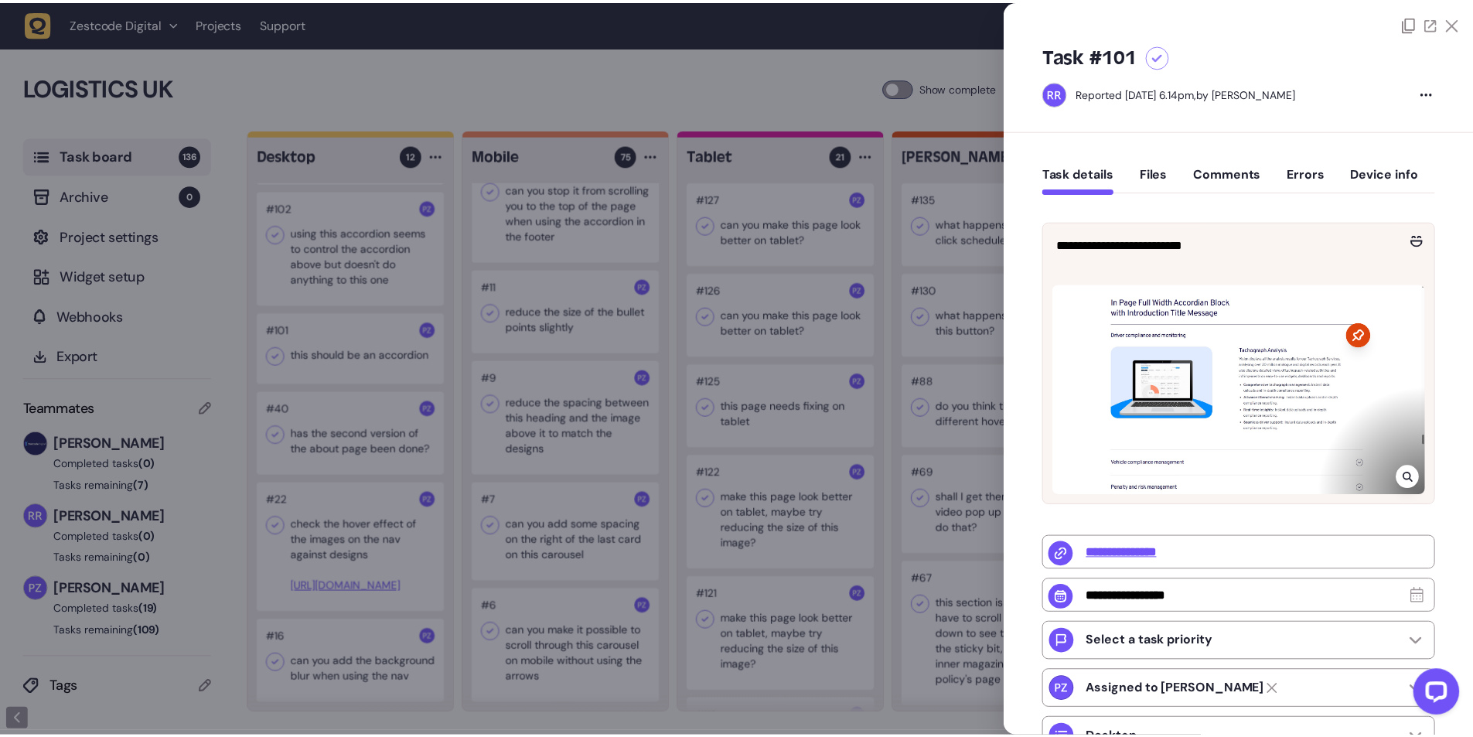
scroll to position [7324, 0]
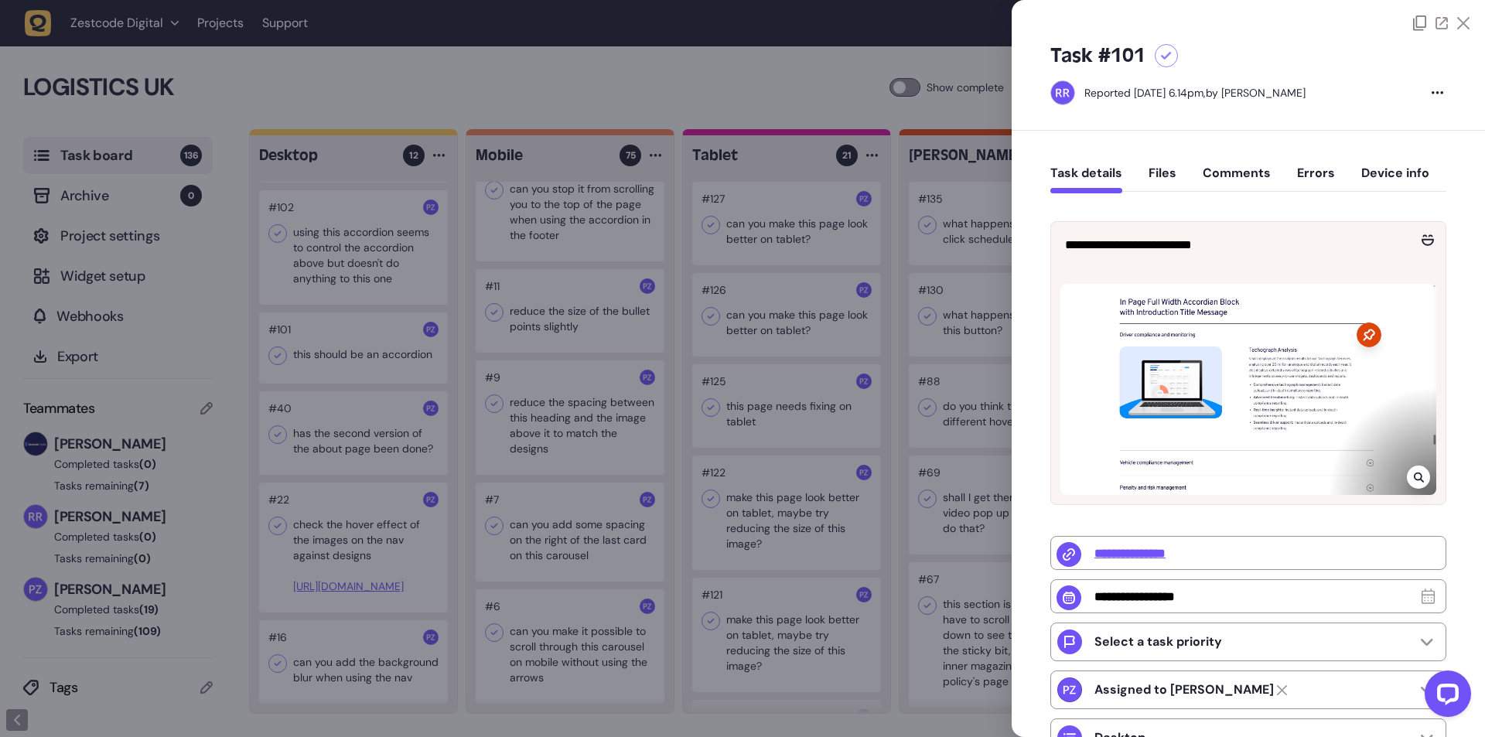
click at [712, 346] on div at bounding box center [742, 368] width 1485 height 737
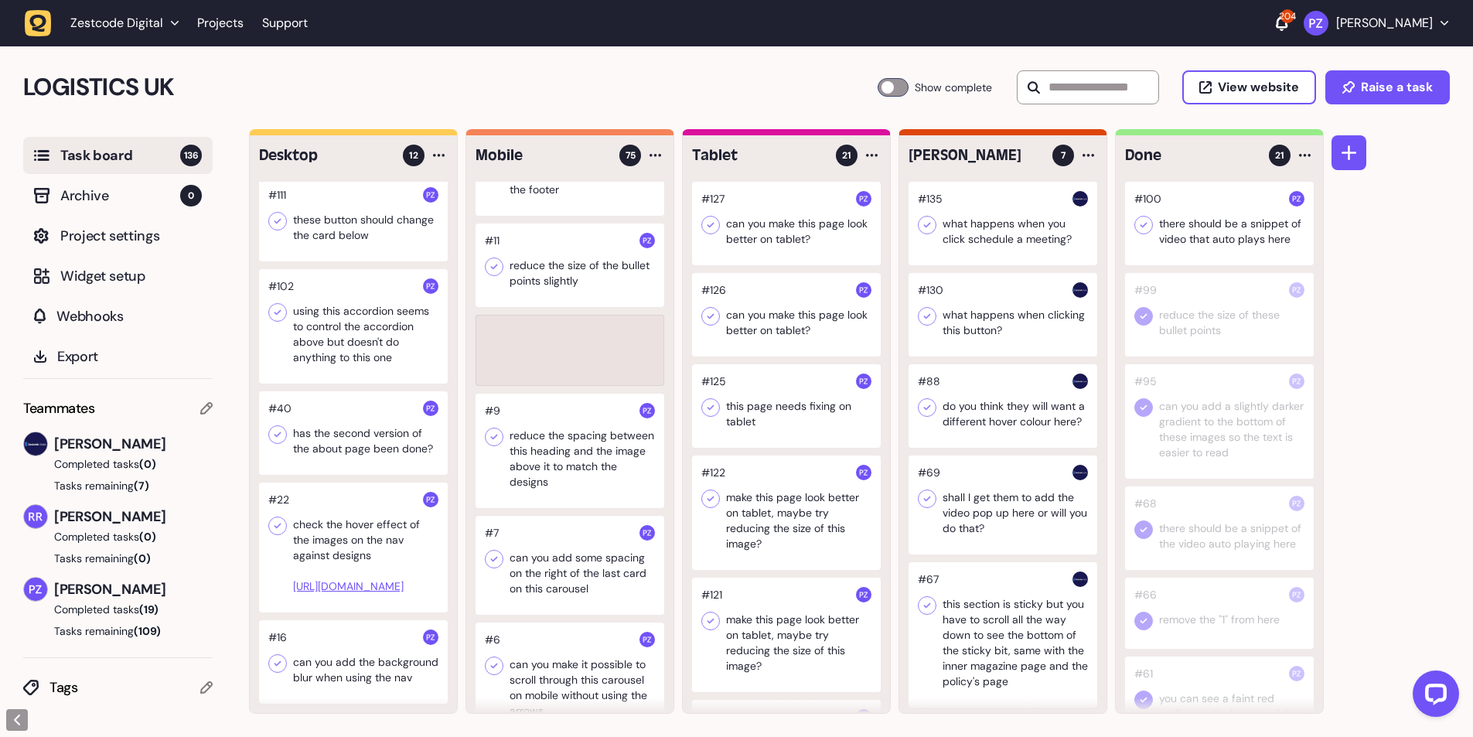
scroll to position [690, 0]
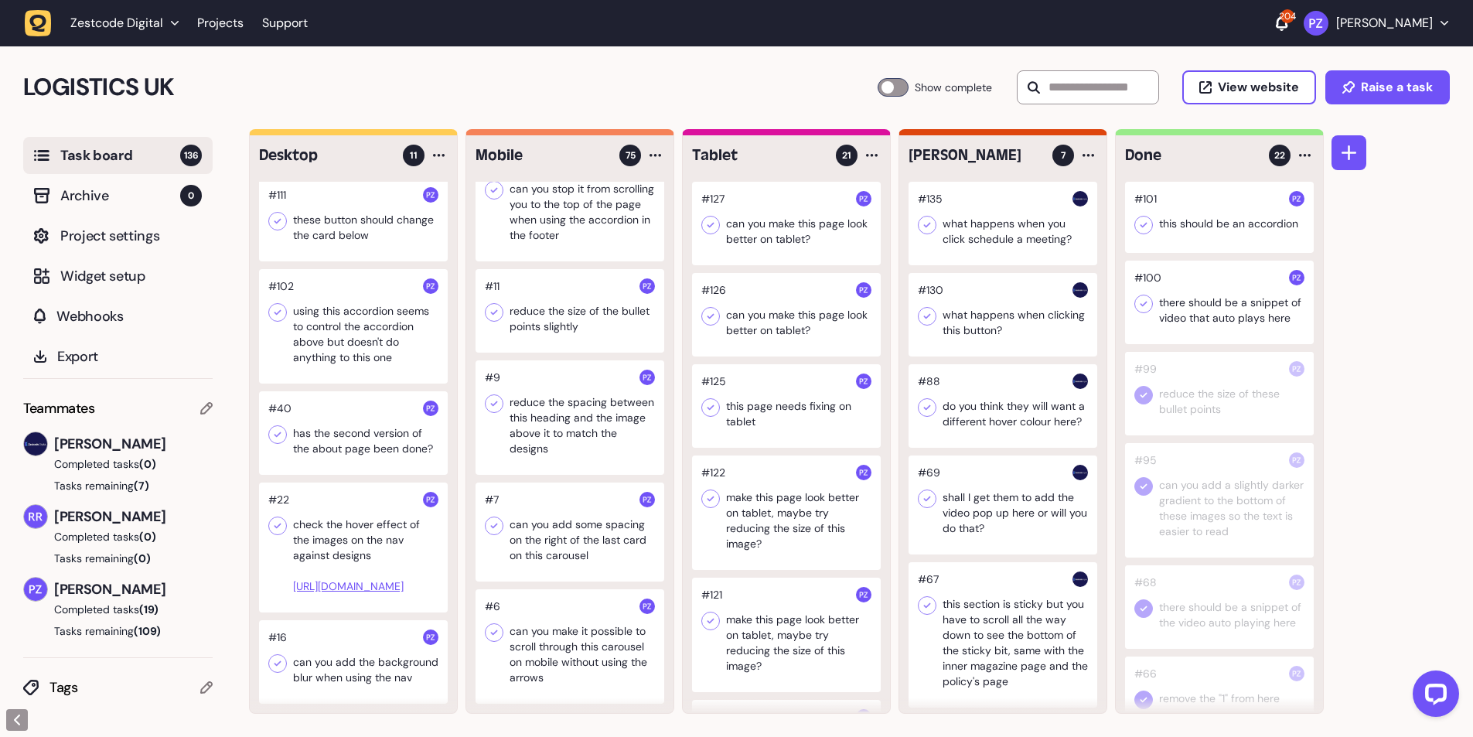
click at [1143, 222] on icon at bounding box center [1143, 224] width 15 height 15
click at [1143, 302] on icon at bounding box center [1143, 303] width 15 height 15
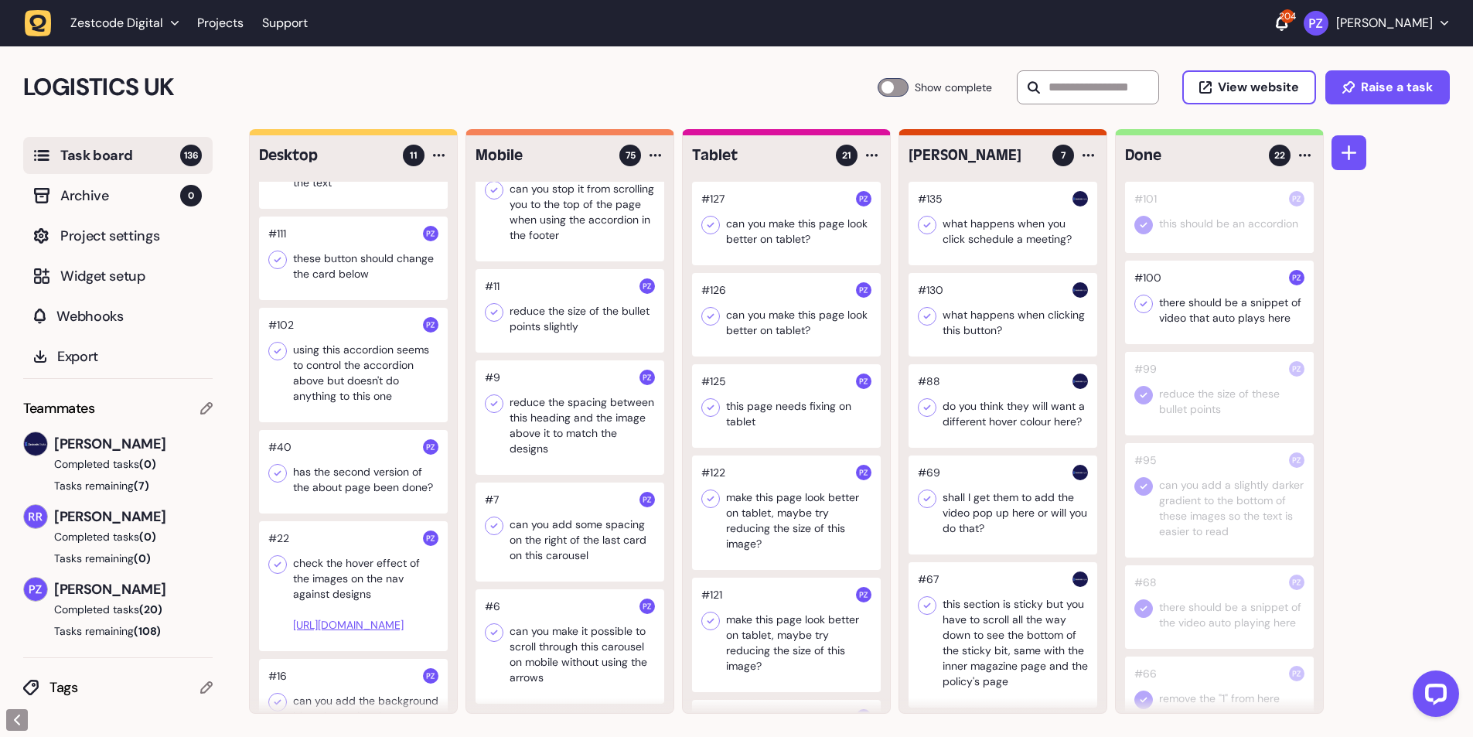
scroll to position [587, 0]
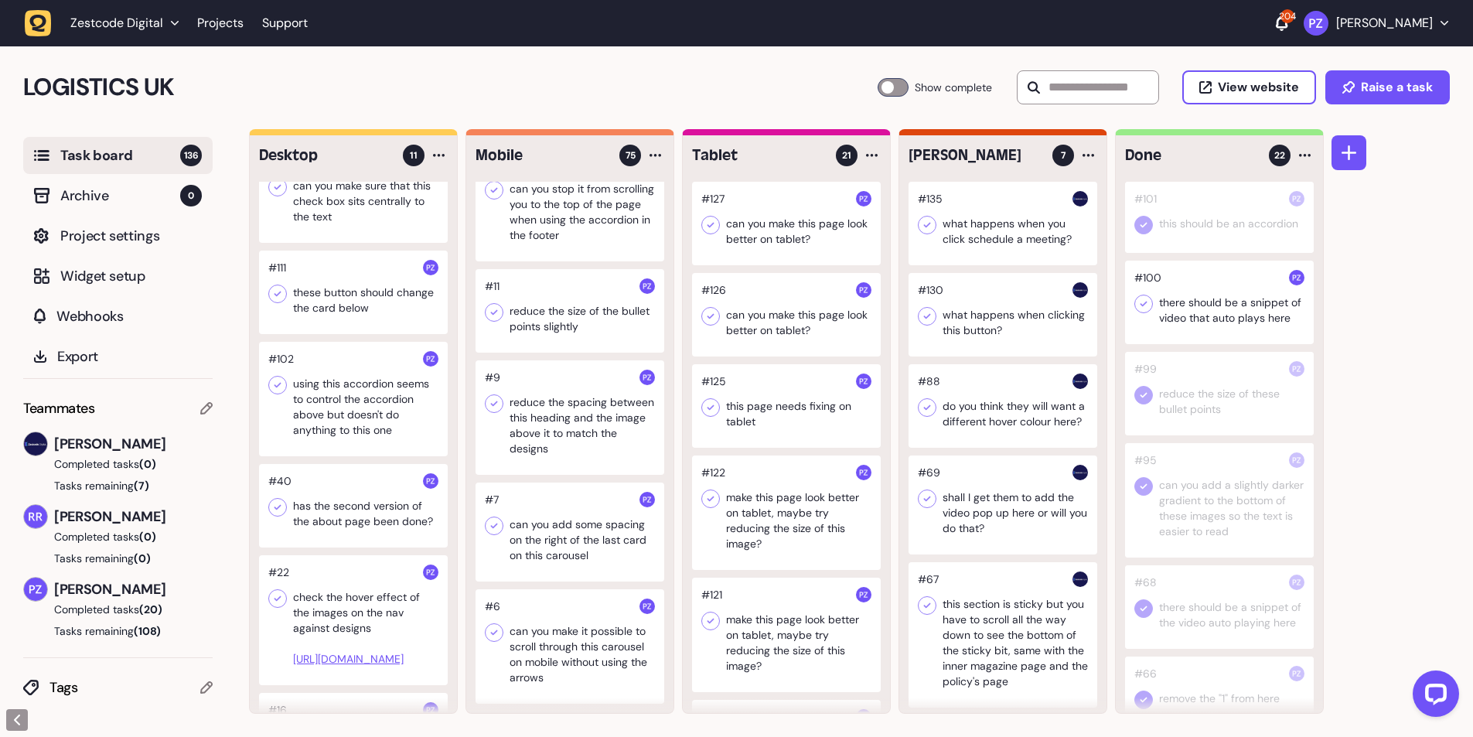
click at [326, 429] on div at bounding box center [353, 399] width 189 height 114
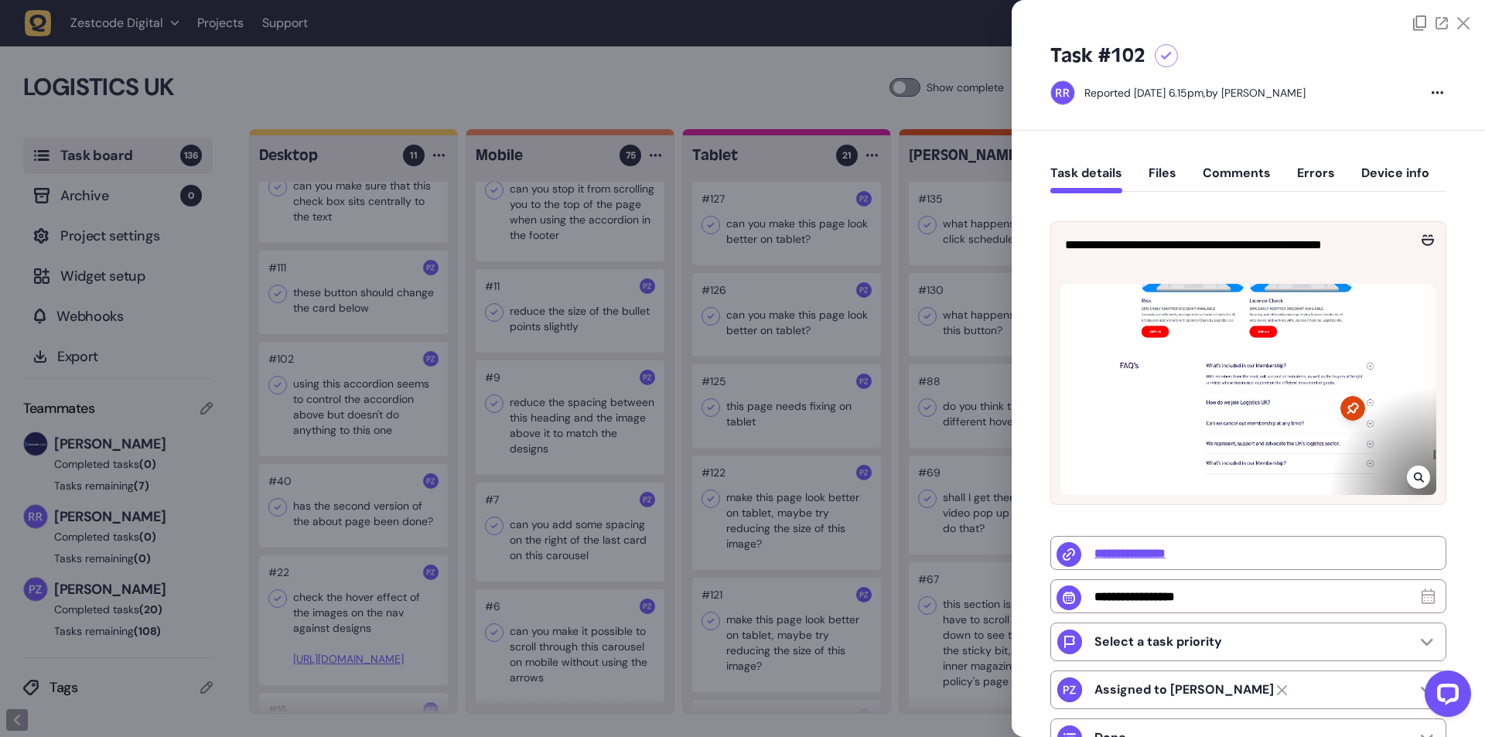
click at [330, 316] on div at bounding box center [742, 368] width 1485 height 737
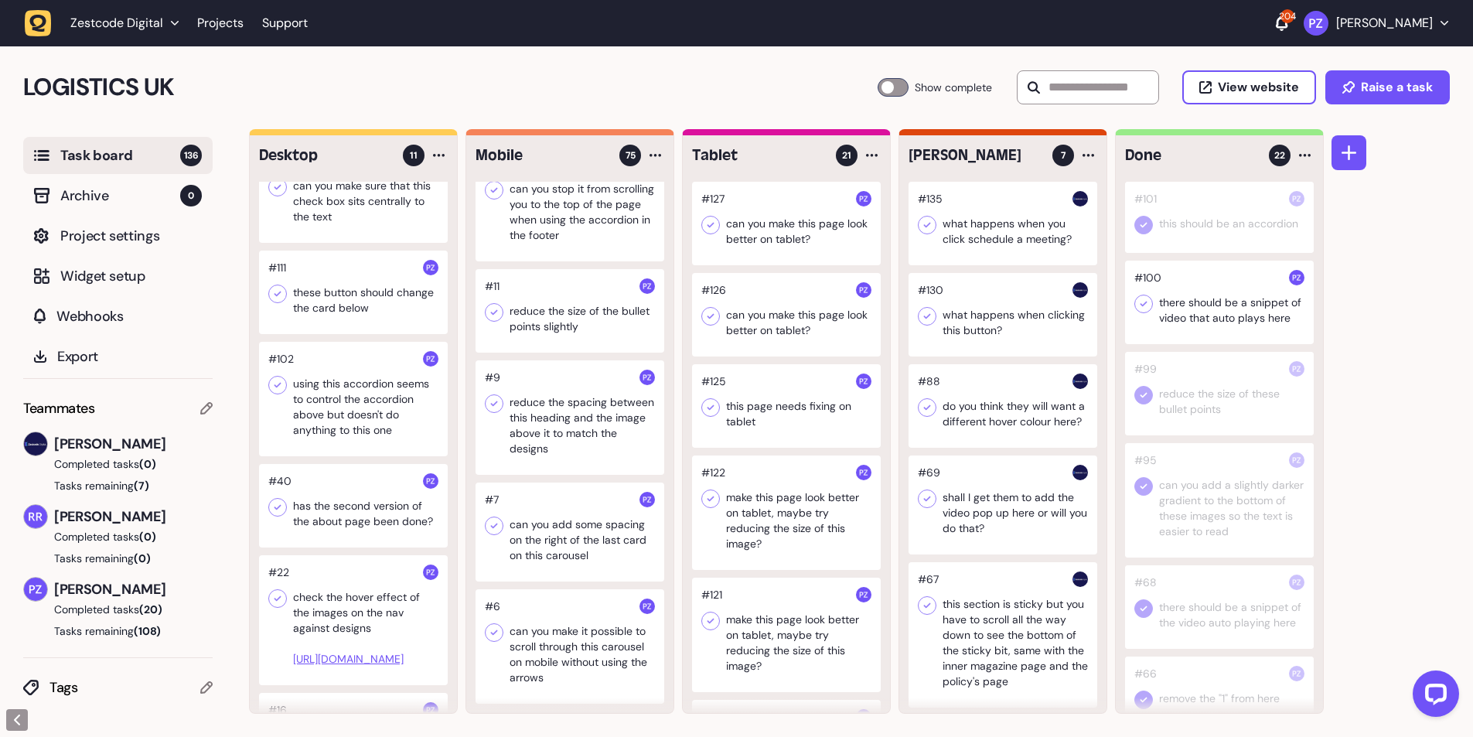
click at [339, 286] on div at bounding box center [353, 293] width 189 height 84
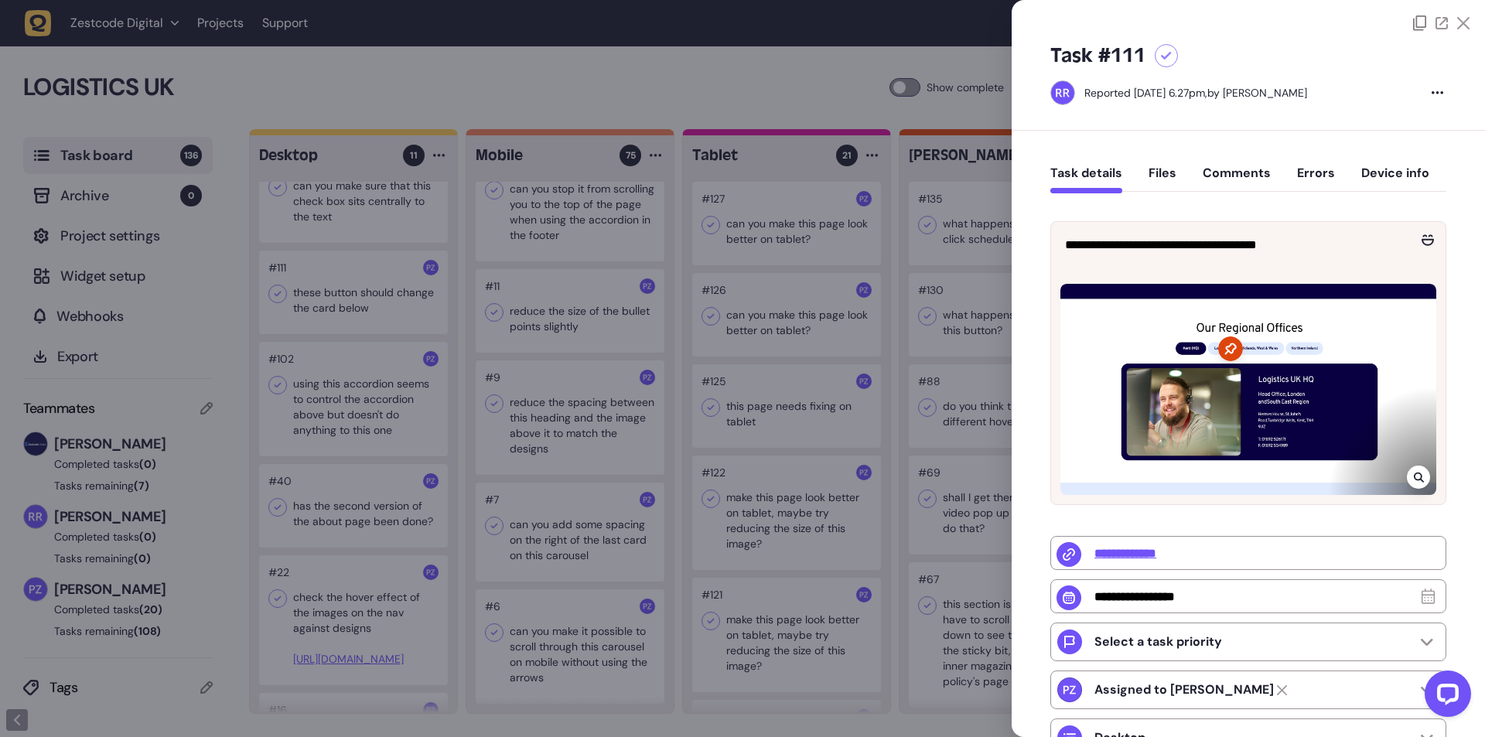
click at [339, 431] on div at bounding box center [742, 368] width 1485 height 737
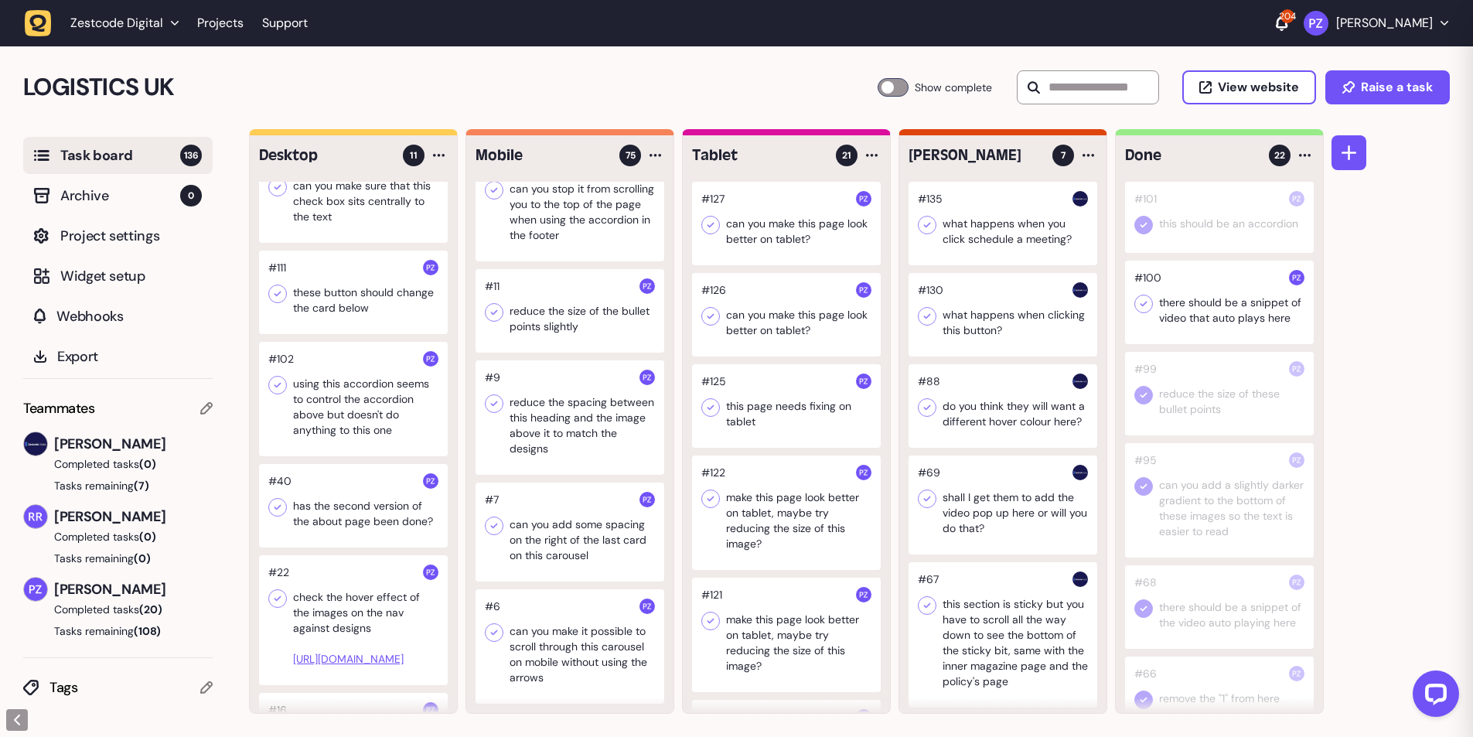
click at [350, 421] on div at bounding box center [353, 399] width 189 height 114
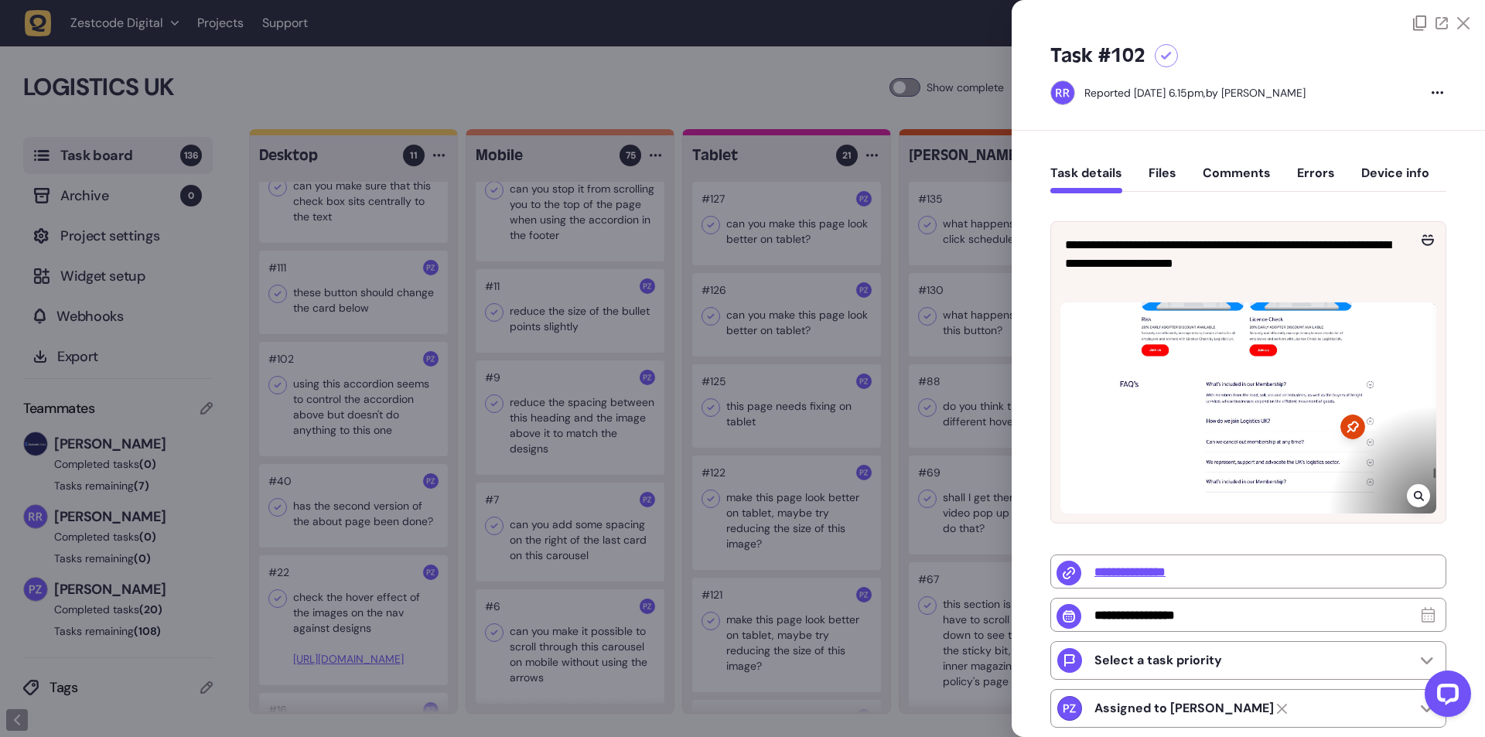
click at [336, 424] on div at bounding box center [742, 368] width 1485 height 737
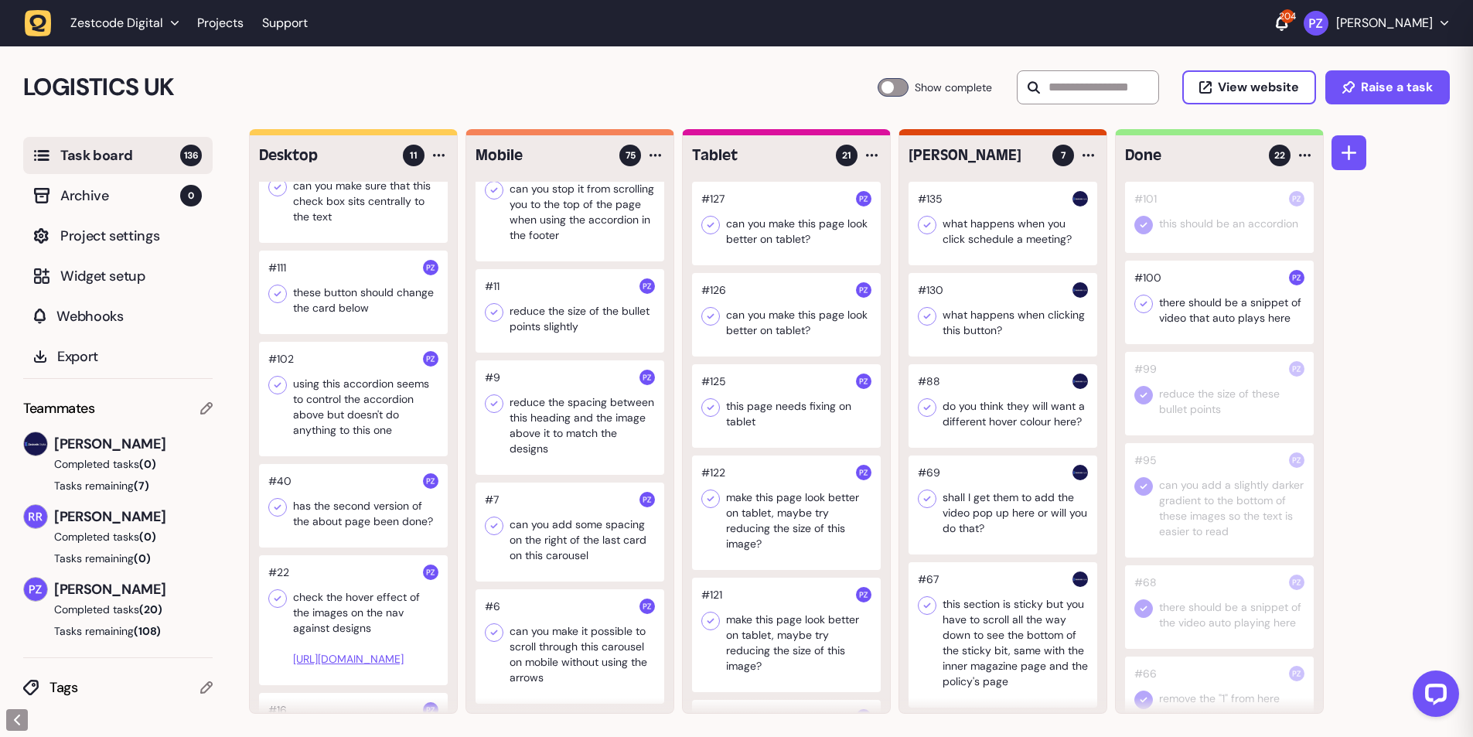
click at [331, 402] on div at bounding box center [353, 399] width 189 height 114
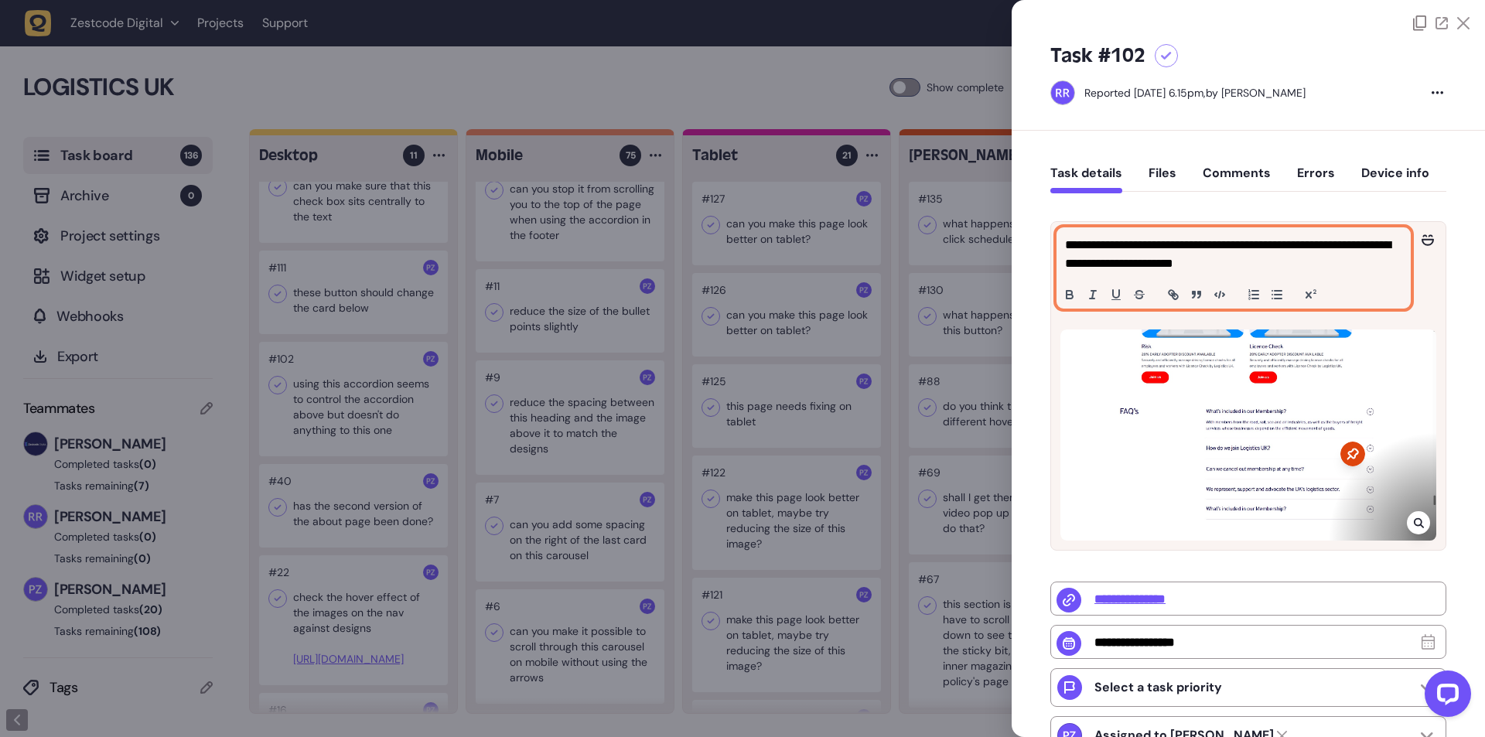
click at [1135, 257] on p "**********" at bounding box center [1231, 254] width 333 height 37
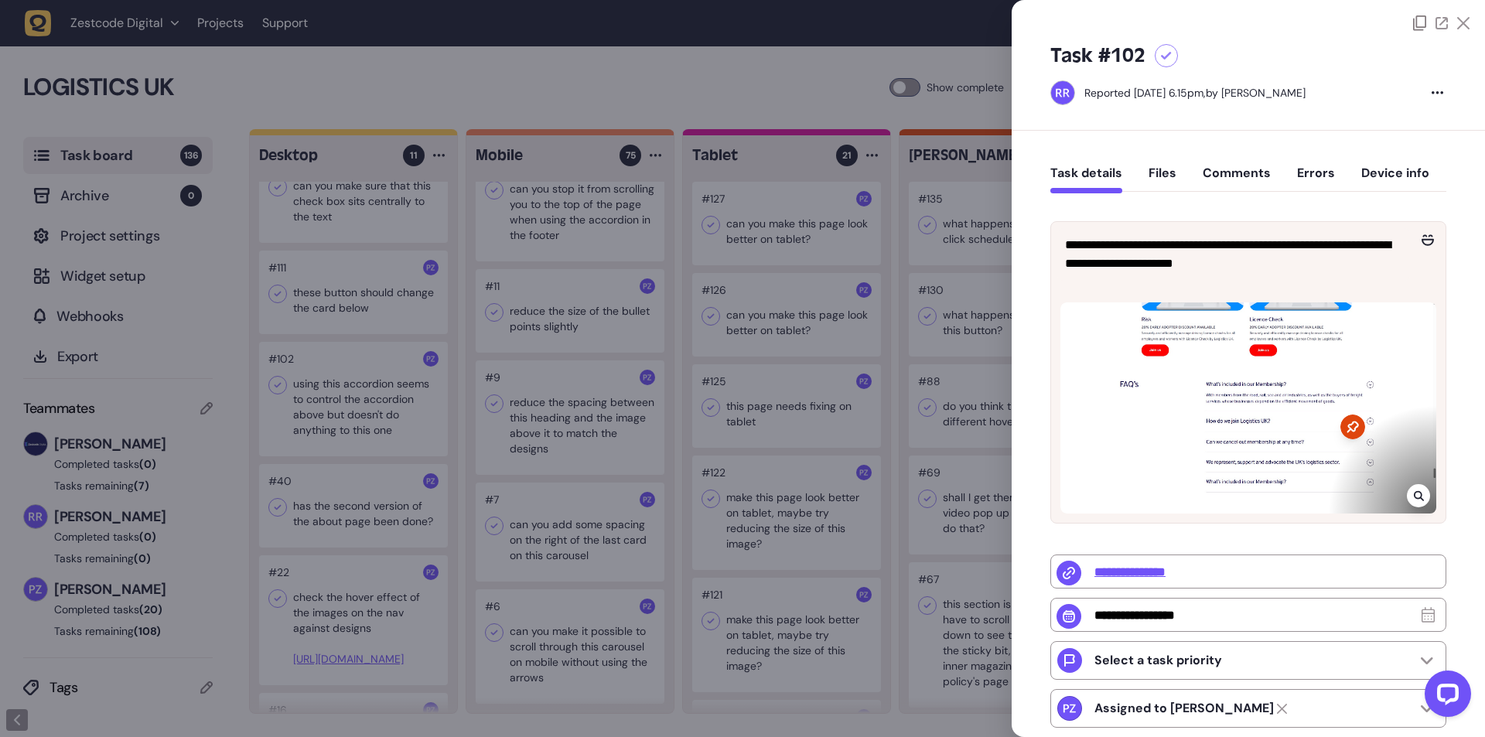
click at [735, 466] on div at bounding box center [742, 368] width 1485 height 737
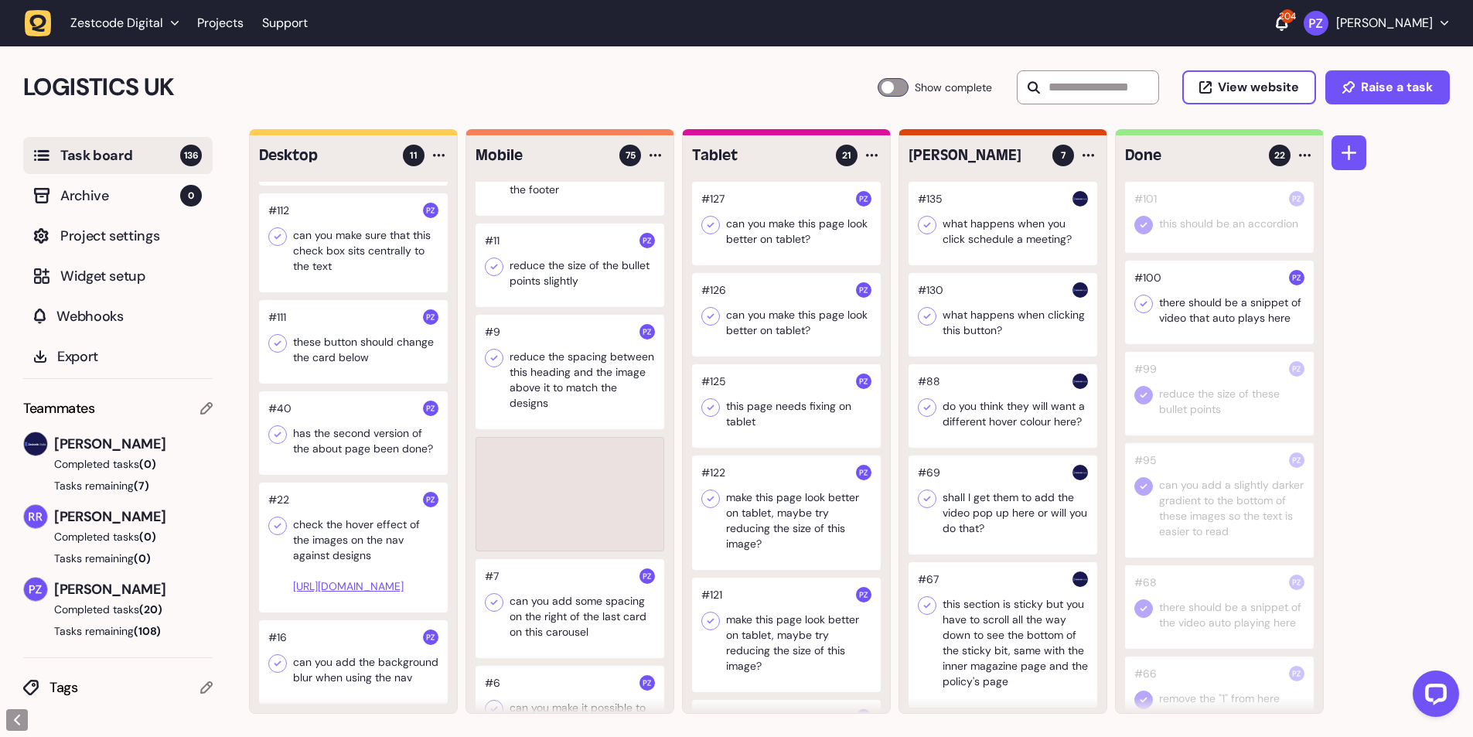
scroll to position [7324, 0]
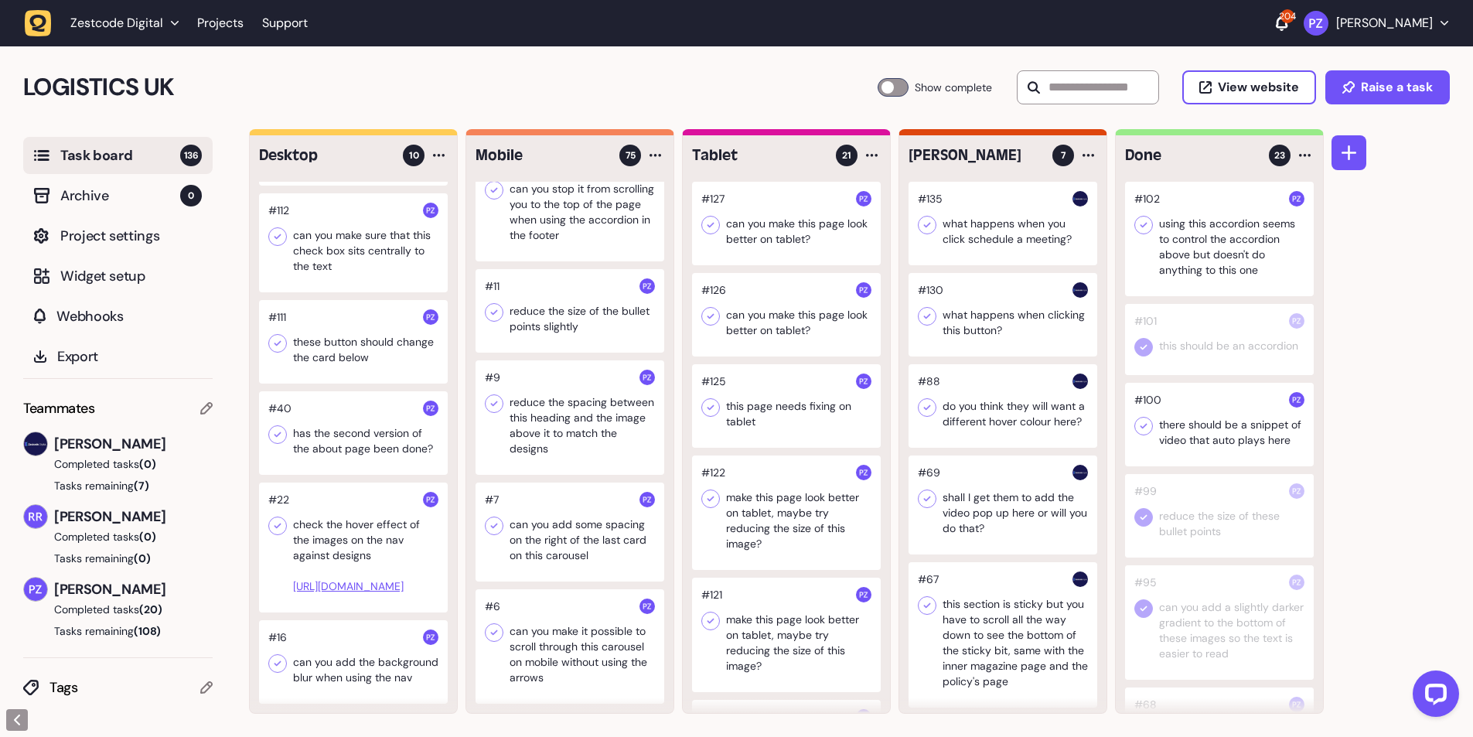
click at [1143, 220] on icon at bounding box center [1143, 224] width 15 height 15
click at [1143, 427] on icon at bounding box center [1143, 426] width 7 height 5
click at [1137, 424] on icon at bounding box center [1143, 425] width 15 height 15
click at [1137, 422] on icon at bounding box center [1143, 425] width 15 height 15
click at [1141, 223] on icon at bounding box center [1143, 224] width 15 height 15
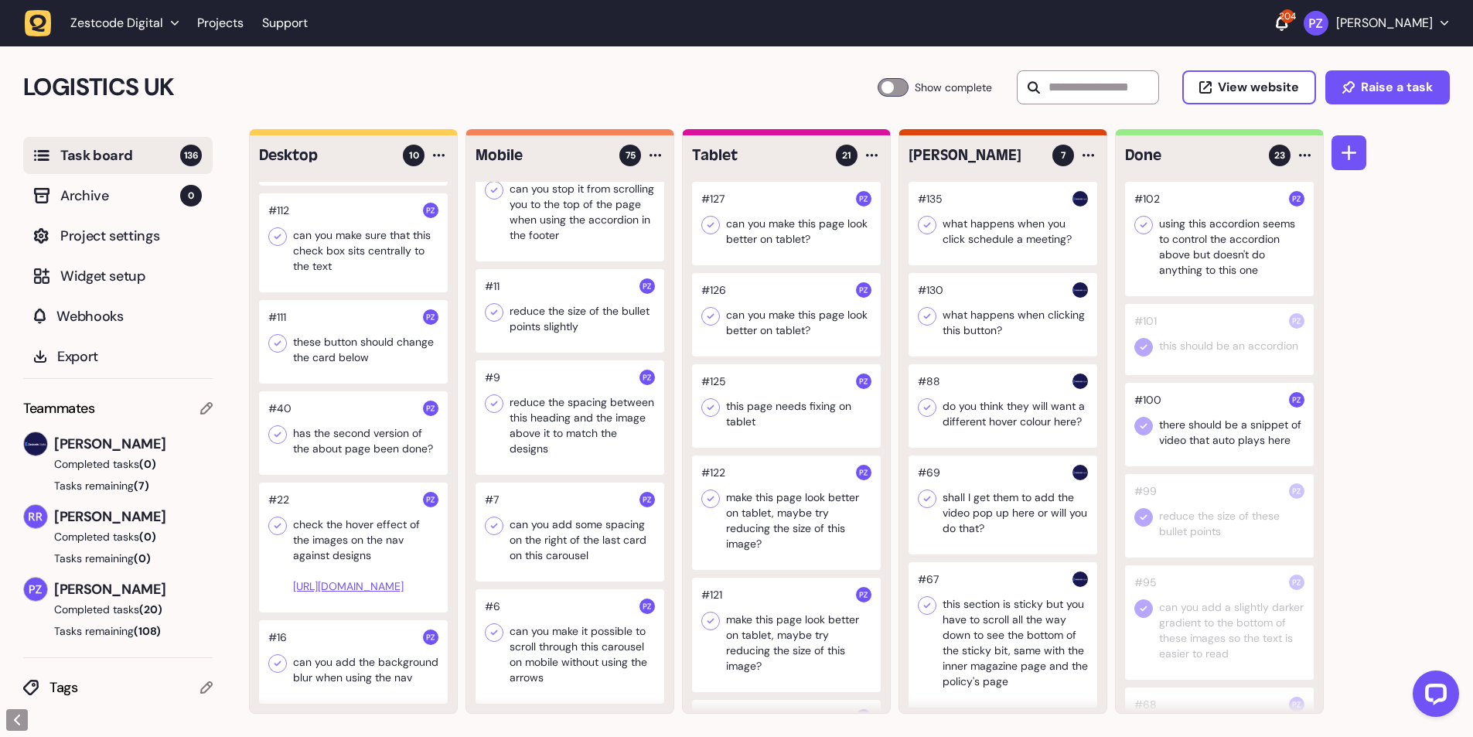
click at [1141, 223] on icon at bounding box center [1143, 224] width 15 height 15
click at [1181, 264] on div at bounding box center [1219, 239] width 189 height 114
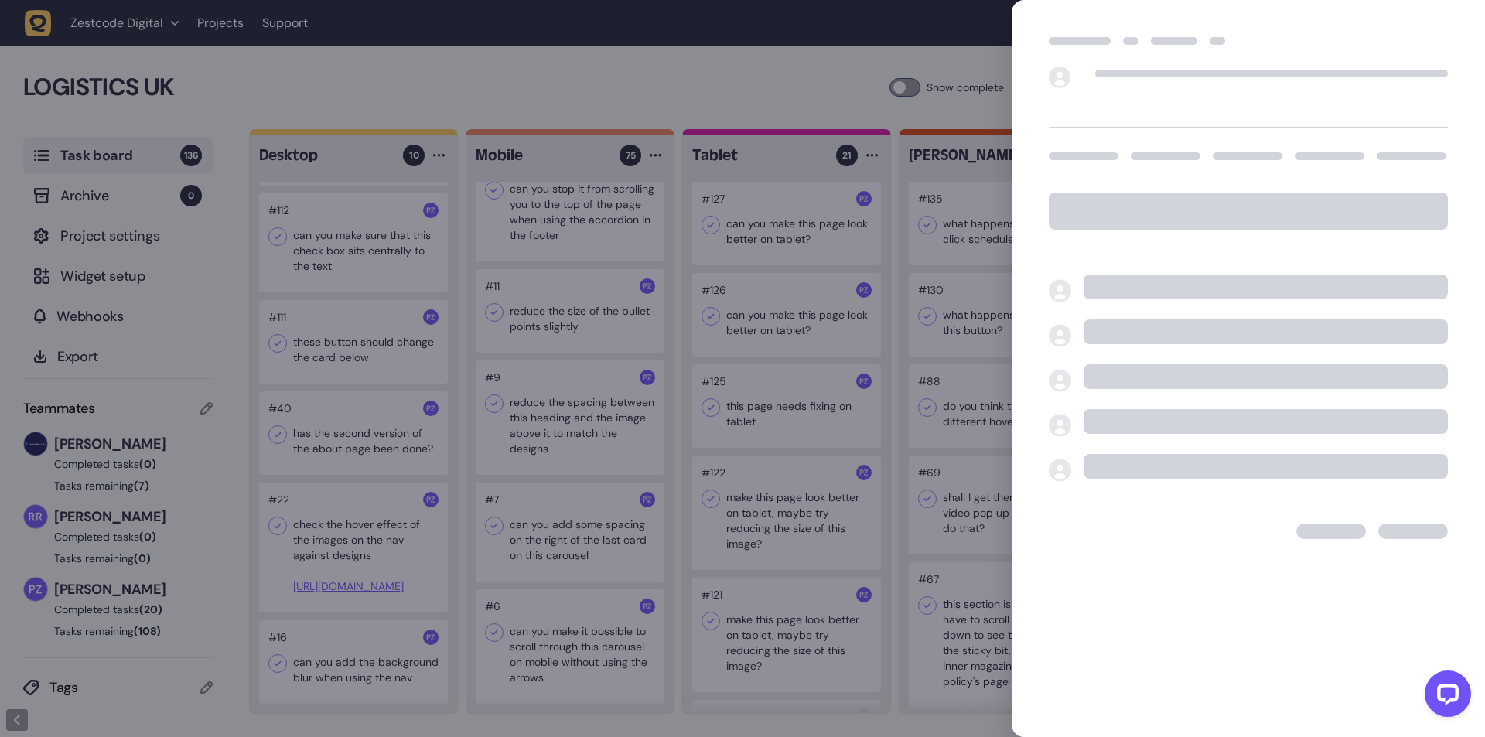
click at [765, 356] on div at bounding box center [742, 368] width 1485 height 737
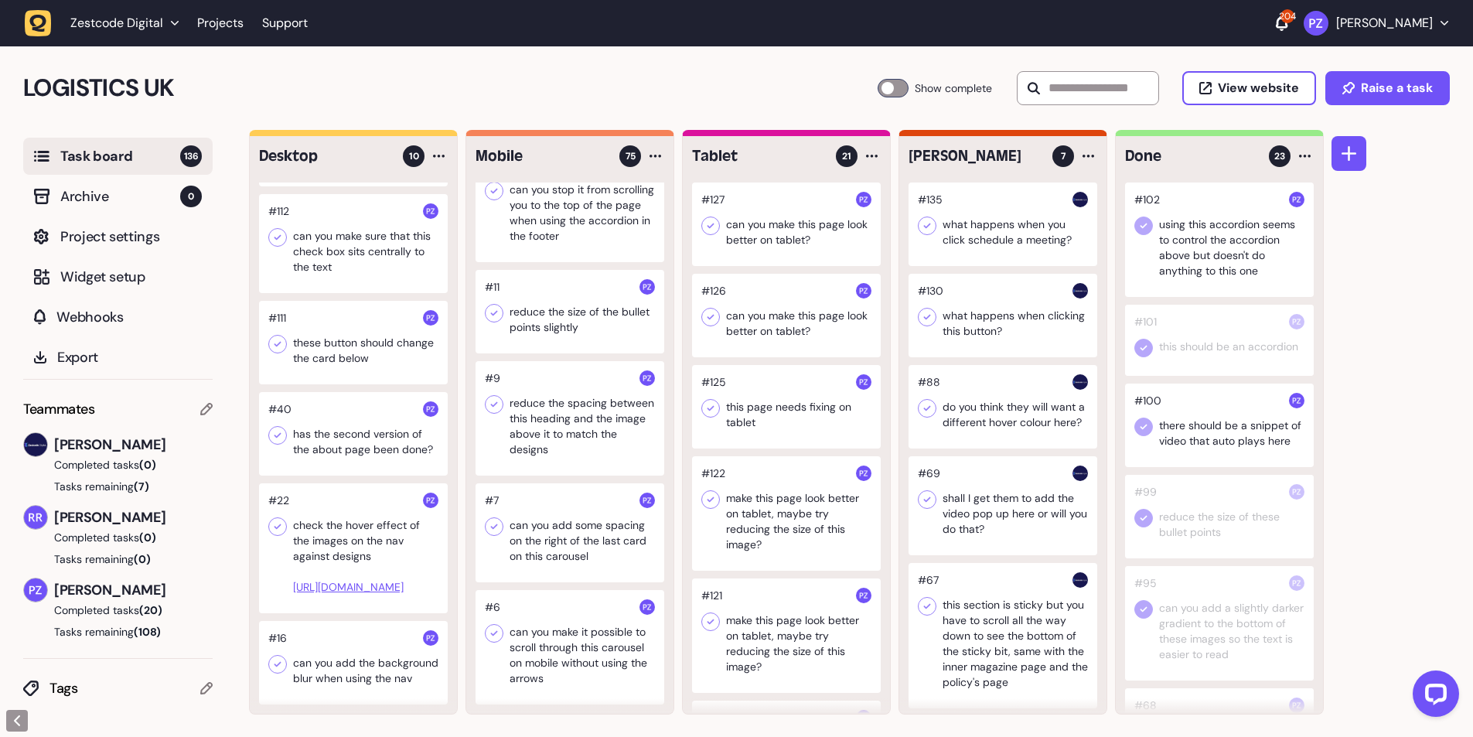
click at [311, 328] on div at bounding box center [353, 343] width 189 height 84
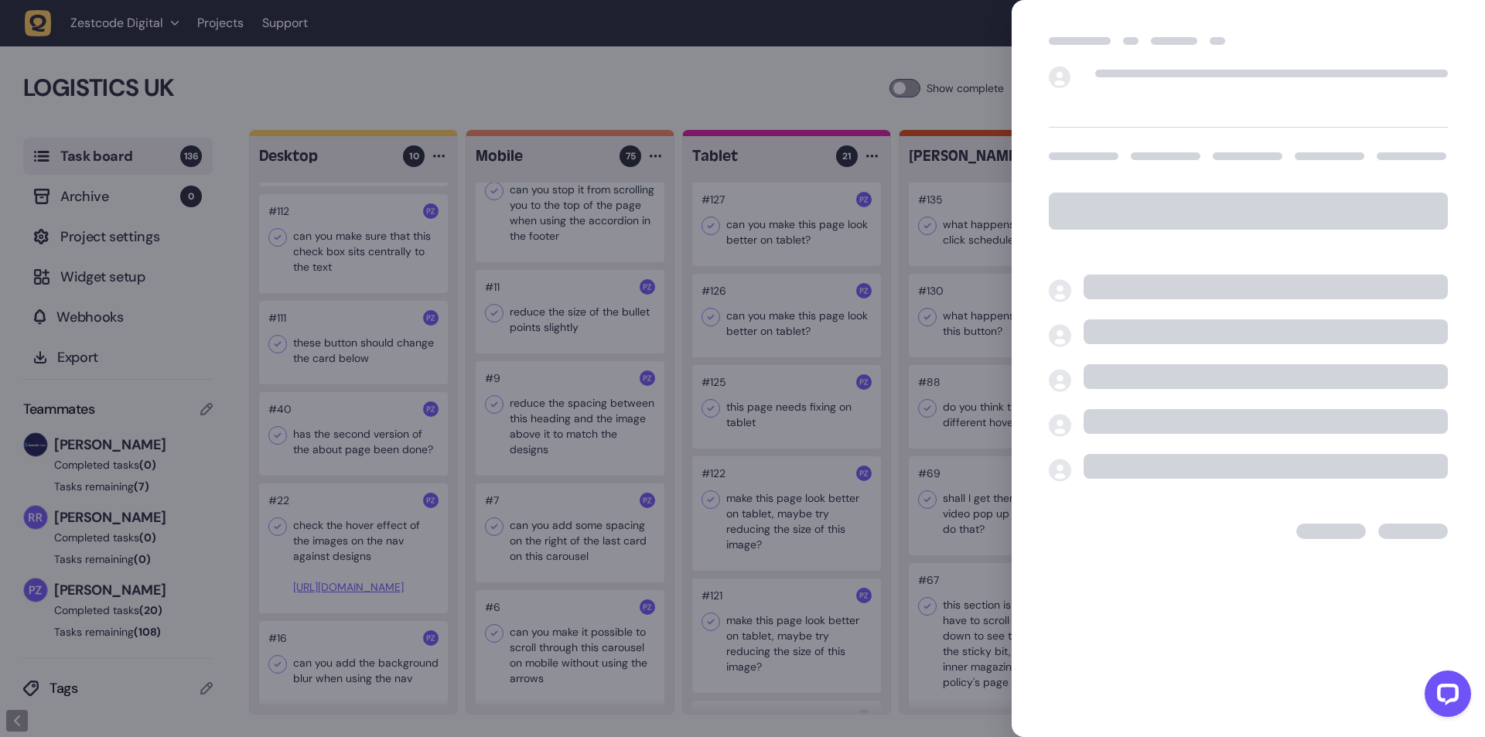
click at [329, 323] on div at bounding box center [742, 368] width 1485 height 737
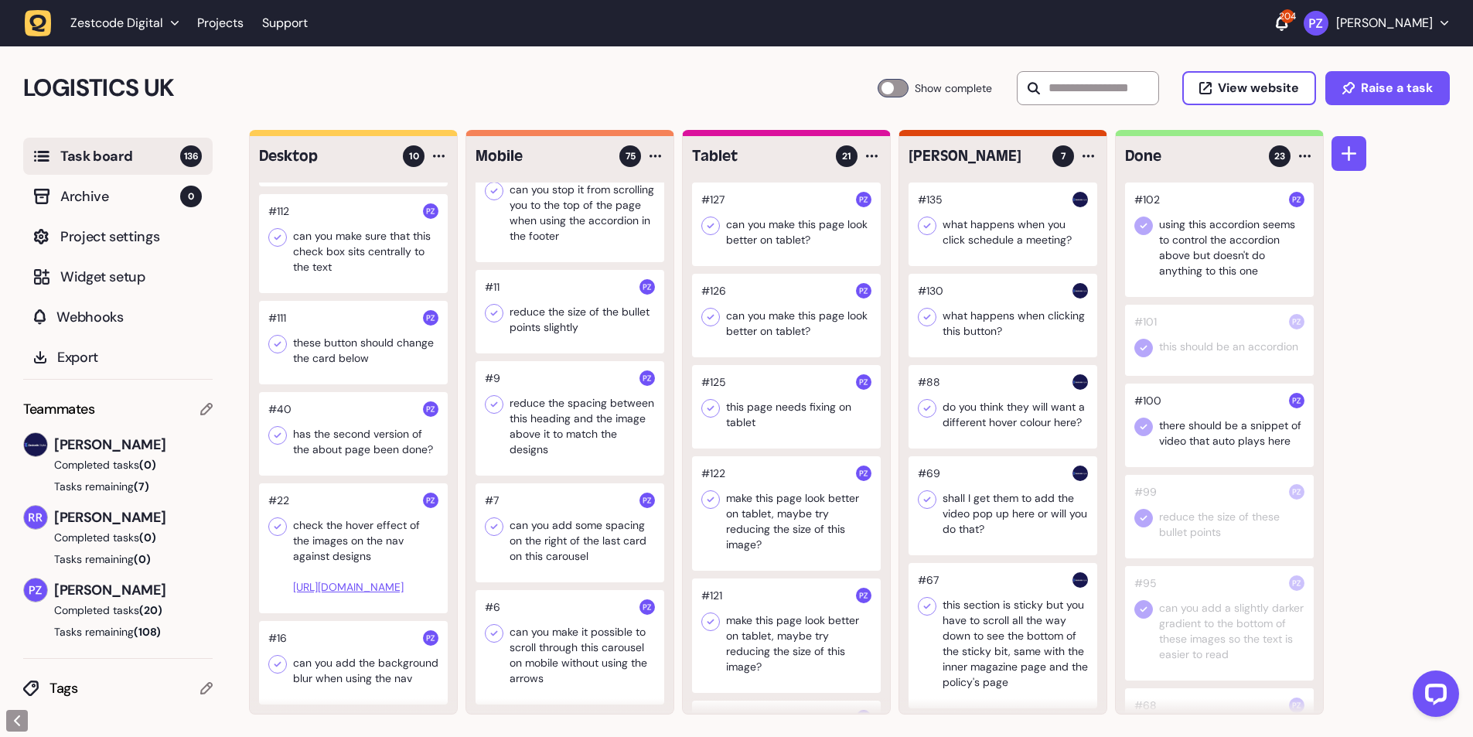
click at [342, 325] on div at bounding box center [353, 343] width 189 height 84
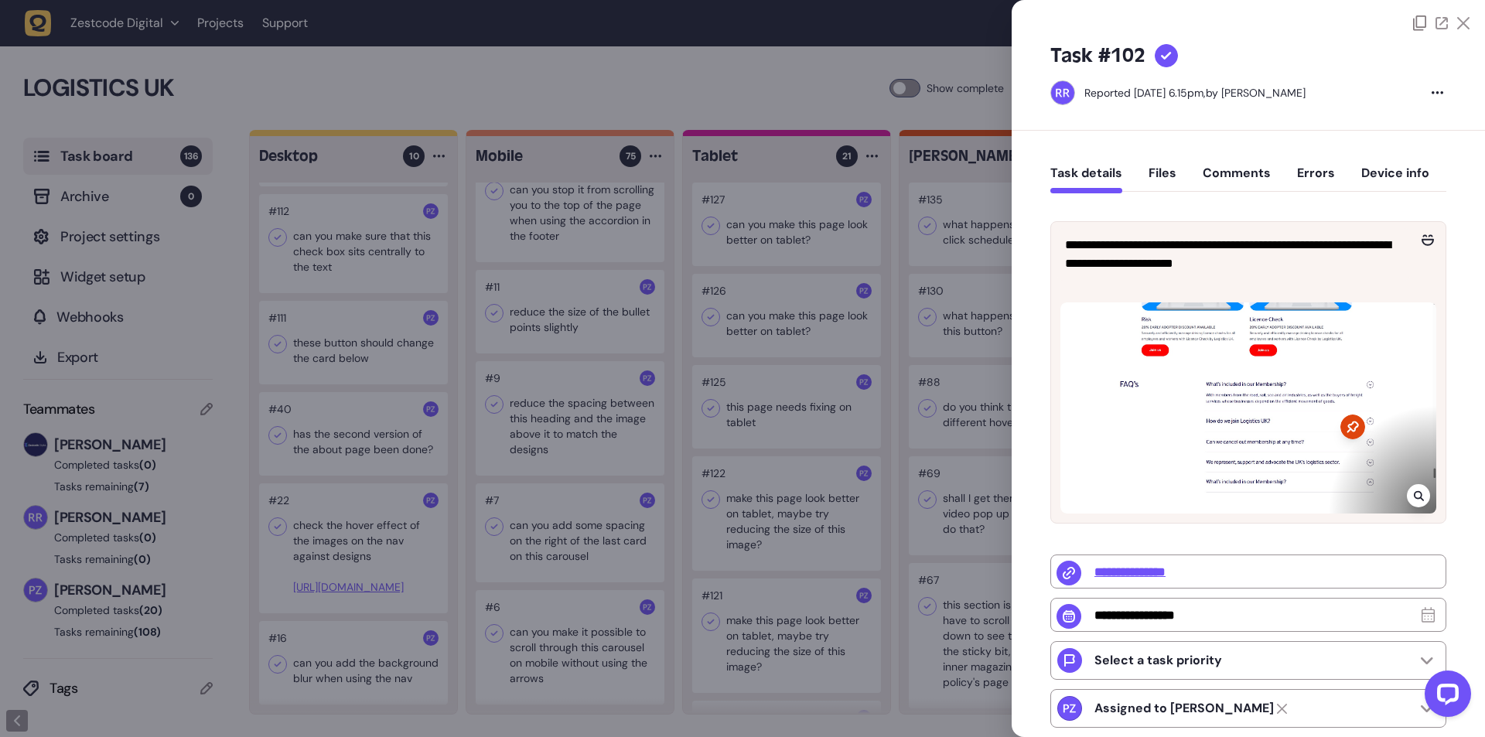
type input "**********"
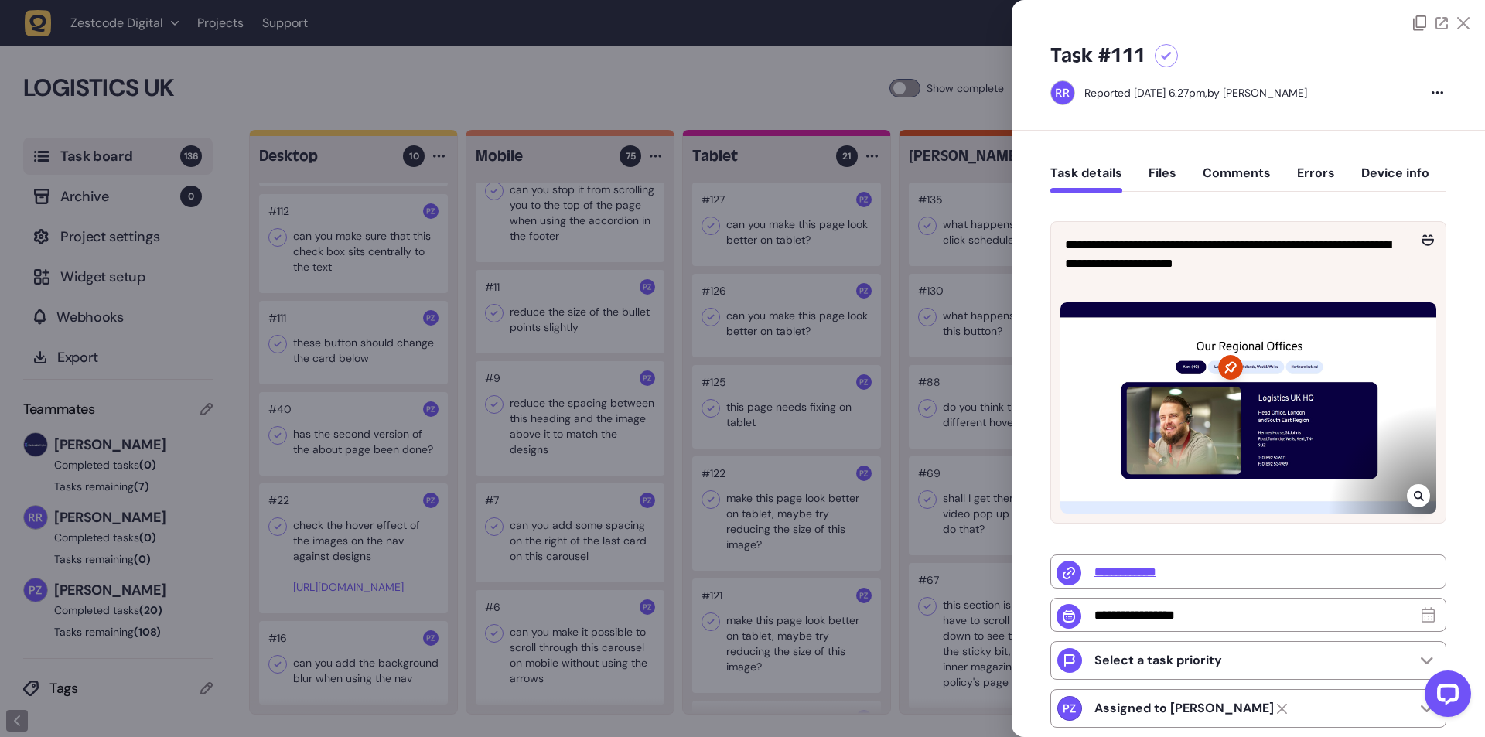
click at [382, 323] on div at bounding box center [742, 368] width 1485 height 737
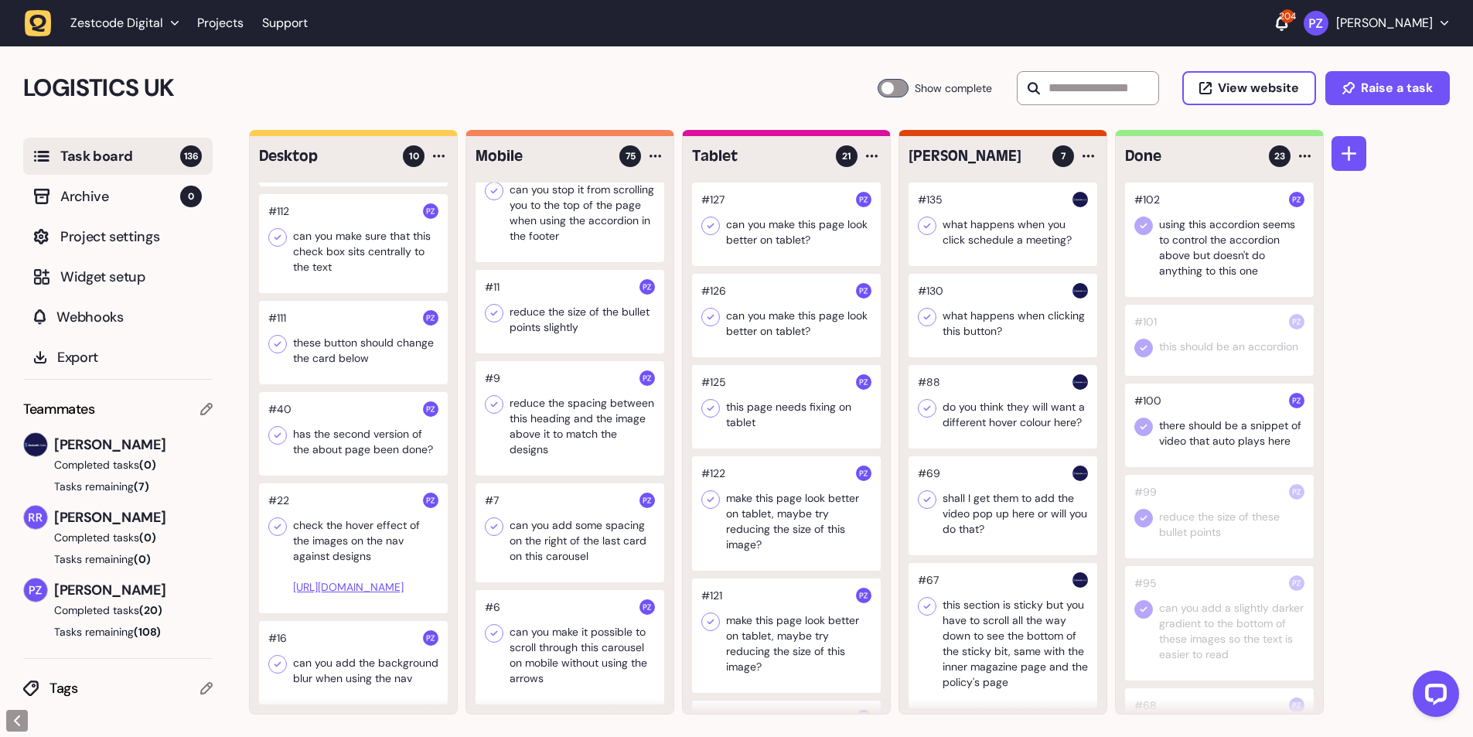
click at [1185, 250] on div at bounding box center [1219, 239] width 189 height 114
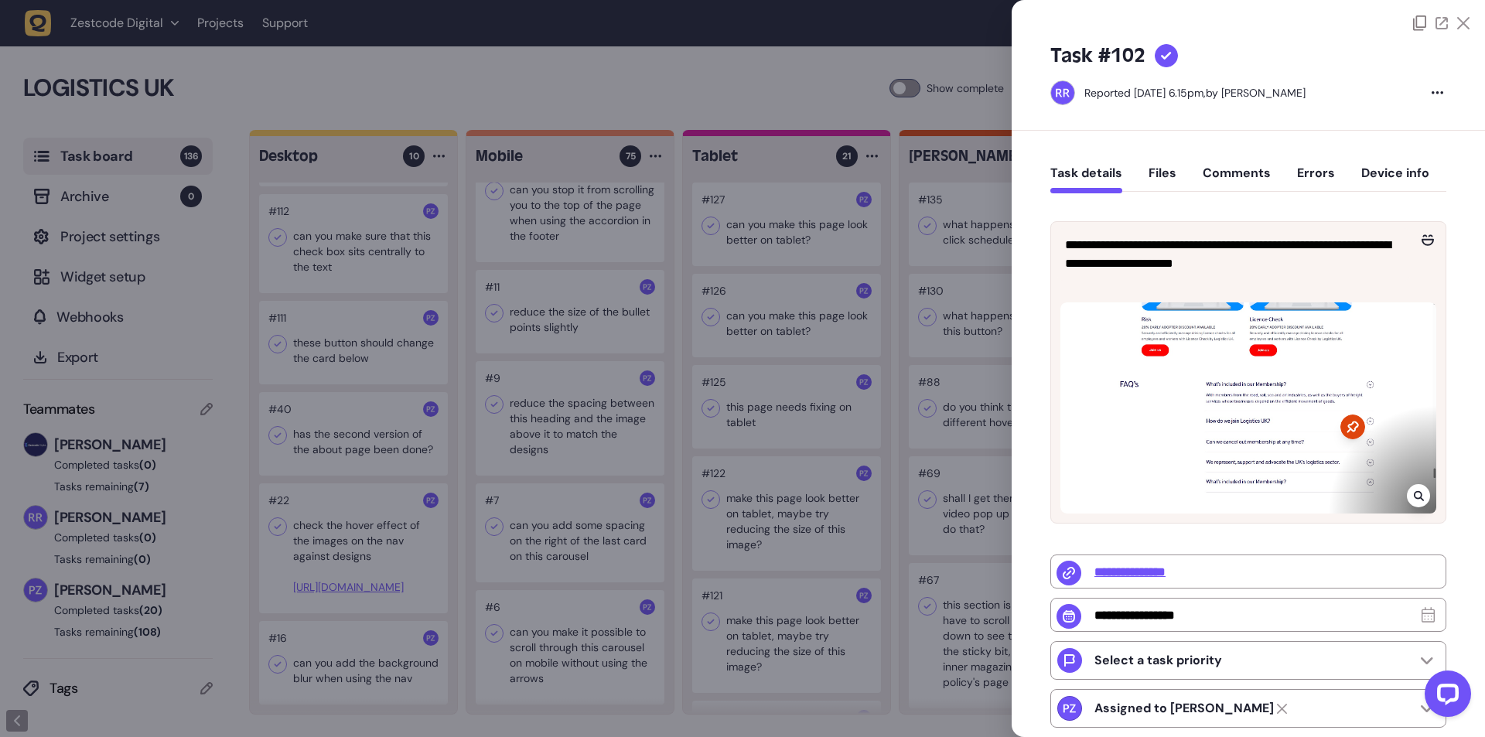
click at [934, 395] on div at bounding box center [742, 368] width 1485 height 737
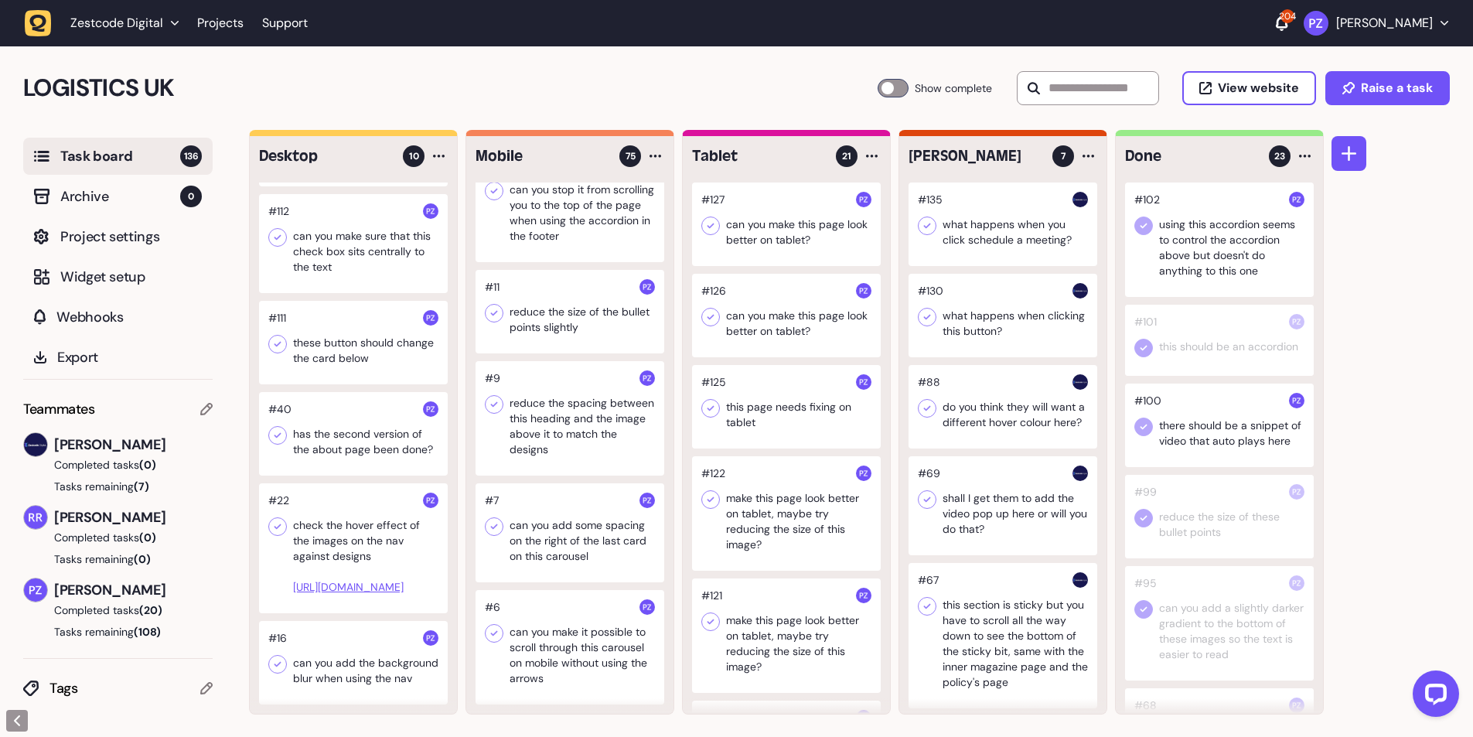
click at [1147, 427] on icon at bounding box center [1143, 426] width 15 height 15
click at [1146, 426] on icon at bounding box center [1143, 426] width 7 height 5
click at [346, 329] on div at bounding box center [353, 343] width 189 height 84
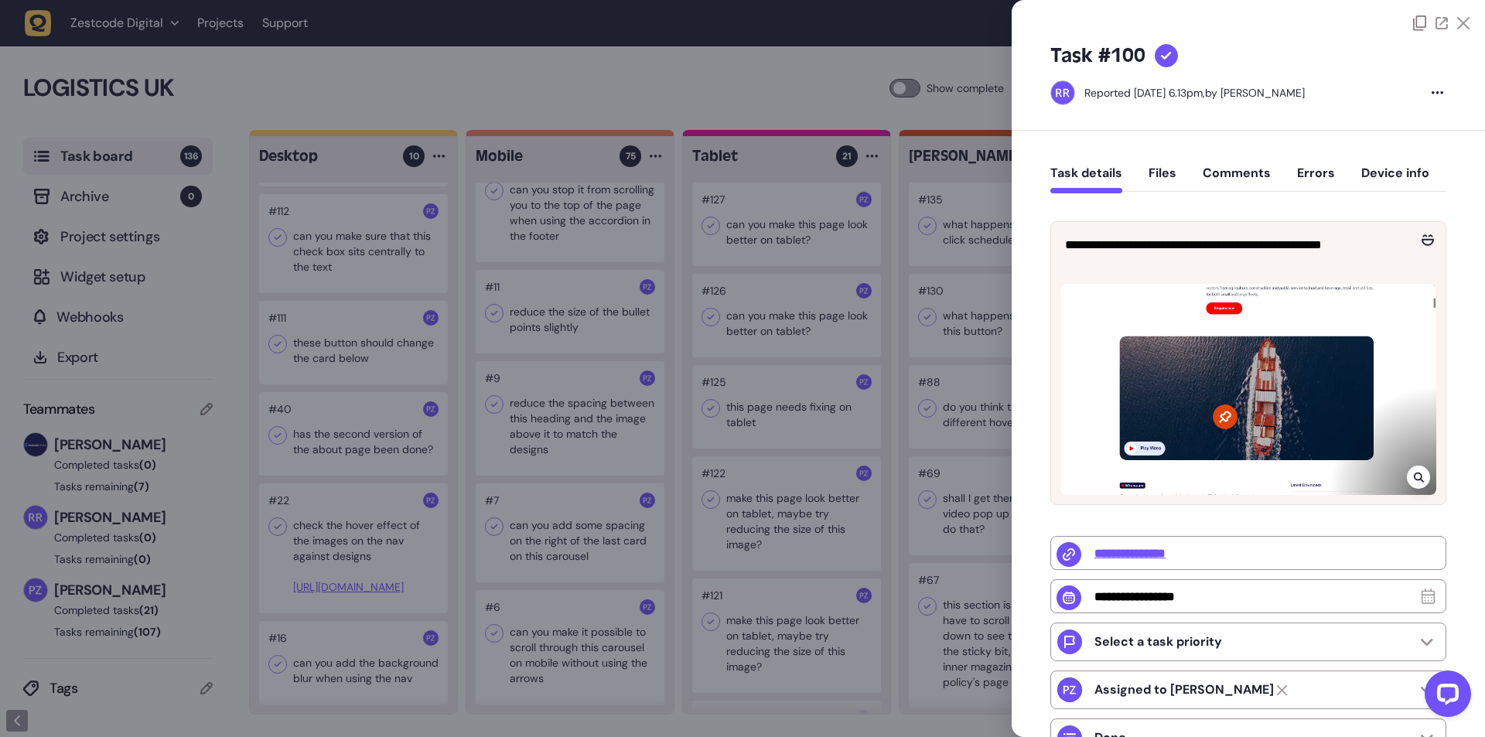
type input "**********"
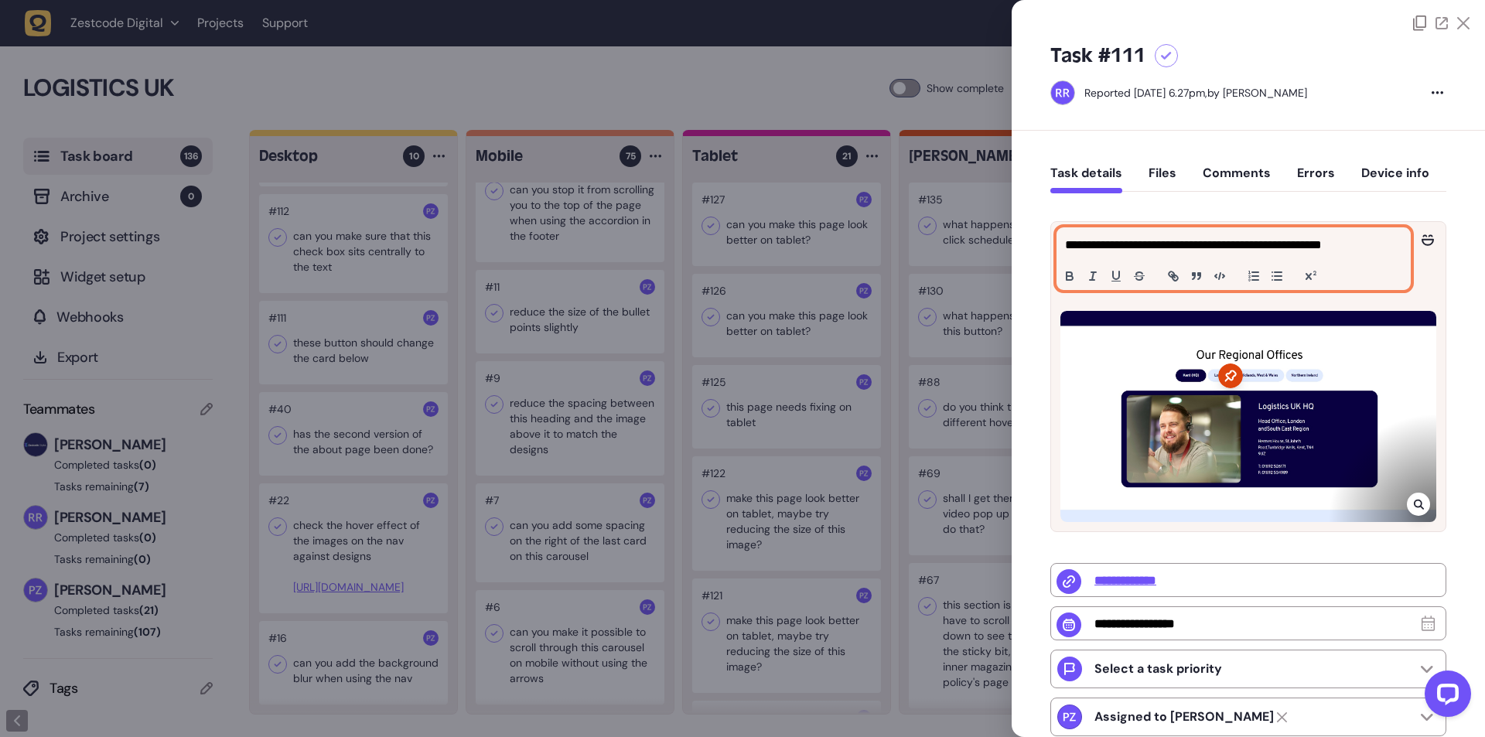
click at [1188, 249] on p "**********" at bounding box center [1231, 245] width 333 height 19
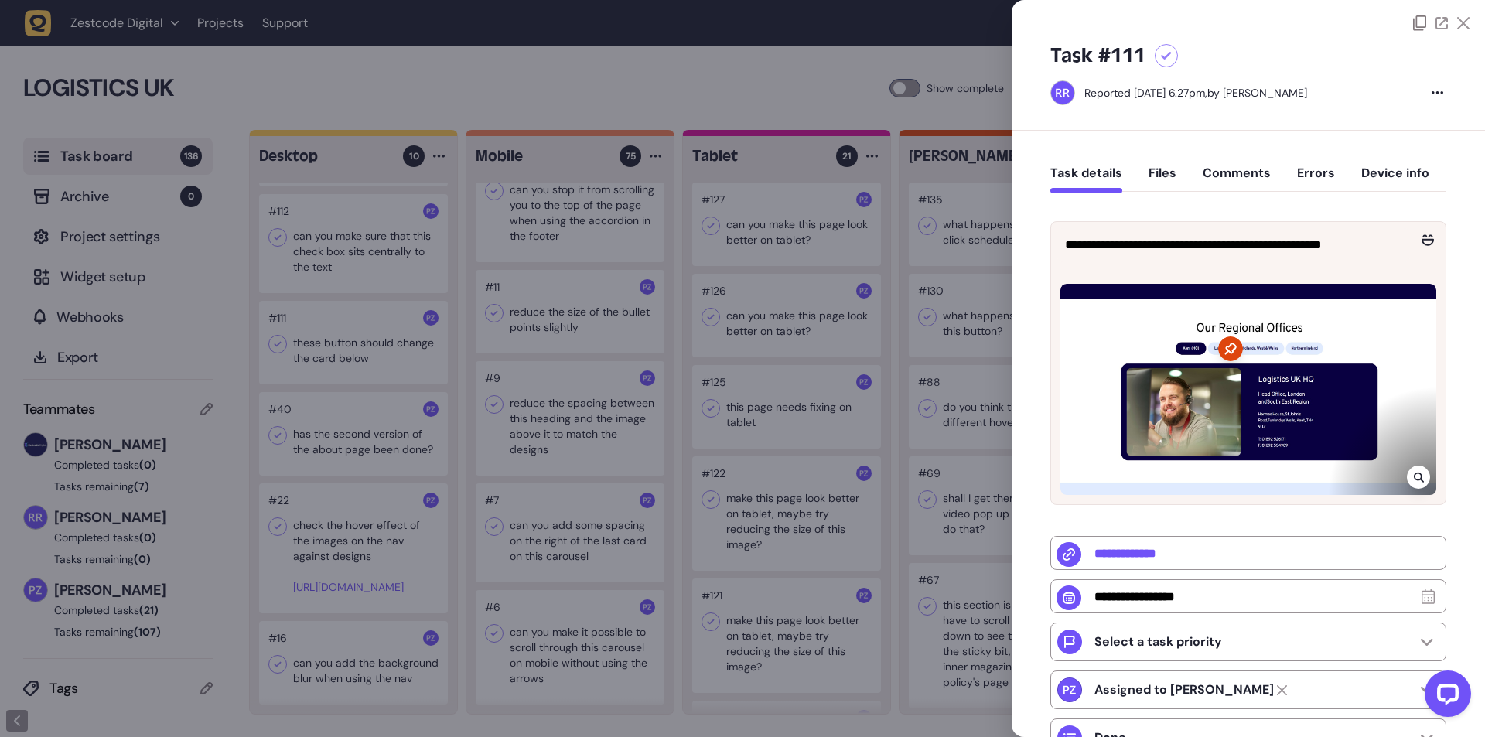
click at [362, 334] on div at bounding box center [742, 368] width 1485 height 737
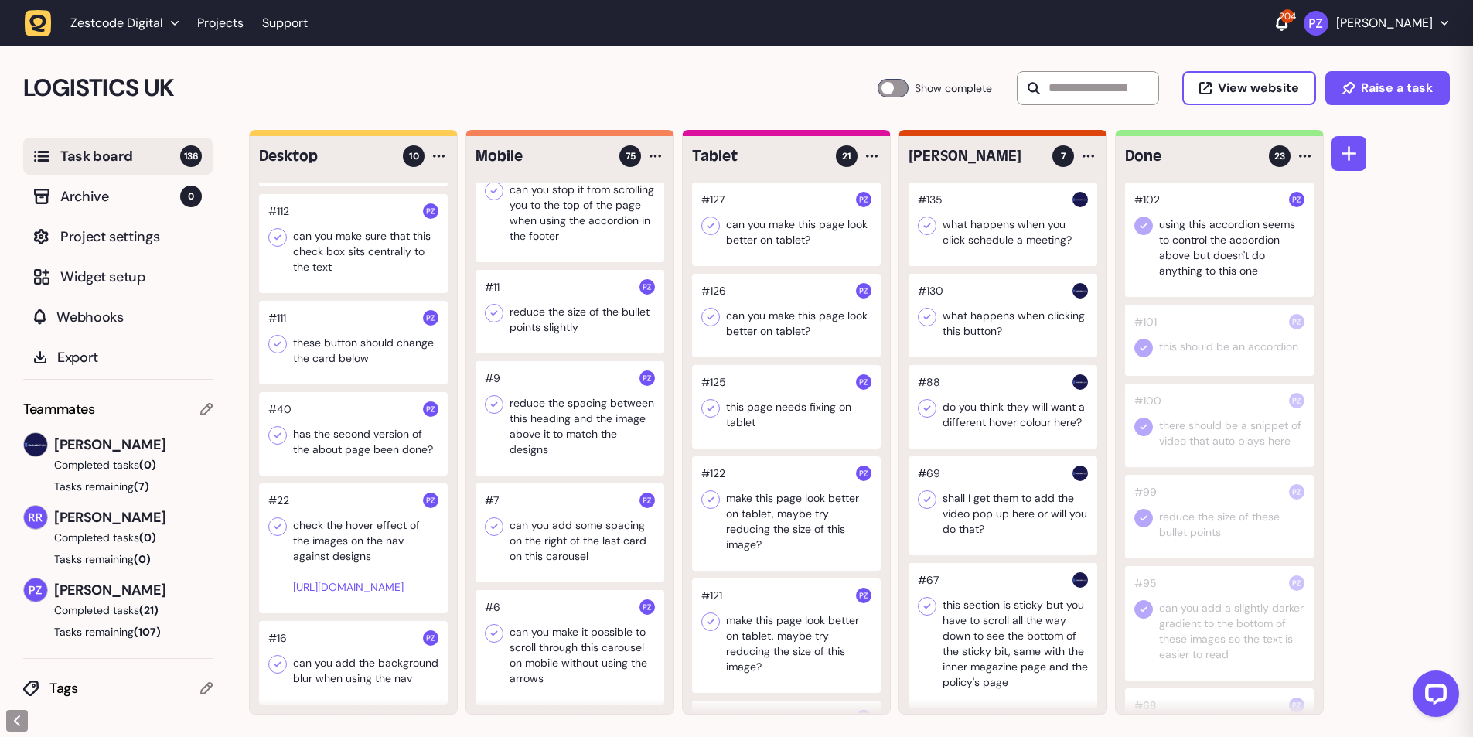
click at [352, 323] on div at bounding box center [353, 343] width 189 height 84
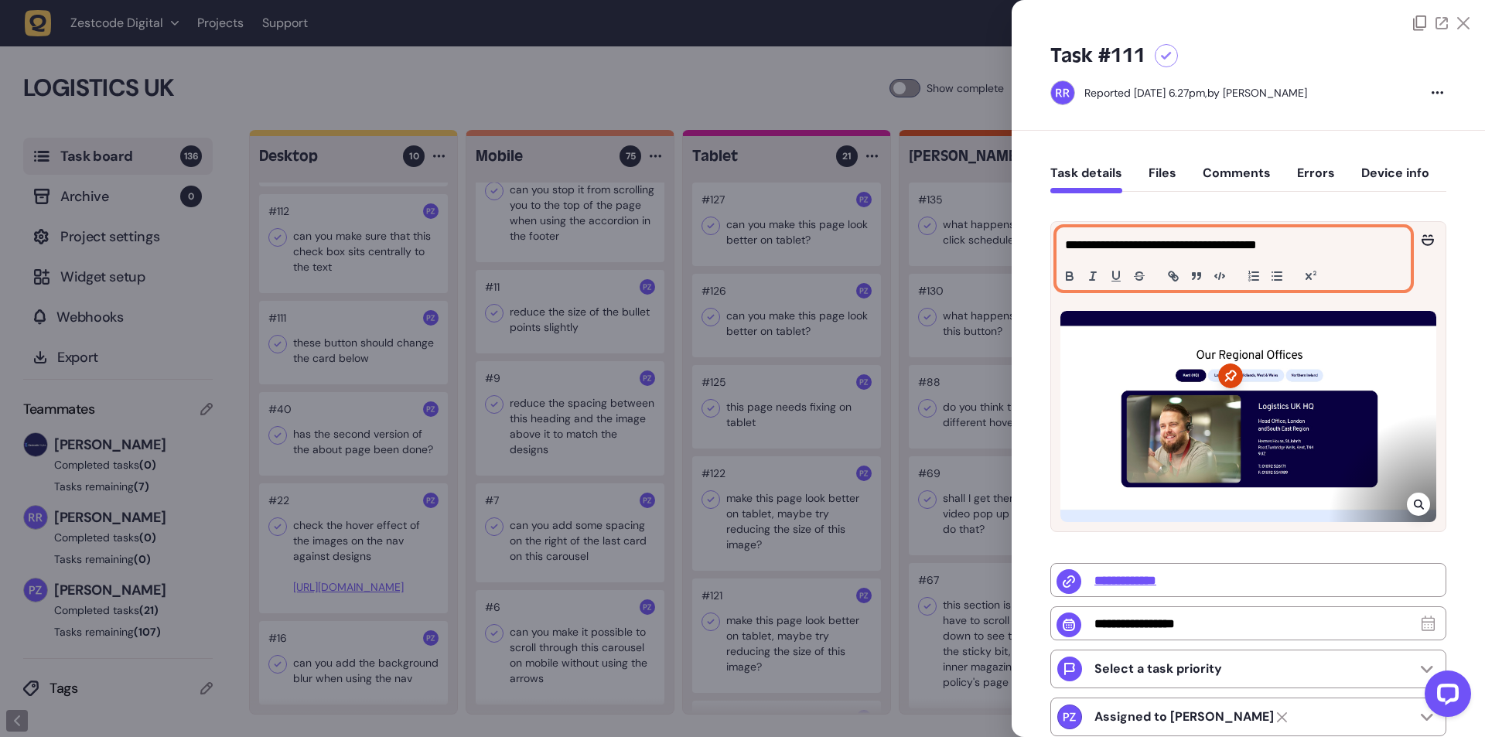
click at [1137, 251] on p "**********" at bounding box center [1231, 245] width 333 height 19
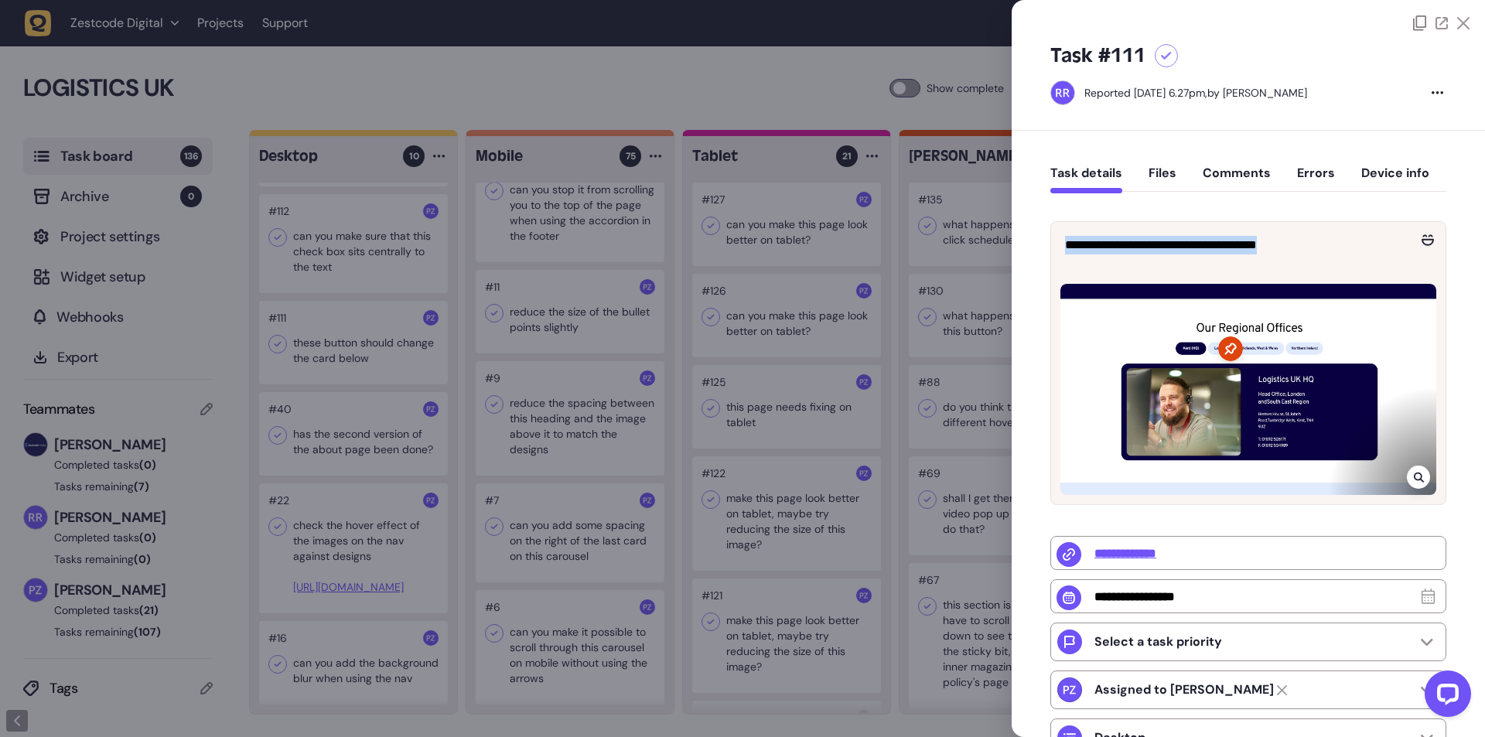
click at [765, 307] on div at bounding box center [742, 368] width 1485 height 737
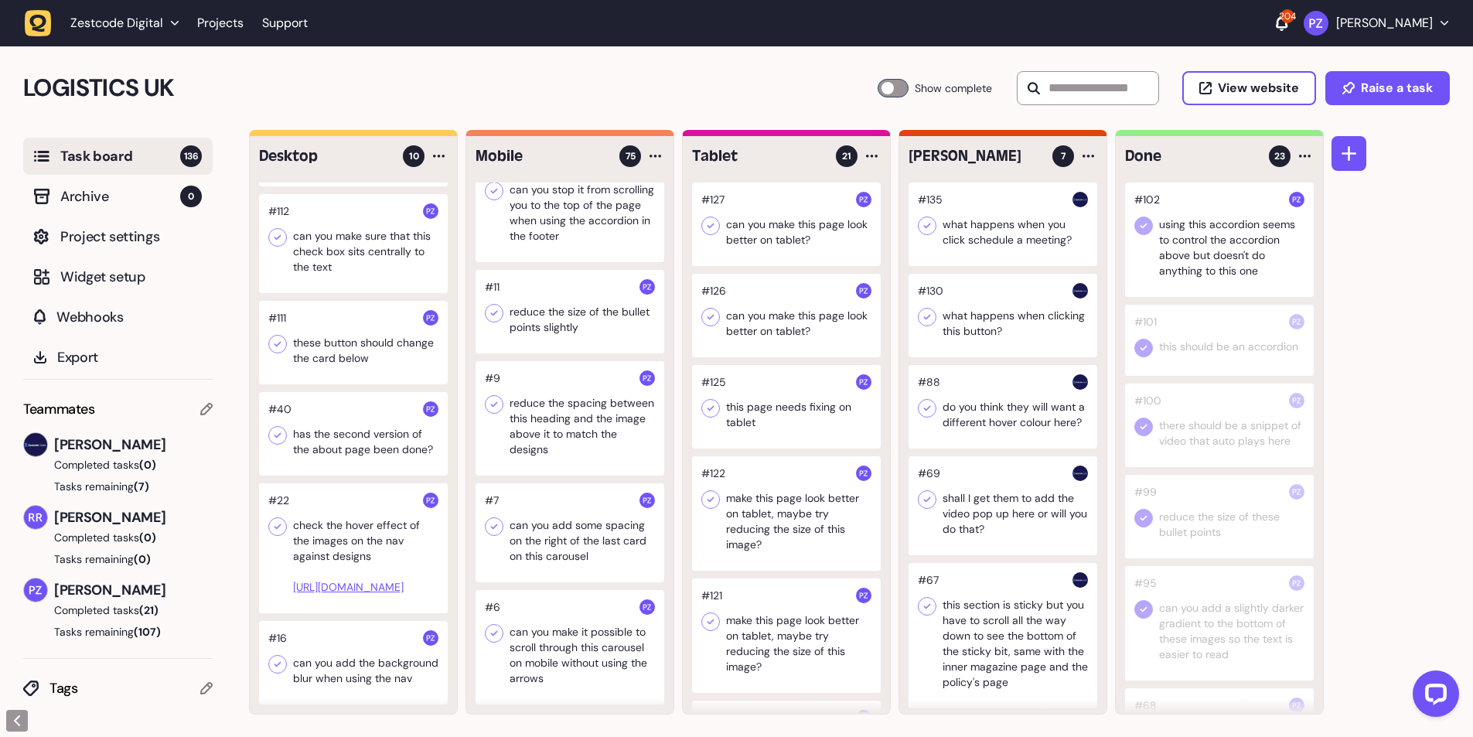
scroll to position [477, 0]
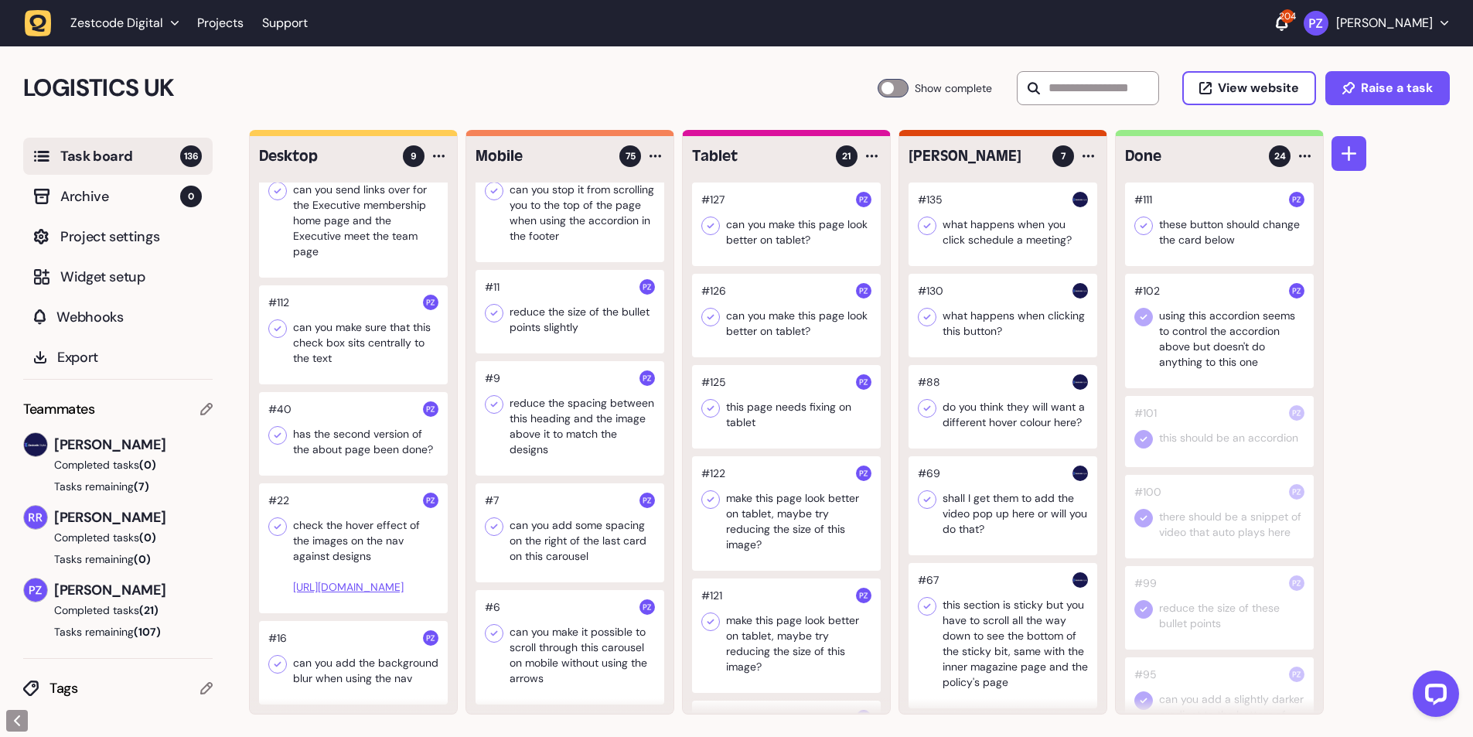
click at [1147, 229] on icon at bounding box center [1143, 225] width 15 height 15
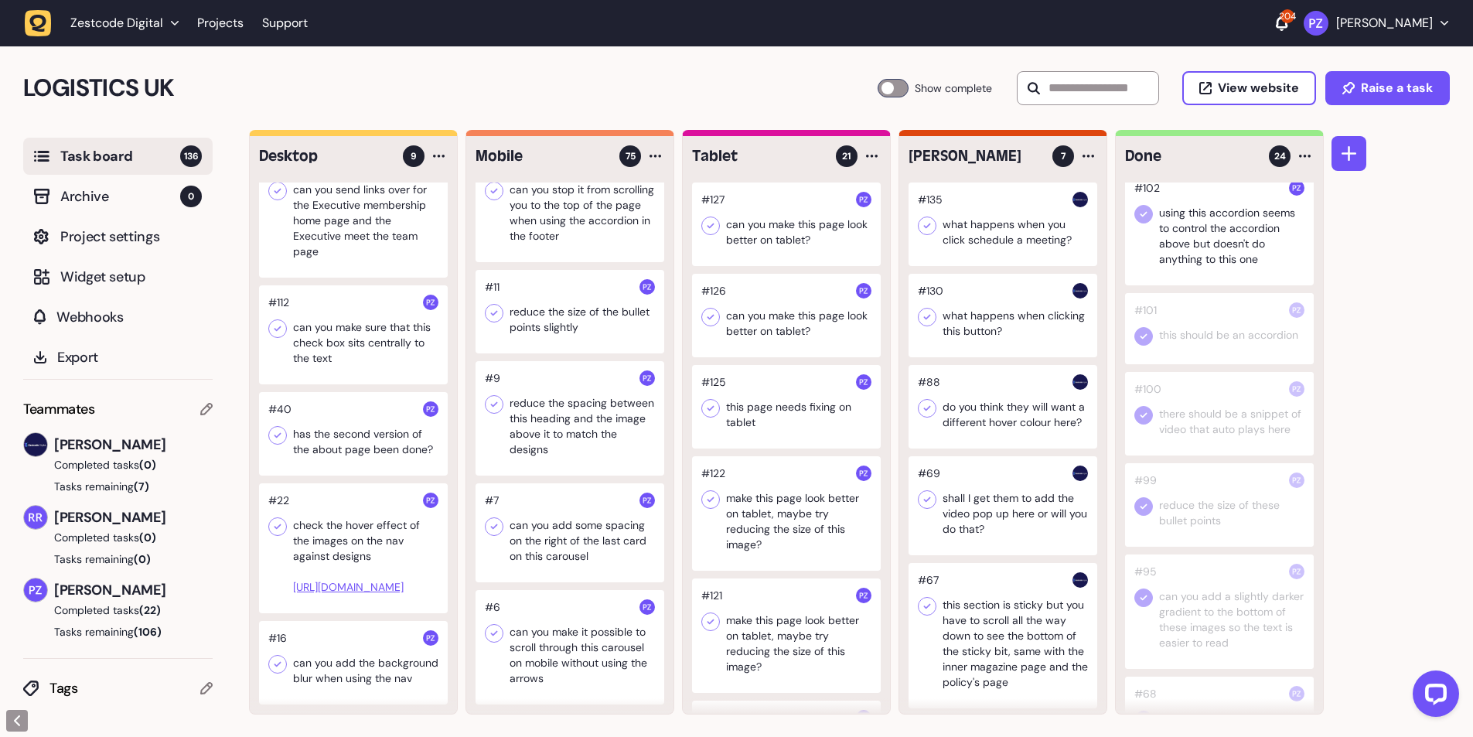
scroll to position [0, 0]
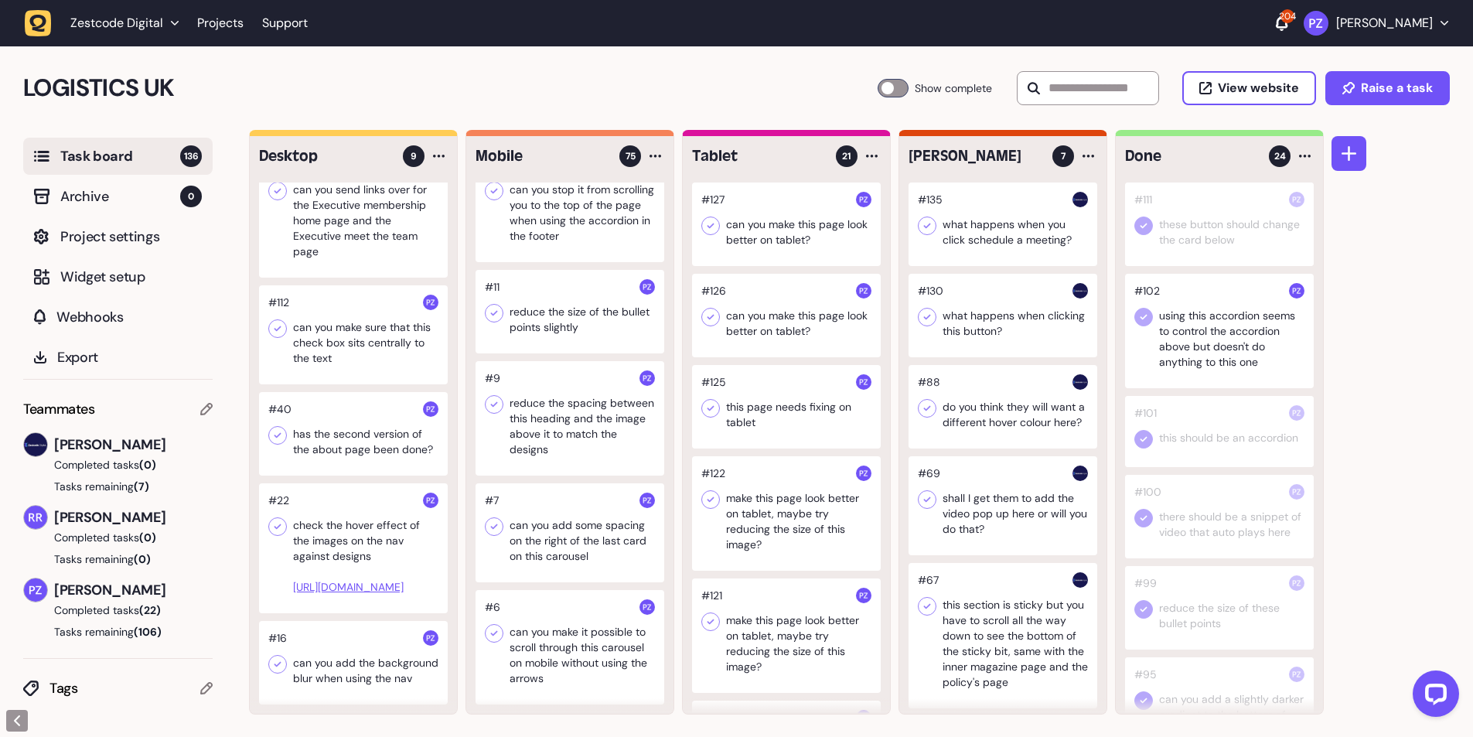
click at [1178, 328] on div at bounding box center [1219, 331] width 189 height 114
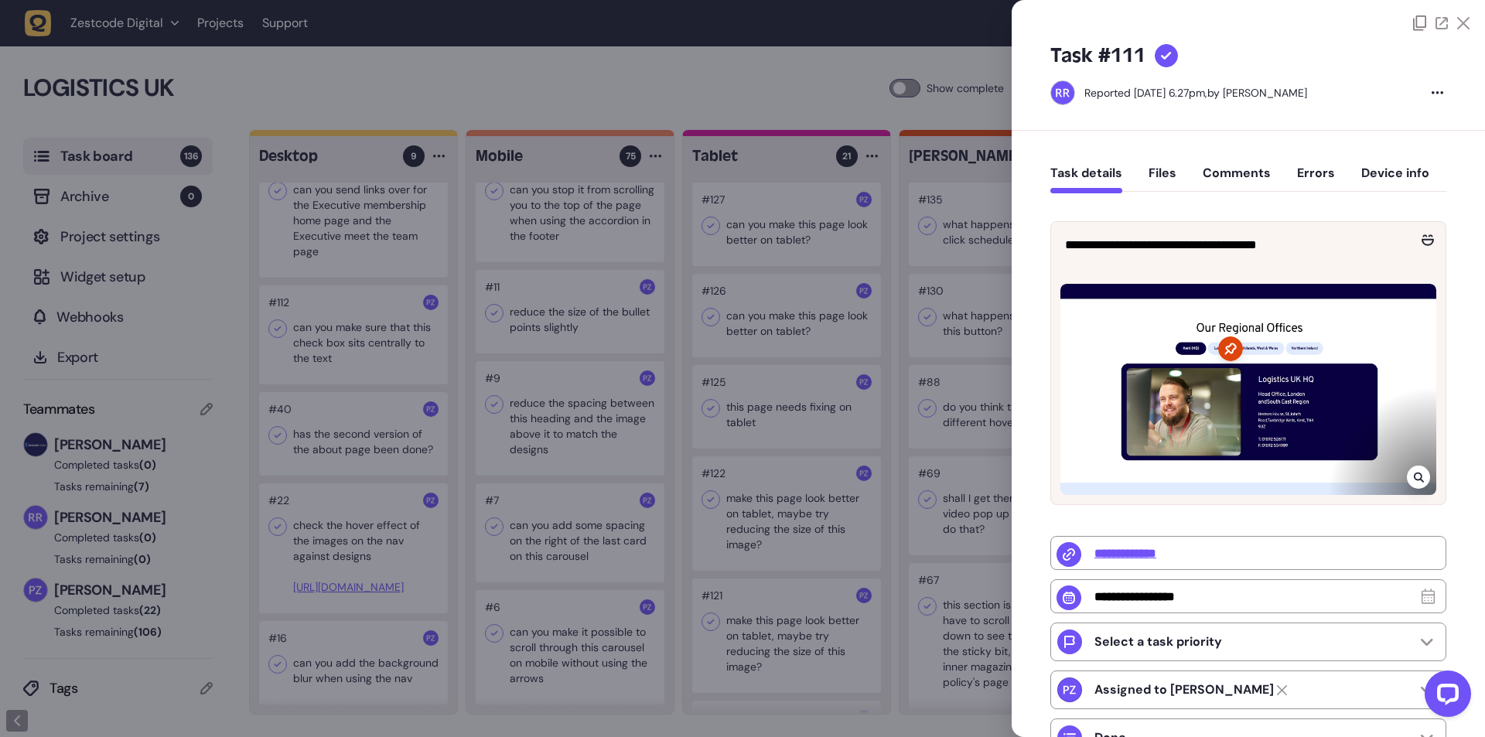
type input "**********"
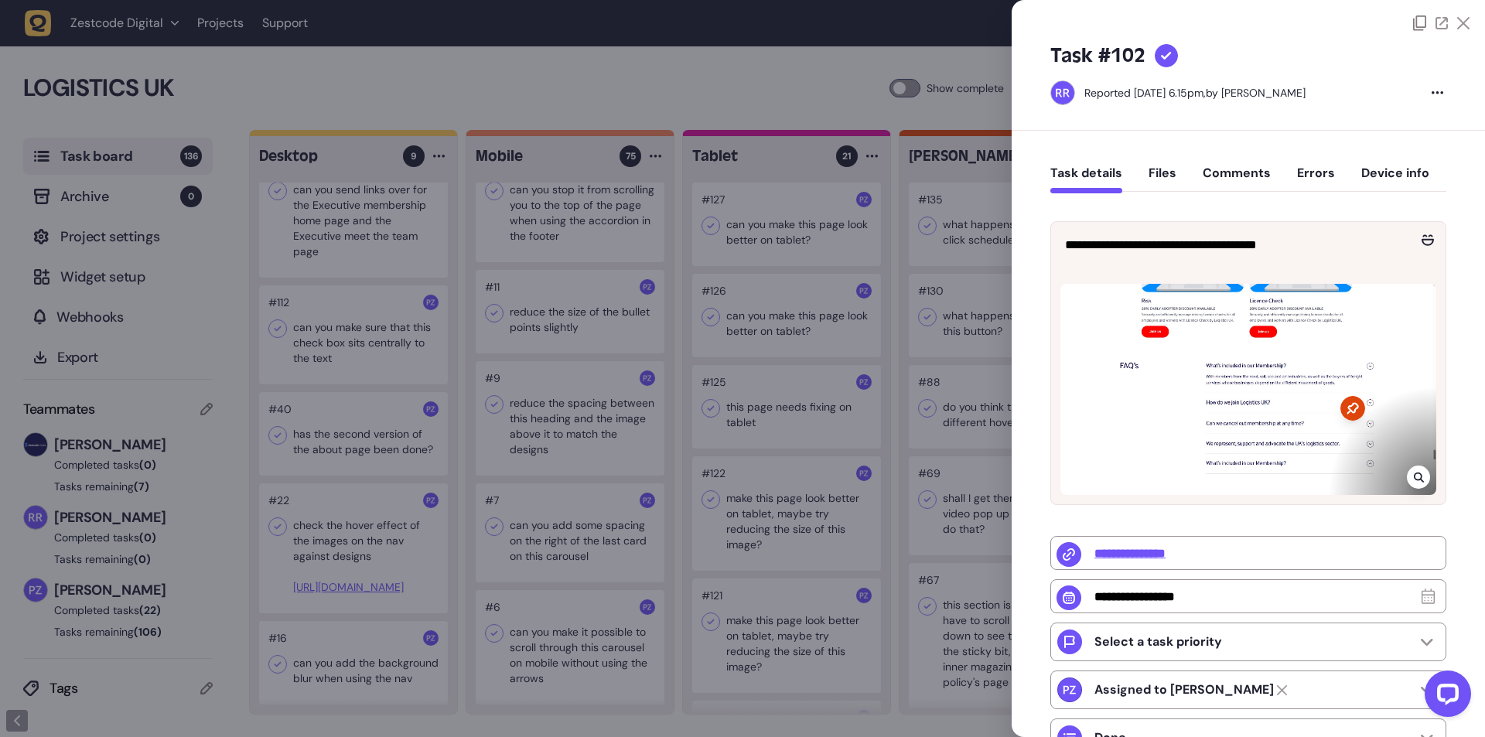
drag, startPoint x: 980, startPoint y: 452, endPoint x: 970, endPoint y: 448, distance: 10.5
click at [974, 450] on div at bounding box center [742, 368] width 1485 height 737
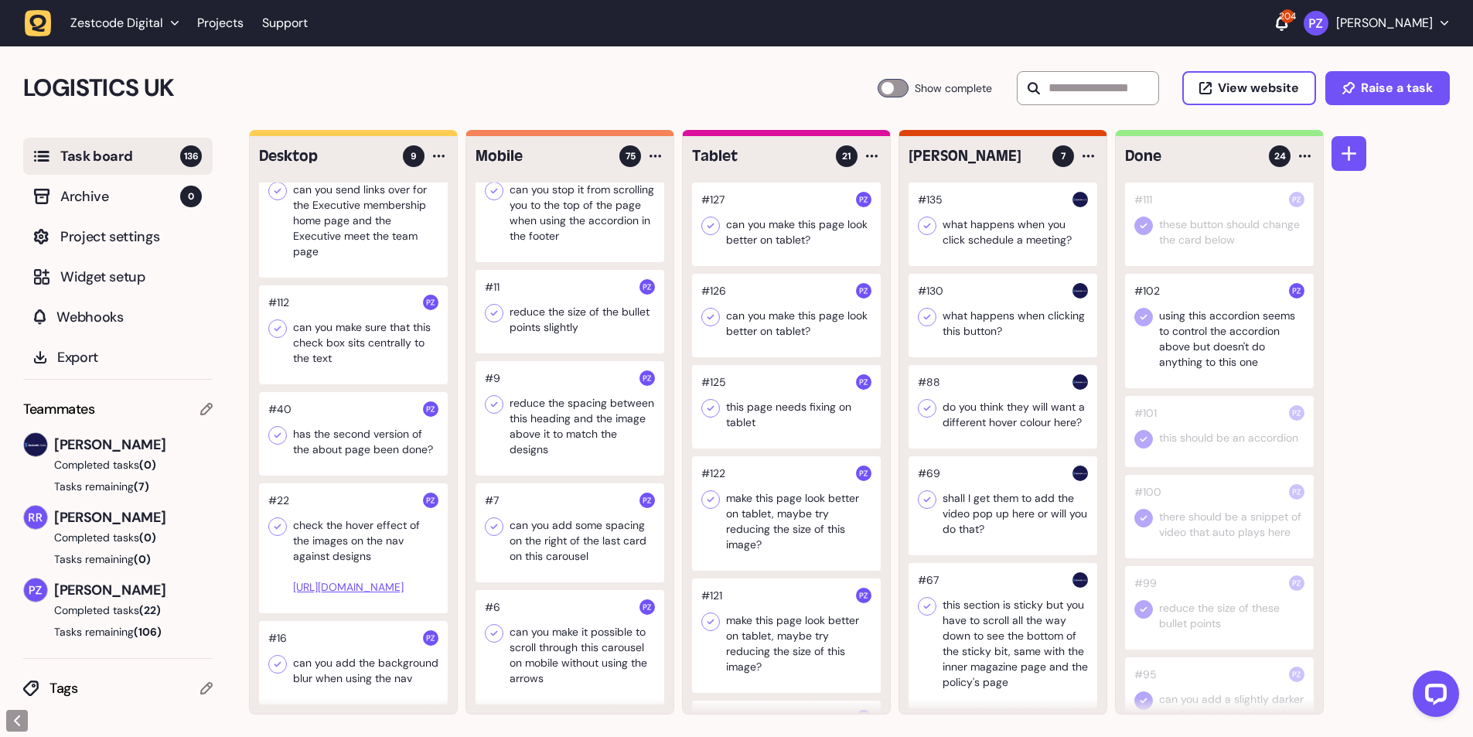
click at [1134, 315] on div at bounding box center [1219, 331] width 189 height 114
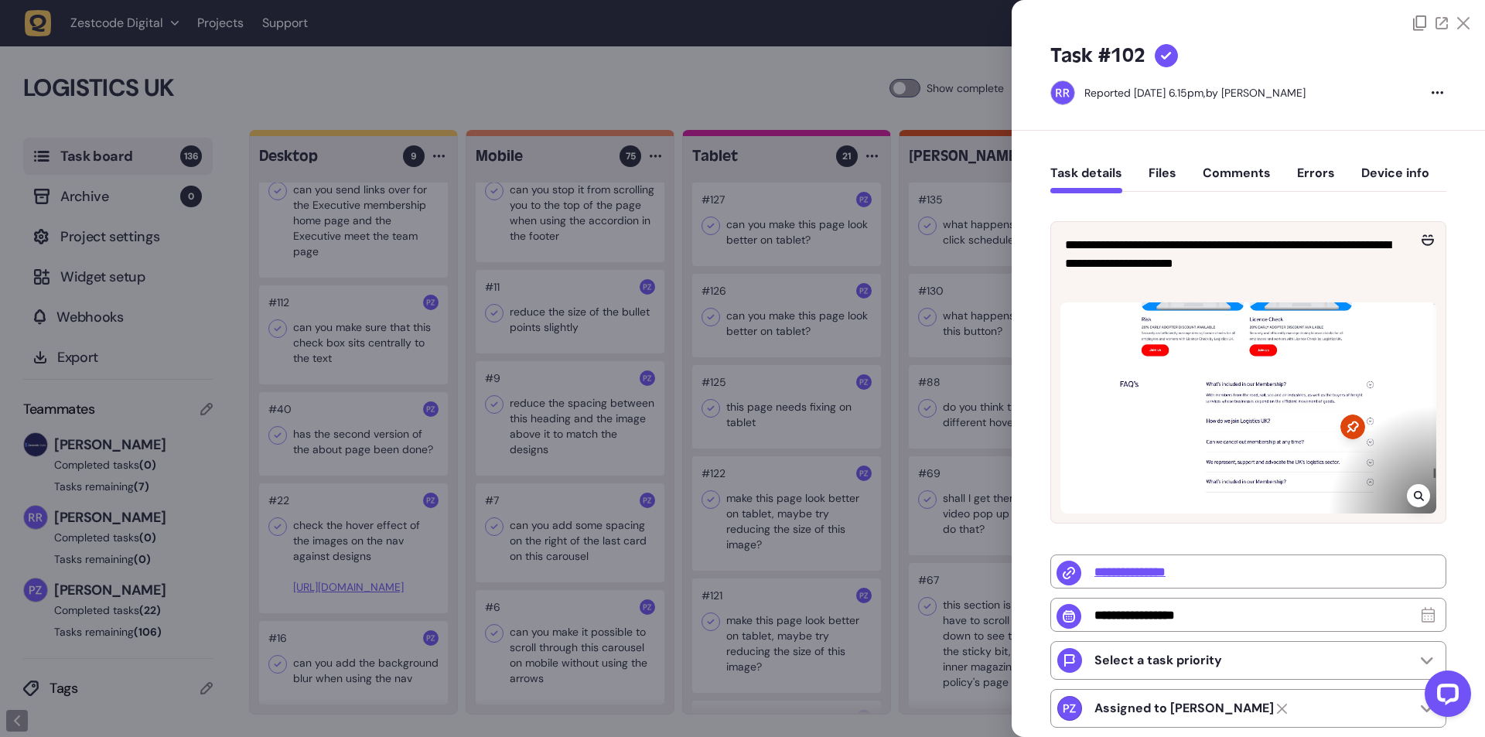
click at [979, 332] on div at bounding box center [742, 368] width 1485 height 737
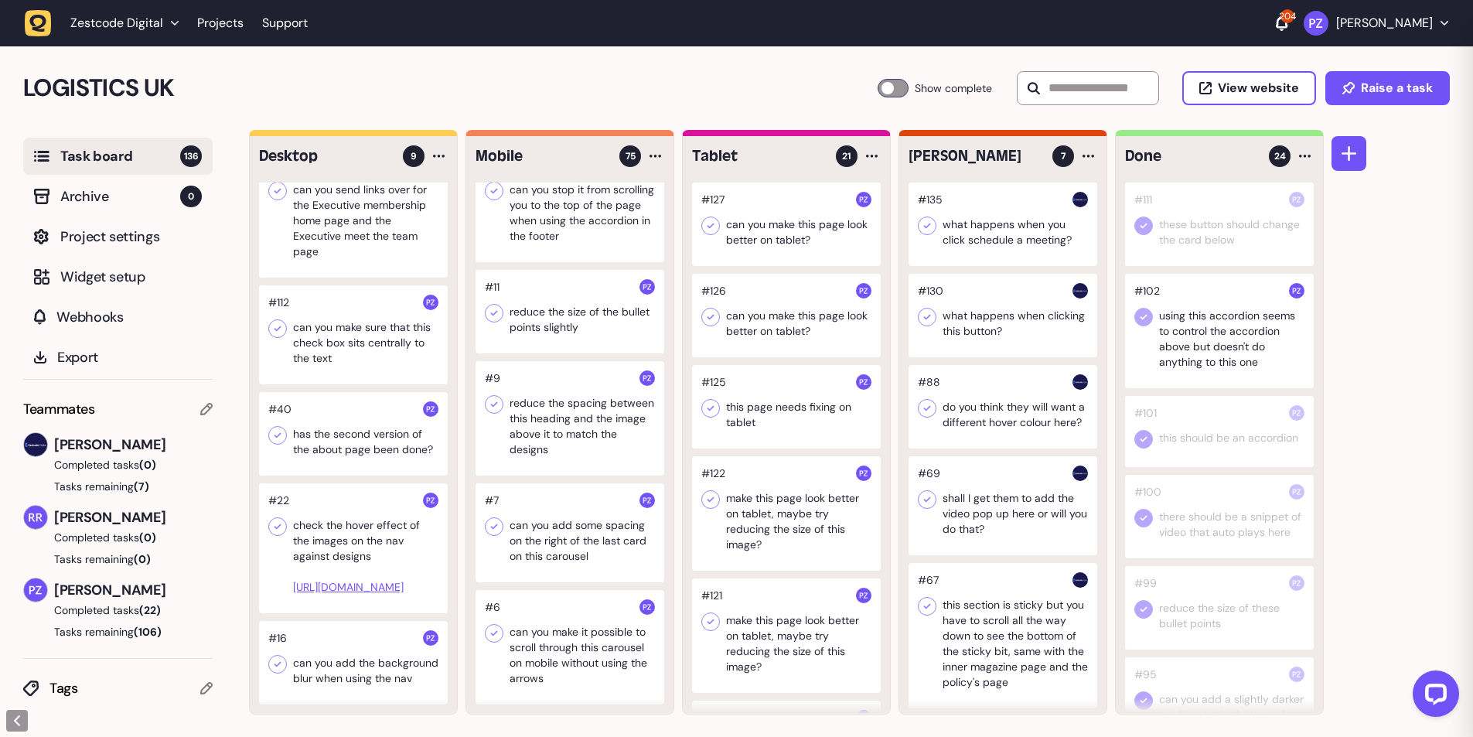
click at [1147, 308] on div at bounding box center [1219, 331] width 189 height 114
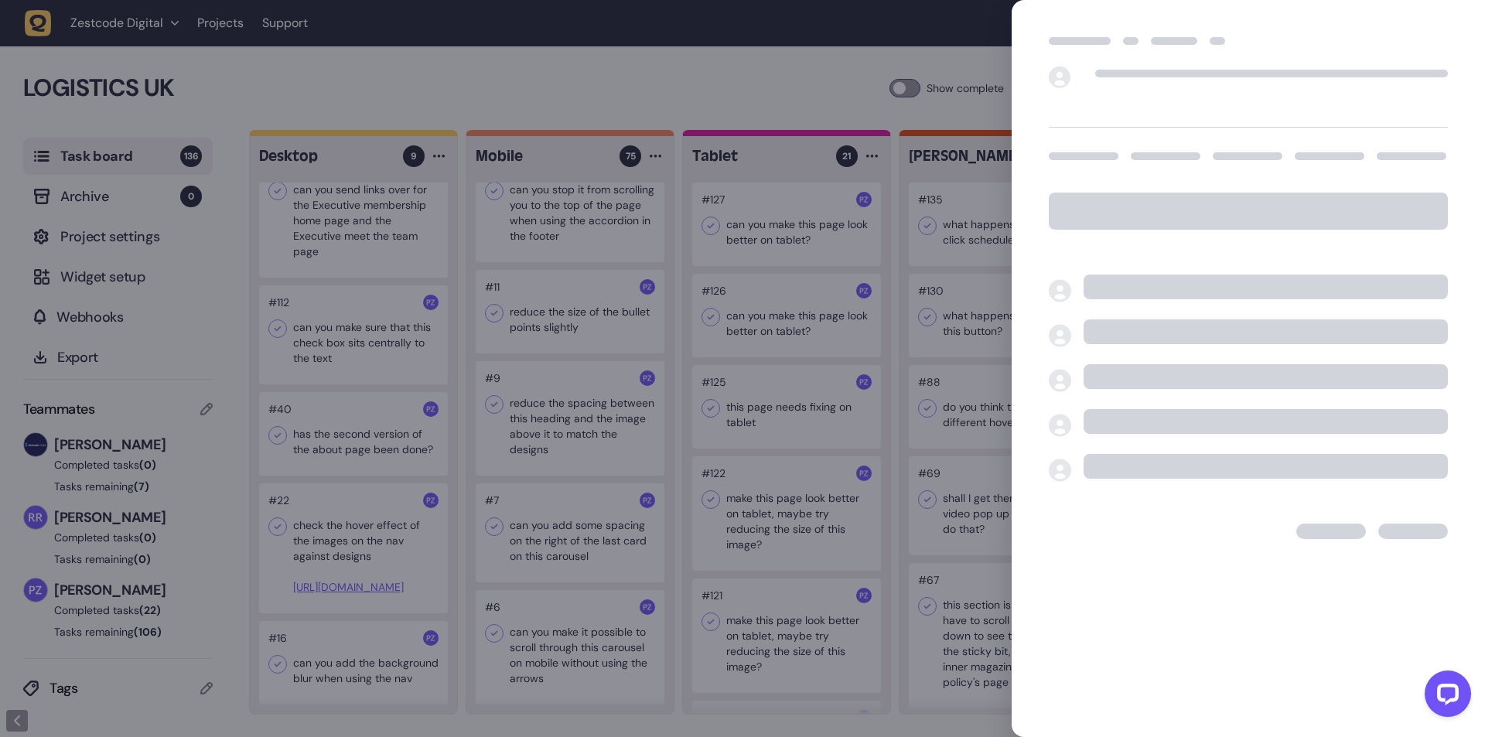
click at [852, 367] on div at bounding box center [742, 368] width 1485 height 737
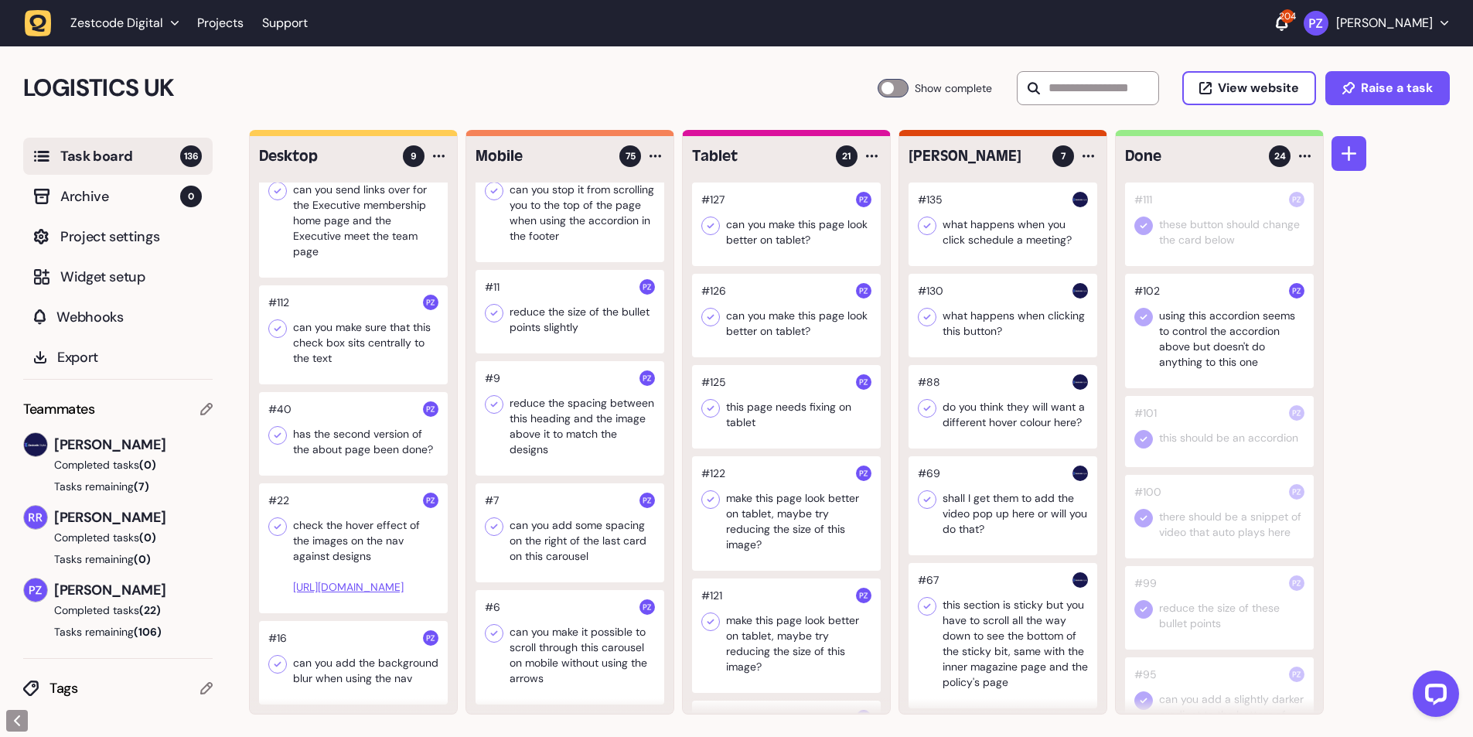
click at [1153, 315] on div at bounding box center [1219, 331] width 189 height 114
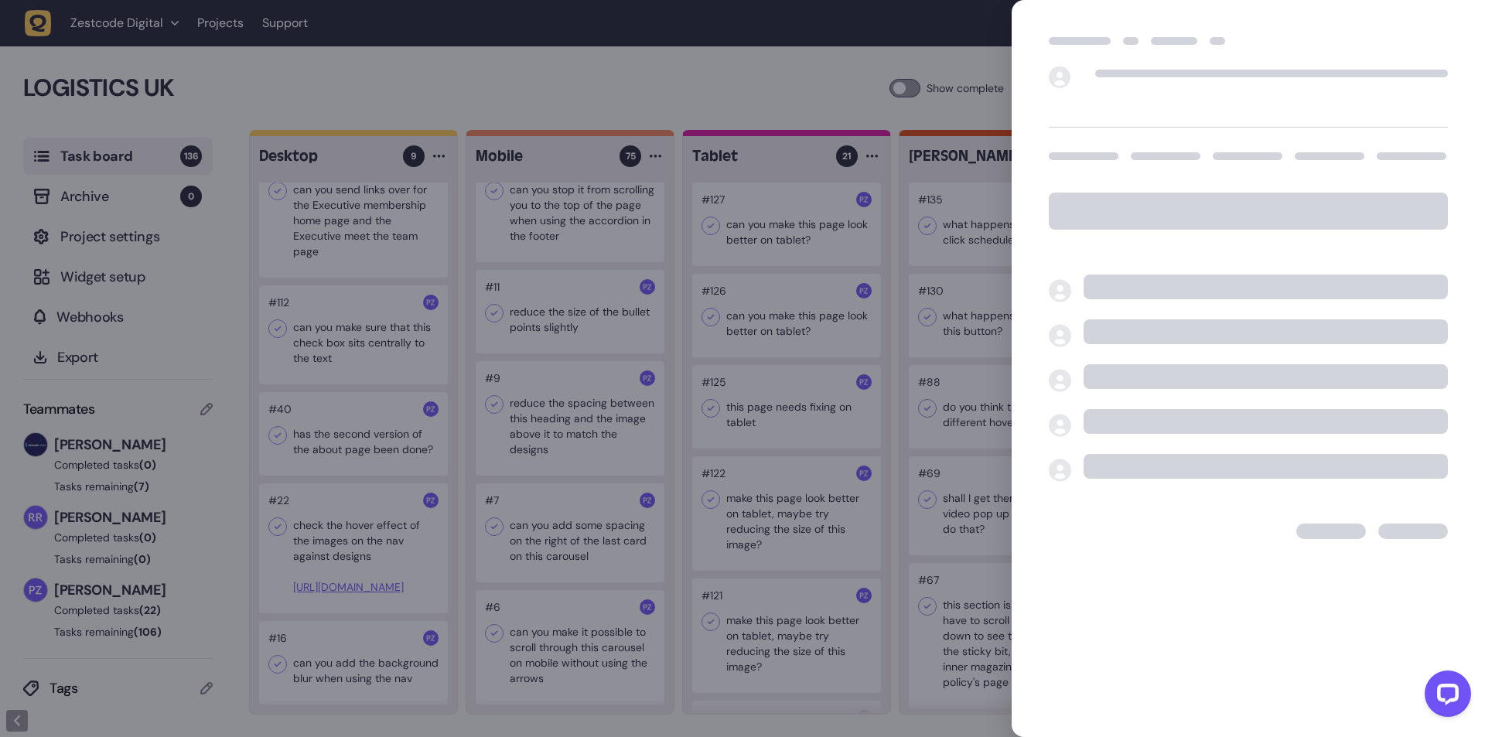
click at [905, 346] on div at bounding box center [742, 368] width 1485 height 737
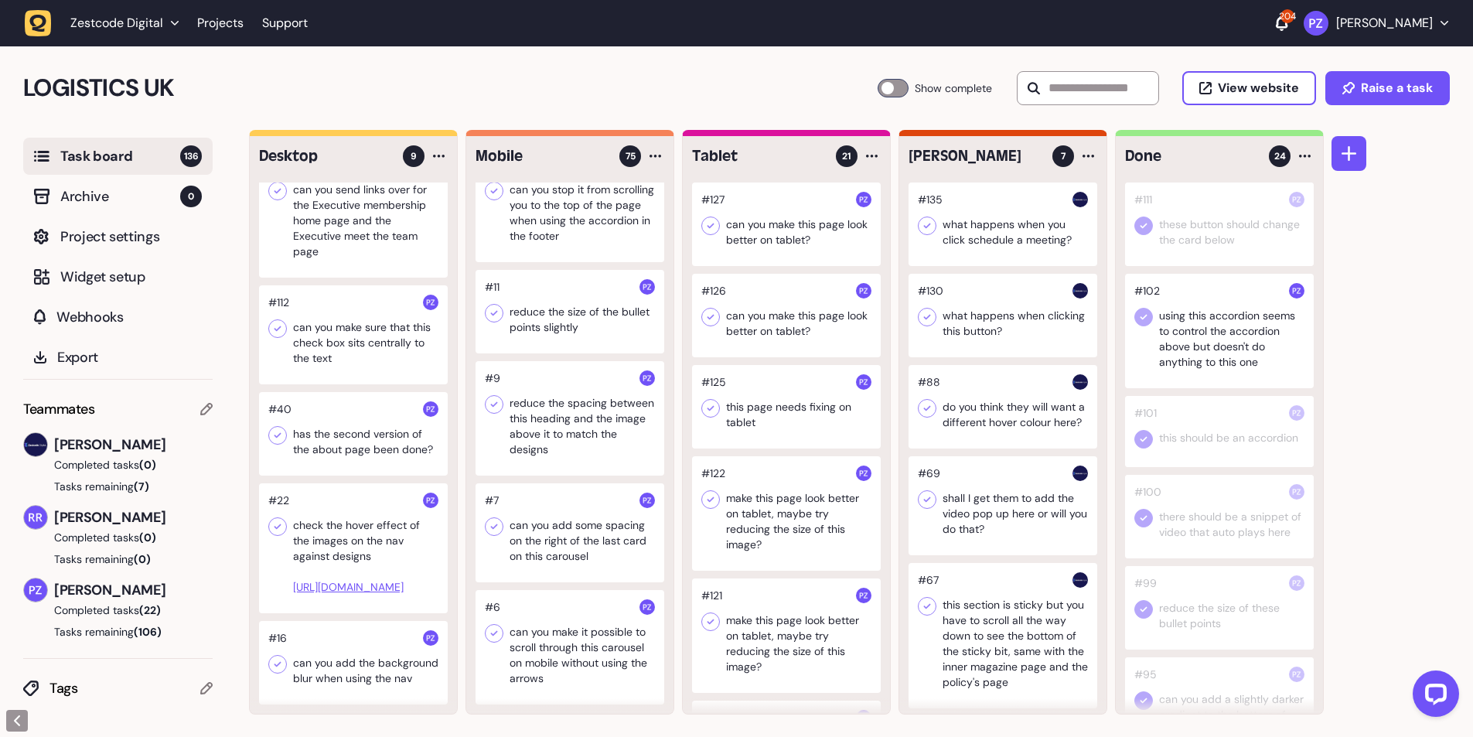
click at [1137, 311] on icon at bounding box center [1143, 316] width 15 height 15
click at [1145, 316] on icon at bounding box center [1143, 317] width 7 height 5
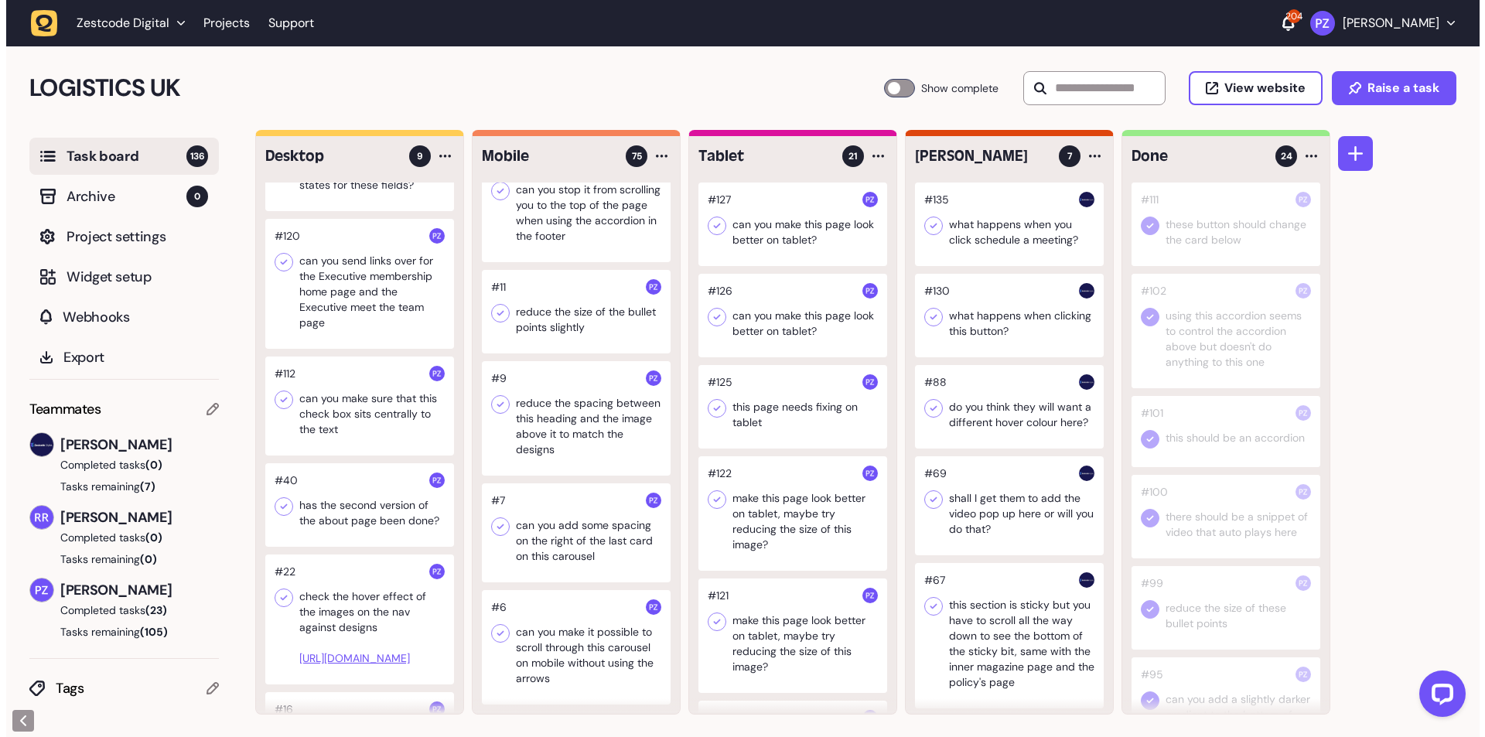
scroll to position [374, 0]
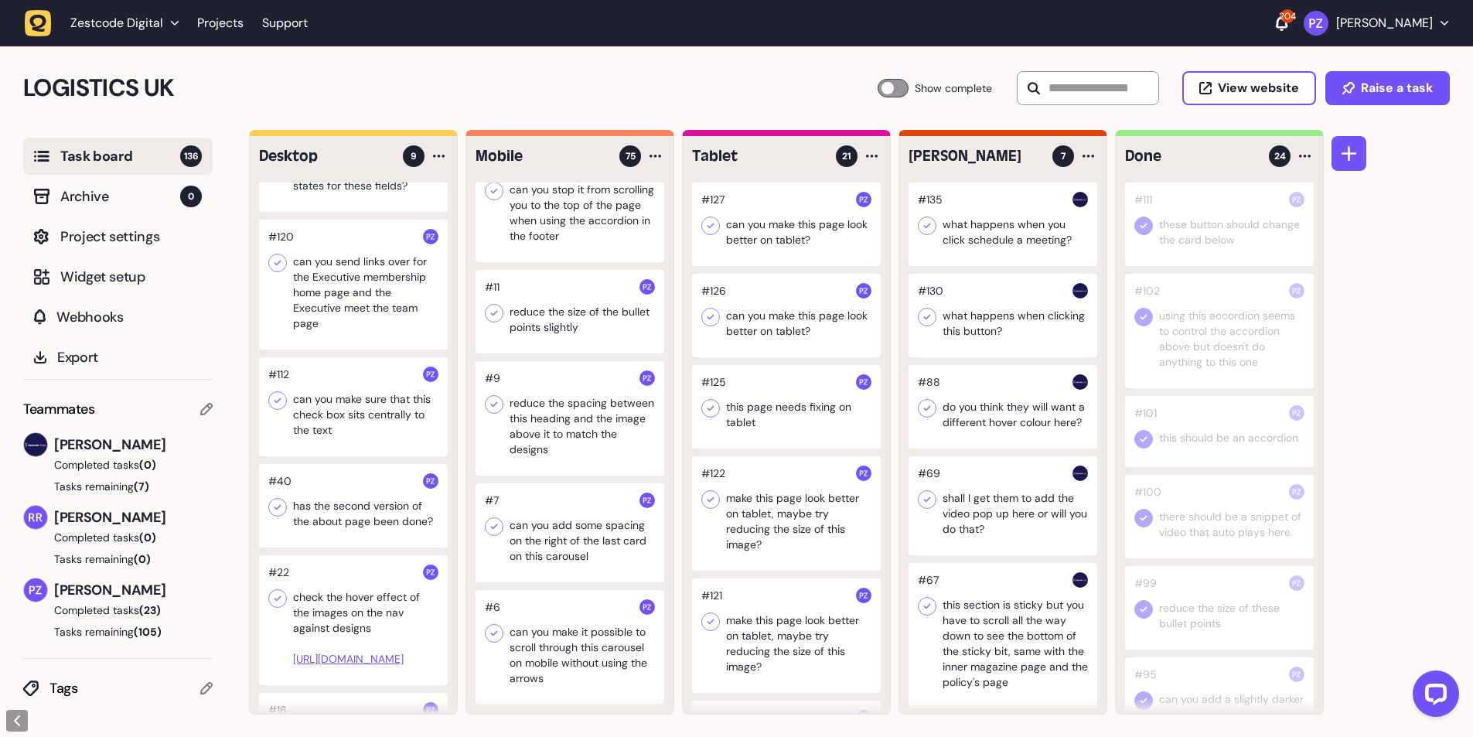
click at [324, 403] on div at bounding box center [353, 406] width 189 height 99
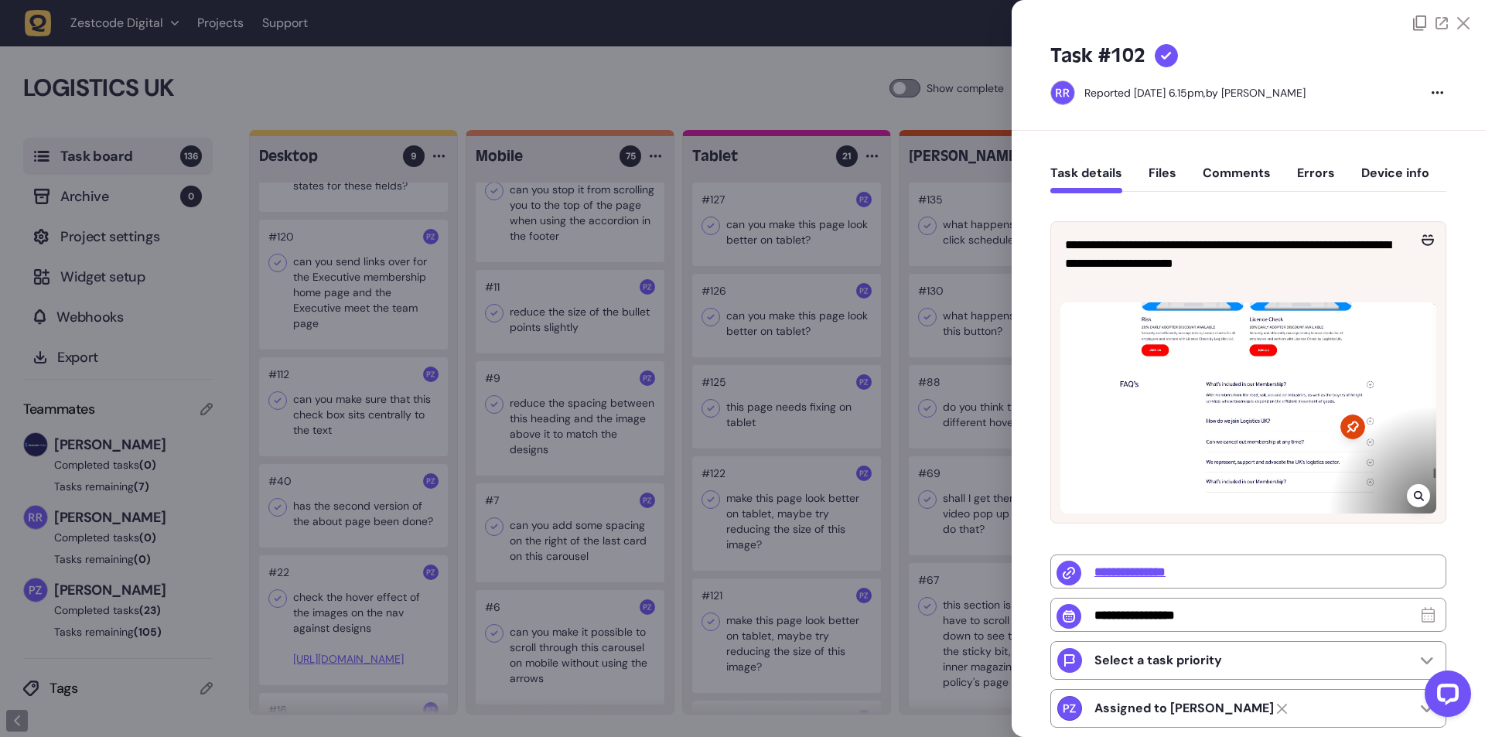
type input "**********"
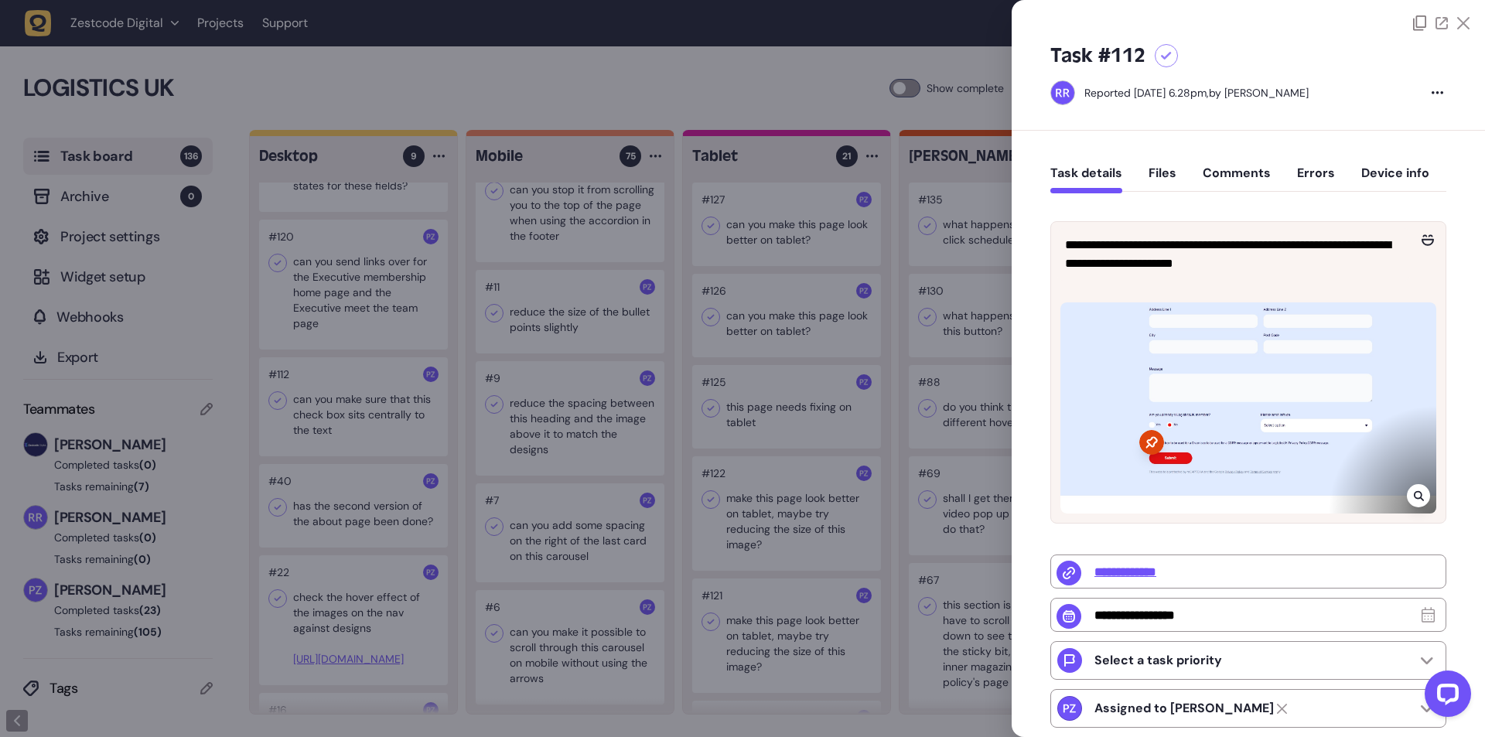
click at [356, 406] on div at bounding box center [742, 368] width 1485 height 737
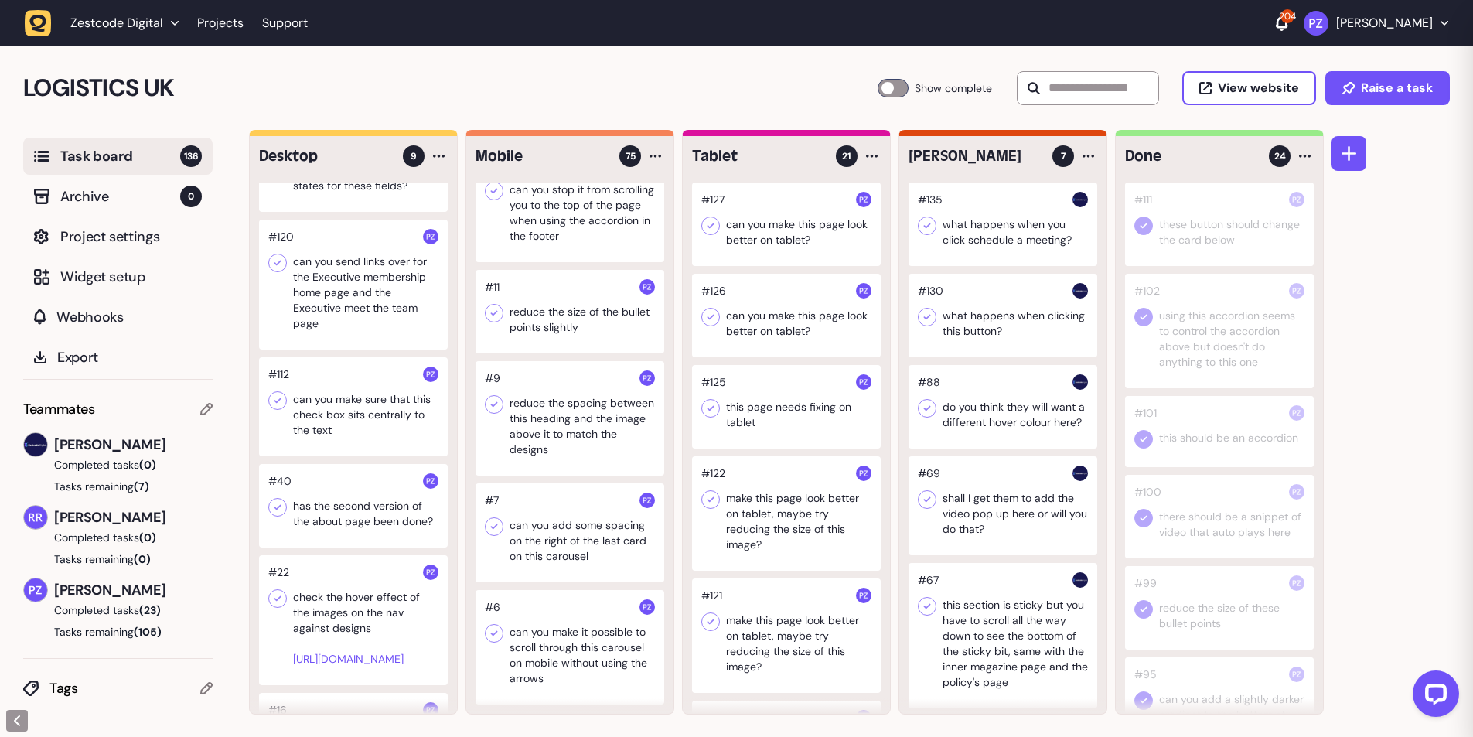
click at [344, 401] on div at bounding box center [353, 406] width 189 height 99
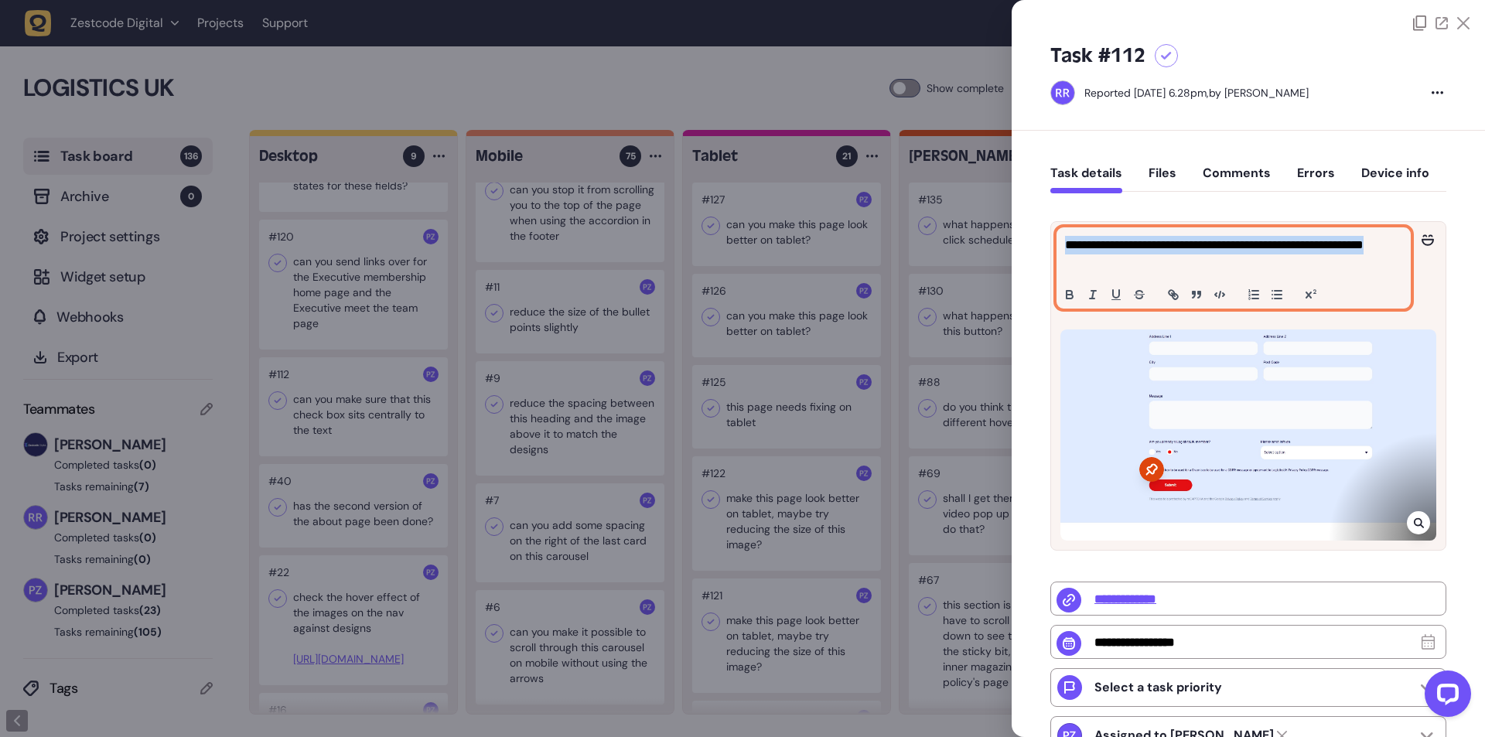
drag, startPoint x: 1127, startPoint y: 264, endPoint x: 1055, endPoint y: 247, distance: 73.1
click at [1055, 247] on div "**********" at bounding box center [1248, 268] width 394 height 92
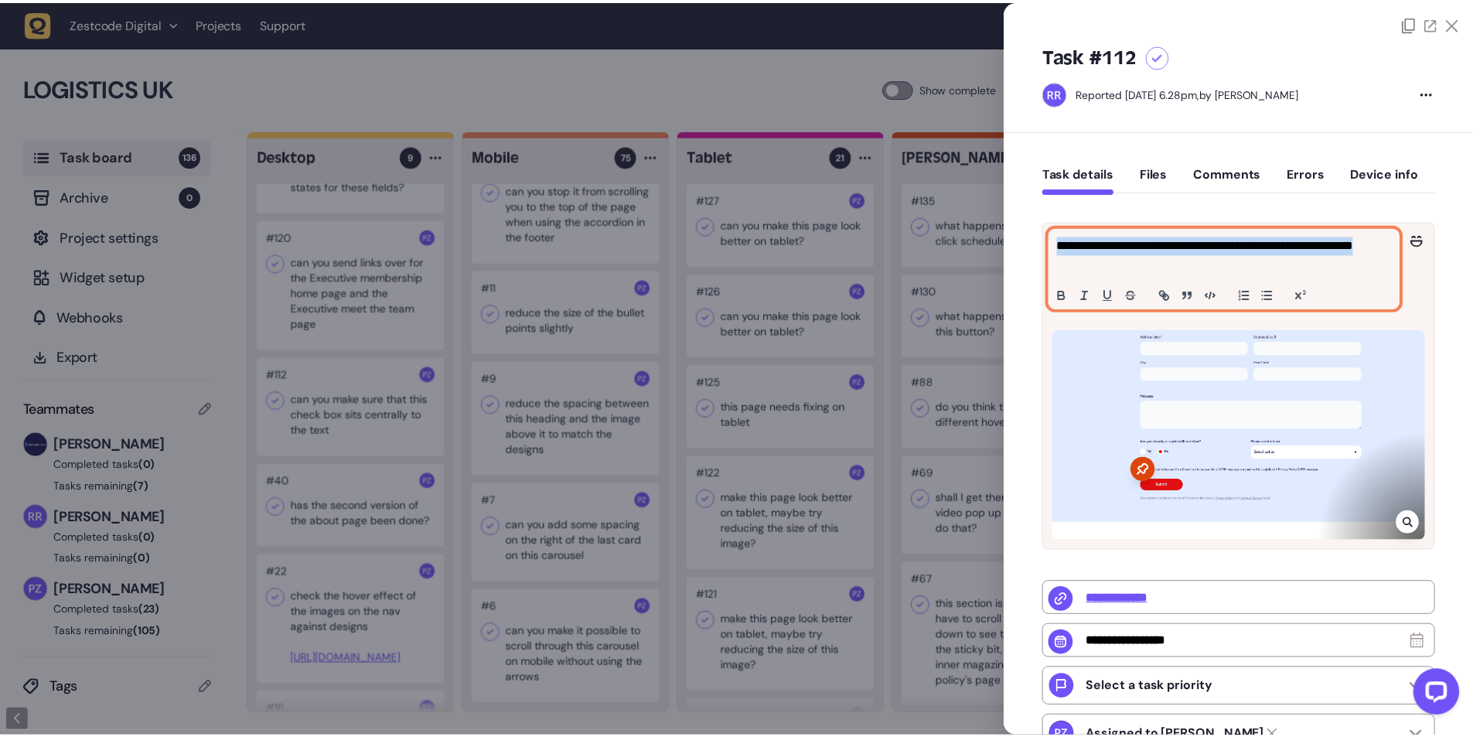
scroll to position [7324, 0]
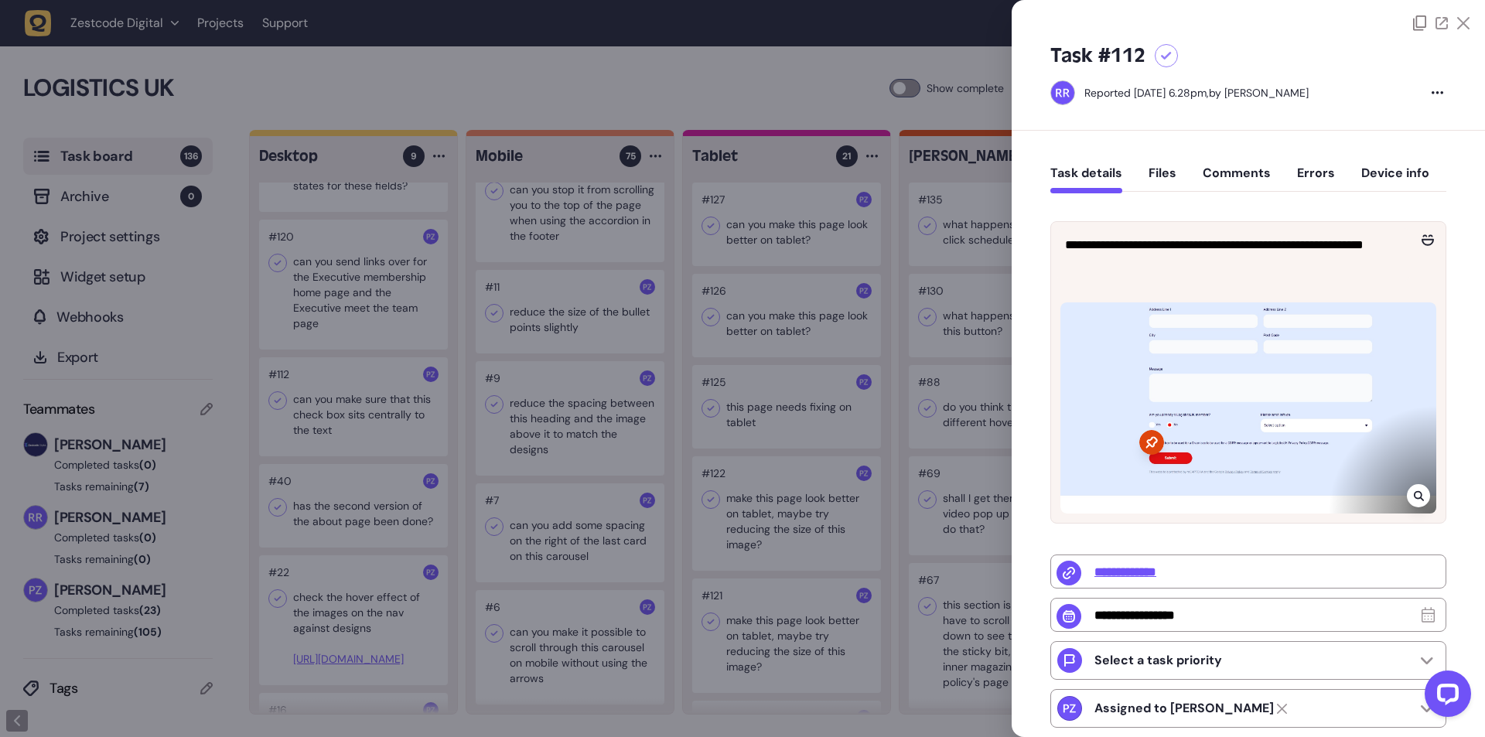
click at [686, 382] on div at bounding box center [742, 368] width 1485 height 737
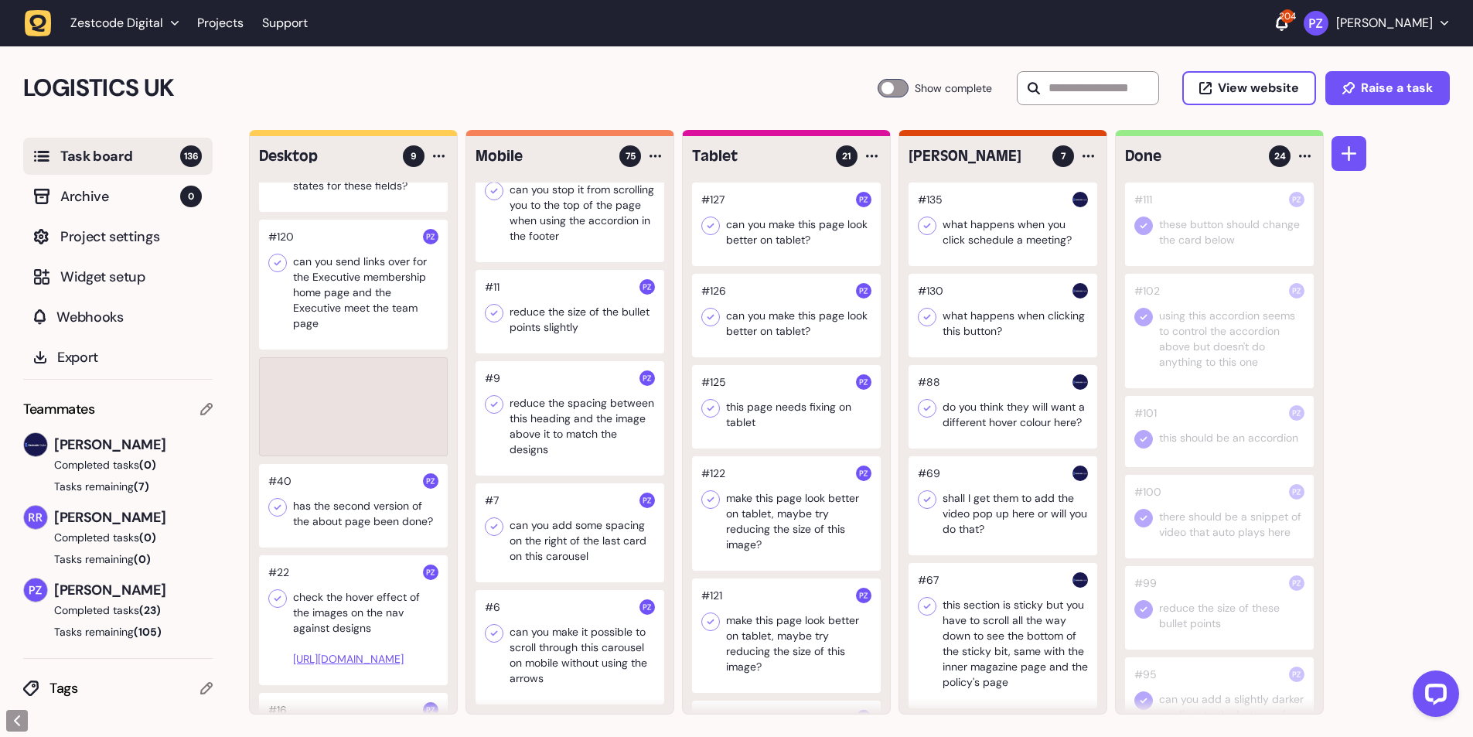
scroll to position [370, 0]
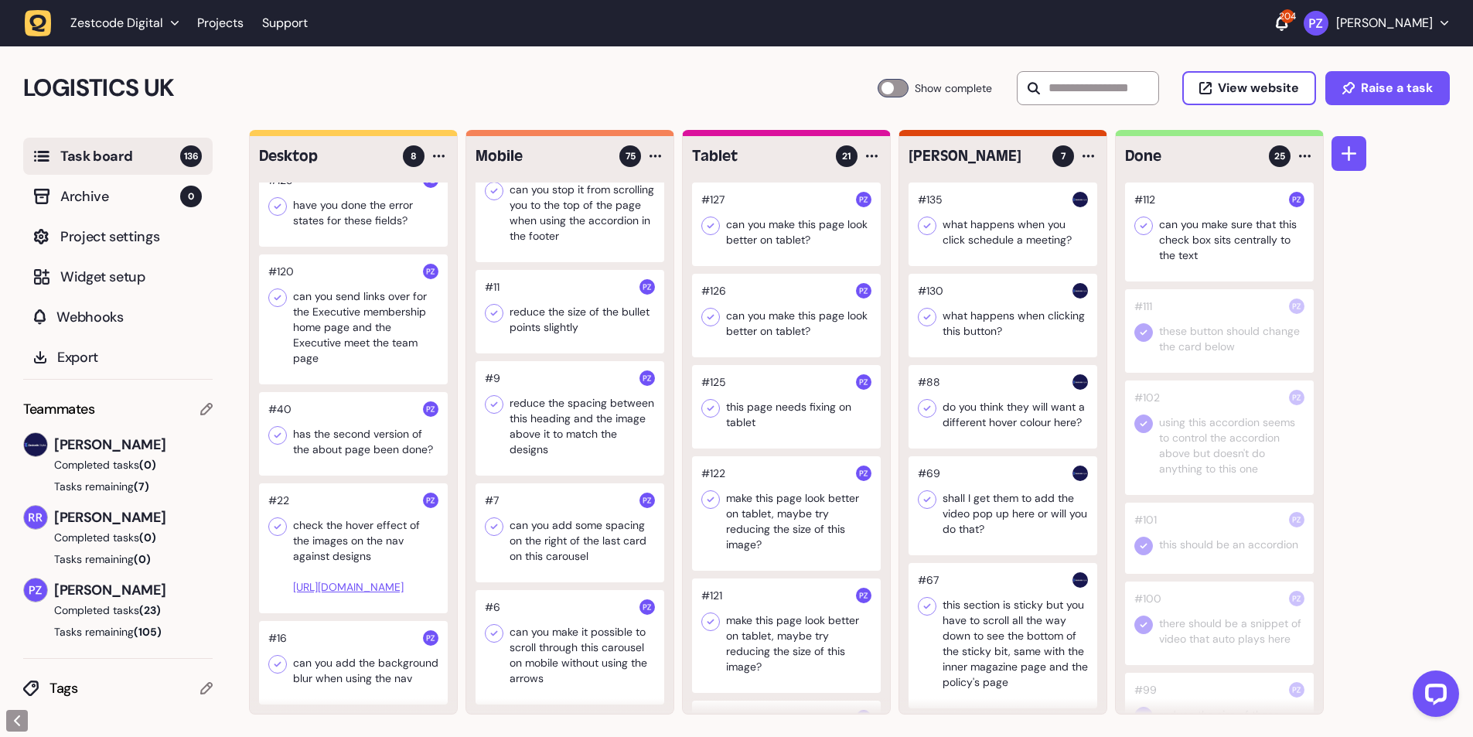
click at [1147, 230] on icon at bounding box center [1143, 225] width 15 height 15
click at [308, 288] on div at bounding box center [353, 319] width 189 height 130
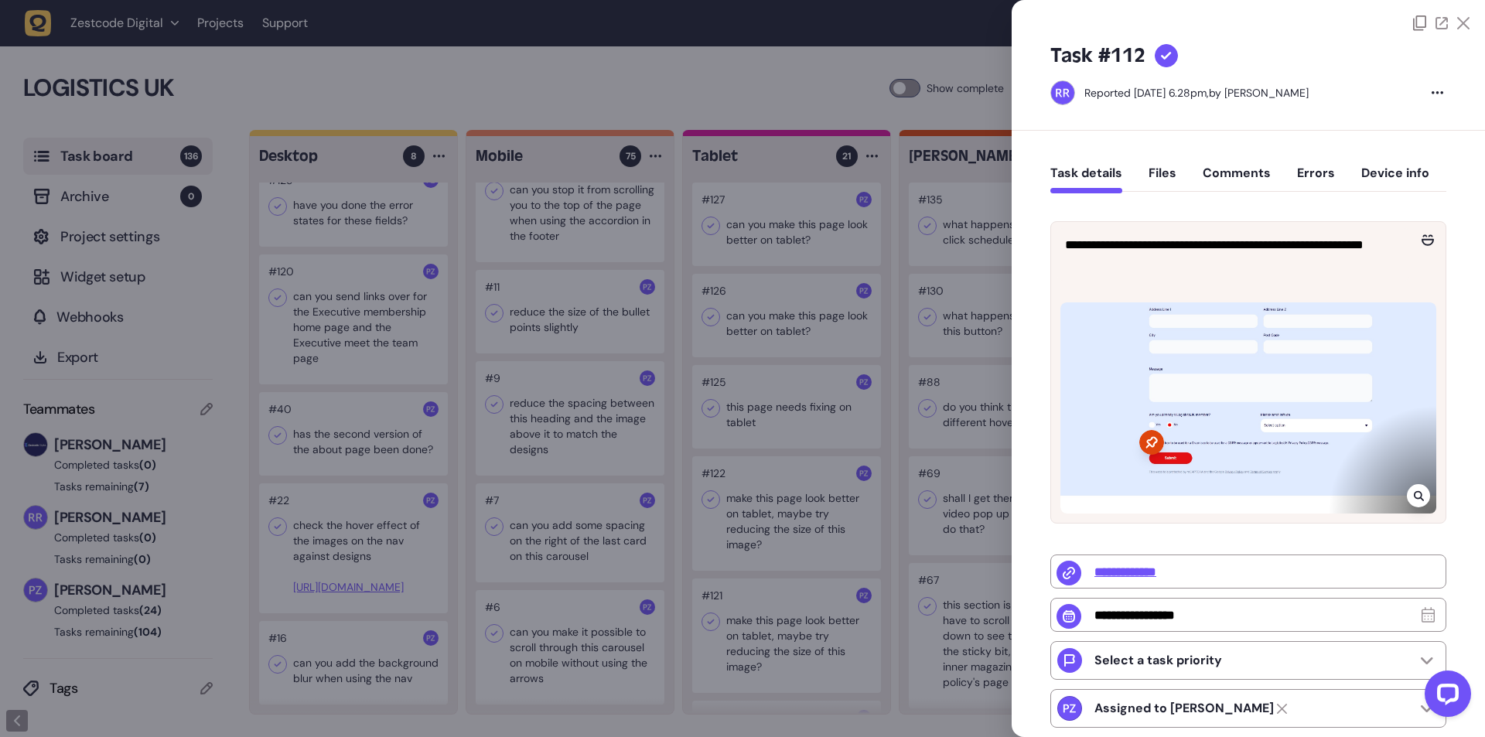
type input "**********"
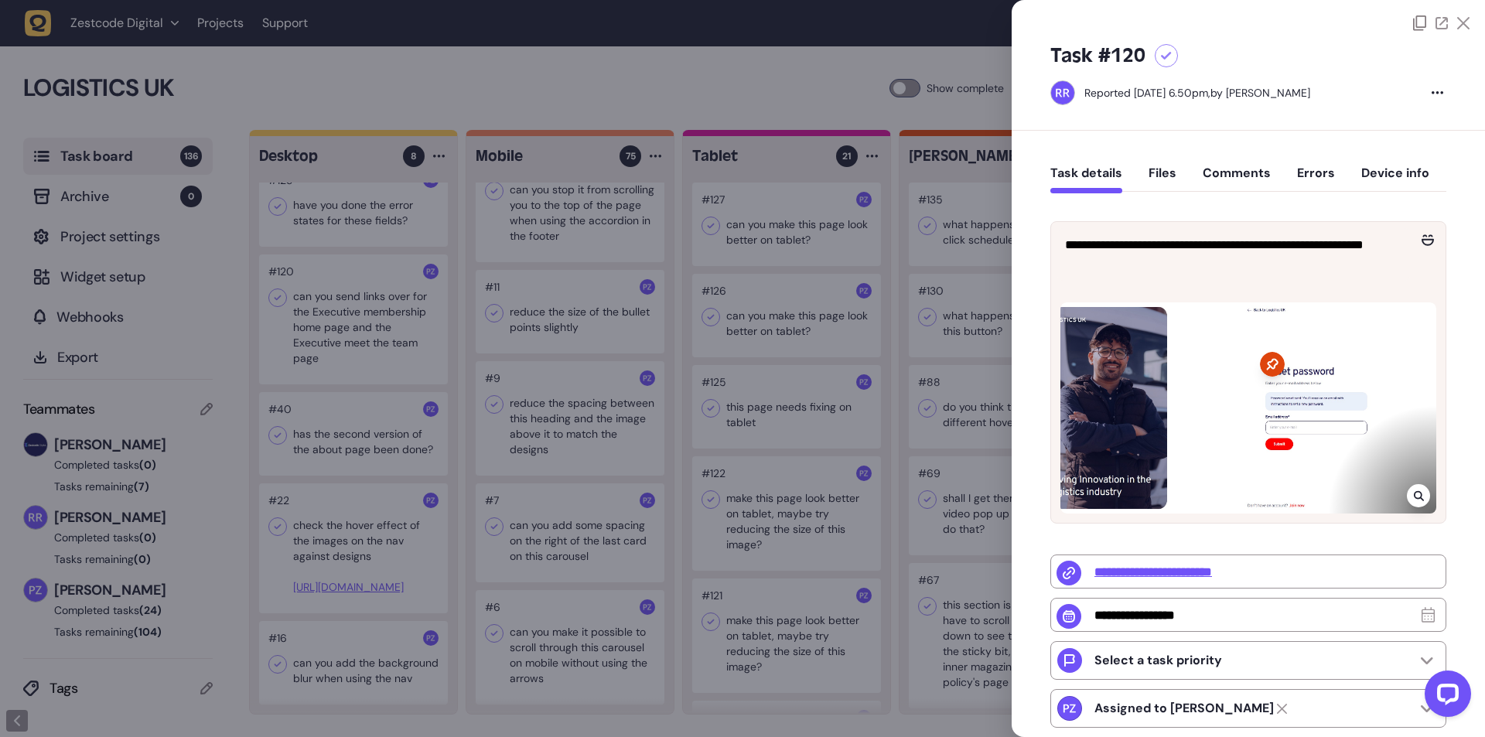
click at [391, 276] on div at bounding box center [742, 368] width 1485 height 737
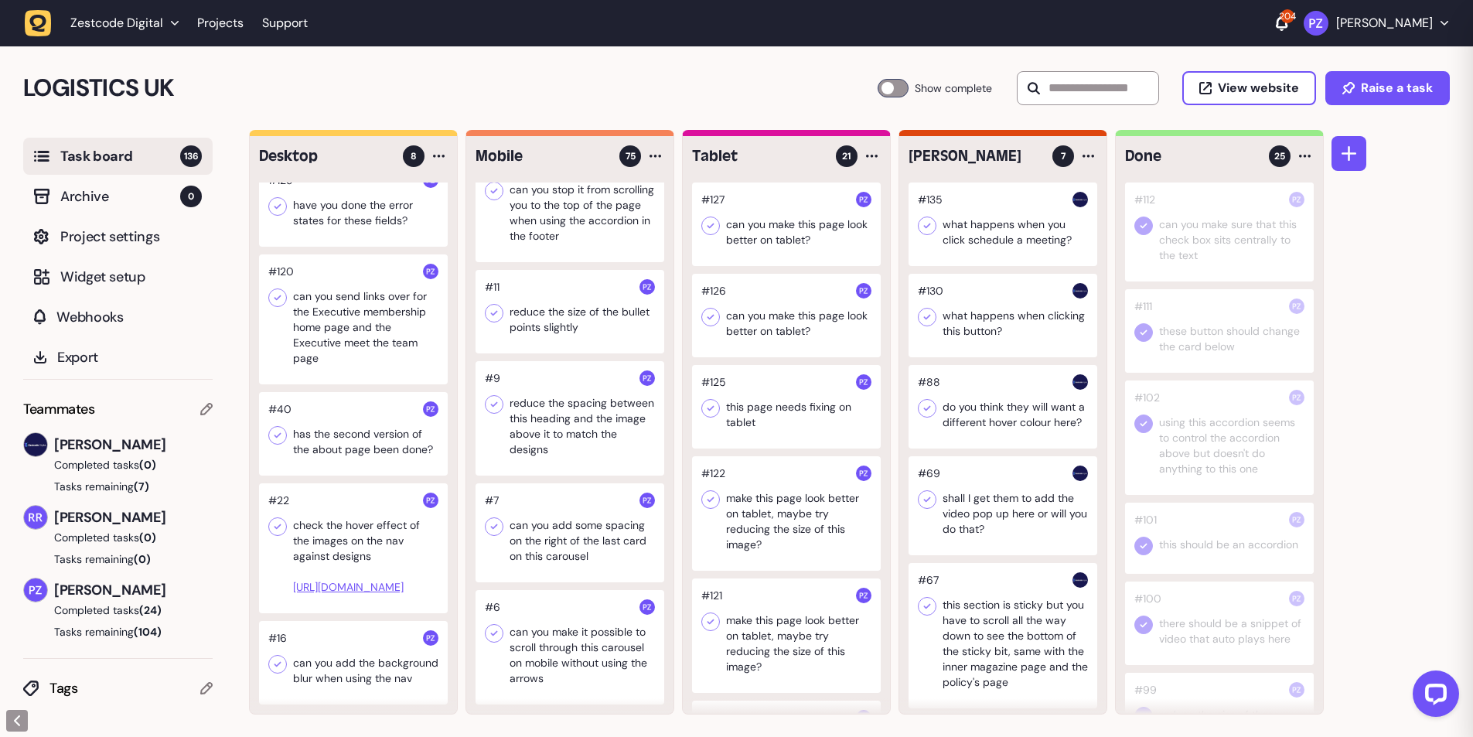
click at [373, 281] on div at bounding box center [353, 319] width 189 height 130
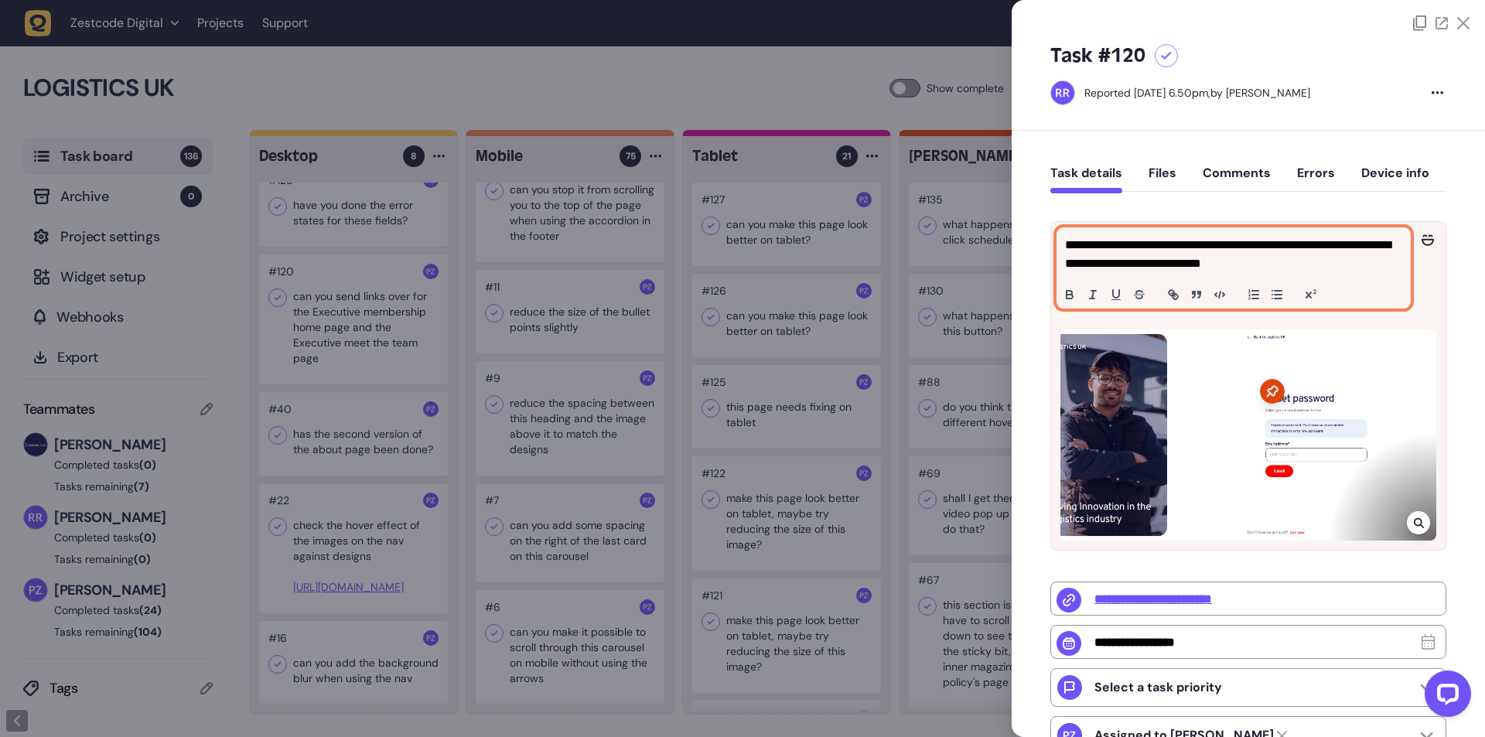
click at [1293, 262] on p "**********" at bounding box center [1231, 254] width 333 height 37
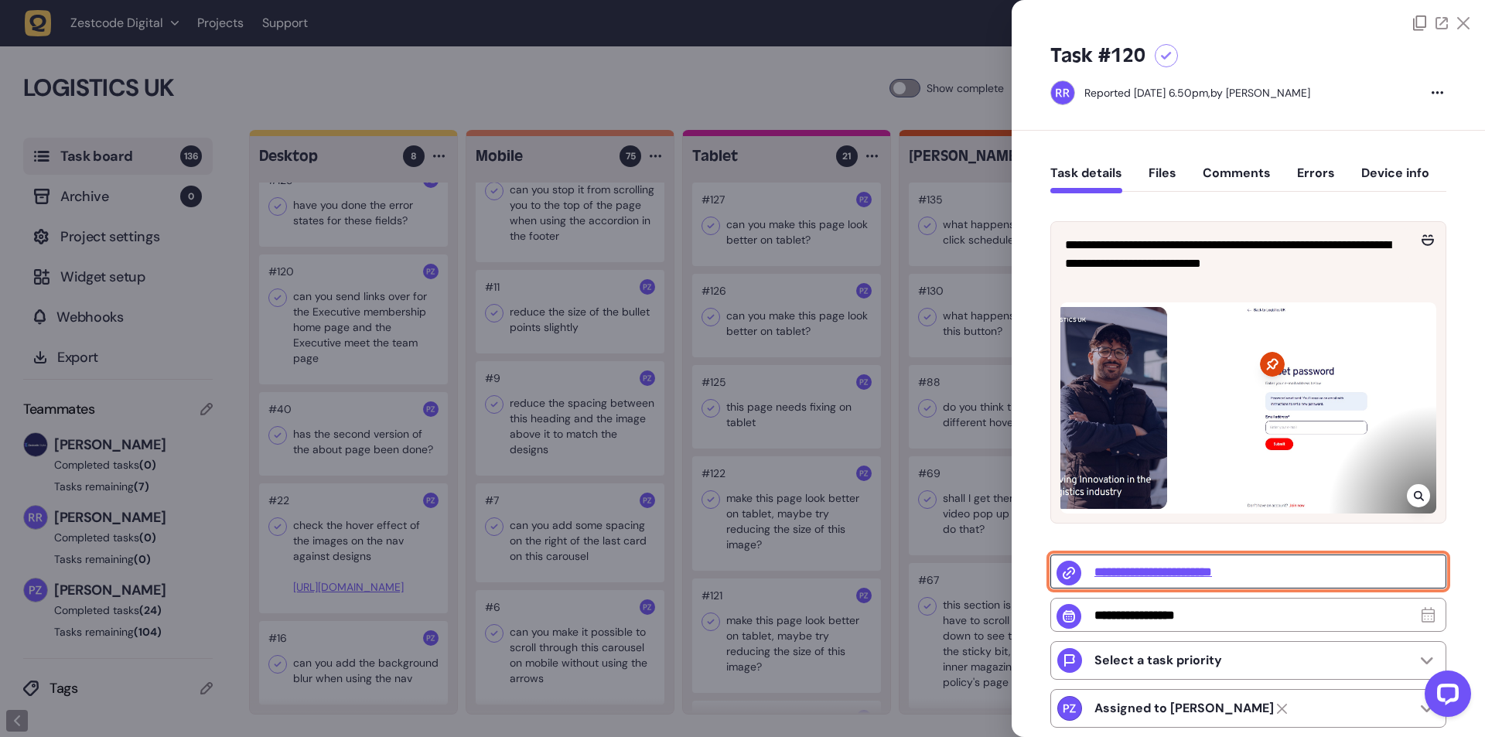
click at [1312, 588] on input "**********" at bounding box center [1248, 571] width 396 height 34
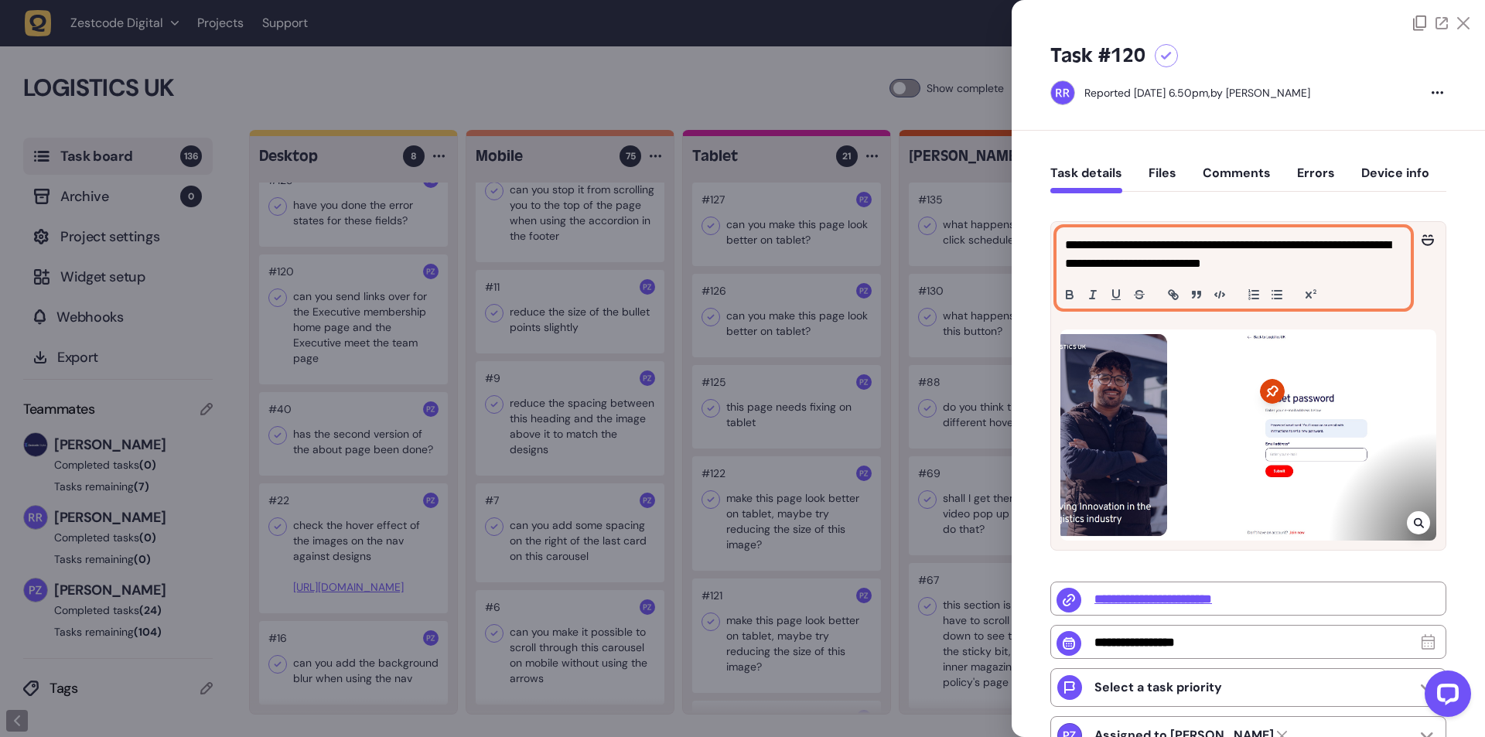
click at [1113, 242] on p "**********" at bounding box center [1231, 254] width 333 height 37
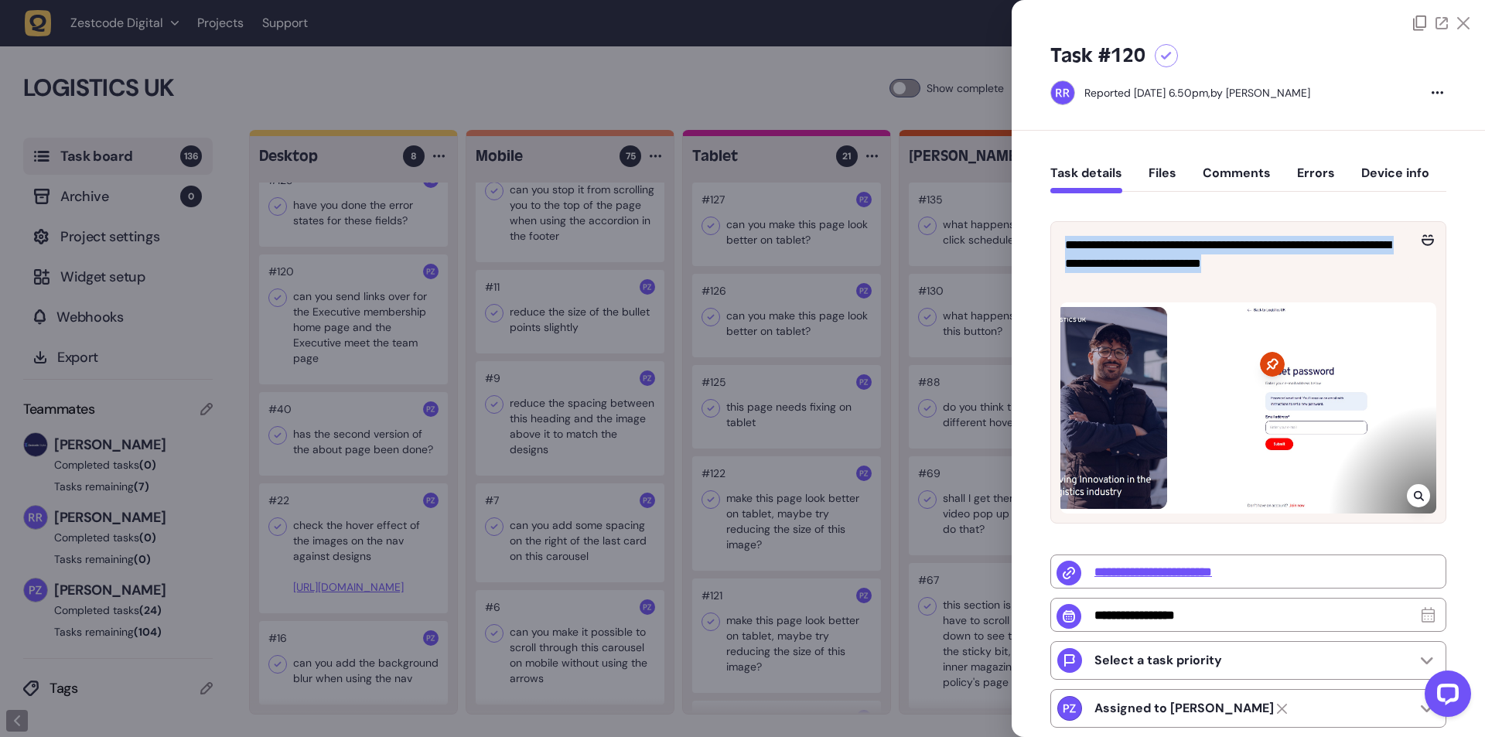
click at [666, 367] on div at bounding box center [742, 368] width 1485 height 737
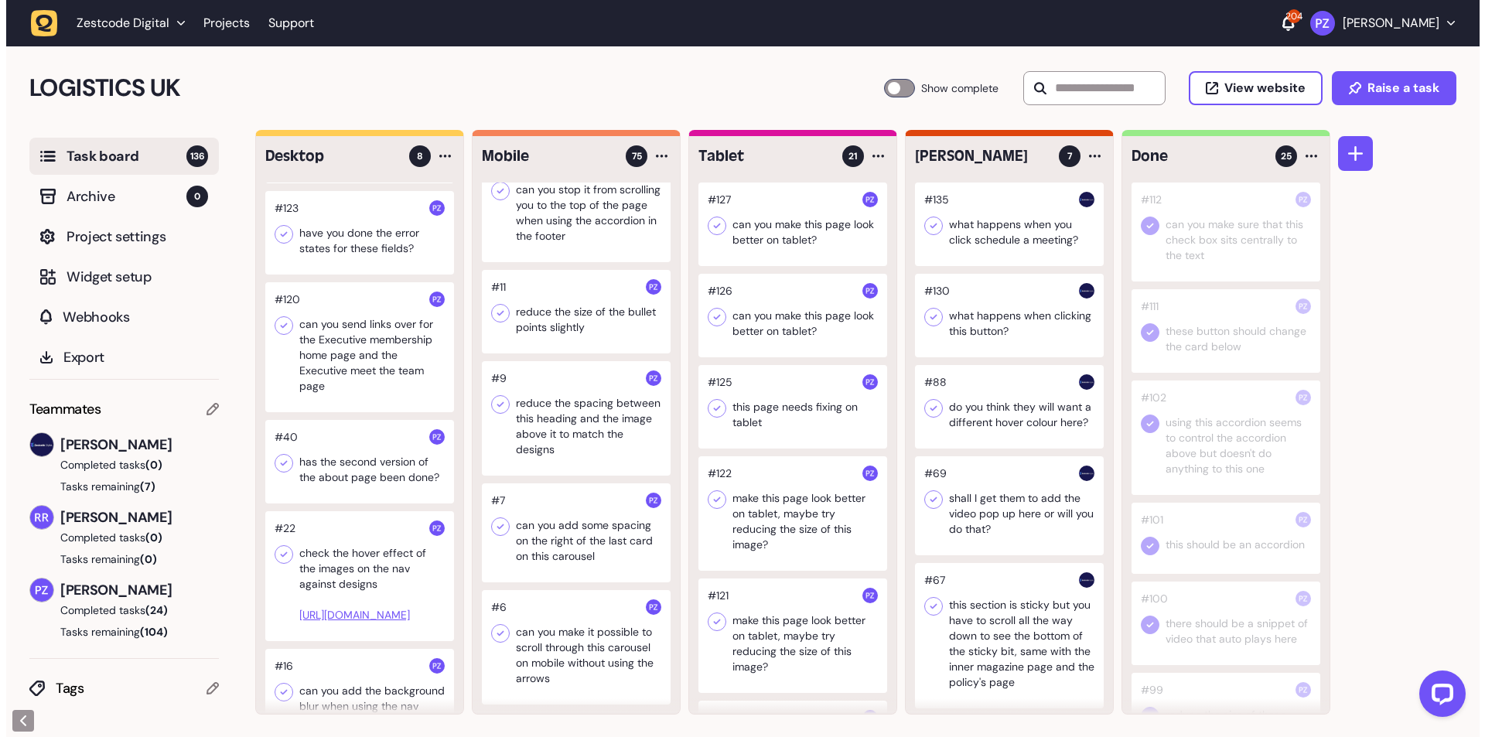
scroll to position [268, 0]
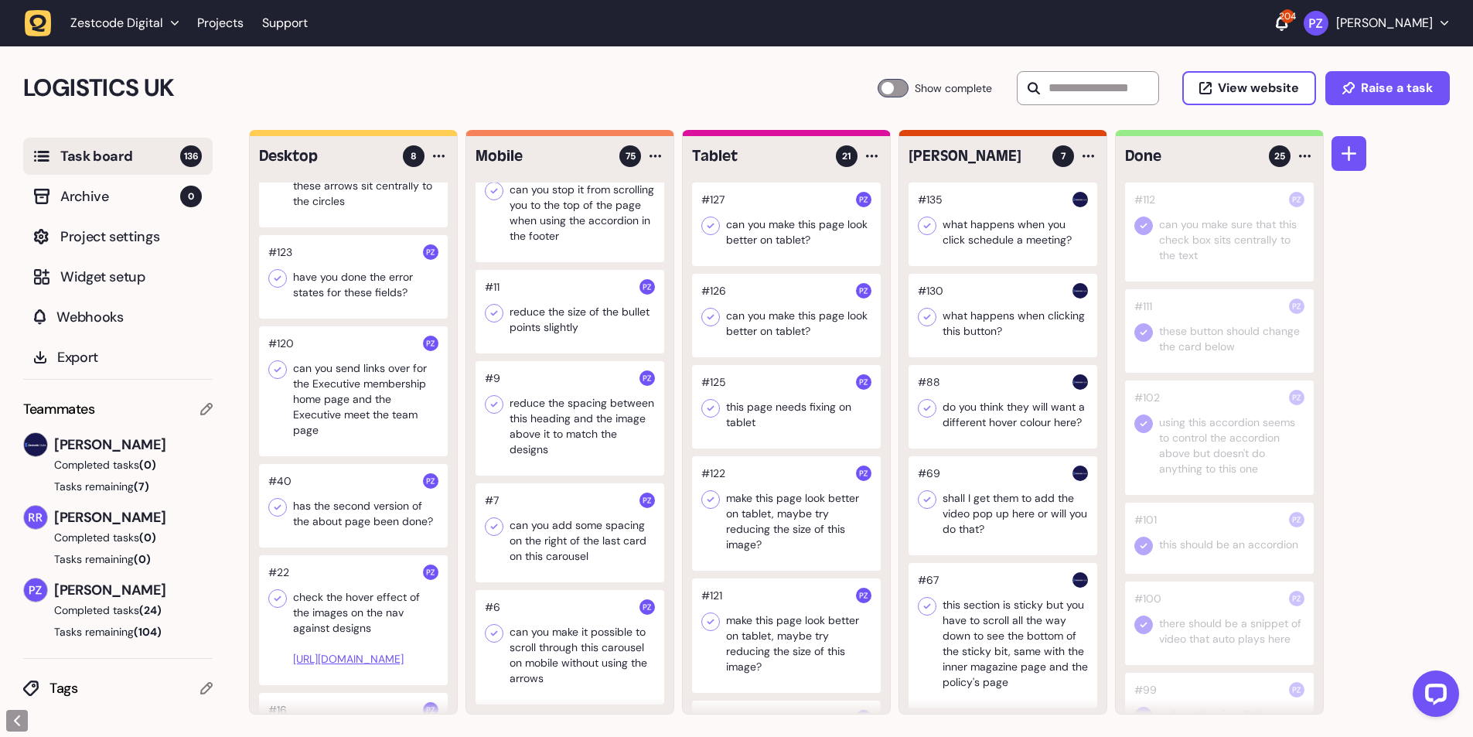
click at [340, 288] on div at bounding box center [353, 277] width 189 height 84
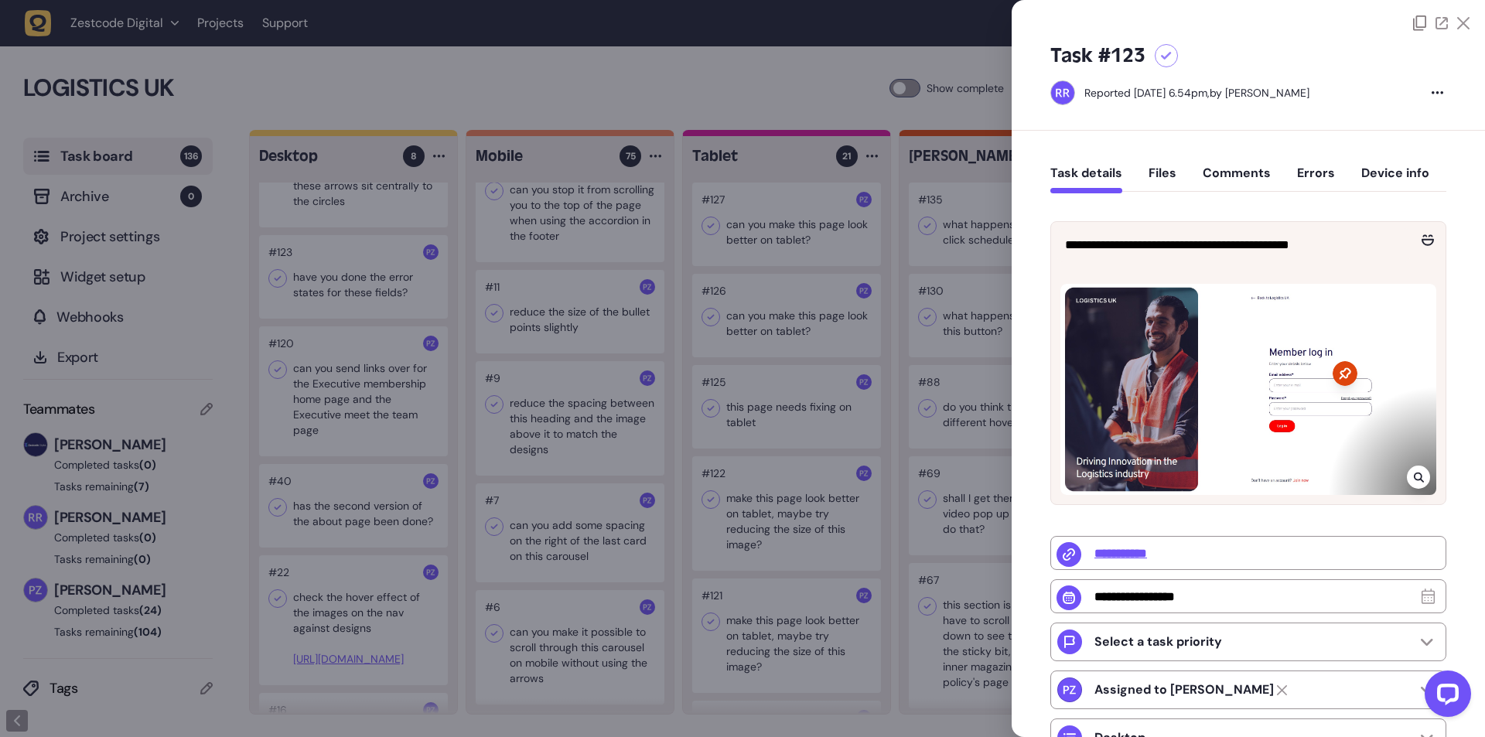
click at [1406, 477] on div at bounding box center [1417, 476] width 23 height 23
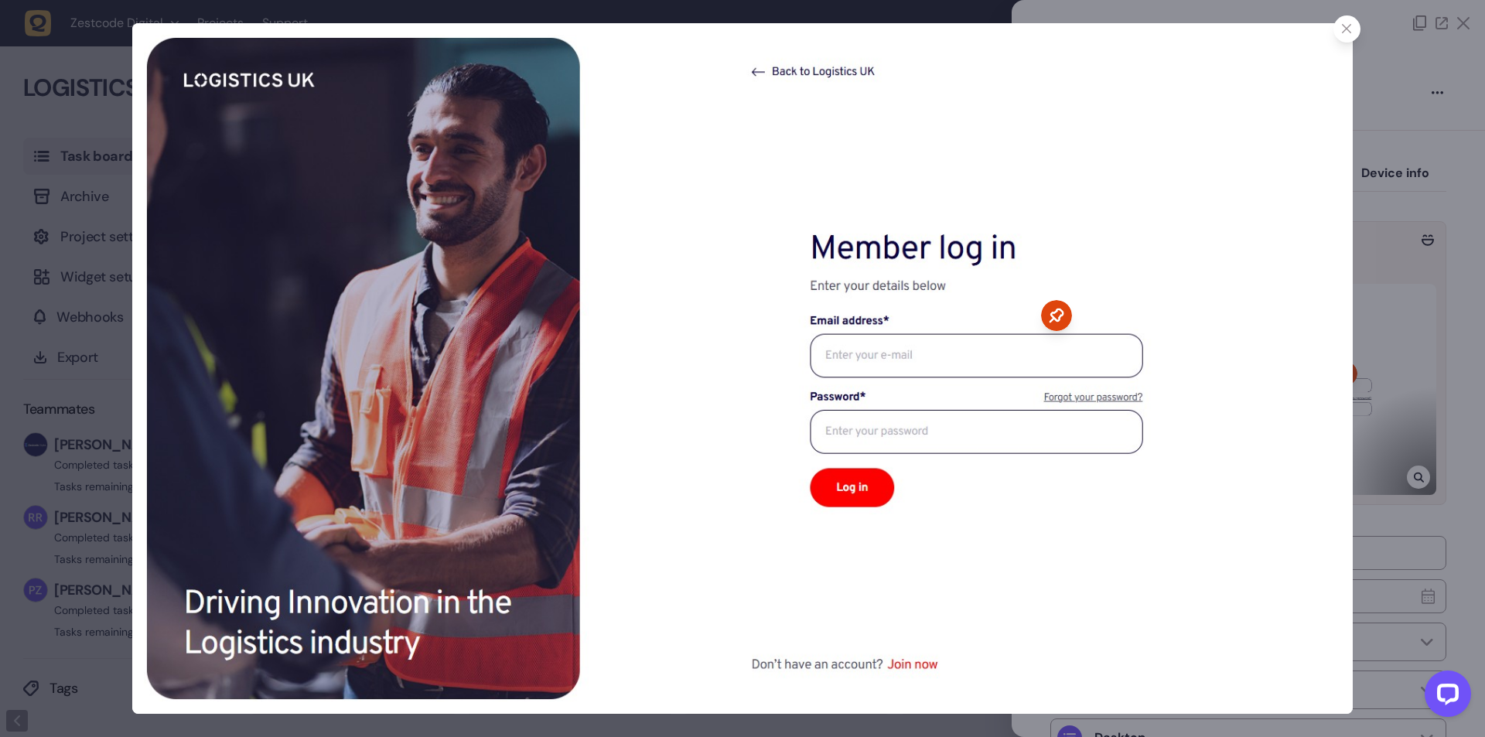
click at [1380, 327] on div at bounding box center [742, 368] width 1485 height 737
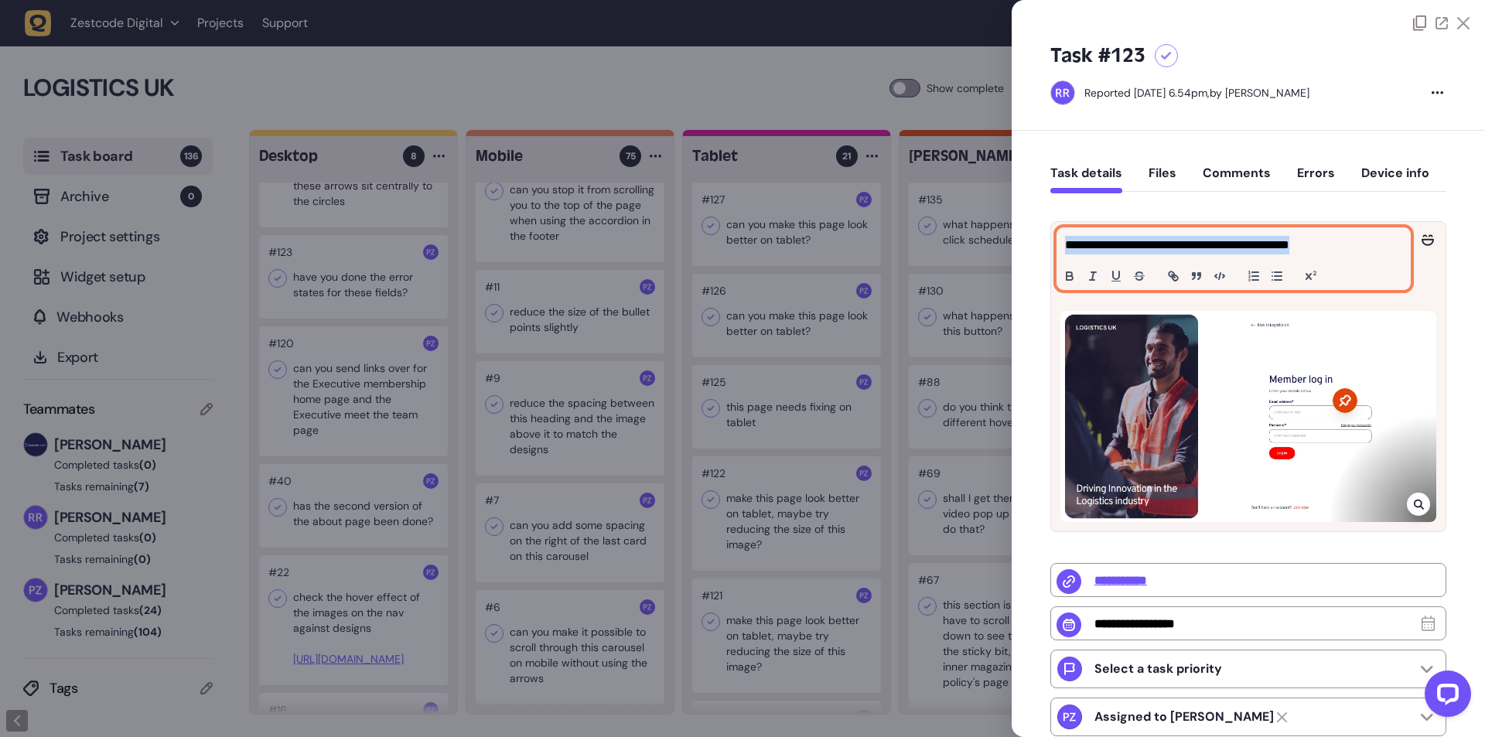
drag, startPoint x: 1349, startPoint y: 242, endPoint x: 1045, endPoint y: 241, distance: 303.9
click at [1045, 241] on div "**********" at bounding box center [1247, 549] width 473 height 837
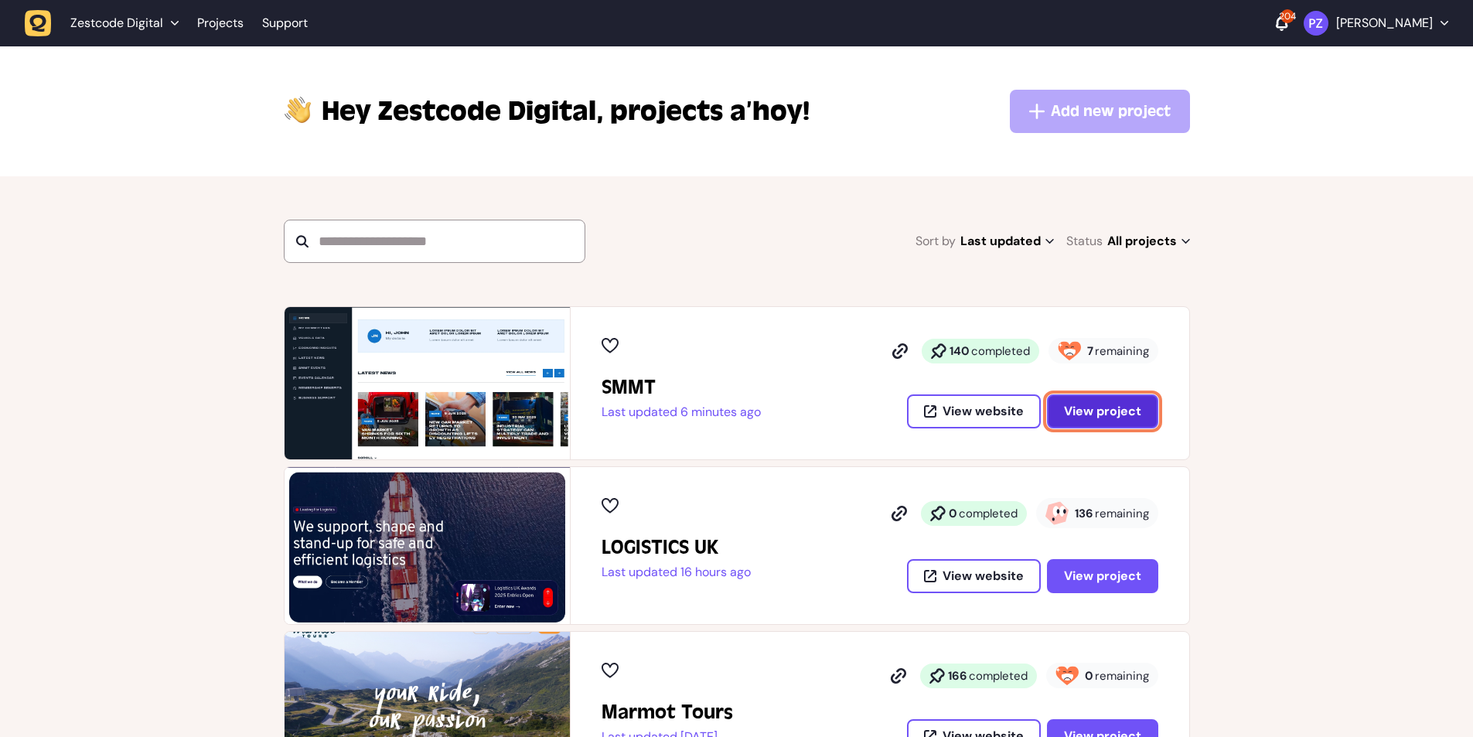
click at [1076, 405] on span "View project" at bounding box center [1102, 411] width 77 height 12
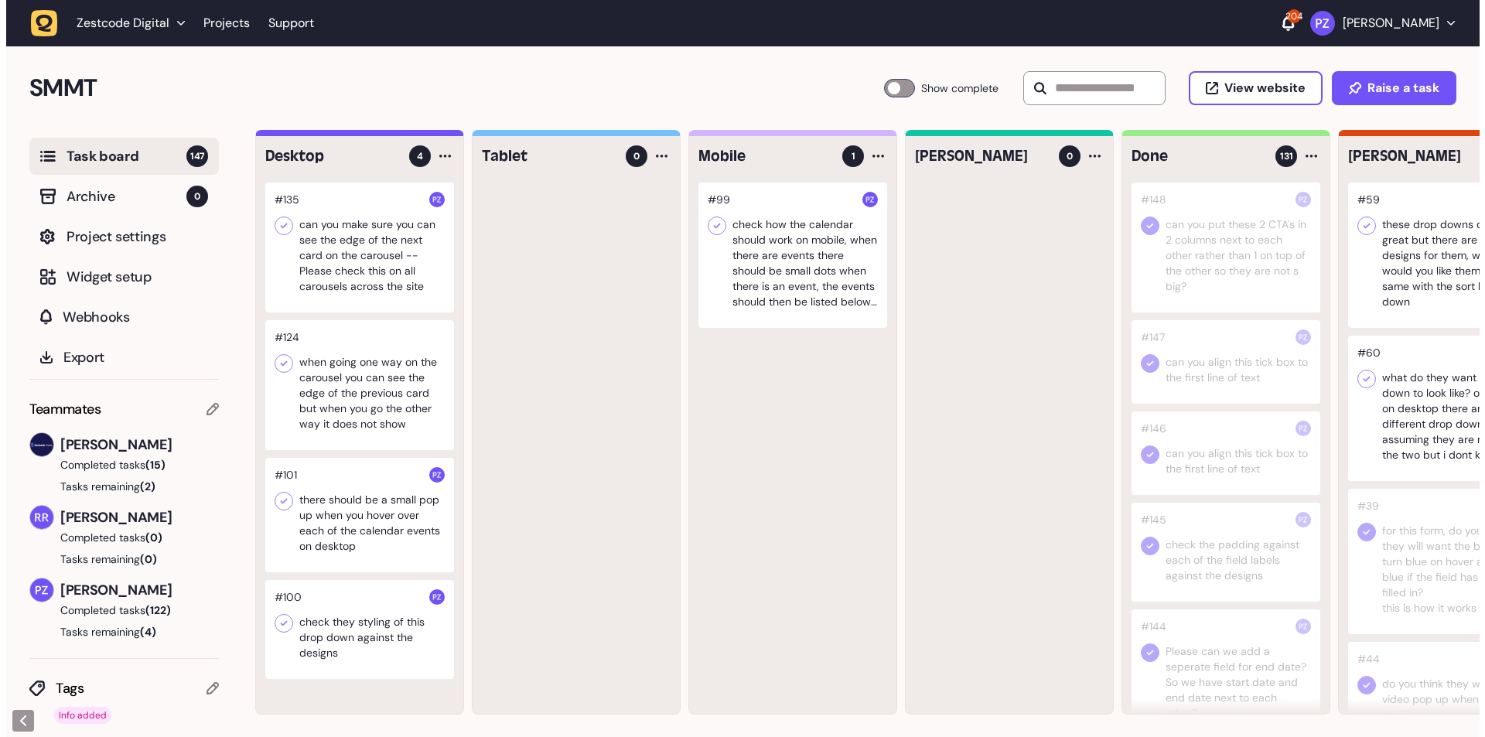
scroll to position [1, 0]
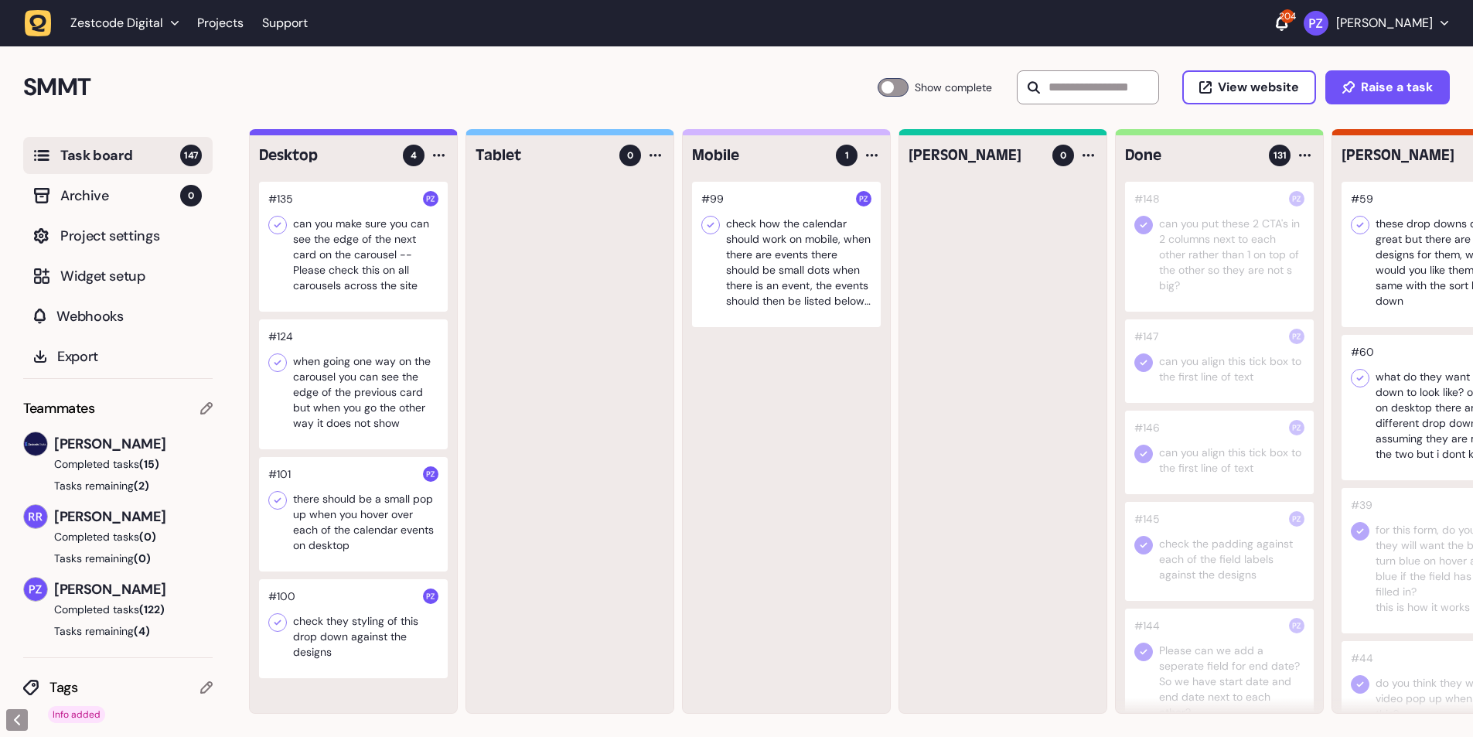
click at [322, 500] on div at bounding box center [353, 514] width 189 height 114
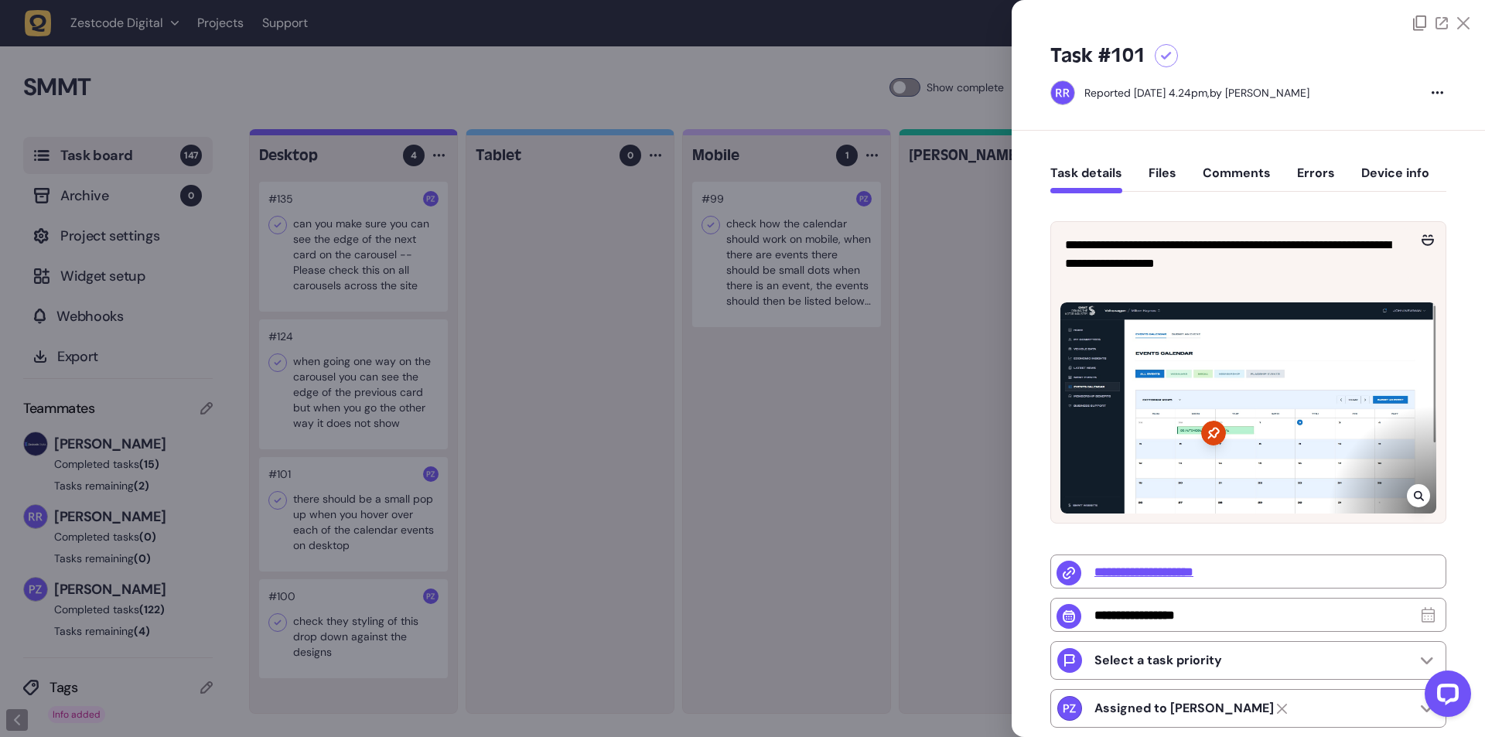
click at [322, 500] on div at bounding box center [742, 368] width 1485 height 737
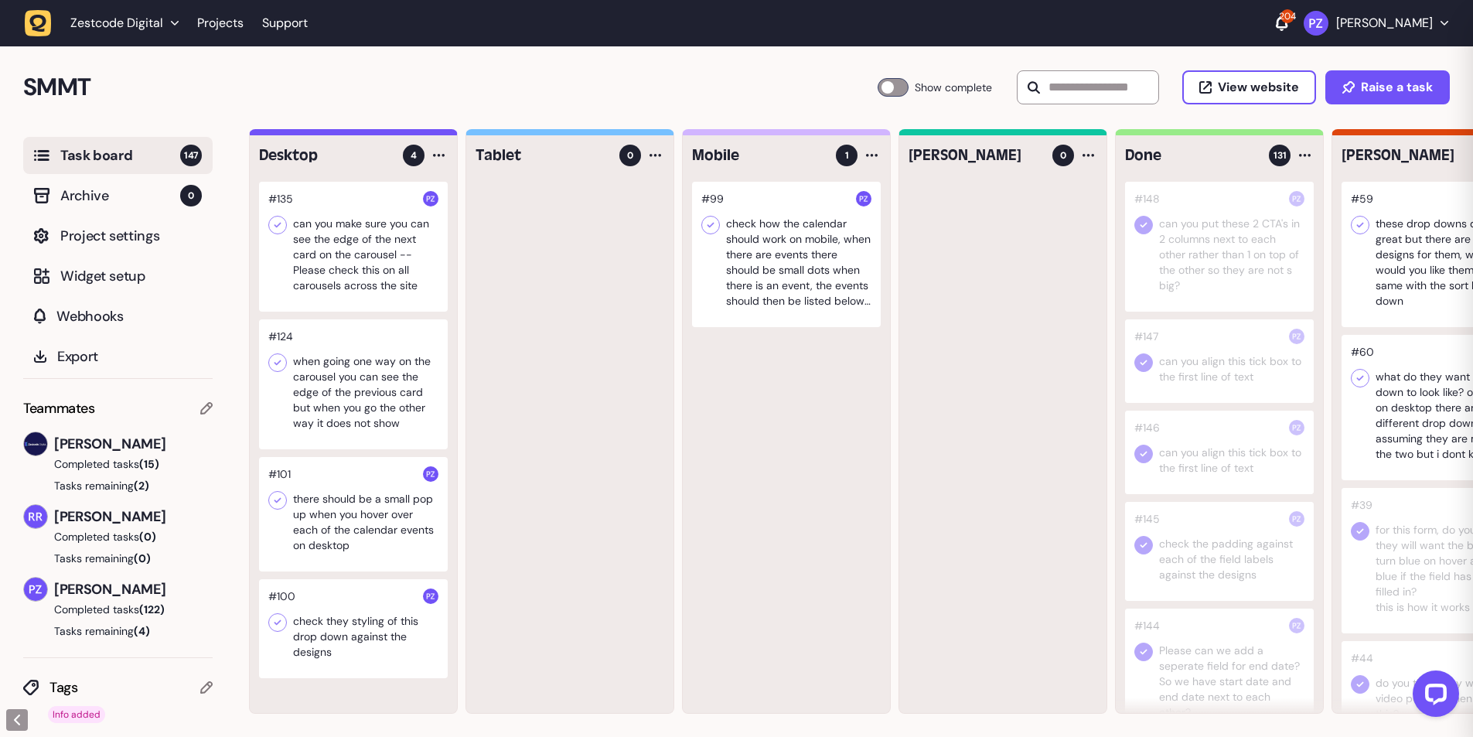
click at [337, 391] on div at bounding box center [353, 384] width 189 height 130
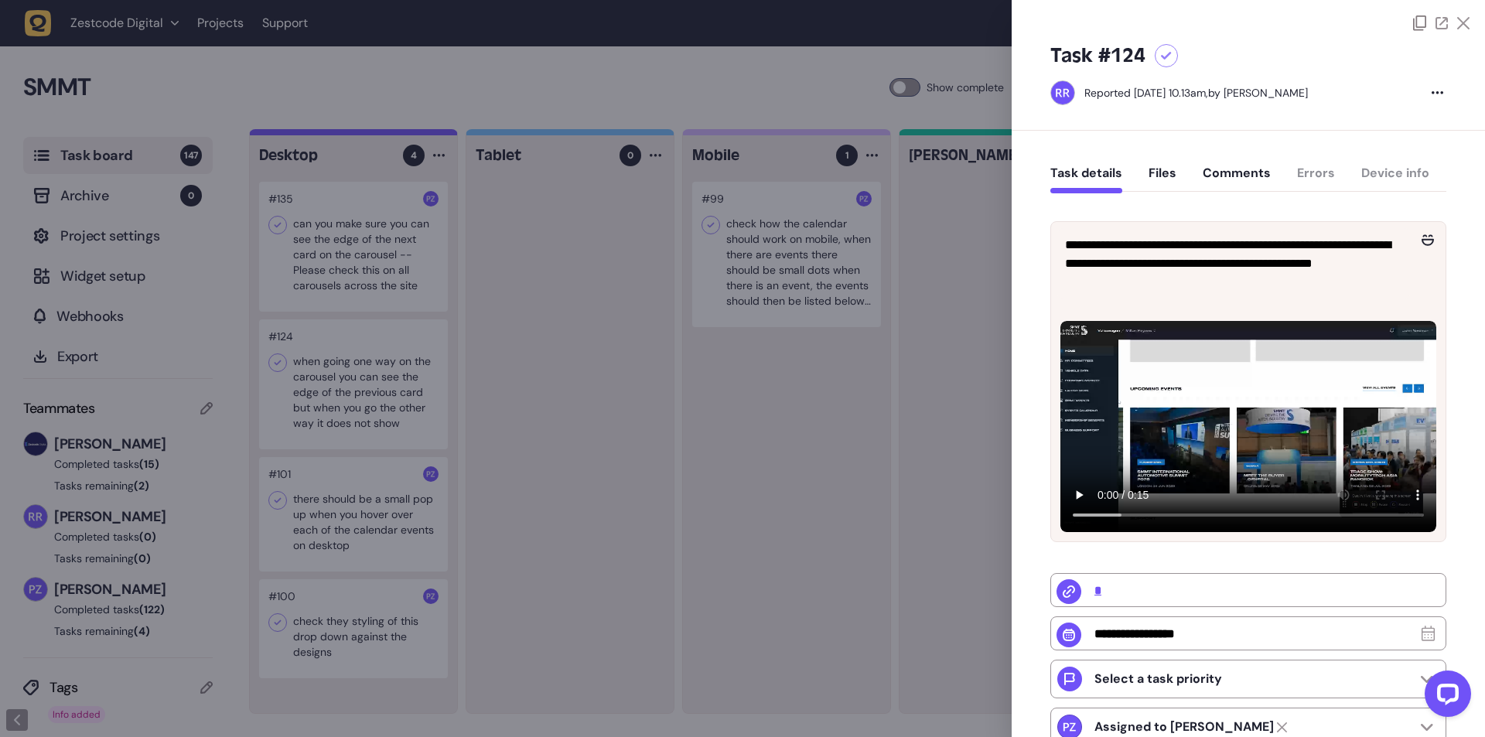
click at [332, 391] on div at bounding box center [742, 368] width 1485 height 737
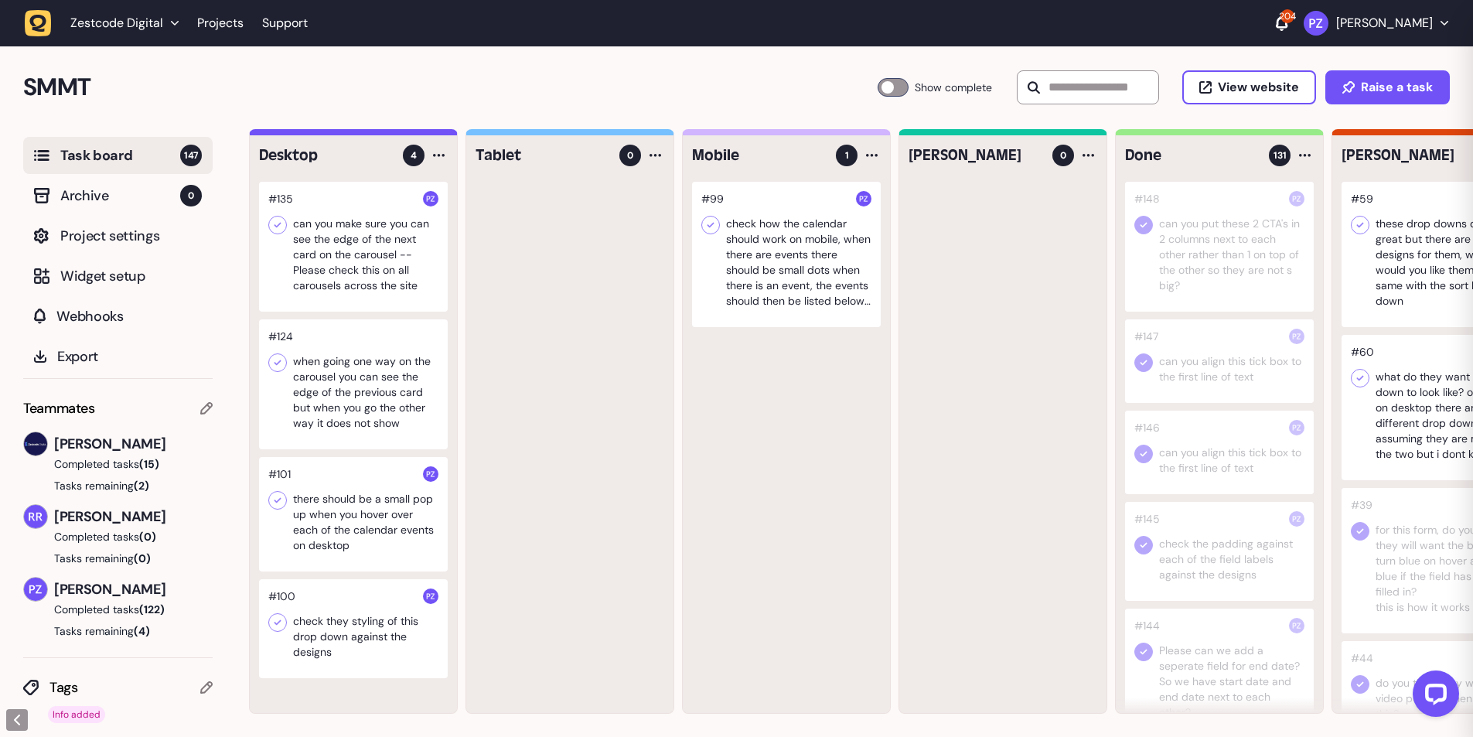
click at [338, 246] on div at bounding box center [353, 247] width 189 height 130
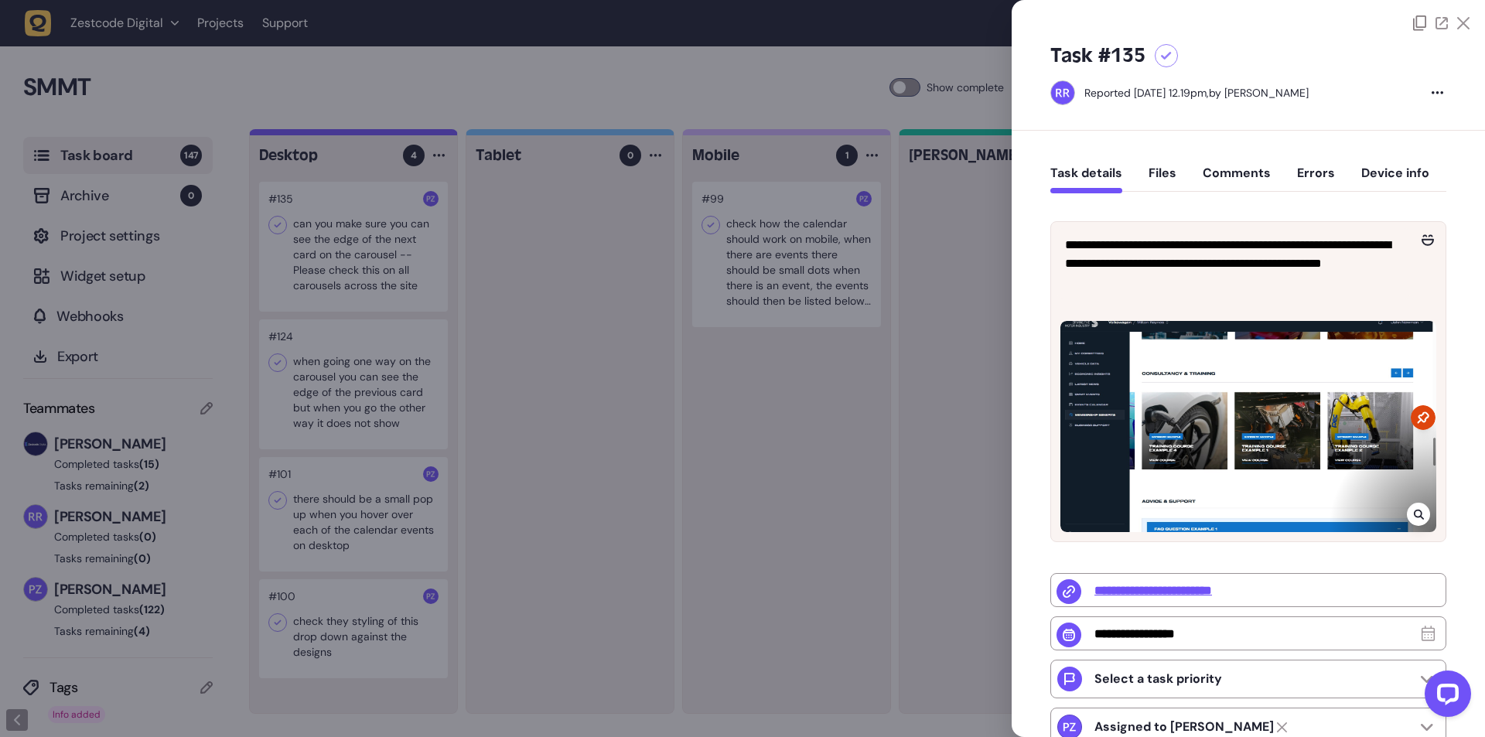
click at [308, 377] on div at bounding box center [742, 368] width 1485 height 737
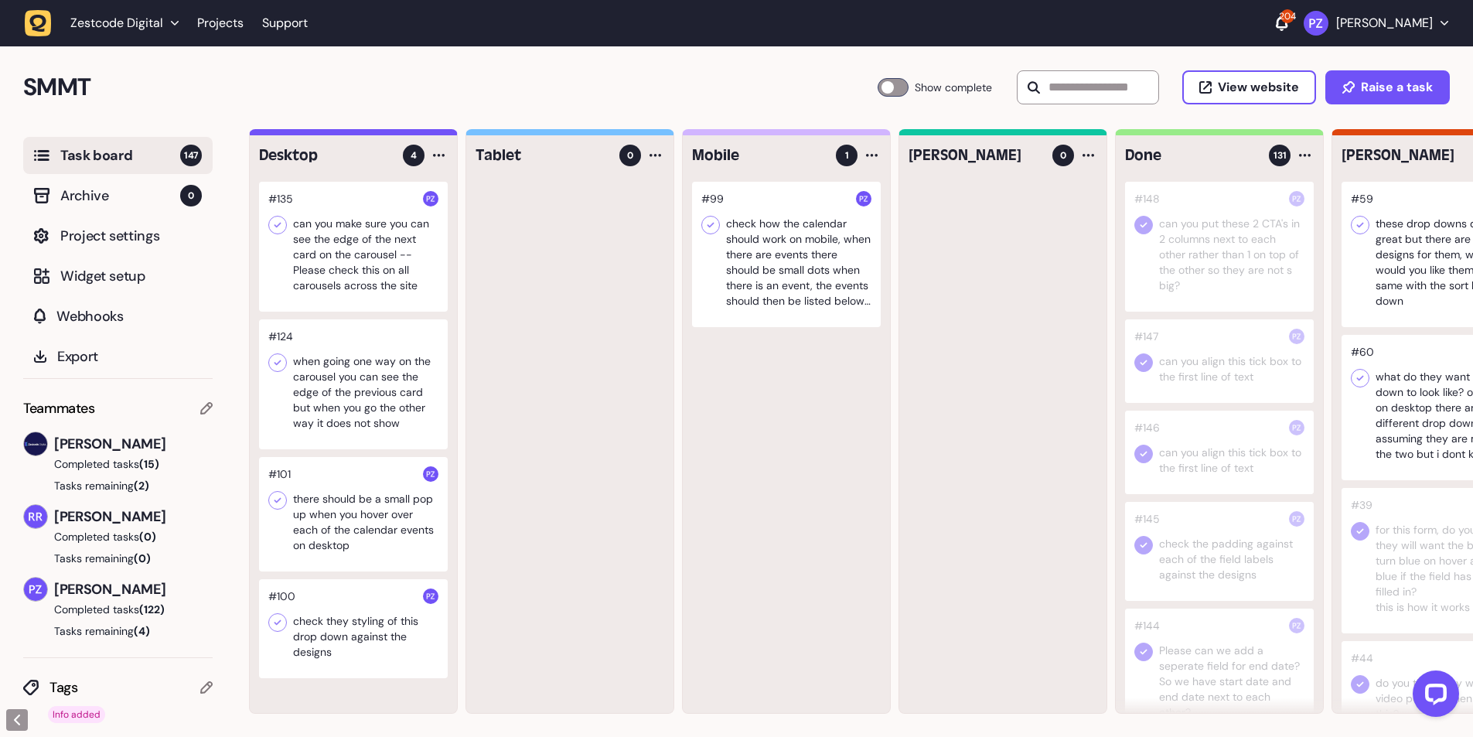
click at [312, 384] on div at bounding box center [353, 384] width 189 height 130
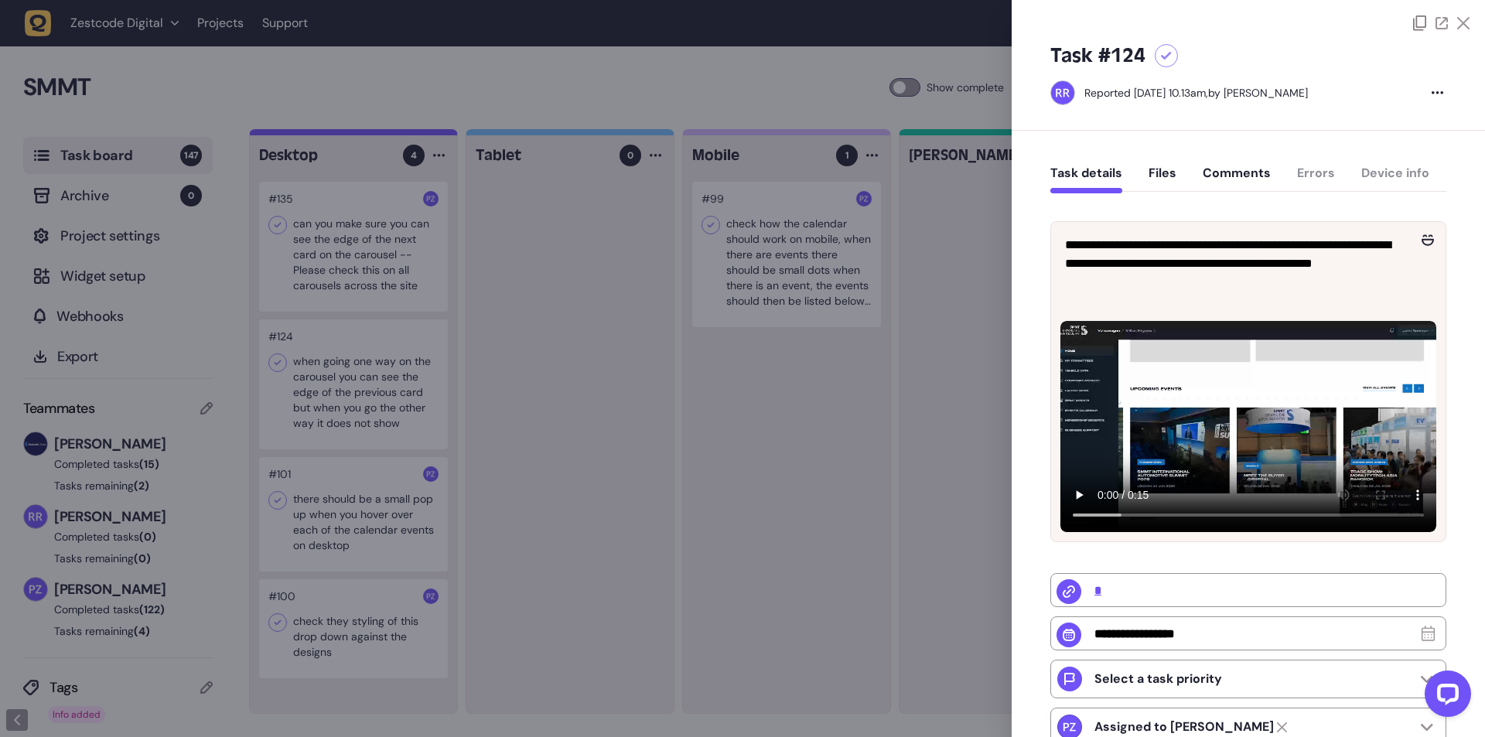
click at [382, 231] on div at bounding box center [742, 368] width 1485 height 737
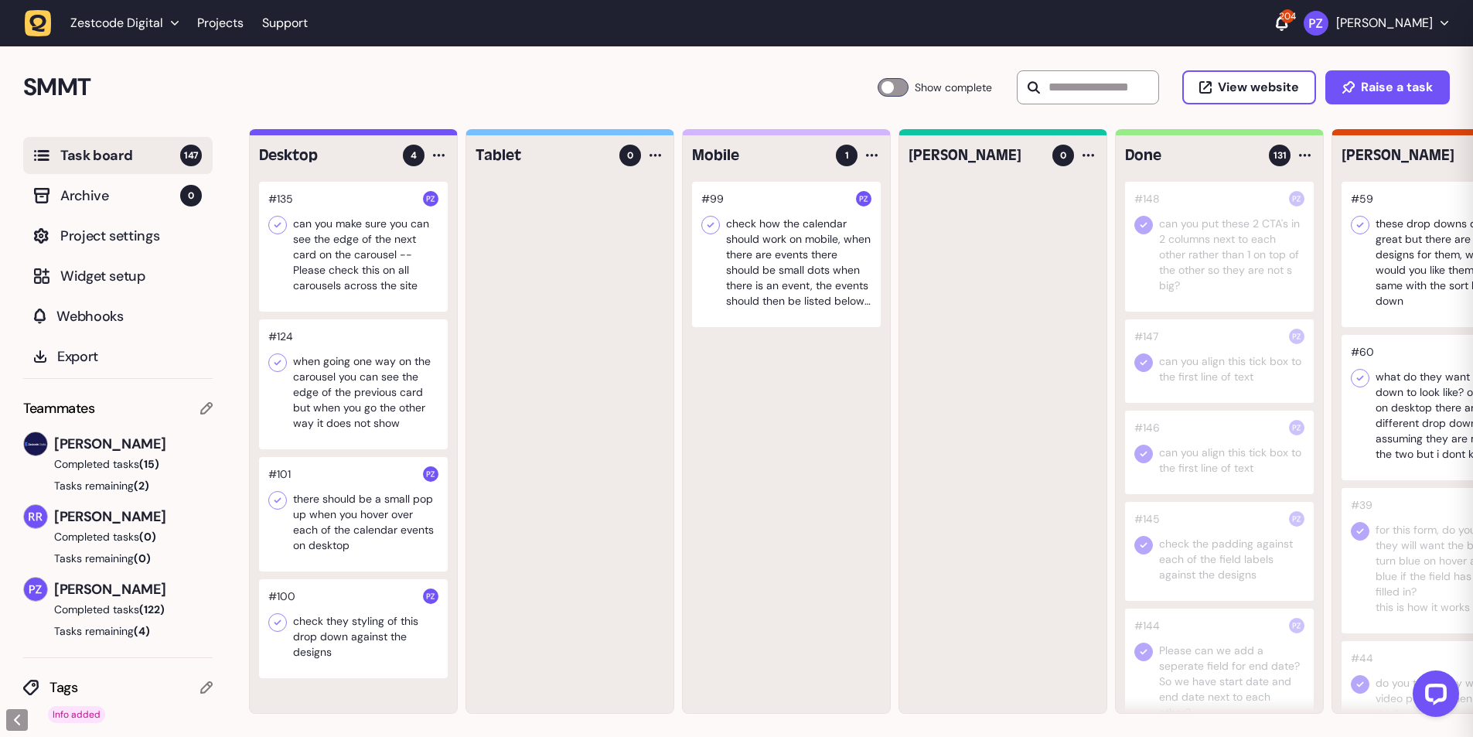
click at [382, 231] on div at bounding box center [353, 247] width 189 height 130
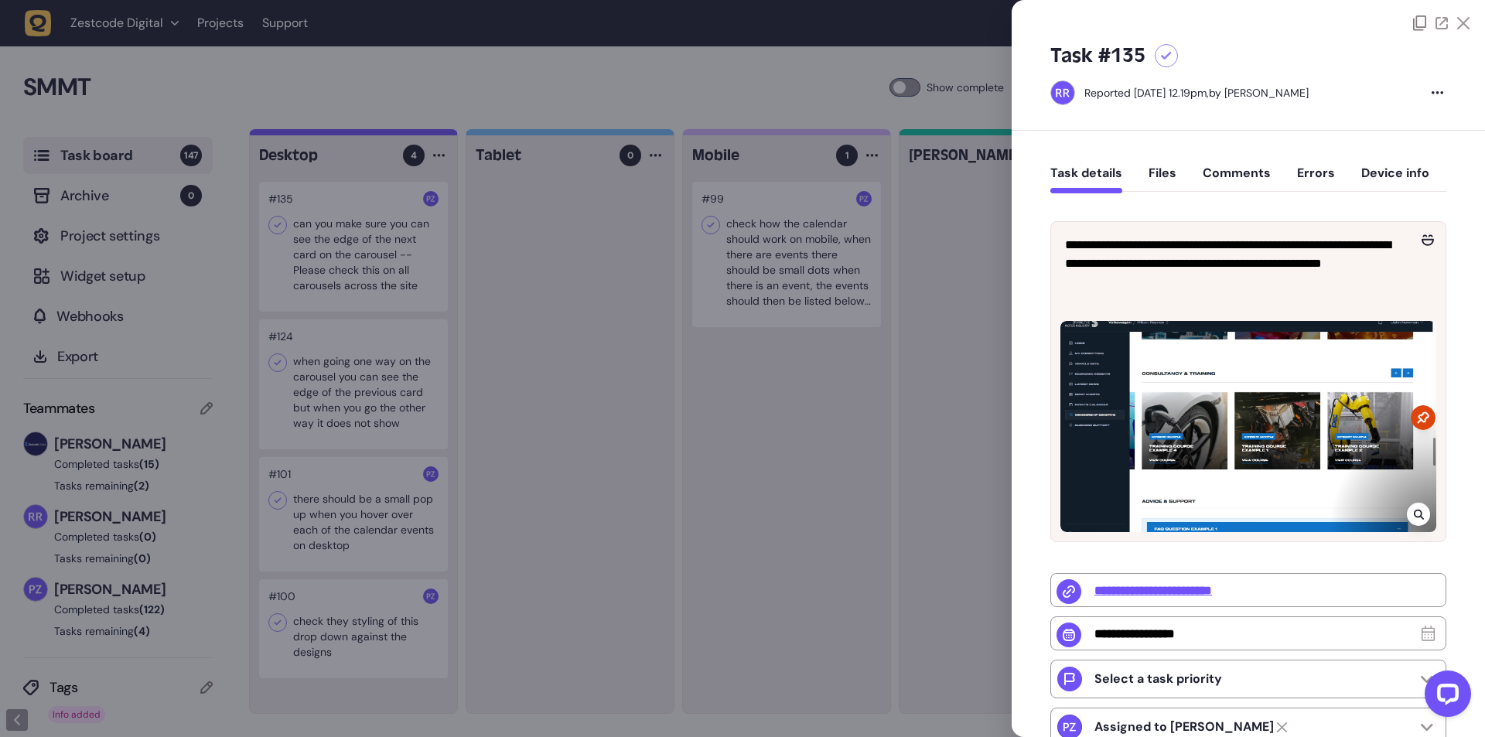
click at [560, 220] on div at bounding box center [742, 368] width 1485 height 737
